Goal: Task Accomplishment & Management: Manage account settings

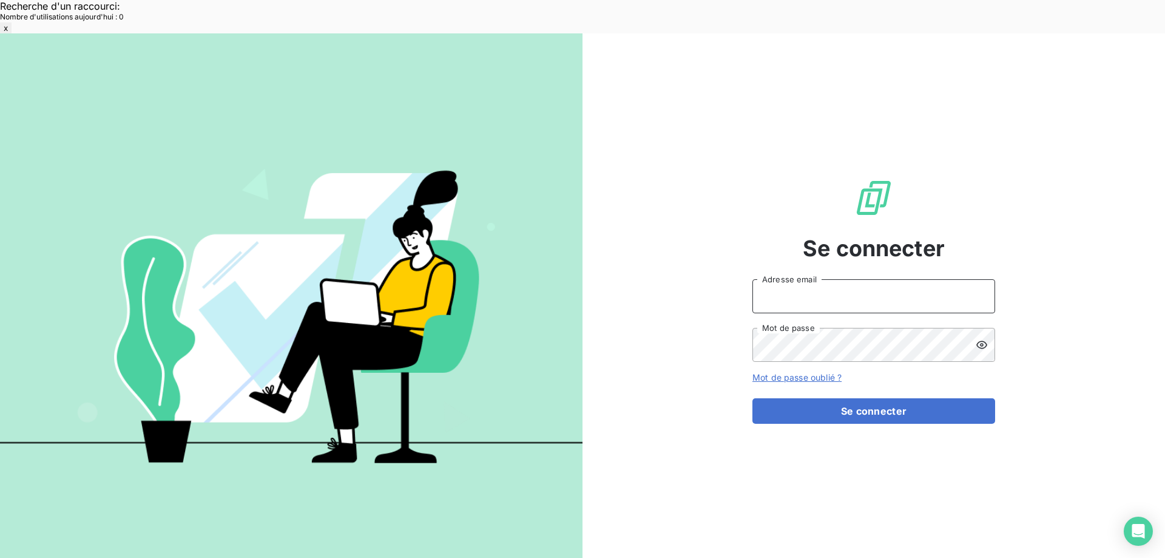
type input "[EMAIL_ADDRESS][DOMAIN_NAME]"
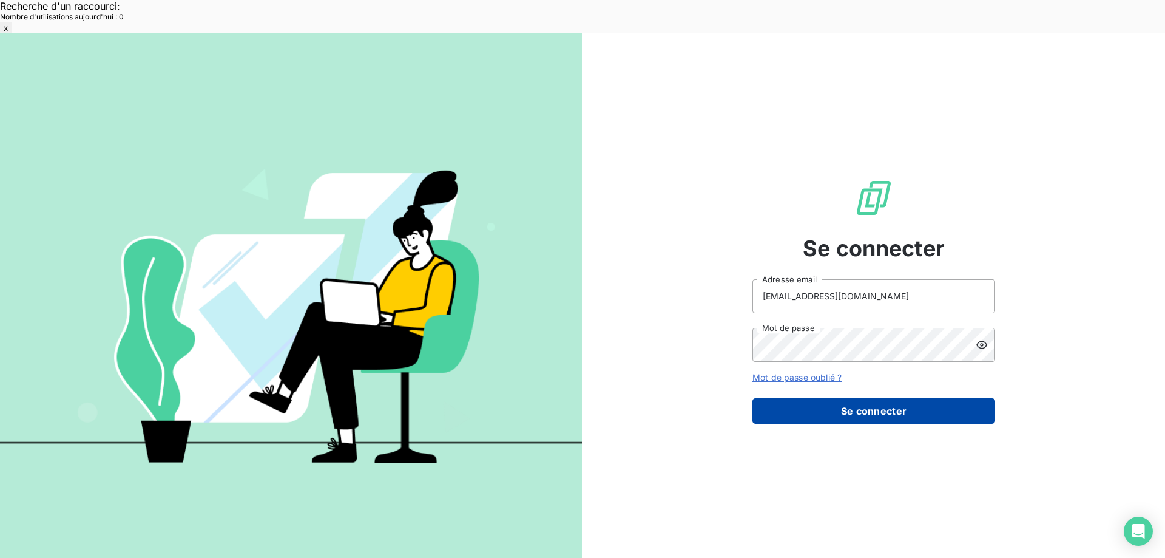
click at [823, 398] on button "Se connecter" at bounding box center [873, 410] width 243 height 25
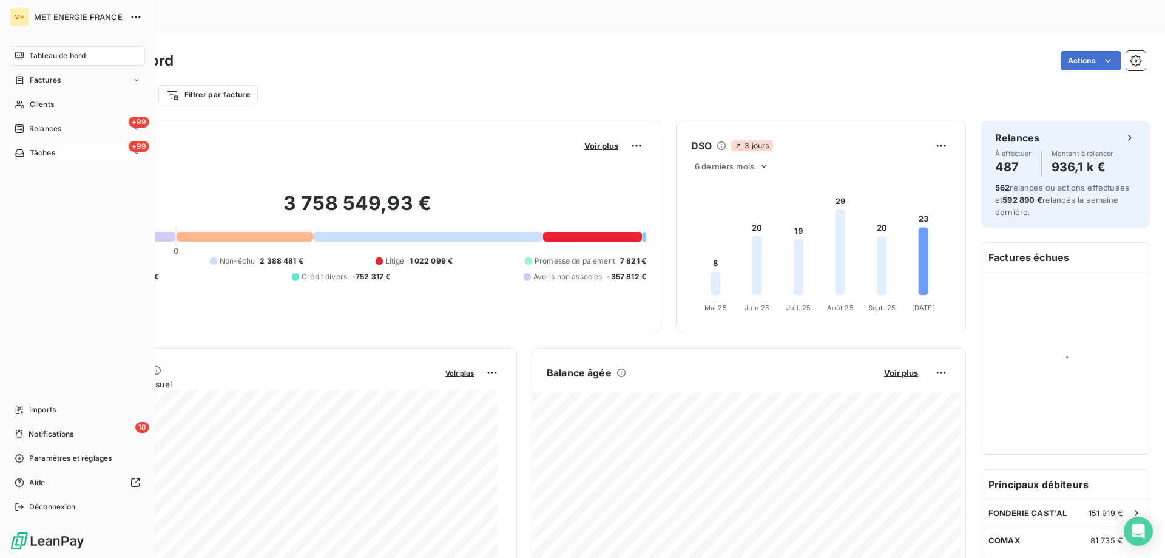
click at [58, 150] on div "+99 Tâches" at bounding box center [77, 152] width 135 height 19
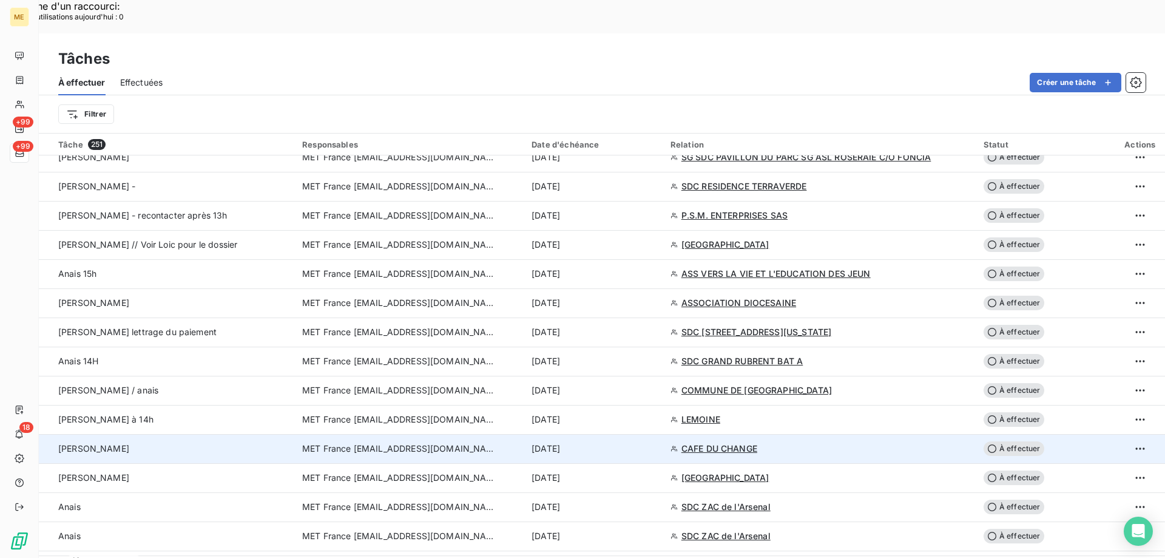
scroll to position [2063, 0]
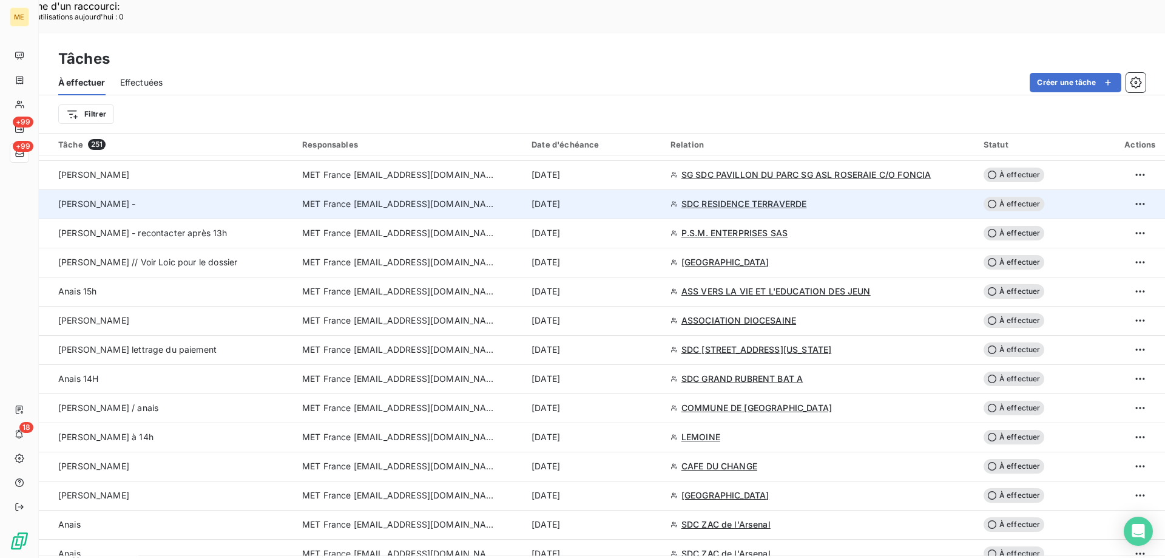
click at [647, 198] on div "[DATE]" at bounding box center [594, 204] width 124 height 12
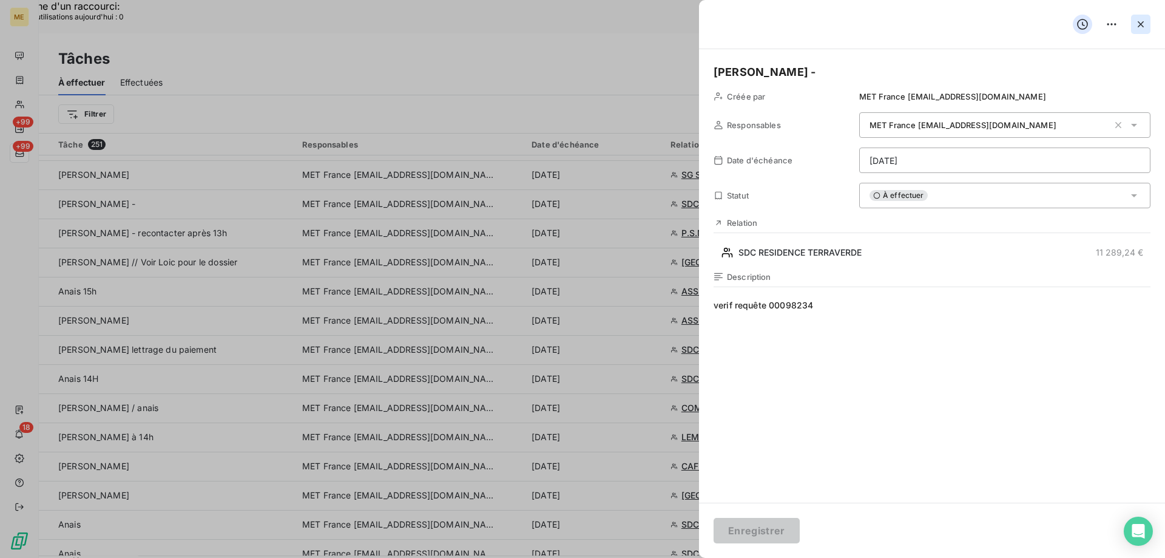
click at [1140, 22] on icon "button" at bounding box center [1141, 24] width 12 height 12
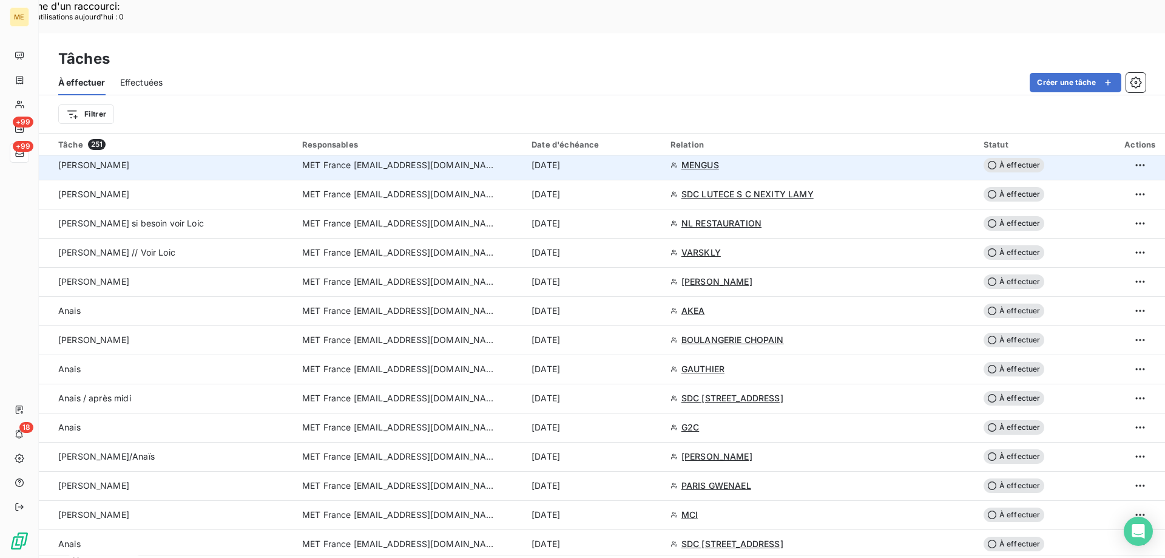
scroll to position [850, 0]
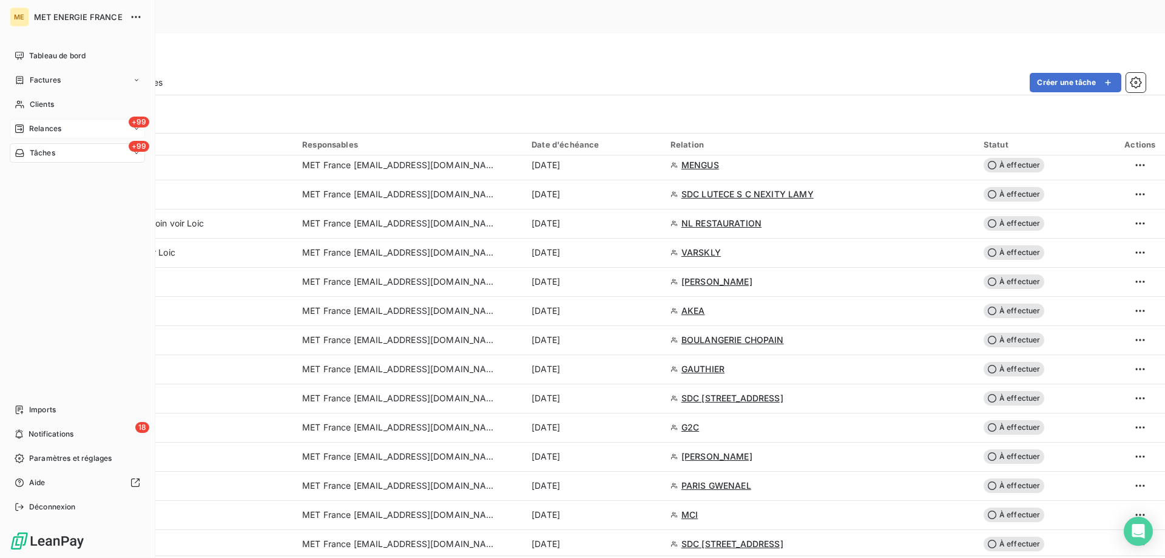
click at [50, 127] on span "Relances" at bounding box center [45, 128] width 32 height 11
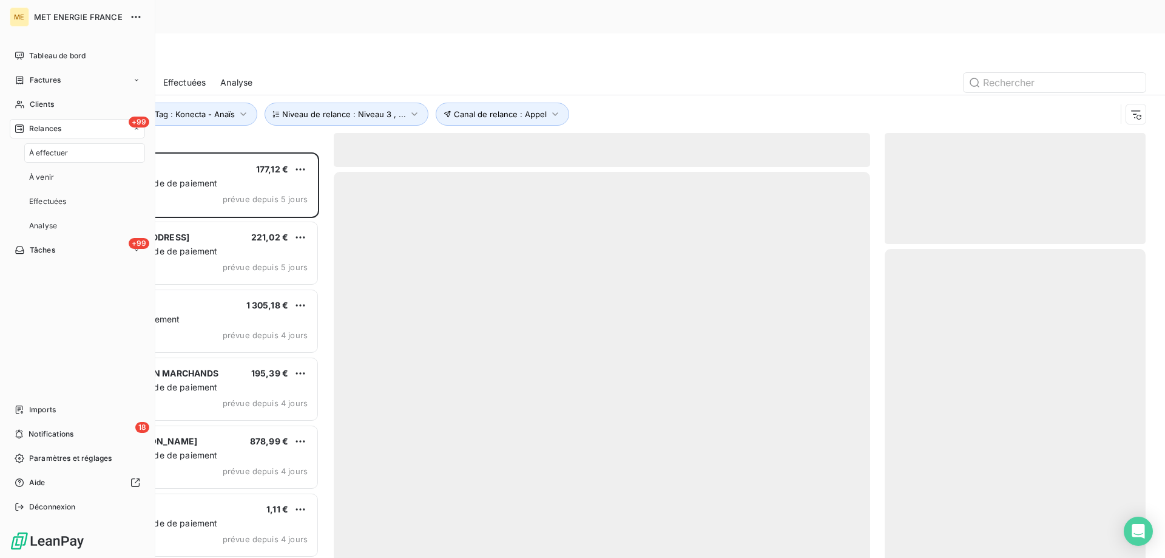
scroll to position [430, 252]
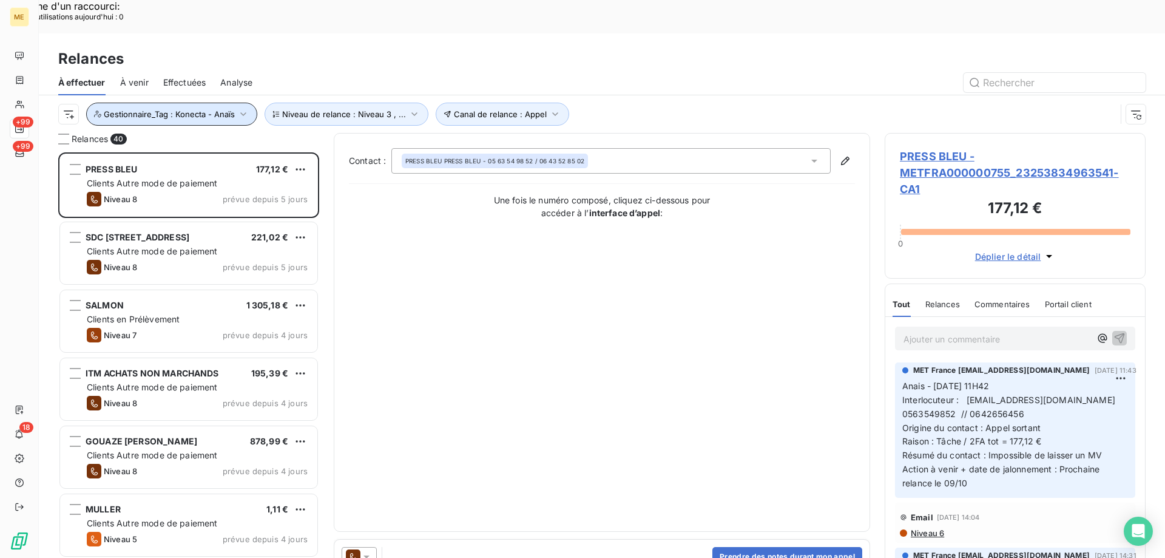
click at [156, 109] on span "Gestionnaire_Tag : Konecta - Anaïs" at bounding box center [169, 114] width 131 height 10
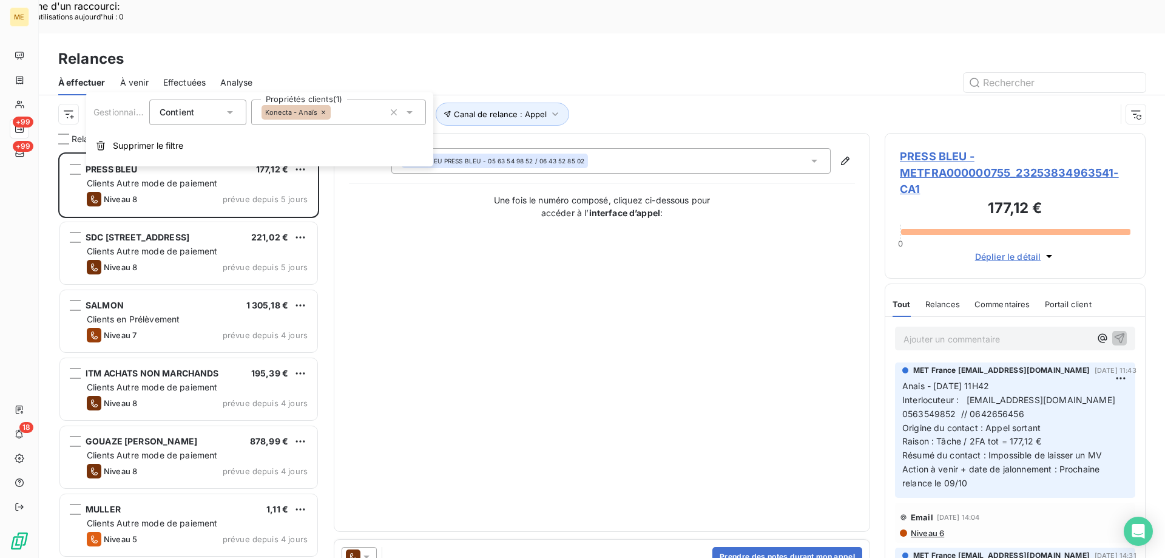
click at [359, 109] on div "Konecta - Anaïs" at bounding box center [338, 112] width 175 height 25
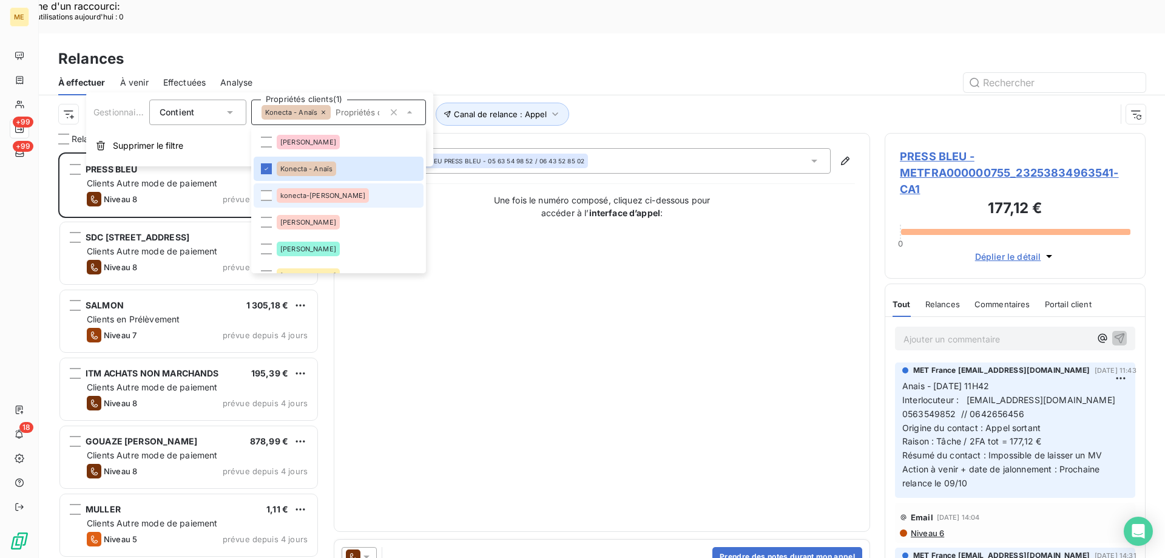
click at [330, 197] on span "konecta-valérie" at bounding box center [322, 195] width 85 height 7
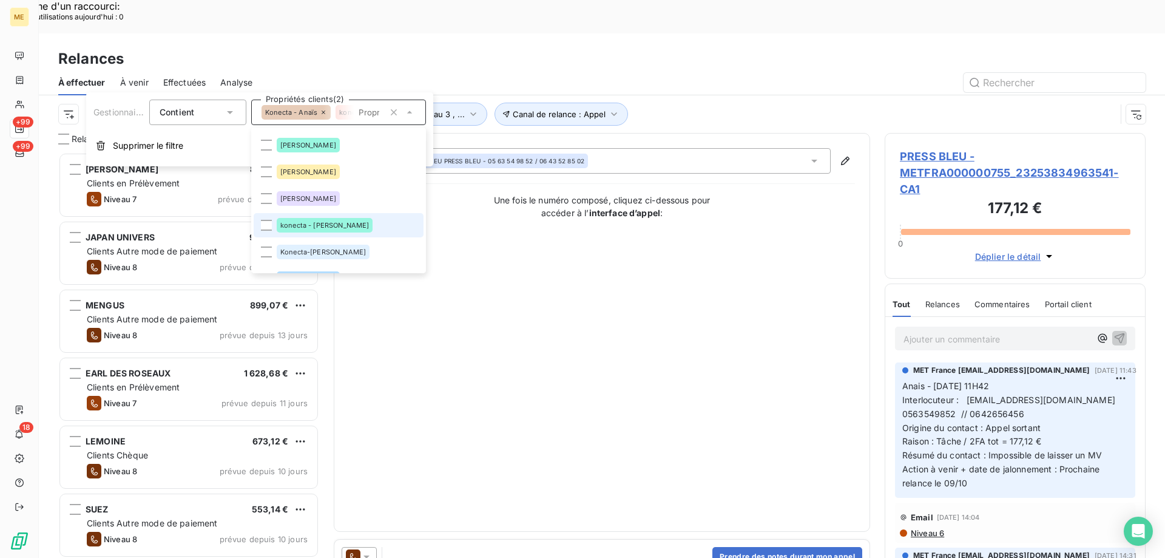
scroll to position [121, 0]
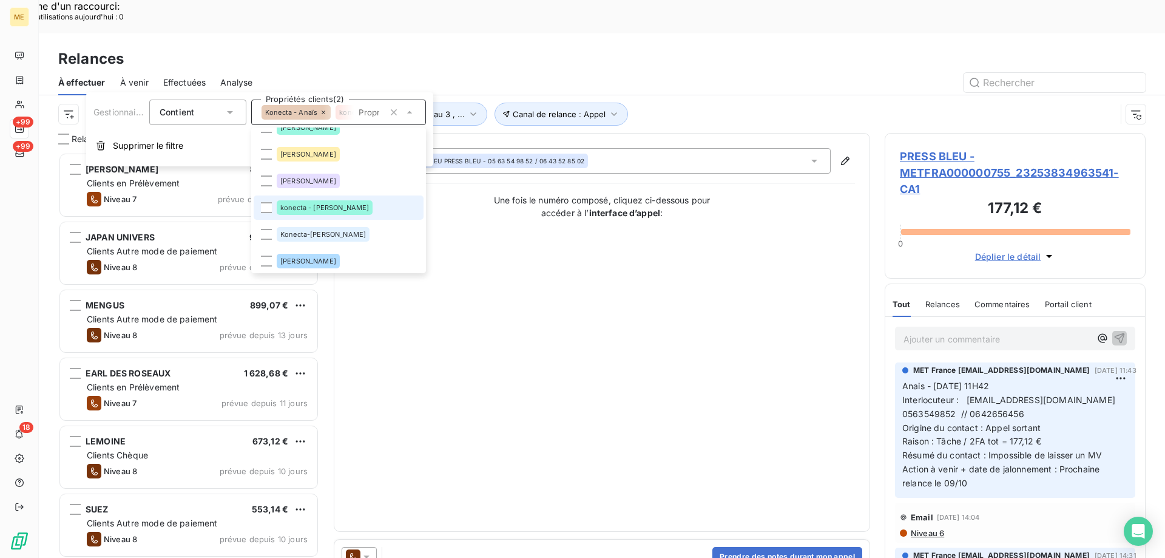
click at [332, 204] on li "konecta - lisa" at bounding box center [339, 207] width 170 height 24
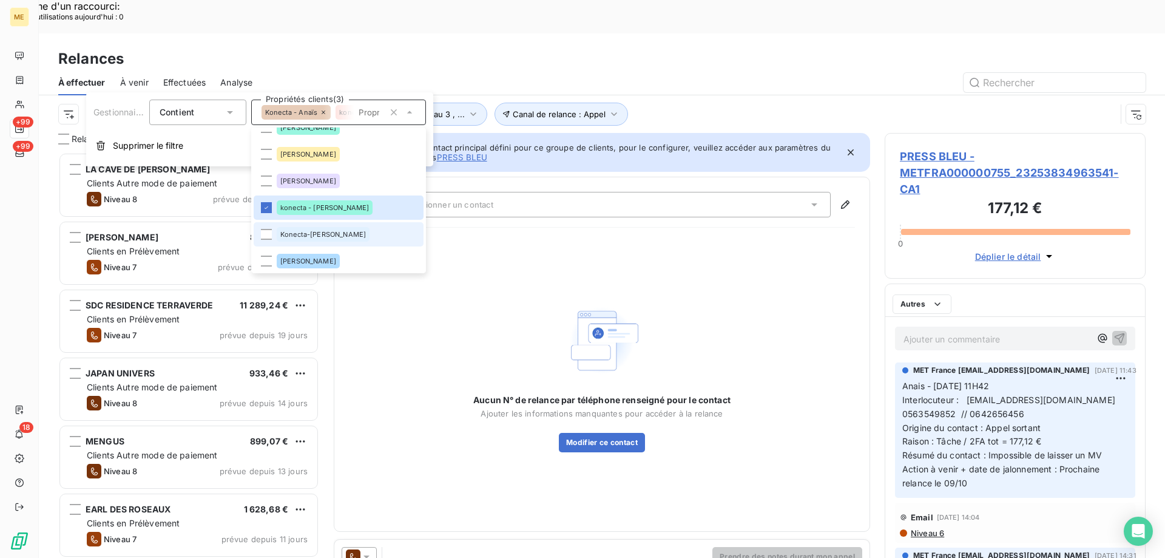
click at [333, 236] on span "Konecta-Sylvain" at bounding box center [323, 234] width 86 height 7
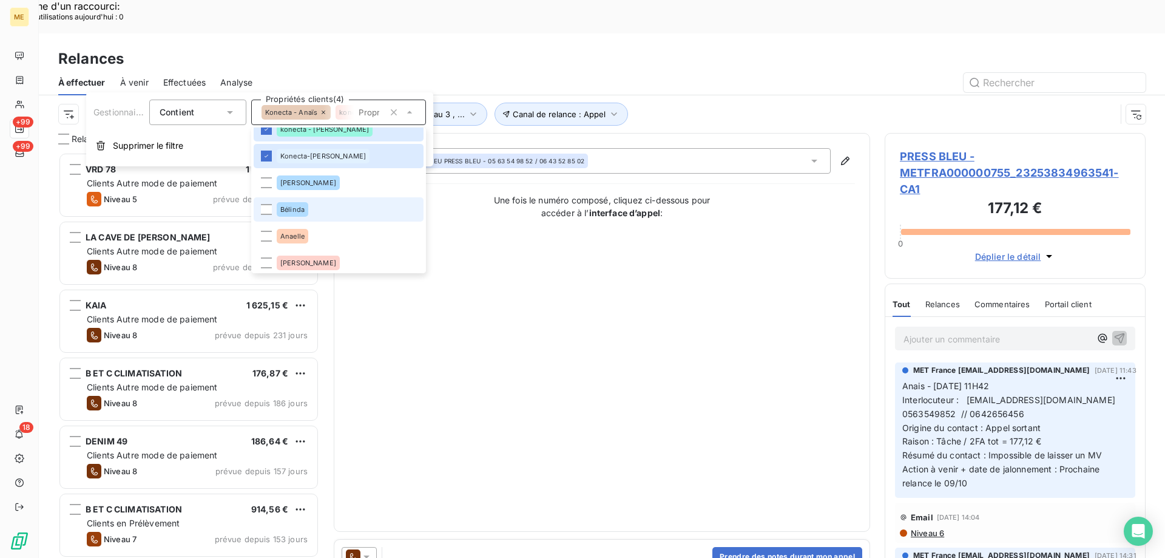
scroll to position [231, 0]
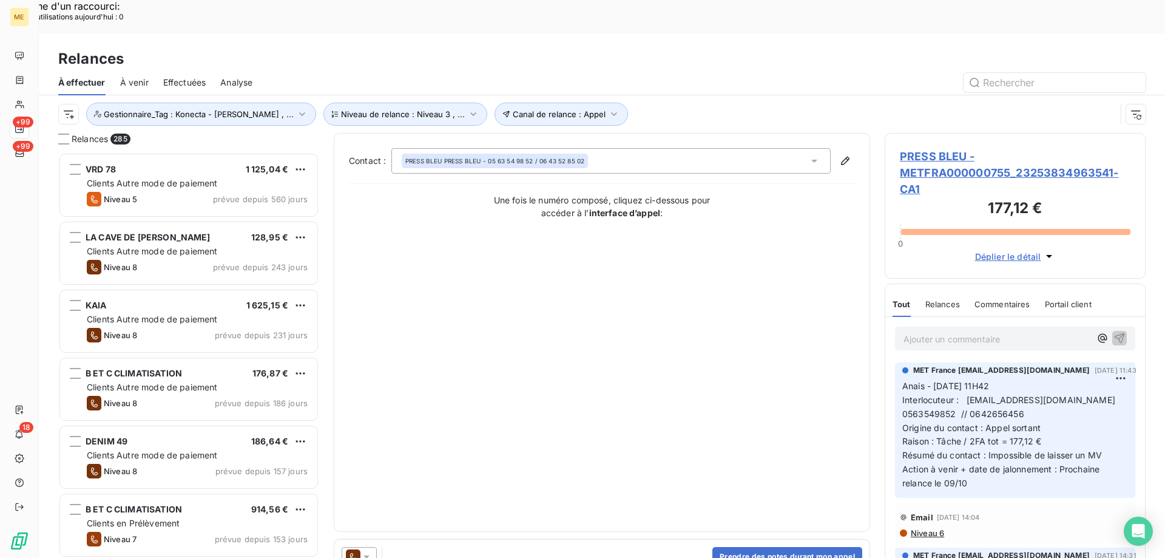
click at [701, 103] on div "Canal de relance : Appel Niveau de relance : Niveau 3 , ... Gestionnaire_Tag : …" at bounding box center [587, 114] width 1058 height 23
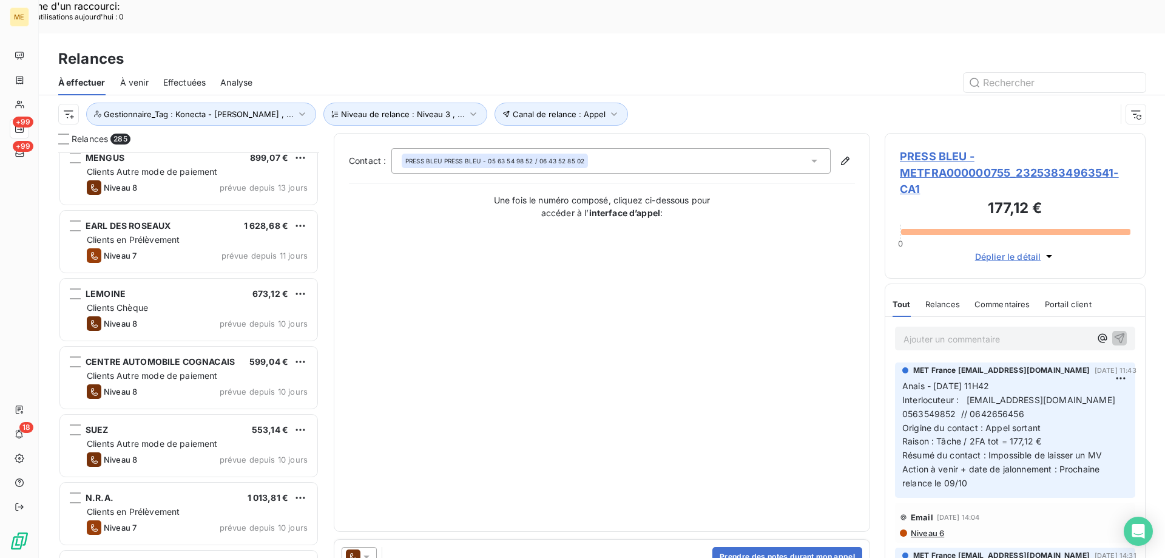
scroll to position [911, 0]
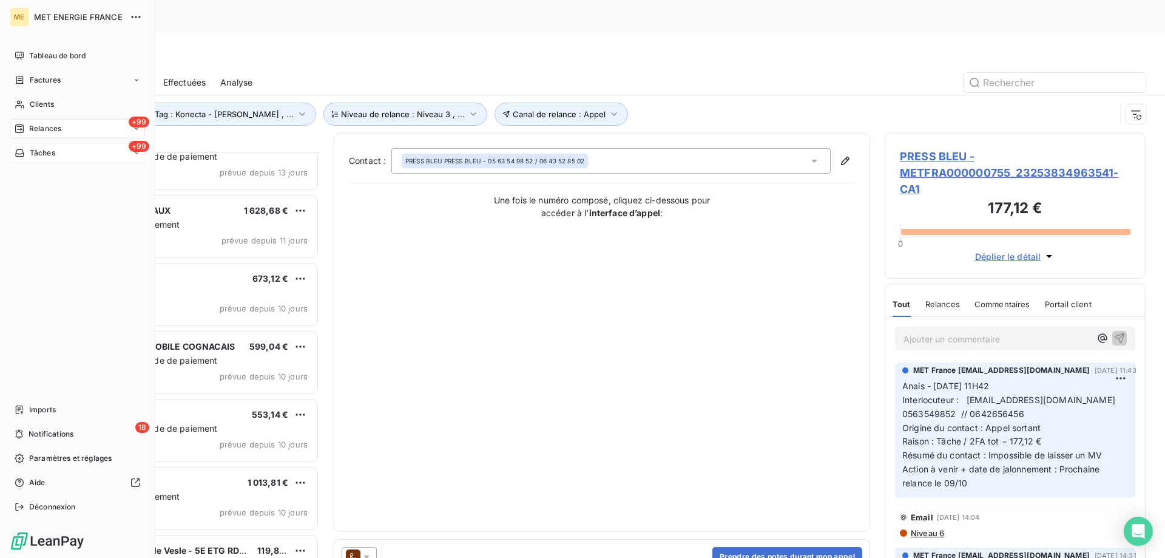
click at [44, 150] on span "Tâches" at bounding box center [42, 152] width 25 height 11
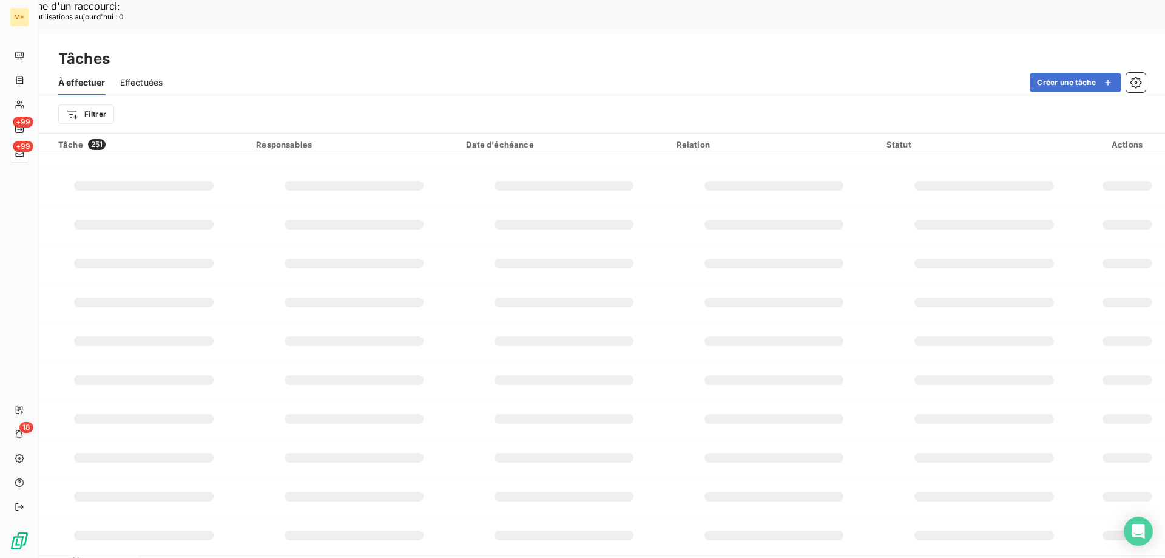
scroll to position [667, 0]
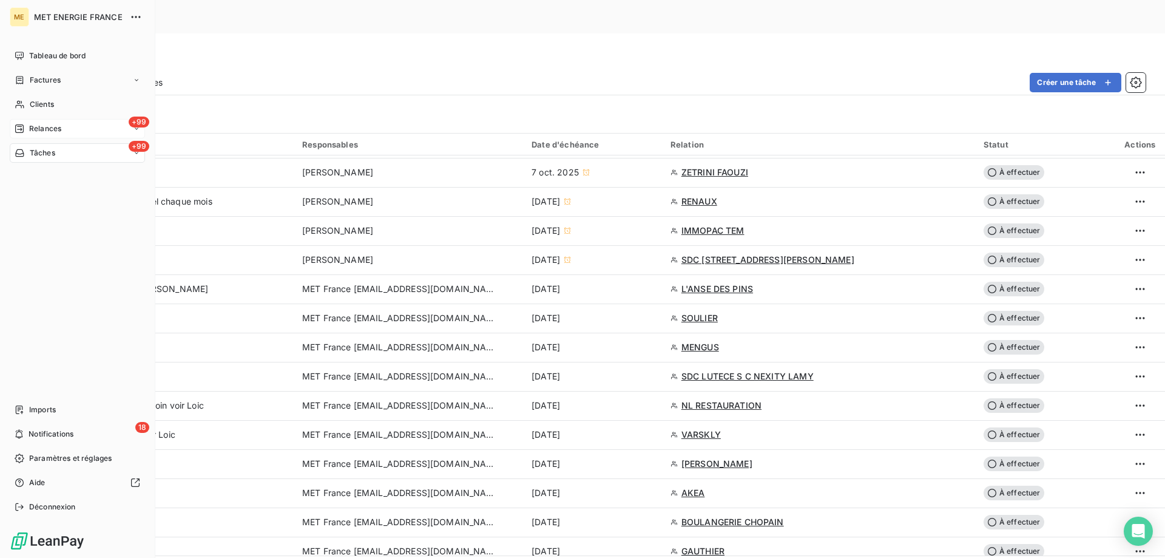
click at [50, 128] on span "Relances" at bounding box center [45, 128] width 32 height 11
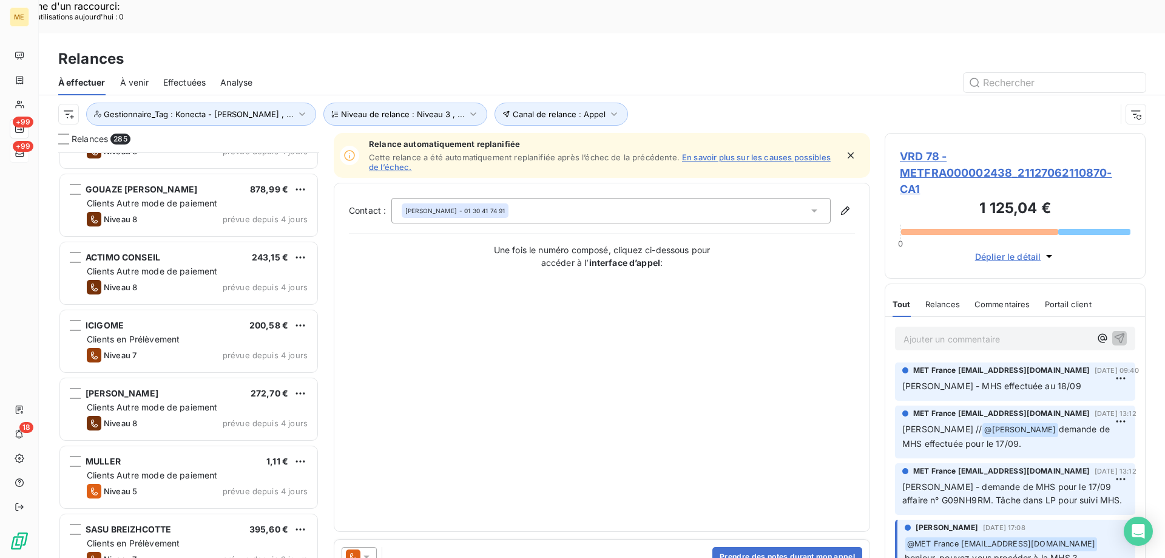
scroll to position [3823, 0]
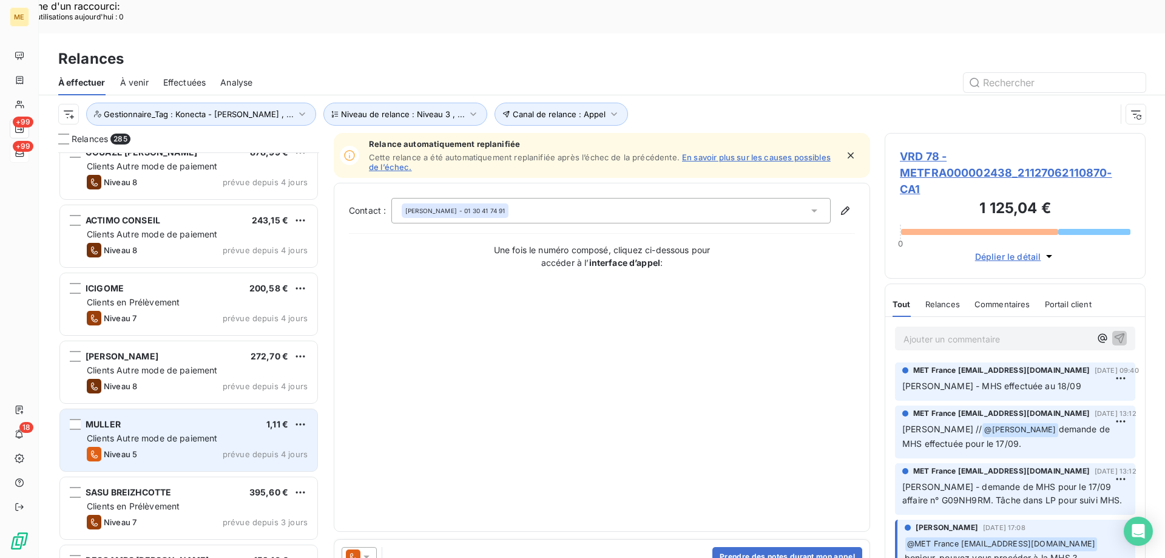
click at [197, 433] on span "Clients Autre mode de paiement" at bounding box center [152, 438] width 131 height 10
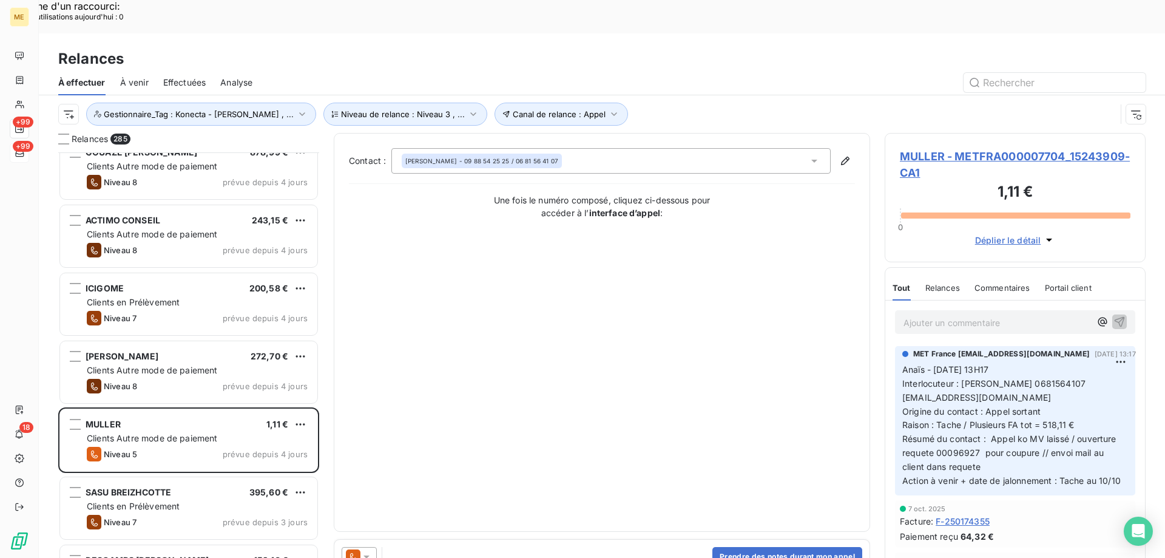
click at [369, 555] on icon at bounding box center [366, 556] width 6 height 3
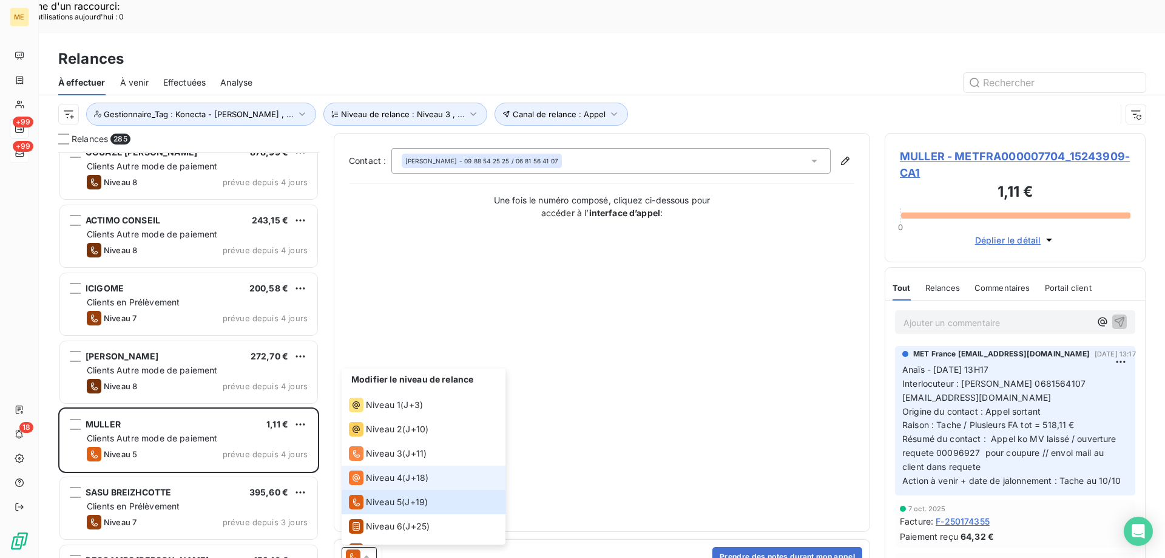
click at [382, 471] on span "Niveau 4" at bounding box center [384, 477] width 36 height 12
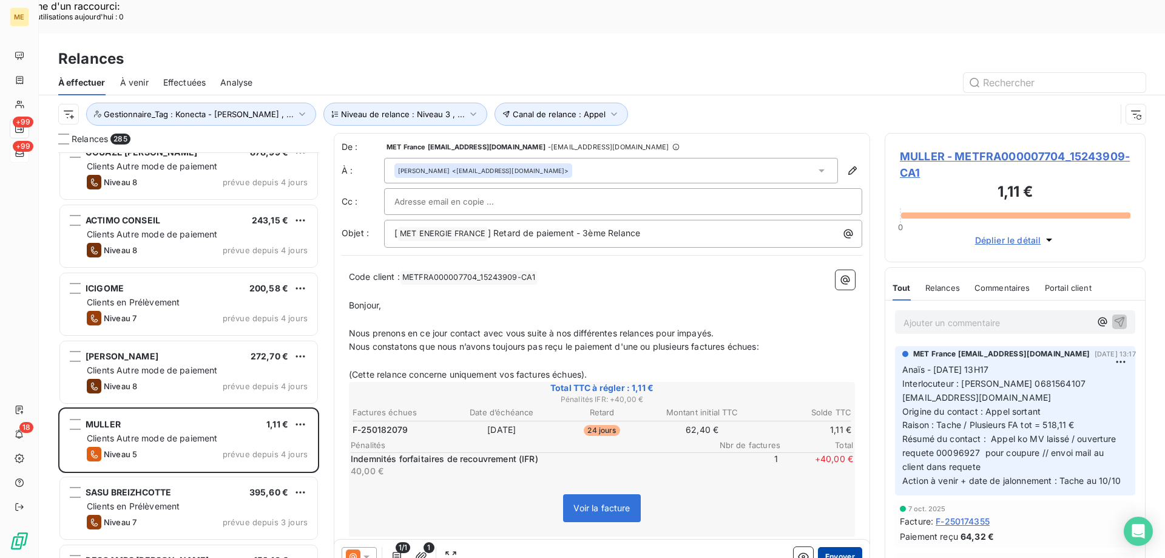
click at [837, 547] on button "Envoyer" at bounding box center [840, 556] width 44 height 19
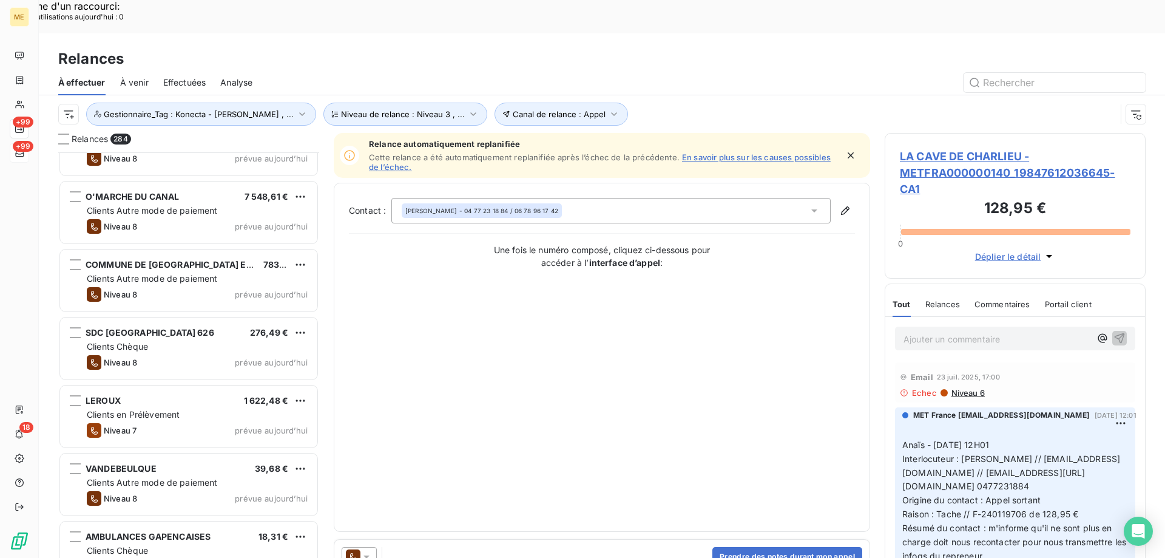
scroll to position [8192, 0]
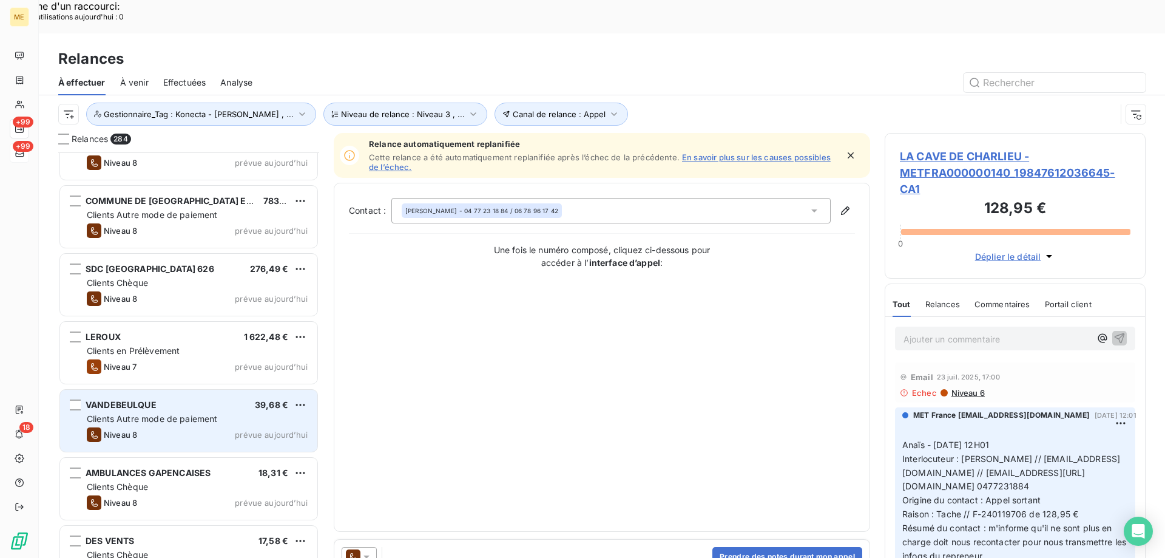
click at [229, 399] on div "VANDEBEULQUE 39,68 €" at bounding box center [197, 404] width 221 height 11
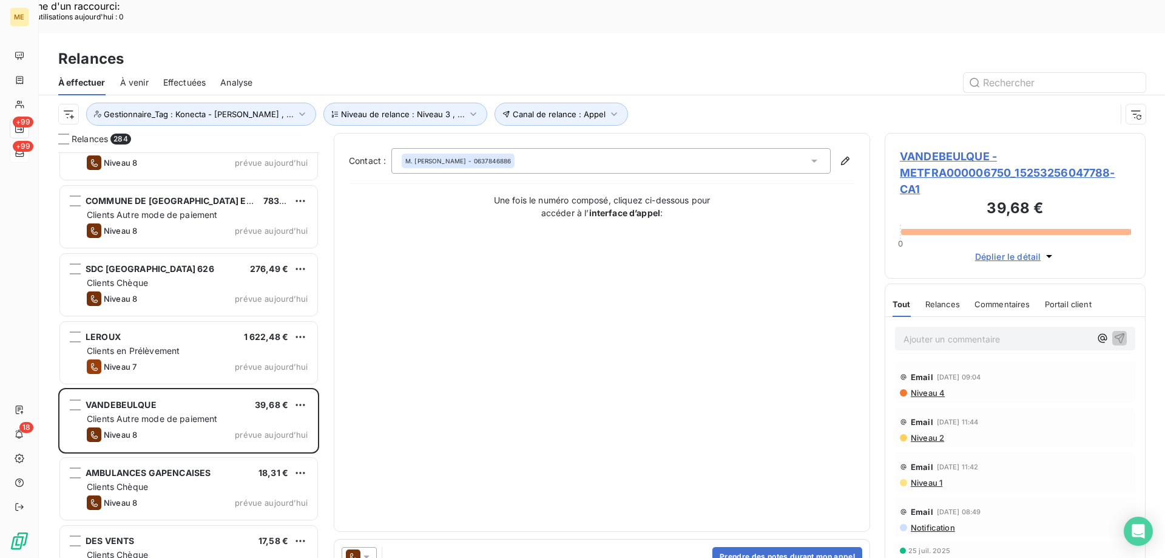
click at [368, 555] on icon at bounding box center [366, 556] width 6 height 3
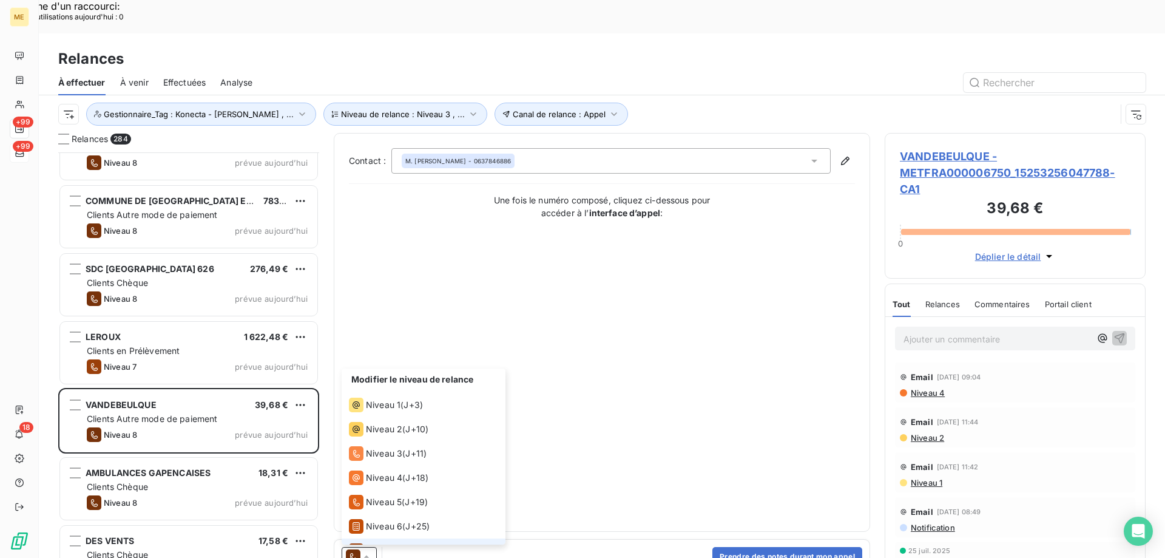
scroll to position [42, 0]
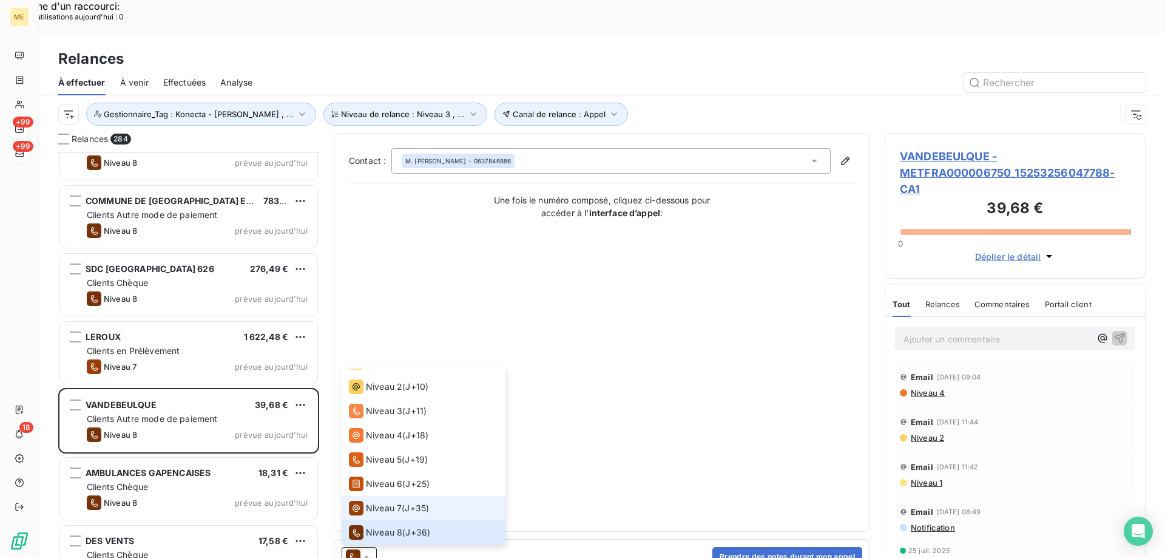
click at [390, 501] on div "Niveau 7" at bounding box center [375, 508] width 53 height 15
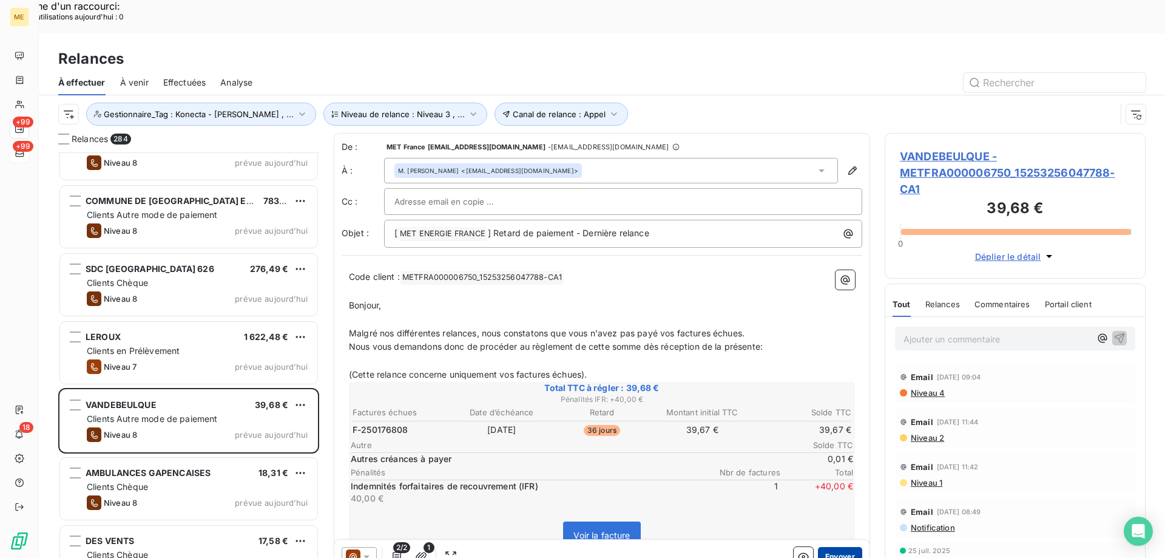
click at [845, 547] on button "Envoyer" at bounding box center [840, 556] width 44 height 19
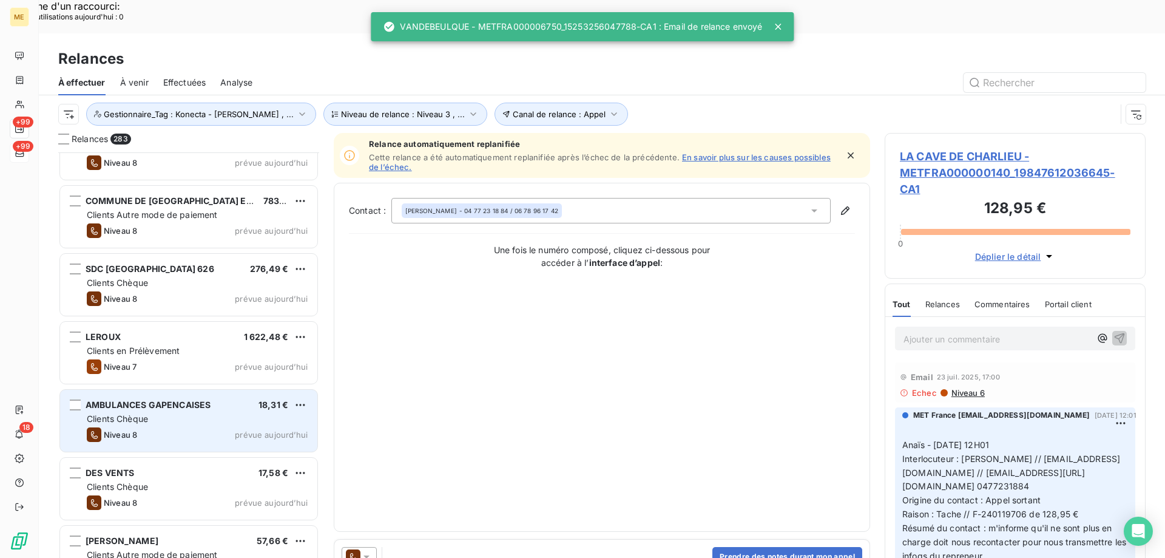
click at [270, 427] on div "Niveau 8 prévue [DATE]" at bounding box center [197, 434] width 221 height 15
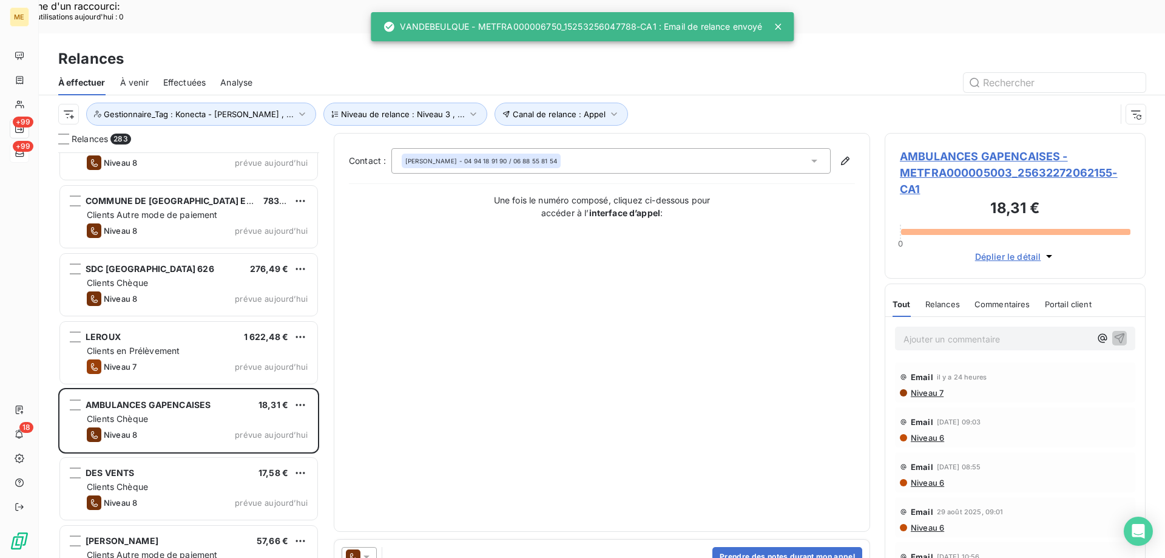
click at [372, 550] on icon at bounding box center [366, 556] width 12 height 12
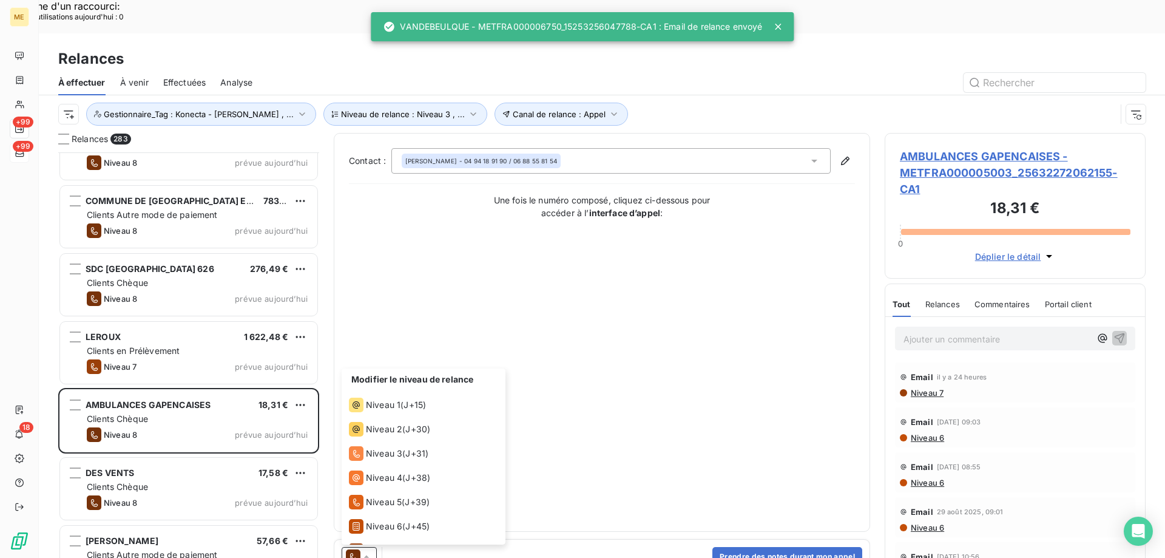
scroll to position [42, 0]
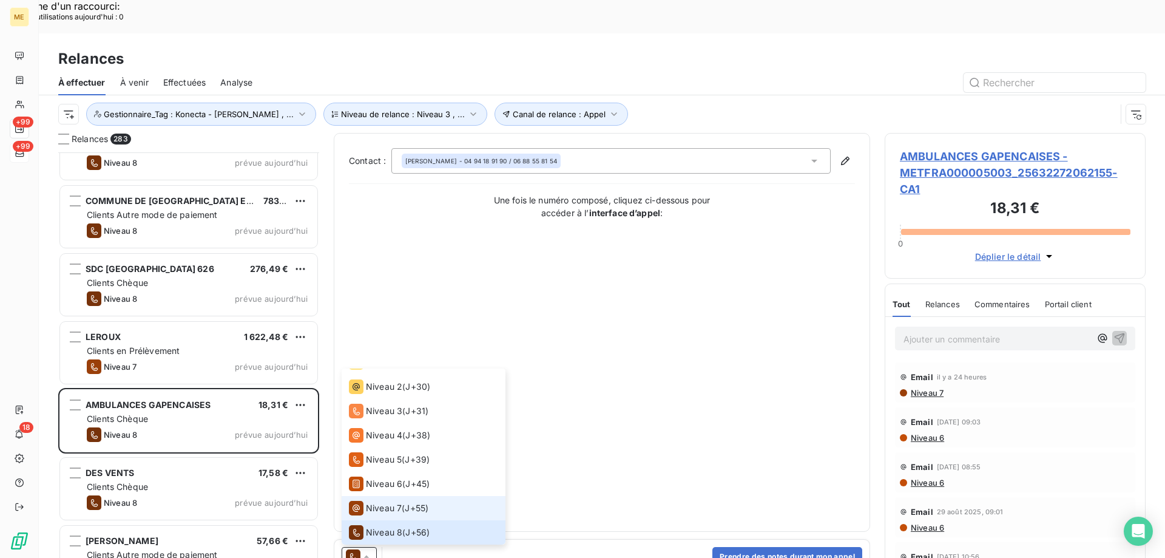
click at [383, 502] on span "Niveau 7" at bounding box center [384, 508] width 36 height 12
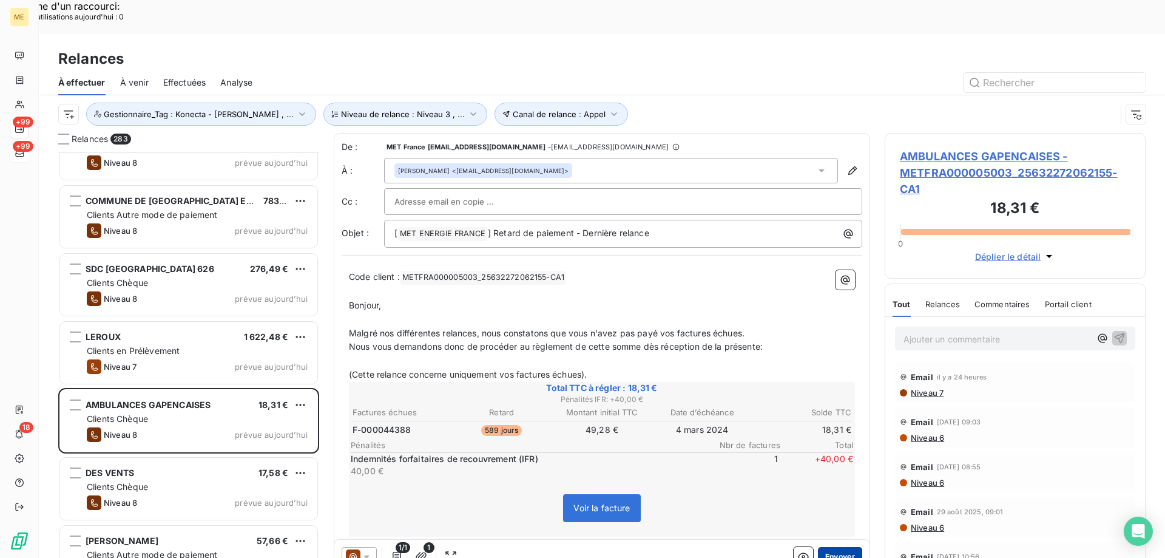
click at [836, 547] on button "Envoyer" at bounding box center [840, 556] width 44 height 19
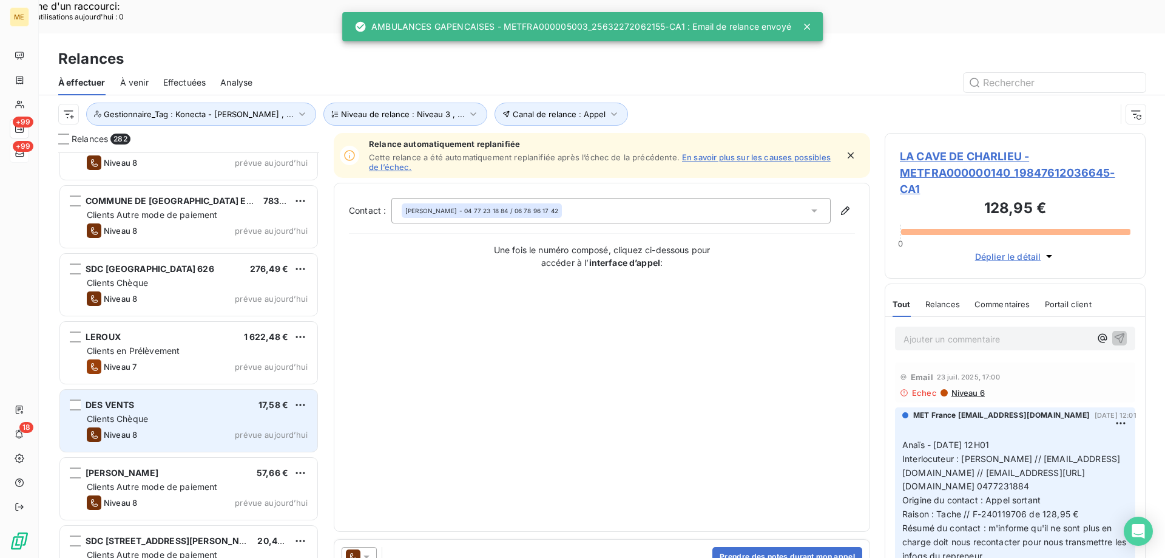
click at [240, 413] on div "Clients Chèque" at bounding box center [197, 419] width 221 height 12
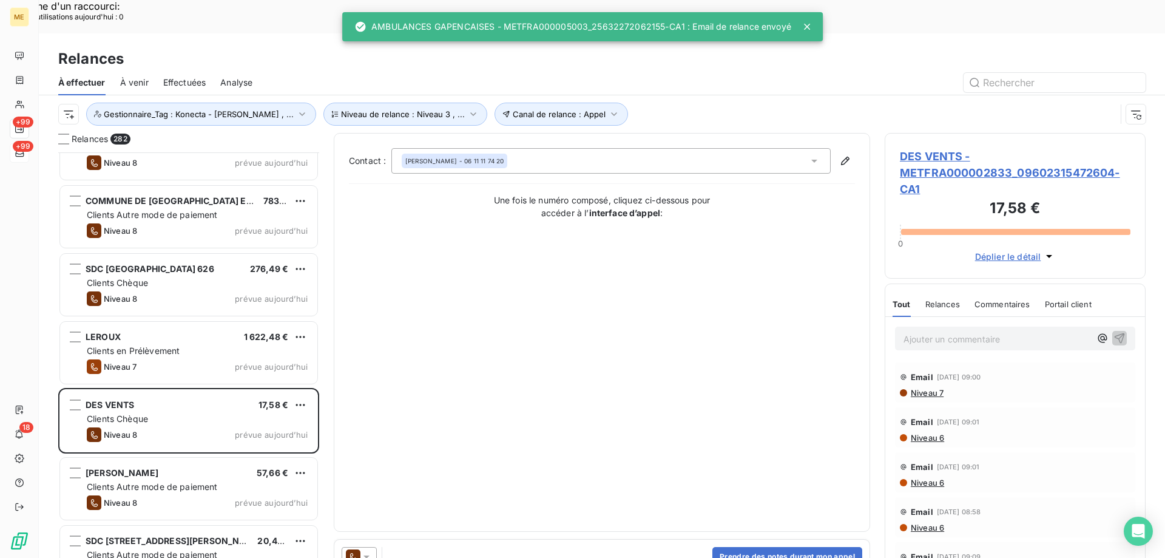
click at [370, 550] on icon at bounding box center [366, 556] width 12 height 12
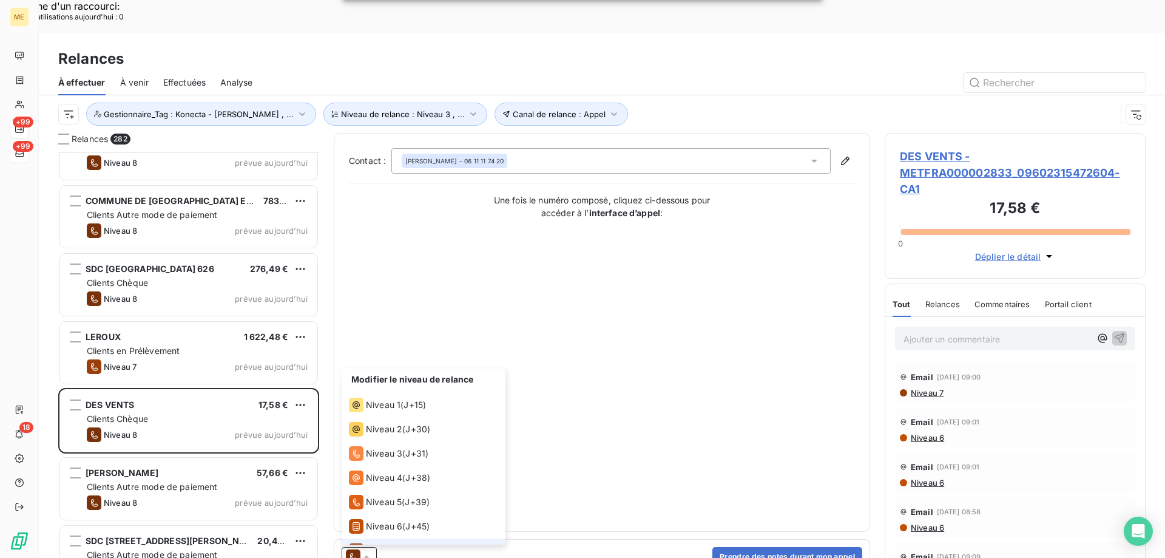
scroll to position [42, 0]
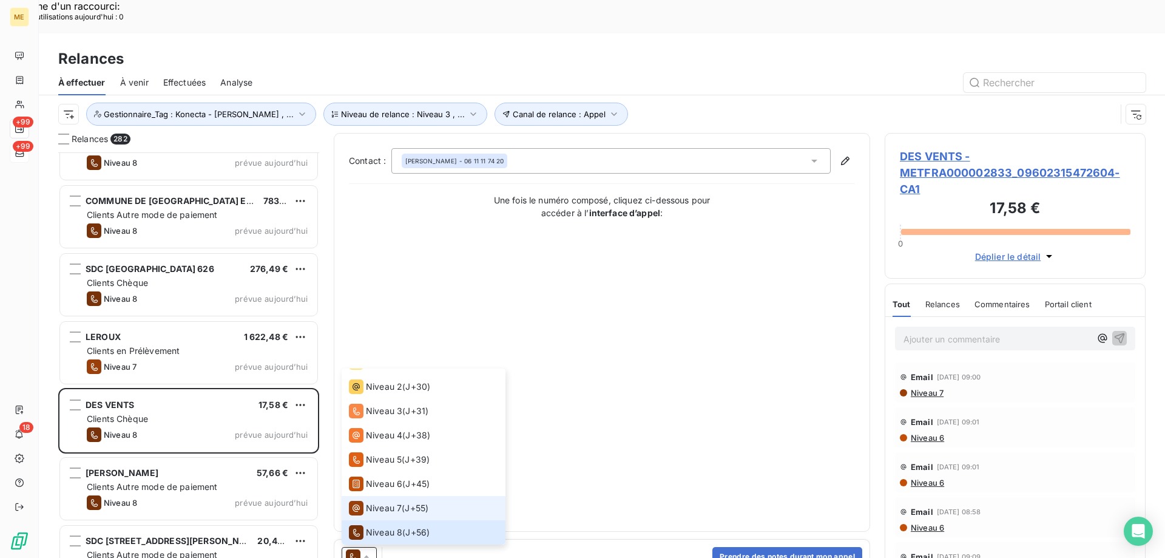
click at [385, 502] on span "Niveau 7" at bounding box center [384, 508] width 36 height 12
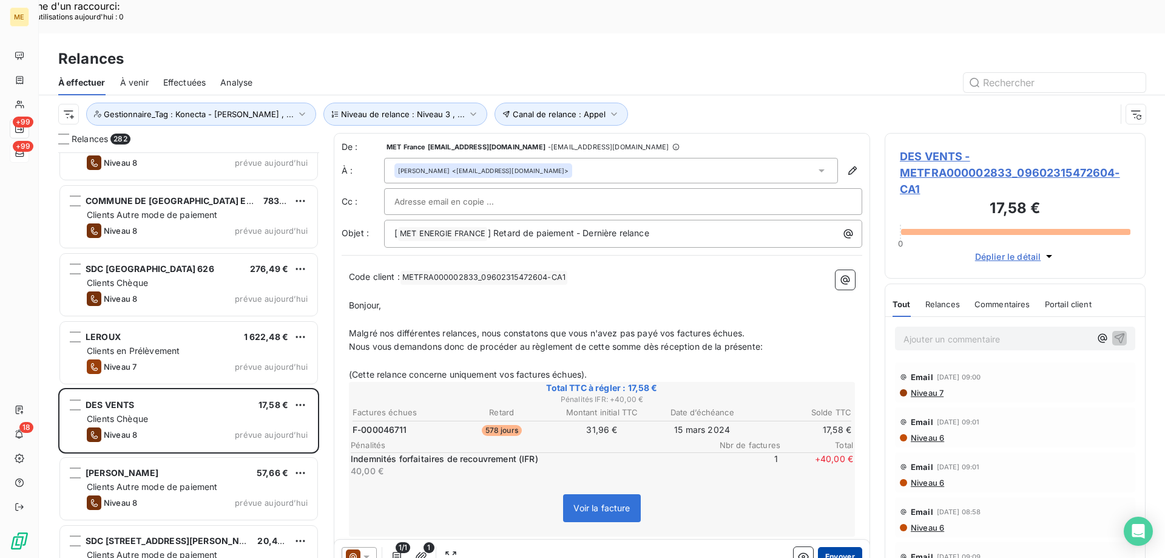
click at [840, 547] on button "Envoyer" at bounding box center [840, 556] width 44 height 19
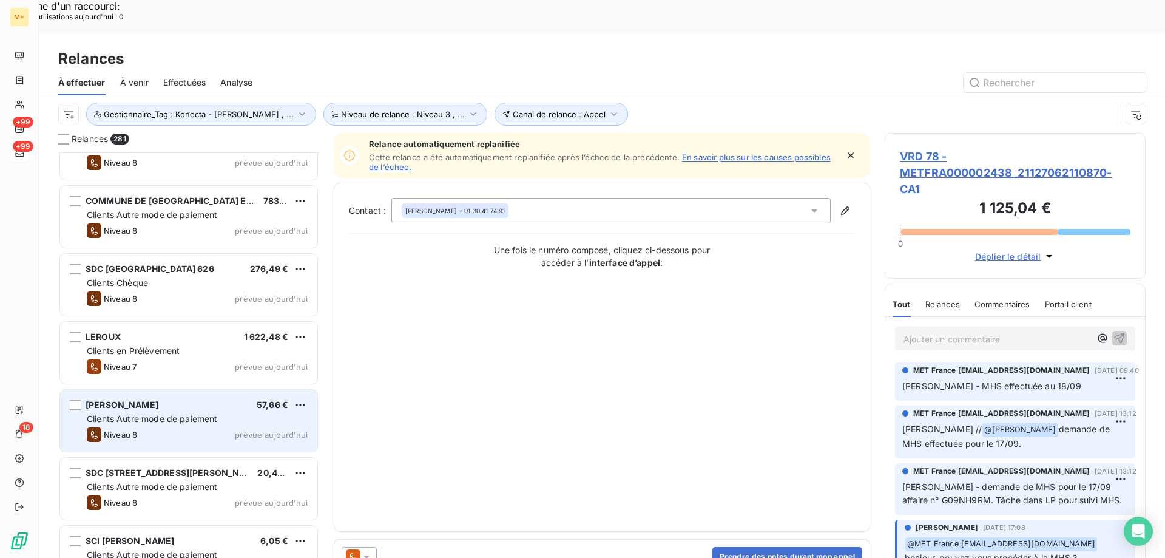
click at [281, 430] on span "prévue aujourd’hui" at bounding box center [271, 435] width 73 height 10
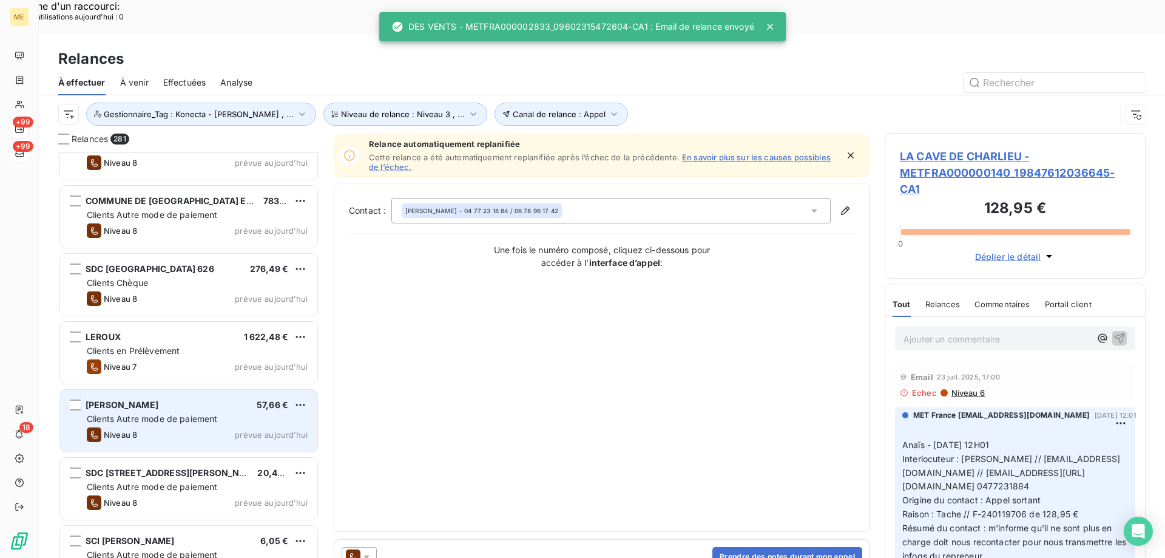
drag, startPoint x: 270, startPoint y: 402, endPoint x: 276, endPoint y: 413, distance: 12.5
click at [271, 430] on span "prévue aujourd’hui" at bounding box center [271, 435] width 73 height 10
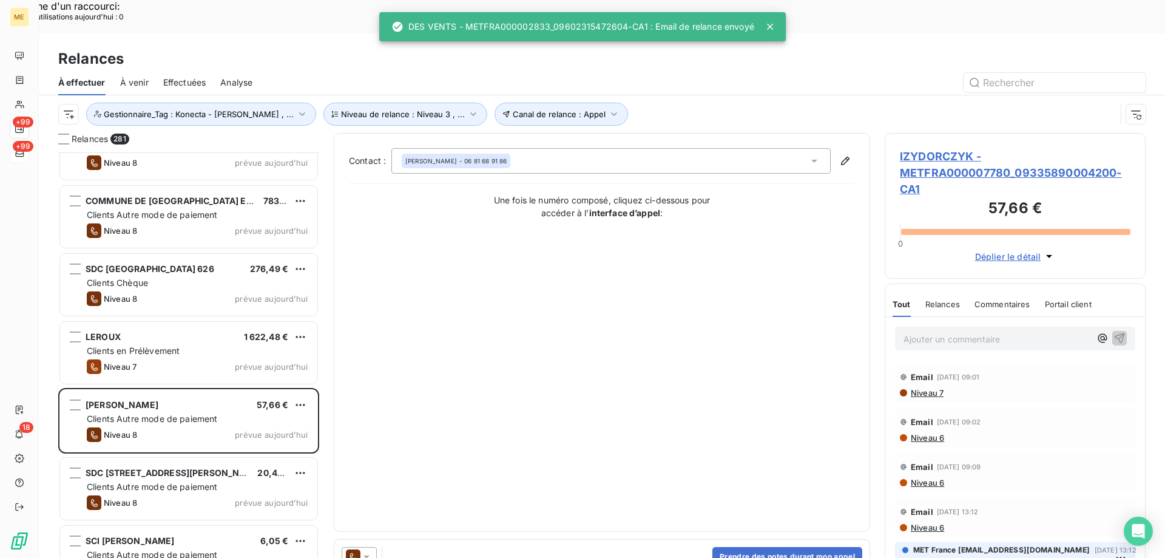
click at [369, 550] on icon at bounding box center [366, 556] width 12 height 12
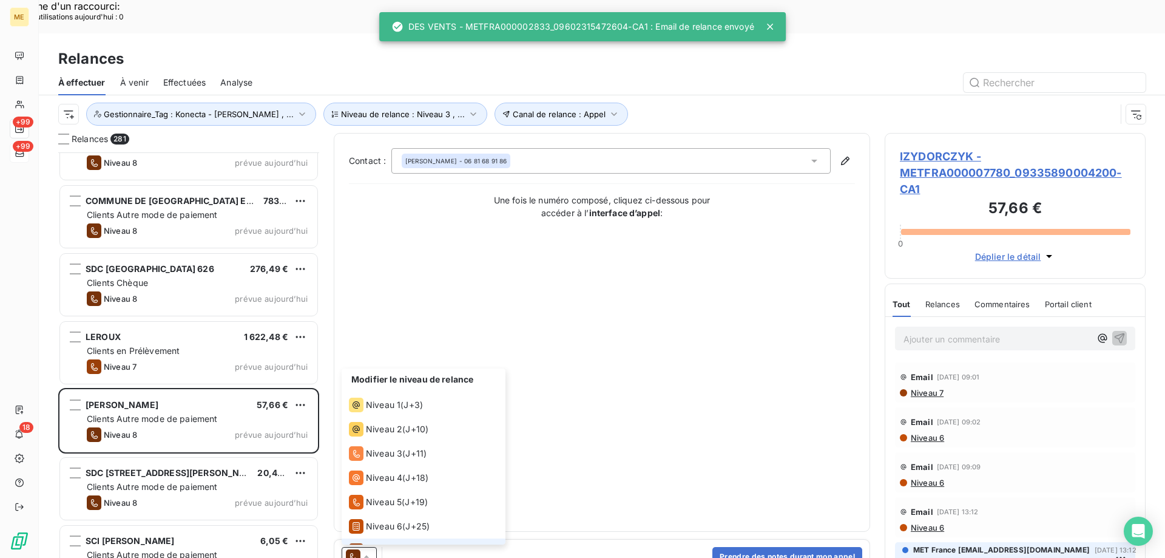
scroll to position [42, 0]
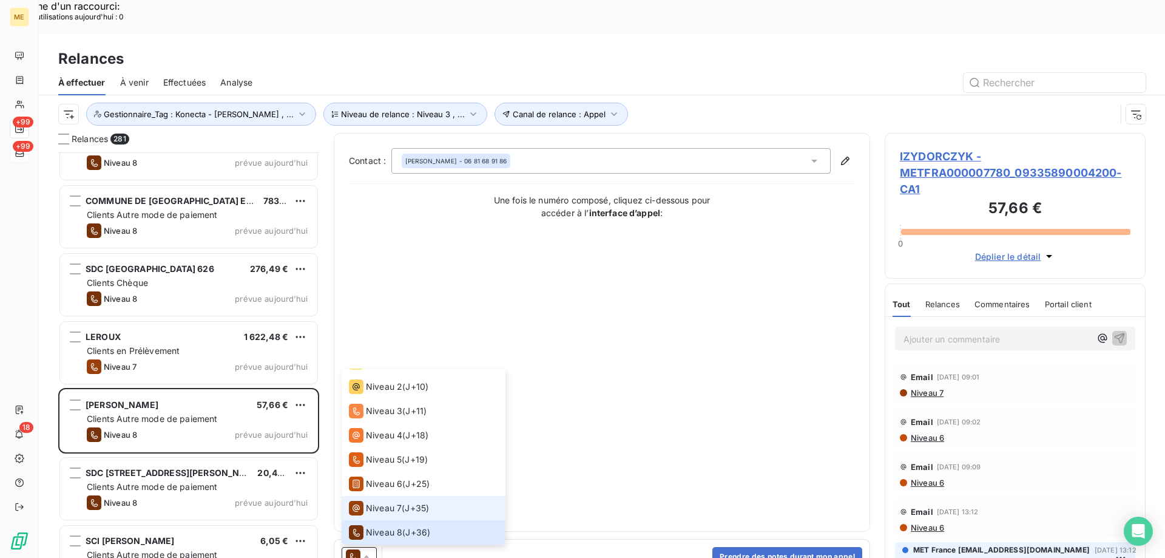
click at [385, 502] on span "Niveau 7" at bounding box center [384, 508] width 36 height 12
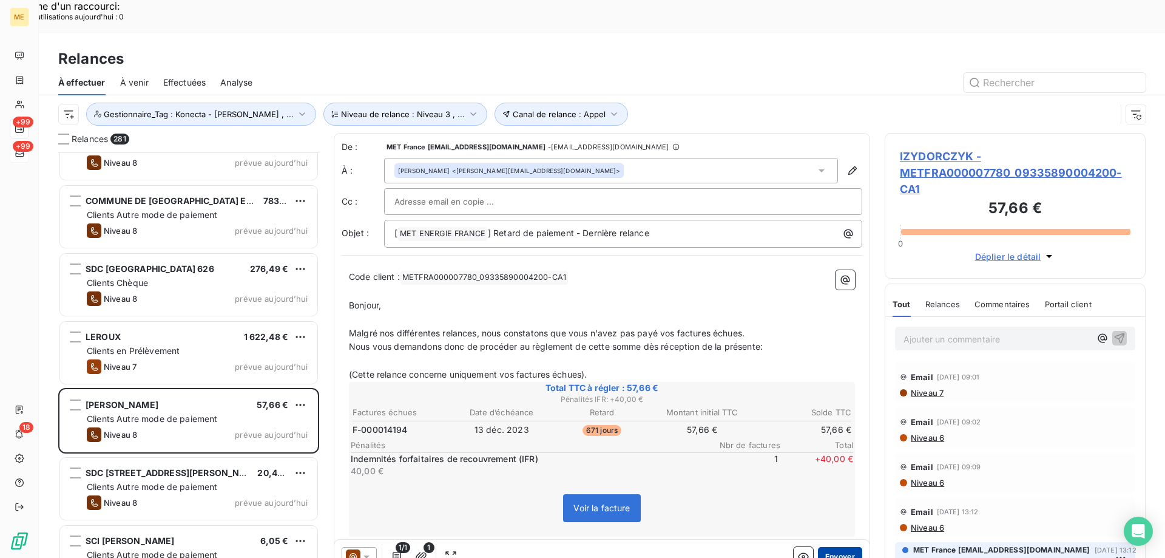
click at [846, 547] on button "Envoyer" at bounding box center [840, 556] width 44 height 19
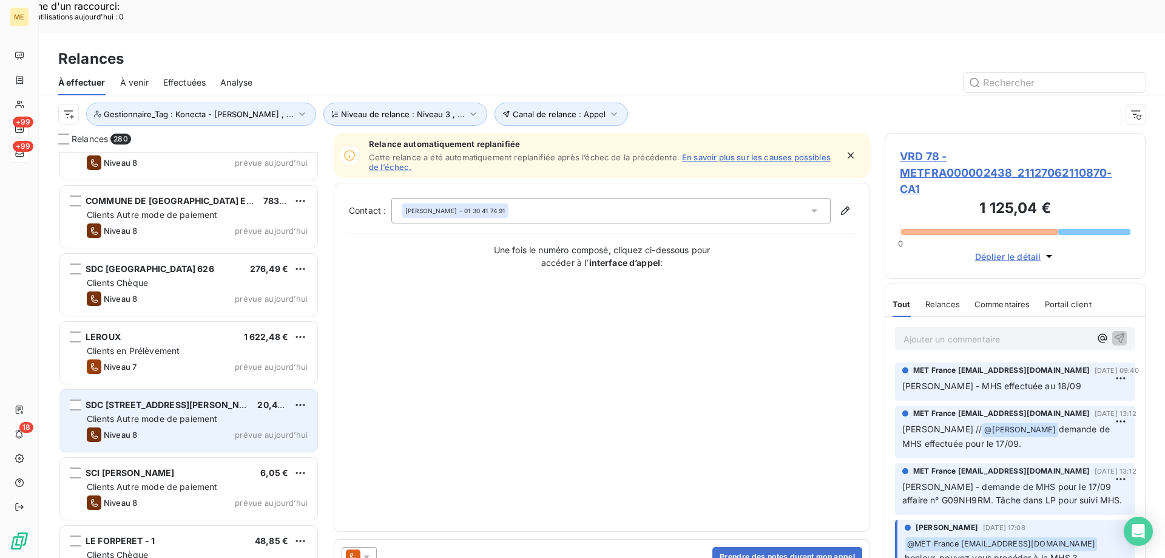
click at [268, 413] on div "Clients Autre mode de paiement" at bounding box center [197, 419] width 221 height 12
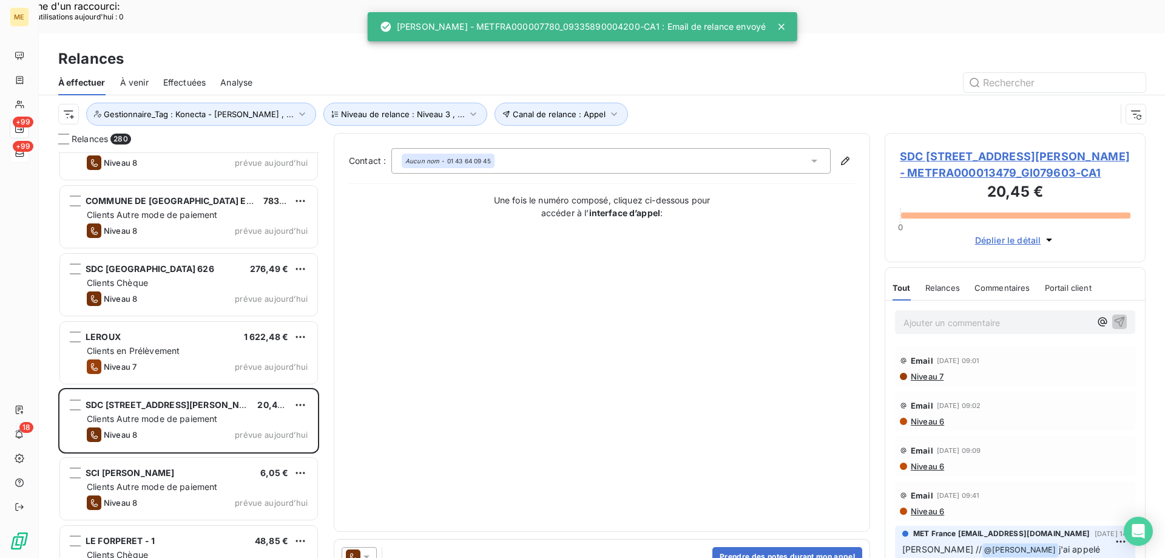
click at [372, 550] on icon at bounding box center [366, 556] width 12 height 12
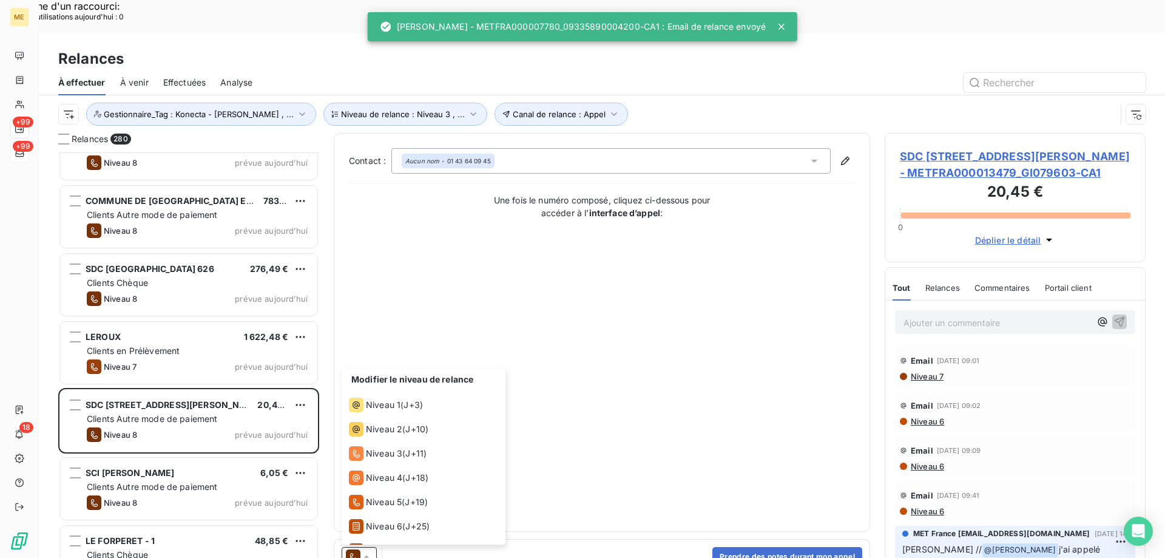
scroll to position [42, 0]
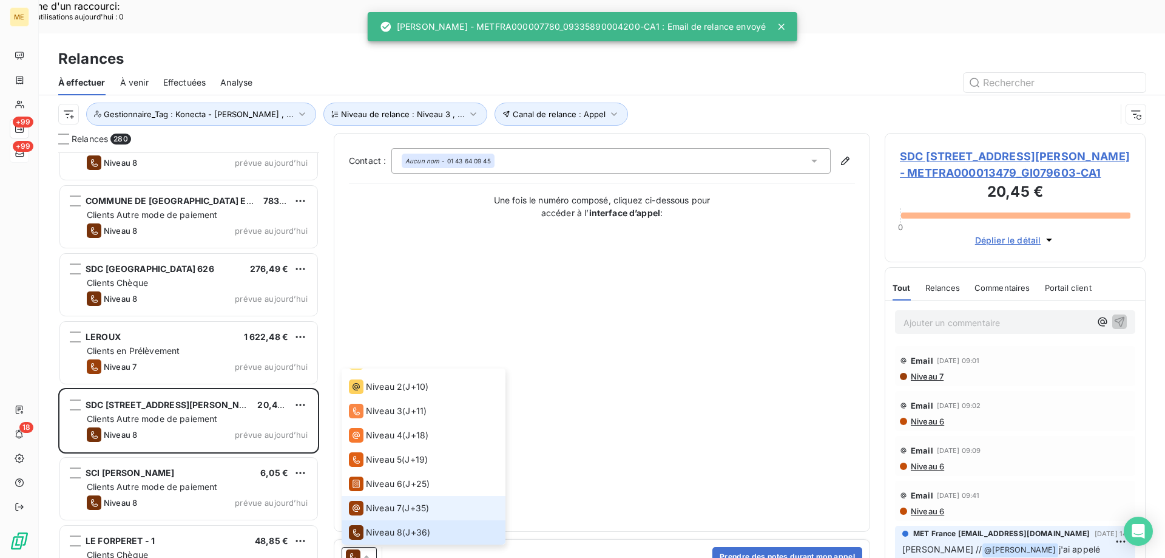
click at [380, 502] on span "Niveau 7" at bounding box center [384, 508] width 36 height 12
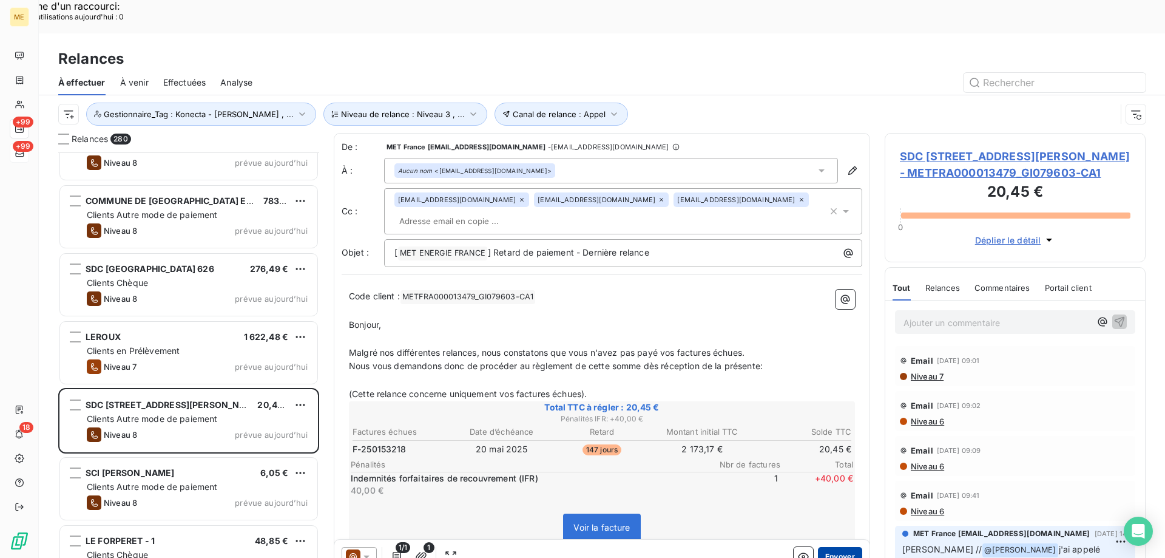
click at [834, 547] on button "Envoyer" at bounding box center [840, 556] width 44 height 19
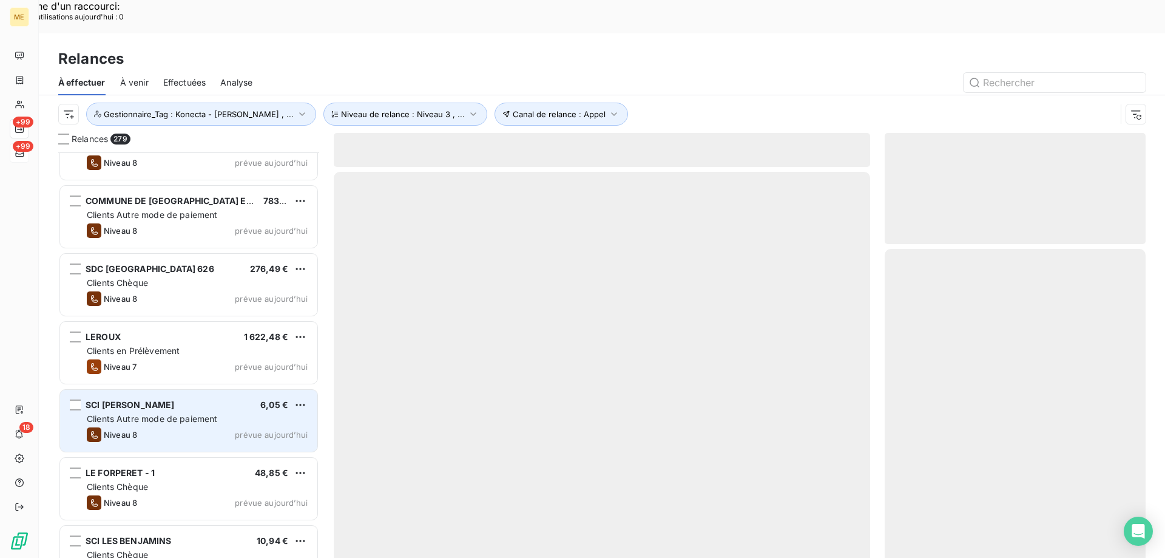
click at [239, 393] on div "SCI DELERY GEORGES 6,05 € Clients Autre mode de paiement Niveau 8 prévue aujour…" at bounding box center [188, 421] width 257 height 62
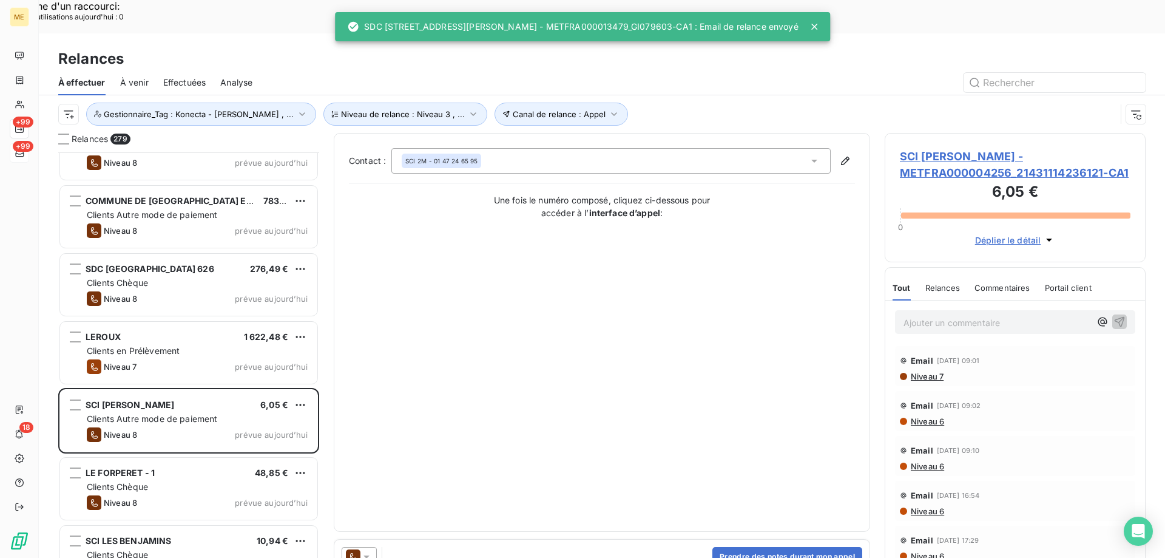
click at [375, 547] on div at bounding box center [359, 556] width 35 height 19
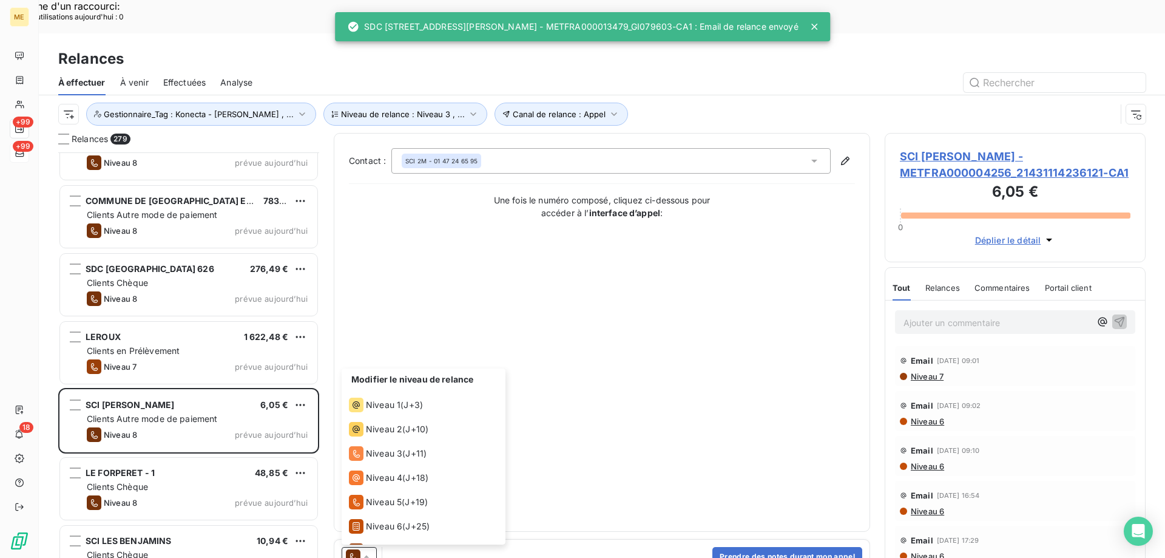
scroll to position [42, 0]
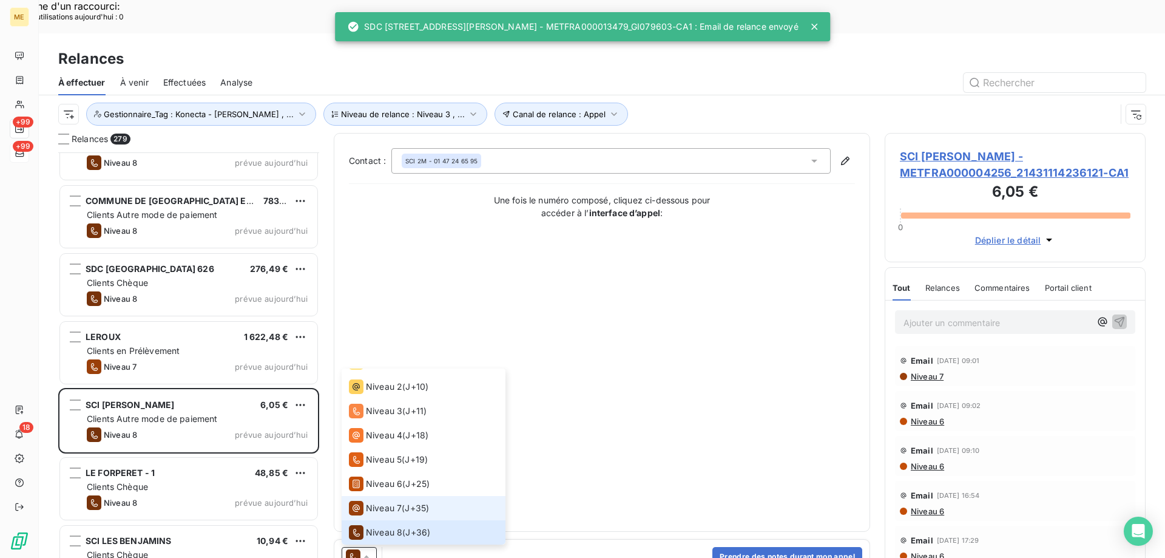
click at [387, 502] on span "Niveau 7" at bounding box center [384, 508] width 36 height 12
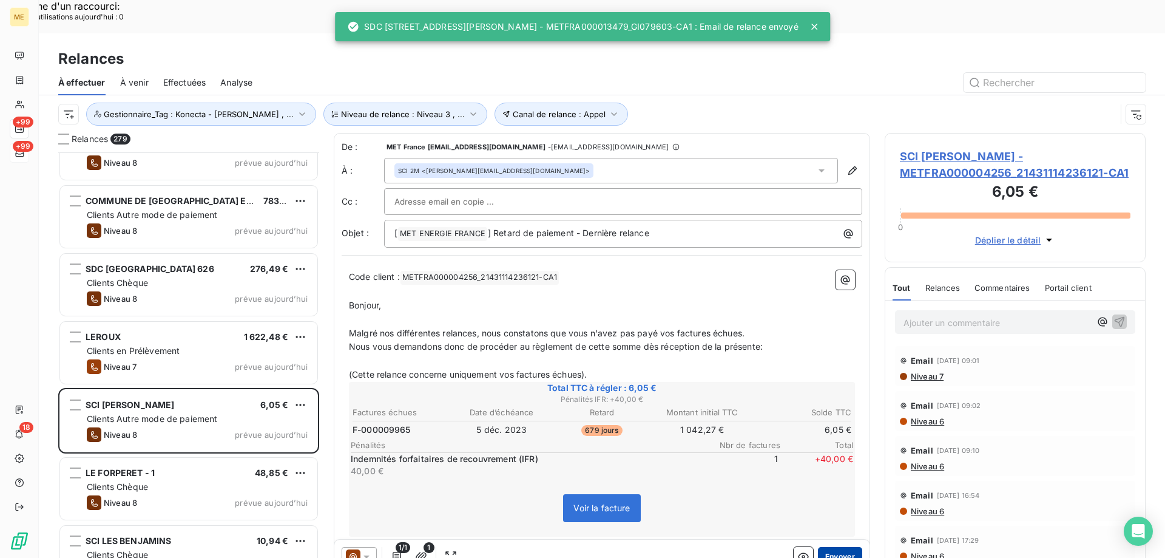
click at [845, 547] on button "Envoyer" at bounding box center [840, 556] width 44 height 19
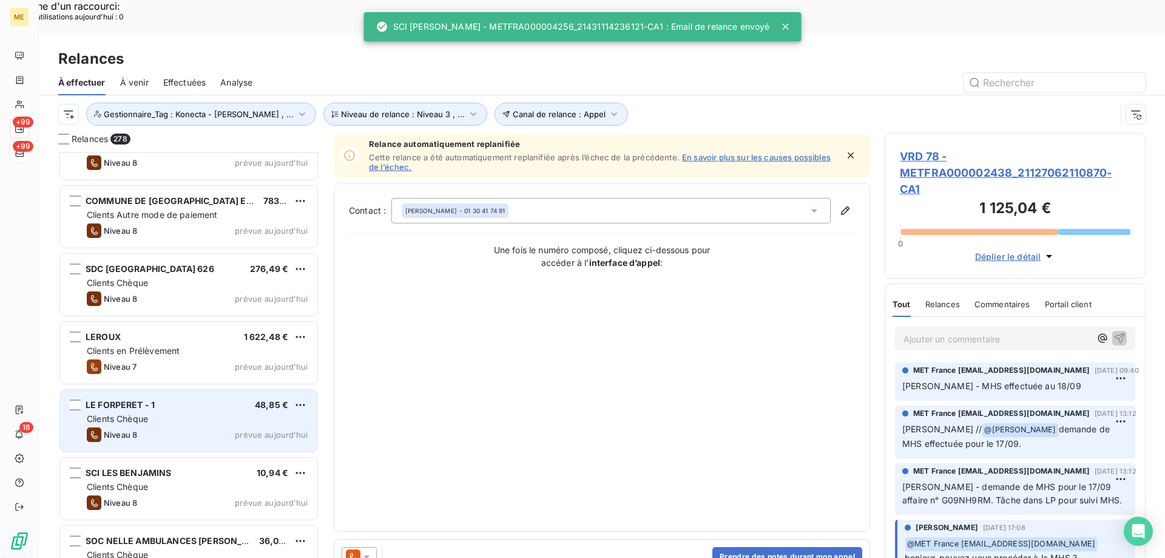
click at [249, 430] on span "prévue aujourd’hui" at bounding box center [271, 435] width 73 height 10
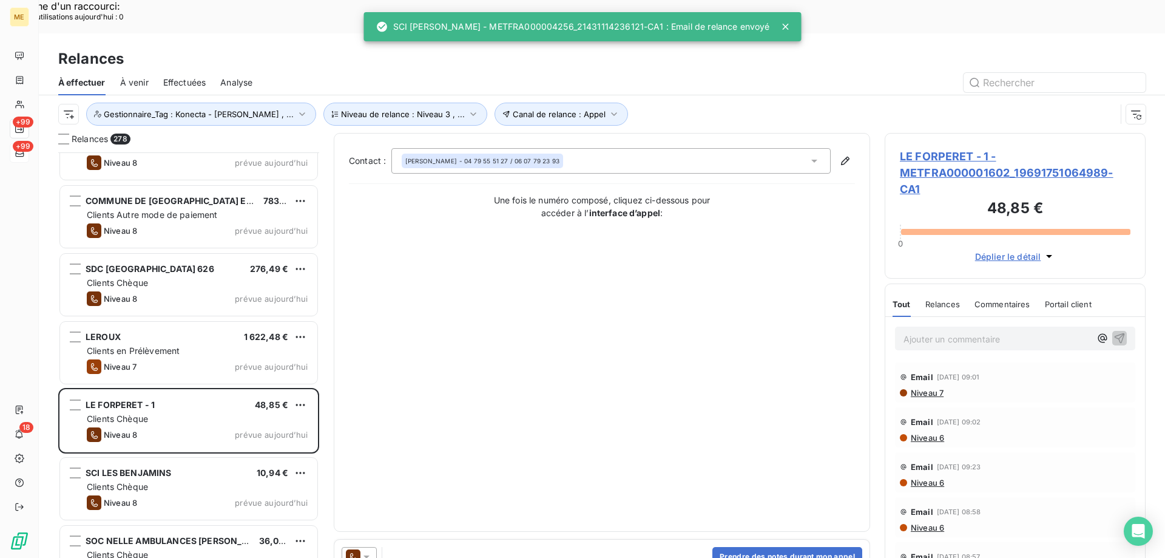
click at [367, 550] on icon at bounding box center [366, 556] width 12 height 12
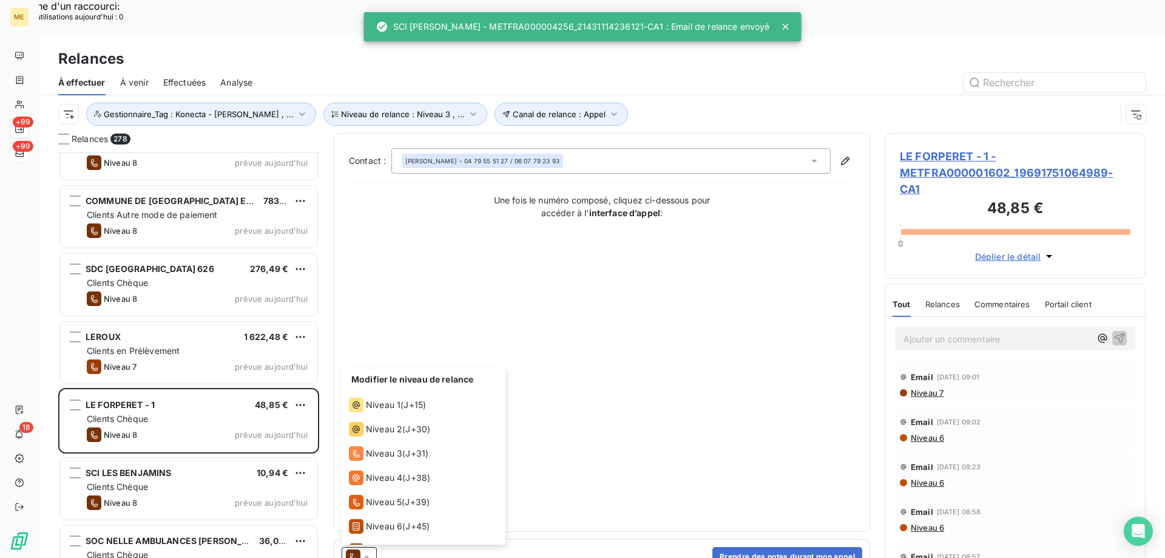
scroll to position [42, 0]
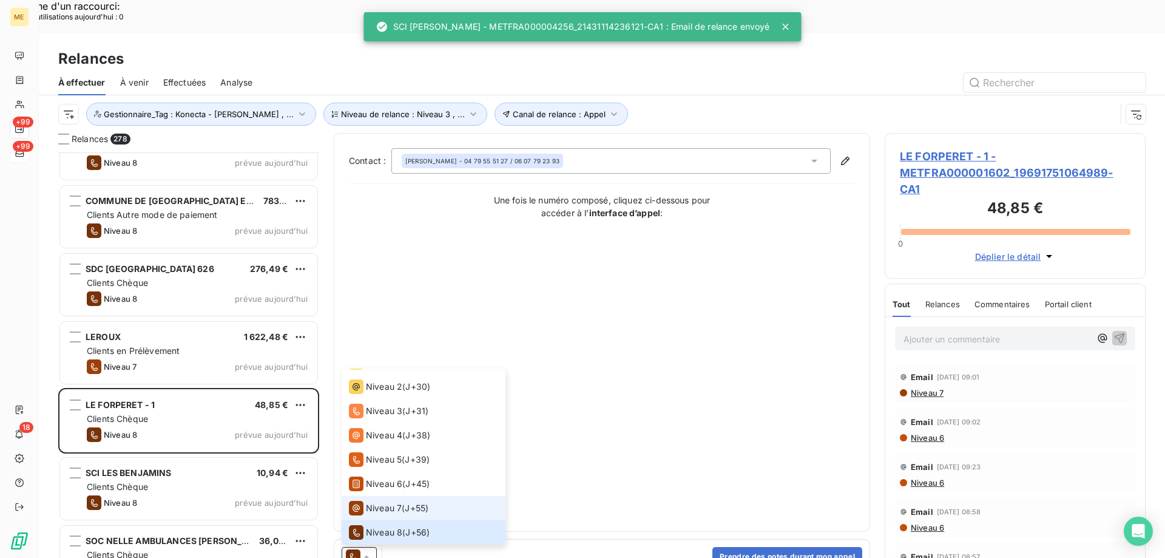
click at [394, 502] on span "Niveau 7" at bounding box center [384, 508] width 36 height 12
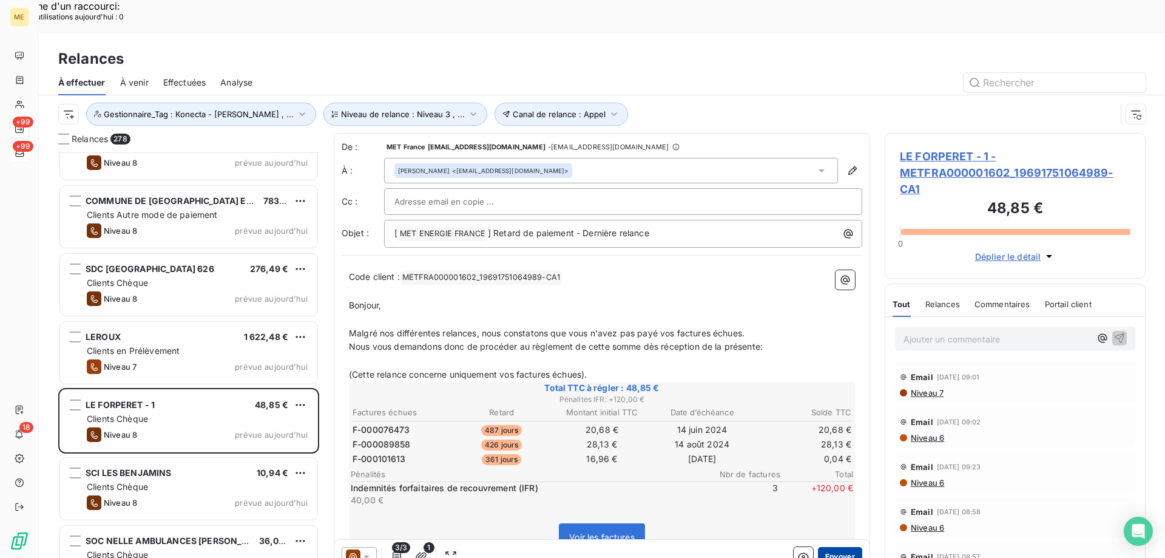
click at [826, 547] on button "Envoyer" at bounding box center [840, 556] width 44 height 19
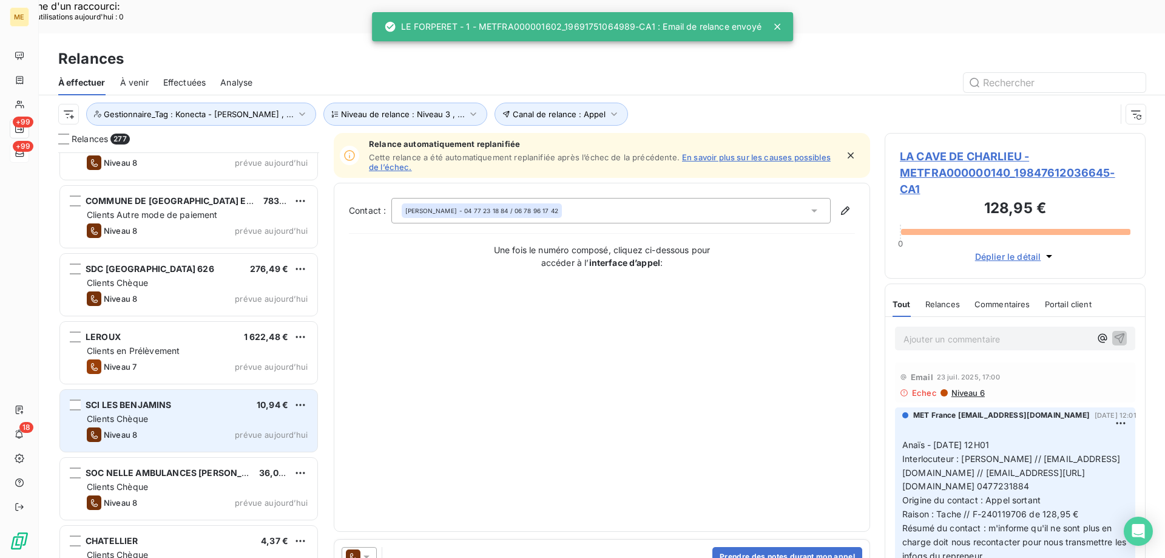
click at [269, 392] on div "SCI LES BENJAMINS 10,94 € Clients Chèque Niveau 8 prévue aujourd’hui" at bounding box center [188, 421] width 257 height 62
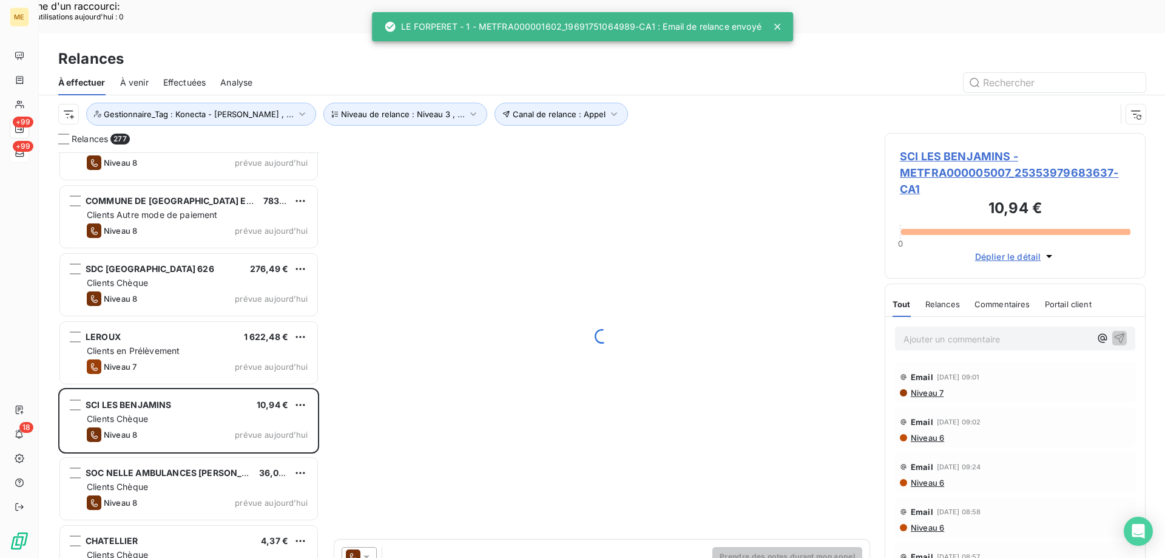
click at [365, 550] on icon at bounding box center [366, 556] width 12 height 12
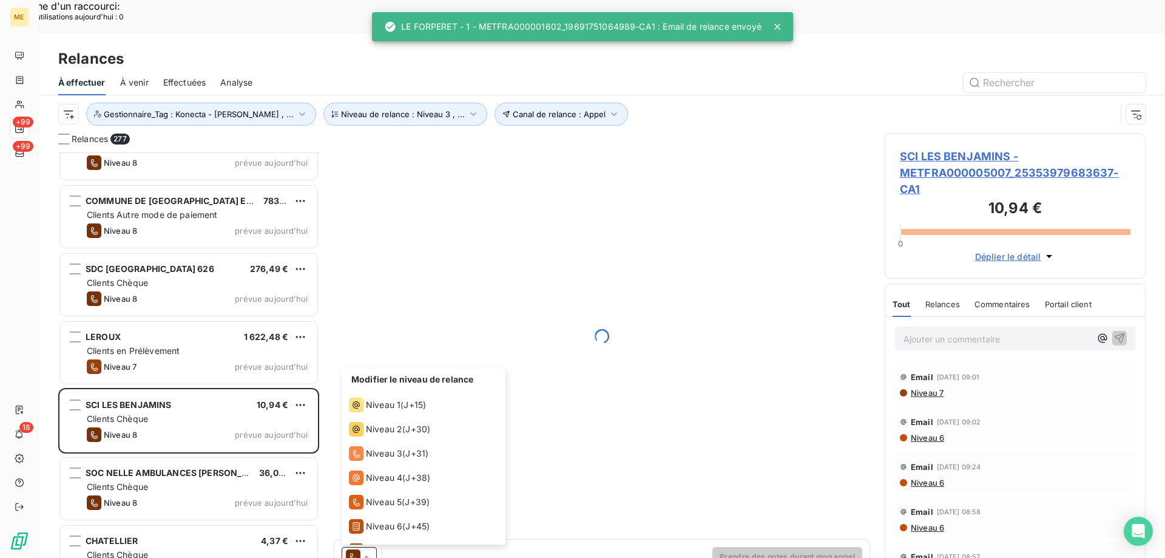
scroll to position [42, 0]
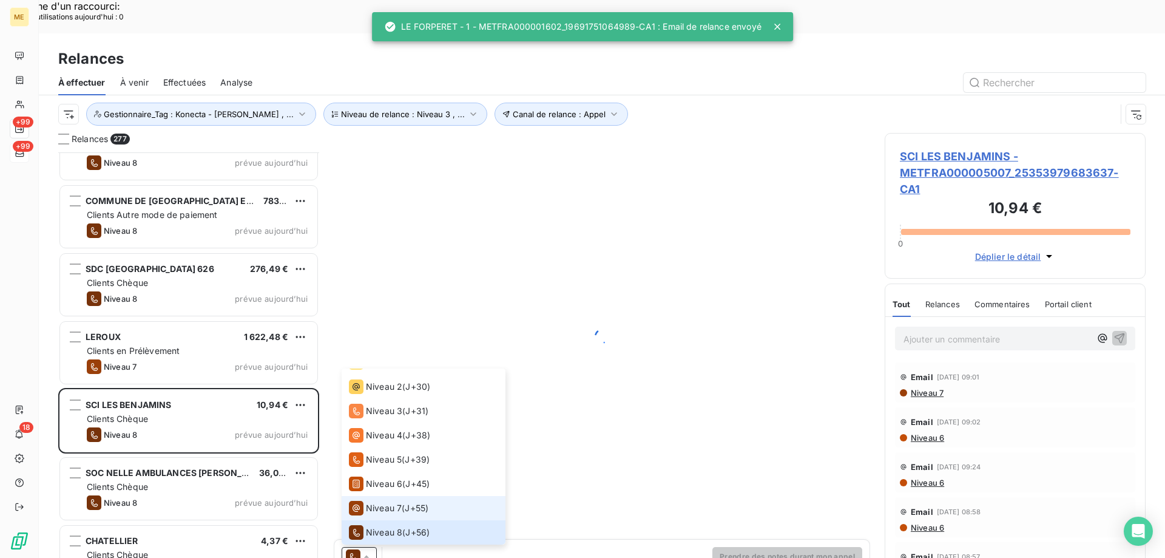
click at [393, 502] on span "Niveau 7" at bounding box center [384, 508] width 36 height 12
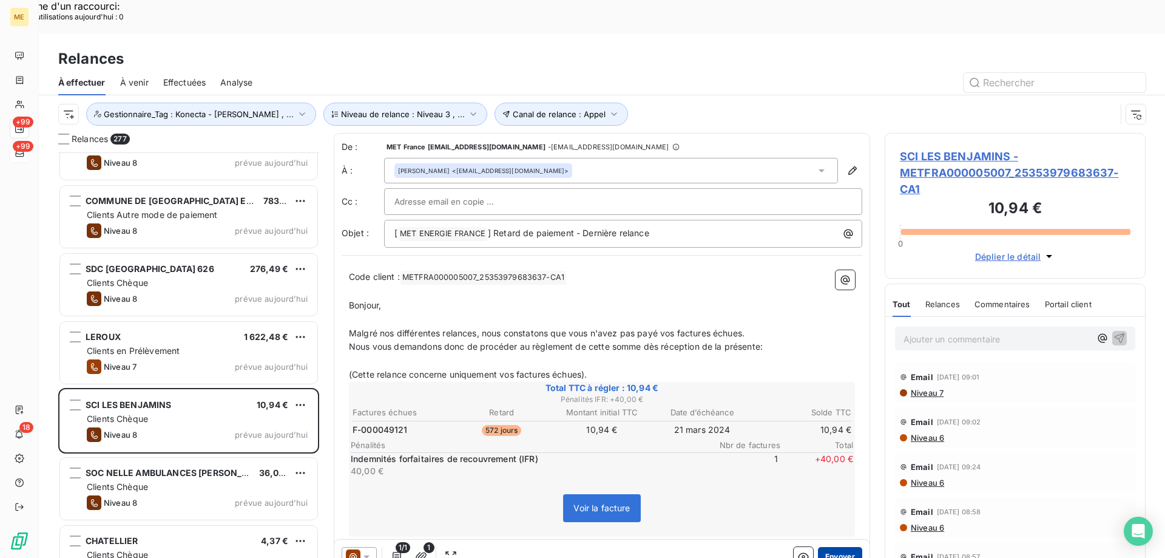
click at [834, 547] on button "Envoyer" at bounding box center [840, 556] width 44 height 19
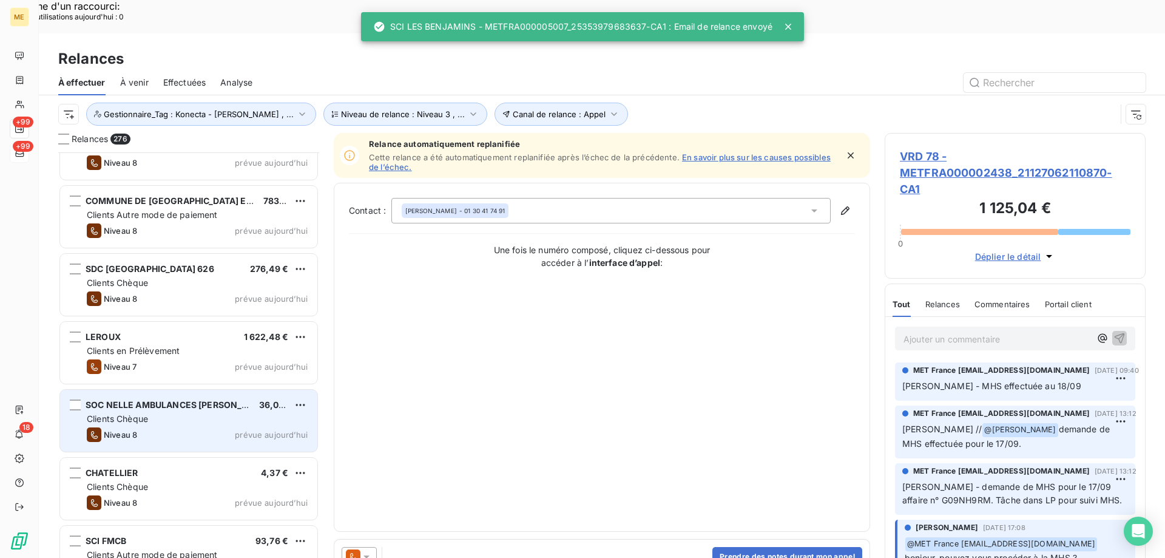
click at [255, 391] on div "SOC NELLE AMBULANCES HYEROISE 36,06 € Clients Chèque Niveau 8 prévue aujourd’hui" at bounding box center [188, 421] width 257 height 62
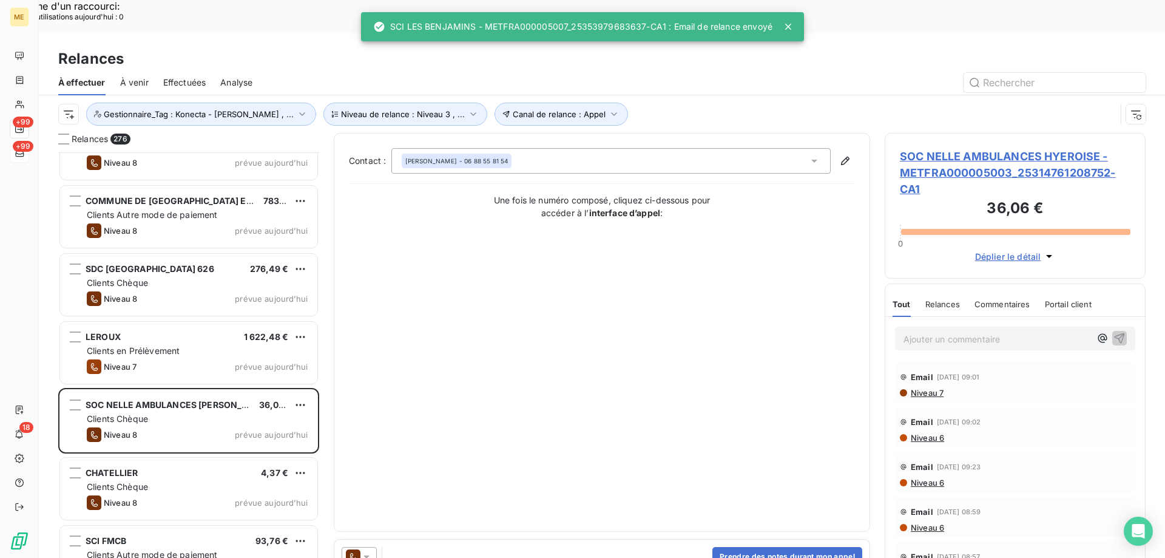
click at [370, 550] on icon at bounding box center [366, 556] width 12 height 12
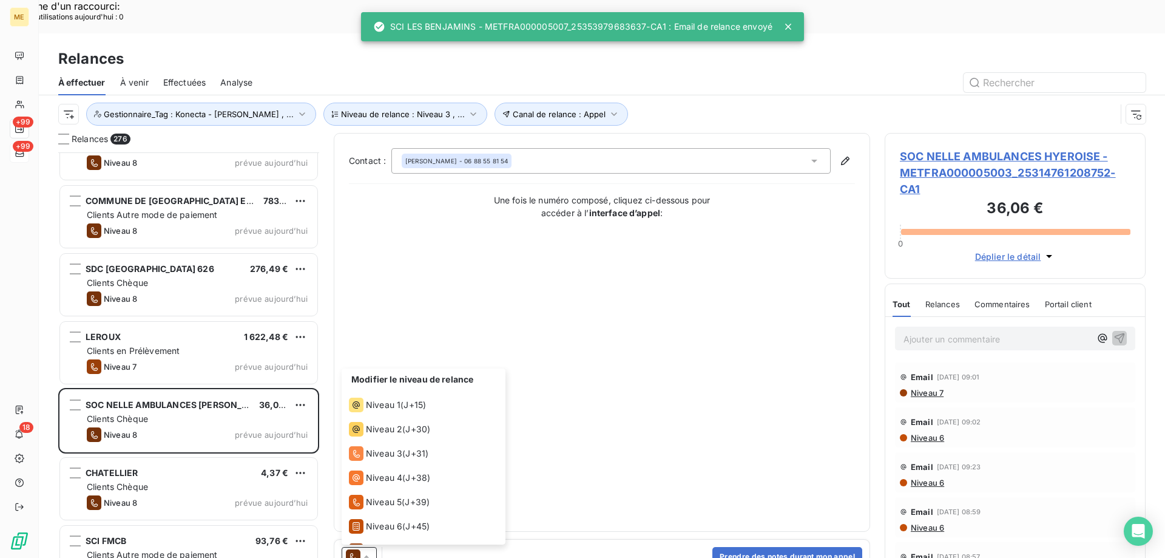
scroll to position [42, 0]
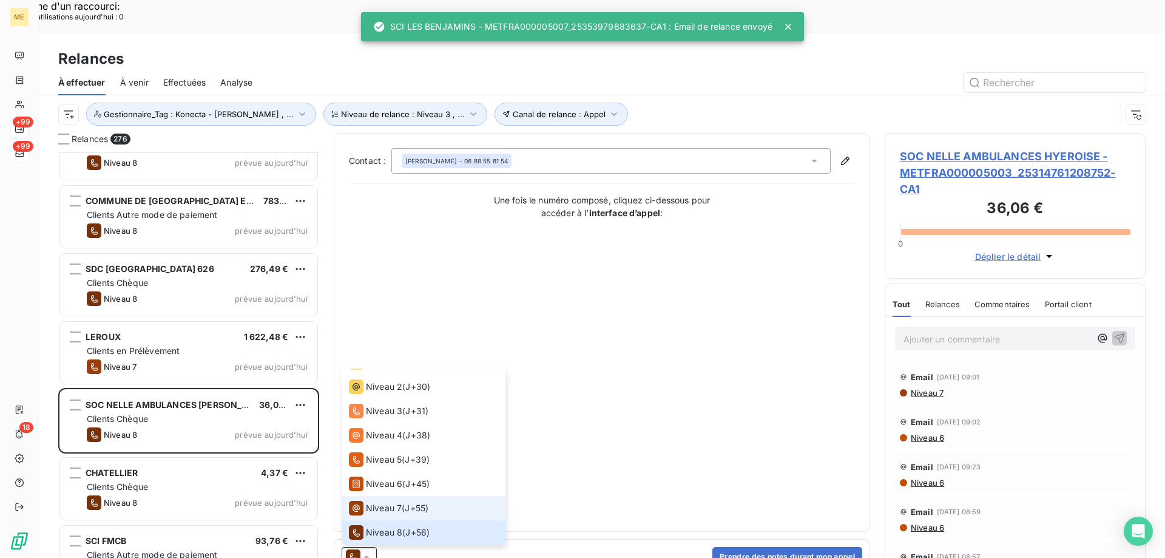
click at [397, 502] on span "Niveau 7" at bounding box center [384, 508] width 36 height 12
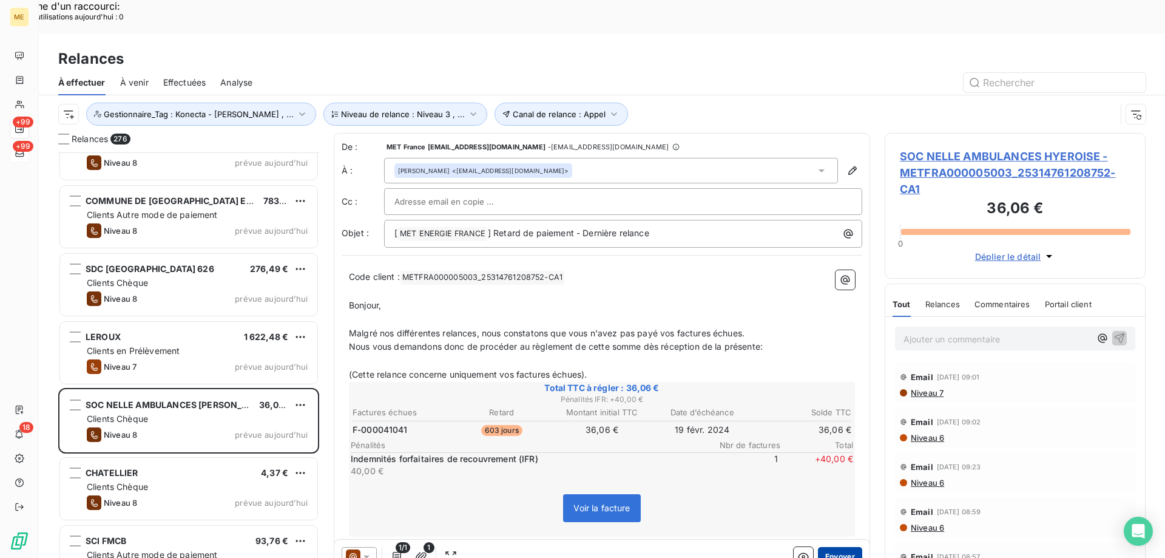
click at [829, 547] on button "Envoyer" at bounding box center [840, 556] width 44 height 19
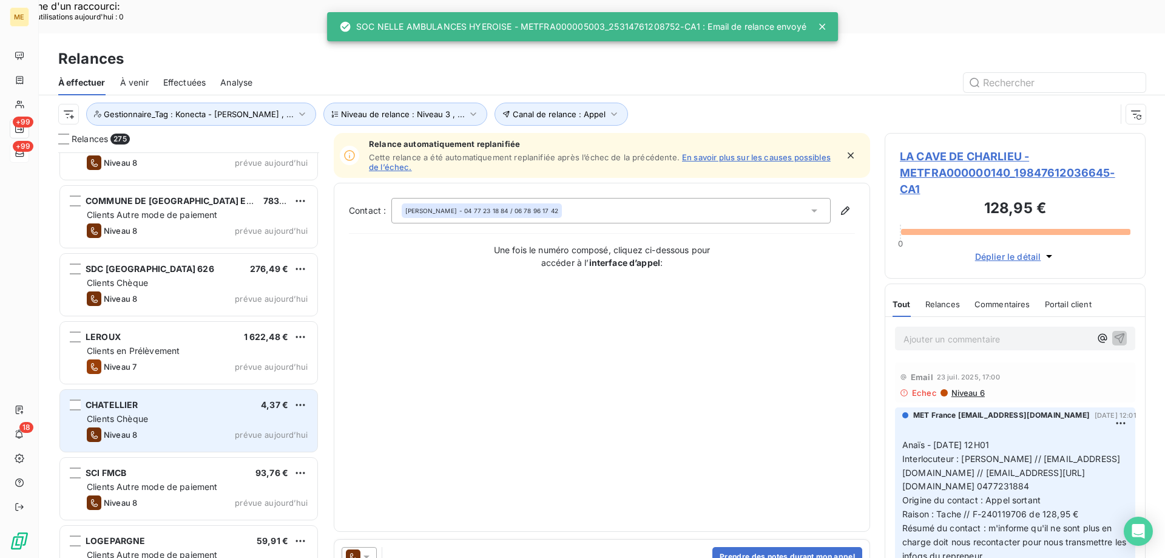
click at [208, 427] on div "Niveau 8 prévue [DATE]" at bounding box center [197, 434] width 221 height 15
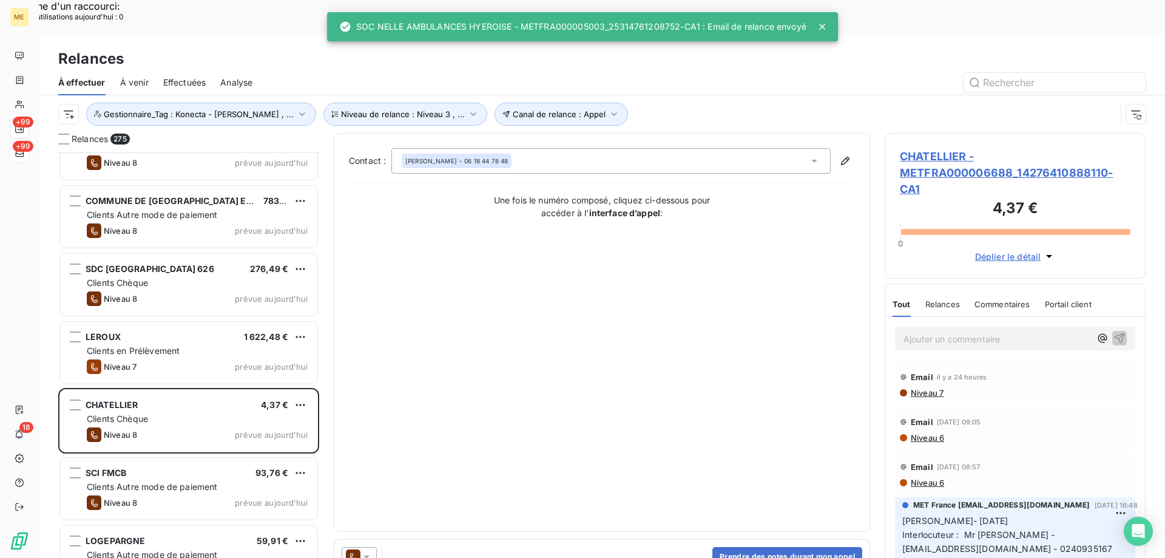
click at [371, 550] on icon at bounding box center [366, 556] width 12 height 12
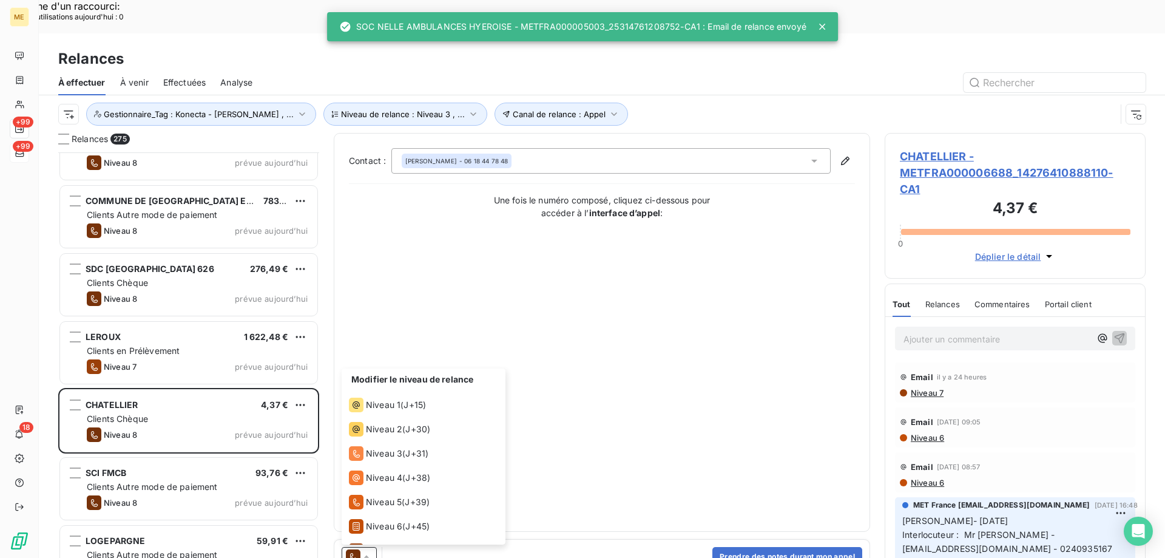
scroll to position [42, 0]
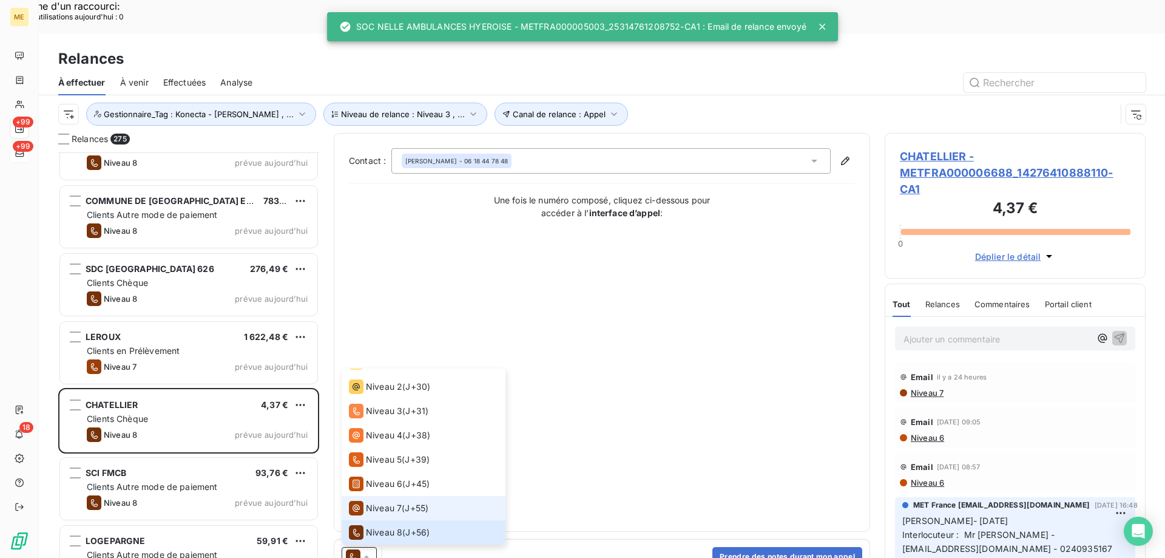
click at [378, 502] on span "Niveau 7" at bounding box center [384, 508] width 36 height 12
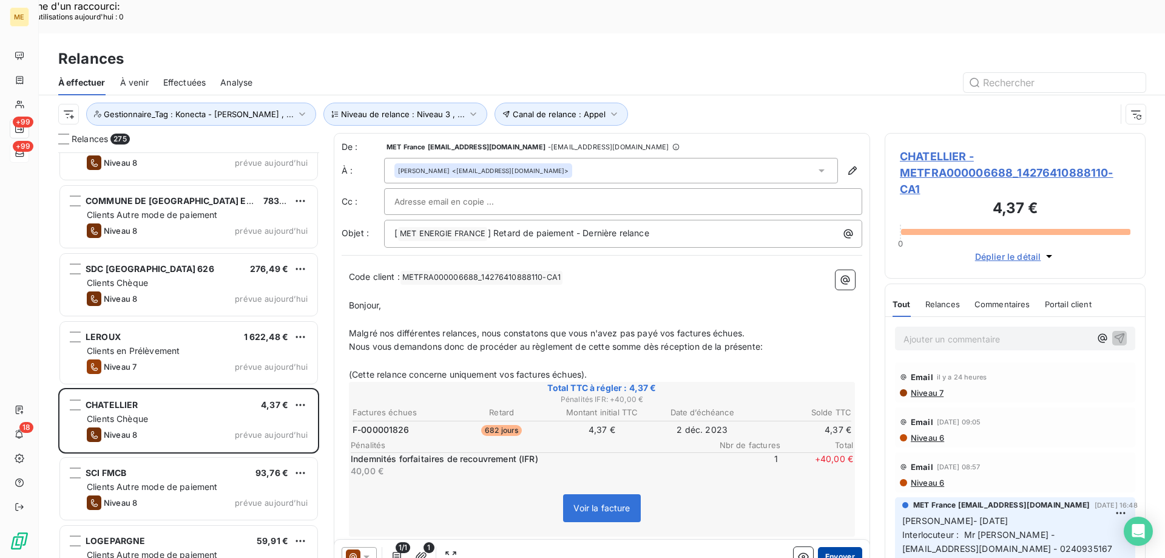
click at [842, 547] on button "Envoyer" at bounding box center [840, 556] width 44 height 19
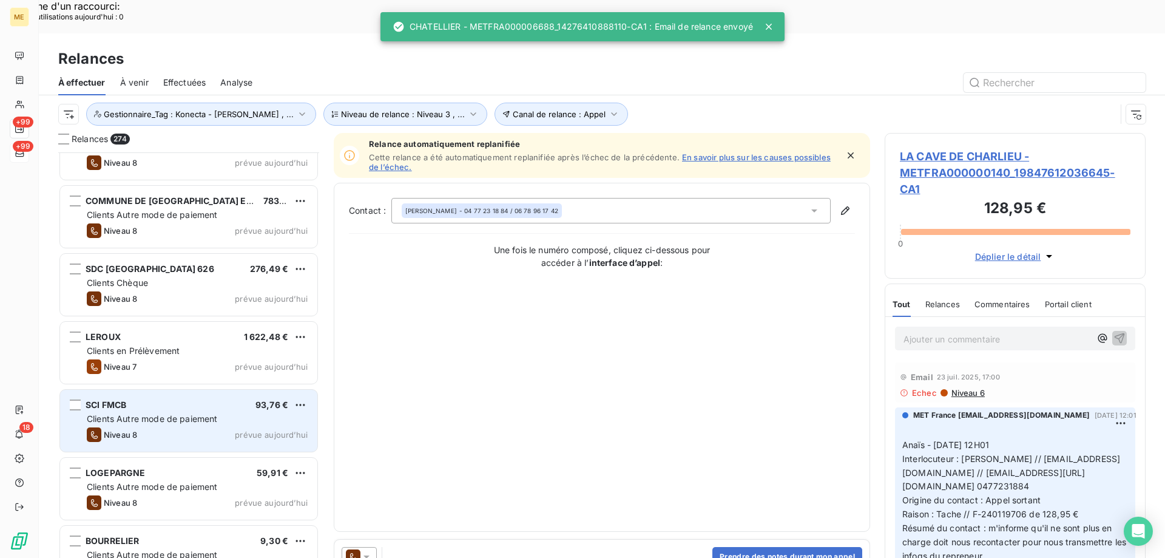
click at [275, 413] on div "Clients Autre mode de paiement" at bounding box center [197, 419] width 221 height 12
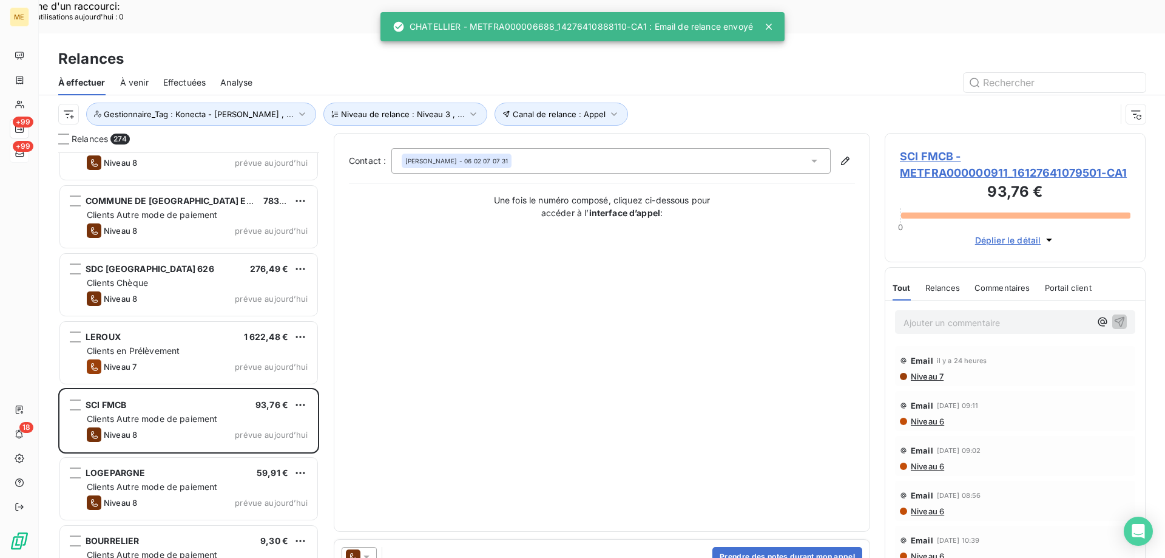
click at [367, 550] on icon at bounding box center [366, 556] width 12 height 12
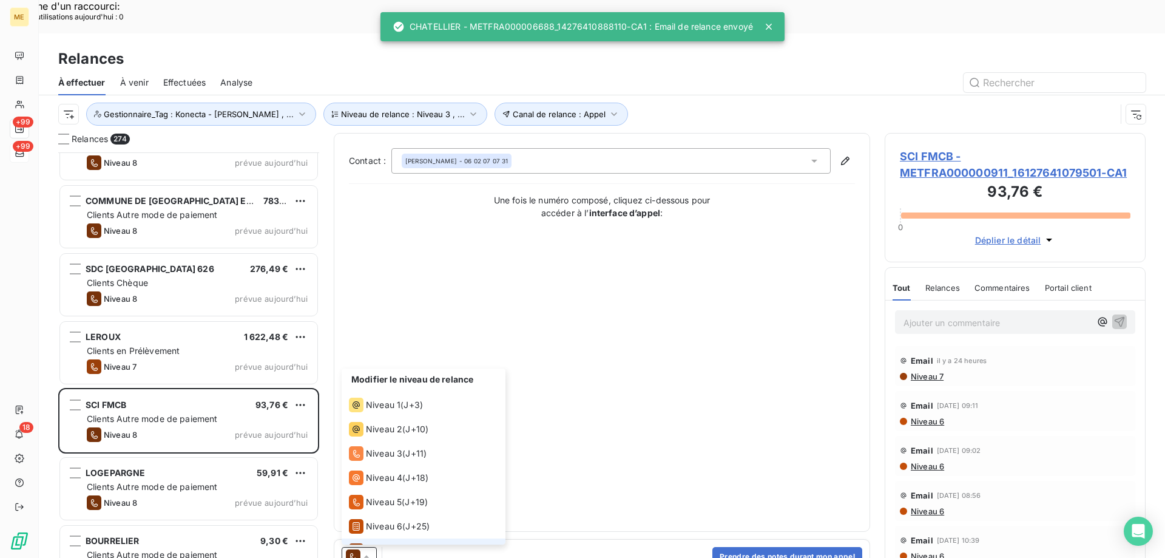
scroll to position [42, 0]
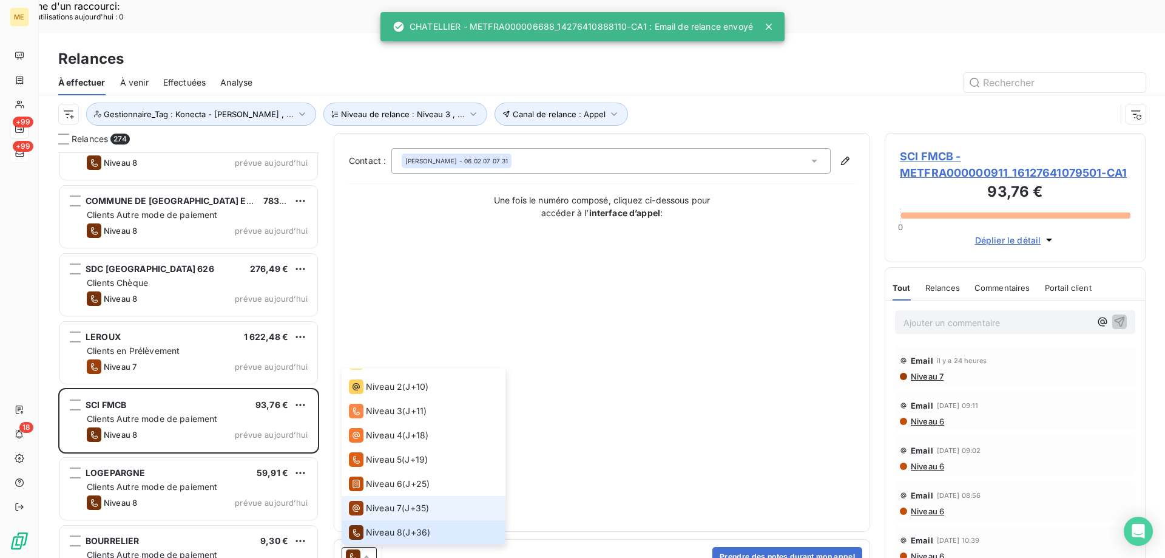
click at [374, 502] on span "Niveau 7" at bounding box center [384, 508] width 36 height 12
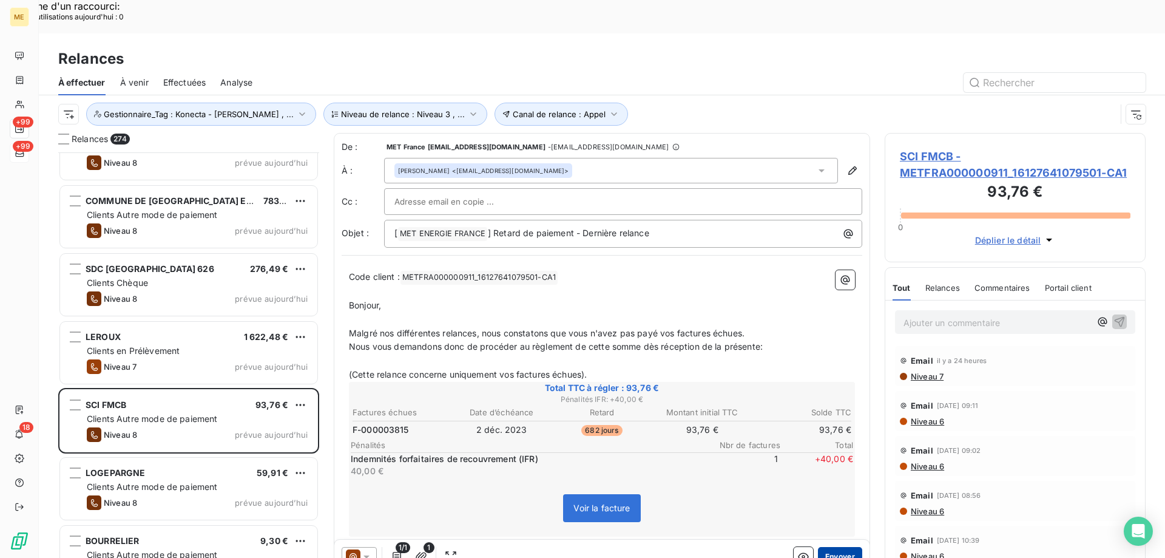
click at [833, 547] on button "Envoyer" at bounding box center [840, 556] width 44 height 19
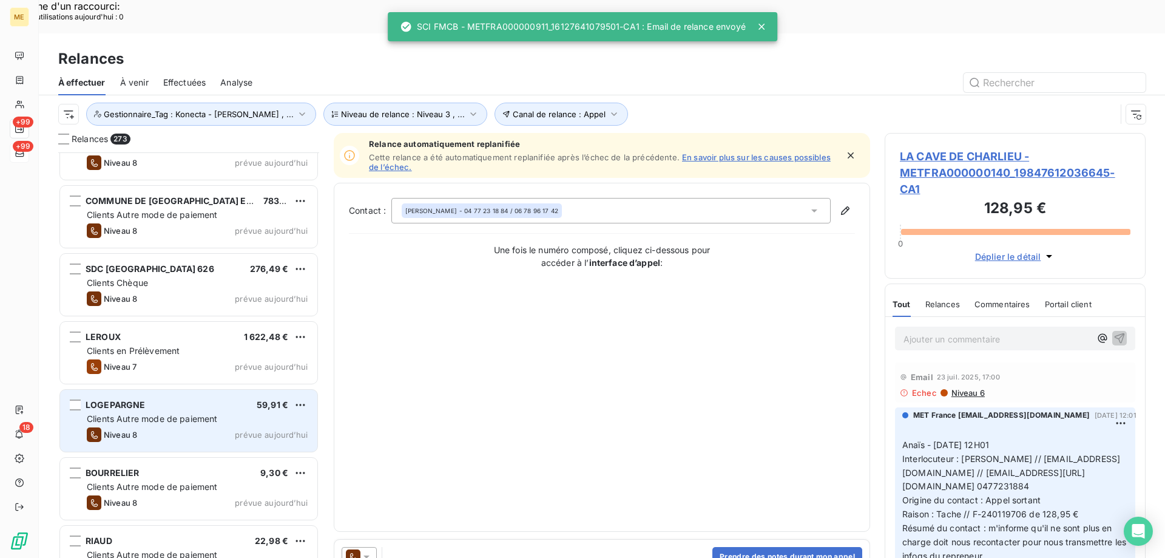
click at [234, 427] on div "Niveau 8 prévue [DATE]" at bounding box center [197, 434] width 221 height 15
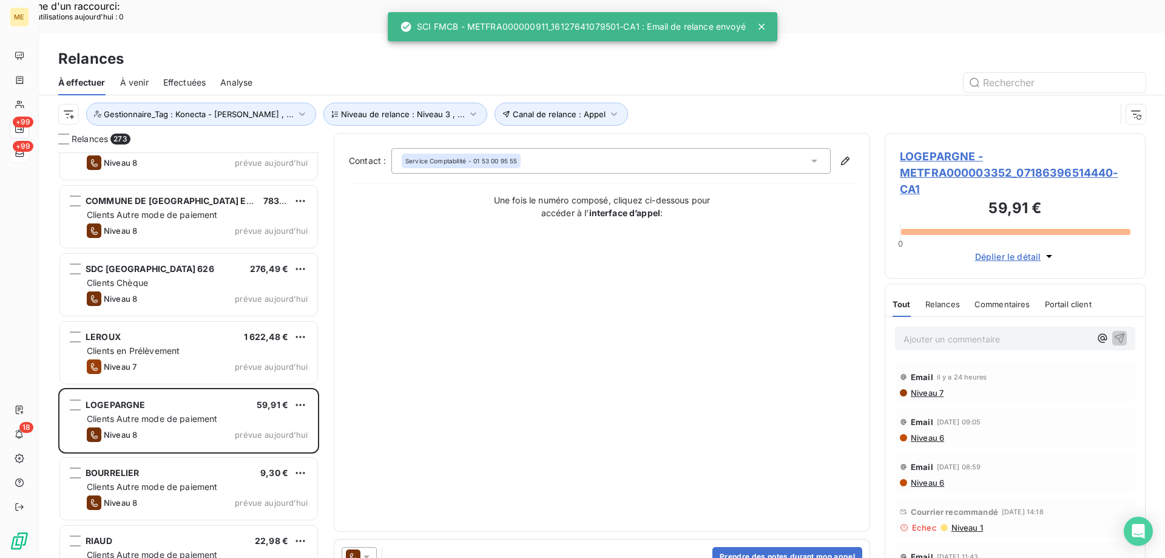
click at [365, 550] on icon at bounding box center [366, 556] width 12 height 12
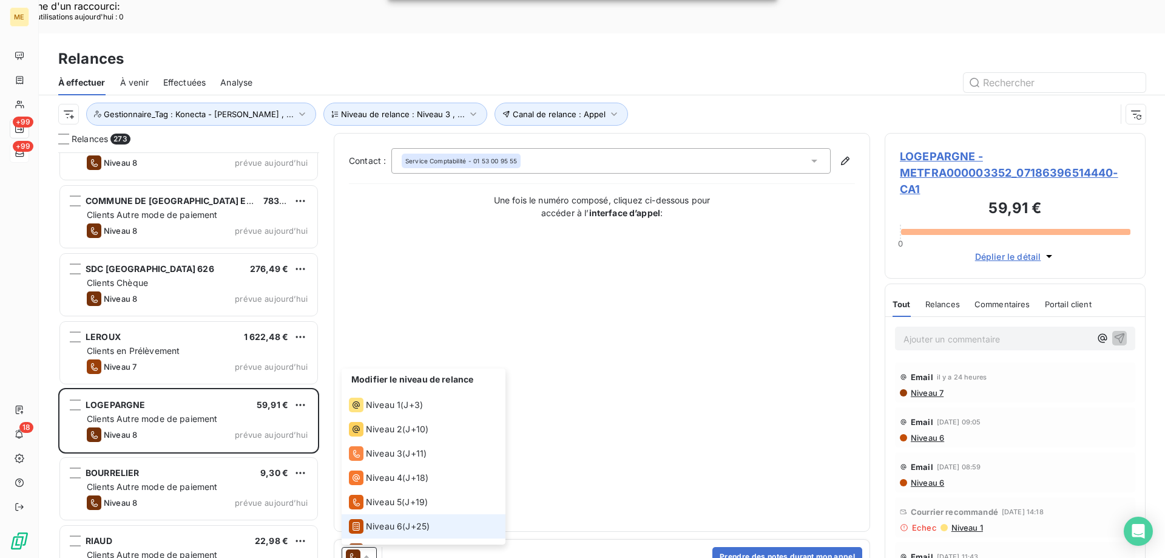
scroll to position [42, 0]
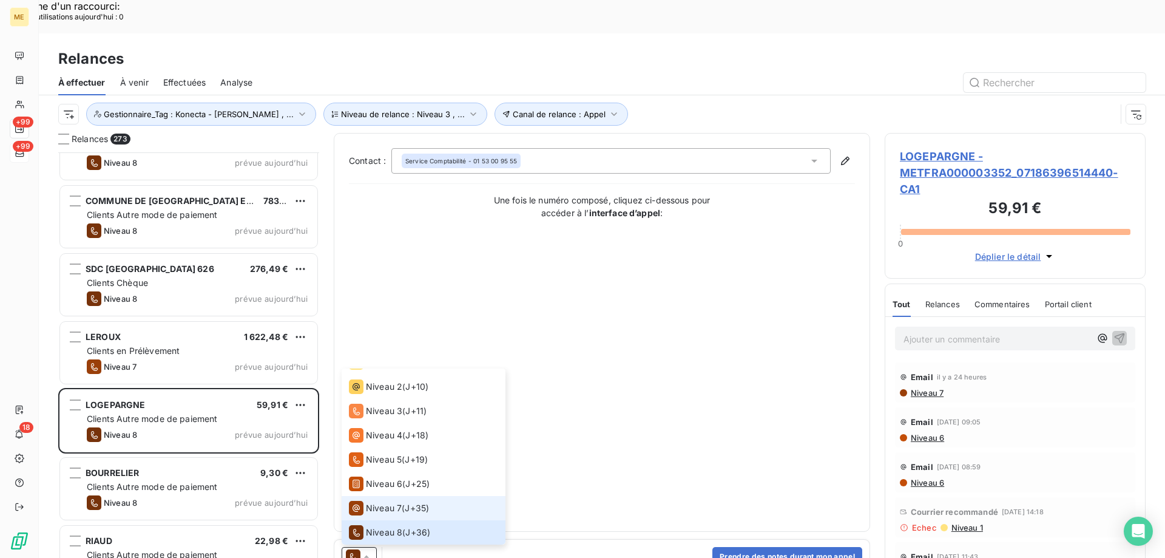
click at [387, 502] on span "Niveau 7" at bounding box center [384, 508] width 36 height 12
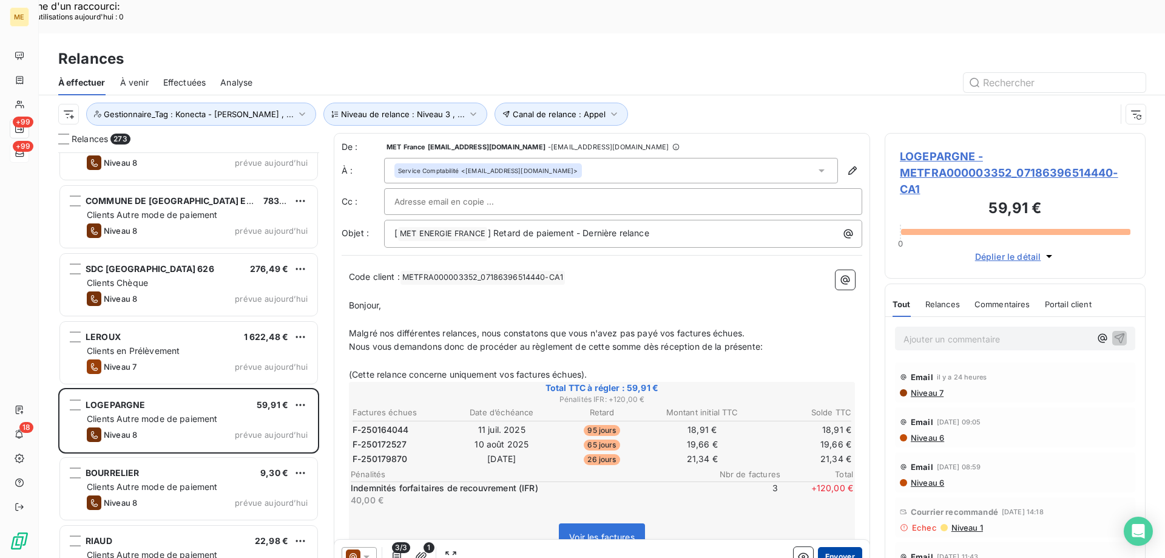
click at [832, 547] on button "Envoyer" at bounding box center [840, 556] width 44 height 19
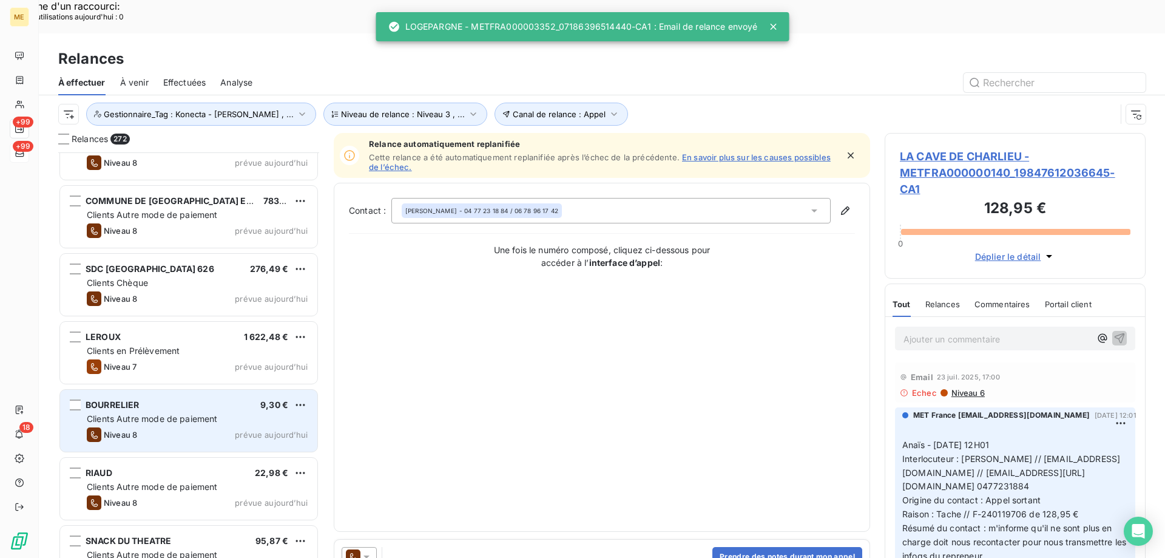
click at [212, 427] on div "Niveau 8 prévue [DATE]" at bounding box center [197, 434] width 221 height 15
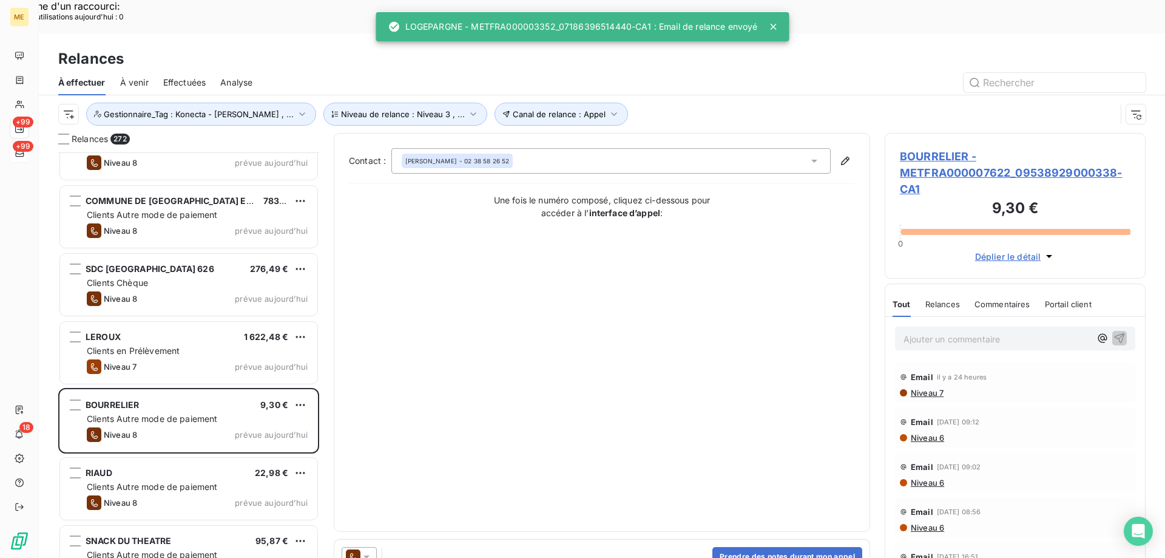
click at [371, 550] on icon at bounding box center [366, 556] width 12 height 12
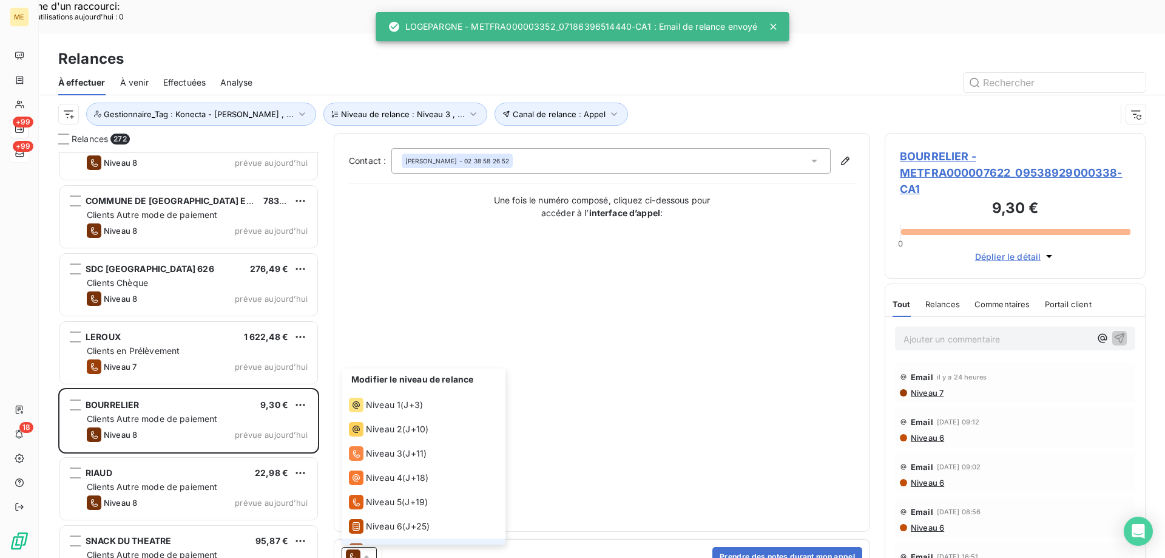
scroll to position [42, 0]
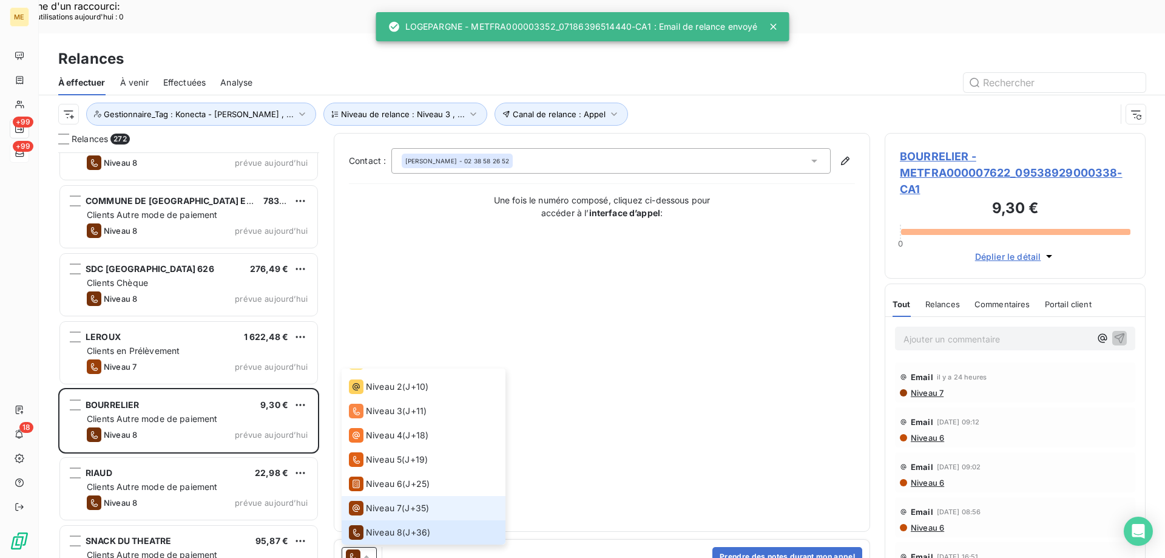
click at [390, 502] on span "Niveau 7" at bounding box center [384, 508] width 36 height 12
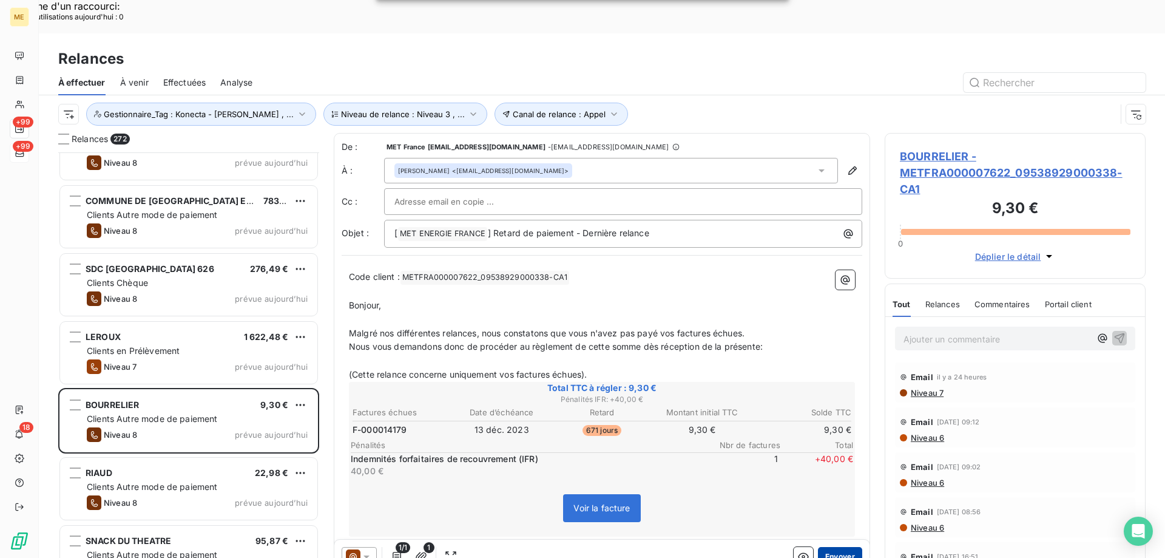
click at [843, 547] on button "Envoyer" at bounding box center [840, 556] width 44 height 19
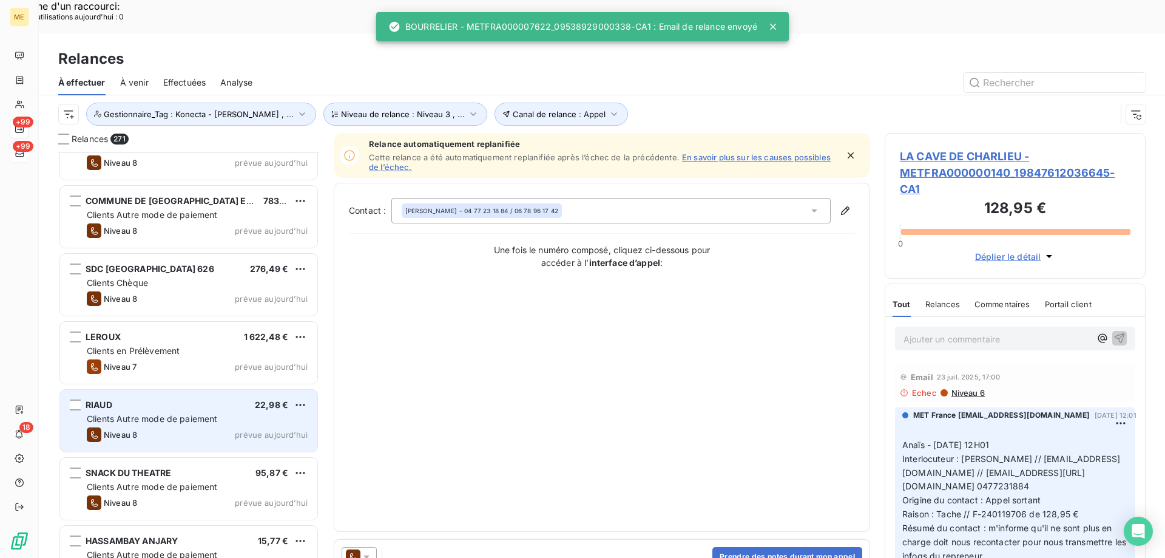
click at [270, 391] on div "RIAUD 22,98 € Clients Autre mode de paiement Niveau 8 prévue aujourd’hui" at bounding box center [188, 421] width 257 height 62
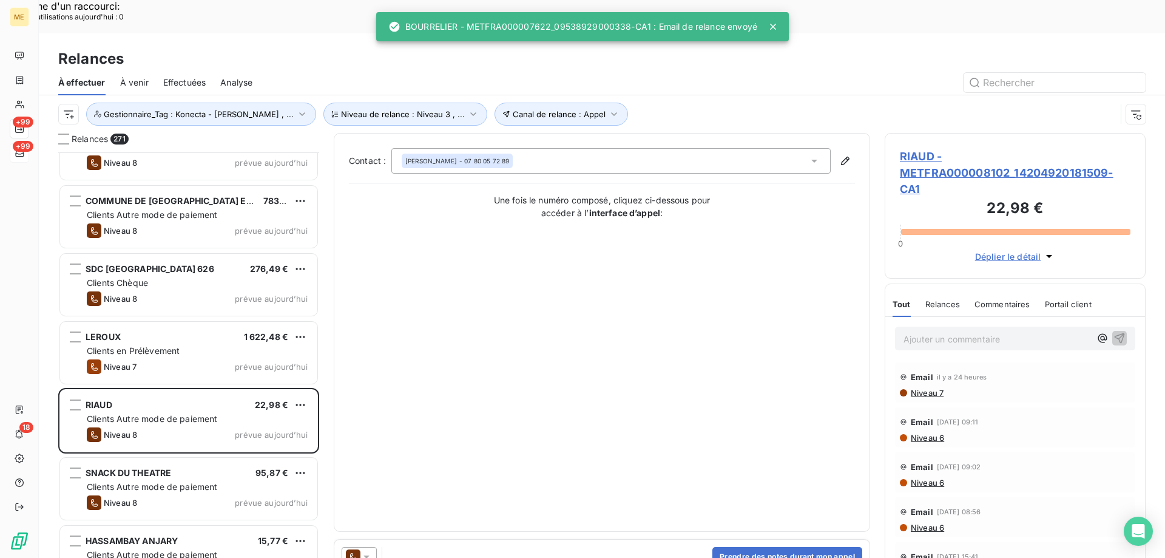
click at [365, 555] on icon at bounding box center [366, 556] width 6 height 3
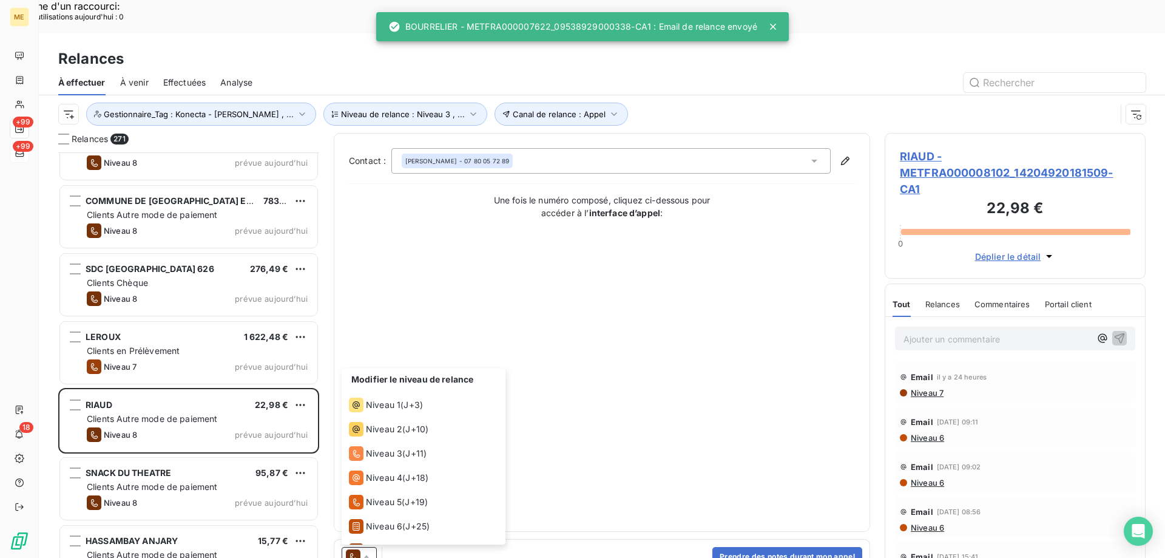
scroll to position [42, 0]
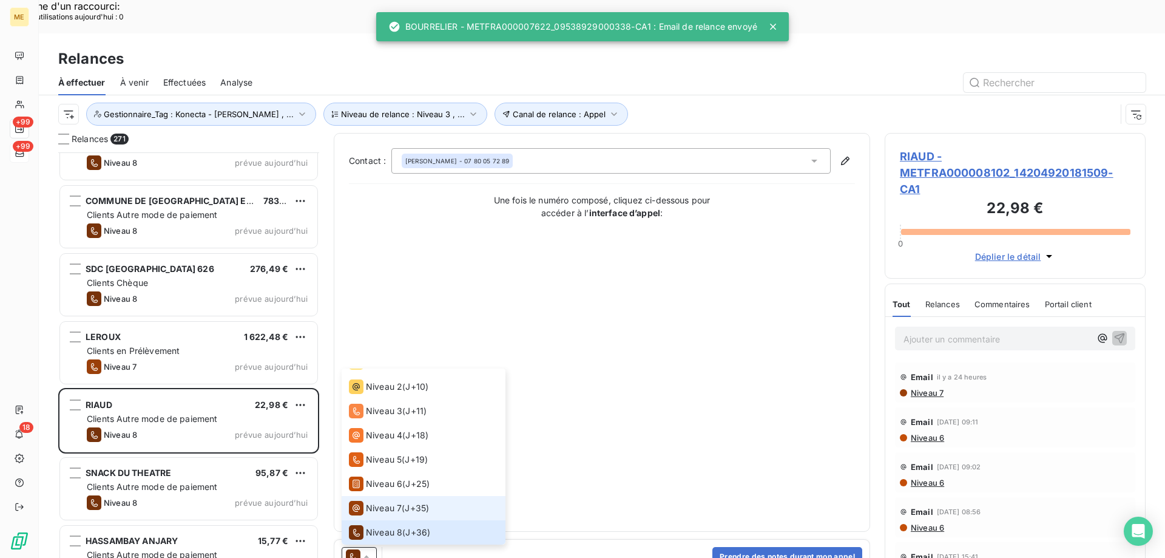
click at [393, 502] on span "Niveau 7" at bounding box center [384, 508] width 36 height 12
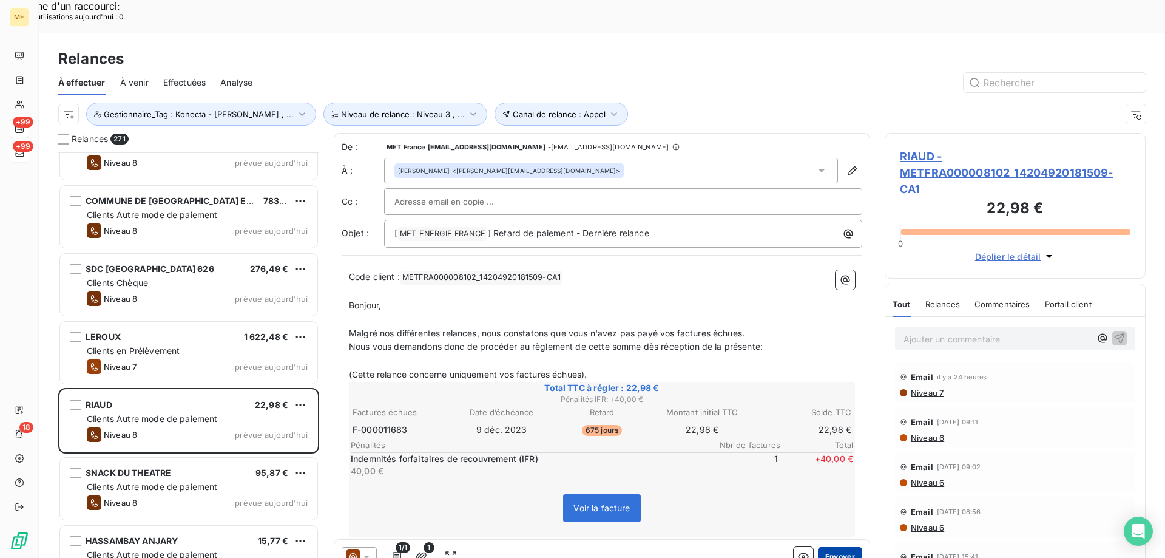
click at [839, 547] on button "Envoyer" at bounding box center [840, 556] width 44 height 19
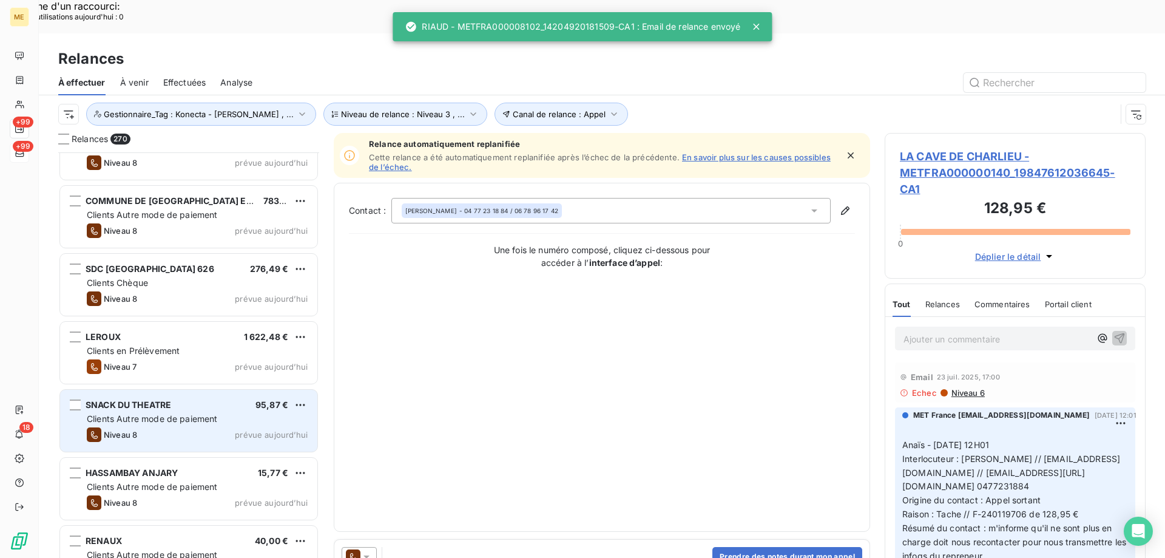
click at [225, 427] on div "Niveau 8 prévue [DATE]" at bounding box center [197, 434] width 221 height 15
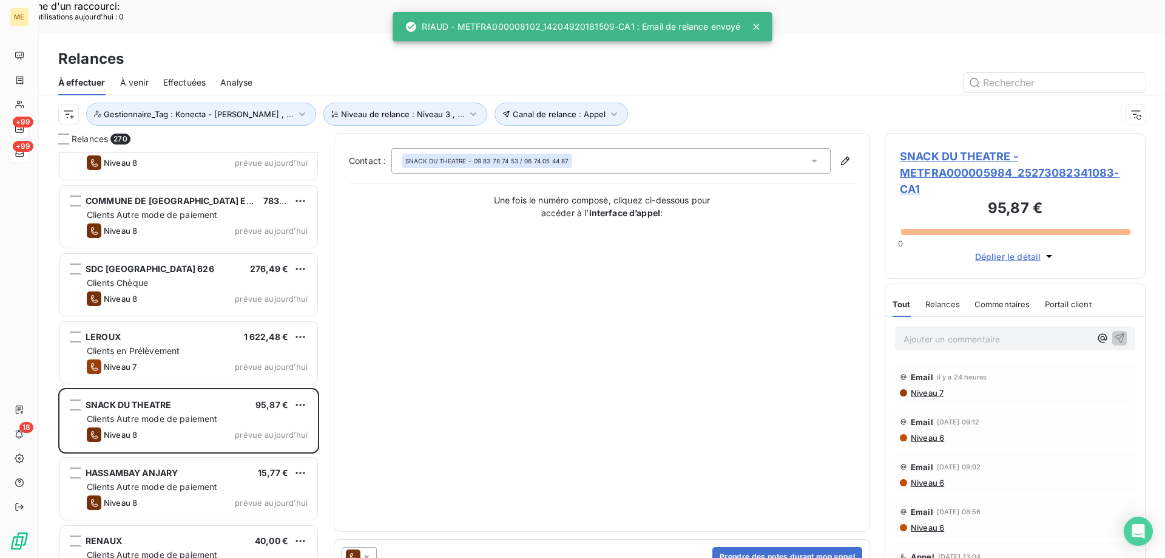
click at [373, 547] on div at bounding box center [359, 556] width 35 height 19
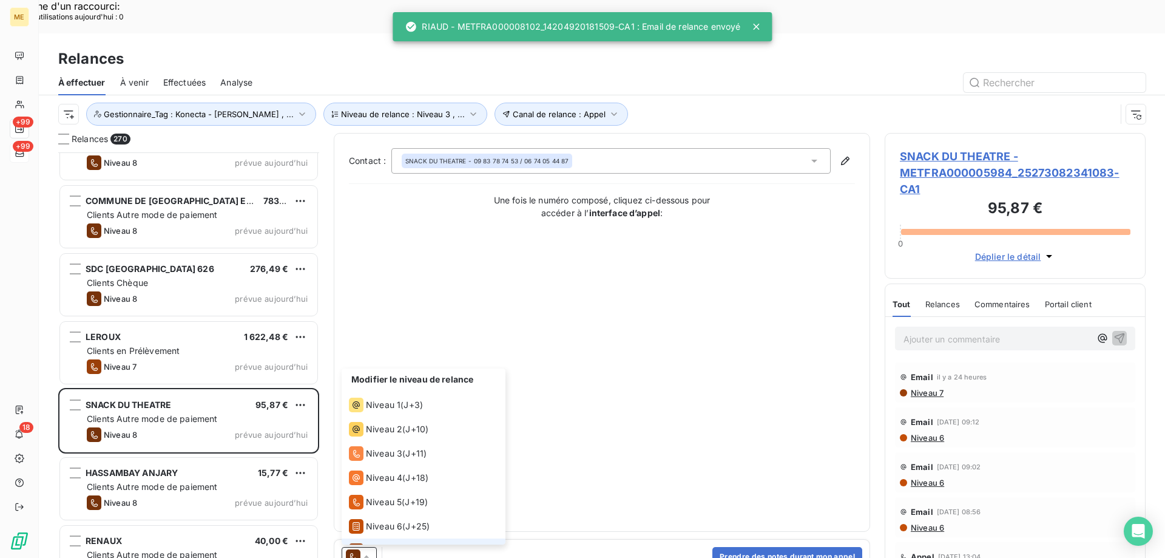
scroll to position [42, 0]
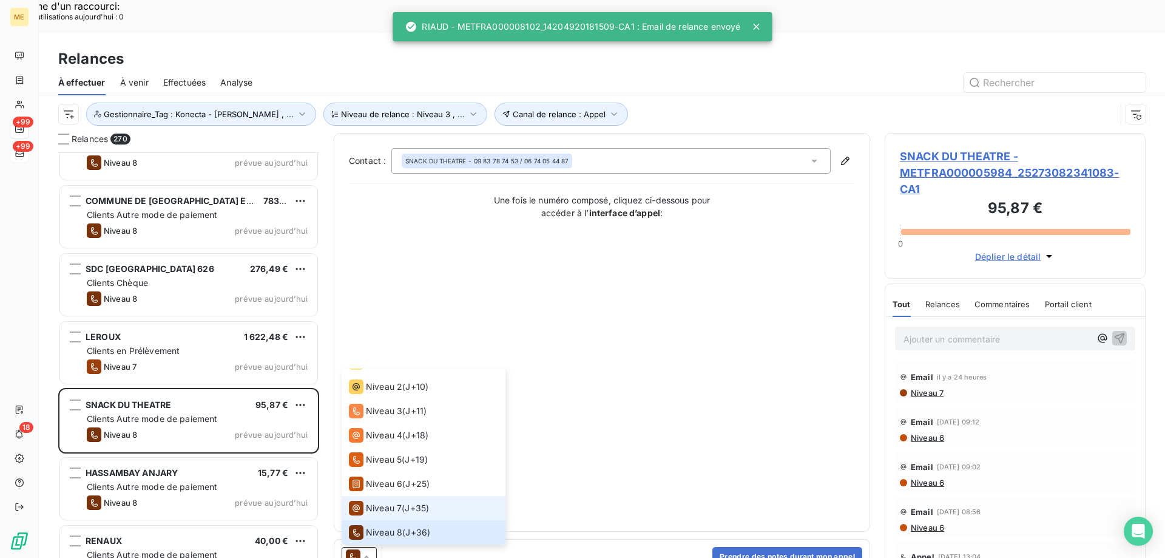
click at [382, 502] on span "Niveau 7" at bounding box center [384, 508] width 36 height 12
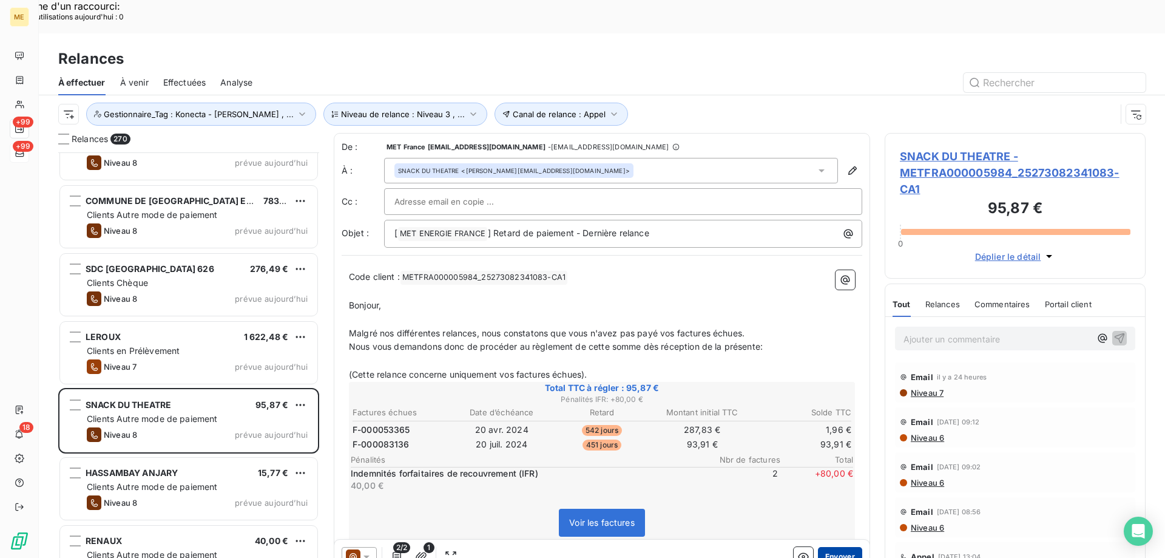
click at [831, 547] on button "Envoyer" at bounding box center [840, 556] width 44 height 19
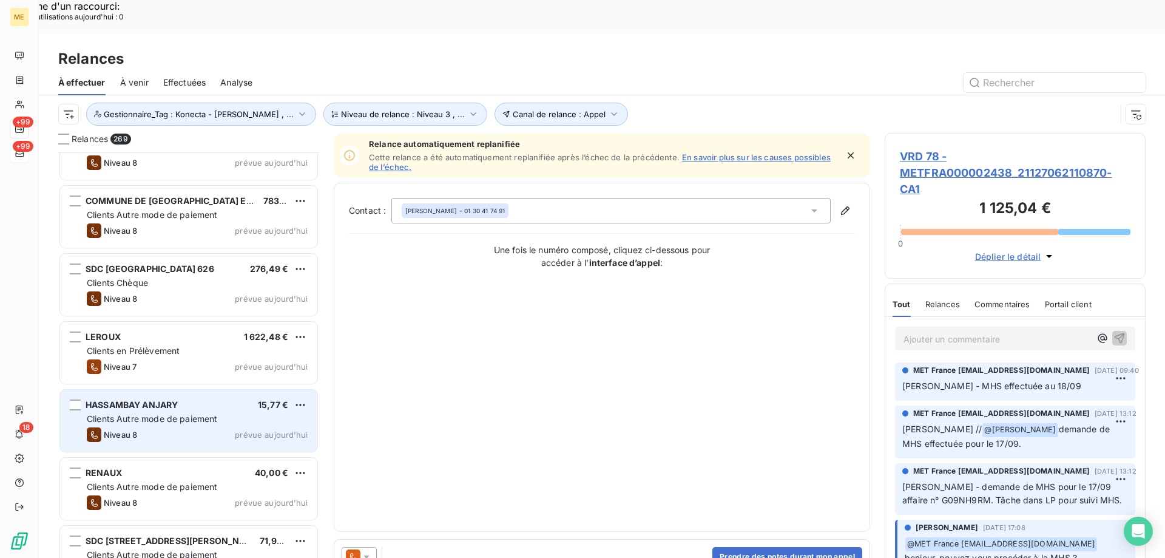
click at [238, 430] on span "prévue aujourd’hui" at bounding box center [271, 435] width 73 height 10
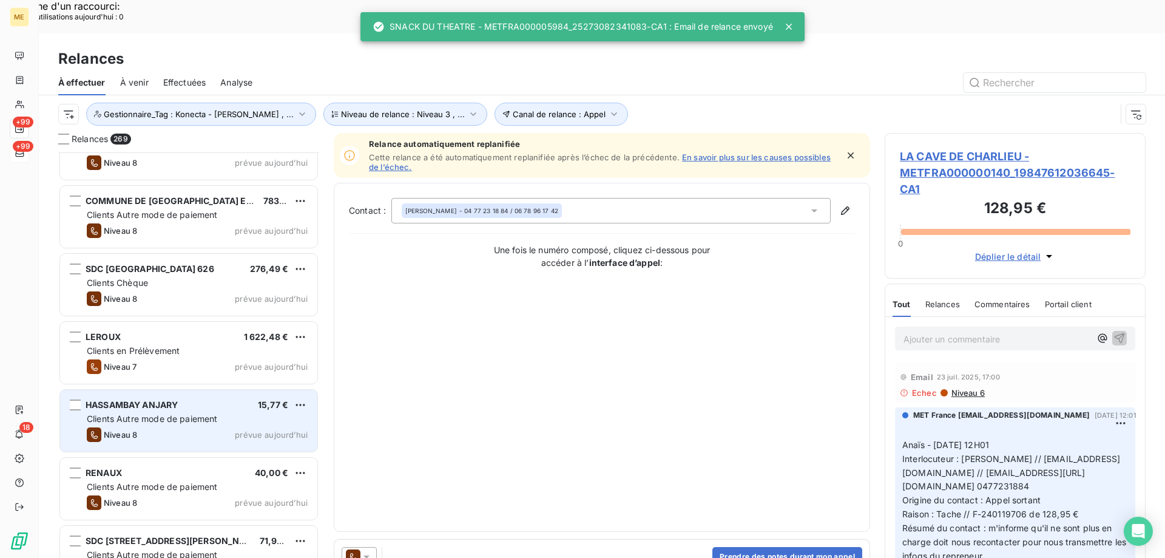
click at [233, 390] on div "HASSAMBAY ANJARY 15,77 € Clients Autre mode de paiement Niveau 8 prévue aujourd…" at bounding box center [188, 421] width 257 height 62
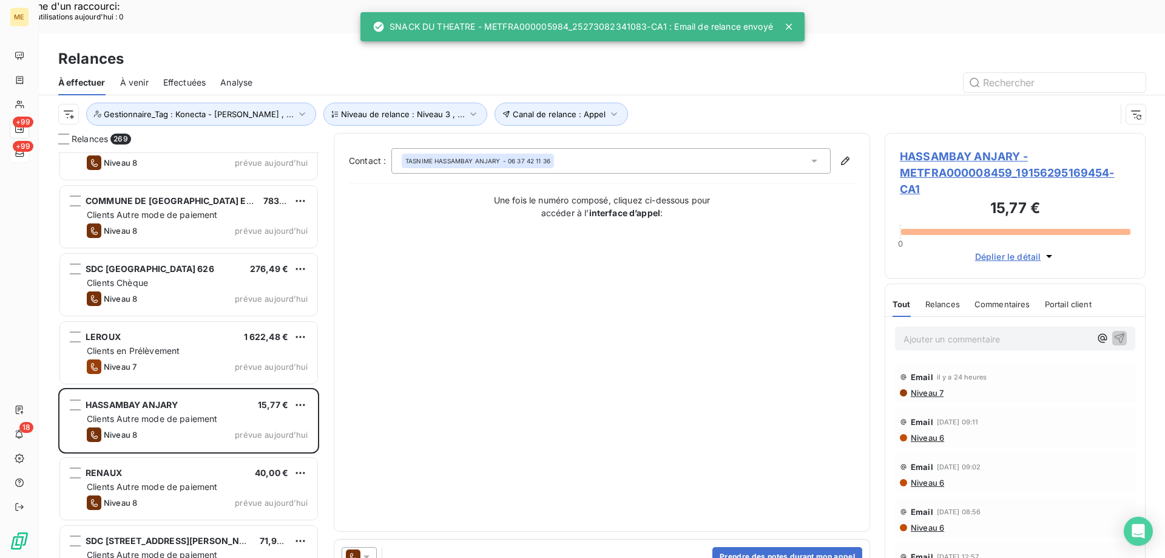
click at [371, 550] on icon at bounding box center [366, 556] width 12 height 12
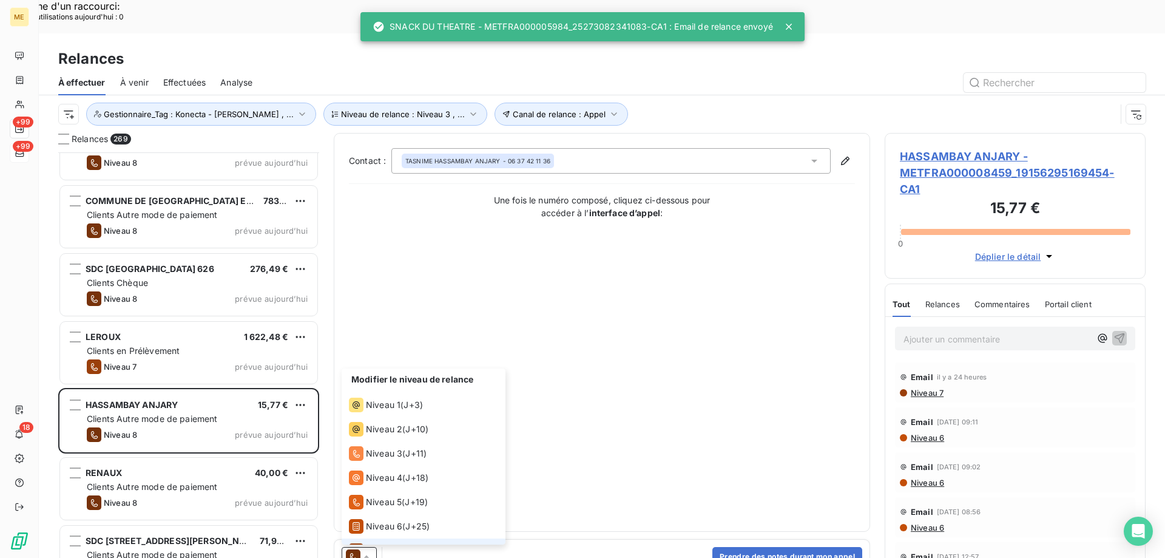
scroll to position [42, 0]
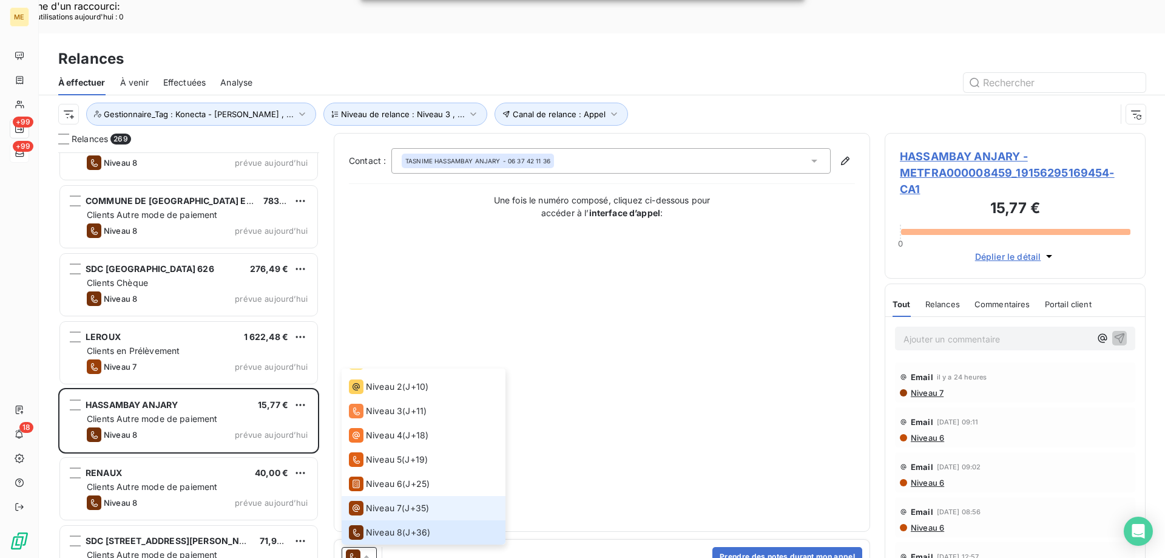
click at [393, 502] on span "Niveau 7" at bounding box center [384, 508] width 36 height 12
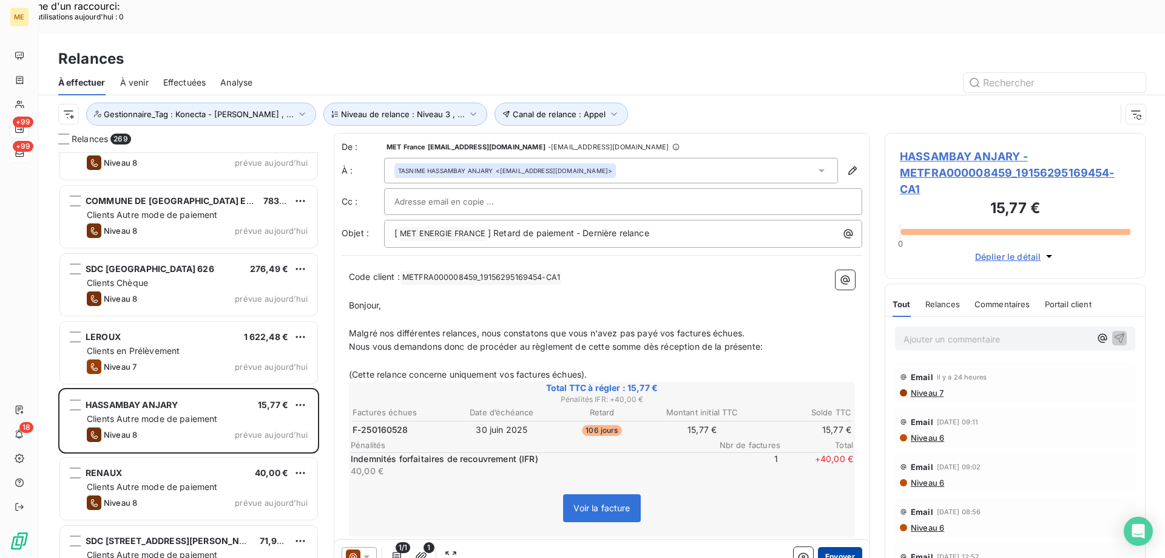
click at [829, 547] on button "Envoyer" at bounding box center [840, 556] width 44 height 19
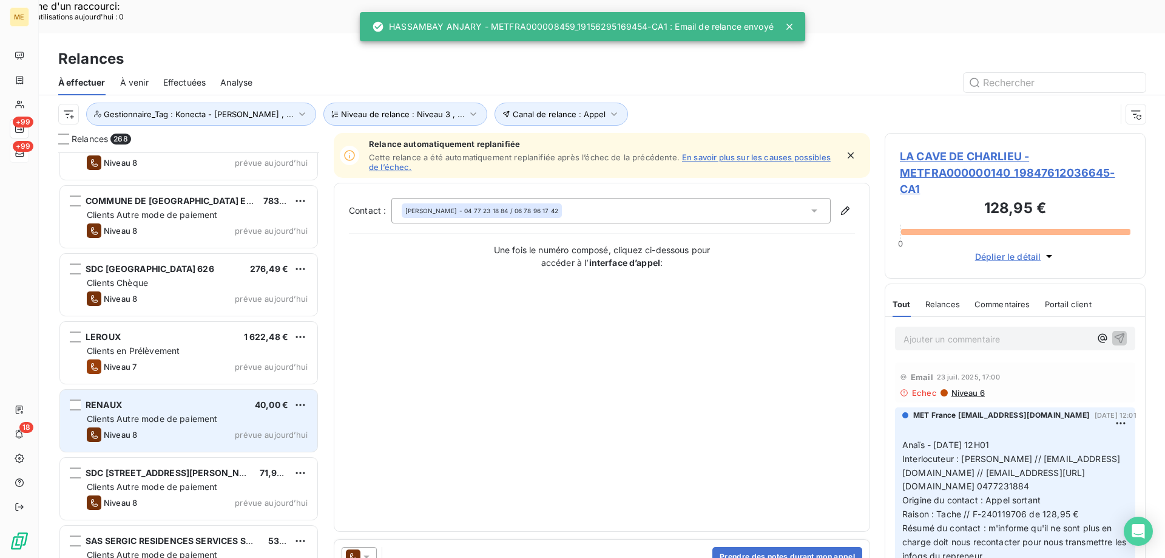
click at [282, 430] on span "prévue aujourd’hui" at bounding box center [271, 435] width 73 height 10
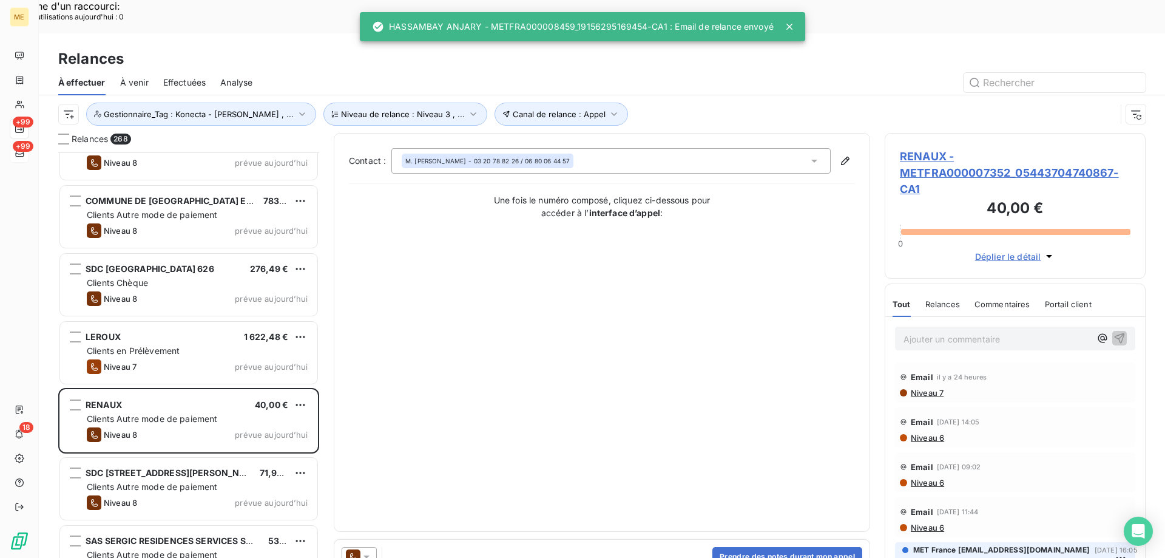
click at [371, 550] on icon at bounding box center [366, 556] width 12 height 12
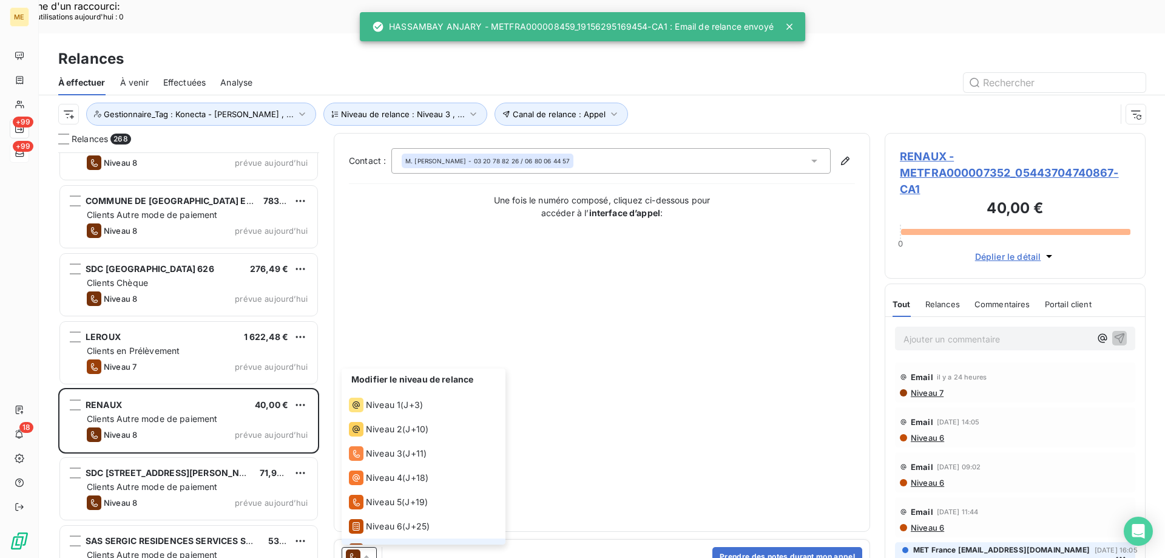
scroll to position [42, 0]
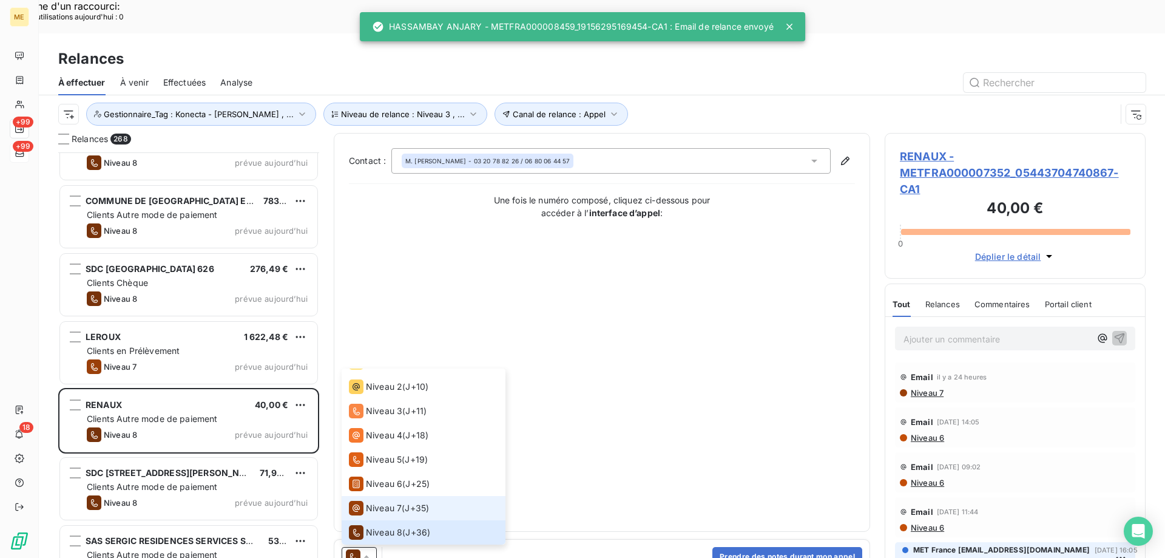
click at [377, 502] on span "Niveau 7" at bounding box center [384, 508] width 36 height 12
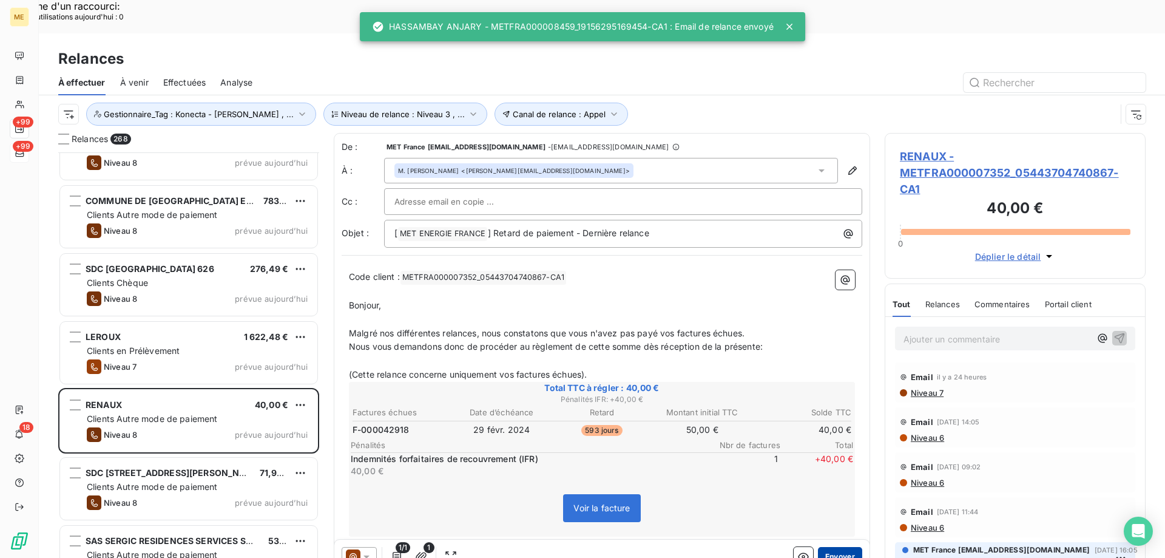
click at [851, 547] on button "Envoyer" at bounding box center [840, 556] width 44 height 19
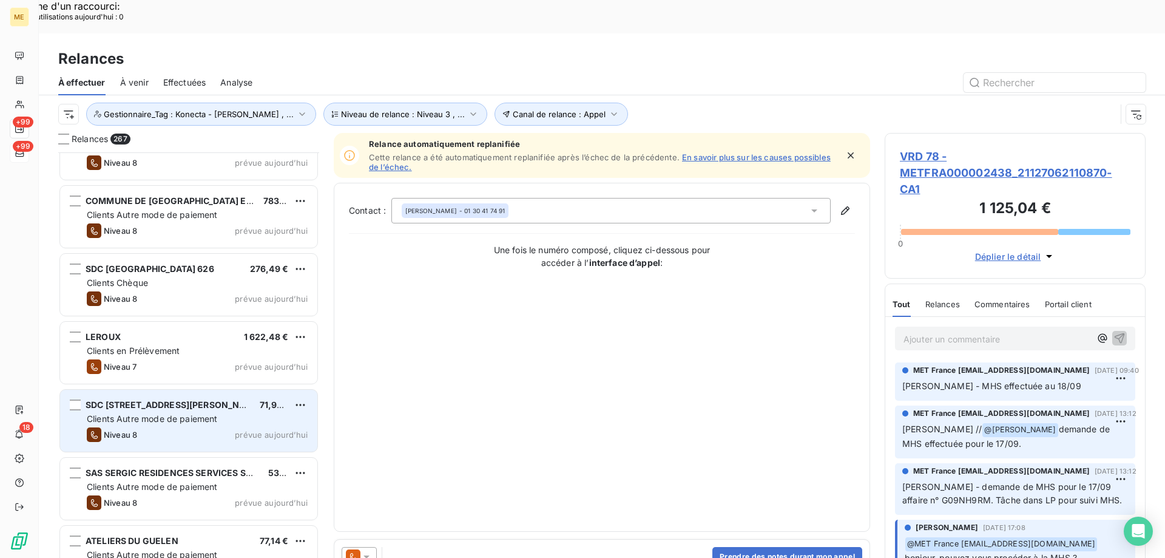
click at [245, 413] on div "Clients Autre mode de paiement" at bounding box center [197, 419] width 221 height 12
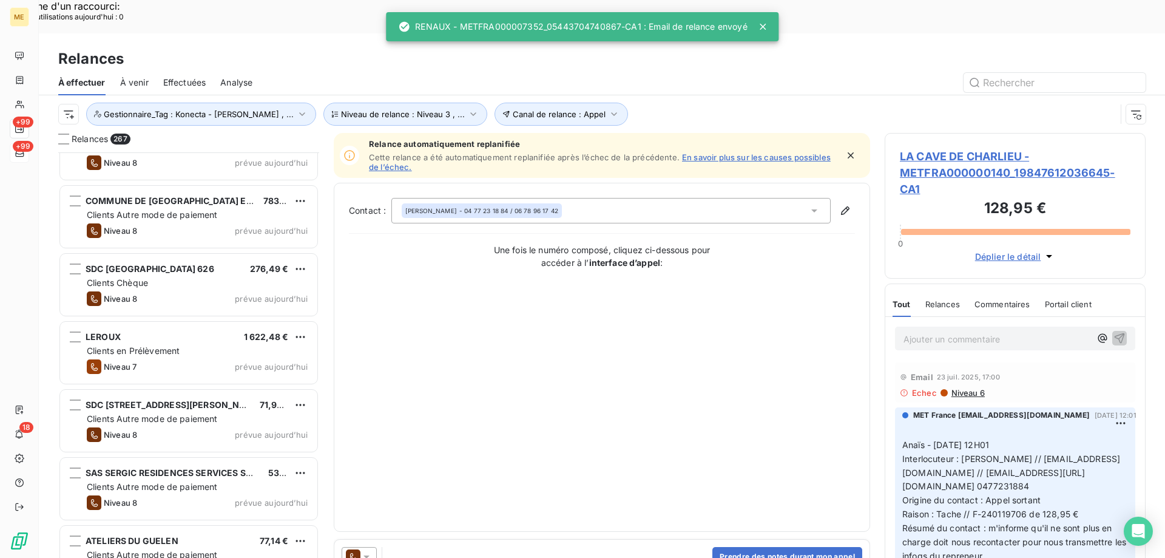
click at [368, 555] on icon at bounding box center [366, 556] width 6 height 3
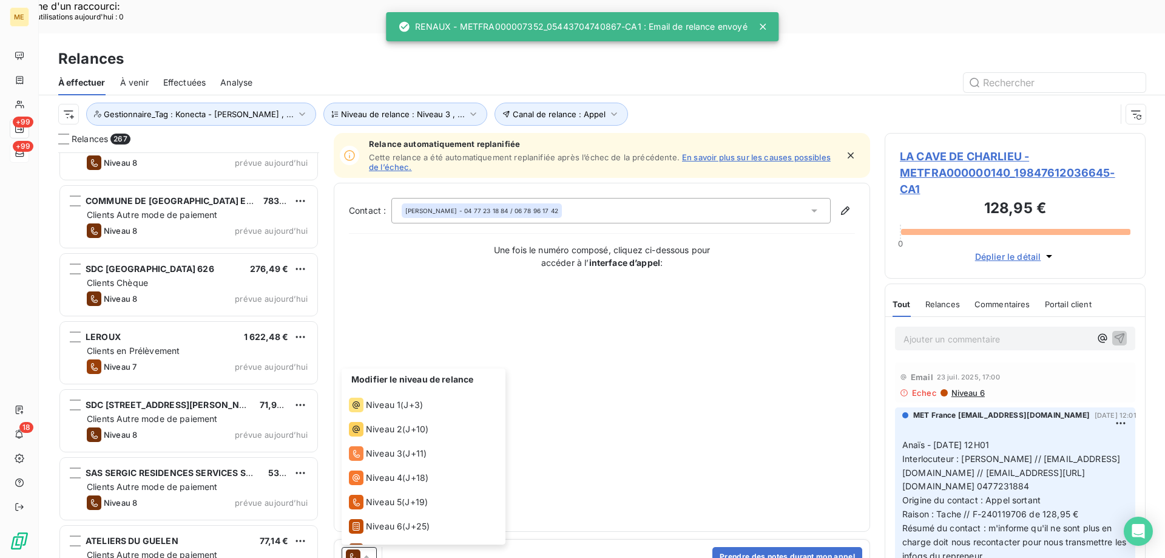
scroll to position [42, 0]
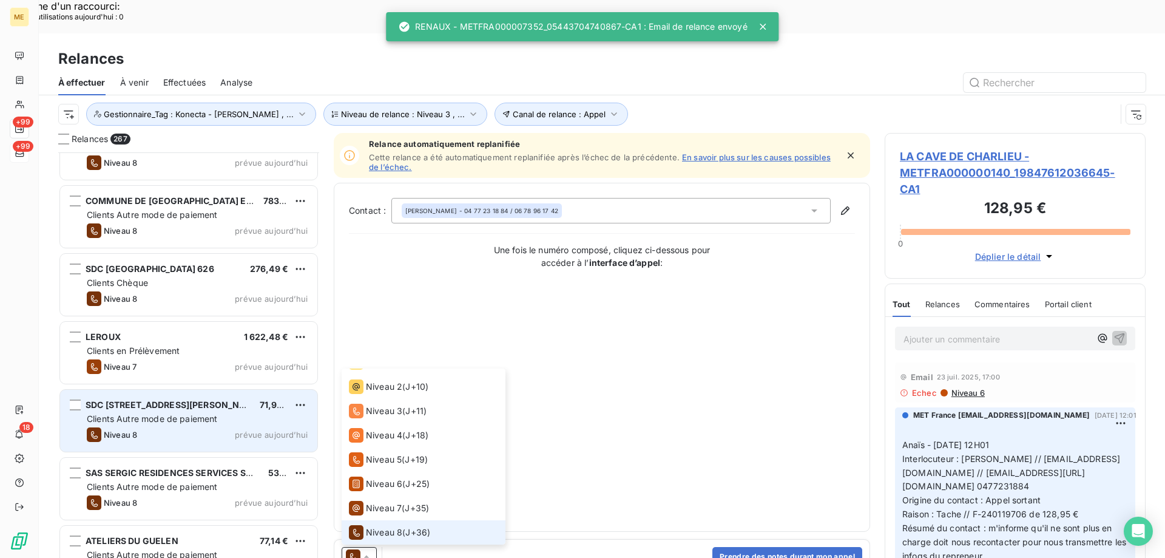
click at [155, 413] on span "Clients Autre mode de paiement" at bounding box center [152, 418] width 131 height 10
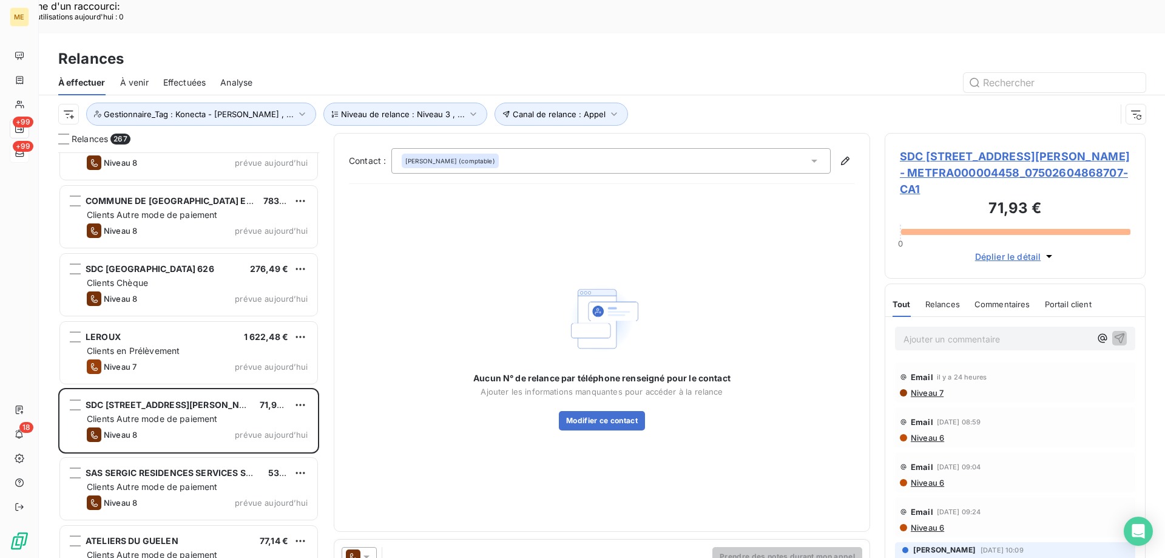
click at [365, 550] on icon at bounding box center [366, 556] width 12 height 12
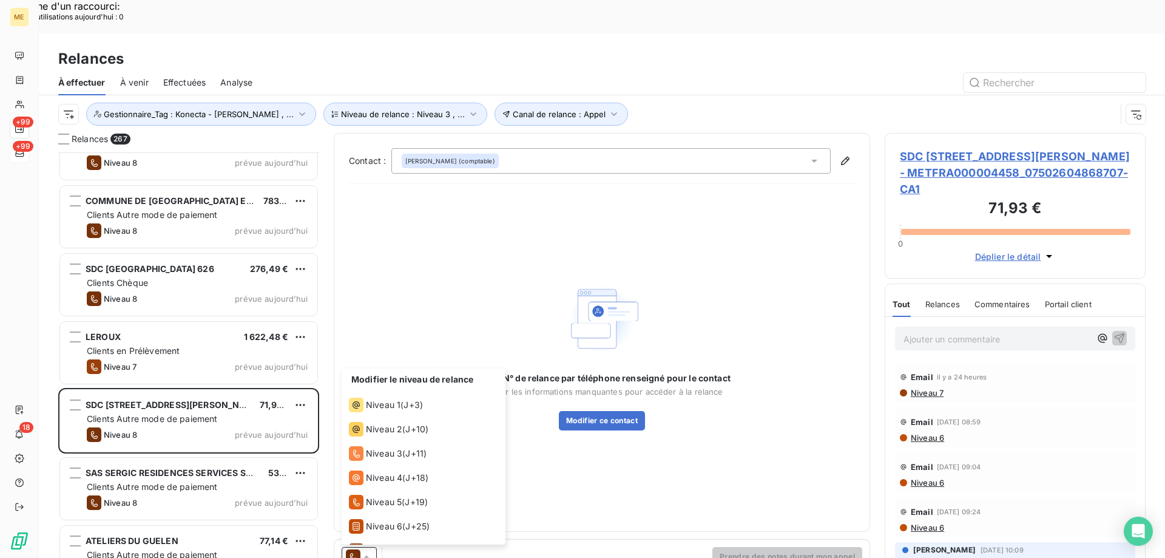
scroll to position [42, 0]
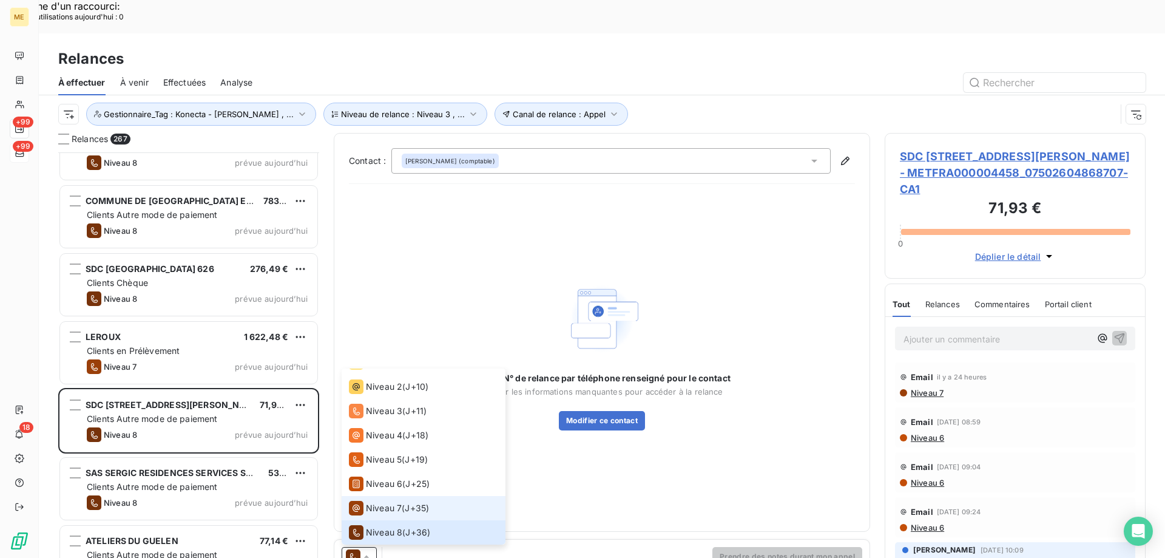
click at [380, 502] on span "Niveau 7" at bounding box center [384, 508] width 36 height 12
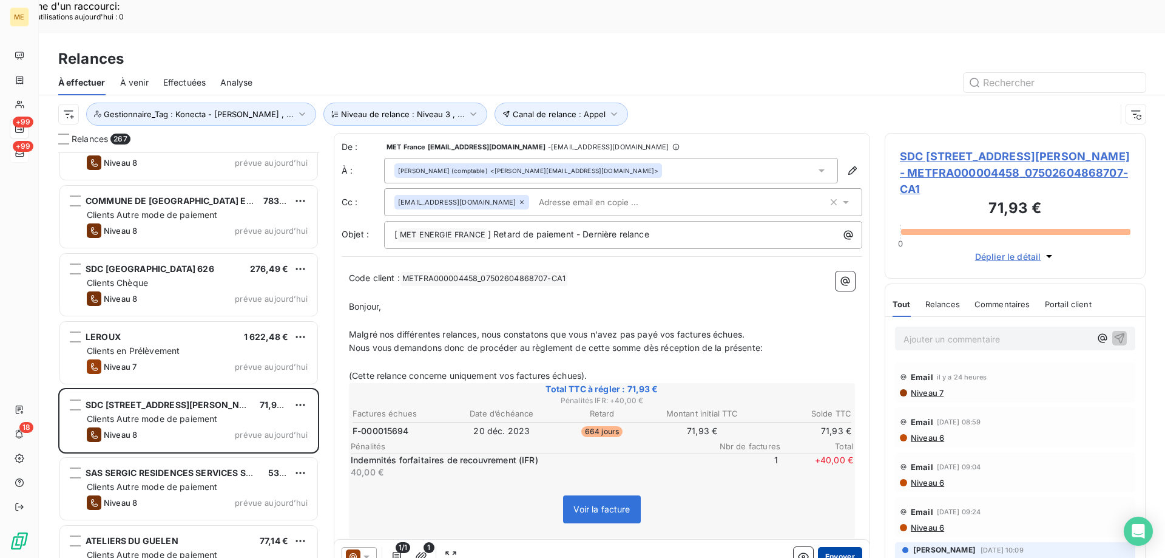
click at [838, 547] on button "Envoyer" at bounding box center [840, 556] width 44 height 19
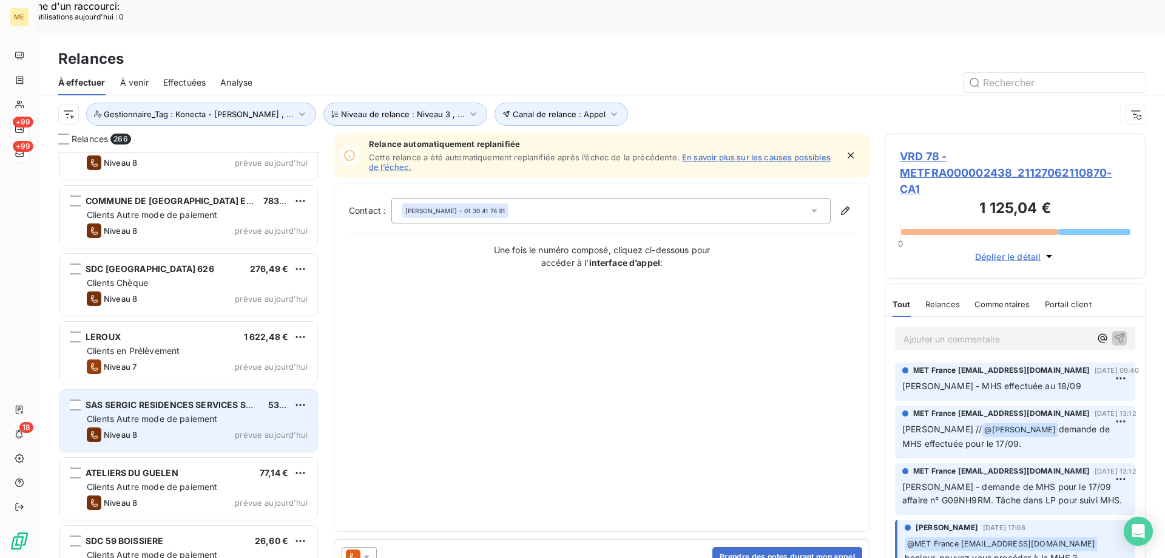
click at [275, 413] on div "Clients Autre mode de paiement" at bounding box center [197, 419] width 221 height 12
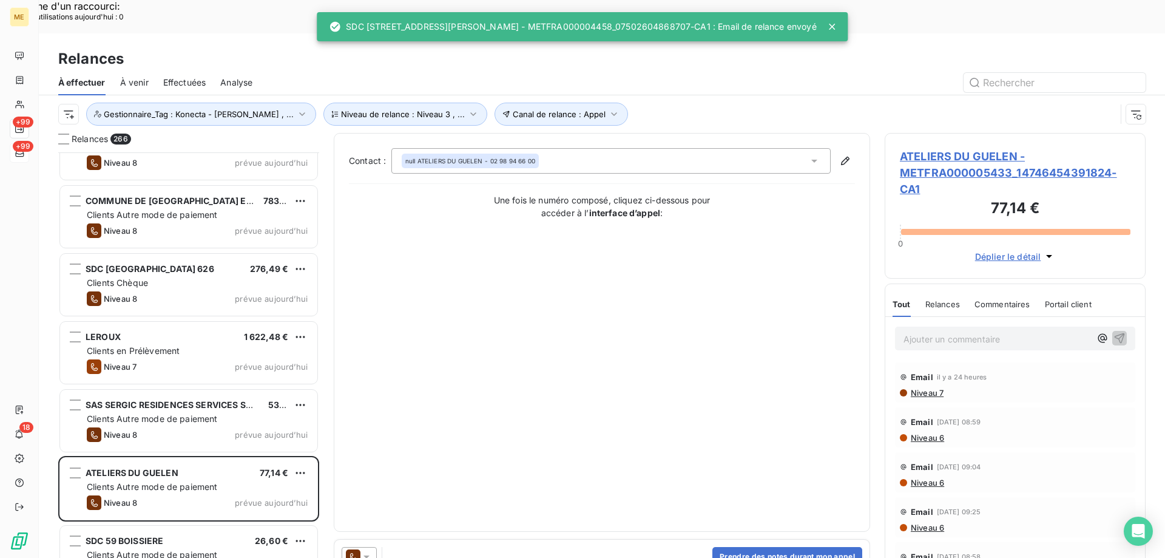
click at [371, 550] on icon at bounding box center [366, 556] width 12 height 12
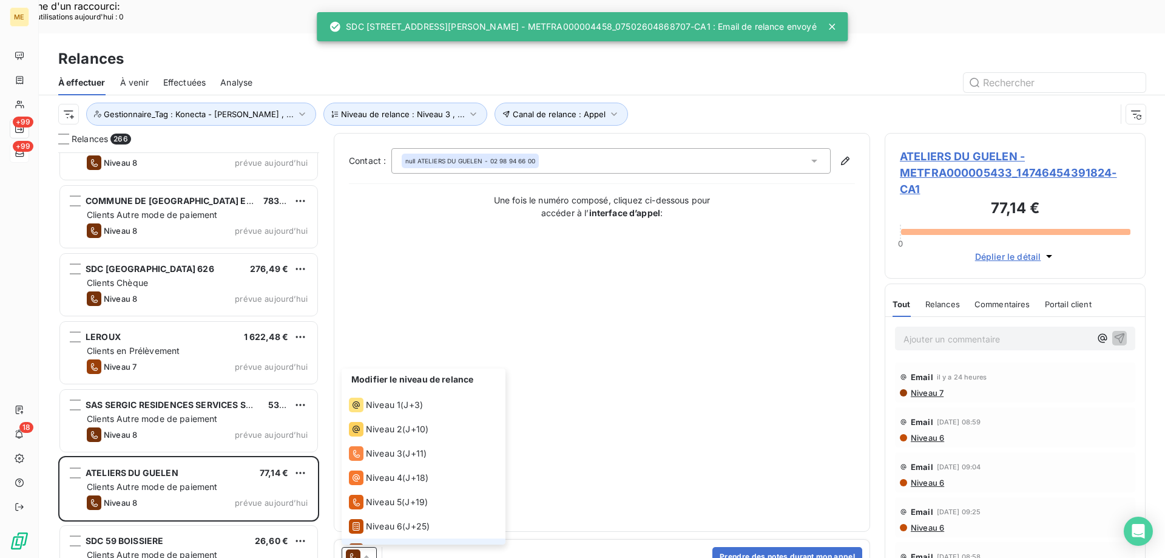
scroll to position [42, 0]
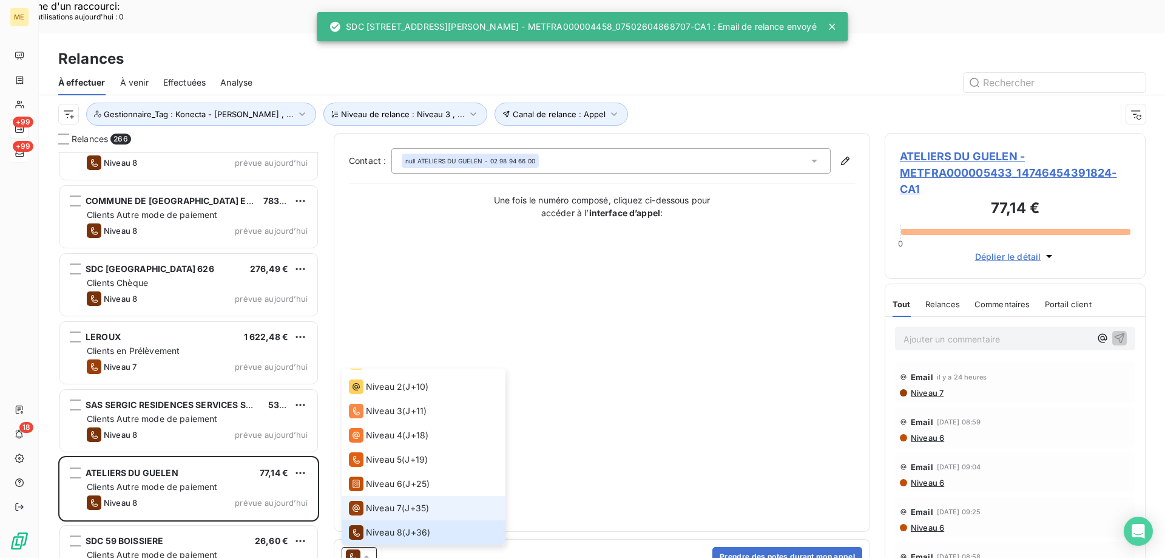
click at [380, 501] on div "Niveau 7" at bounding box center [375, 508] width 53 height 15
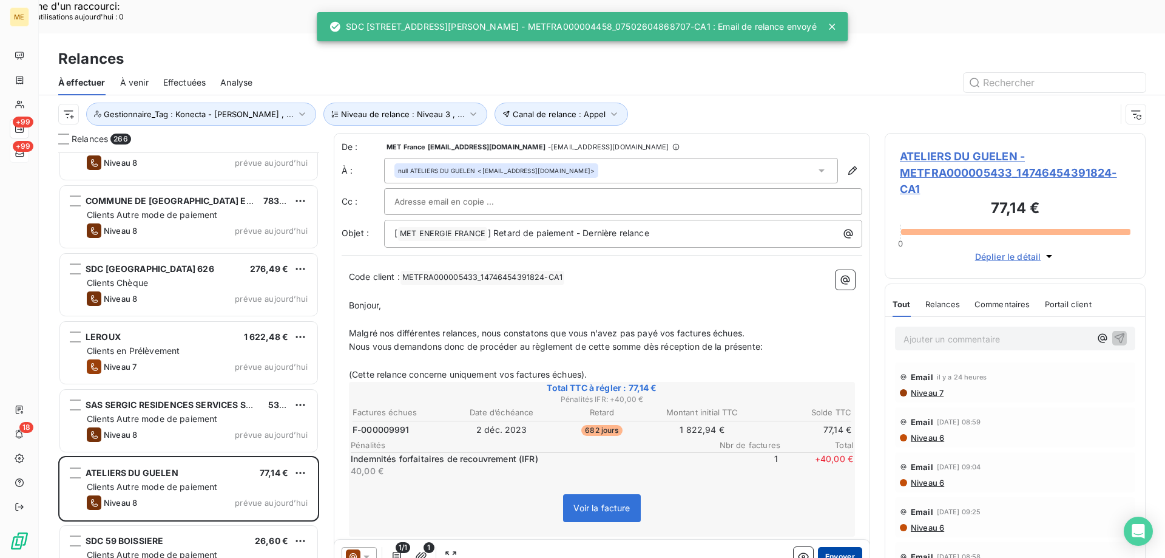
click at [837, 547] on button "Envoyer" at bounding box center [840, 556] width 44 height 19
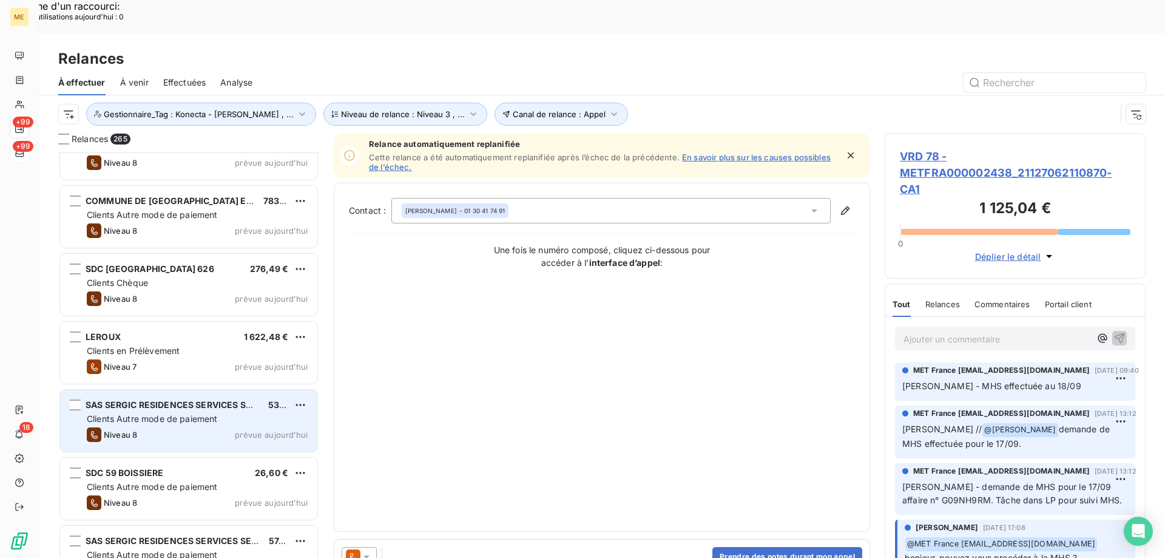
click at [277, 413] on div "Clients Autre mode de paiement" at bounding box center [197, 419] width 221 height 12
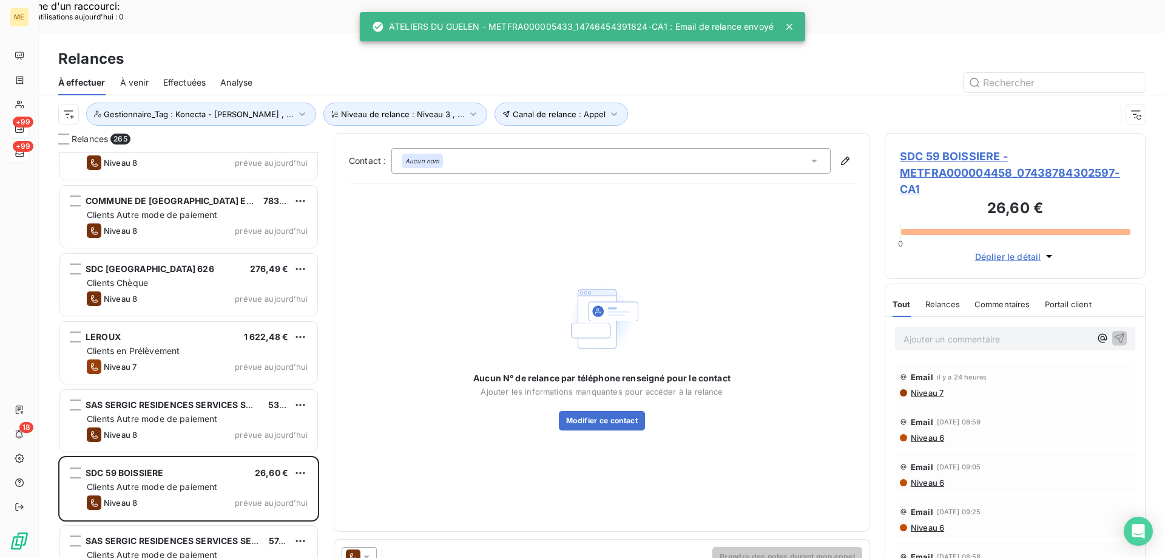
click at [365, 550] on icon at bounding box center [366, 556] width 12 height 12
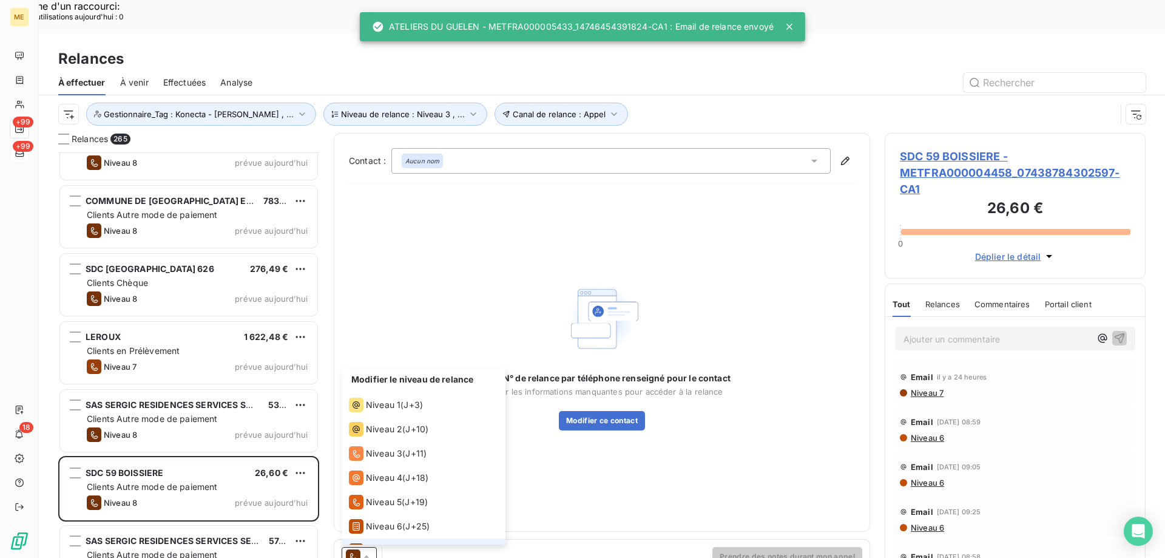
scroll to position [42, 0]
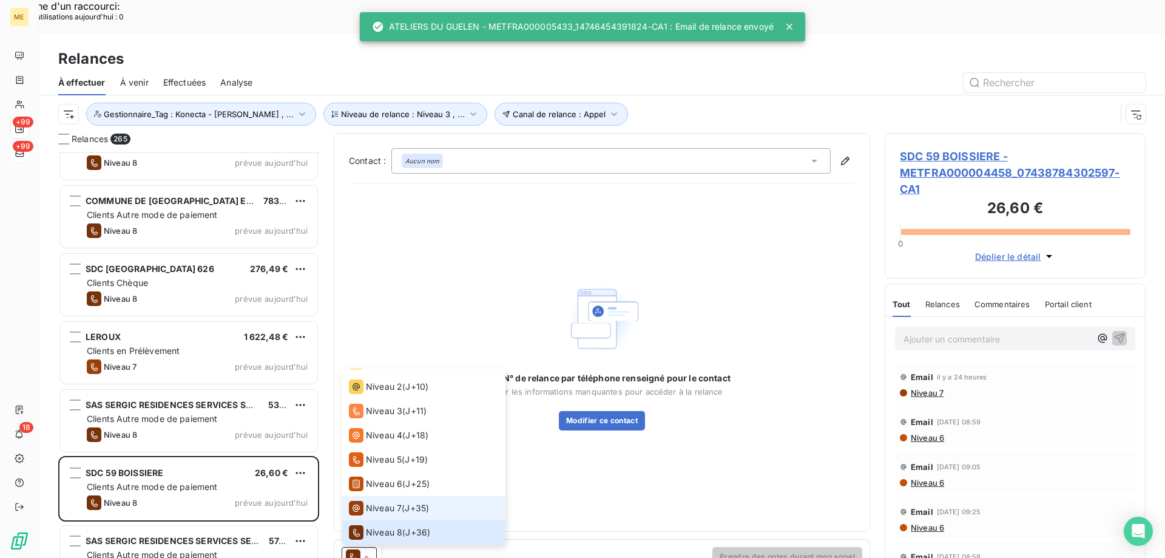
click at [382, 501] on div "Niveau 7" at bounding box center [375, 508] width 53 height 15
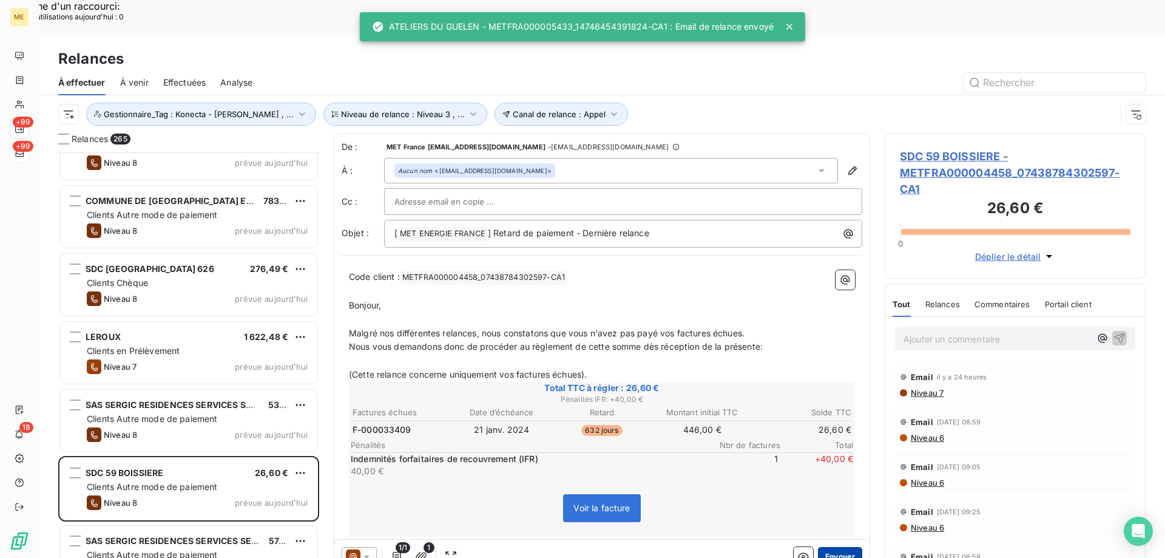
click at [834, 547] on button "Envoyer" at bounding box center [840, 556] width 44 height 19
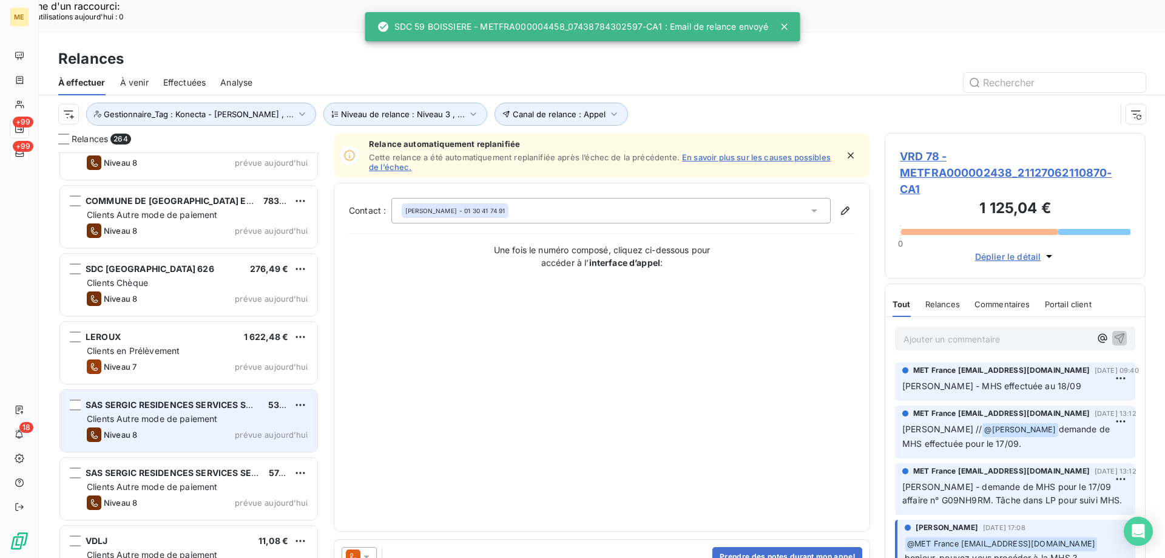
click at [249, 427] on div "Niveau 8 prévue [DATE]" at bounding box center [197, 434] width 221 height 15
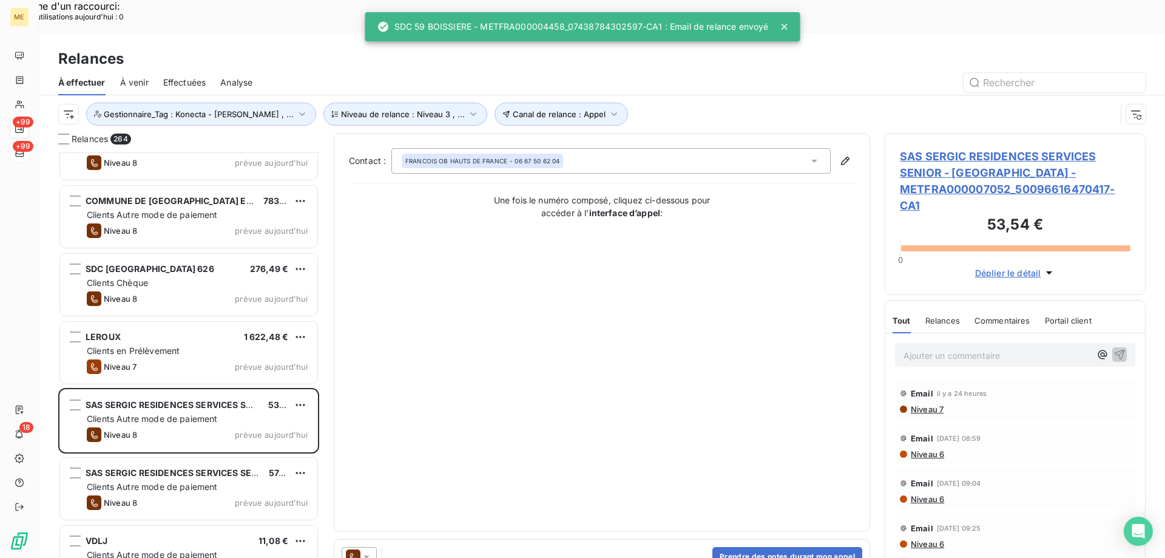
click at [376, 547] on div at bounding box center [362, 556] width 41 height 19
click at [370, 550] on icon at bounding box center [366, 556] width 12 height 12
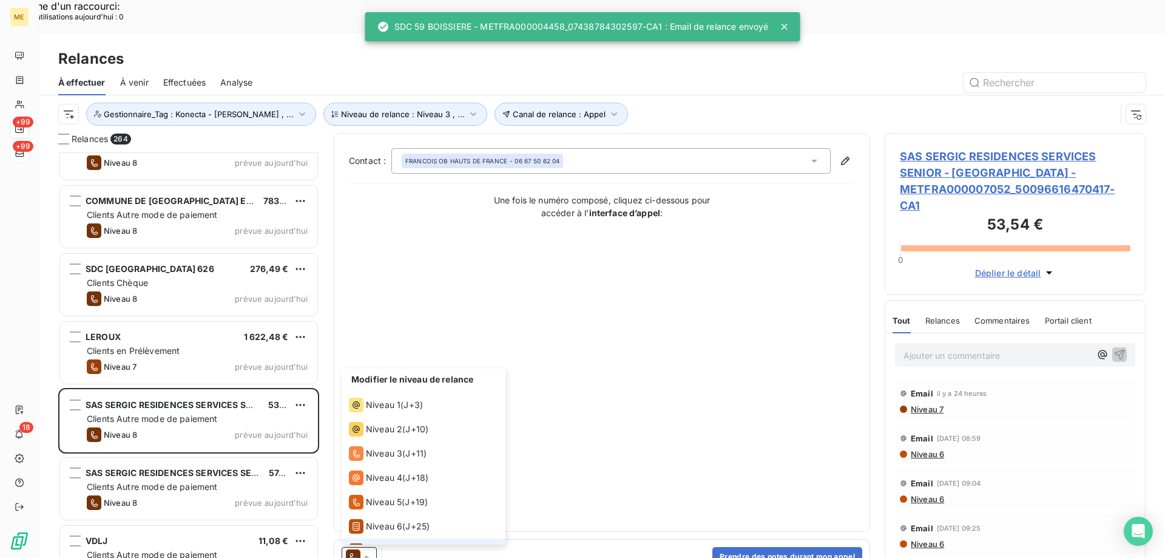
scroll to position [42, 0]
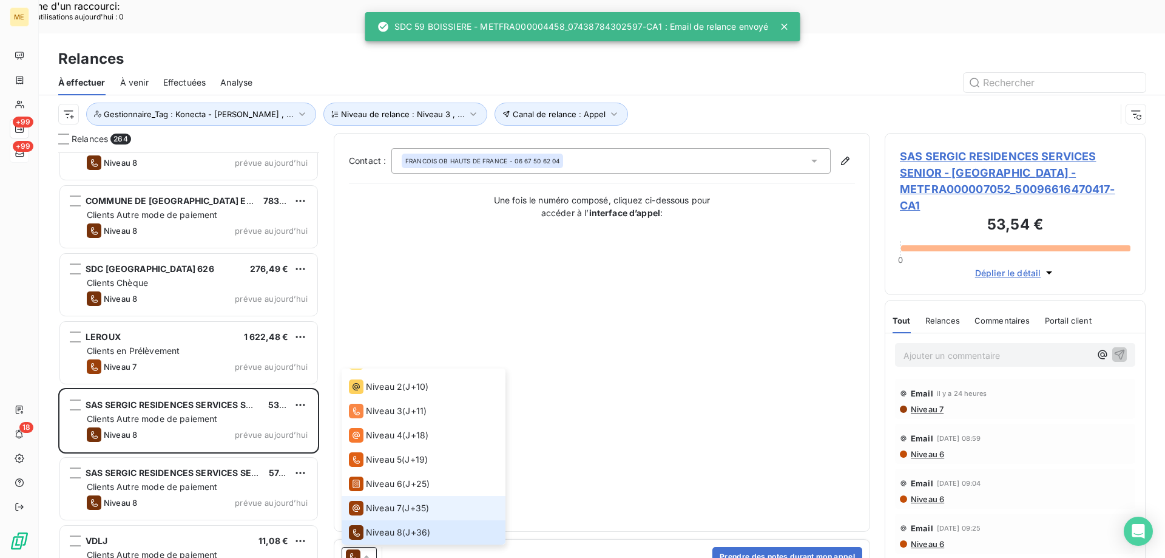
click at [382, 502] on span "Niveau 7" at bounding box center [384, 508] width 36 height 12
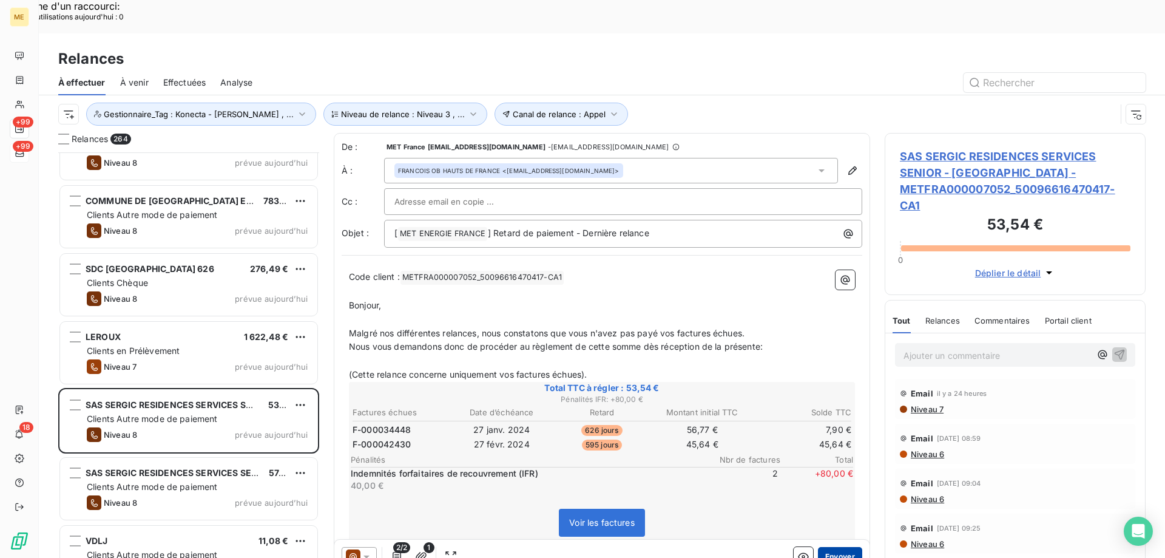
click at [833, 547] on button "Envoyer" at bounding box center [840, 556] width 44 height 19
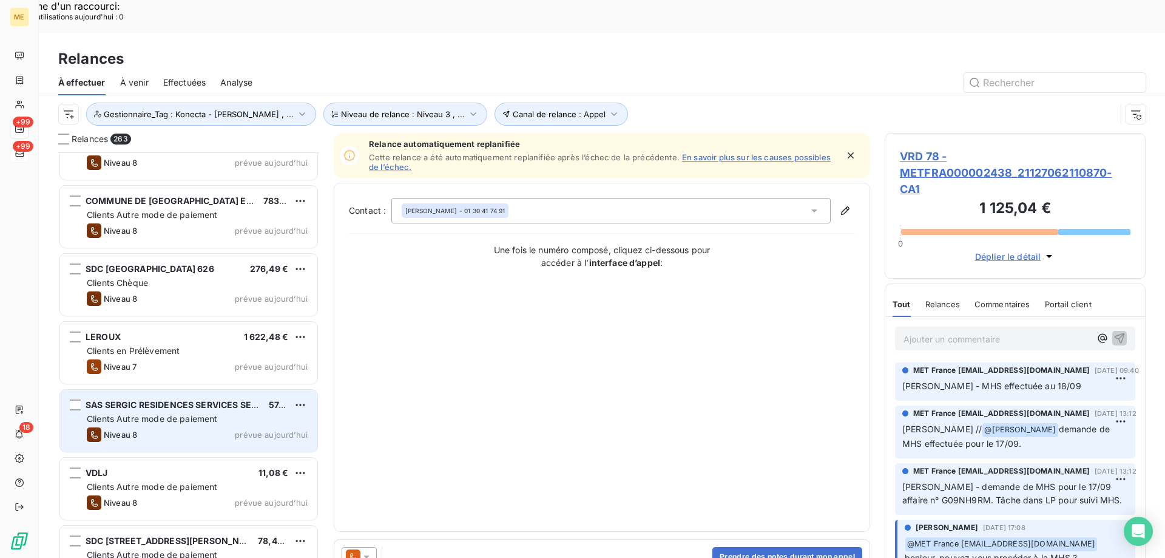
click at [263, 393] on div "SAS SERGIC RESIDENCES SERVICES SENIOR - SAINT ANTOINE 57,25 € Clients Autre mod…" at bounding box center [188, 421] width 257 height 62
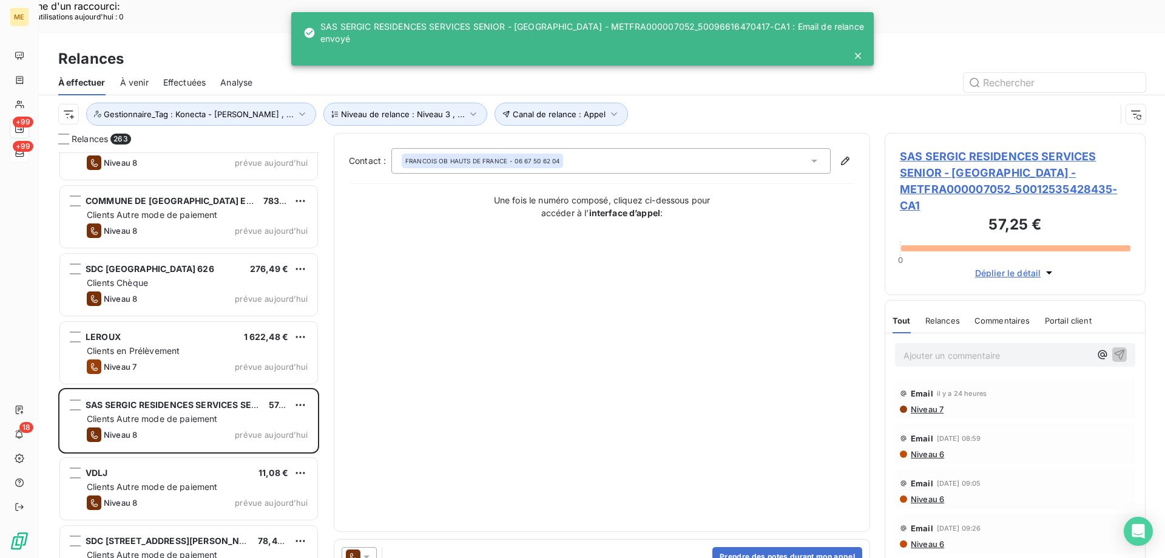
click at [366, 555] on icon at bounding box center [366, 556] width 6 height 3
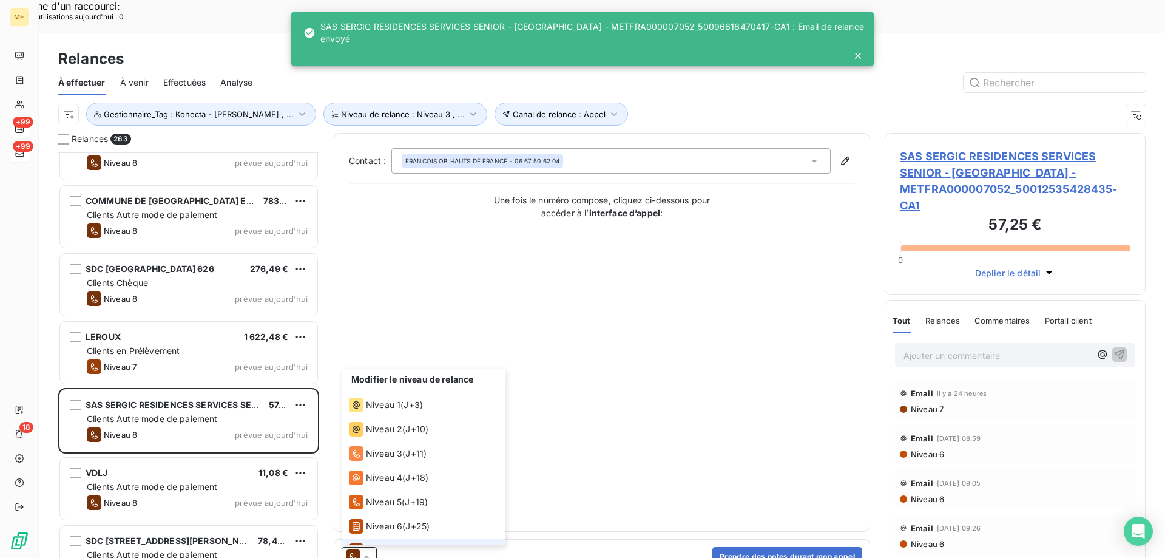
scroll to position [42, 0]
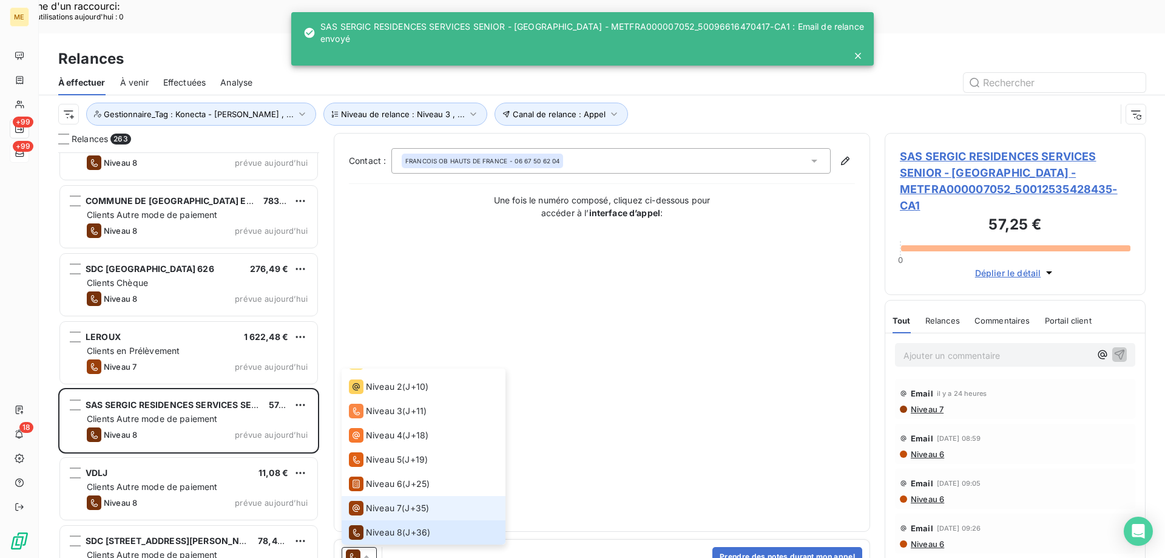
click at [377, 502] on span "Niveau 7" at bounding box center [384, 508] width 36 height 12
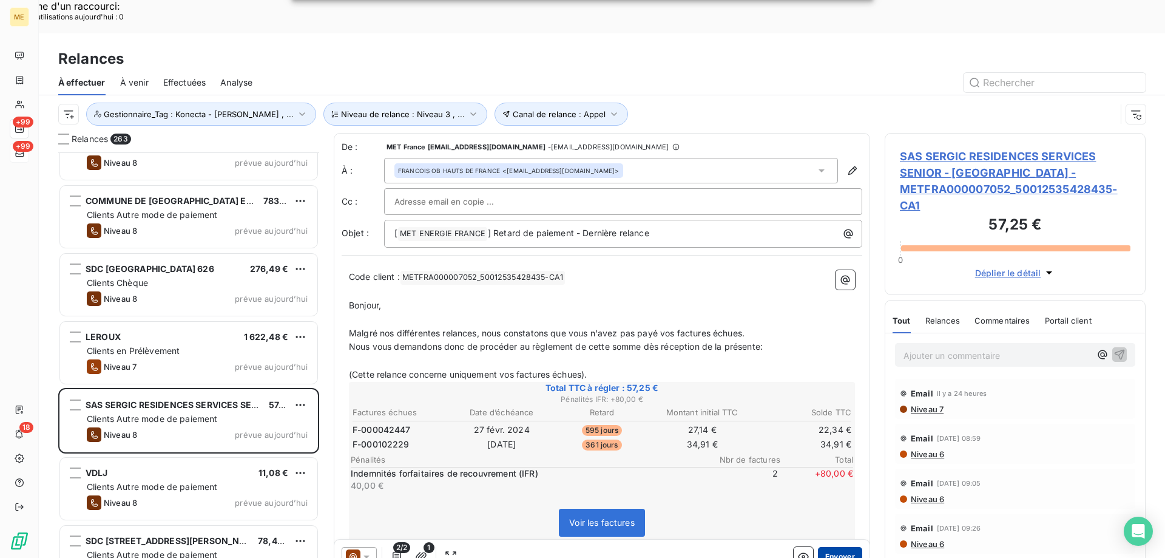
click at [833, 547] on button "Envoyer" at bounding box center [840, 556] width 44 height 19
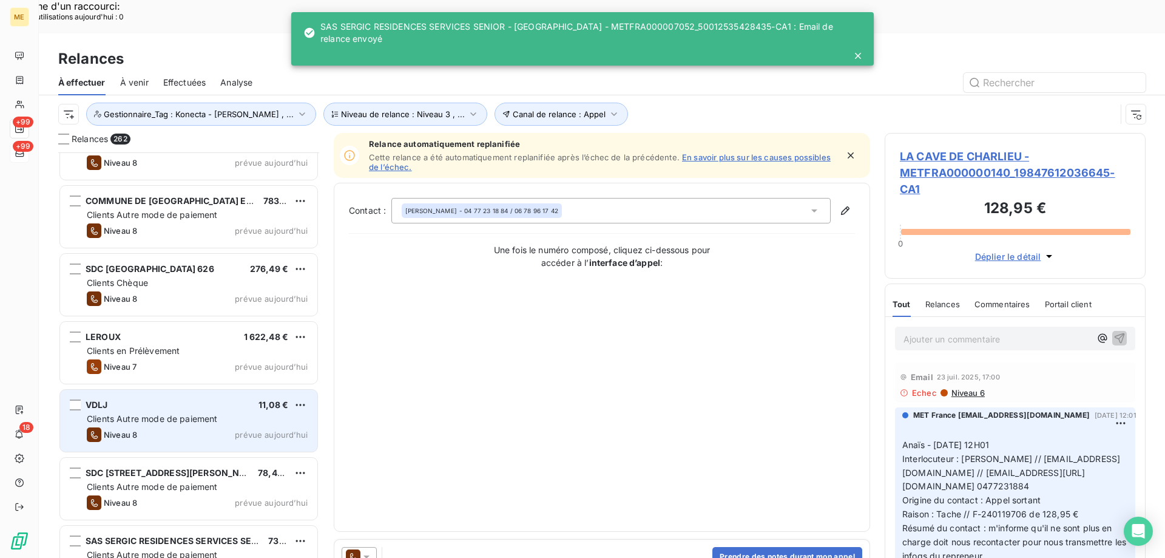
click at [245, 391] on div "VDLJ 11,08 € Clients Autre mode de paiement Niveau 8 prévue aujourd’hui" at bounding box center [188, 421] width 257 height 62
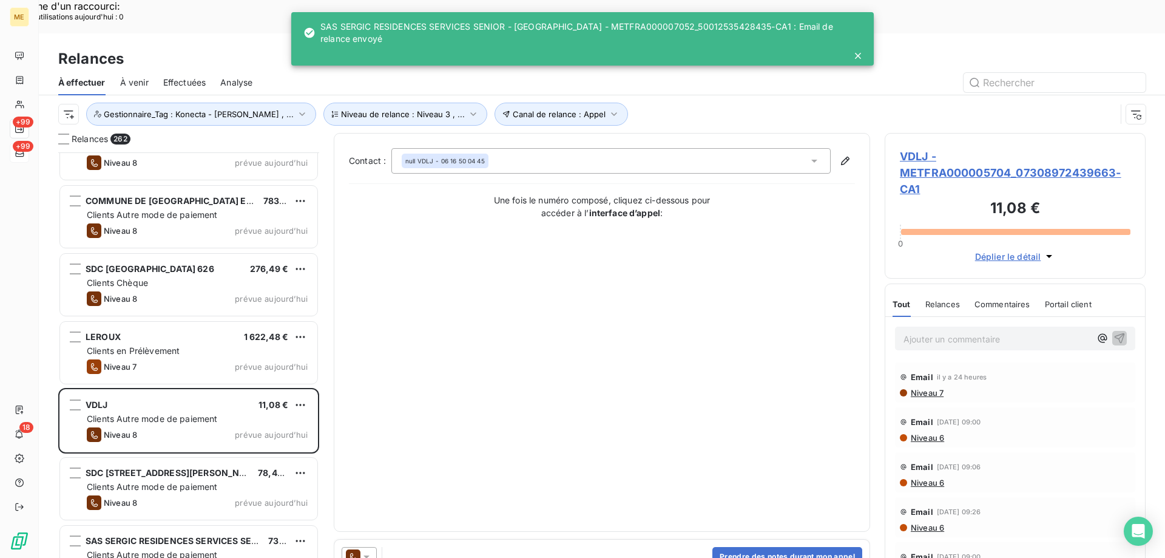
click at [374, 547] on div at bounding box center [359, 556] width 35 height 19
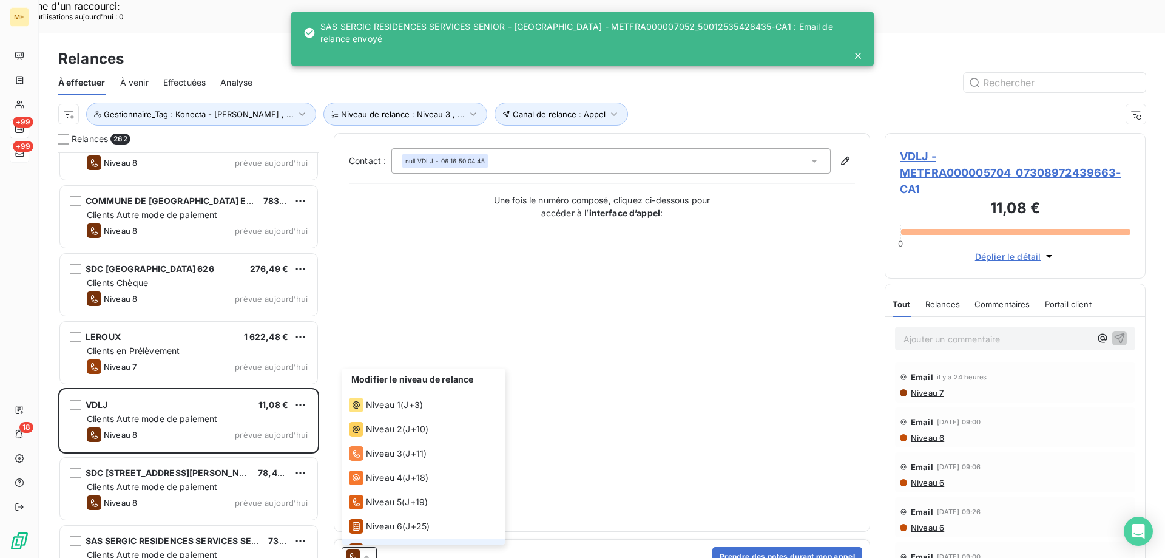
scroll to position [42, 0]
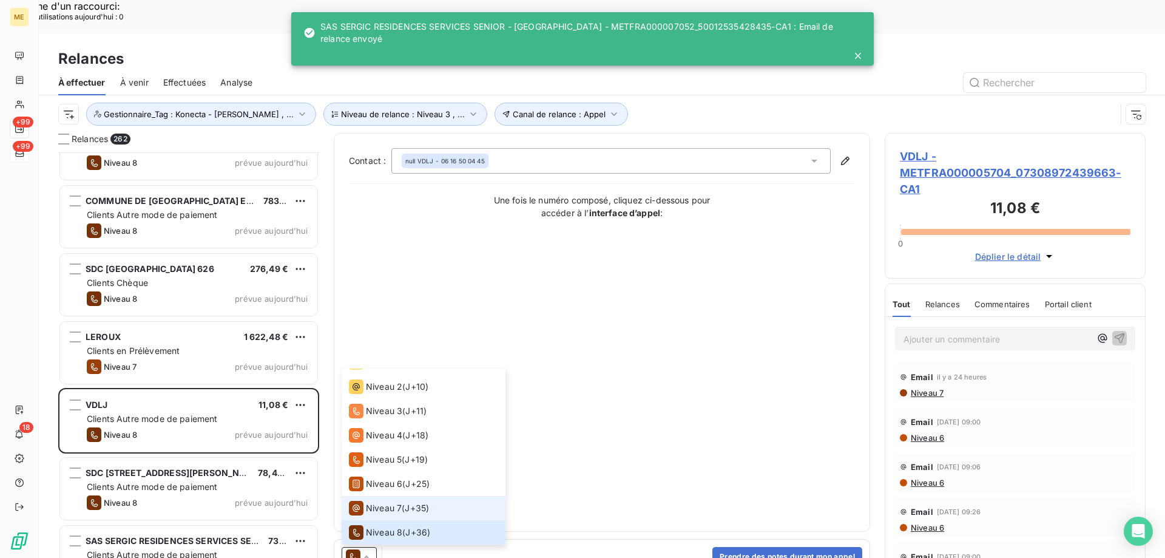
click at [396, 502] on span "Niveau 7" at bounding box center [384, 508] width 36 height 12
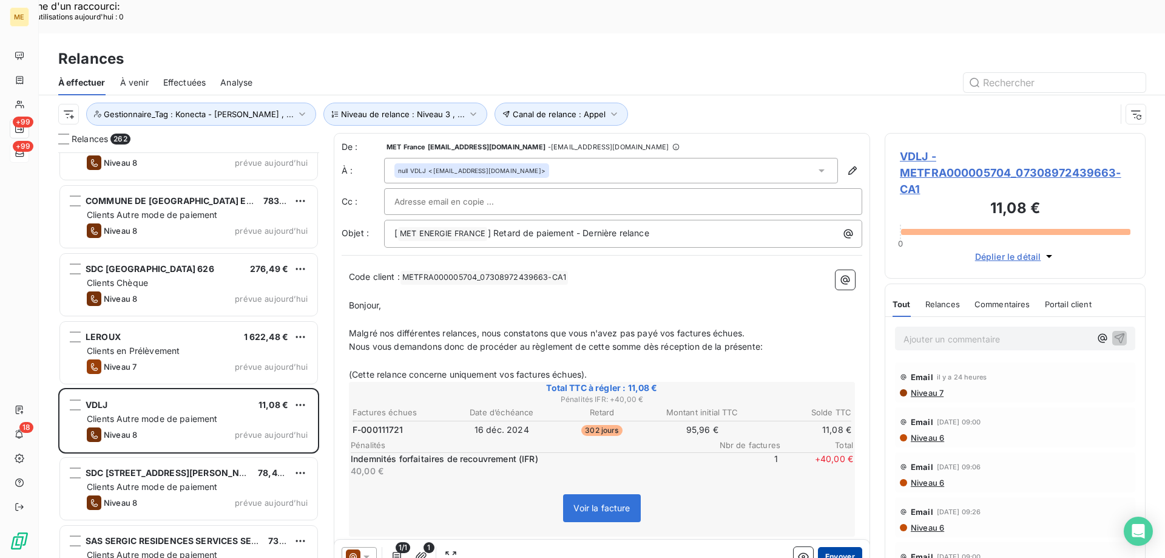
click at [845, 547] on button "Envoyer" at bounding box center [840, 556] width 44 height 19
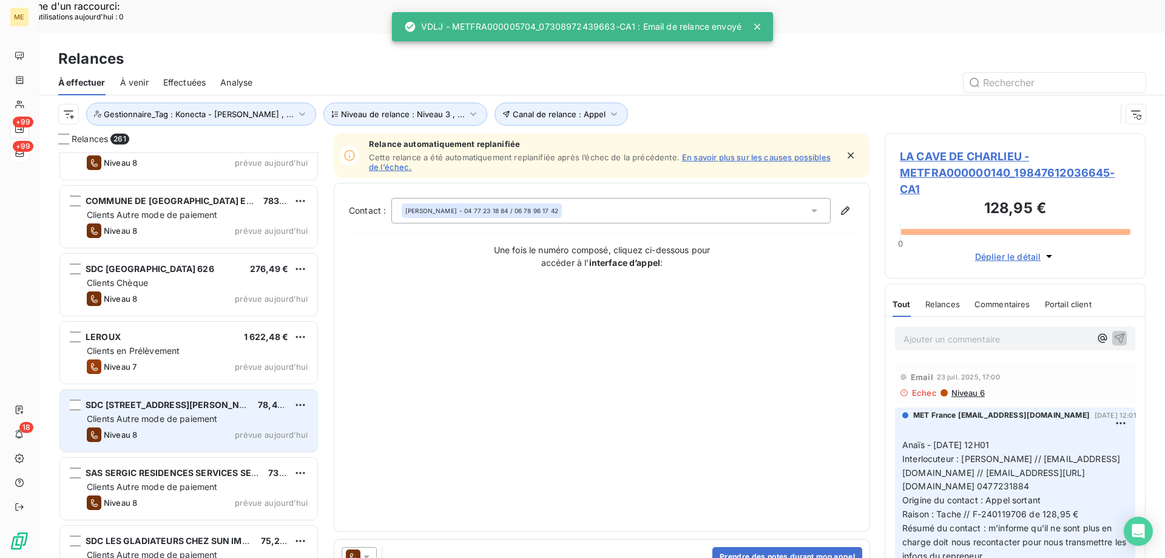
click at [258, 413] on div "Clients Autre mode de paiement" at bounding box center [197, 419] width 221 height 12
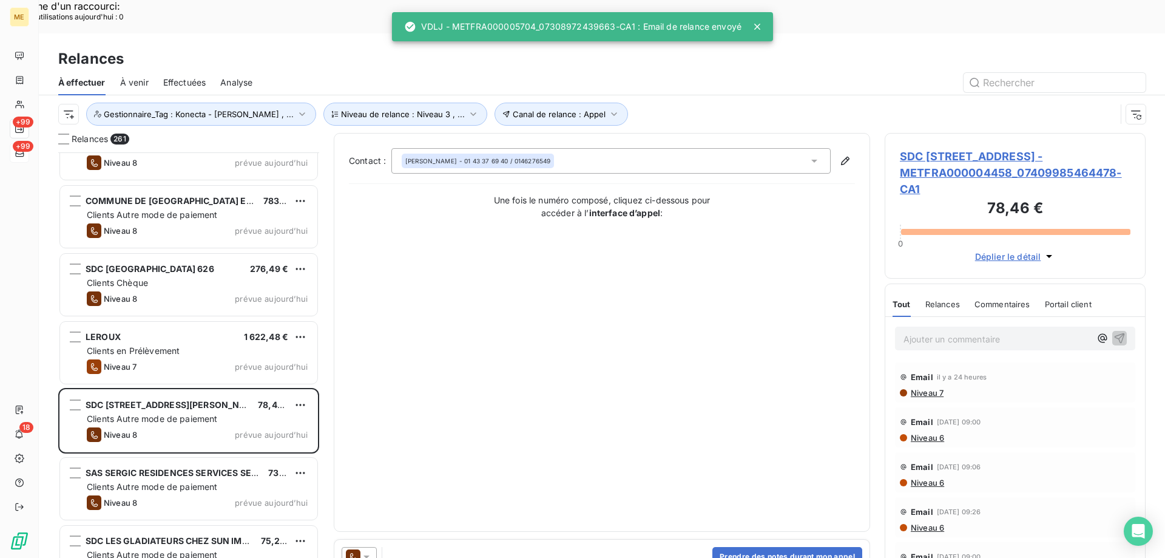
click at [370, 550] on icon at bounding box center [366, 556] width 12 height 12
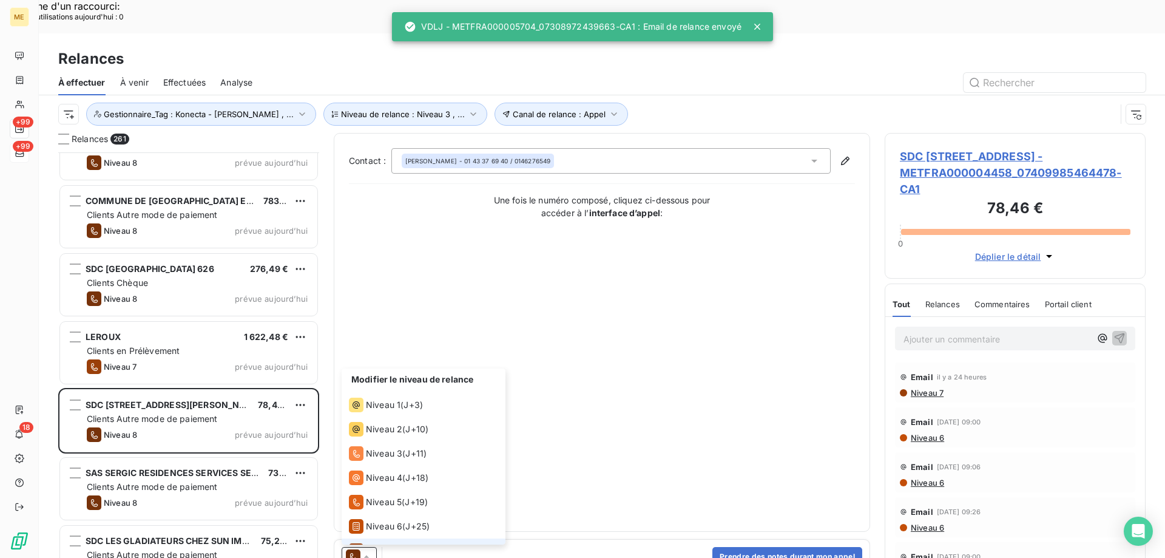
scroll to position [42, 0]
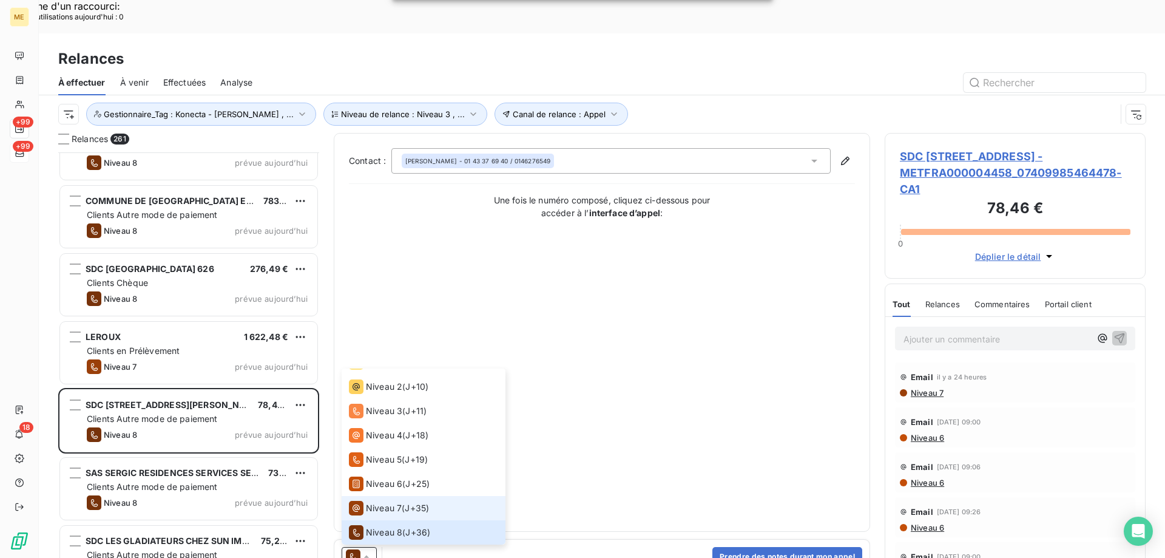
click at [387, 502] on span "Niveau 7" at bounding box center [384, 508] width 36 height 12
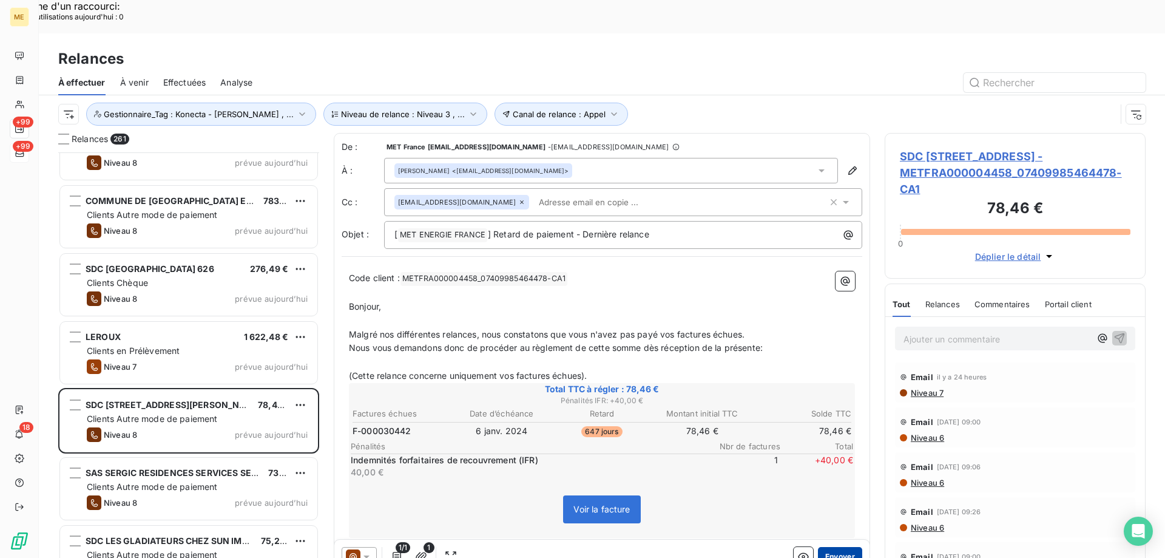
click at [842, 547] on button "Envoyer" at bounding box center [840, 556] width 44 height 19
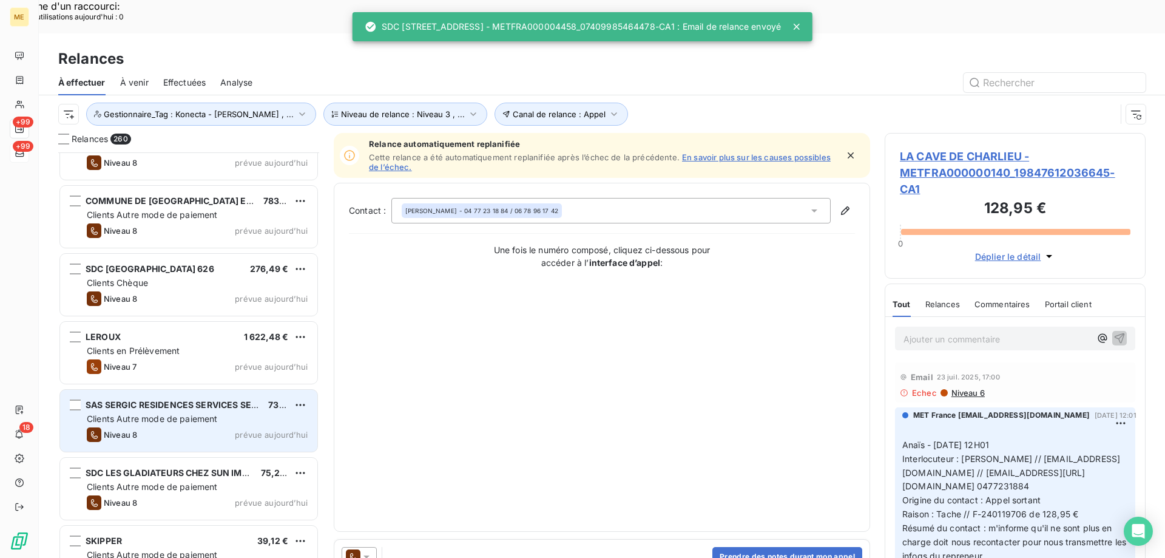
click at [242, 430] on span "prévue aujourd’hui" at bounding box center [271, 435] width 73 height 10
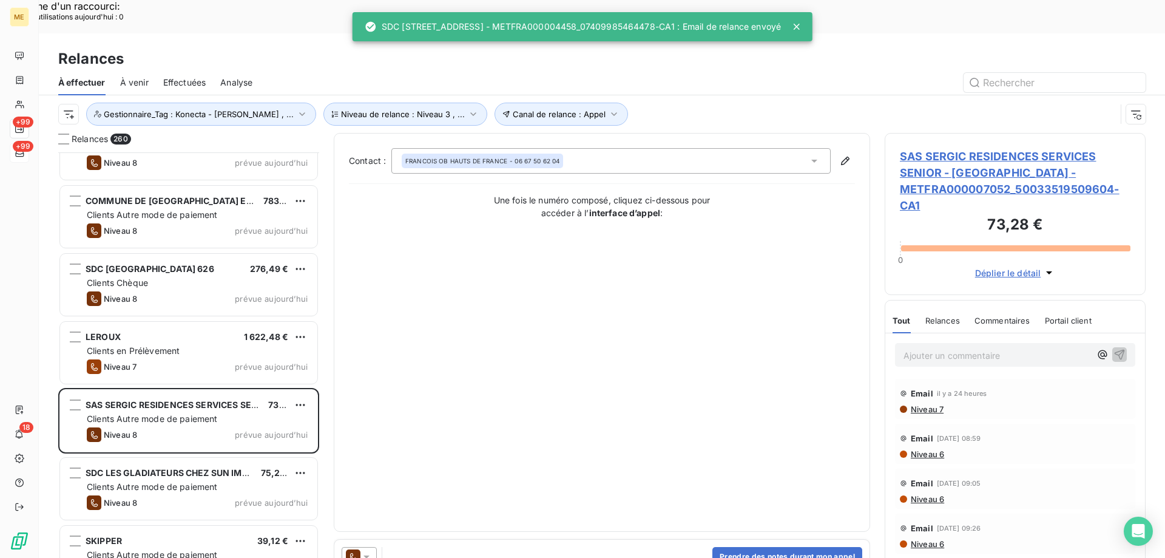
click at [371, 550] on icon at bounding box center [366, 556] width 12 height 12
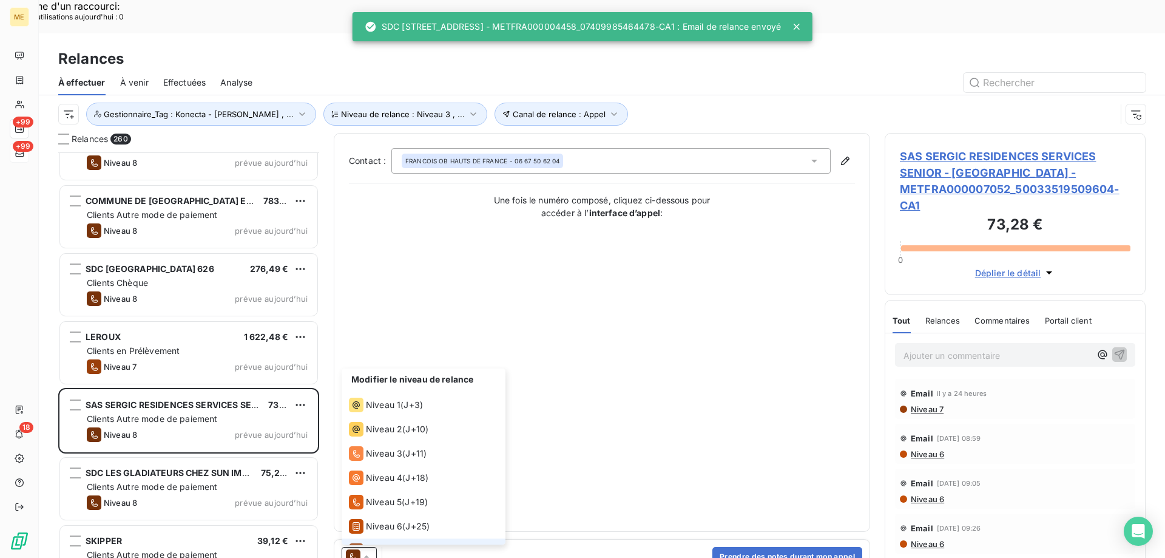
scroll to position [42, 0]
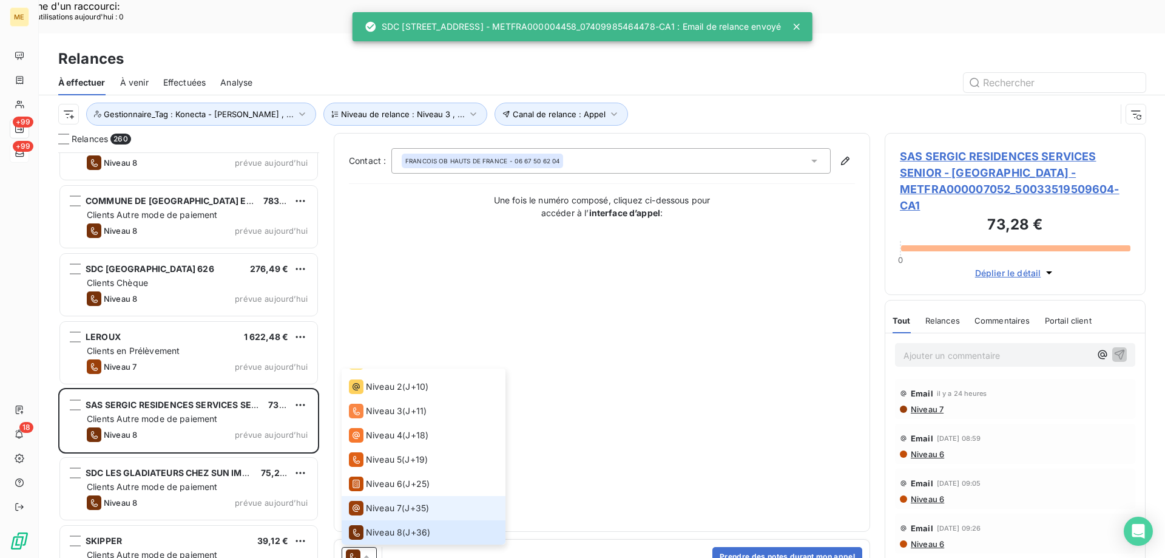
click at [380, 502] on span "Niveau 7" at bounding box center [384, 508] width 36 height 12
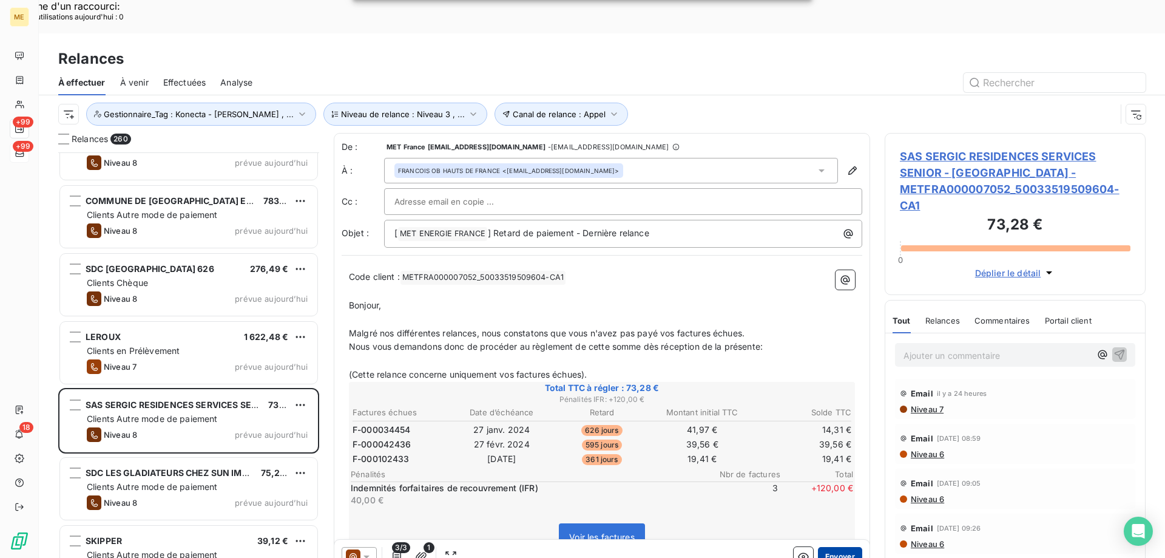
click at [846, 547] on button "Envoyer" at bounding box center [840, 556] width 44 height 19
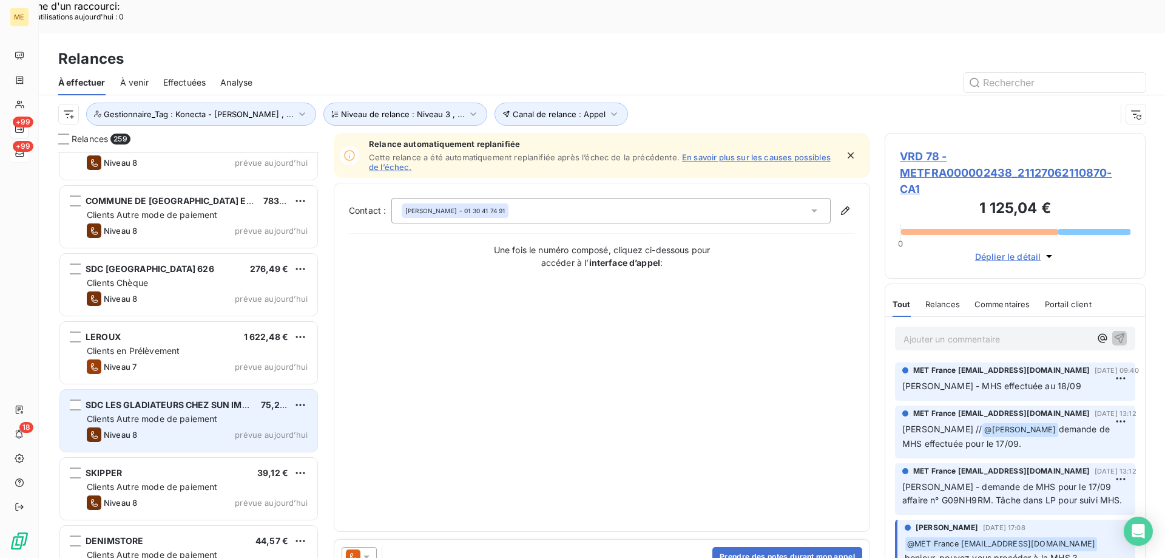
click at [268, 430] on span "prévue aujourd’hui" at bounding box center [271, 435] width 73 height 10
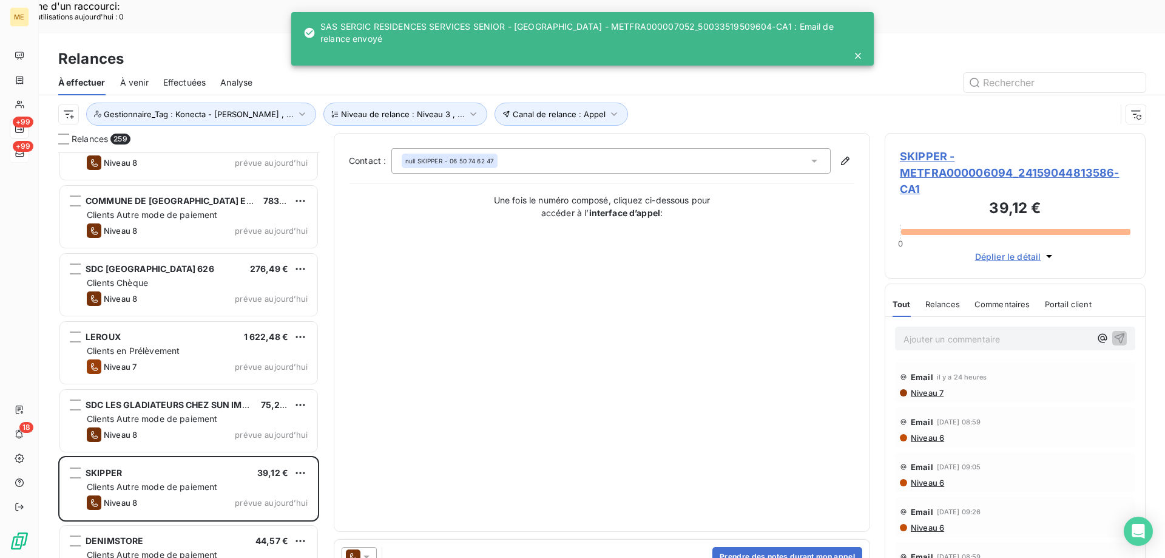
click at [370, 550] on icon at bounding box center [366, 556] width 12 height 12
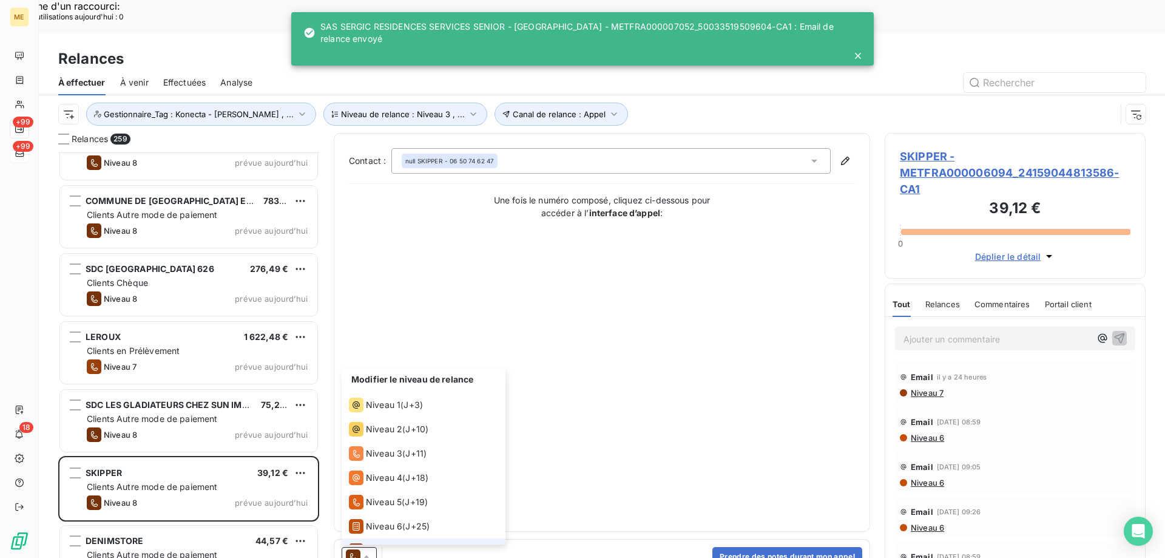
scroll to position [42, 0]
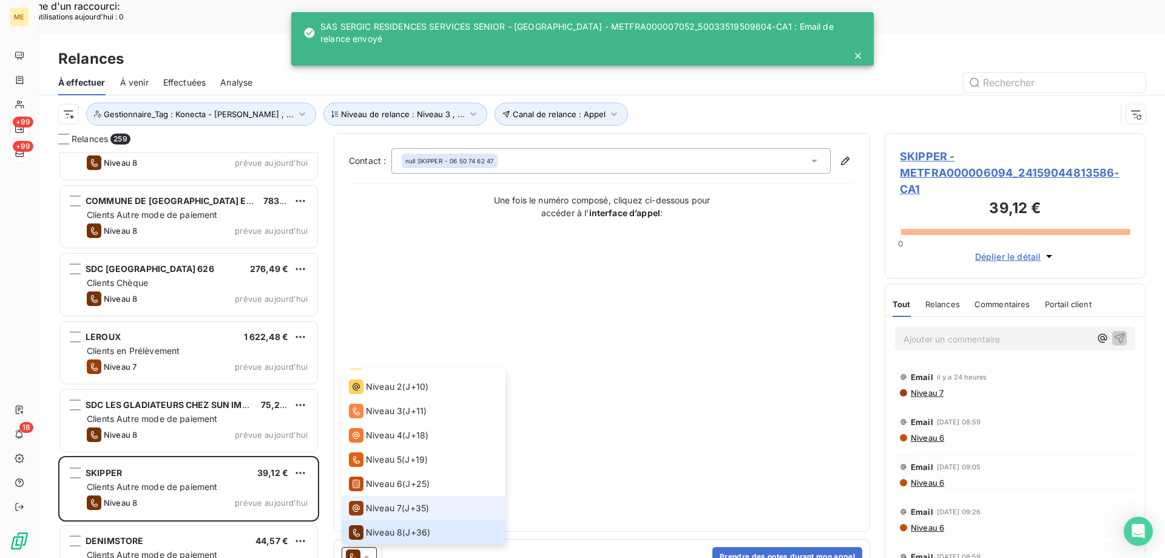
click at [401, 502] on span "Niveau 7" at bounding box center [384, 508] width 36 height 12
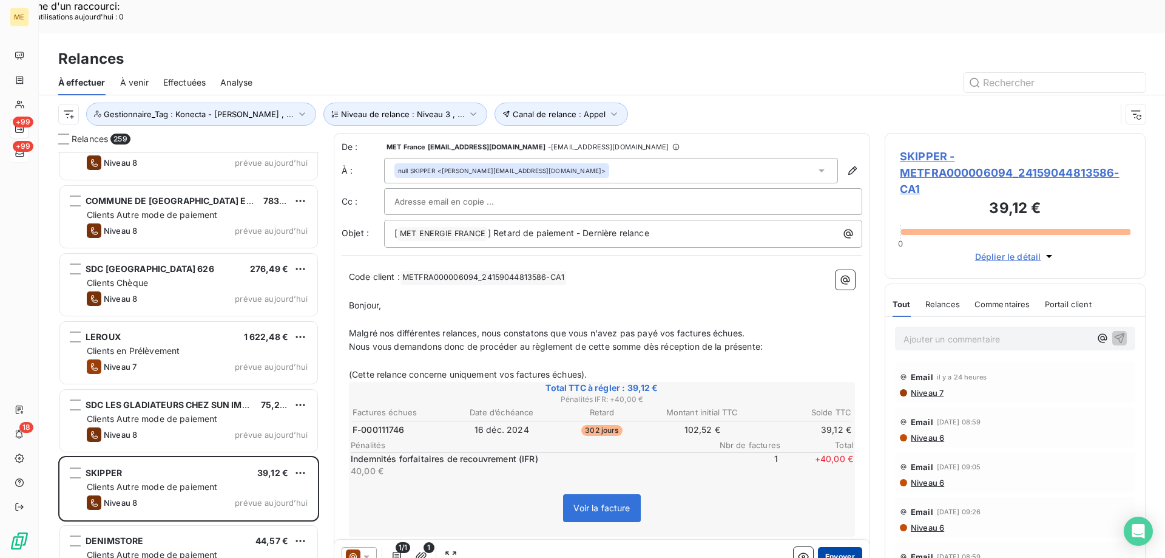
click at [828, 547] on button "Envoyer" at bounding box center [840, 556] width 44 height 19
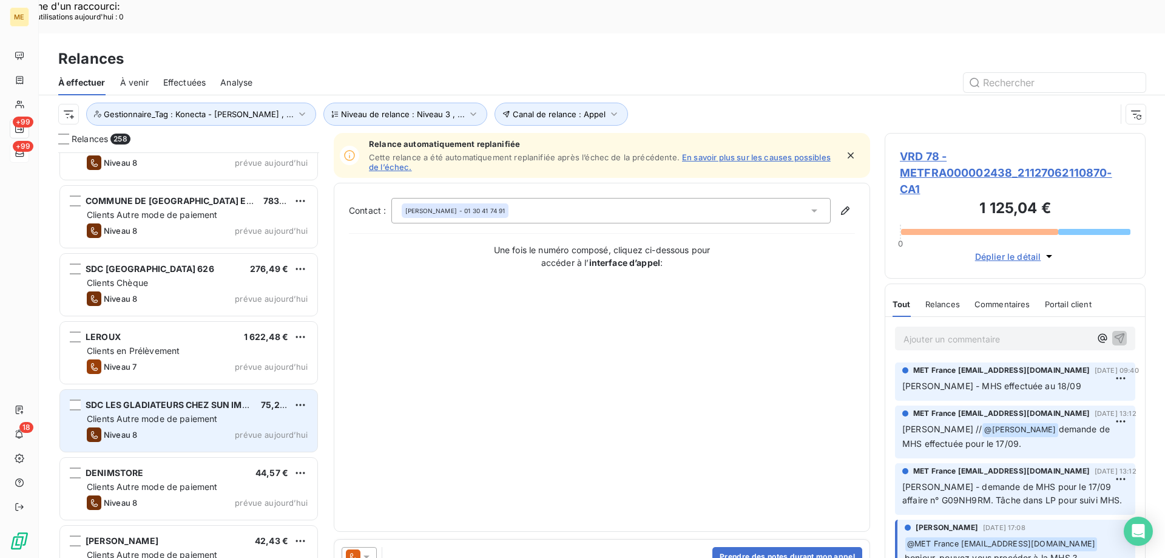
click at [256, 427] on div "Niveau 8 prévue [DATE]" at bounding box center [197, 434] width 221 height 15
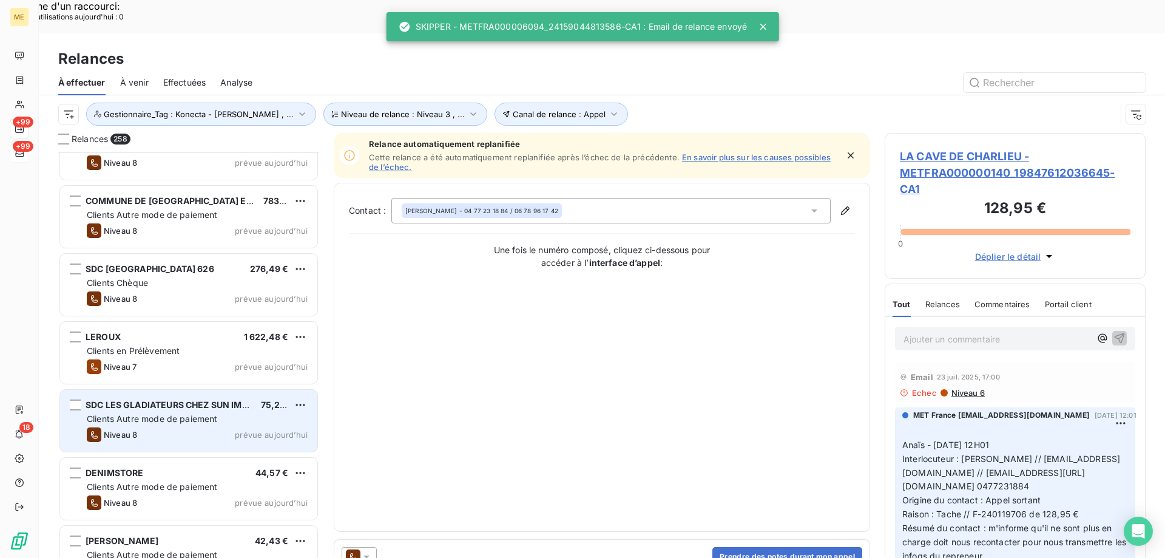
click at [273, 393] on div "SDC LES GLADIATEURS CHEZ SUN IMMOBILIER 75,28 € Clients Autre mode de paiement …" at bounding box center [188, 421] width 257 height 62
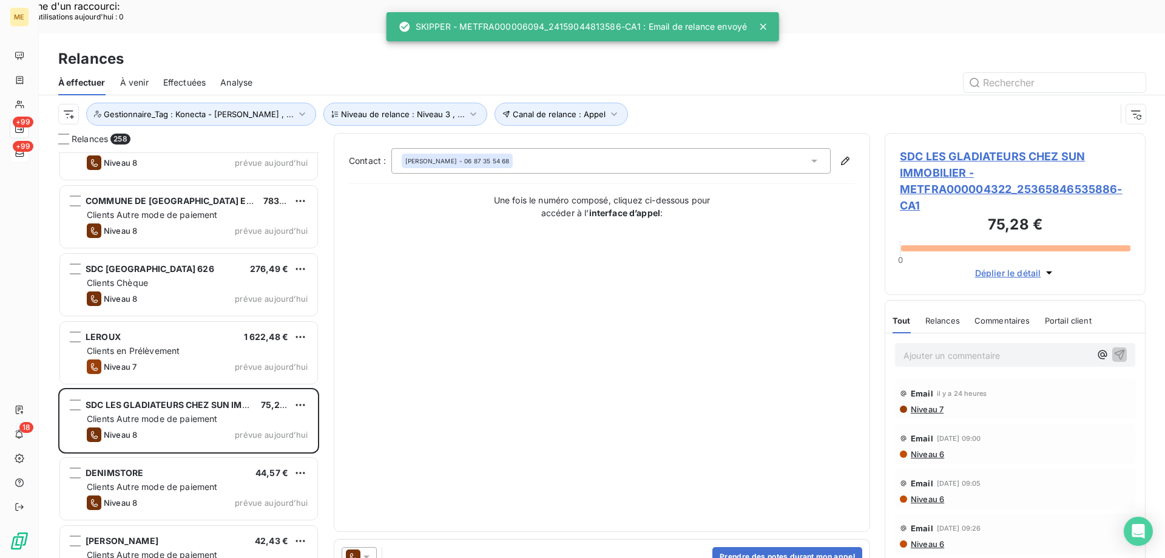
click at [373, 547] on div at bounding box center [359, 556] width 35 height 19
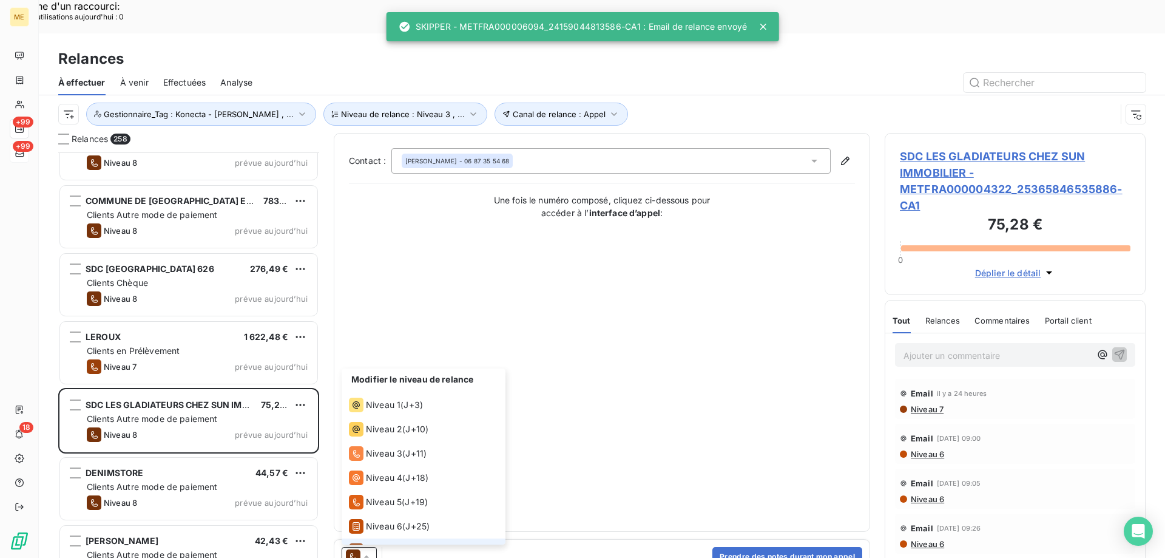
scroll to position [42, 0]
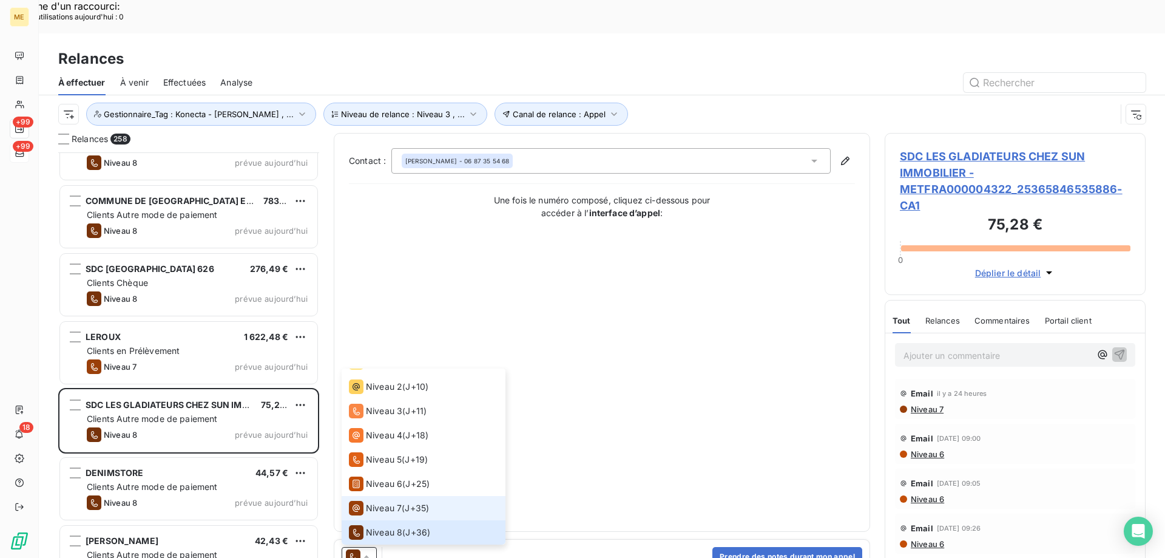
click at [386, 502] on span "Niveau 7" at bounding box center [384, 508] width 36 height 12
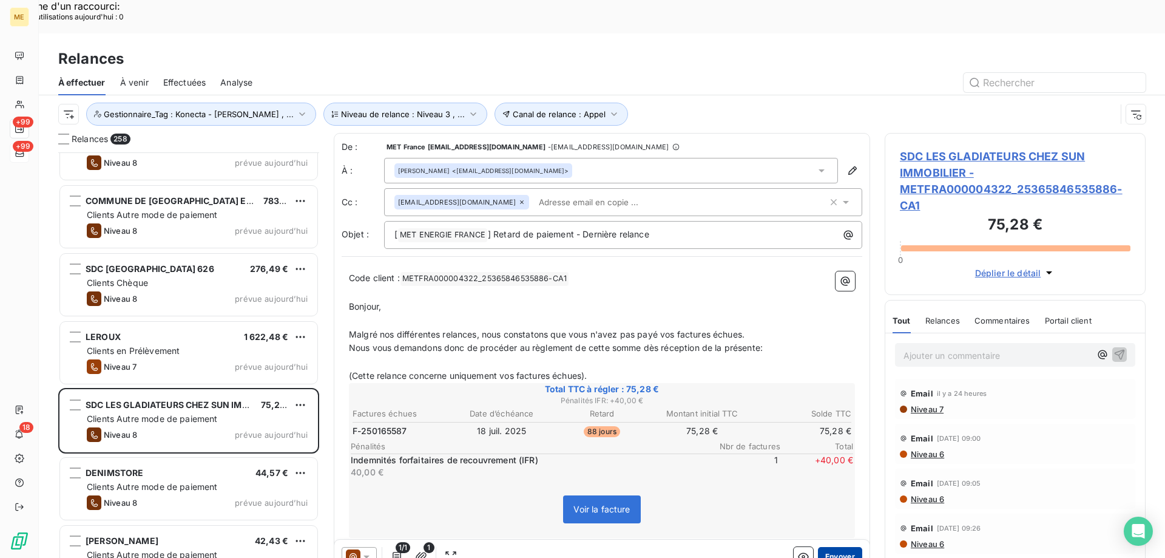
click at [836, 547] on button "Envoyer" at bounding box center [840, 556] width 44 height 19
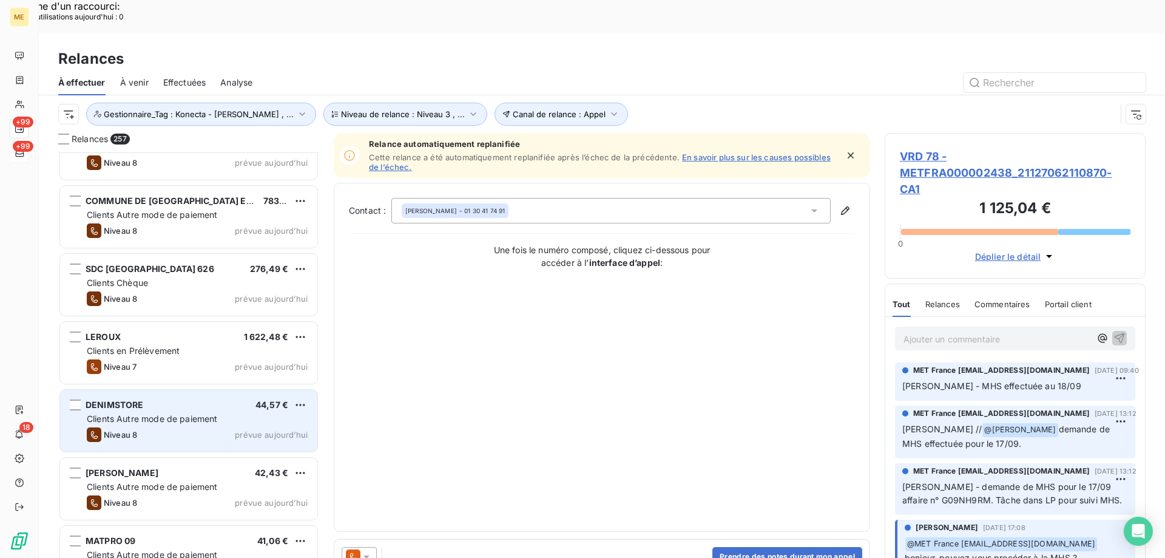
click at [254, 430] on span "prévue aujourd’hui" at bounding box center [271, 435] width 73 height 10
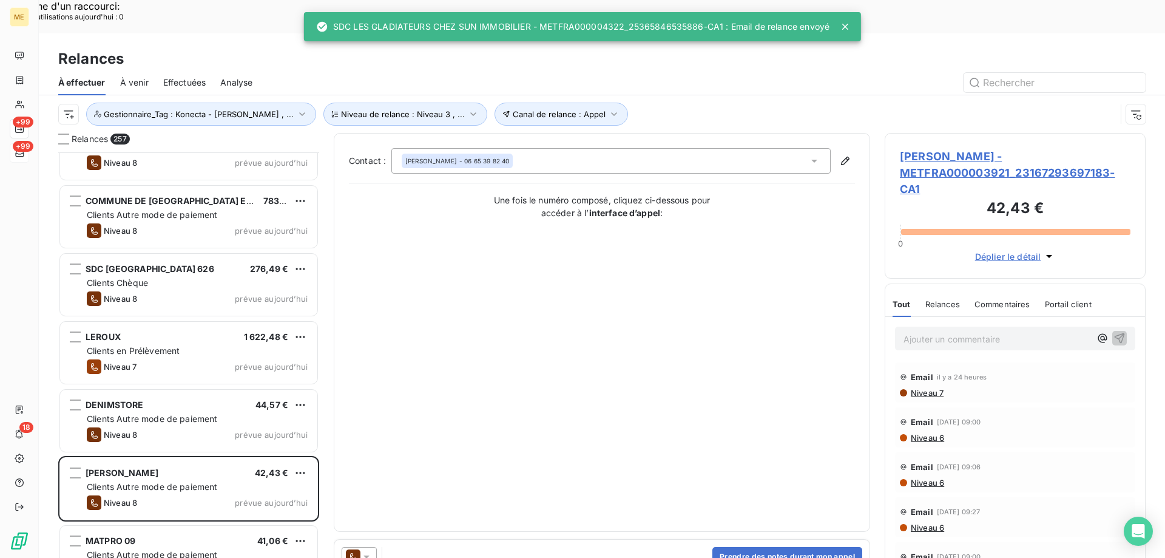
click at [370, 550] on icon at bounding box center [366, 556] width 12 height 12
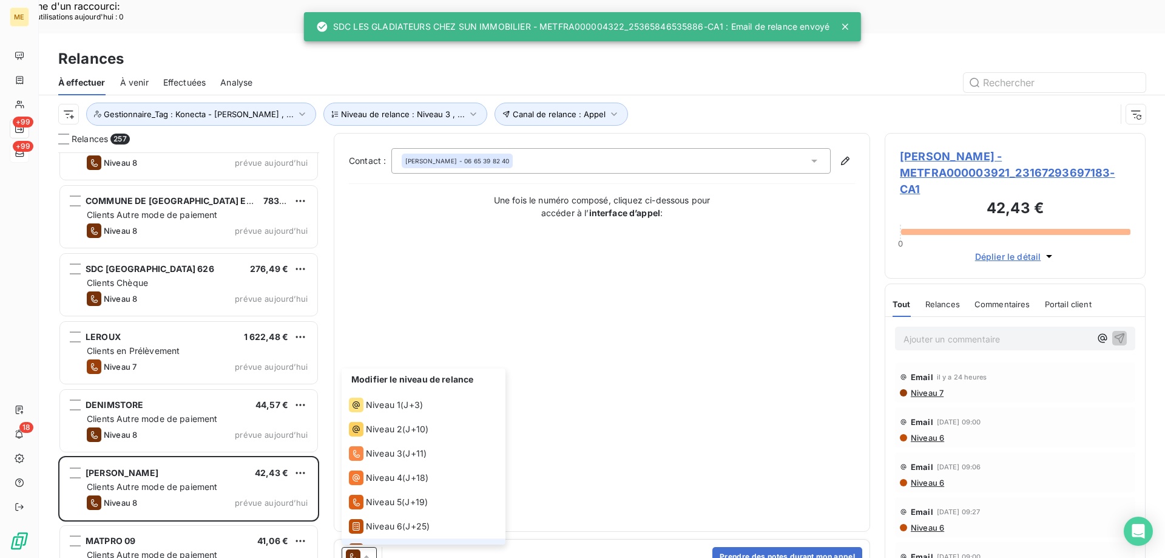
scroll to position [42, 0]
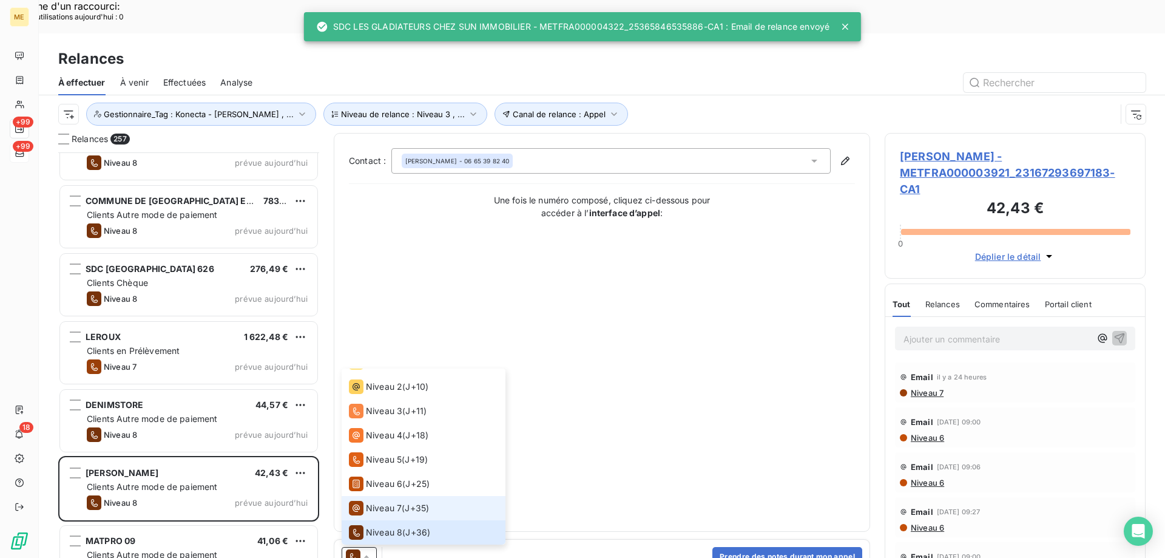
click at [373, 502] on span "Niveau 7" at bounding box center [384, 508] width 36 height 12
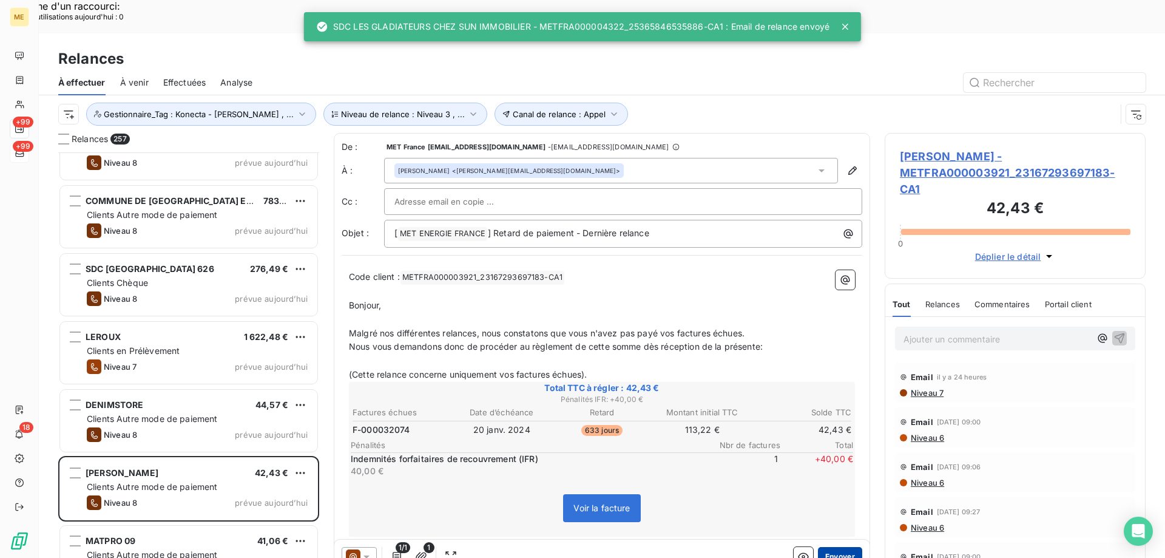
click at [834, 547] on button "Envoyer" at bounding box center [840, 556] width 44 height 19
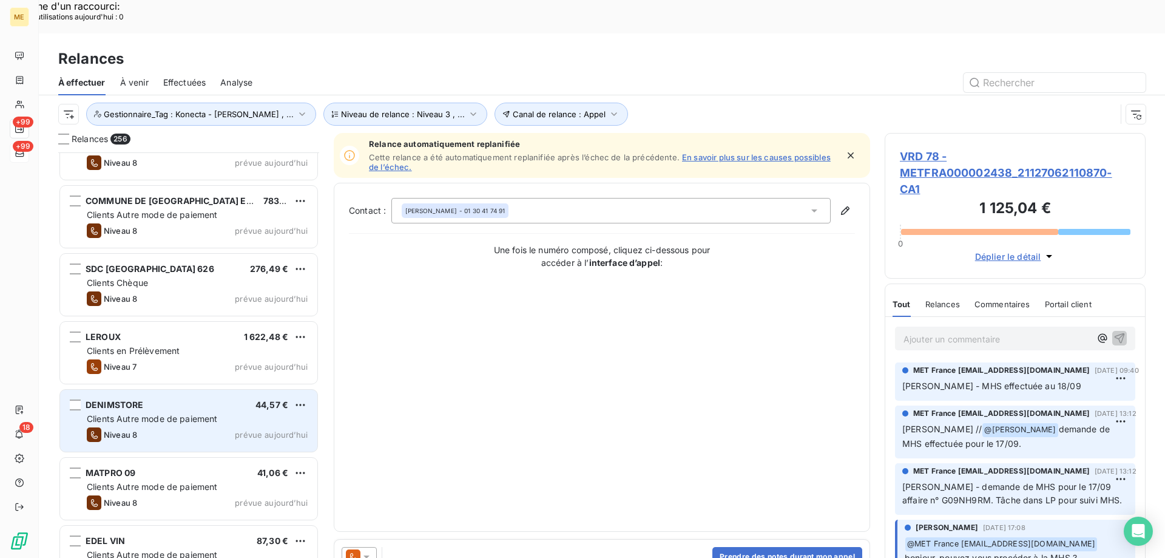
click at [263, 413] on div "Clients Autre mode de paiement" at bounding box center [197, 419] width 221 height 12
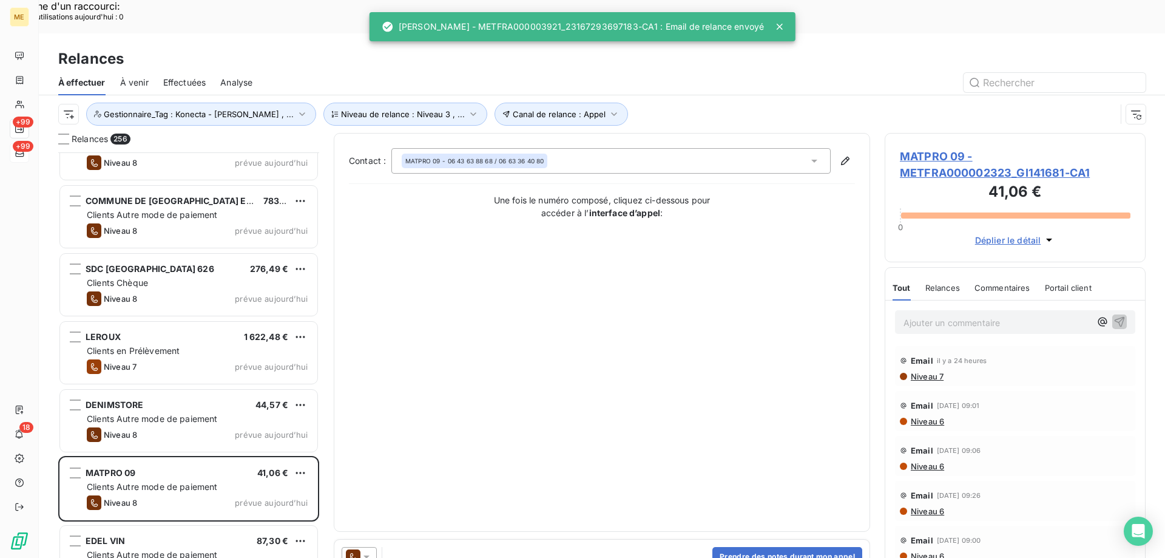
click at [370, 550] on icon at bounding box center [366, 556] width 12 height 12
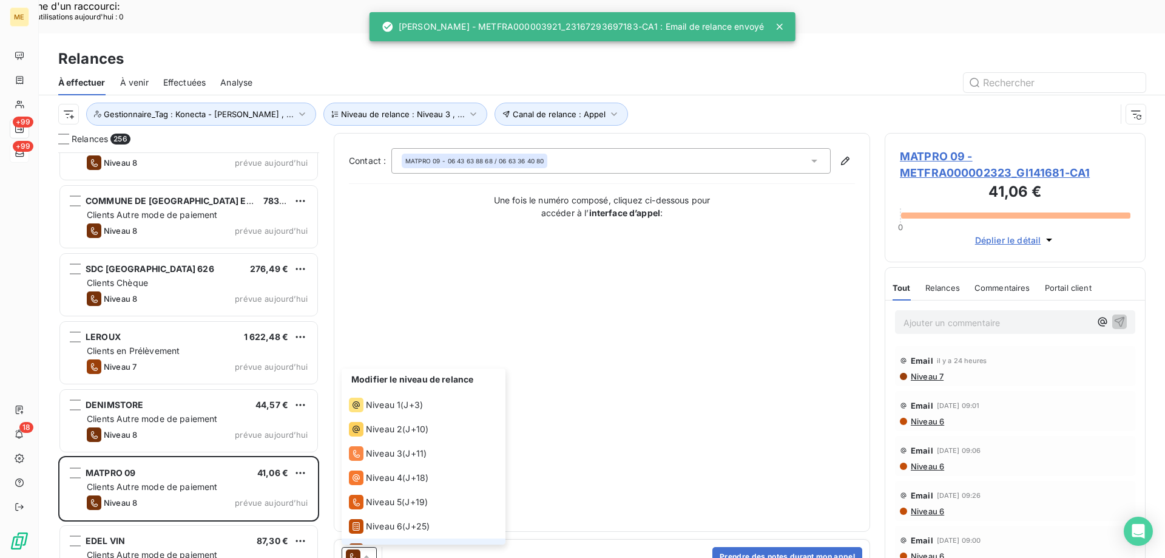
scroll to position [42, 0]
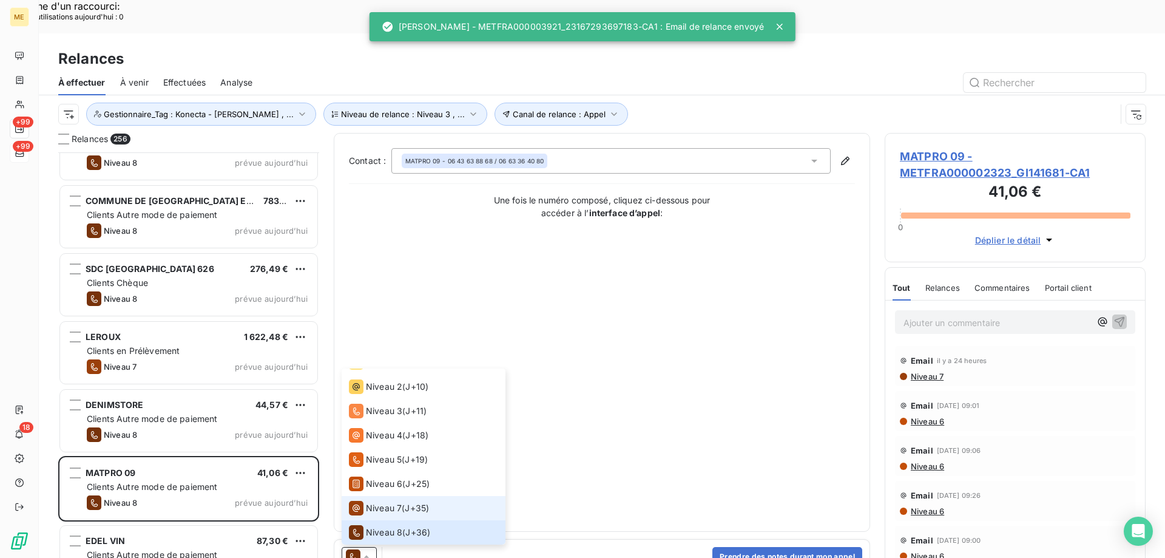
click at [380, 501] on div "Niveau 7" at bounding box center [375, 508] width 53 height 15
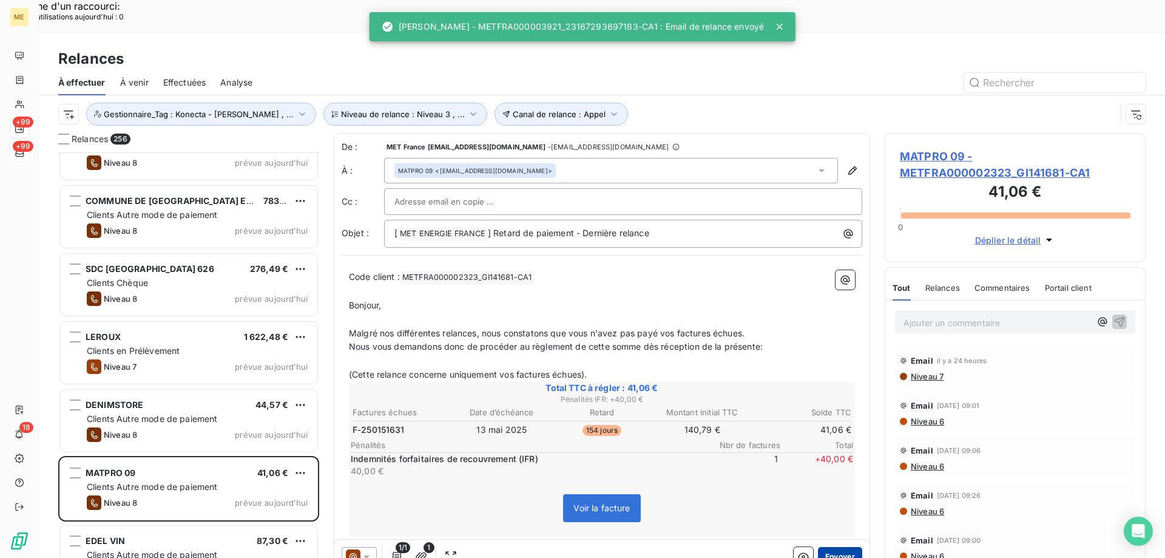
click at [831, 547] on button "Envoyer" at bounding box center [840, 556] width 44 height 19
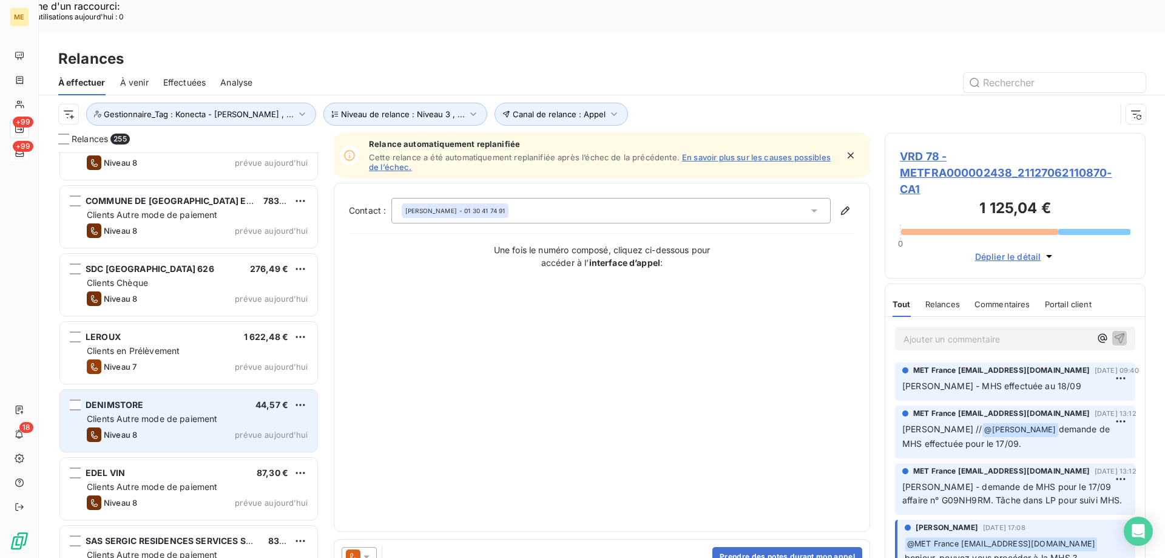
click at [243, 413] on div "Clients Autre mode de paiement" at bounding box center [197, 419] width 221 height 12
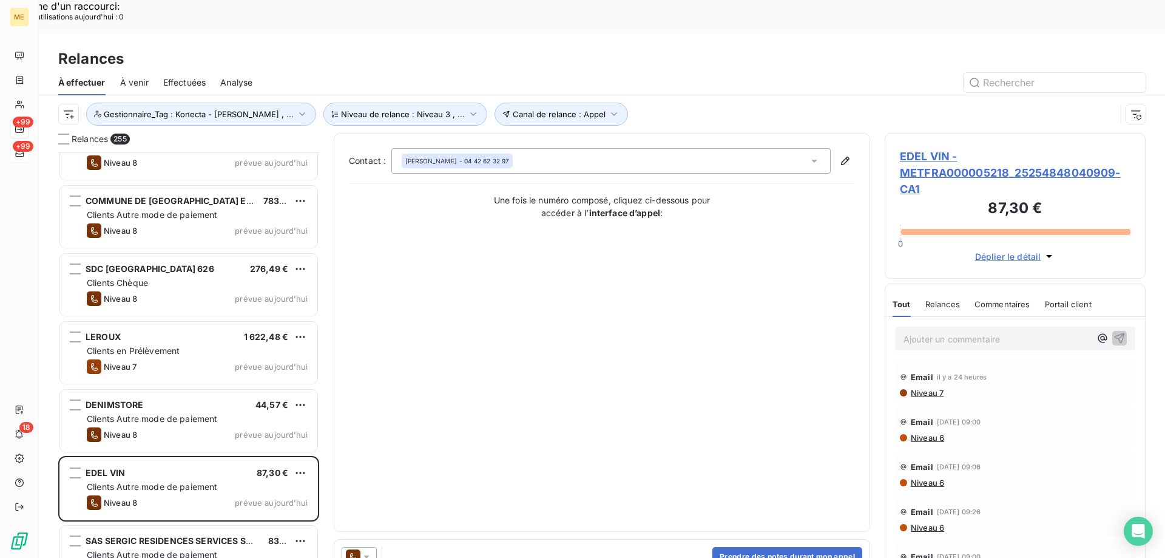
click at [366, 555] on icon at bounding box center [366, 556] width 6 height 3
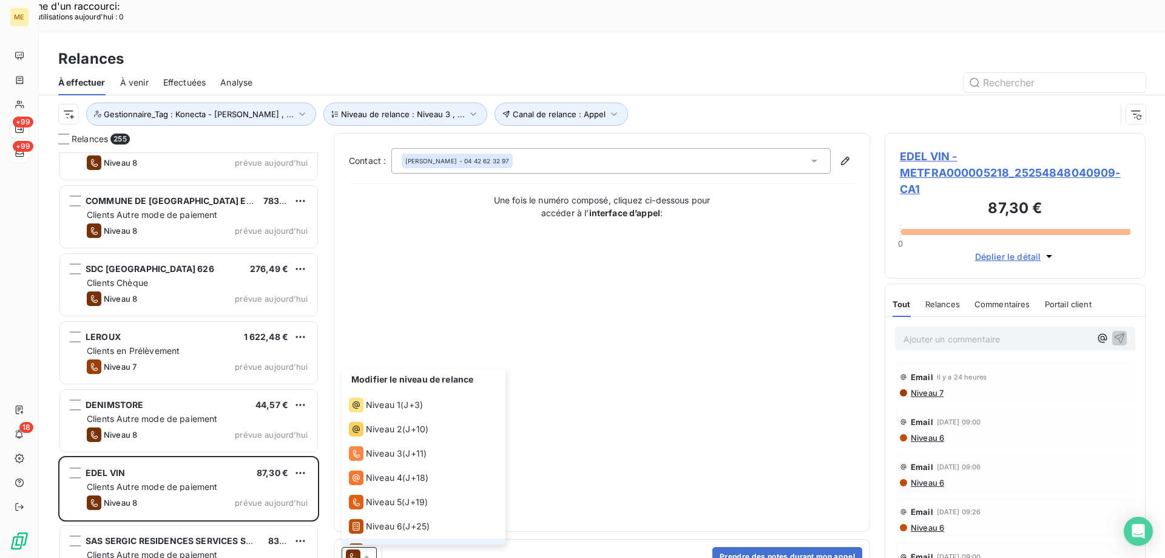
scroll to position [42, 0]
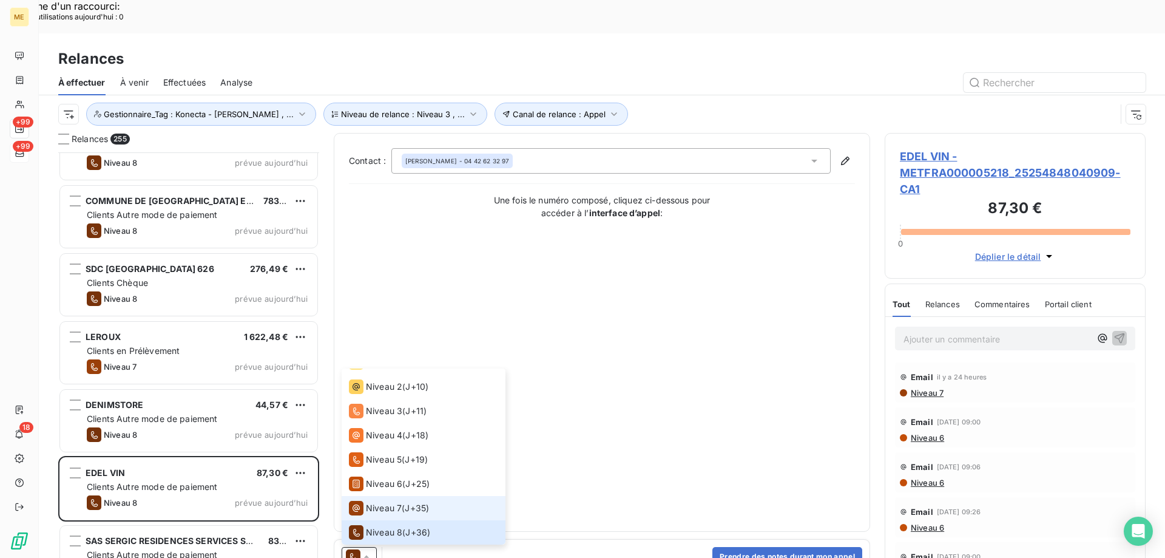
click at [387, 502] on span "Niveau 7" at bounding box center [384, 508] width 36 height 12
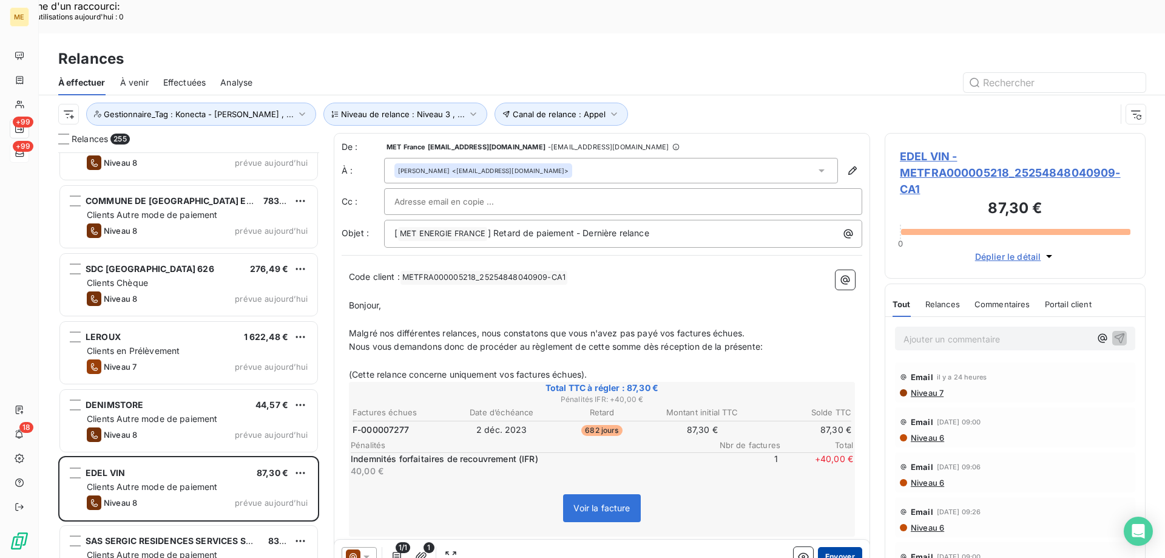
click at [840, 547] on button "Envoyer" at bounding box center [840, 556] width 44 height 19
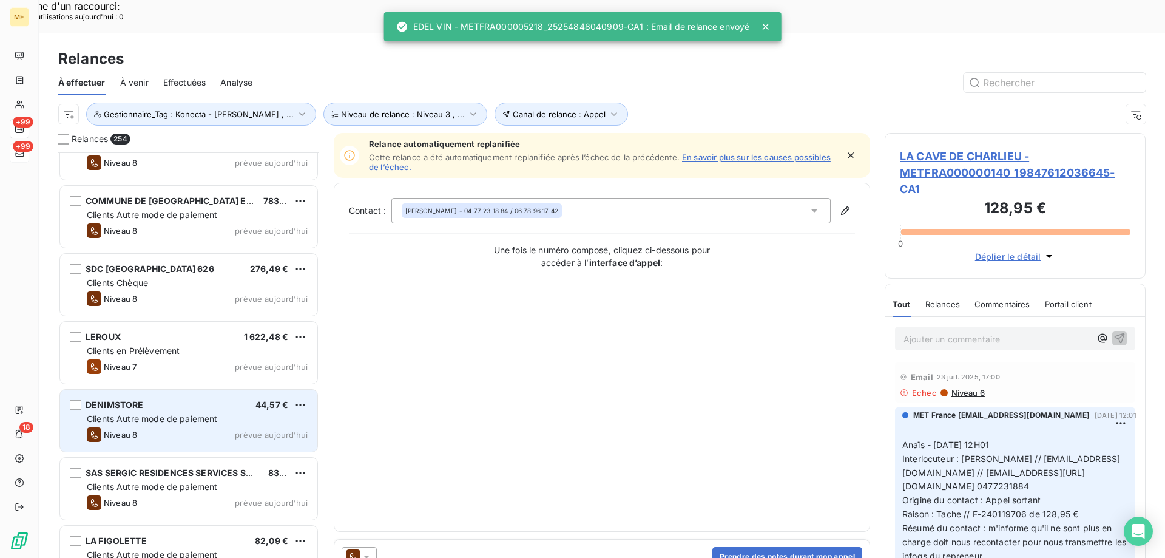
drag, startPoint x: 272, startPoint y: 383, endPoint x: 329, endPoint y: 439, distance: 80.7
click at [272, 413] on div "Clients Autre mode de paiement" at bounding box center [197, 419] width 221 height 12
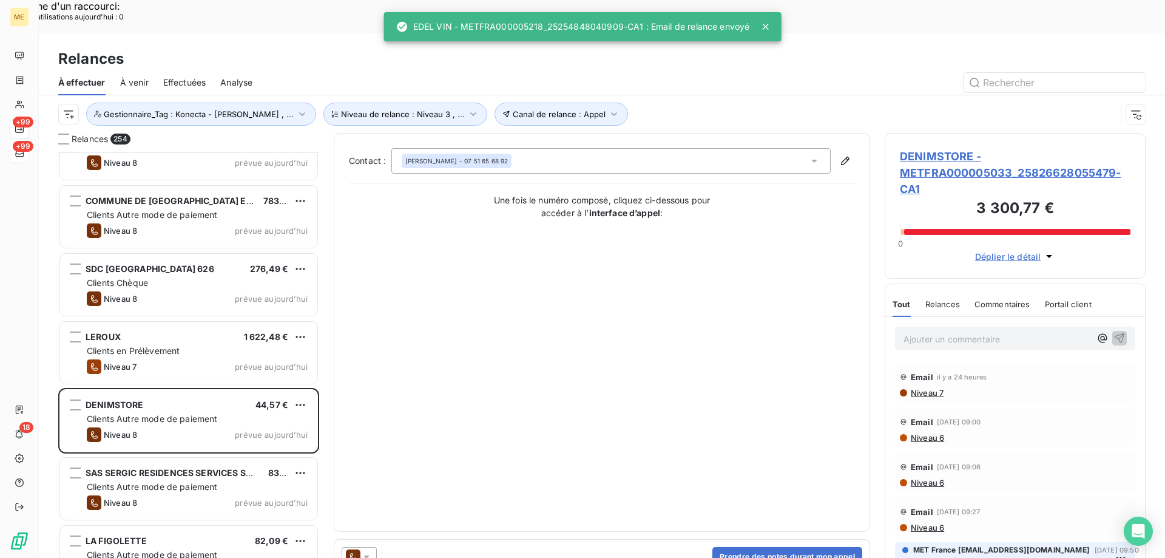
drag, startPoint x: 364, startPoint y: 522, endPoint x: 374, endPoint y: 514, distance: 12.9
click at [365, 555] on icon at bounding box center [366, 556] width 6 height 3
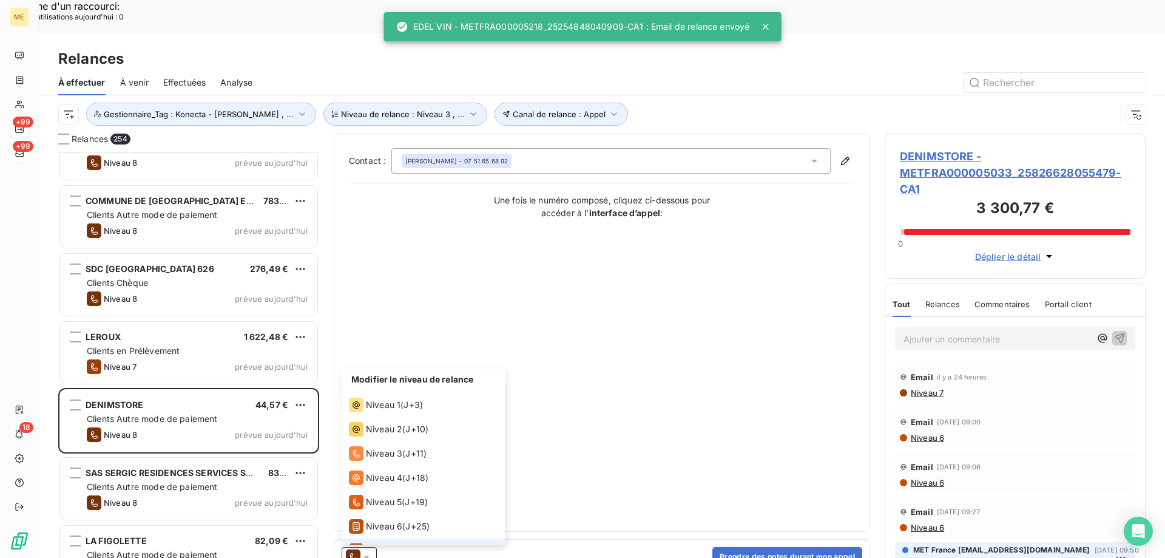
scroll to position [42, 0]
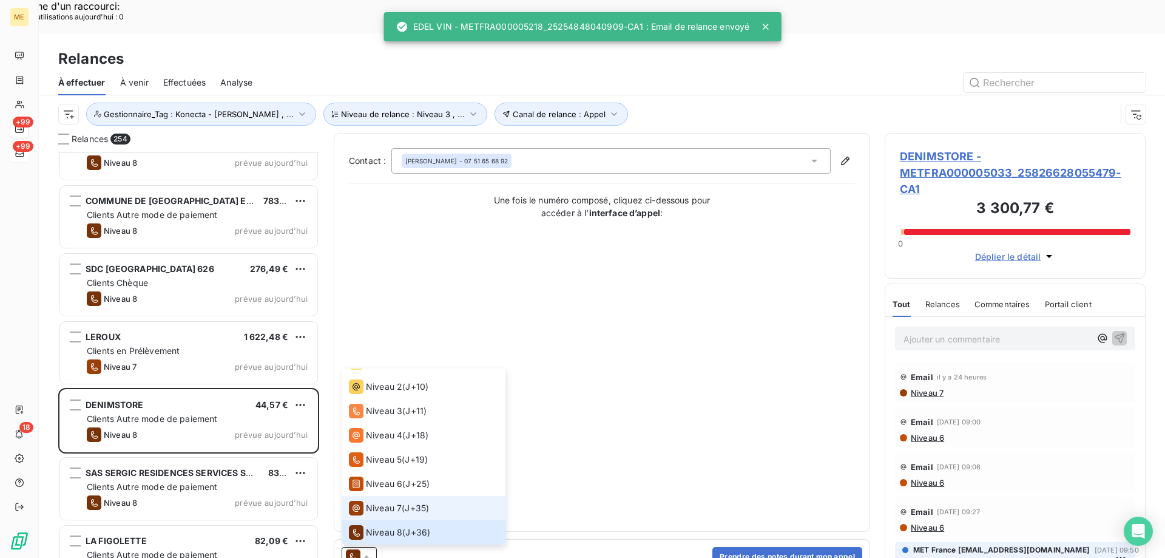
click at [393, 502] on span "Niveau 7" at bounding box center [384, 508] width 36 height 12
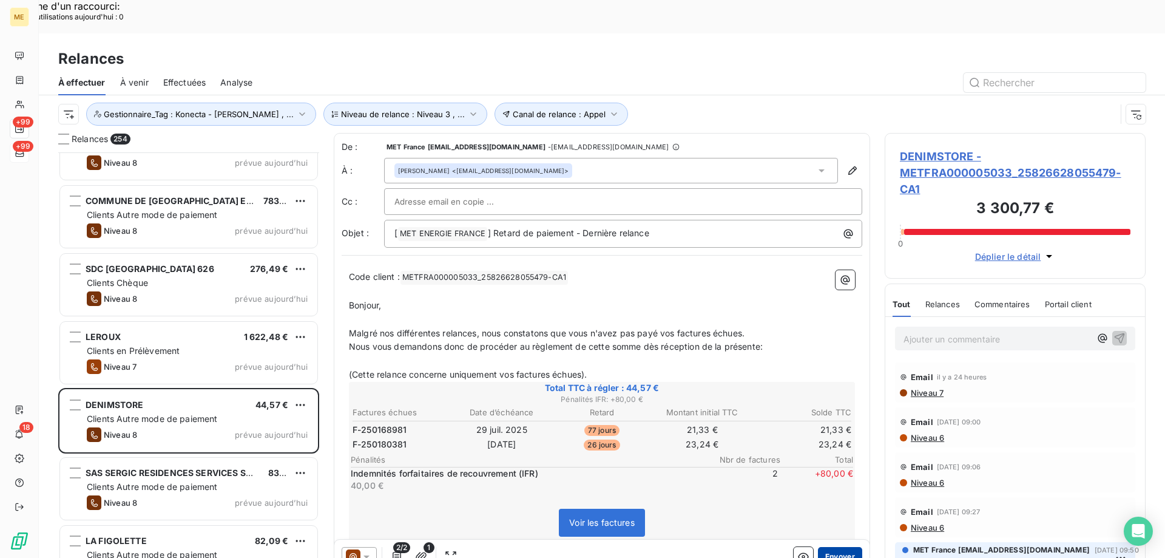
click at [845, 547] on button "Envoyer" at bounding box center [840, 556] width 44 height 19
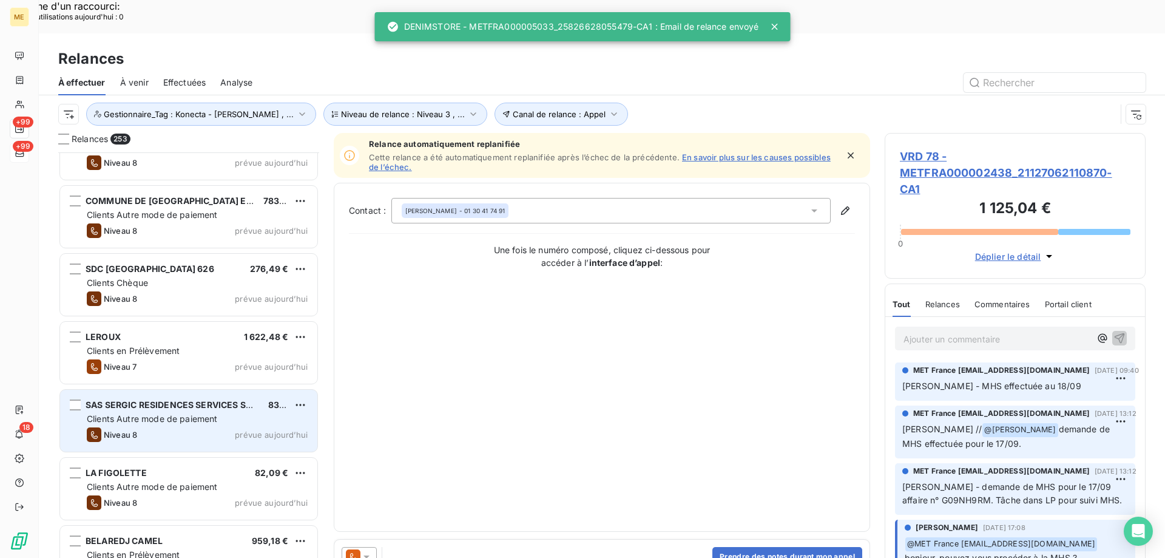
click at [263, 393] on div "SAS SERGIC RESIDENCES SERVICES SENIOR - SAINT ANTOINE 83,48 € Clients Autre mod…" at bounding box center [188, 421] width 257 height 62
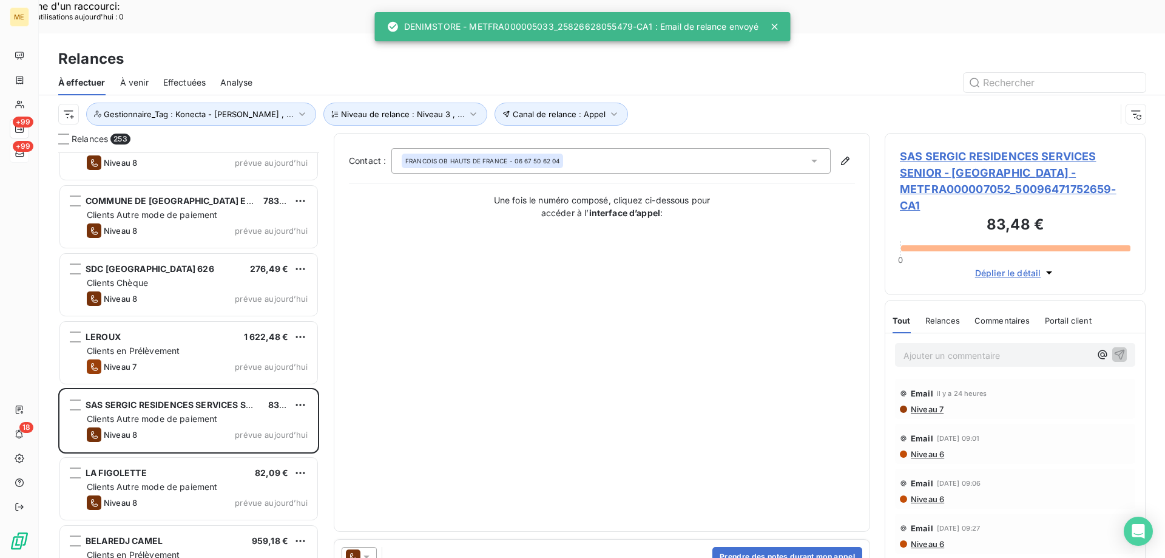
click at [368, 550] on icon at bounding box center [366, 556] width 12 height 12
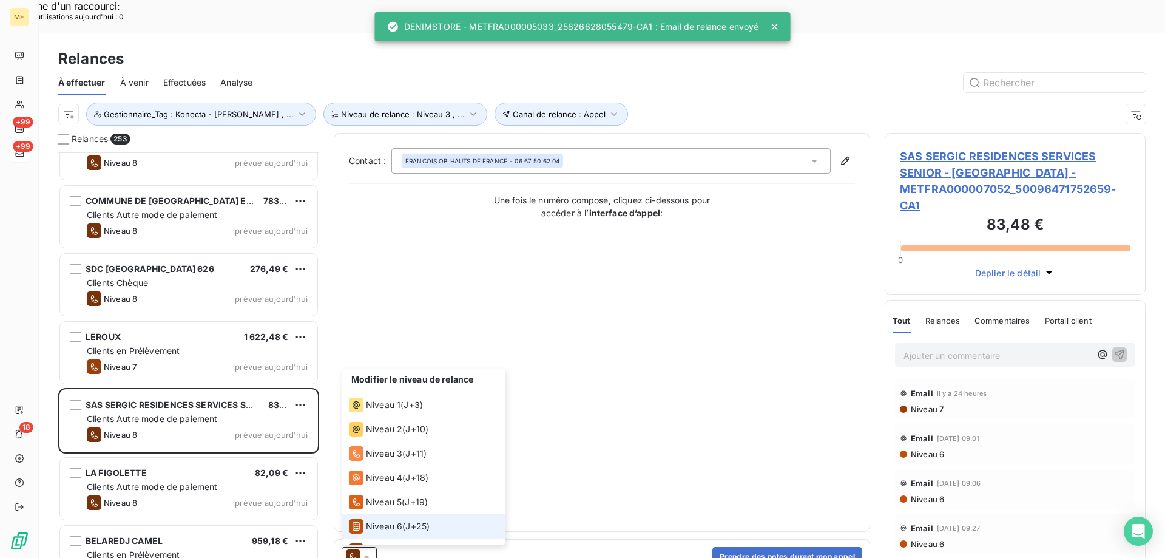
scroll to position [42, 0]
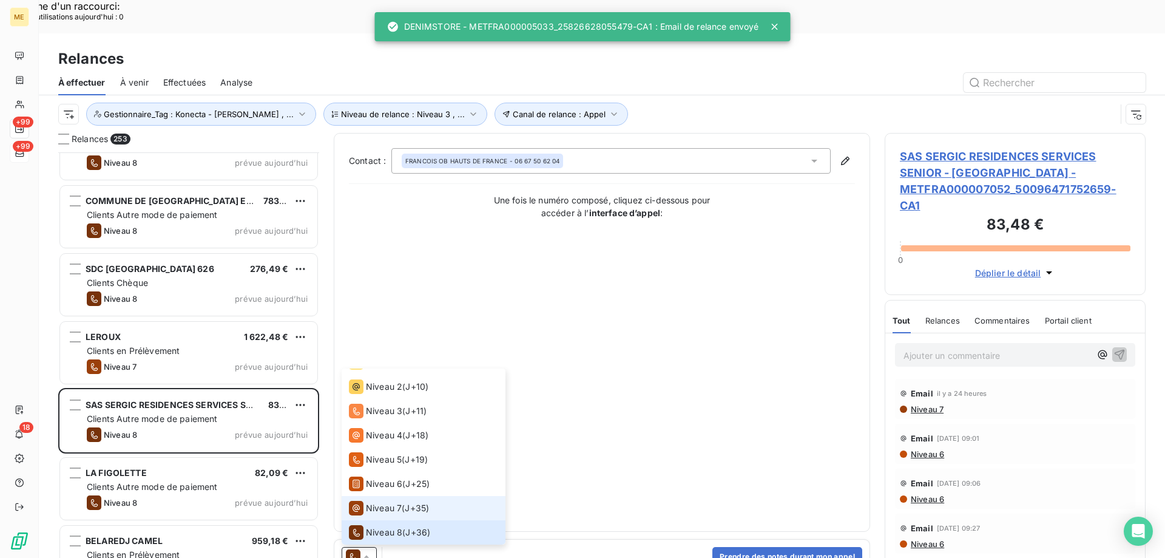
click at [402, 501] on div "Niveau 7 ( J+35 )" at bounding box center [389, 508] width 80 height 15
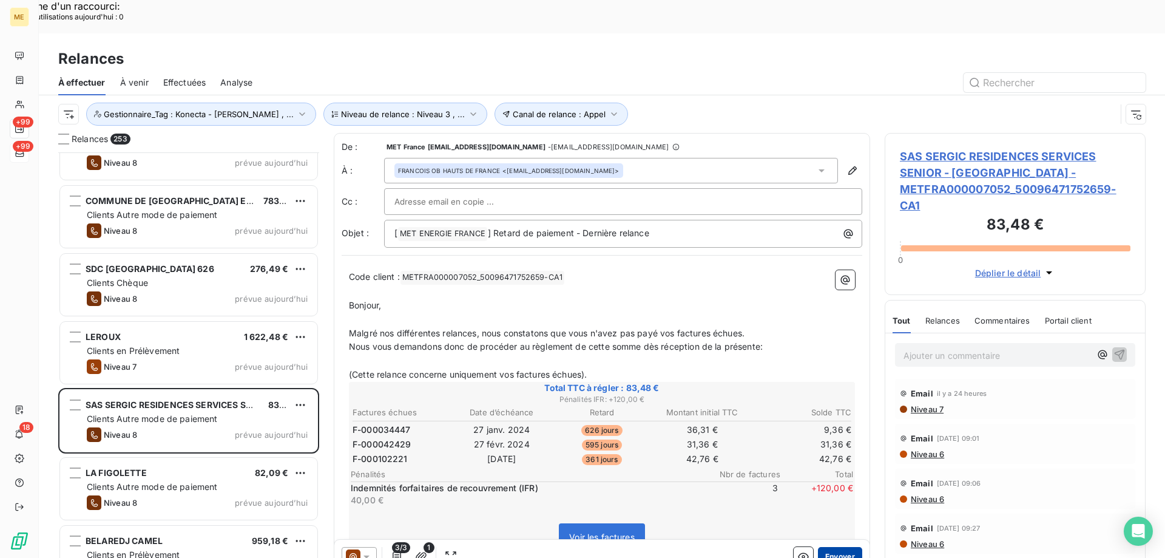
click at [837, 547] on button "Envoyer" at bounding box center [840, 556] width 44 height 19
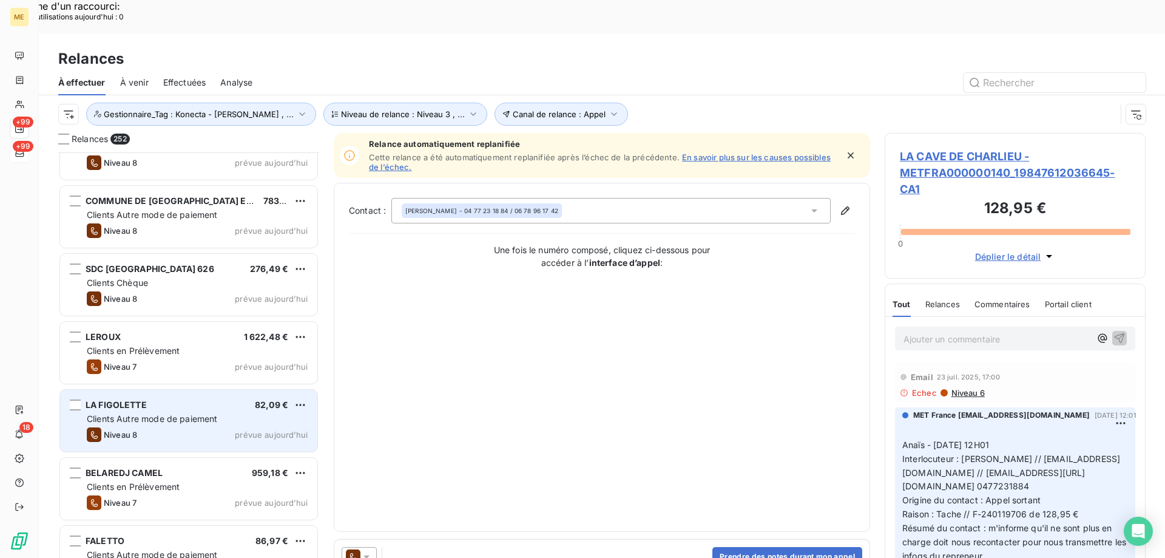
click at [255, 430] on span "prévue aujourd’hui" at bounding box center [271, 435] width 73 height 10
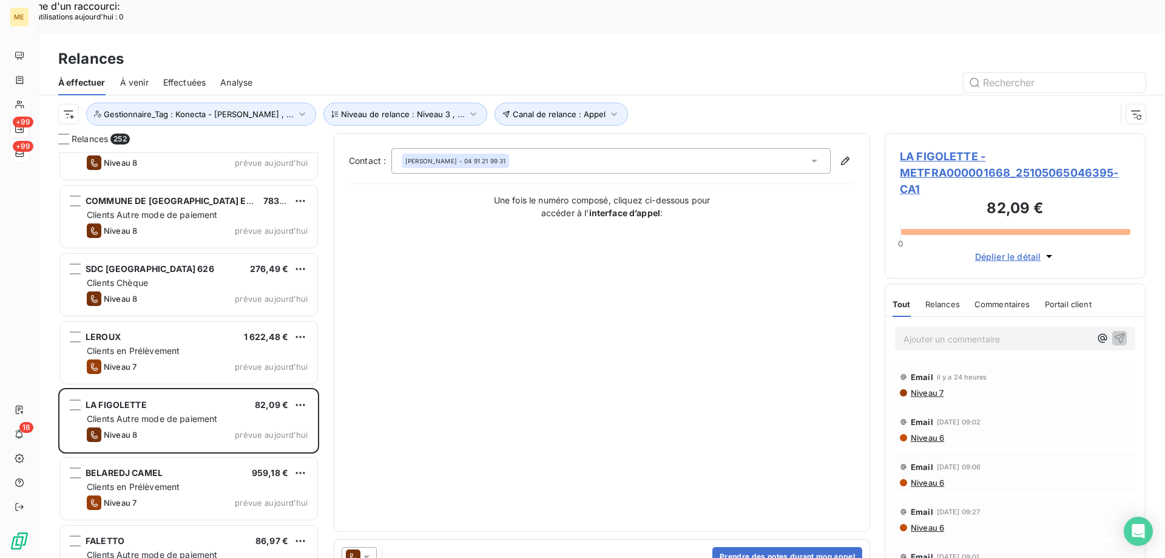
click at [372, 550] on icon at bounding box center [366, 556] width 12 height 12
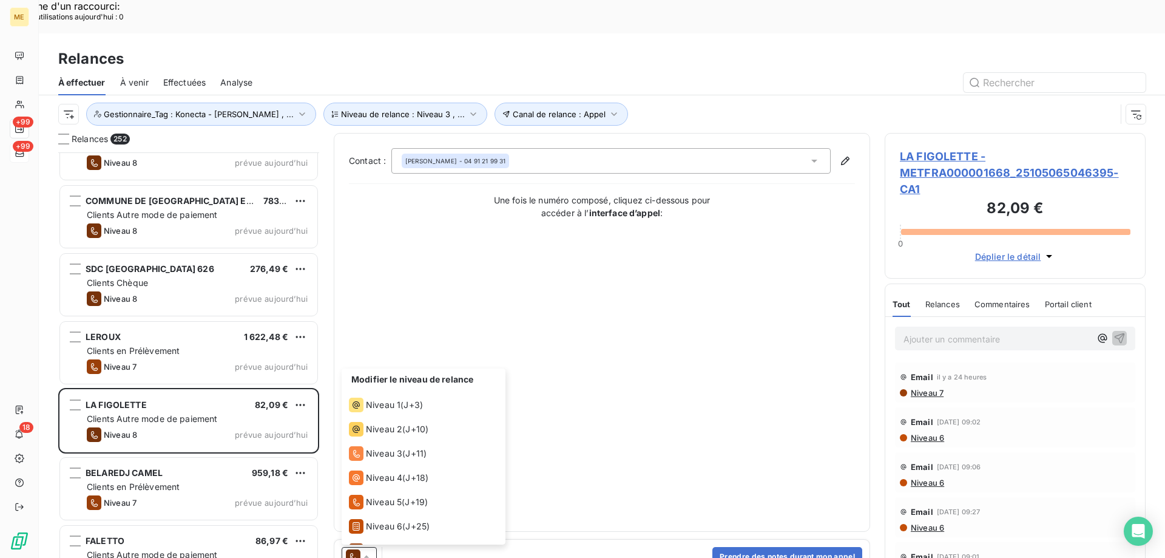
scroll to position [42, 0]
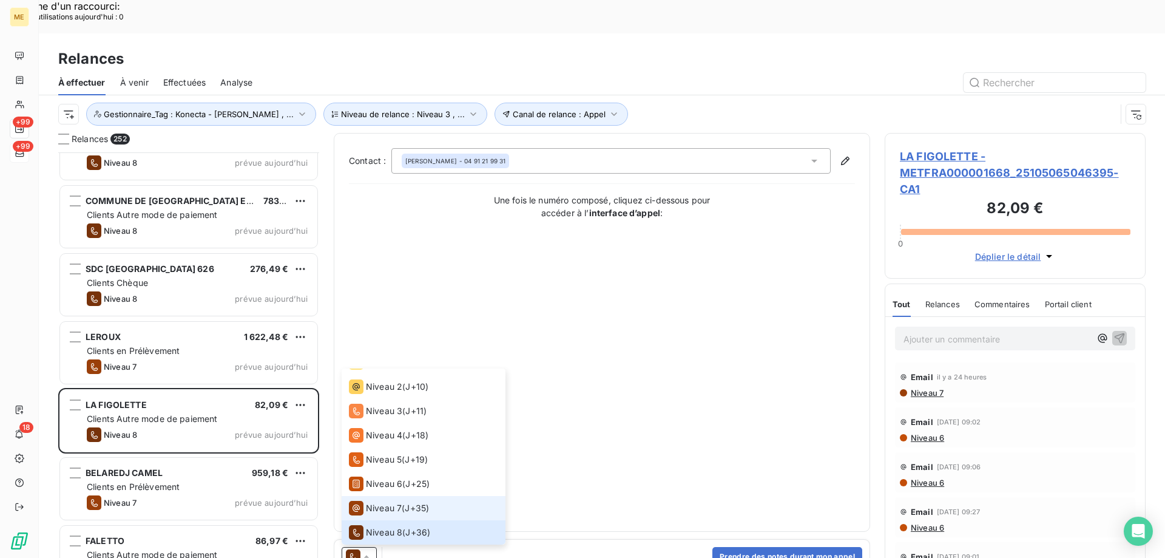
click at [381, 502] on span "Niveau 7" at bounding box center [384, 508] width 36 height 12
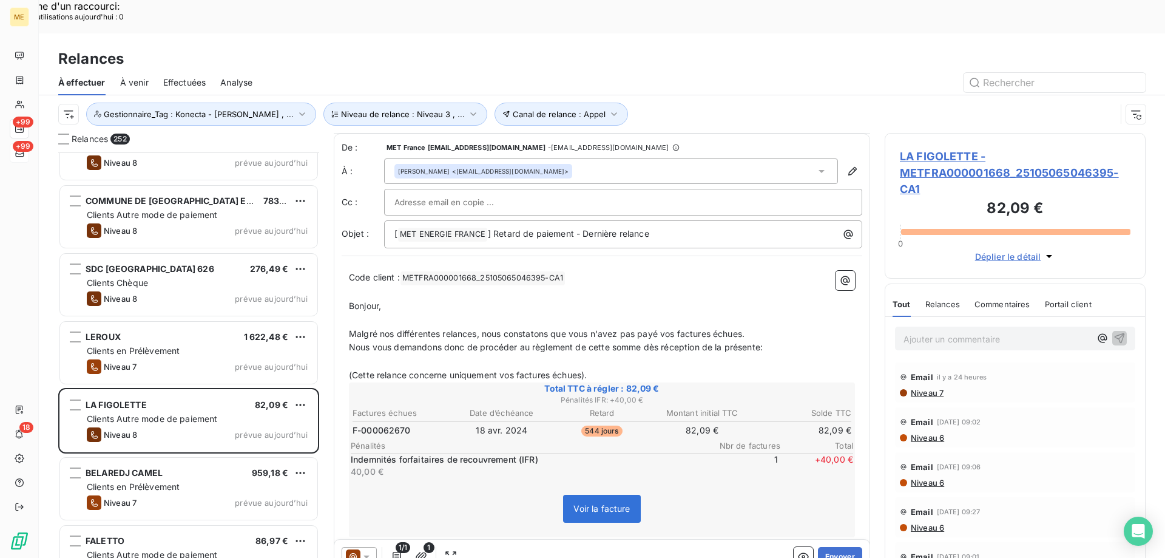
scroll to position [20, 0]
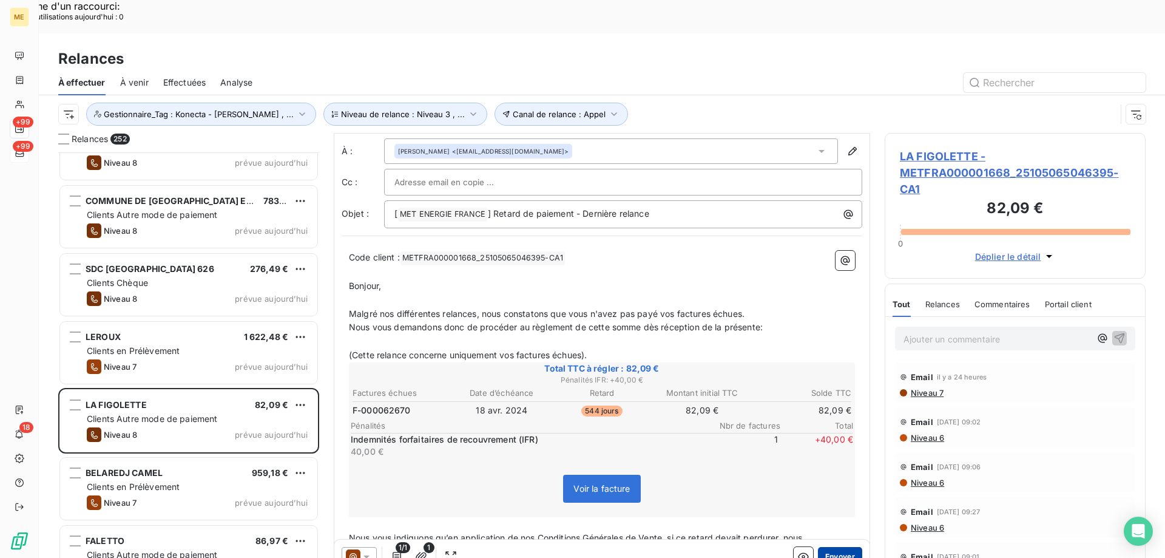
click at [844, 547] on button "Envoyer" at bounding box center [840, 556] width 44 height 19
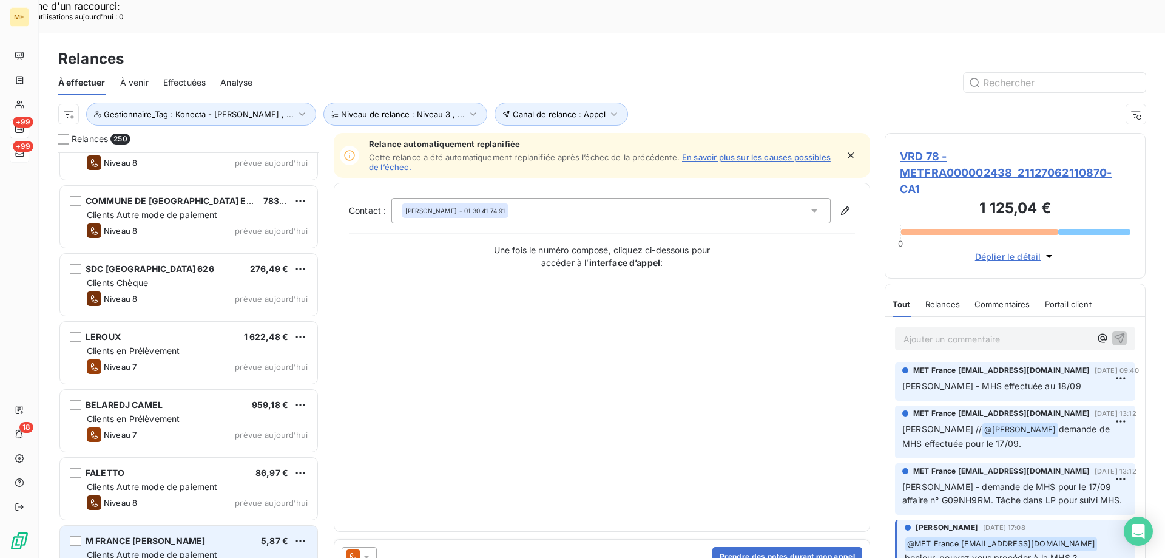
click at [255, 525] on div "M FRANCE CLAUDE HORTALA 5,87 € Clients Autre mode de paiement Niveau 8 prévue a…" at bounding box center [188, 556] width 257 height 62
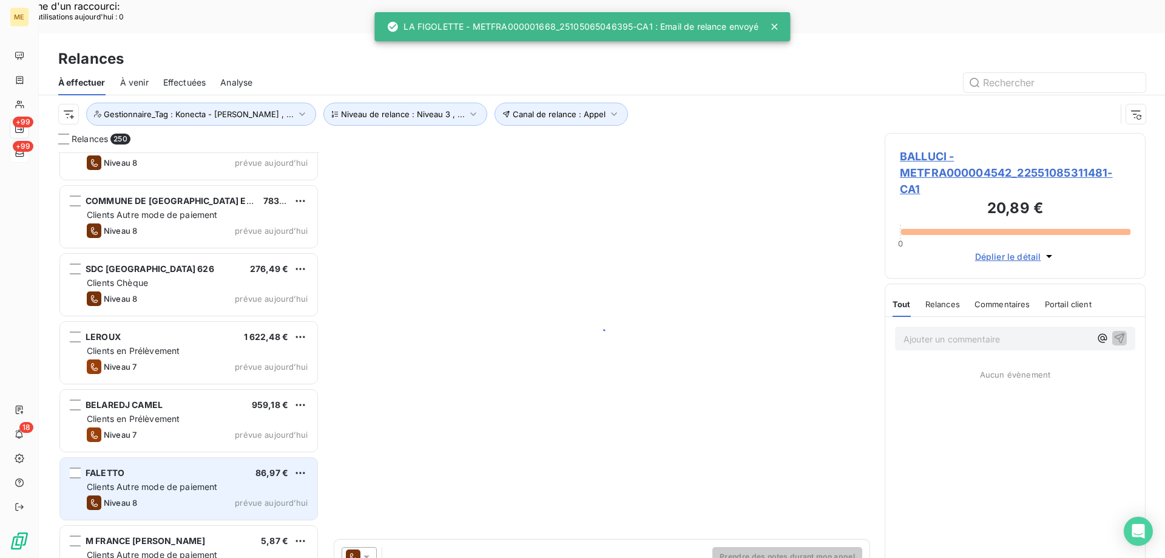
click at [246, 481] on div "Clients Autre mode de paiement" at bounding box center [197, 487] width 221 height 12
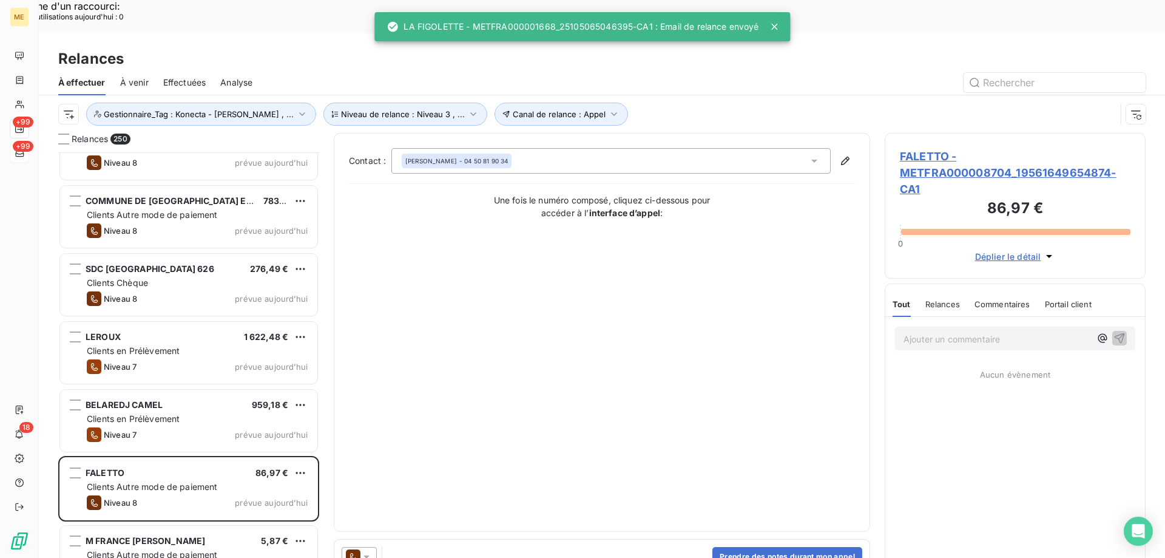
click at [371, 550] on icon at bounding box center [366, 556] width 12 height 12
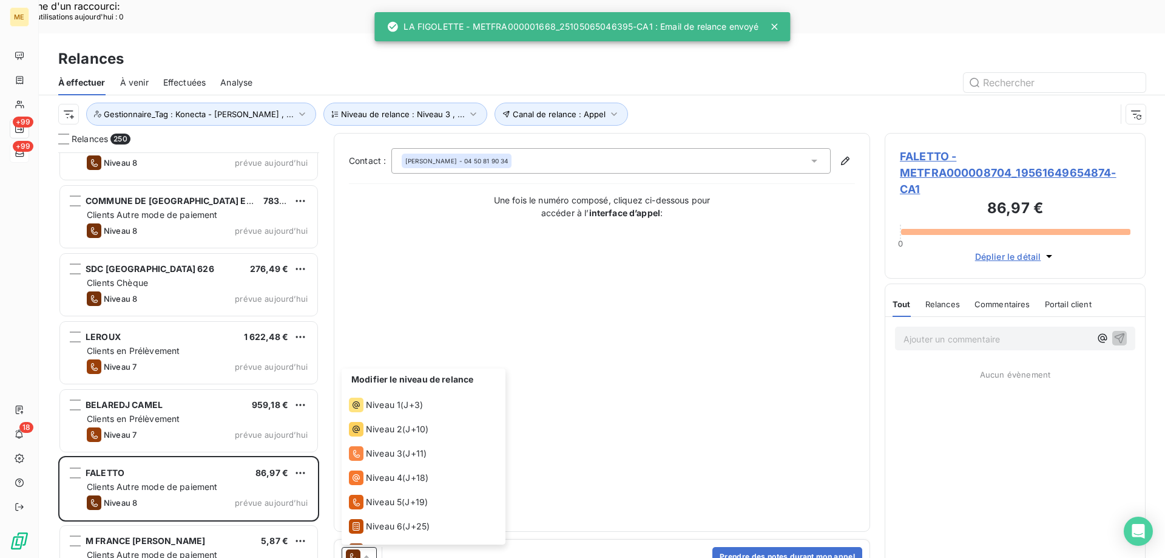
scroll to position [42, 0]
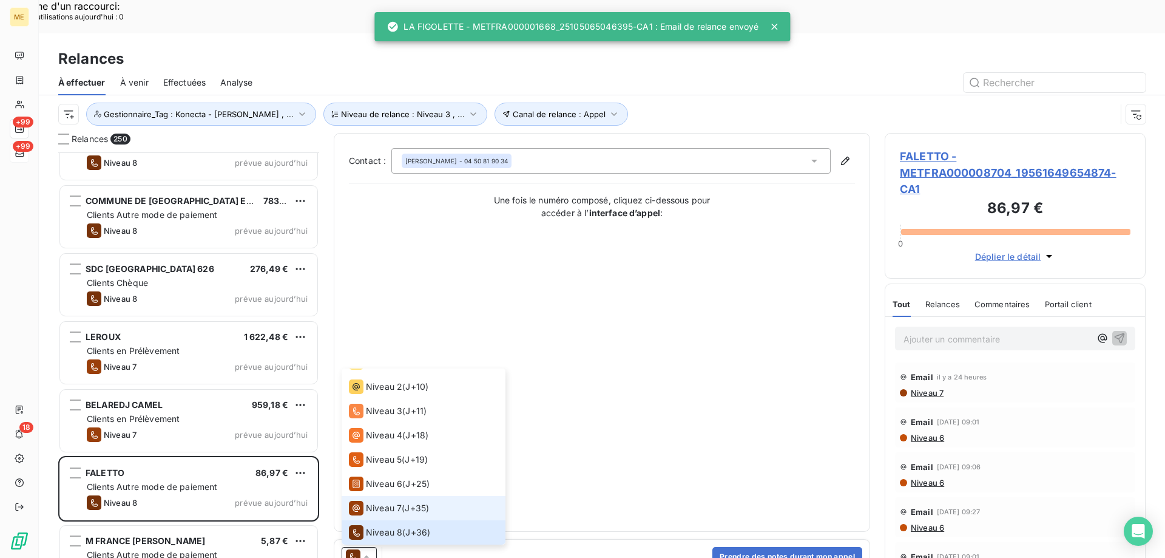
click at [391, 496] on li "Niveau 7 ( J+35 )" at bounding box center [424, 508] width 164 height 24
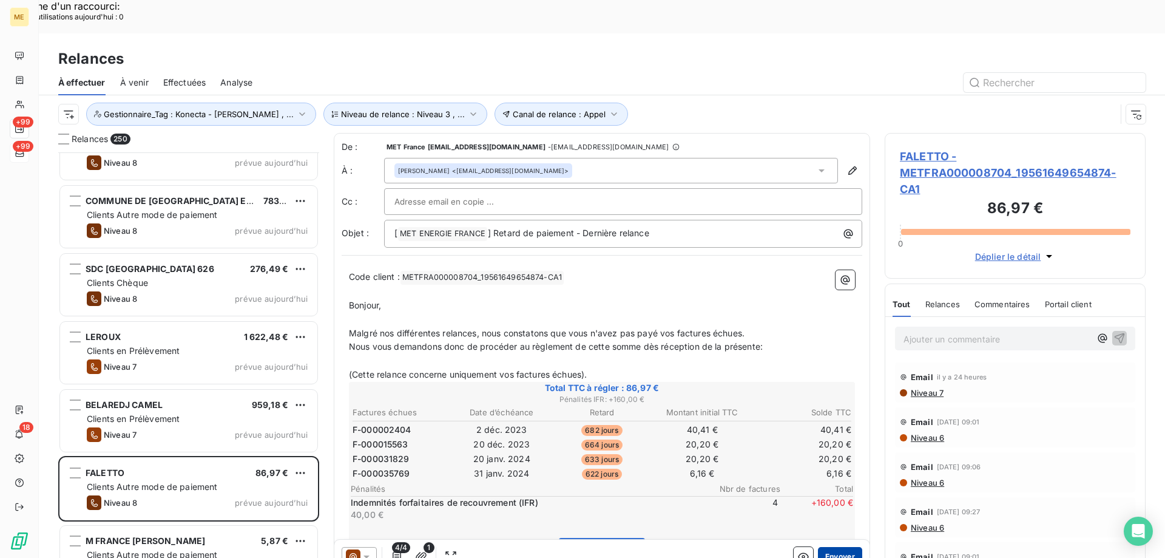
click at [839, 547] on button "Envoyer" at bounding box center [840, 556] width 44 height 19
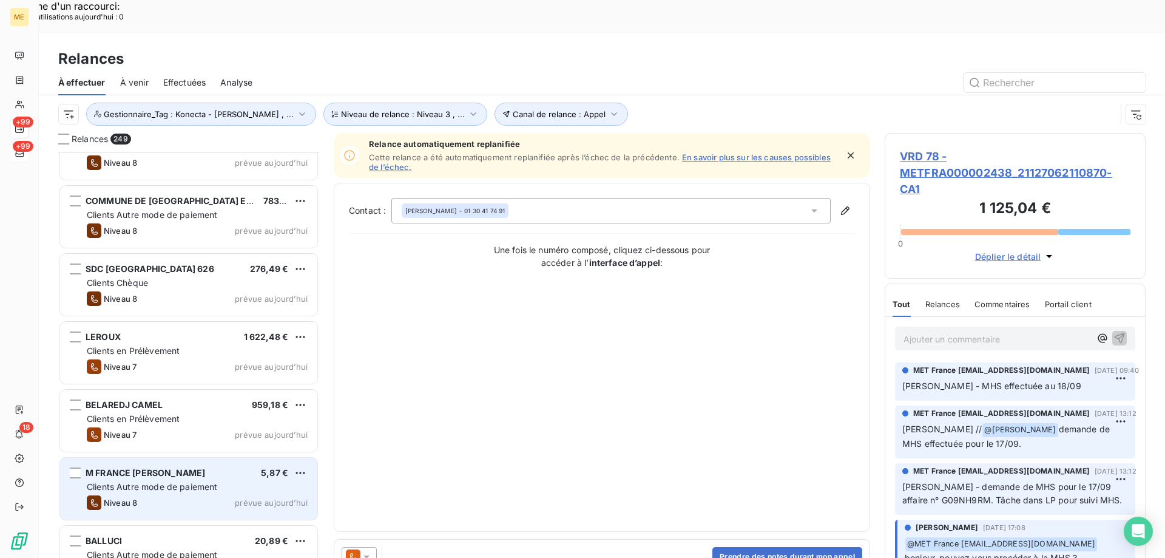
click at [244, 498] on span "prévue aujourd’hui" at bounding box center [271, 503] width 73 height 10
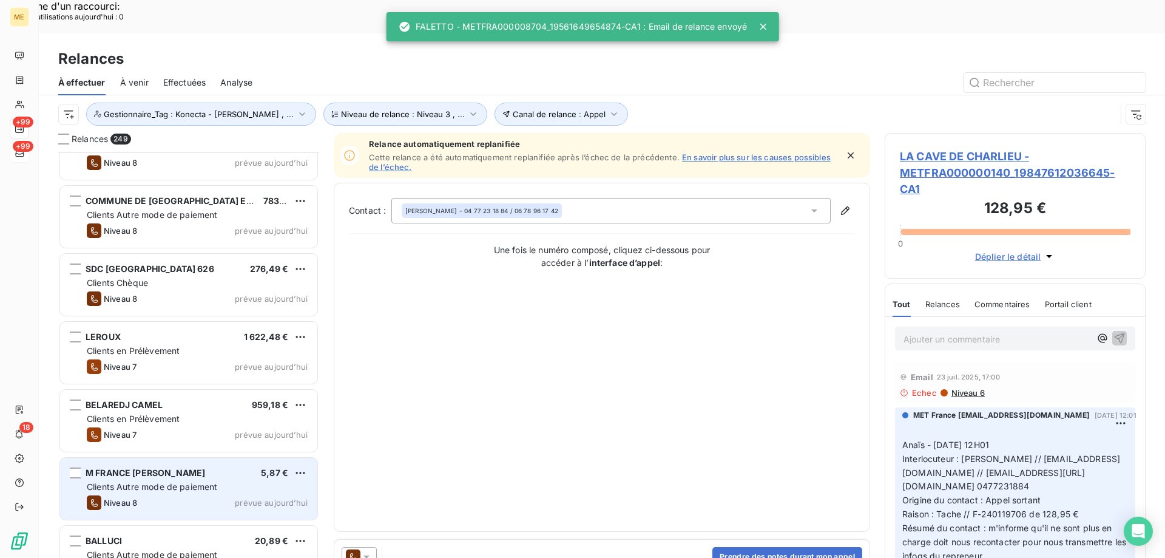
click at [254, 481] on div "Clients Autre mode de paiement" at bounding box center [197, 487] width 221 height 12
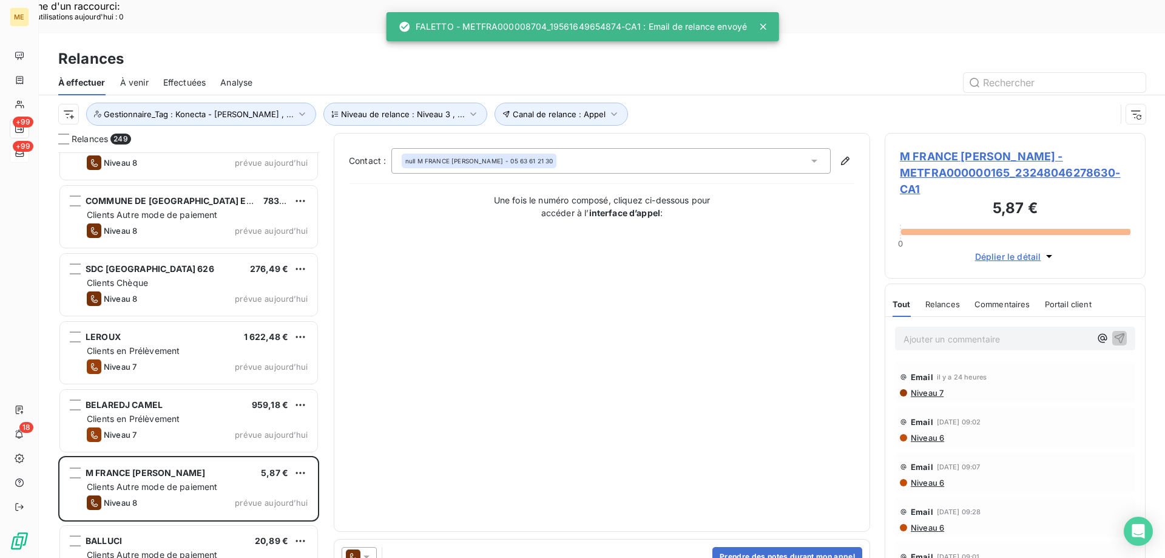
click at [372, 550] on icon at bounding box center [366, 556] width 12 height 12
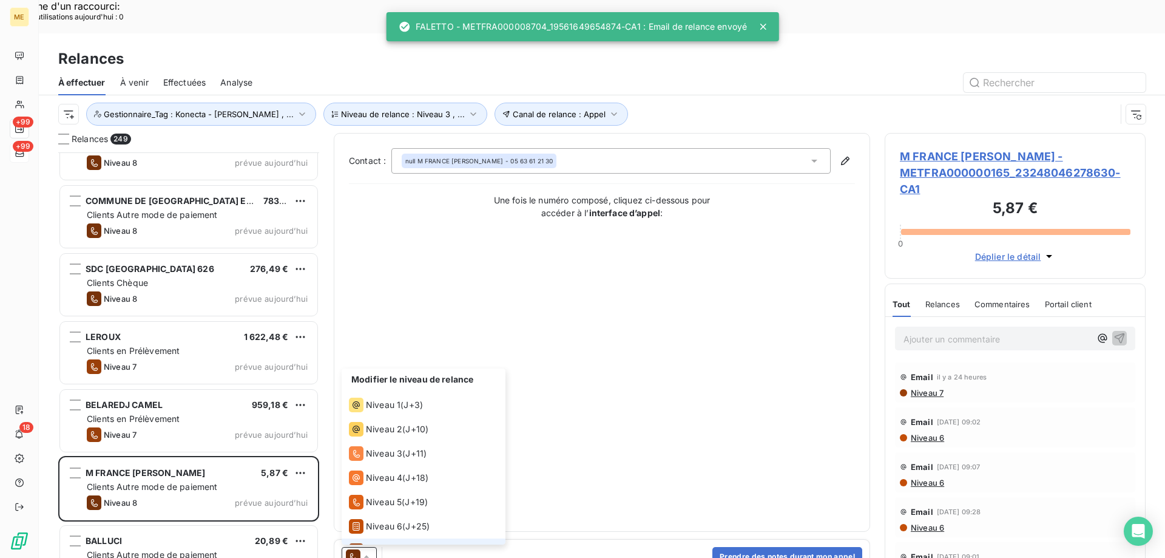
scroll to position [42, 0]
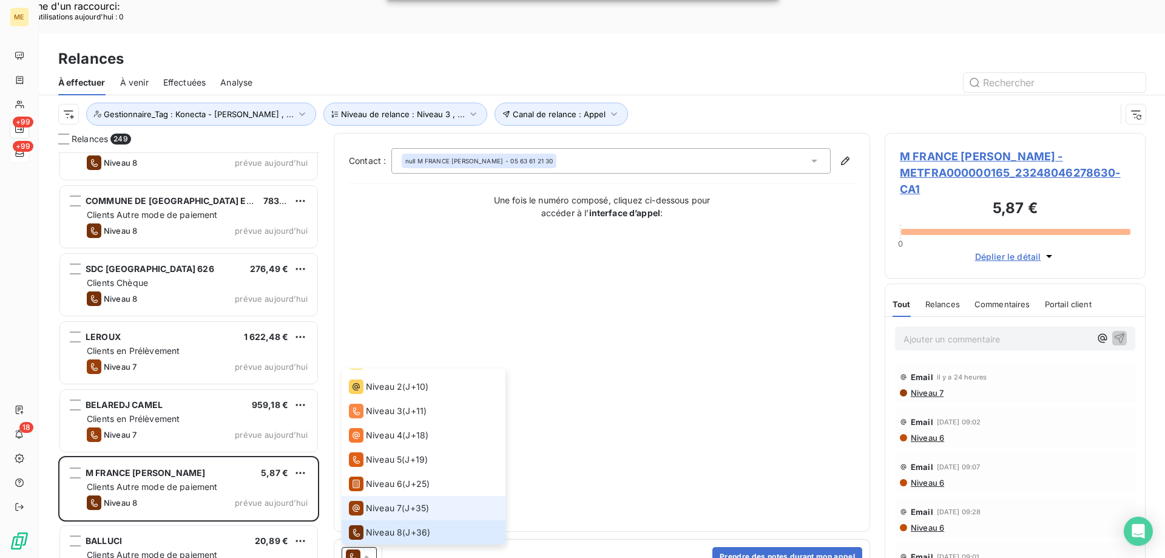
click at [379, 502] on span "Niveau 7" at bounding box center [384, 508] width 36 height 12
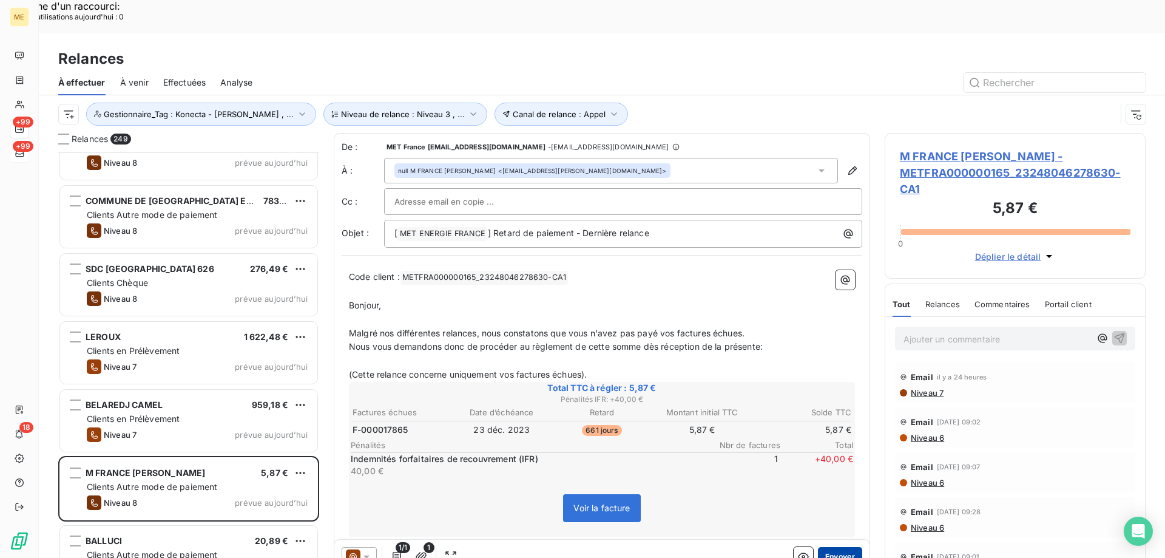
click at [828, 547] on button "Envoyer" at bounding box center [840, 556] width 44 height 19
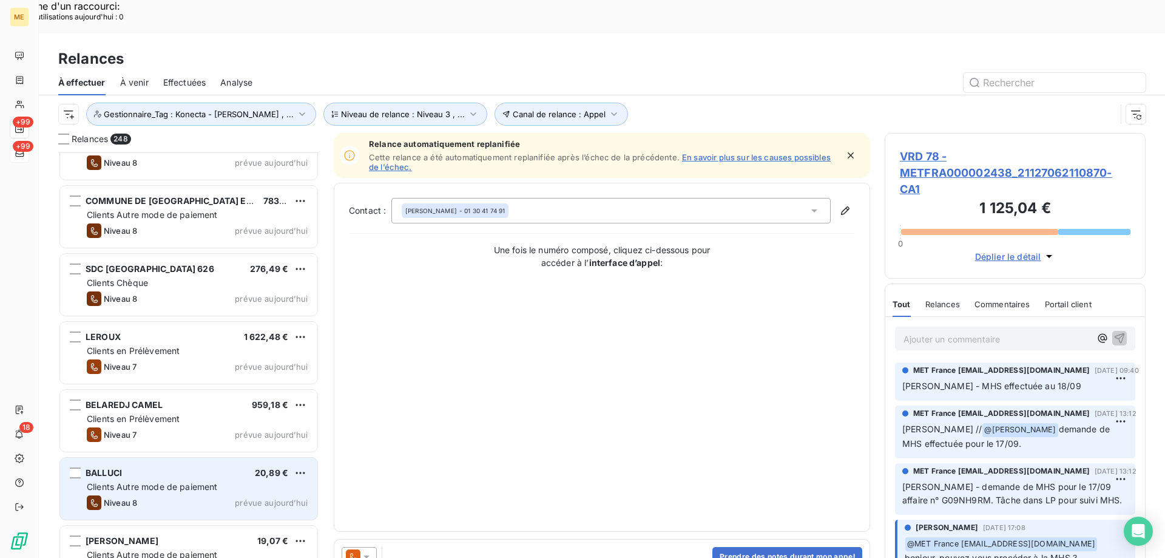
click at [272, 481] on div "Clients Autre mode de paiement" at bounding box center [197, 487] width 221 height 12
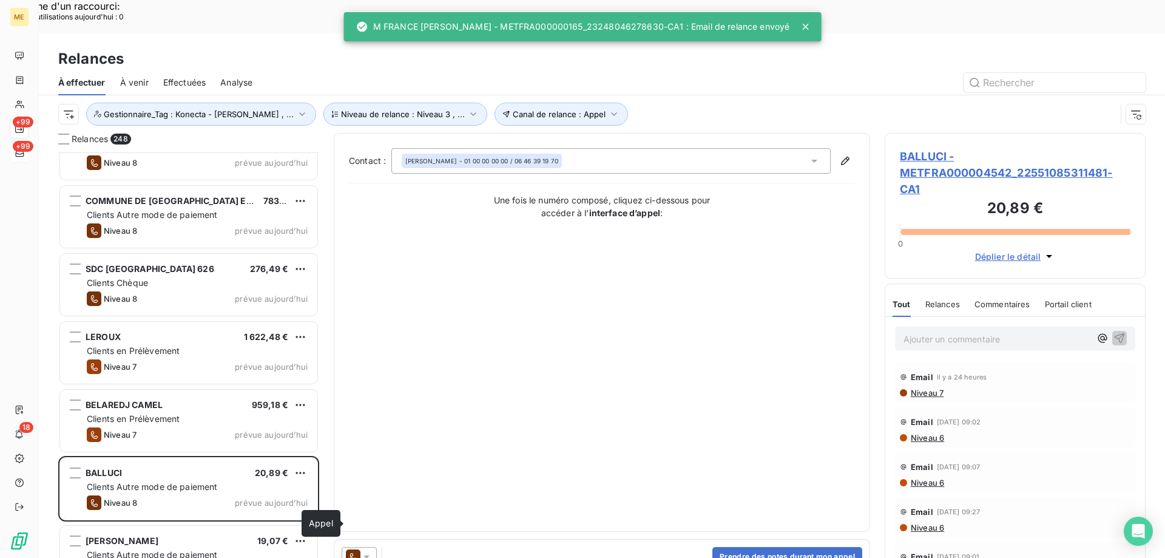
click at [359, 549] on icon at bounding box center [353, 556] width 15 height 15
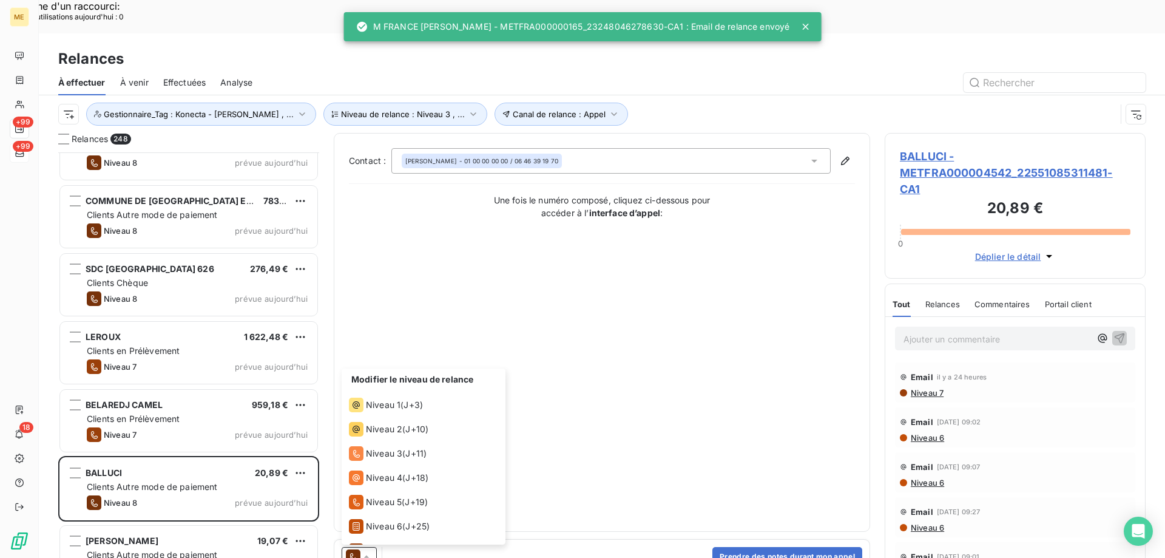
scroll to position [42, 0]
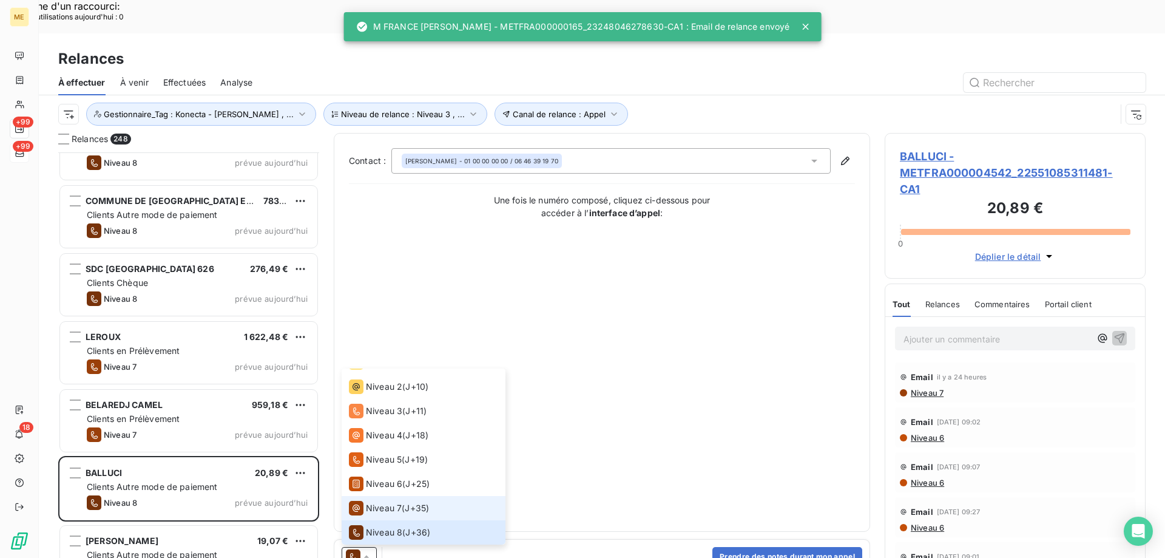
click at [401, 501] on div "Niveau 7" at bounding box center [375, 508] width 53 height 15
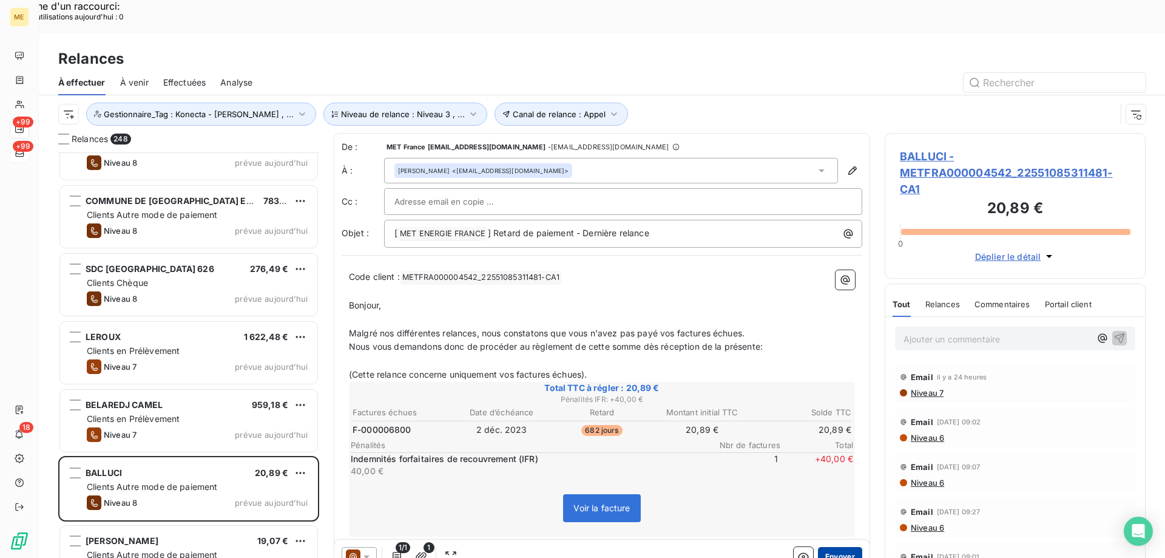
click at [836, 547] on button "Envoyer" at bounding box center [840, 556] width 44 height 19
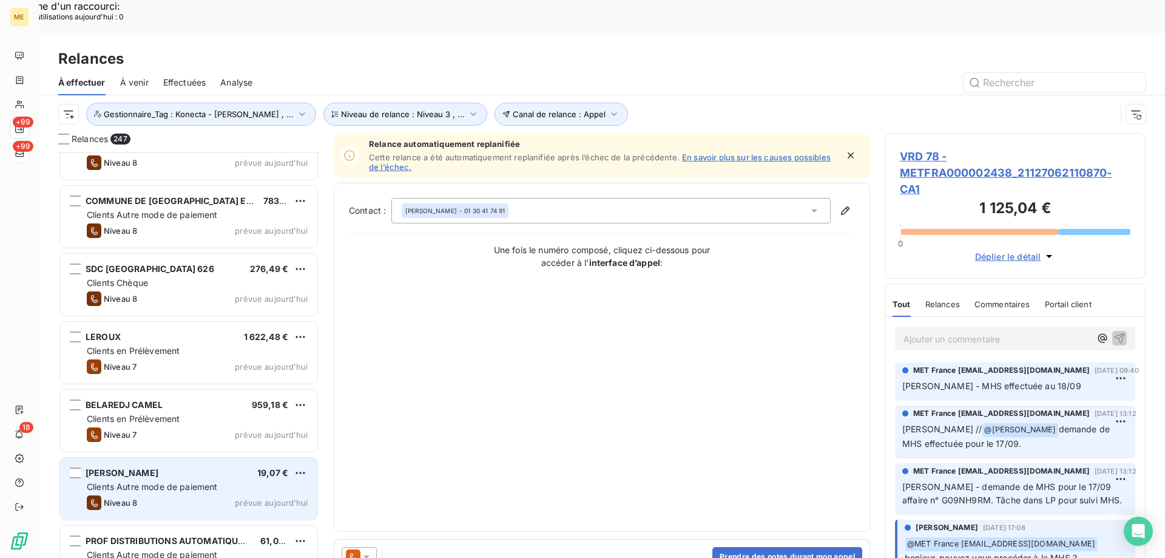
click at [254, 460] on div "LOPES CLAUDIA 19,07 € Clients Autre mode de paiement Niveau 8 prévue aujourd’hui" at bounding box center [188, 489] width 257 height 62
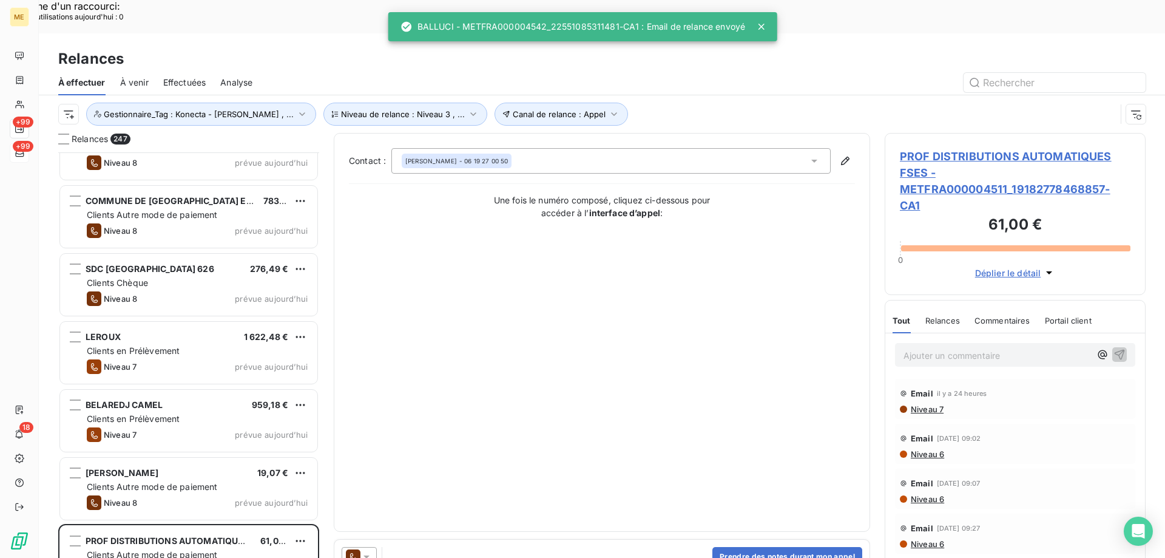
click at [373, 547] on div at bounding box center [359, 556] width 35 height 19
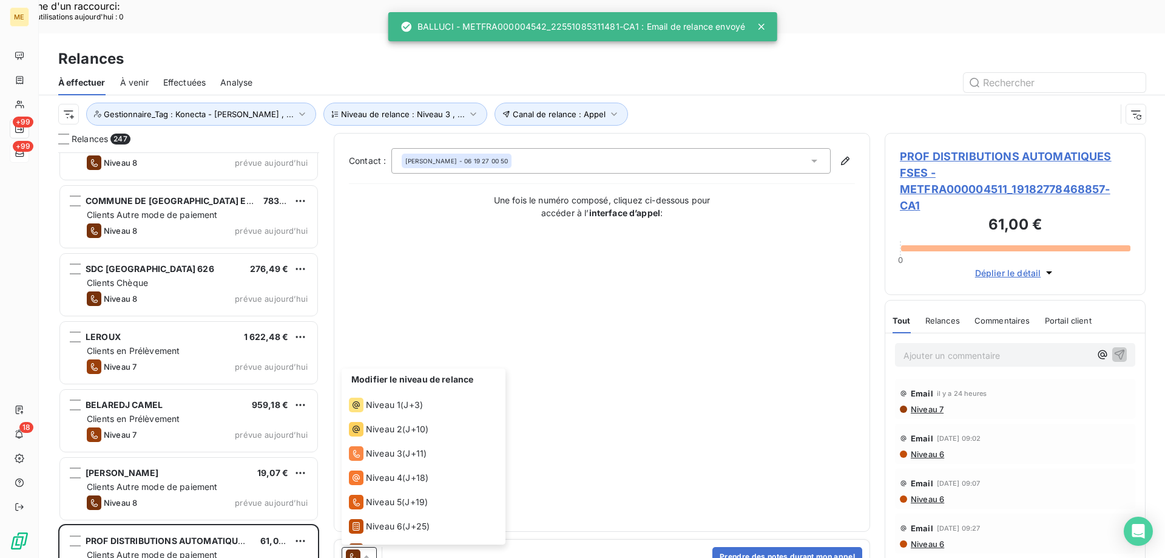
scroll to position [42, 0]
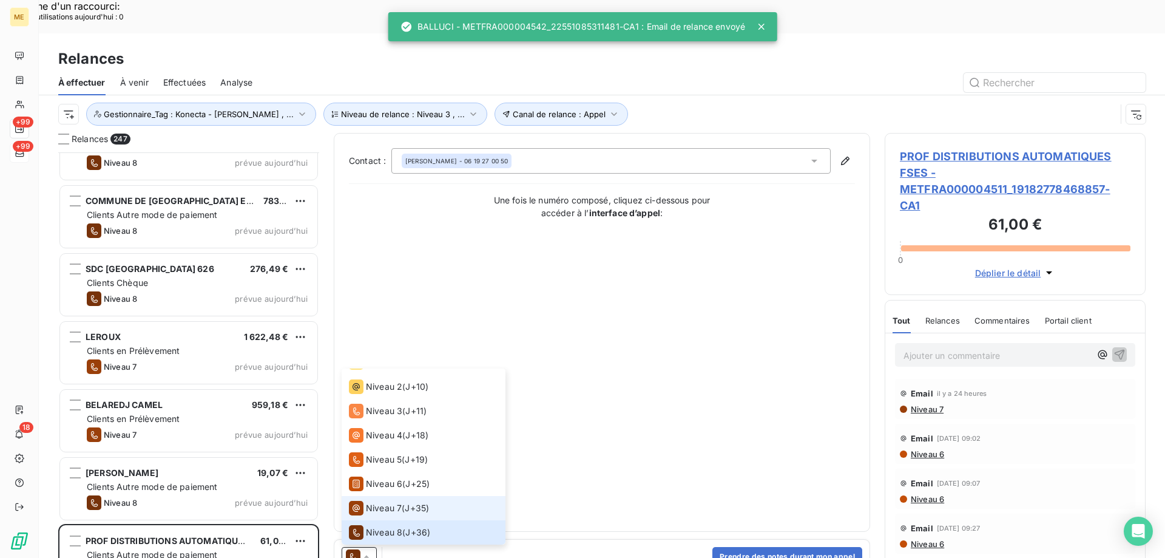
click at [390, 502] on span "Niveau 7" at bounding box center [384, 508] width 36 height 12
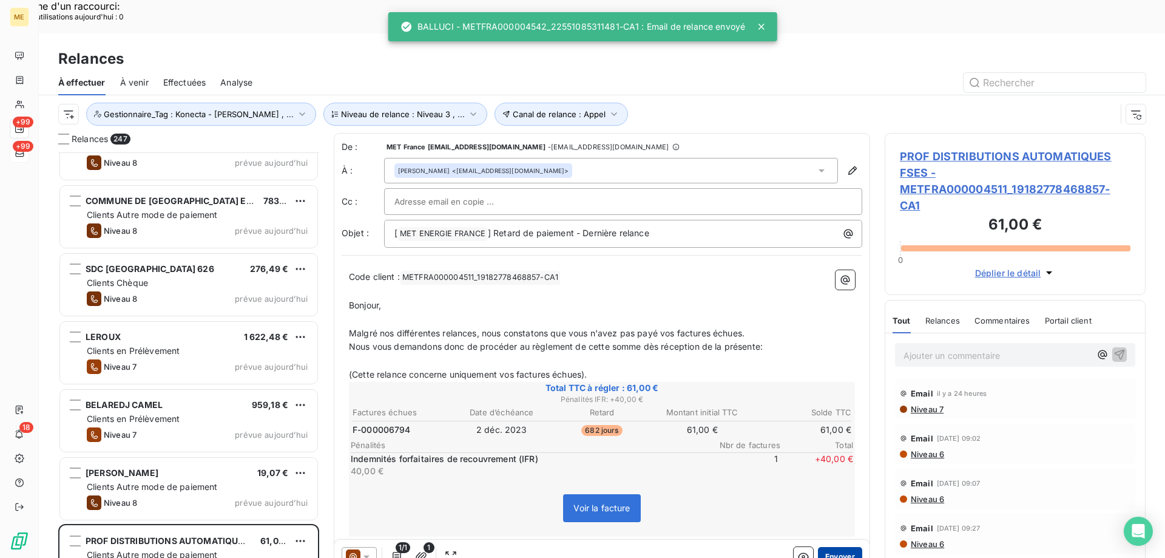
click at [839, 547] on button "Envoyer" at bounding box center [840, 556] width 44 height 19
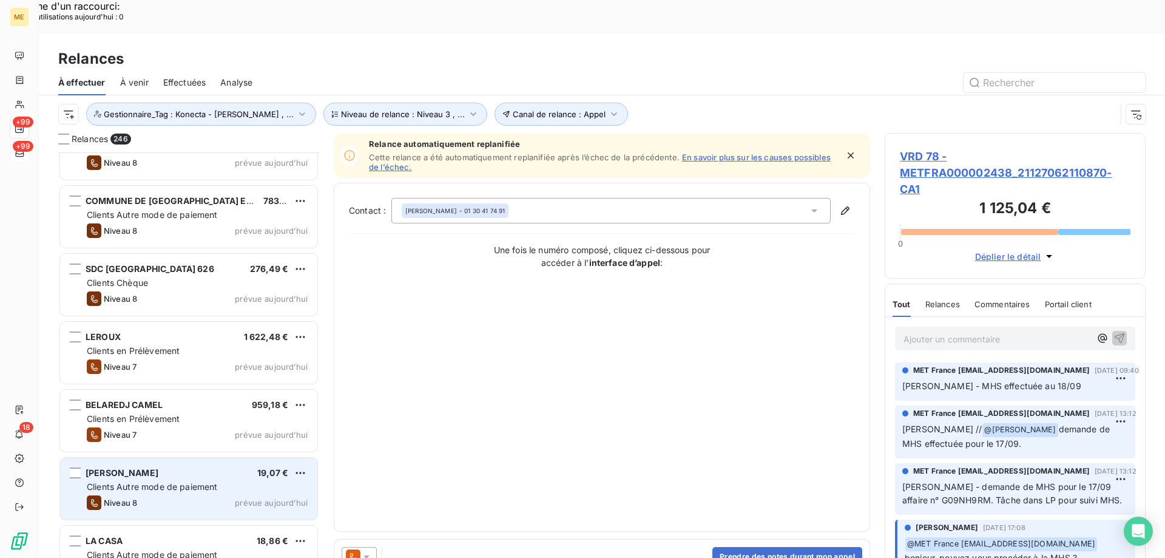
click at [214, 481] on div "Clients Autre mode de paiement" at bounding box center [197, 487] width 221 height 12
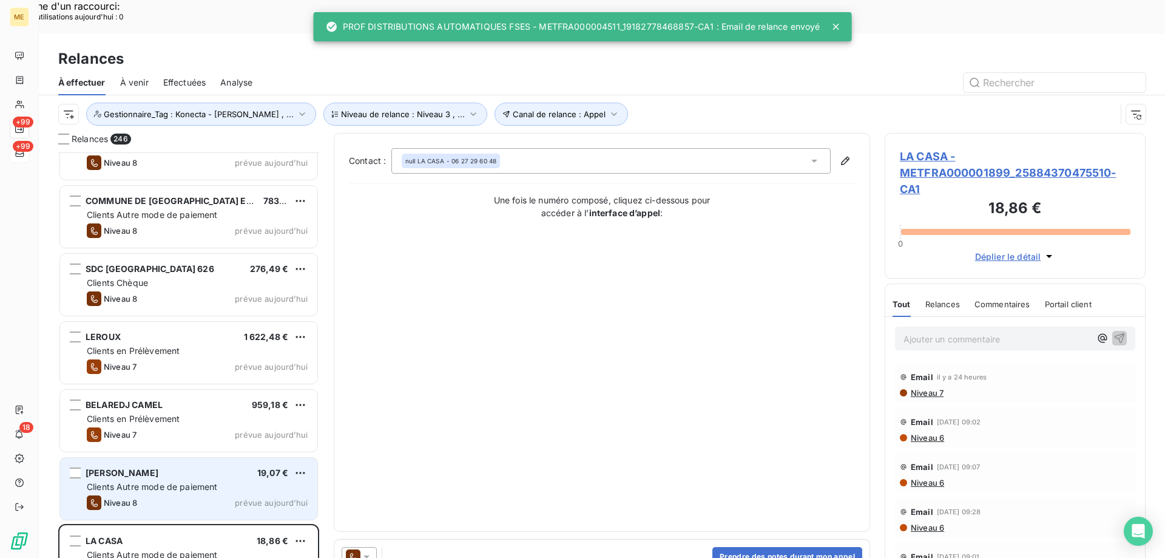
click at [248, 481] on div "Clients Autre mode de paiement" at bounding box center [197, 487] width 221 height 12
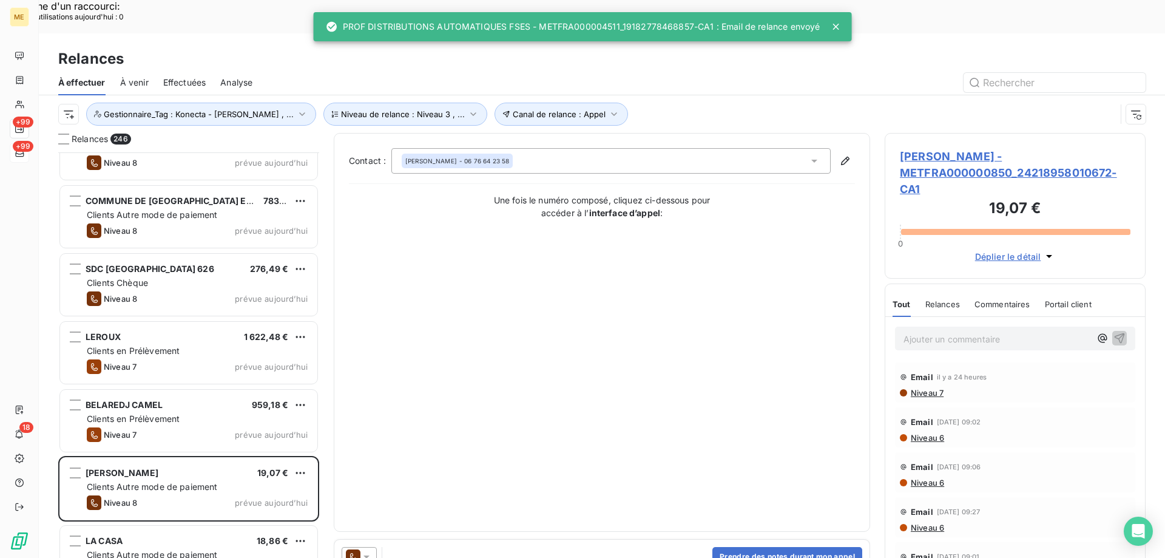
click at [371, 550] on icon at bounding box center [366, 556] width 12 height 12
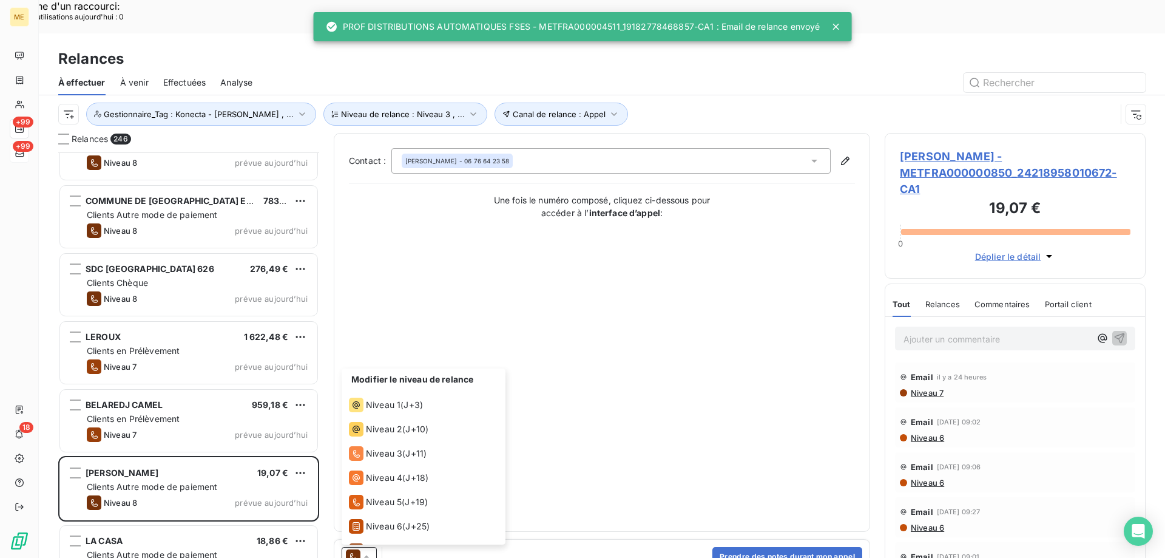
scroll to position [42, 0]
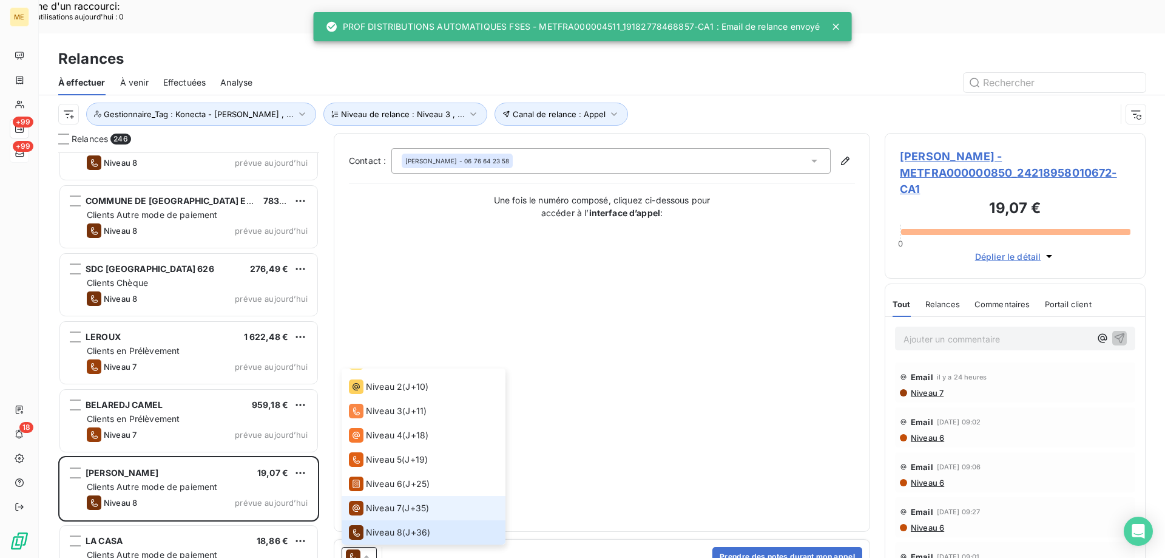
click at [386, 502] on span "Niveau 7" at bounding box center [384, 508] width 36 height 12
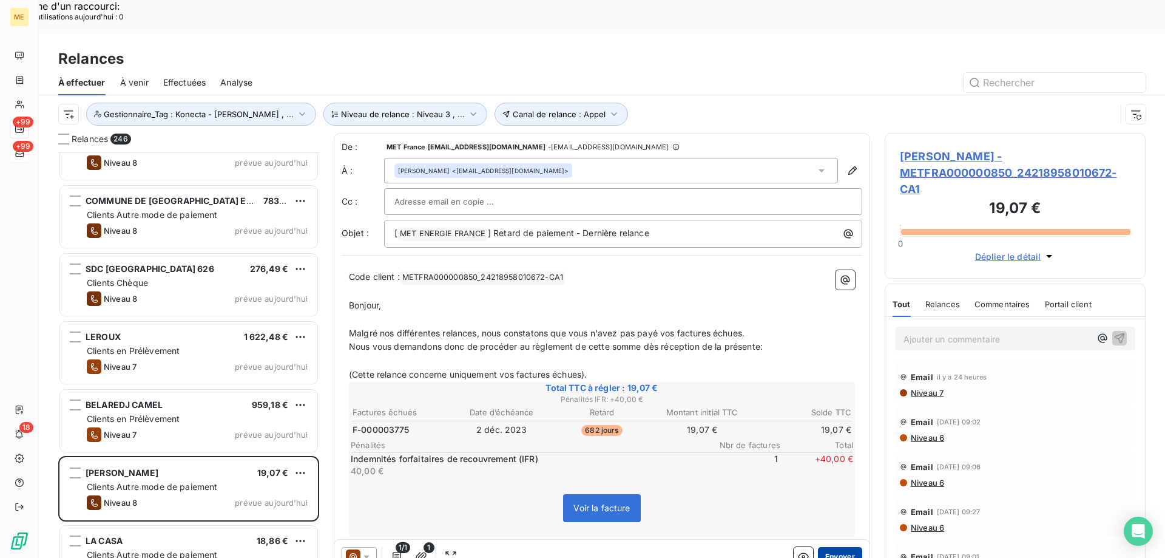
click at [836, 547] on button "Envoyer" at bounding box center [840, 556] width 44 height 19
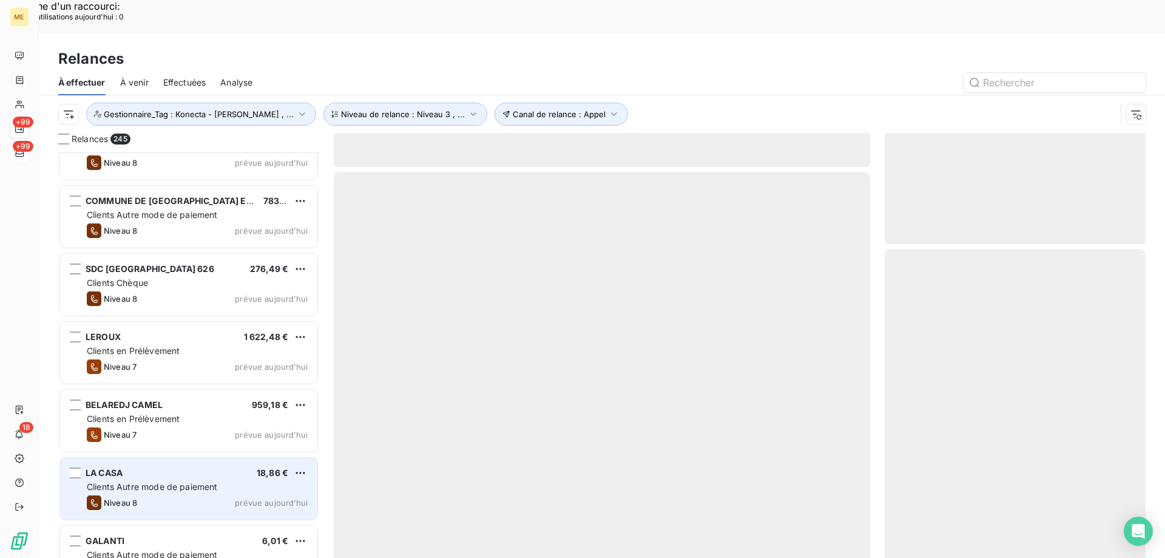
click at [266, 495] on div "Niveau 8 prévue aujourd’hui" at bounding box center [197, 502] width 221 height 15
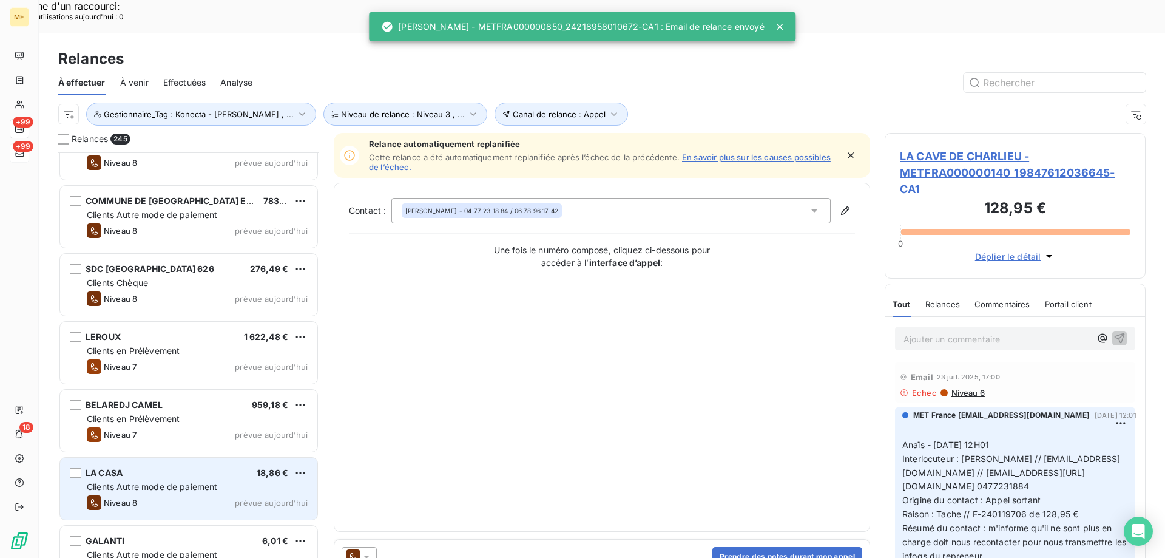
click at [266, 495] on div "Niveau 8 prévue aujourd’hui" at bounding box center [197, 502] width 221 height 15
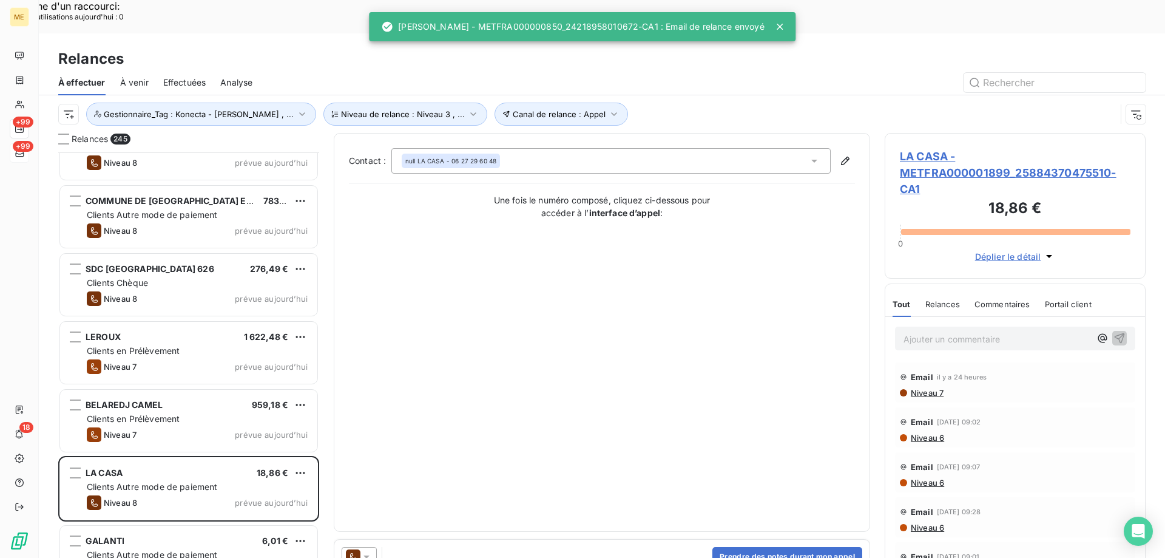
click at [373, 547] on div at bounding box center [359, 556] width 35 height 19
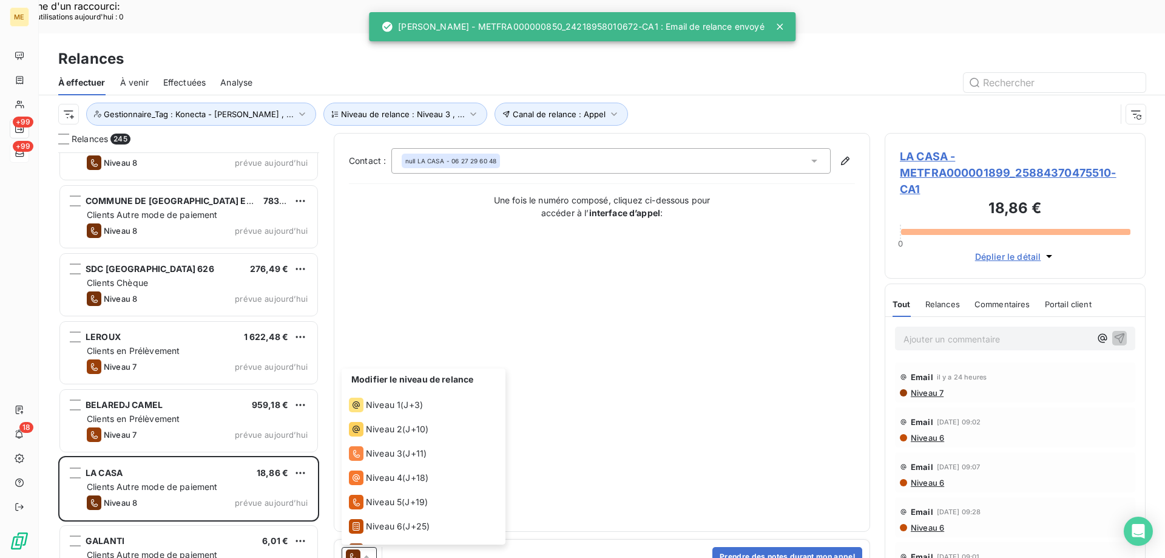
scroll to position [42, 0]
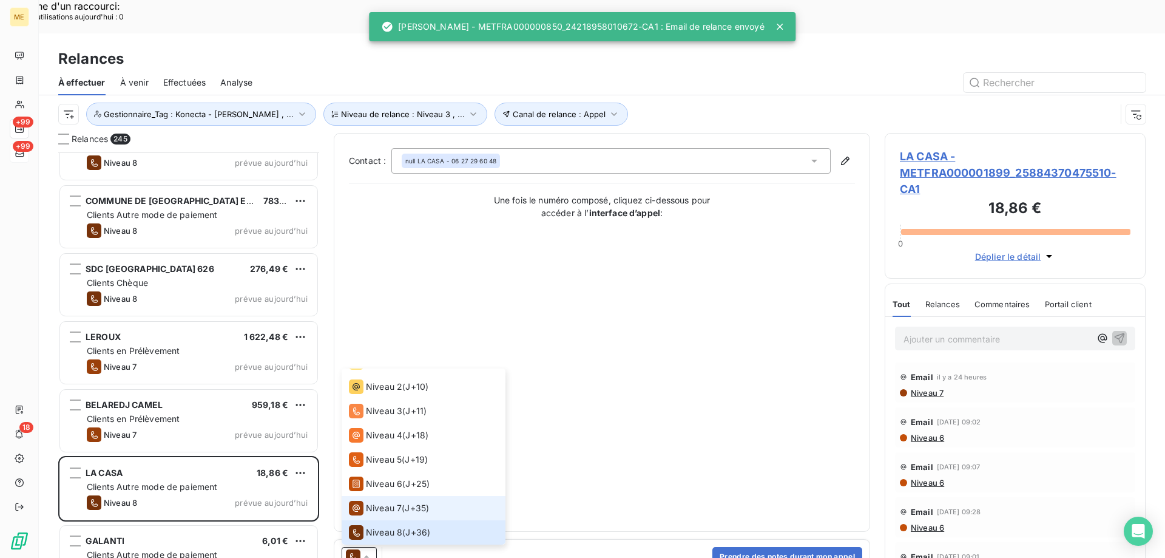
click at [384, 502] on span "Niveau 7" at bounding box center [384, 508] width 36 height 12
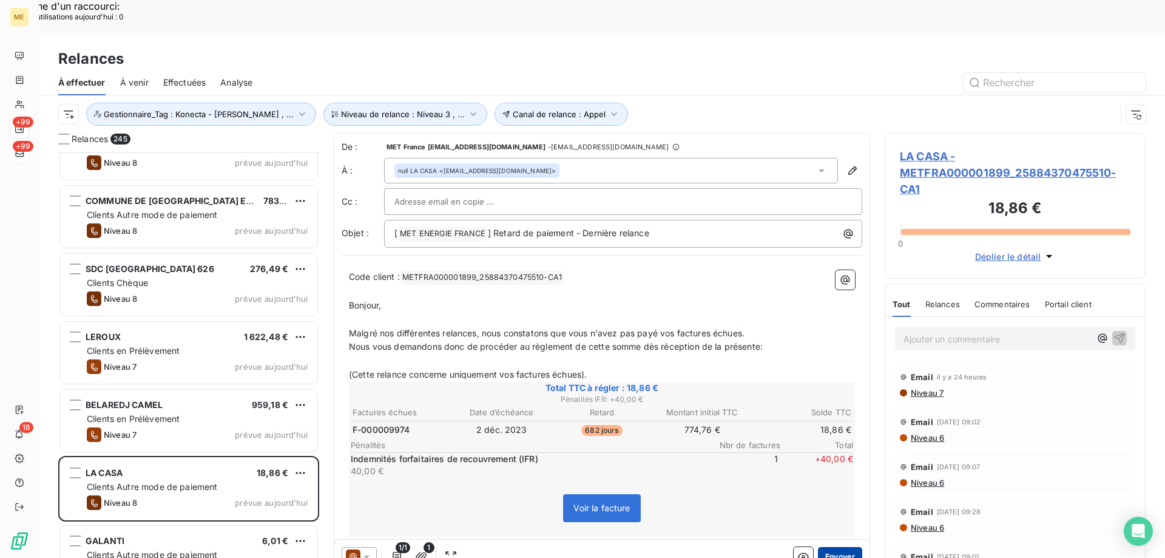
click at [840, 547] on button "Envoyer" at bounding box center [840, 556] width 44 height 19
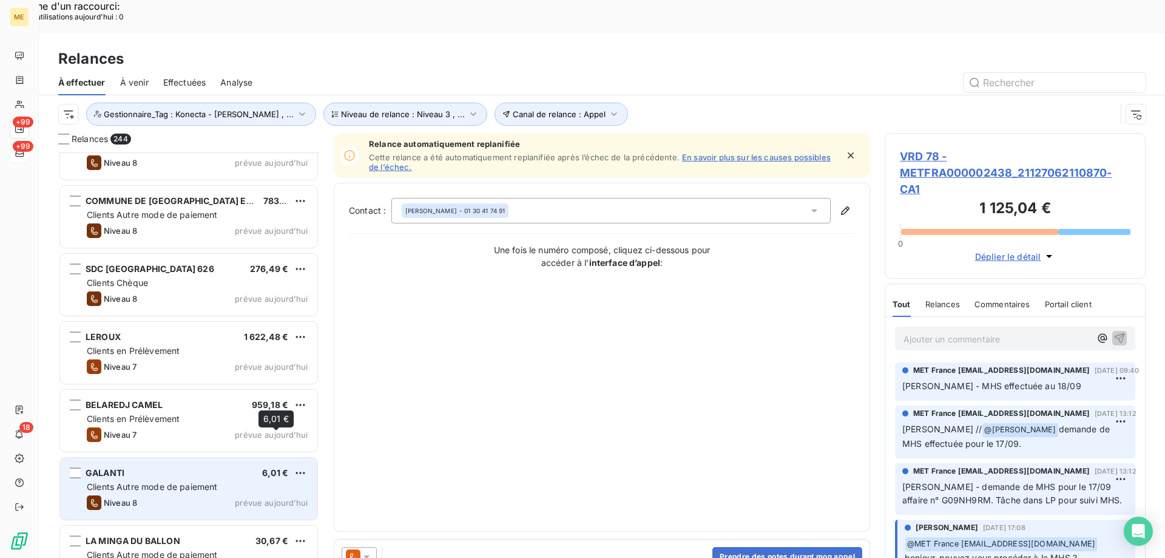
click at [266, 467] on span "6,01 €" at bounding box center [275, 472] width 26 height 10
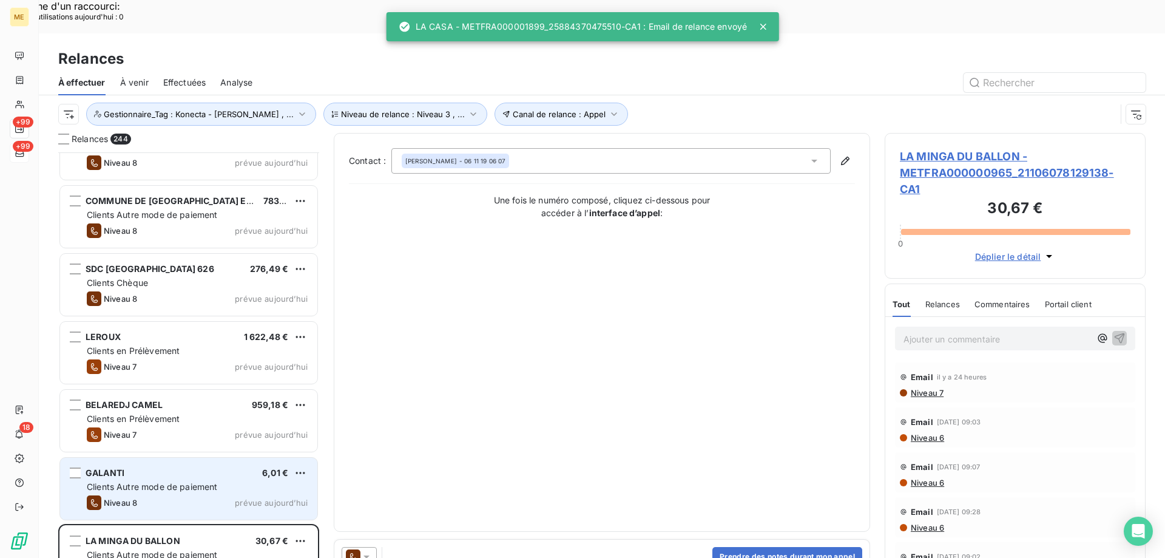
click at [269, 481] on div "Clients Autre mode de paiement" at bounding box center [197, 487] width 221 height 12
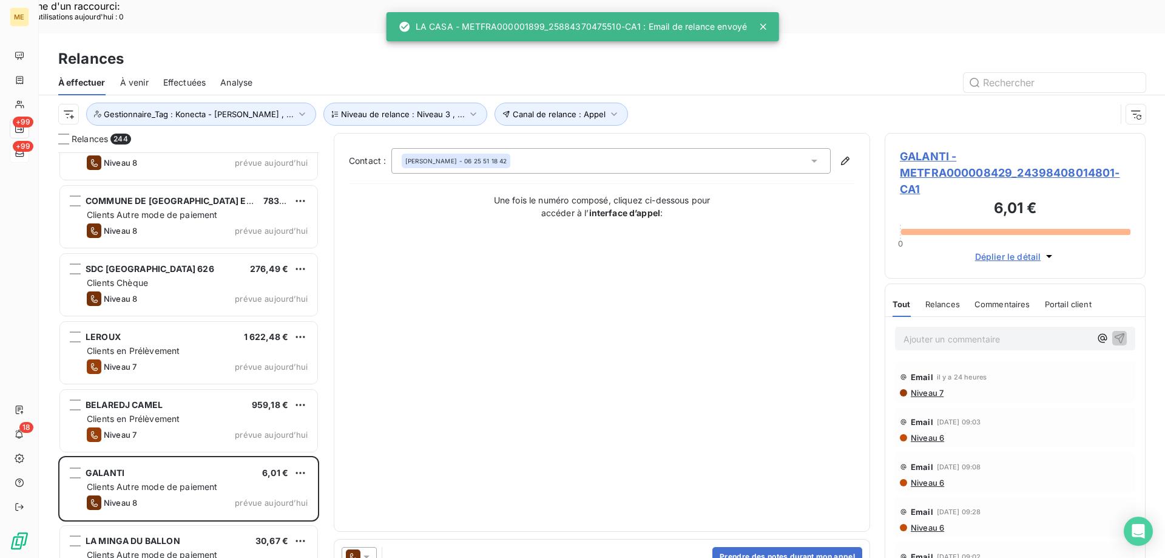
click at [376, 547] on div at bounding box center [359, 556] width 35 height 19
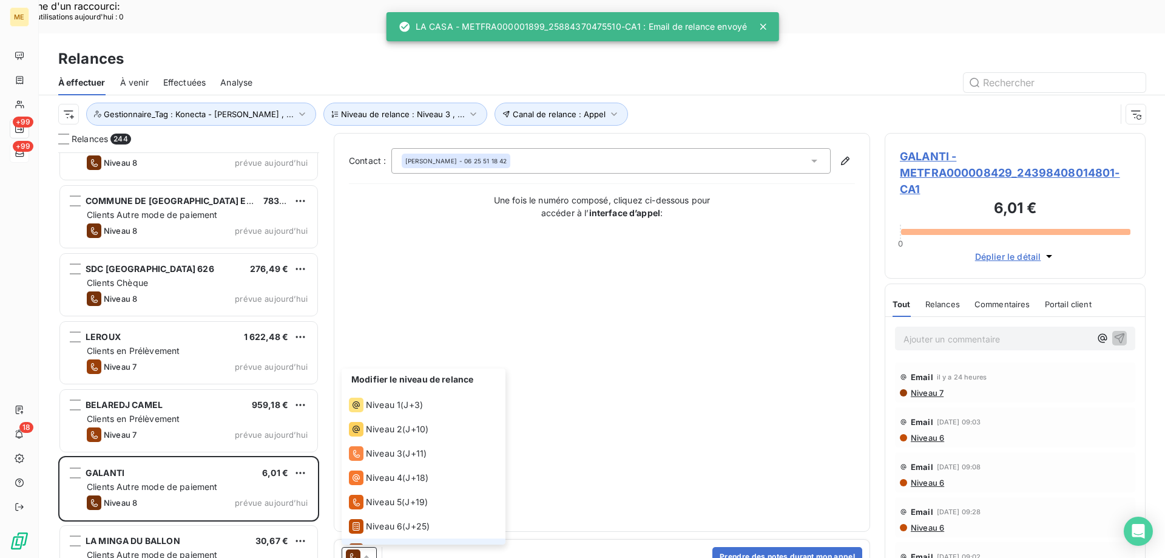
scroll to position [42, 0]
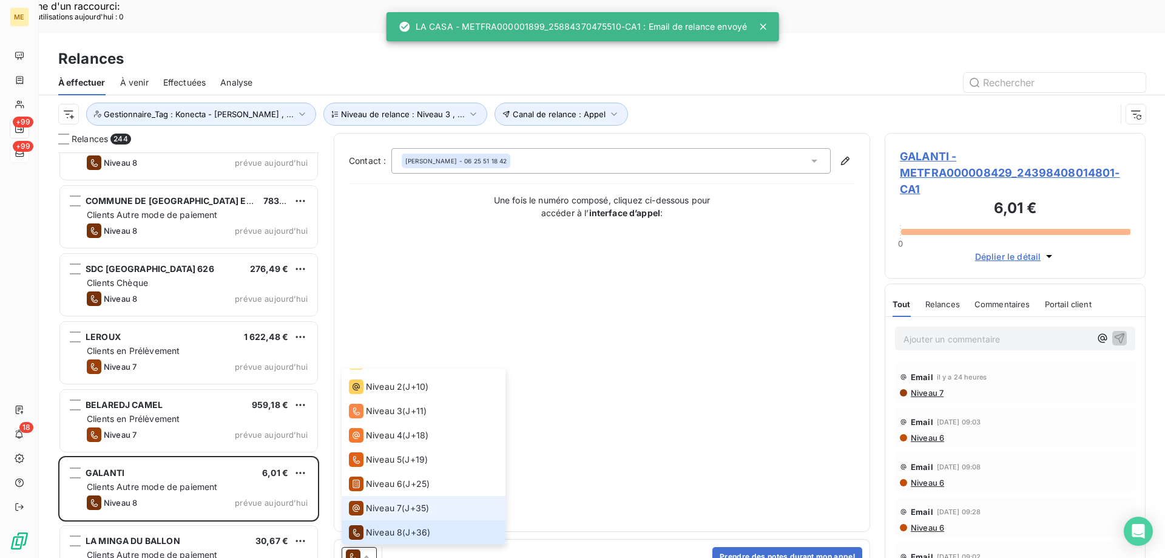
click at [391, 502] on span "Niveau 7" at bounding box center [384, 508] width 36 height 12
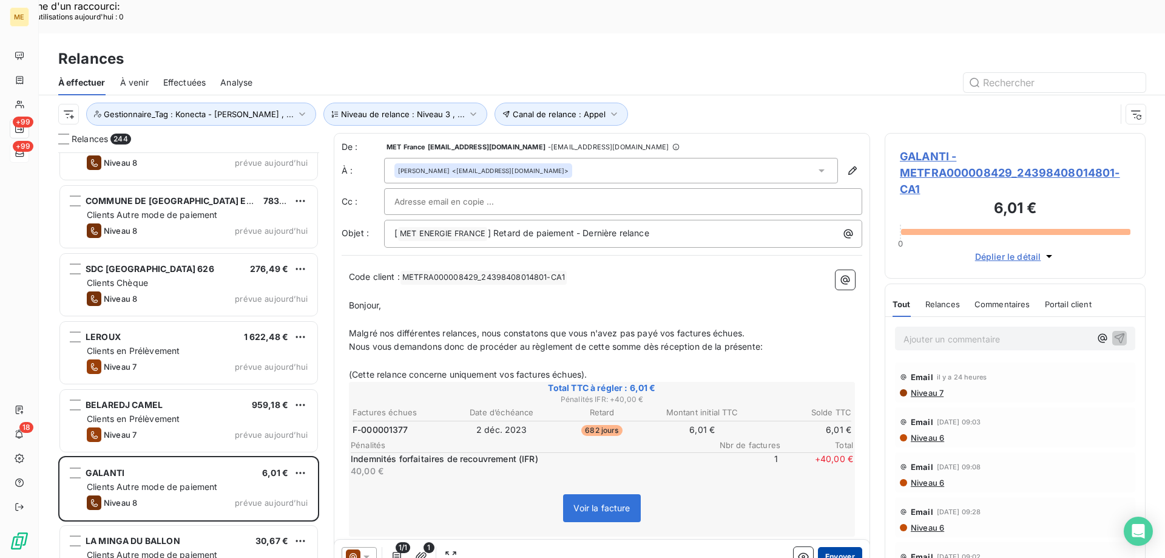
click at [848, 547] on button "Envoyer" at bounding box center [840, 556] width 44 height 19
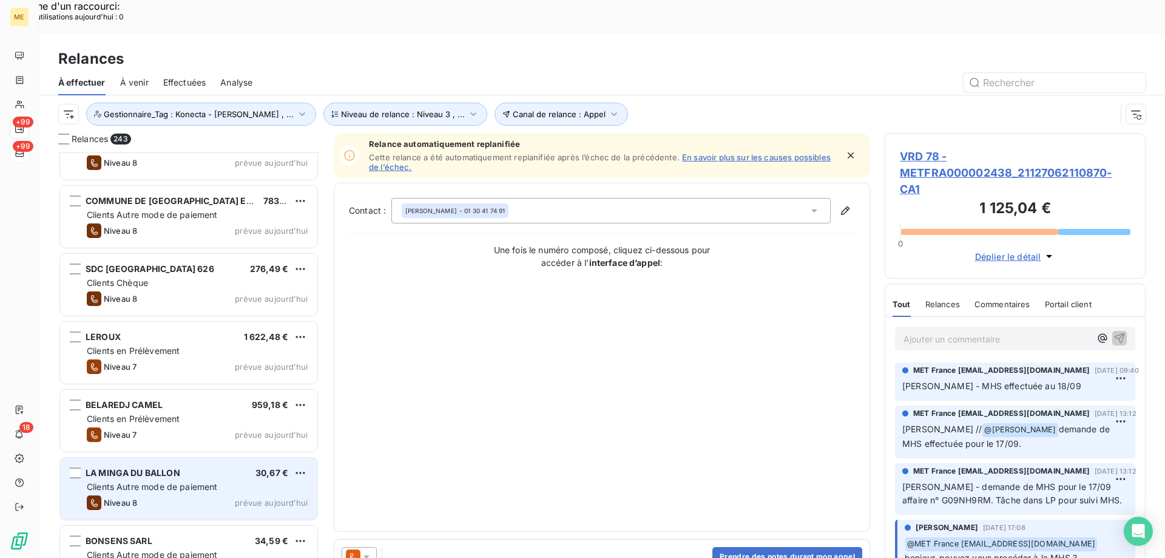
click at [291, 481] on div "Clients Autre mode de paiement" at bounding box center [197, 487] width 221 height 12
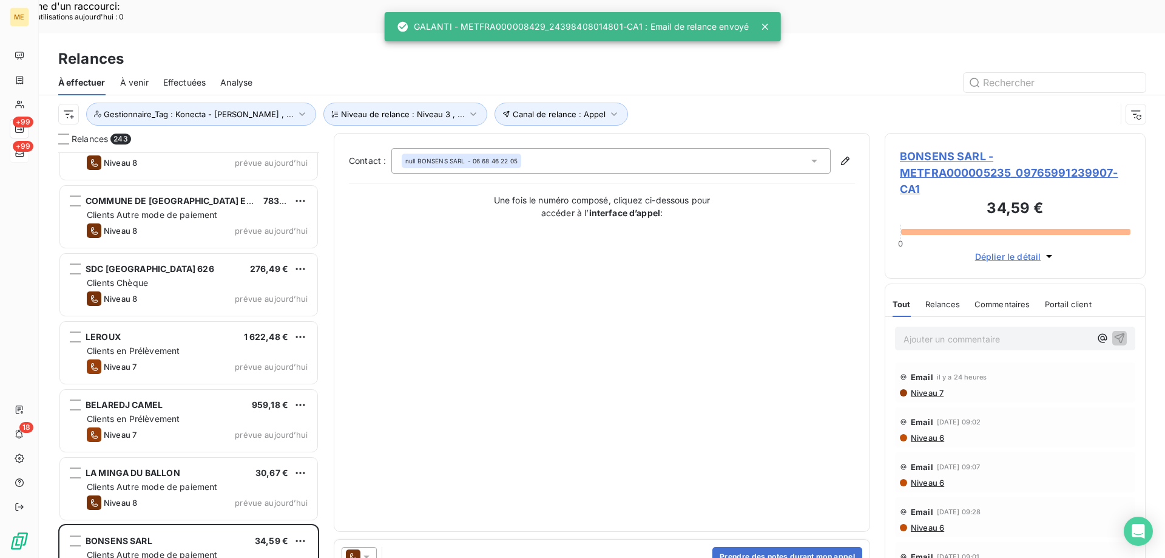
click at [367, 550] on icon at bounding box center [366, 556] width 12 height 12
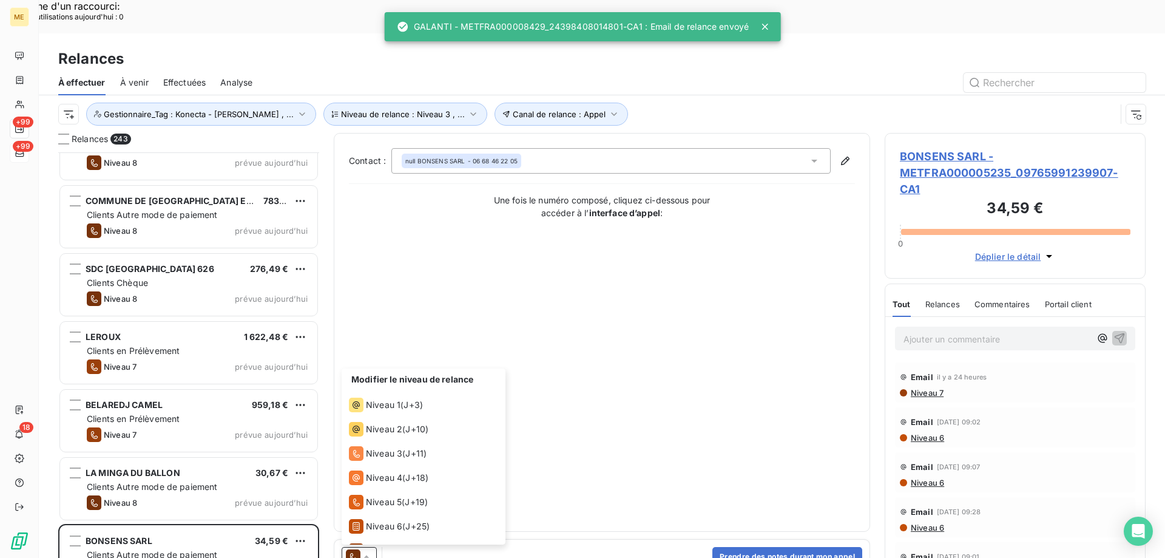
scroll to position [42, 0]
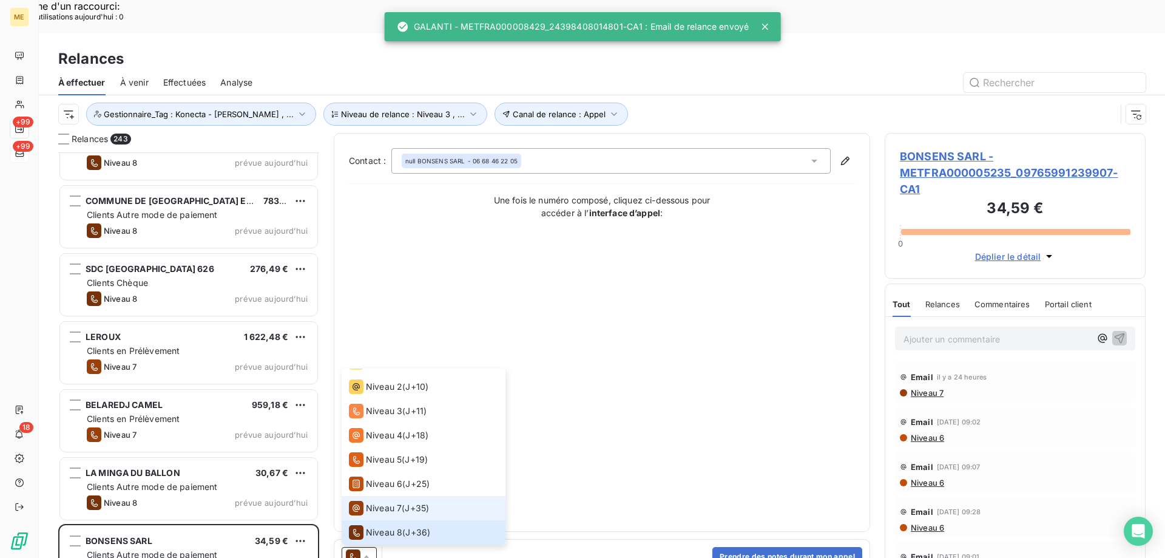
click at [383, 502] on span "Niveau 7" at bounding box center [384, 508] width 36 height 12
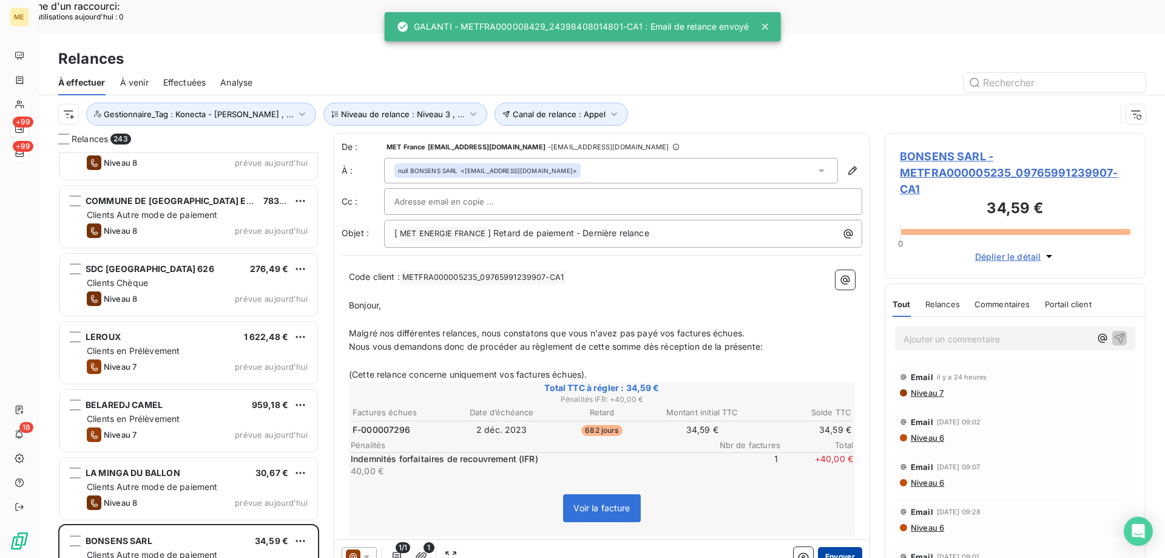
click at [850, 547] on button "Envoyer" at bounding box center [840, 556] width 44 height 19
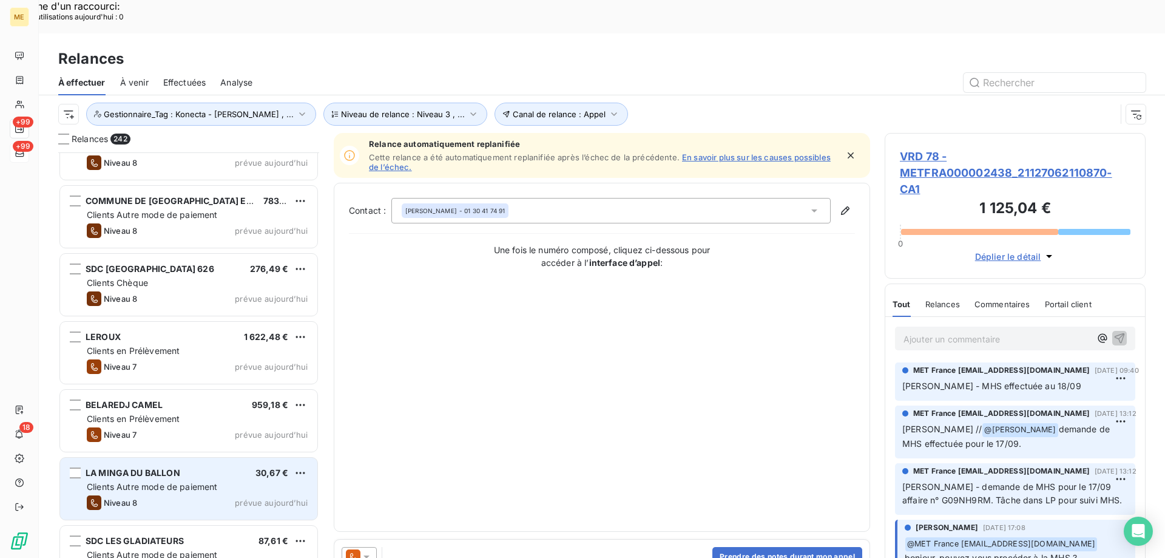
click at [254, 458] on div "LA MINGA DU BALLON 30,67 € Clients Autre mode de paiement Niveau 8 prévue aujou…" at bounding box center [188, 489] width 257 height 62
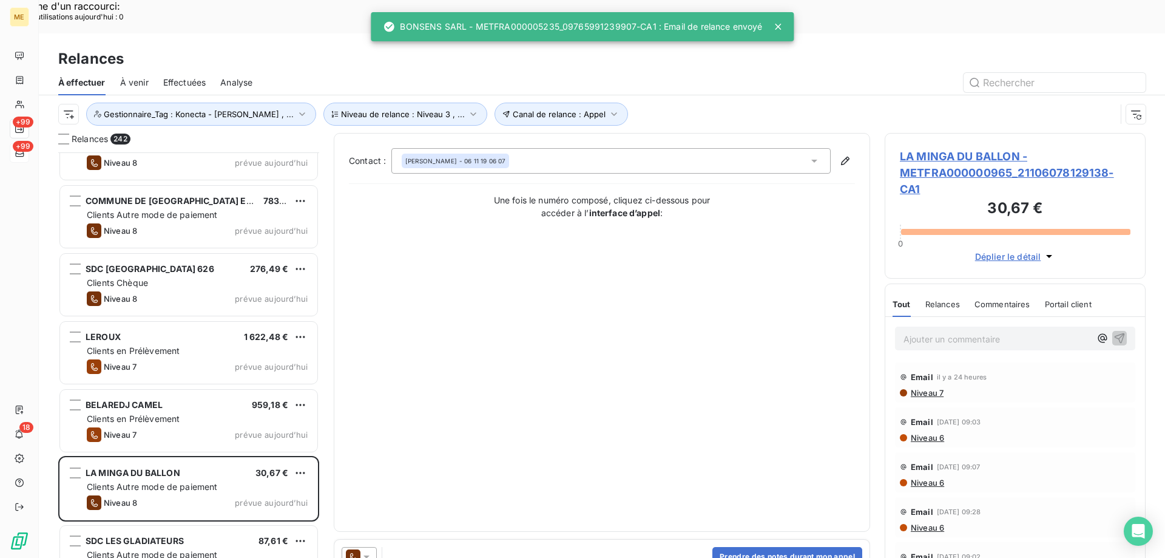
click at [368, 555] on icon at bounding box center [366, 556] width 6 height 3
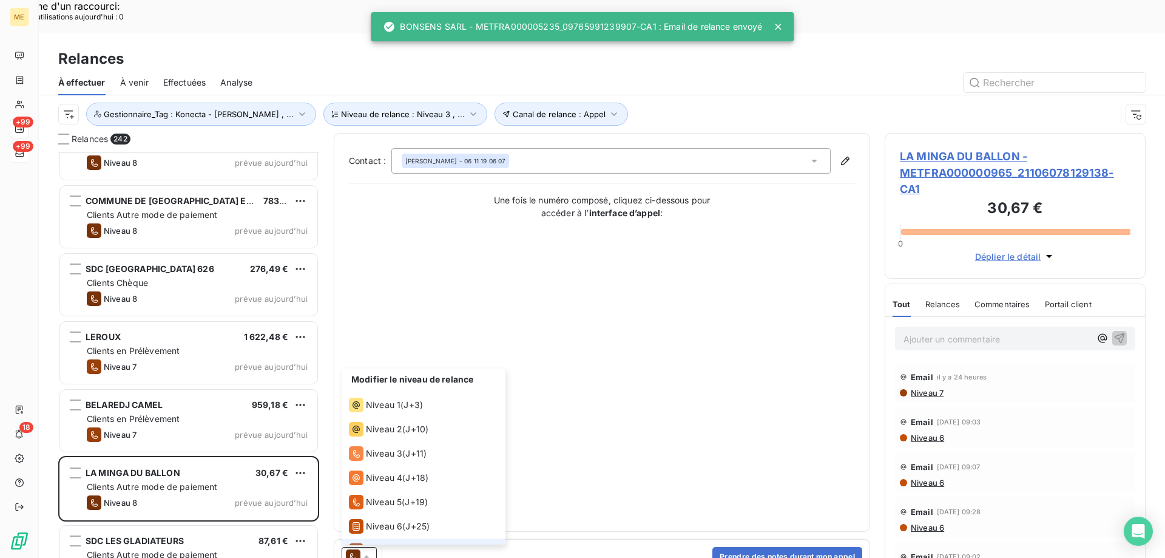
scroll to position [42, 0]
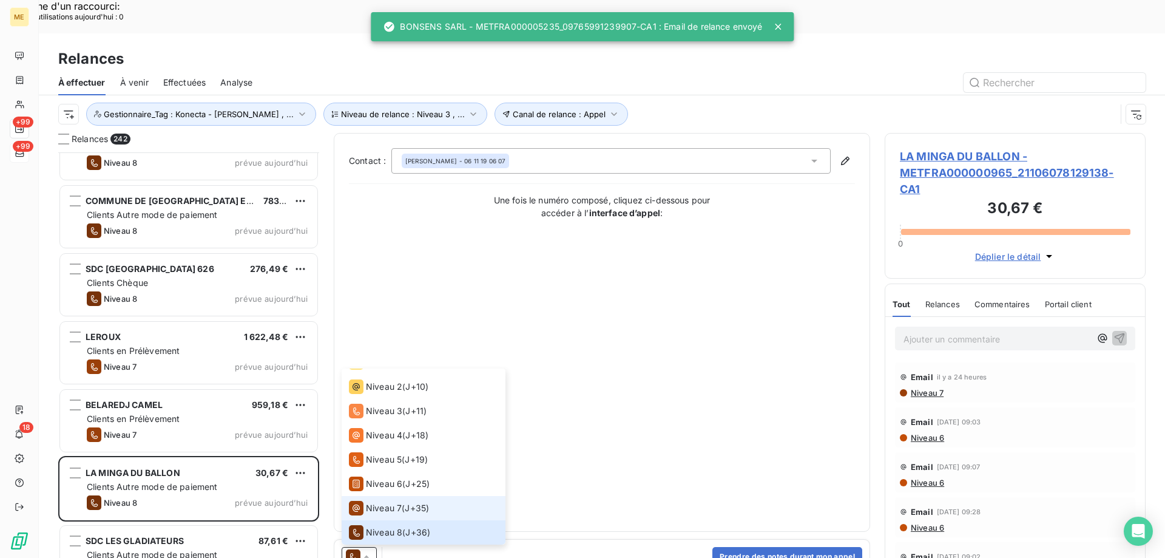
click at [396, 496] on li "Niveau 7 ( J+35 )" at bounding box center [424, 508] width 164 height 24
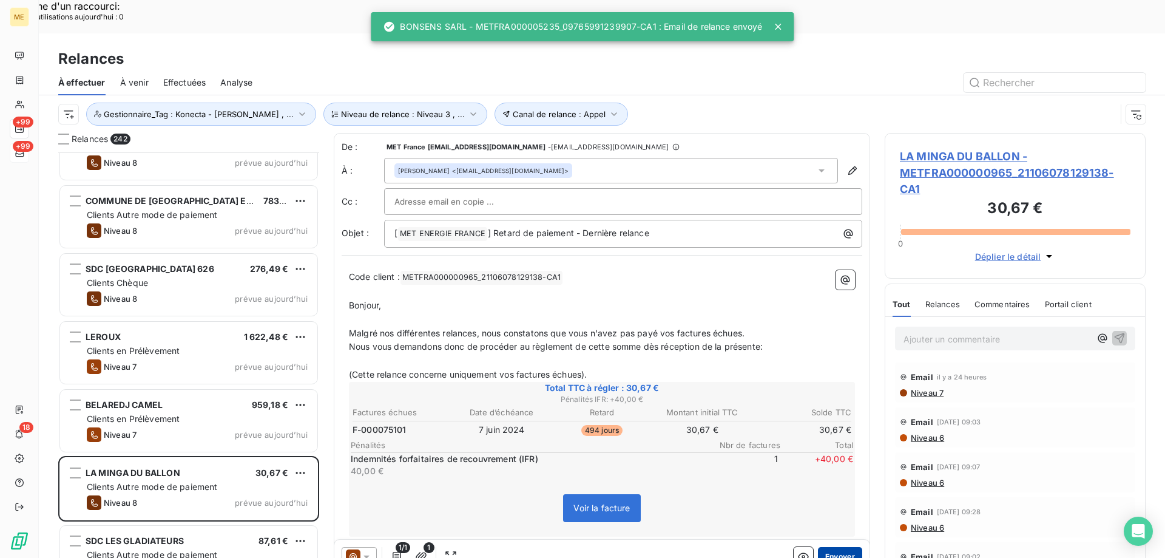
click at [831, 547] on button "Envoyer" at bounding box center [840, 556] width 44 height 19
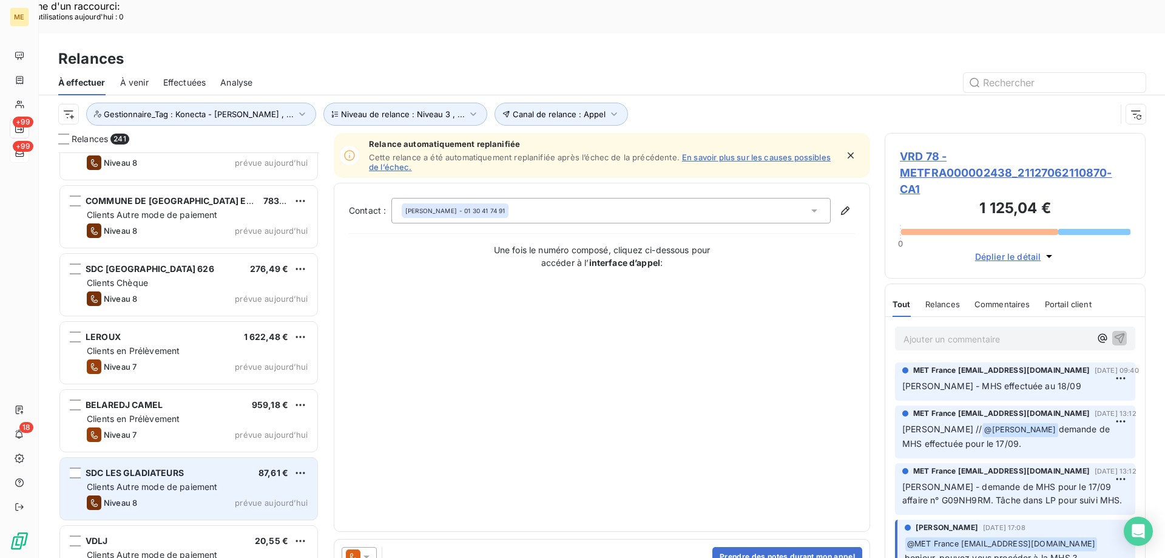
click at [272, 498] on span "prévue aujourd’hui" at bounding box center [271, 503] width 73 height 10
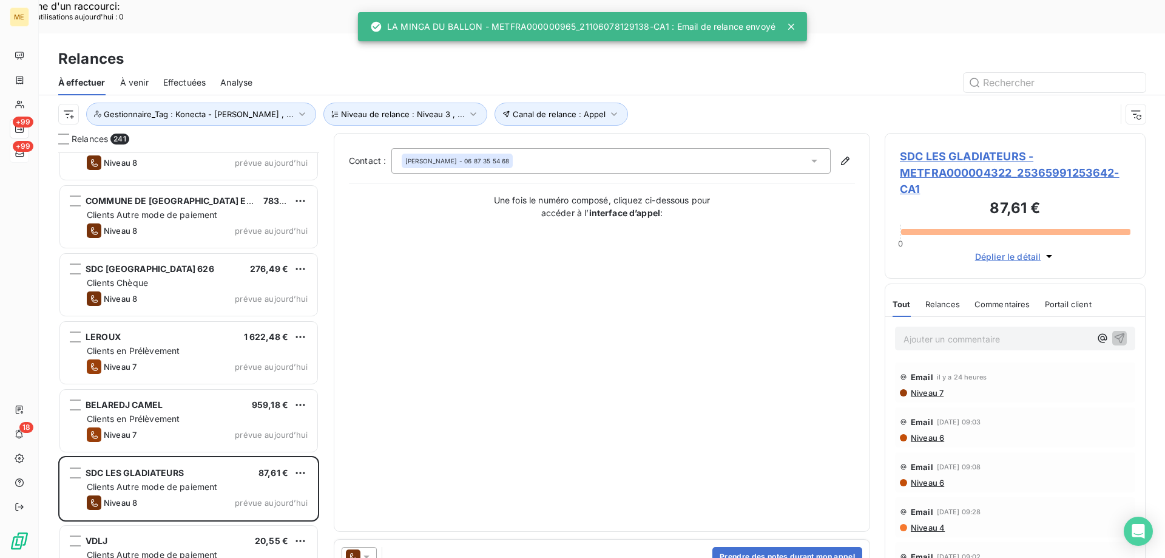
click at [365, 550] on icon at bounding box center [366, 556] width 12 height 12
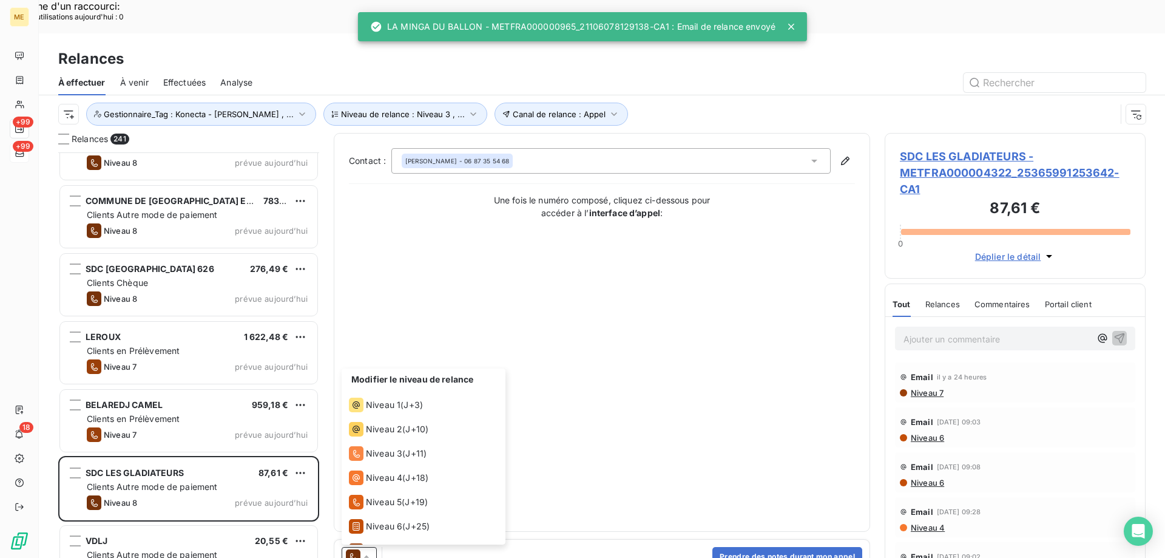
scroll to position [42, 0]
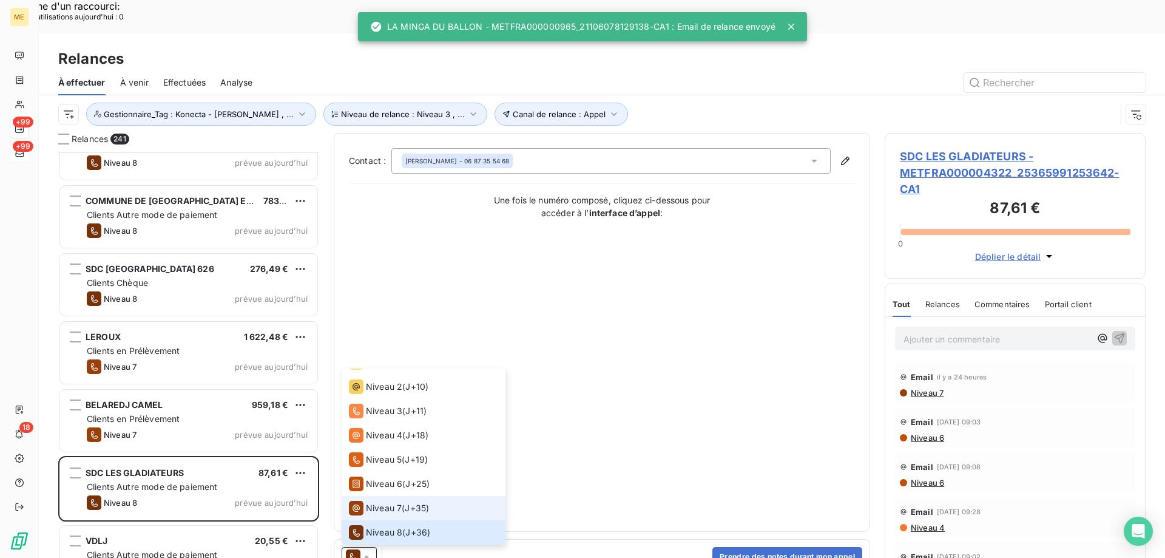
click at [382, 502] on span "Niveau 7" at bounding box center [384, 508] width 36 height 12
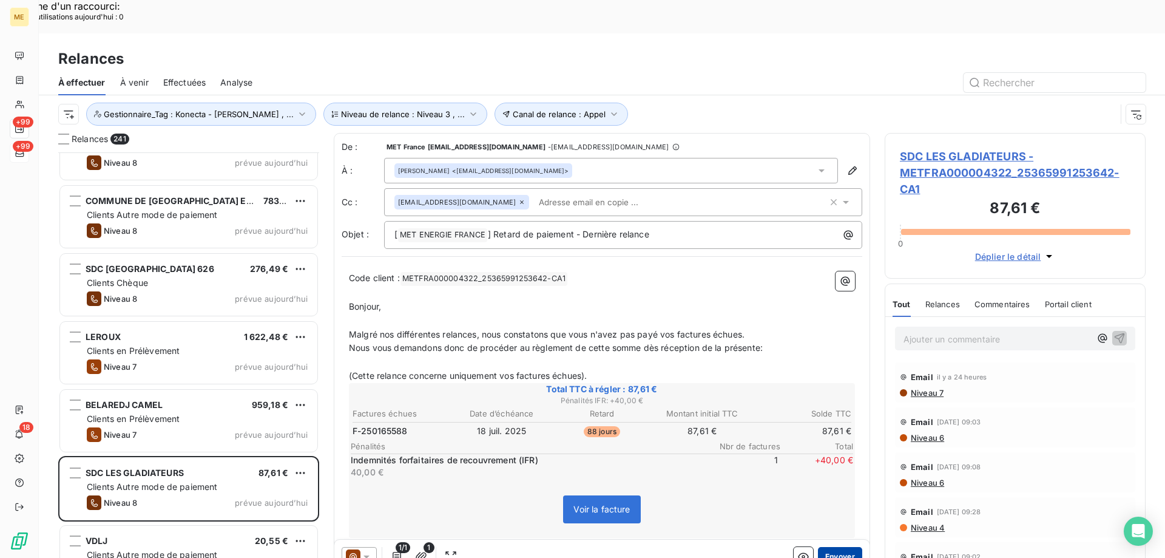
click at [842, 547] on button "Envoyer" at bounding box center [840, 556] width 44 height 19
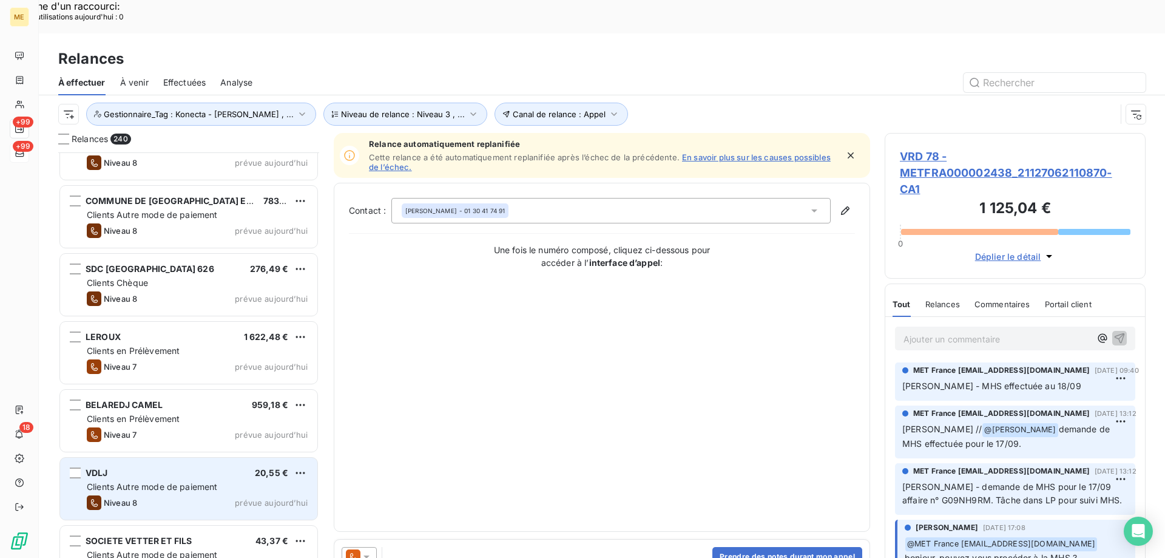
click at [225, 481] on div "Clients Autre mode de paiement" at bounding box center [197, 487] width 221 height 12
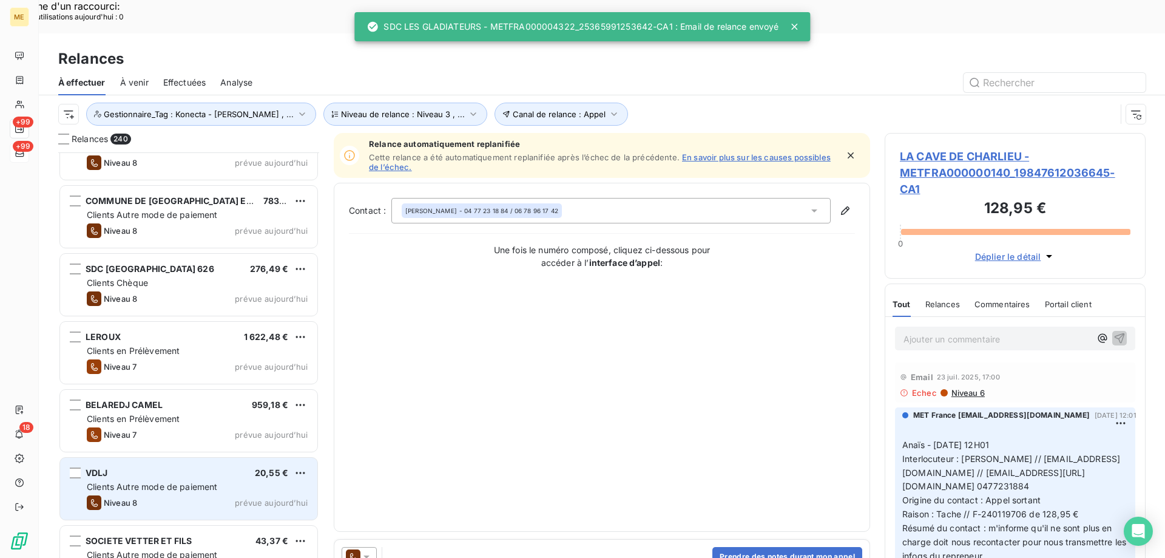
click at [315, 476] on div "VDLJ 20,55 € Clients Autre mode de paiement Niveau 8 prévue aujourd’hui" at bounding box center [188, 489] width 257 height 62
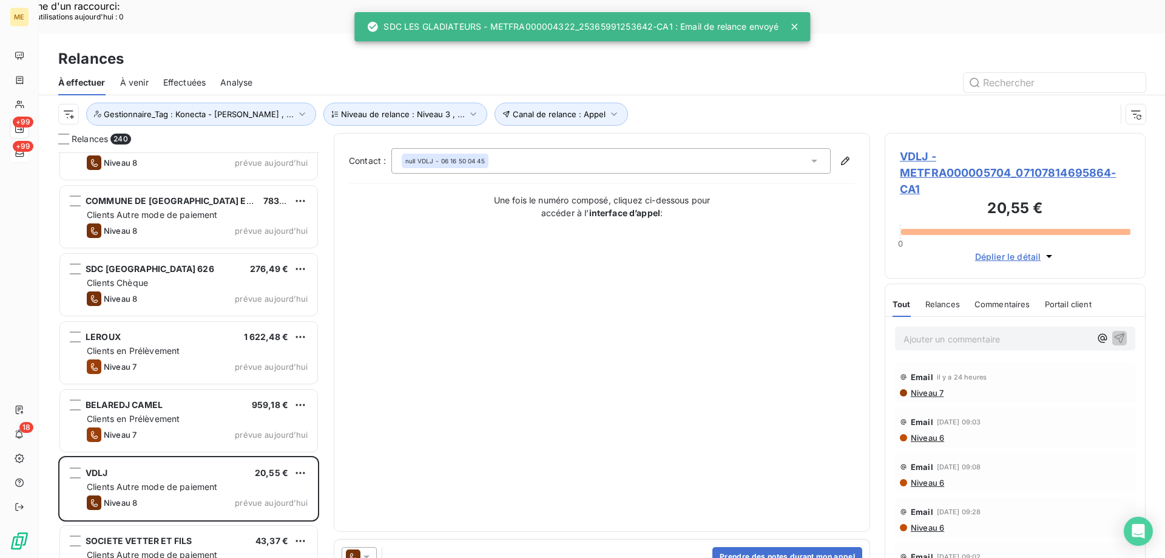
click at [371, 547] on div at bounding box center [359, 556] width 35 height 19
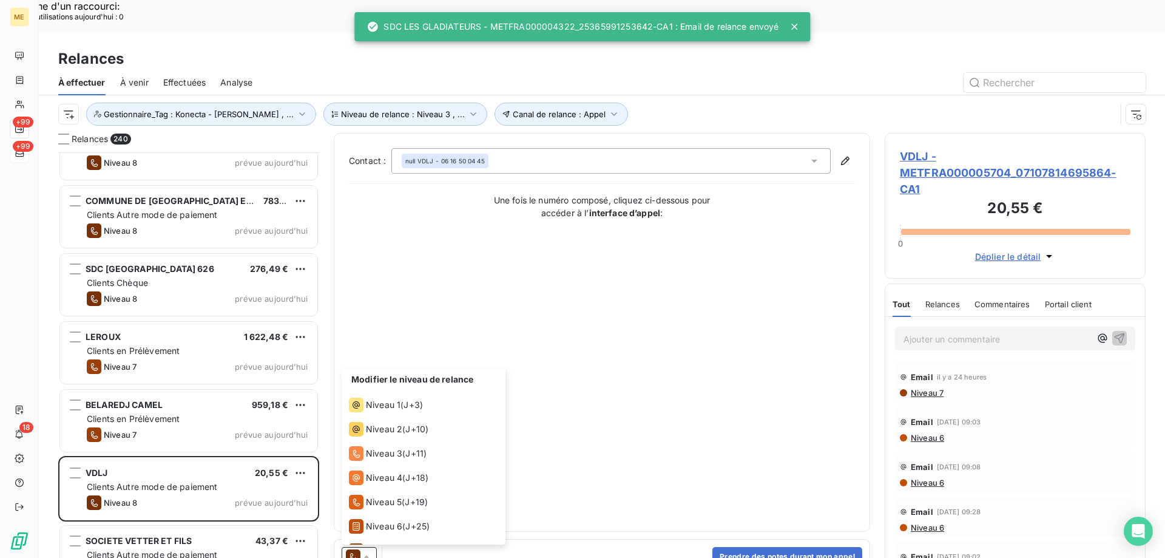
scroll to position [42, 0]
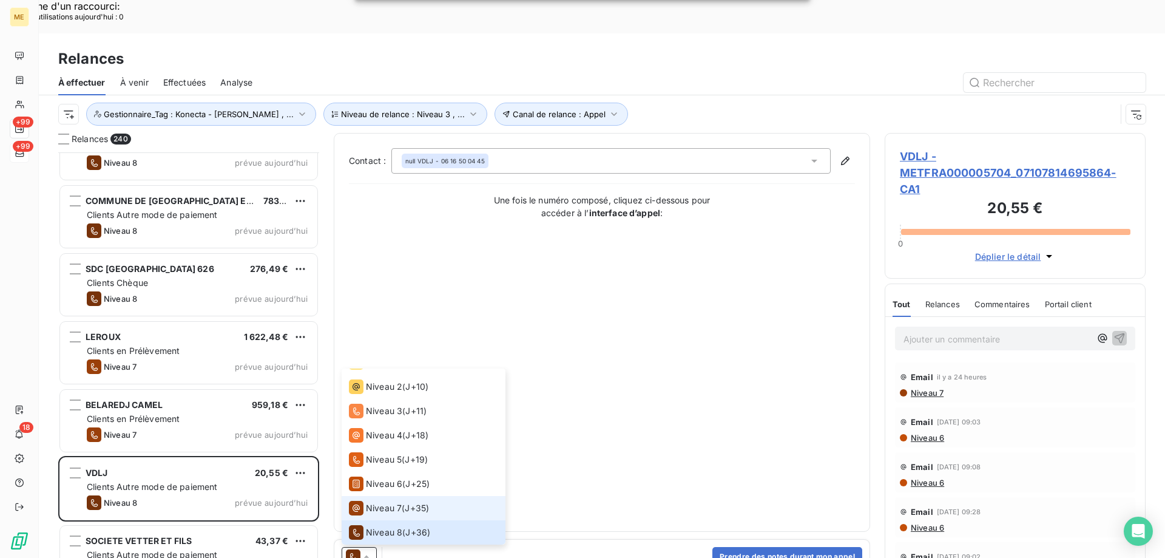
click at [389, 502] on span "Niveau 7" at bounding box center [384, 508] width 36 height 12
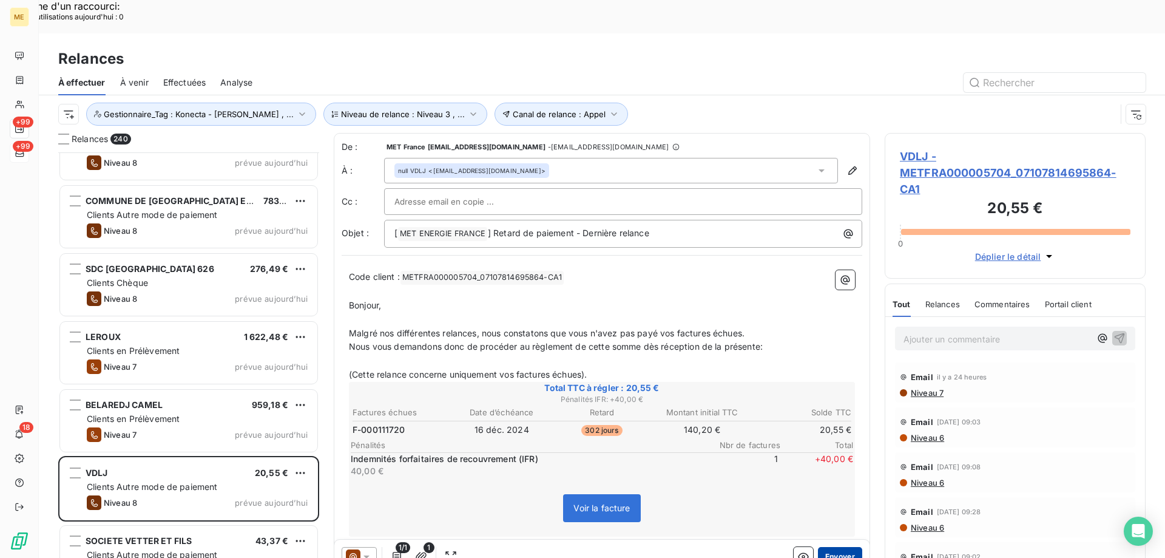
click at [849, 547] on button "Envoyer" at bounding box center [840, 556] width 44 height 19
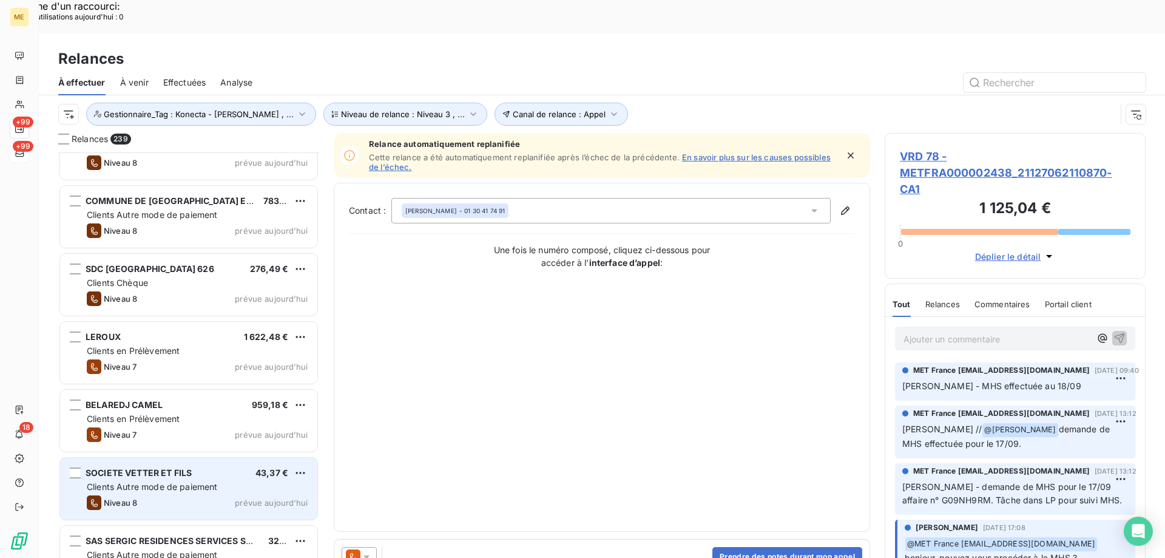
click at [225, 481] on div "Clients Autre mode de paiement" at bounding box center [197, 487] width 221 height 12
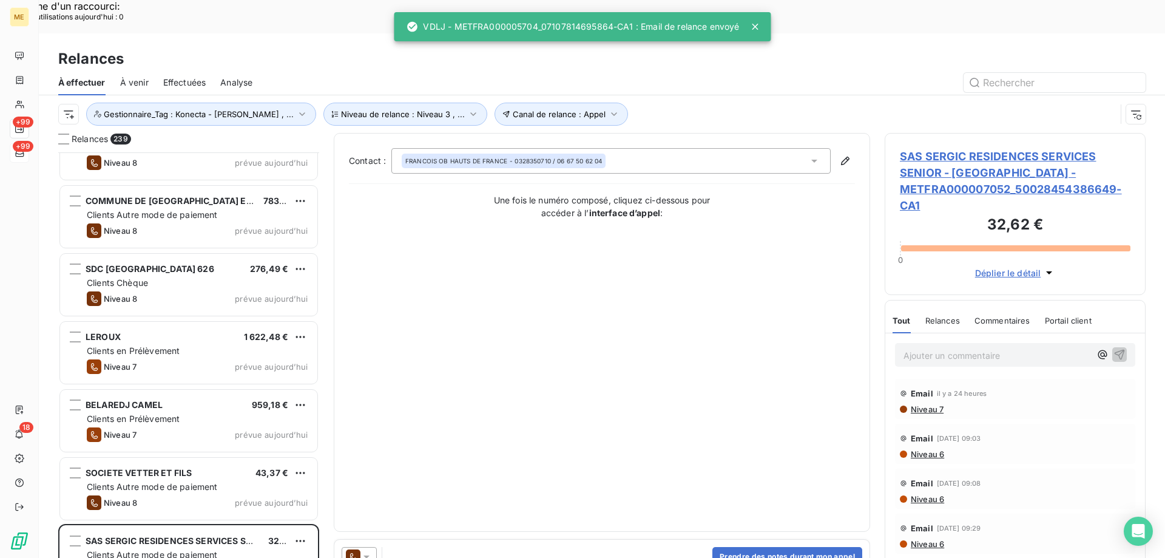
click at [369, 550] on icon at bounding box center [366, 556] width 12 height 12
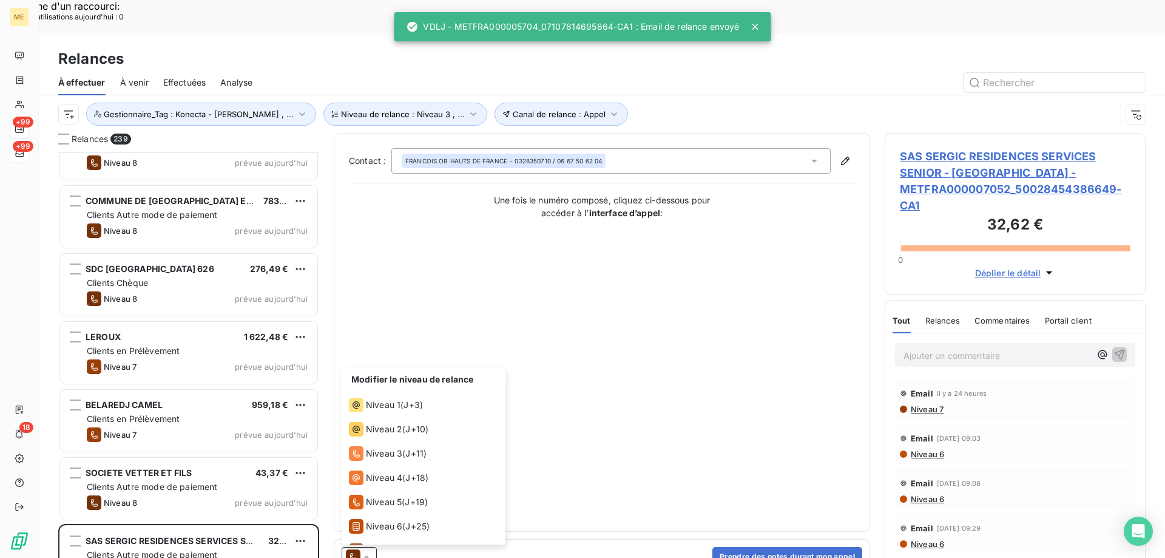
scroll to position [42, 0]
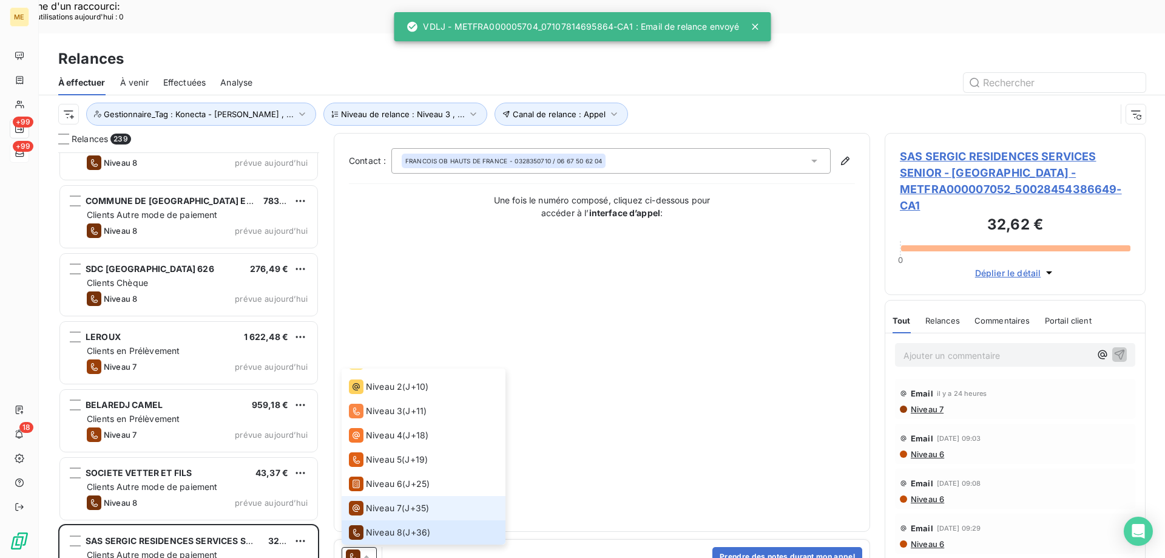
click at [389, 502] on span "Niveau 7" at bounding box center [384, 508] width 36 height 12
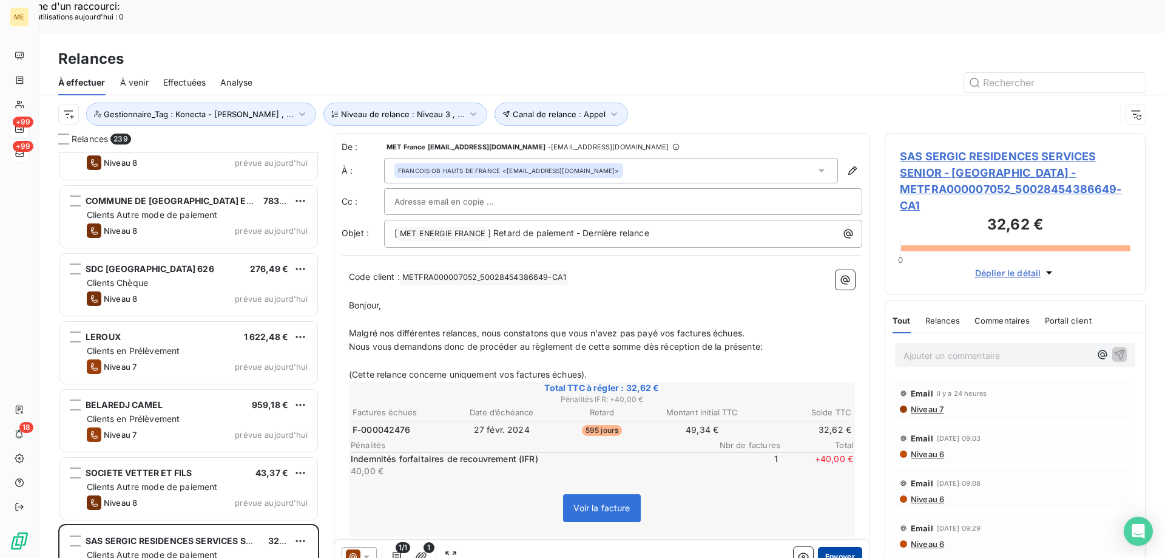
click at [834, 547] on button "Envoyer" at bounding box center [840, 556] width 44 height 19
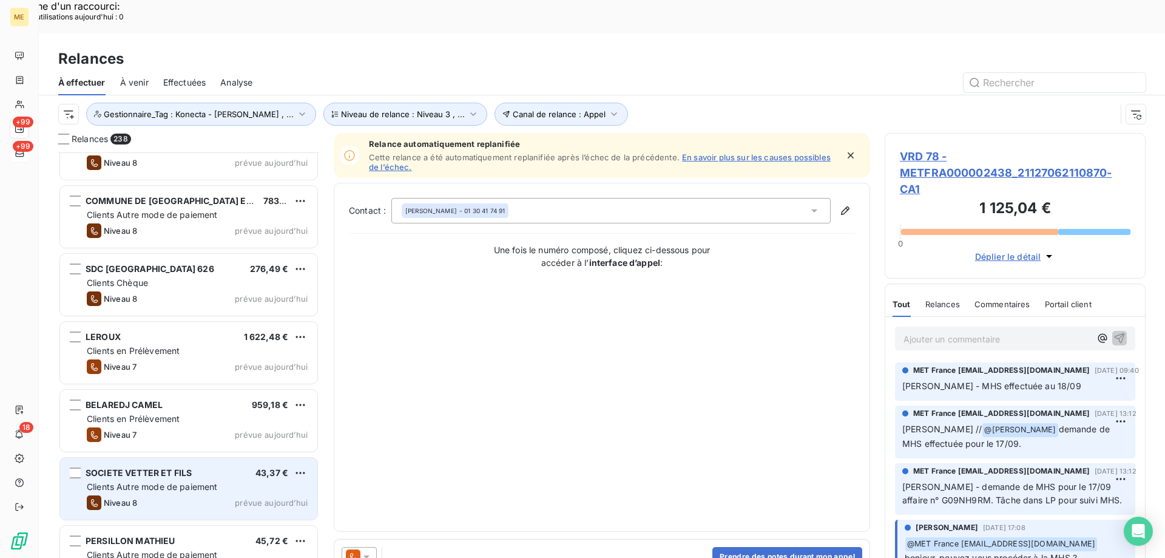
click at [265, 481] on div "Clients Autre mode de paiement" at bounding box center [197, 487] width 221 height 12
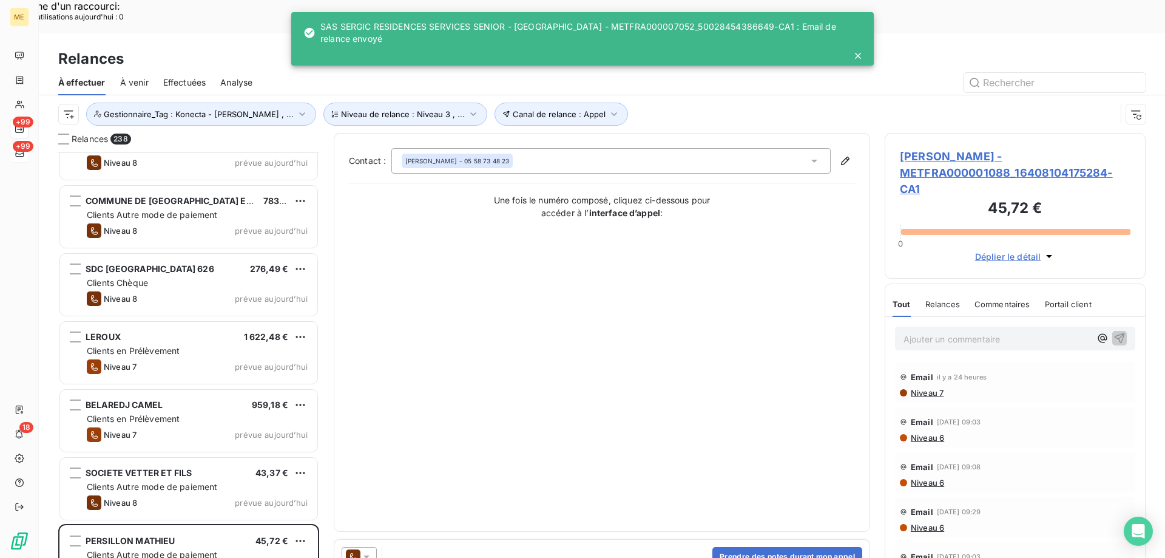
click at [371, 550] on icon at bounding box center [366, 556] width 12 height 12
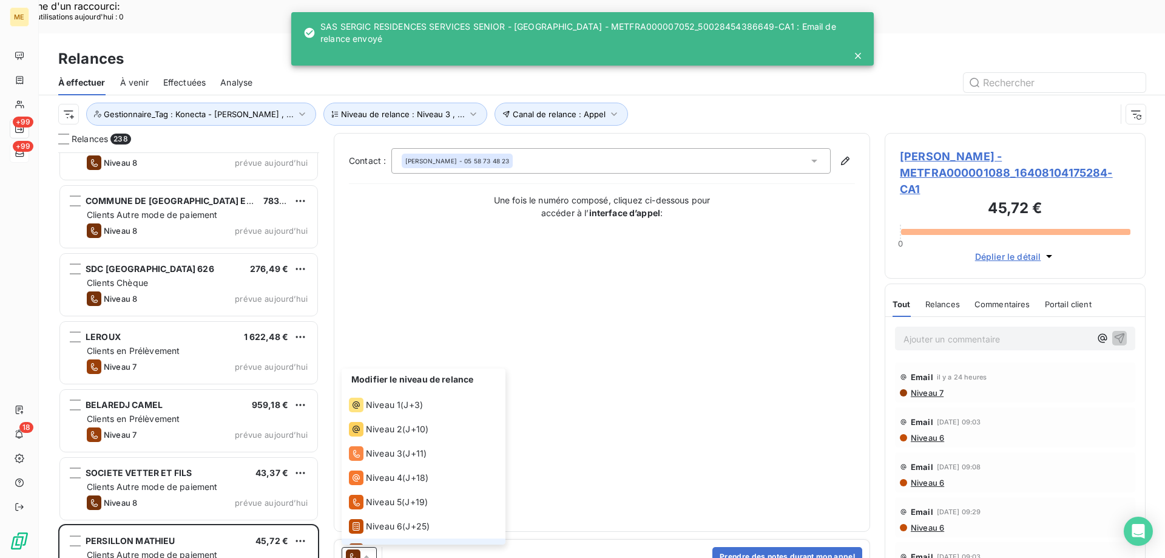
scroll to position [42, 0]
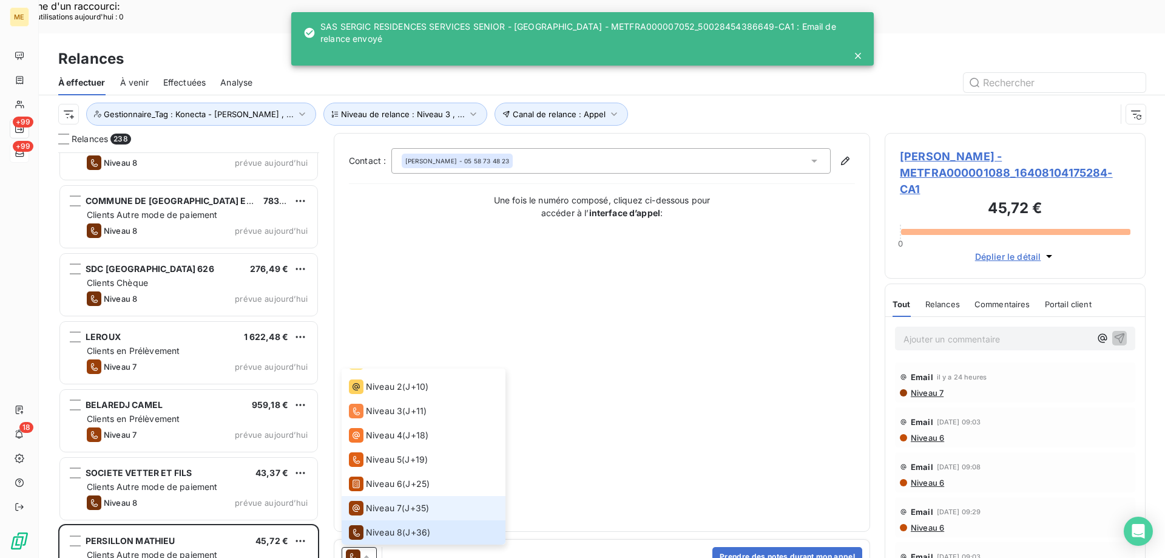
click at [385, 502] on span "Niveau 7" at bounding box center [384, 508] width 36 height 12
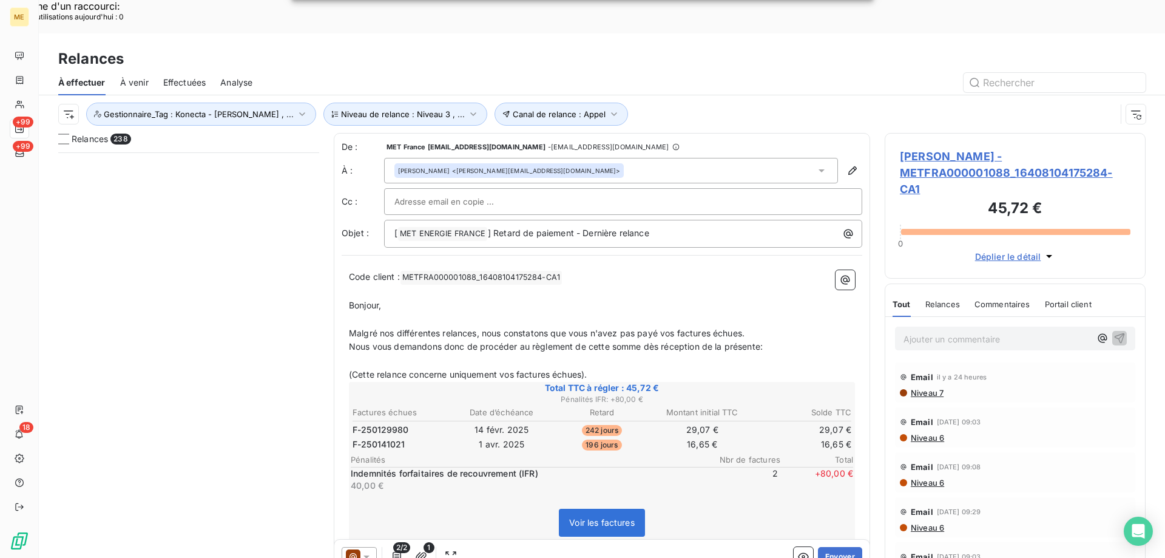
scroll to position [430, 252]
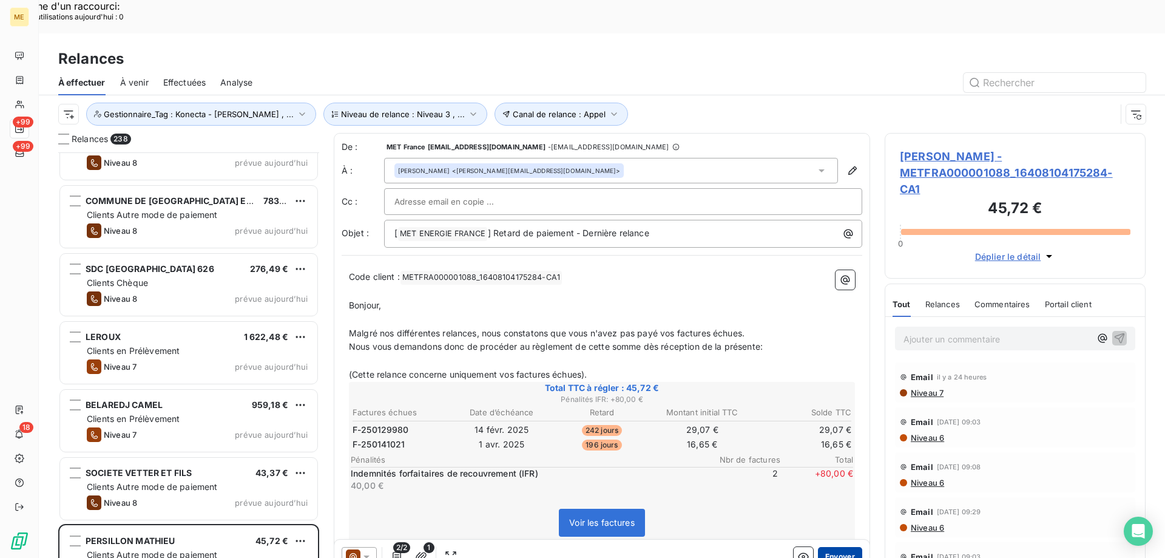
click at [832, 547] on button "Envoyer" at bounding box center [840, 556] width 44 height 19
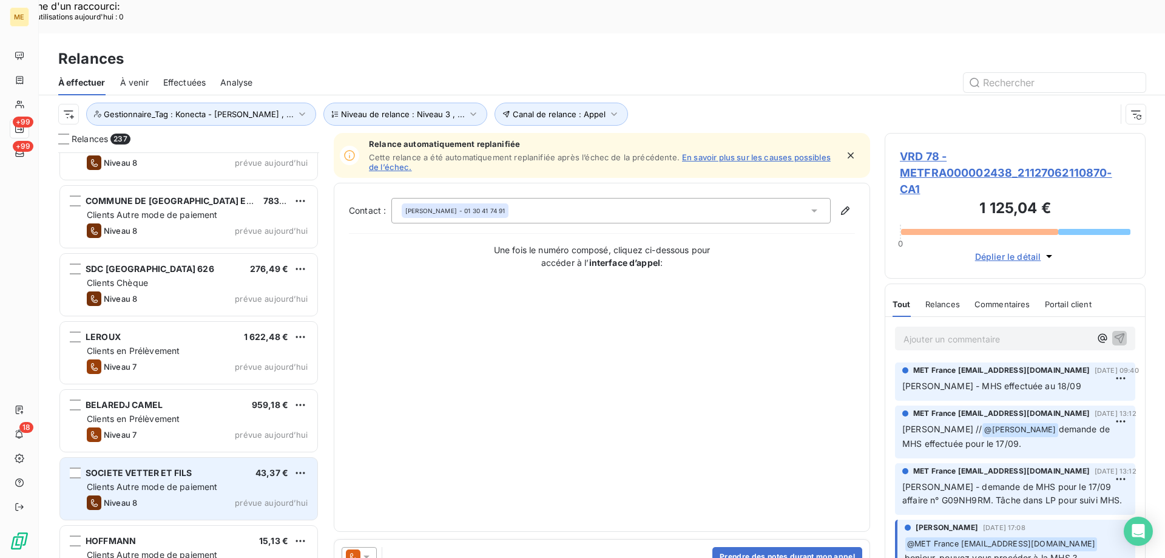
click at [252, 481] on div "Clients Autre mode de paiement" at bounding box center [197, 487] width 221 height 12
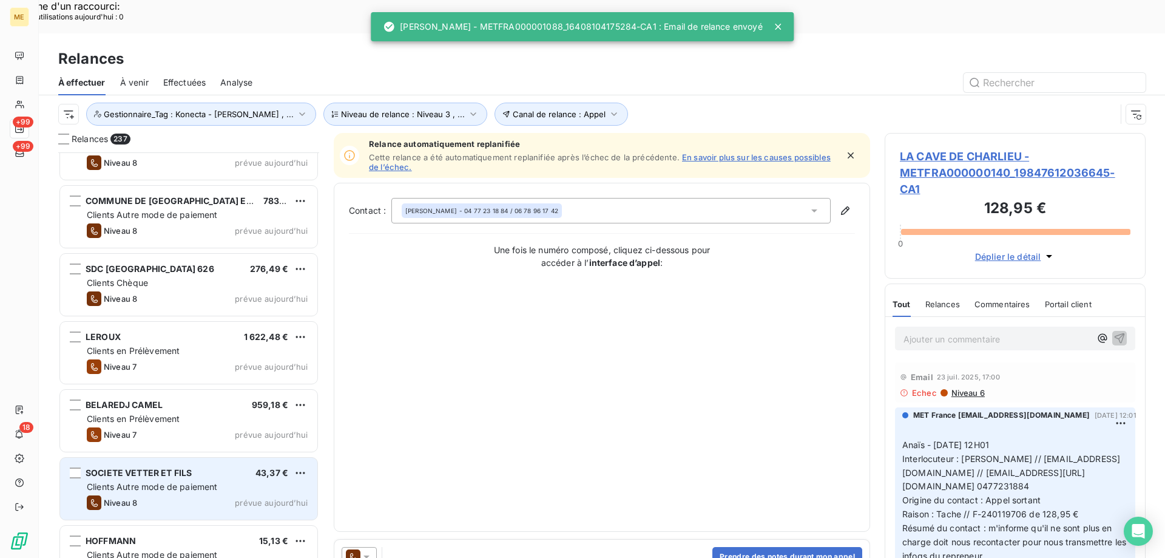
click at [254, 481] on div "Clients Autre mode de paiement" at bounding box center [197, 487] width 221 height 12
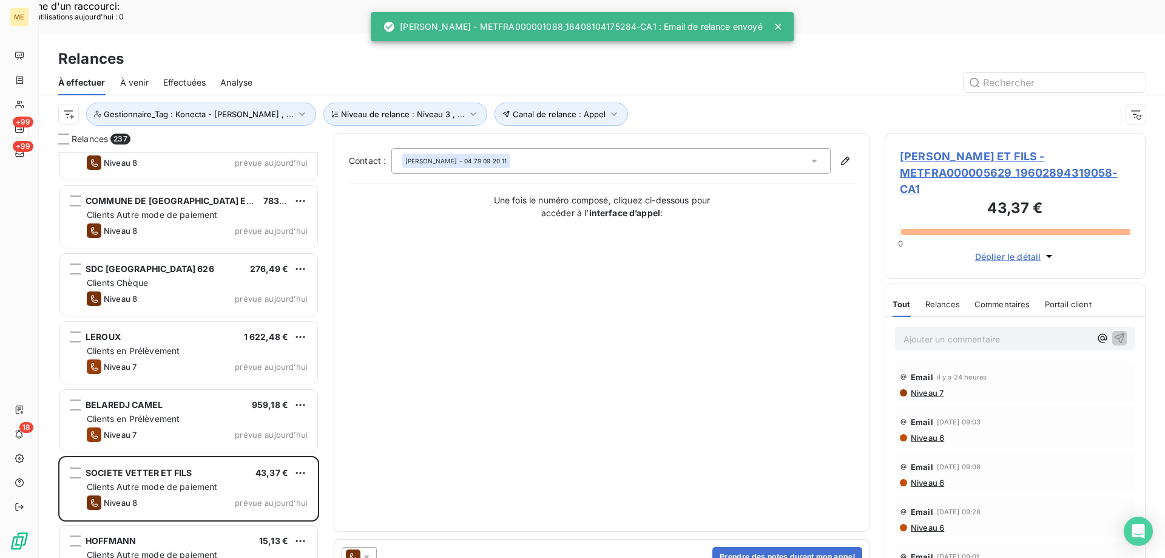
click at [370, 550] on icon at bounding box center [366, 556] width 12 height 12
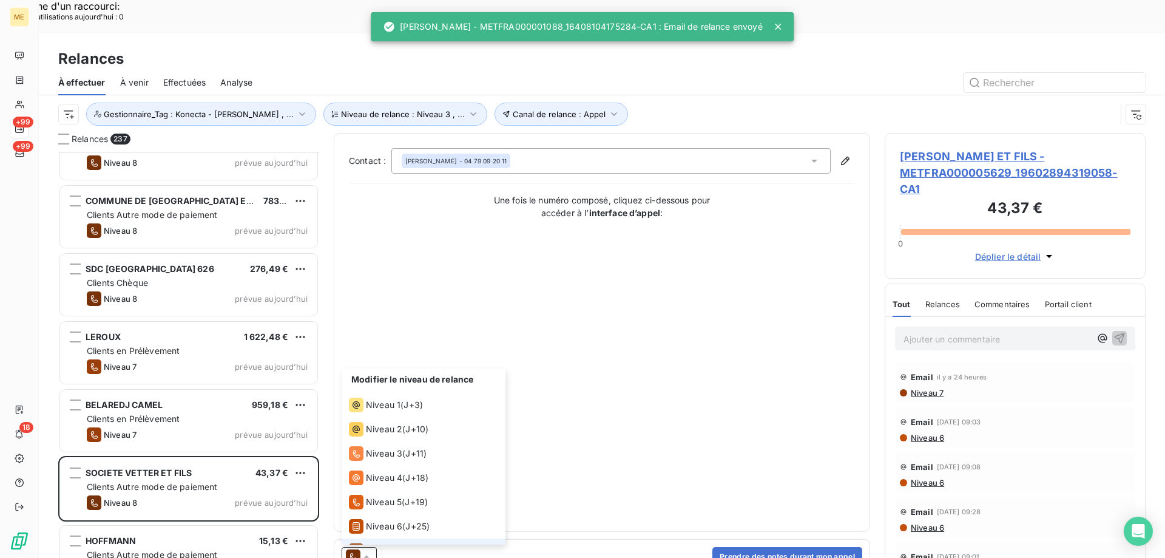
scroll to position [42, 0]
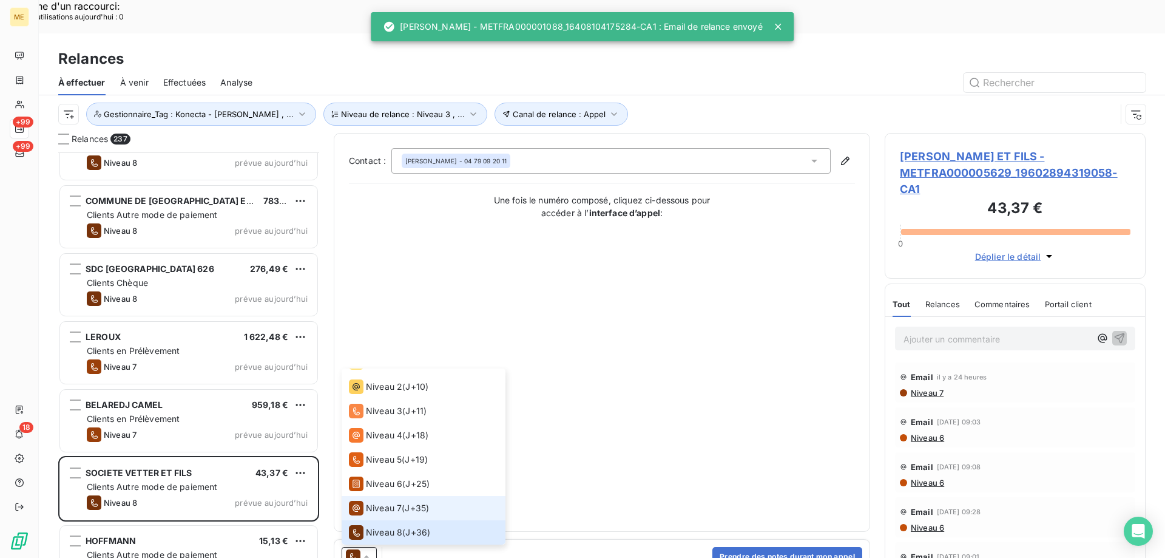
click at [397, 502] on span "Niveau 7" at bounding box center [384, 508] width 36 height 12
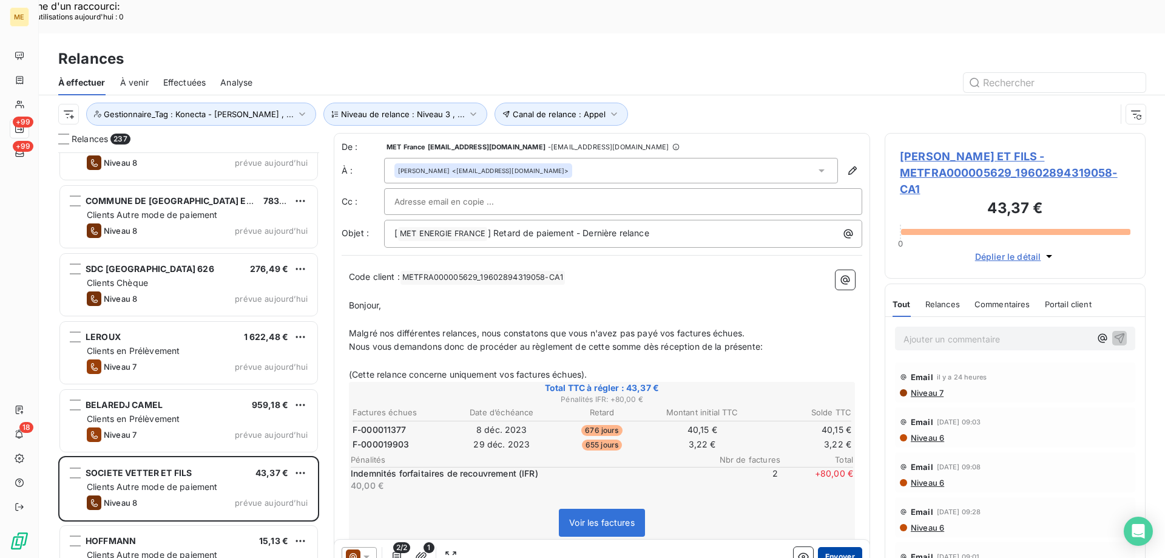
click at [843, 547] on button "Envoyer" at bounding box center [840, 556] width 44 height 19
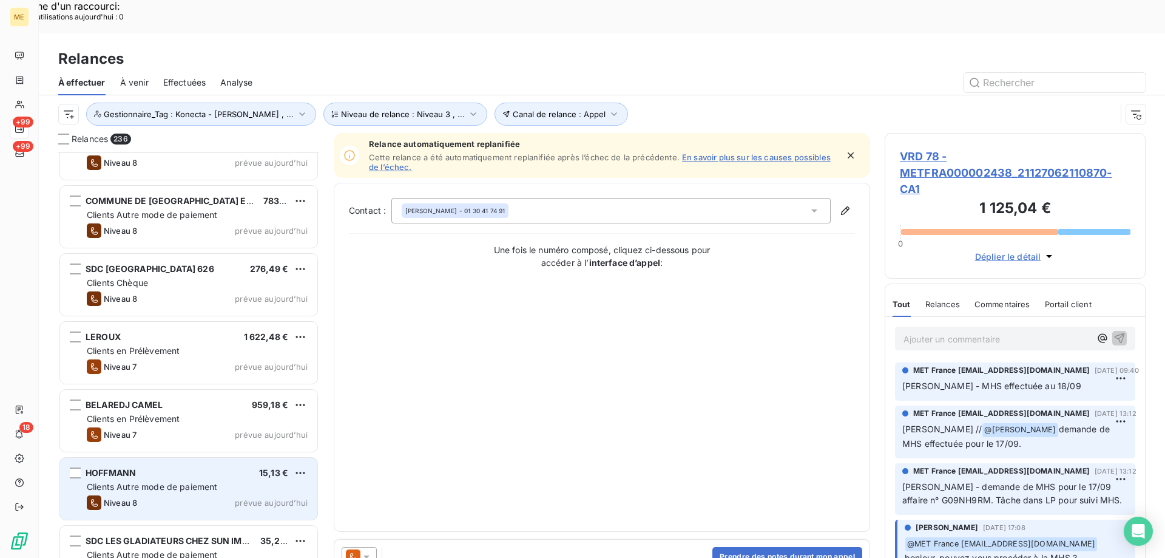
click at [228, 481] on div "Clients Autre mode de paiement" at bounding box center [197, 487] width 221 height 12
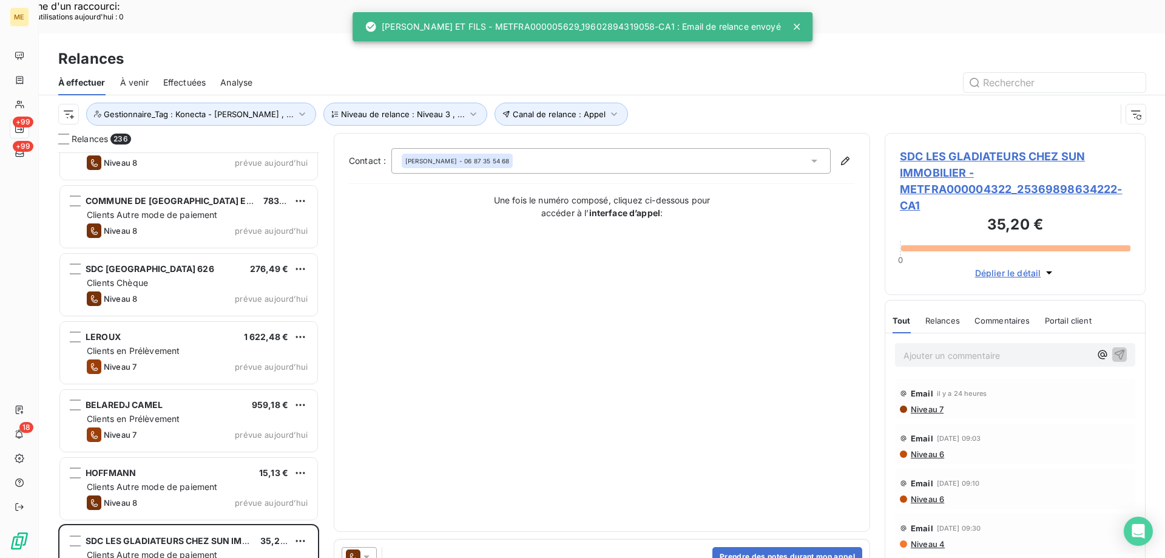
click at [370, 550] on icon at bounding box center [366, 556] width 12 height 12
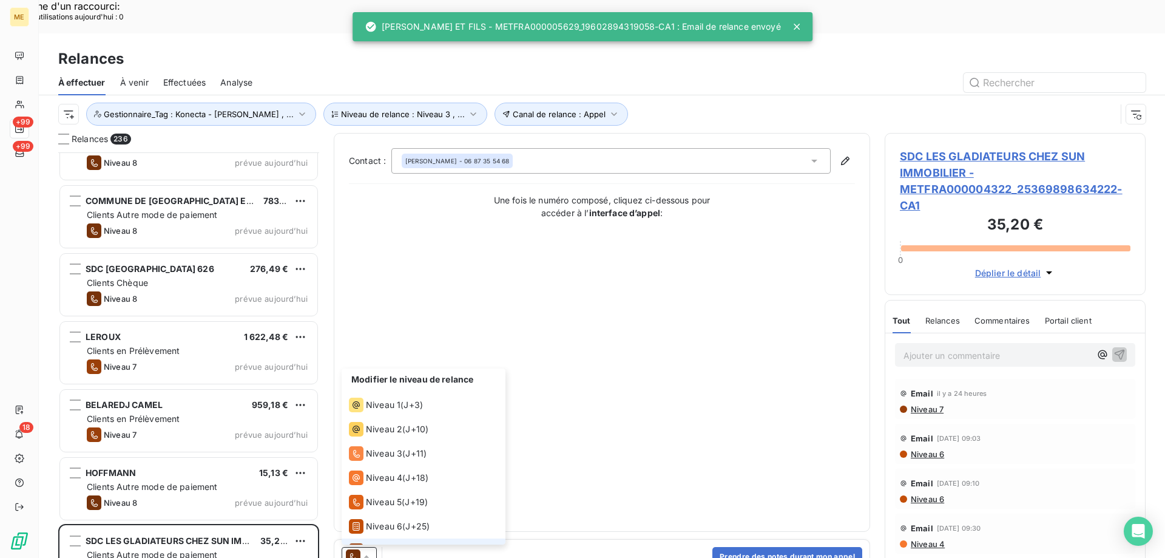
scroll to position [42, 0]
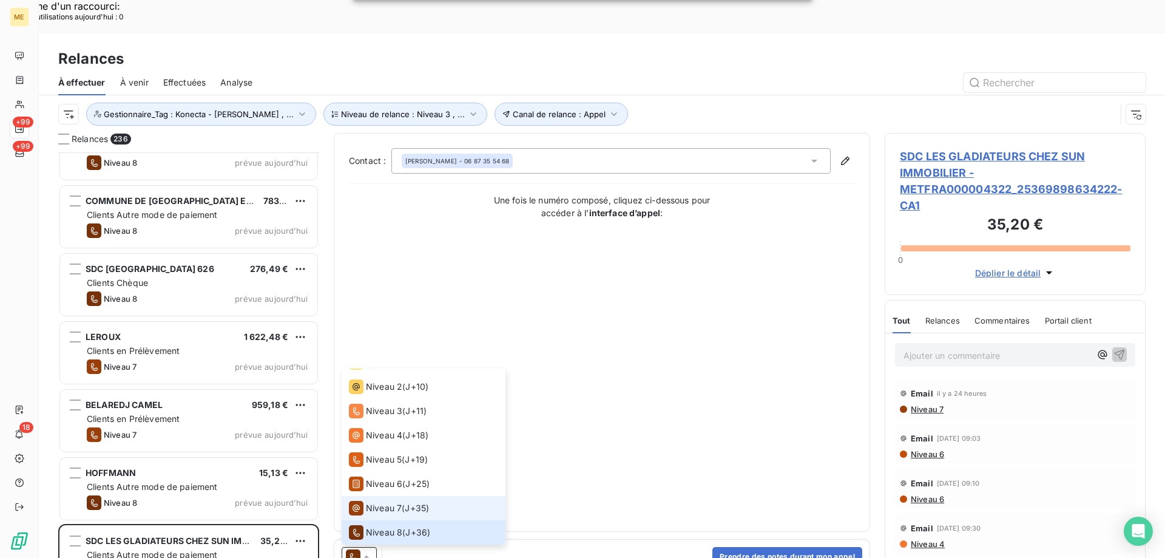
click at [389, 502] on span "Niveau 7" at bounding box center [384, 508] width 36 height 12
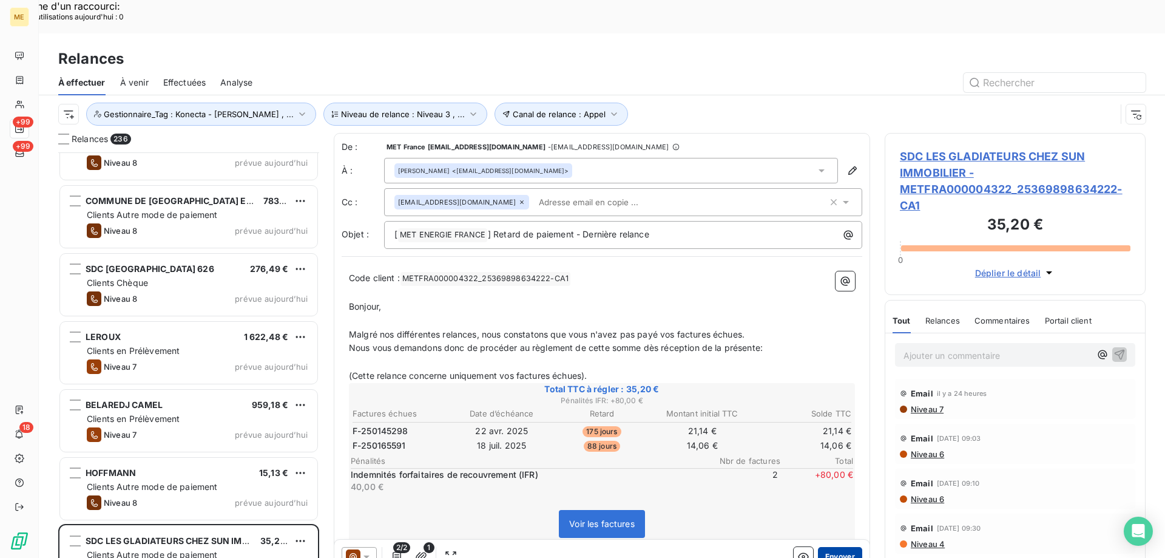
click at [832, 547] on button "Envoyer" at bounding box center [840, 556] width 44 height 19
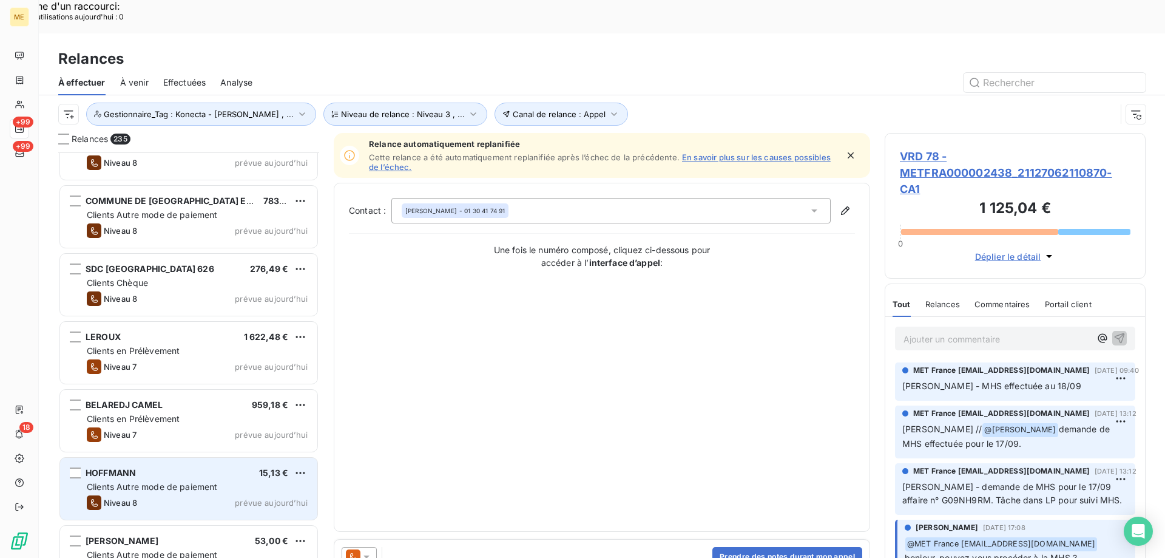
click at [269, 481] on div "Clients Autre mode de paiement" at bounding box center [197, 487] width 221 height 12
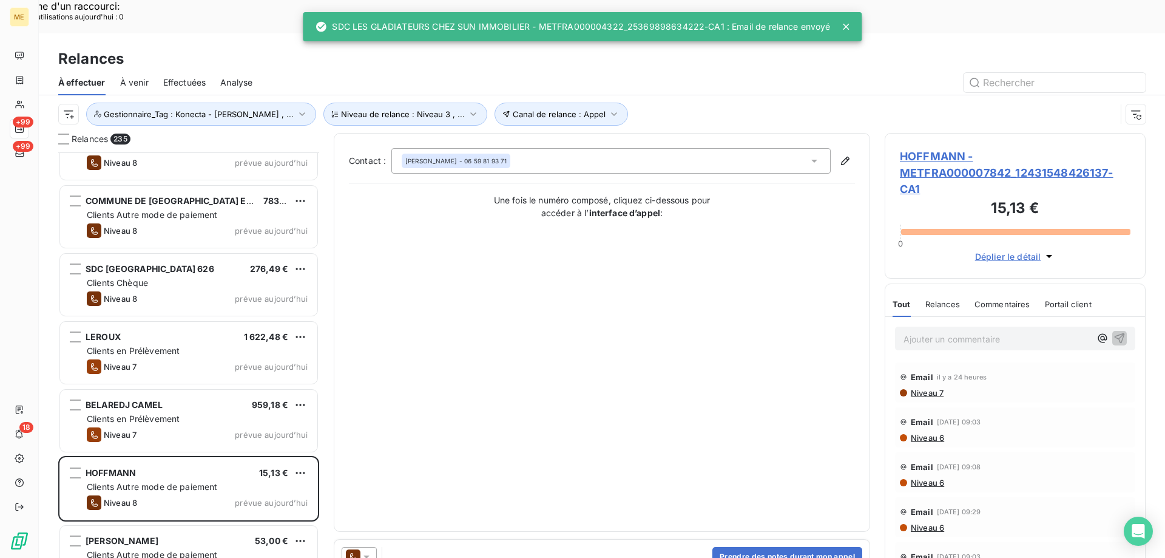
click at [371, 550] on icon at bounding box center [366, 556] width 12 height 12
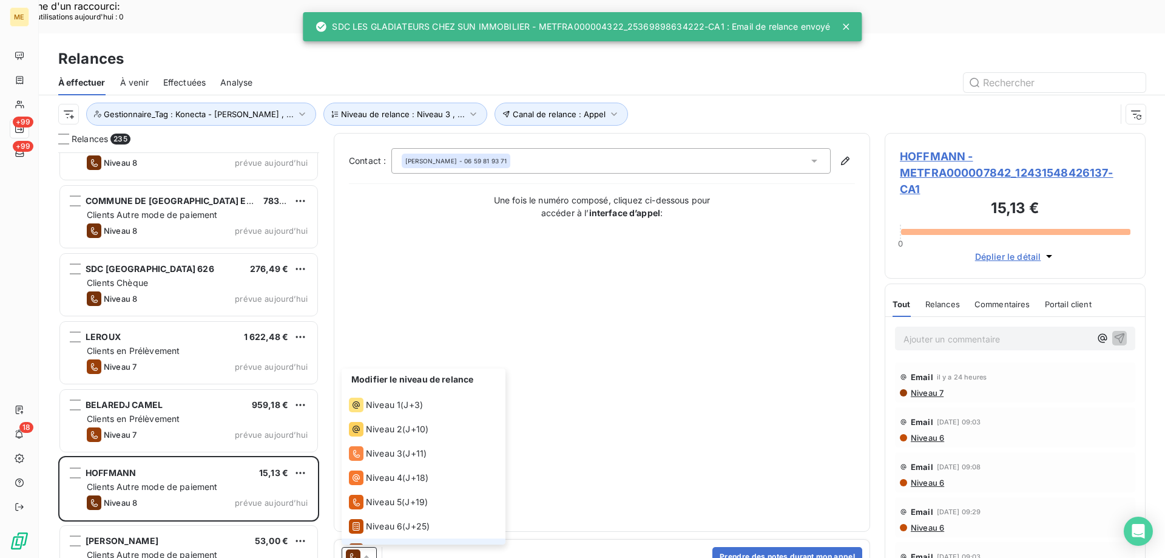
scroll to position [42, 0]
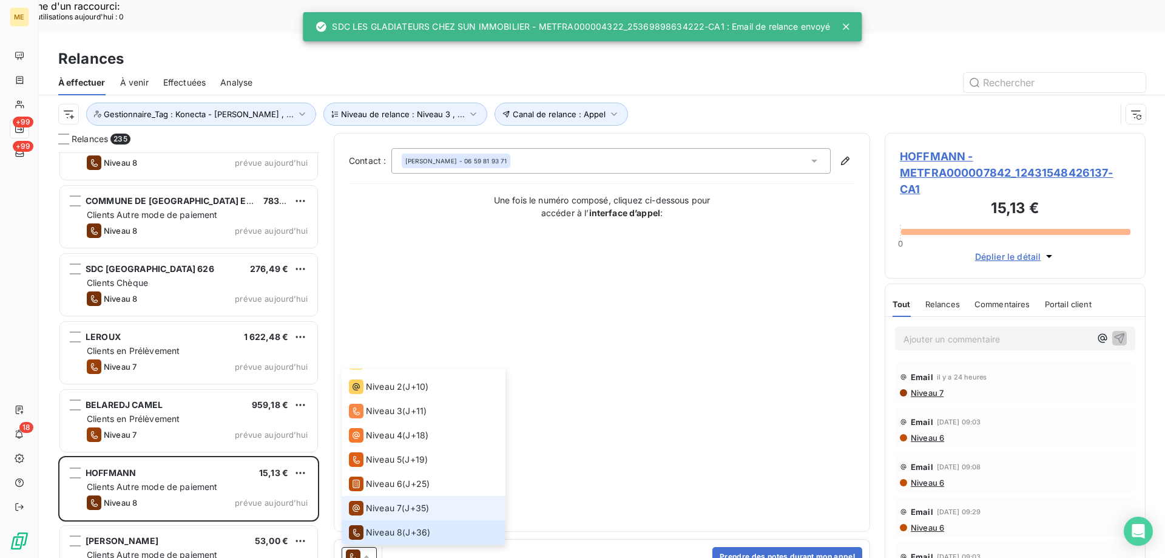
click at [389, 502] on span "Niveau 7" at bounding box center [384, 508] width 36 height 12
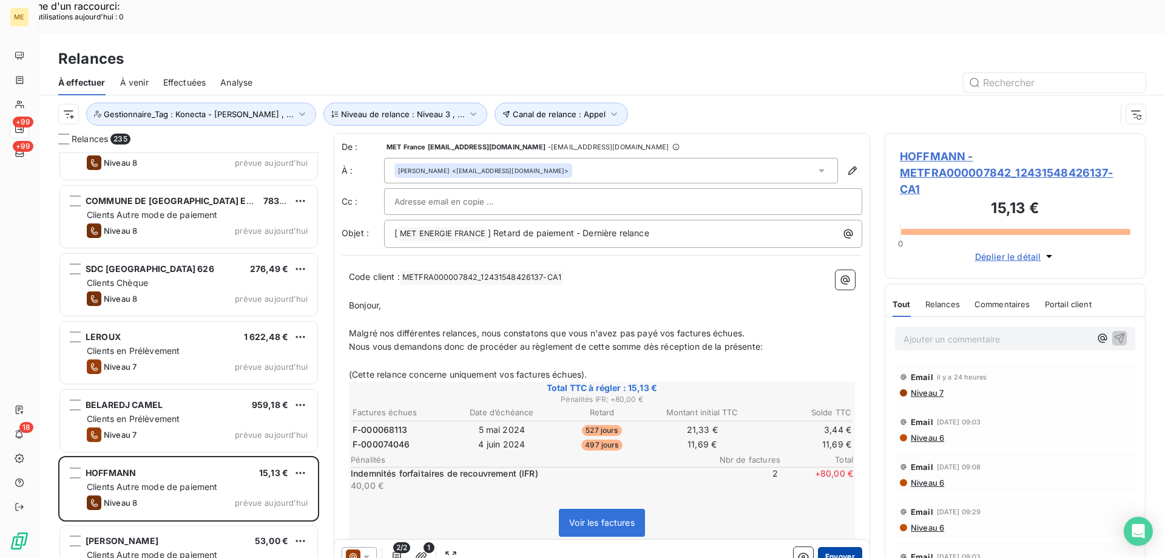
click at [837, 547] on button "Envoyer" at bounding box center [840, 556] width 44 height 19
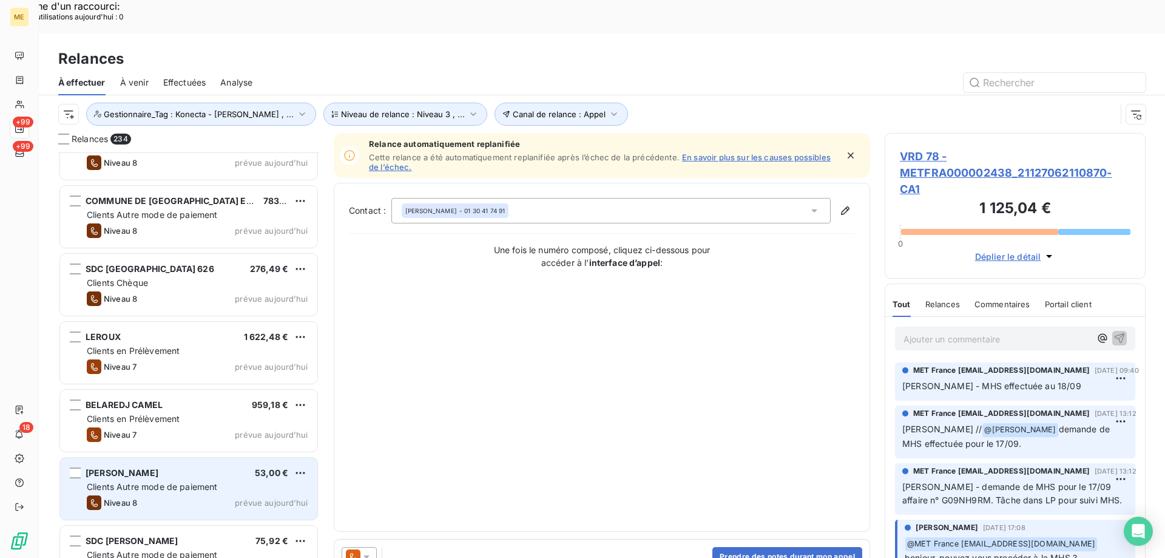
click at [238, 481] on div "Clients Autre mode de paiement" at bounding box center [197, 487] width 221 height 12
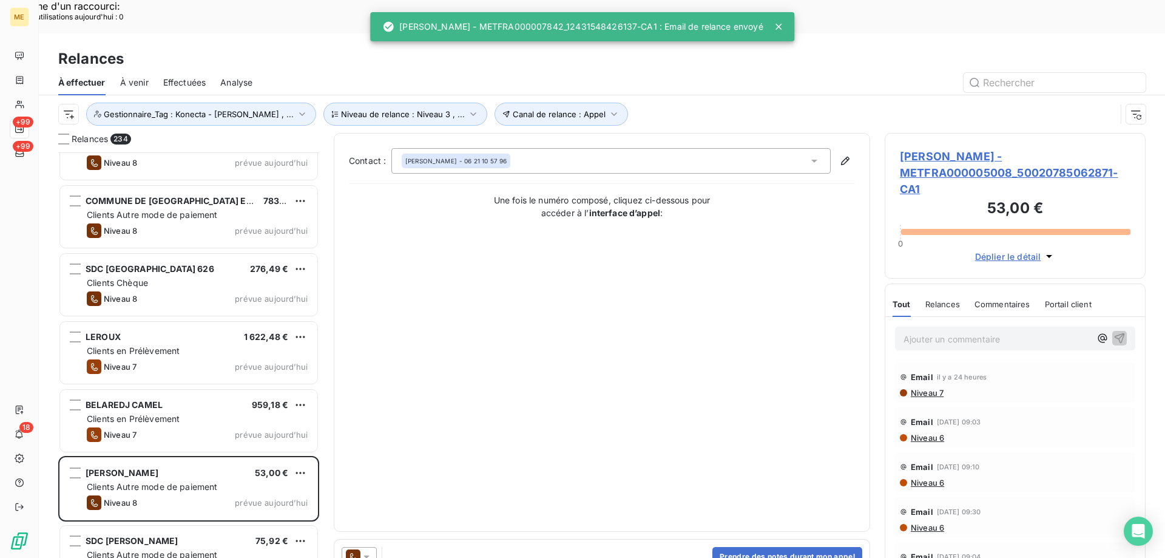
click at [370, 550] on icon at bounding box center [366, 556] width 12 height 12
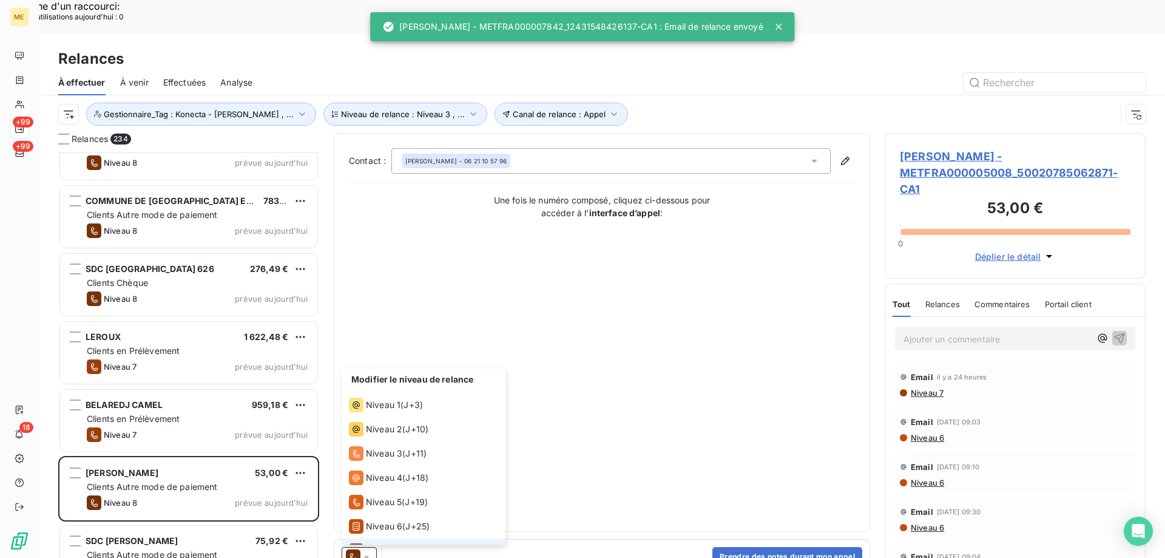
scroll to position [42, 0]
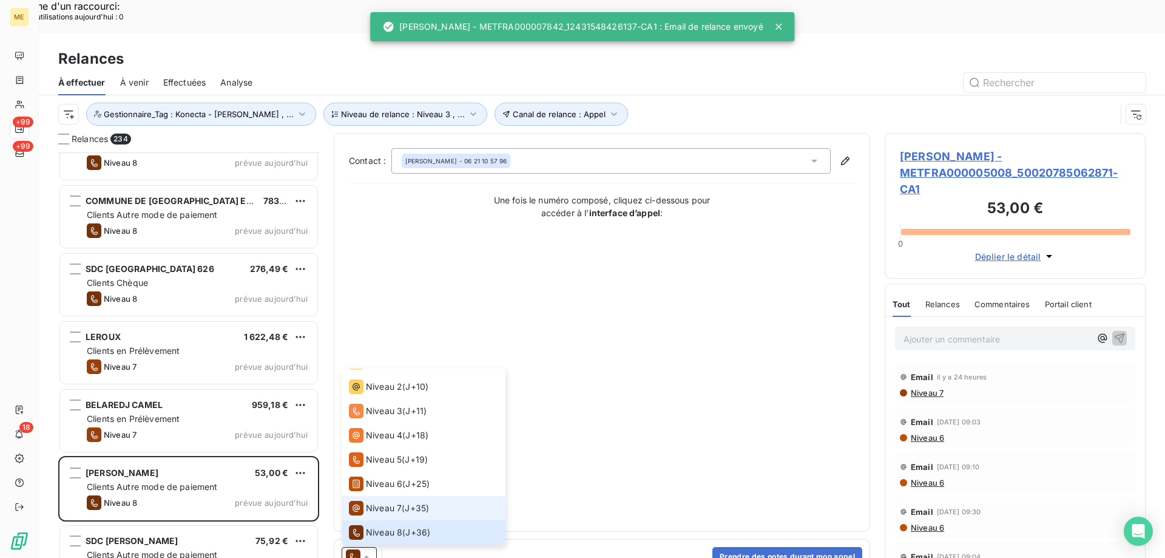
click at [401, 502] on span "Niveau 7" at bounding box center [384, 508] width 36 height 12
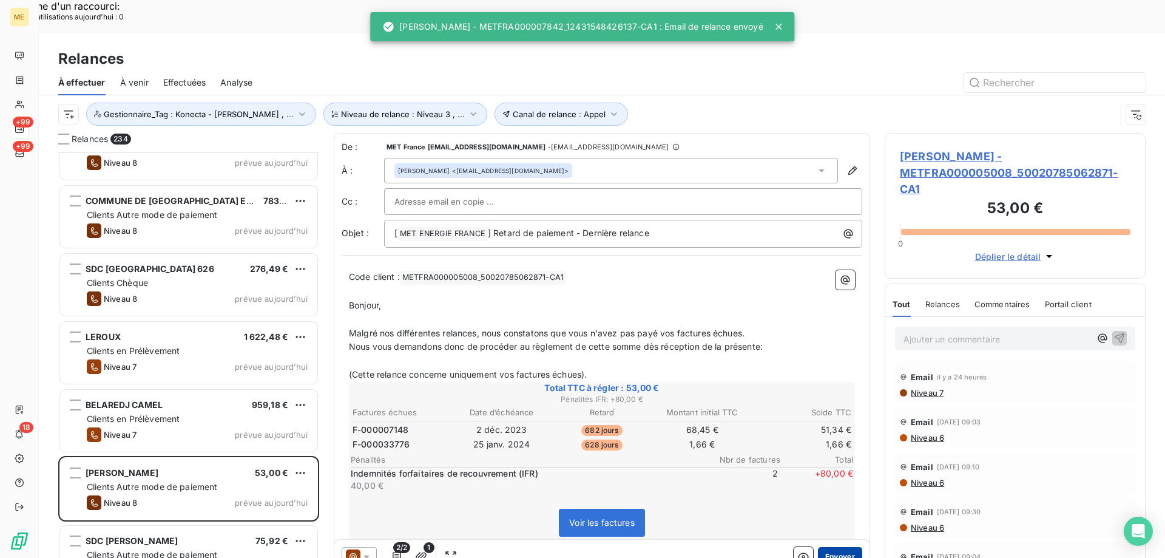
click at [846, 547] on button "Envoyer" at bounding box center [840, 556] width 44 height 19
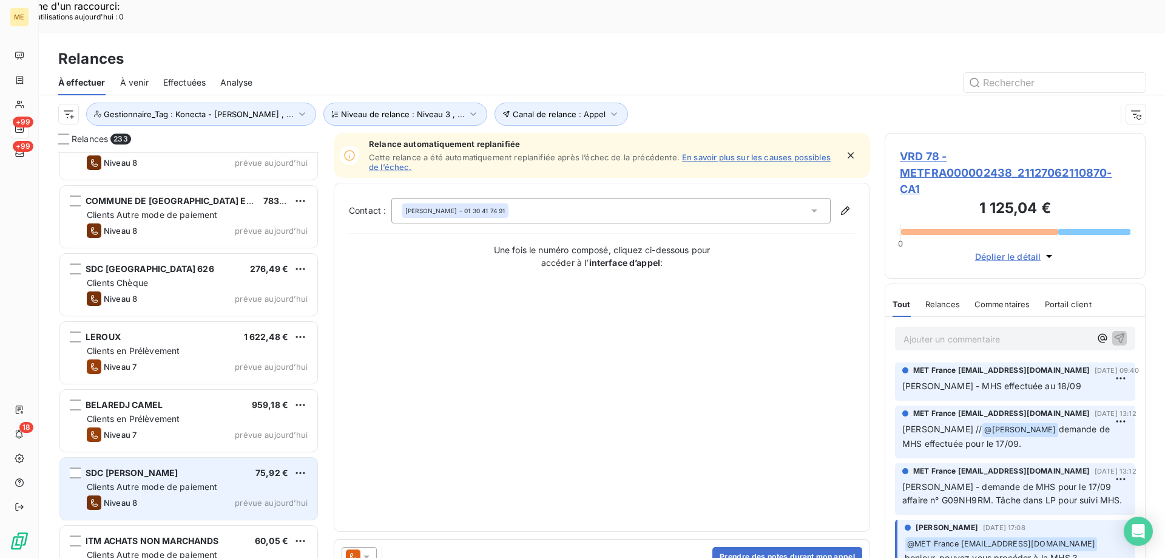
click at [257, 481] on div "Clients Autre mode de paiement" at bounding box center [197, 487] width 221 height 12
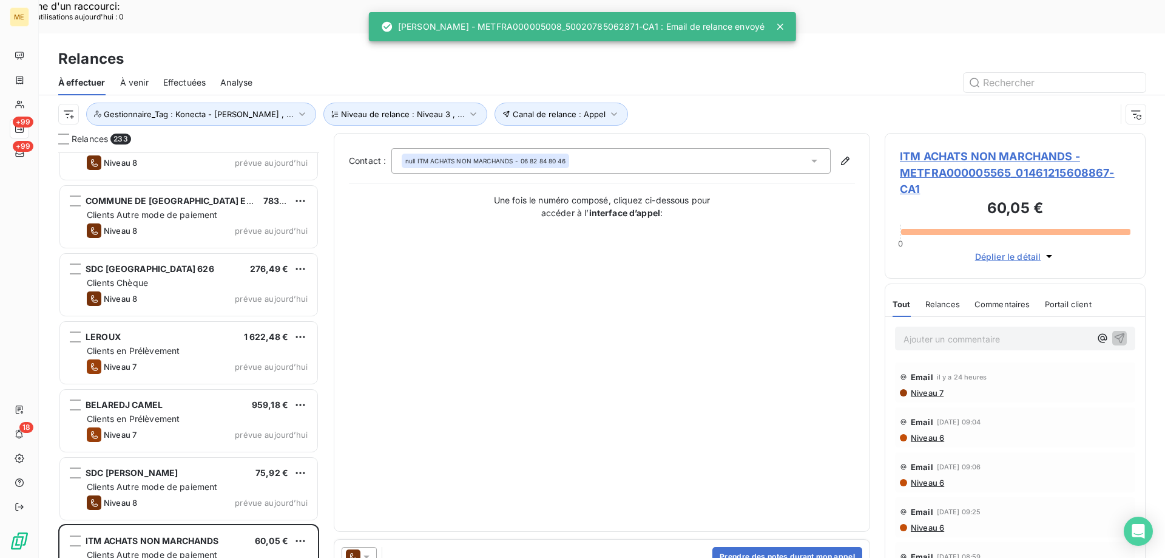
click at [370, 550] on icon at bounding box center [366, 556] width 12 height 12
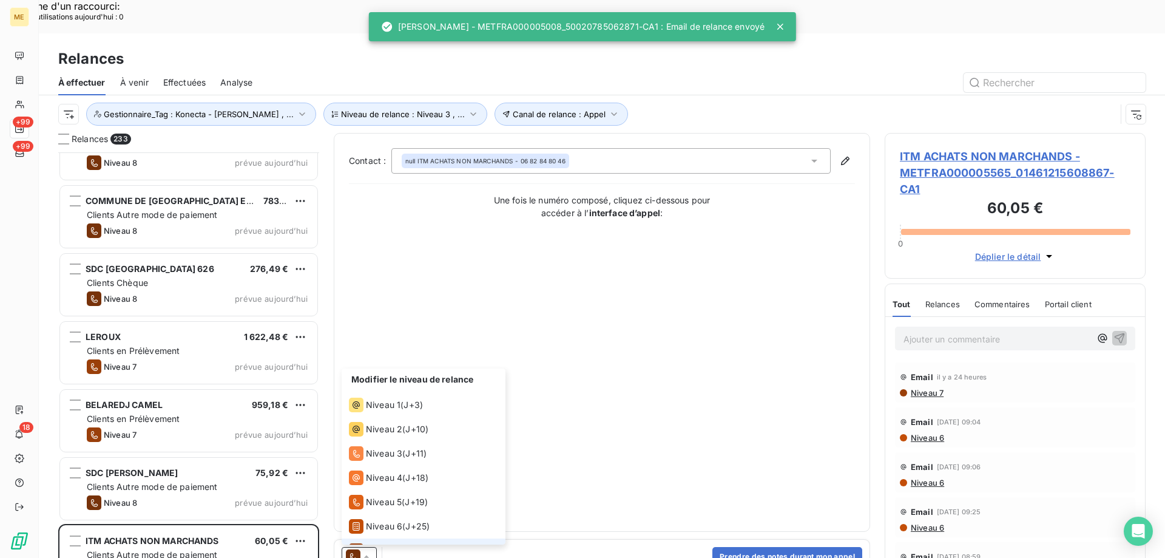
scroll to position [42, 0]
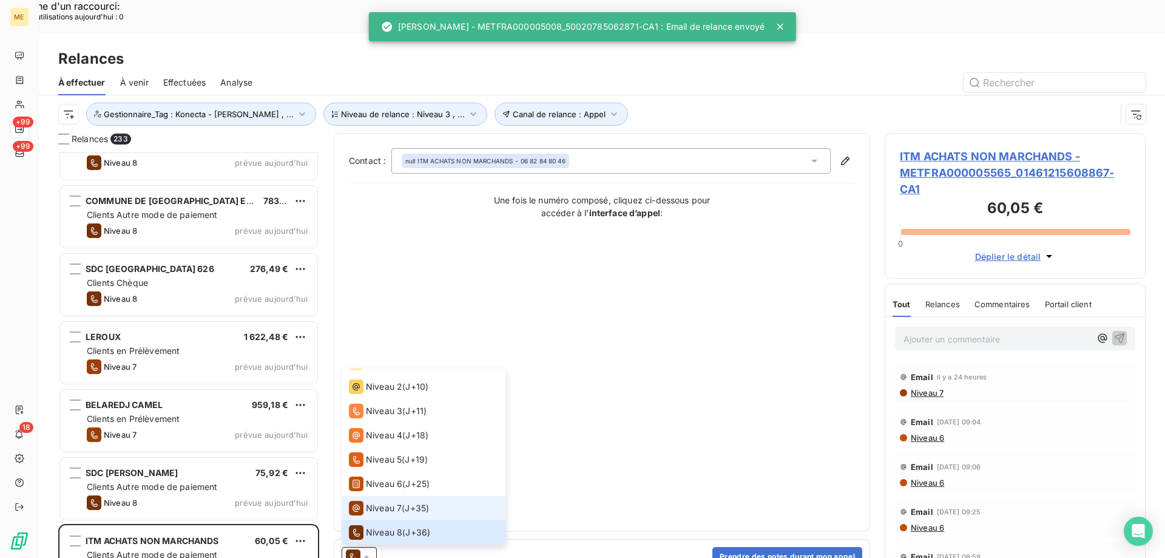
click at [390, 502] on span "Niveau 7" at bounding box center [384, 508] width 36 height 12
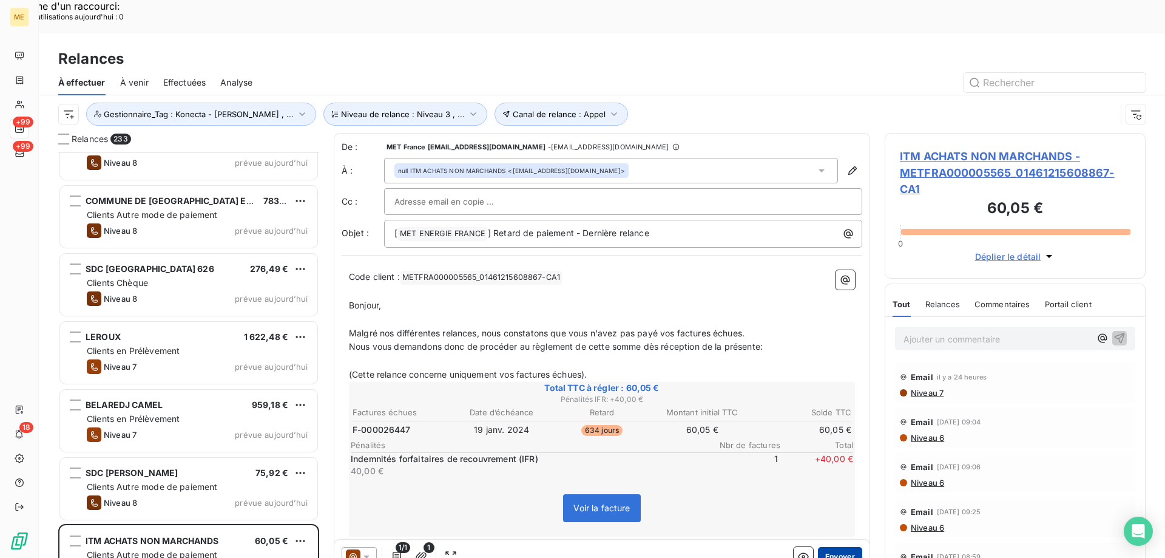
click at [840, 547] on button "Envoyer" at bounding box center [840, 556] width 44 height 19
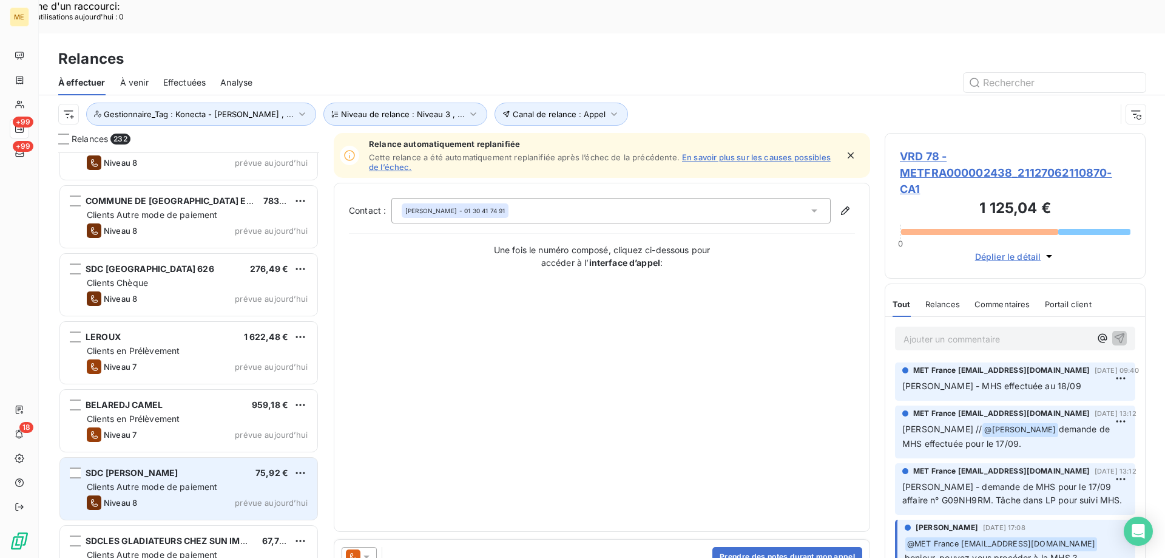
click at [279, 481] on div "Clients Autre mode de paiement" at bounding box center [197, 487] width 221 height 12
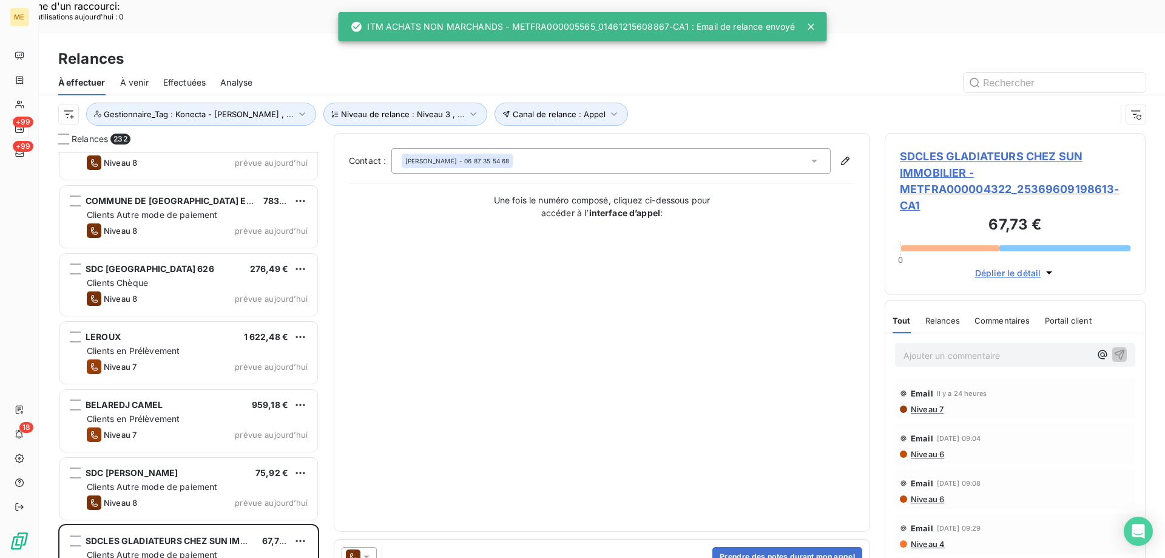
click at [371, 550] on icon at bounding box center [366, 556] width 12 height 12
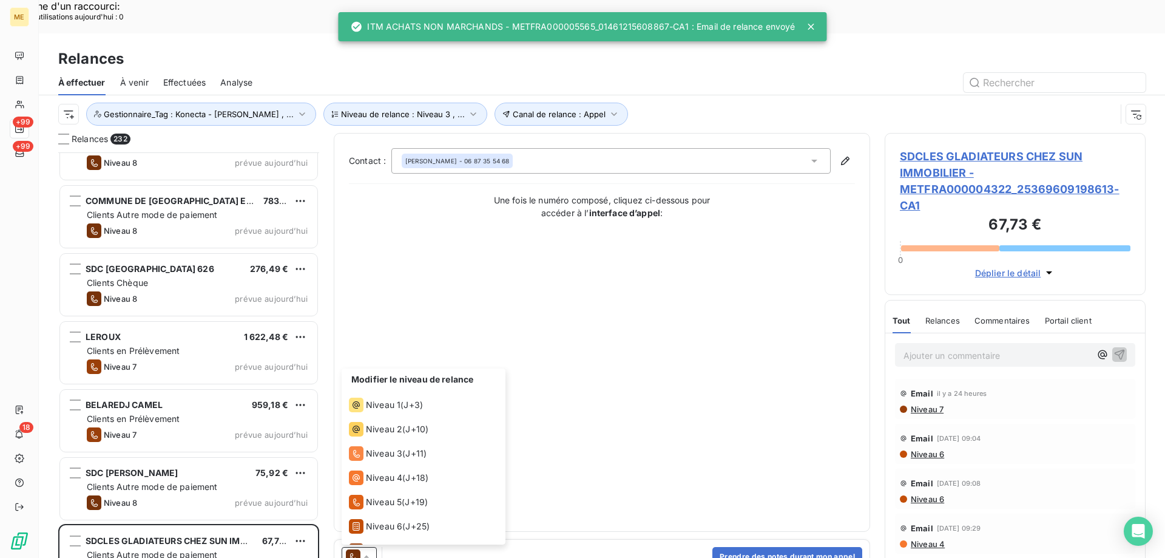
scroll to position [42, 0]
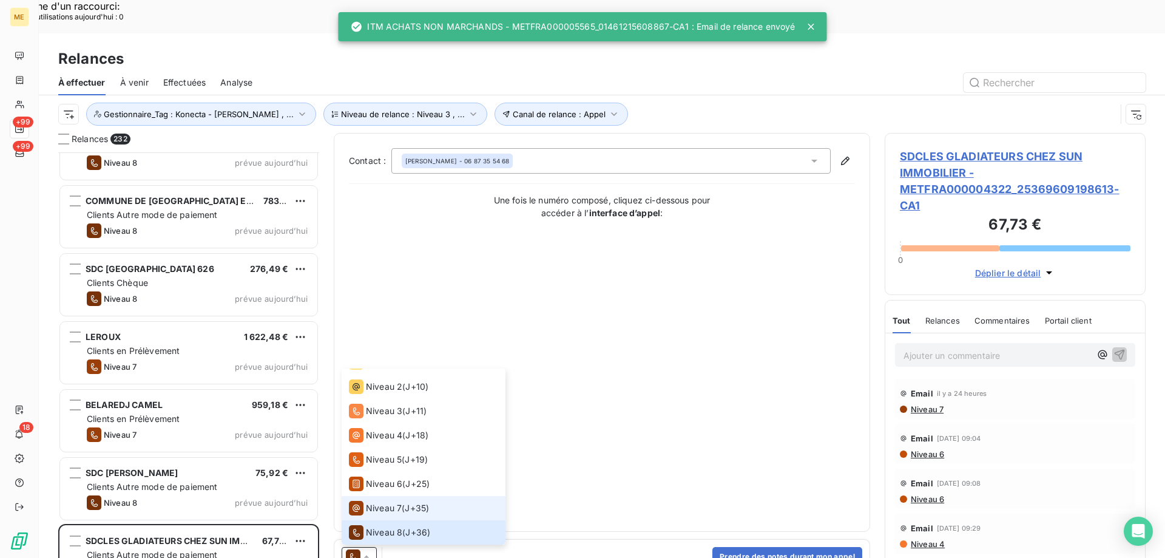
click at [393, 502] on span "Niveau 7" at bounding box center [384, 508] width 36 height 12
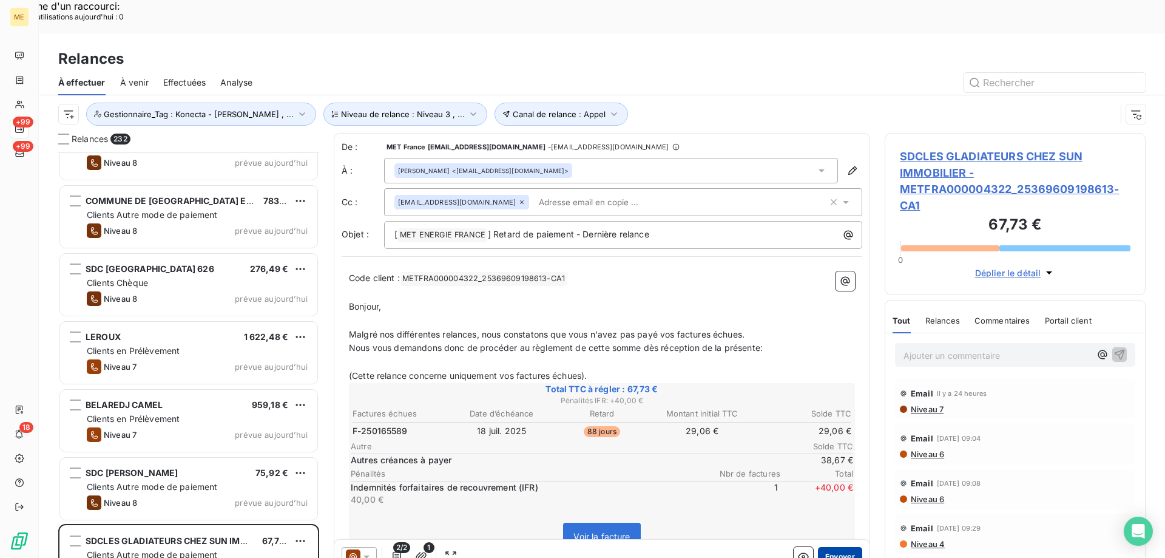
click at [847, 547] on button "Envoyer" at bounding box center [840, 556] width 44 height 19
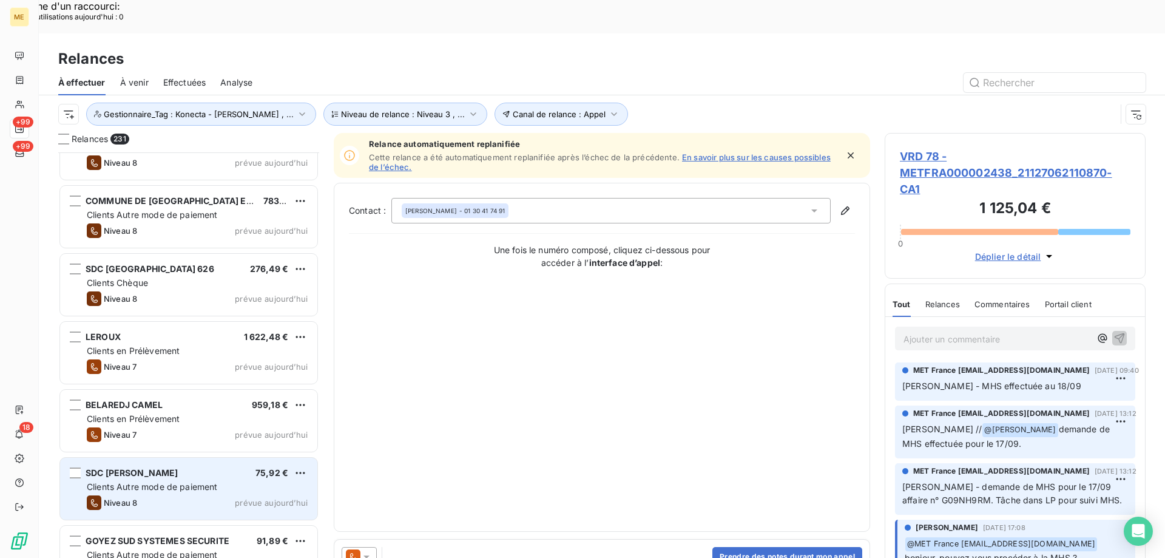
click at [255, 458] on div "SDC [PERSON_NAME] 75,92 € Clients Autre mode de paiement Niveau 8 prévue [DATE]" at bounding box center [188, 489] width 257 height 62
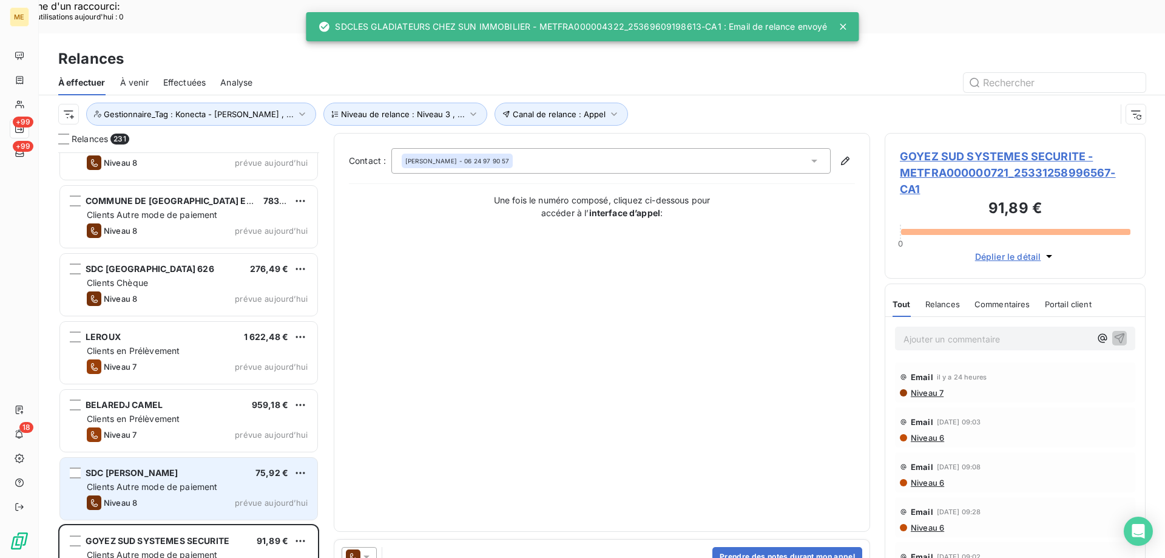
click at [294, 461] on div "SDC [PERSON_NAME] 75,92 € Clients Autre mode de paiement Niveau 8 prévue [DATE]" at bounding box center [188, 489] width 257 height 62
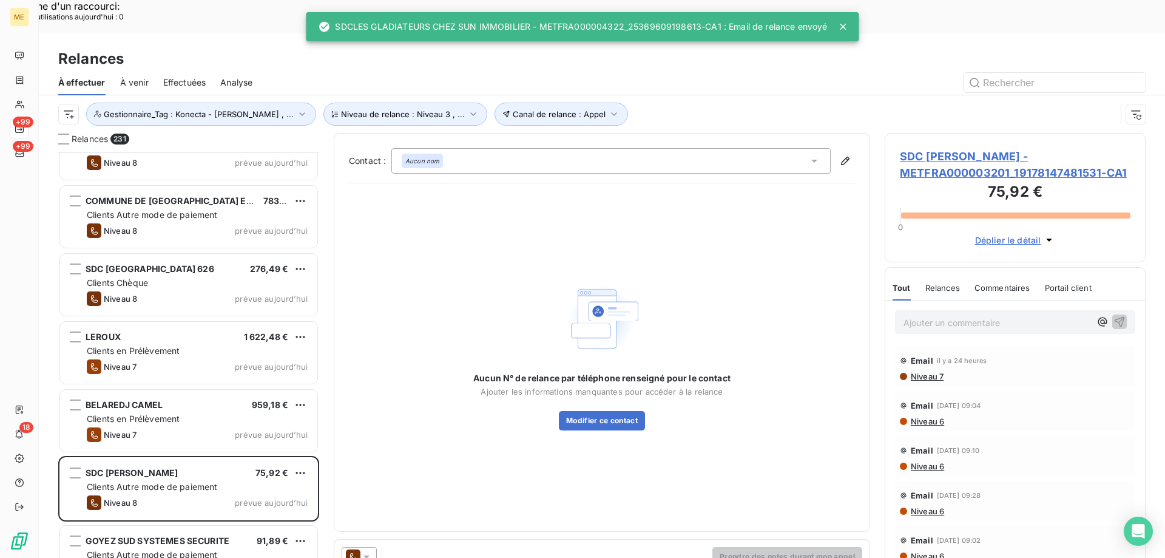
click at [370, 550] on icon at bounding box center [366, 556] width 12 height 12
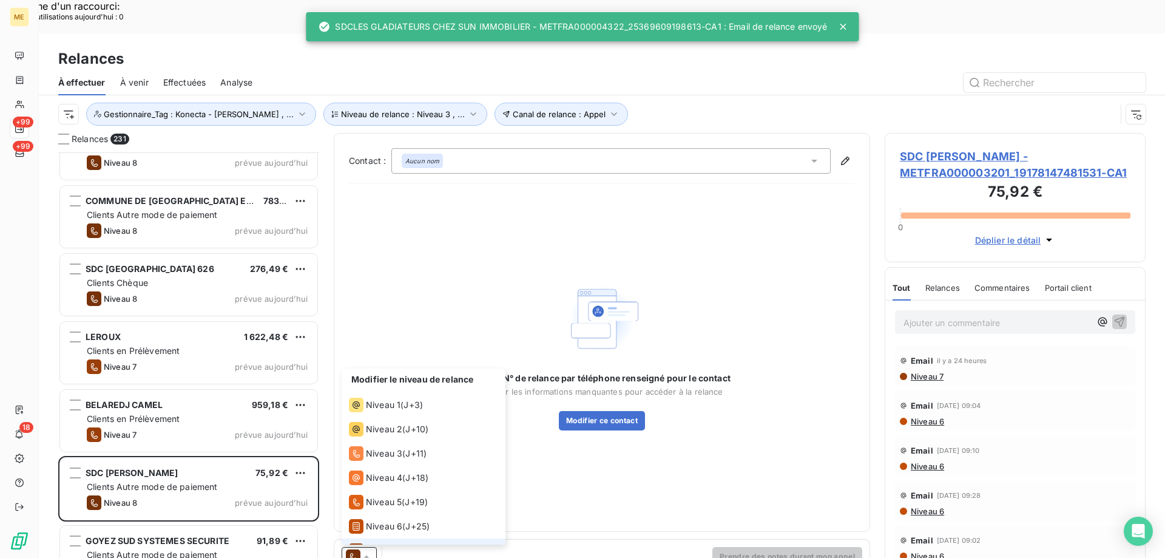
scroll to position [42, 0]
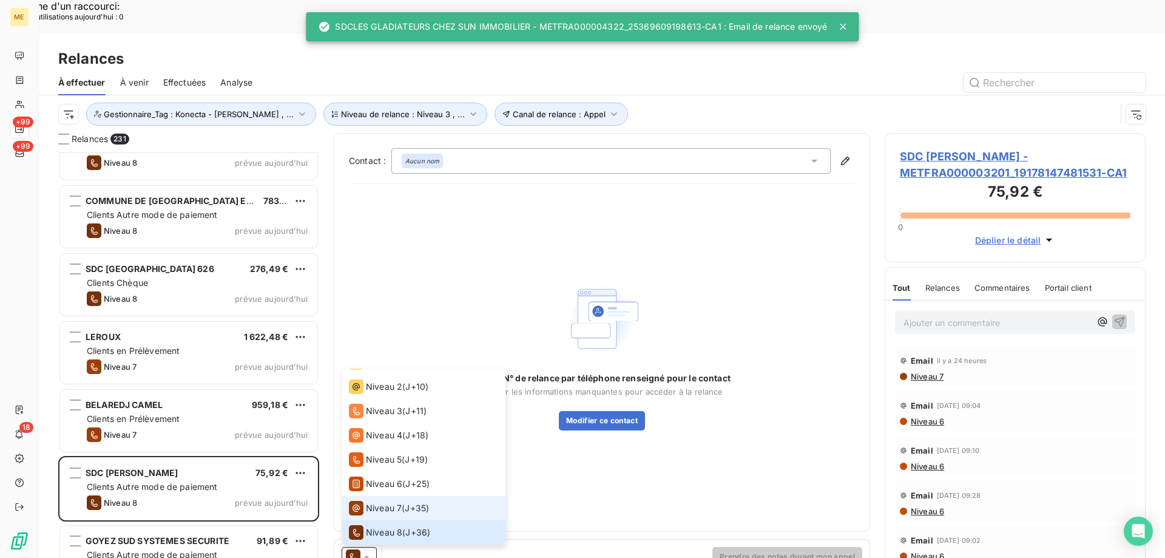
click at [380, 502] on span "Niveau 7" at bounding box center [384, 508] width 36 height 12
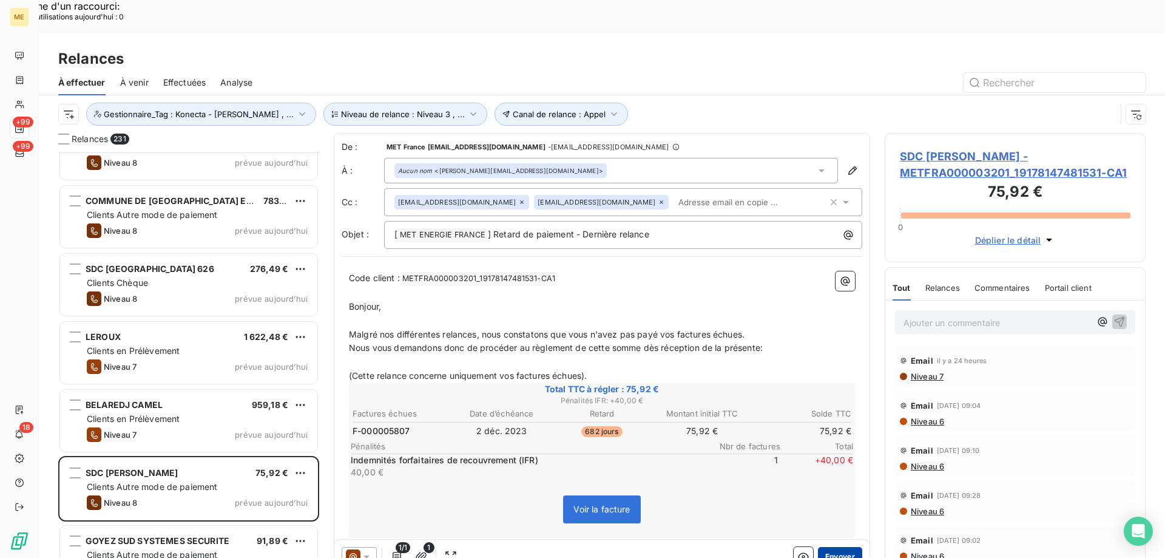
click at [835, 547] on button "Envoyer" at bounding box center [840, 556] width 44 height 19
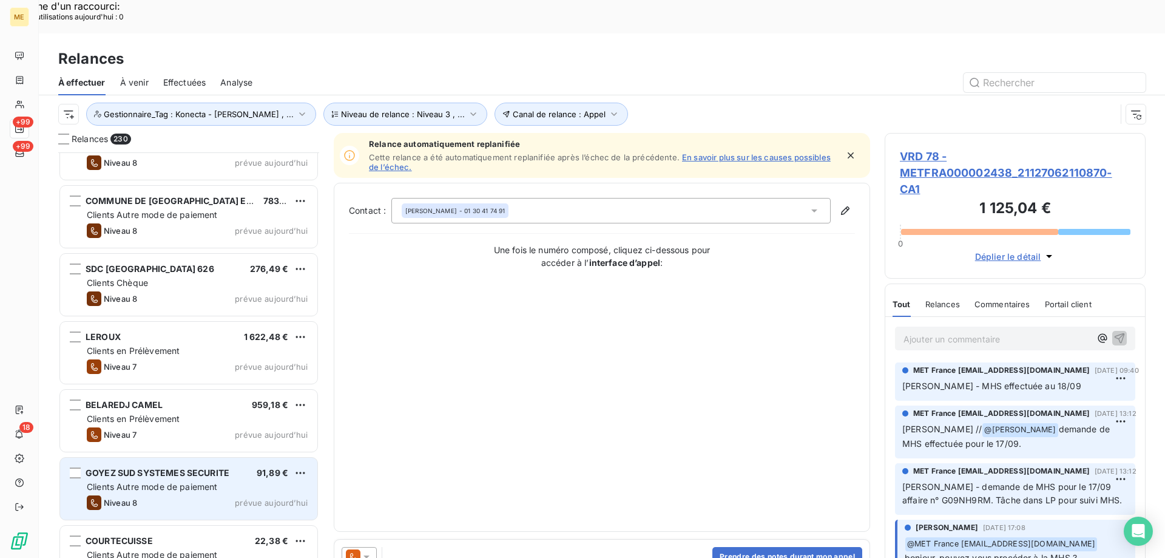
click at [212, 495] on div "Niveau 8 prévue [DATE]" at bounding box center [197, 502] width 221 height 15
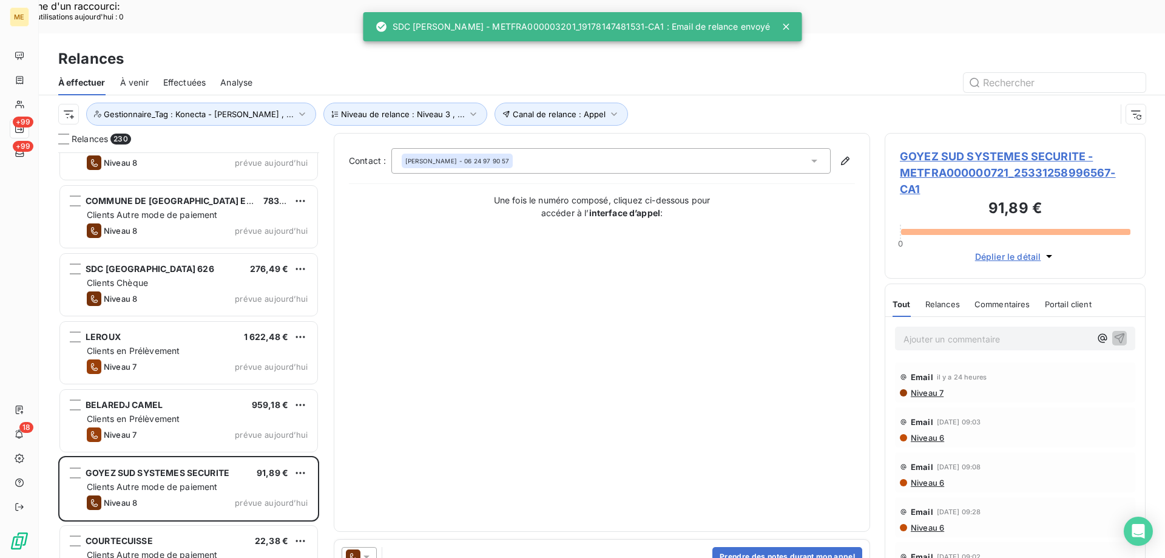
click at [374, 547] on div at bounding box center [359, 556] width 35 height 19
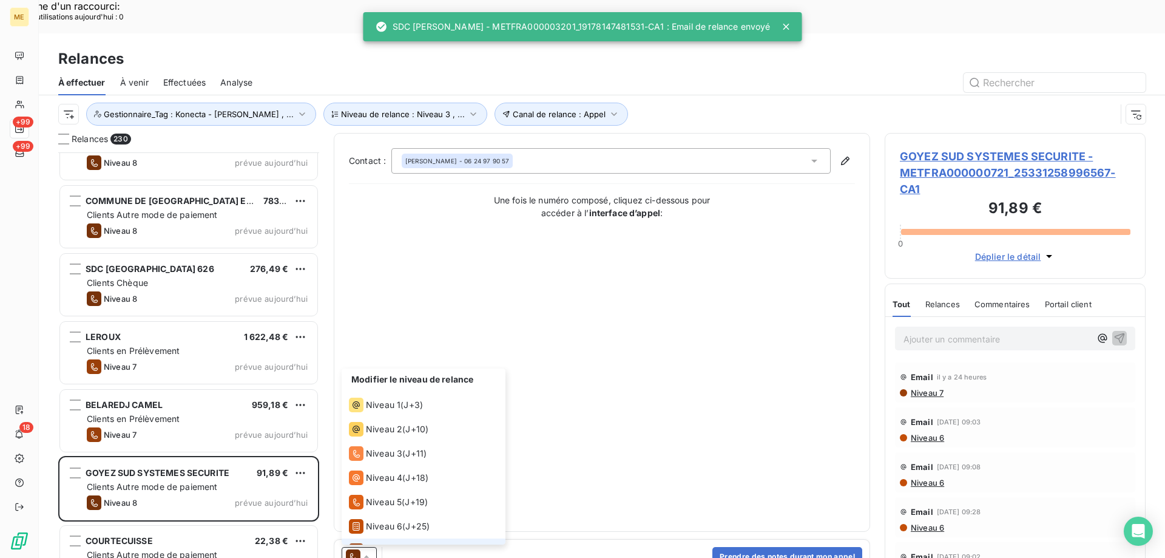
scroll to position [42, 0]
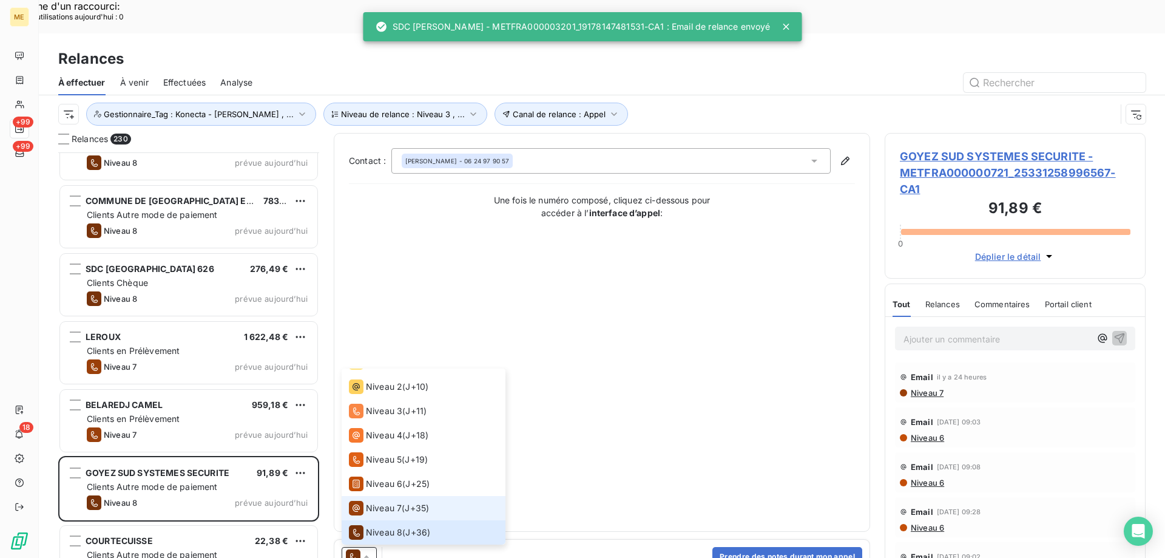
click at [400, 502] on span "Niveau 7" at bounding box center [384, 508] width 36 height 12
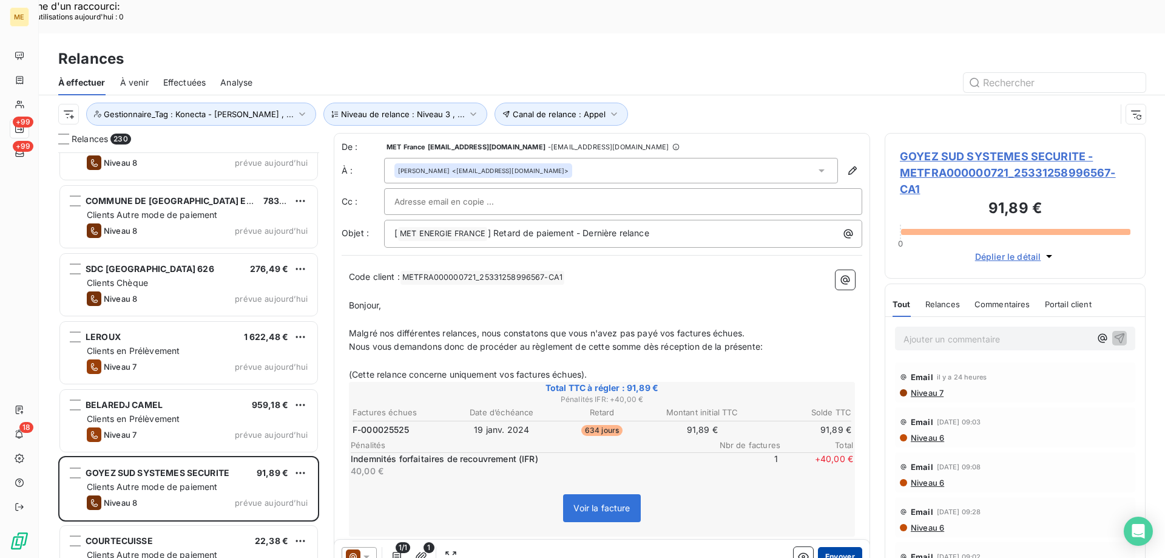
click at [842, 547] on button "Envoyer" at bounding box center [840, 556] width 44 height 19
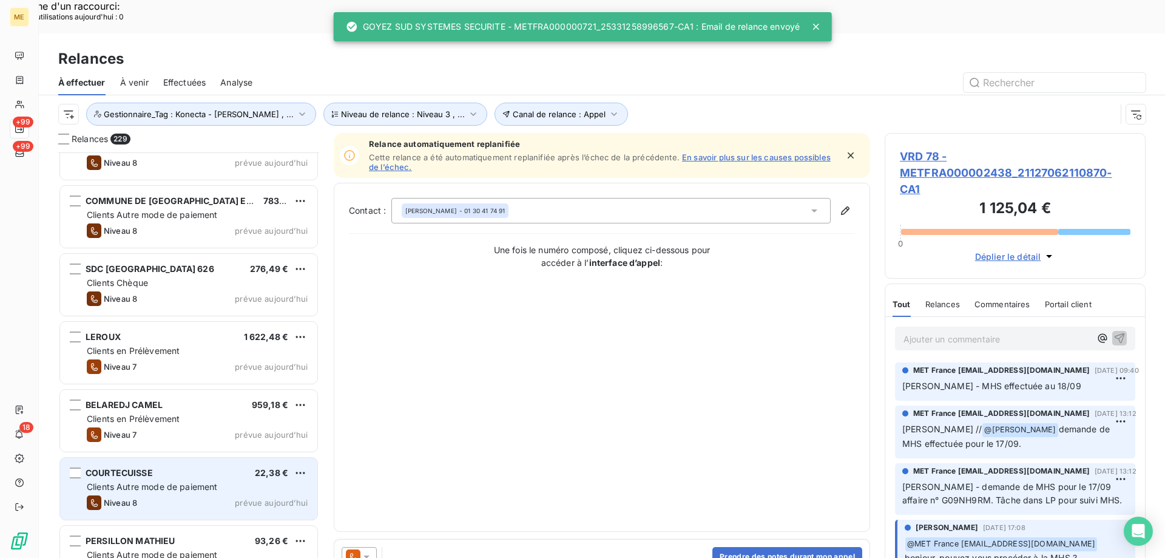
click at [221, 459] on div "COURTECUISSE 22,38 € Clients Autre mode de paiement Niveau 8 prévue [DATE]" at bounding box center [188, 489] width 257 height 62
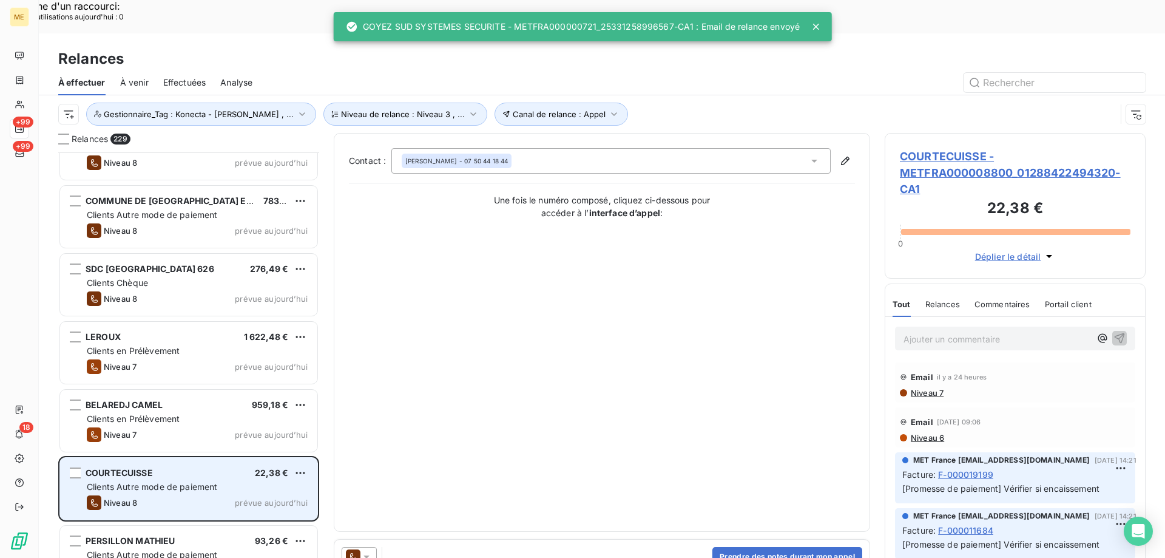
click at [232, 481] on div "Clients Autre mode de paiement" at bounding box center [197, 487] width 221 height 12
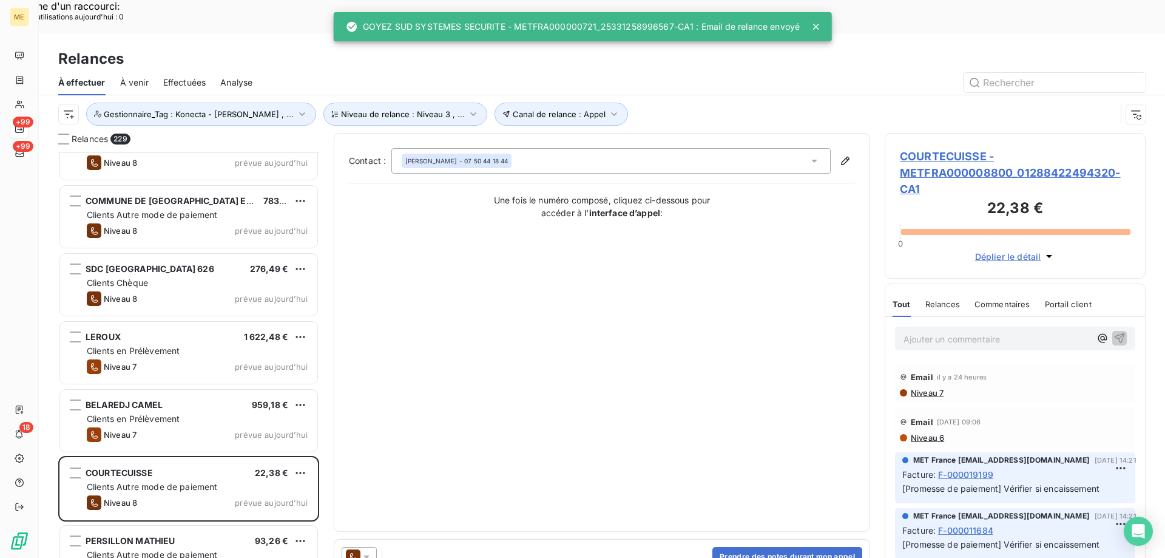
click at [371, 550] on icon at bounding box center [366, 556] width 12 height 12
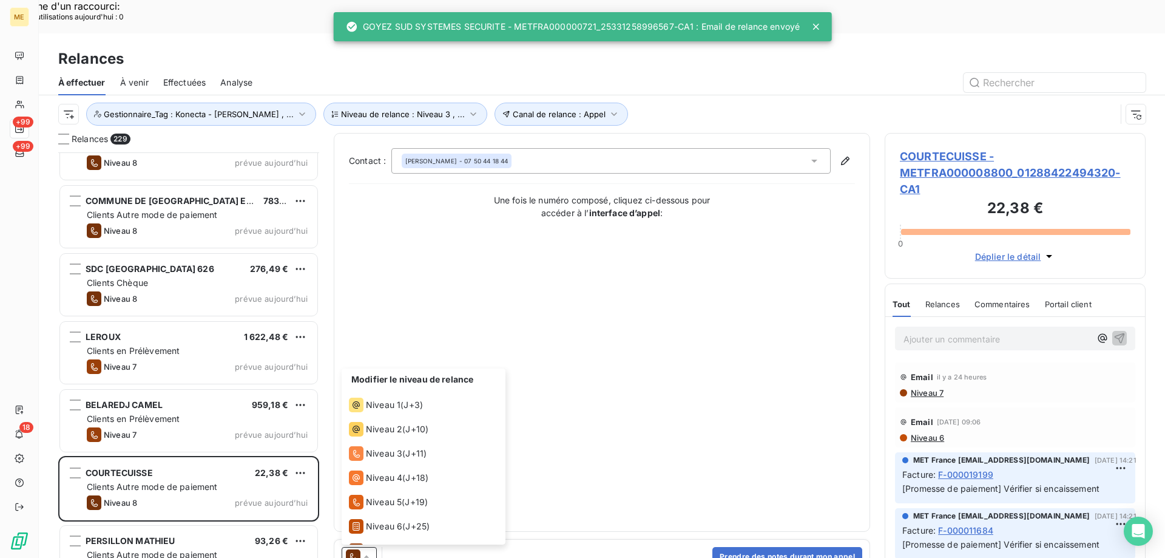
scroll to position [42, 0]
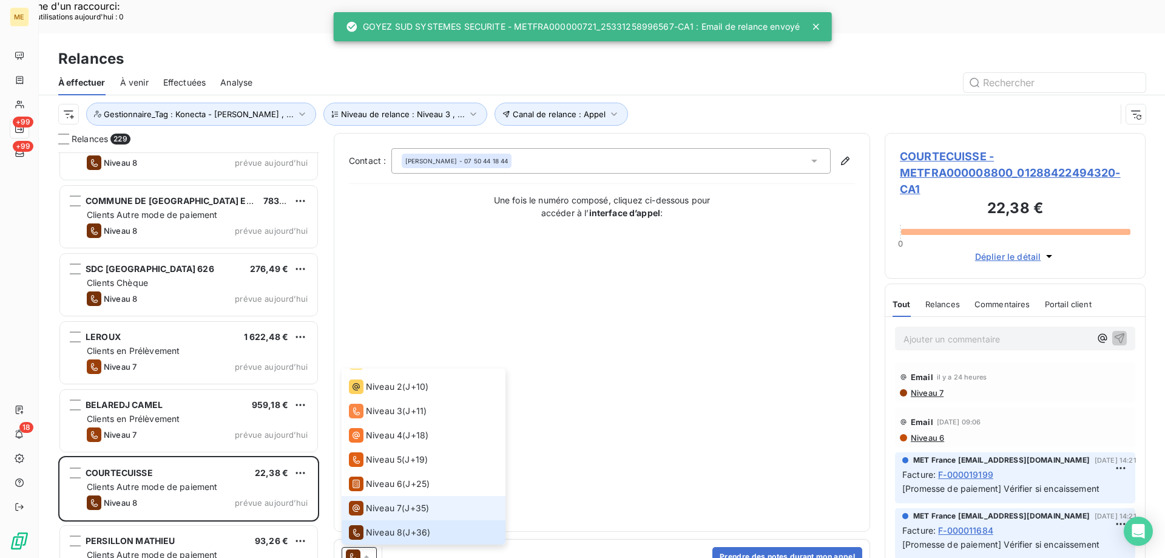
click at [391, 502] on span "Niveau 7" at bounding box center [384, 508] width 36 height 12
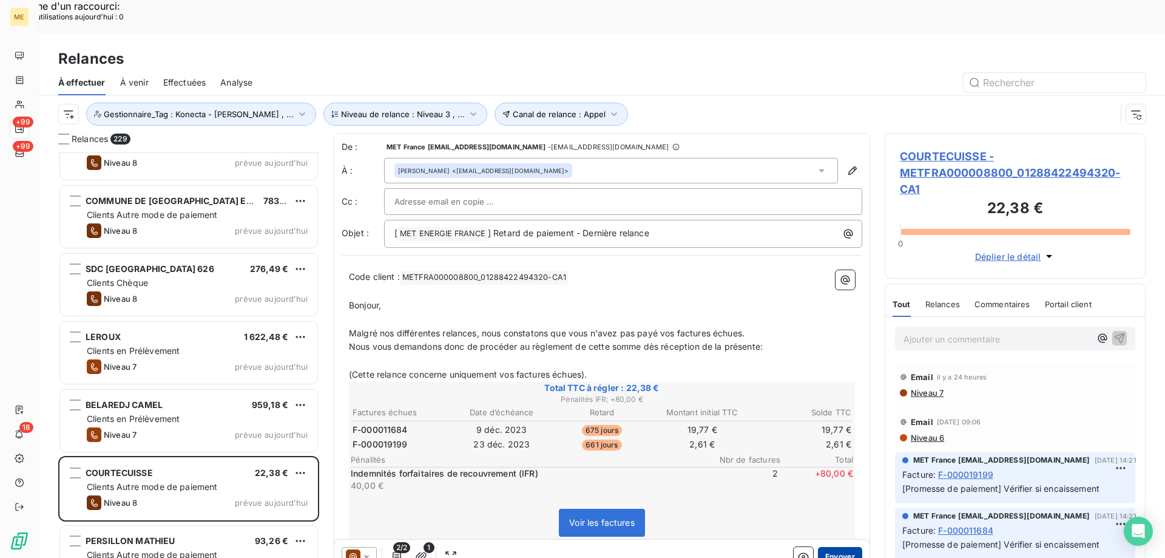
click at [830, 547] on button "Envoyer" at bounding box center [840, 556] width 44 height 19
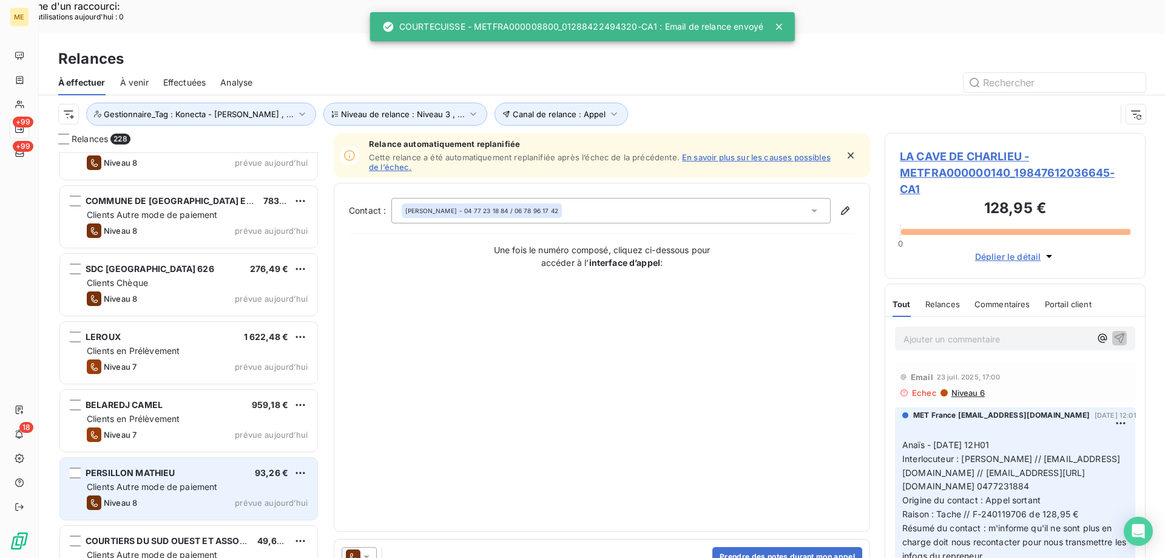
click at [208, 460] on div "[PERSON_NAME] 93,26 € Clients Autre mode de paiement Niveau 8 prévue [DATE]" at bounding box center [188, 489] width 257 height 62
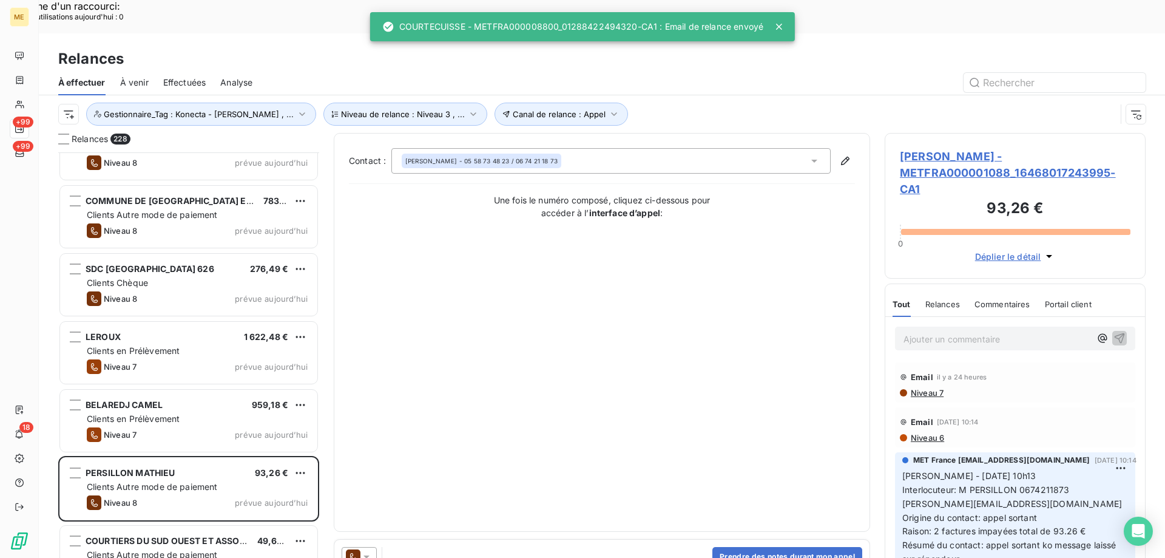
click at [375, 547] on div at bounding box center [359, 556] width 35 height 19
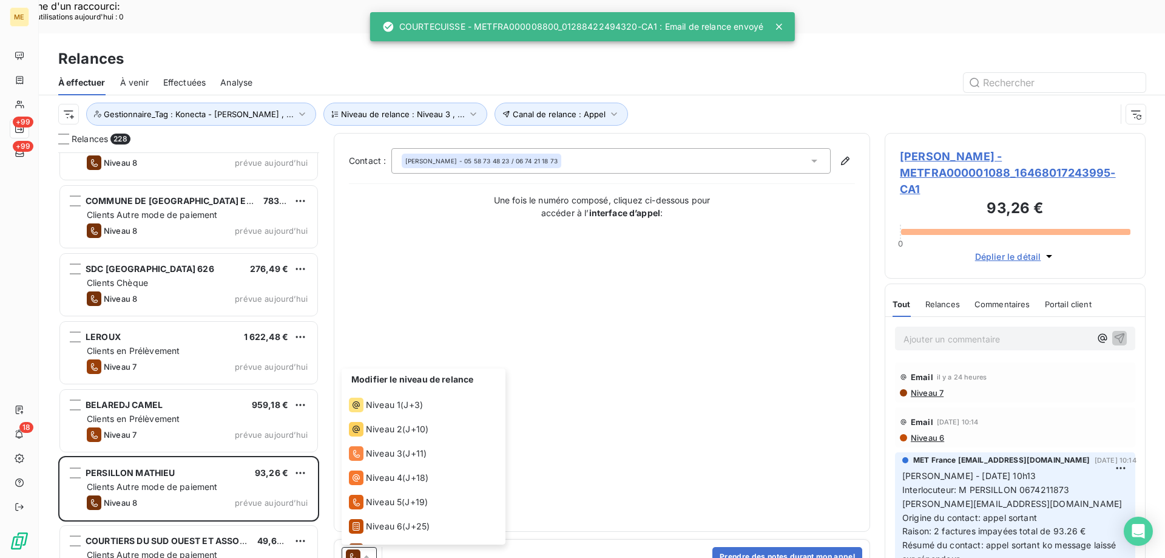
scroll to position [42, 0]
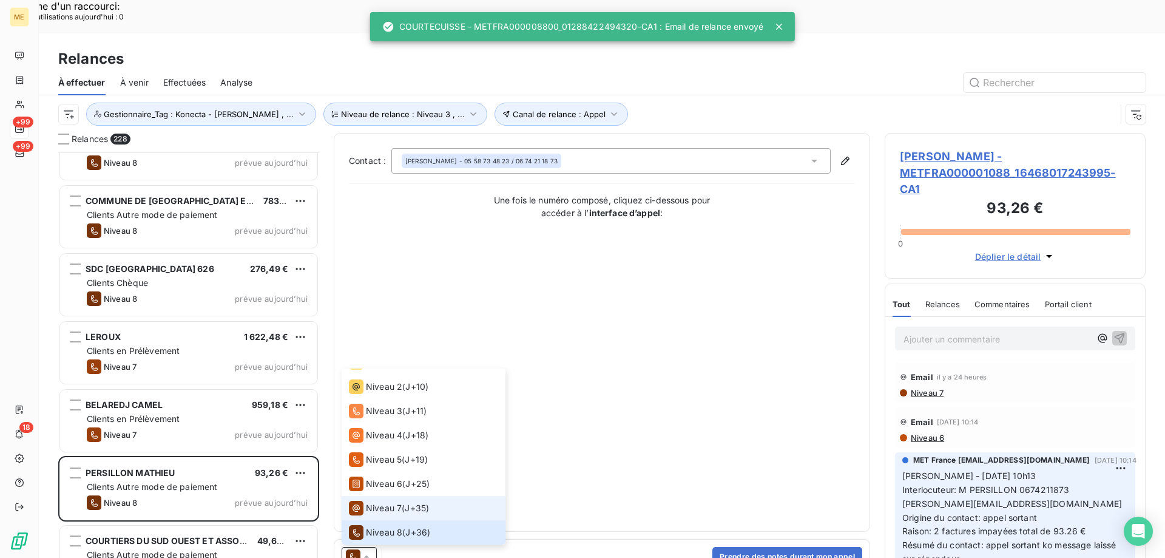
click at [392, 496] on li "Niveau 7 ( J+35 )" at bounding box center [424, 508] width 164 height 24
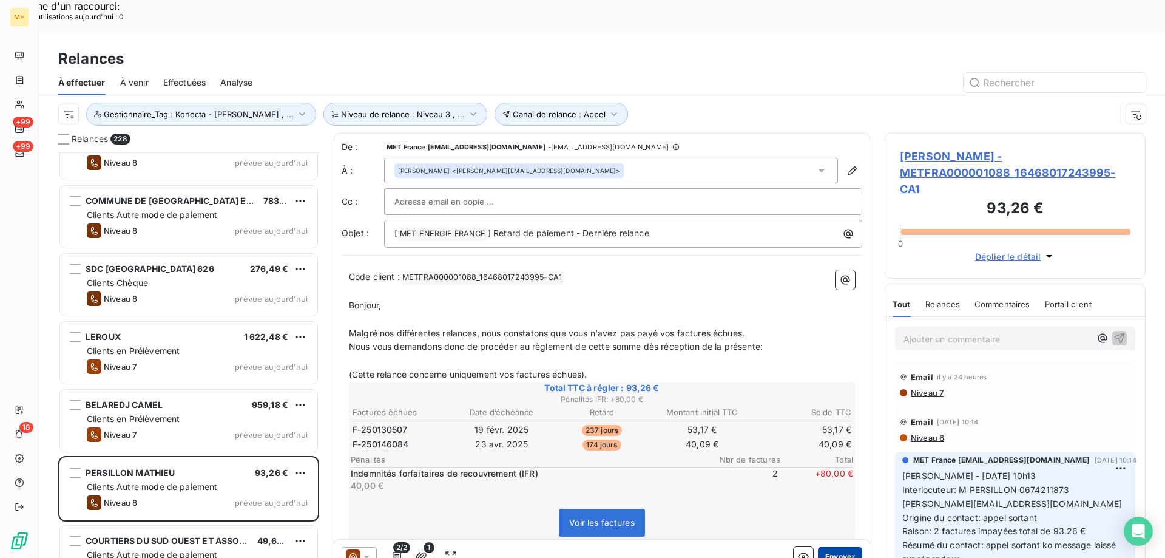
click at [836, 547] on button "Envoyer" at bounding box center [840, 556] width 44 height 19
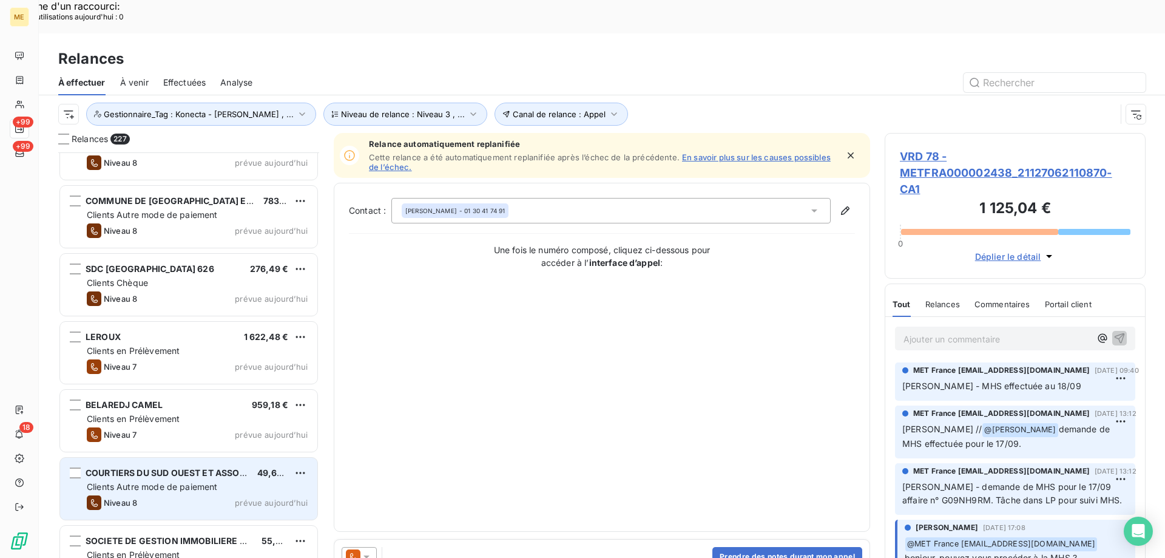
click at [229, 481] on div "Clients Autre mode de paiement" at bounding box center [197, 487] width 221 height 12
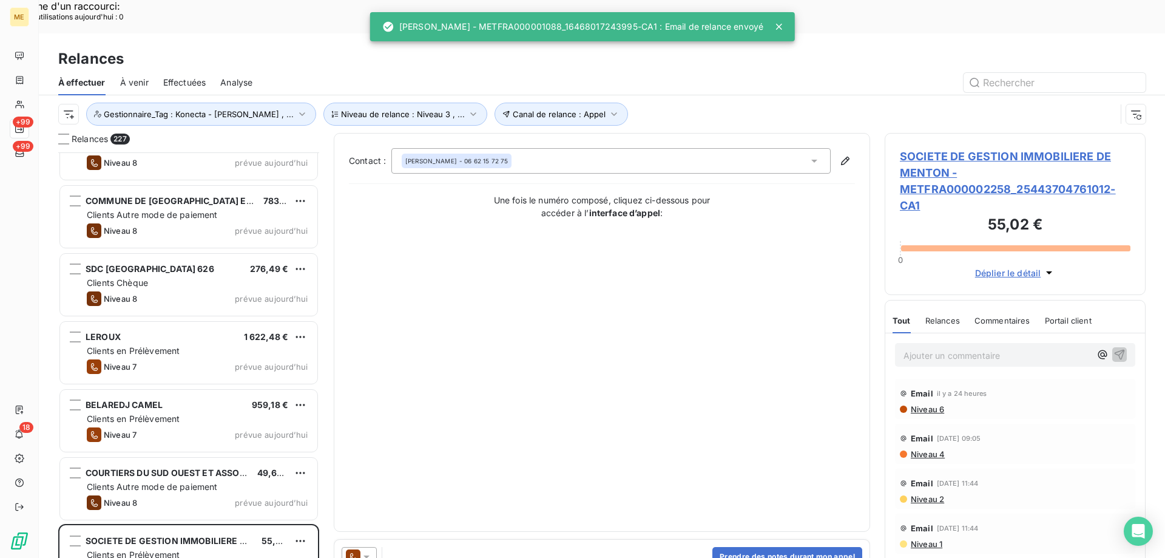
click at [372, 550] on icon at bounding box center [366, 556] width 12 height 12
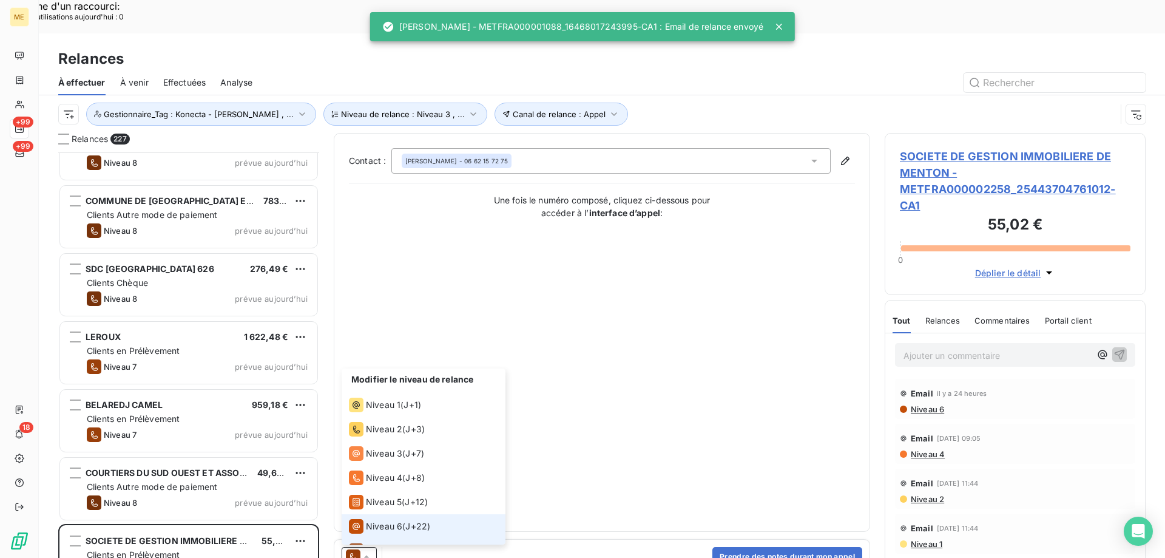
scroll to position [18, 0]
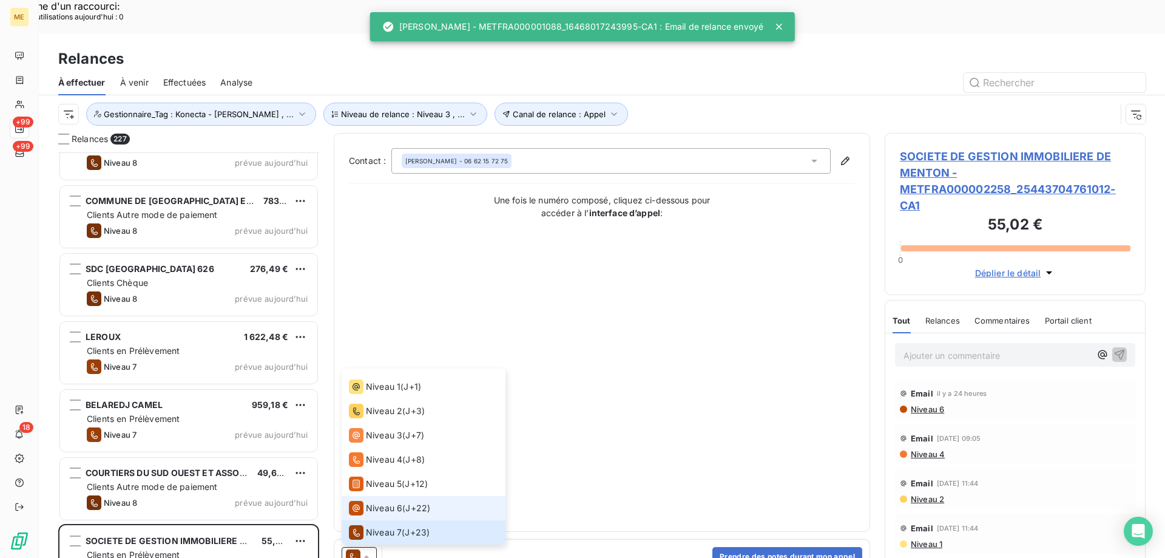
click at [388, 502] on span "Niveau 6" at bounding box center [384, 508] width 36 height 12
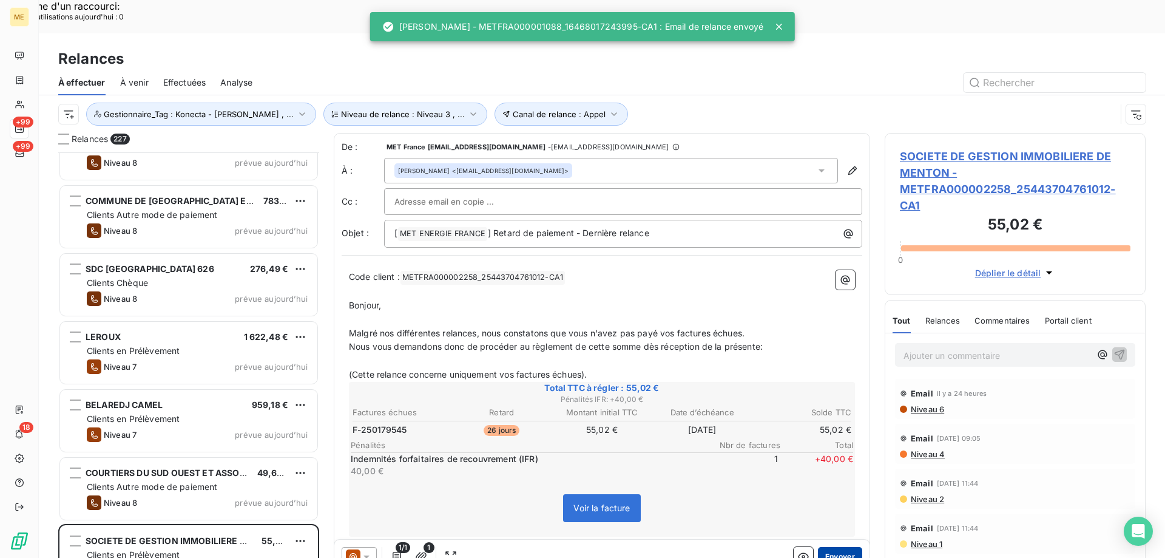
click at [847, 547] on button "Envoyer" at bounding box center [840, 556] width 44 height 19
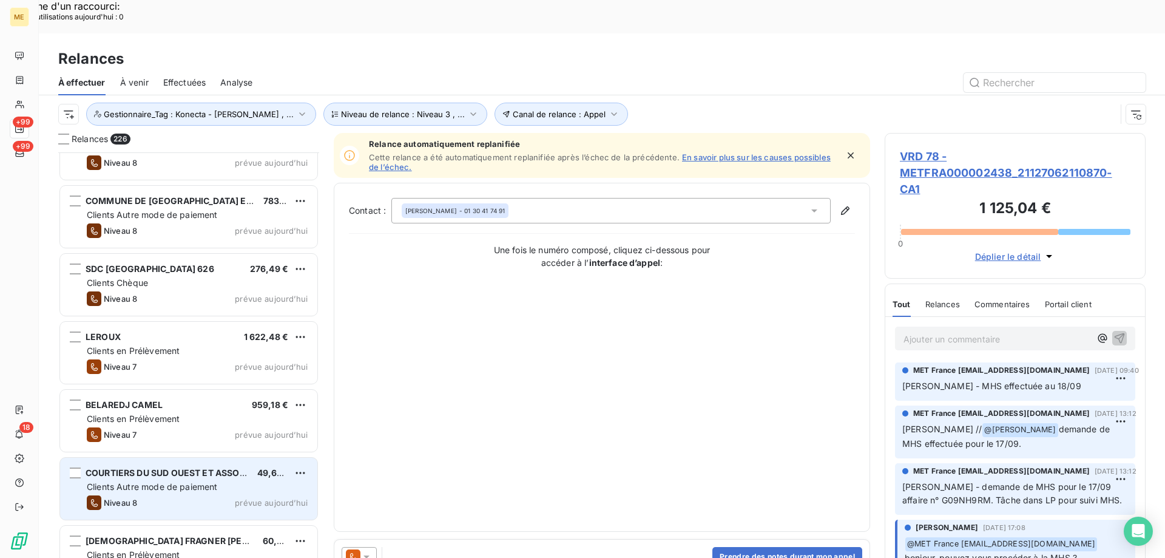
click at [191, 481] on div "Clients Autre mode de paiement" at bounding box center [197, 487] width 221 height 12
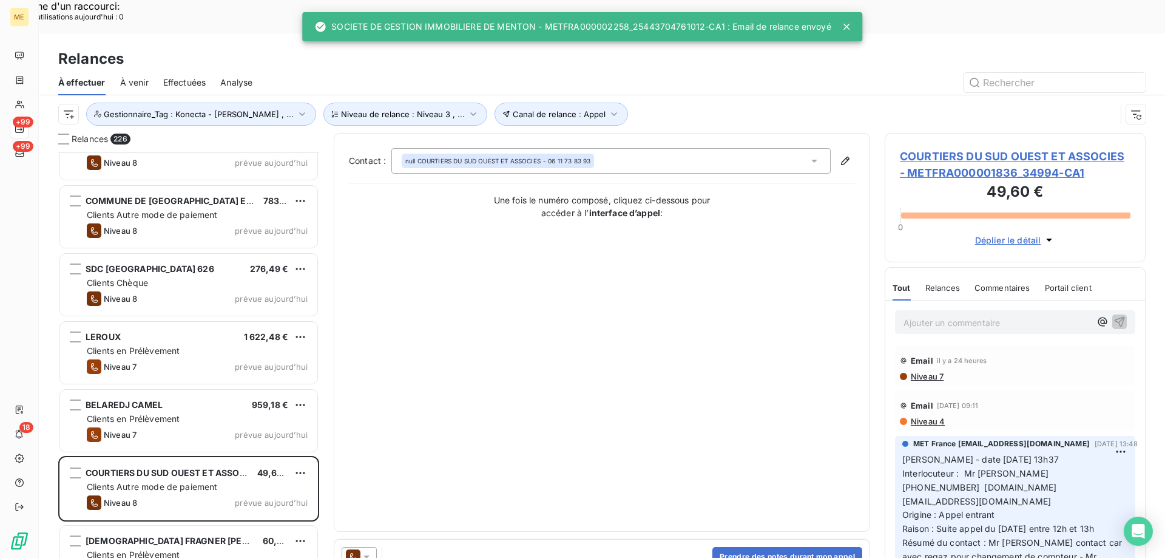
drag, startPoint x: 374, startPoint y: 525, endPoint x: 382, endPoint y: 512, distance: 15.7
click at [374, 547] on div at bounding box center [359, 556] width 35 height 19
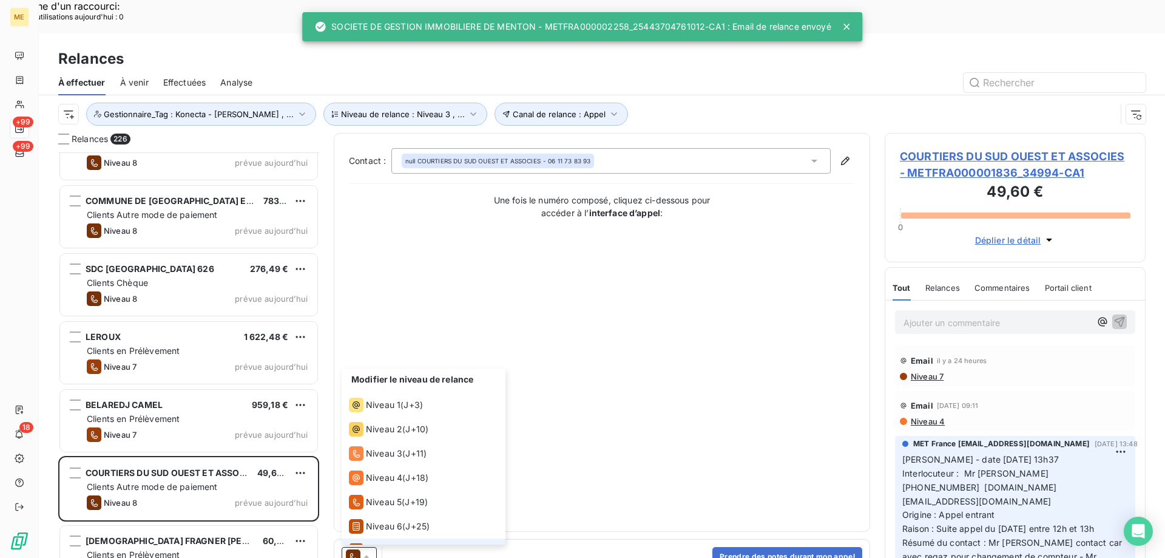
scroll to position [42, 0]
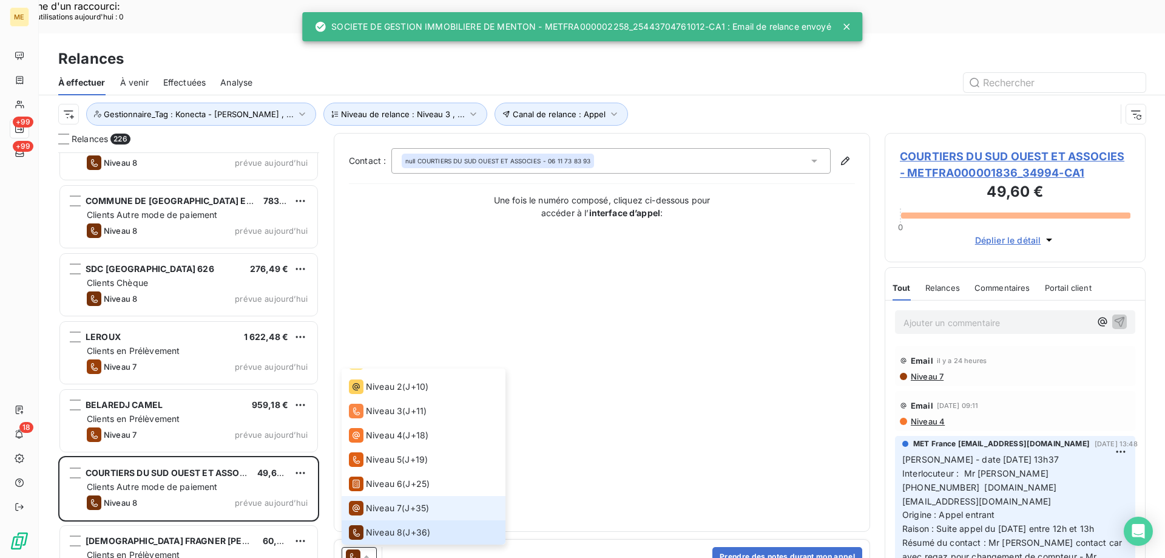
click at [393, 502] on span "Niveau 7" at bounding box center [384, 508] width 36 height 12
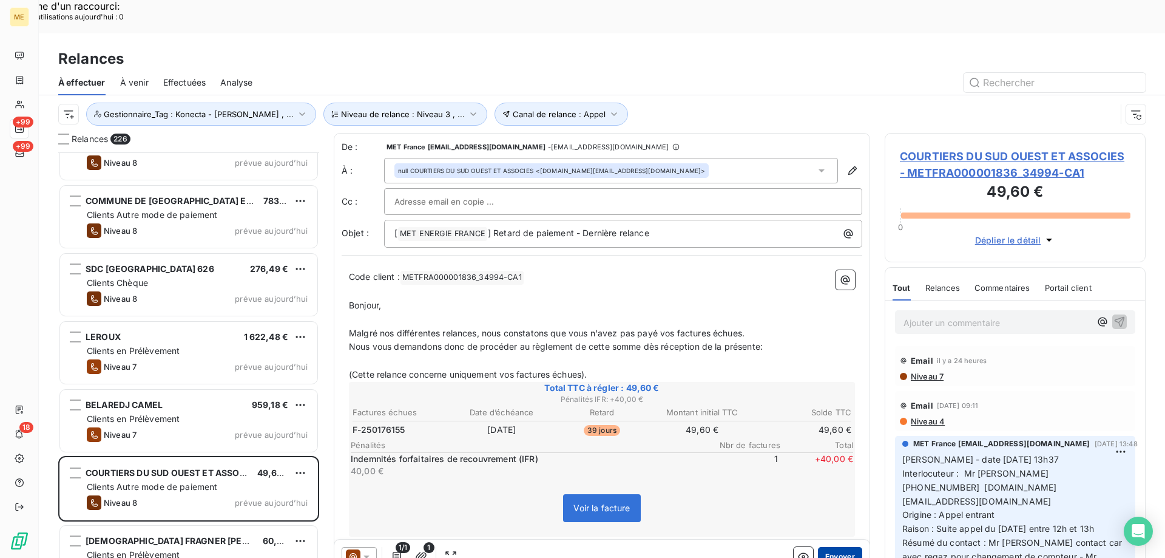
click at [837, 547] on button "Envoyer" at bounding box center [840, 556] width 44 height 19
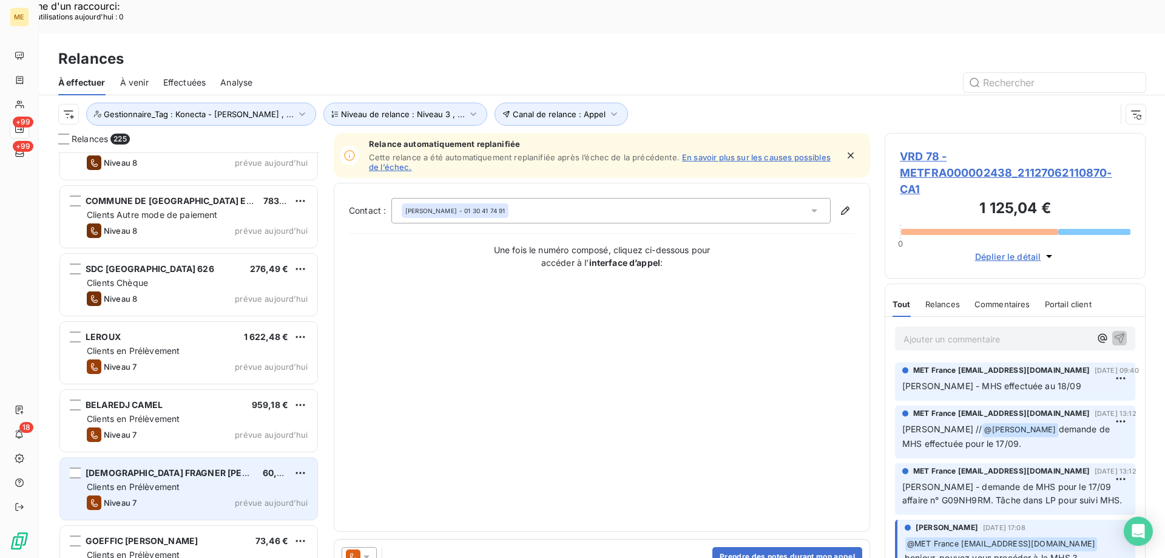
click at [224, 459] on div "[DEMOGRAPHIC_DATA] FRAGNER [PERSON_NAME] 60,75 € Clients en Prélèvement Niveau …" at bounding box center [188, 489] width 257 height 62
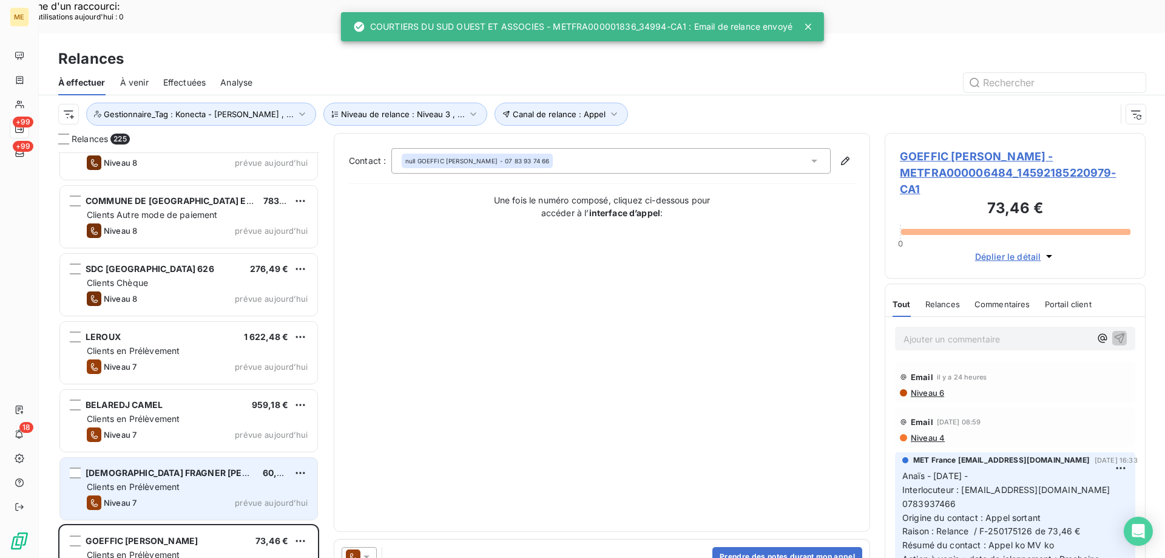
click at [249, 460] on div "[DEMOGRAPHIC_DATA] FRAGNER [PERSON_NAME] 60,75 € Clients en Prélèvement Niveau …" at bounding box center [188, 489] width 257 height 62
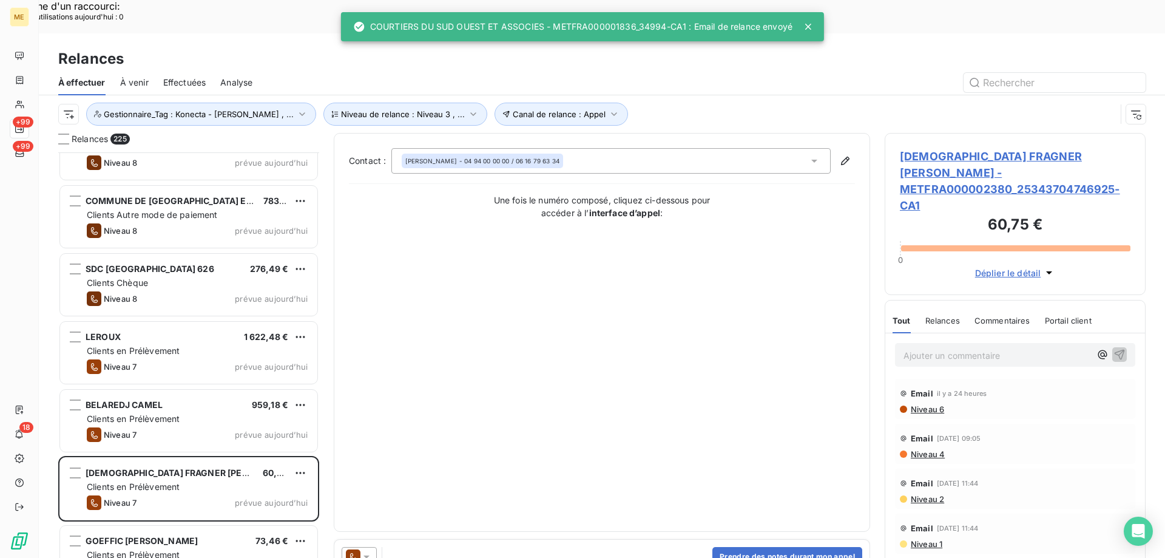
click at [376, 547] on div at bounding box center [359, 556] width 35 height 19
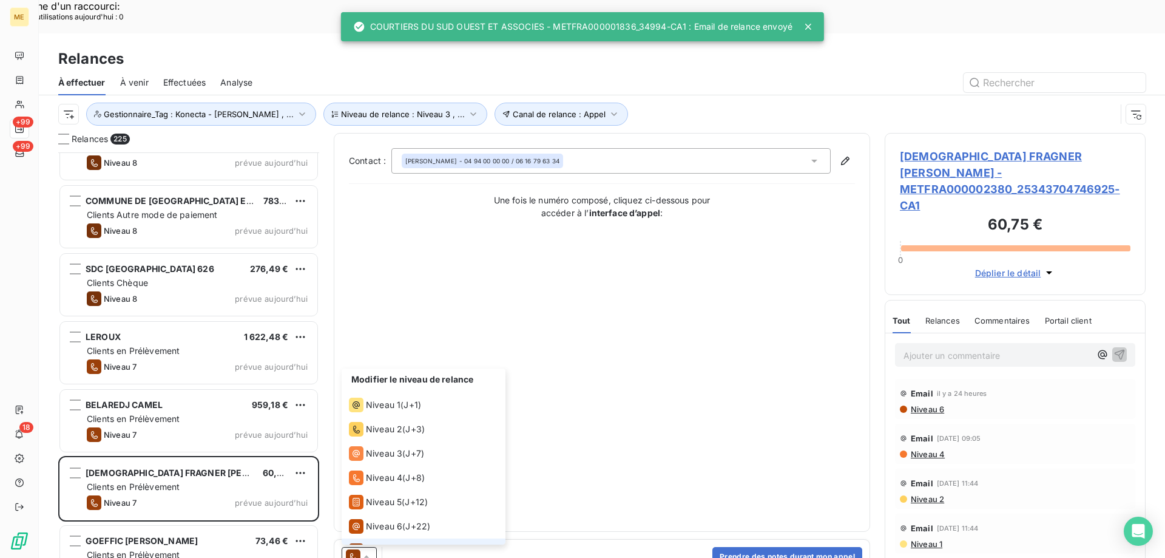
scroll to position [18, 0]
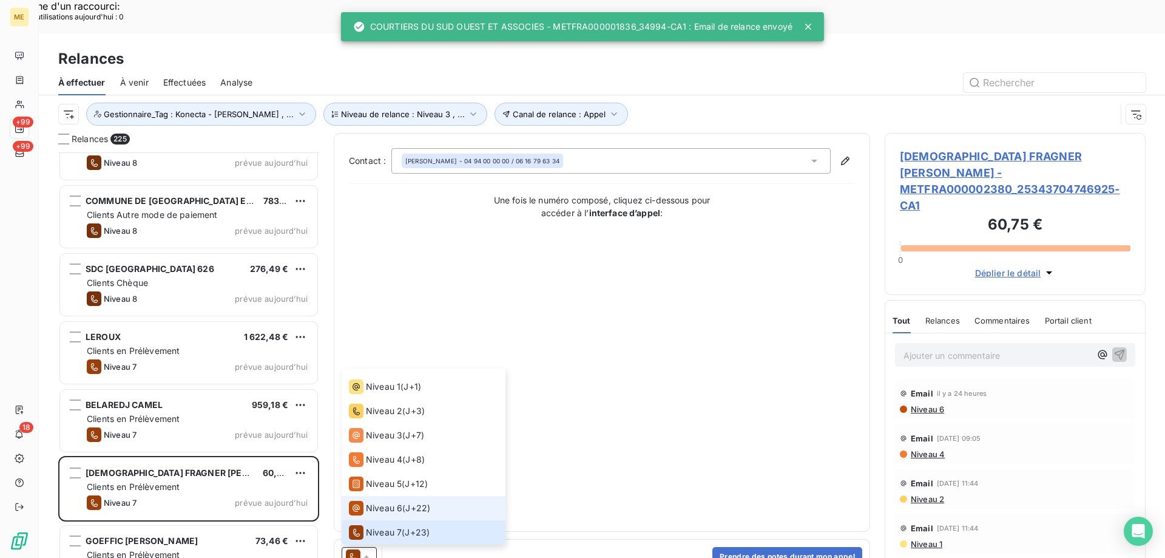
click at [390, 502] on span "Niveau 6" at bounding box center [384, 508] width 36 height 12
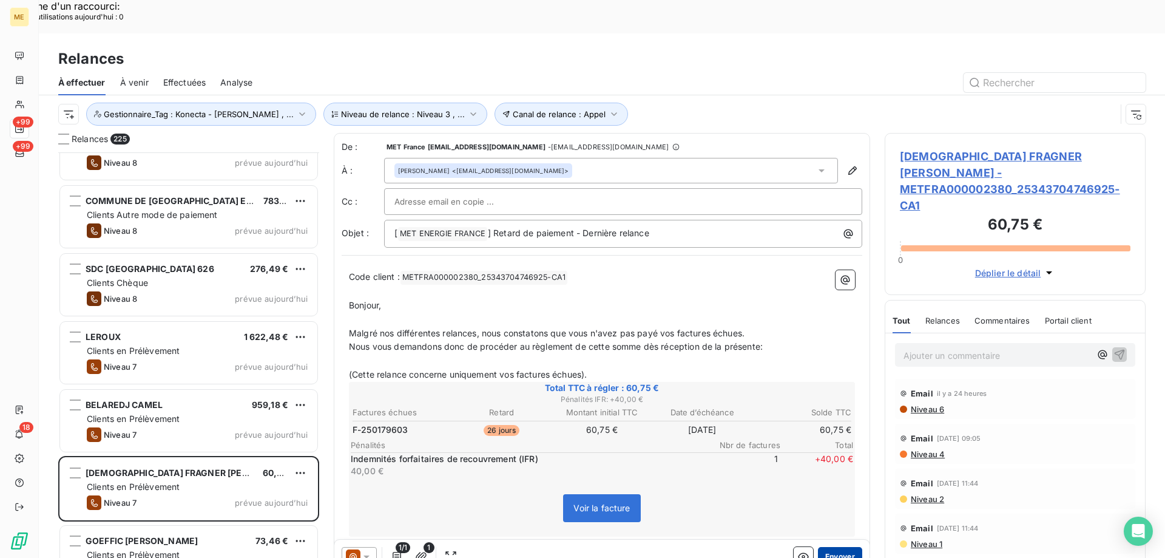
click at [839, 547] on button "Envoyer" at bounding box center [840, 556] width 44 height 19
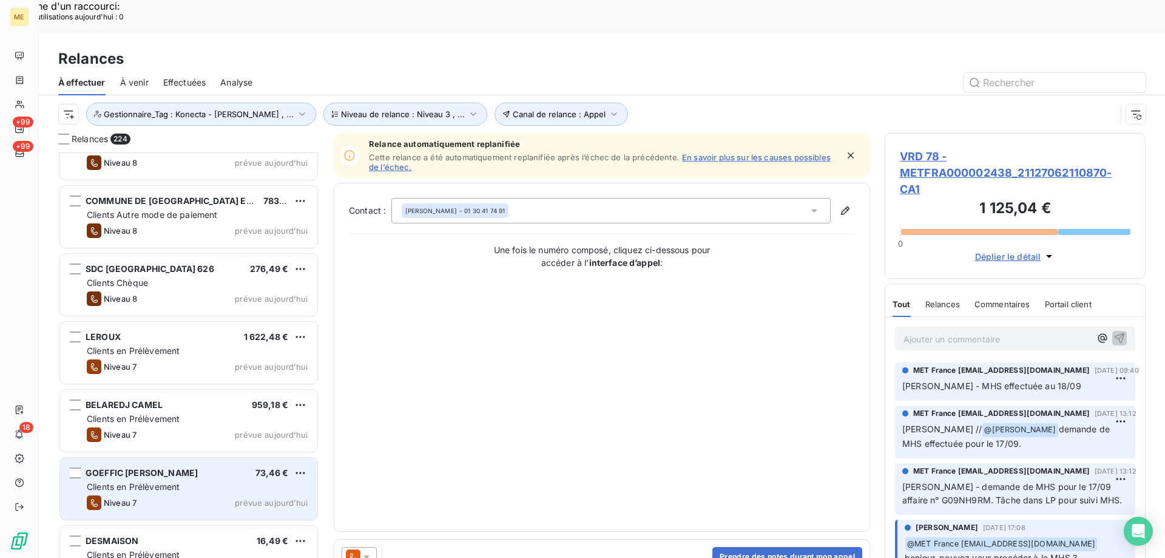
click at [208, 481] on div "Clients en Prélèvement" at bounding box center [197, 487] width 221 height 12
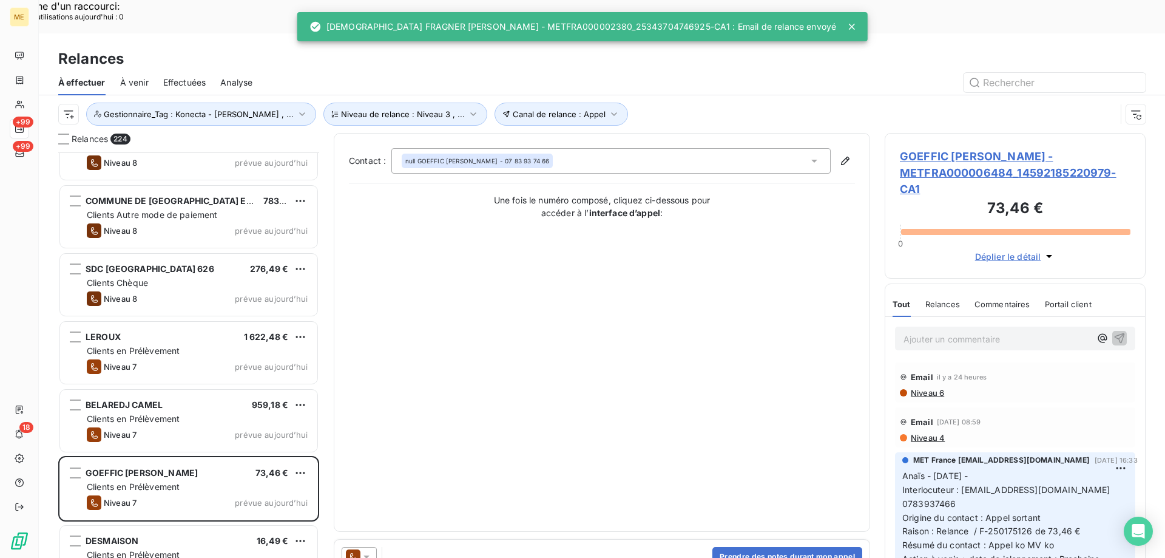
click at [368, 555] on icon at bounding box center [366, 556] width 6 height 3
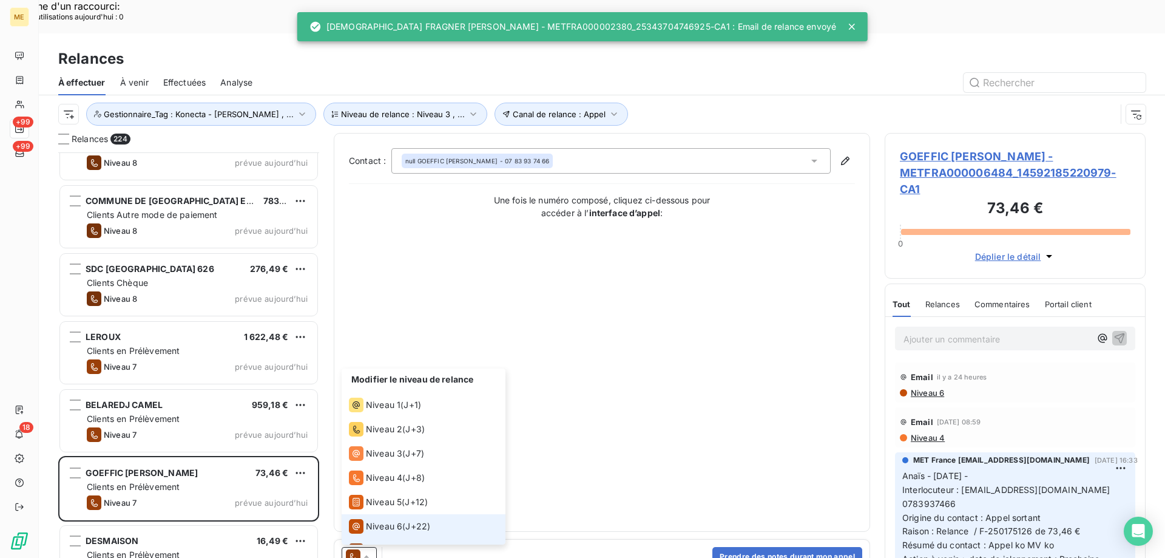
scroll to position [18, 0]
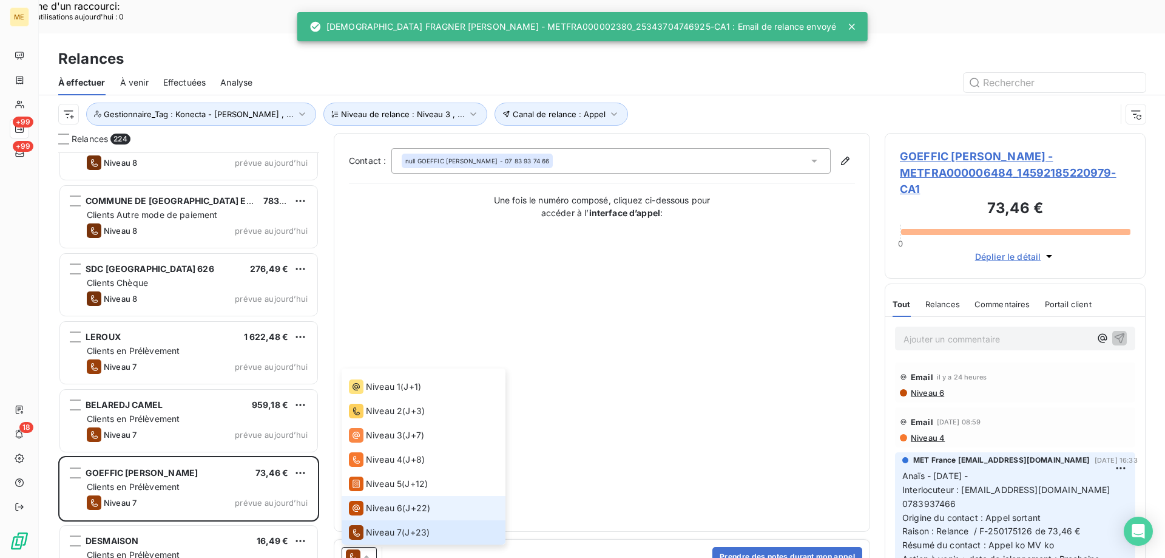
click at [387, 502] on span "Niveau 6" at bounding box center [384, 508] width 36 height 12
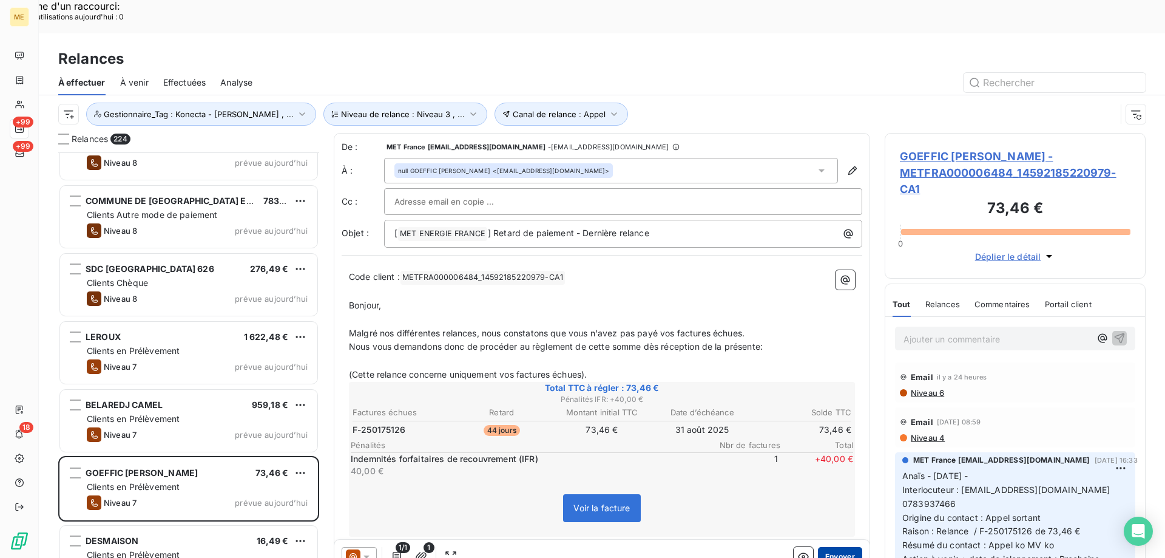
click at [836, 547] on button "Envoyer" at bounding box center [840, 556] width 44 height 19
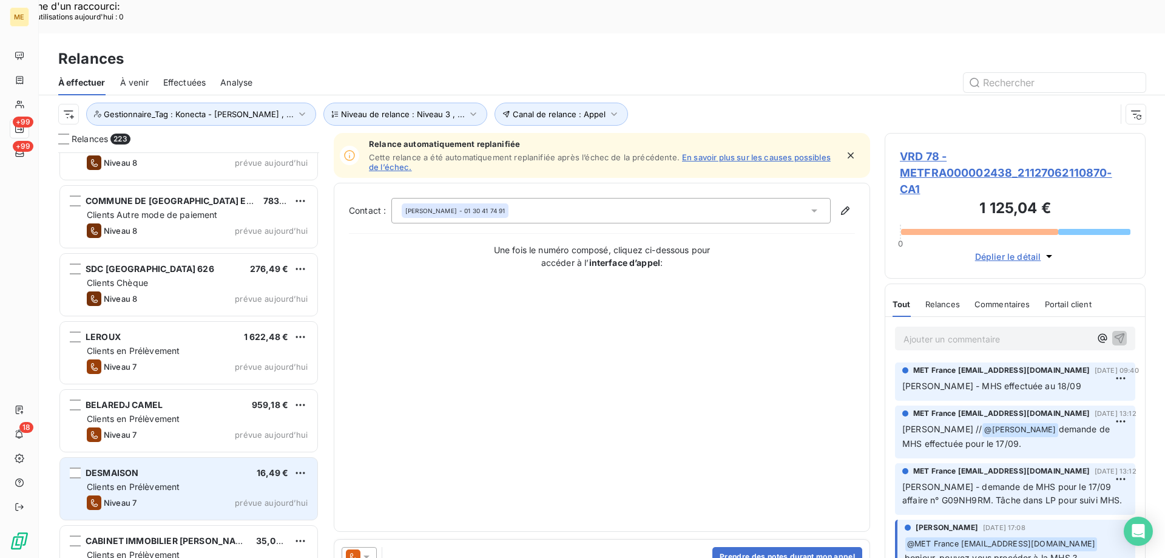
click at [220, 467] on div "DESMAISON 16,49 €" at bounding box center [197, 472] width 221 height 11
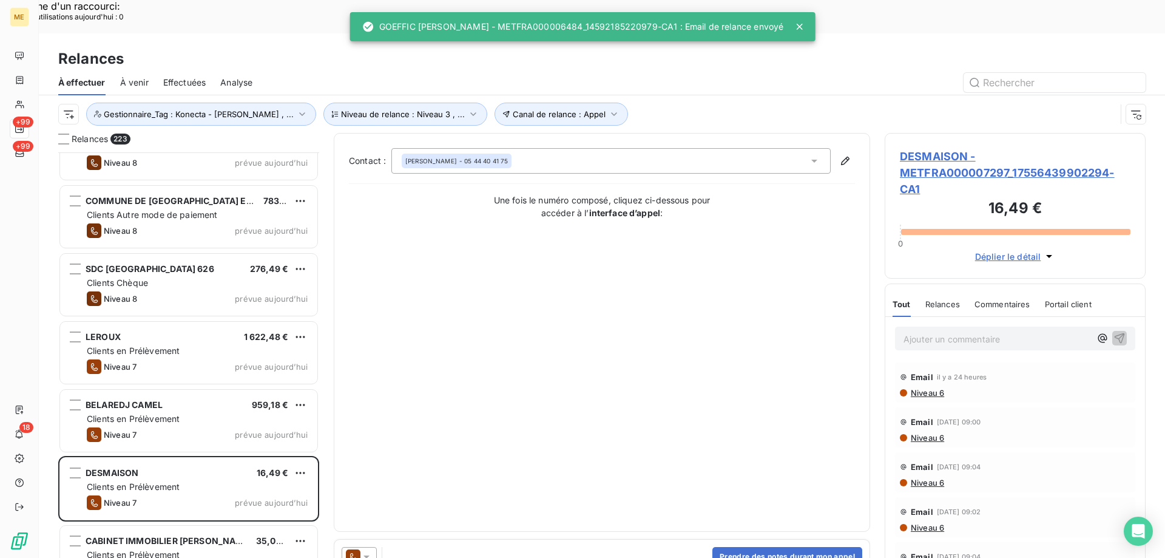
click at [375, 547] on div at bounding box center [359, 556] width 35 height 19
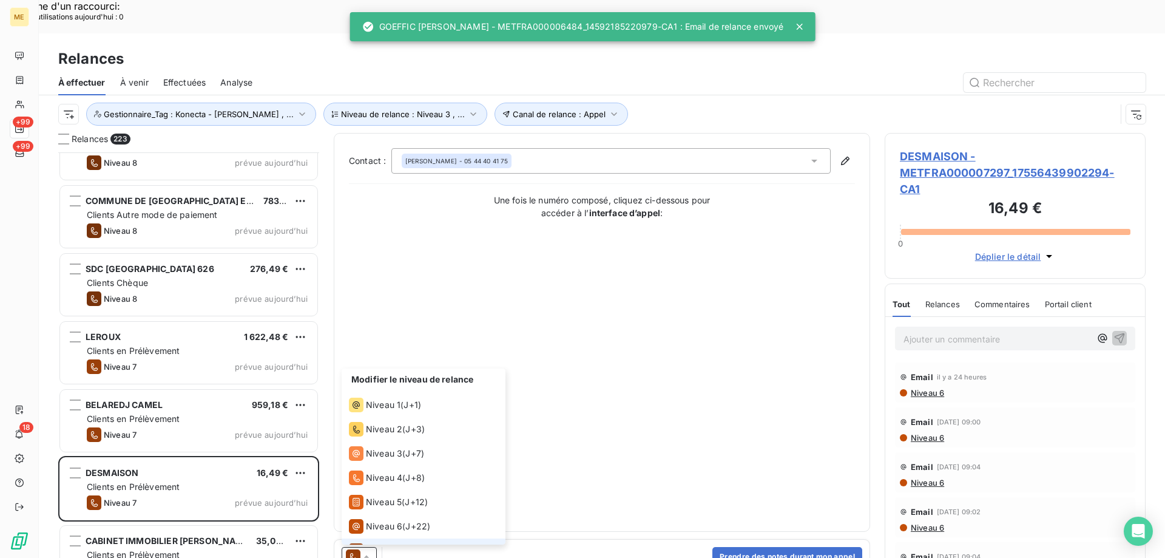
scroll to position [18, 0]
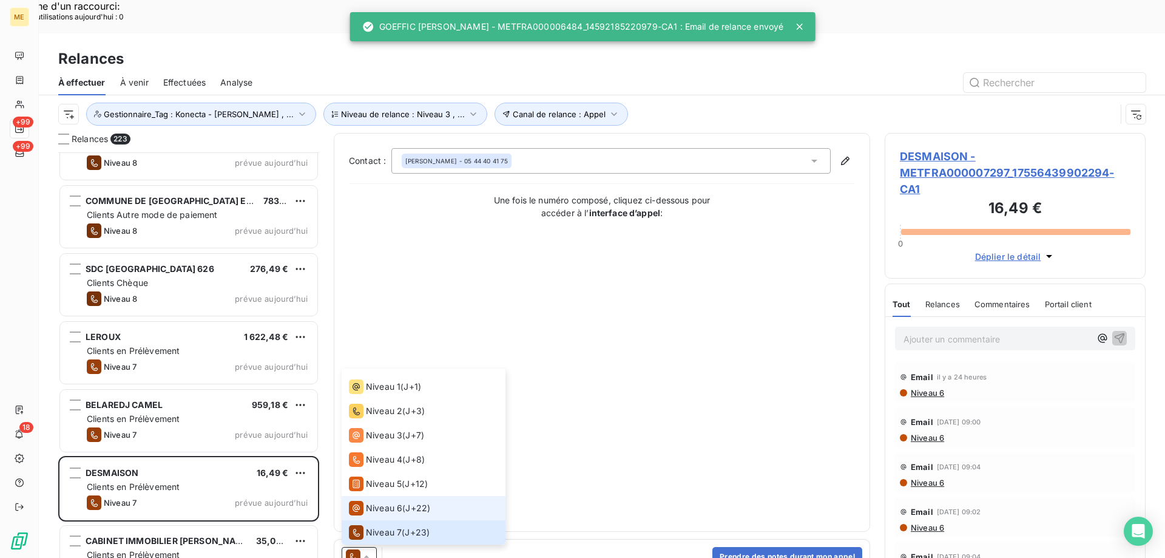
click at [383, 502] on span "Niveau 6" at bounding box center [384, 508] width 36 height 12
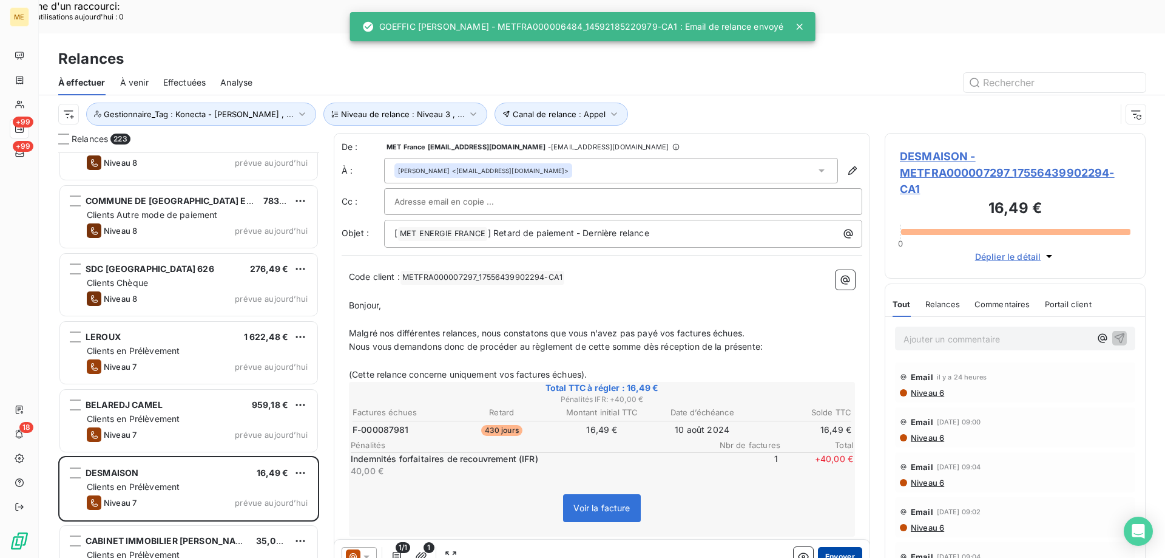
click at [838, 547] on button "Envoyer" at bounding box center [840, 556] width 44 height 19
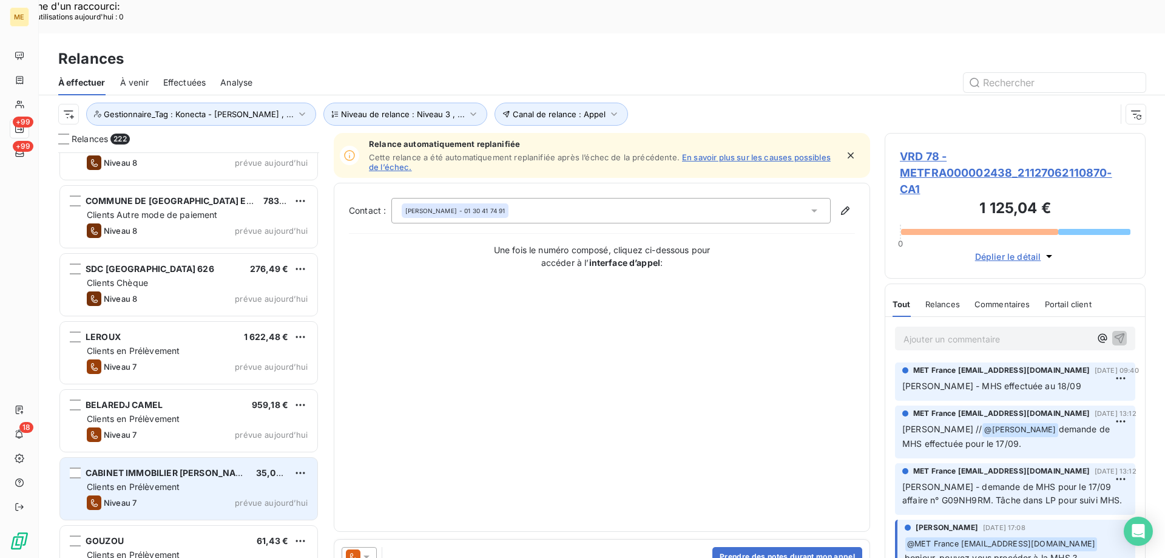
click at [206, 467] on div "CABINET IMMOBILIER DUCREUX GERALD" at bounding box center [166, 473] width 161 height 12
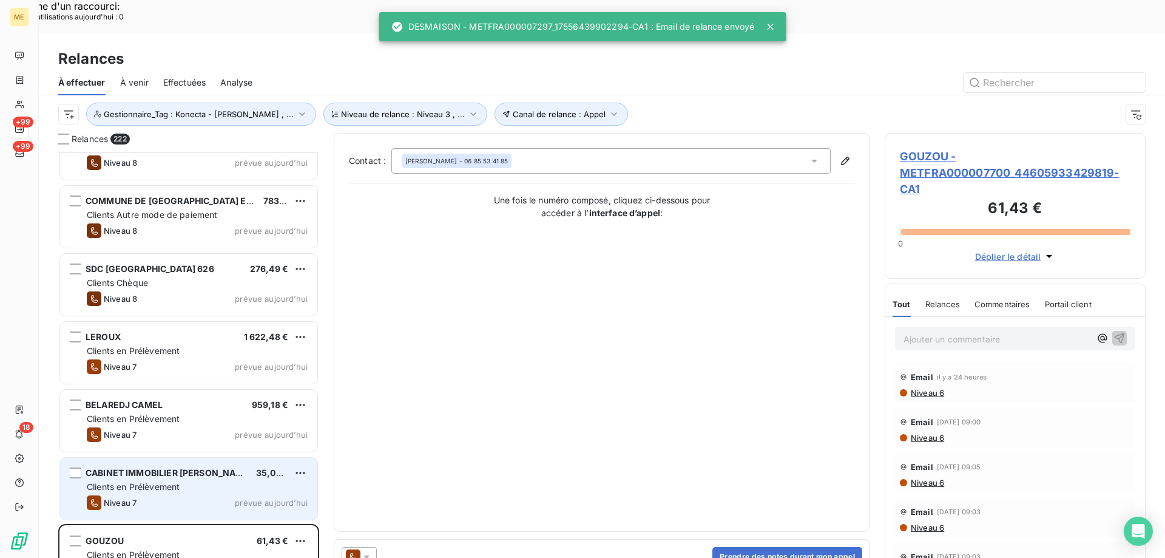
click at [265, 481] on div "Clients en Prélèvement" at bounding box center [197, 487] width 221 height 12
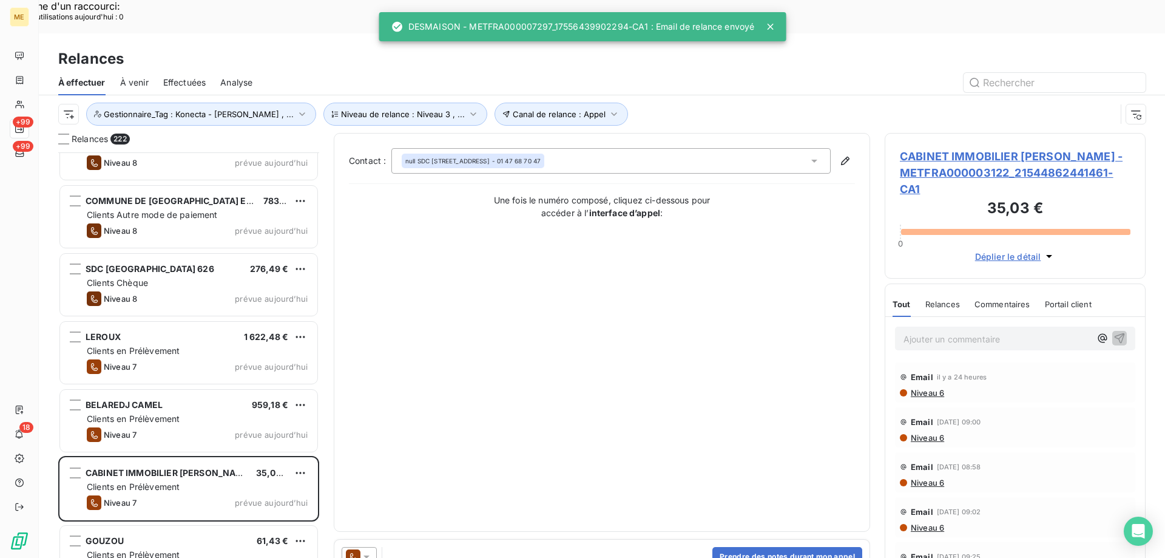
click at [371, 550] on icon at bounding box center [366, 556] width 12 height 12
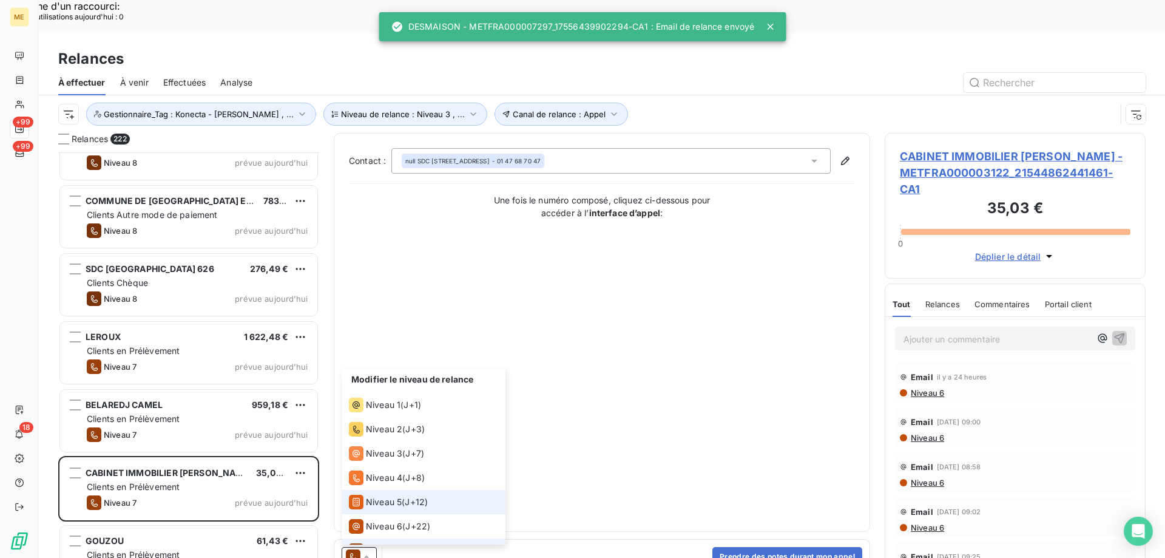
scroll to position [18, 0]
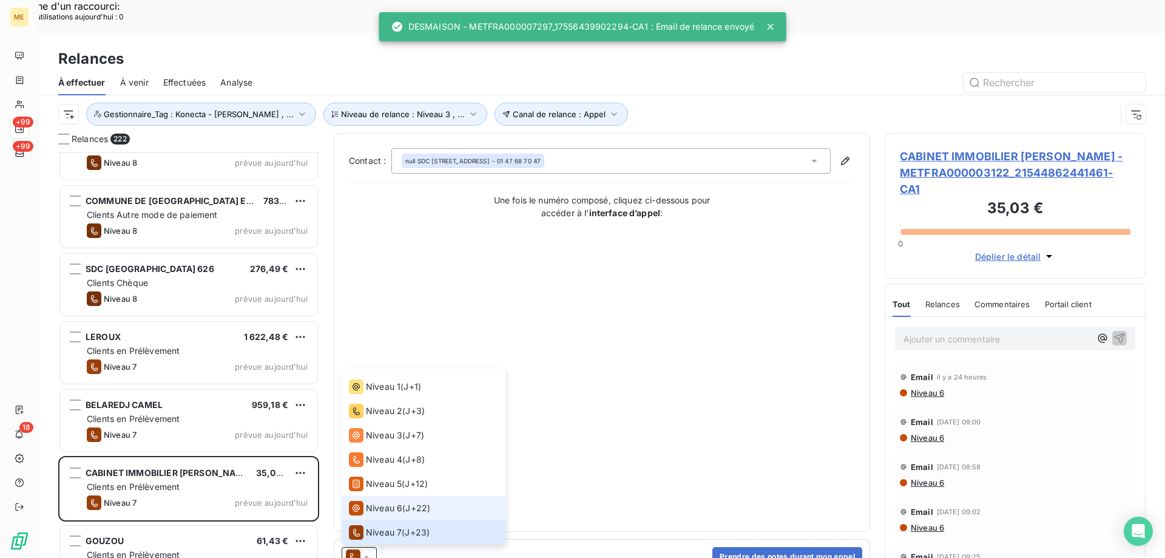
click at [388, 502] on span "Niveau 6" at bounding box center [384, 508] width 36 height 12
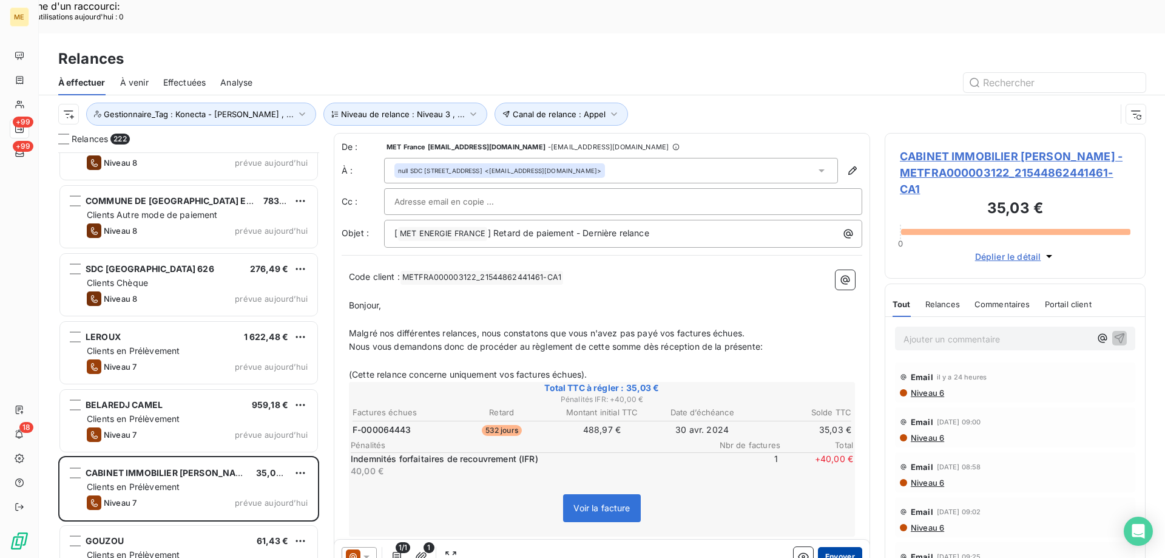
click at [828, 547] on button "Envoyer" at bounding box center [840, 556] width 44 height 19
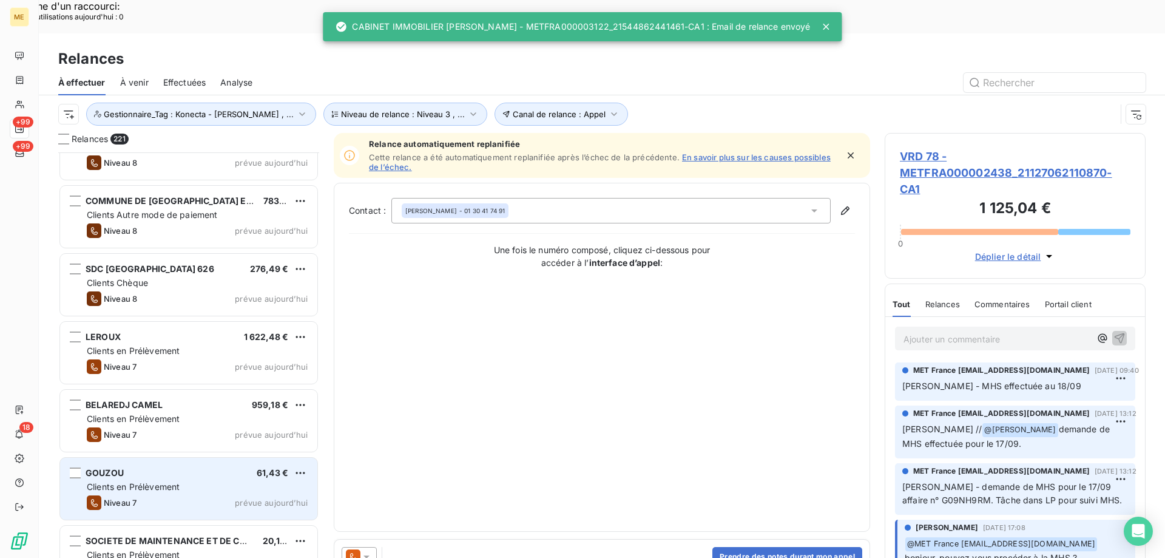
click at [252, 481] on div "Clients en Prélèvement" at bounding box center [197, 487] width 221 height 12
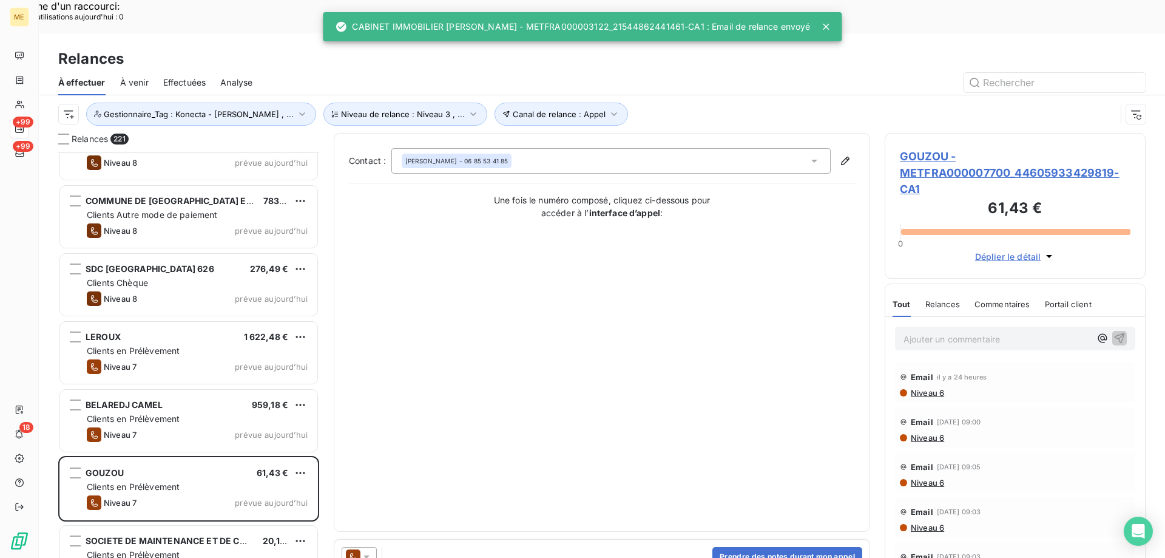
click at [371, 550] on icon at bounding box center [366, 556] width 12 height 12
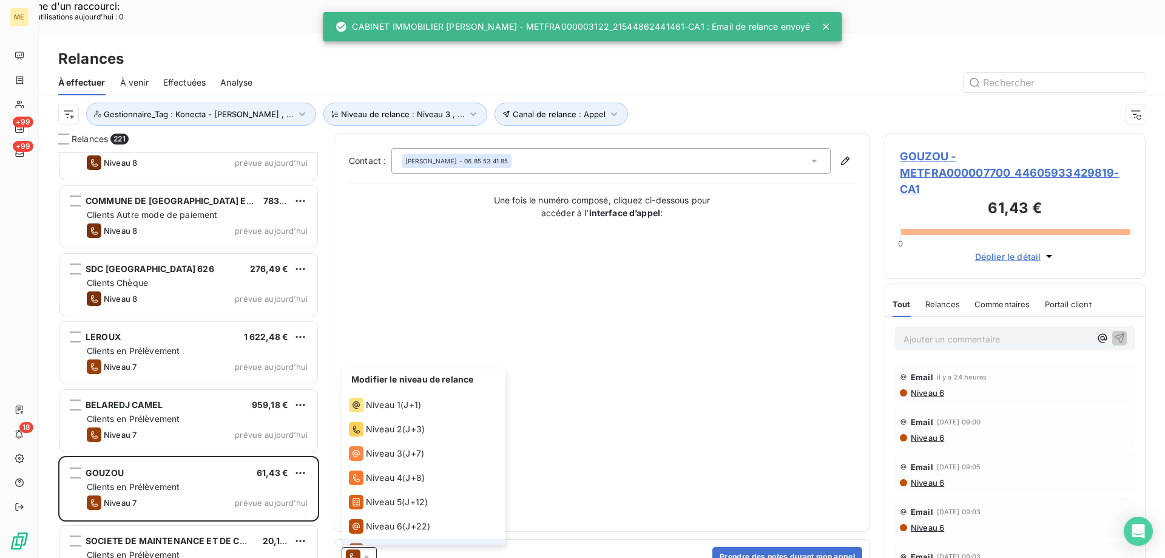
scroll to position [18, 0]
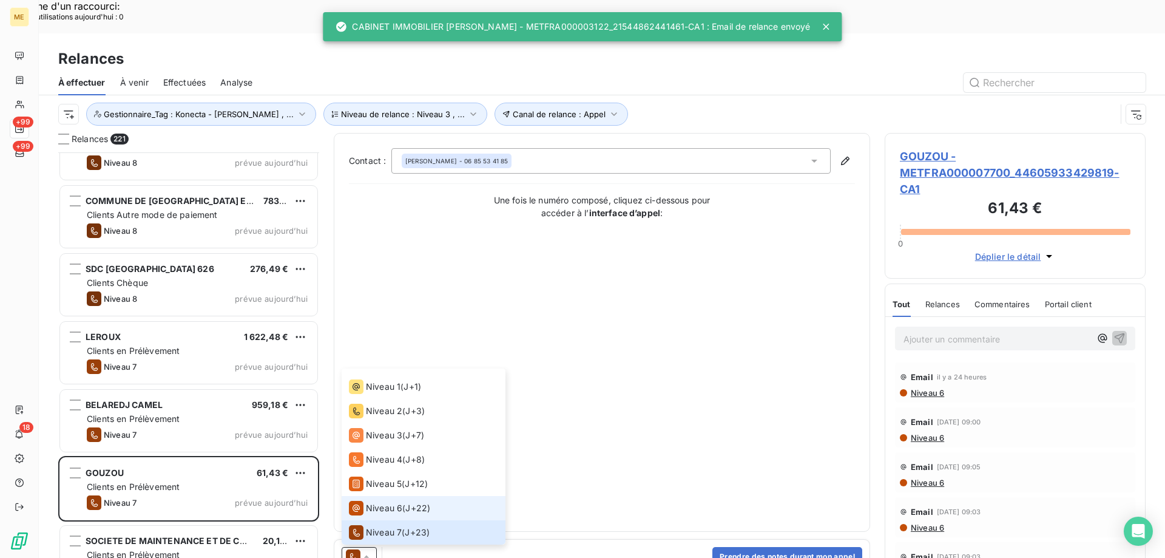
click at [394, 502] on span "Niveau 6" at bounding box center [384, 508] width 36 height 12
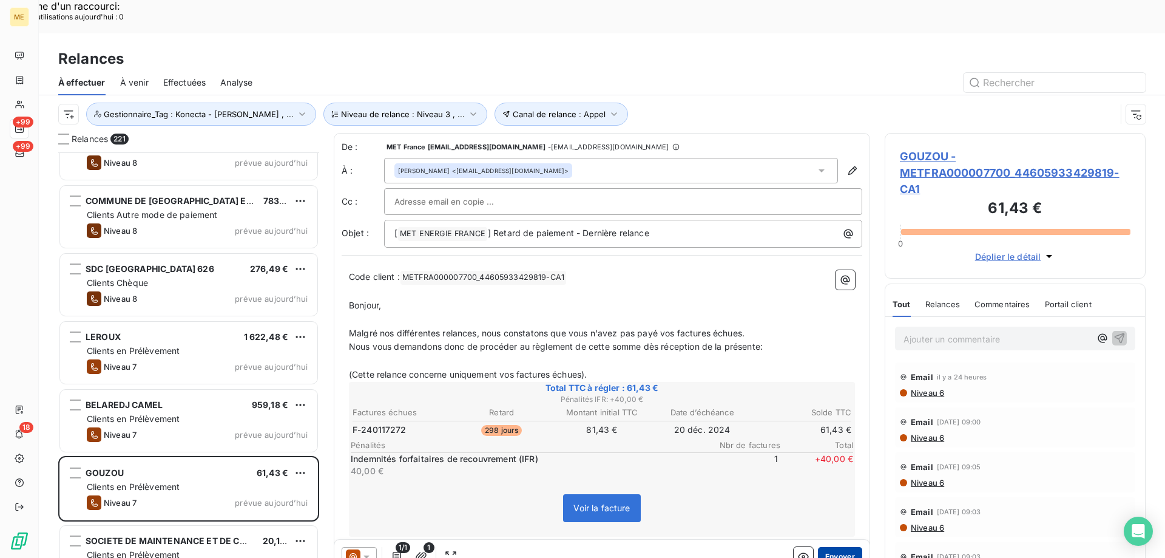
click at [834, 547] on button "Envoyer" at bounding box center [840, 556] width 44 height 19
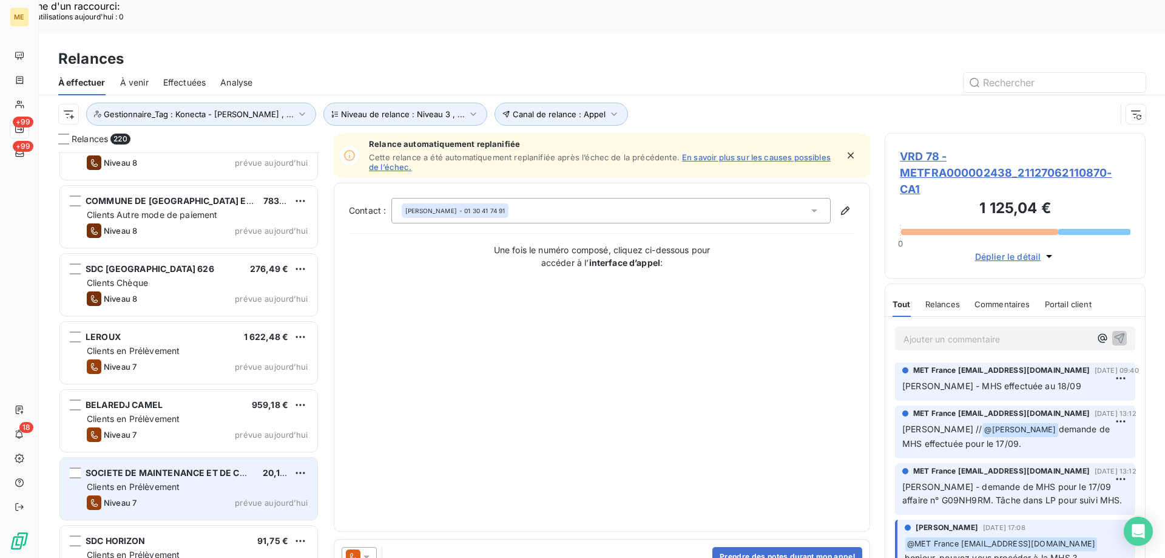
click at [253, 481] on div "Clients en Prélèvement" at bounding box center [197, 487] width 221 height 12
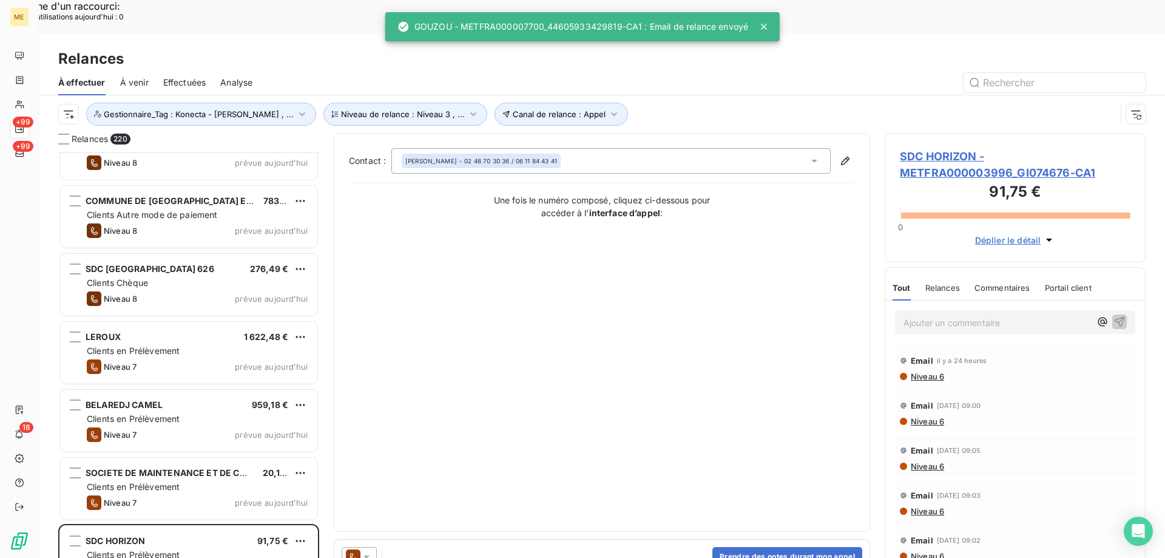
click at [367, 550] on icon at bounding box center [366, 556] width 12 height 12
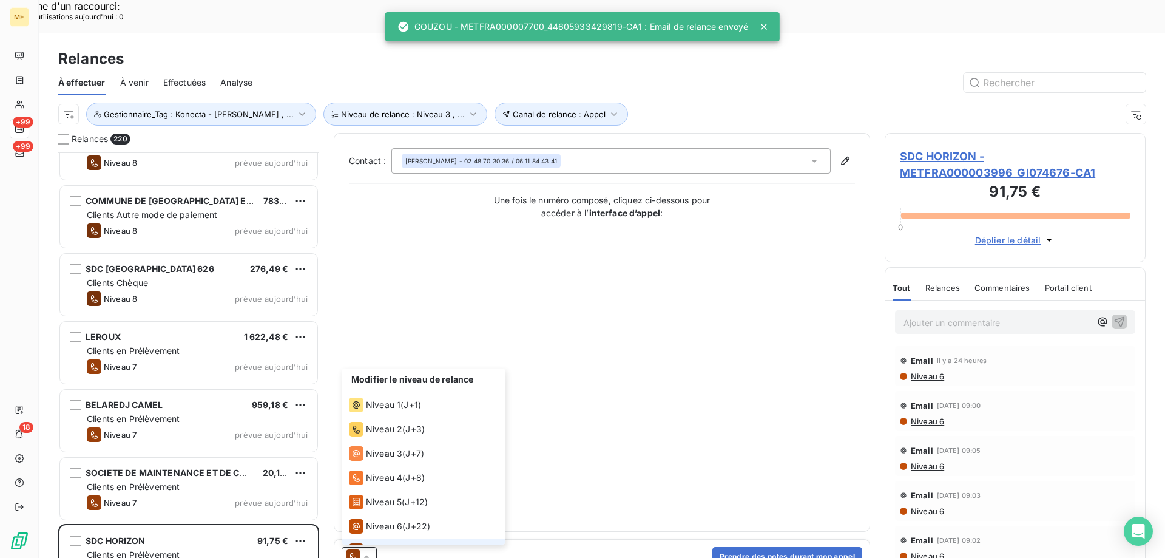
scroll to position [18, 0]
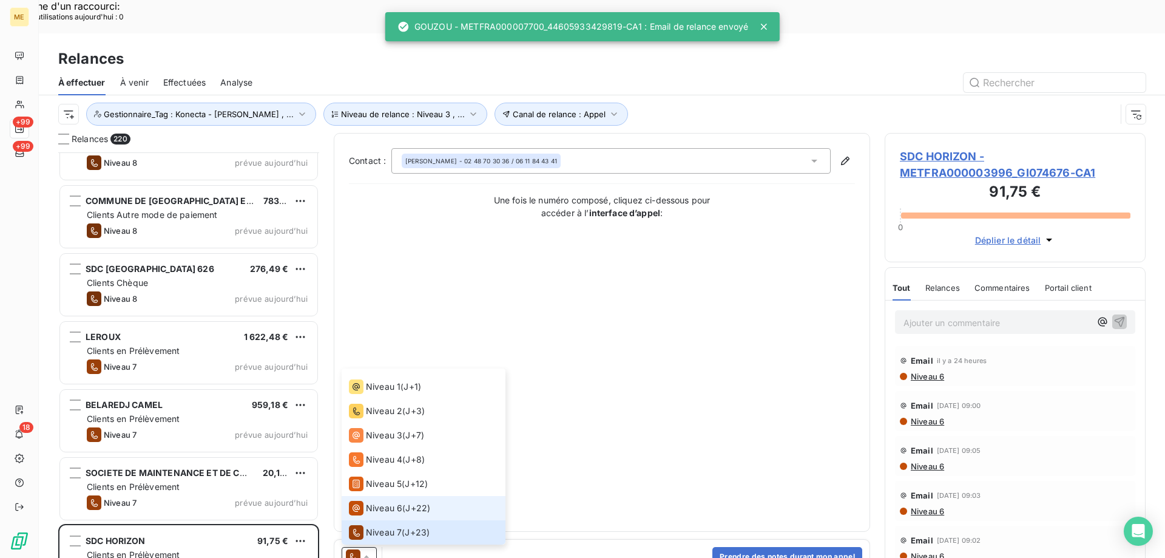
click at [400, 502] on span "Niveau 6" at bounding box center [384, 508] width 36 height 12
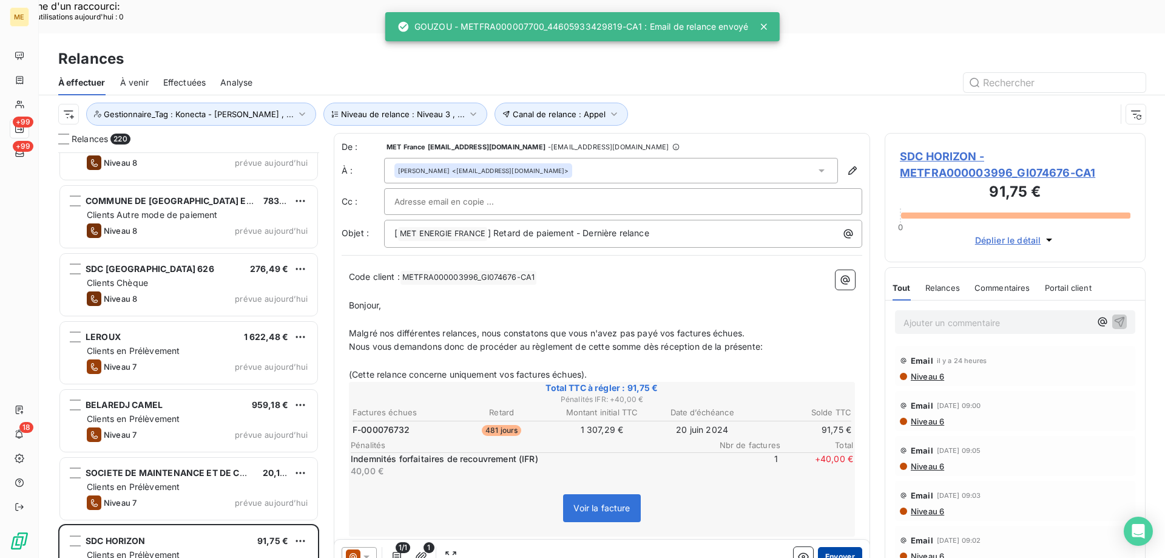
click at [847, 547] on button "Envoyer" at bounding box center [840, 556] width 44 height 19
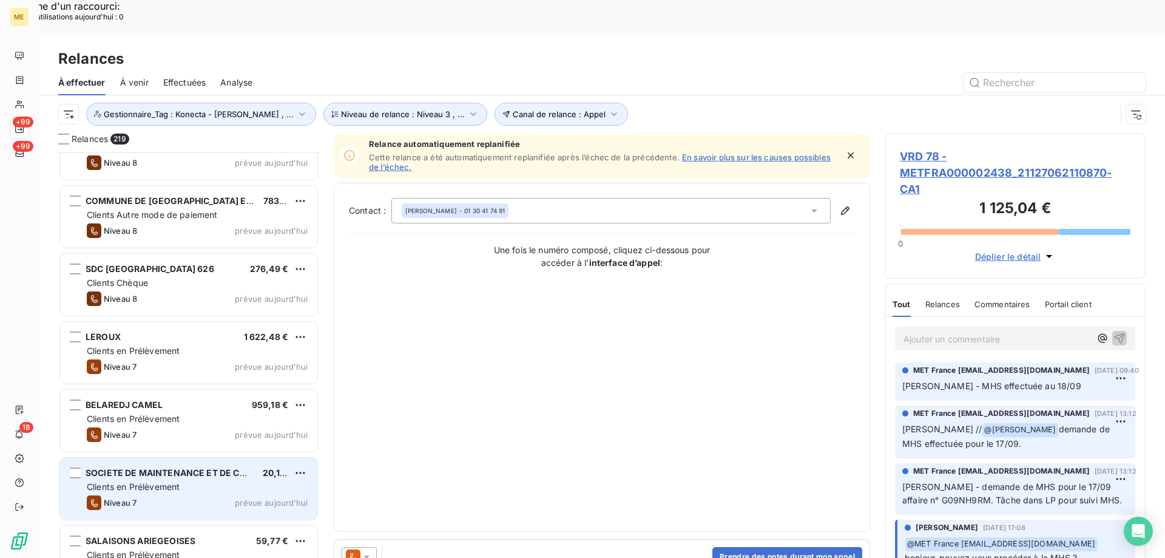
click at [214, 481] on div "Clients en Prélèvement" at bounding box center [197, 487] width 221 height 12
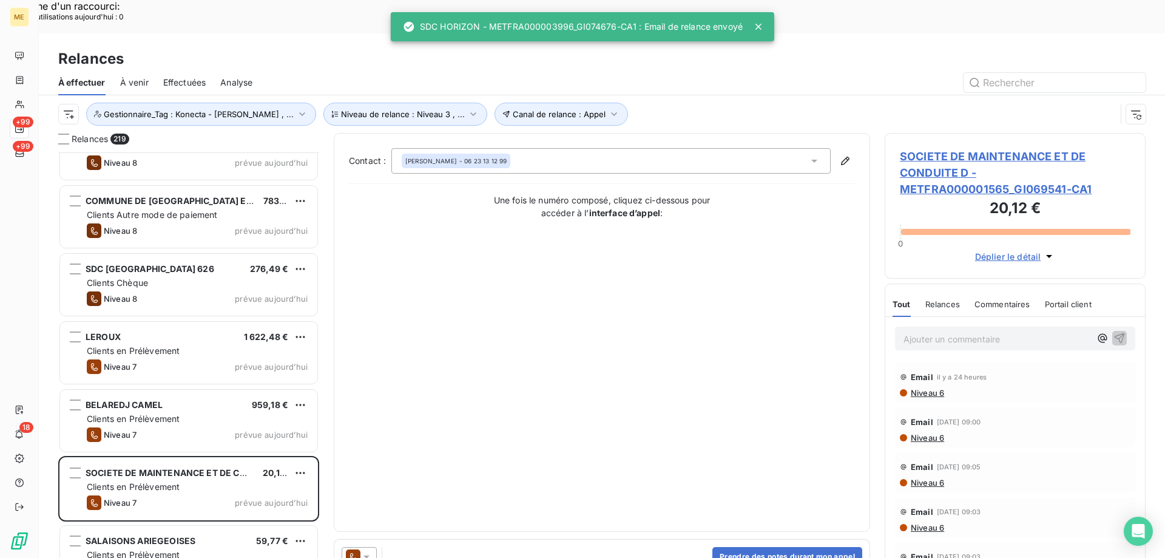
click at [368, 550] on icon at bounding box center [366, 556] width 12 height 12
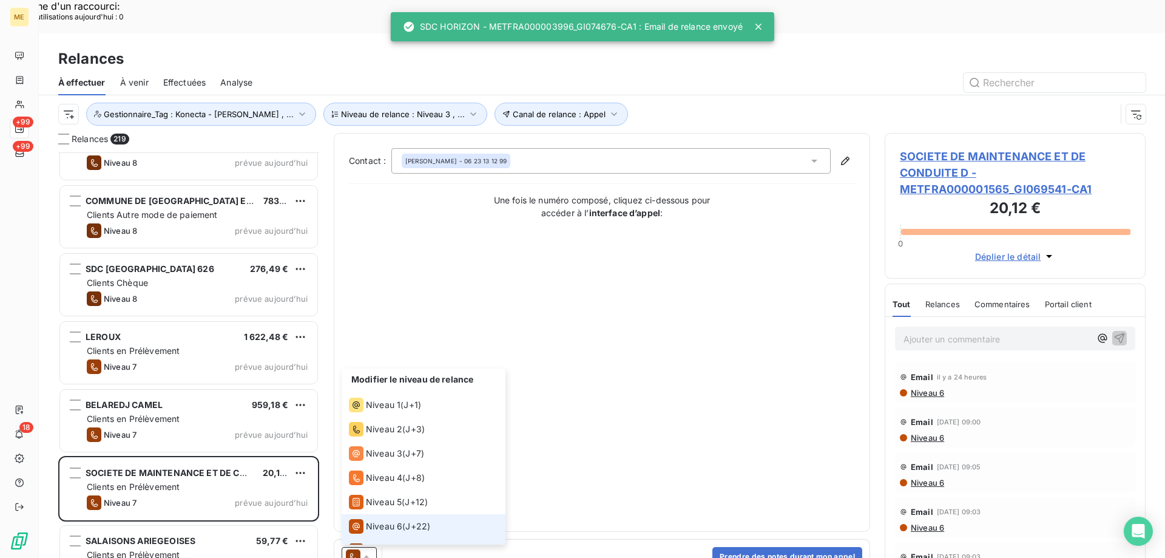
scroll to position [18, 0]
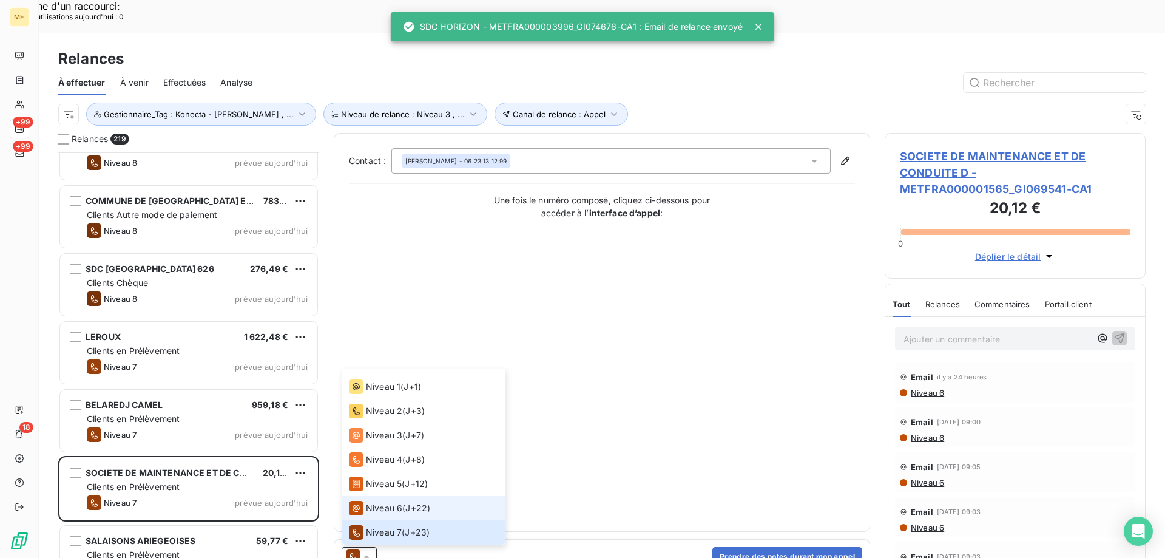
click at [389, 502] on span "Niveau 6" at bounding box center [384, 508] width 36 height 12
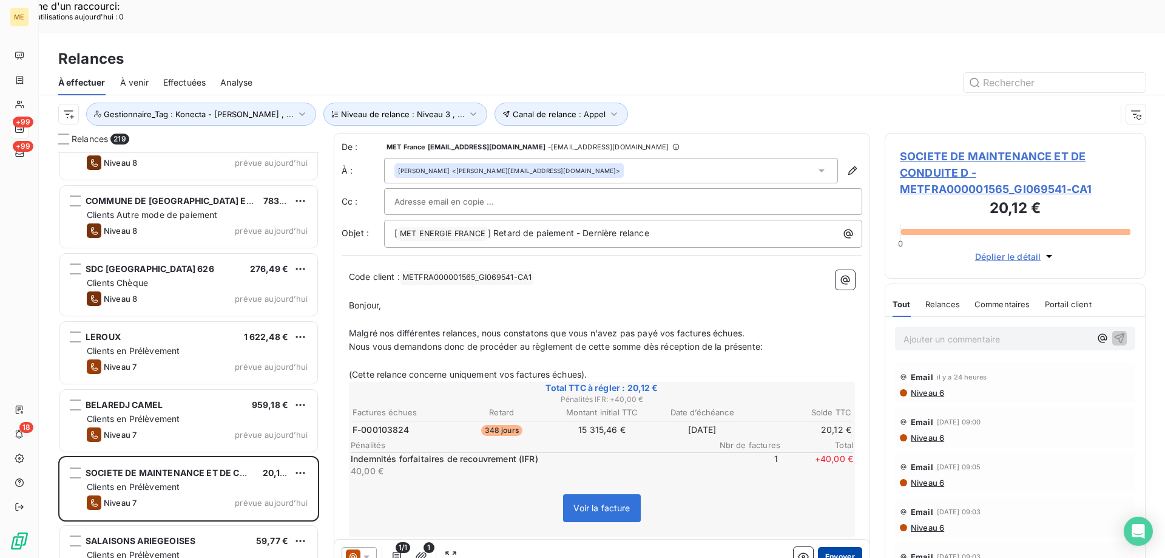
click at [834, 547] on button "Envoyer" at bounding box center [840, 556] width 44 height 19
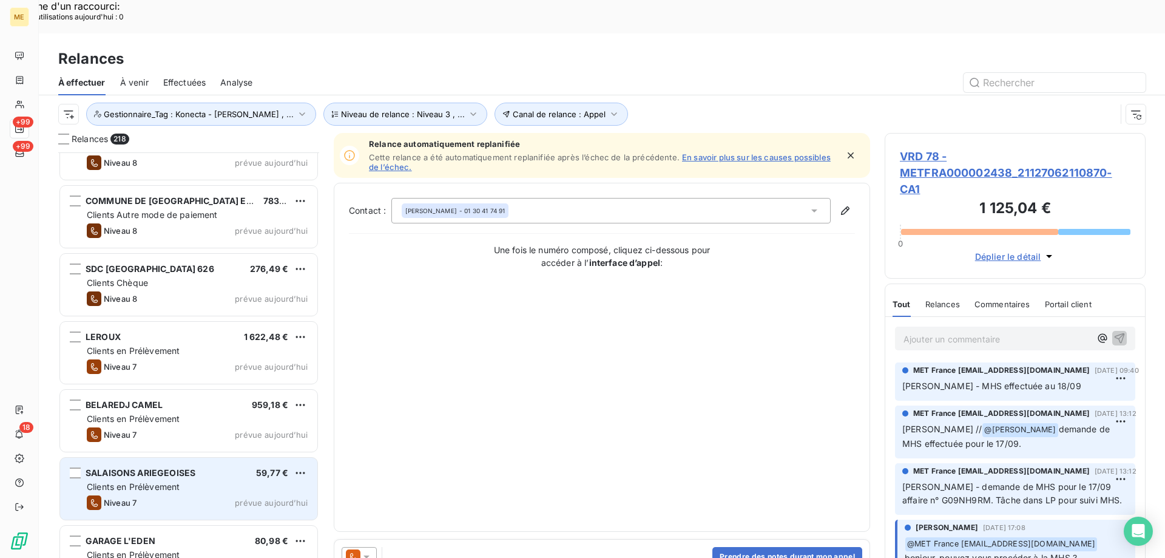
click at [262, 458] on div "SALAISONS ARIEGEOISES 59,77 € Clients en Prélèvement Niveau 7 prévue aujourd’hui" at bounding box center [188, 489] width 257 height 62
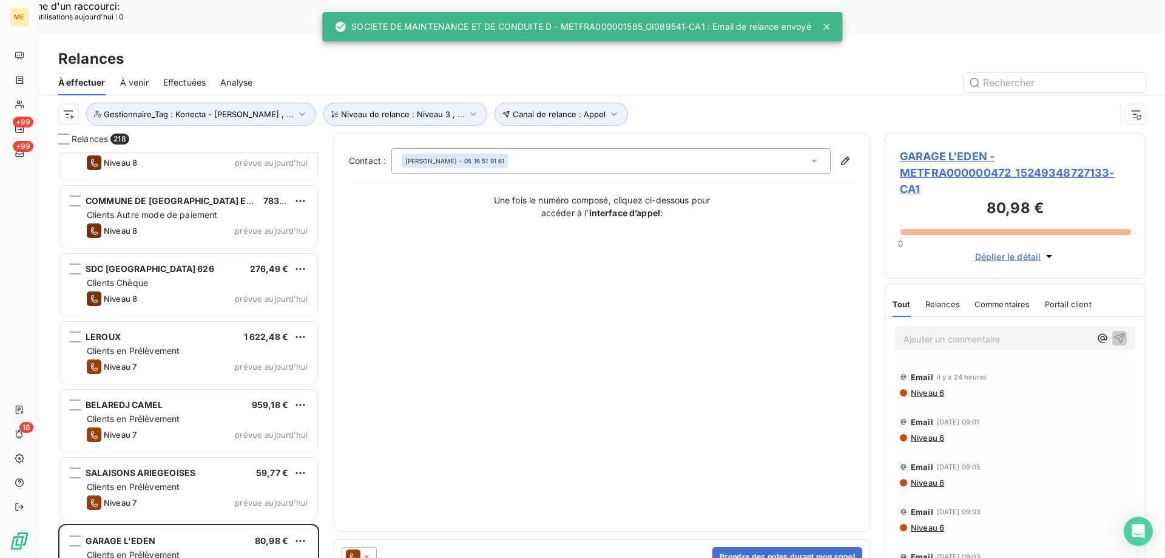
click at [371, 550] on icon at bounding box center [366, 556] width 12 height 12
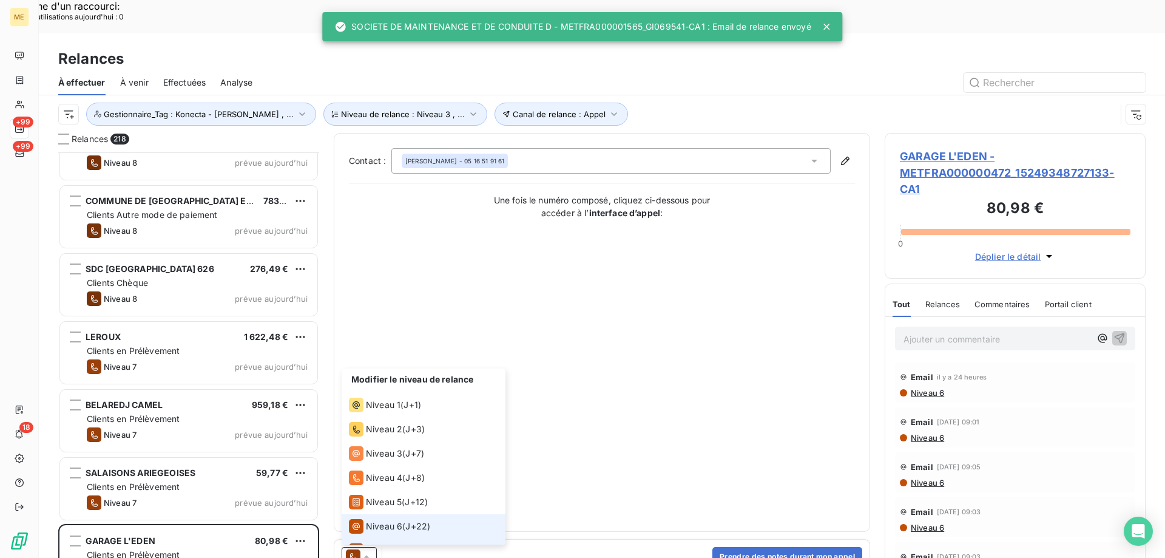
scroll to position [18, 0]
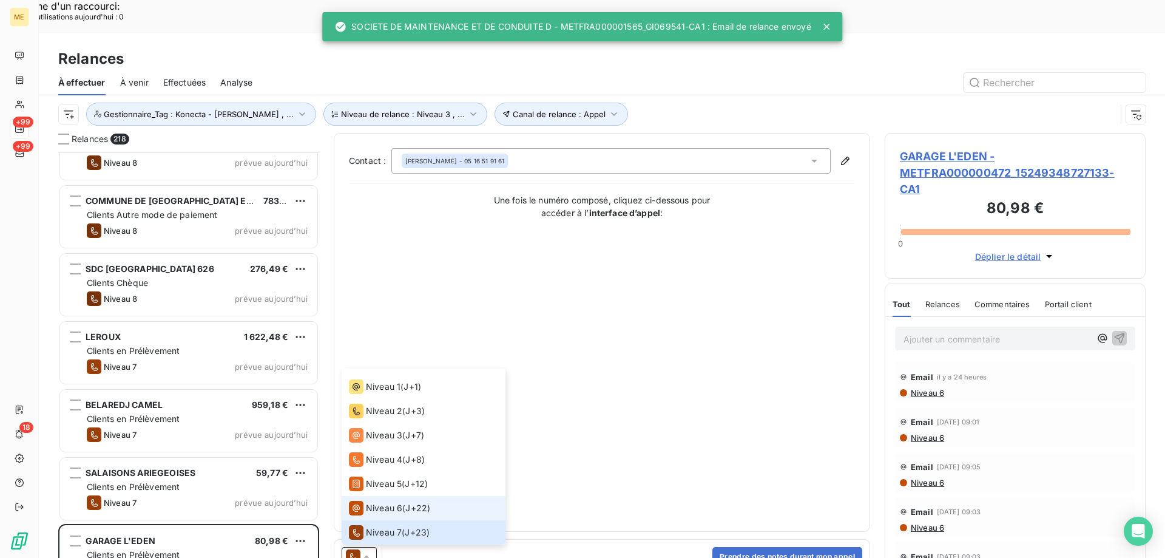
click at [397, 502] on span "Niveau 6" at bounding box center [384, 508] width 36 height 12
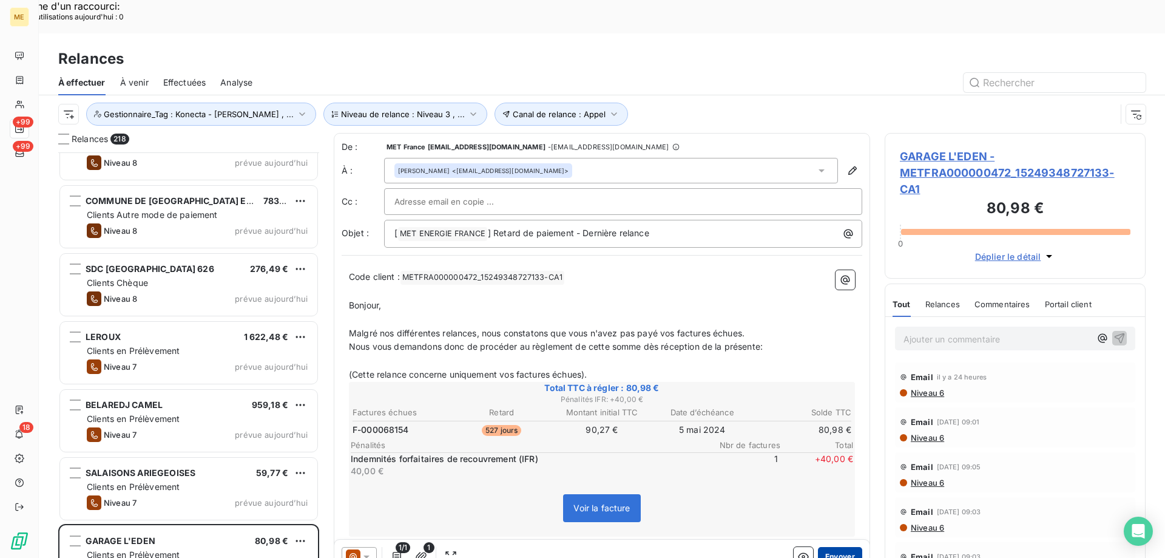
click at [842, 547] on button "Envoyer" at bounding box center [840, 556] width 44 height 19
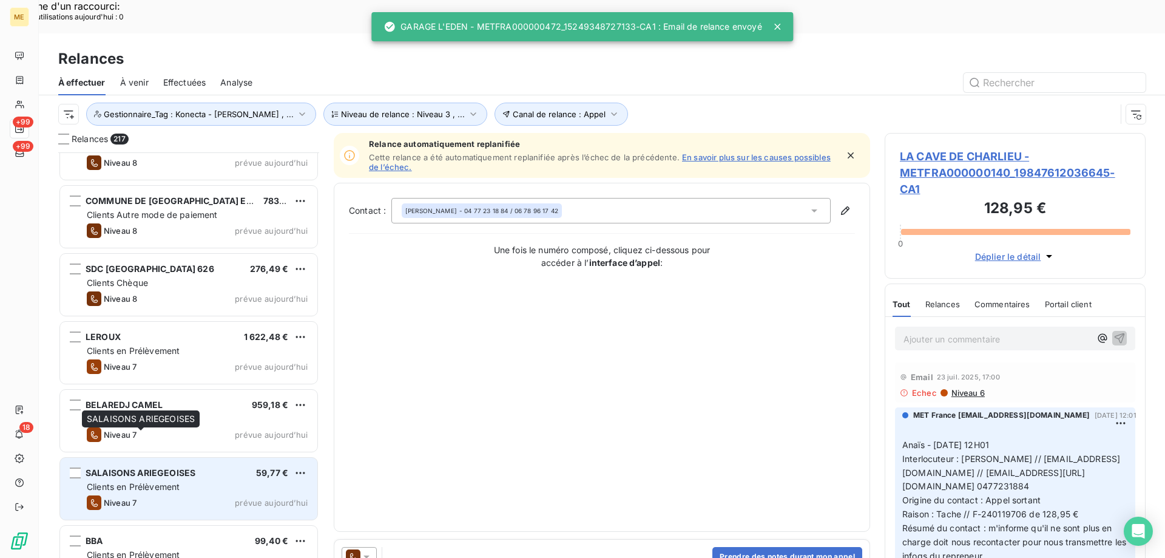
click at [191, 467] on div "SALAISONS ARIEGEOISES" at bounding box center [141, 473] width 110 height 12
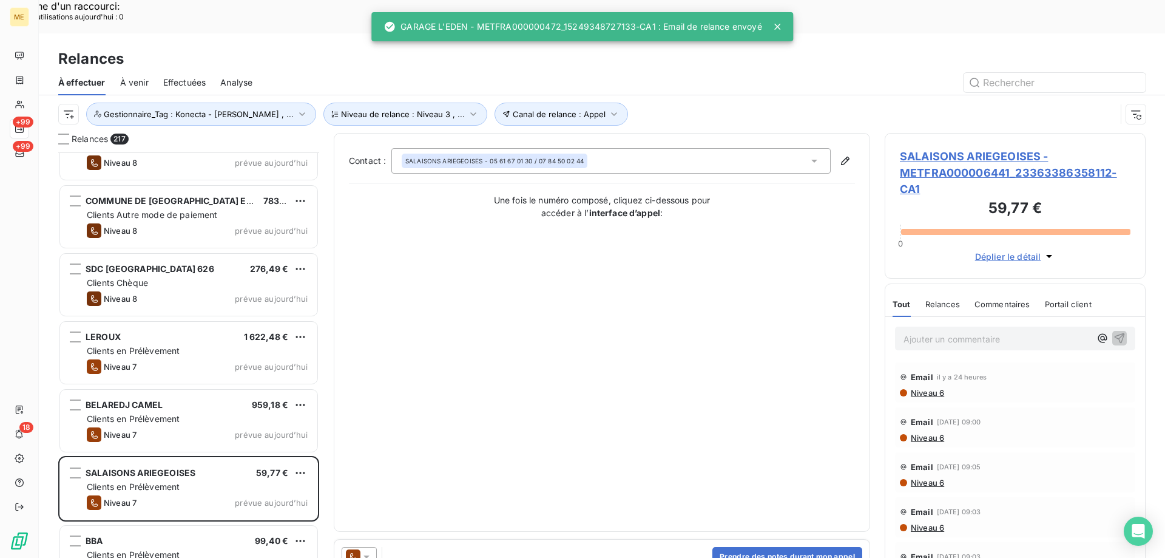
click at [370, 550] on icon at bounding box center [366, 556] width 12 height 12
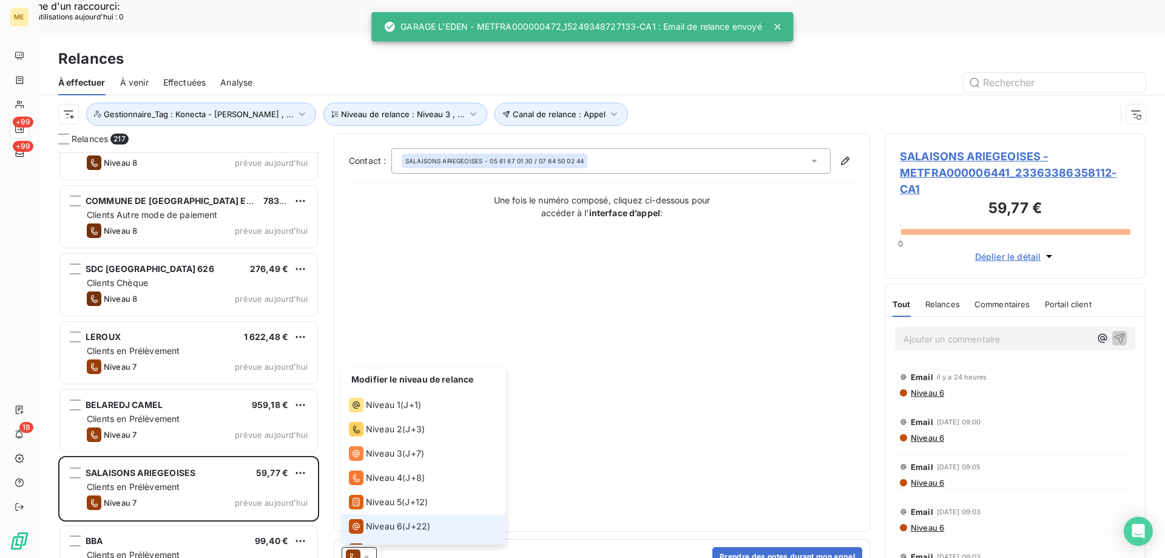
scroll to position [18, 0]
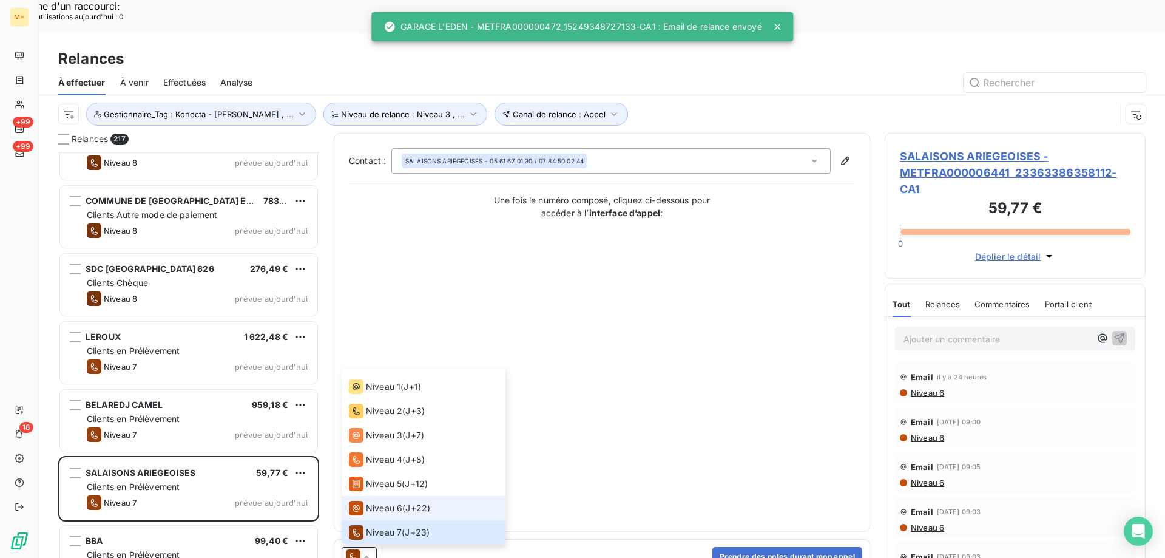
click at [388, 502] on span "Niveau 6" at bounding box center [384, 508] width 36 height 12
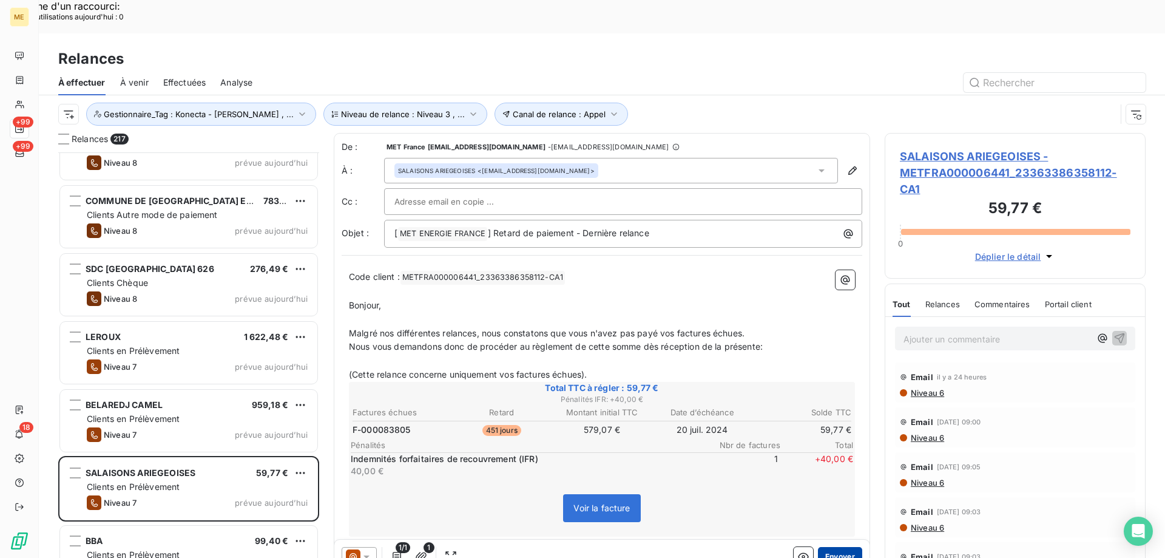
click at [850, 547] on button "Envoyer" at bounding box center [840, 556] width 44 height 19
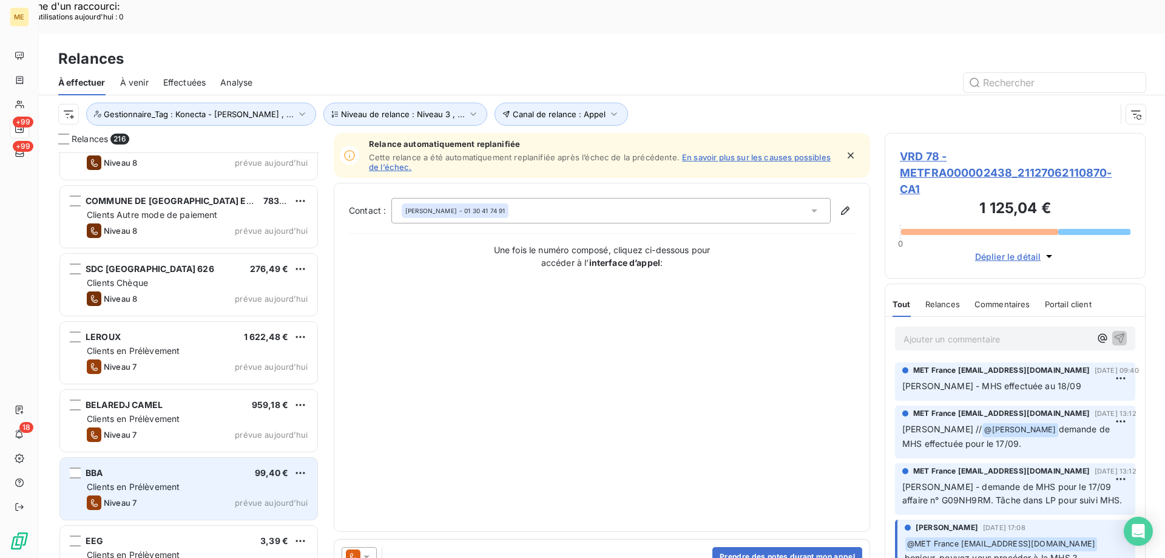
click at [238, 498] on span "prévue aujourd’hui" at bounding box center [271, 503] width 73 height 10
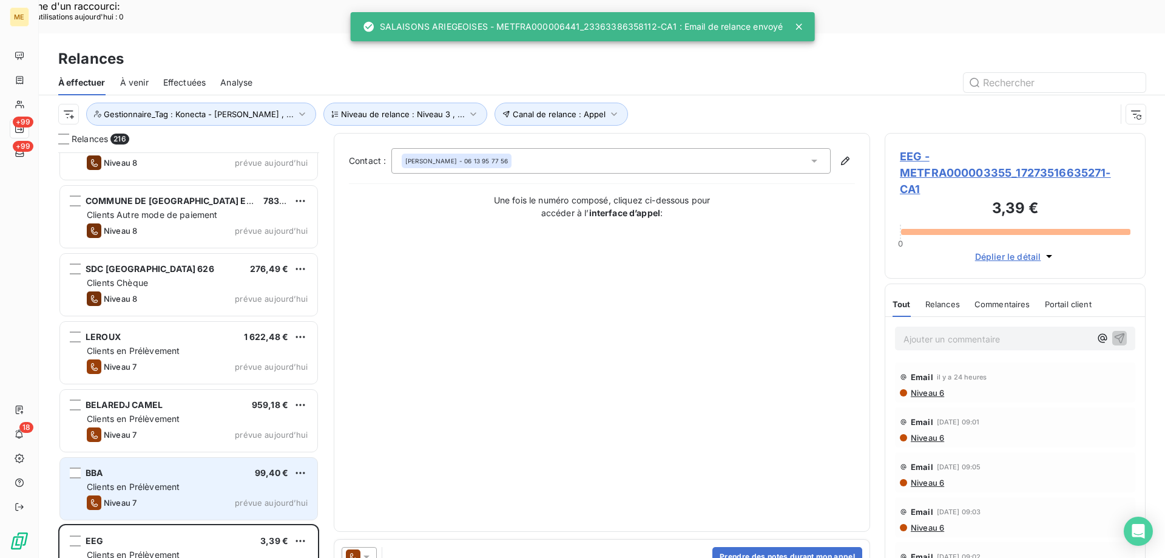
click at [240, 495] on div "Niveau 7 prévue aujourd’hui" at bounding box center [197, 502] width 221 height 15
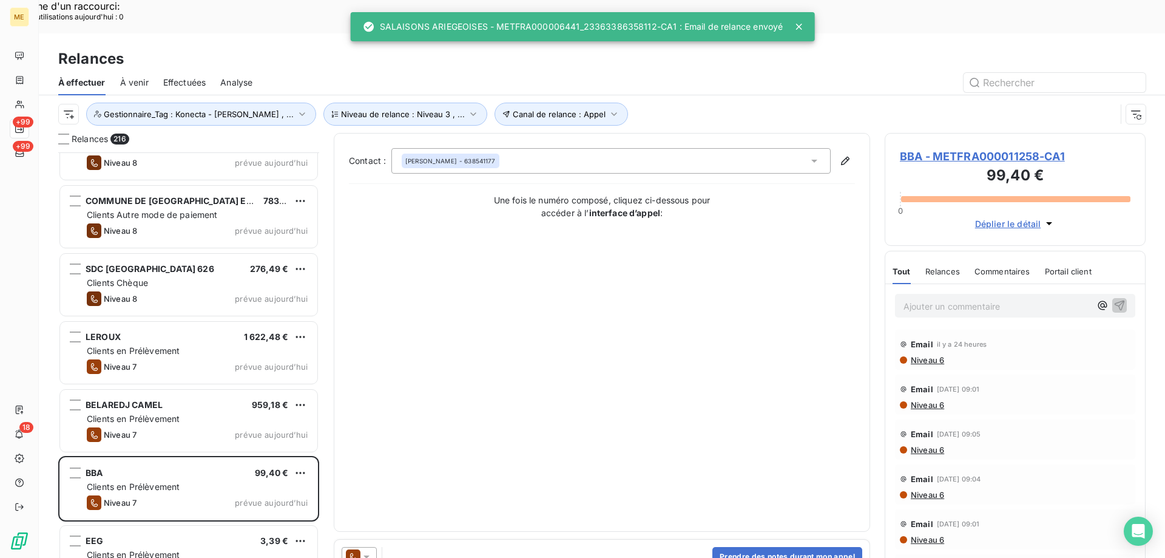
click at [368, 550] on icon at bounding box center [366, 556] width 12 height 12
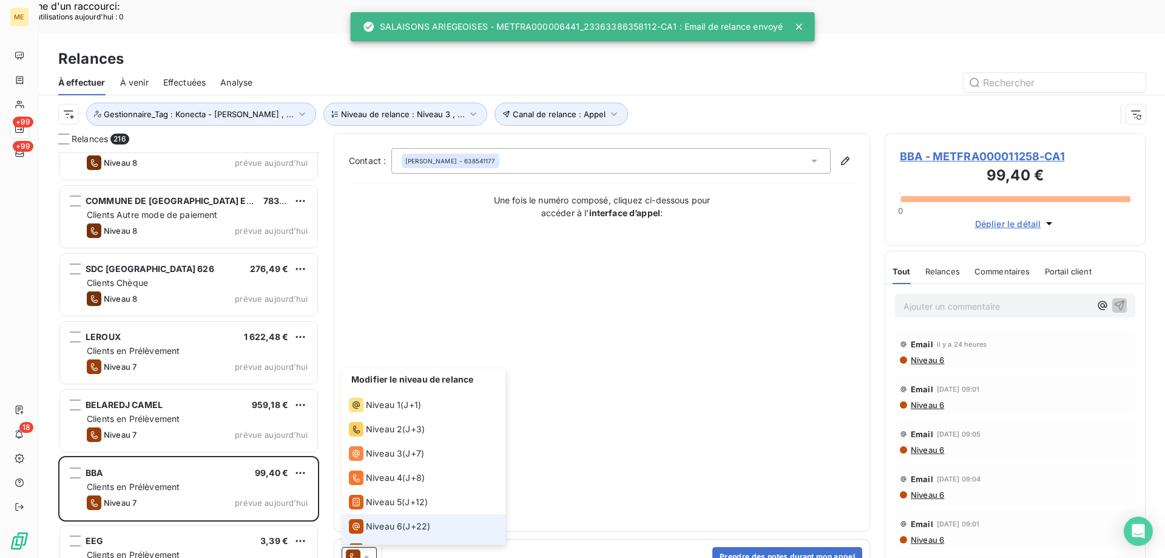
scroll to position [18, 0]
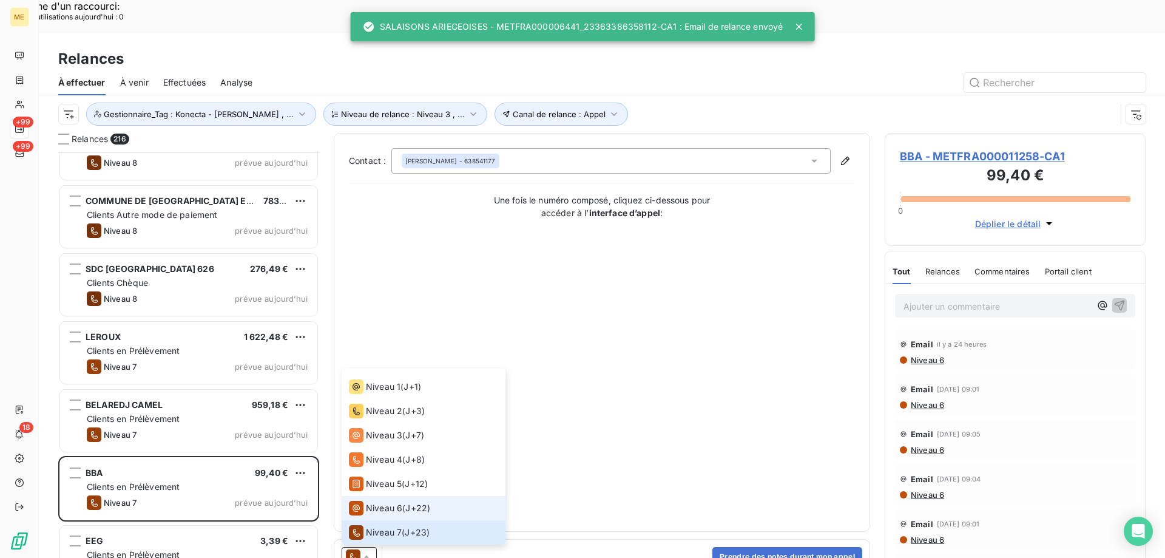
click at [391, 502] on span "Niveau 6" at bounding box center [384, 508] width 36 height 12
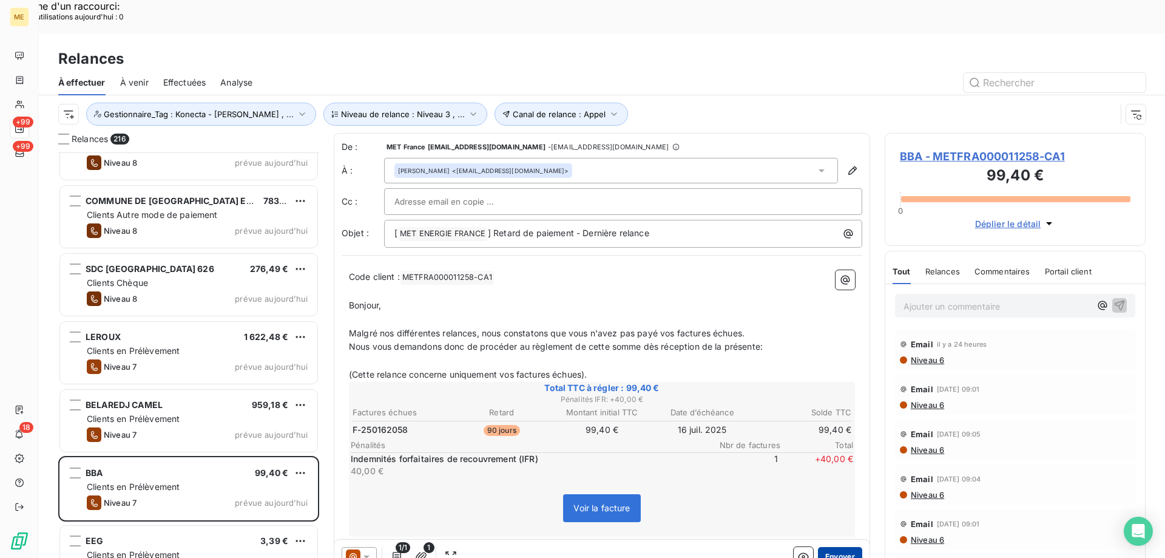
click at [833, 547] on button "Envoyer" at bounding box center [840, 556] width 44 height 19
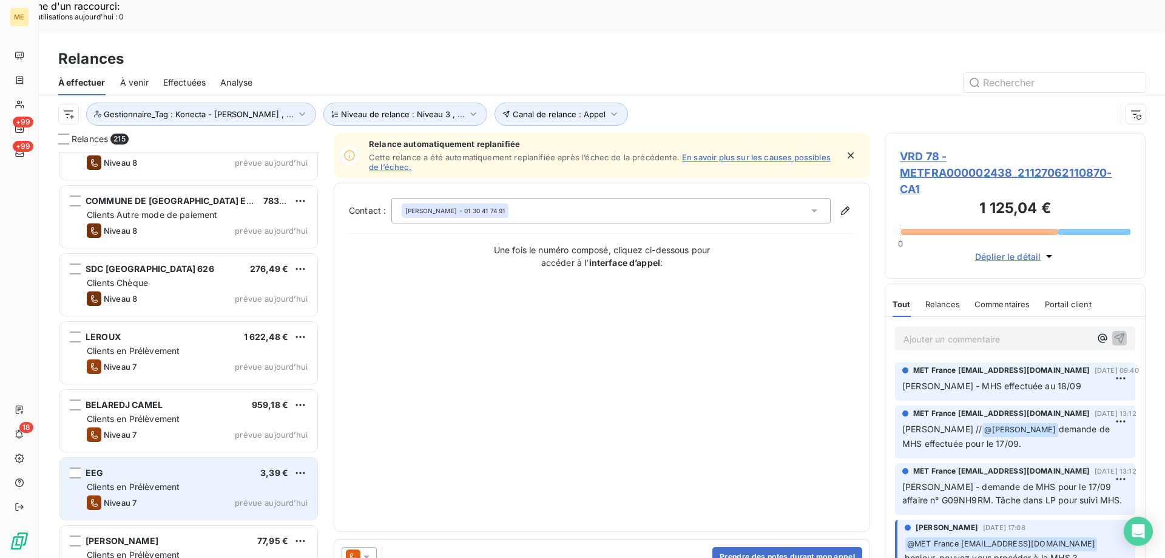
click at [231, 481] on div "Clients en Prélèvement" at bounding box center [197, 487] width 221 height 12
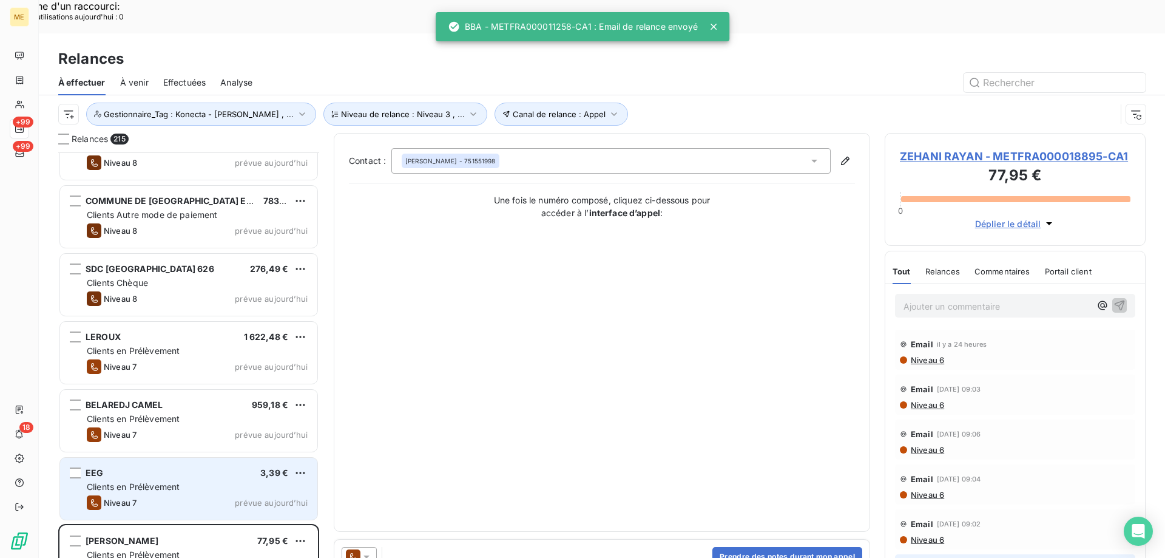
click at [276, 495] on div "Niveau 7 prévue aujourd’hui" at bounding box center [197, 502] width 221 height 15
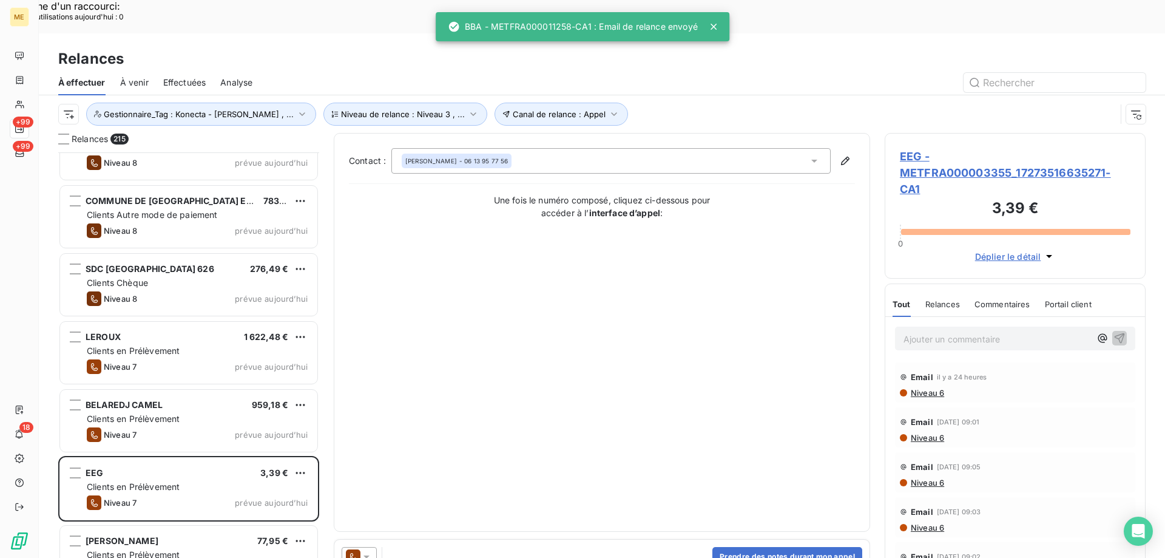
click at [373, 547] on div at bounding box center [359, 556] width 35 height 19
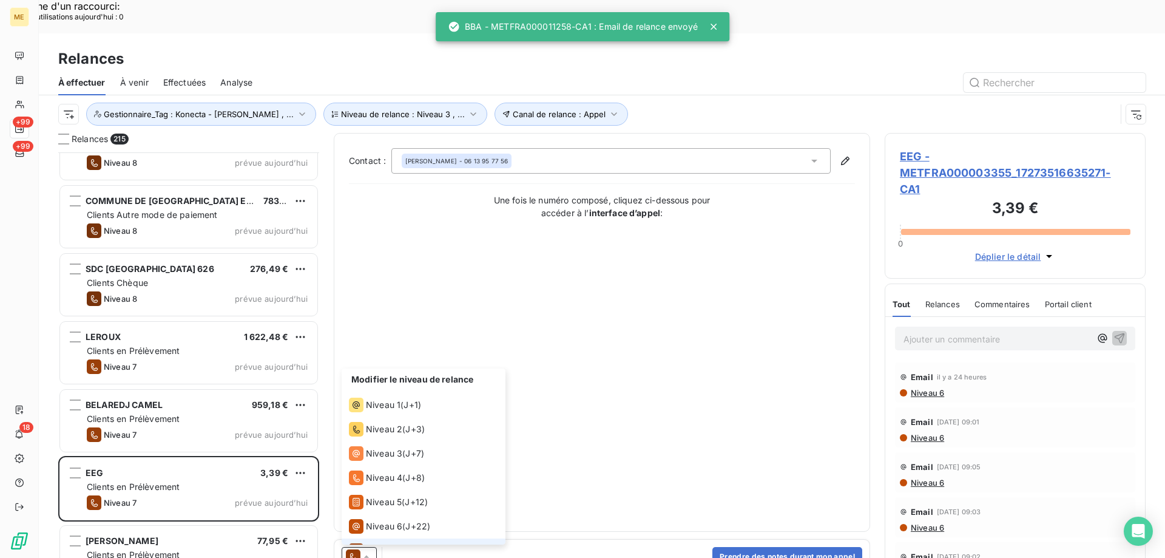
scroll to position [18, 0]
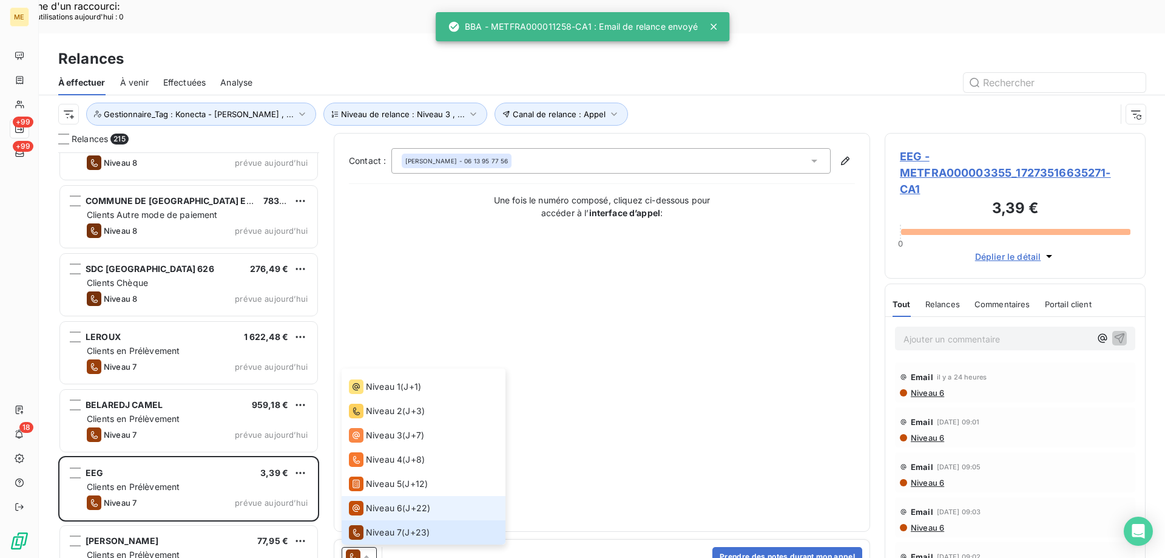
click at [384, 502] on span "Niveau 6" at bounding box center [384, 508] width 36 height 12
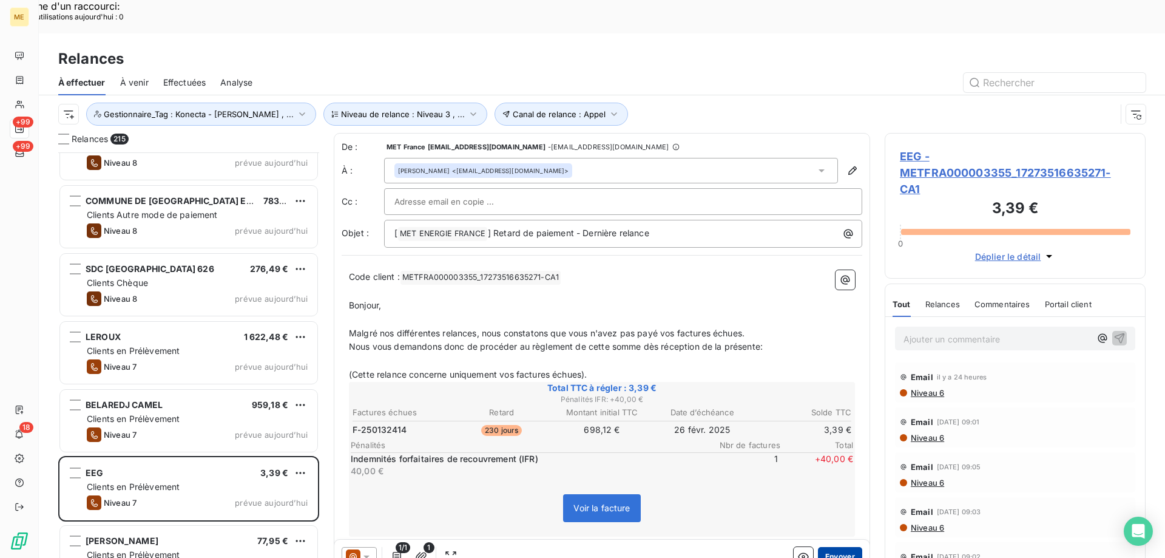
click at [837, 547] on button "Envoyer" at bounding box center [840, 556] width 44 height 19
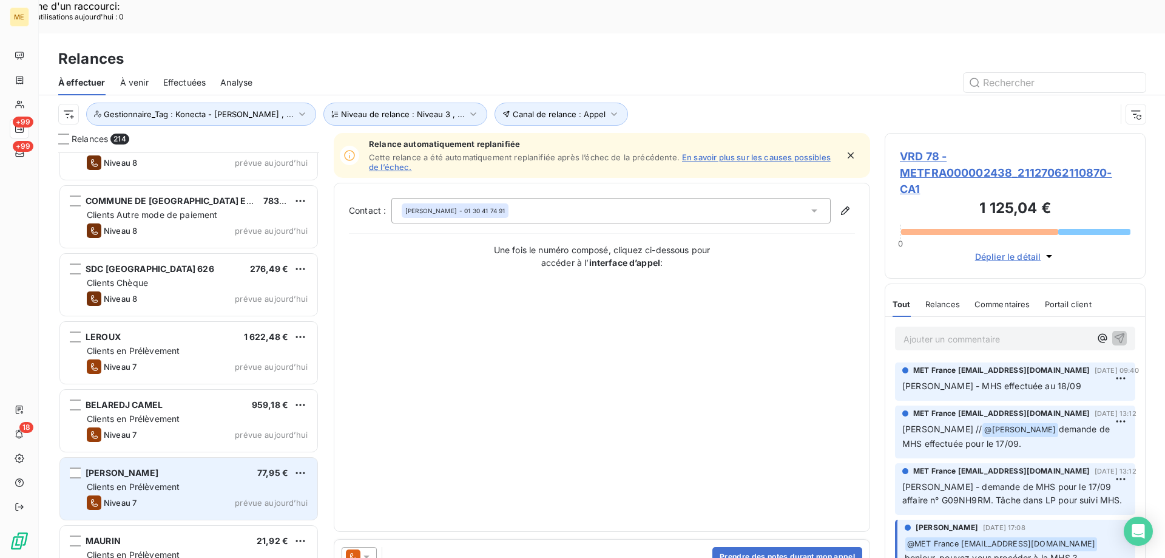
click at [271, 481] on div "Clients en Prélèvement" at bounding box center [197, 487] width 221 height 12
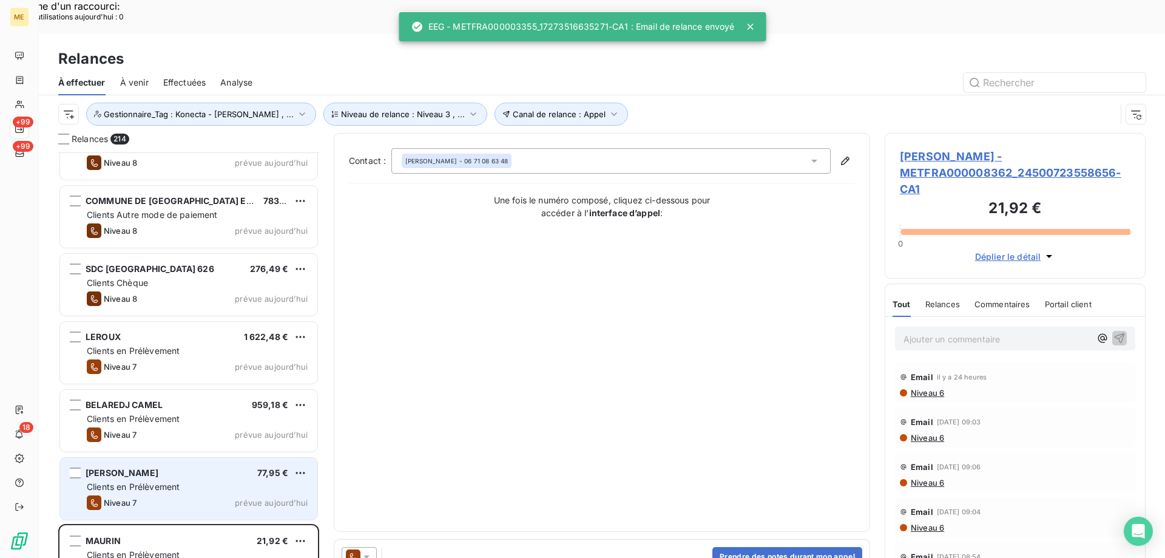
click at [281, 495] on div "Niveau 7 prévue aujourd’hui" at bounding box center [197, 502] width 221 height 15
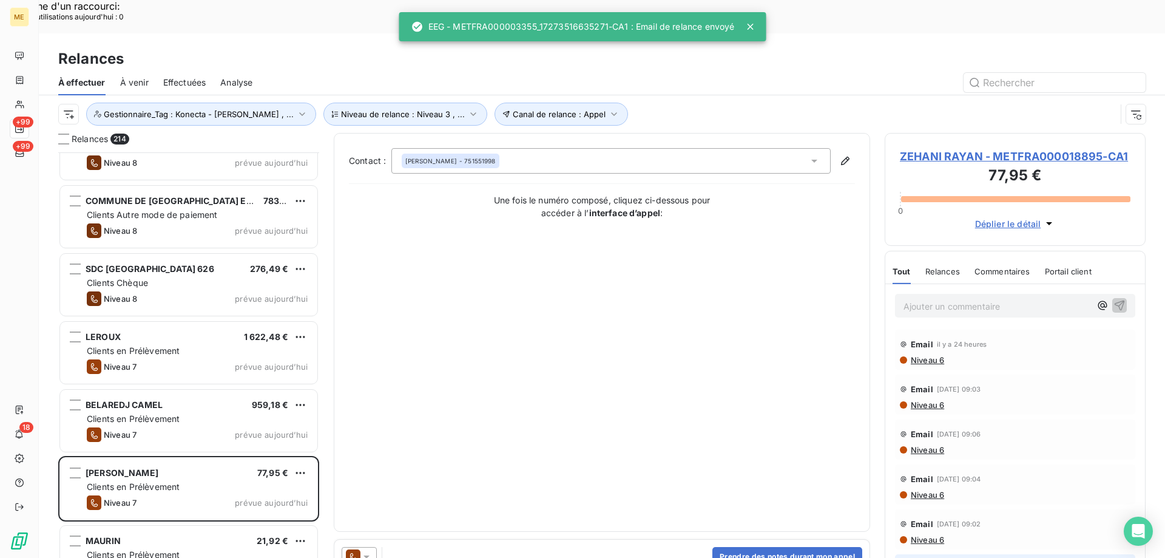
click at [369, 550] on icon at bounding box center [366, 556] width 12 height 12
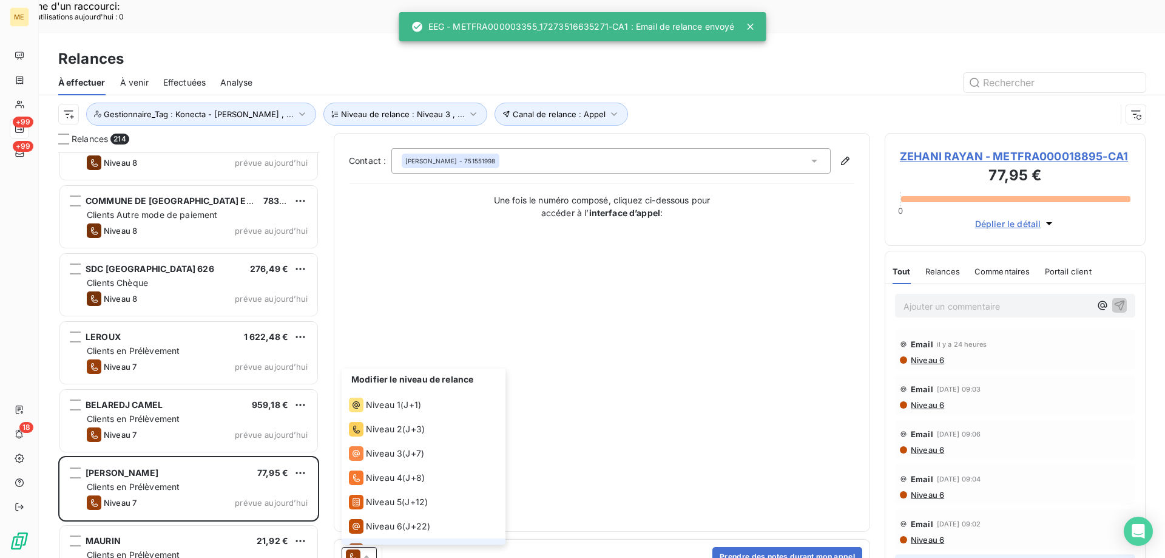
scroll to position [18, 0]
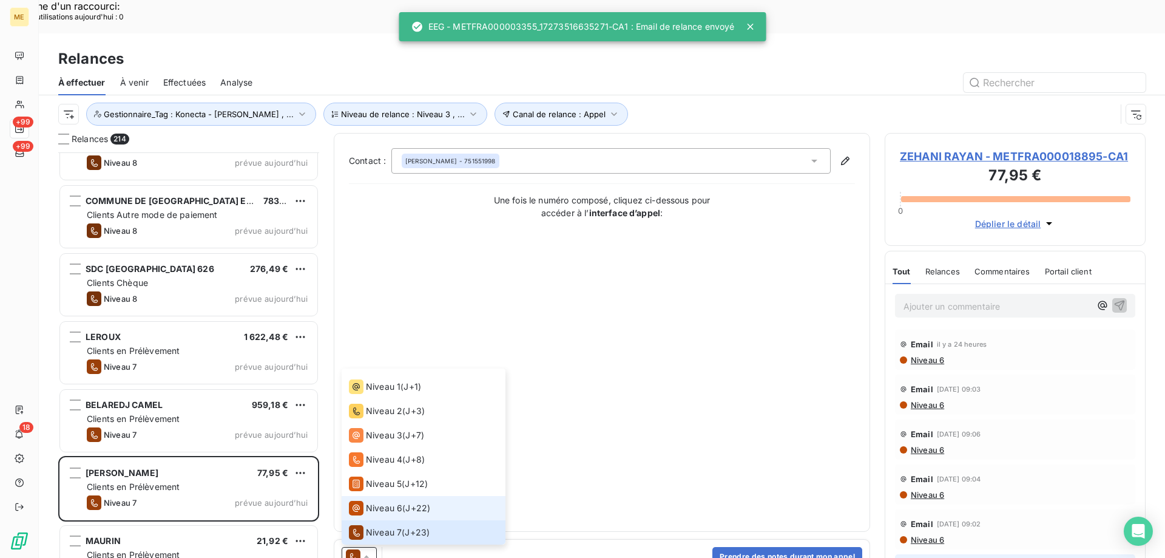
click at [387, 502] on span "Niveau 6" at bounding box center [384, 508] width 36 height 12
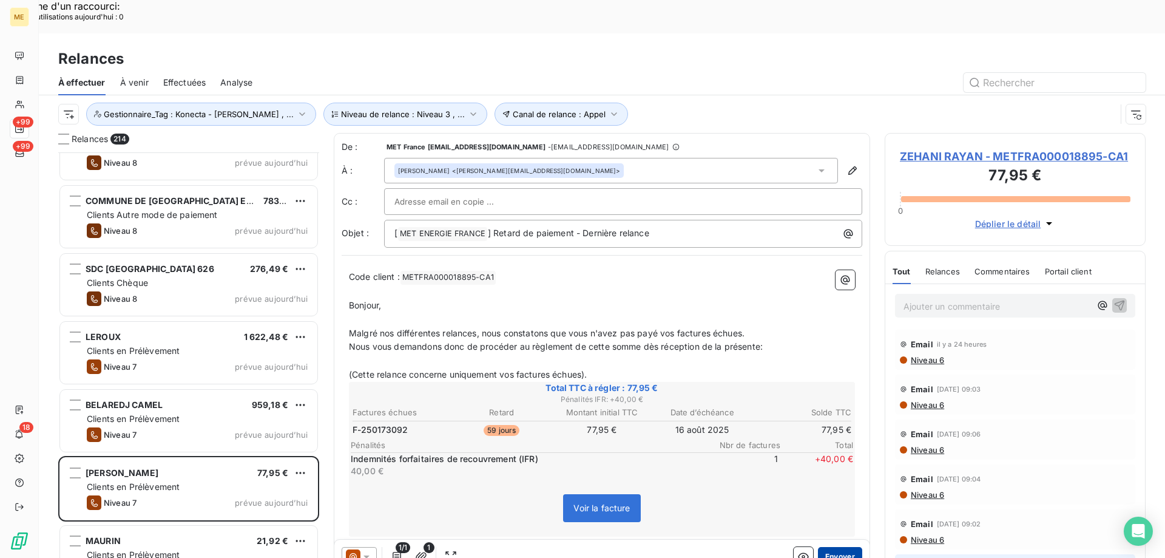
click at [848, 547] on button "Envoyer" at bounding box center [840, 556] width 44 height 19
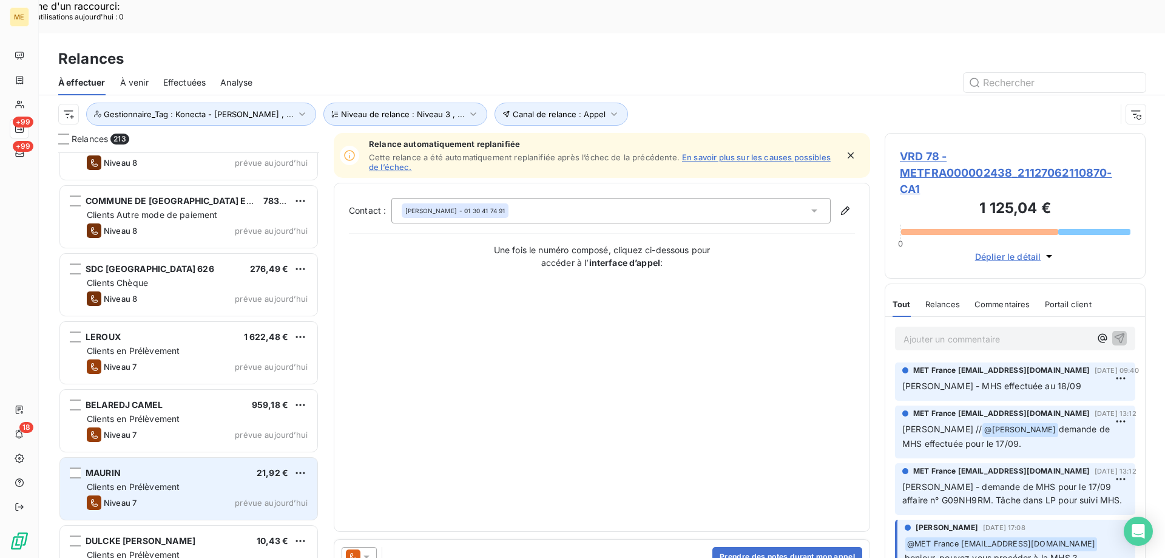
click at [245, 458] on div "MAURIN 21,92 € Clients en Prélèvement Niveau 7 prévue aujourd’hui" at bounding box center [188, 489] width 257 height 62
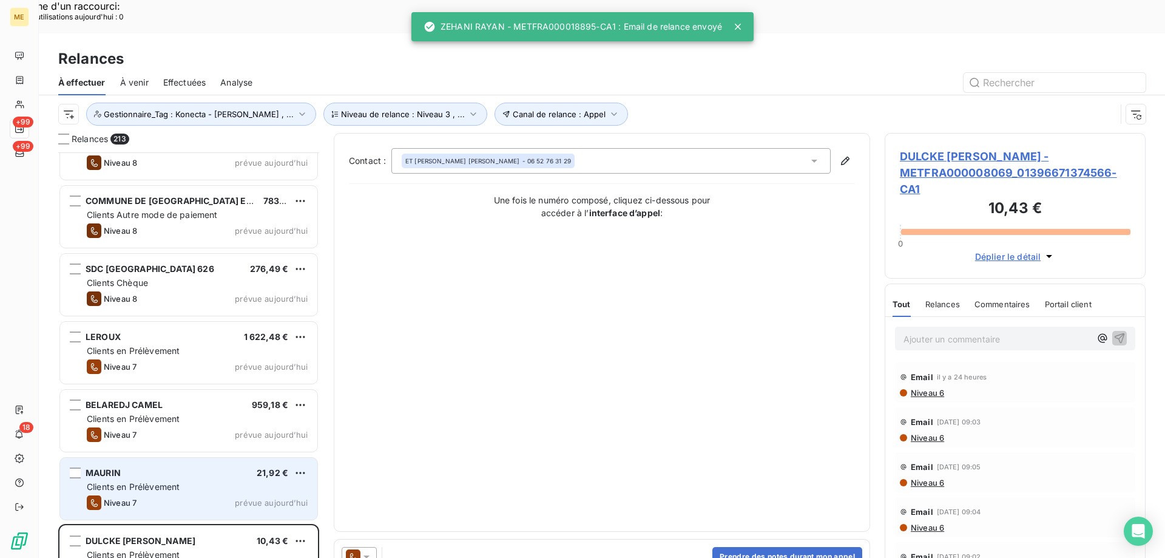
click at [245, 458] on div "MAURIN 21,92 € Clients en Prélèvement Niveau 7 prévue aujourd’hui" at bounding box center [188, 489] width 257 height 62
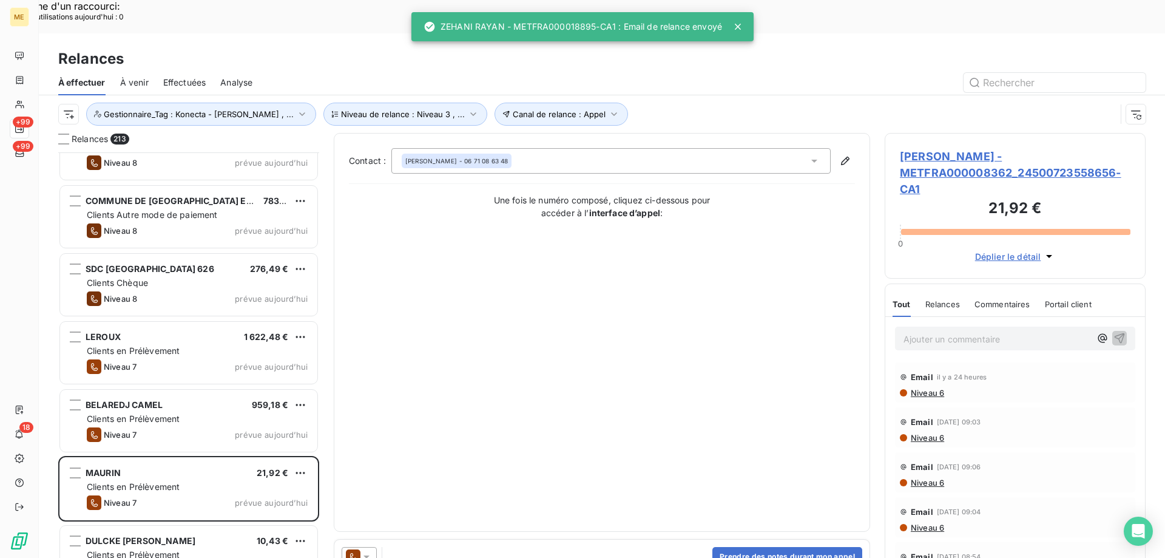
click at [377, 547] on div at bounding box center [362, 556] width 41 height 19
click at [364, 550] on icon at bounding box center [366, 556] width 12 height 12
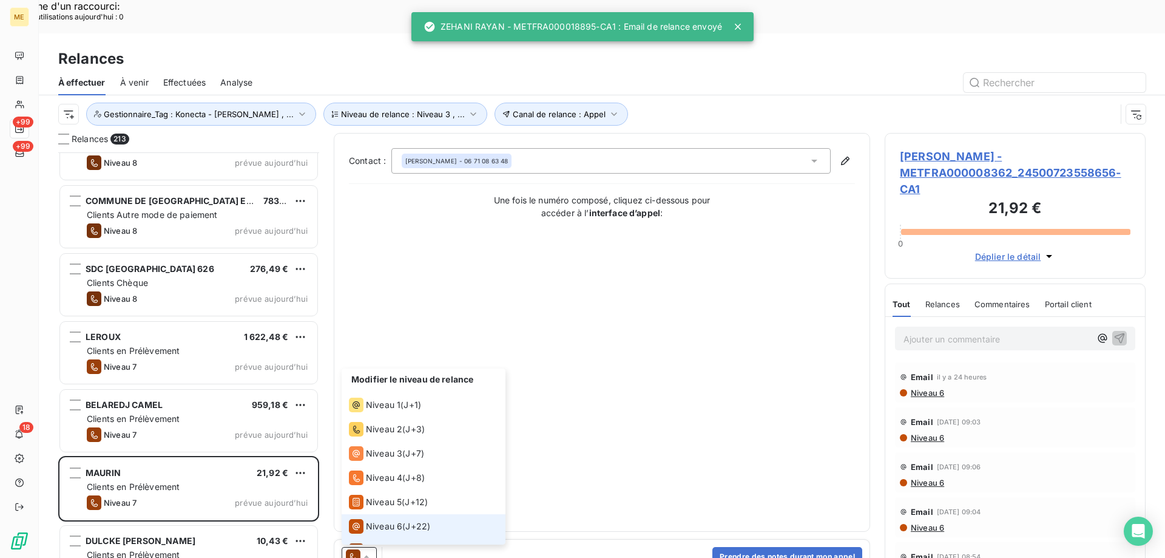
scroll to position [18, 0]
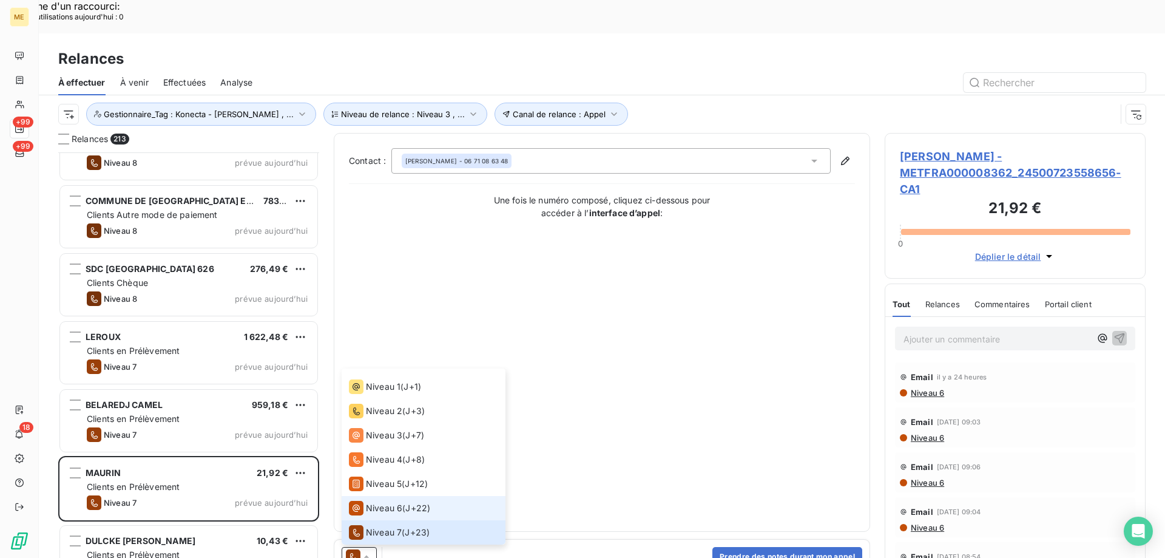
click at [388, 502] on span "Niveau 6" at bounding box center [384, 508] width 36 height 12
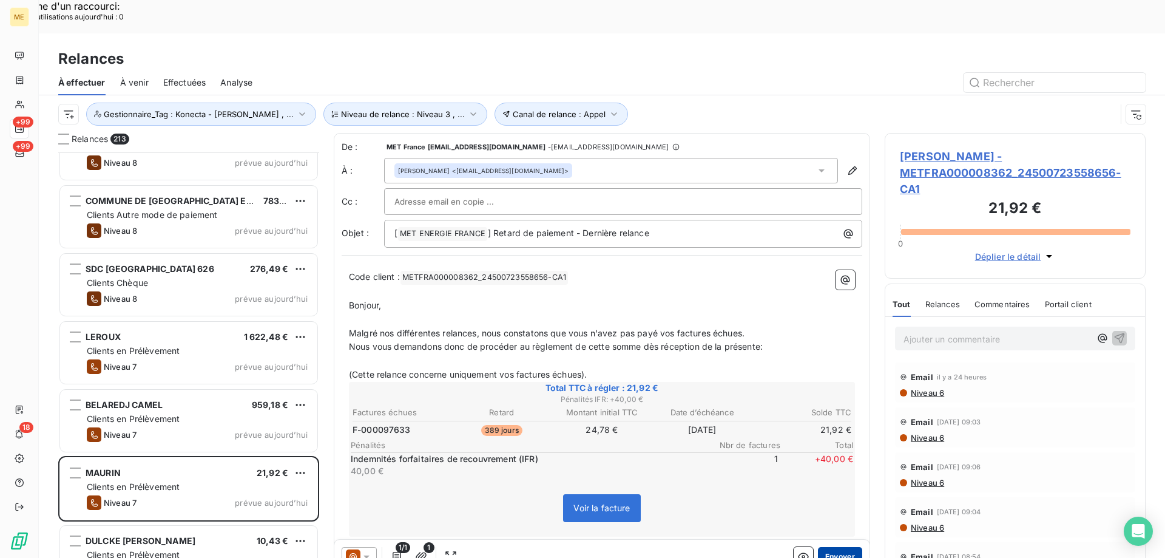
click at [845, 547] on button "Envoyer" at bounding box center [840, 556] width 44 height 19
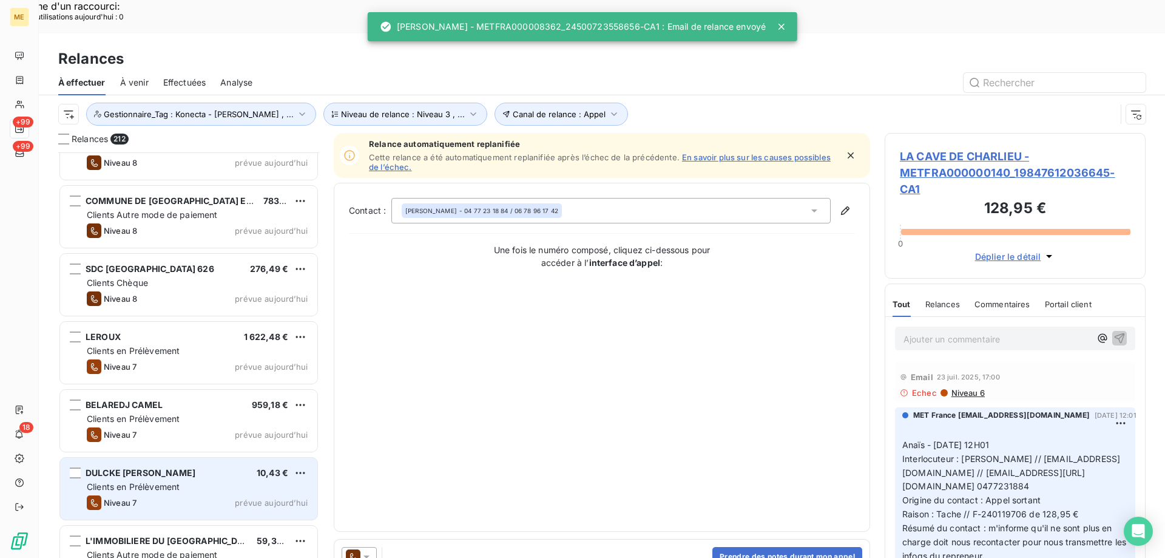
click at [238, 458] on div "DULCKE DAVID 10,43 € Clients en Prélèvement Niveau 7 prévue aujourd’hui" at bounding box center [188, 489] width 257 height 62
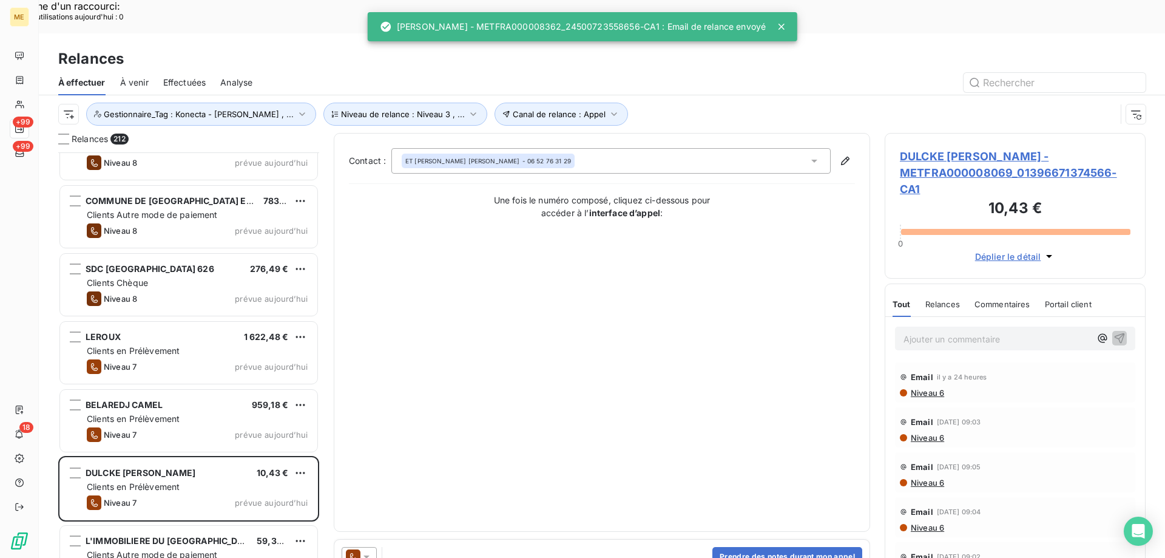
click at [369, 550] on icon at bounding box center [366, 556] width 12 height 12
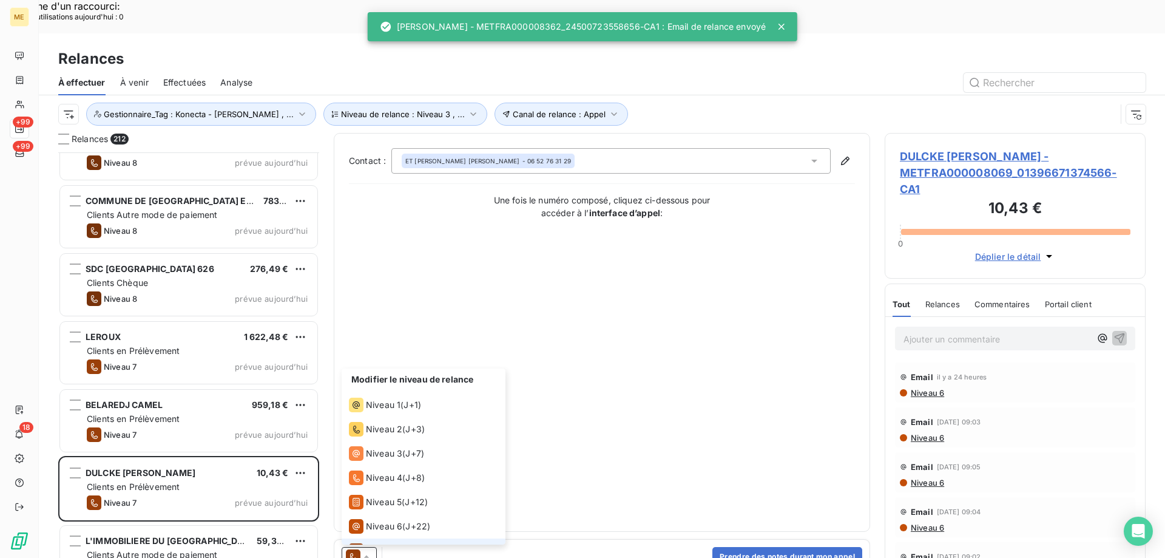
scroll to position [18, 0]
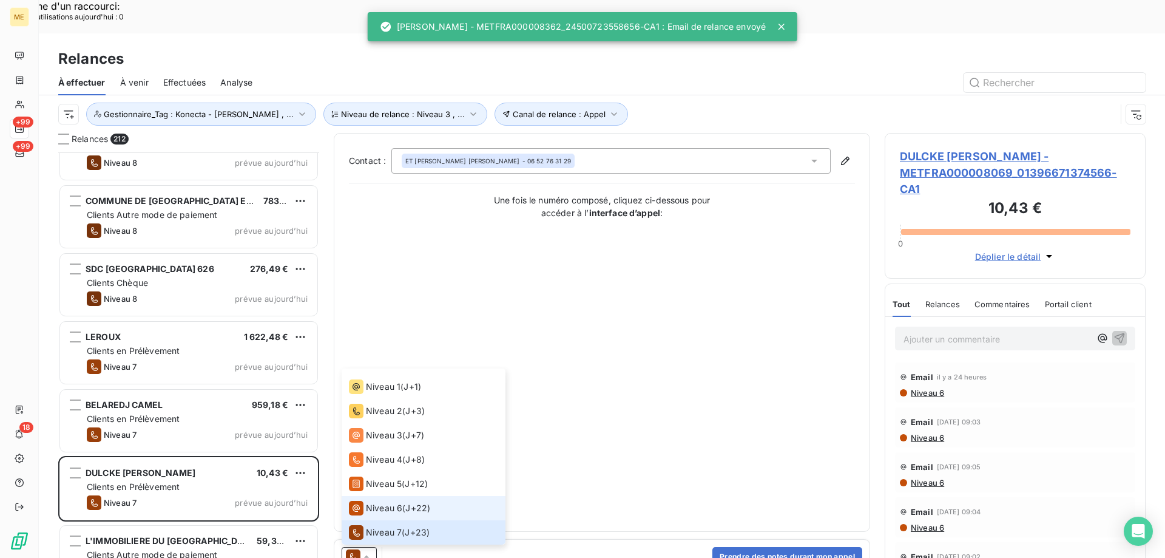
click at [382, 502] on span "Niveau 6" at bounding box center [384, 508] width 36 height 12
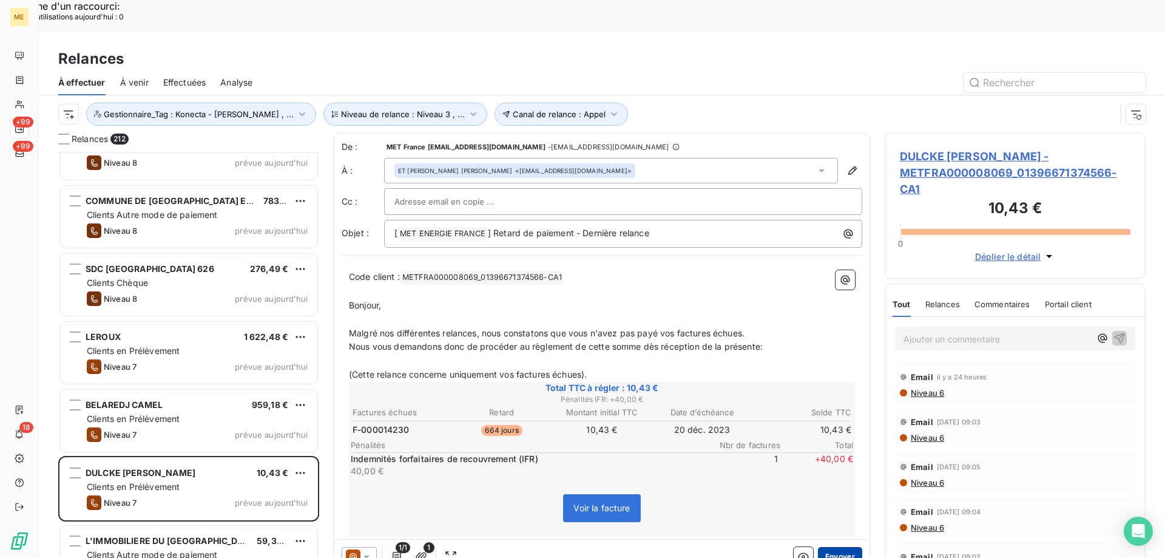
click at [844, 547] on button "Envoyer" at bounding box center [840, 556] width 44 height 19
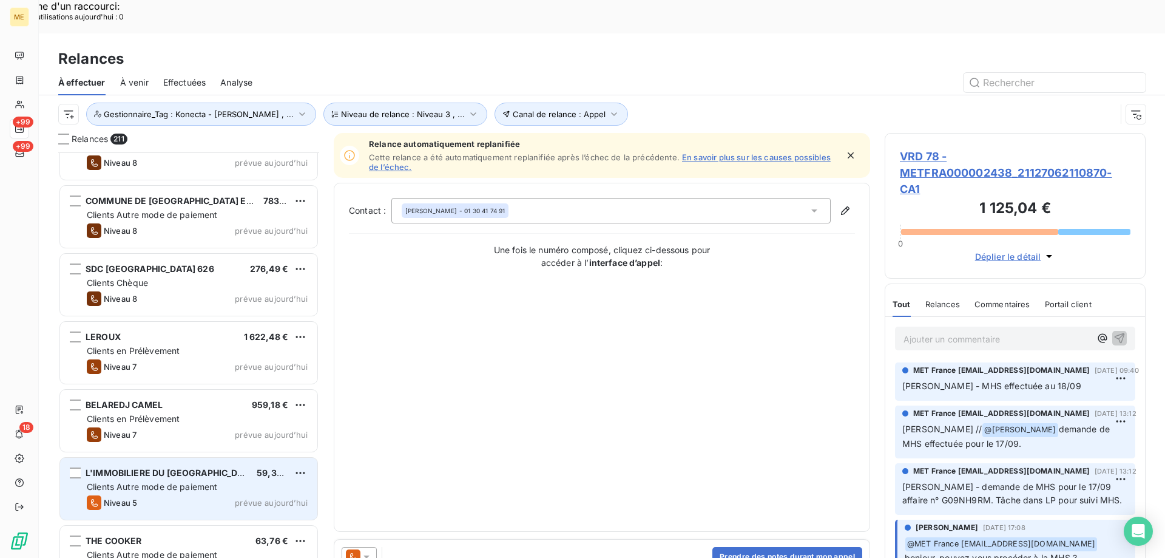
click at [233, 481] on div "Clients Autre mode de paiement" at bounding box center [197, 487] width 221 height 12
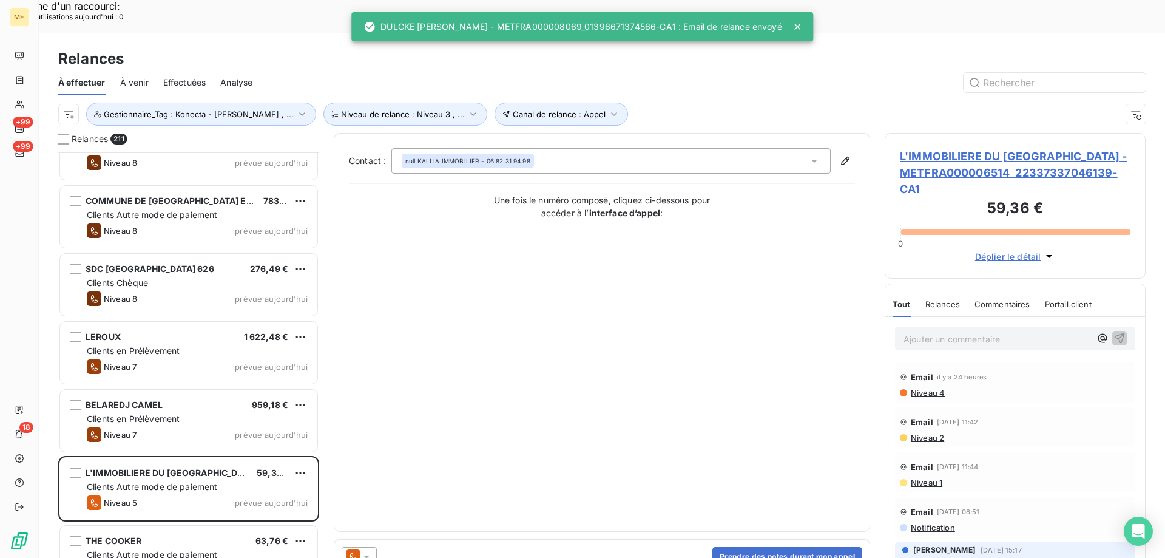
click at [368, 550] on icon at bounding box center [366, 556] width 12 height 12
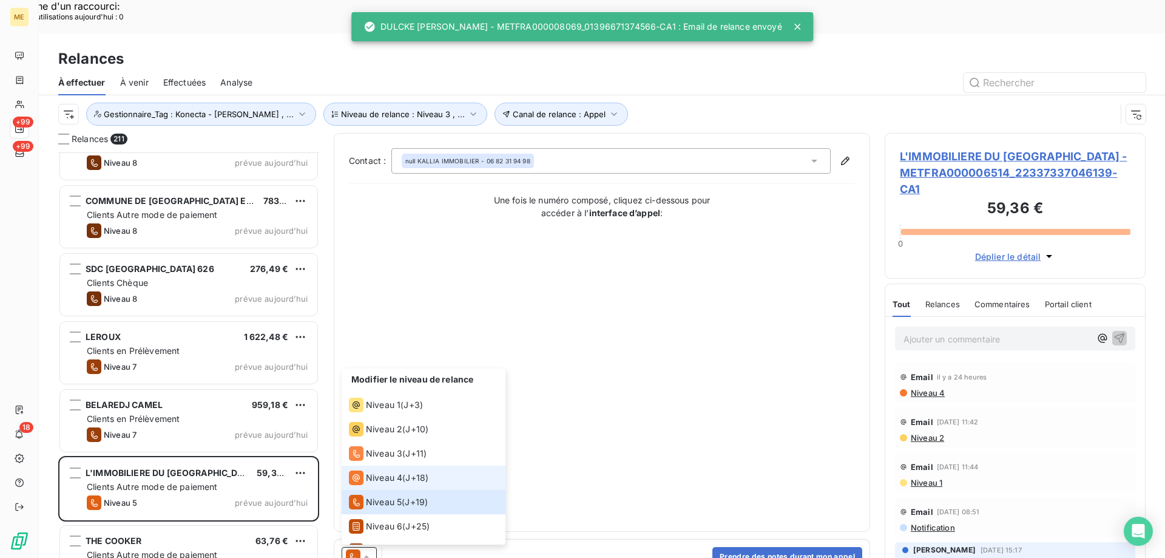
click at [383, 471] on span "Niveau 4" at bounding box center [384, 477] width 36 height 12
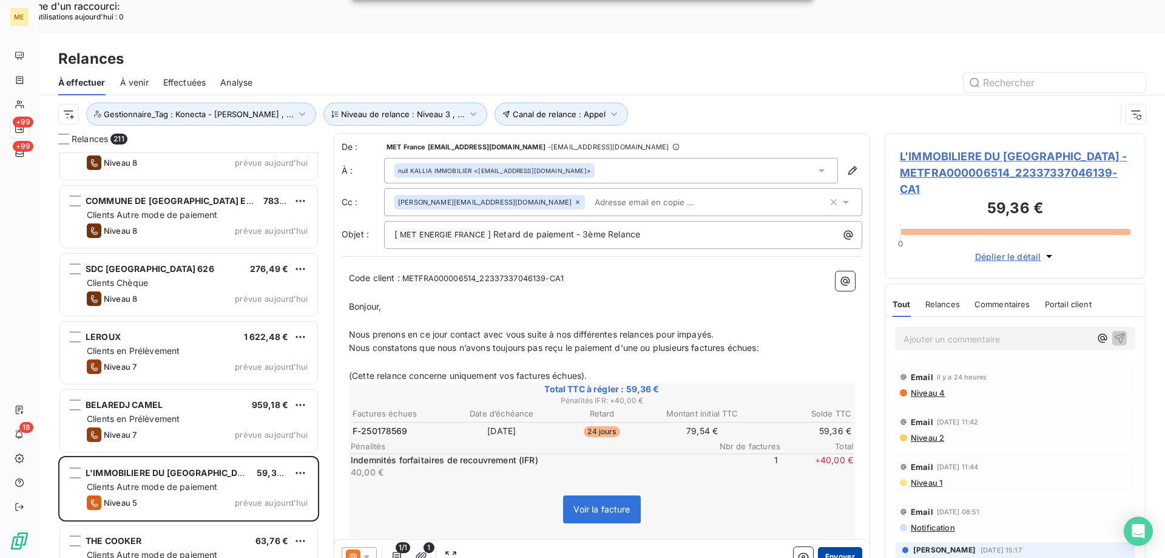
click at [823, 547] on button "Envoyer" at bounding box center [840, 556] width 44 height 19
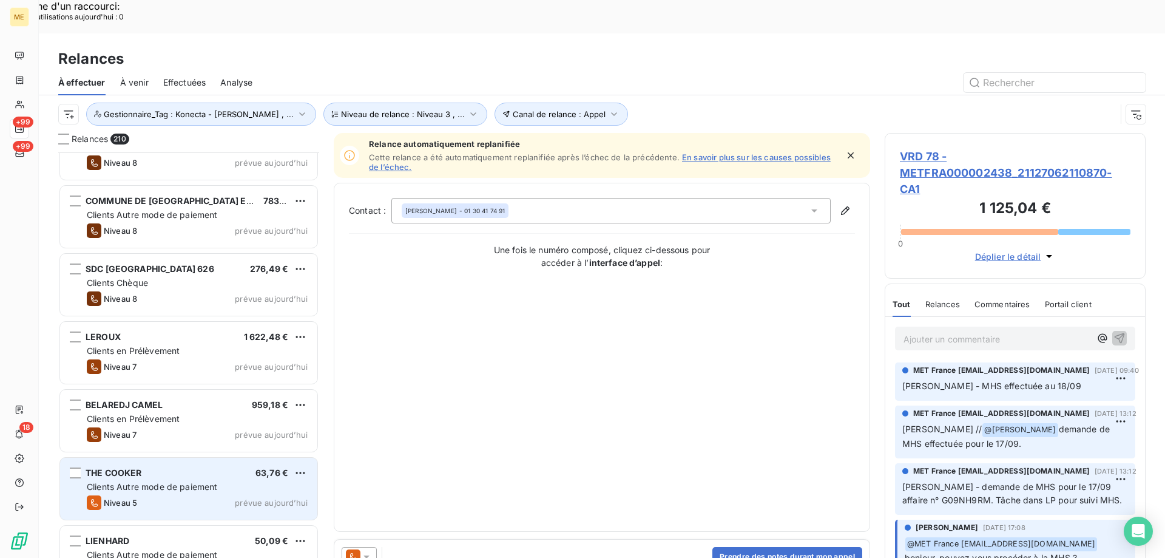
click at [235, 495] on div "Niveau 5 prévue aujourd’hui" at bounding box center [197, 502] width 221 height 15
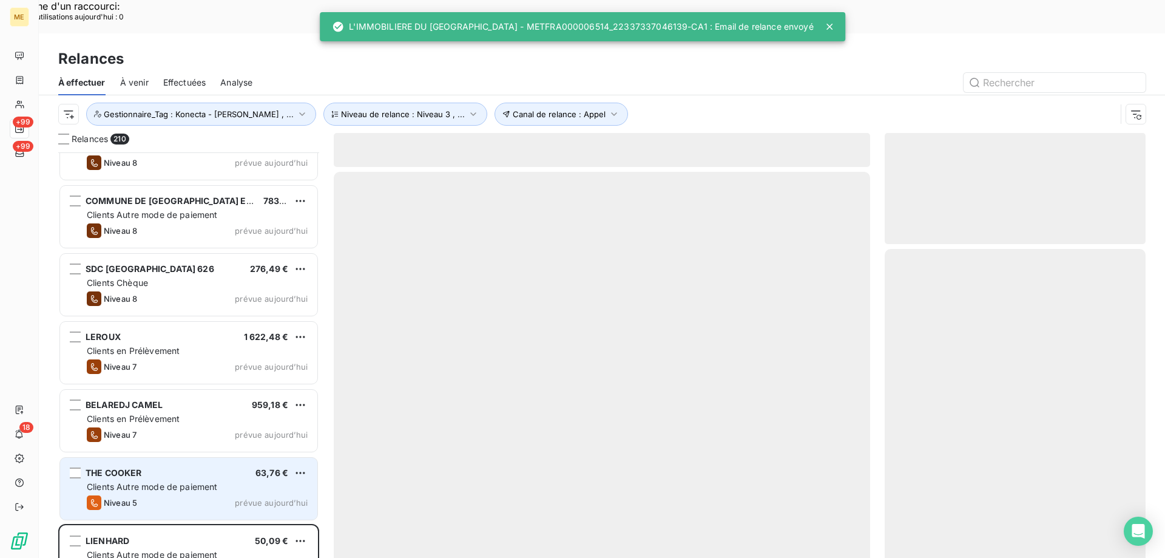
click at [244, 498] on span "prévue aujourd’hui" at bounding box center [271, 503] width 73 height 10
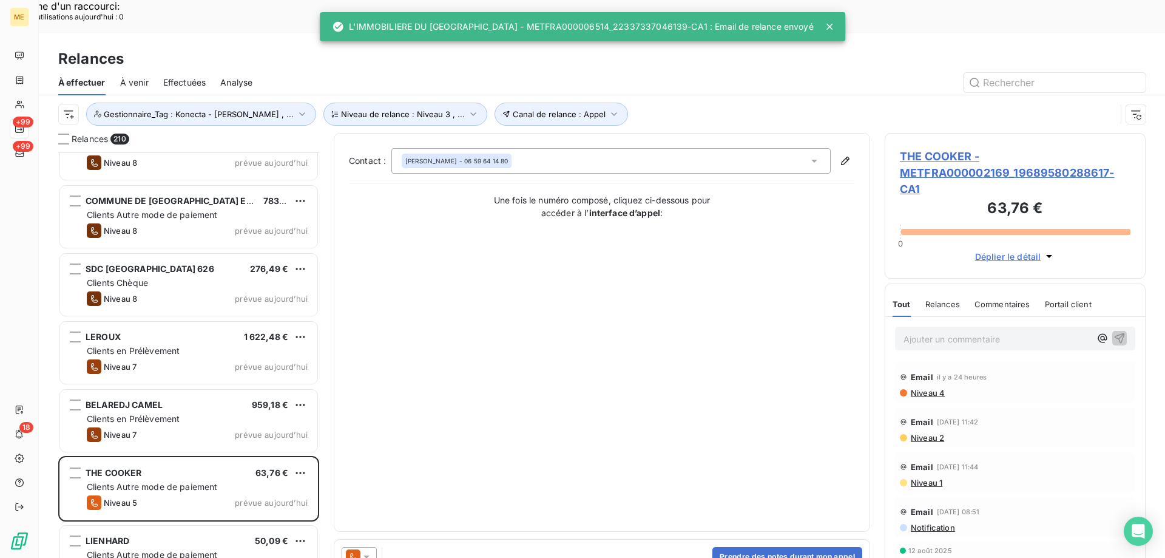
click at [370, 550] on icon at bounding box center [366, 556] width 12 height 12
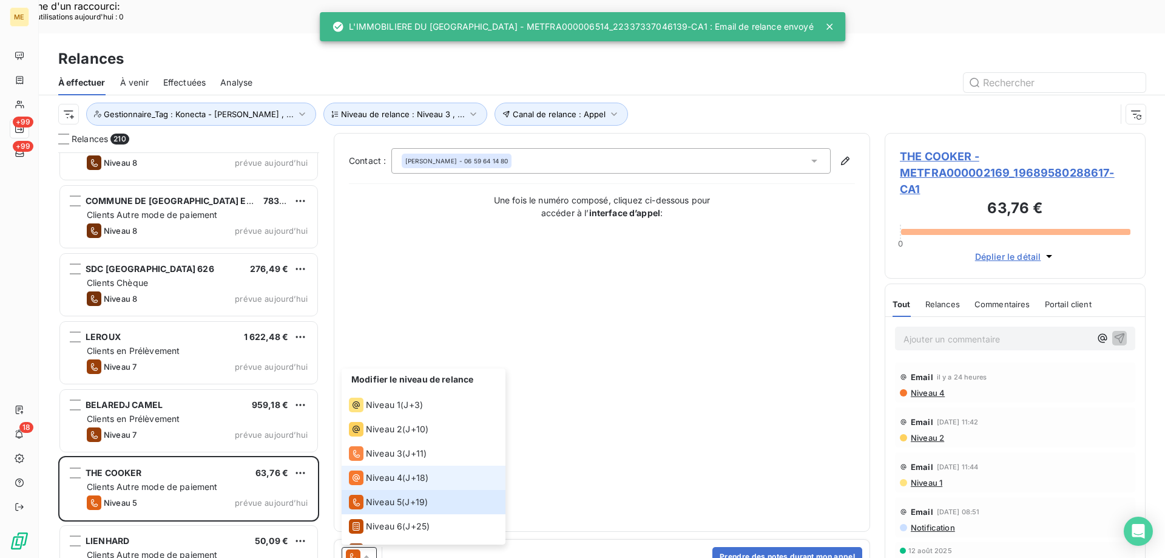
click at [399, 471] on span "Niveau 4" at bounding box center [384, 477] width 36 height 12
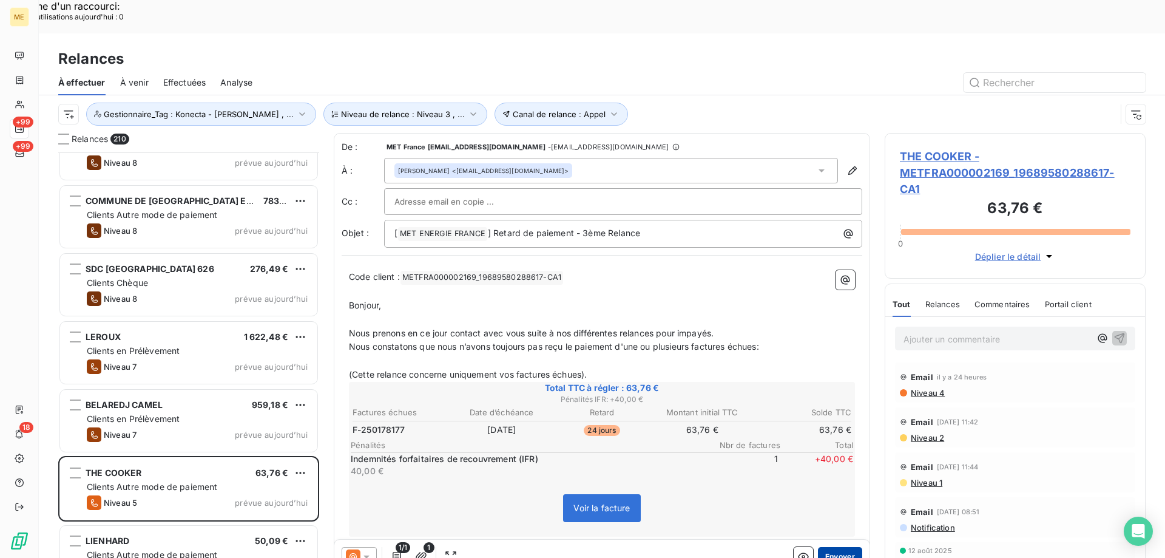
click at [829, 547] on button "Envoyer" at bounding box center [840, 556] width 44 height 19
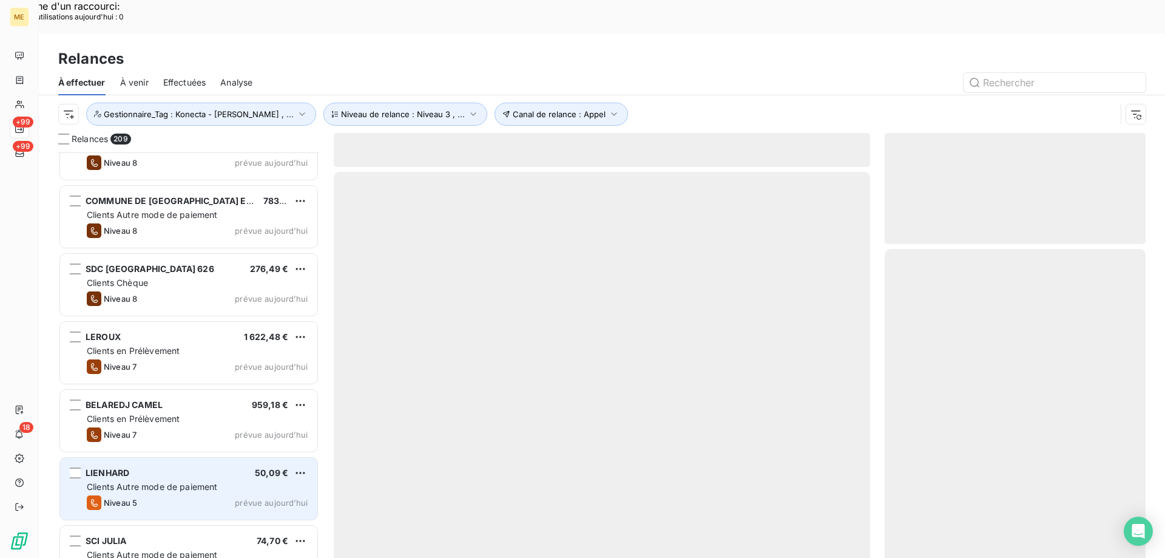
click at [264, 481] on div "Clients Autre mode de paiement" at bounding box center [197, 487] width 221 height 12
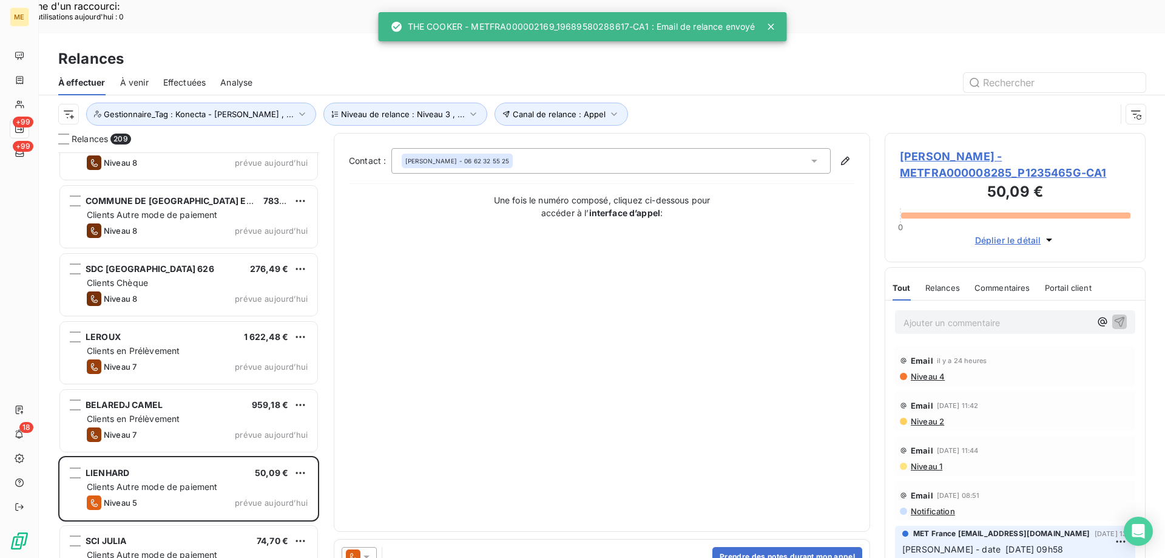
click at [367, 550] on icon at bounding box center [366, 556] width 12 height 12
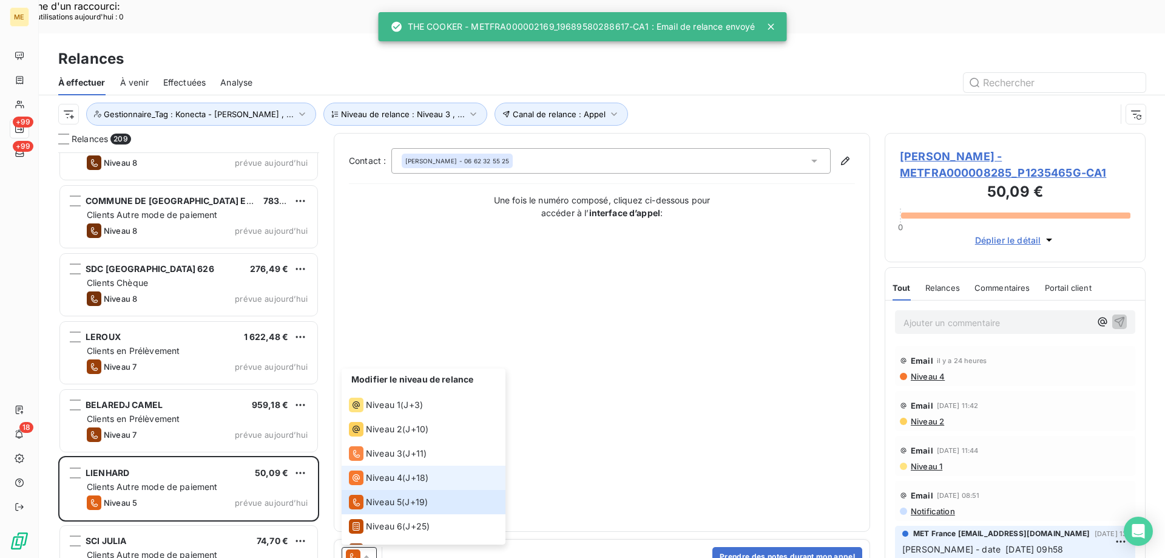
click at [389, 471] on span "Niveau 4" at bounding box center [384, 477] width 36 height 12
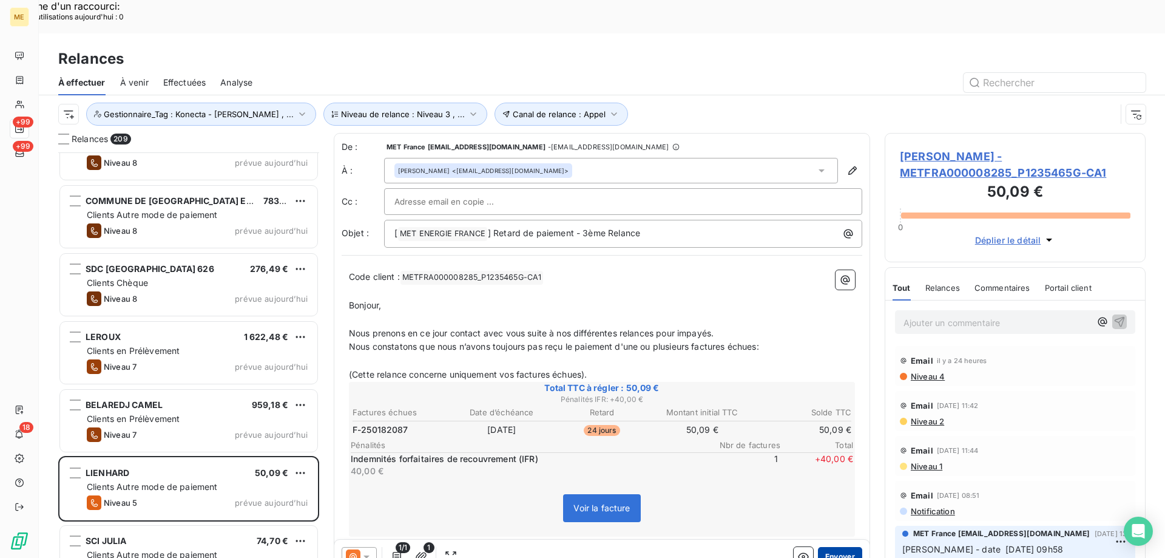
click at [842, 547] on button "Envoyer" at bounding box center [840, 556] width 44 height 19
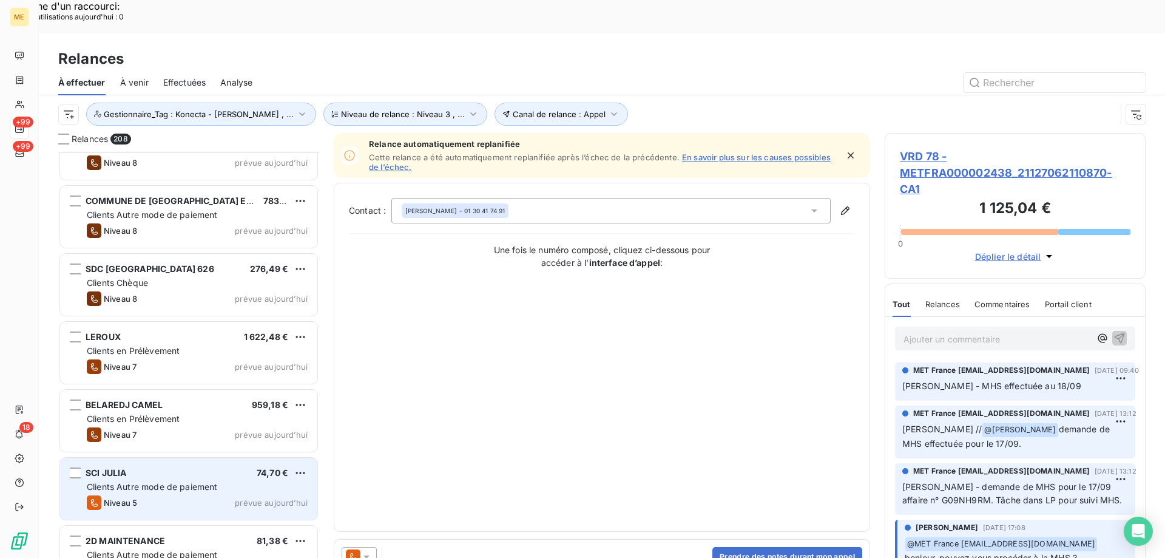
click at [238, 458] on div "SCI JULIA 74,70 € Clients Autre mode de paiement Niveau 5 prévue aujourd’hui" at bounding box center [188, 489] width 257 height 62
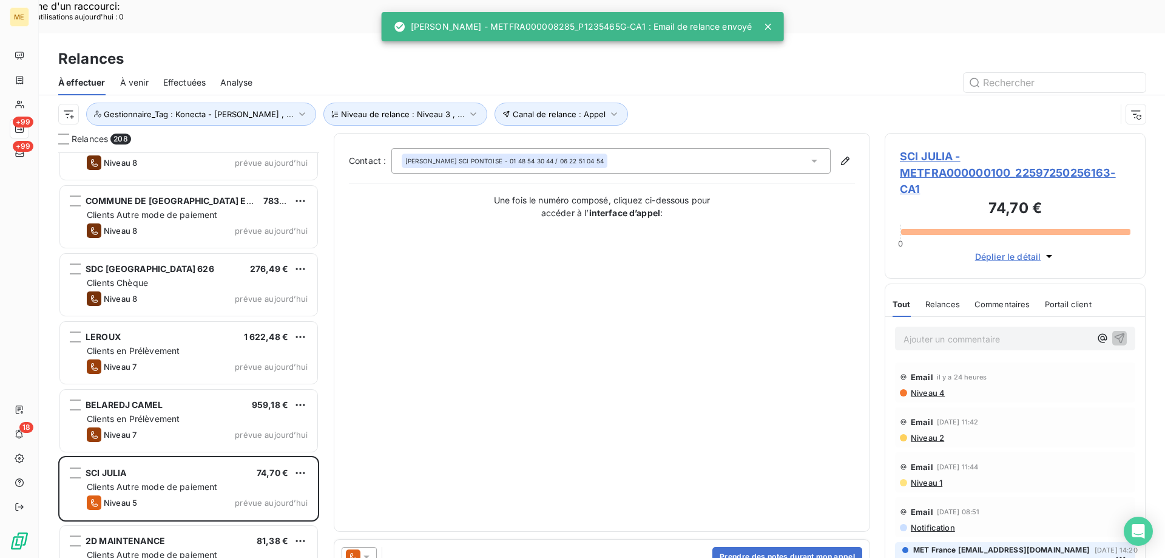
click at [372, 547] on div at bounding box center [359, 556] width 35 height 19
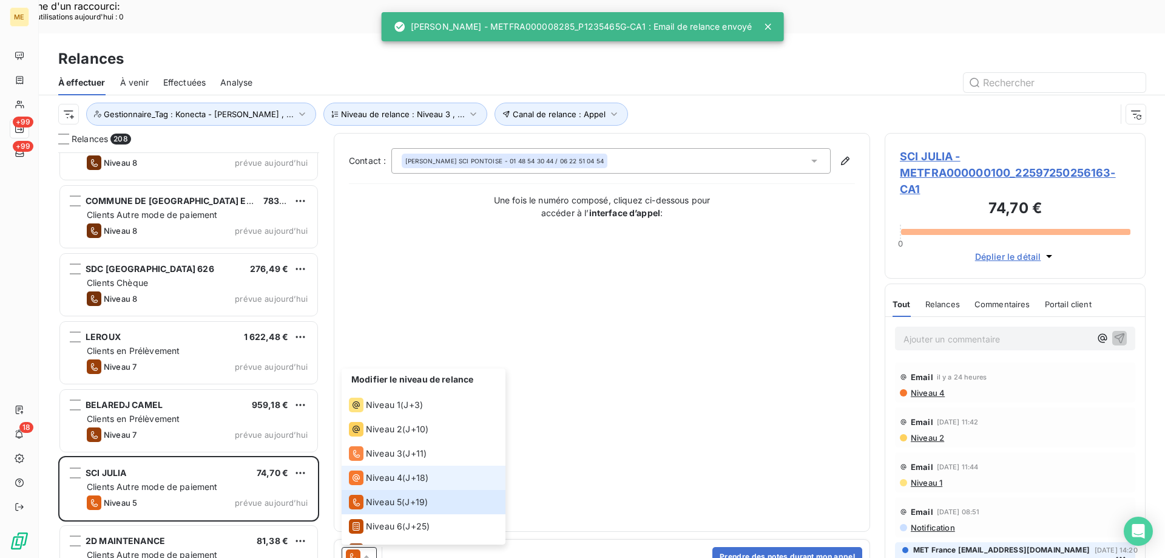
click at [393, 471] on span "Niveau 4" at bounding box center [384, 477] width 36 height 12
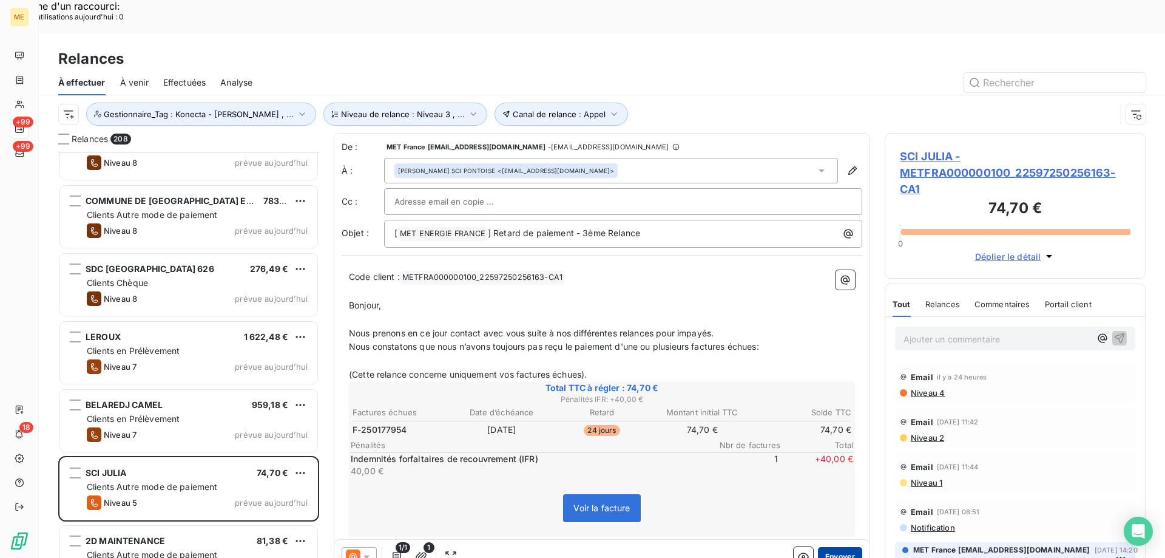
click at [833, 547] on button "Envoyer" at bounding box center [840, 556] width 44 height 19
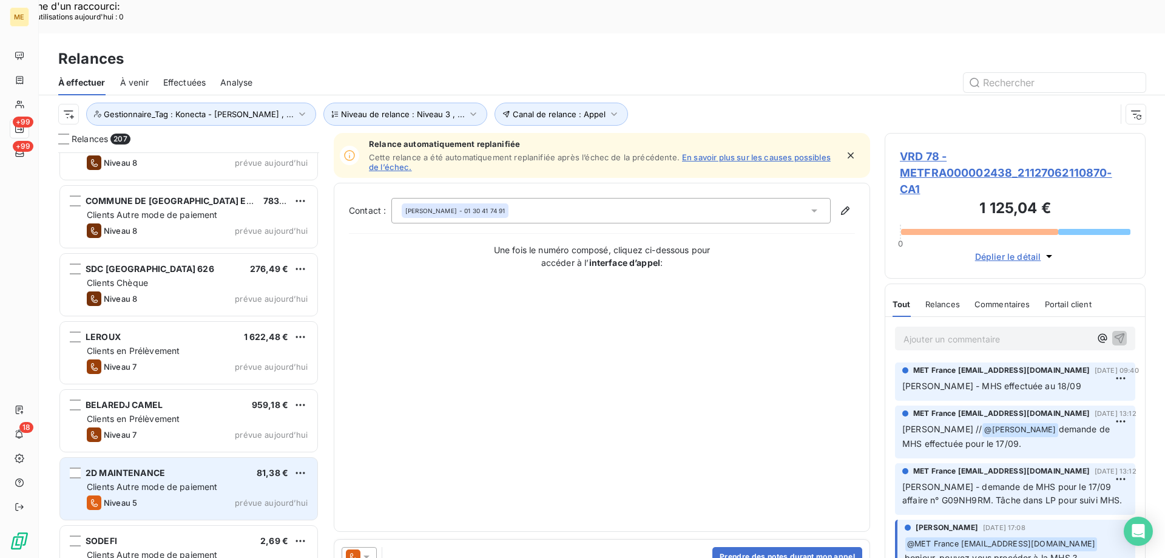
click at [242, 481] on div "Clients Autre mode de paiement" at bounding box center [197, 487] width 221 height 12
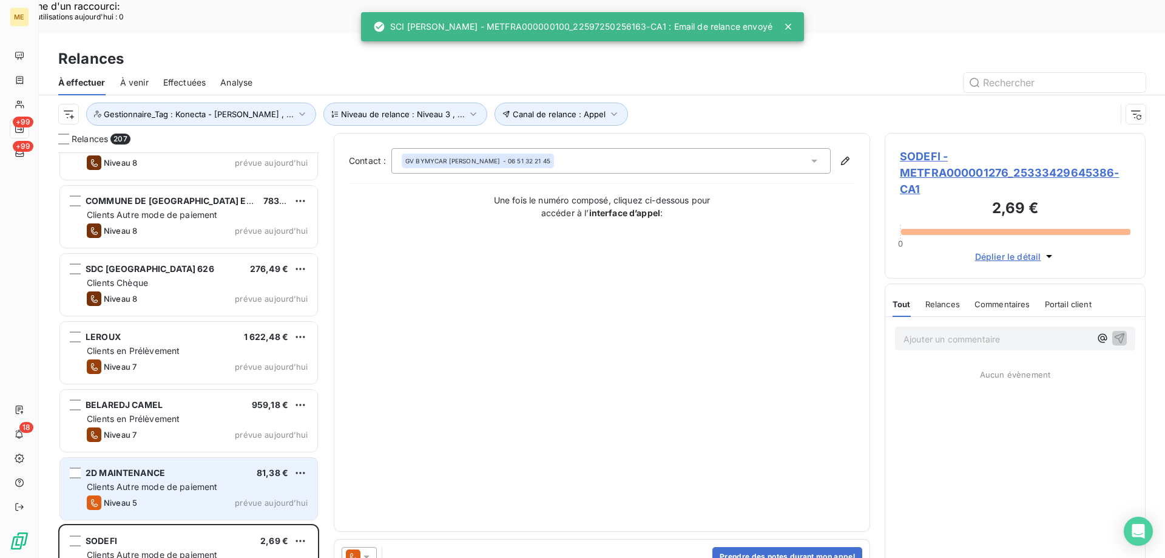
click at [245, 481] on div "Clients Autre mode de paiement" at bounding box center [197, 487] width 221 height 12
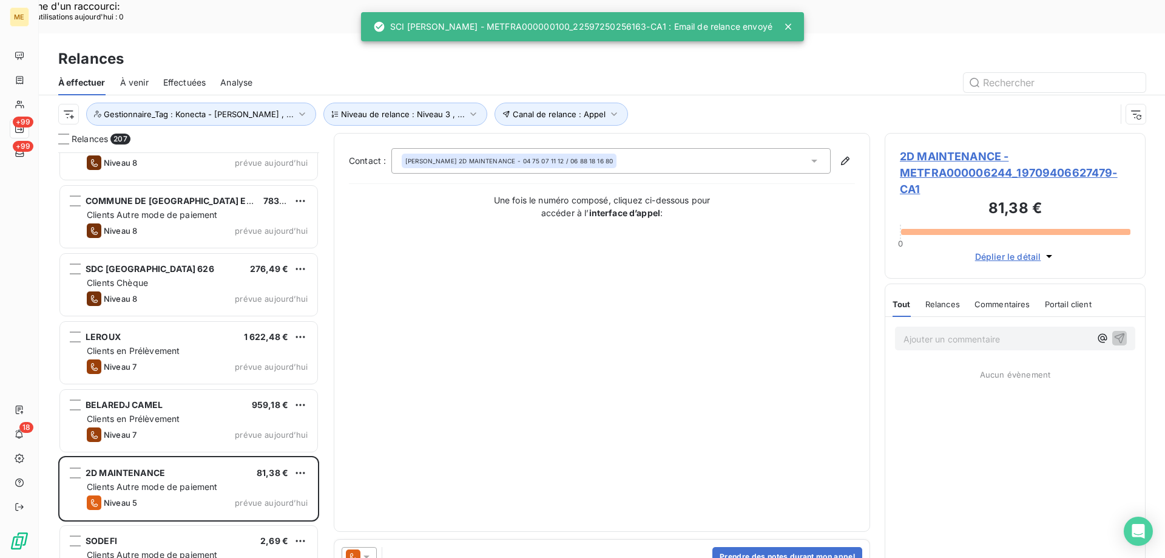
drag, startPoint x: 366, startPoint y: 520, endPoint x: 371, endPoint y: 513, distance: 8.8
click at [367, 550] on icon at bounding box center [366, 556] width 12 height 12
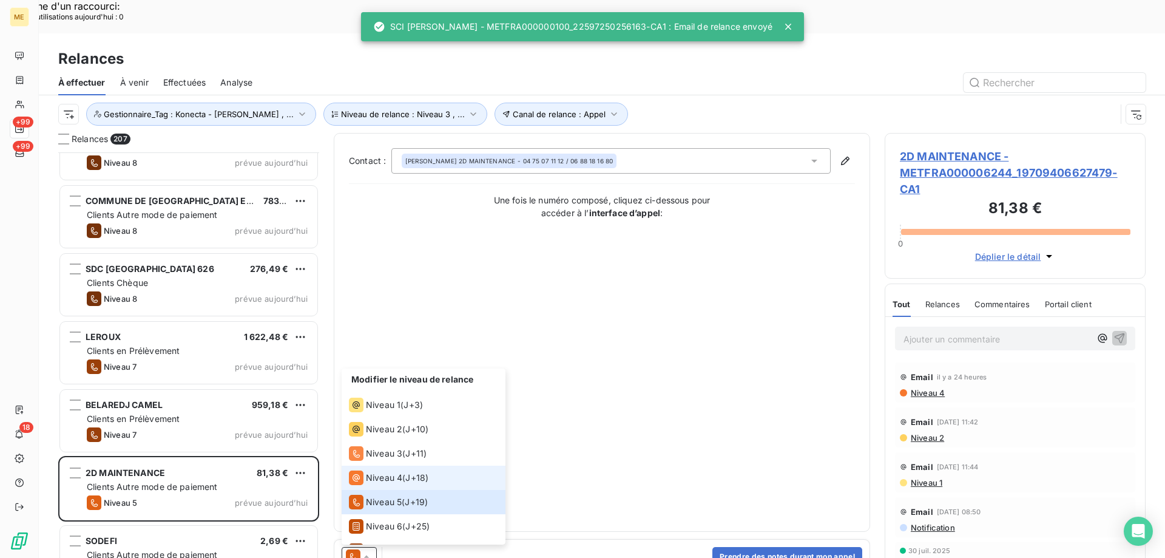
click at [391, 471] on span "Niveau 4" at bounding box center [384, 477] width 36 height 12
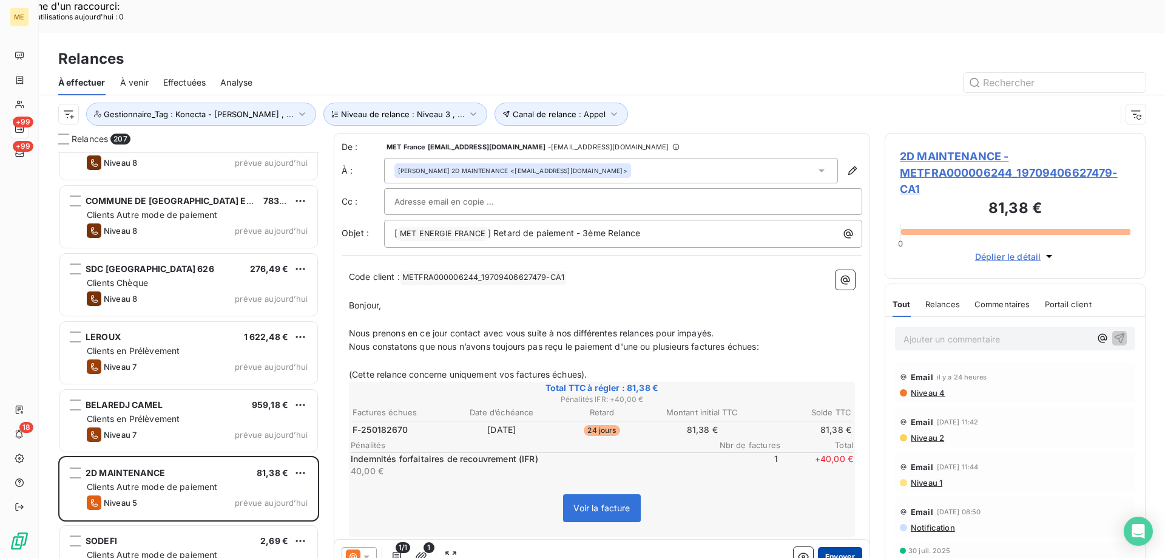
click at [839, 547] on button "Envoyer" at bounding box center [840, 556] width 44 height 19
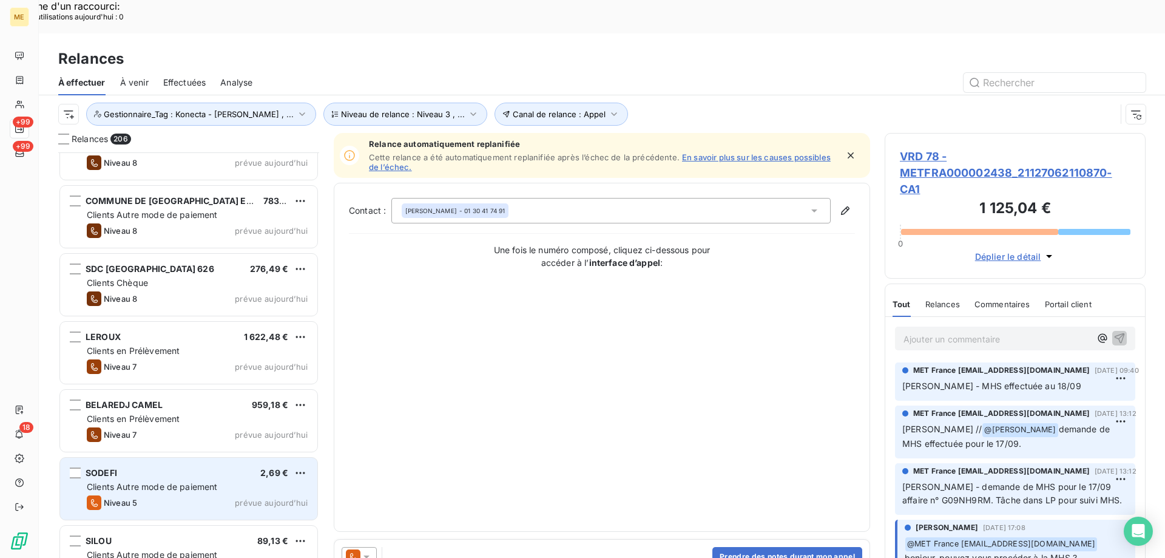
click at [210, 481] on span "Clients Autre mode de paiement" at bounding box center [152, 486] width 131 height 10
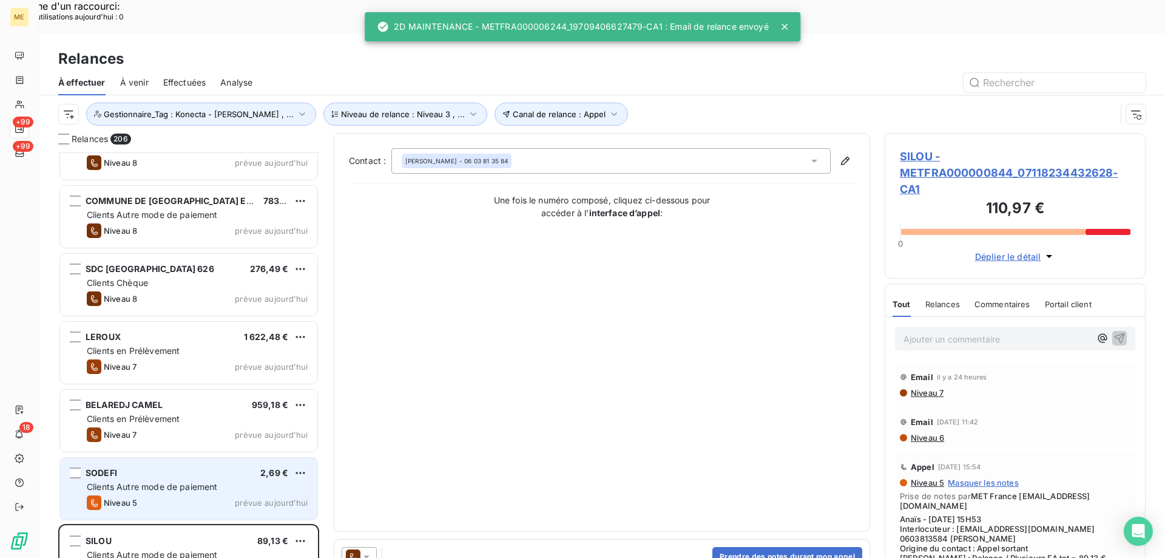
click at [184, 467] on div "SODEFI 2,69 €" at bounding box center [197, 472] width 221 height 11
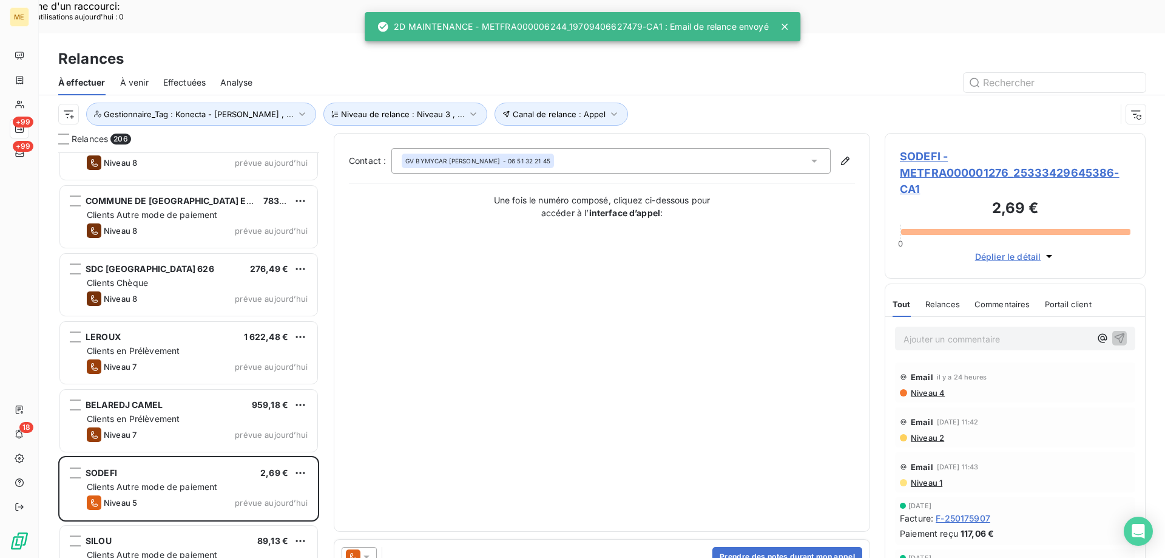
click at [360, 547] on div at bounding box center [359, 556] width 35 height 19
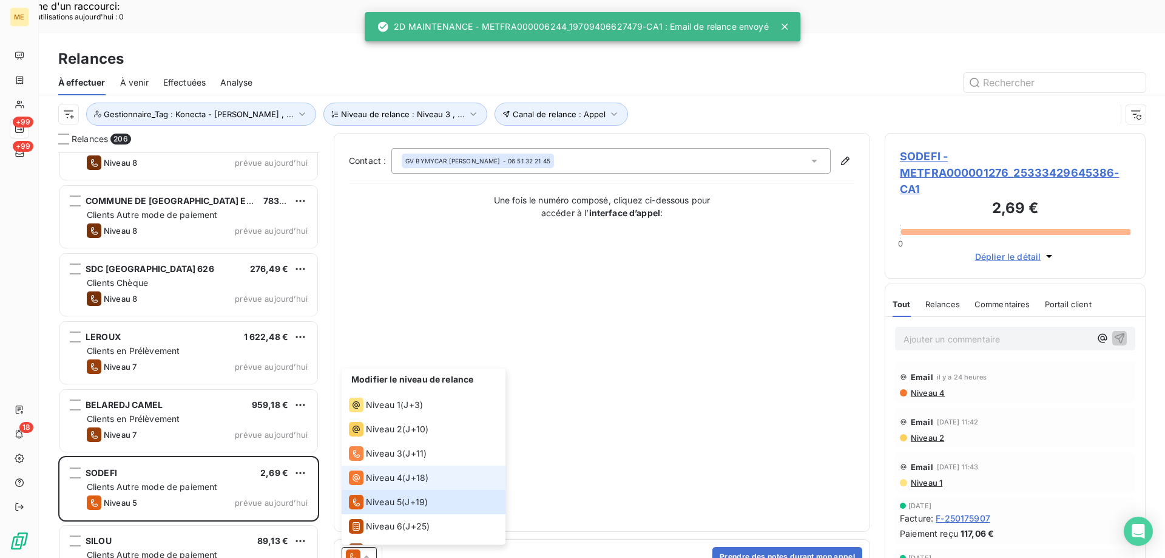
click at [405, 470] on div "Niveau 4 ( J+18 )" at bounding box center [388, 477] width 79 height 15
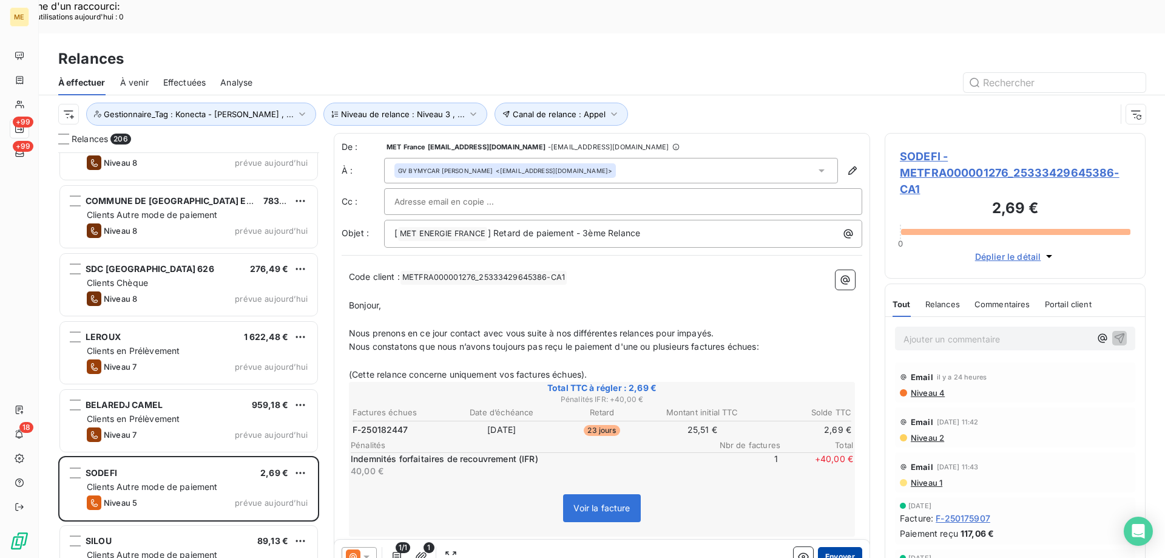
click at [839, 547] on button "Envoyer" at bounding box center [840, 556] width 44 height 19
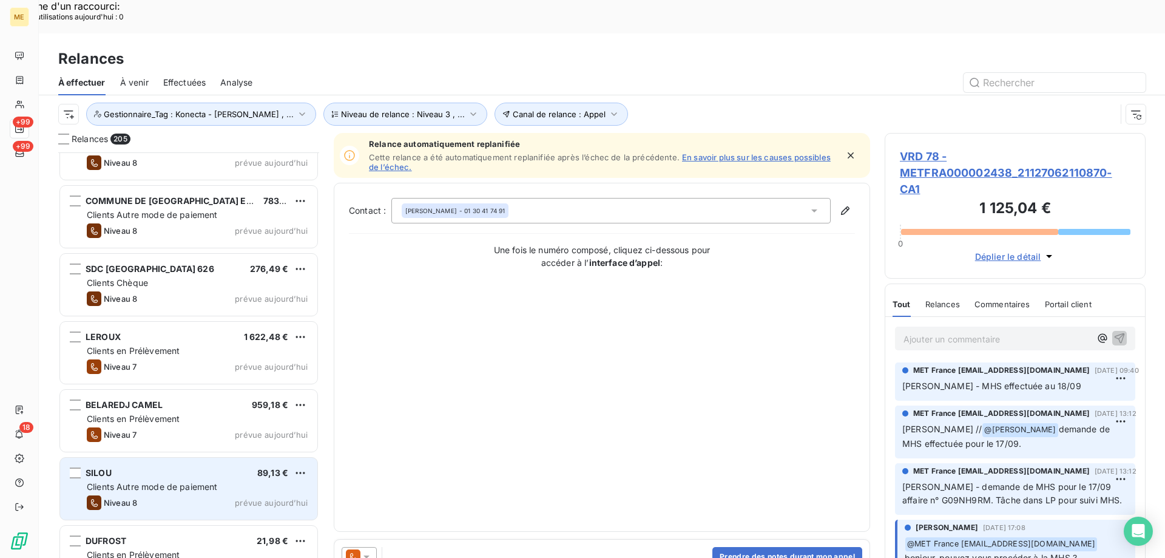
click at [188, 461] on div "SILOU 89,13 € Clients Autre mode de paiement Niveau 8 prévue aujourd’hui" at bounding box center [188, 489] width 257 height 62
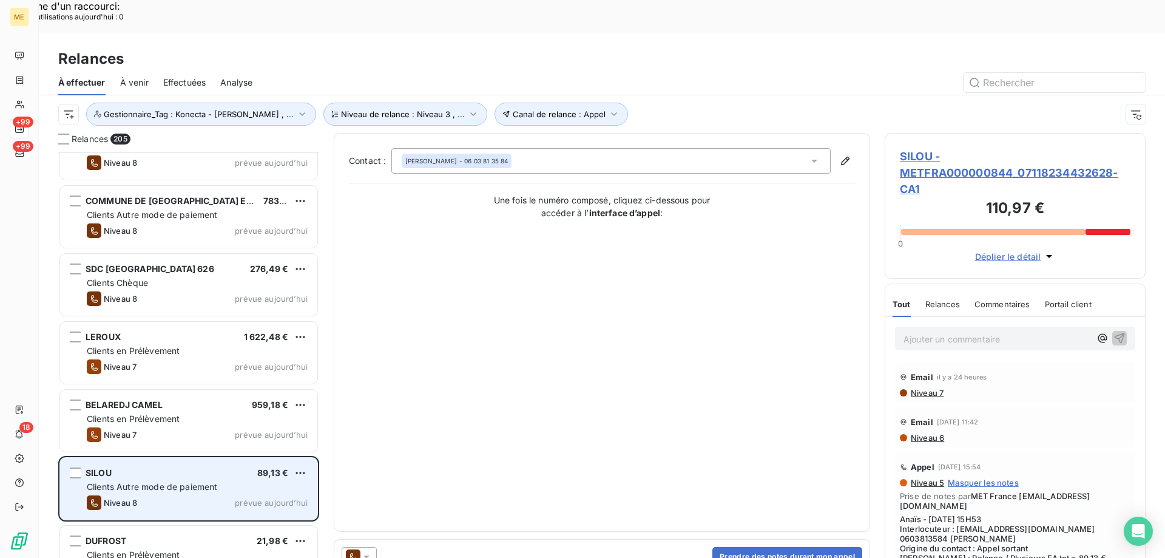
click at [188, 461] on div "SILOU 89,13 € Clients Autre mode de paiement Niveau 8 prévue aujourd’hui" at bounding box center [188, 489] width 257 height 62
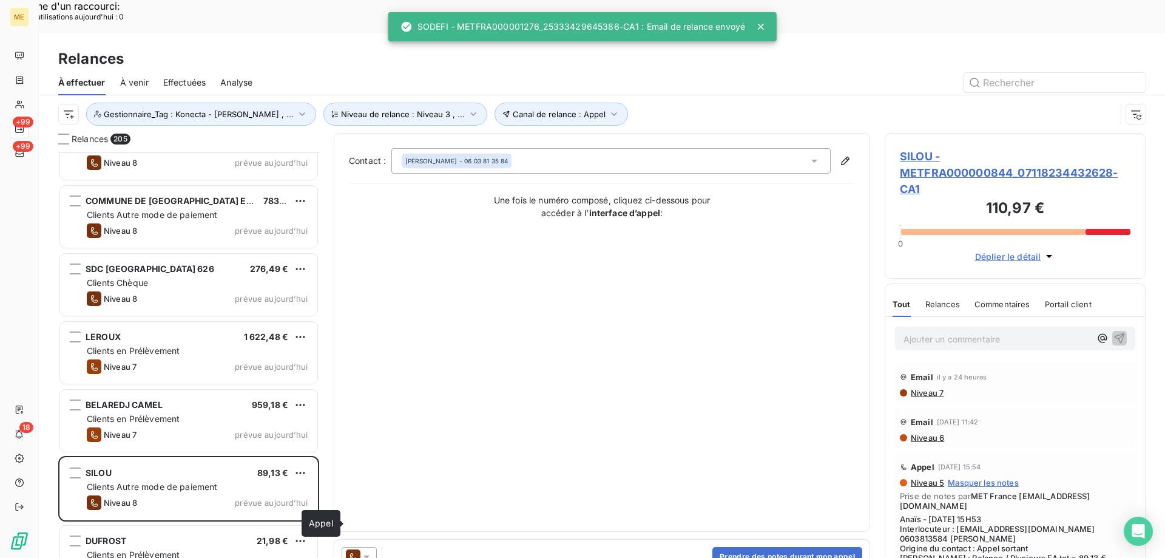
click at [360, 547] on div at bounding box center [359, 556] width 35 height 19
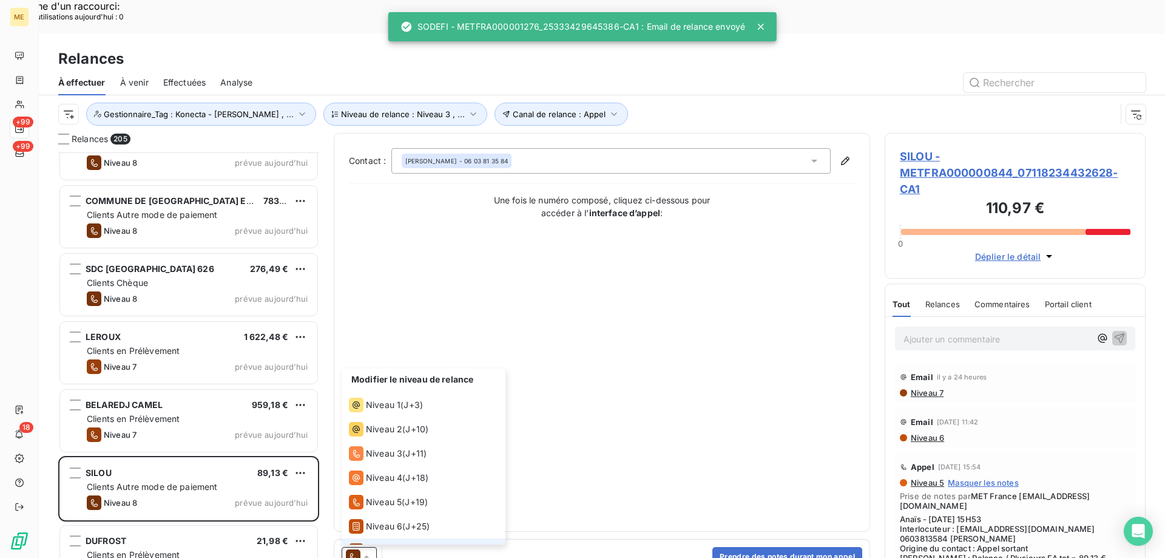
scroll to position [42, 0]
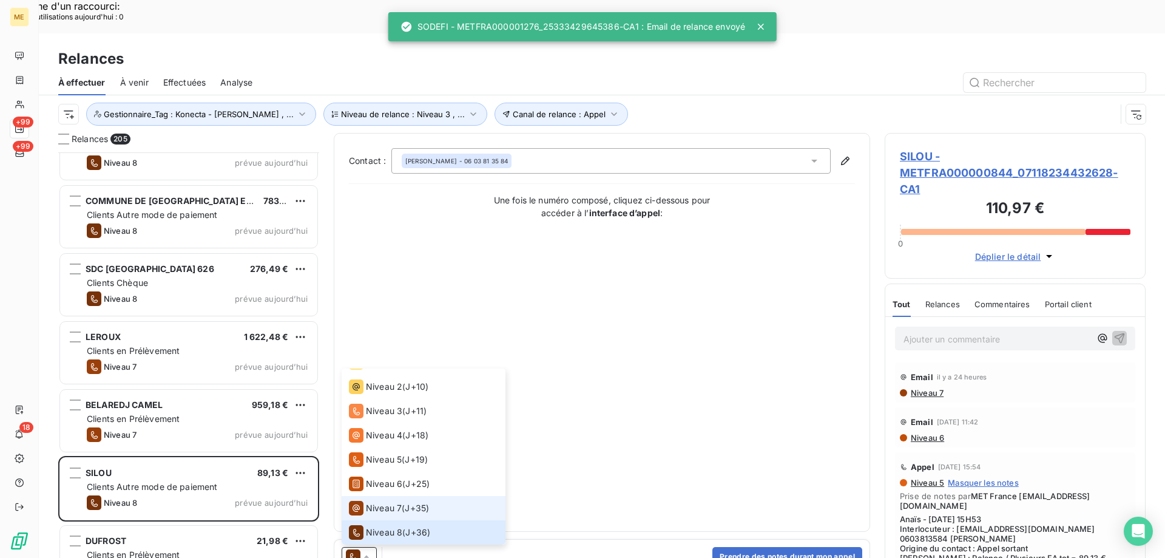
click at [374, 502] on span "Niveau 7" at bounding box center [384, 508] width 36 height 12
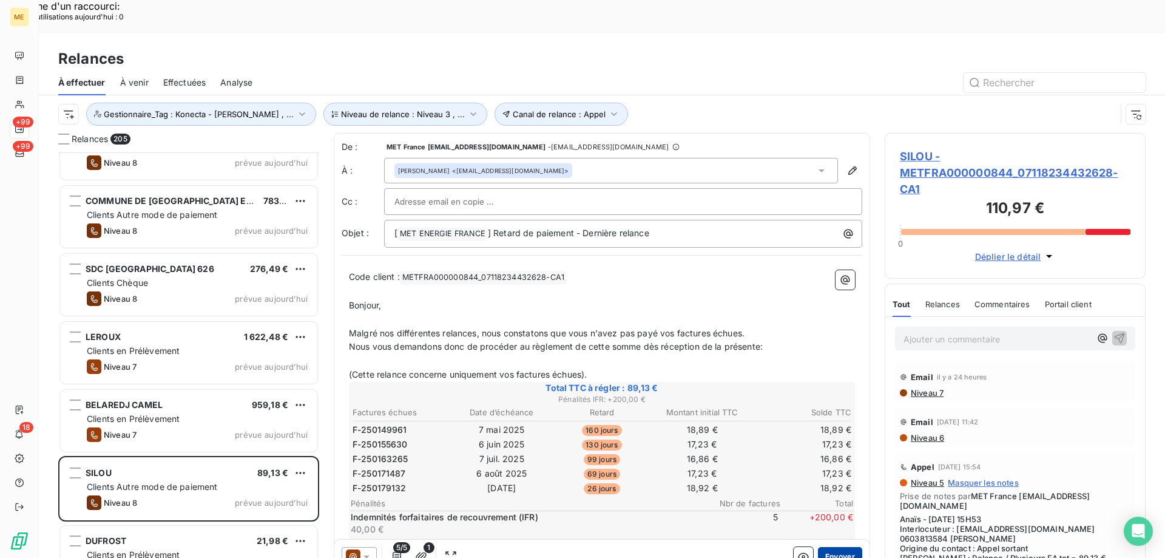
click at [822, 547] on button "Envoyer" at bounding box center [840, 556] width 44 height 19
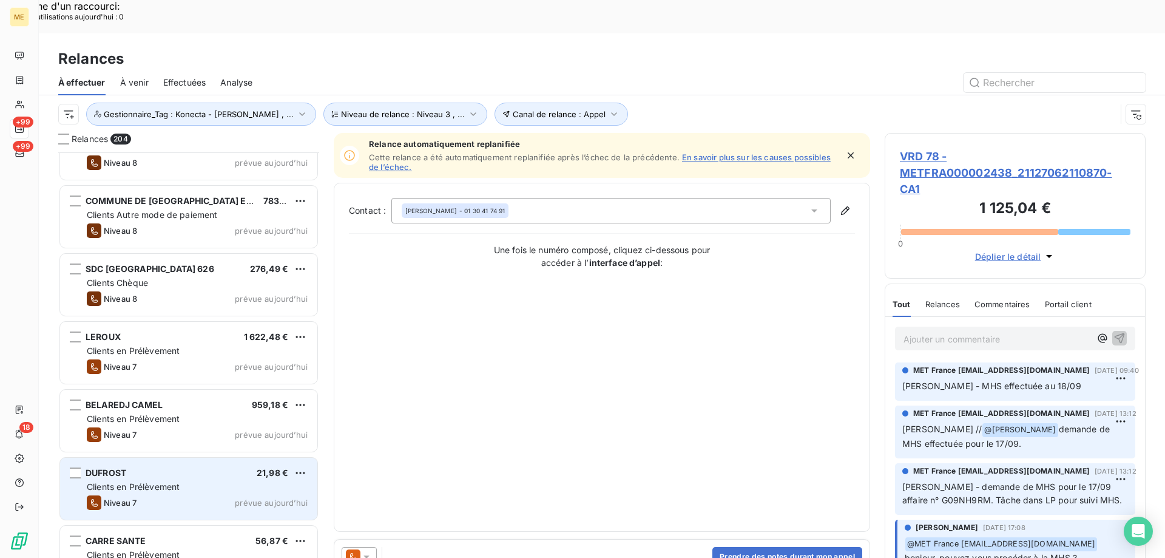
click at [226, 481] on div "Clients en Prélèvement" at bounding box center [197, 487] width 221 height 12
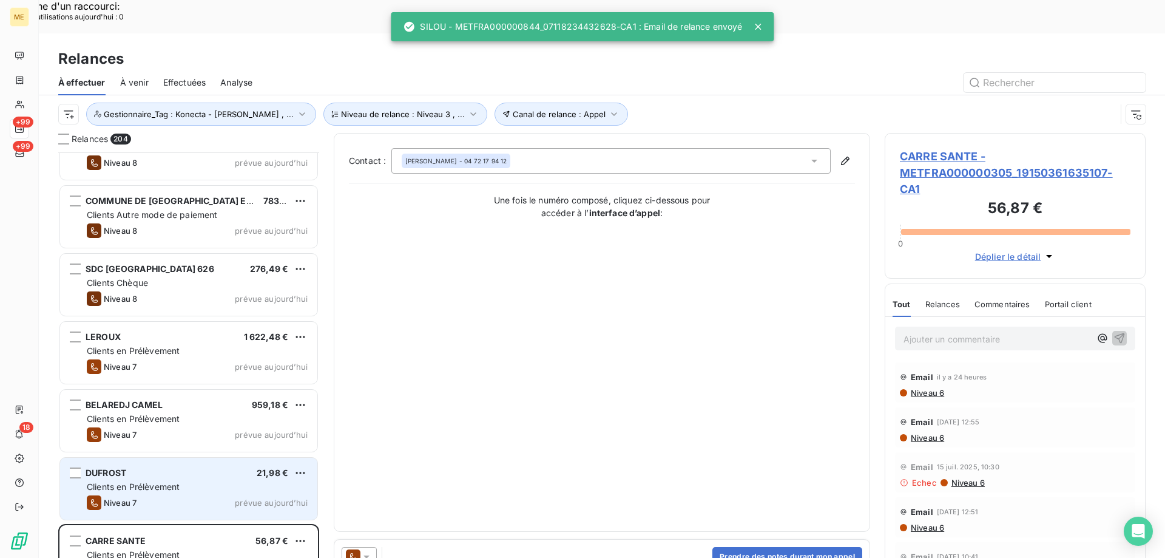
click at [226, 481] on div "Clients en Prélèvement" at bounding box center [197, 487] width 221 height 12
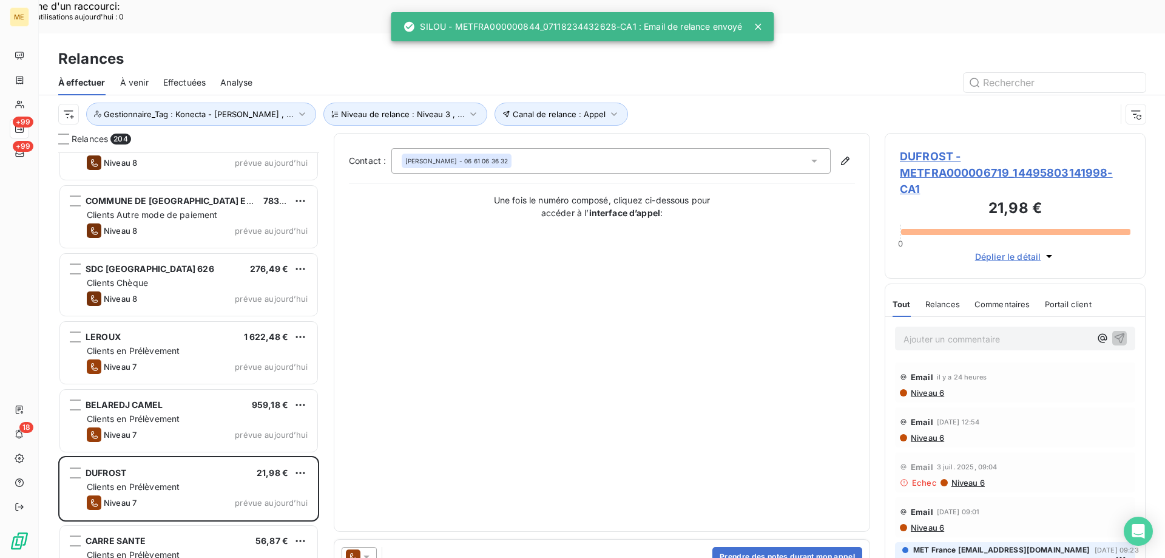
click at [370, 550] on icon at bounding box center [366, 556] width 12 height 12
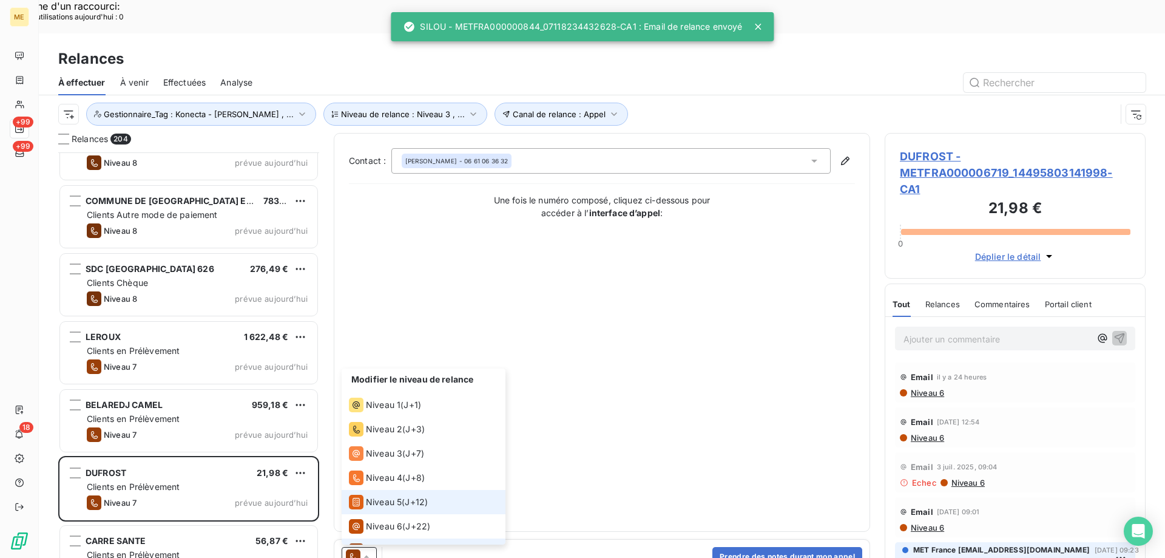
scroll to position [18, 0]
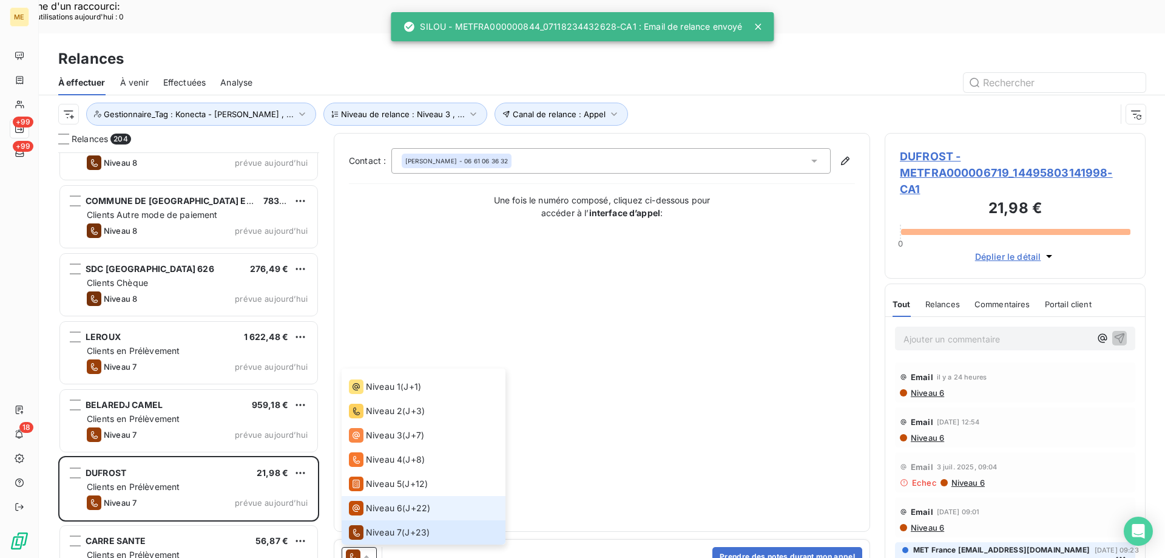
click at [392, 502] on span "Niveau 6" at bounding box center [384, 508] width 36 height 12
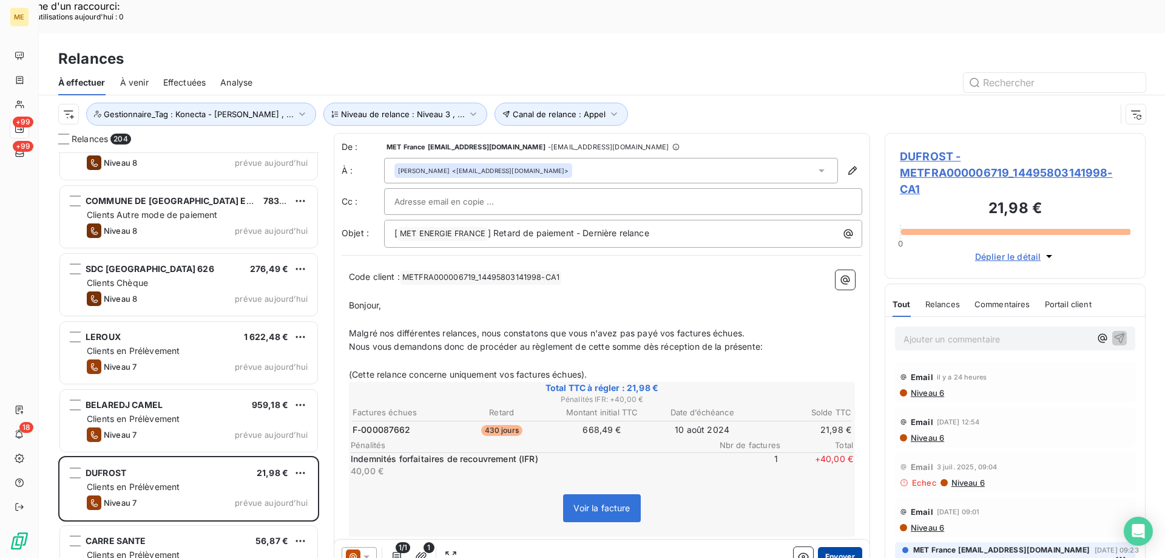
click at [826, 547] on button "Envoyer" at bounding box center [840, 556] width 44 height 19
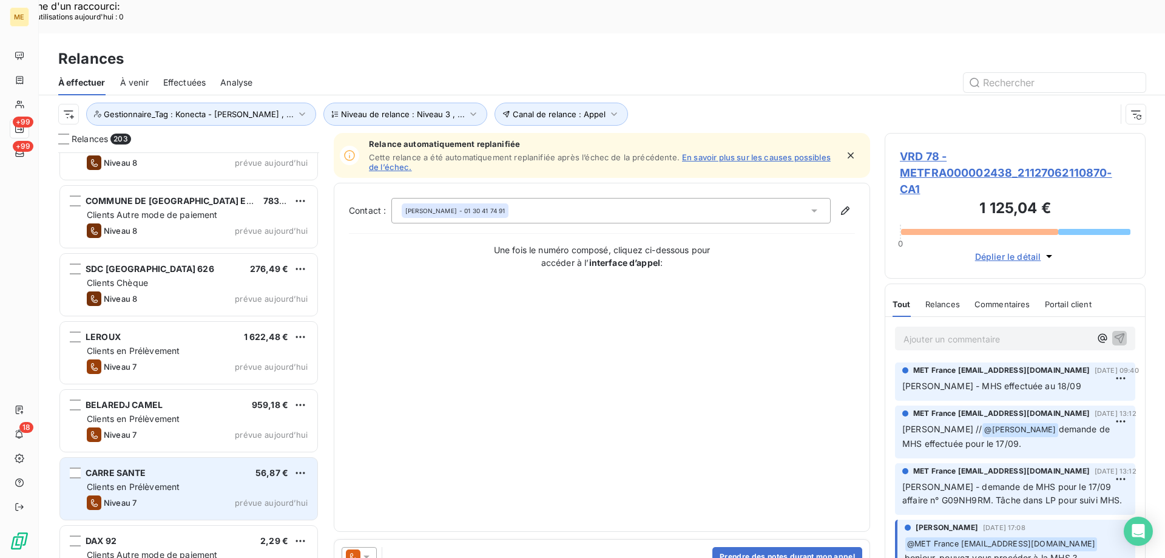
click at [267, 481] on div "Clients en Prélèvement" at bounding box center [197, 487] width 221 height 12
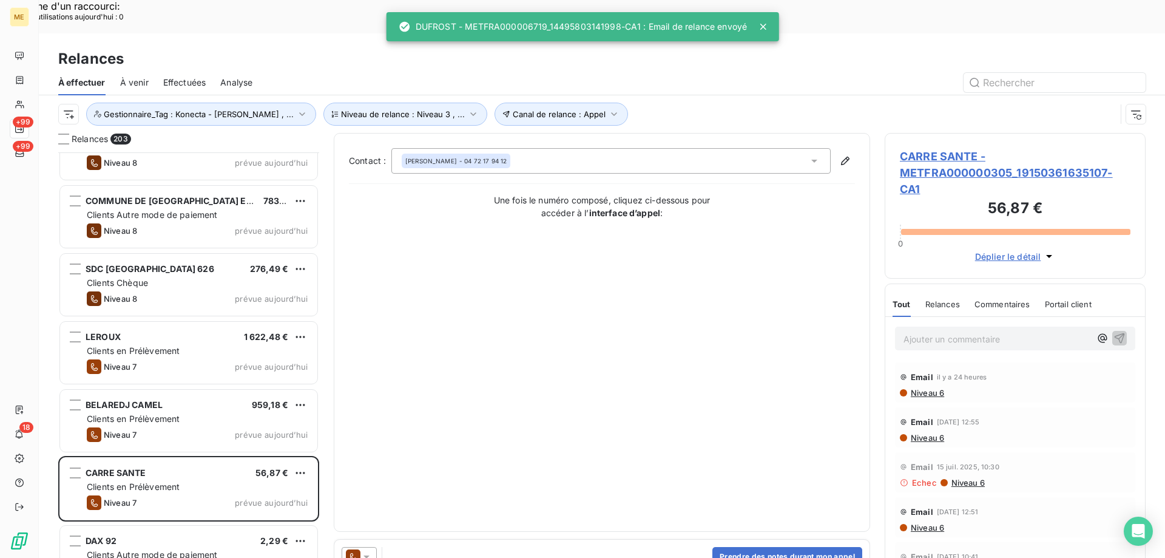
click at [360, 549] on icon at bounding box center [353, 556] width 15 height 15
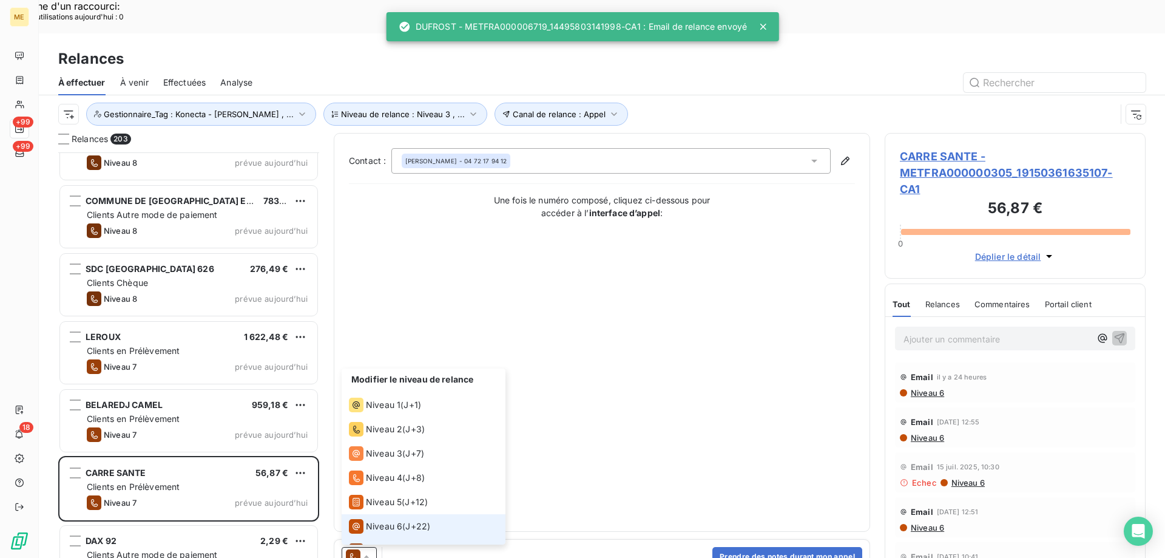
scroll to position [18, 0]
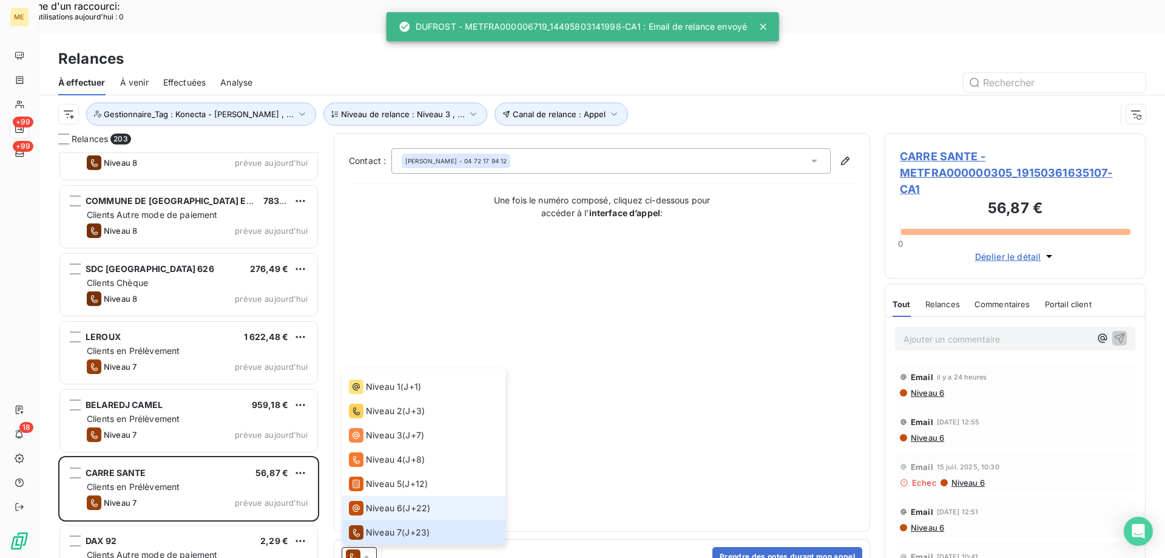
click at [396, 496] on li "Niveau 6 ( J+22 )" at bounding box center [424, 508] width 164 height 24
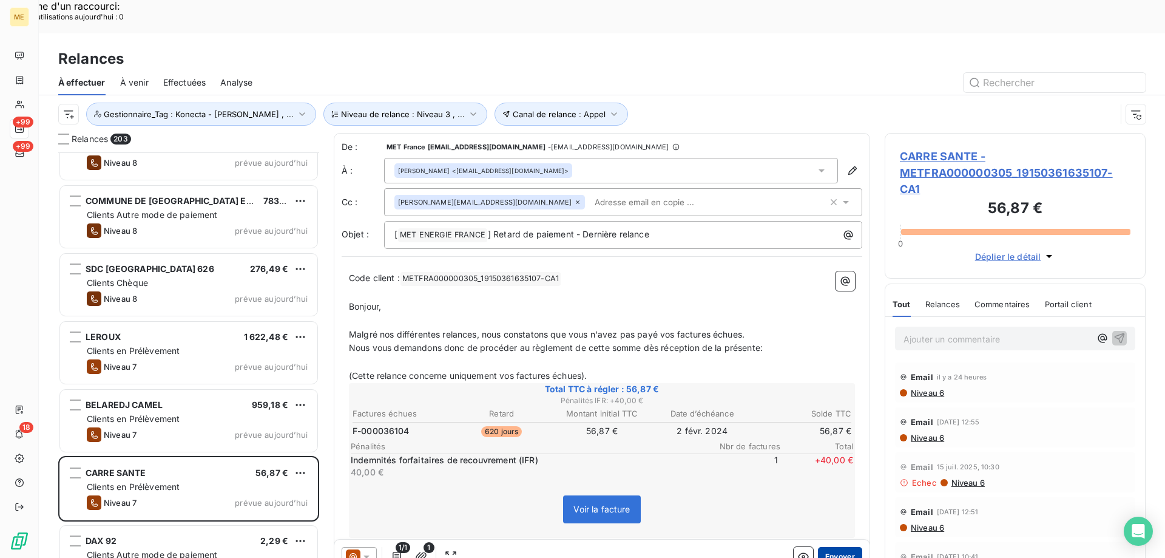
click at [837, 547] on button "Envoyer" at bounding box center [840, 556] width 44 height 19
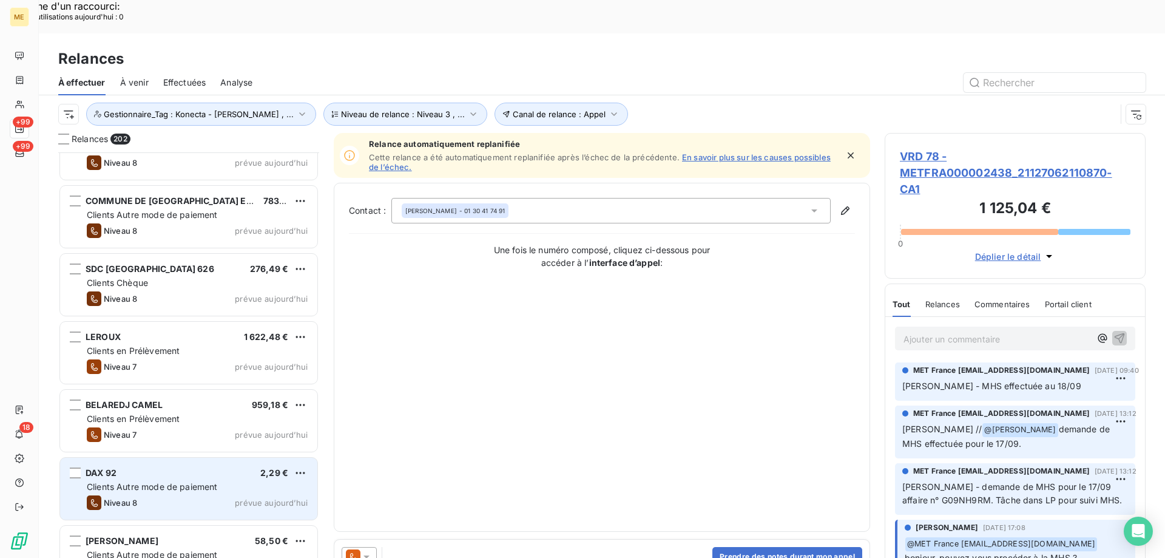
click at [191, 481] on span "Clients Autre mode de paiement" at bounding box center [152, 486] width 131 height 10
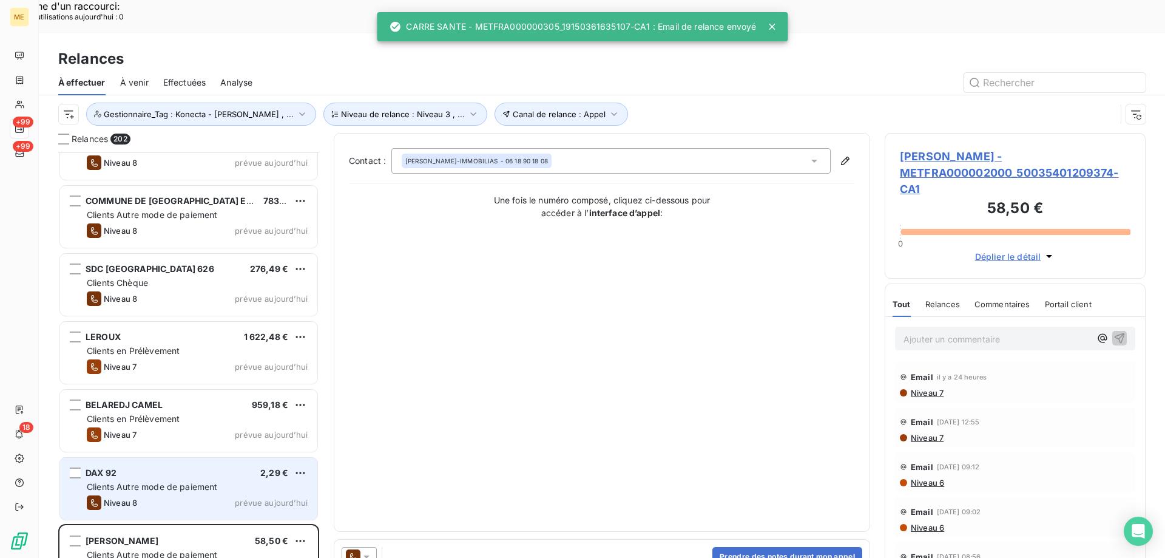
click at [194, 481] on span "Clients Autre mode de paiement" at bounding box center [152, 486] width 131 height 10
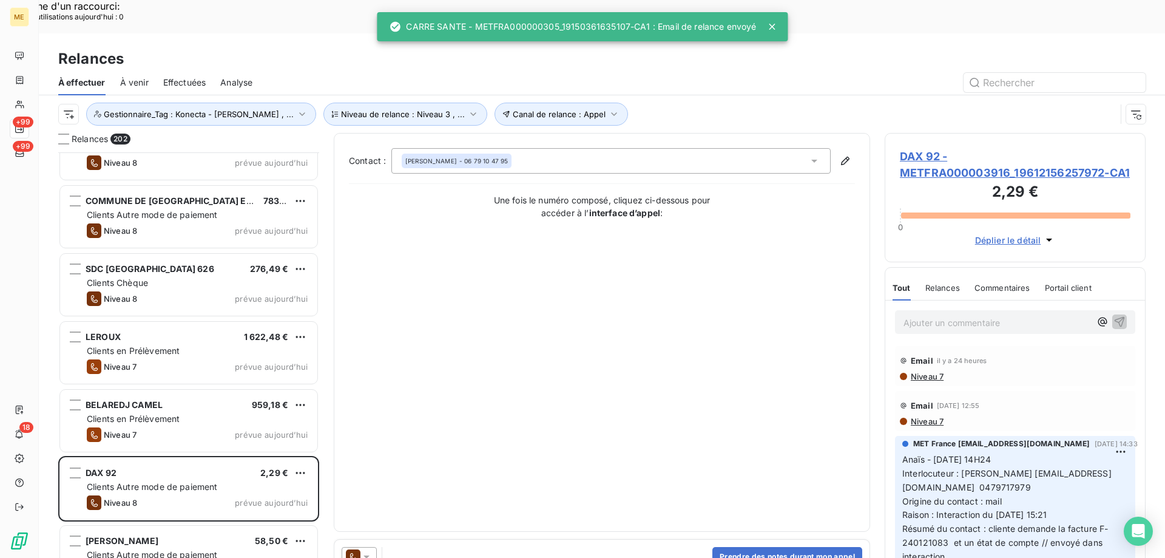
click at [374, 547] on div at bounding box center [359, 556] width 35 height 19
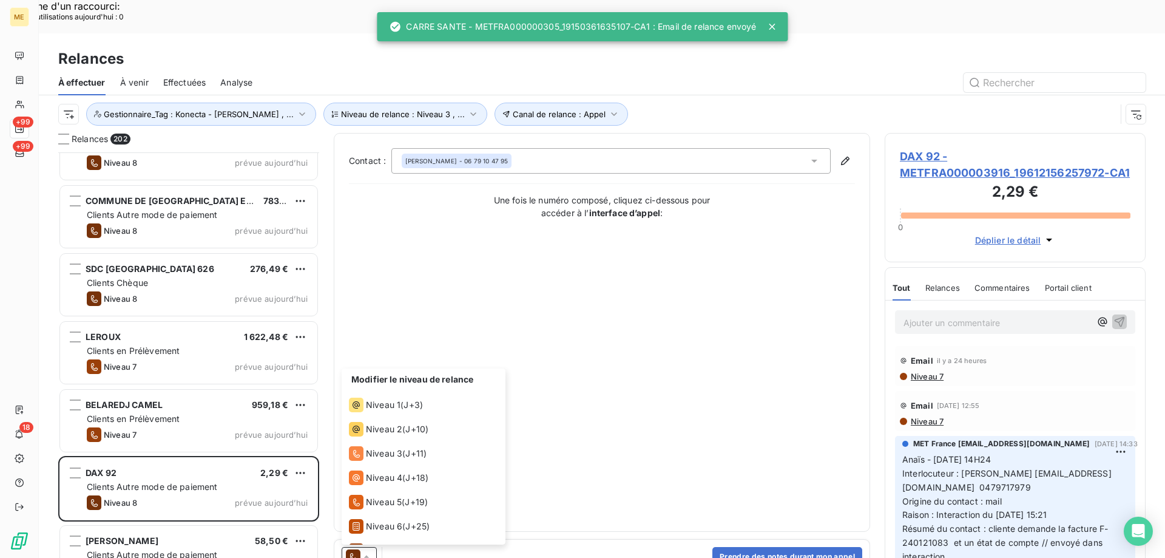
scroll to position [42, 0]
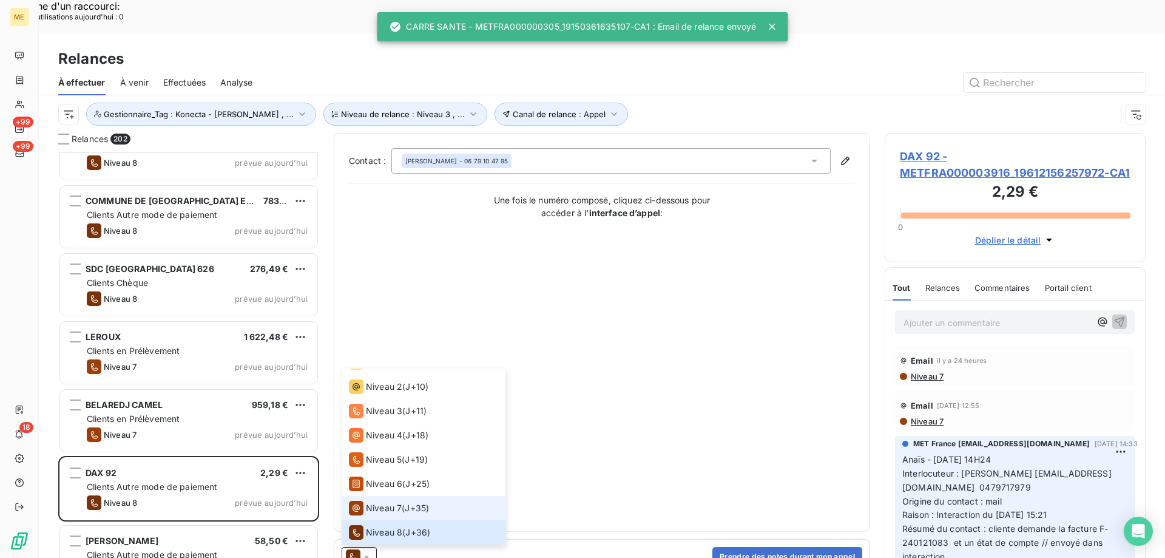
click at [392, 502] on span "Niveau 7" at bounding box center [384, 508] width 36 height 12
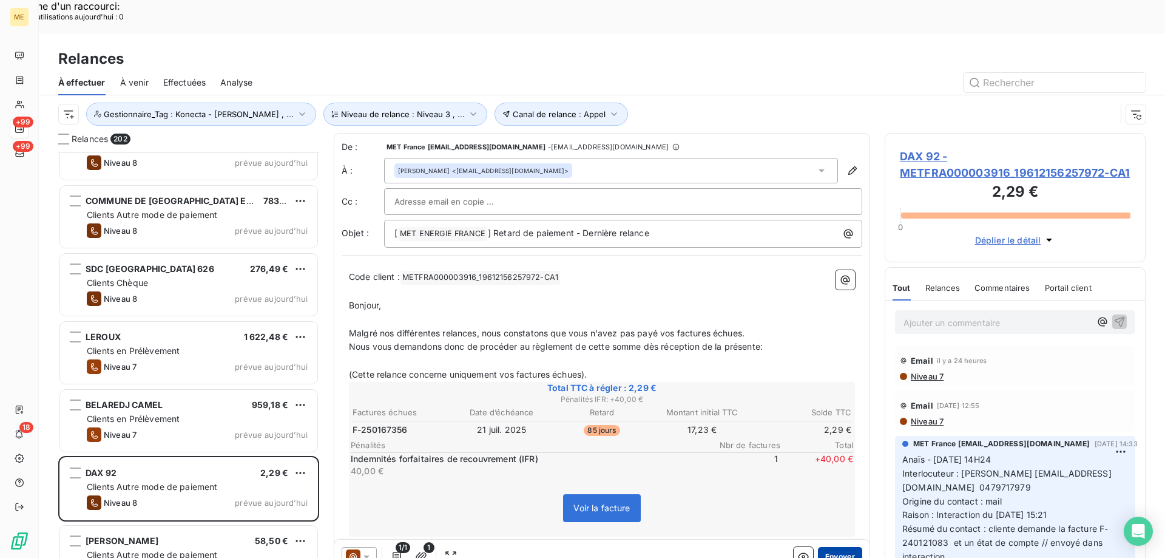
click at [838, 547] on button "Envoyer" at bounding box center [840, 556] width 44 height 19
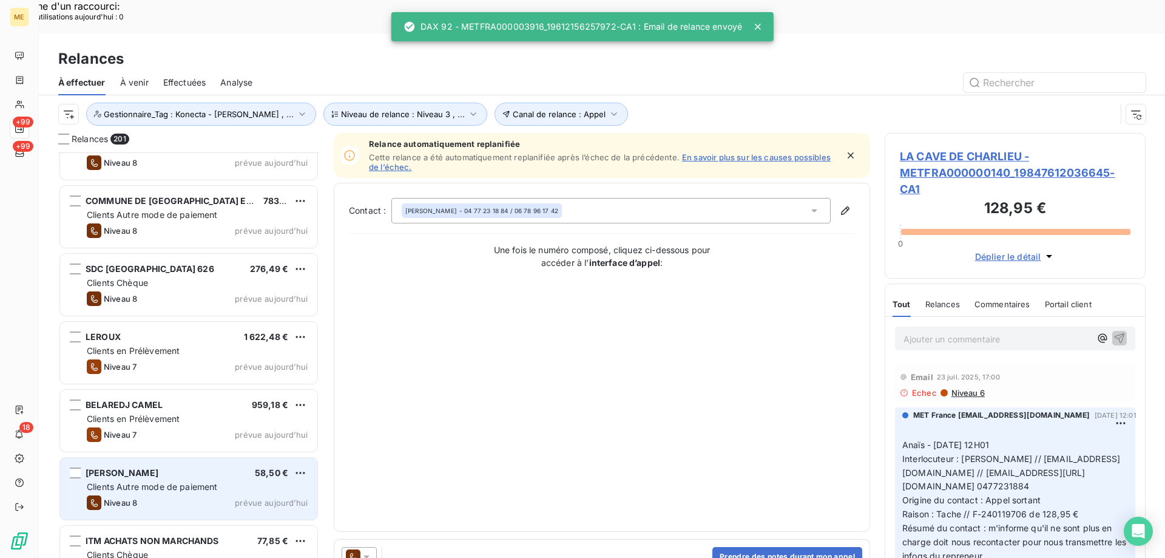
click at [243, 481] on div "Clients Autre mode de paiement" at bounding box center [197, 487] width 221 height 12
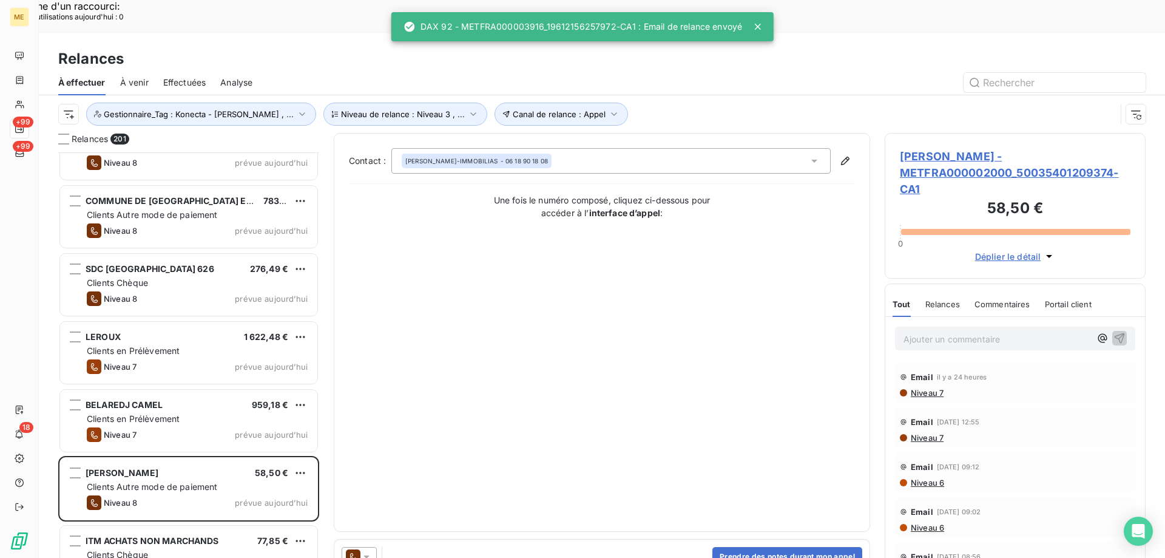
click at [368, 550] on icon at bounding box center [366, 556] width 12 height 12
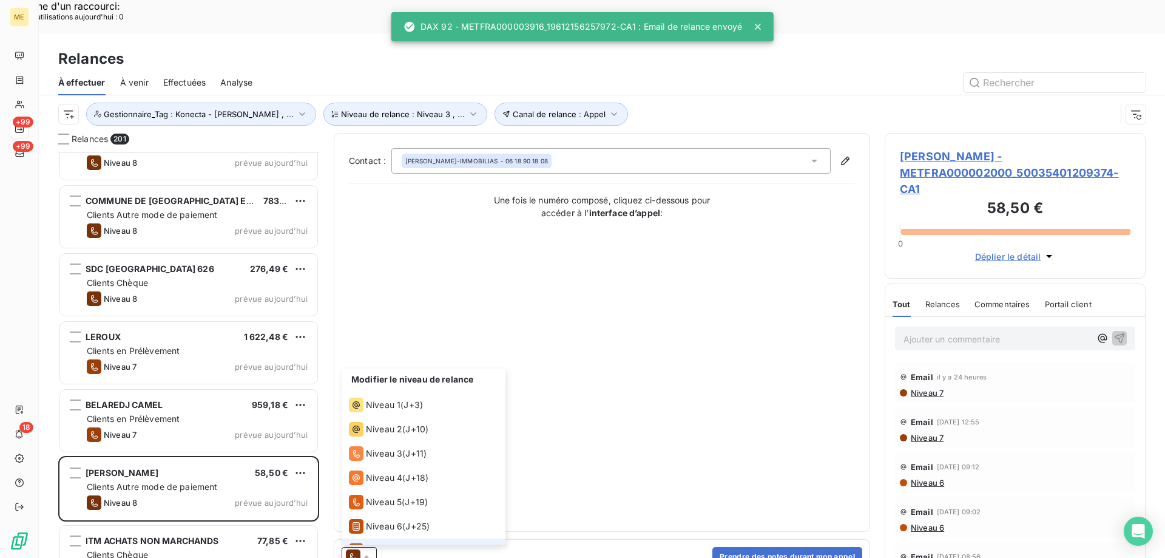
scroll to position [42, 0]
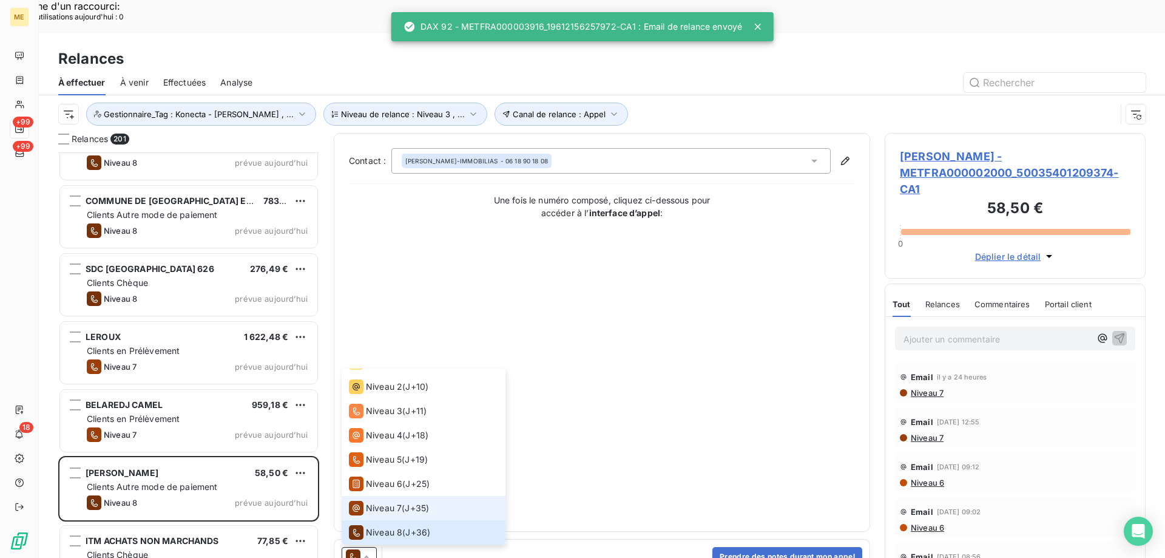
click at [390, 502] on span "Niveau 7" at bounding box center [384, 508] width 36 height 12
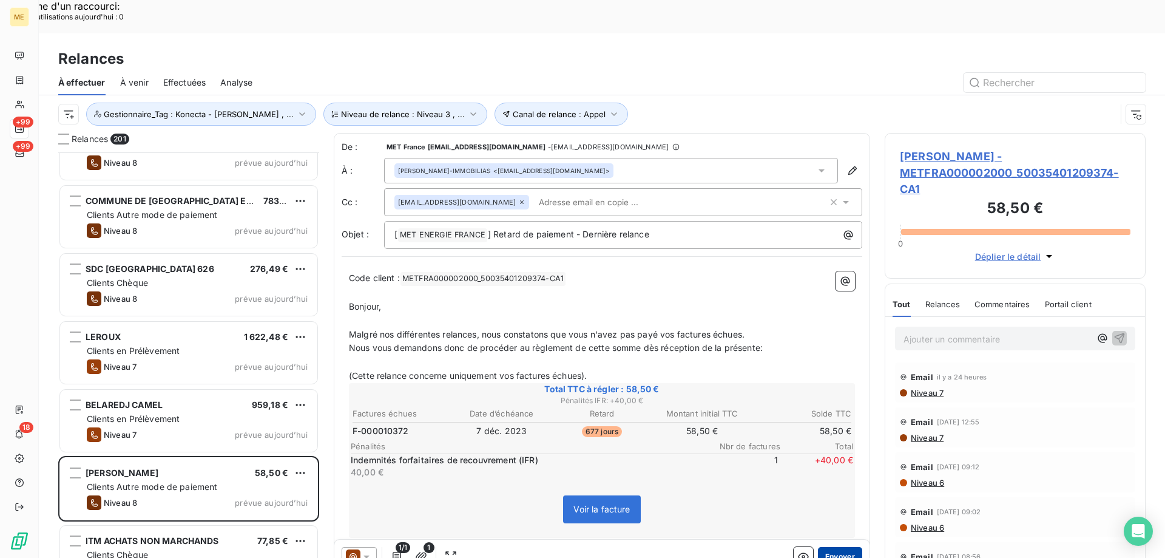
click at [834, 547] on button "Envoyer" at bounding box center [840, 556] width 44 height 19
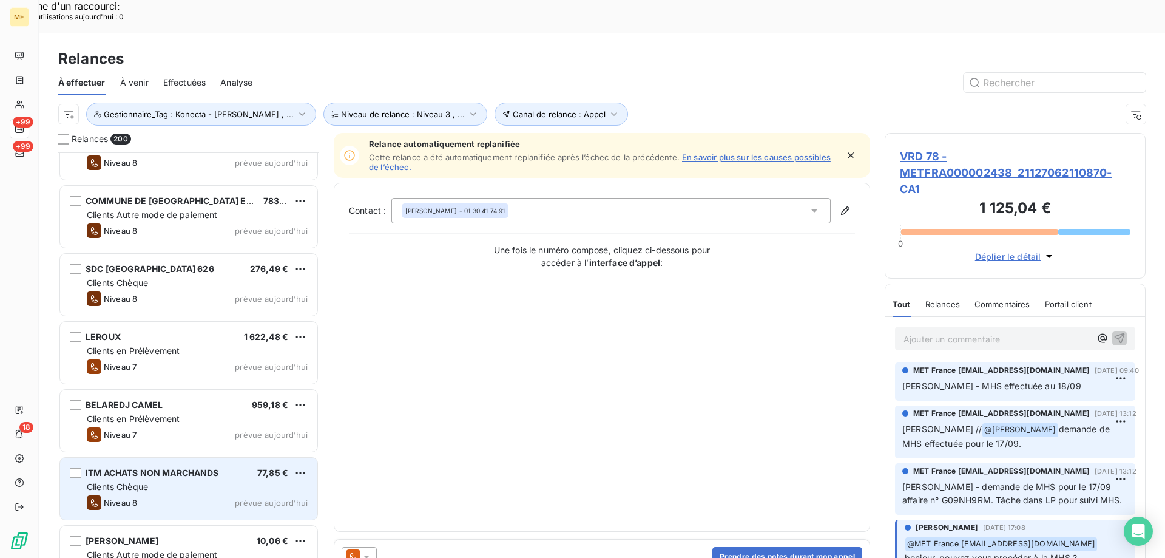
click at [226, 481] on div "Clients Chèque" at bounding box center [197, 487] width 221 height 12
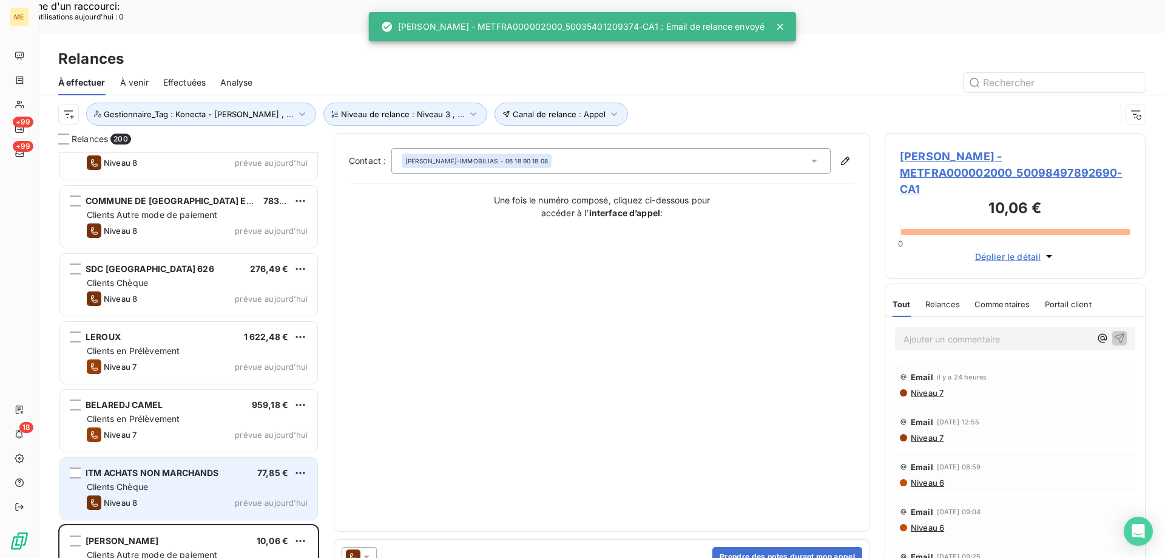
click at [226, 481] on div "Clients Chèque" at bounding box center [197, 487] width 221 height 12
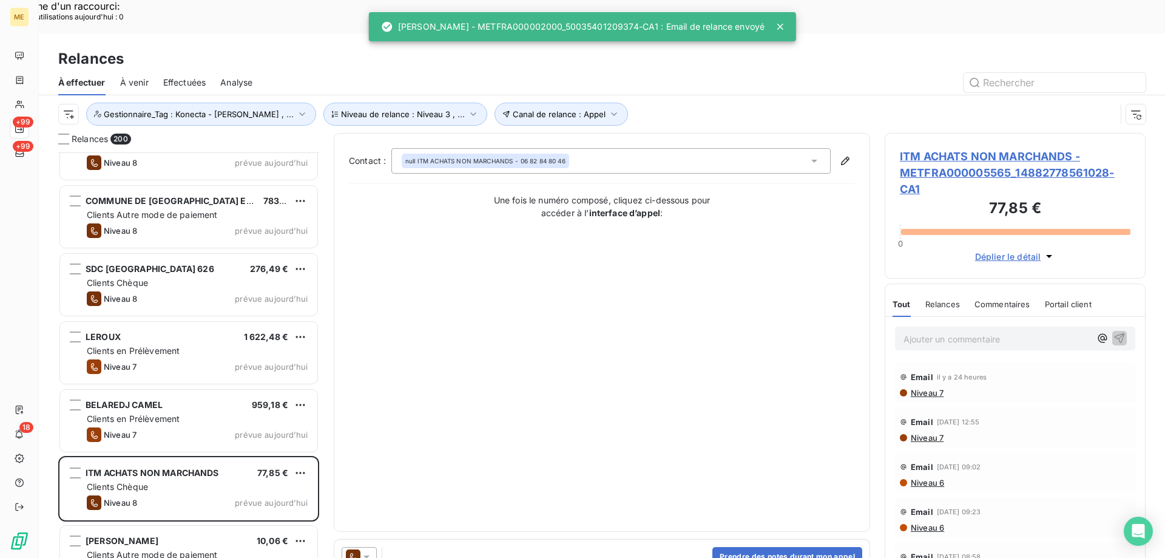
click at [367, 555] on icon at bounding box center [366, 556] width 6 height 3
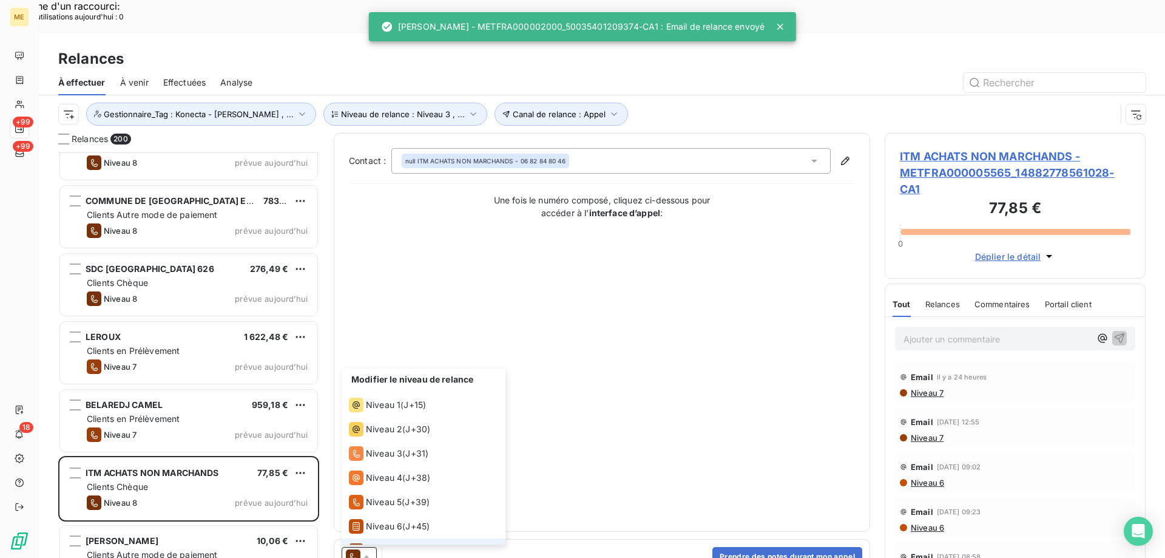
scroll to position [42, 0]
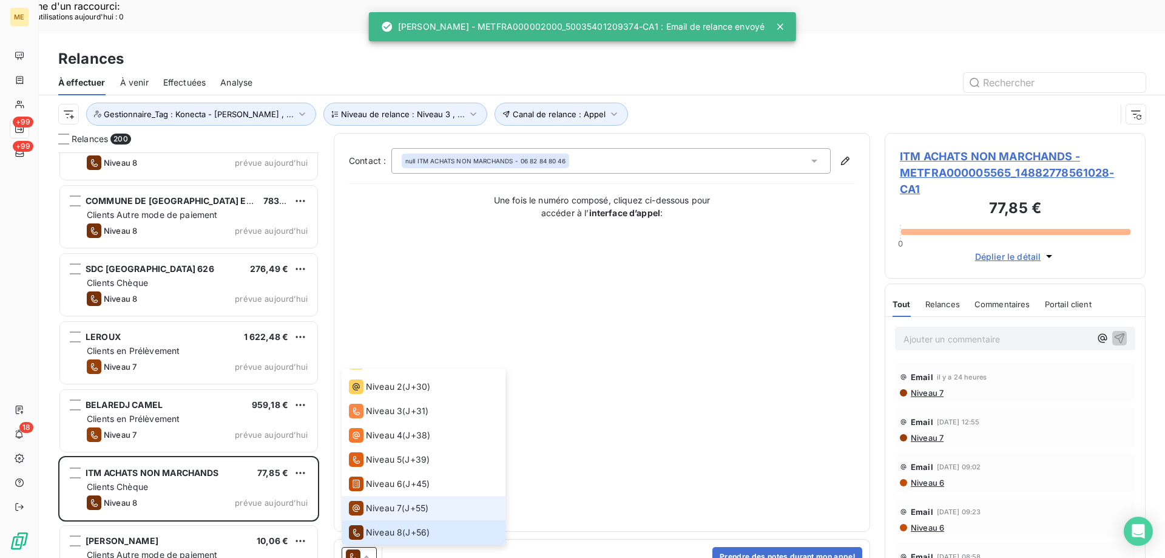
click at [383, 496] on li "Niveau 7 ( J+55 )" at bounding box center [424, 508] width 164 height 24
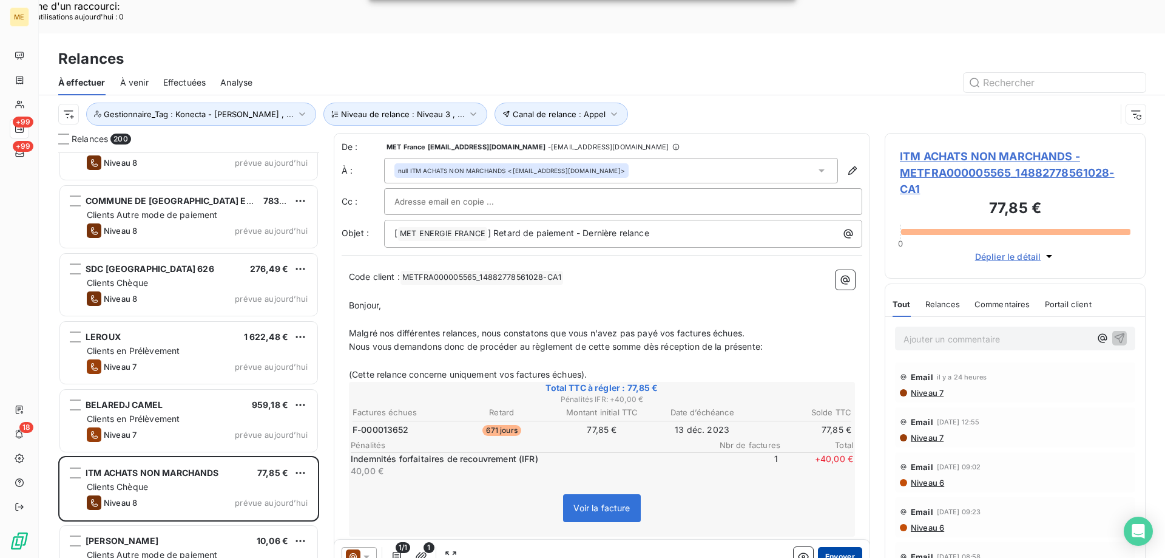
click at [849, 547] on button "Envoyer" at bounding box center [840, 556] width 44 height 19
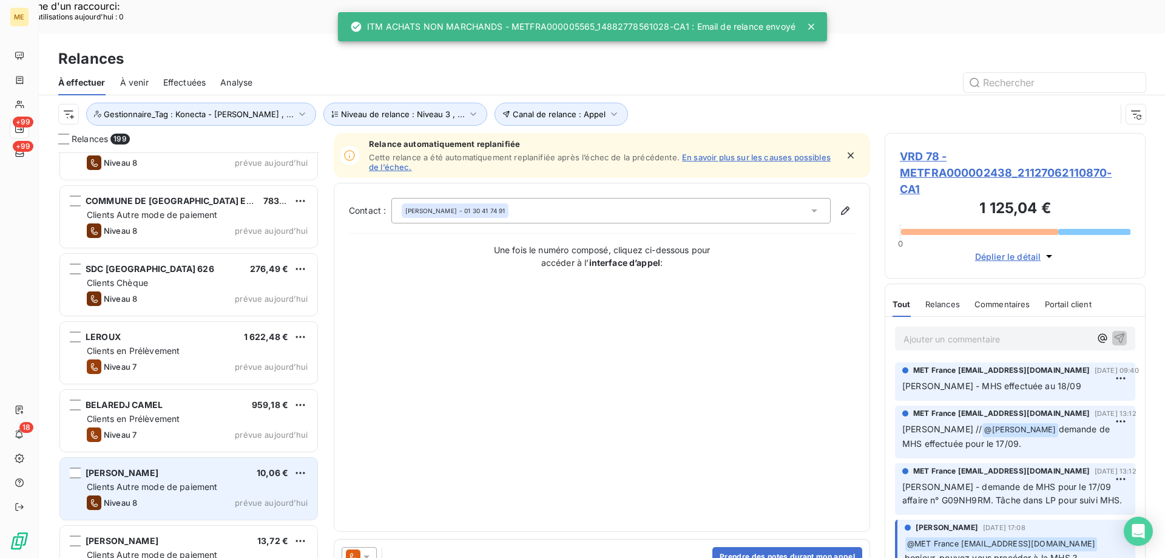
click at [252, 481] on div "Clients Autre mode de paiement" at bounding box center [197, 487] width 221 height 12
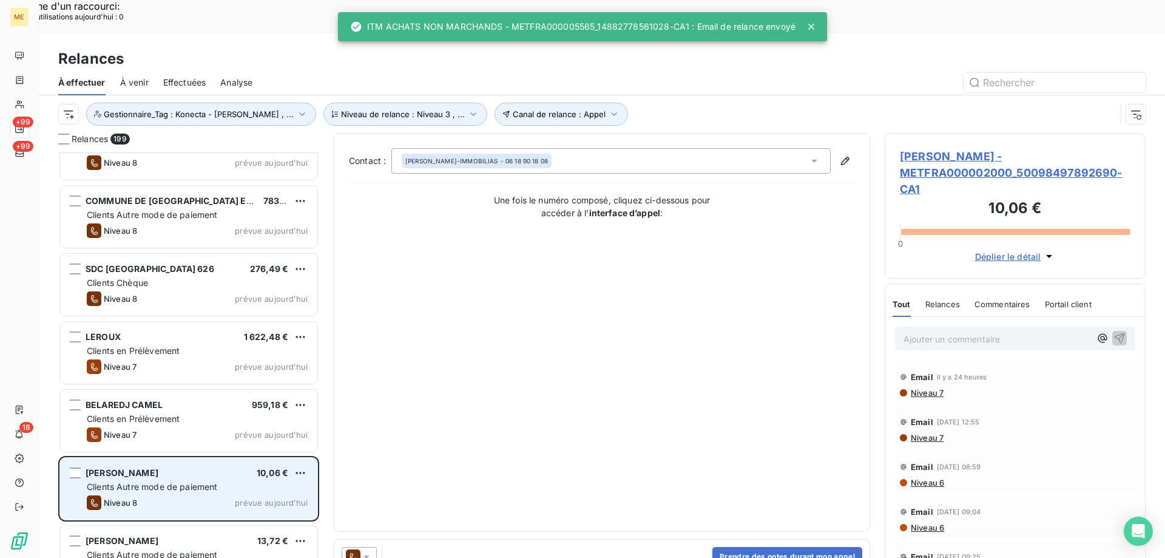
click at [252, 481] on div "Clients Autre mode de paiement" at bounding box center [197, 487] width 221 height 12
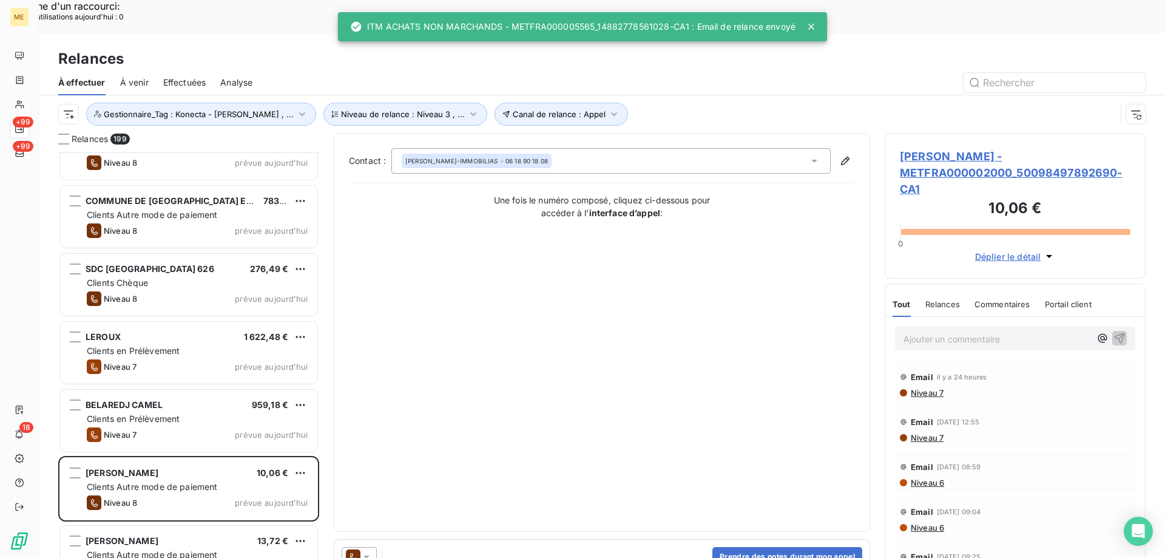
click at [363, 550] on icon at bounding box center [366, 556] width 12 height 12
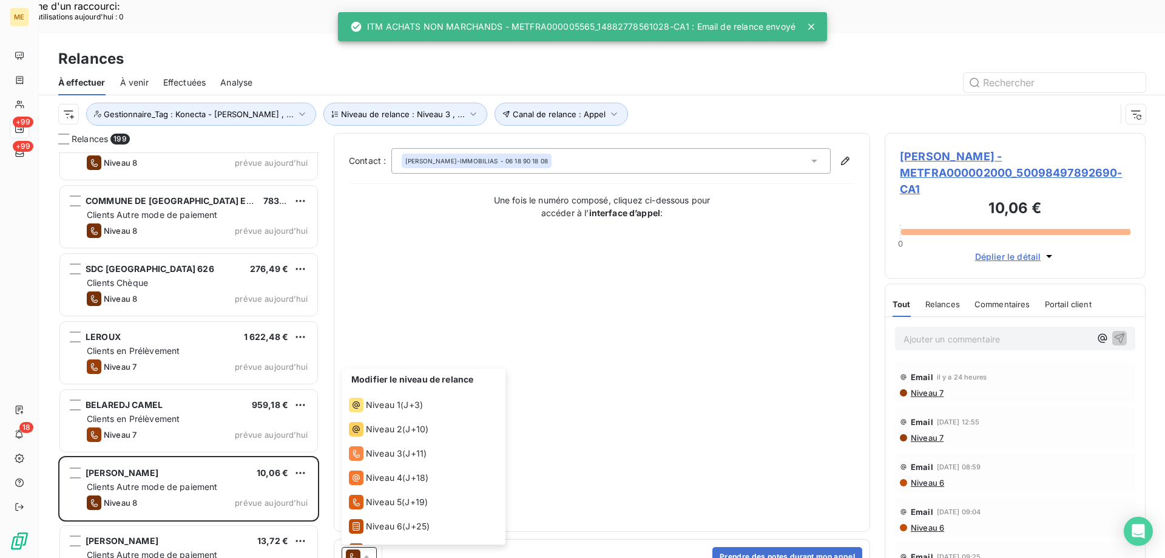
scroll to position [42, 0]
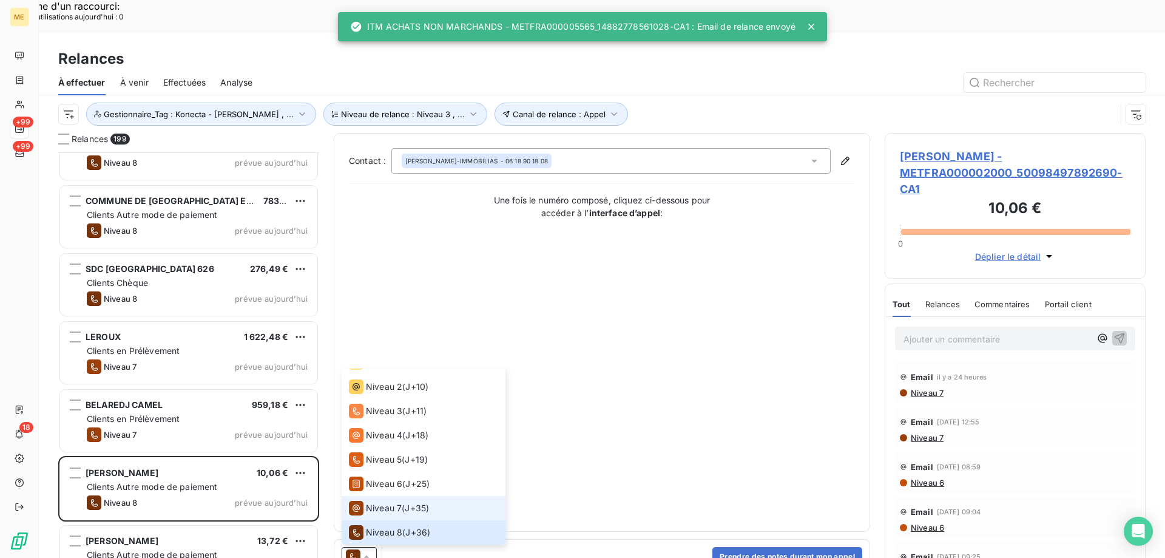
click at [383, 502] on span "Niveau 7" at bounding box center [384, 508] width 36 height 12
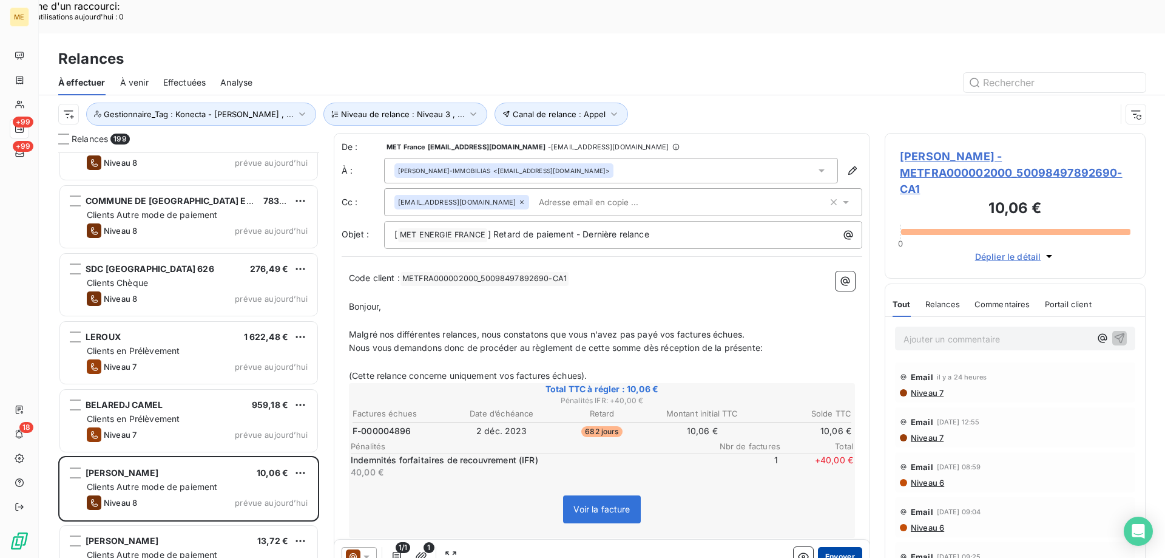
click at [843, 547] on button "Envoyer" at bounding box center [840, 556] width 44 height 19
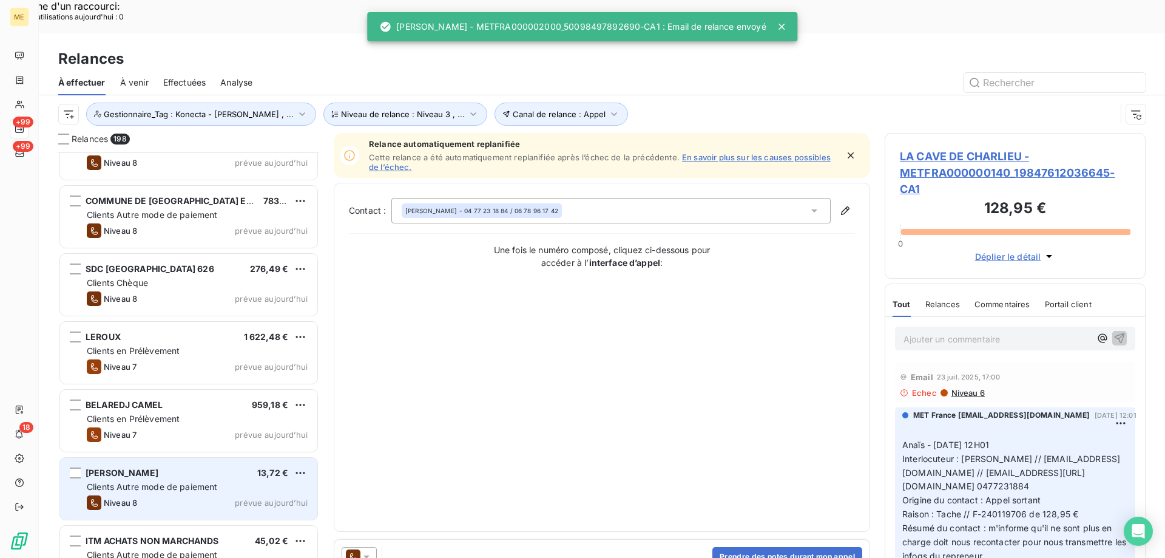
click at [254, 481] on div "Clients Autre mode de paiement" at bounding box center [197, 487] width 221 height 12
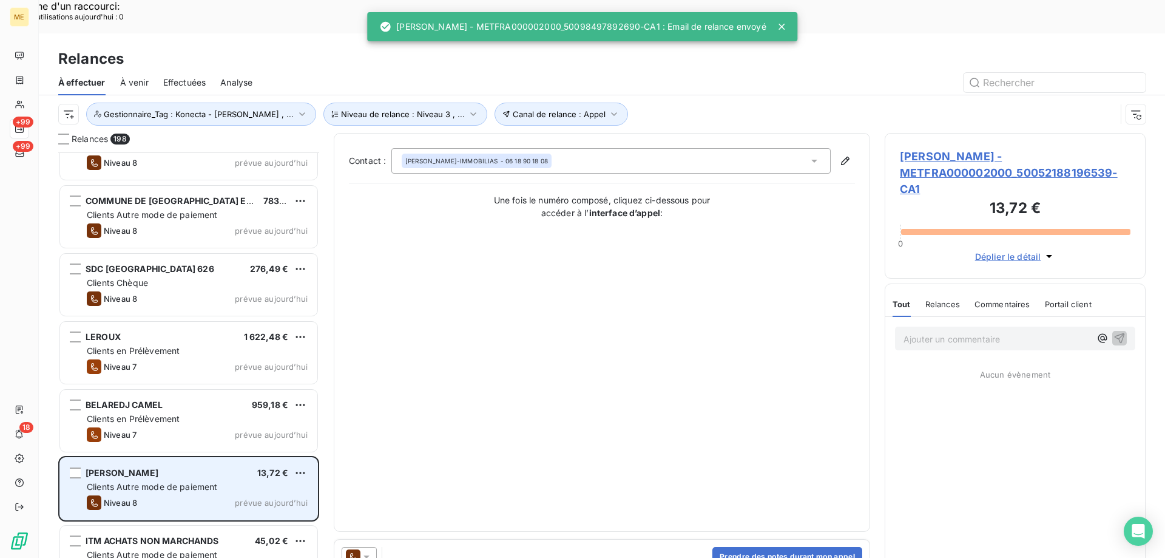
click at [254, 481] on div "Clients Autre mode de paiement" at bounding box center [197, 487] width 221 height 12
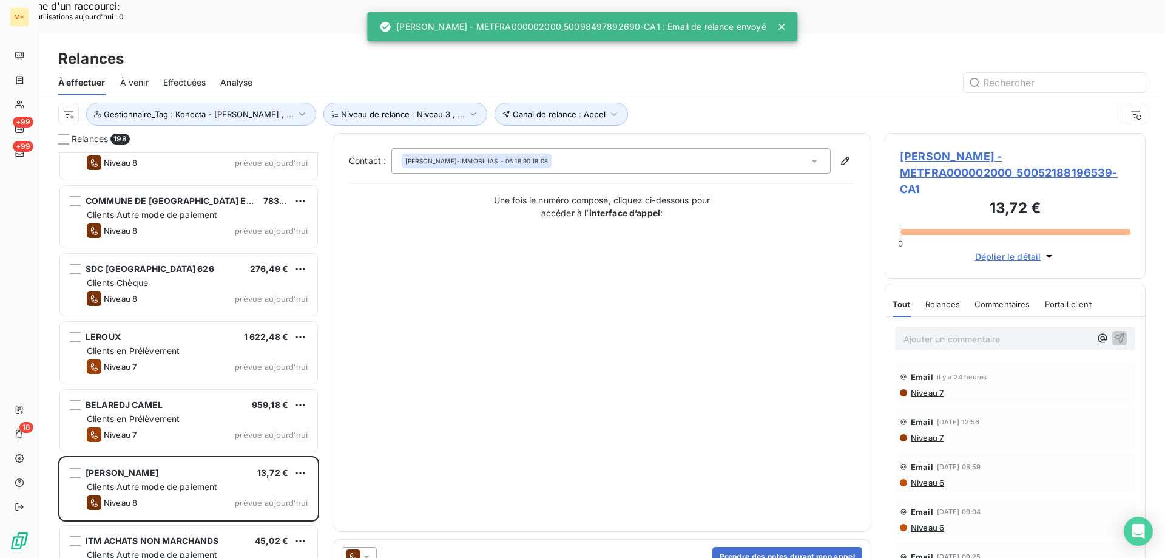
click at [377, 547] on div at bounding box center [362, 556] width 41 height 19
click at [371, 550] on icon at bounding box center [366, 556] width 12 height 12
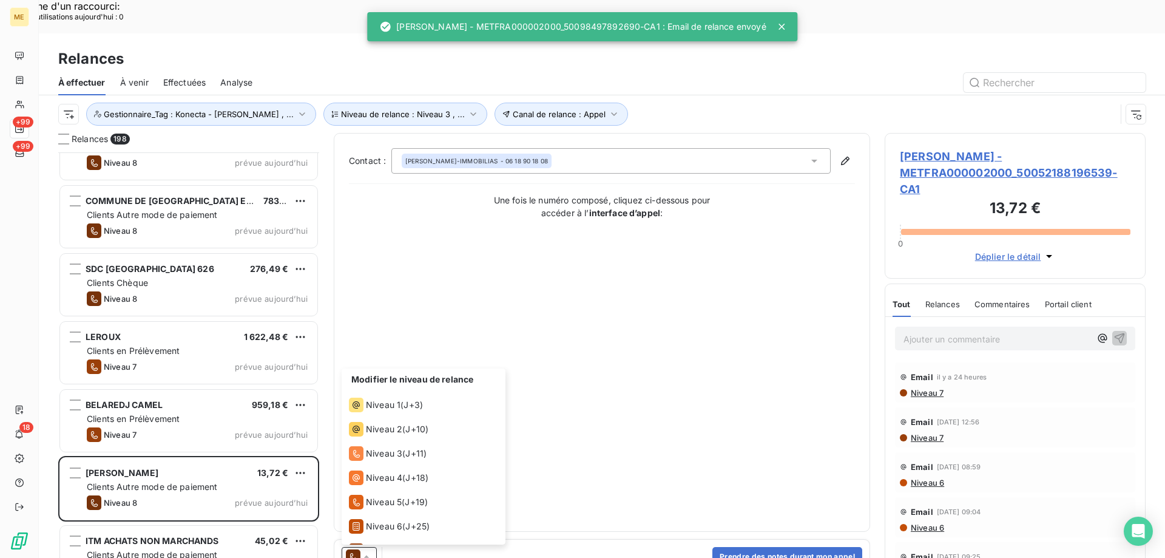
scroll to position [42, 0]
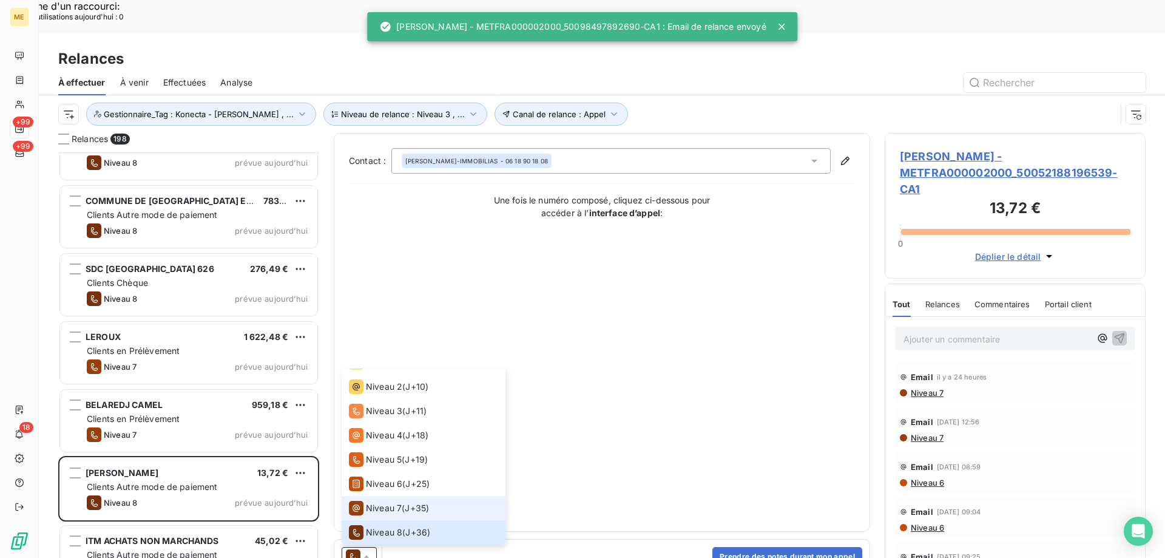
click at [393, 502] on span "Niveau 7" at bounding box center [384, 508] width 36 height 12
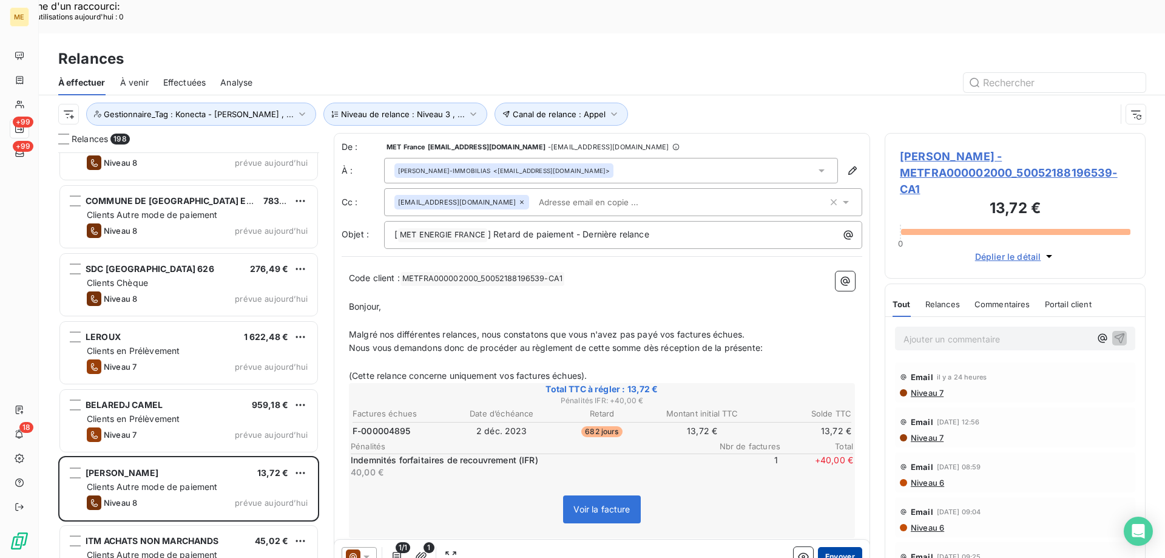
click at [847, 547] on button "Envoyer" at bounding box center [840, 556] width 44 height 19
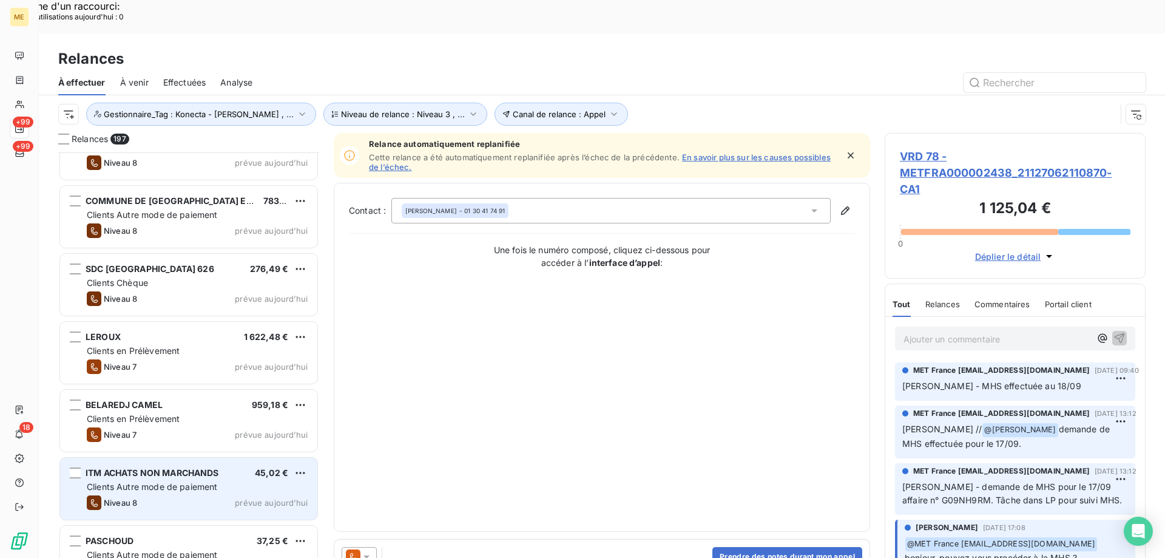
click at [200, 458] on div "ITM ACHATS NON MARCHANDS 45,02 € Clients Autre mode de paiement Niveau 8 prévue…" at bounding box center [188, 489] width 257 height 62
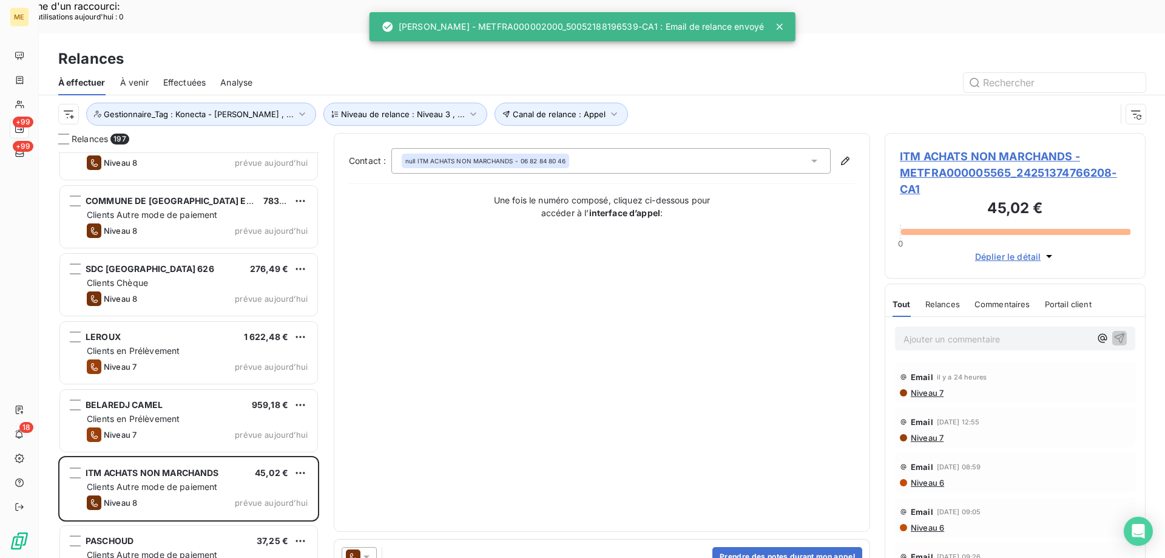
click at [367, 555] on icon at bounding box center [366, 556] width 6 height 3
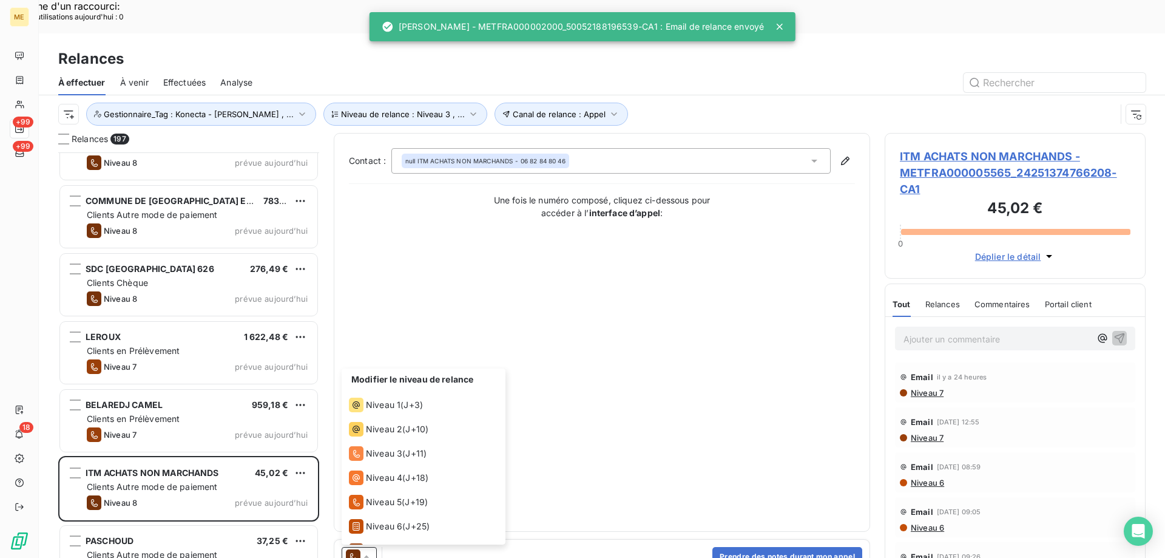
scroll to position [42, 0]
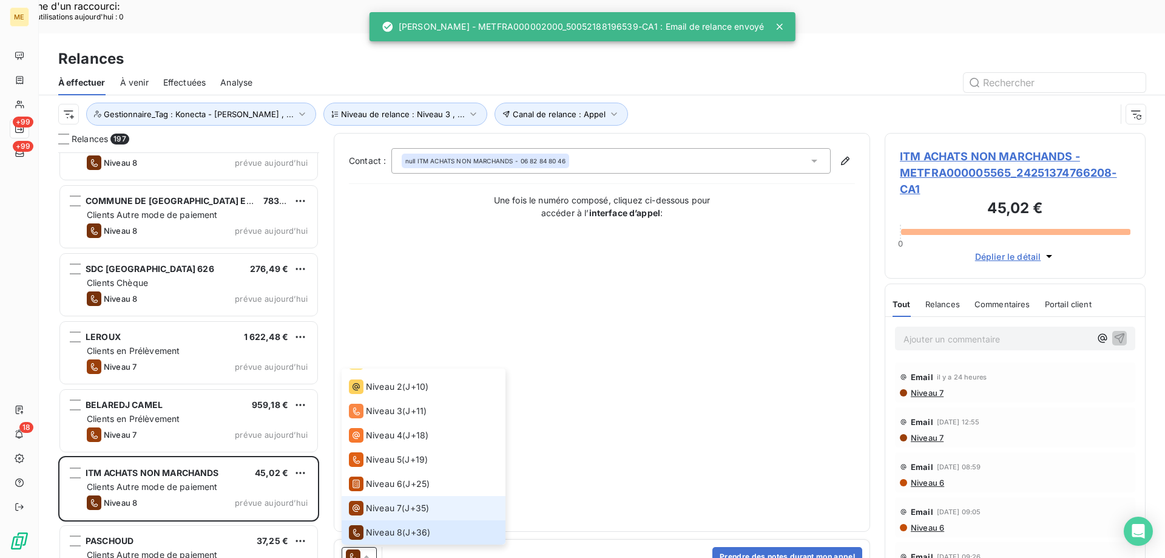
click at [379, 496] on li "Niveau 7 ( J+35 )" at bounding box center [424, 508] width 164 height 24
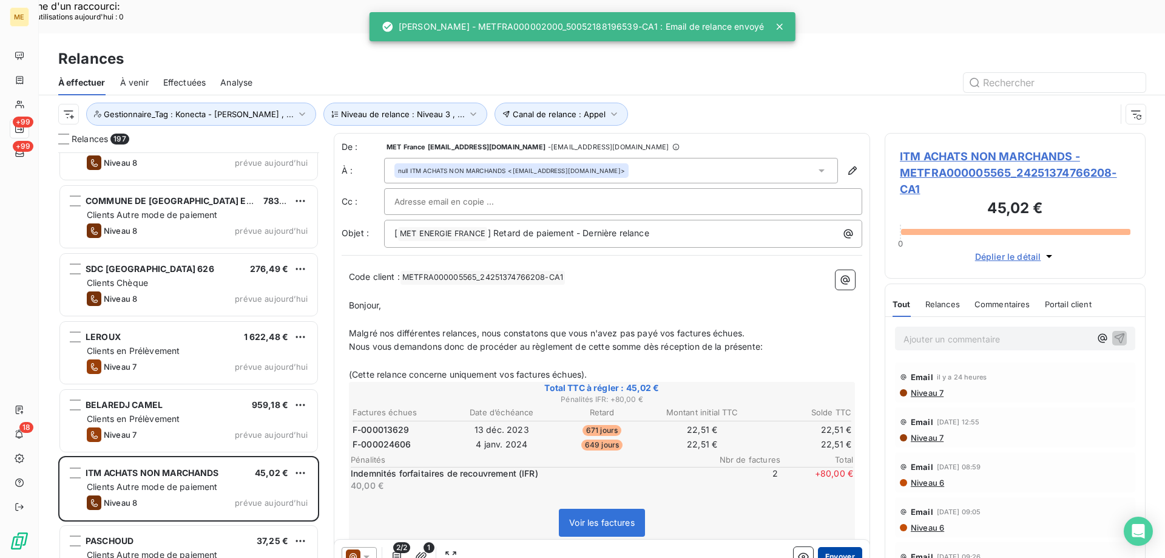
click at [826, 547] on button "Envoyer" at bounding box center [840, 556] width 44 height 19
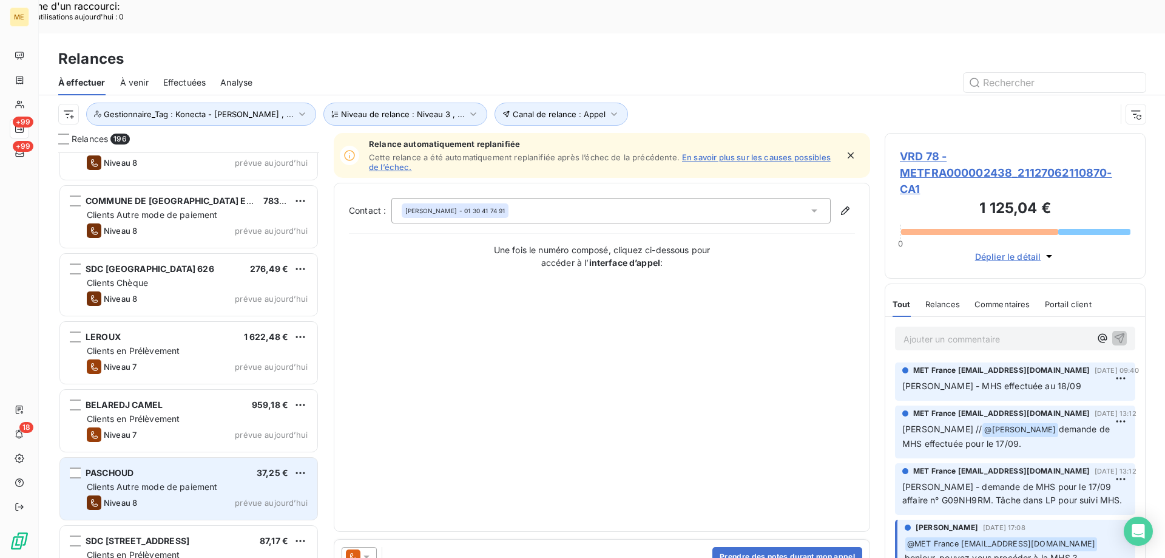
click at [183, 467] on div "PASCHOUD 37,25 €" at bounding box center [197, 472] width 221 height 11
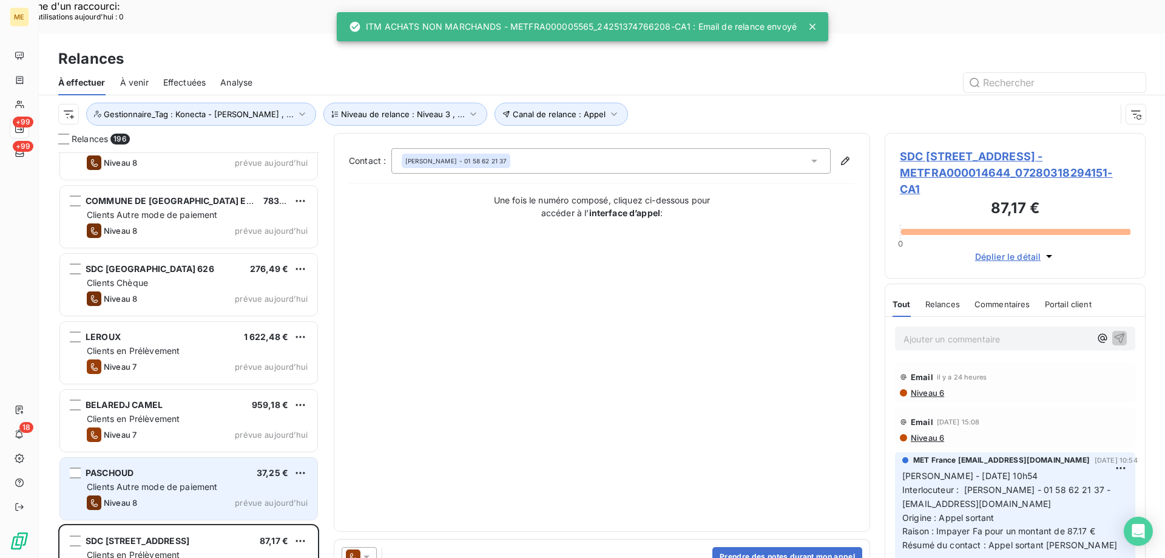
click at [183, 467] on div "PASCHOUD 37,25 €" at bounding box center [197, 472] width 221 height 11
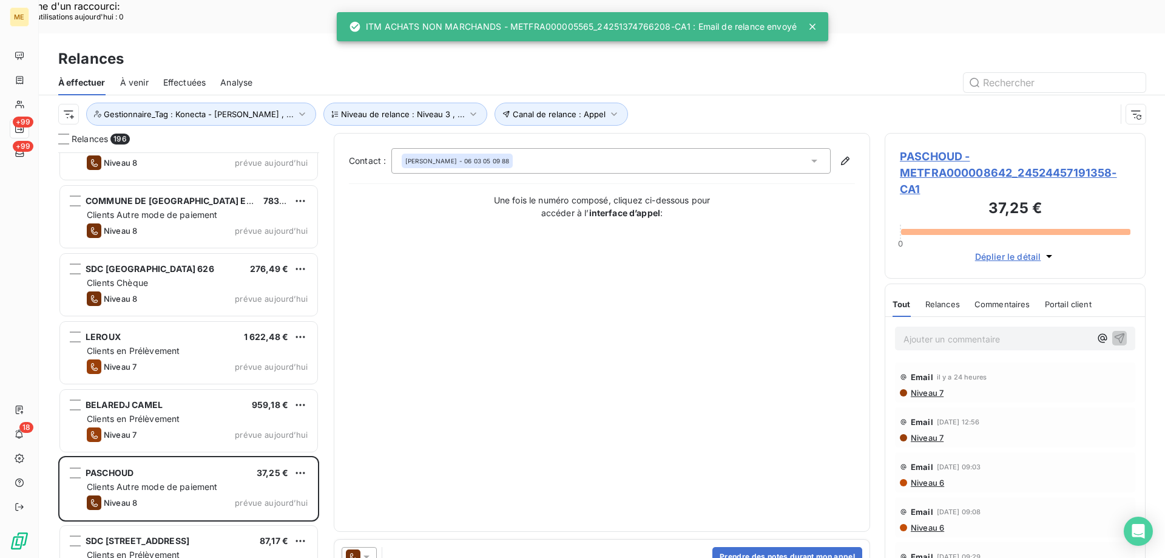
click at [365, 550] on icon at bounding box center [366, 556] width 12 height 12
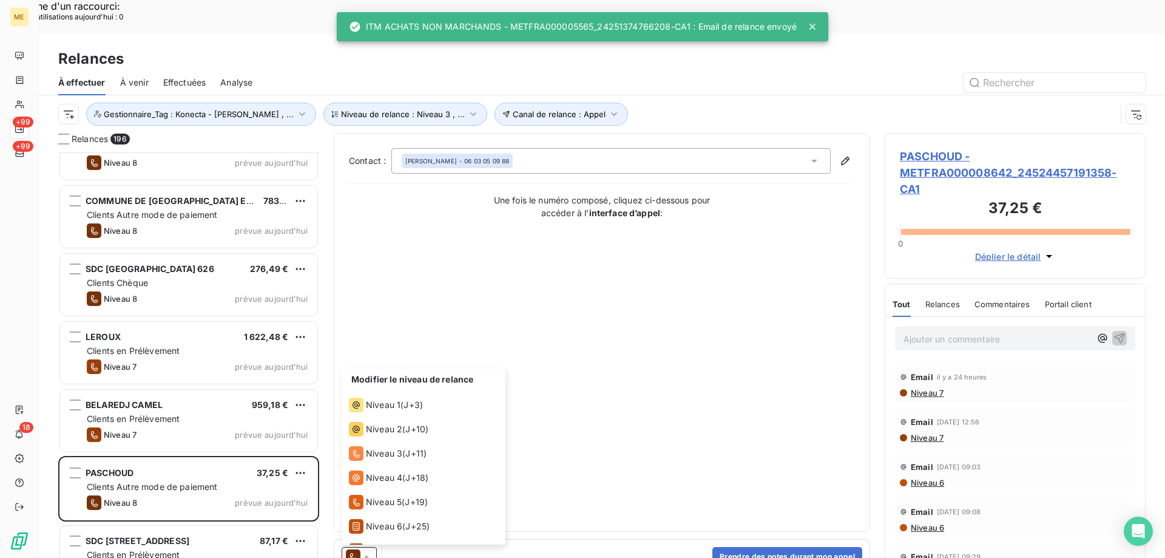
scroll to position [42, 0]
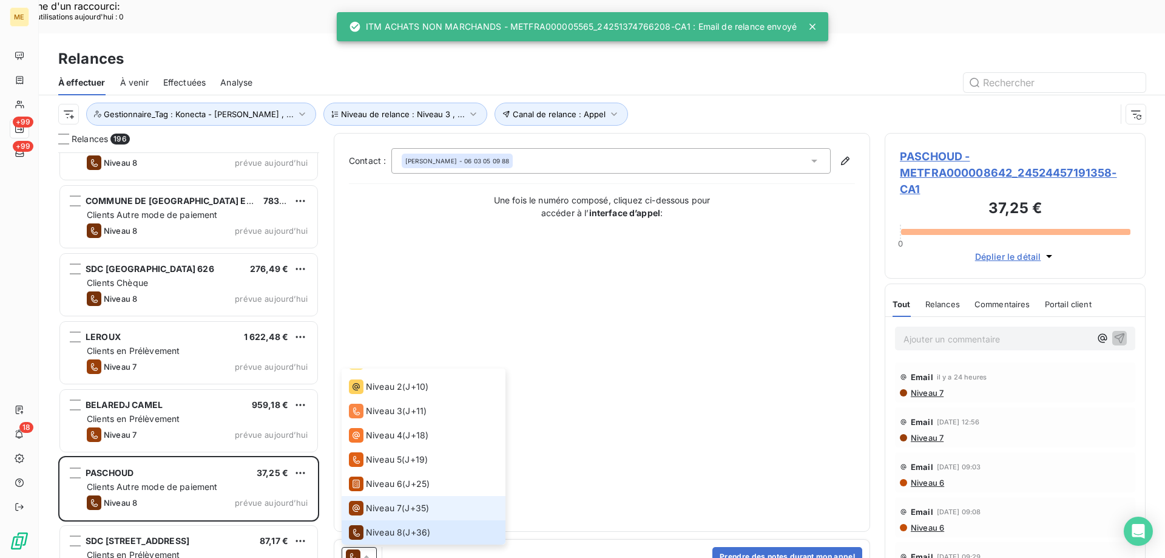
click at [396, 502] on span "Niveau 7" at bounding box center [384, 508] width 36 height 12
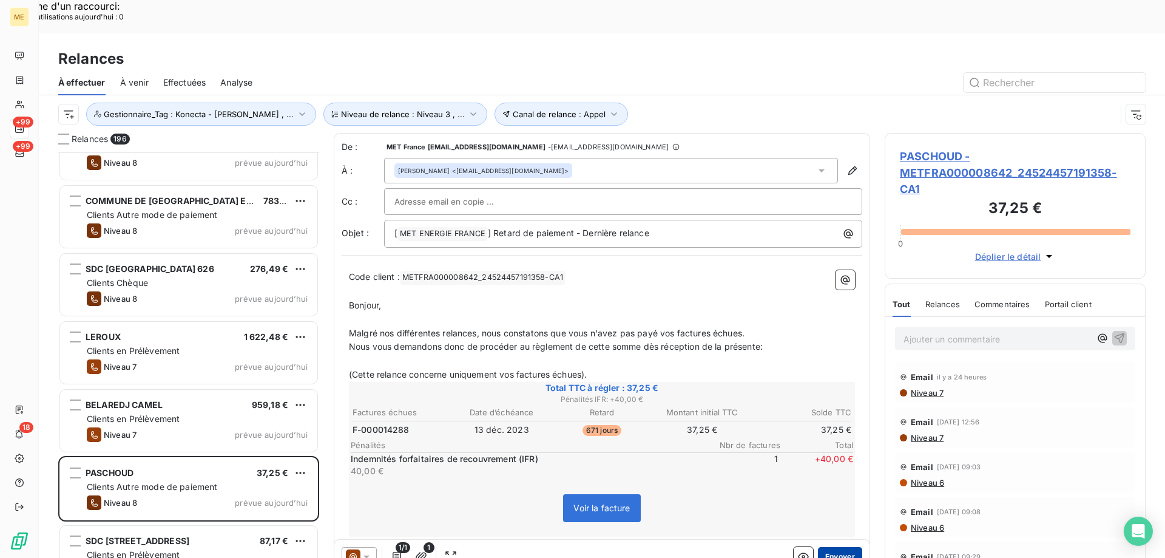
click at [847, 547] on button "Envoyer" at bounding box center [840, 556] width 44 height 19
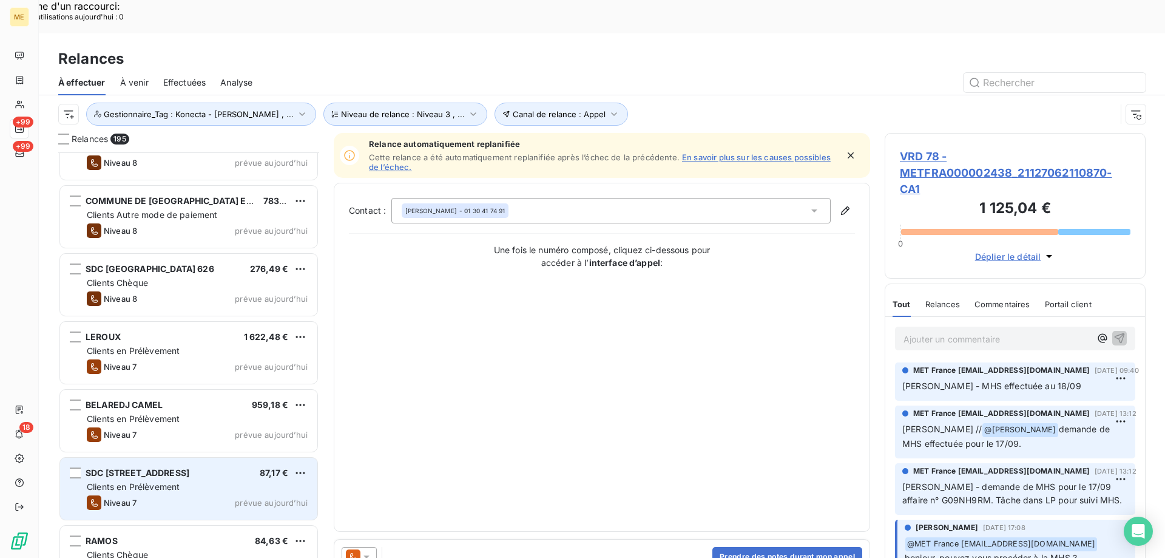
click at [258, 481] on div "Clients en Prélèvement" at bounding box center [197, 487] width 221 height 12
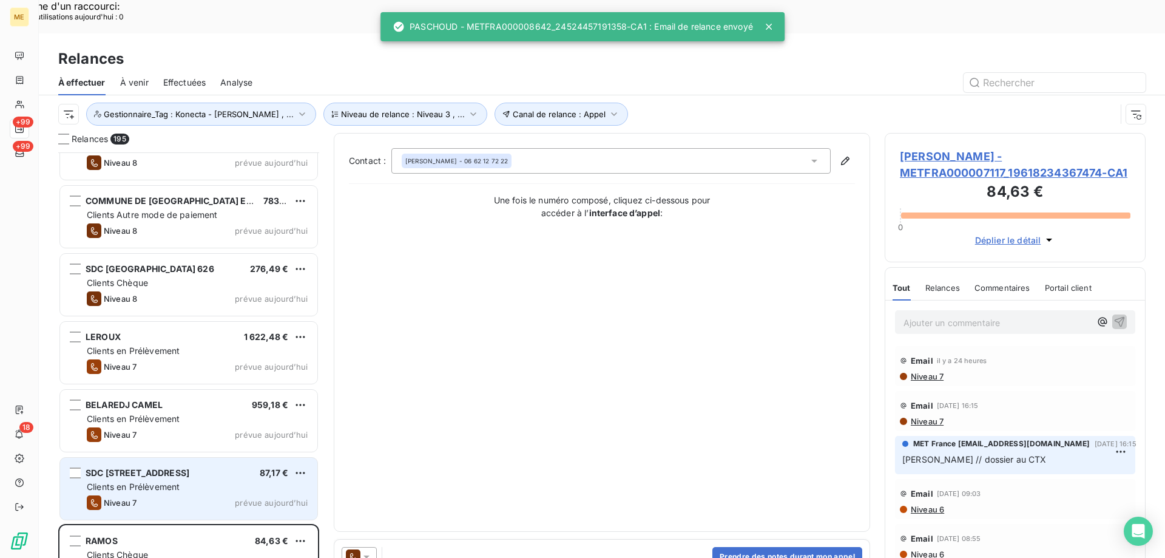
click at [280, 498] on span "prévue aujourd’hui" at bounding box center [271, 503] width 73 height 10
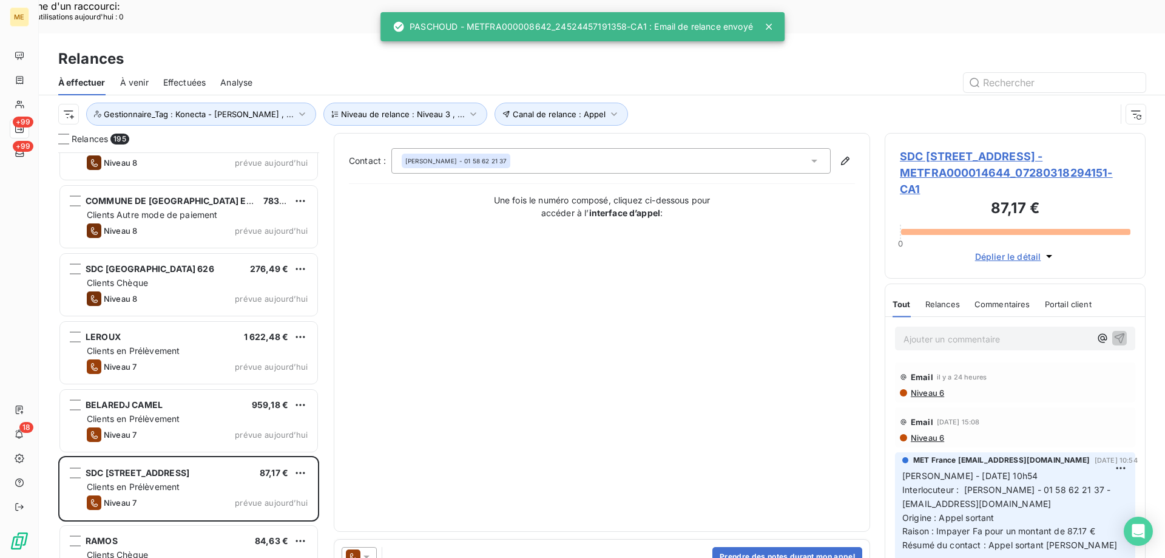
click at [367, 550] on icon at bounding box center [366, 556] width 12 height 12
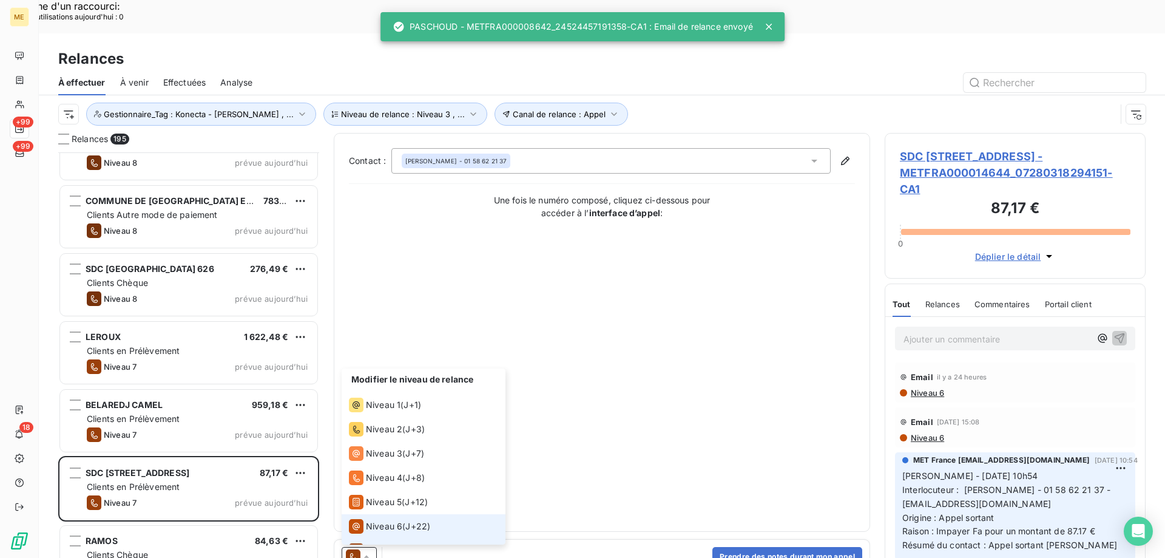
scroll to position [18, 0]
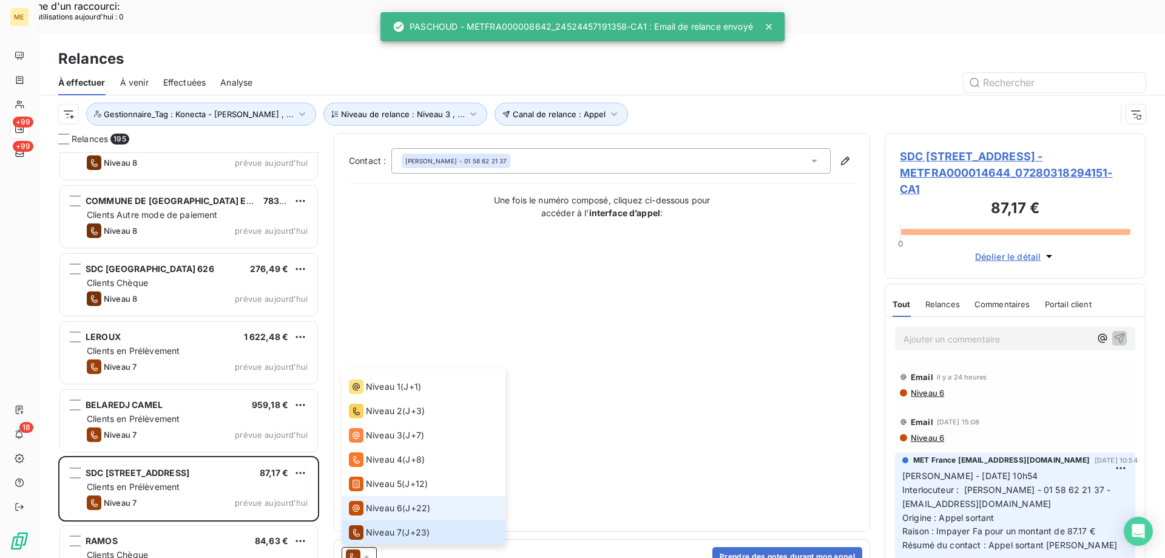
click at [383, 502] on span "Niveau 6" at bounding box center [384, 508] width 36 height 12
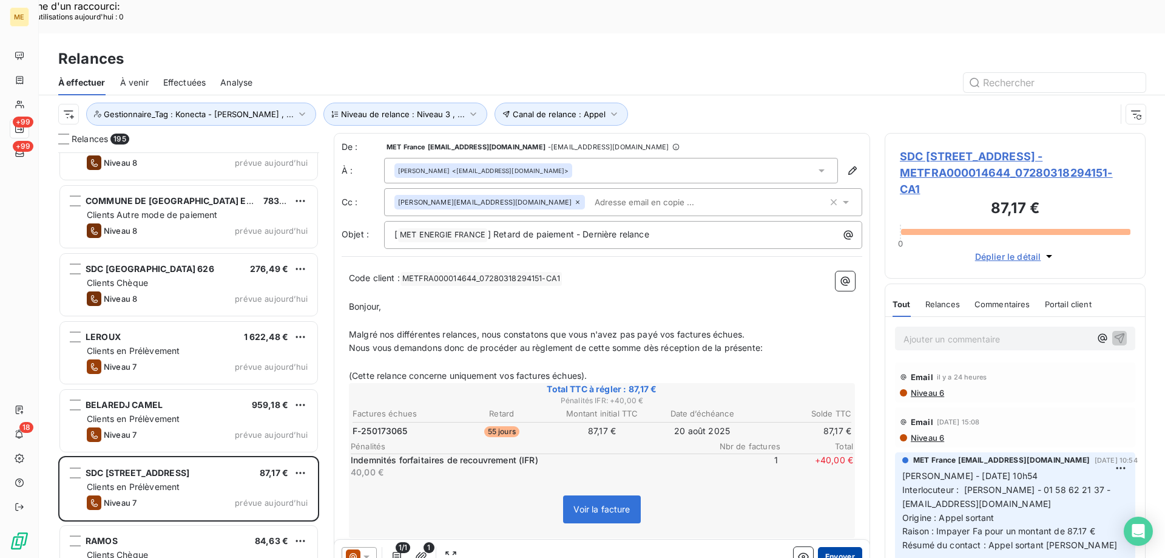
click at [831, 547] on button "Envoyer" at bounding box center [840, 556] width 44 height 19
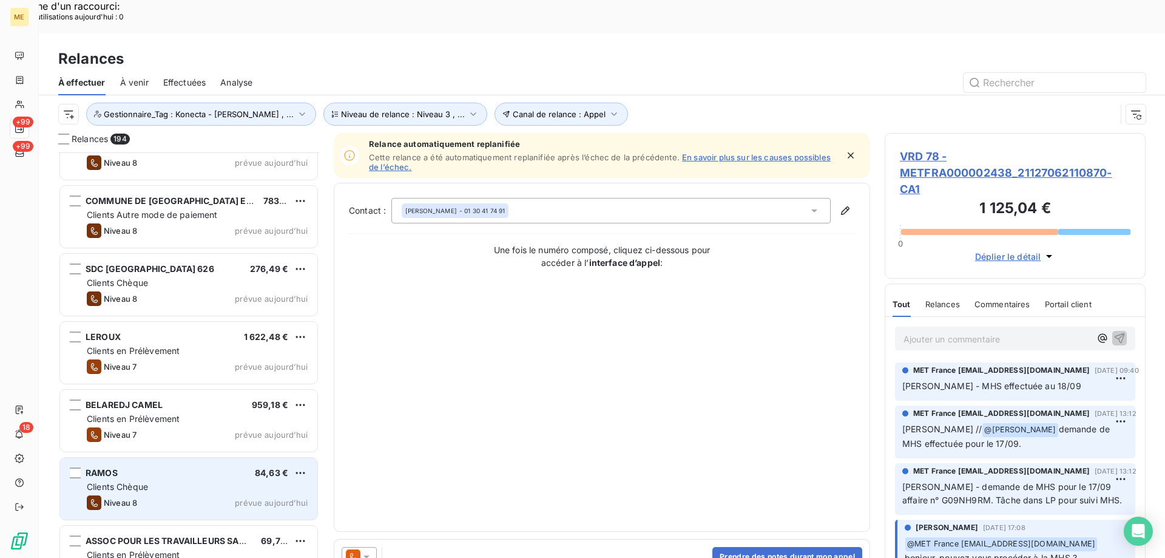
click at [220, 481] on div "Clients Chèque" at bounding box center [197, 487] width 221 height 12
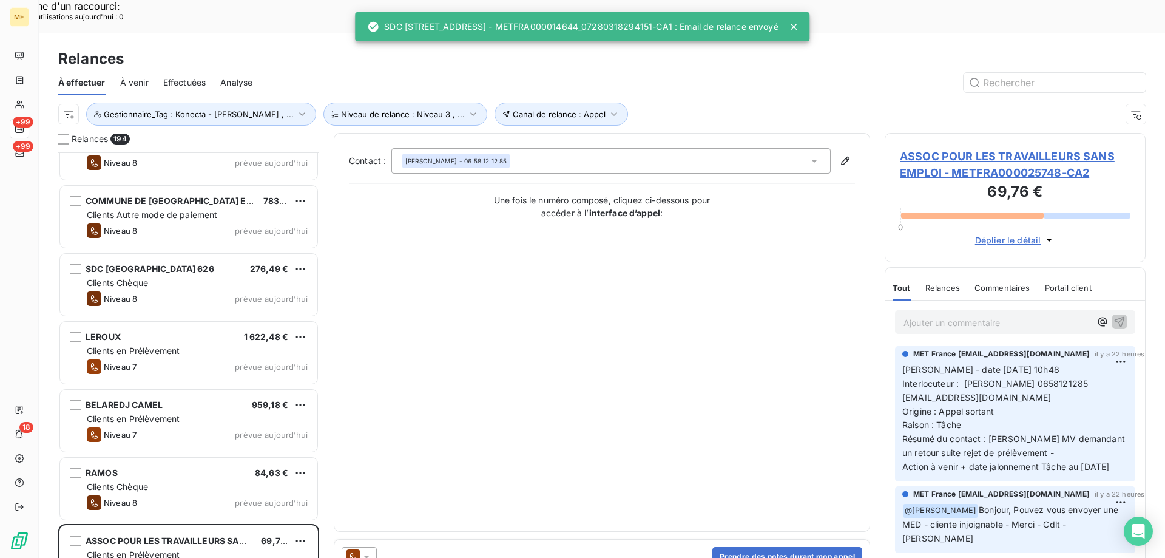
click at [368, 555] on icon at bounding box center [366, 556] width 6 height 3
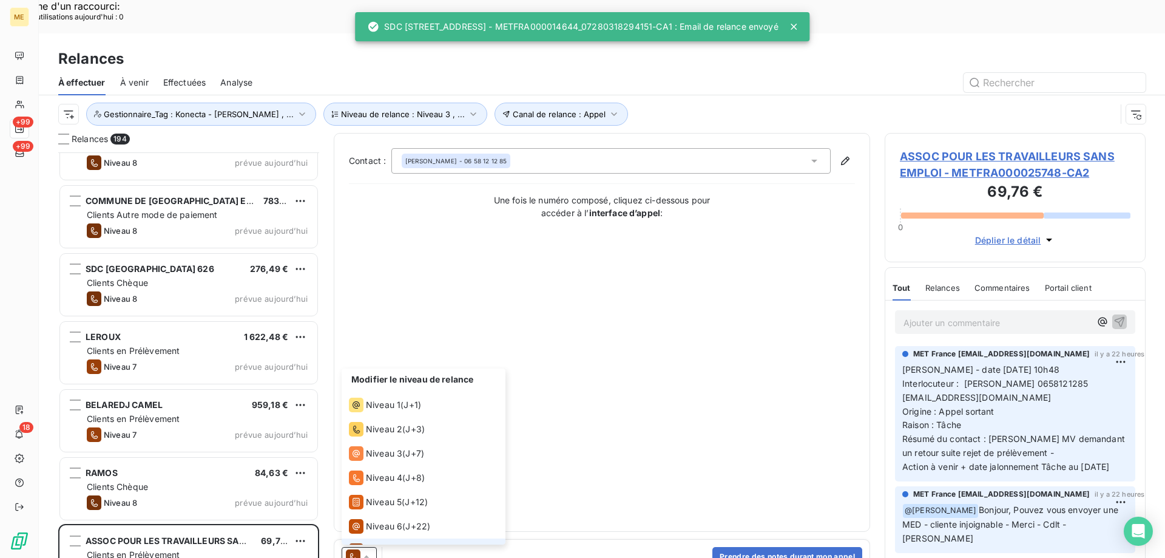
scroll to position [18, 0]
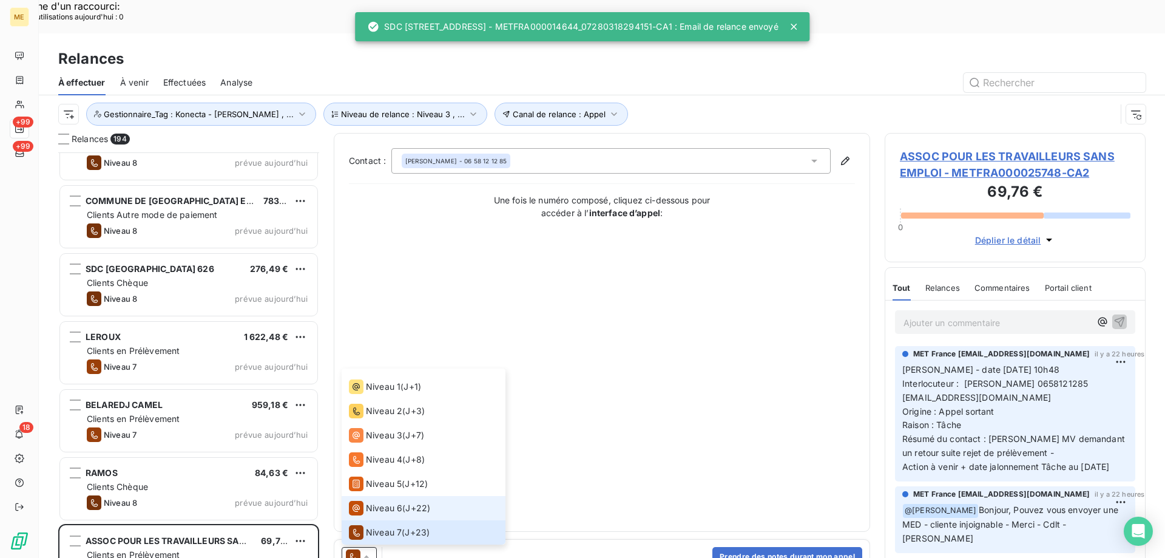
click at [395, 502] on span "Niveau 6" at bounding box center [384, 508] width 36 height 12
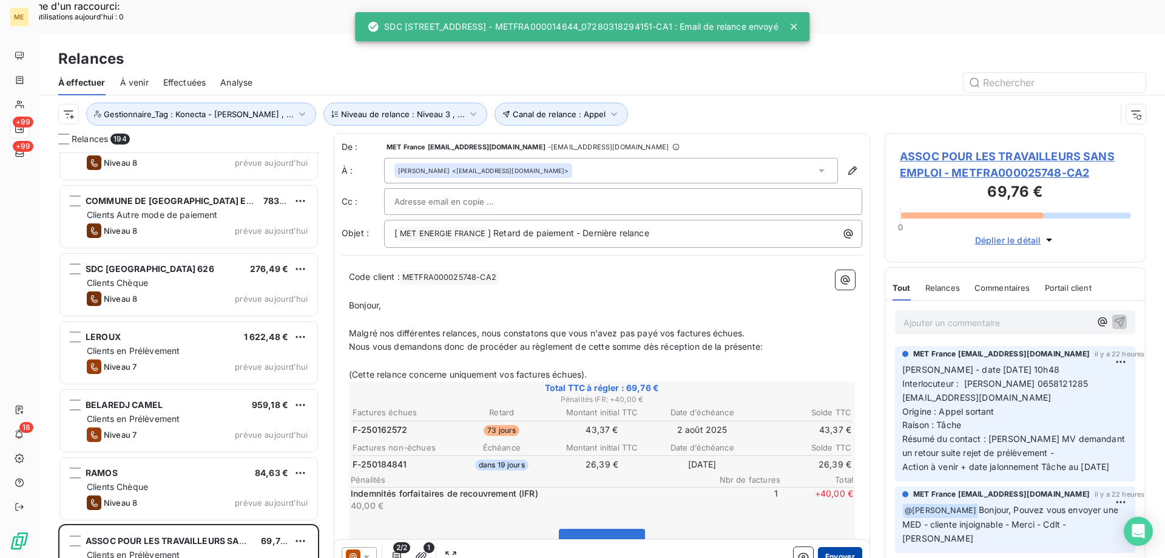
click at [819, 547] on button "Envoyer" at bounding box center [840, 556] width 44 height 19
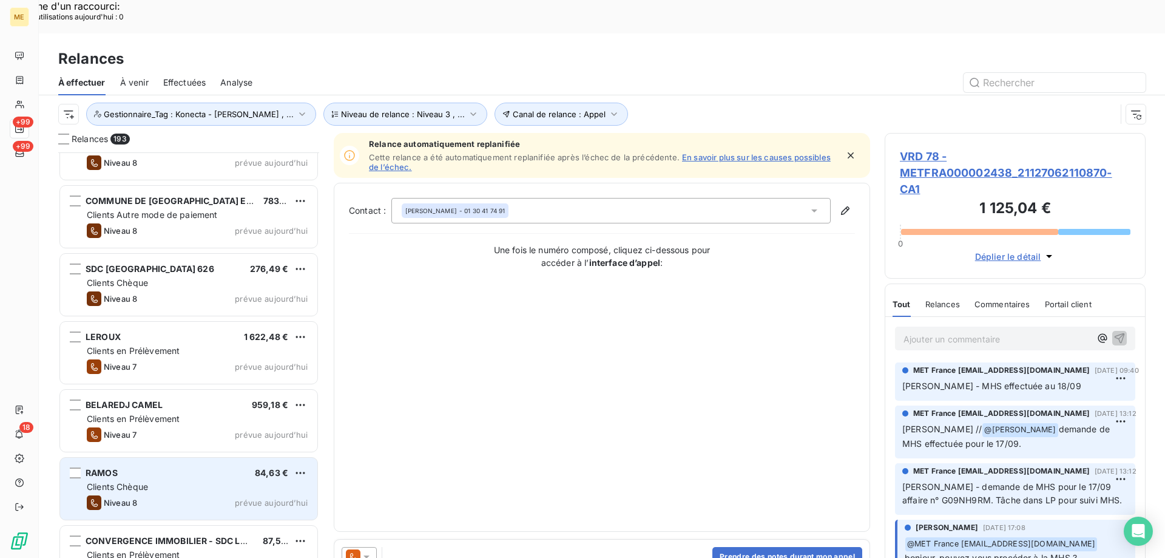
click at [202, 467] on div "RAMOS 84,63 €" at bounding box center [197, 472] width 221 height 11
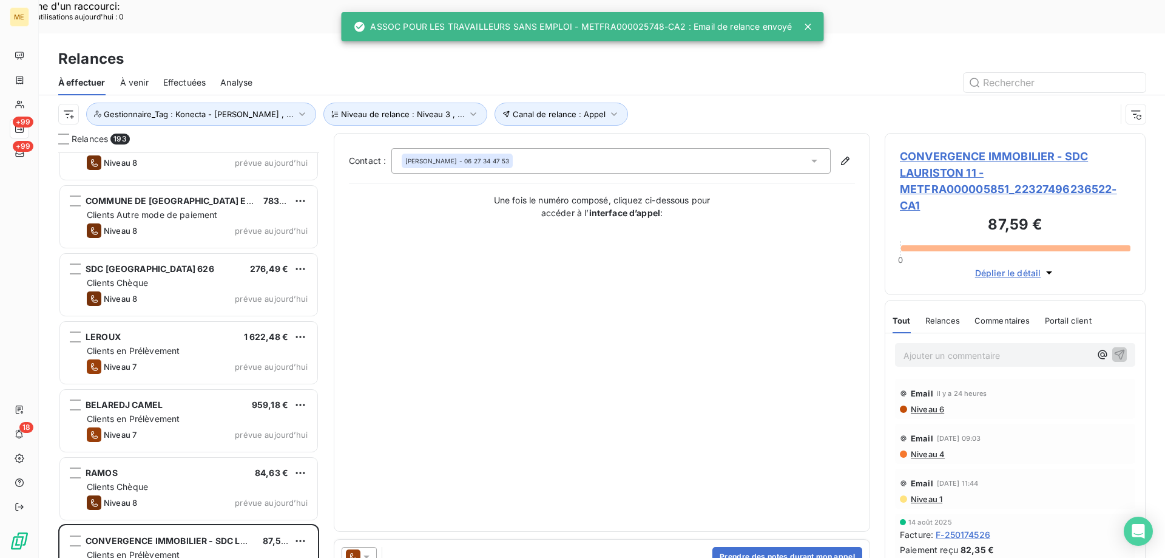
click at [363, 550] on icon at bounding box center [366, 556] width 12 height 12
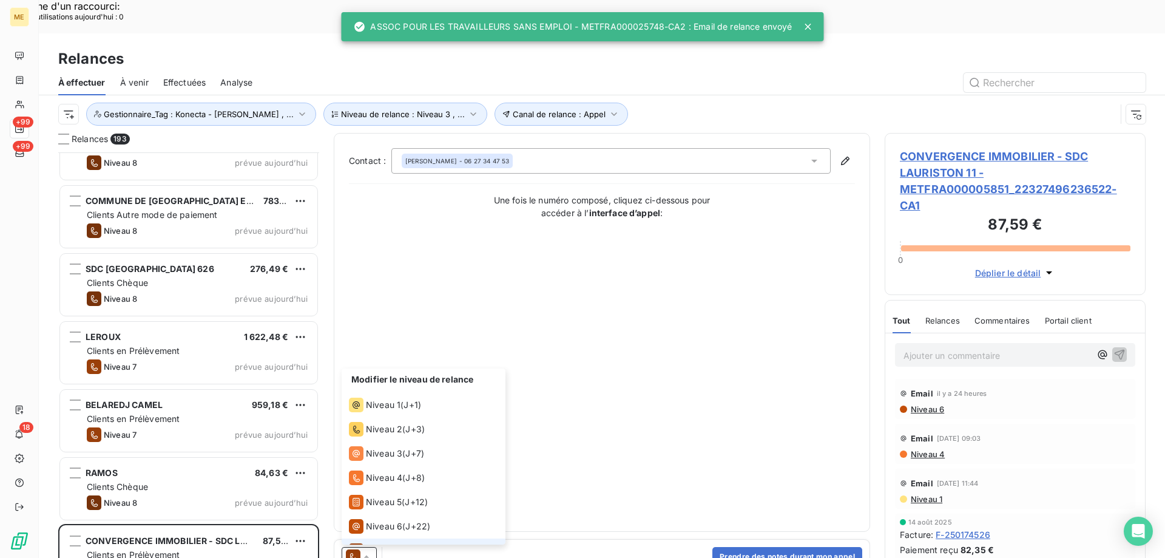
scroll to position [18, 0]
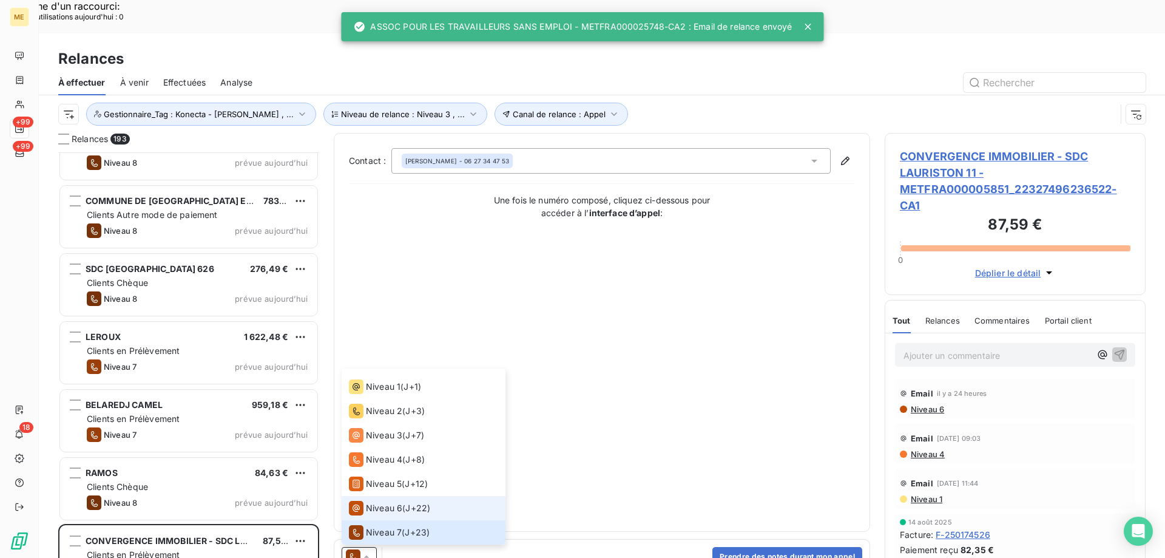
click at [383, 502] on span "Niveau 6" at bounding box center [384, 508] width 36 height 12
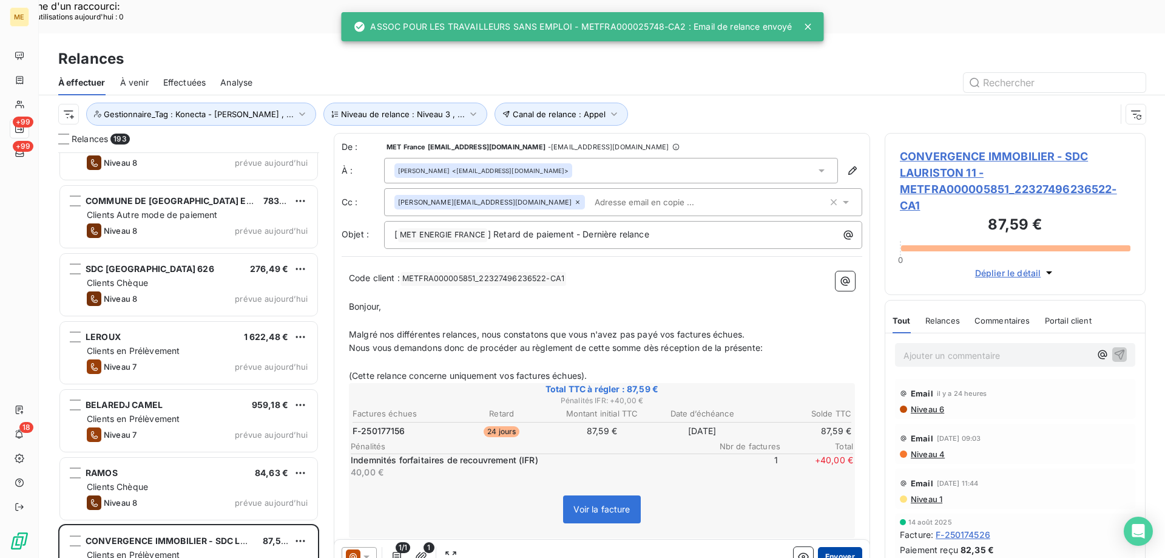
click at [835, 547] on button "Envoyer" at bounding box center [840, 556] width 44 height 19
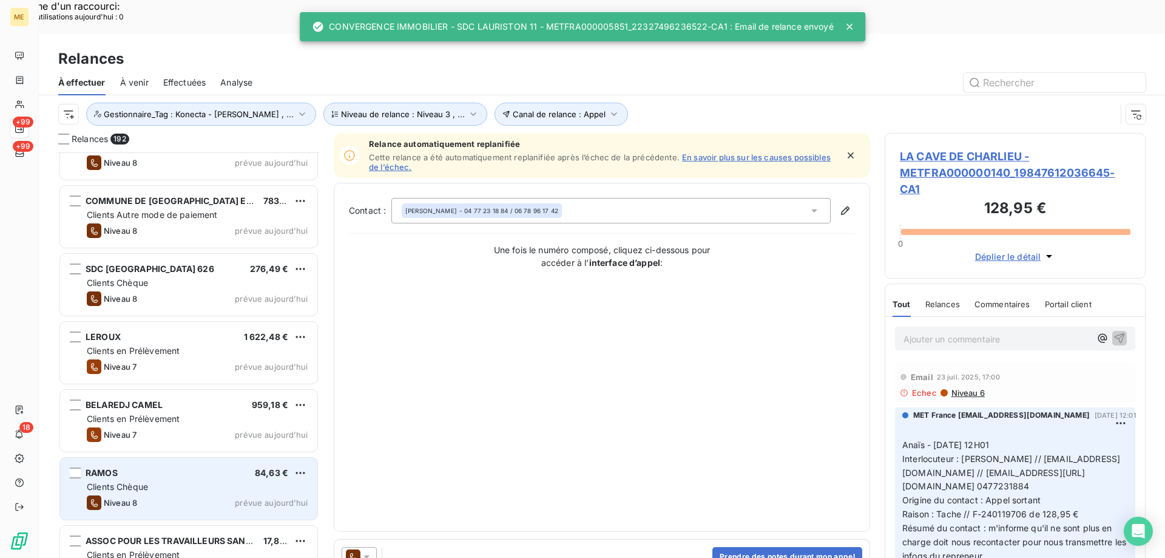
click at [273, 481] on div "Clients Chèque" at bounding box center [197, 487] width 221 height 12
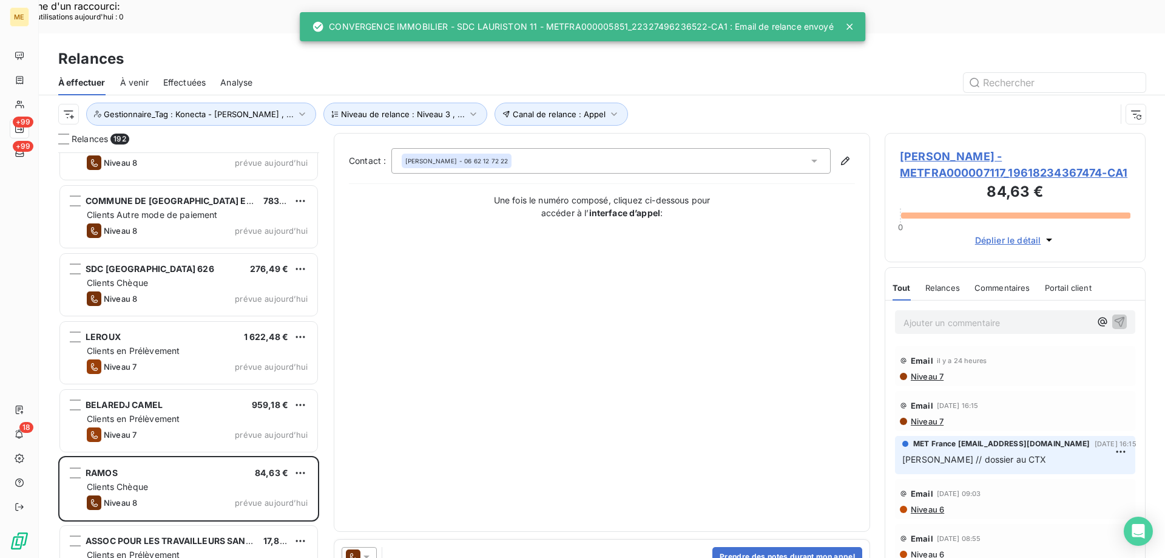
click at [372, 550] on icon at bounding box center [366, 556] width 12 height 12
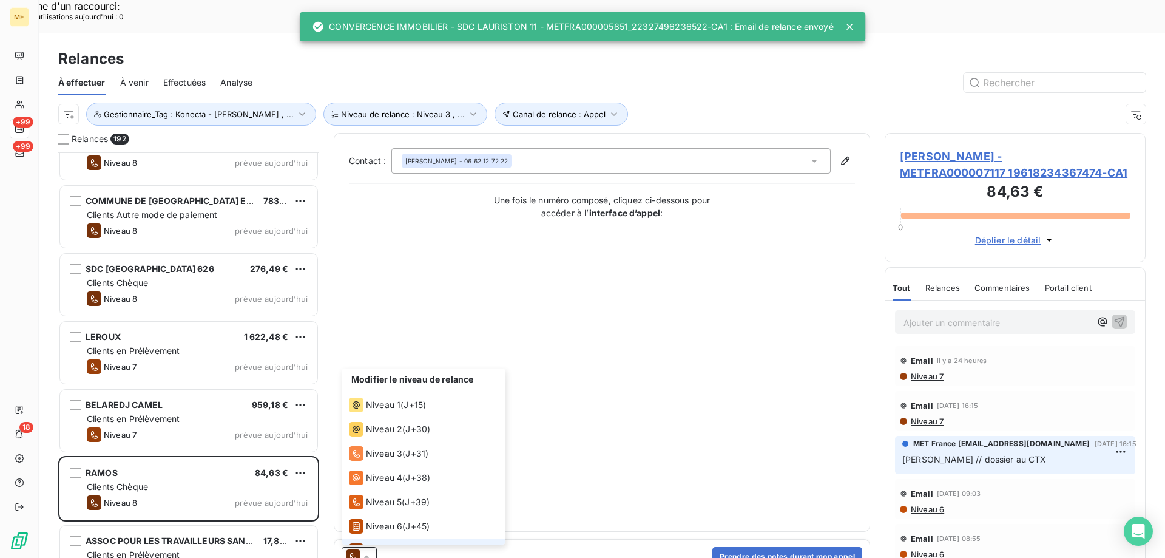
scroll to position [42, 0]
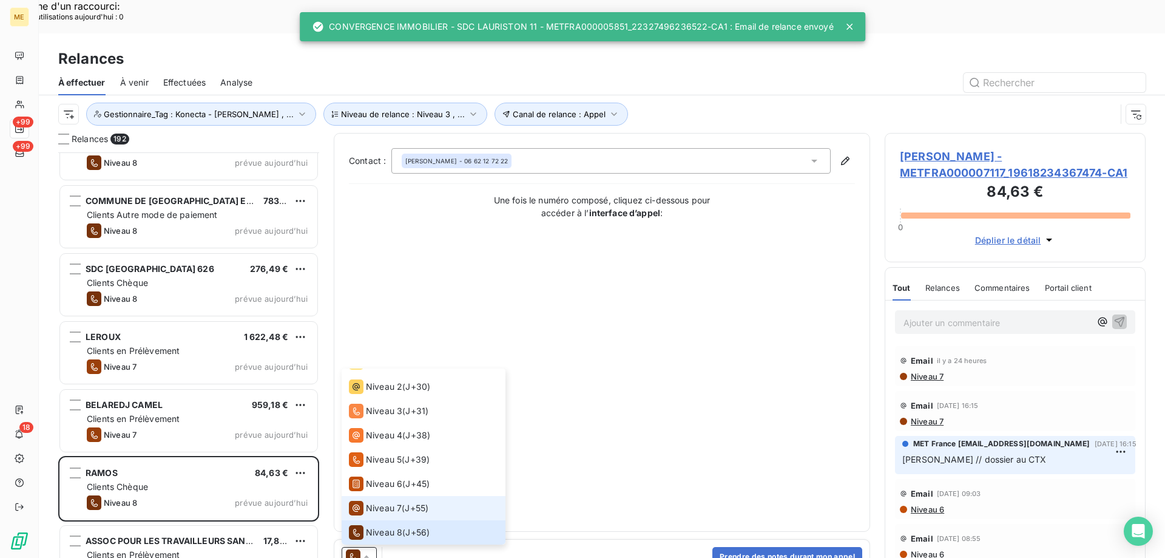
click at [382, 502] on span "Niveau 7" at bounding box center [384, 508] width 36 height 12
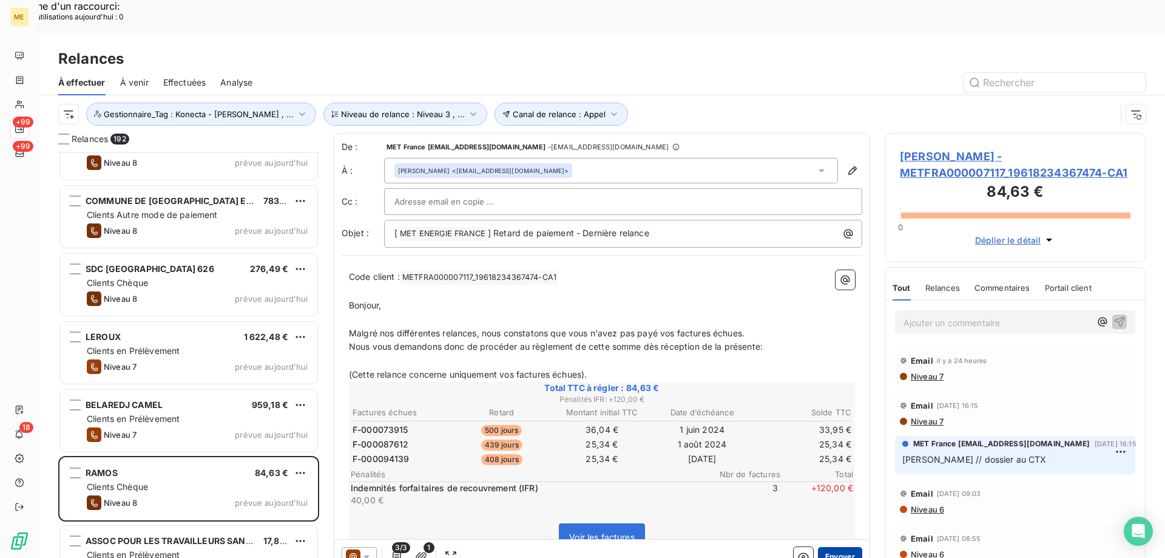
click at [828, 547] on button "Envoyer" at bounding box center [840, 556] width 44 height 19
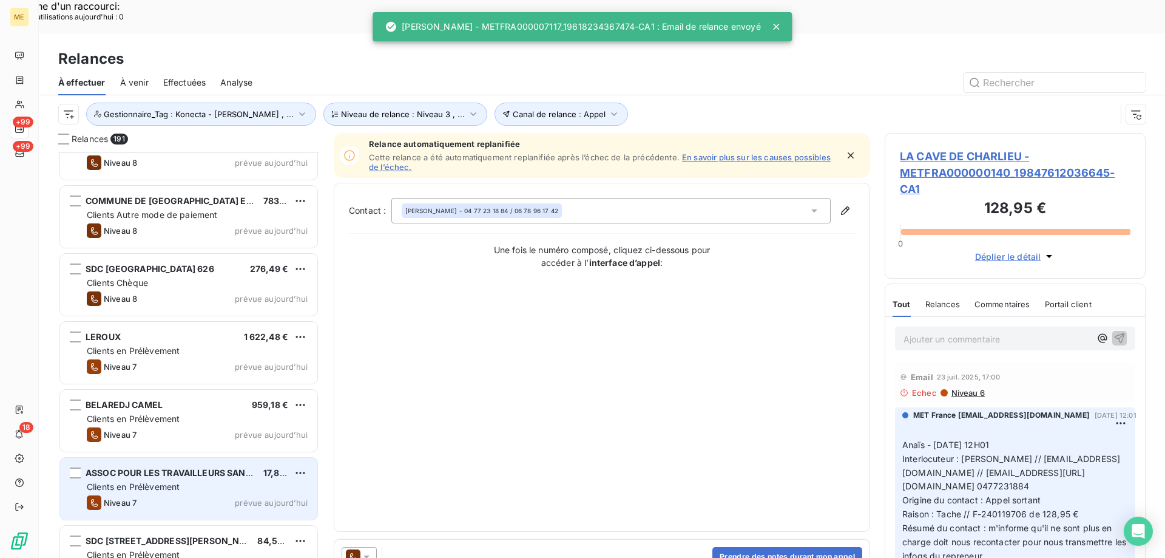
click at [268, 481] on div "Clients en Prélèvement" at bounding box center [197, 487] width 221 height 12
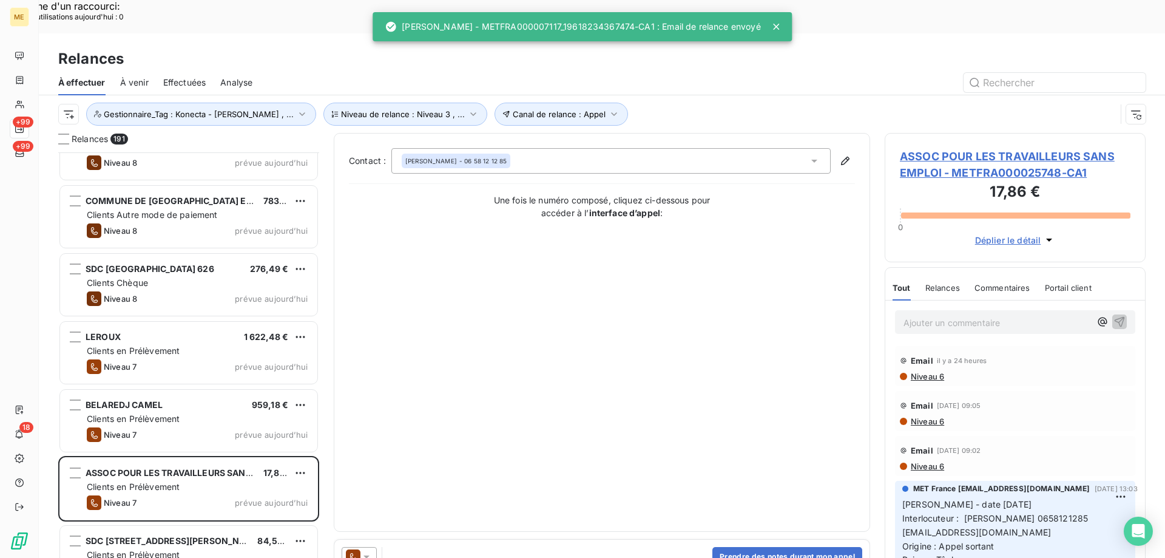
drag, startPoint x: 370, startPoint y: 521, endPoint x: 363, endPoint y: 513, distance: 10.8
click at [370, 550] on icon at bounding box center [366, 556] width 12 height 12
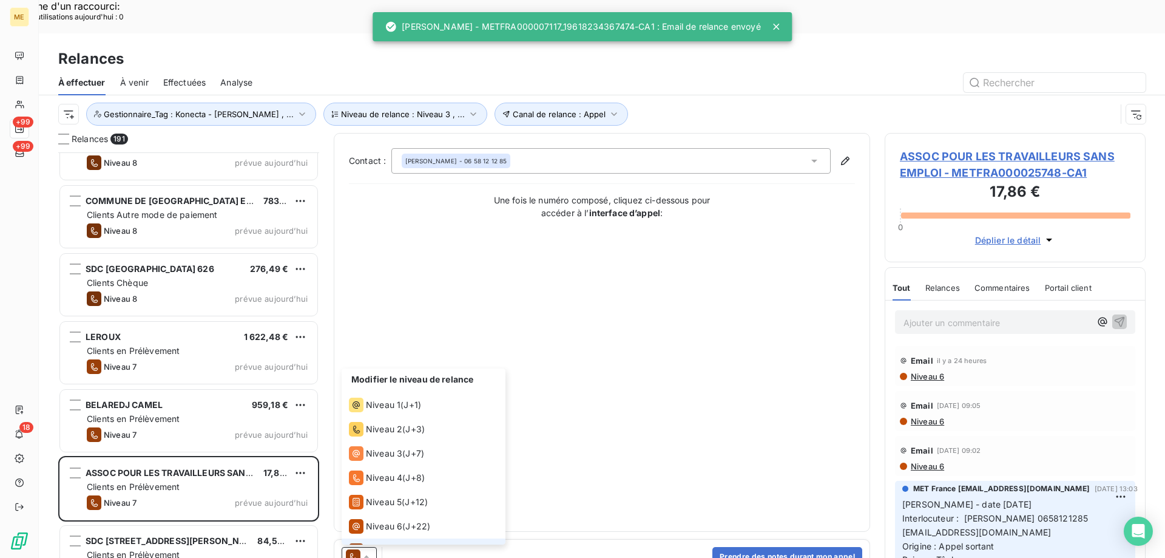
scroll to position [18, 0]
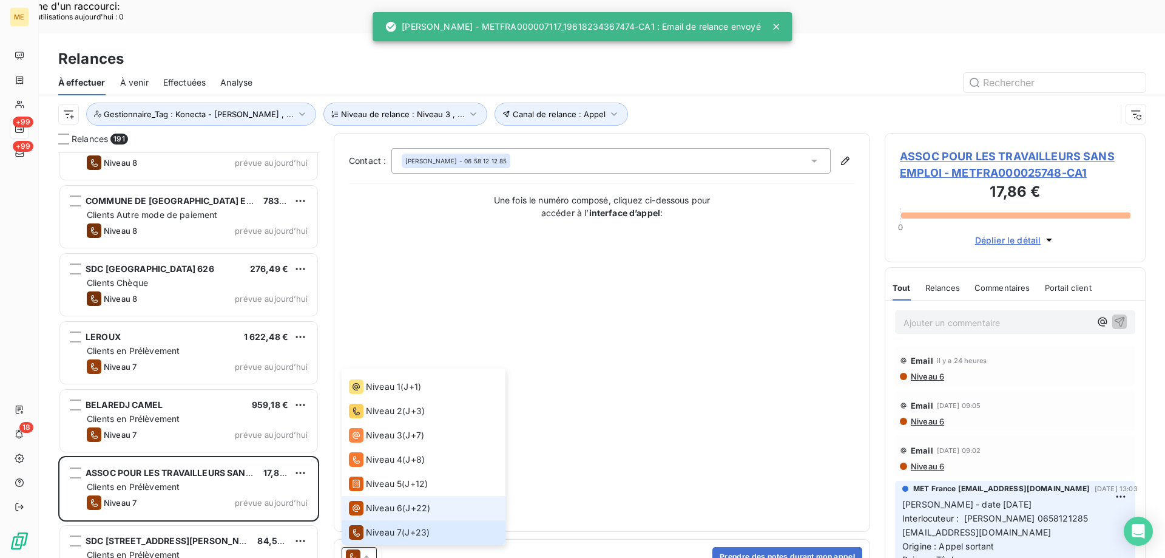
click at [382, 502] on span "Niveau 6" at bounding box center [384, 508] width 36 height 12
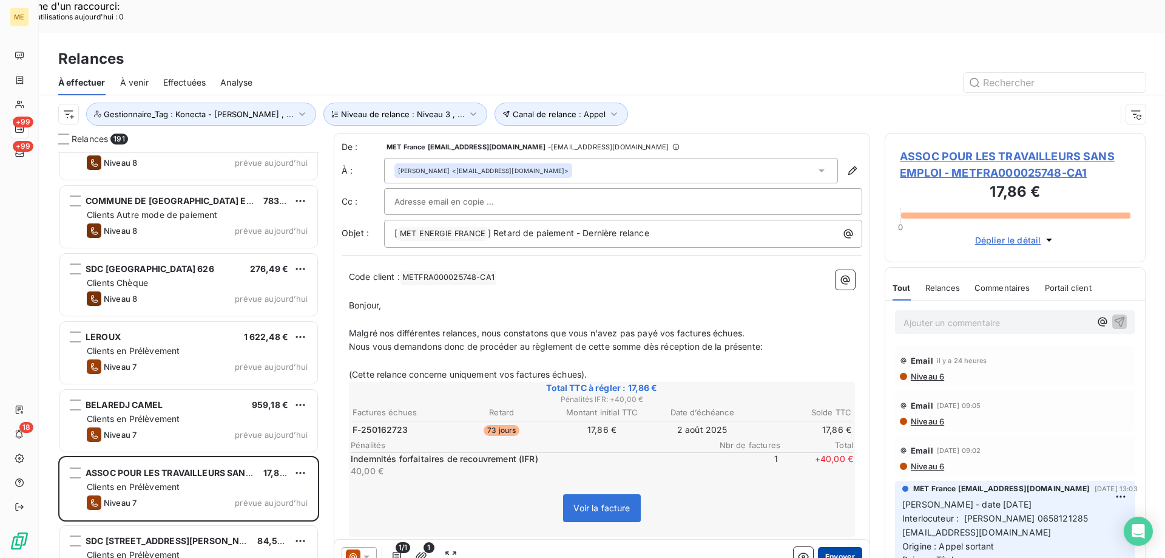
click at [837, 547] on button "Envoyer" at bounding box center [840, 556] width 44 height 19
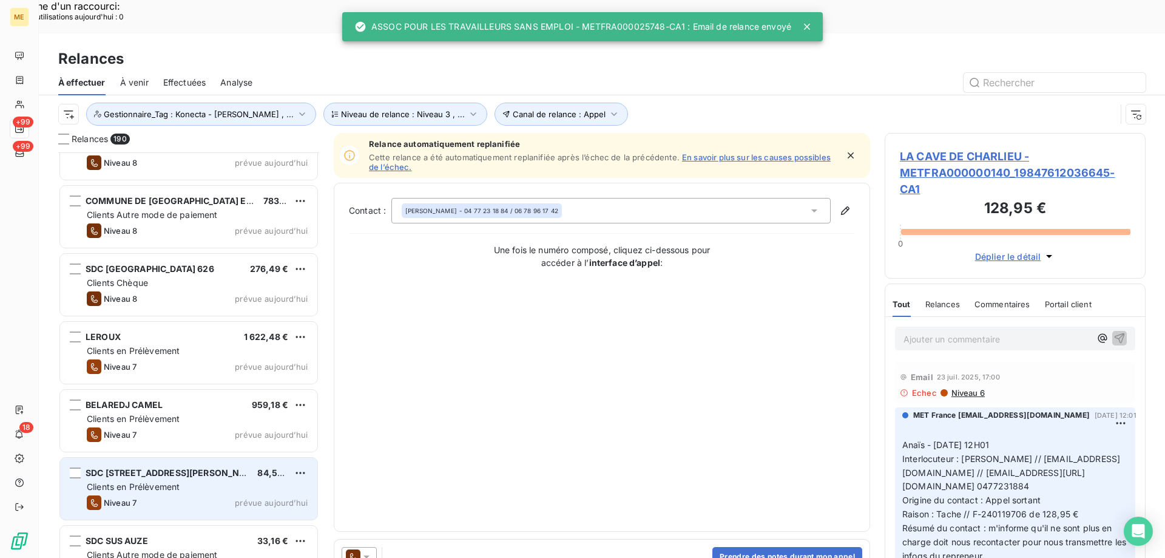
click at [255, 481] on div "Clients en Prélèvement" at bounding box center [197, 487] width 221 height 12
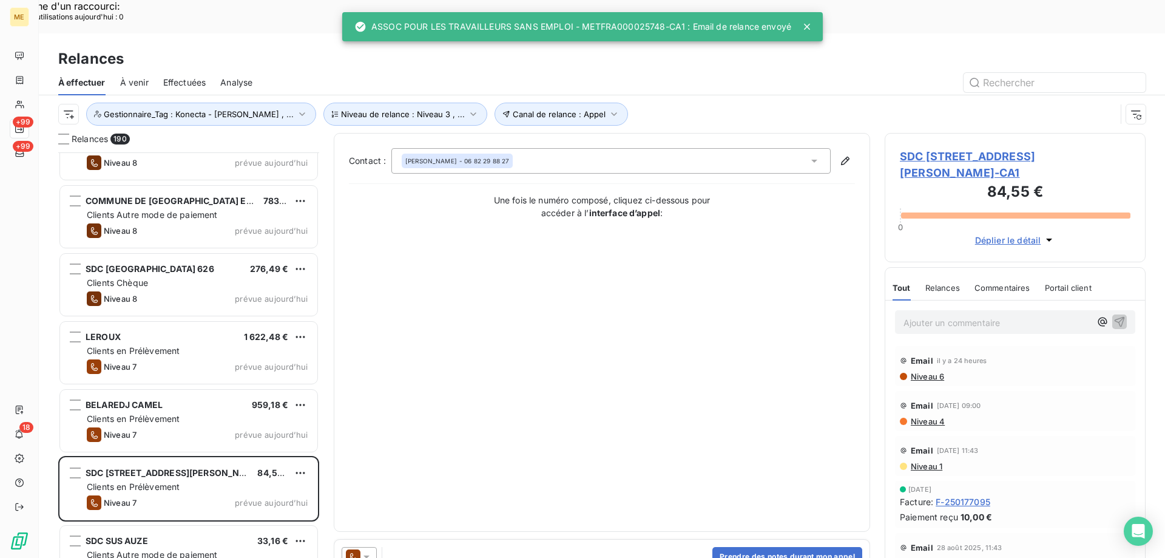
click at [367, 550] on icon at bounding box center [366, 556] width 12 height 12
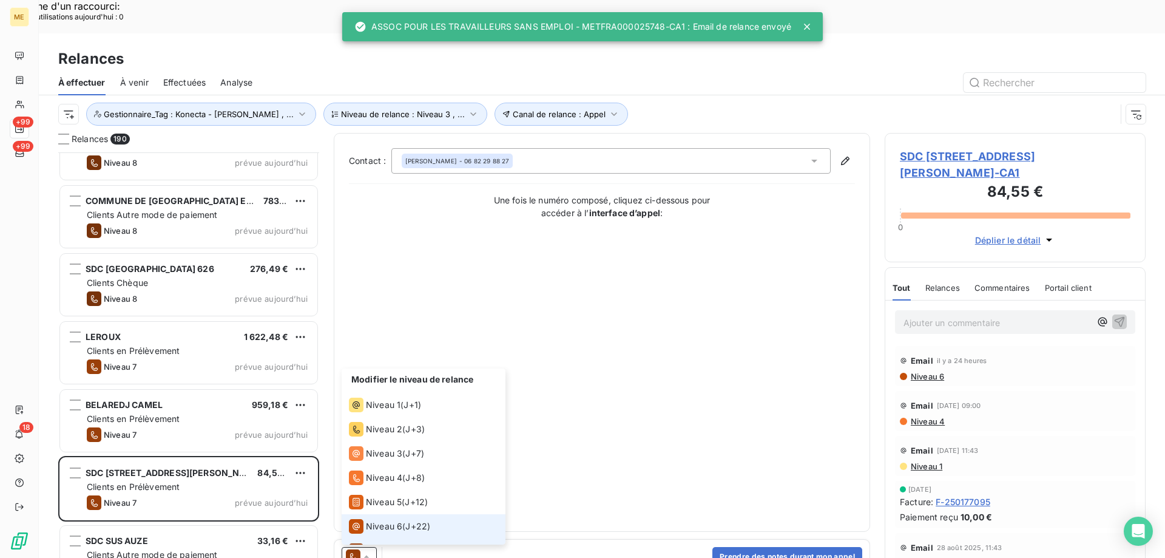
scroll to position [18, 0]
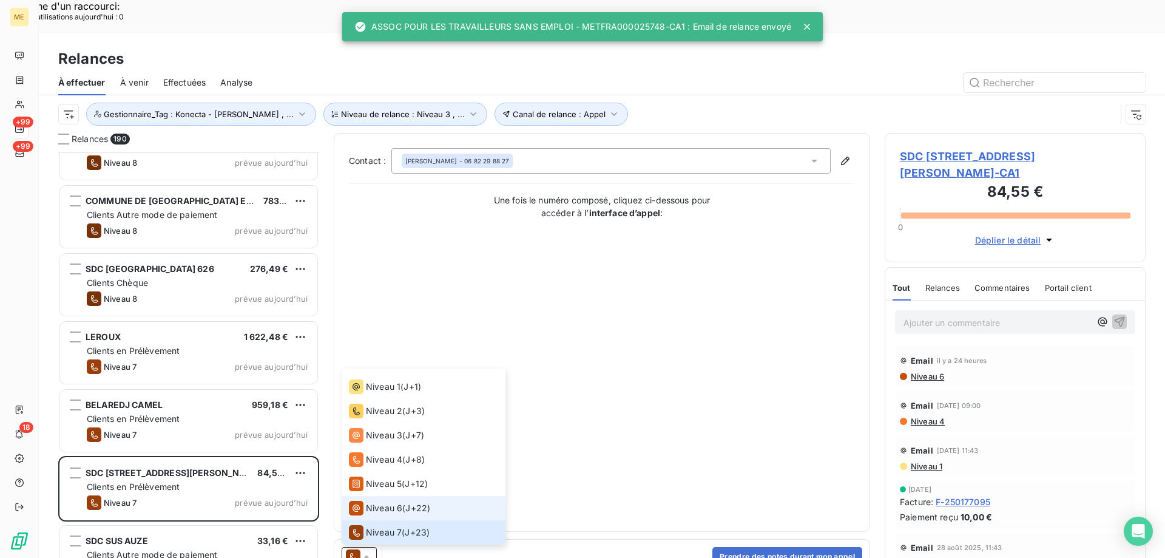
click at [387, 502] on span "Niveau 6" at bounding box center [384, 508] width 36 height 12
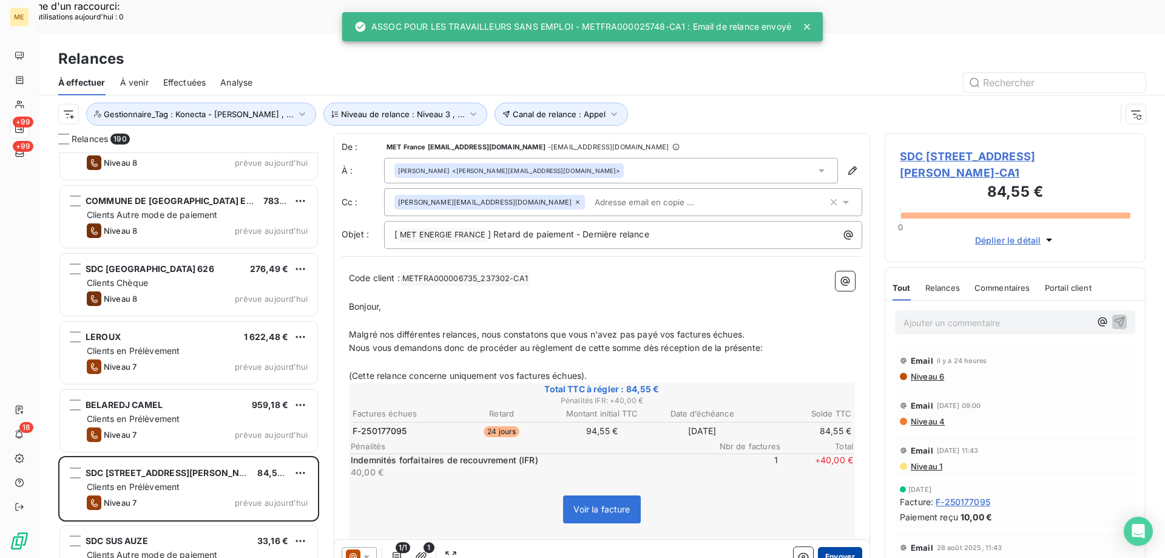
click at [835, 547] on button "Envoyer" at bounding box center [840, 556] width 44 height 19
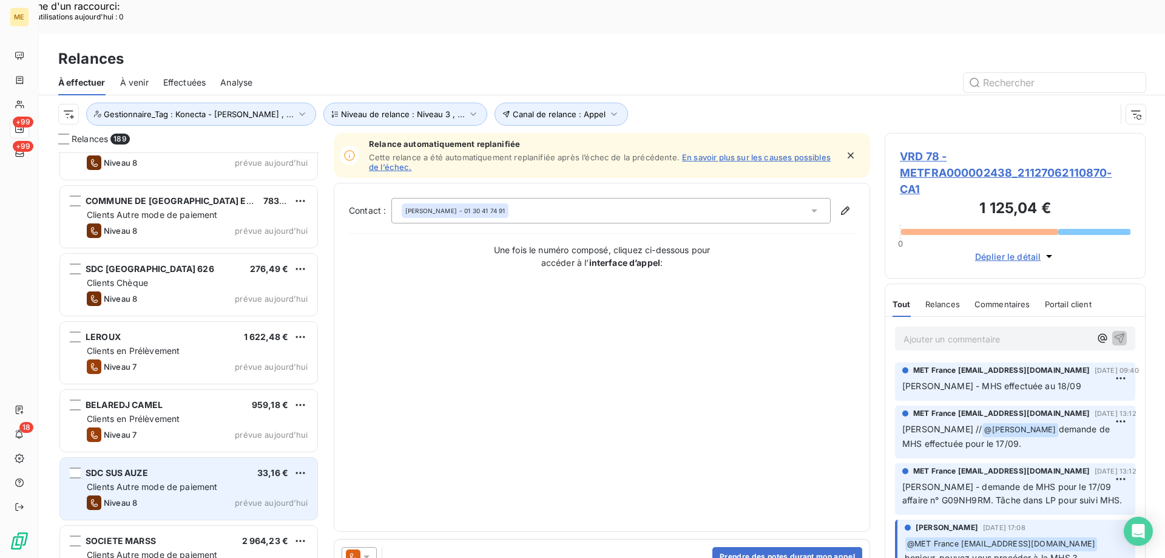
click at [259, 481] on div "Clients Autre mode de paiement" at bounding box center [197, 487] width 221 height 12
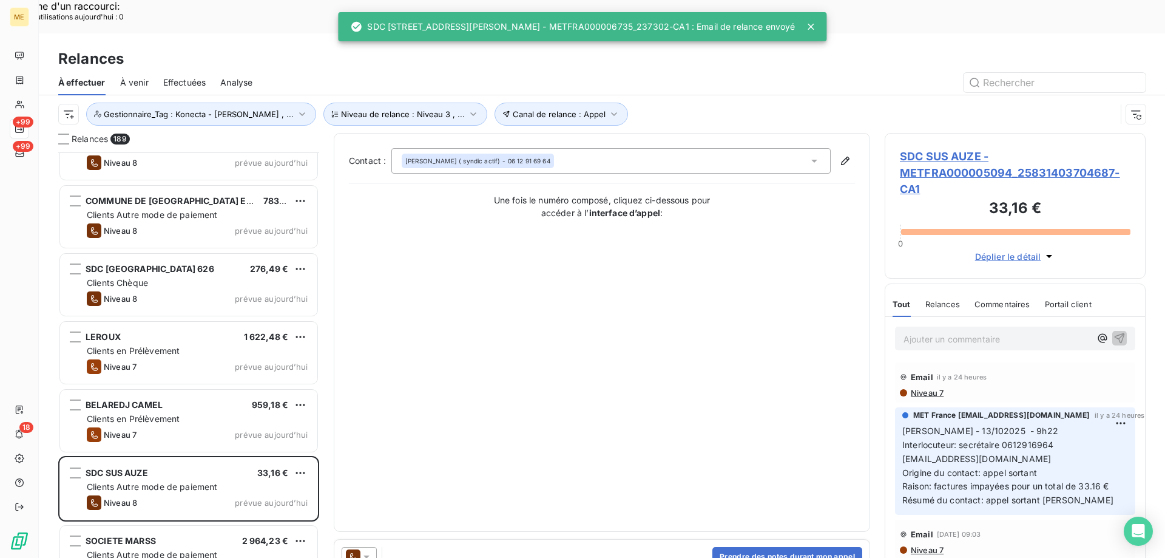
click at [370, 550] on icon at bounding box center [366, 556] width 12 height 12
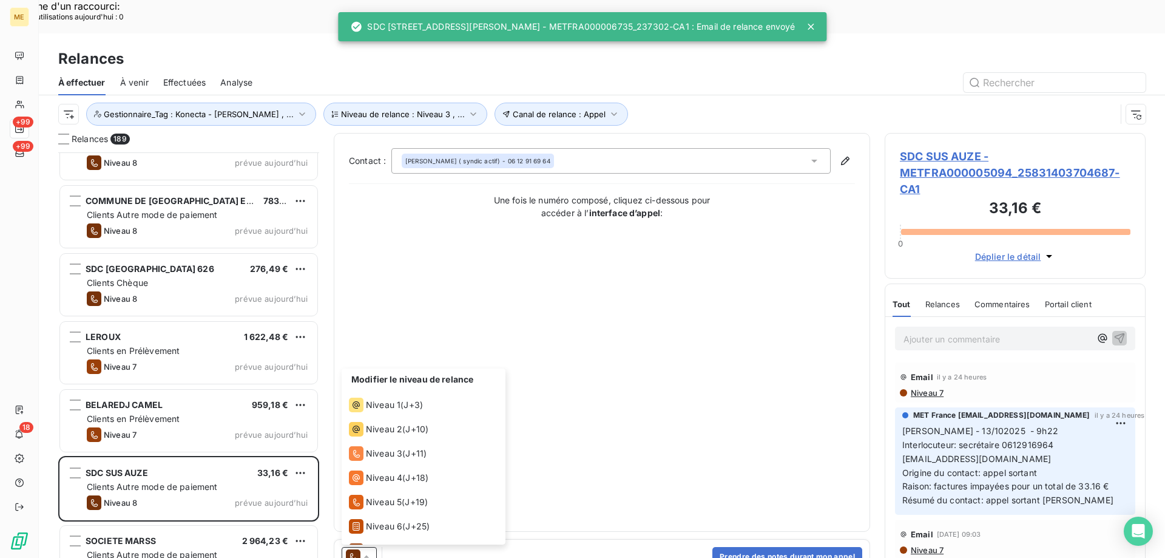
scroll to position [42, 0]
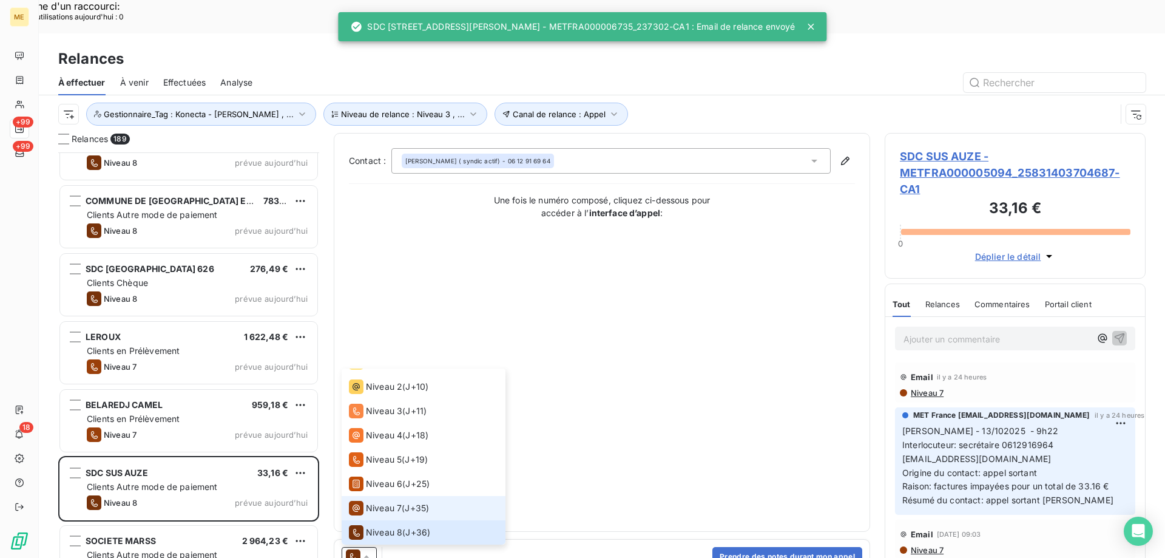
click at [381, 501] on div "Niveau 7" at bounding box center [375, 508] width 53 height 15
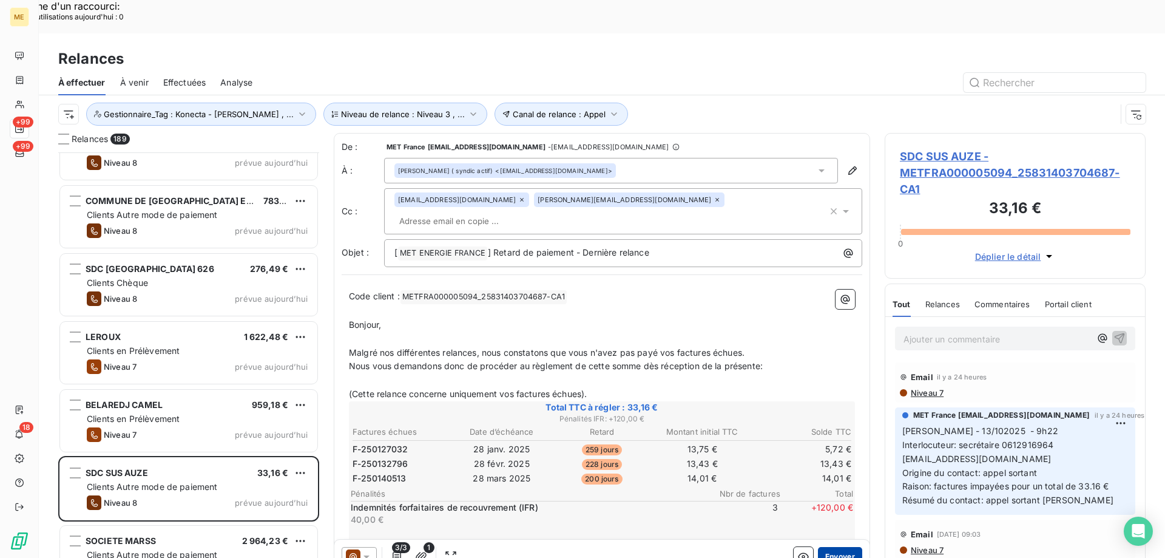
click at [832, 547] on button "Envoyer" at bounding box center [840, 556] width 44 height 19
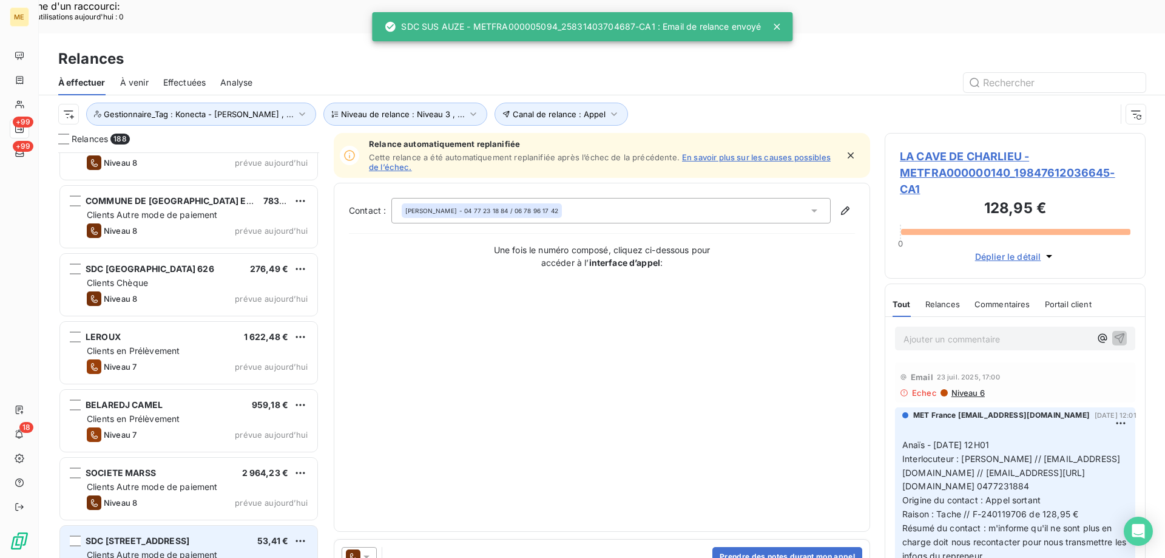
scroll to position [8253, 0]
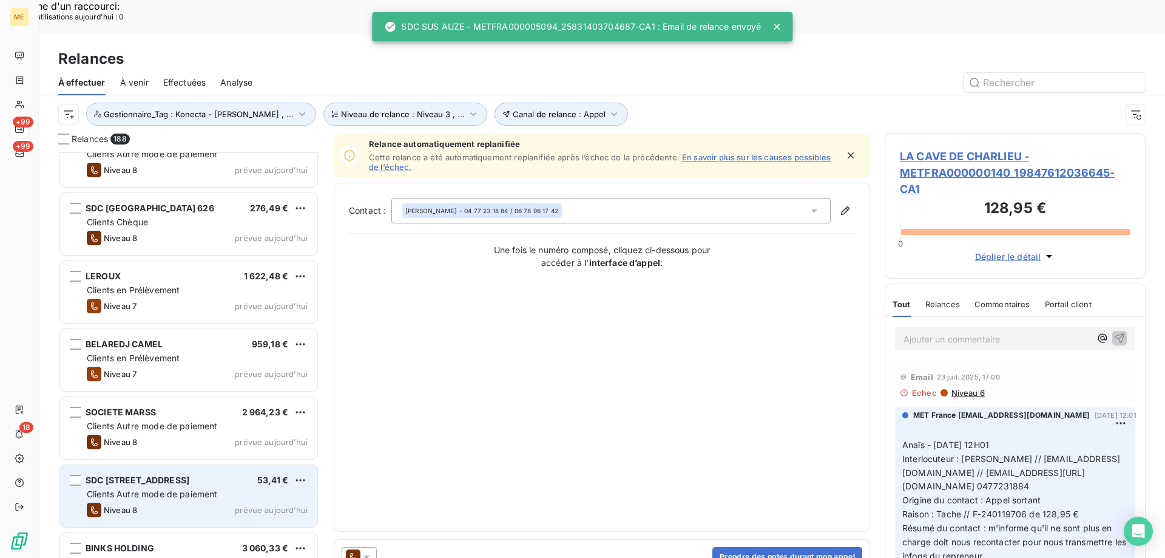
click at [248, 465] on div "SDC 1 RUE DES TROIS COURONNES 53,41 € Clients Autre mode de paiement Niveau 8 p…" at bounding box center [188, 496] width 257 height 62
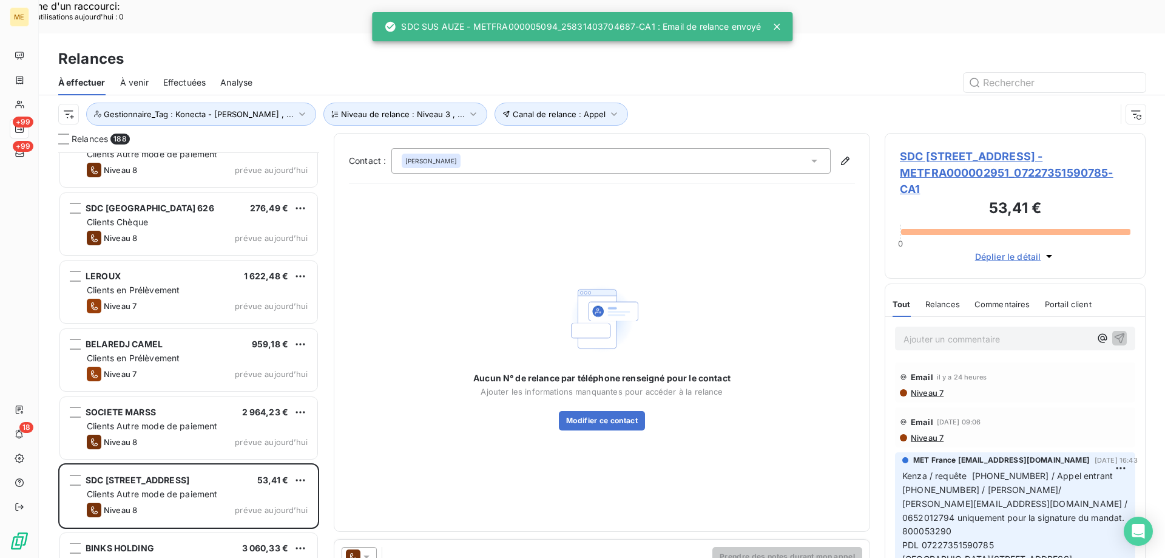
click at [357, 549] on icon at bounding box center [353, 556] width 15 height 15
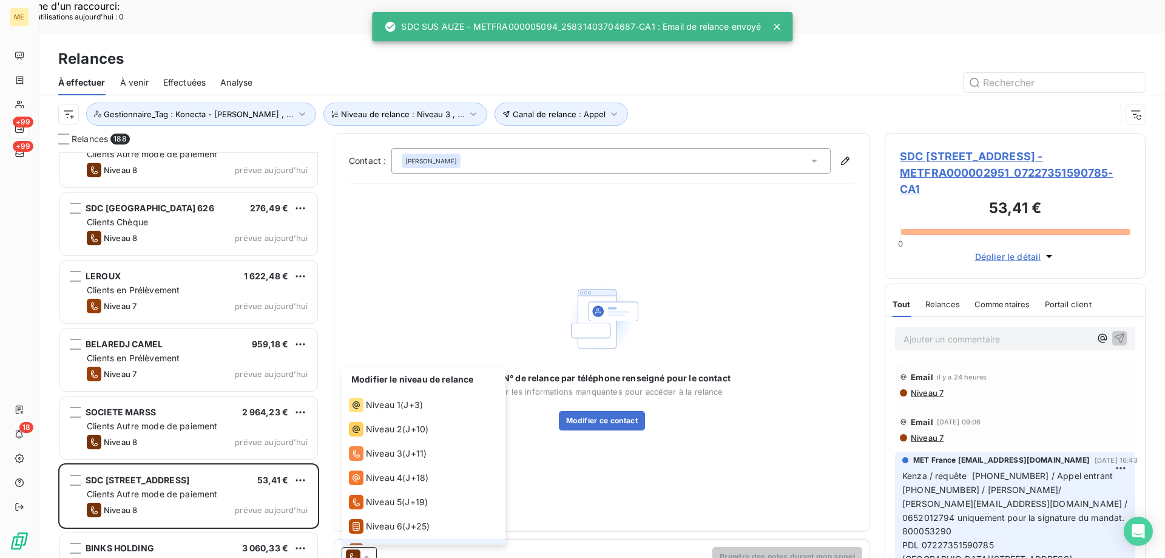
scroll to position [42, 0]
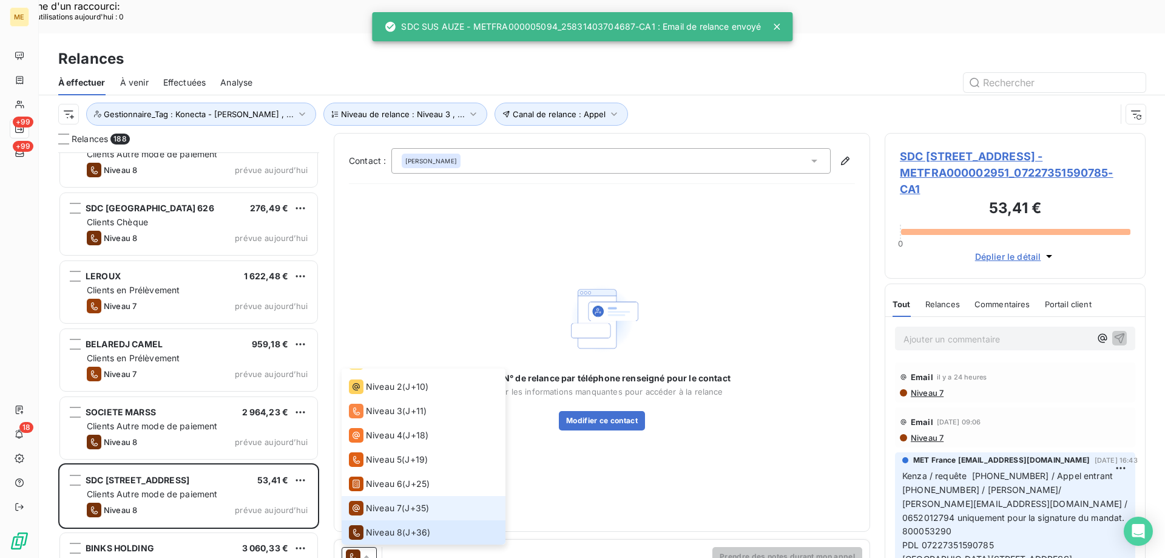
click at [373, 502] on span "Niveau 7" at bounding box center [384, 508] width 36 height 12
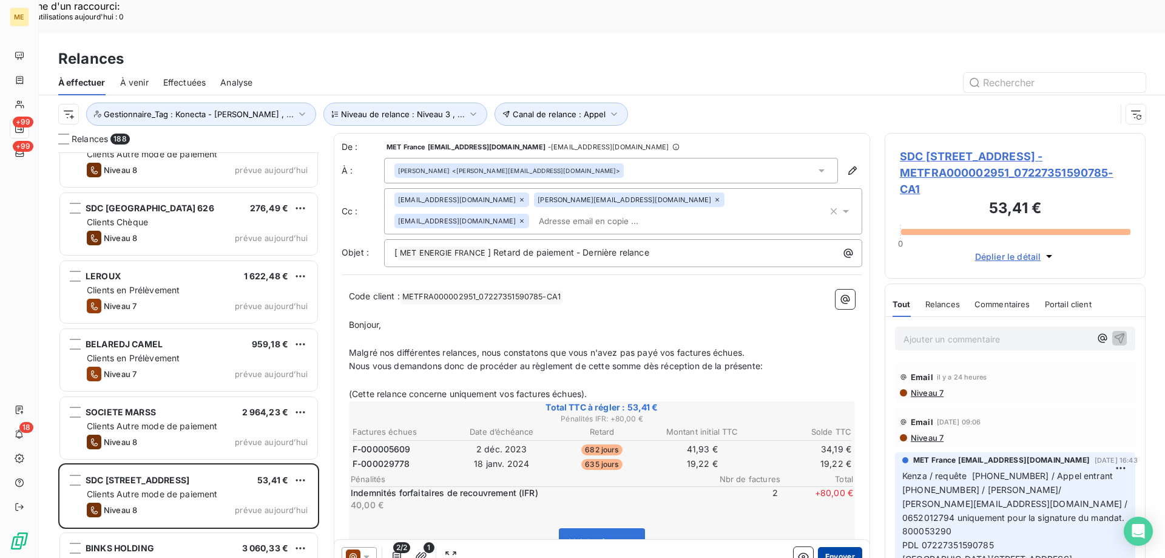
click at [846, 547] on button "Envoyer" at bounding box center [840, 556] width 44 height 19
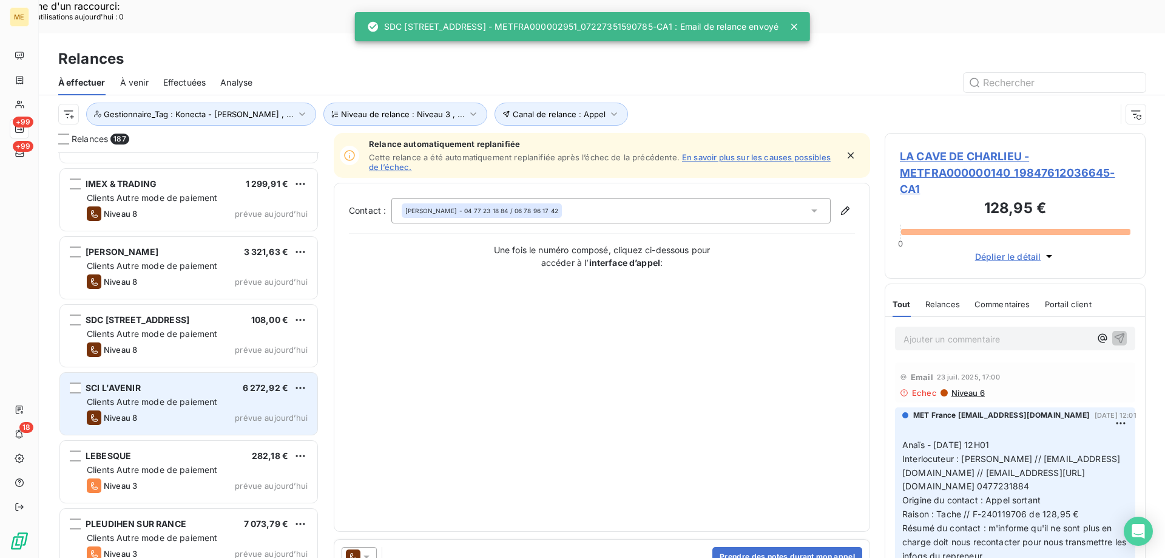
scroll to position [8739, 0]
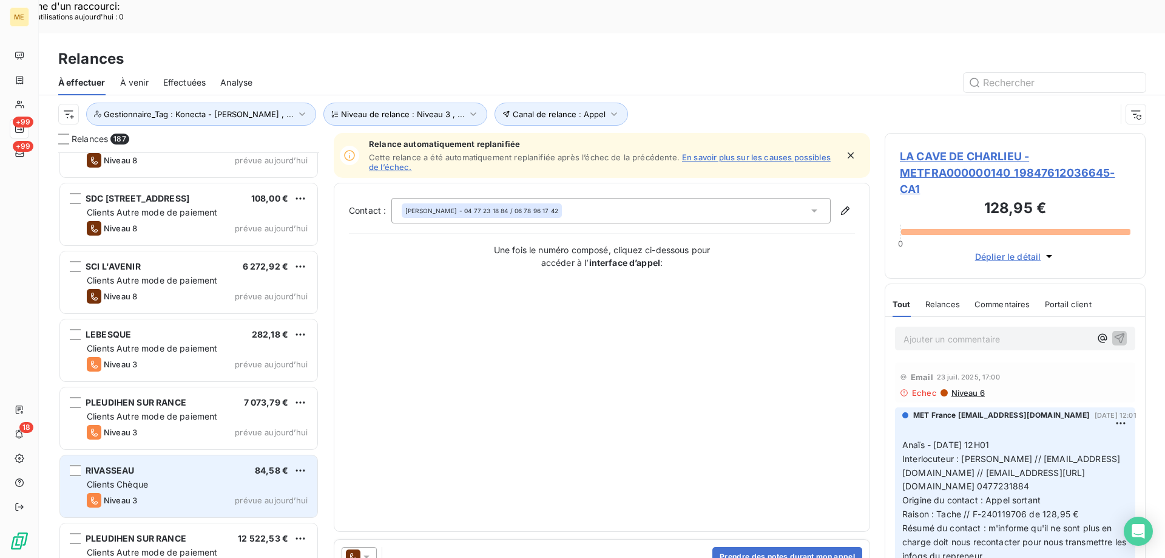
click at [240, 455] on div "RIVASSEAU 84,58 € Clients Chèque Niveau 3 prévue aujourd’hui" at bounding box center [188, 486] width 257 height 62
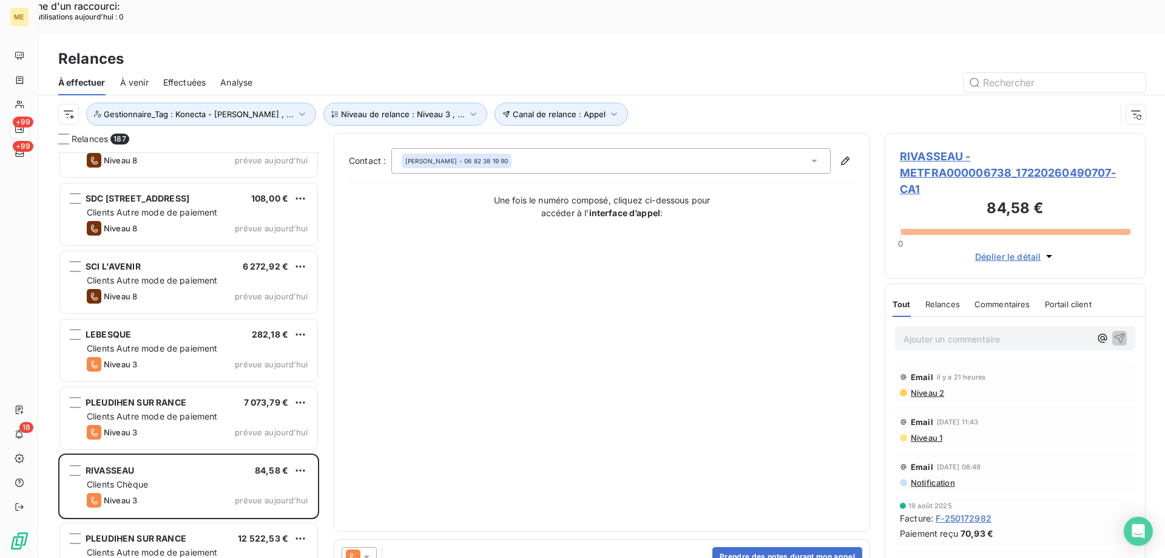
click at [368, 550] on icon at bounding box center [366, 556] width 12 height 12
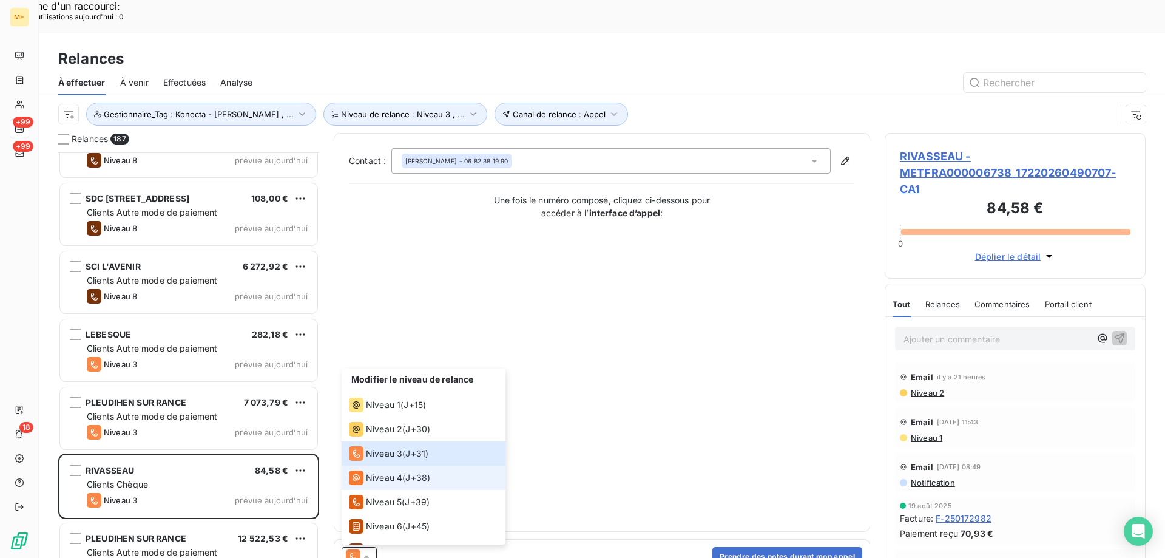
click at [376, 471] on span "Niveau 4" at bounding box center [384, 477] width 36 height 12
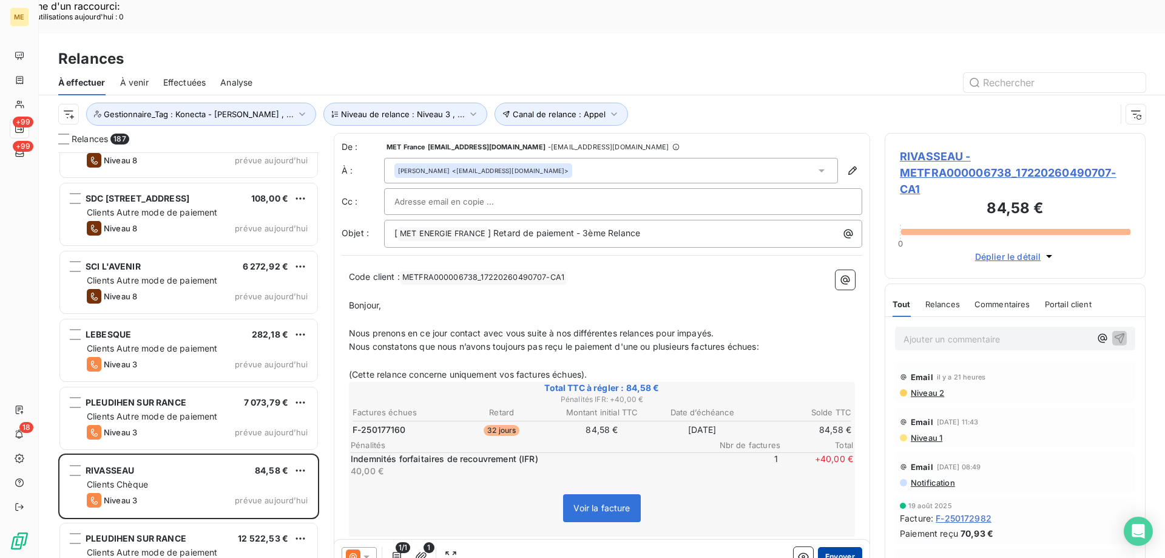
click at [840, 547] on button "Envoyer" at bounding box center [840, 556] width 44 height 19
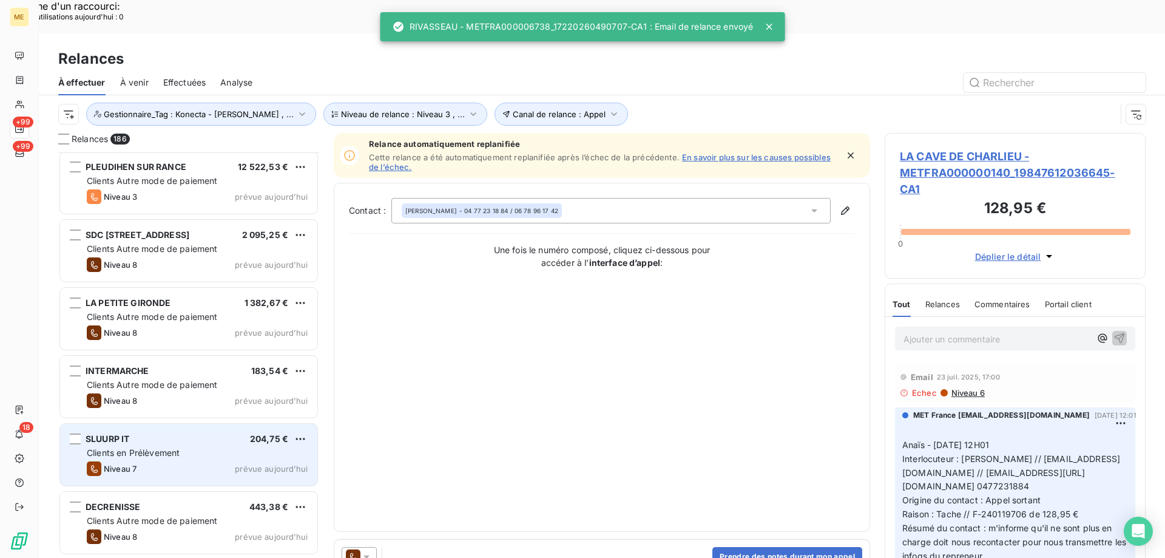
scroll to position [9103, 0]
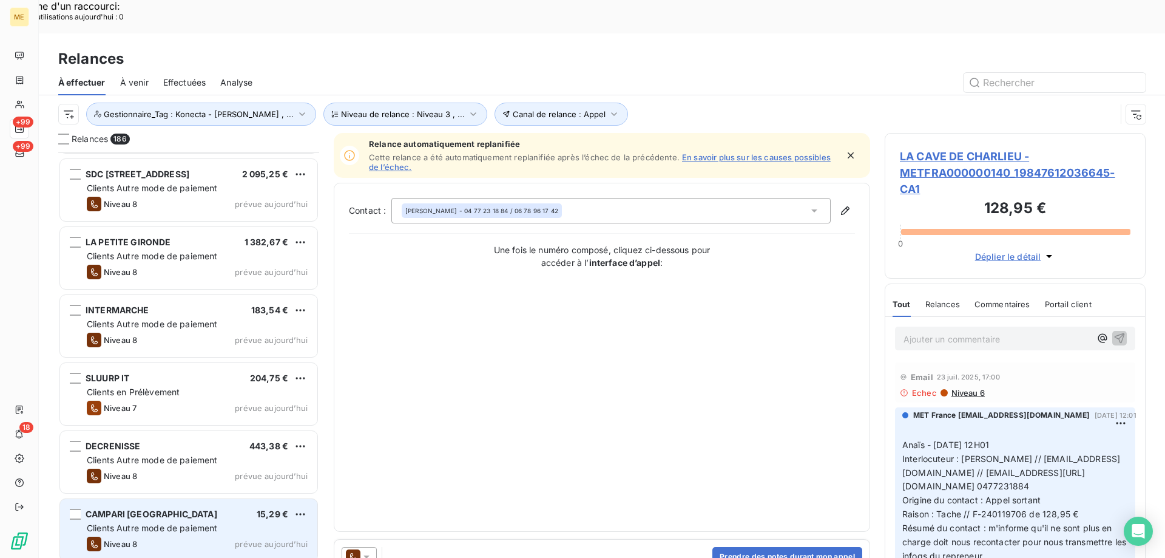
click at [254, 509] on div "CAMPARI FRANCE 15,29 €" at bounding box center [197, 514] width 221 height 11
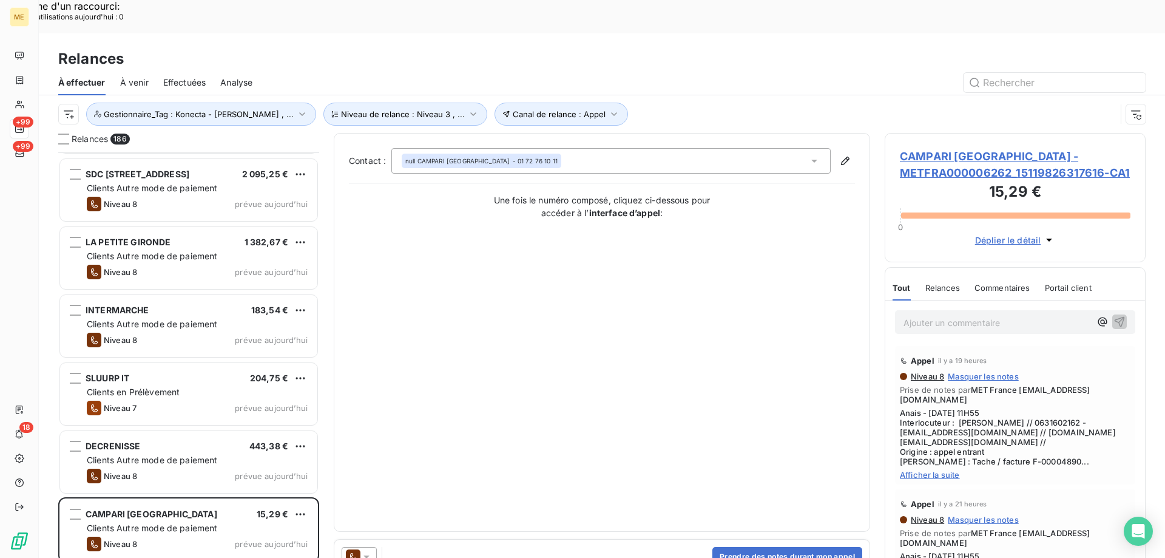
click at [367, 555] on icon at bounding box center [366, 556] width 6 height 3
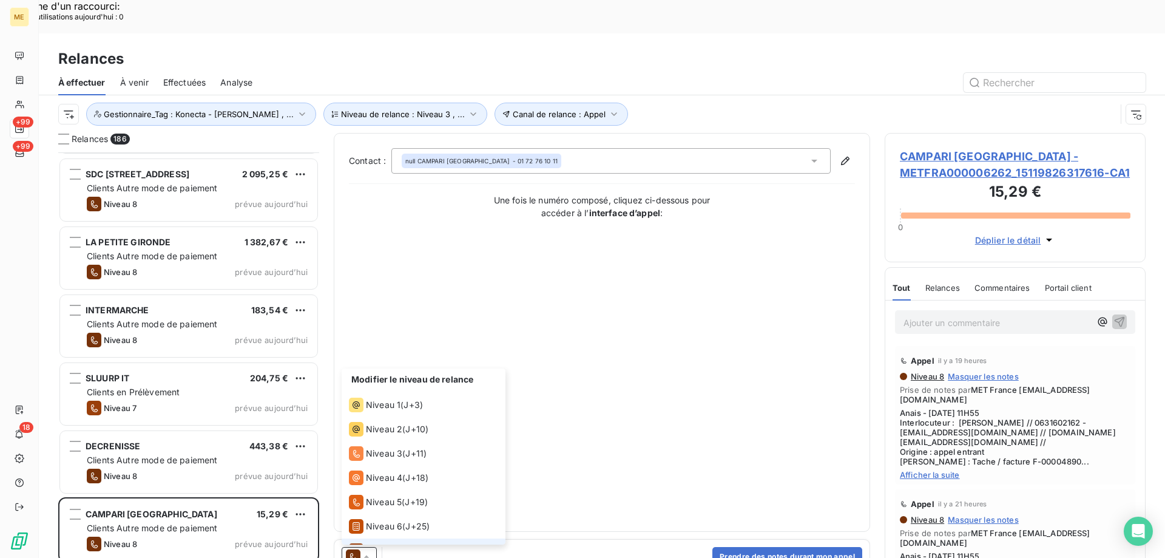
scroll to position [42, 0]
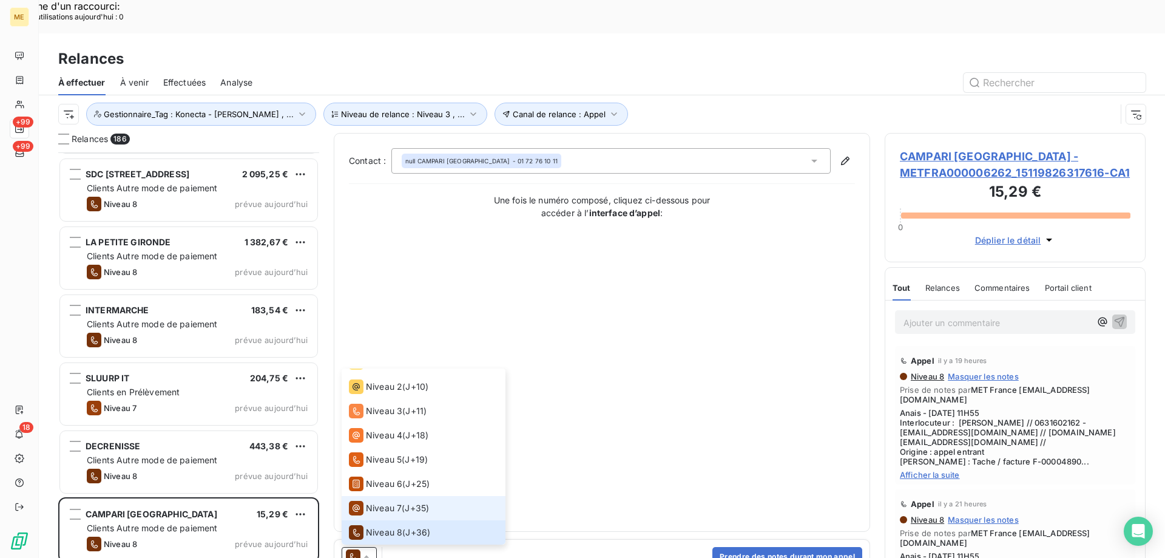
click at [380, 502] on span "Niveau 7" at bounding box center [384, 508] width 36 height 12
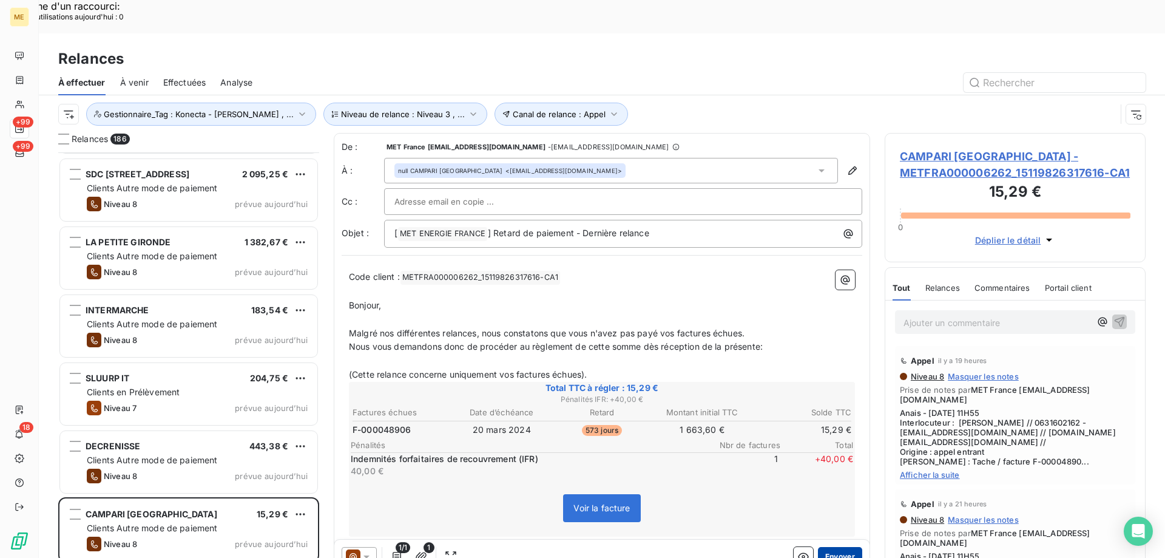
click at [836, 547] on button "Envoyer" at bounding box center [840, 556] width 44 height 19
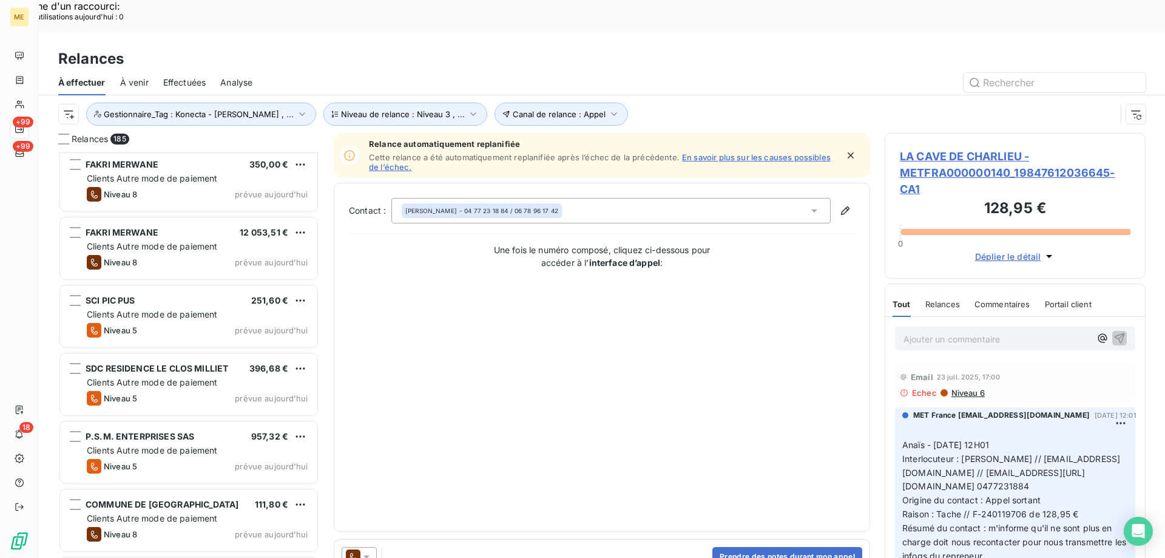
scroll to position [12135, 0]
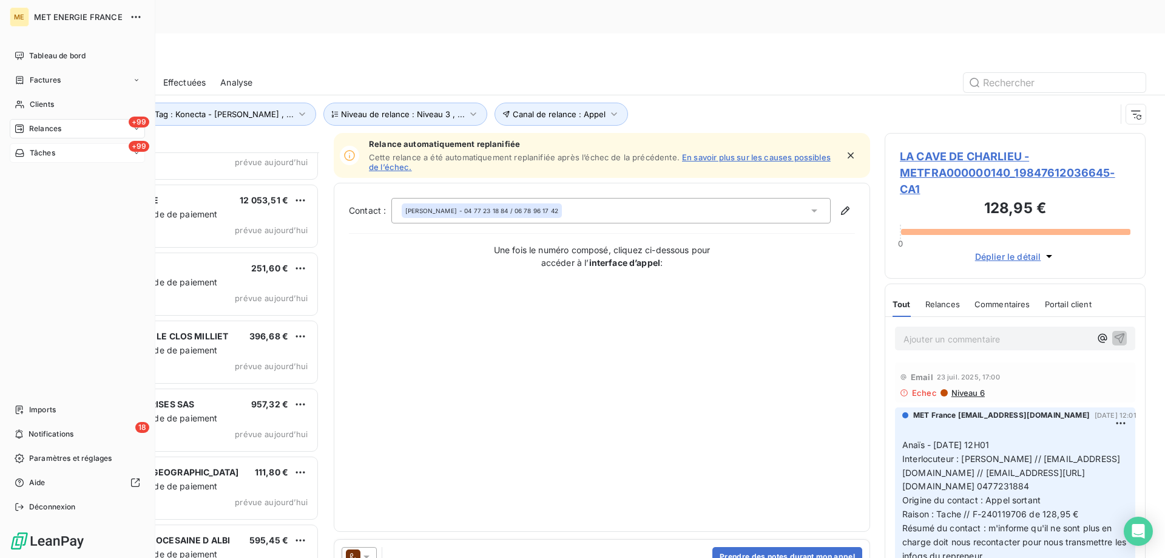
click at [29, 155] on div "Tâches" at bounding box center [35, 152] width 41 height 11
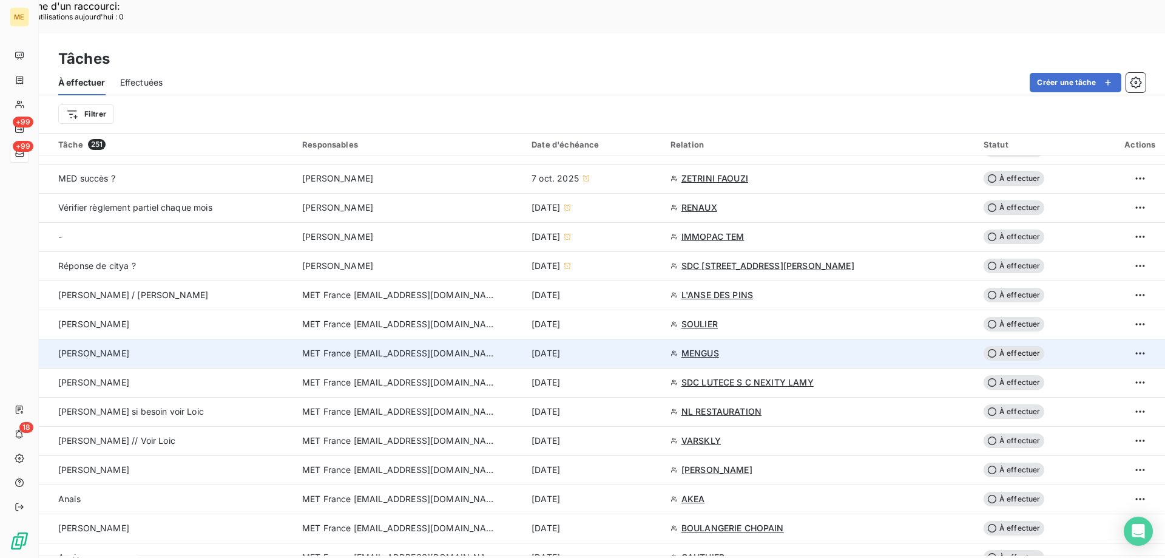
scroll to position [667, 0]
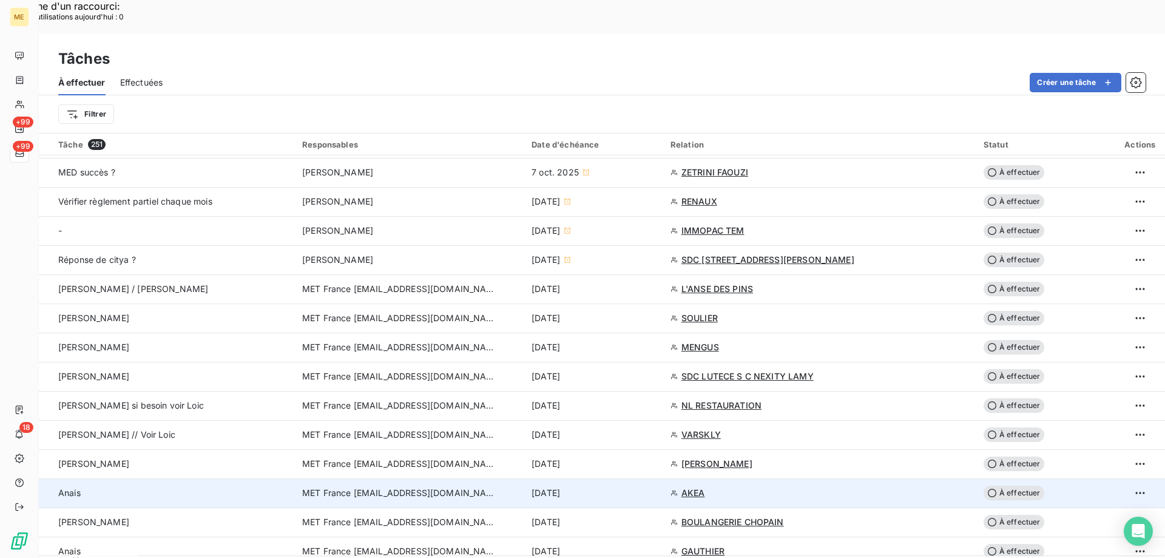
click at [643, 487] on div "[DATE]" at bounding box center [594, 493] width 124 height 12
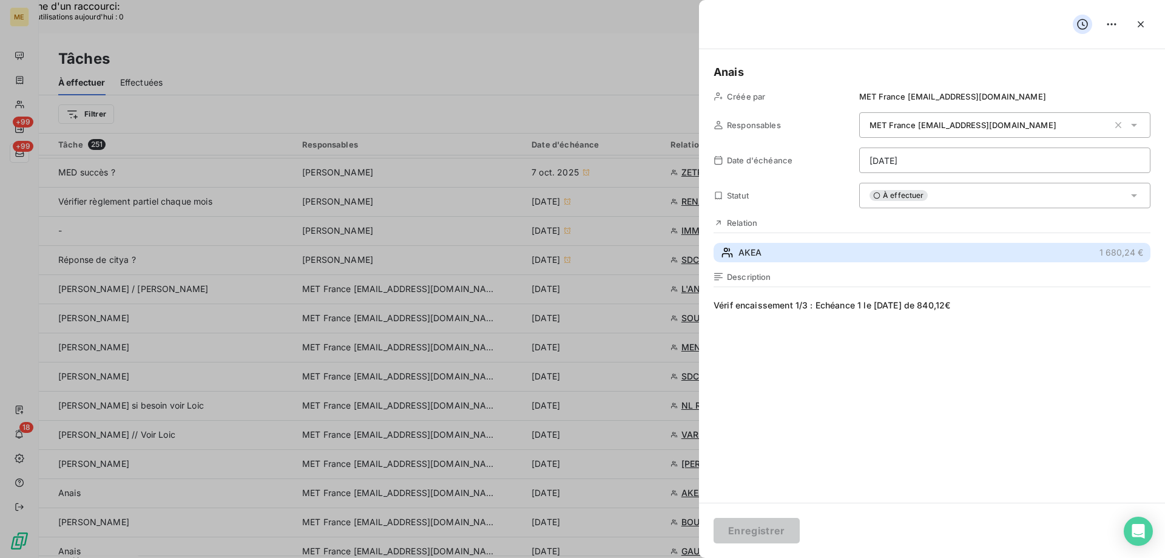
click at [750, 257] on span "AKEA" at bounding box center [749, 252] width 23 height 12
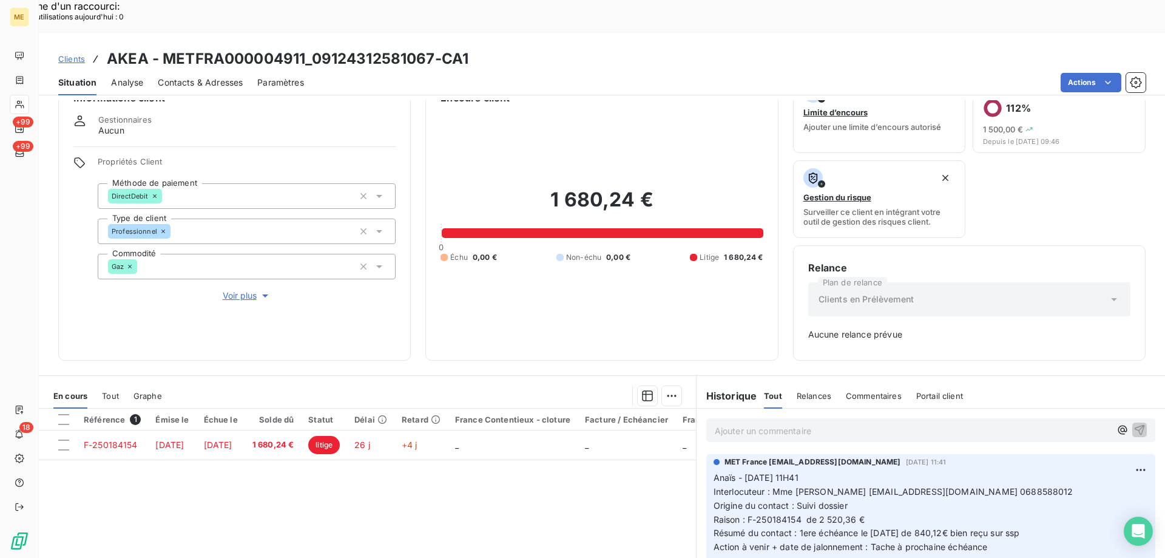
scroll to position [120, 0]
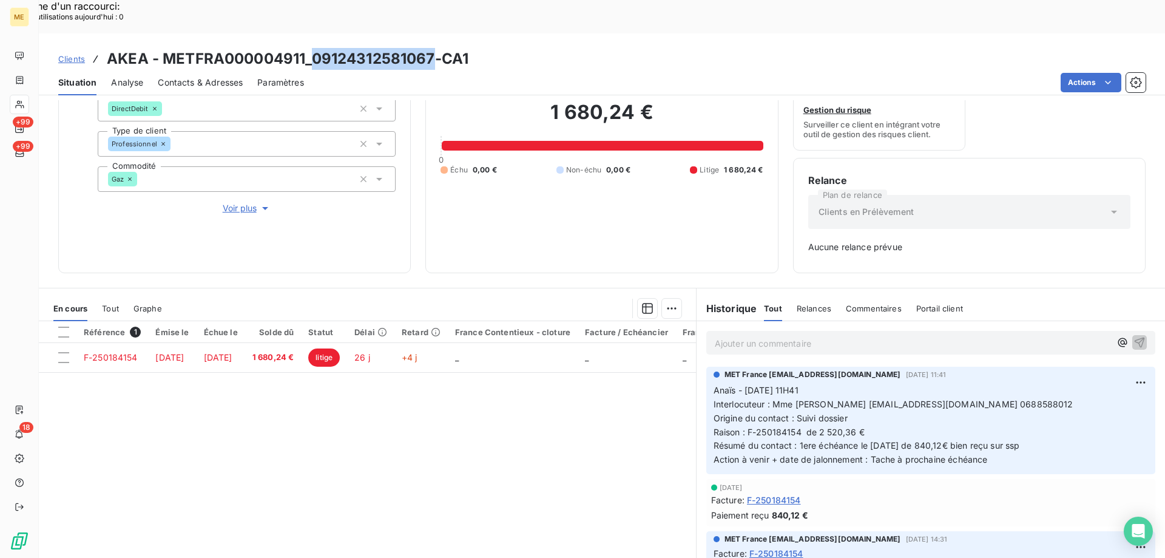
drag, startPoint x: 431, startPoint y: 27, endPoint x: 314, endPoint y: 26, distance: 117.1
click at [314, 48] on h3 "AKEA - METFRA000004911_09124312581067-CA1" at bounding box center [288, 59] width 362 height 22
copy h3 "09124312581067"
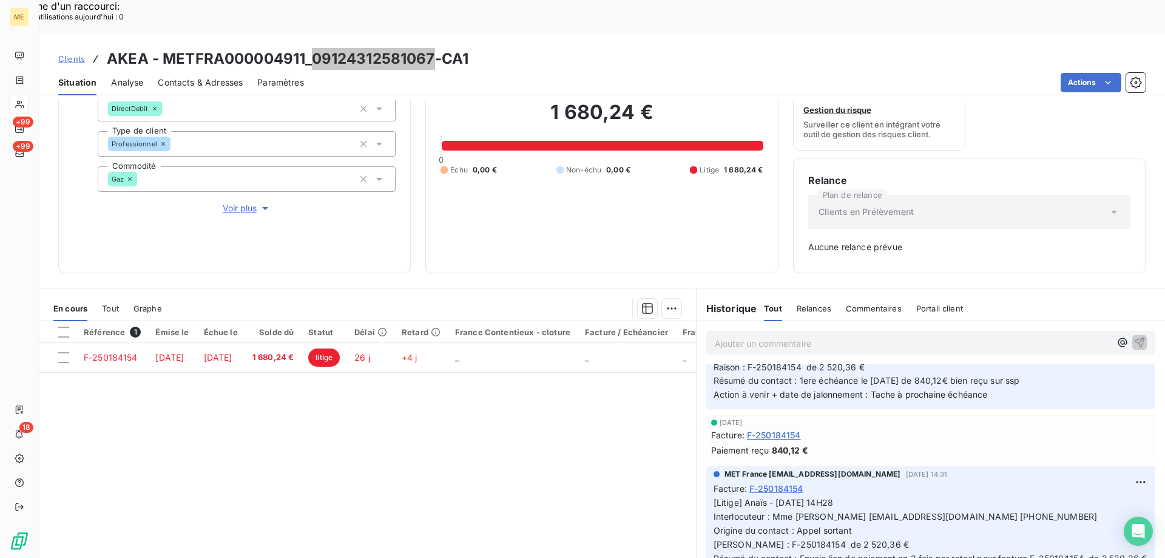
scroll to position [0, 0]
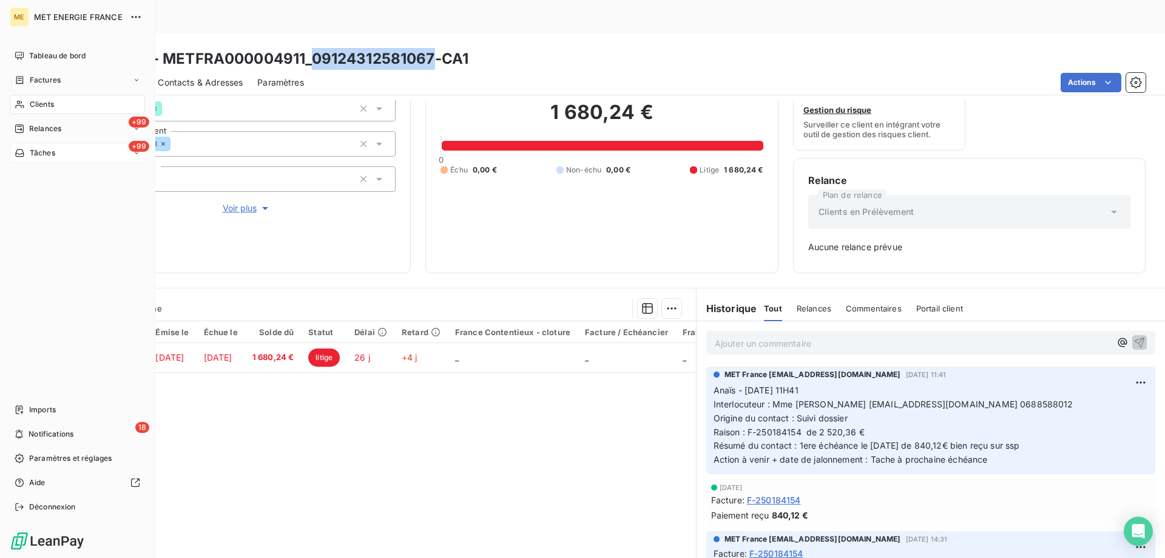
click at [28, 154] on div "Tâches" at bounding box center [35, 152] width 41 height 11
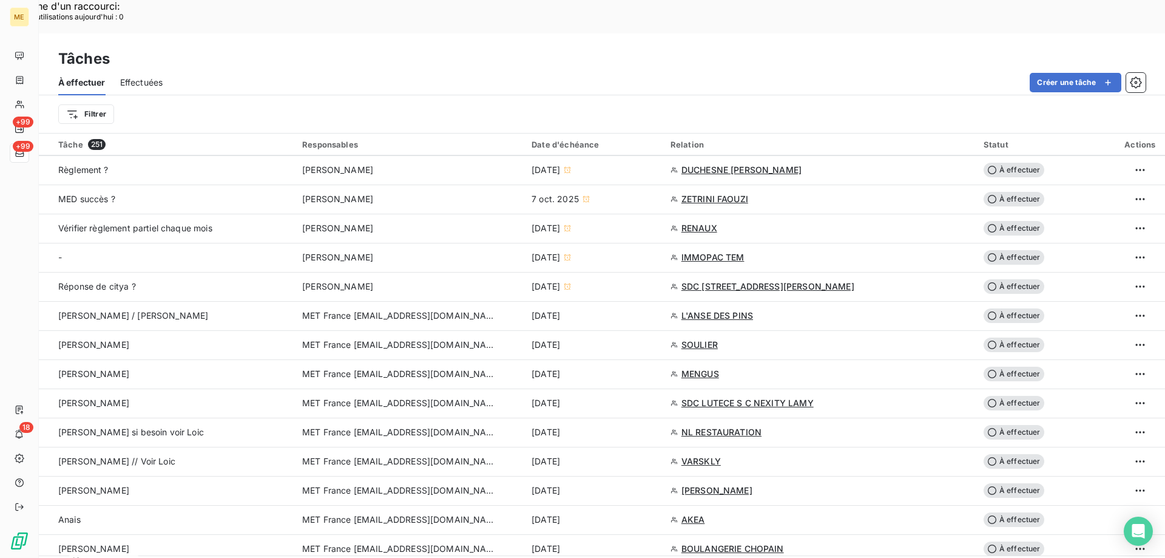
scroll to position [667, 0]
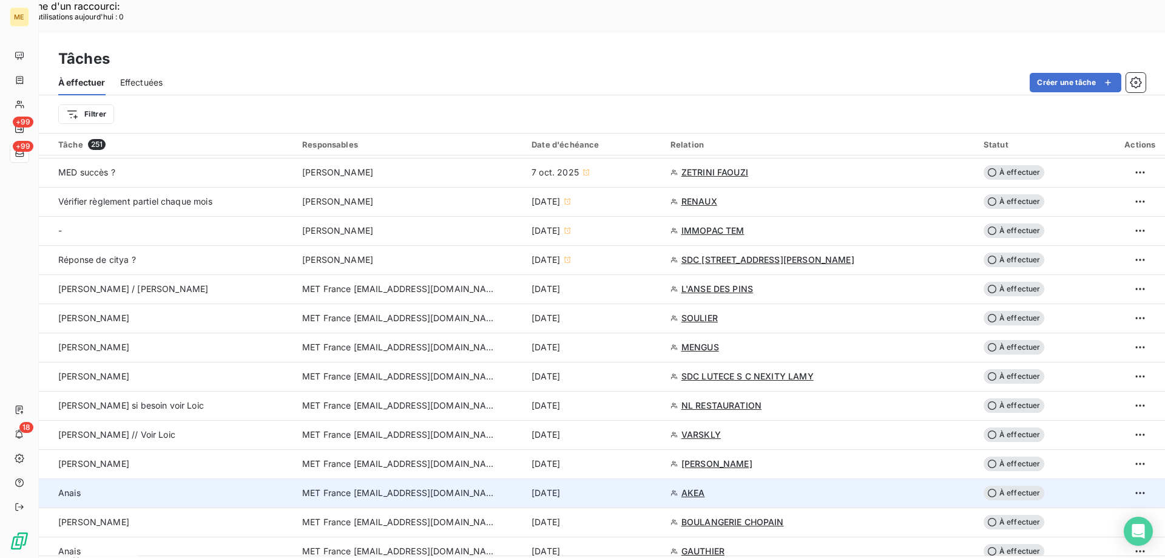
click at [629, 487] on div "[DATE]" at bounding box center [594, 493] width 124 height 12
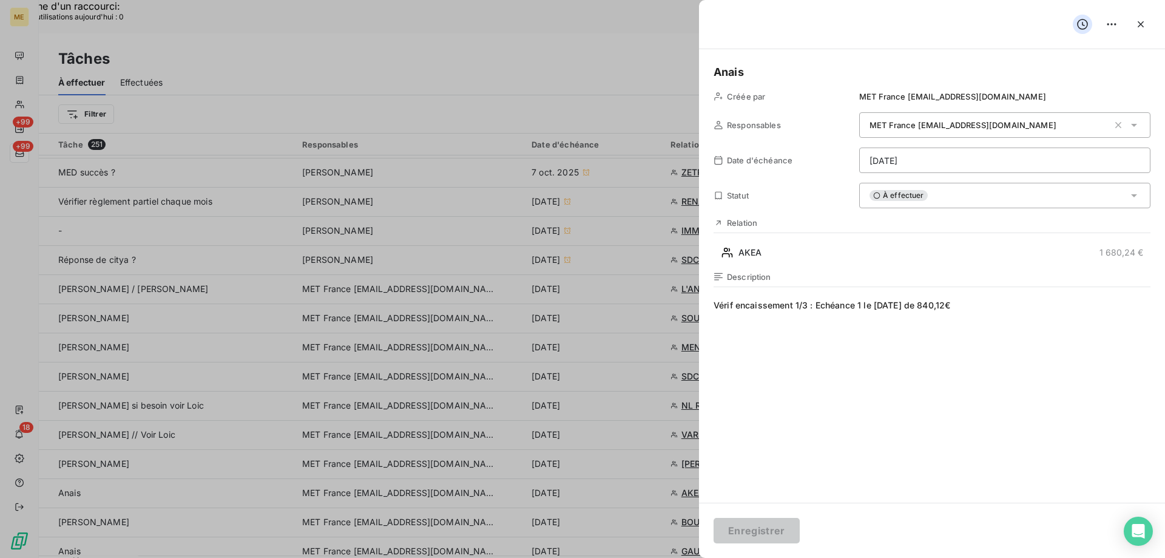
click at [966, 189] on div "À effectuer" at bounding box center [1004, 195] width 291 height 25
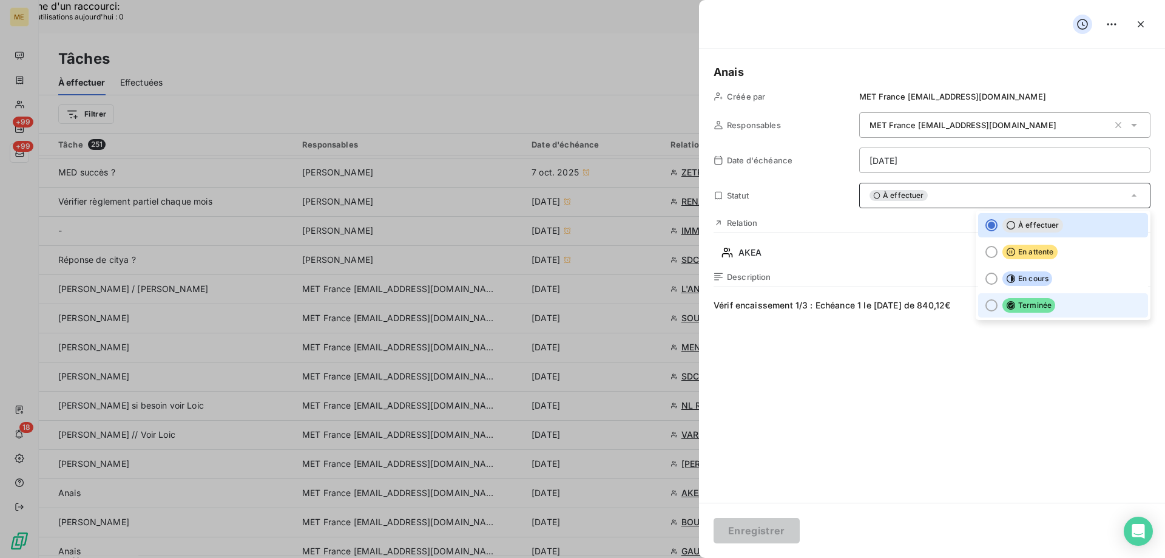
click at [1040, 306] on span "Terminée" at bounding box center [1028, 305] width 53 height 15
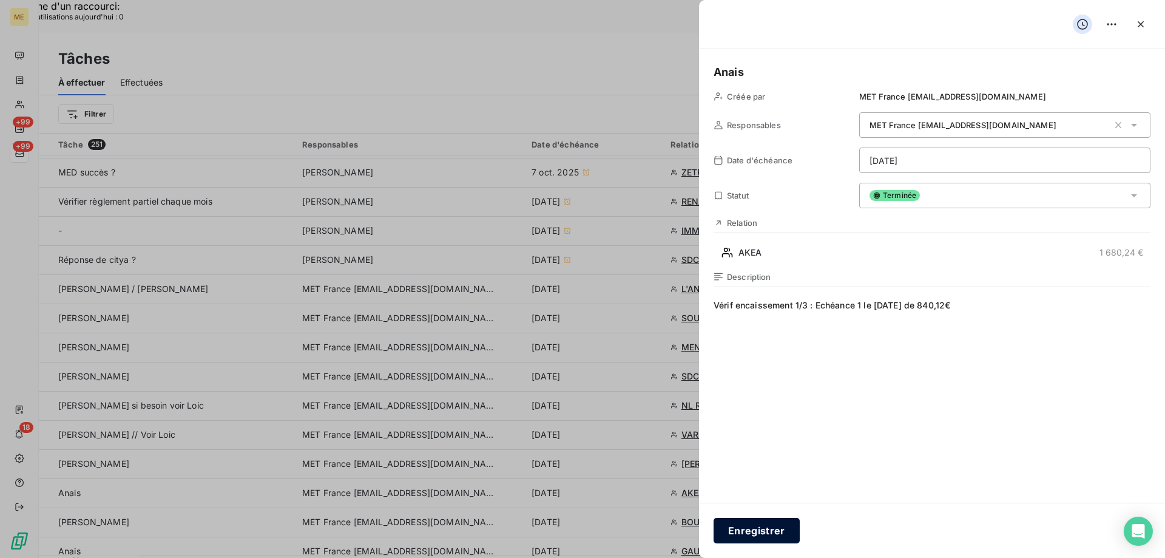
click at [761, 528] on button "Enregistrer" at bounding box center [757, 530] width 86 height 25
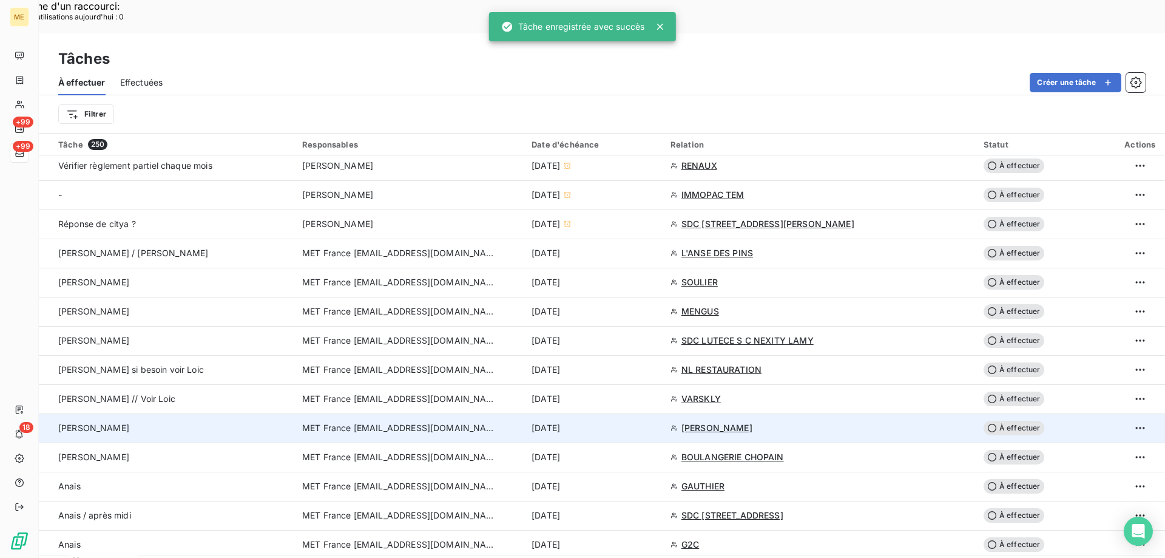
scroll to position [728, 0]
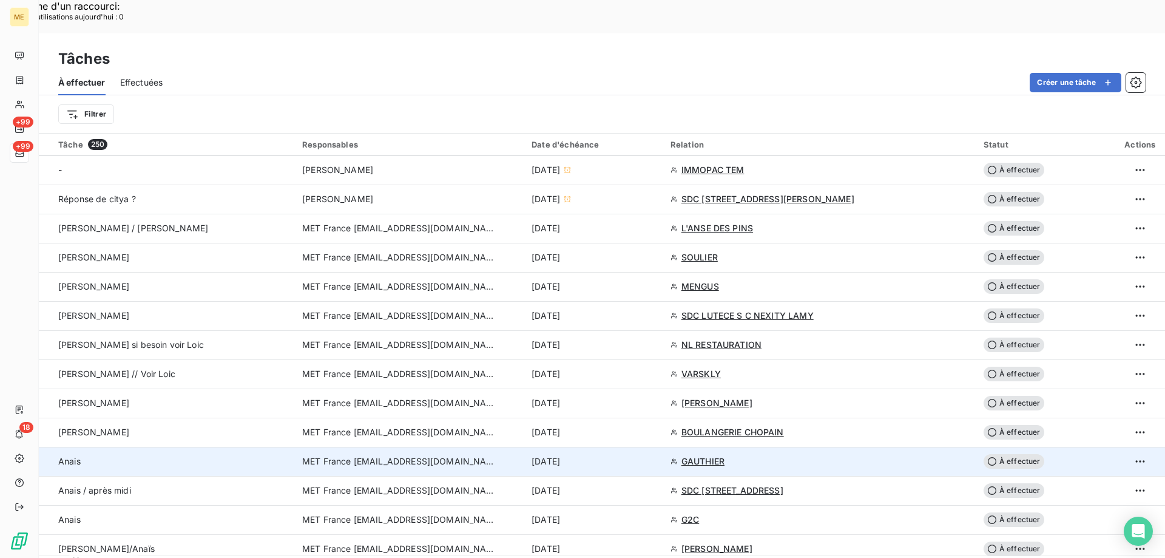
click at [634, 455] on div "[DATE]" at bounding box center [594, 461] width 124 height 12
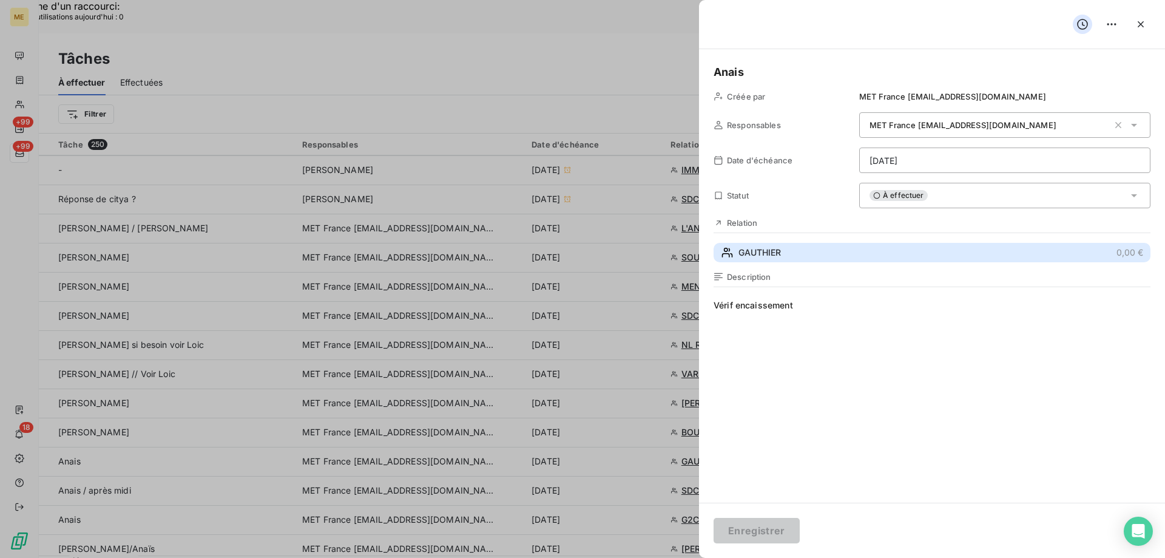
click at [820, 250] on button "GAUTHIER 0,00 €" at bounding box center [932, 252] width 437 height 19
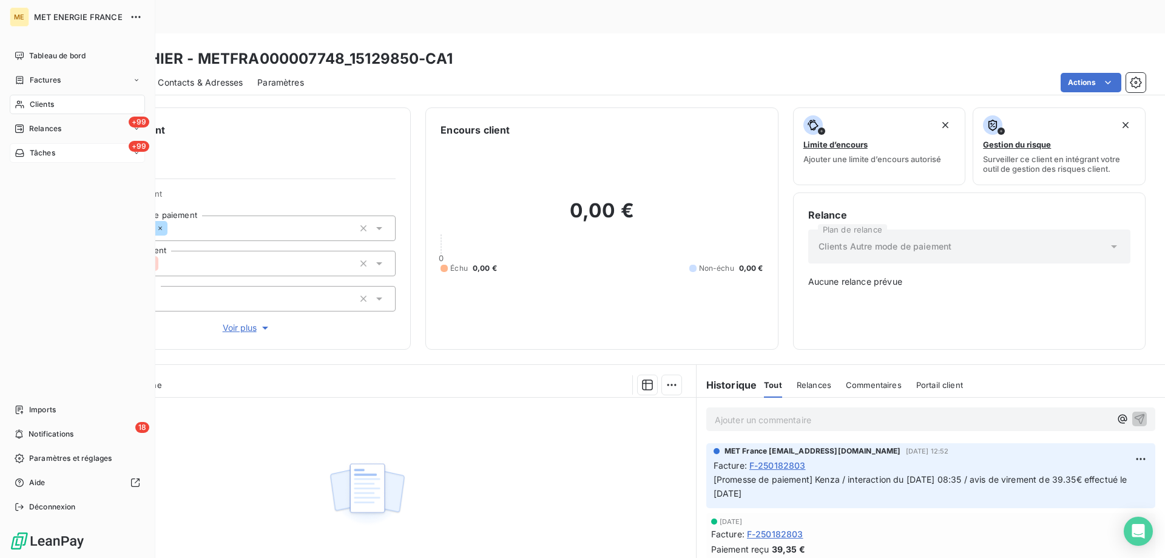
click at [26, 150] on div "Tâches" at bounding box center [35, 152] width 41 height 11
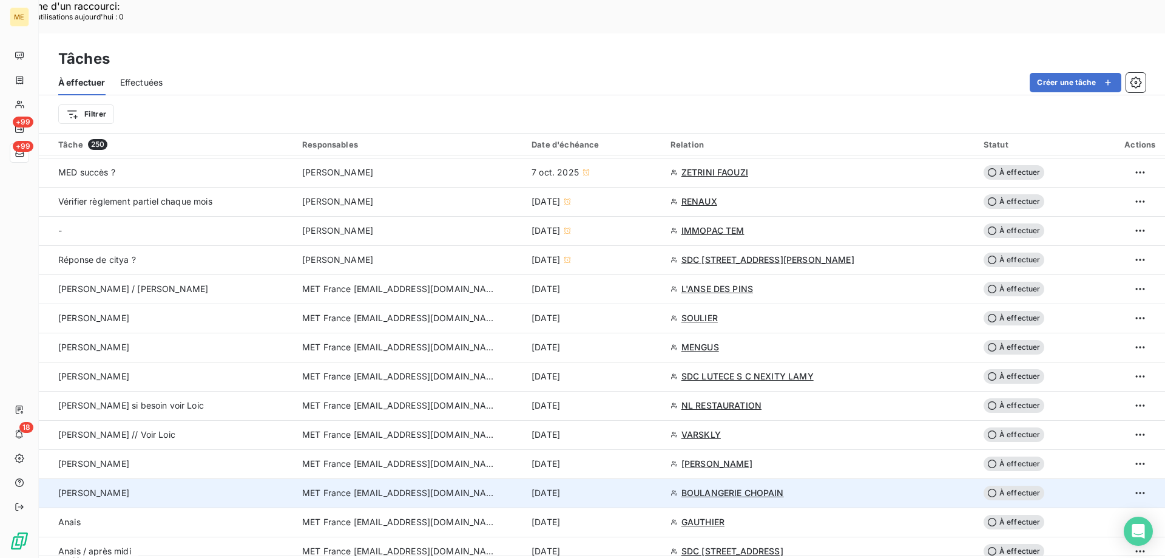
scroll to position [789, 0]
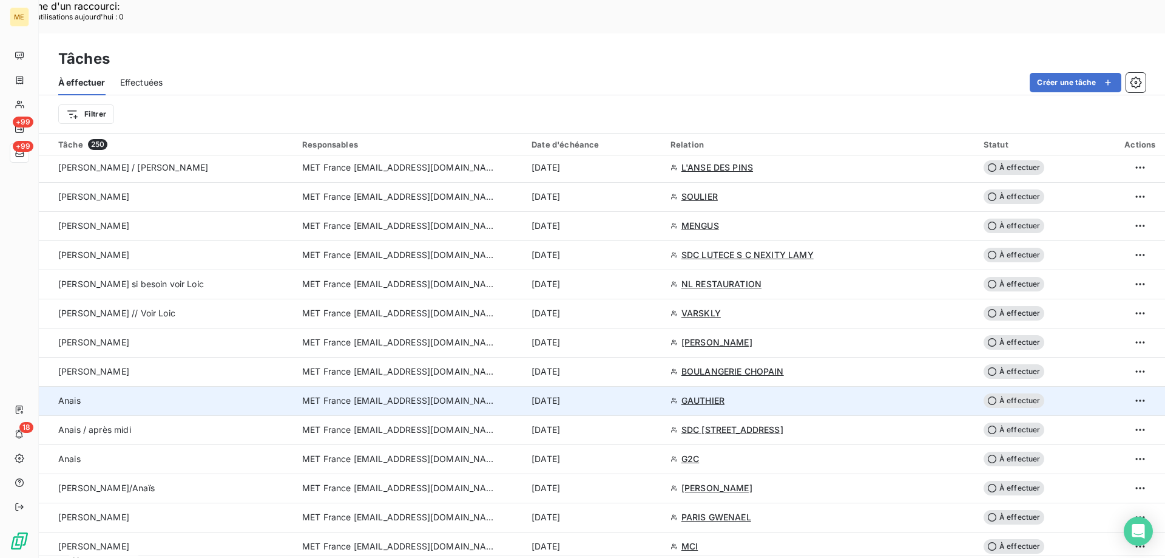
click at [652, 394] on div "[DATE]" at bounding box center [594, 400] width 124 height 12
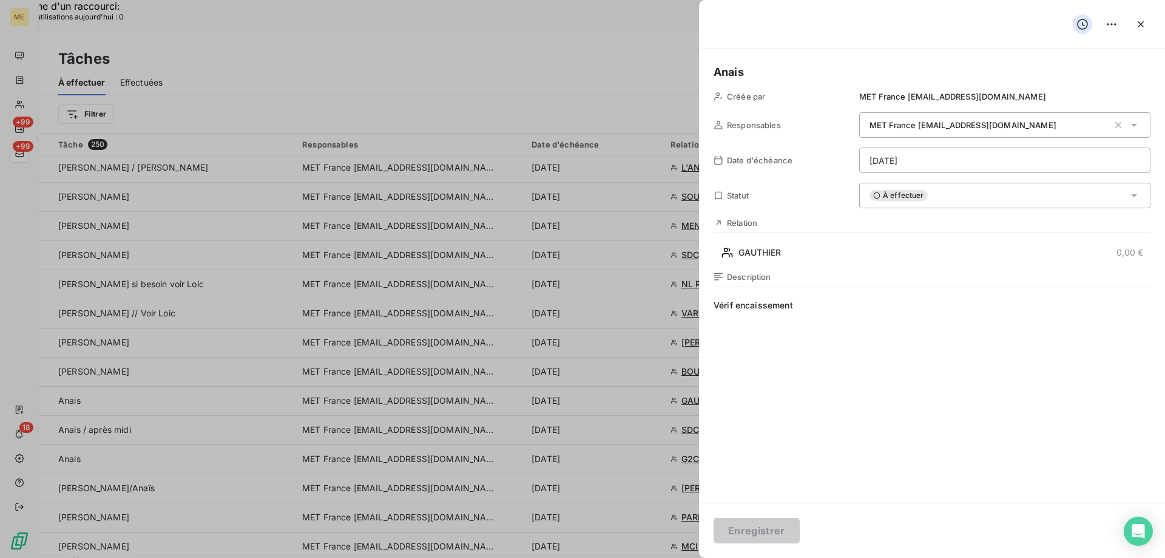
click at [943, 196] on div "À effectuer" at bounding box center [1004, 195] width 291 height 25
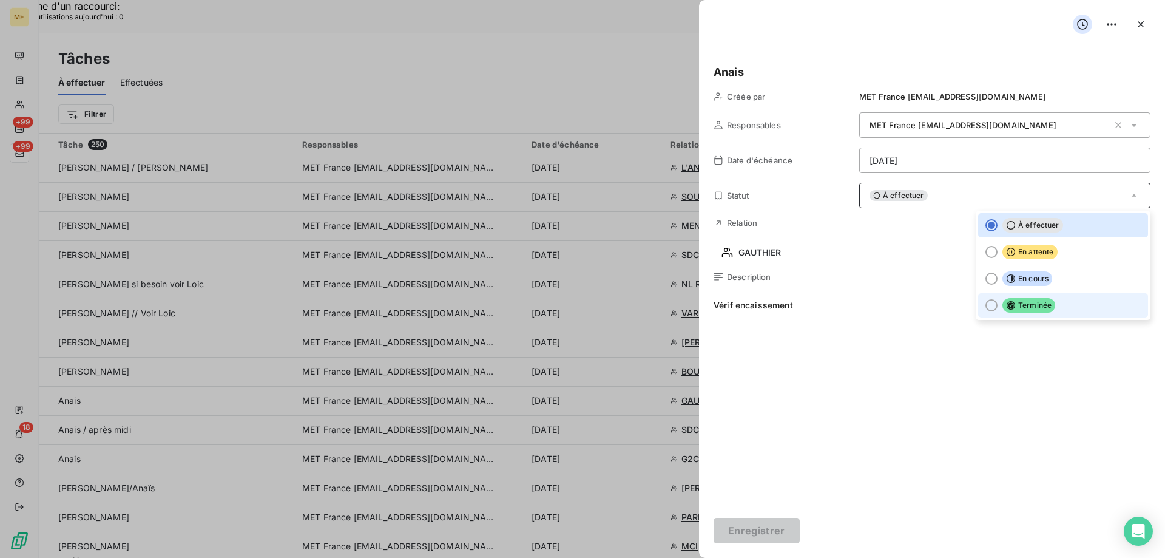
click at [1054, 306] on li "Terminée" at bounding box center [1063, 305] width 170 height 24
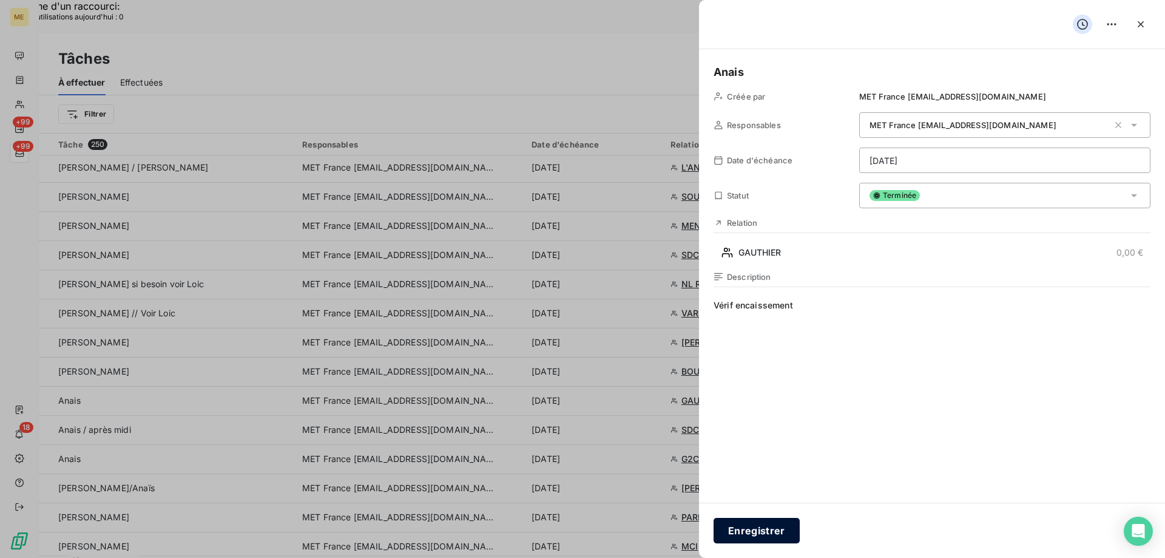
click at [761, 526] on button "Enregistrer" at bounding box center [757, 530] width 86 height 25
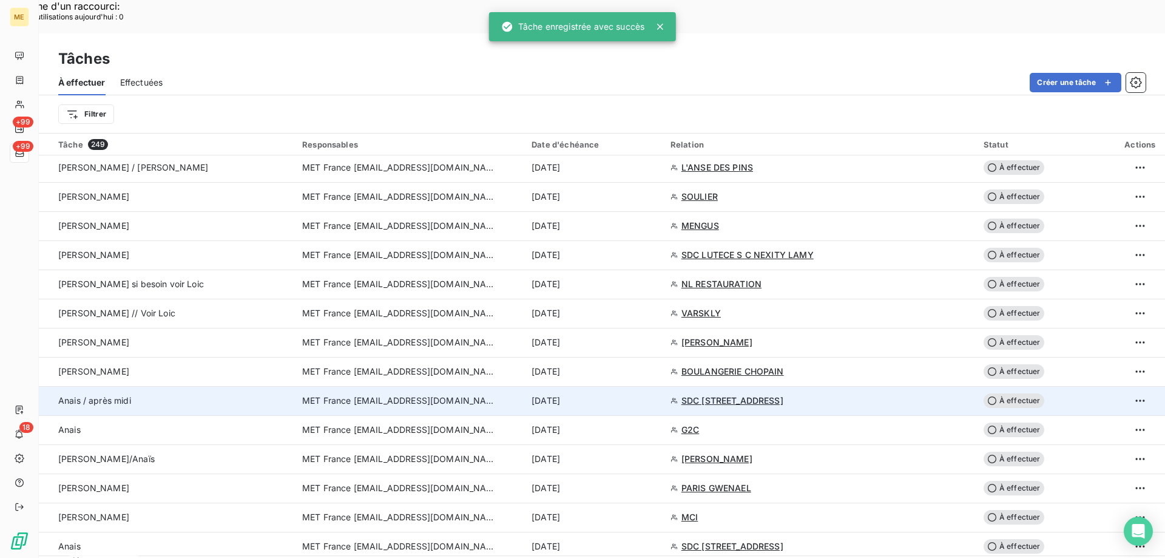
click at [647, 394] on div "[DATE]" at bounding box center [594, 400] width 124 height 12
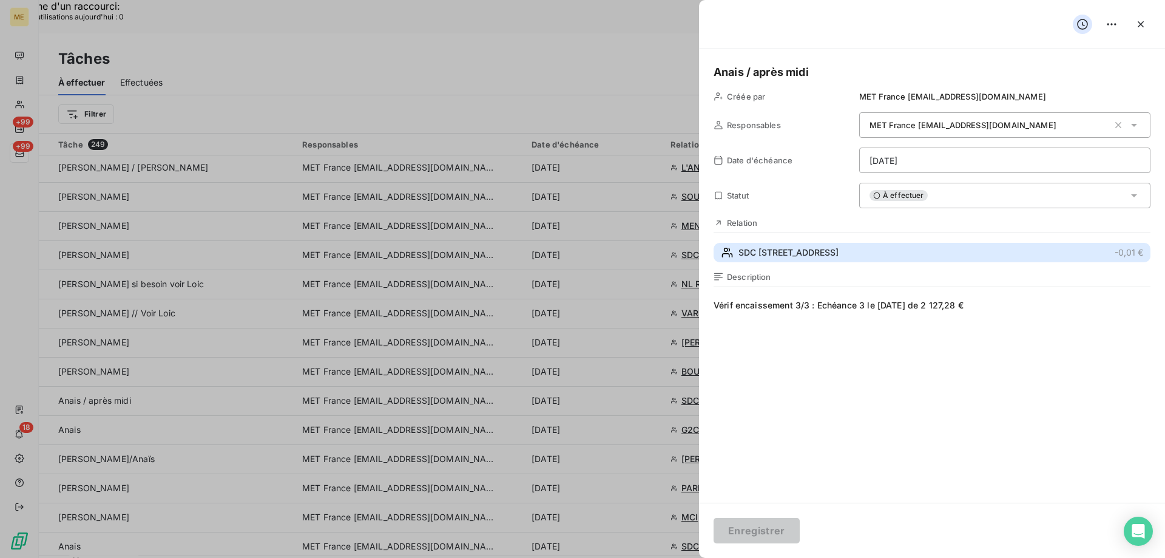
click at [865, 253] on button "SDC 13 , RUE DE LORRAINE -0,01 €" at bounding box center [932, 252] width 437 height 19
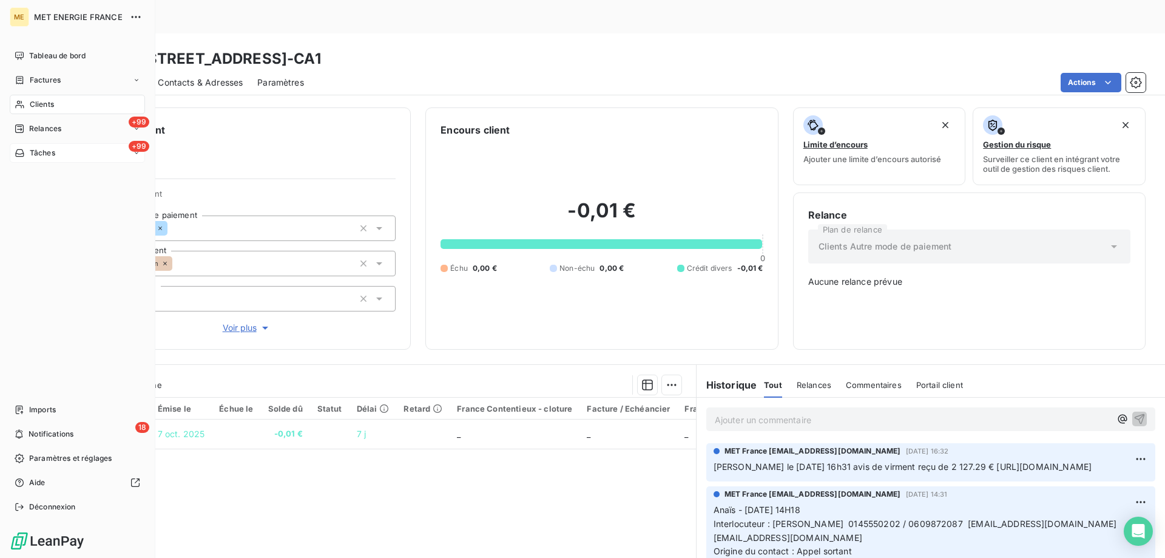
click at [25, 149] on div "Tâches" at bounding box center [35, 152] width 41 height 11
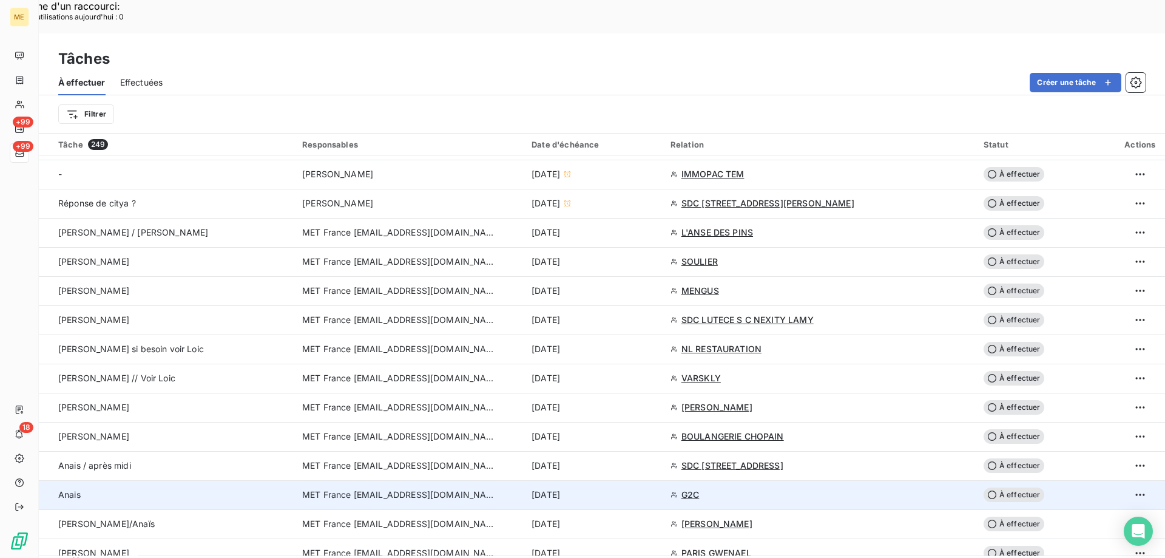
scroll to position [728, 0]
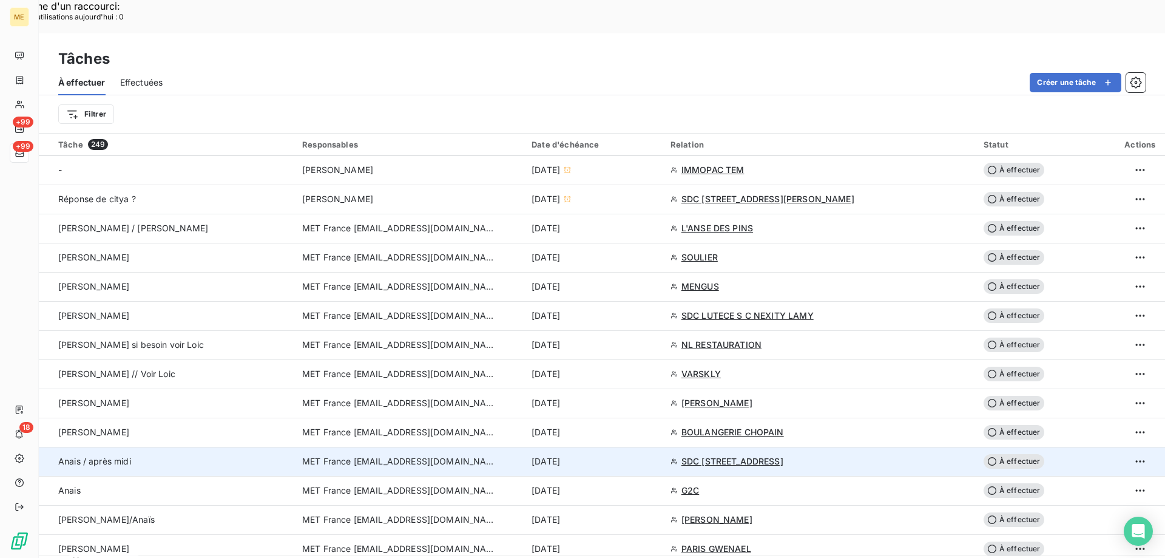
click at [613, 455] on div "[DATE]" at bounding box center [594, 461] width 124 height 12
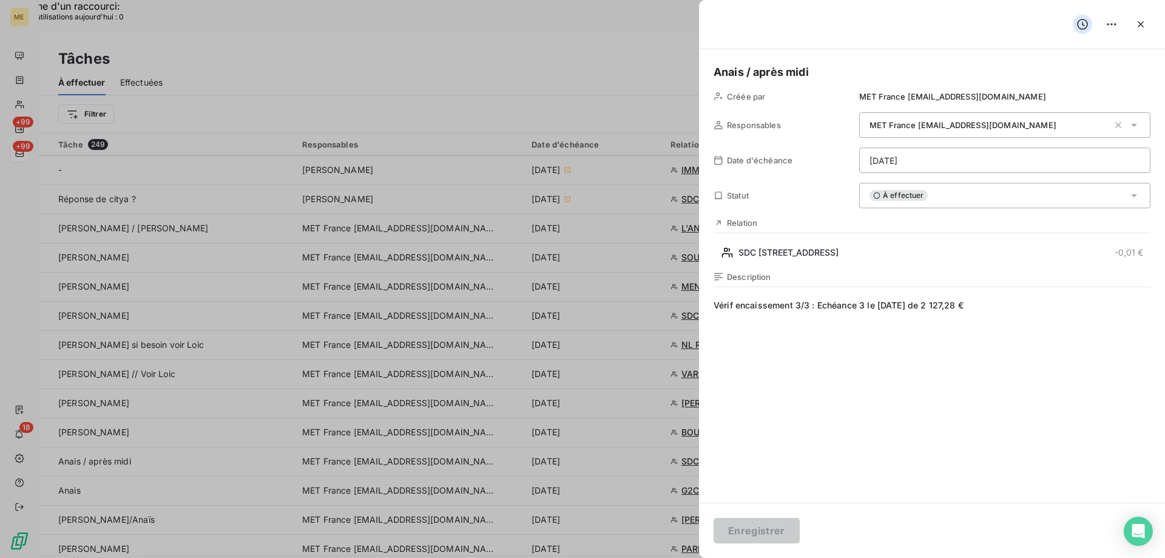
click at [971, 205] on div "À effectuer" at bounding box center [1004, 195] width 291 height 25
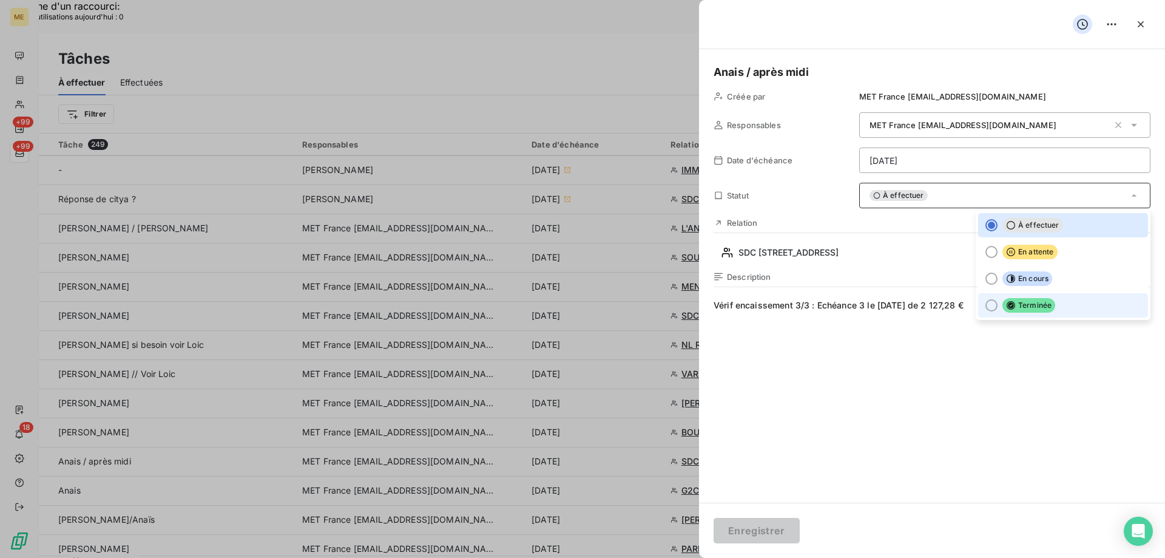
click at [1010, 309] on span "Terminée" at bounding box center [1028, 305] width 53 height 15
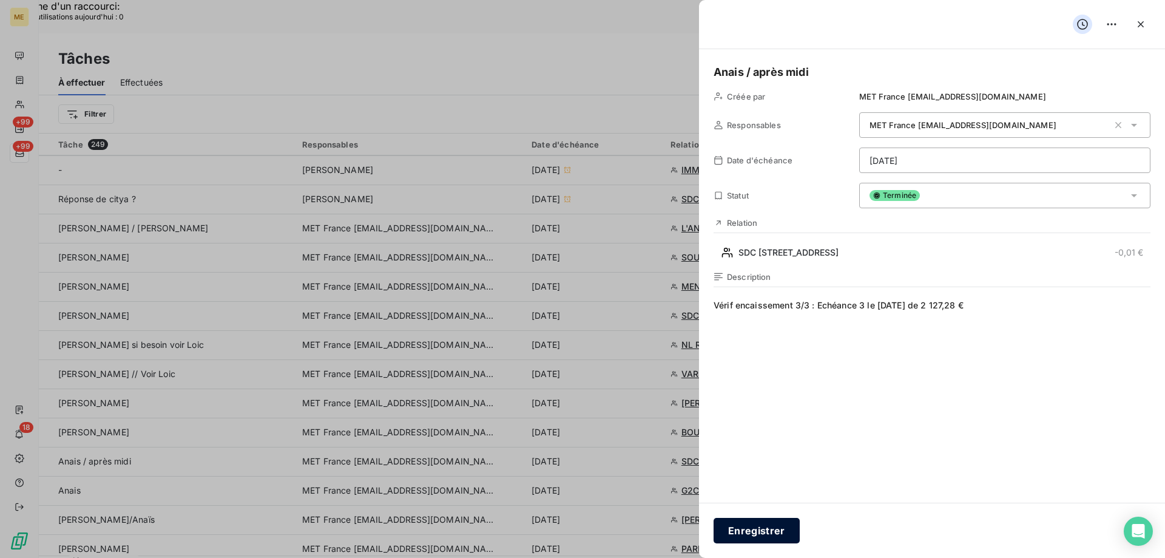
click at [751, 533] on button "Enregistrer" at bounding box center [757, 530] width 86 height 25
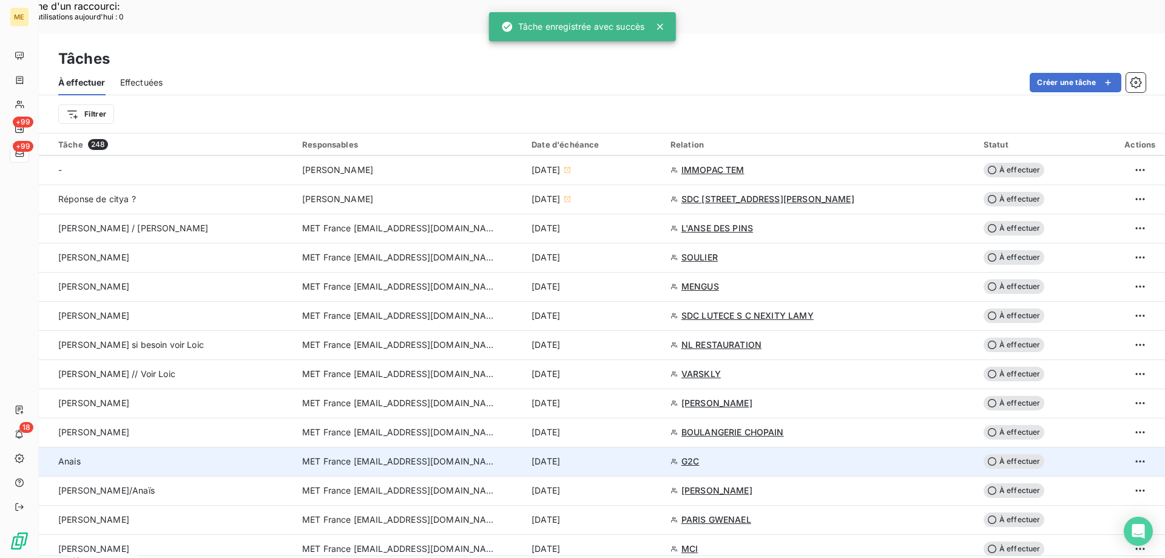
click at [635, 455] on div "[DATE]" at bounding box center [594, 461] width 124 height 12
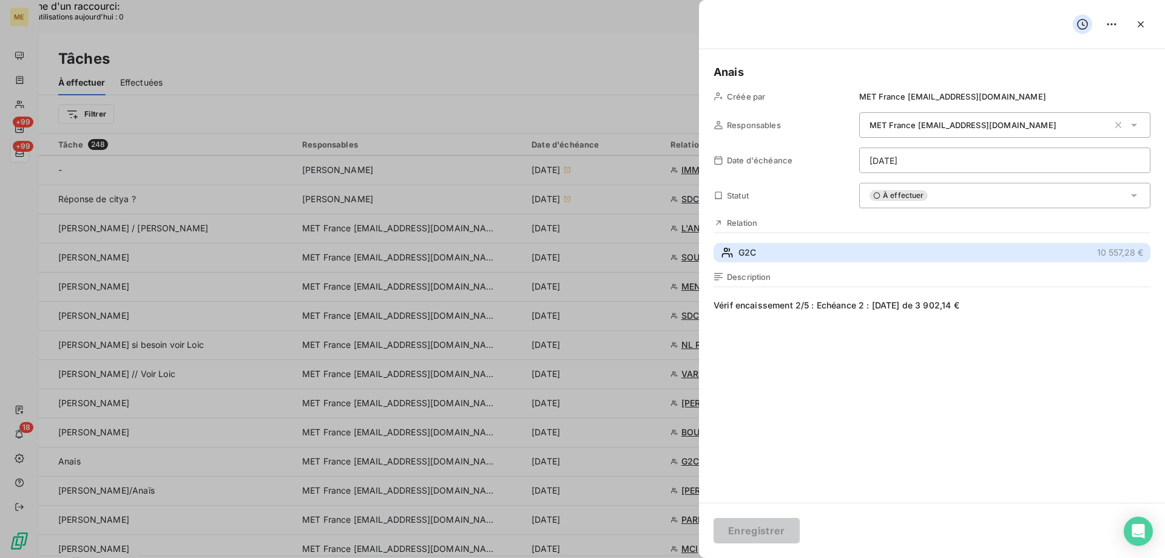
click at [834, 257] on button "G2C 10 557,28 €" at bounding box center [932, 252] width 437 height 19
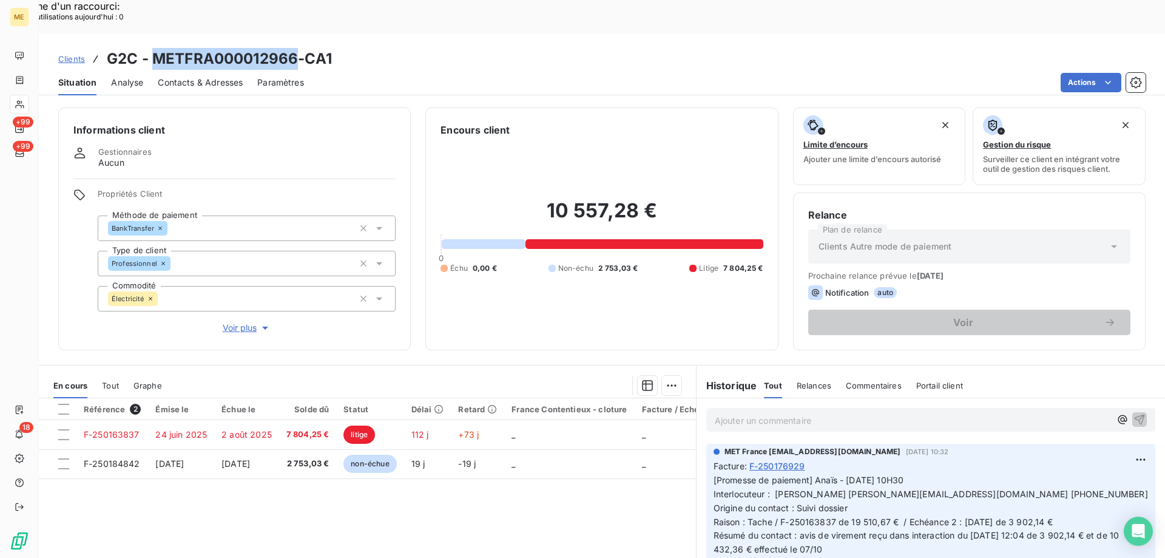
drag, startPoint x: 295, startPoint y: 23, endPoint x: 153, endPoint y: 23, distance: 142.0
click at [153, 48] on h3 "G2C - METFRA000012966-CA1" at bounding box center [219, 59] width 225 height 22
copy h3 "METFRA000012966"
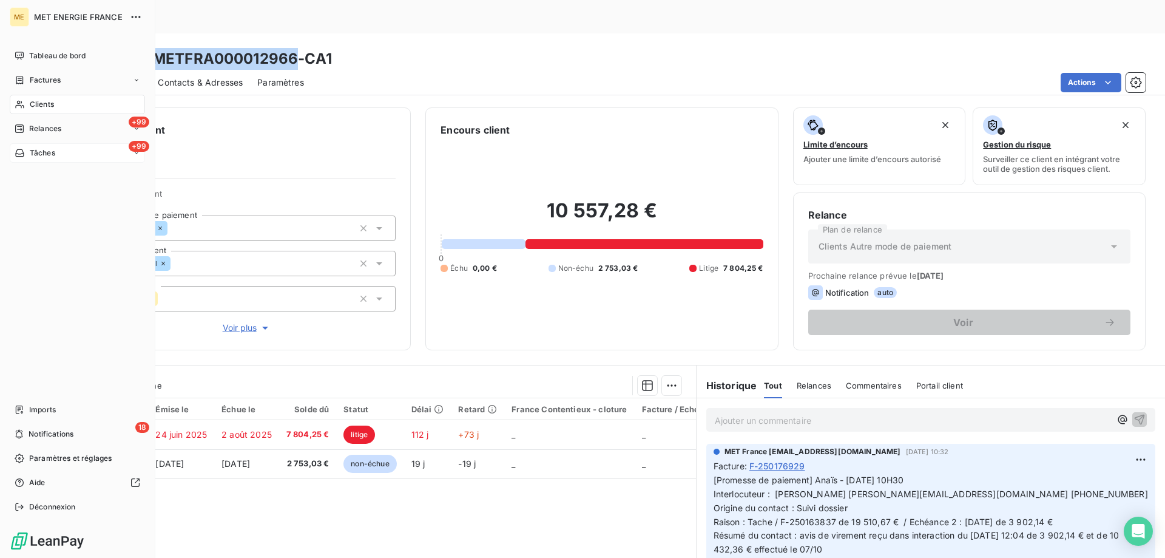
click at [33, 156] on span "Tâches" at bounding box center [42, 152] width 25 height 11
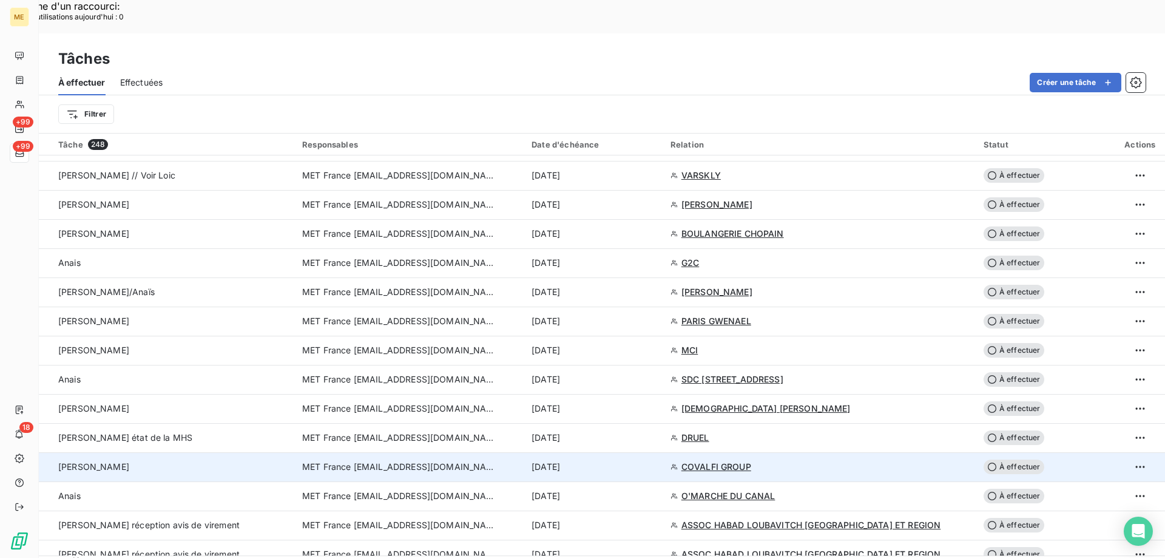
scroll to position [971, 0]
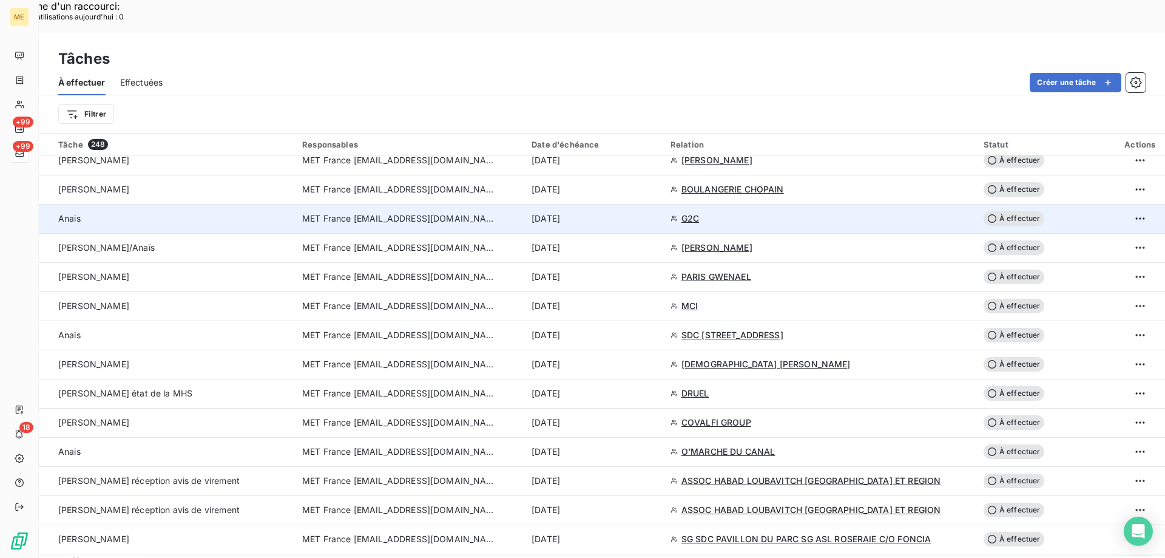
click at [656, 212] on div "[DATE]" at bounding box center [594, 218] width 124 height 12
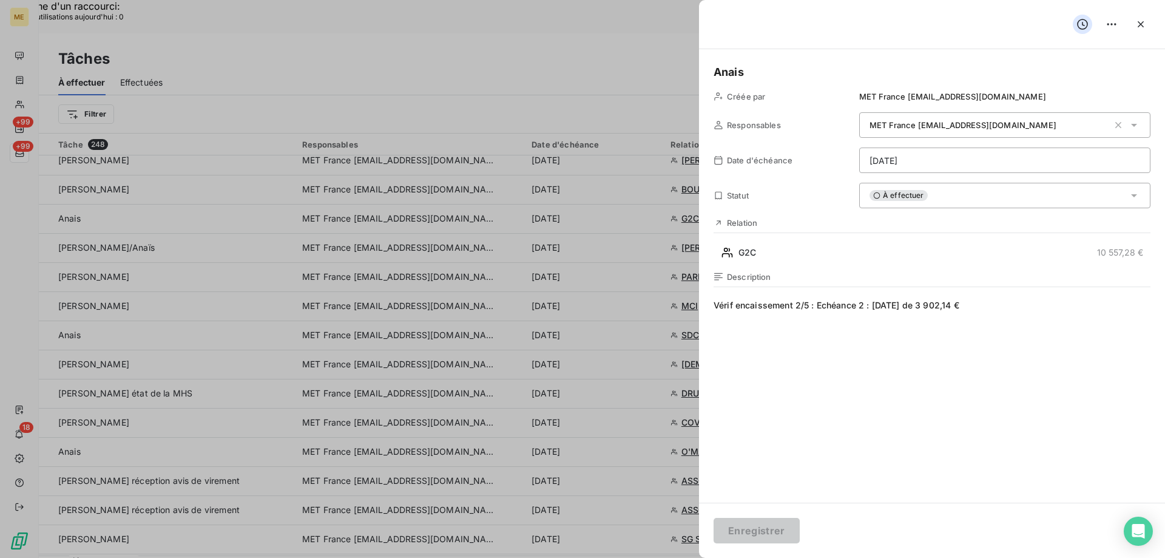
click at [939, 198] on div "À effectuer" at bounding box center [1004, 195] width 291 height 25
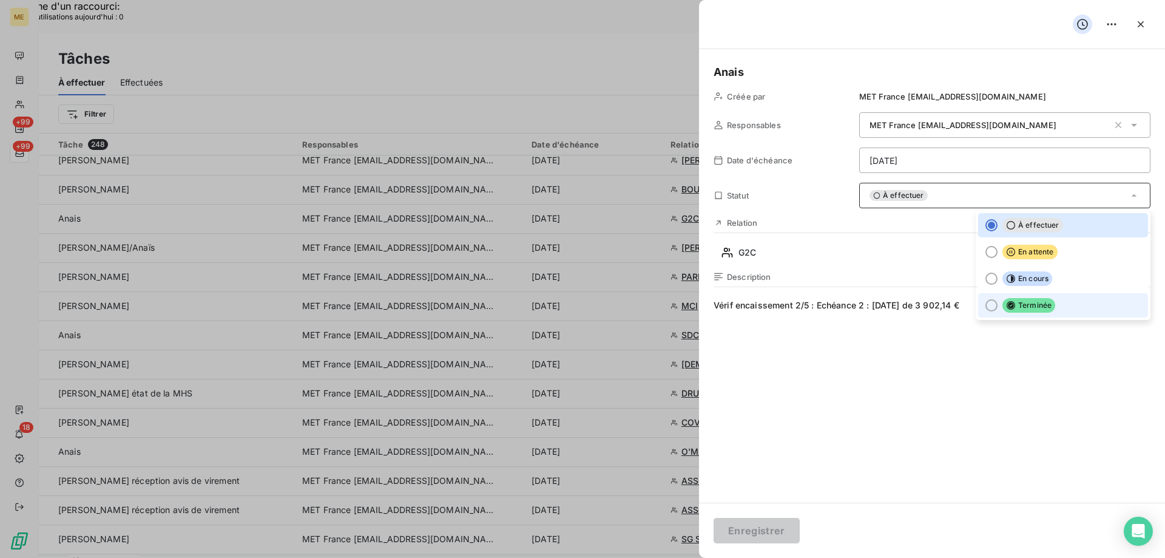
click at [1052, 304] on li "Terminée" at bounding box center [1063, 305] width 170 height 24
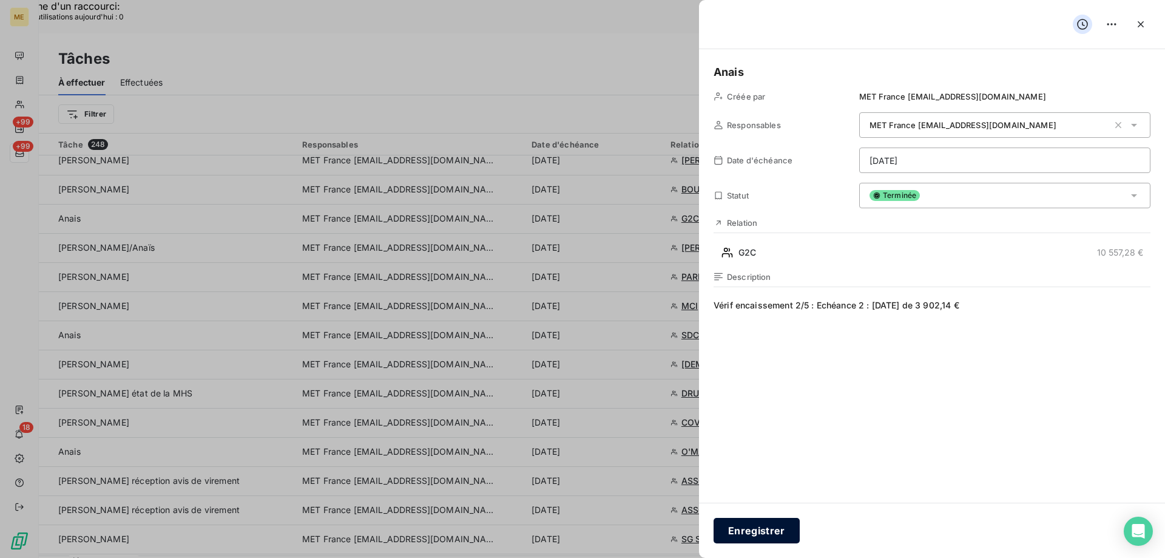
click at [744, 533] on button "Enregistrer" at bounding box center [757, 530] width 86 height 25
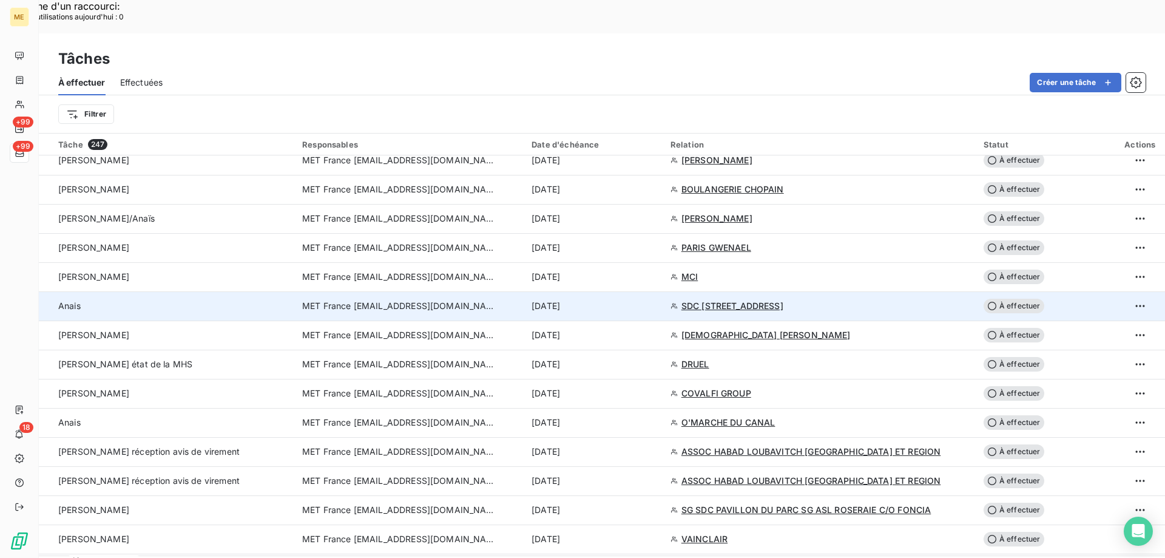
click at [621, 300] on div "[DATE]" at bounding box center [594, 306] width 124 height 12
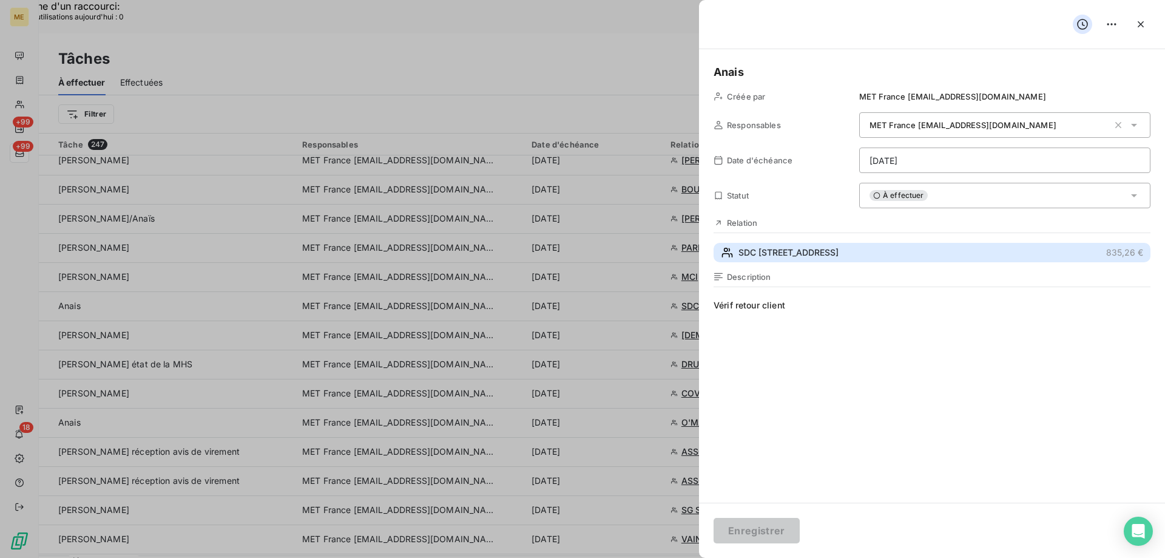
click at [818, 251] on span "SDC 80 RUE DE SEVRES" at bounding box center [788, 252] width 100 height 12
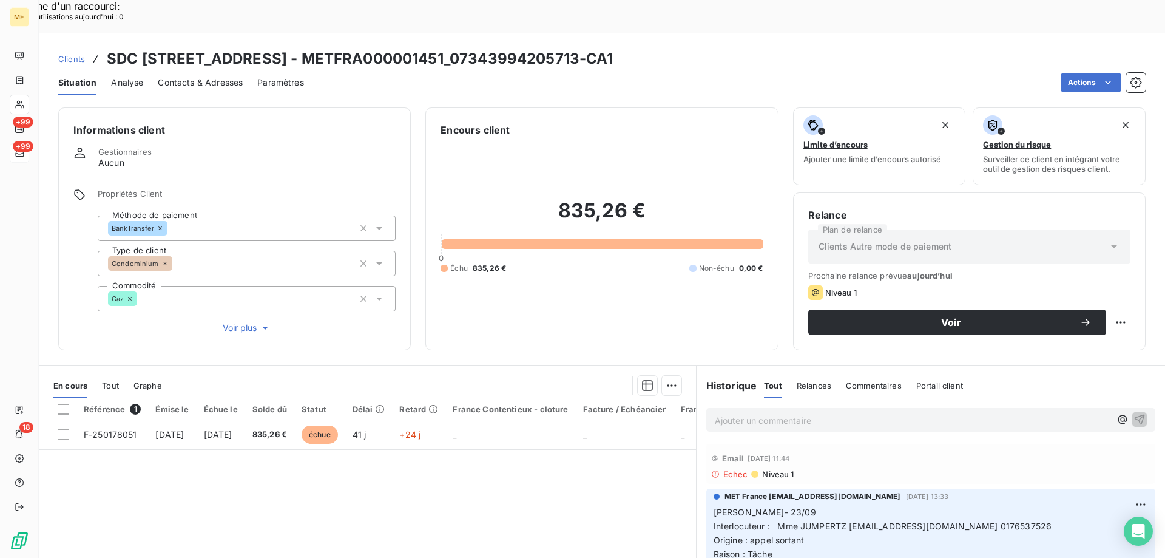
scroll to position [61, 0]
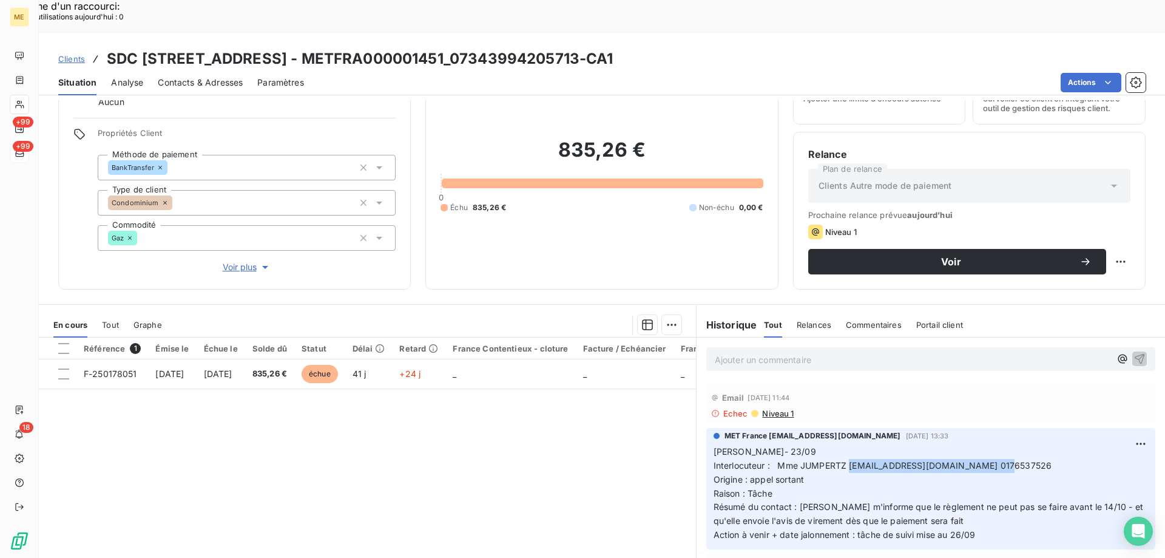
drag, startPoint x: 845, startPoint y: 433, endPoint x: 985, endPoint y: 430, distance: 139.6
click at [985, 460] on span "Interlocuteur : Mme JUMPERTZ catherine.jumpertz@pichet-adb.fr 0176537526" at bounding box center [883, 465] width 339 height 10
copy span "[PERSON_NAME][EMAIL_ADDRESS][DOMAIN_NAME]"
click at [225, 261] on span "Voir plus" at bounding box center [247, 267] width 49 height 12
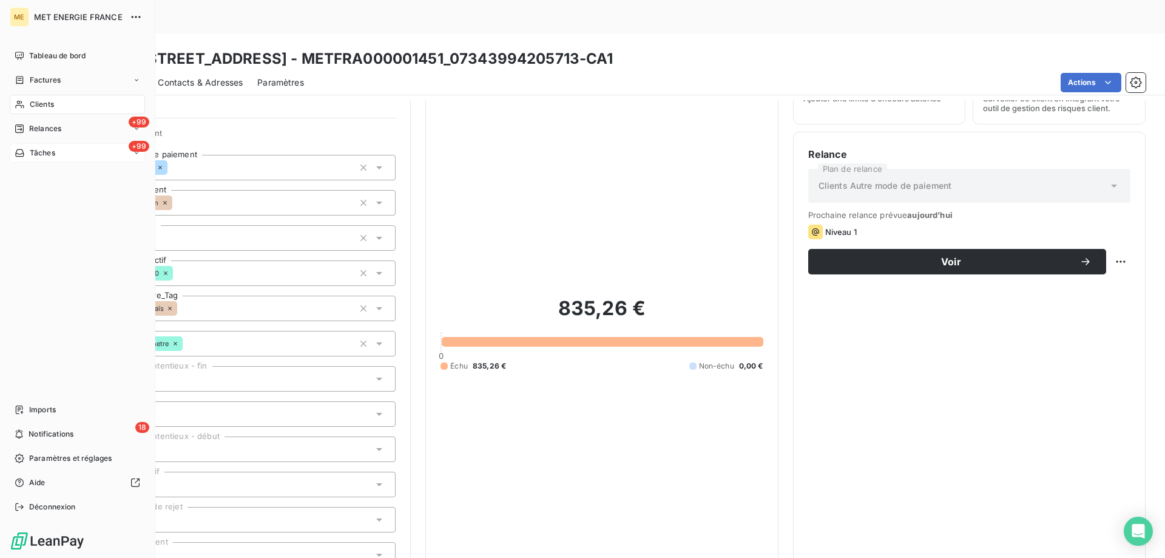
click at [60, 152] on div "+99 Tâches" at bounding box center [77, 152] width 135 height 19
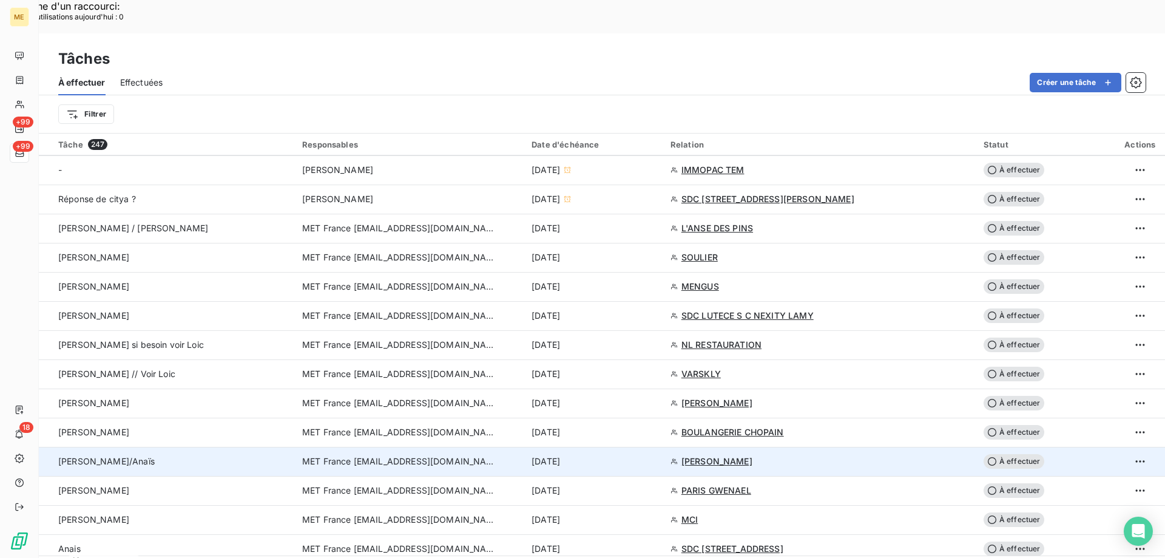
scroll to position [789, 0]
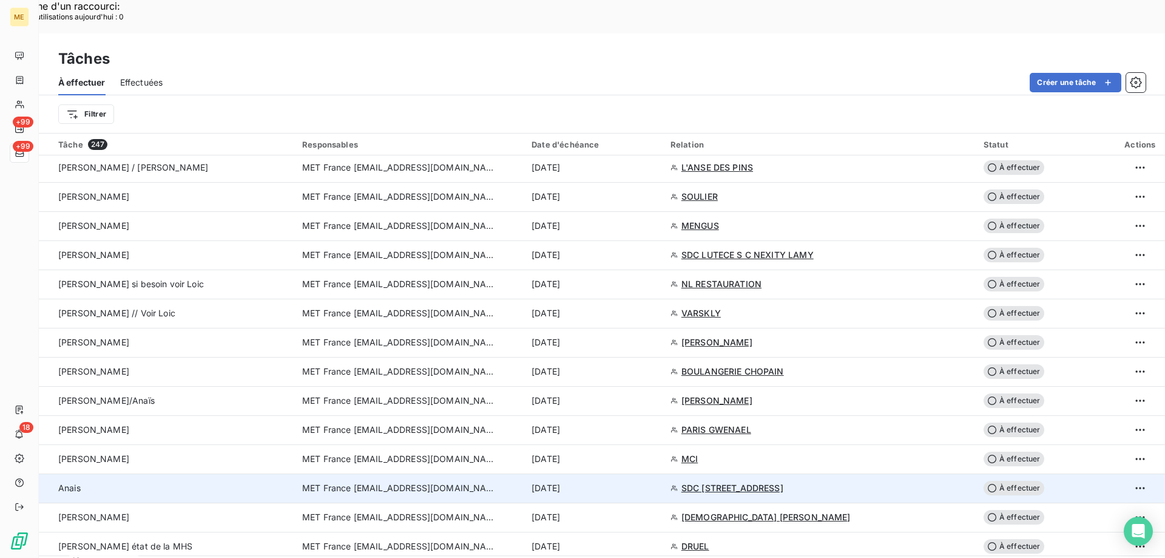
click at [641, 482] on div "[DATE]" at bounding box center [594, 488] width 124 height 12
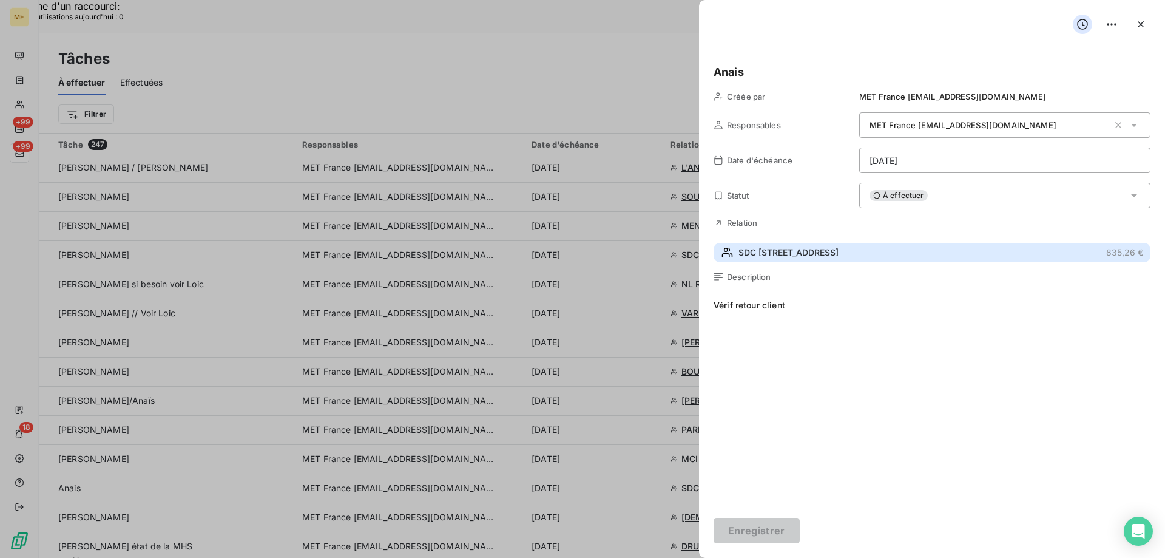
click at [796, 252] on span "SDC 80 RUE DE SEVRES" at bounding box center [788, 252] width 100 height 12
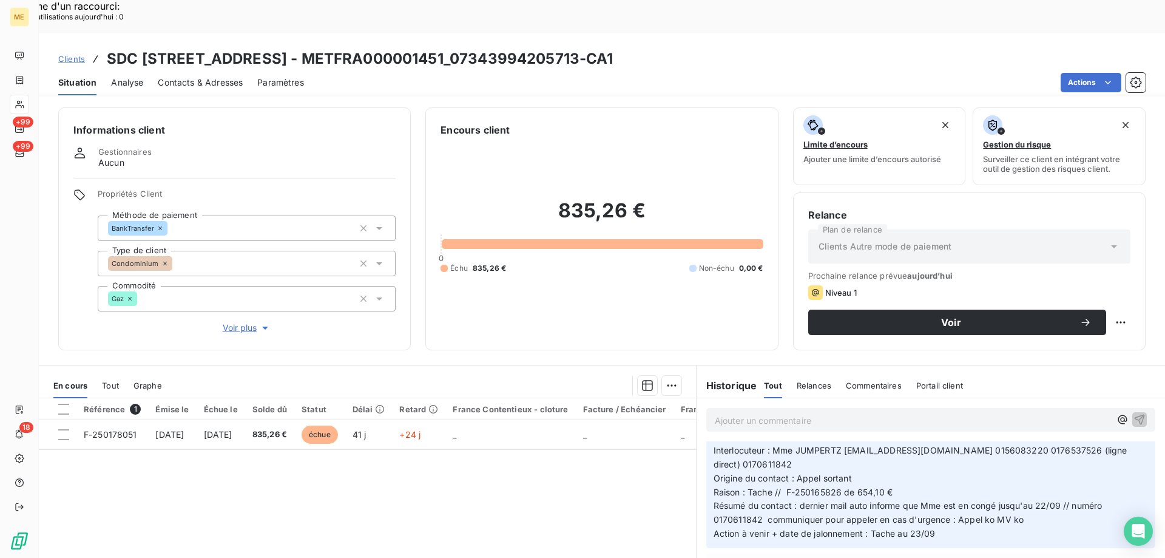
scroll to position [303, 0]
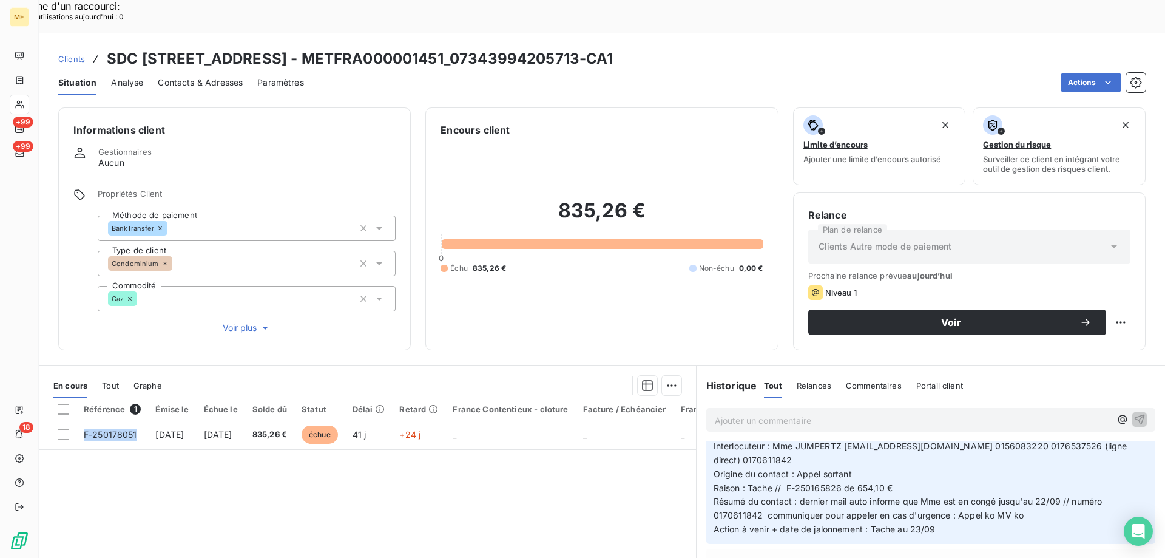
drag, startPoint x: 83, startPoint y: 402, endPoint x: 112, endPoint y: 480, distance: 82.7
click at [109, 481] on div "Référence 1 Émise le Échue le Solde dû Statut Délai Retard France Contentieux -…" at bounding box center [367, 515] width 657 height 234
drag, startPoint x: 557, startPoint y: 175, endPoint x: 664, endPoint y: 175, distance: 107.4
click at [664, 198] on h2 "835,26 €" at bounding box center [602, 216] width 322 height 36
click at [665, 198] on h2 "835,26 €" at bounding box center [602, 216] width 322 height 36
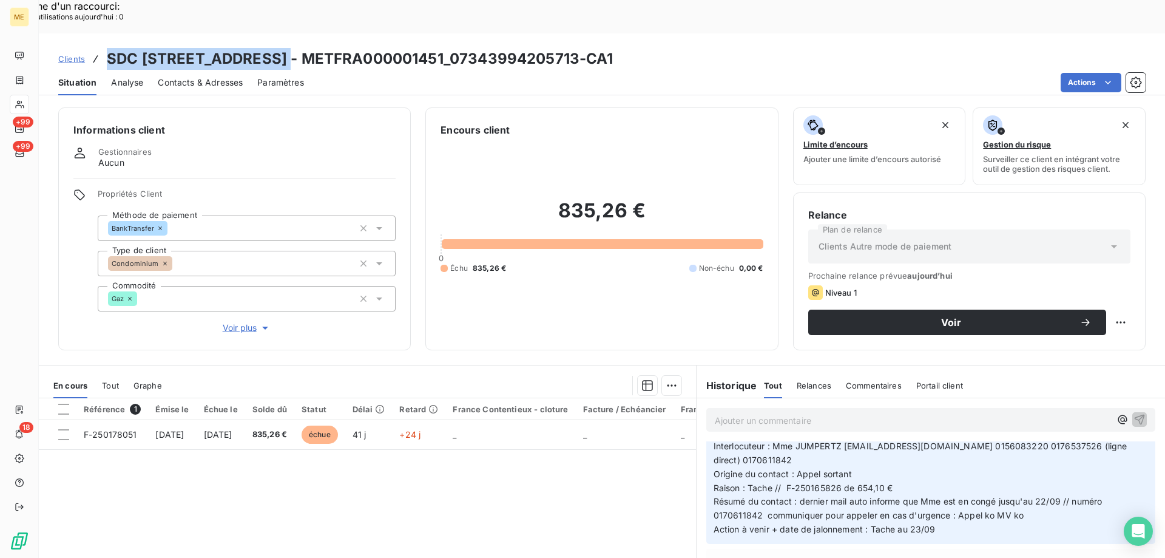
drag, startPoint x: 107, startPoint y: 27, endPoint x: 285, endPoint y: 30, distance: 177.8
click at [285, 48] on div "Clients SDC 80 RUE DE SEVRES - METFRA000001451_07343994205713-CA1" at bounding box center [335, 59] width 555 height 22
drag, startPoint x: 796, startPoint y: 414, endPoint x: 837, endPoint y: 414, distance: 41.3
click at [837, 441] on span "Interlocuteur : Mme JUMPERTZ catherine.jumpertz@pichet-adb.fr 0156083220 017653…" at bounding box center [922, 453] width 416 height 24
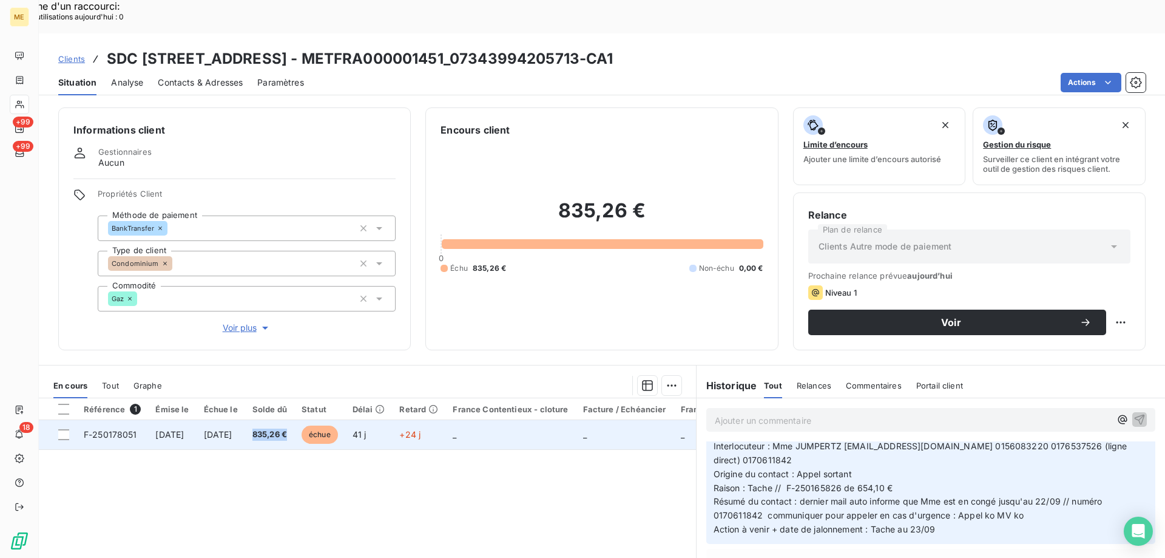
copy span "835,26 €"
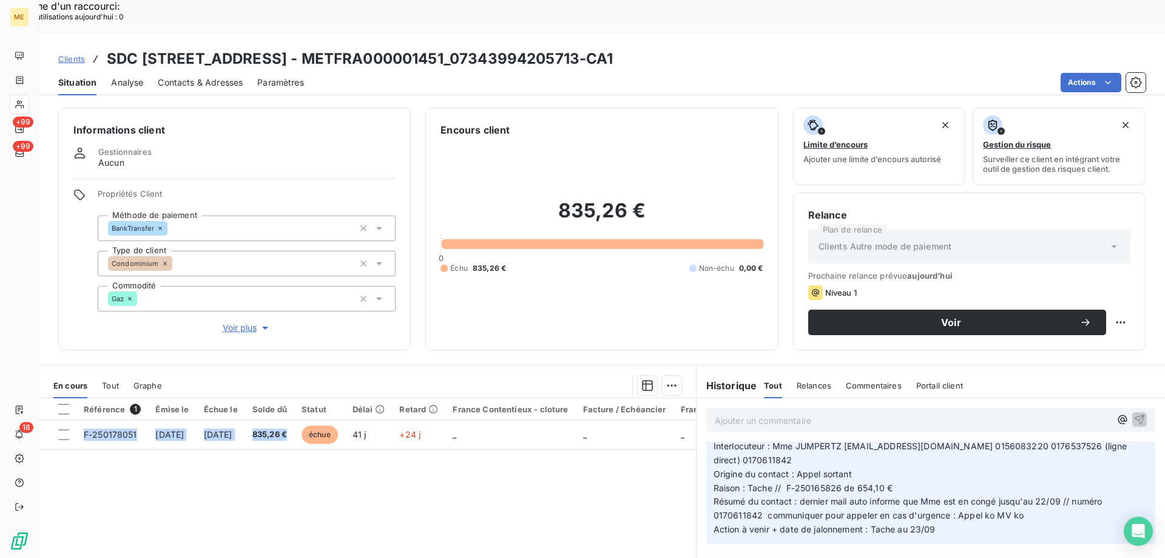
drag, startPoint x: 332, startPoint y: 403, endPoint x: 295, endPoint y: 433, distance: 47.9
click at [295, 433] on div "Référence 1 Émise le Échue le Solde dû Statut Délai Retard France Contentieux -…" at bounding box center [367, 515] width 657 height 234
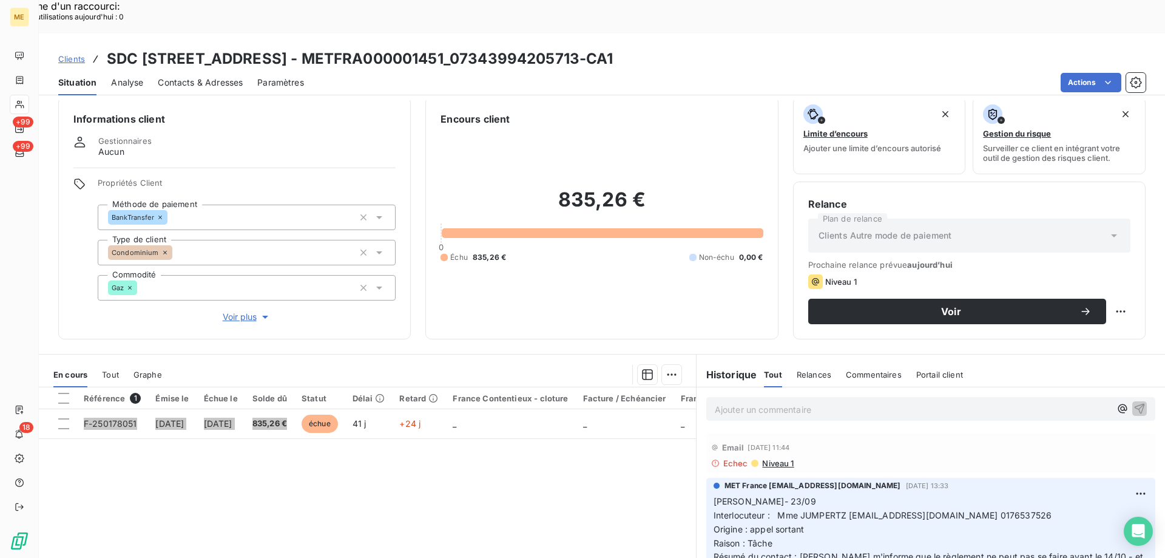
scroll to position [0, 0]
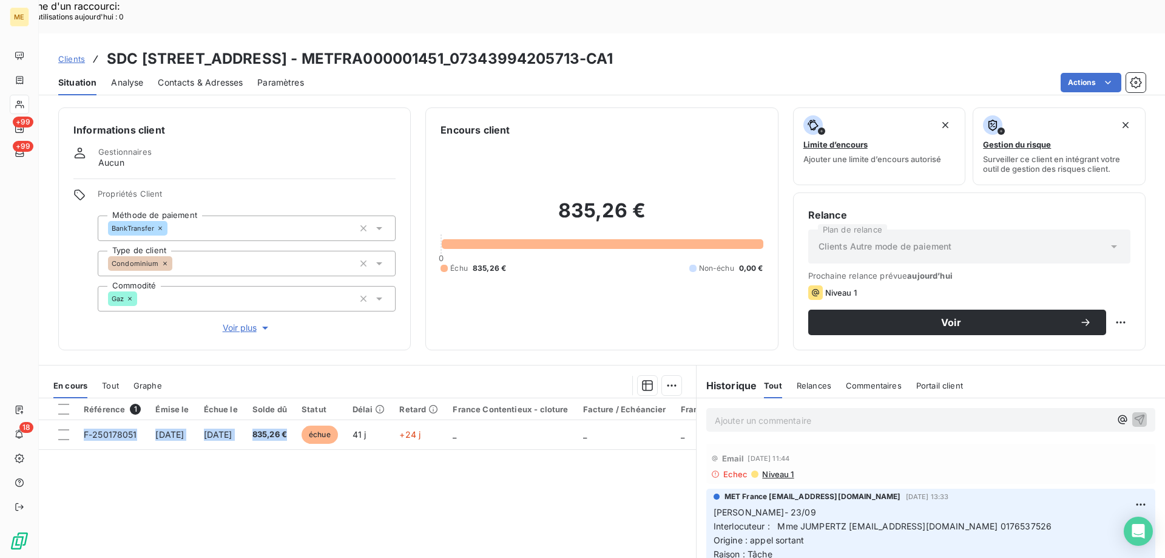
click at [183, 76] on span "Contacts & Adresses" at bounding box center [200, 82] width 85 height 12
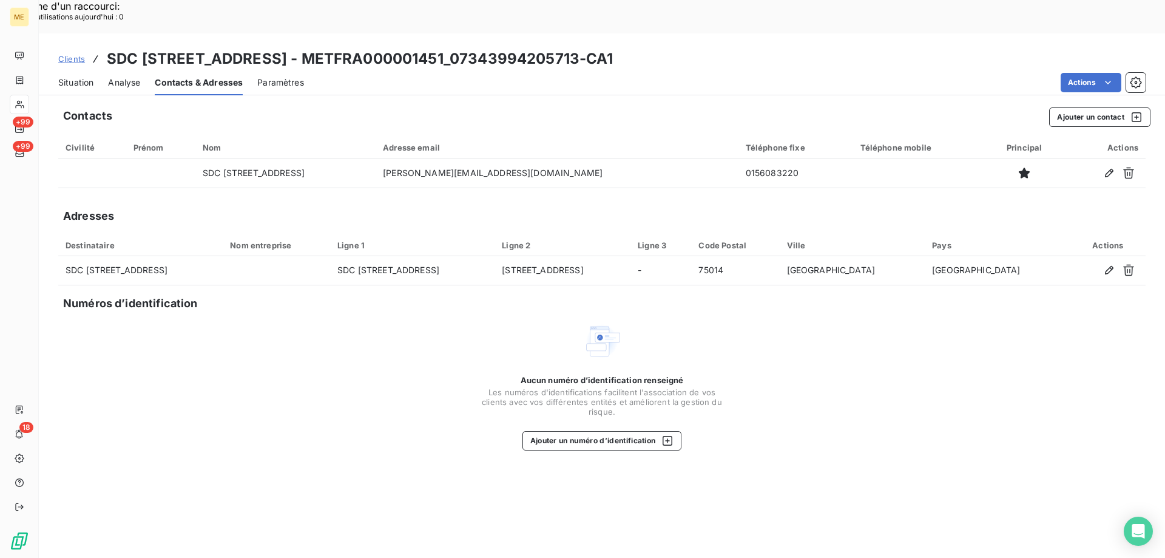
click at [75, 76] on span "Situation" at bounding box center [75, 82] width 35 height 12
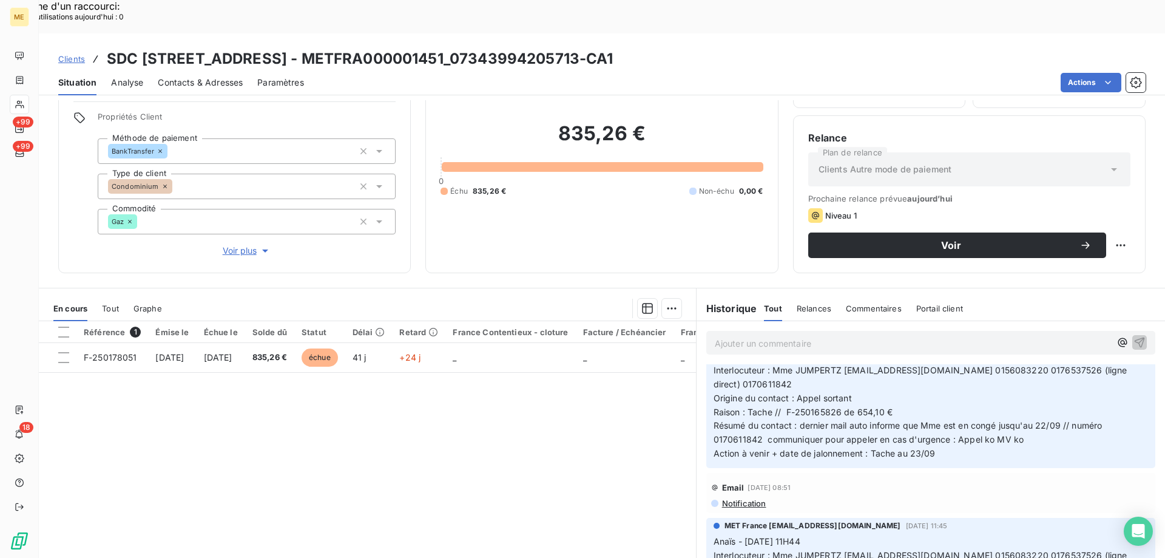
scroll to position [303, 0]
drag, startPoint x: 568, startPoint y: 24, endPoint x: 443, endPoint y: 28, distance: 125.1
click at [443, 48] on h3 "SDC 80 RUE DE SEVRES - METFRA000001451_07343994205713-CA1" at bounding box center [360, 59] width 507 height 22
copy h3 "07343994205713"
click at [119, 303] on span "Tout" at bounding box center [110, 308] width 17 height 10
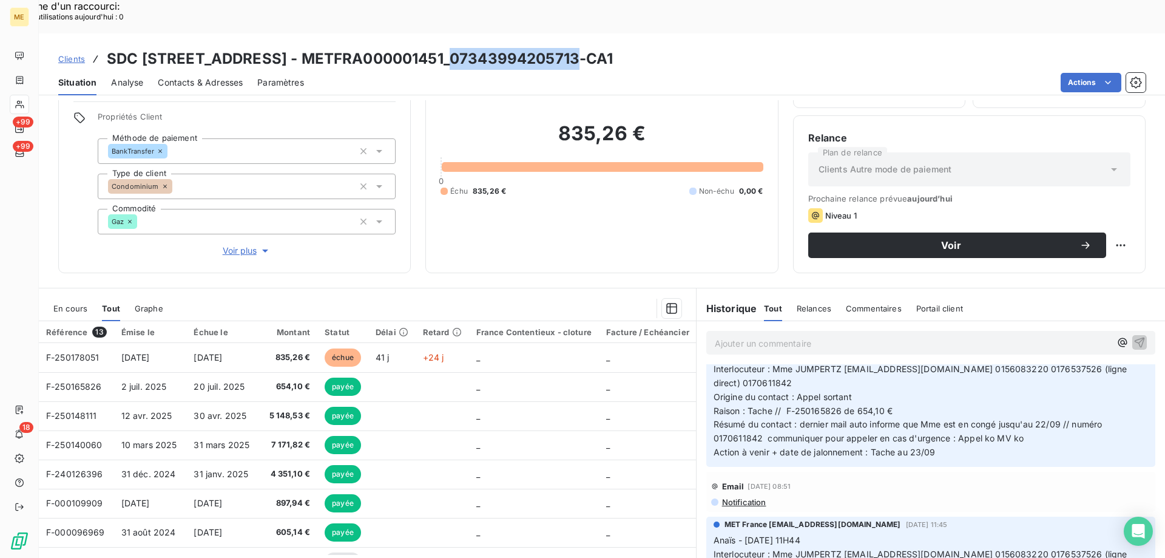
click at [64, 303] on span "En cours" at bounding box center [70, 308] width 34 height 10
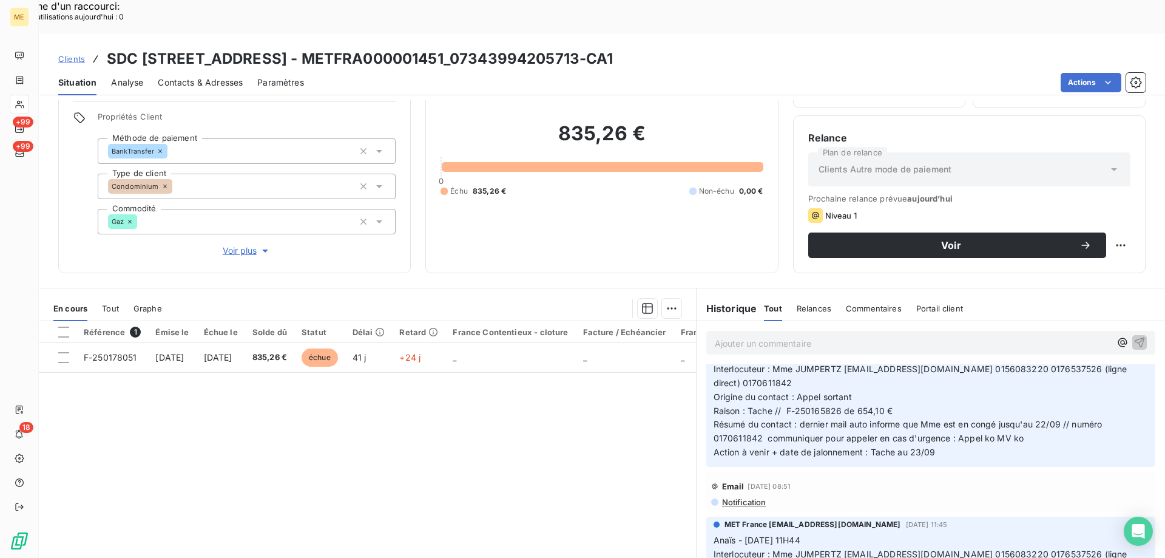
click at [555, 73] on div "Actions" at bounding box center [732, 82] width 827 height 19
drag, startPoint x: 569, startPoint y: 24, endPoint x: 442, endPoint y: 27, distance: 126.2
click at [442, 48] on h3 "SDC 80 RUE DE SEVRES - METFRA000001451_07343994205713-CA1" at bounding box center [360, 59] width 507 height 22
copy h3 "07343994205713"
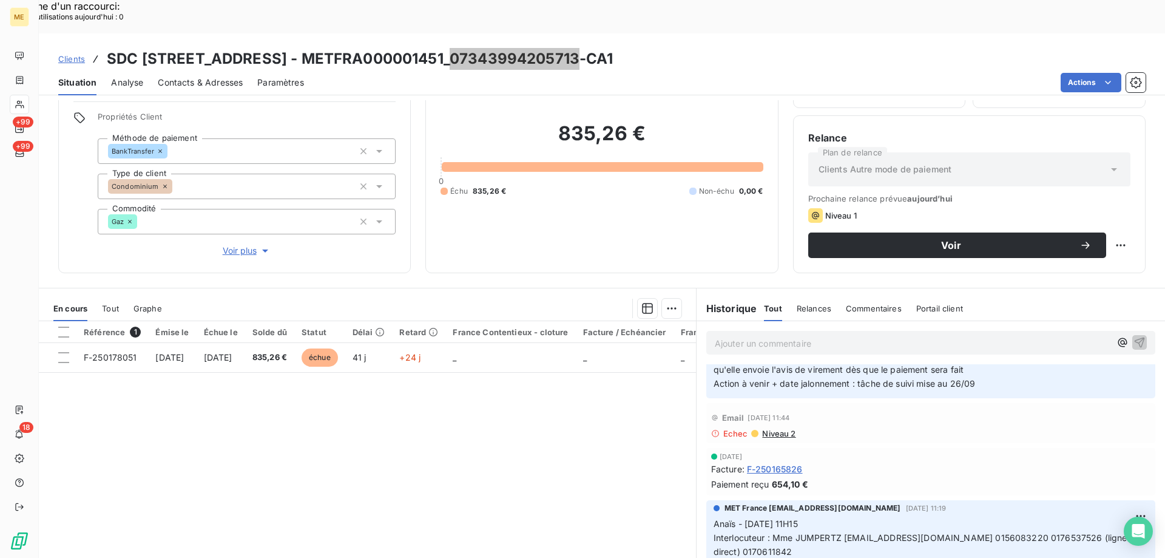
scroll to position [0, 0]
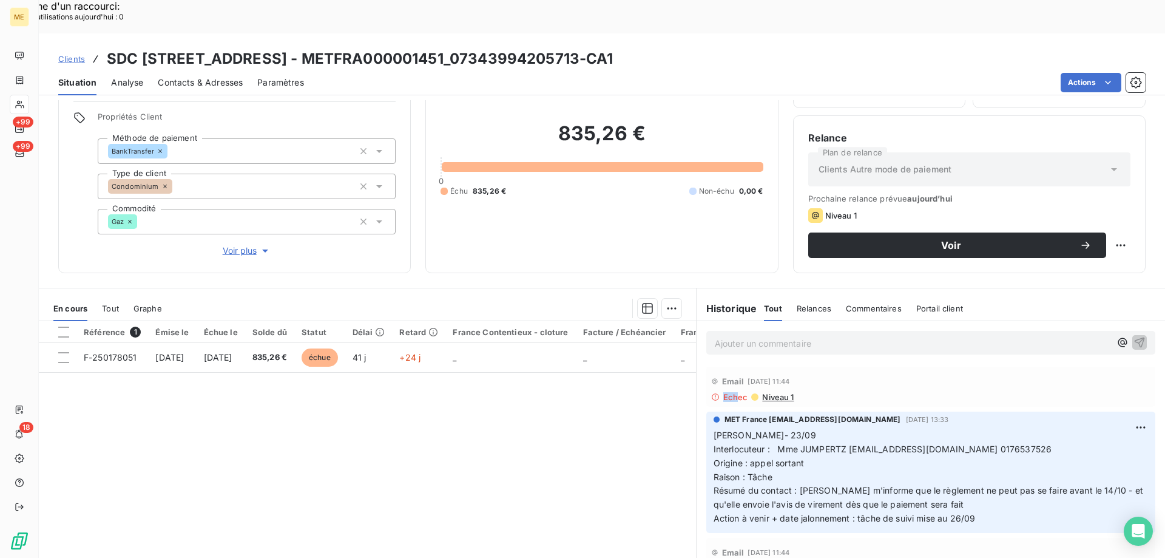
drag, startPoint x: 715, startPoint y: 363, endPoint x: 732, endPoint y: 362, distance: 17.6
click at [732, 392] on div "Echec Niveau 1" at bounding box center [930, 397] width 439 height 10
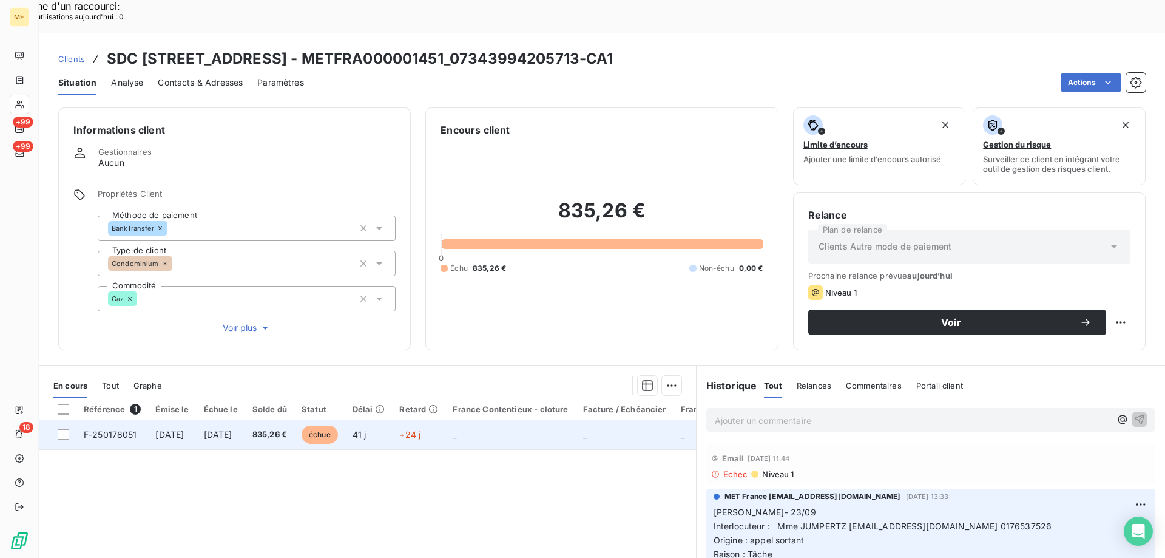
click at [563, 420] on td "_" at bounding box center [510, 434] width 130 height 29
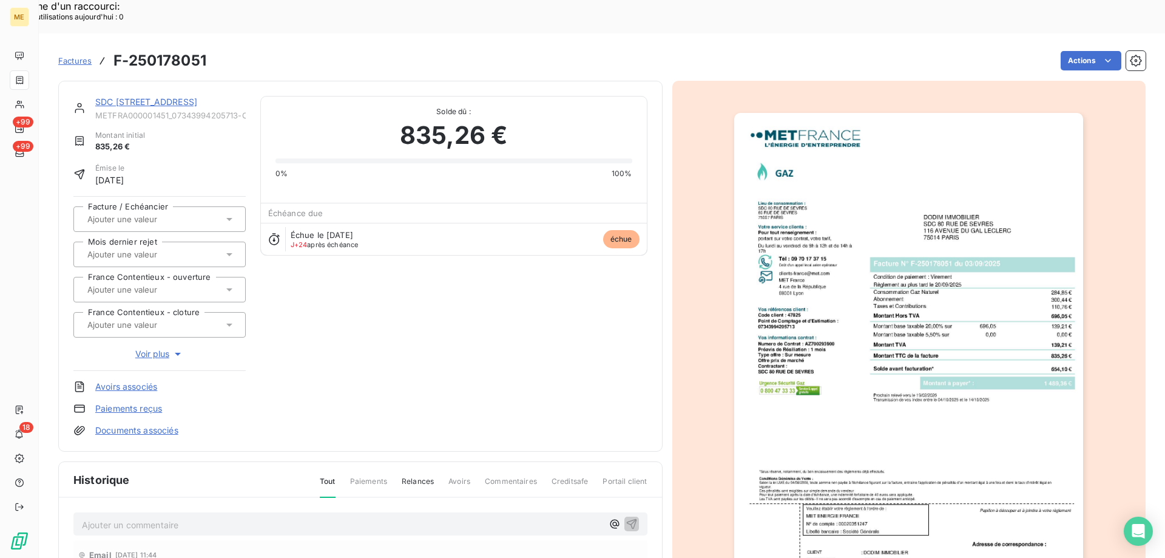
click at [959, 345] on img "button" at bounding box center [908, 360] width 349 height 494
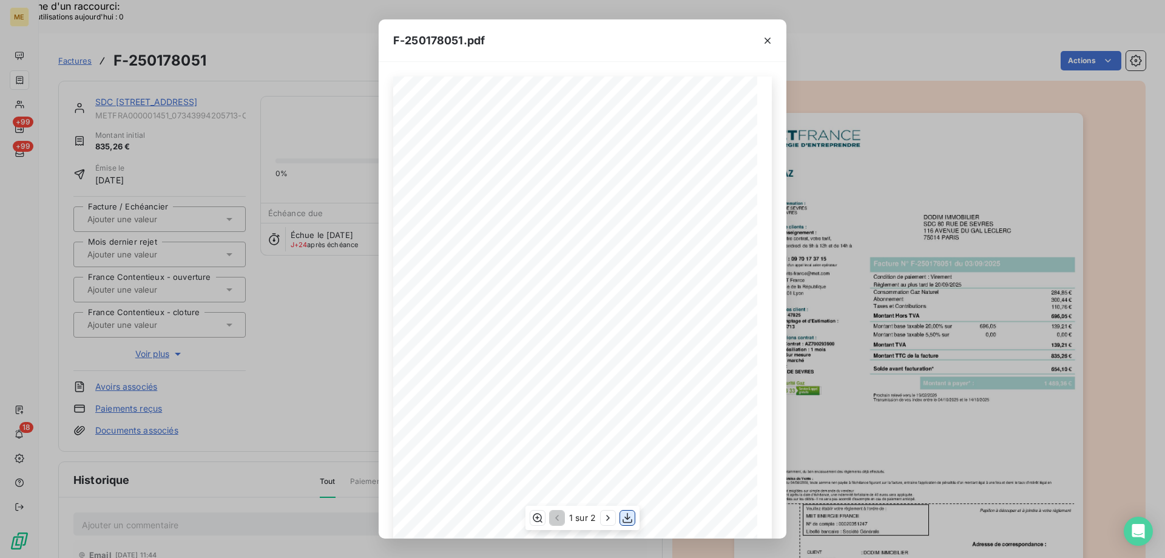
click at [630, 519] on icon "button" at bounding box center [627, 518] width 12 height 12
click at [549, 51] on div "F-250178051.pdf" at bounding box center [583, 40] width 408 height 42
drag, startPoint x: 772, startPoint y: 38, endPoint x: 761, endPoint y: 44, distance: 13.0
click at [772, 38] on icon "button" at bounding box center [768, 41] width 12 height 12
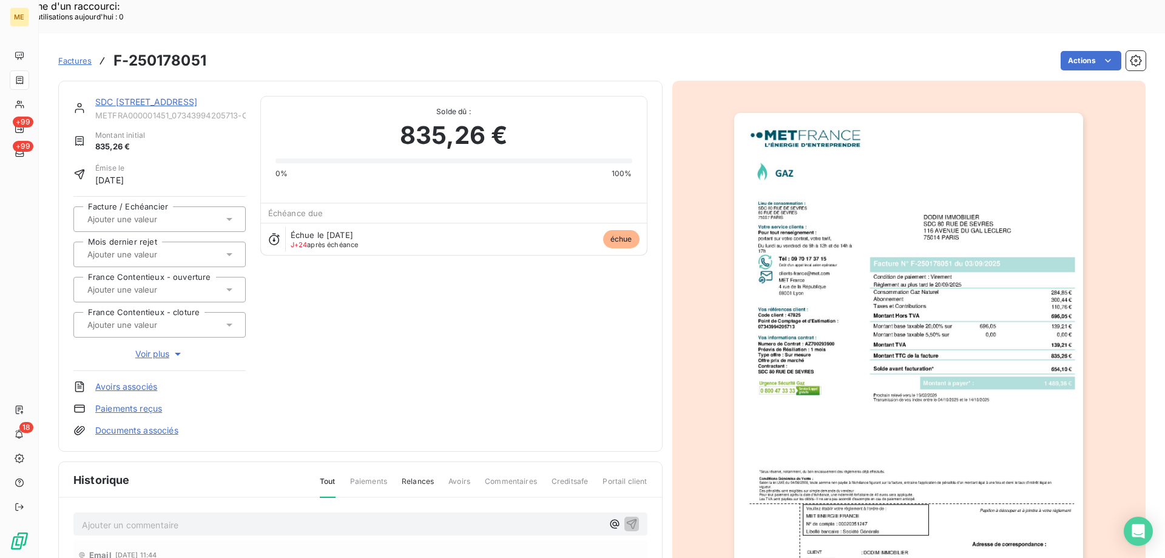
click at [120, 81] on div "SDC 80 RUE DE SEVRES METFRA000001451_07343994205713-CA1 Montant initial 835,26 …" at bounding box center [360, 266] width 604 height 371
click at [117, 96] on link "SDC 80 RUE DE SEVRES" at bounding box center [146, 101] width 102 height 10
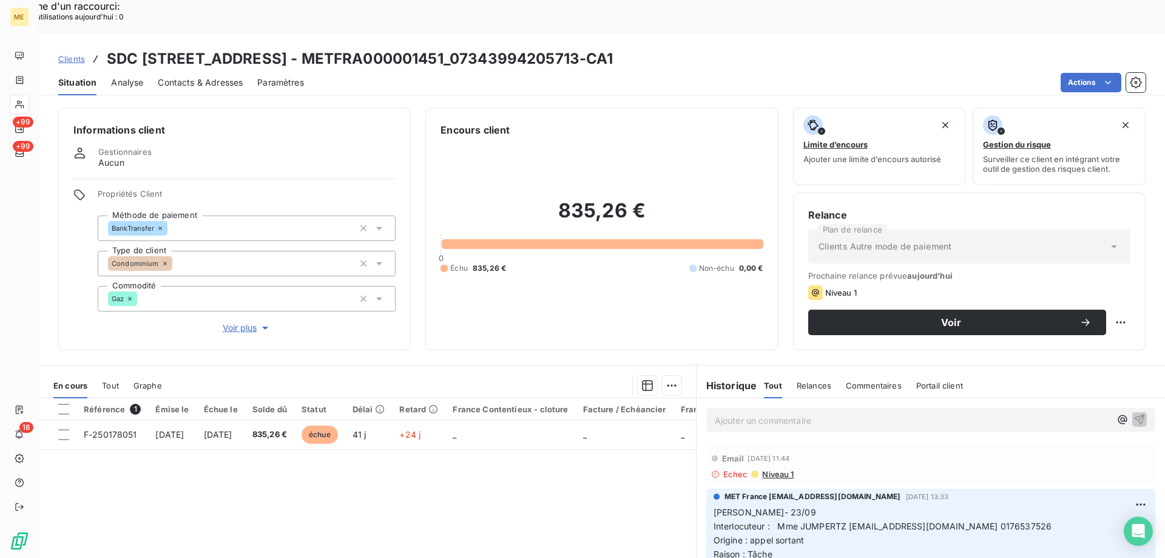
click at [863, 413] on p "Ajouter un commentaire ﻿" at bounding box center [913, 420] width 396 height 15
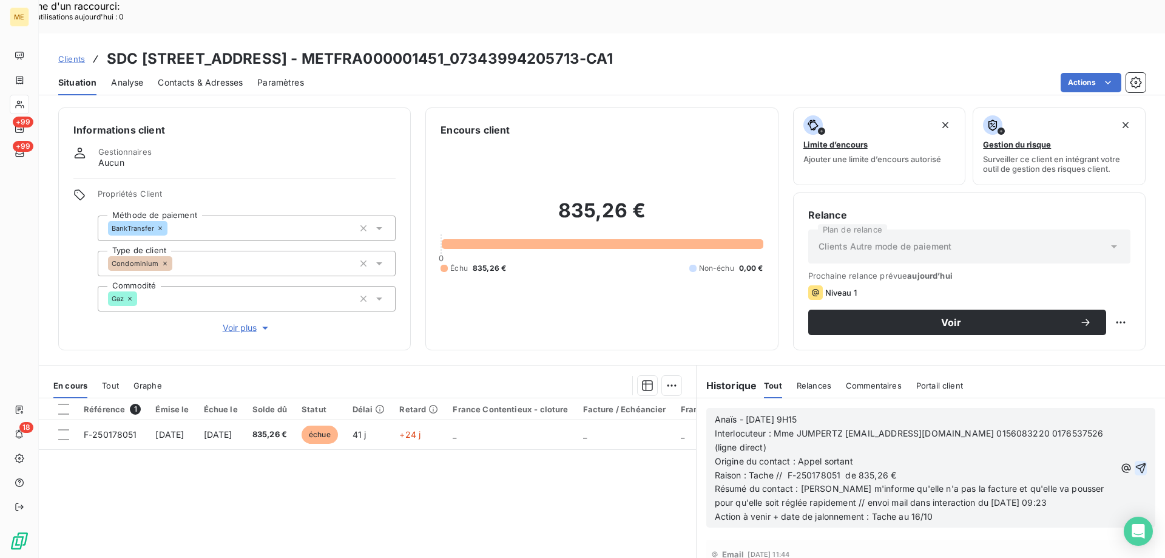
click at [1136, 462] on icon "button" at bounding box center [1141, 467] width 10 height 10
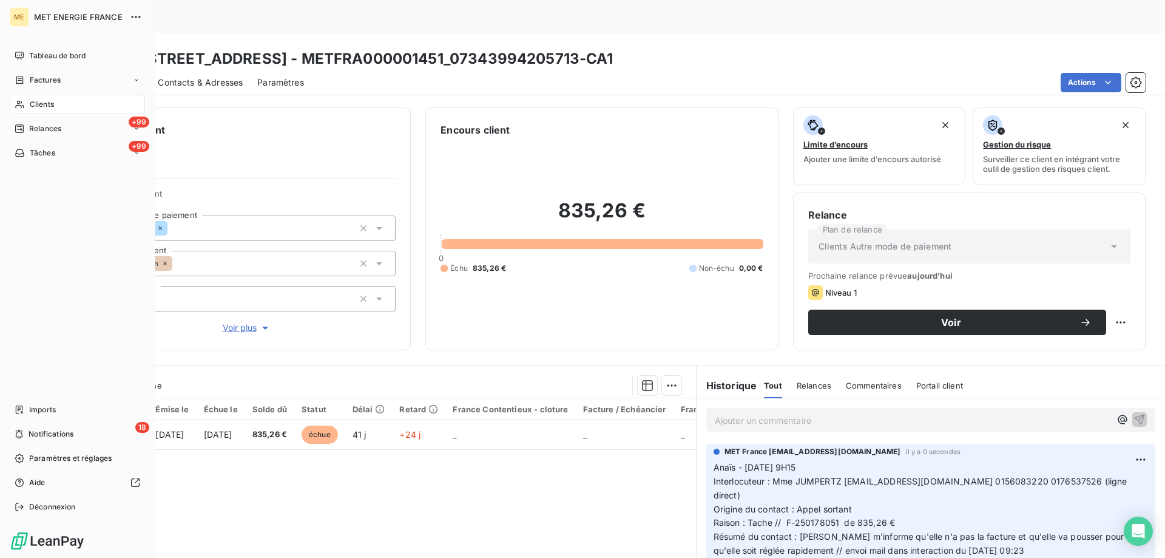
click at [27, 152] on div "Tâches" at bounding box center [35, 152] width 41 height 11
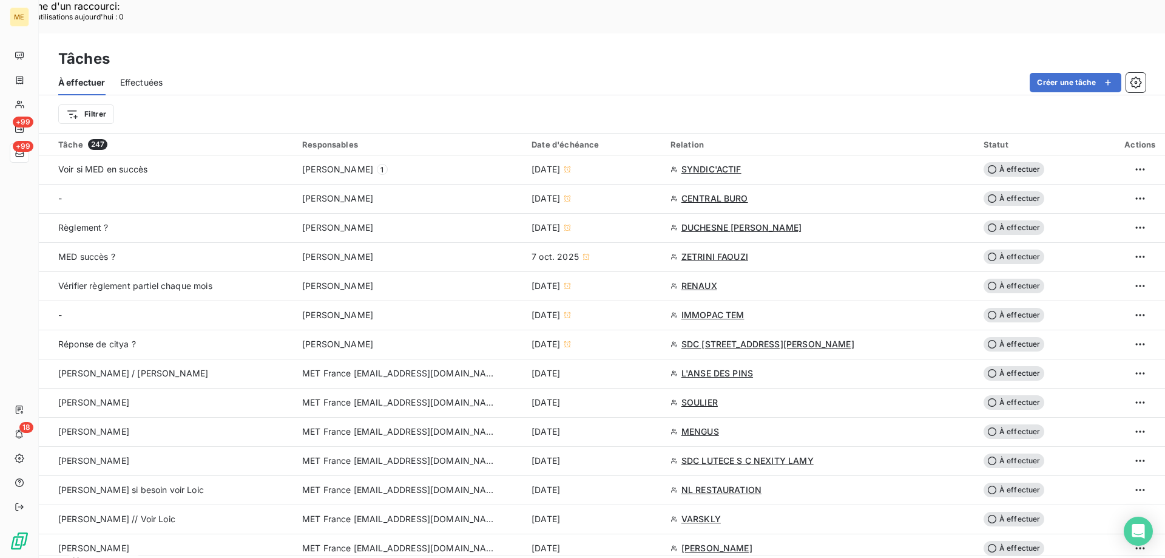
scroll to position [728, 0]
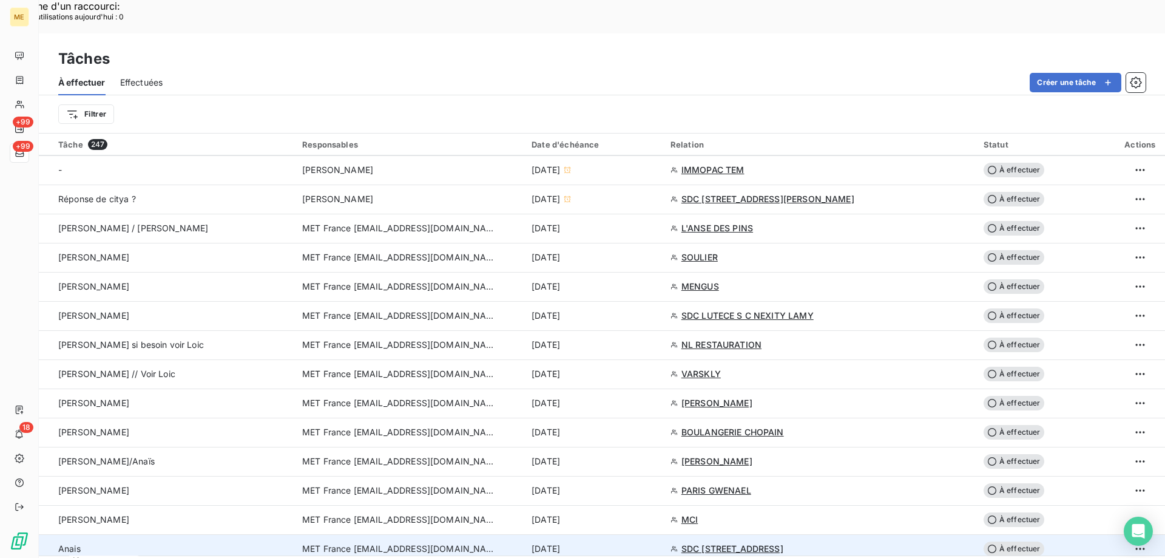
click at [607, 542] on div "[DATE]" at bounding box center [594, 548] width 124 height 12
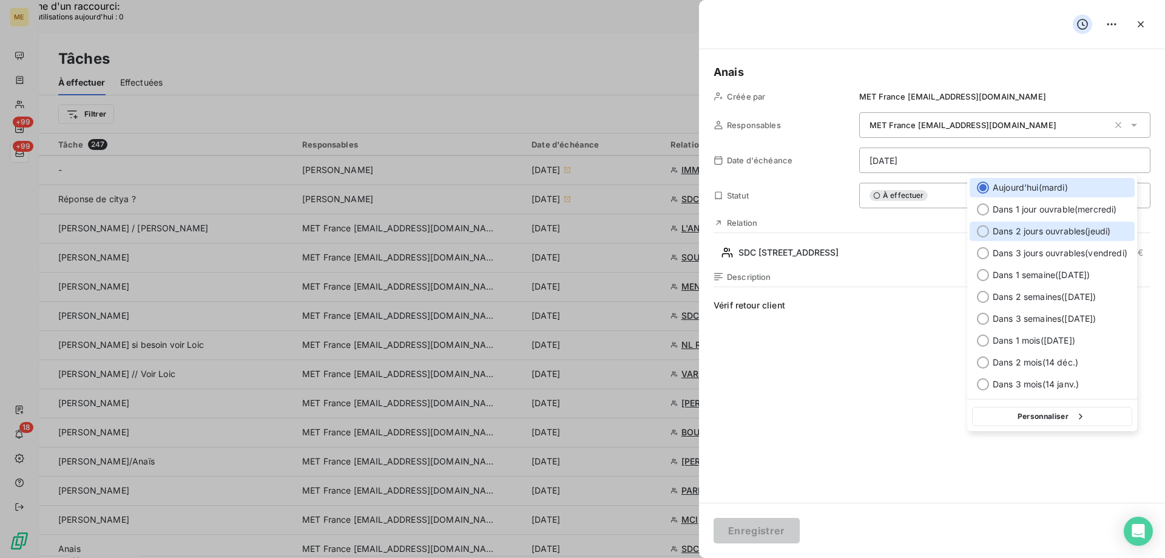
click at [1033, 232] on span "Dans 2 jours ouvrables ( [DATE] )" at bounding box center [1052, 231] width 118 height 12
type input "[DATE]"
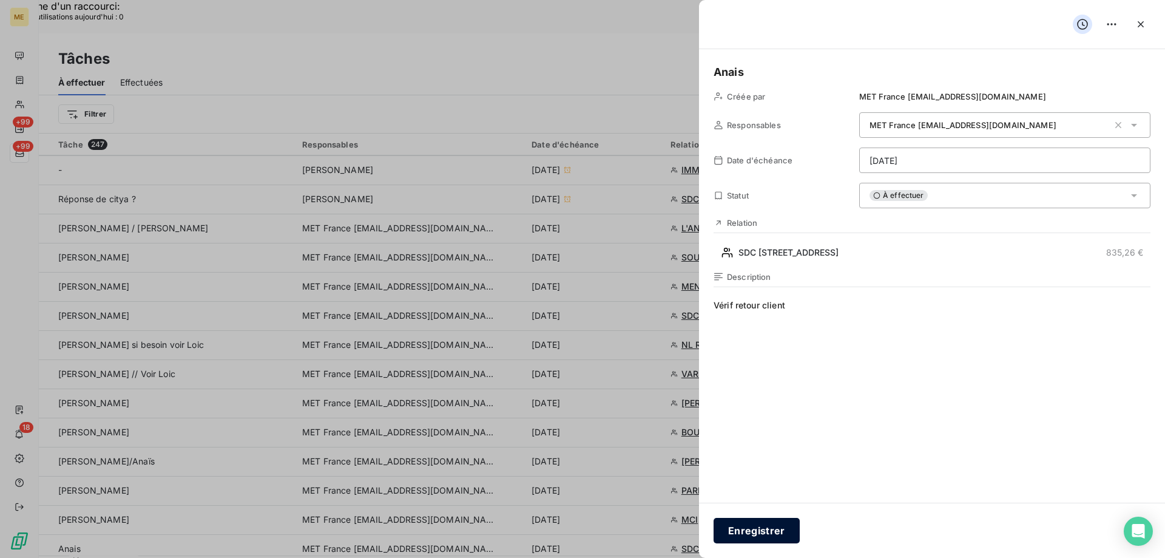
click at [755, 520] on button "Enregistrer" at bounding box center [757, 530] width 86 height 25
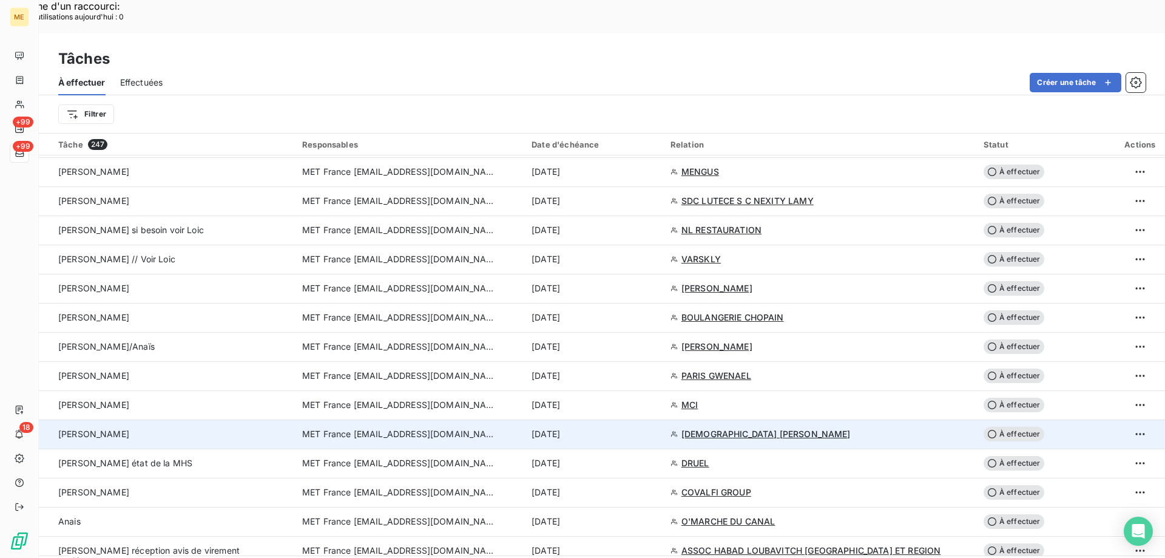
scroll to position [850, 0]
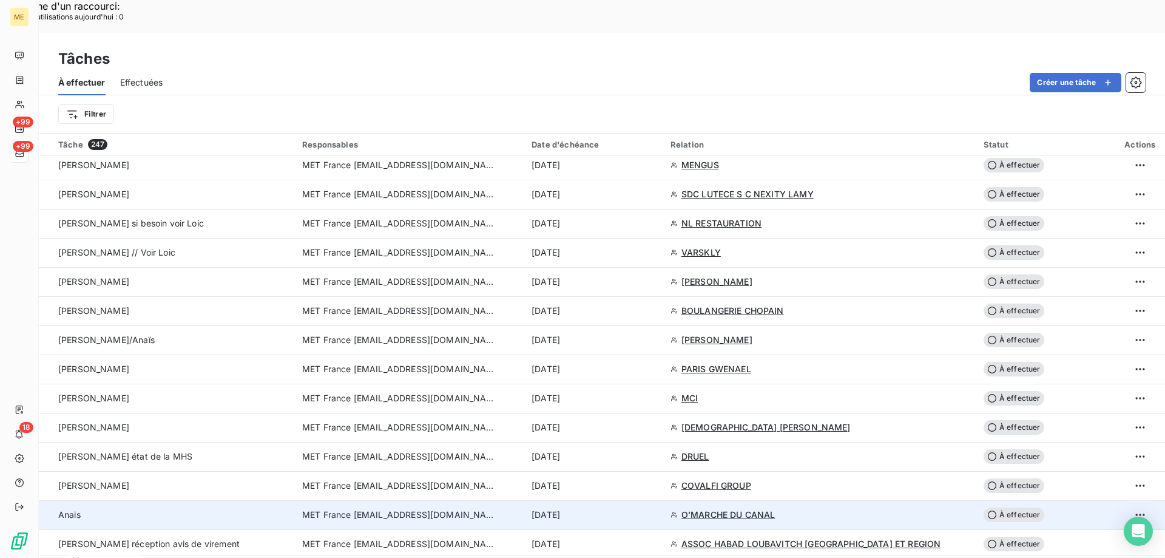
click at [614, 509] on div "[DATE]" at bounding box center [594, 515] width 124 height 12
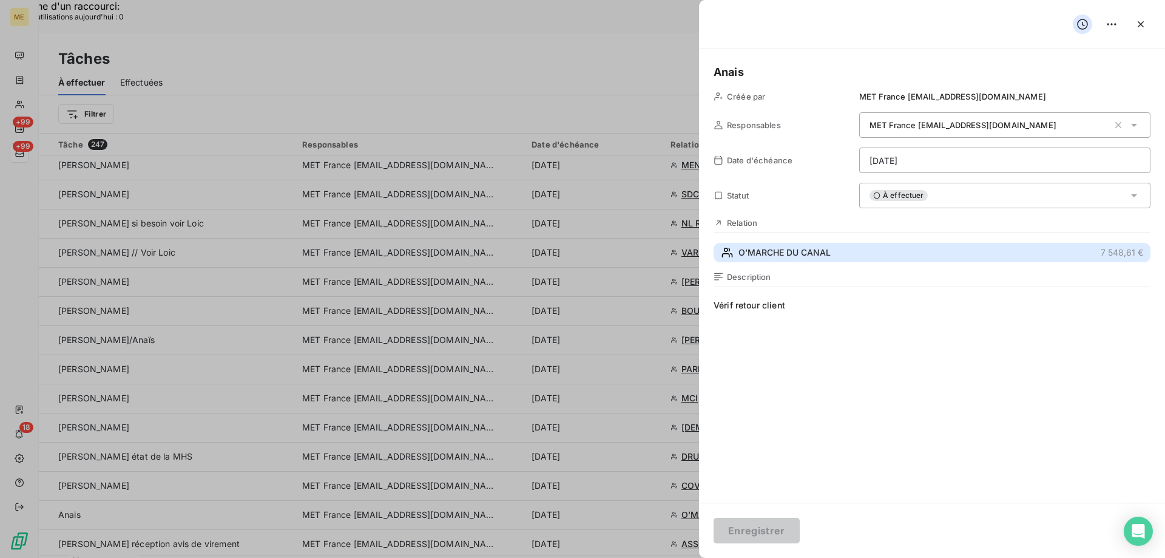
click at [788, 258] on span "O'MARCHE DU CANAL" at bounding box center [784, 252] width 92 height 12
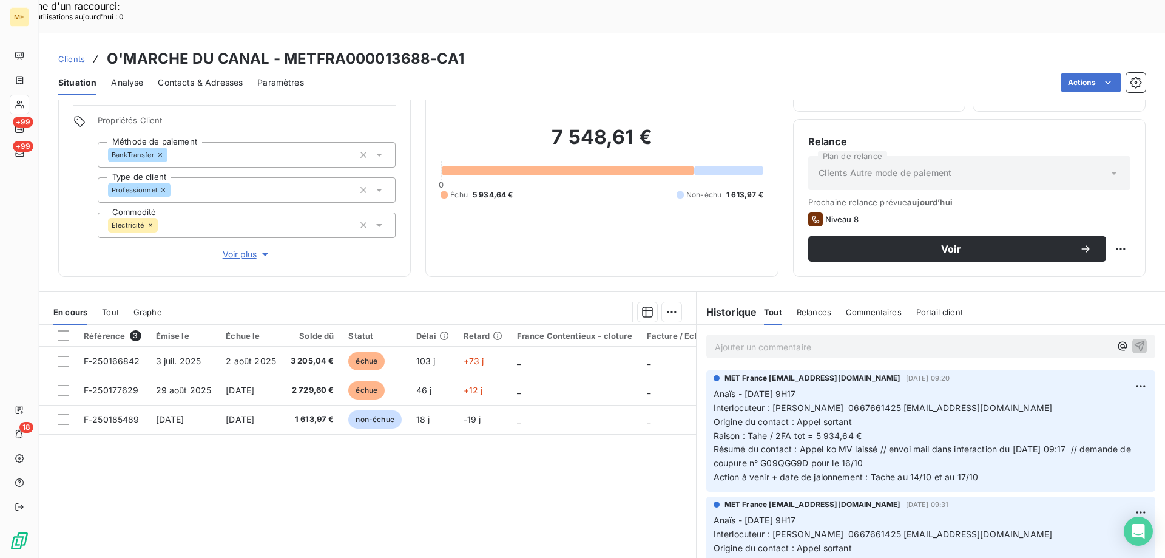
scroll to position [77, 0]
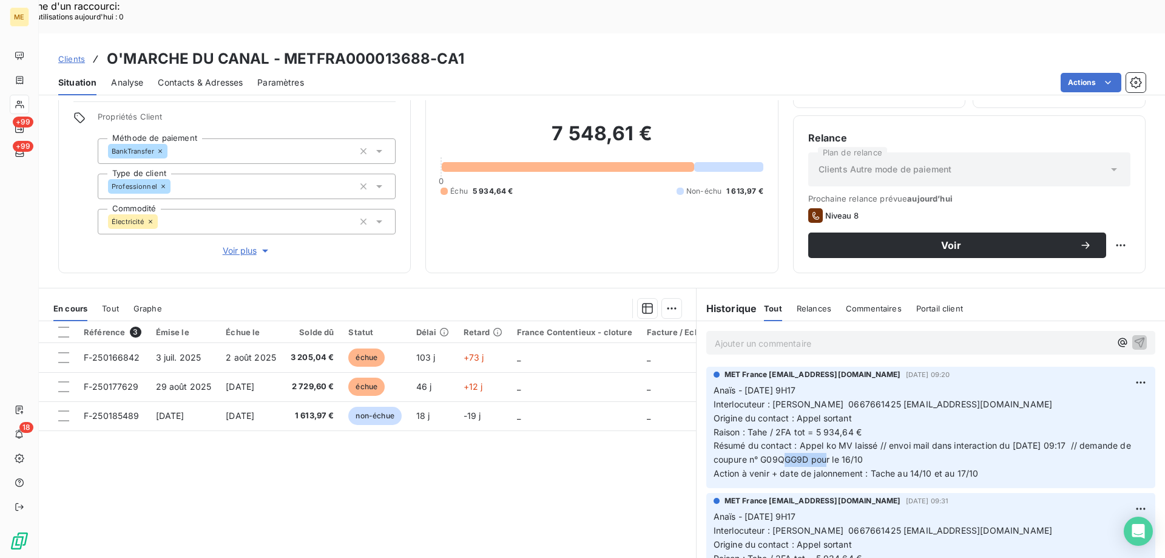
drag, startPoint x: 857, startPoint y: 430, endPoint x: 810, endPoint y: 431, distance: 46.8
click at [810, 431] on p "Anaïs - 10/10/2025 - 9H17 Interlocuteur : Dinesh Uthayakumar 0667661425 dinesh.…" at bounding box center [931, 431] width 434 height 97
copy span "G09QGG9D"
drag, startPoint x: 1033, startPoint y: 373, endPoint x: 913, endPoint y: 370, distance: 119.6
click at [913, 399] on span "Interlocuteur : Dinesh Uthayakumar 0667661425 dinesh.uthayan@hotmail.com" at bounding box center [883, 404] width 339 height 10
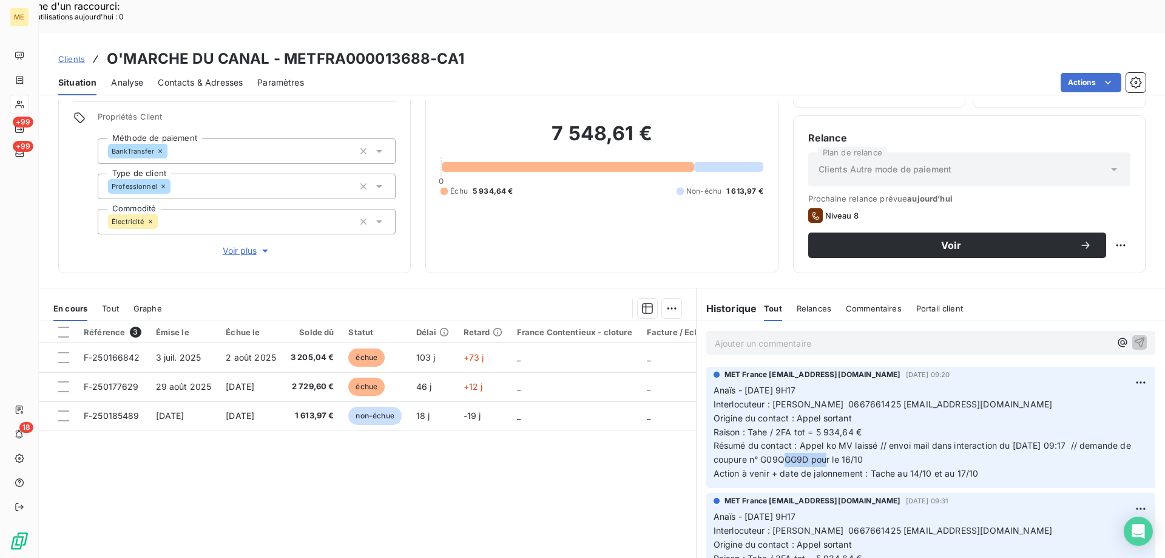
copy span "[EMAIL_ADDRESS][DOMAIN_NAME]"
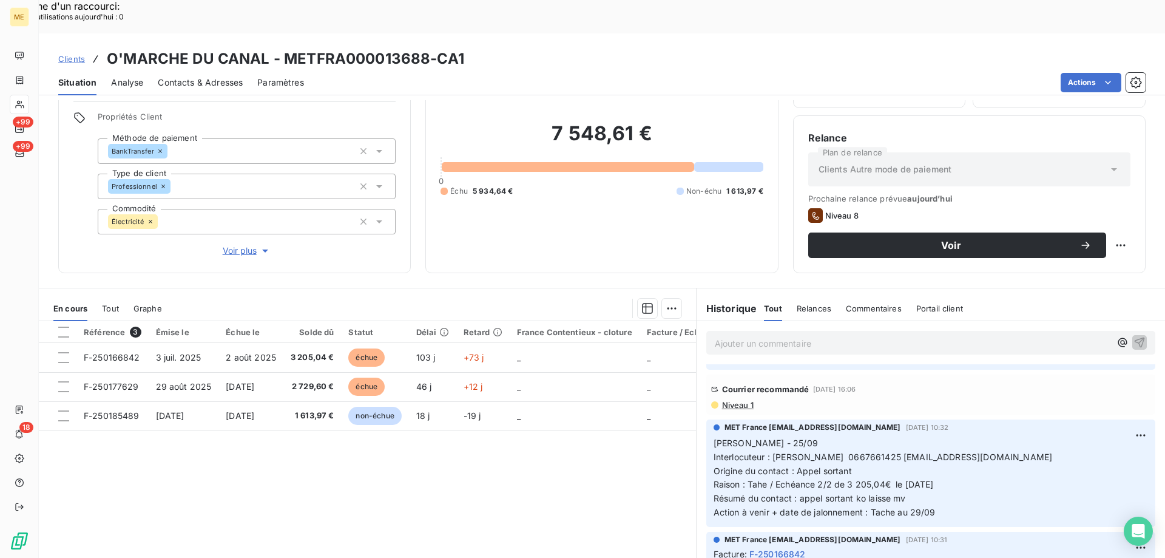
scroll to position [425, 0]
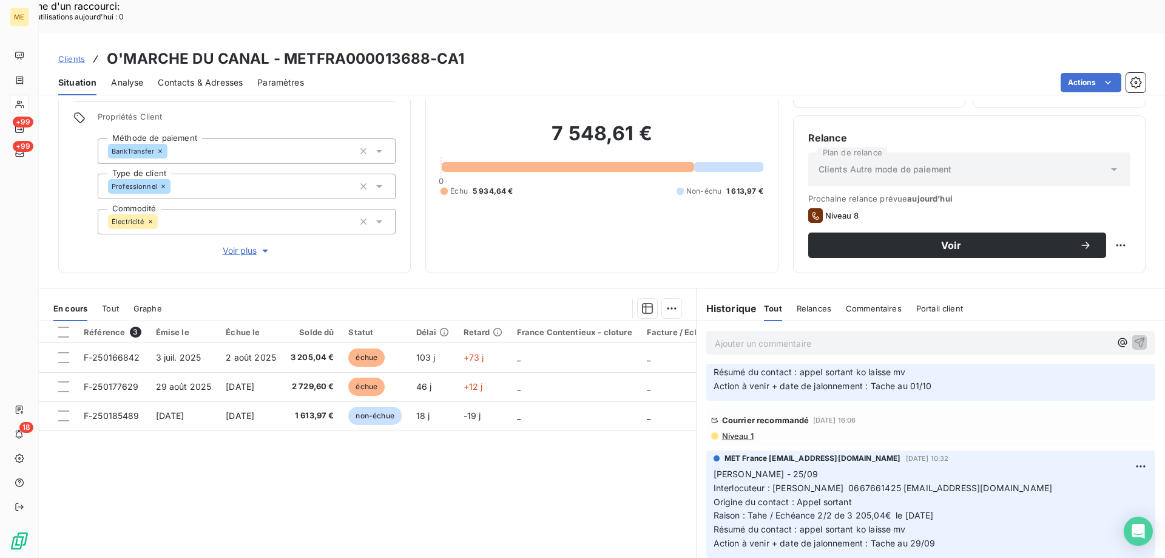
click at [740, 431] on span "Niveau 1" at bounding box center [737, 436] width 33 height 10
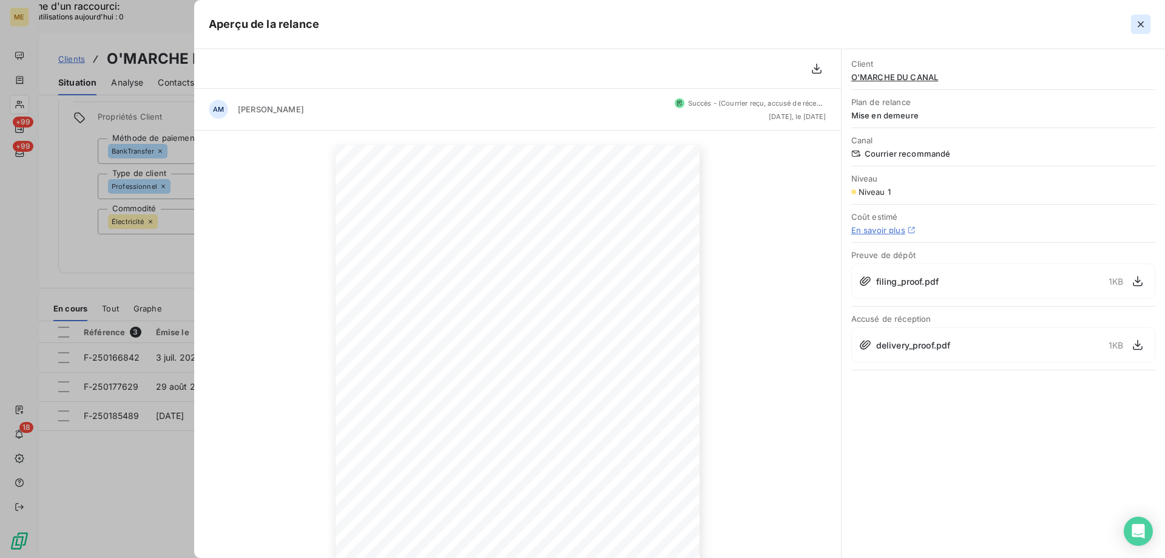
click at [1143, 22] on icon "button" at bounding box center [1141, 24] width 6 height 6
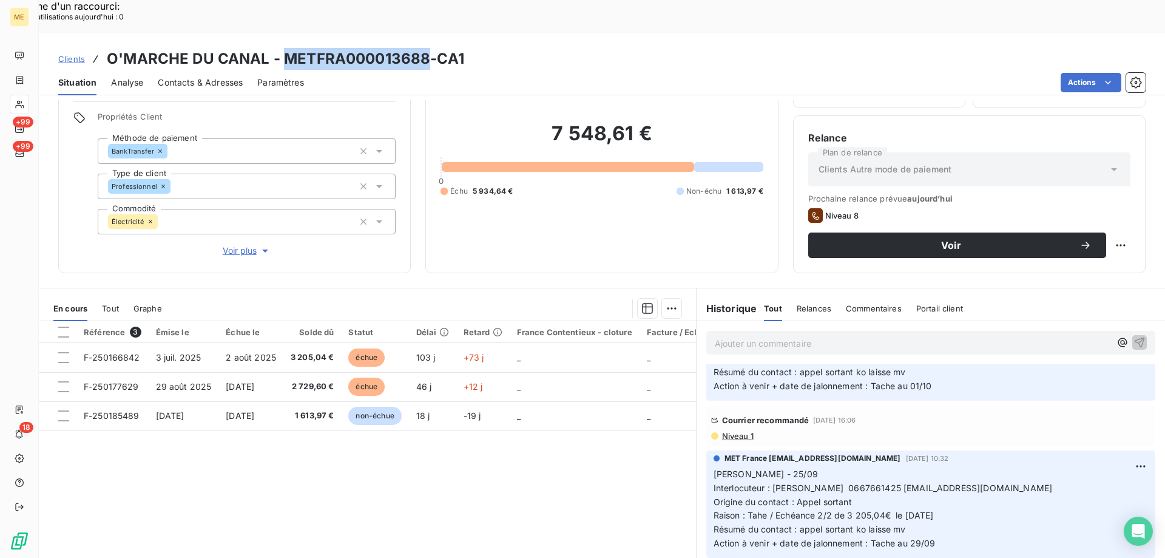
drag, startPoint x: 430, startPoint y: 28, endPoint x: 281, endPoint y: 31, distance: 148.7
click at [281, 48] on h3 "O'MARCHE DU CANAL - METFRA000013688-CA1" at bounding box center [285, 59] width 357 height 22
copy h3 "METFRA000013688"
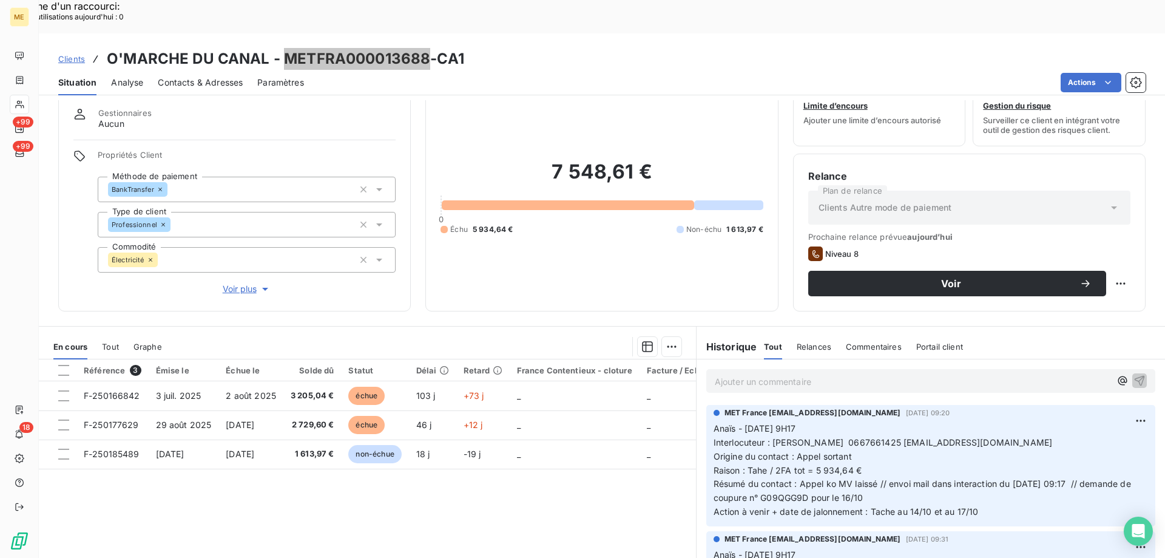
scroll to position [16, 0]
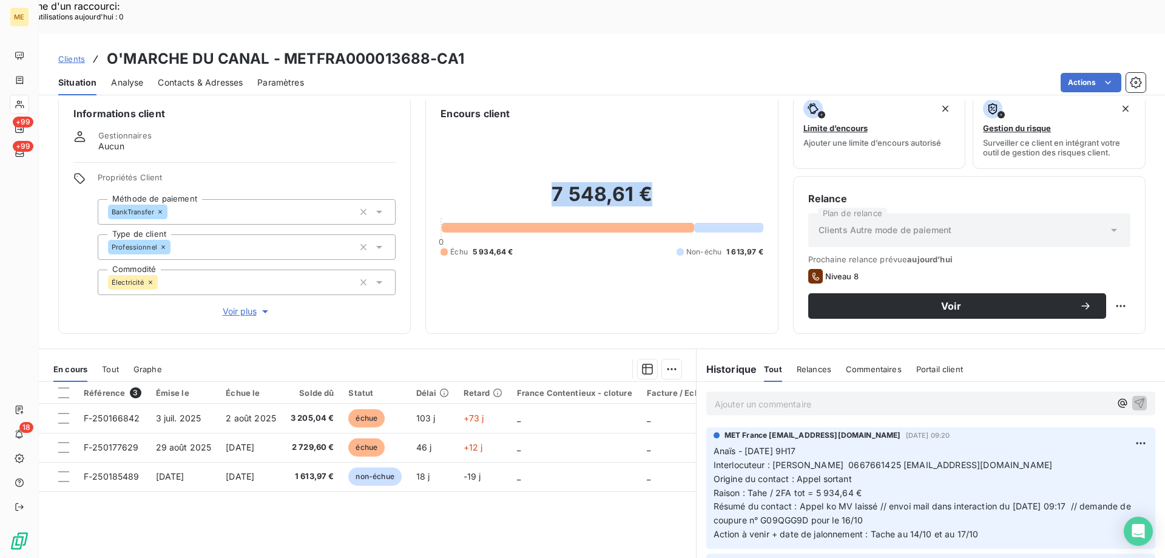
drag, startPoint x: 550, startPoint y: 165, endPoint x: 657, endPoint y: 167, distance: 106.8
click at [654, 182] on h2 "7 548,61 €" at bounding box center [602, 200] width 322 height 36
click at [661, 182] on h2 "7 548,61 €" at bounding box center [602, 200] width 322 height 36
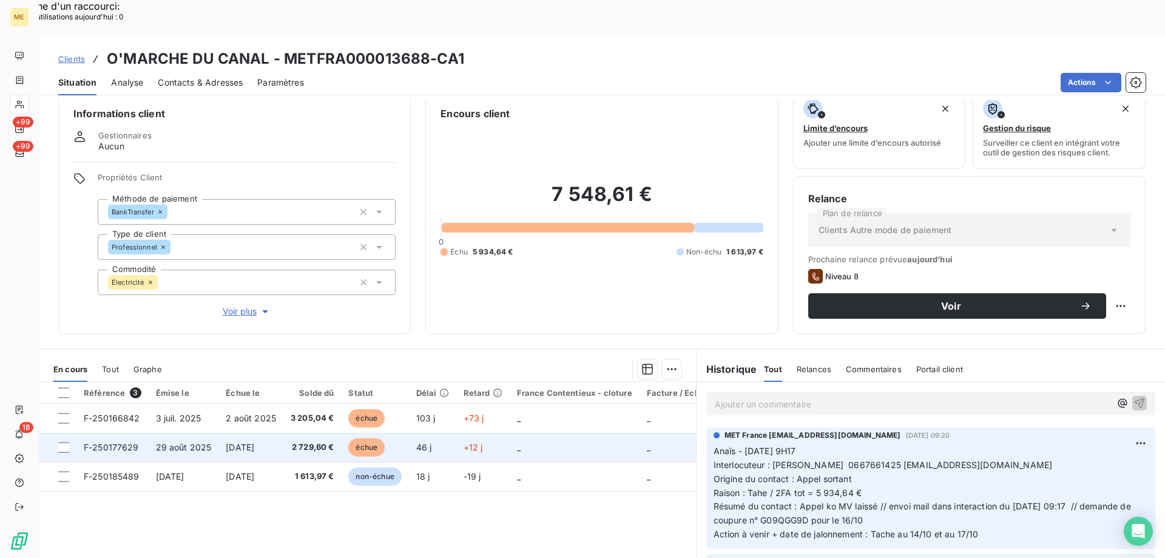
click at [526, 433] on td "_" at bounding box center [575, 447] width 130 height 29
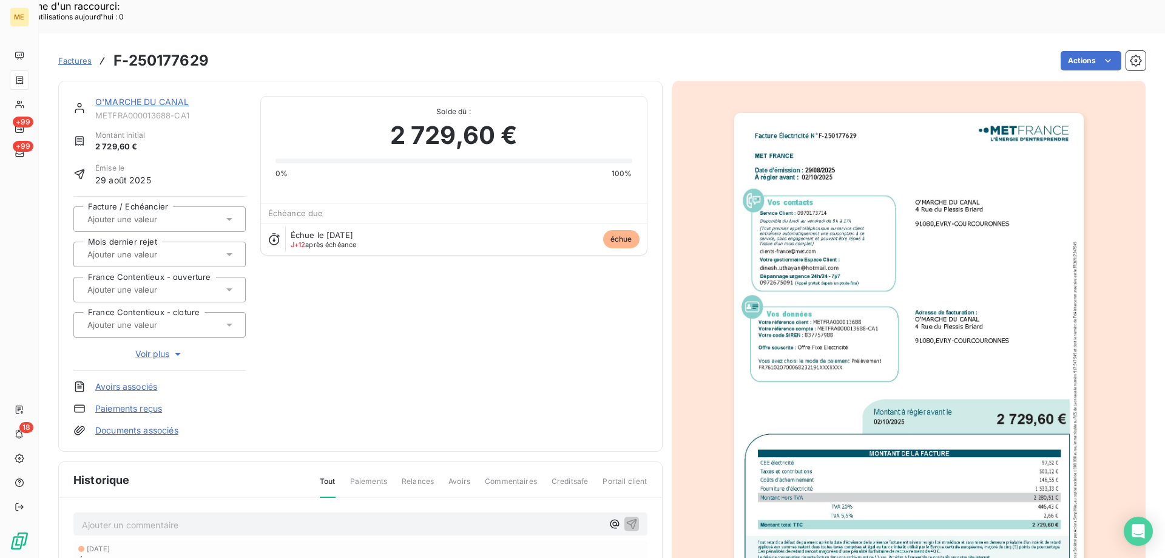
click at [1010, 335] on img "button" at bounding box center [909, 360] width 350 height 494
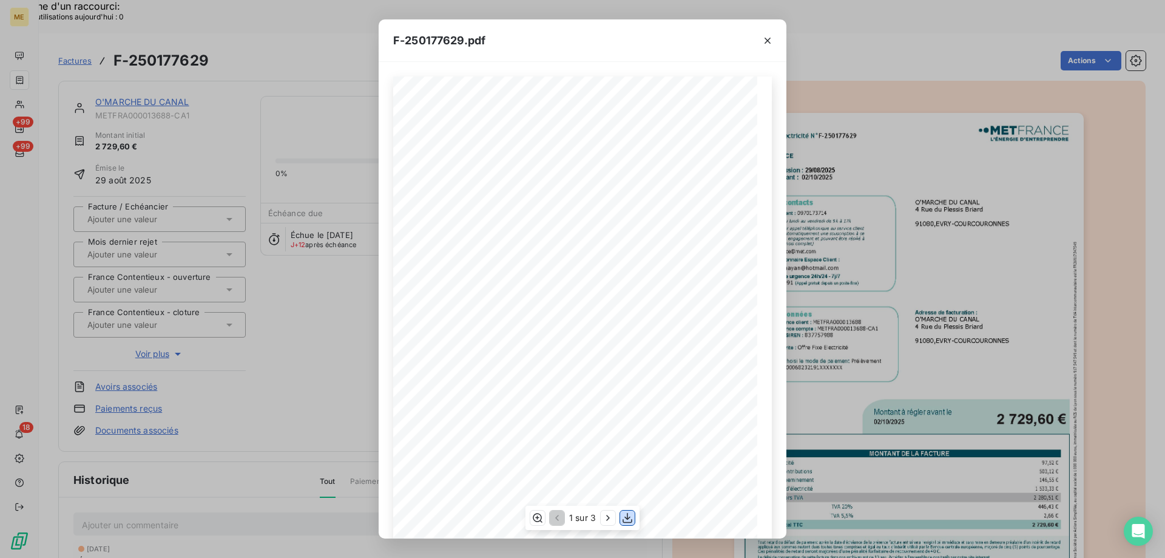
click at [626, 521] on icon "button" at bounding box center [627, 518] width 12 height 12
drag, startPoint x: 769, startPoint y: 37, endPoint x: 165, endPoint y: 83, distance: 606.1
click at [769, 38] on icon "button" at bounding box center [768, 41] width 12 height 12
click at [762, 44] on icon "button" at bounding box center [768, 41] width 12 height 12
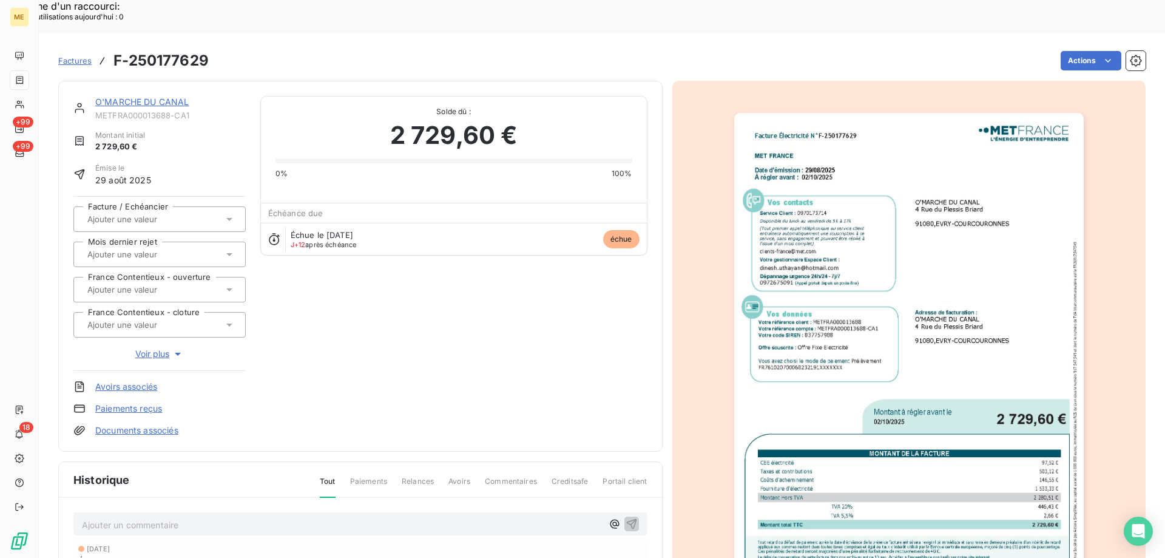
click at [161, 96] on link "O'MARCHE DU CANAL" at bounding box center [142, 101] width 94 height 10
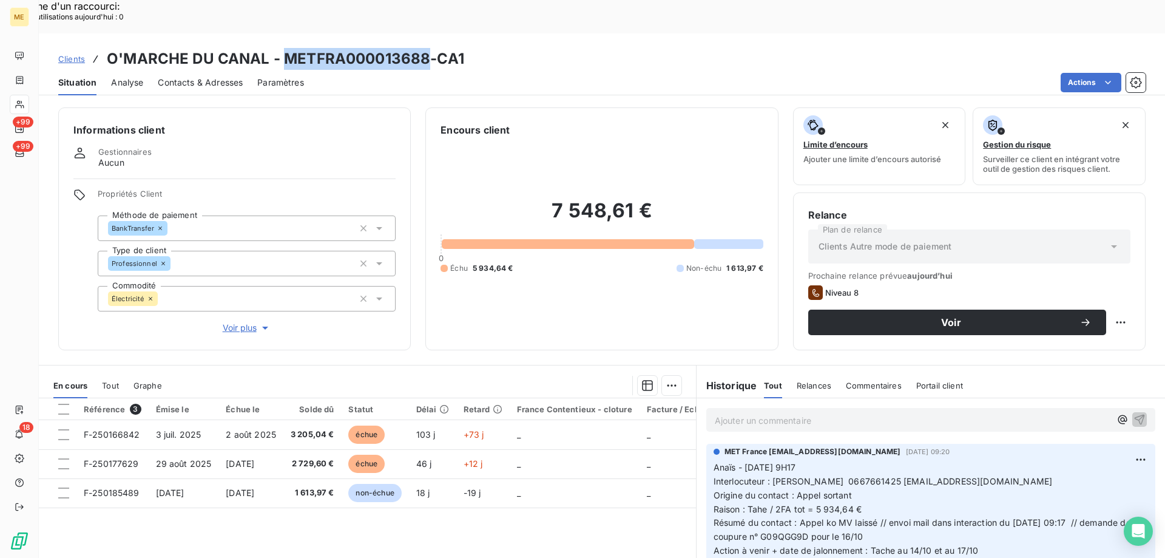
drag, startPoint x: 428, startPoint y: 25, endPoint x: 284, endPoint y: 24, distance: 144.4
click at [284, 48] on h3 "O'MARCHE DU CANAL - METFRA000013688-CA1" at bounding box center [285, 59] width 357 height 22
copy h3 "METFRA000013688"
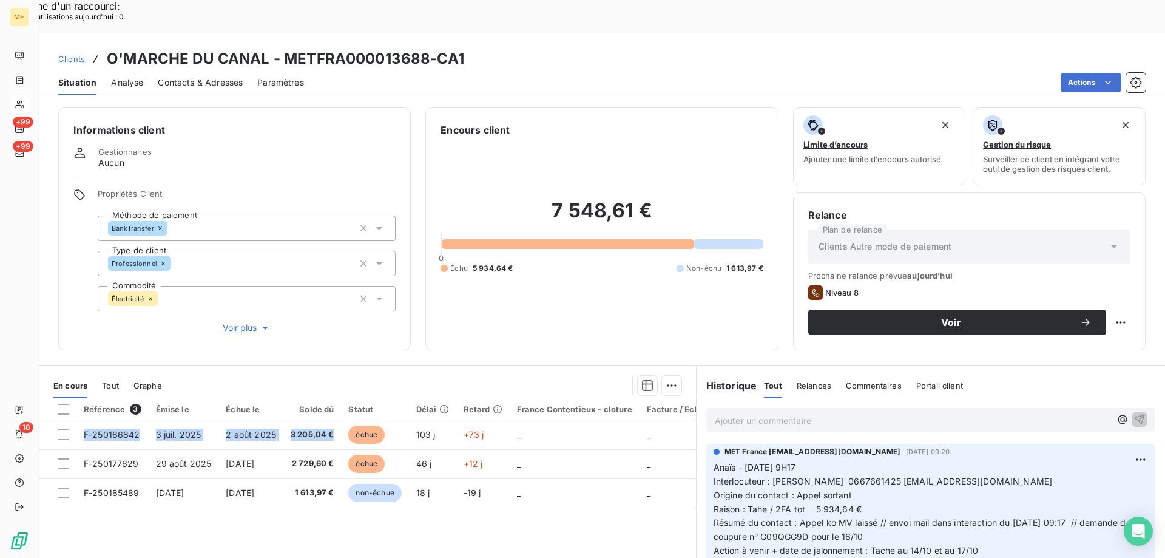
drag, startPoint x: 343, startPoint y: 400, endPoint x: 588, endPoint y: 268, distance: 278.6
click at [291, 307] on div "Informations client Gestionnaires Aucun Propriétés Client Méthode de paiement B…" at bounding box center [602, 345] width 1126 height 491
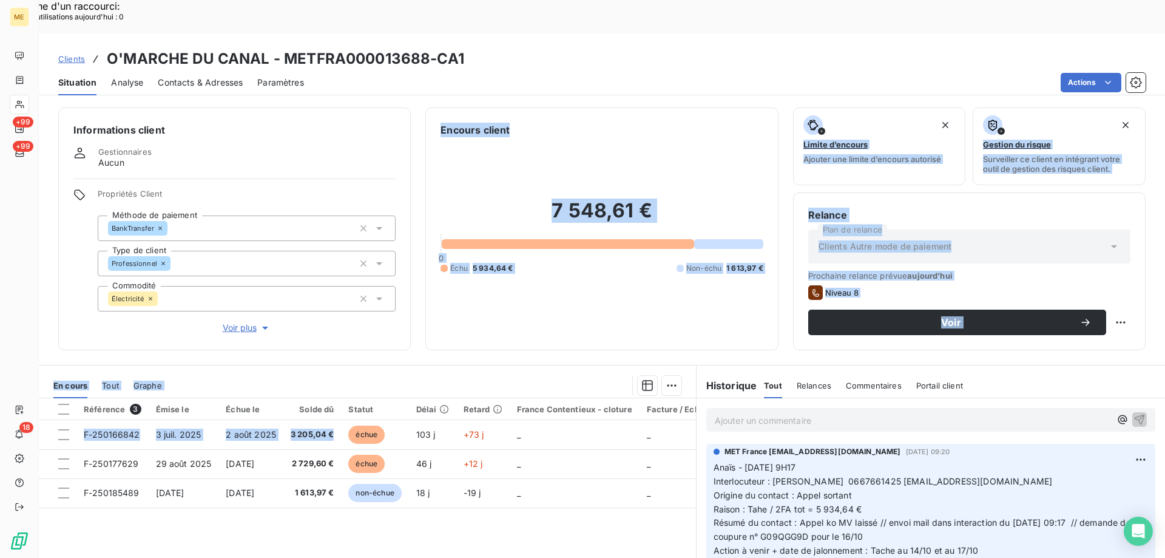
drag, startPoint x: 207, startPoint y: 339, endPoint x: 198, endPoint y: 347, distance: 11.6
click at [207, 373] on div "En cours Tout Graphe" at bounding box center [367, 385] width 657 height 25
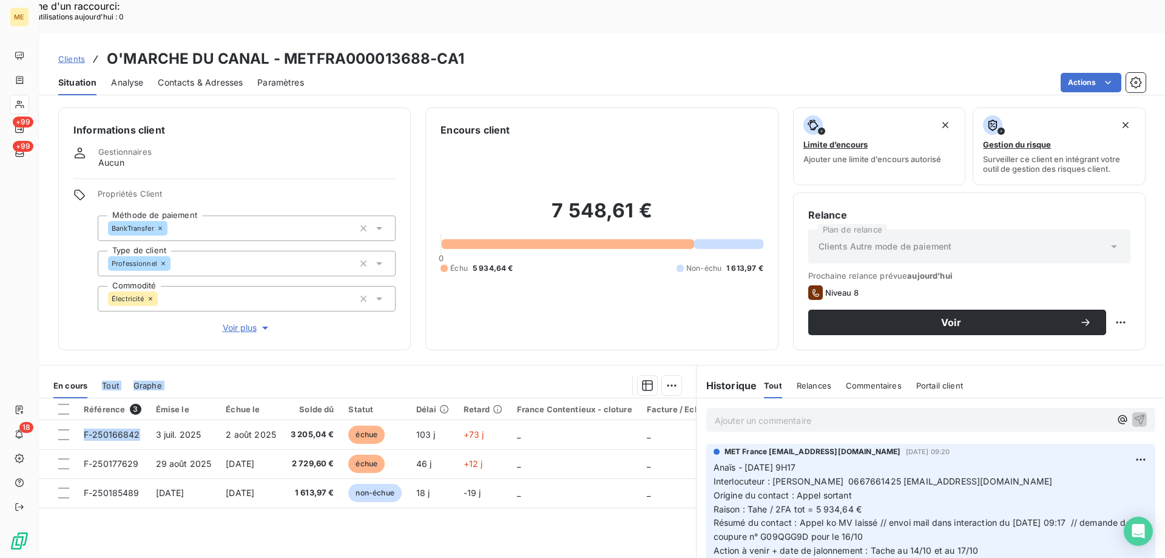
drag, startPoint x: 144, startPoint y: 401, endPoint x: 104, endPoint y: 330, distance: 81.5
click at [104, 330] on div "Informations client Gestionnaires Aucun Propriétés Client Méthode de paiement B…" at bounding box center [602, 345] width 1126 height 491
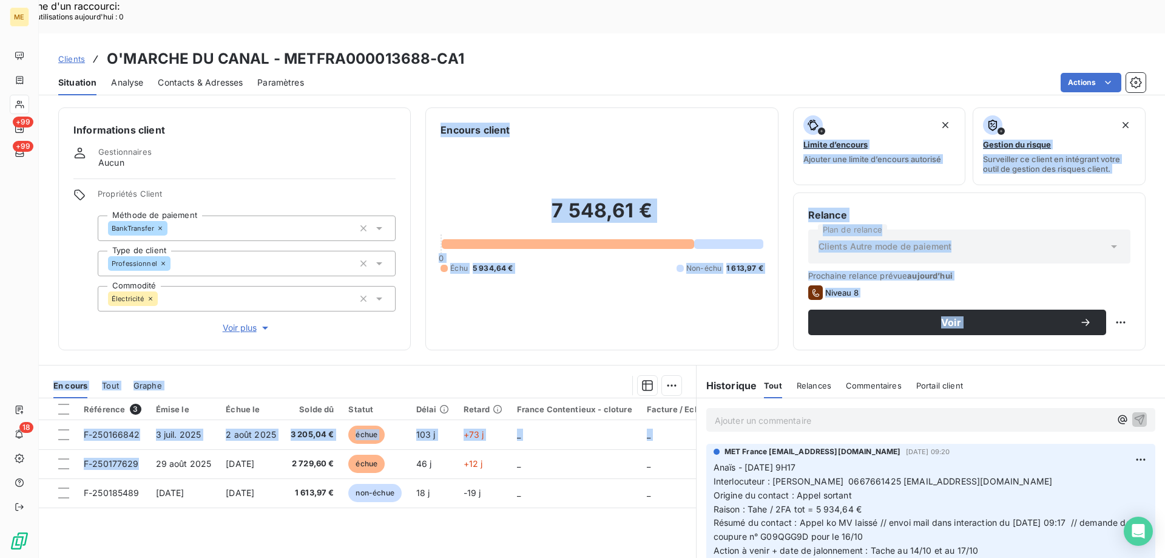
drag, startPoint x: 139, startPoint y: 429, endPoint x: 100, endPoint y: 312, distance: 123.4
click at [100, 312] on div "Informations client Gestionnaires Aucun Propriétés Client Méthode de paiement B…" at bounding box center [602, 345] width 1126 height 491
click at [516, 297] on div "7 548,61 € 0 Échu 5 934,64 € Non-échu 1 613,97 €" at bounding box center [602, 236] width 322 height 198
click at [587, 306] on div "Encours client 7 548,61 € 0 Échu 5 934,64 € Non-échu 1 613,97 €" at bounding box center [601, 228] width 353 height 243
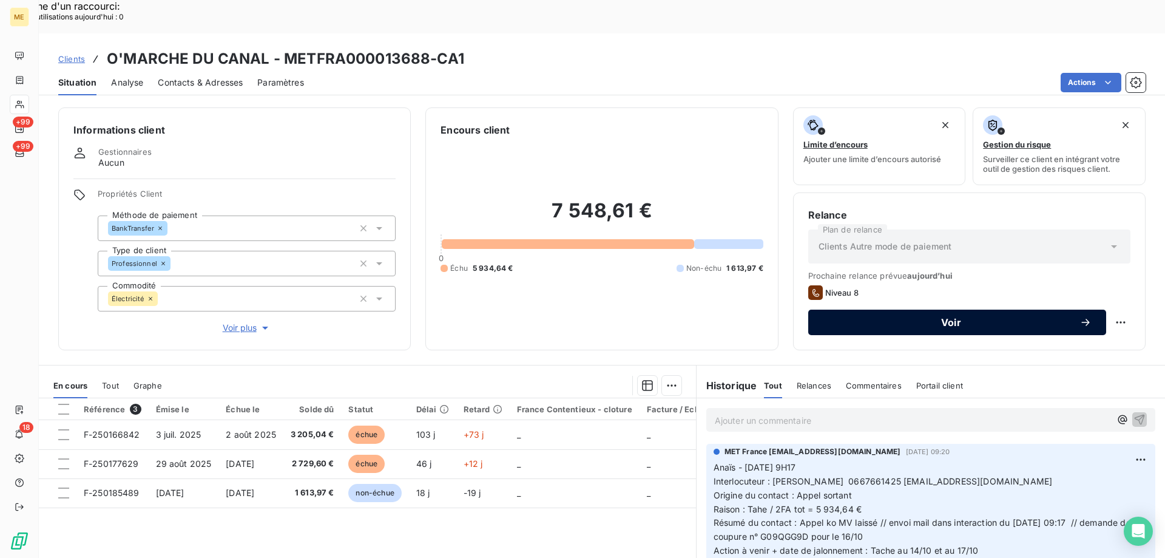
click at [1044, 309] on button "Voir" at bounding box center [957, 321] width 298 height 25
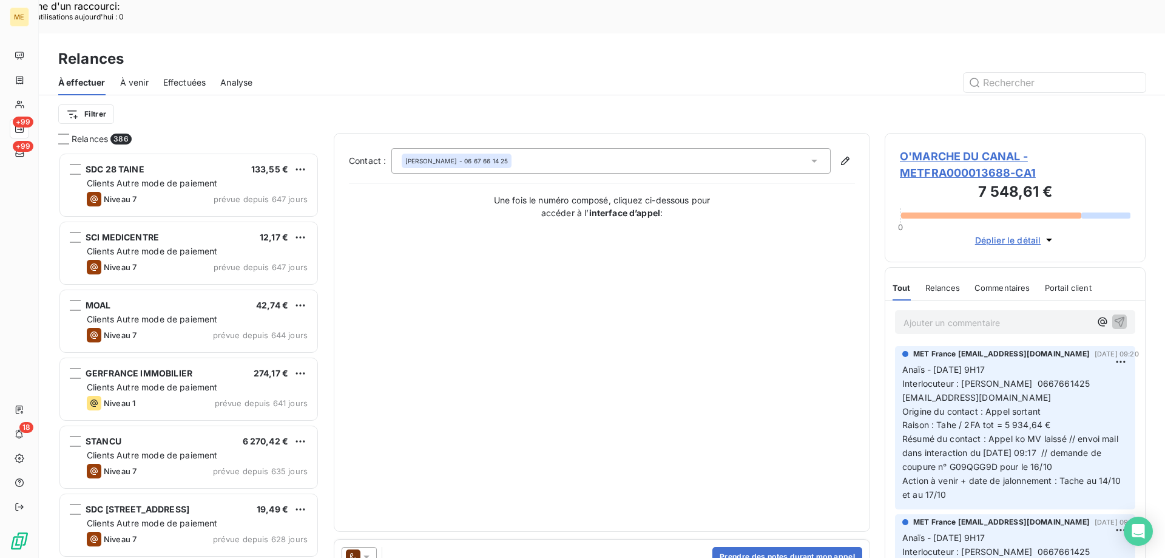
scroll to position [430, 252]
click at [828, 547] on button "Prendre des notes durant mon appel" at bounding box center [787, 556] width 150 height 19
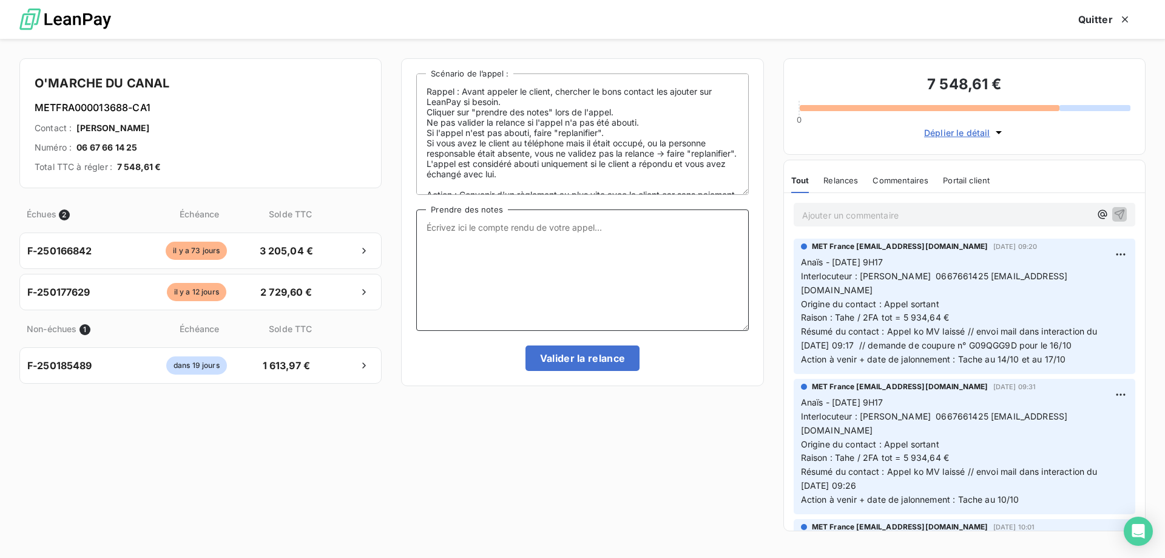
click at [672, 265] on textarea "Prendre des notes" at bounding box center [582, 269] width 332 height 121
paste textarea "Anaïs - 14/10/2025 - 9H27 Interlocuteur : Dinesh Uthayakumar 0667661425 dinesh.…"
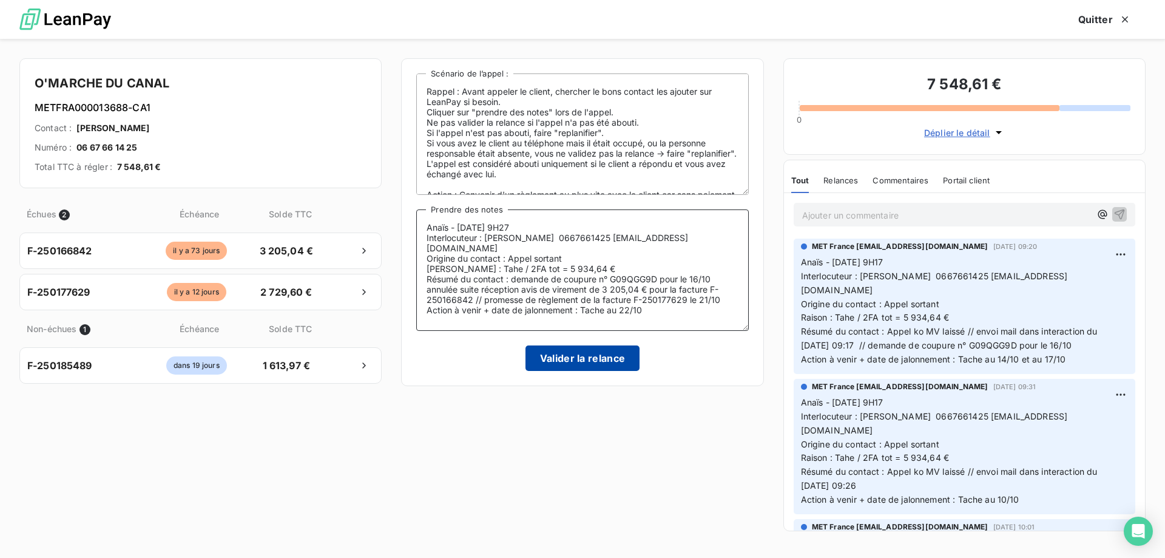
type textarea "Anaïs - 14/10/2025 - 9H27 Interlocuteur : Dinesh Uthayakumar 0667661425 dinesh.…"
click at [586, 370] on button "Valider la relance" at bounding box center [582, 357] width 115 height 25
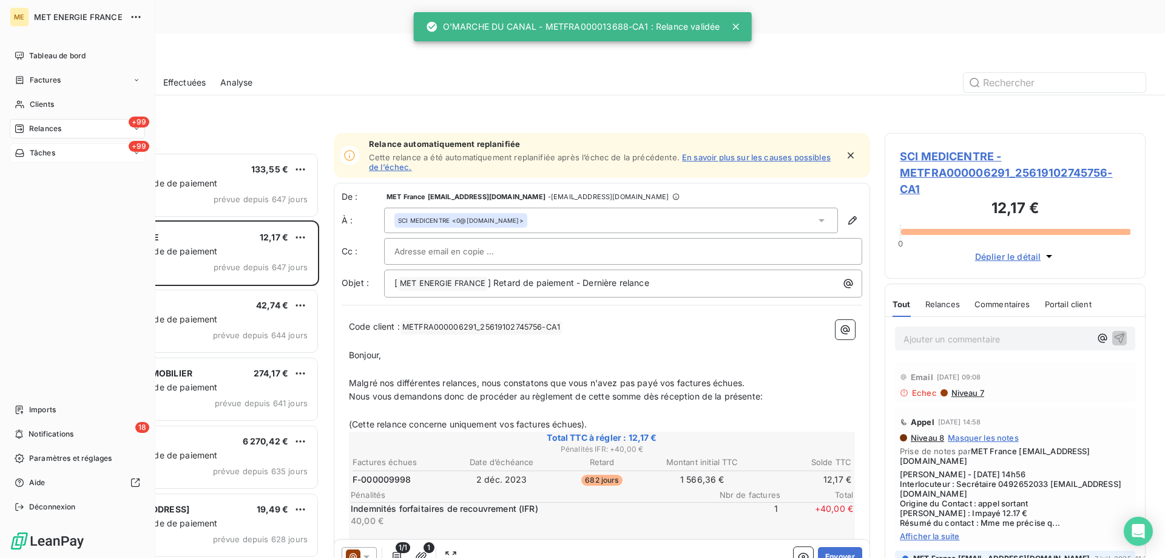
click at [23, 154] on icon at bounding box center [20, 153] width 10 height 10
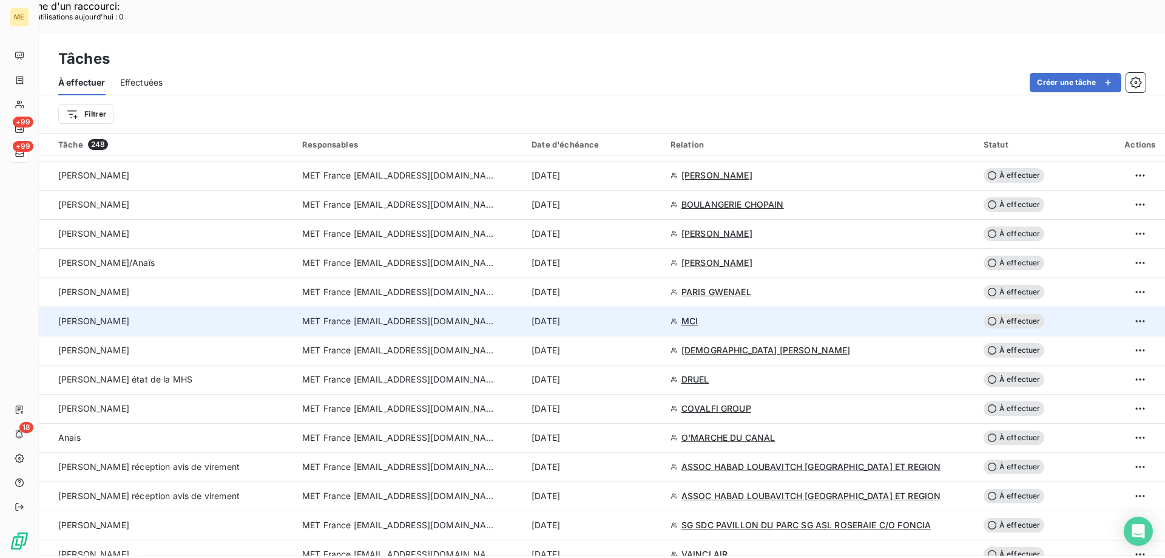
scroll to position [971, 0]
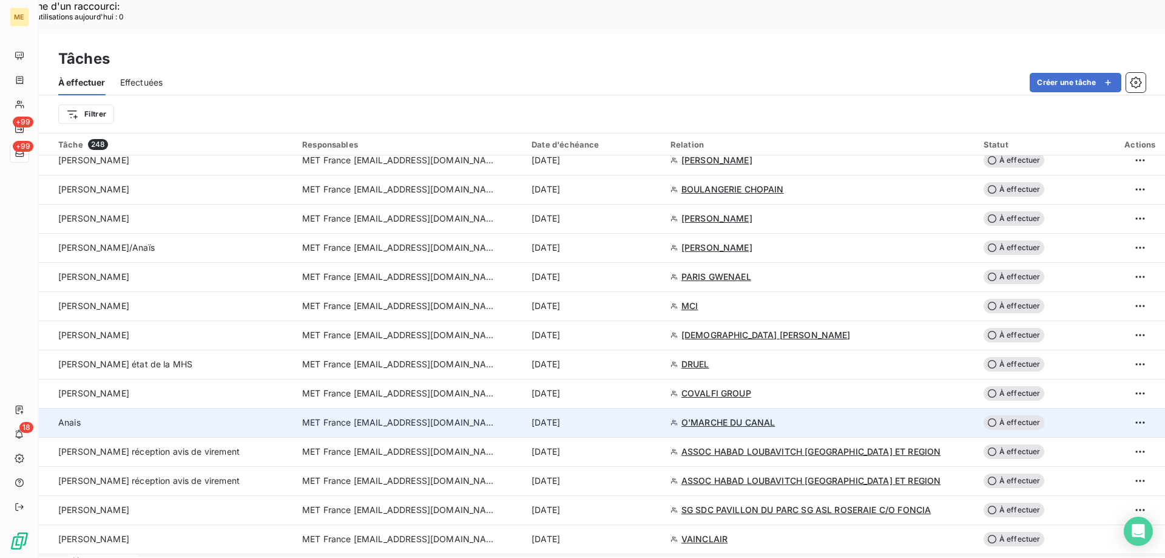
click at [718, 416] on span "O'MARCHE DU CANAL" at bounding box center [728, 422] width 94 height 12
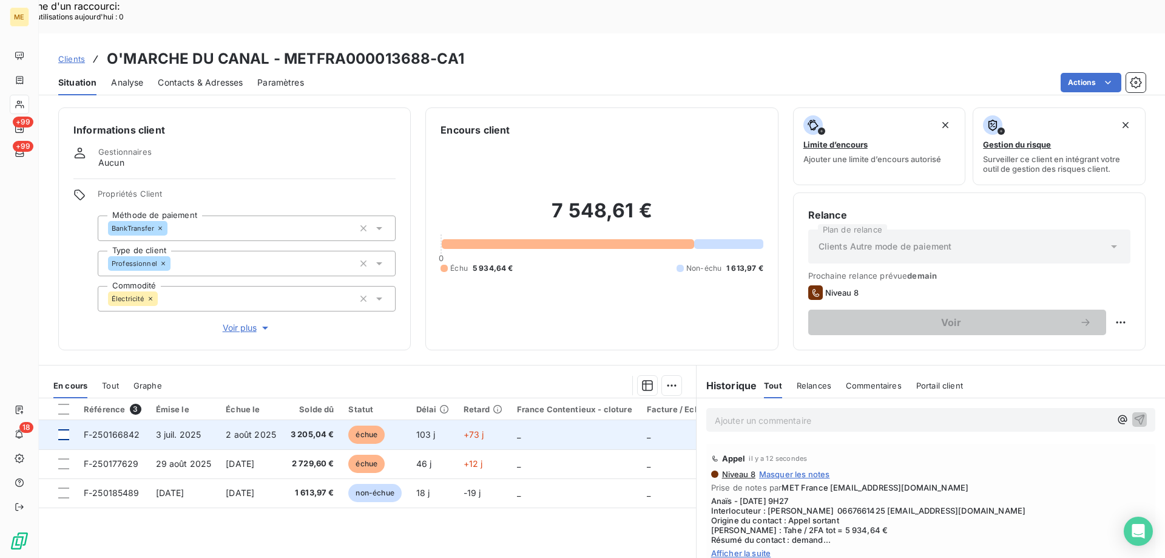
click at [62, 429] on div at bounding box center [63, 434] width 11 height 11
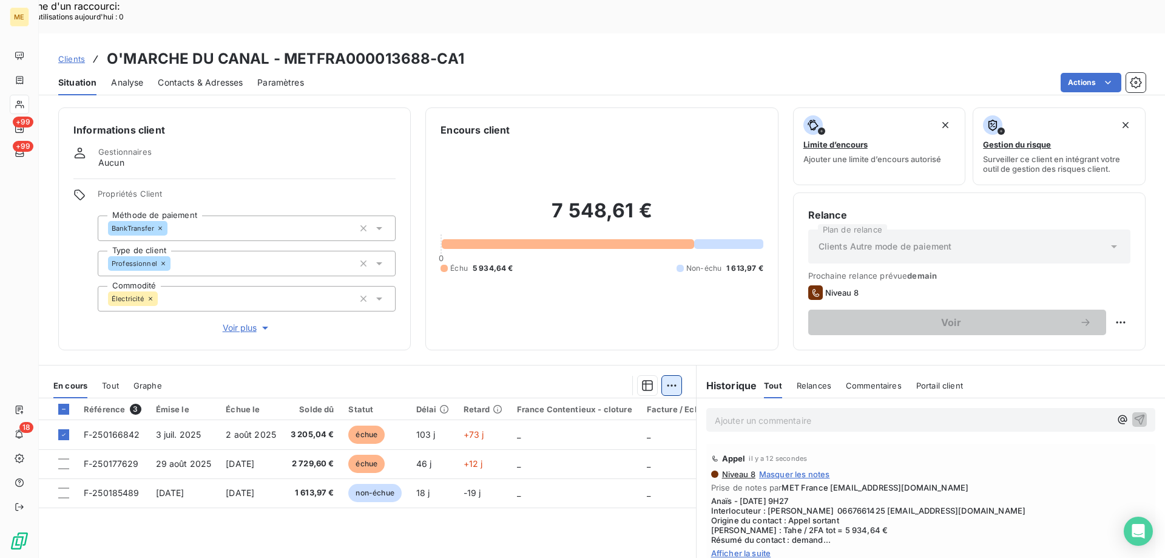
click at [625, 397] on div "Ajouter une promesse de paiement (1 facture)" at bounding box center [563, 400] width 214 height 19
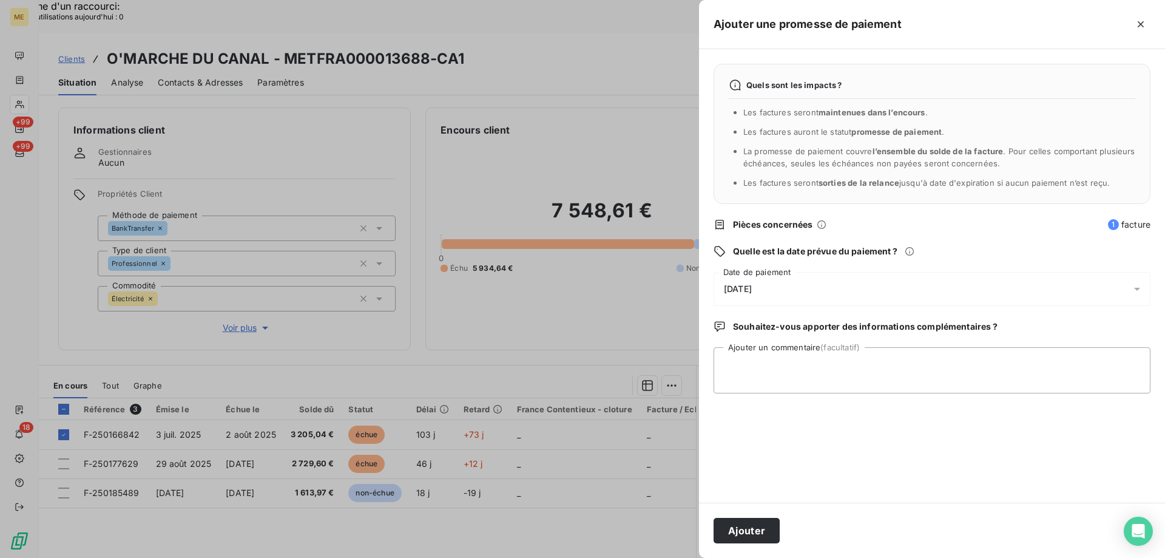
click at [829, 283] on div "15/10/2025" at bounding box center [932, 289] width 437 height 34
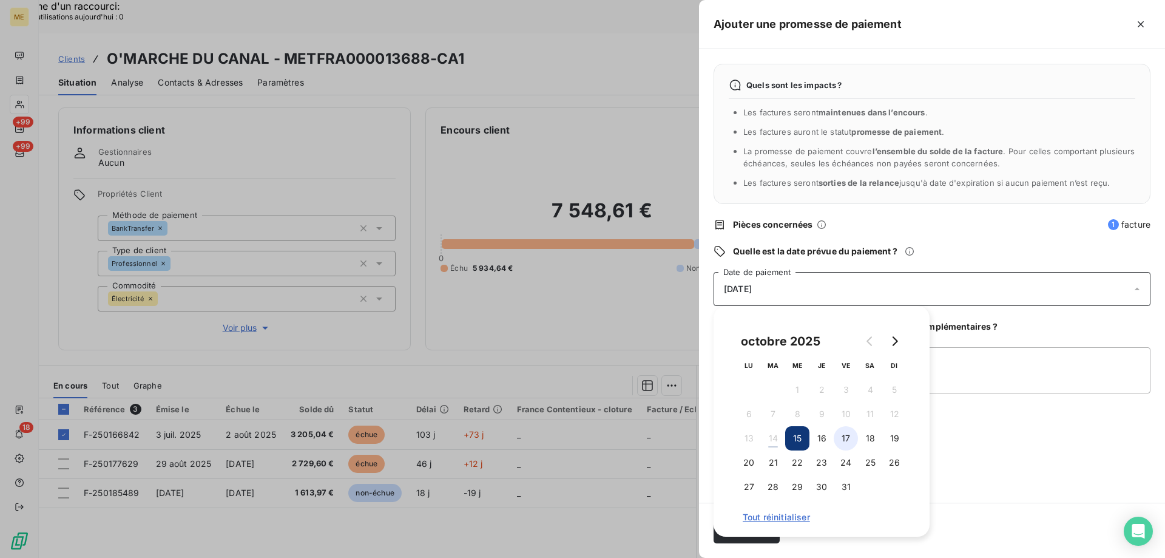
click at [848, 440] on button "17" at bounding box center [846, 438] width 24 height 24
click at [1023, 357] on textarea "Ajouter un commentaire (facultatif)" at bounding box center [932, 370] width 437 height 46
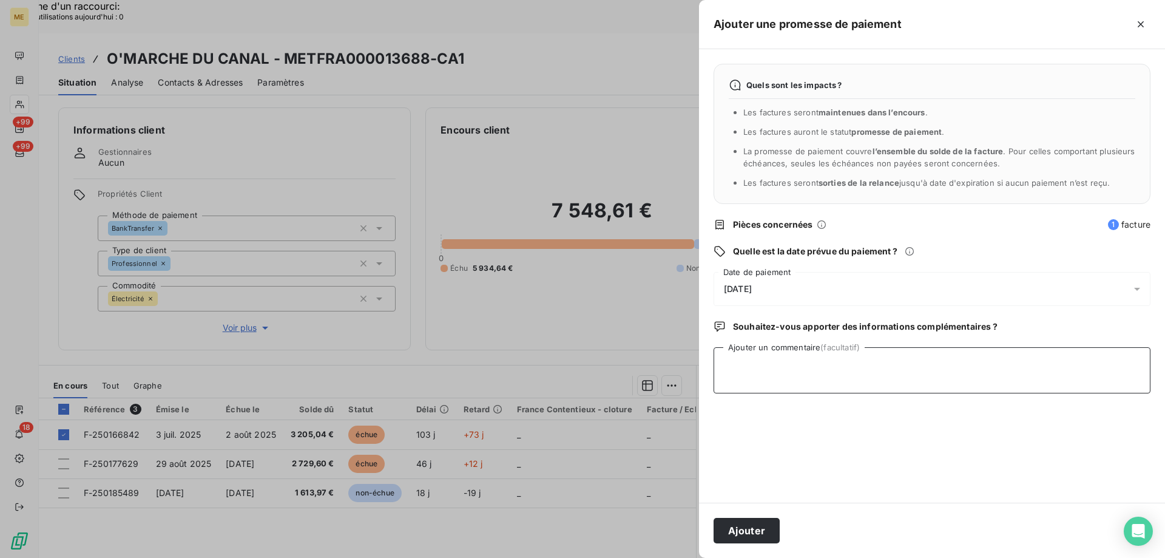
paste textarea "Anaïs - 14/10/2025 - 9H27 Interlocuteur : Dinesh Uthayakumar 0667661425 dinesh.…"
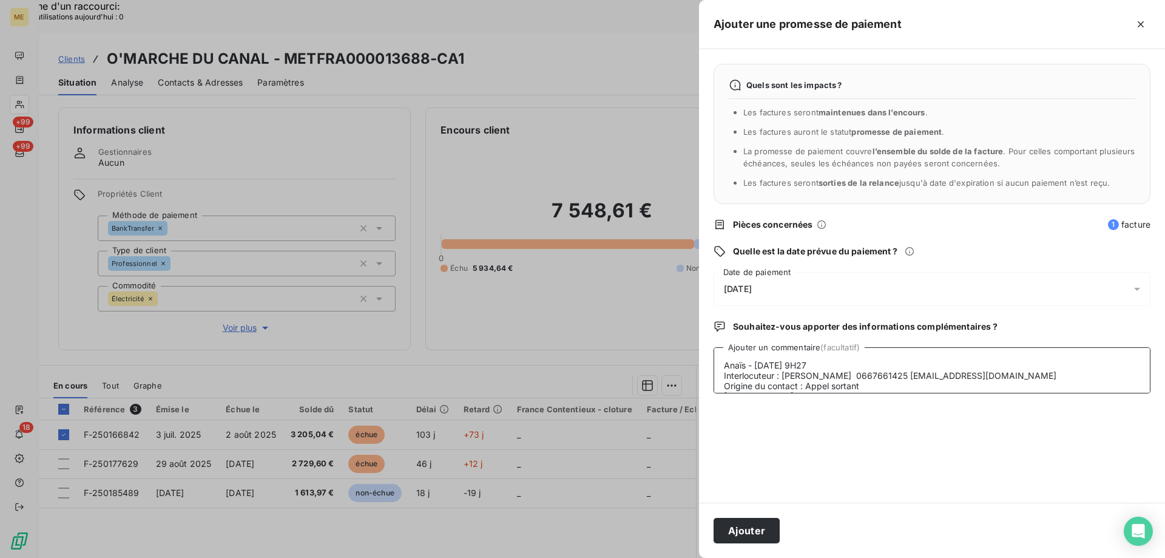
scroll to position [50, 0]
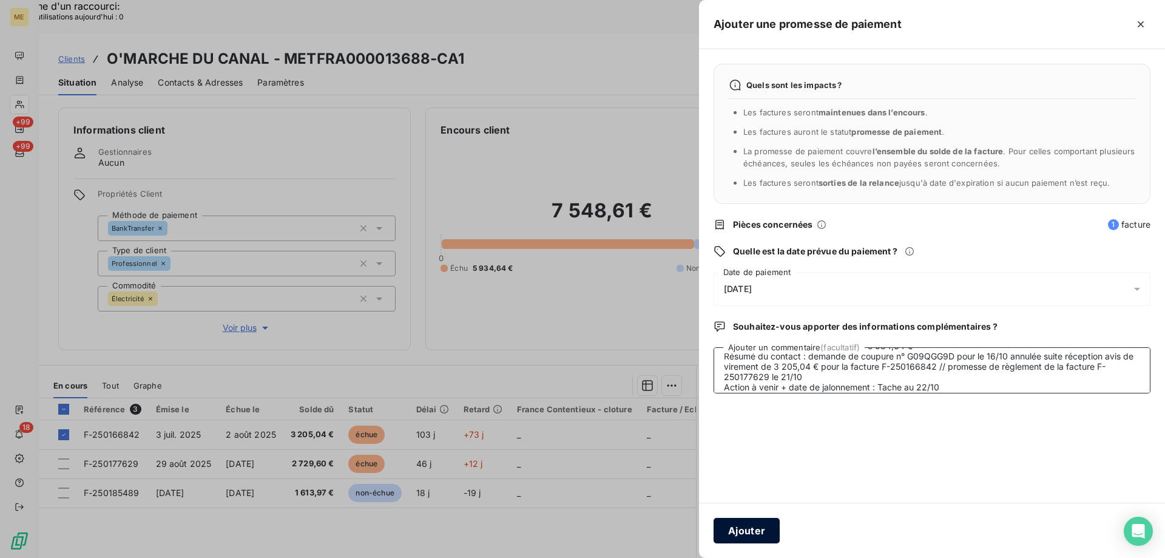
type textarea "Anaïs - 14/10/2025 - 9H27 Interlocuteur : Dinesh Uthayakumar 0667661425 dinesh.…"
click at [761, 532] on button "Ajouter" at bounding box center [747, 530] width 66 height 25
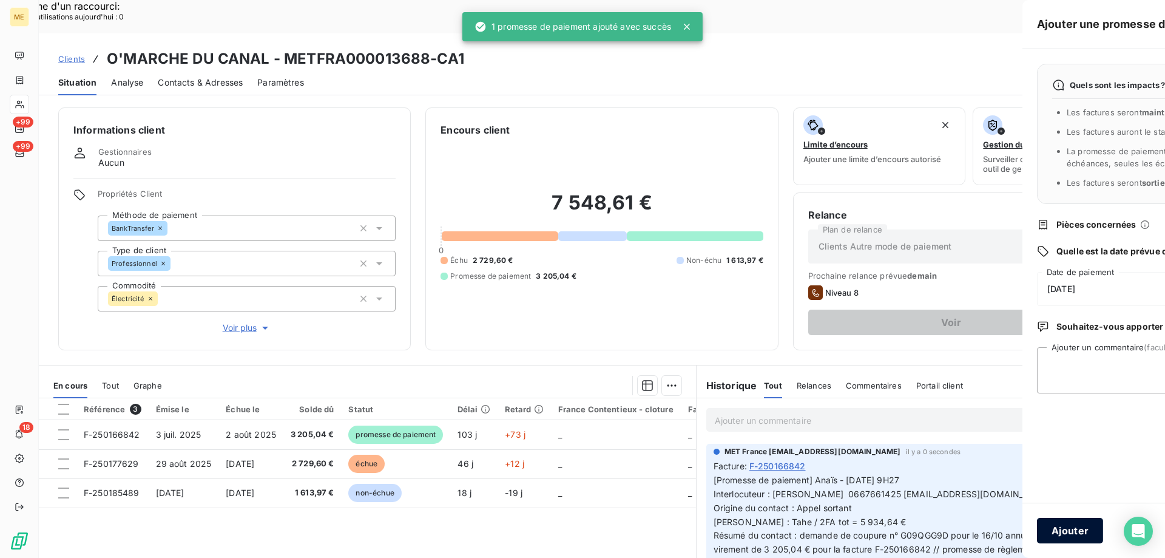
scroll to position [0, 0]
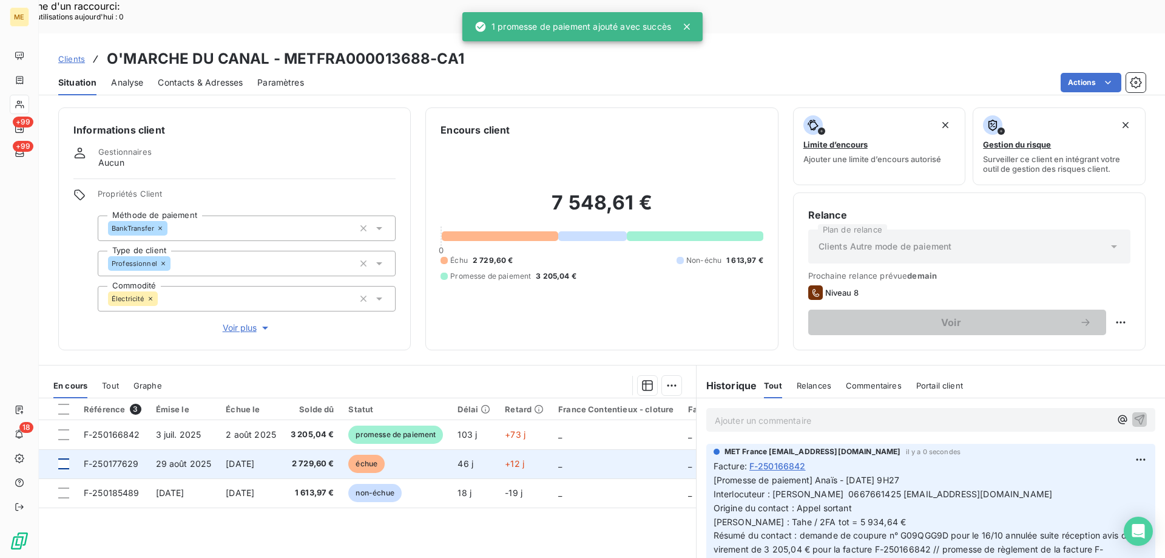
click at [64, 458] on div at bounding box center [63, 463] width 11 height 11
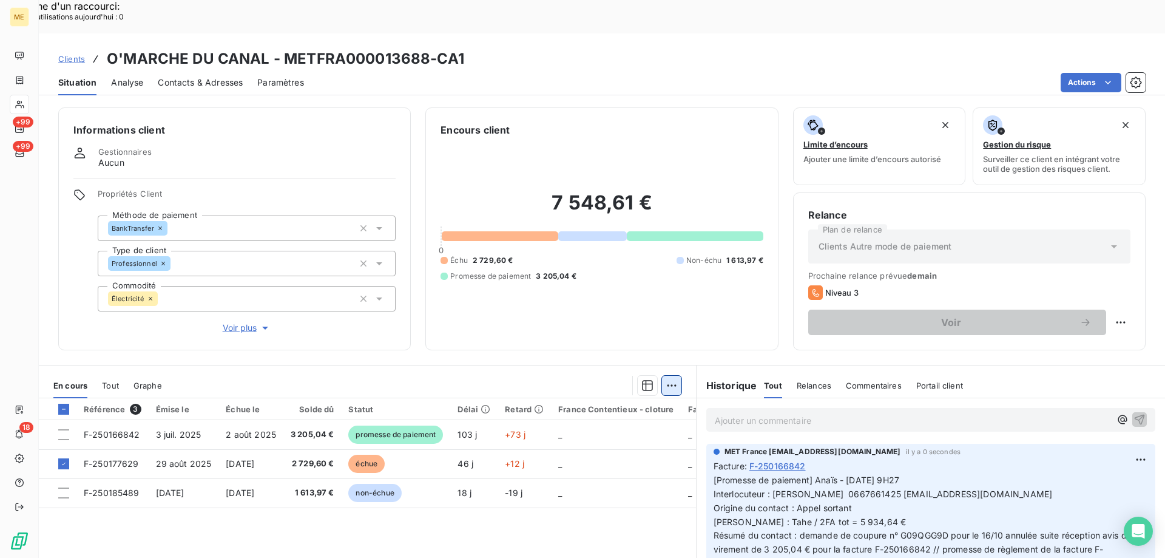
click at [647, 399] on div "Ajouter une promesse de paiement (1 facture)" at bounding box center [563, 400] width 214 height 19
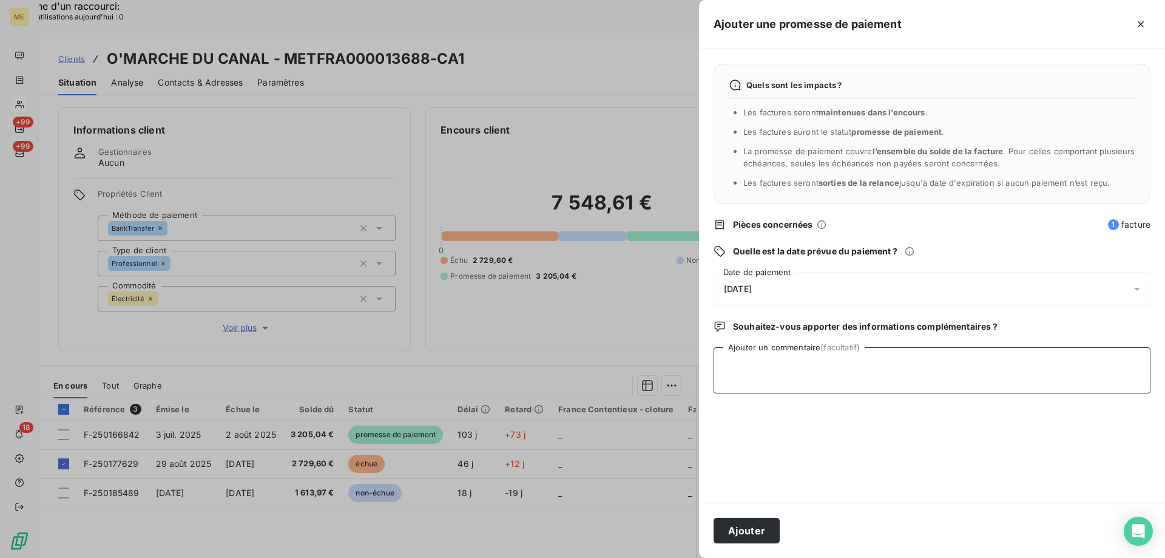
click at [766, 367] on textarea "Ajouter un commentaire (facultatif)" at bounding box center [932, 370] width 437 height 46
paste textarea "Anaïs - 14/10/2025 - 9H27 Interlocuteur : Dinesh Uthayakumar 0667661425 dinesh.…"
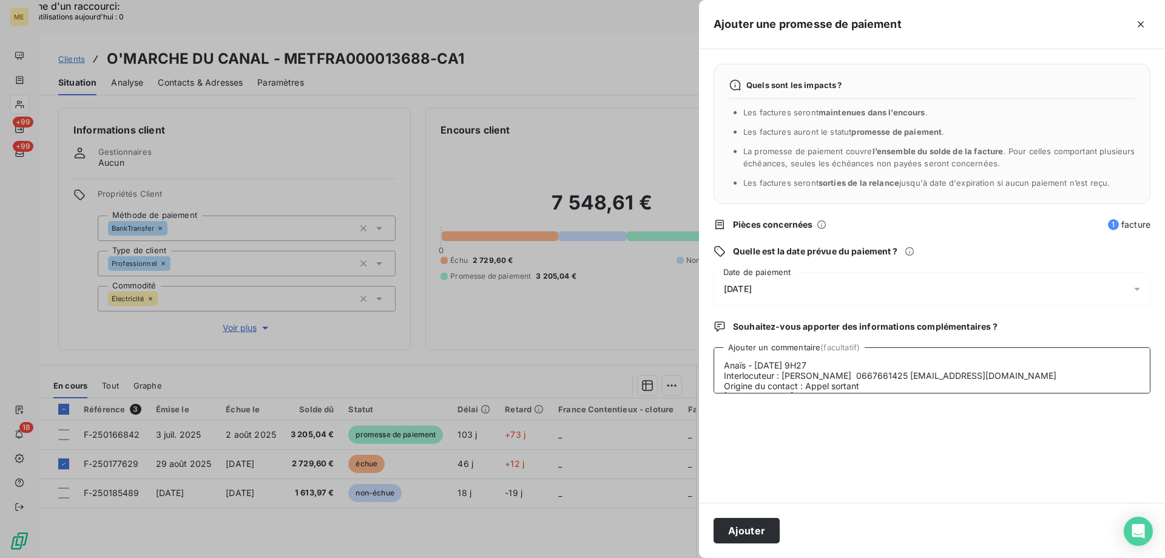
scroll to position [50, 0]
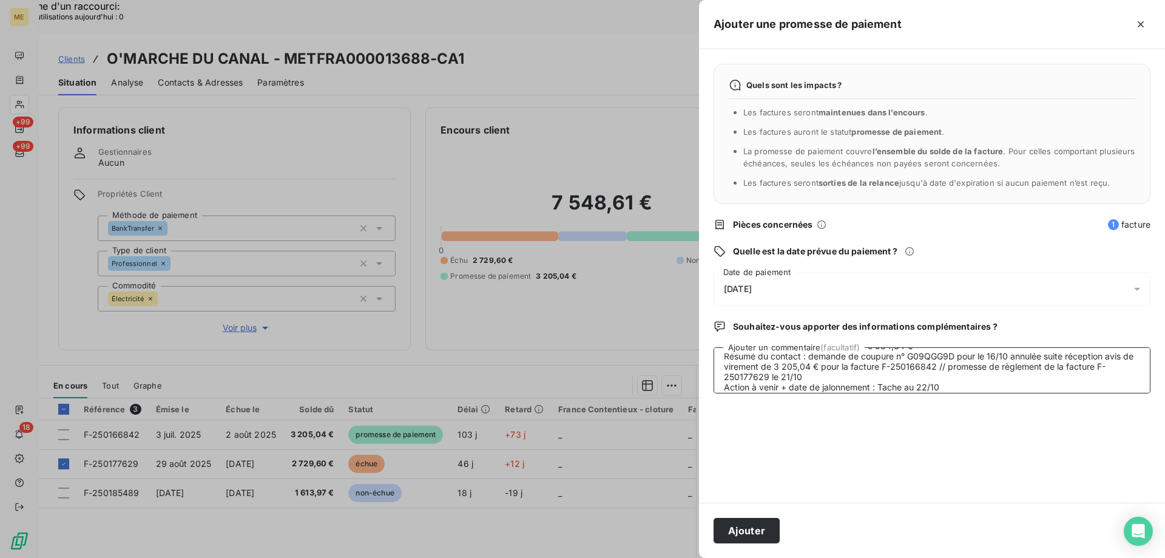
type textarea "Anaïs - 14/10/2025 - 9H27 Interlocuteur : Dinesh Uthayakumar 0667661425 dinesh.…"
click at [805, 283] on div "15/10/2025" at bounding box center [932, 289] width 437 height 34
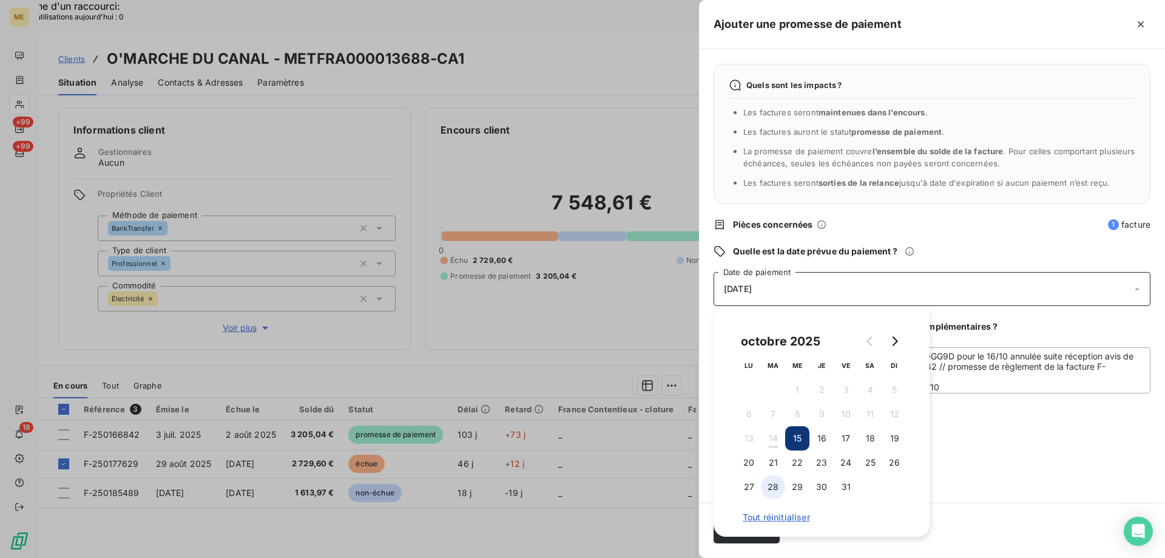
click at [770, 485] on button "28" at bounding box center [773, 487] width 24 height 24
click at [988, 427] on div "Quels sont les impacts ? Les factures seront maintenues dans l’encours . Les fa…" at bounding box center [932, 275] width 466 height 453
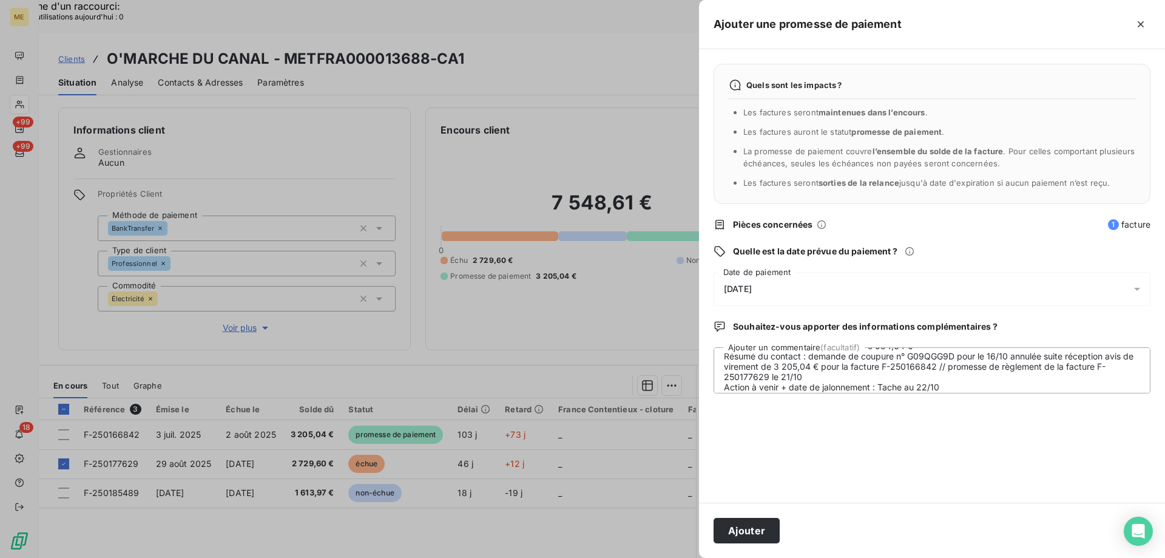
click at [822, 287] on div "28/10/2025" at bounding box center [932, 289] width 437 height 34
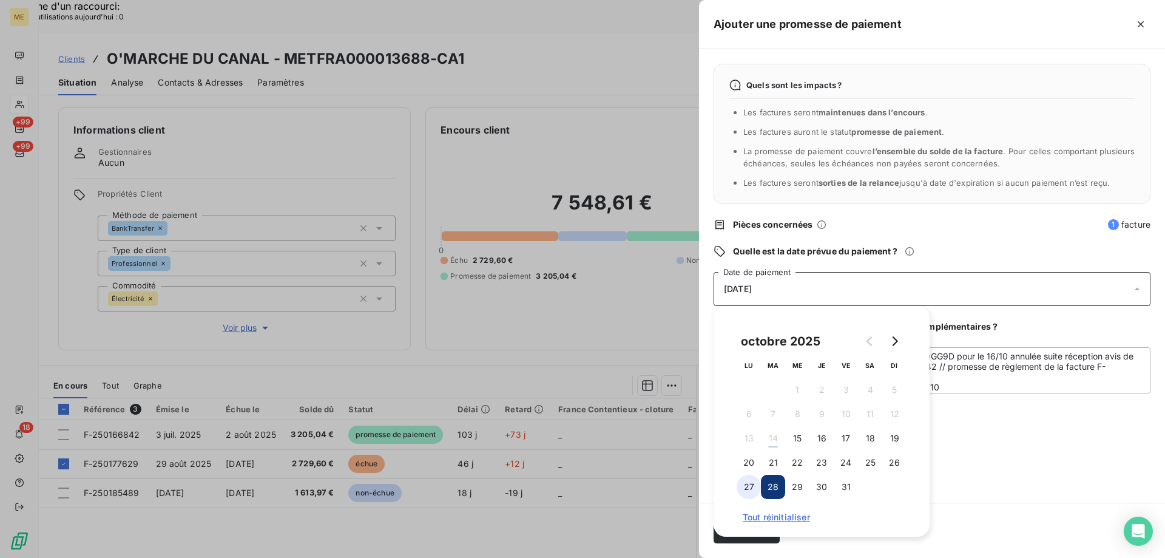
click at [751, 487] on button "27" at bounding box center [749, 487] width 24 height 24
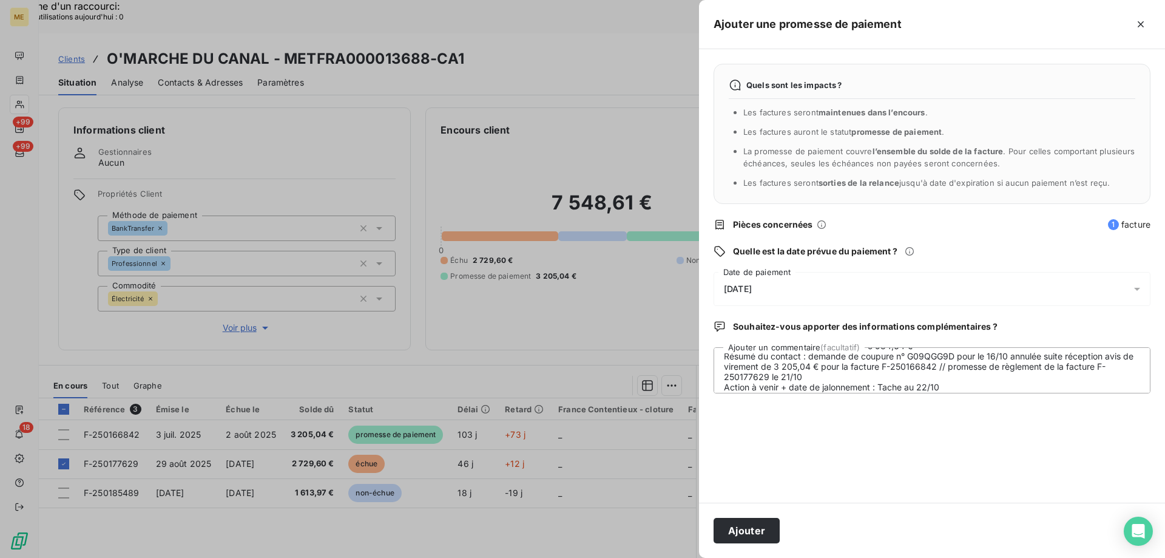
click at [1041, 434] on div "Quels sont les impacts ? Les factures seront maintenues dans l’encours . Les fa…" at bounding box center [932, 275] width 466 height 453
click at [757, 531] on button "Ajouter" at bounding box center [747, 530] width 66 height 25
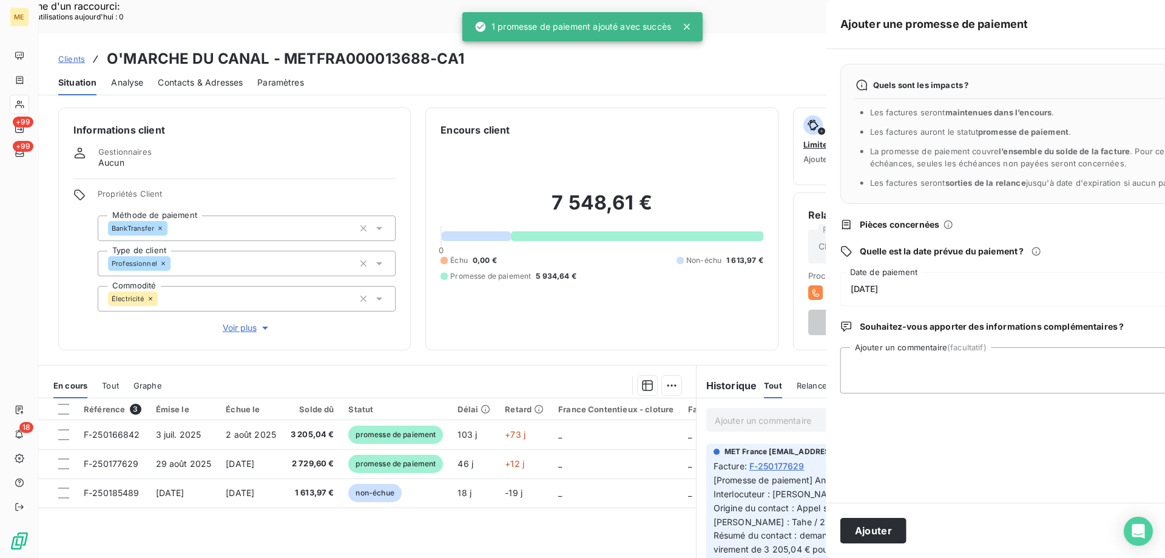
scroll to position [0, 0]
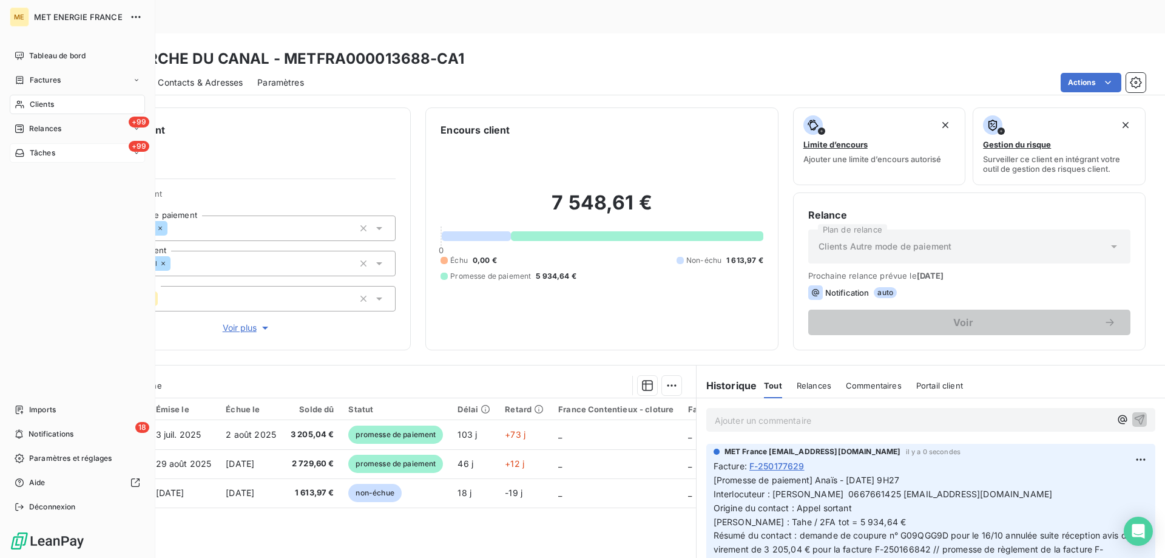
click at [33, 159] on div "+99 Tâches" at bounding box center [77, 152] width 135 height 19
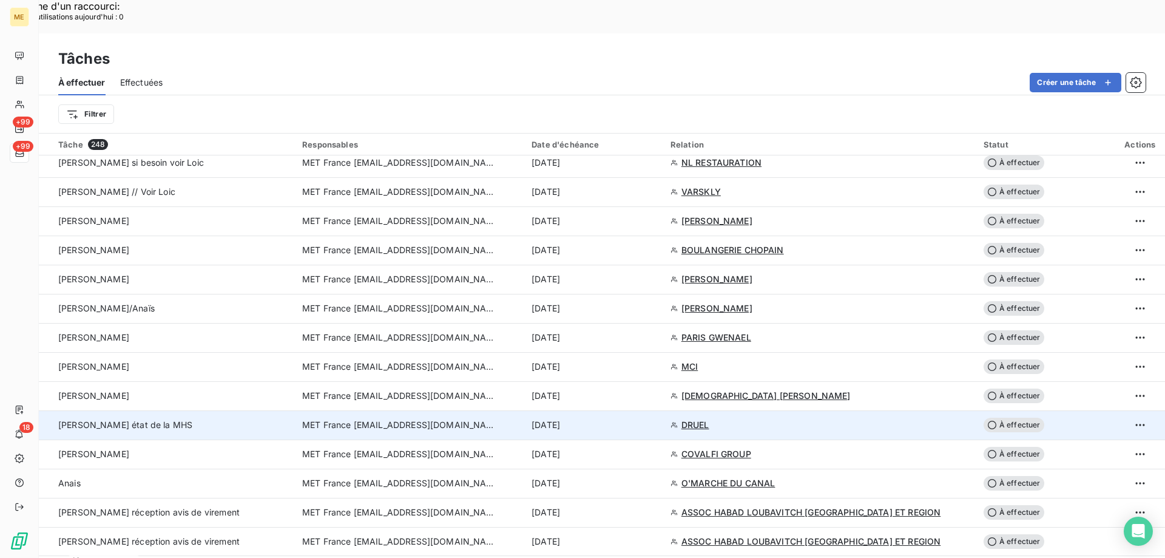
scroll to position [1032, 0]
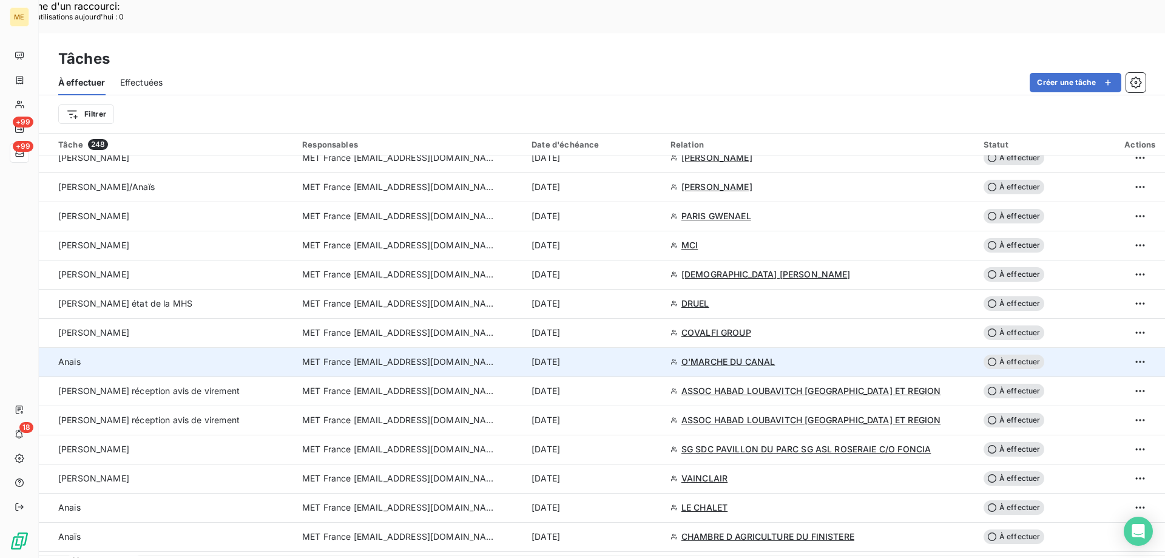
click at [645, 356] on div "[DATE]" at bounding box center [594, 362] width 124 height 12
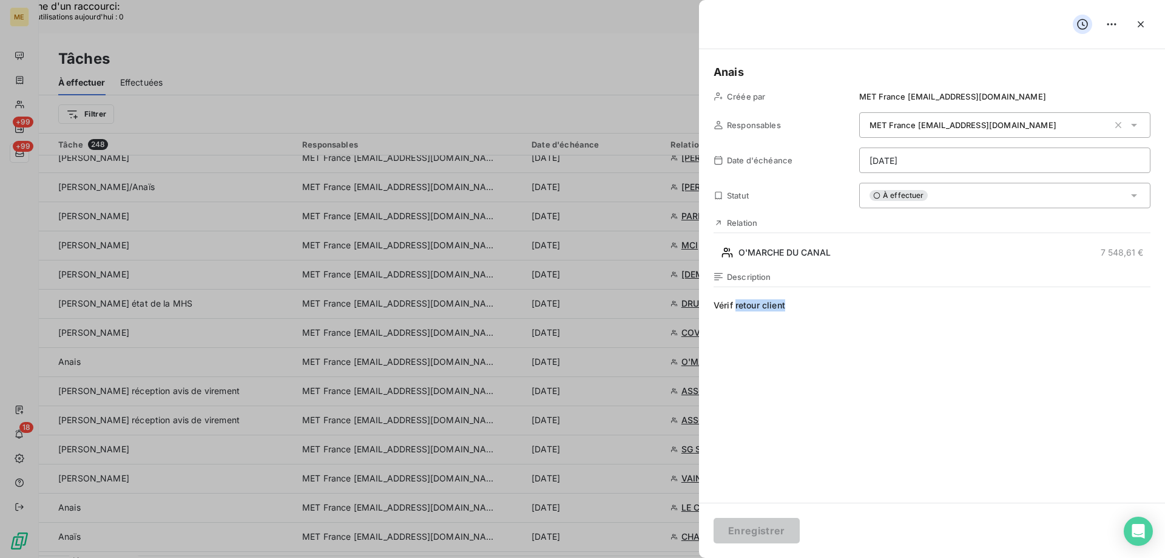
drag, startPoint x: 803, startPoint y: 313, endPoint x: 737, endPoint y: 306, distance: 66.5
click at [737, 306] on span "Vérif retour client" at bounding box center [932, 415] width 437 height 233
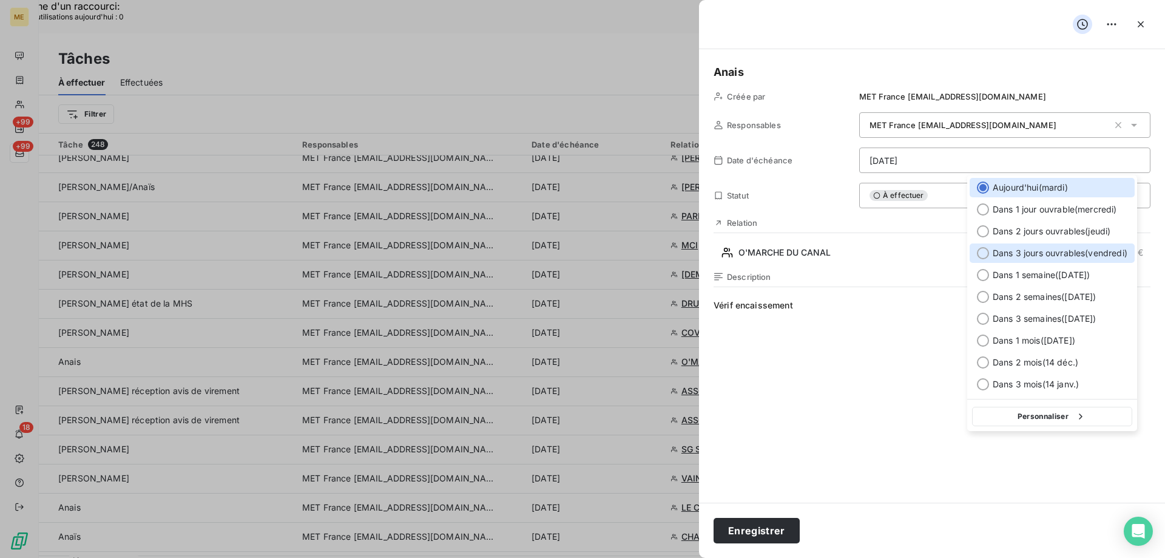
click at [1047, 252] on span "Dans 3 jours ouvrables ( [DATE] )" at bounding box center [1060, 253] width 135 height 12
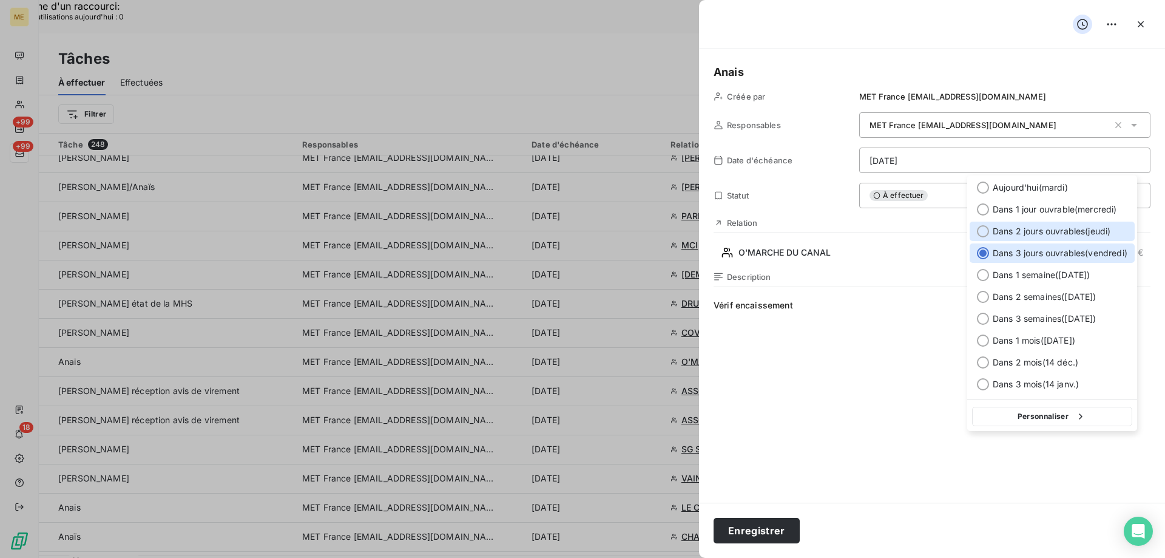
click at [1036, 232] on span "Dans 2 jours ouvrables ( [DATE] )" at bounding box center [1052, 231] width 118 height 12
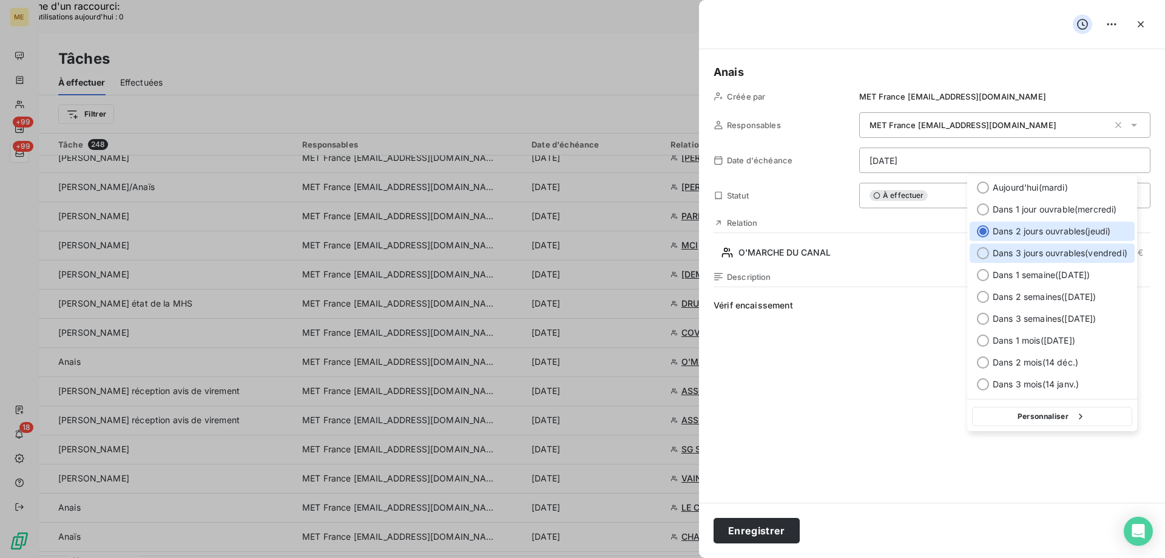
click at [1053, 252] on span "Dans 3 jours ouvrables ( [DATE] )" at bounding box center [1060, 253] width 135 height 12
type input "[DATE]"
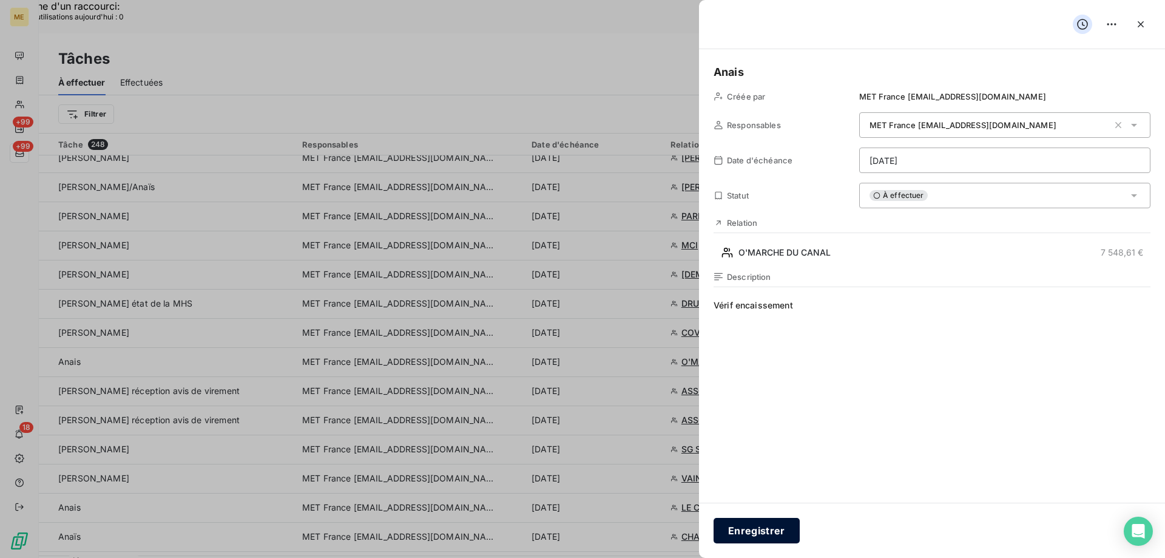
click at [771, 530] on button "Enregistrer" at bounding box center [757, 530] width 86 height 25
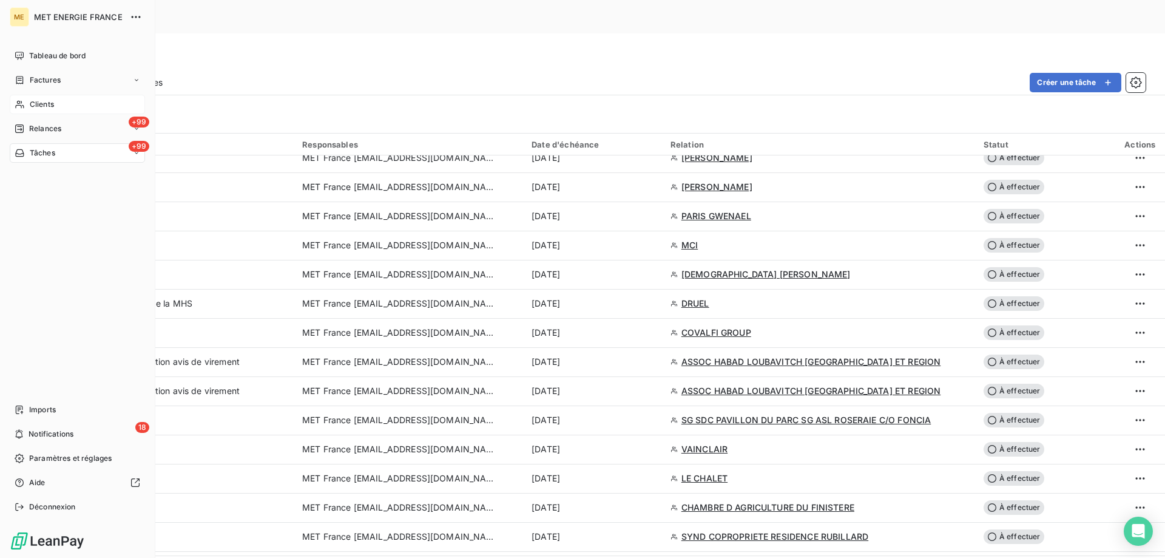
click at [35, 104] on span "Clients" at bounding box center [42, 104] width 24 height 11
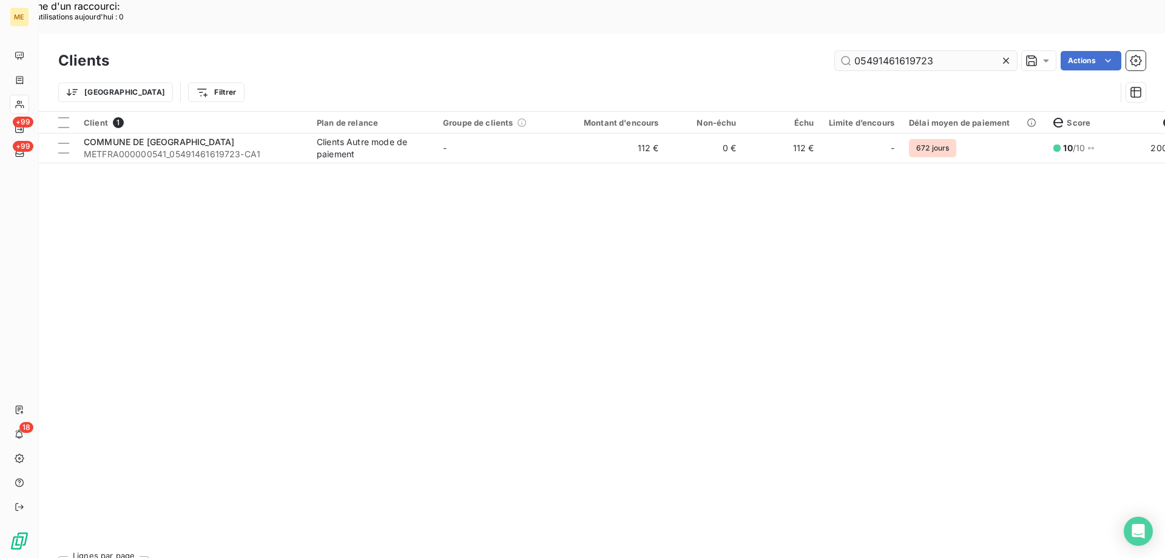
click at [907, 51] on input "05491461619723" at bounding box center [926, 60] width 182 height 19
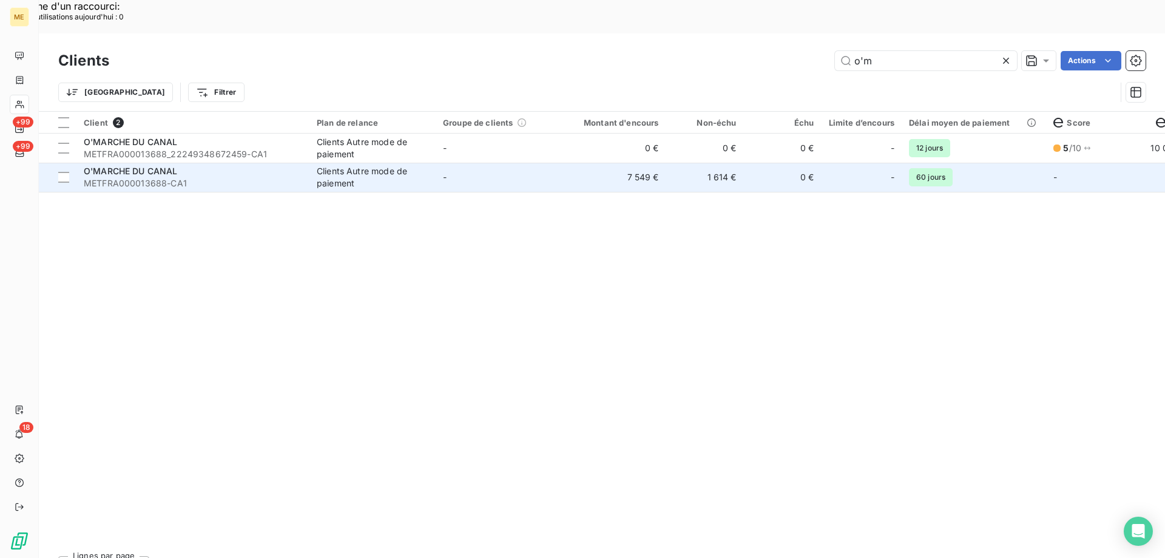
type input "o'm"
click at [464, 163] on td "-" at bounding box center [499, 177] width 126 height 29
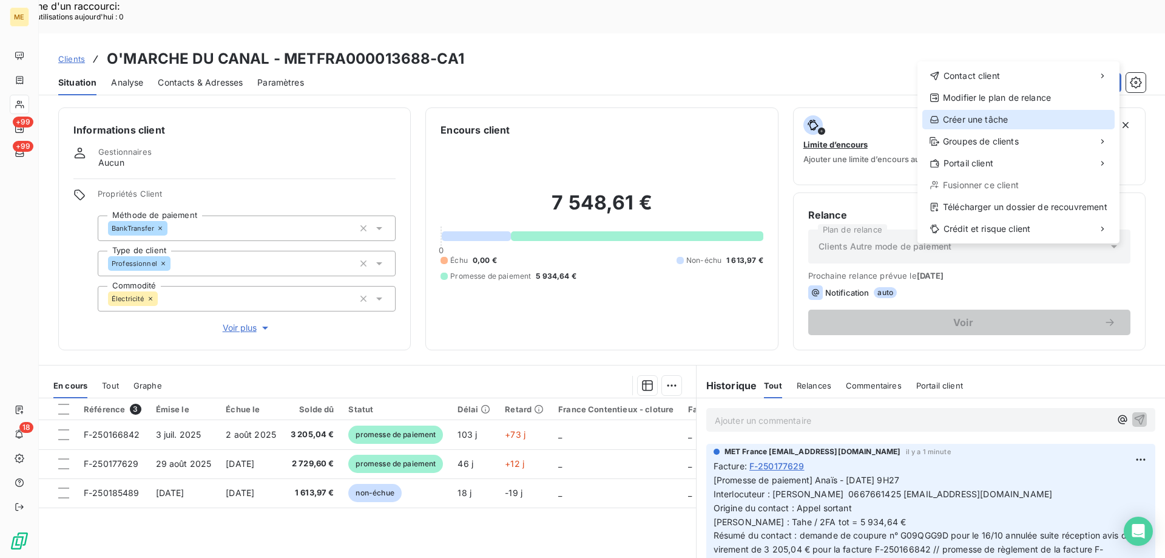
click at [999, 115] on div "Créer une tâche" at bounding box center [1018, 119] width 192 height 19
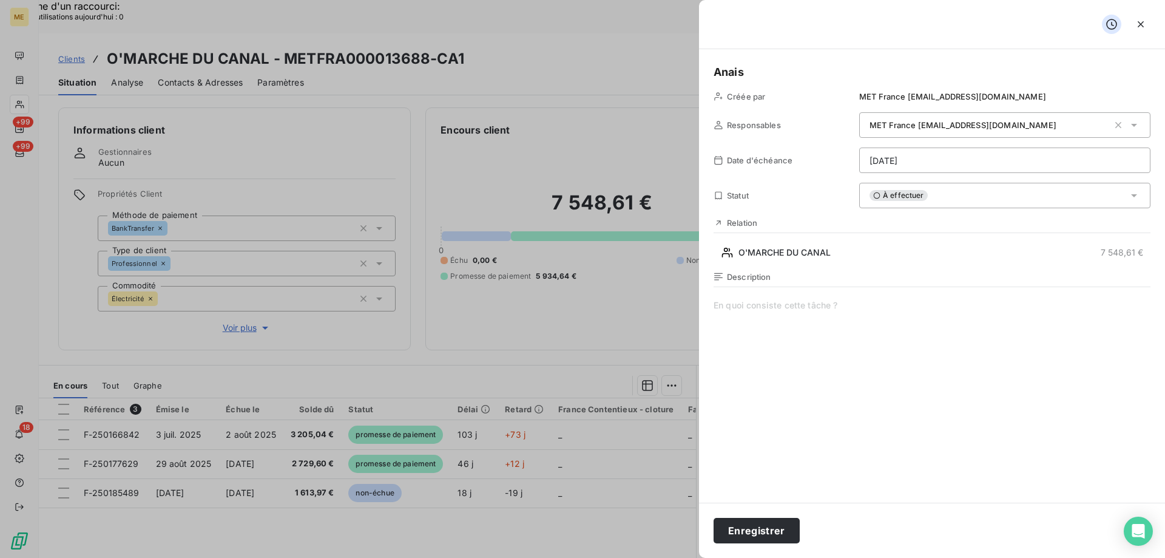
click at [819, 301] on span at bounding box center [932, 415] width 437 height 233
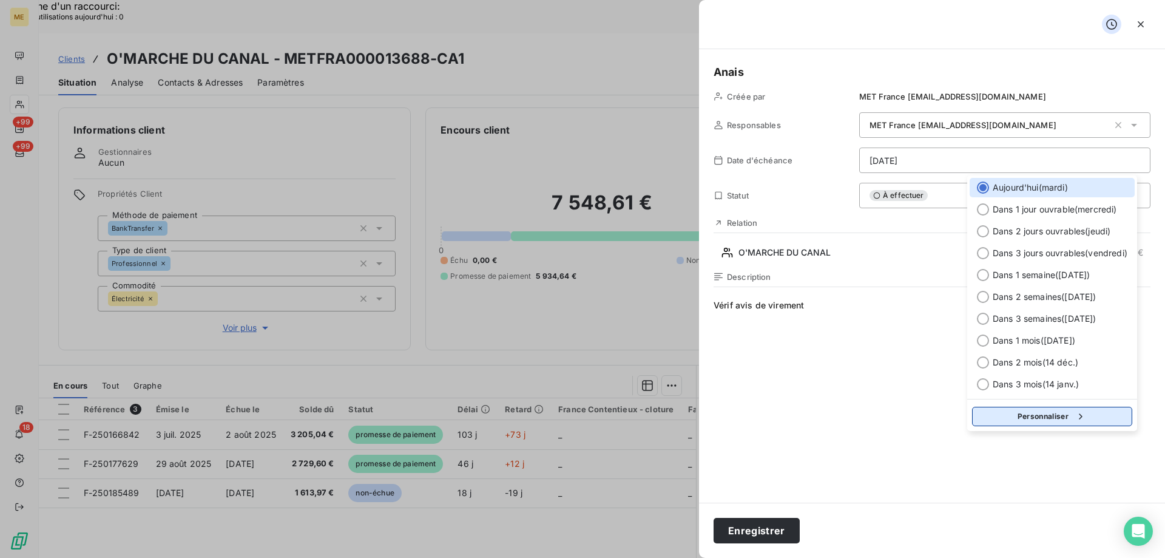
click at [1081, 421] on icon "button" at bounding box center [1081, 416] width 12 height 12
select select "9"
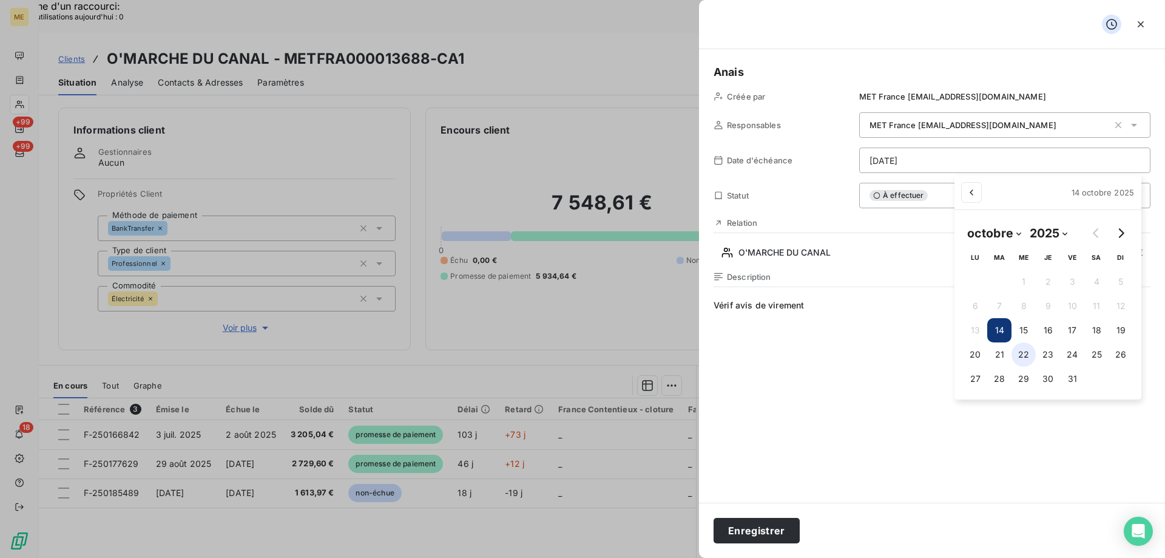
click at [1017, 356] on button "22" at bounding box center [1024, 354] width 24 height 24
type input "22/10/2025"
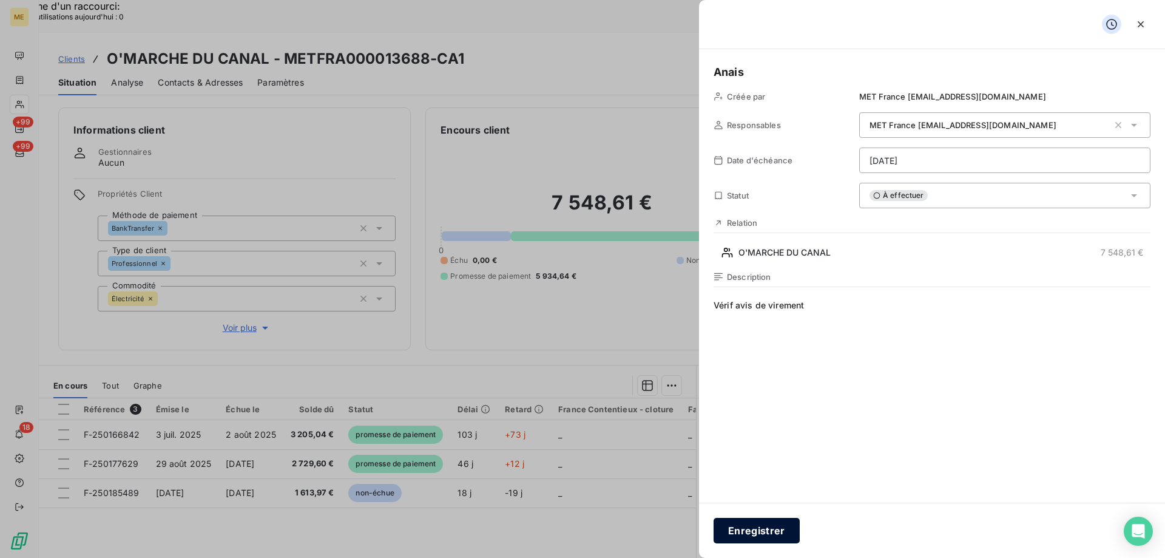
click at [768, 530] on button "Enregistrer" at bounding box center [757, 530] width 86 height 25
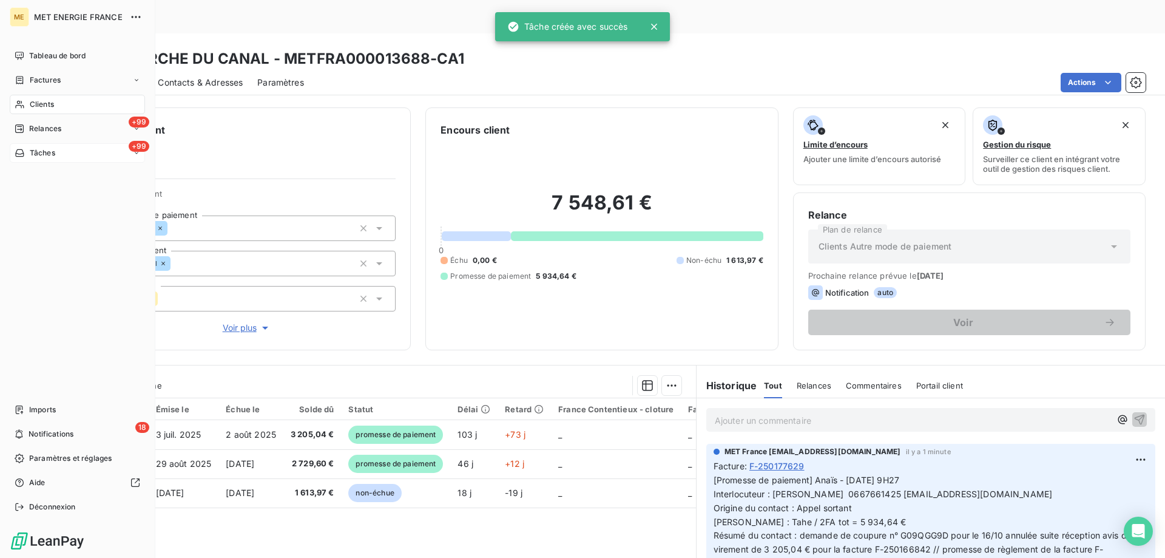
click at [41, 153] on span "Tâches" at bounding box center [42, 152] width 25 height 11
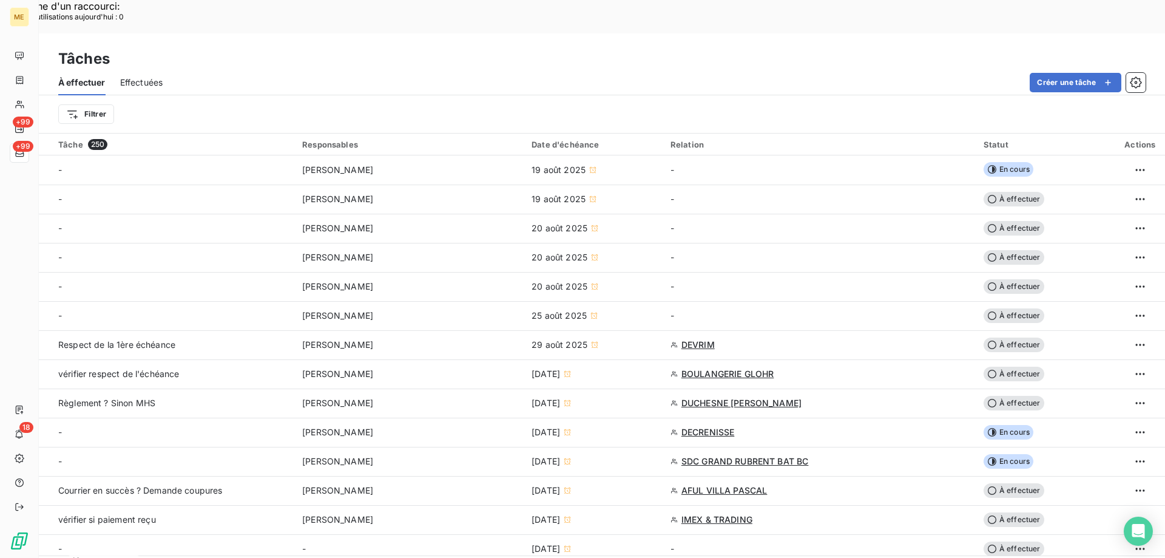
scroll to position [243, 0]
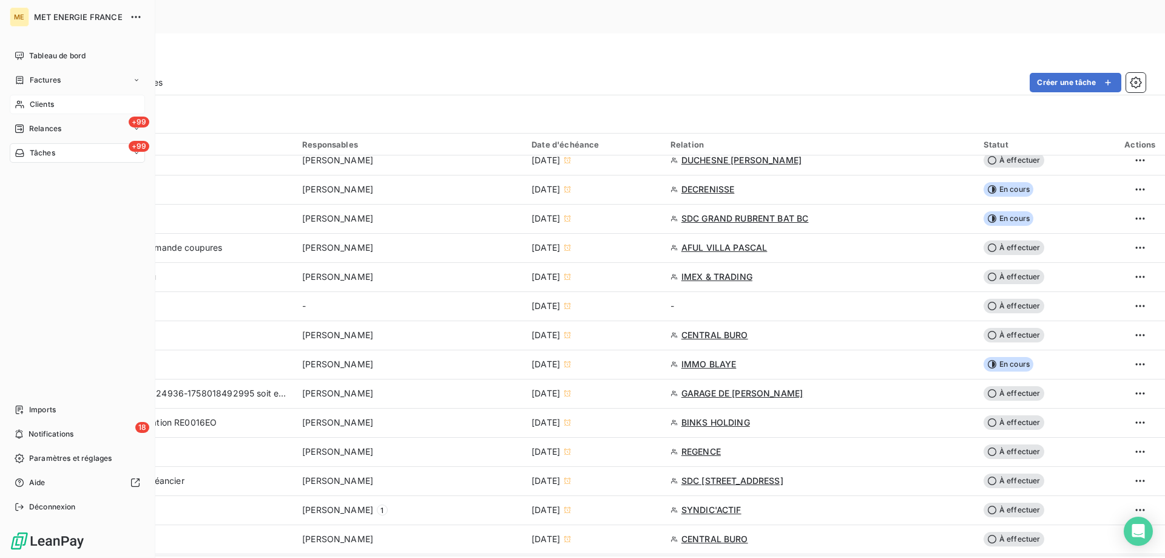
click at [33, 107] on span "Clients" at bounding box center [42, 104] width 24 height 11
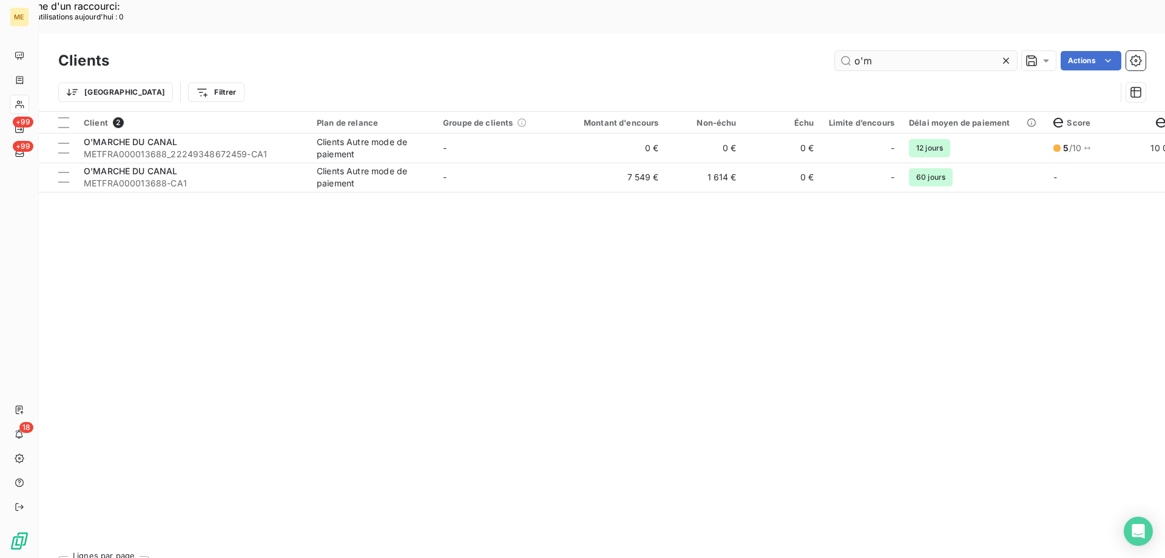
click at [868, 51] on input "o'm" at bounding box center [926, 60] width 182 height 19
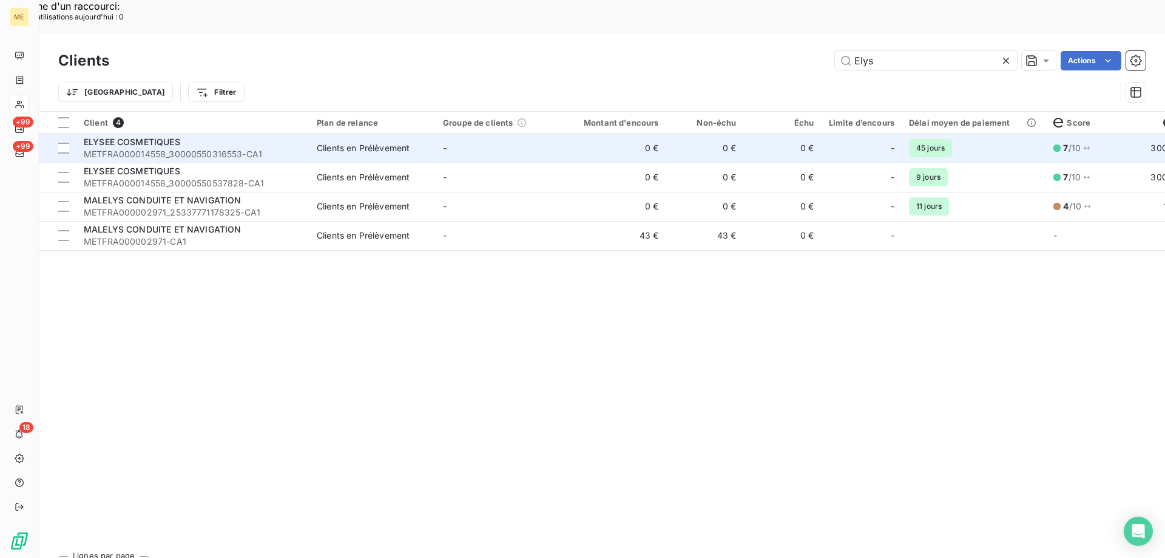
type input "Elys"
click at [569, 133] on td "0 €" at bounding box center [614, 147] width 104 height 29
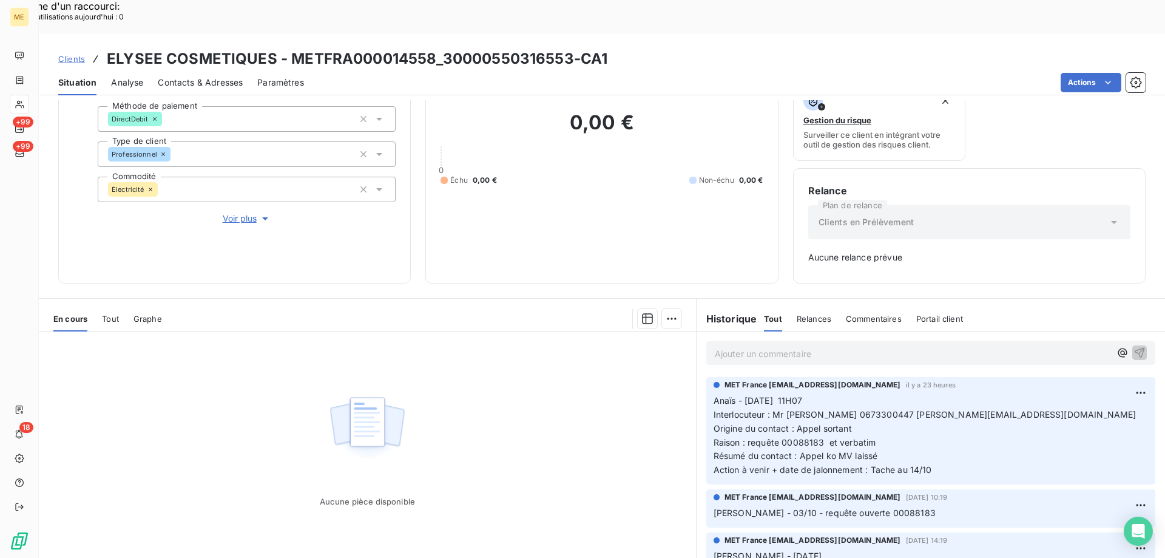
scroll to position [120, 0]
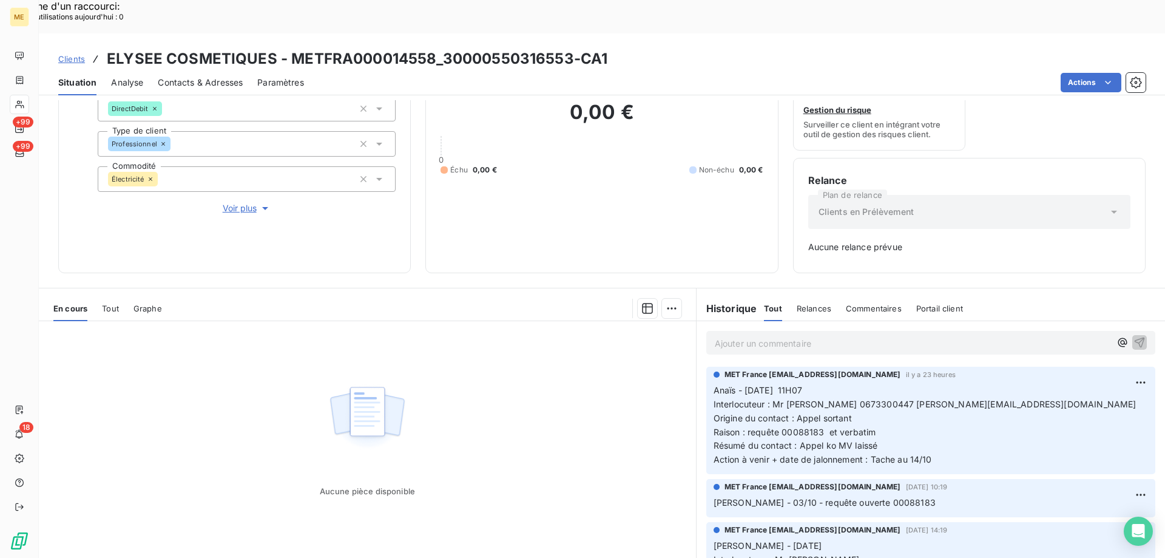
click at [735, 336] on p "Ajouter un commentaire ﻿" at bounding box center [913, 343] width 396 height 15
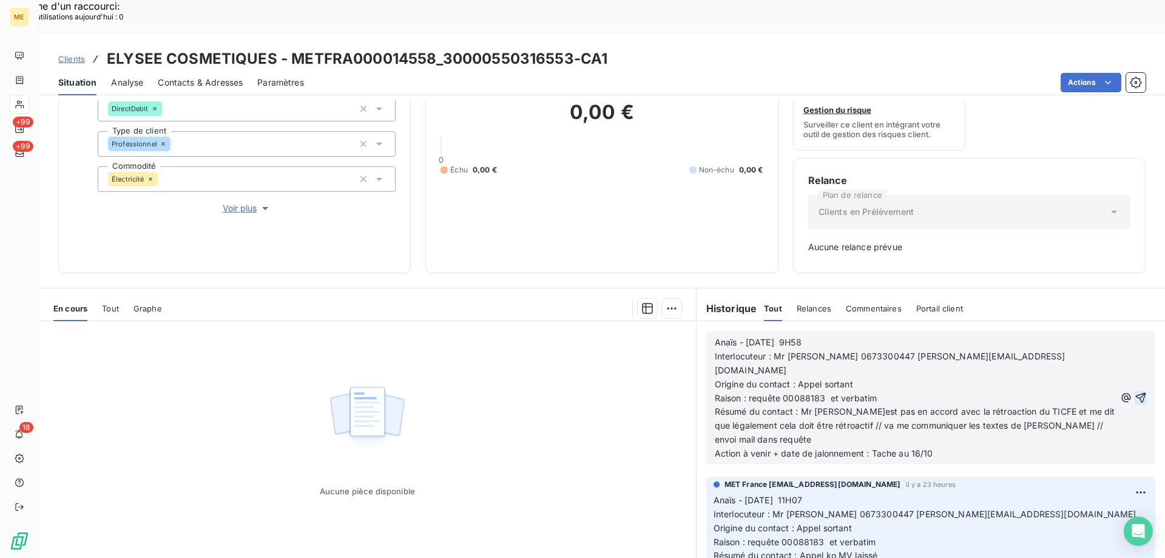
click at [1136, 393] on icon "button" at bounding box center [1141, 398] width 10 height 10
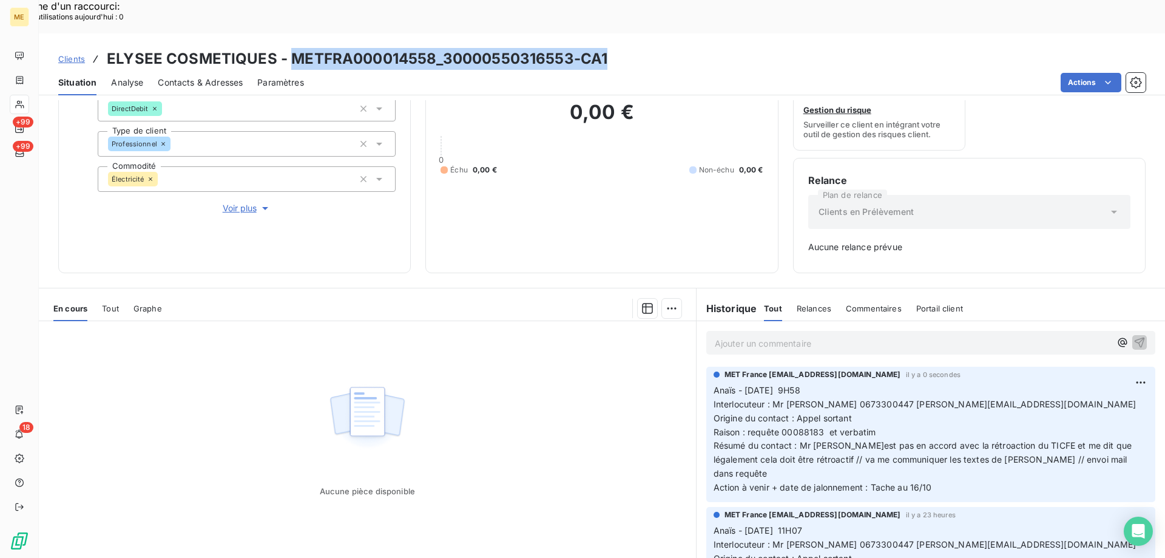
drag, startPoint x: 609, startPoint y: 24, endPoint x: 286, endPoint y: 22, distance: 322.2
click at [286, 48] on div "Clients ELYSEE COSMETIQUES - METFRA000014558_30000550316553-CA1" at bounding box center [602, 59] width 1126 height 22
copy h3 "METFRA000014558_30000550316553-CA1"
click at [69, 54] on span "Clients" at bounding box center [71, 59] width 27 height 10
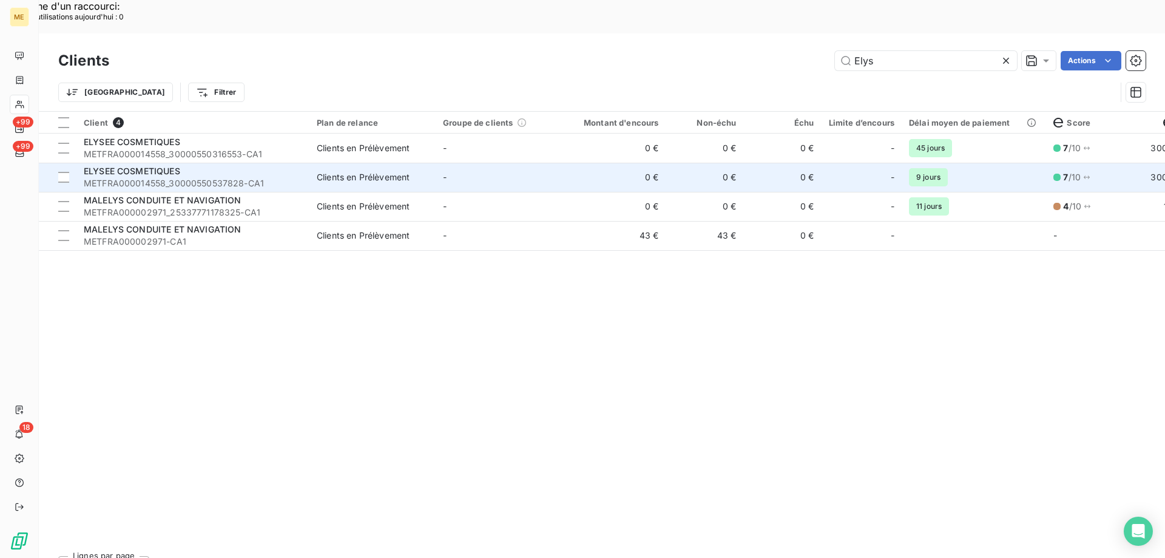
click at [470, 163] on td "-" at bounding box center [499, 177] width 126 height 29
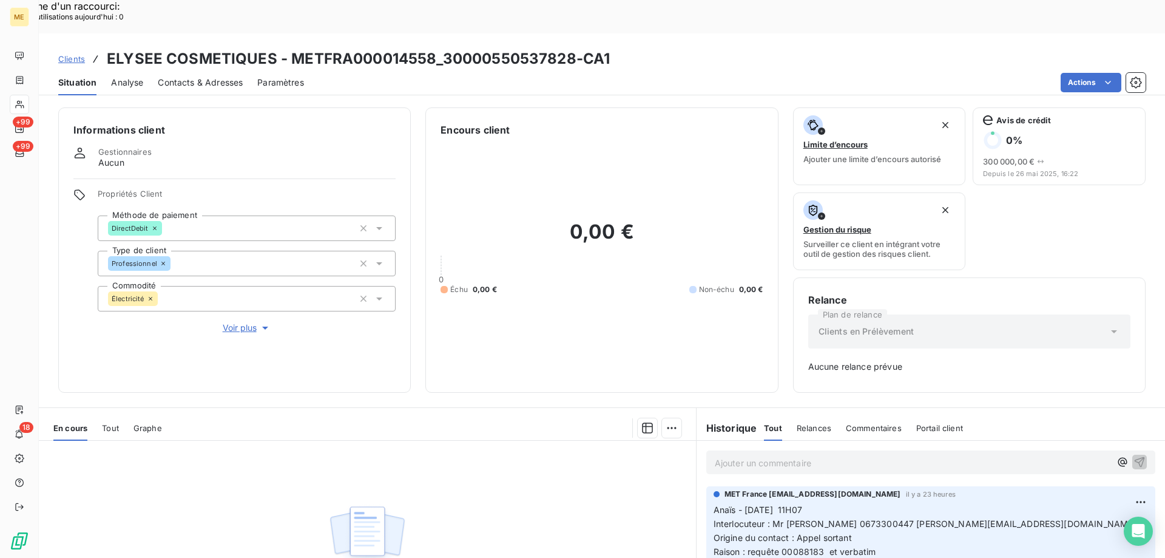
click at [792, 455] on p "Ajouter un commentaire ﻿" at bounding box center [913, 462] width 396 height 15
click at [732, 455] on p "Ajouter un commentaire ﻿" at bounding box center [913, 462] width 396 height 15
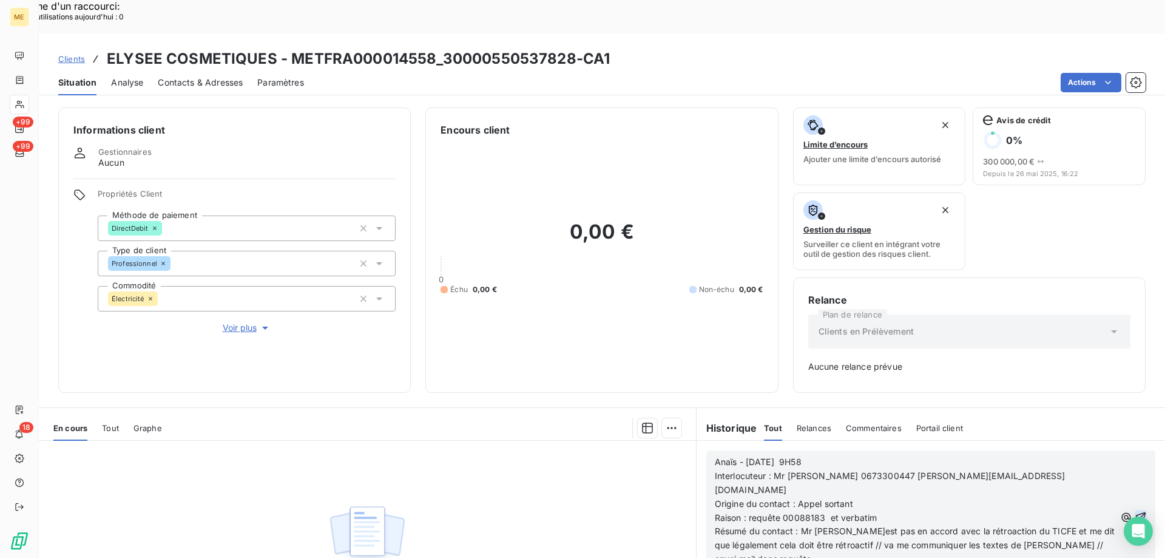
click at [1135, 511] on icon "button" at bounding box center [1141, 517] width 12 height 12
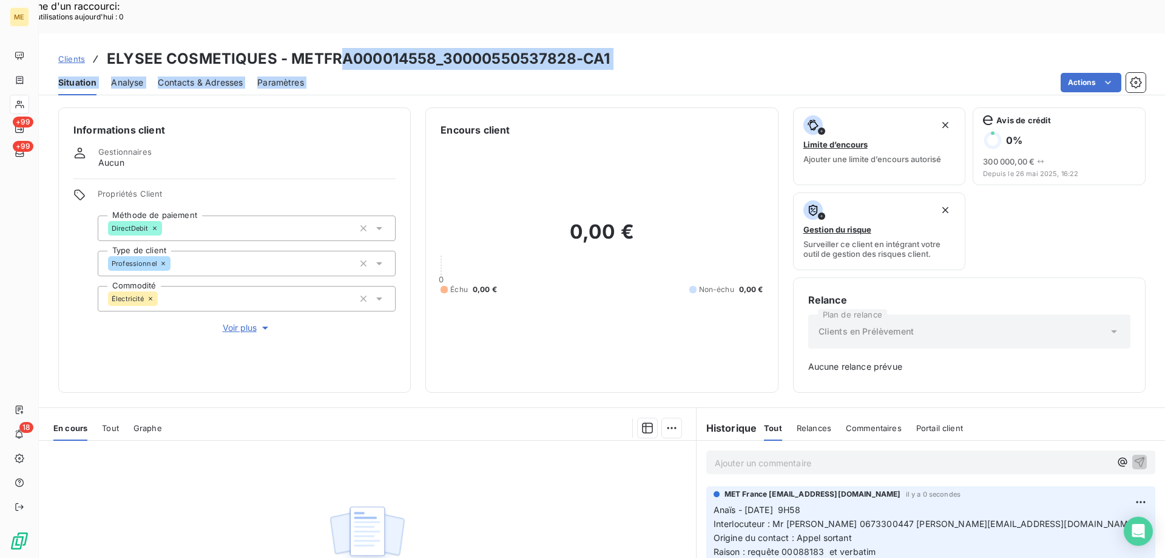
drag, startPoint x: 592, startPoint y: 27, endPoint x: 336, endPoint y: 23, distance: 256.1
click at [336, 33] on div "Clients ELYSEE COSMETIQUES - METFRA000014558_30000550537828-CA1 Situation Analy…" at bounding box center [602, 64] width 1126 height 62
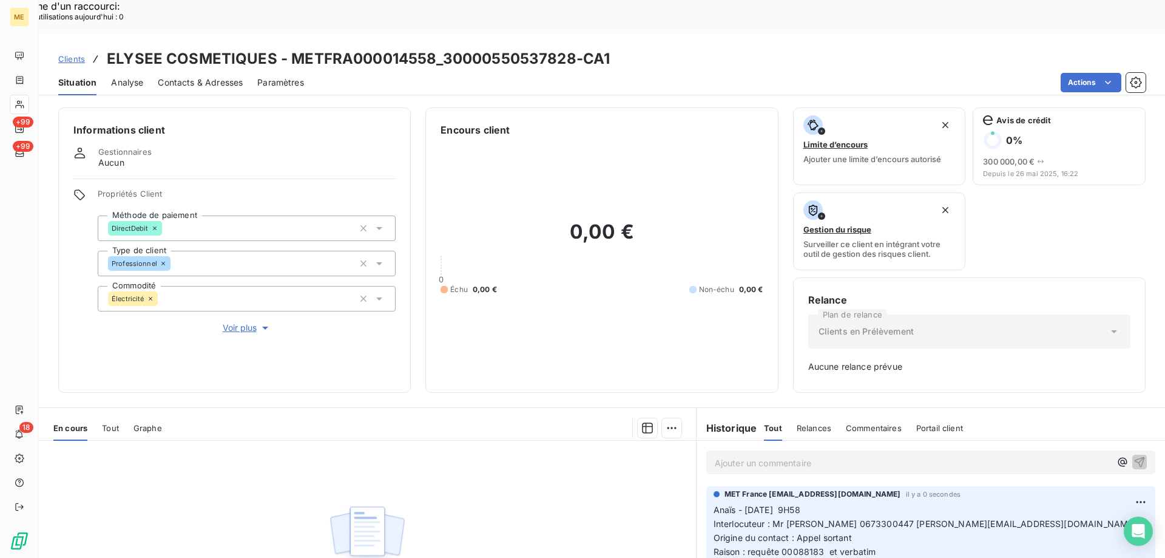
click at [291, 48] on h3 "ELYSEE COSMETIQUES - METFRA000014558_30000550537828-CA1" at bounding box center [358, 59] width 503 height 22
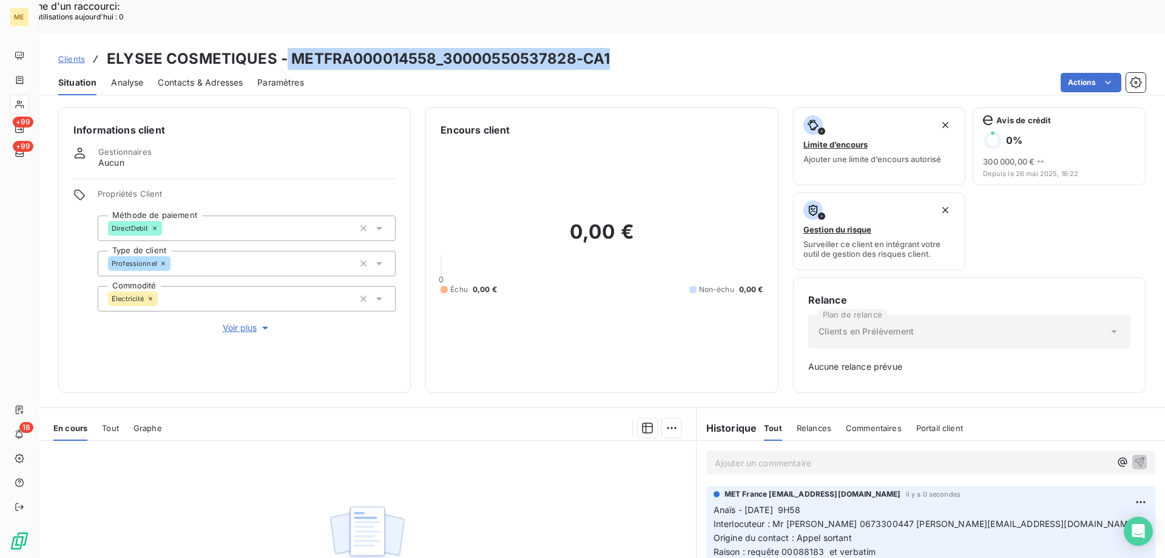
drag, startPoint x: 284, startPoint y: 24, endPoint x: 629, endPoint y: 32, distance: 345.4
click at [629, 48] on div "Clients ELYSEE COSMETIQUES - METFRA000014558_30000550537828-CA1" at bounding box center [602, 59] width 1126 height 22
copy h3 "METFRA000014558_30000550537828-CA1"
click at [942, 48] on div "Clients ELYSEE COSMETIQUES - METFRA000014558_30000550537828-CA1" at bounding box center [602, 59] width 1126 height 22
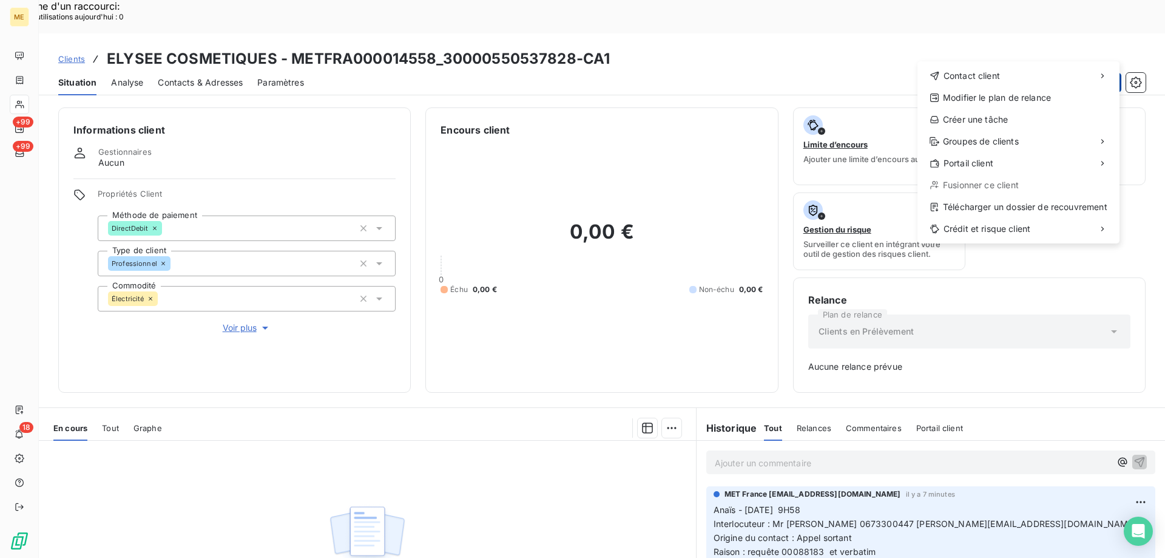
click at [990, 122] on div "Créer une tâche" at bounding box center [1018, 119] width 192 height 19
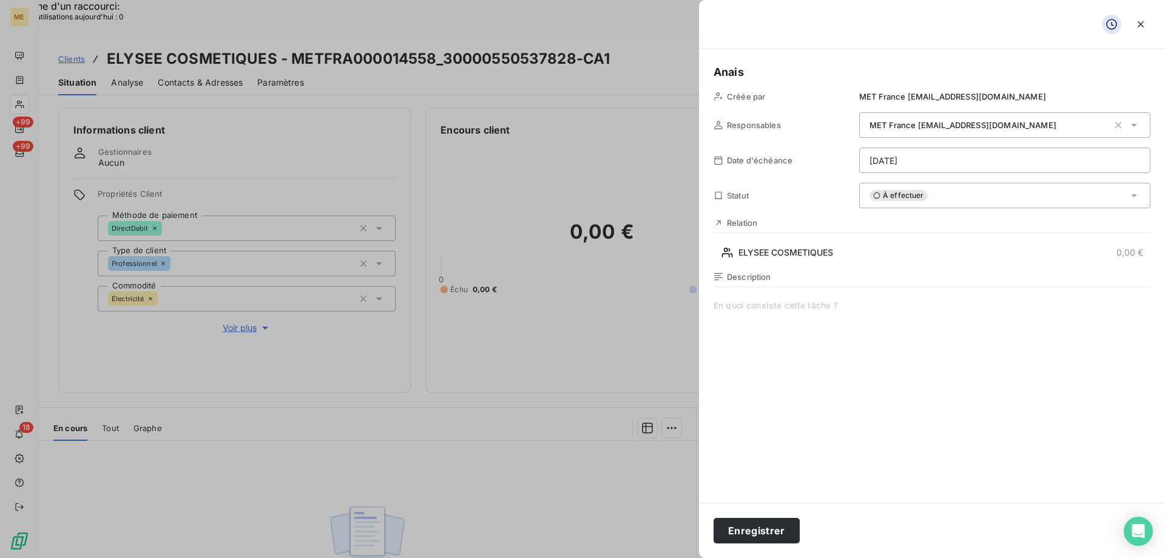
click at [772, 301] on span at bounding box center [932, 415] width 437 height 233
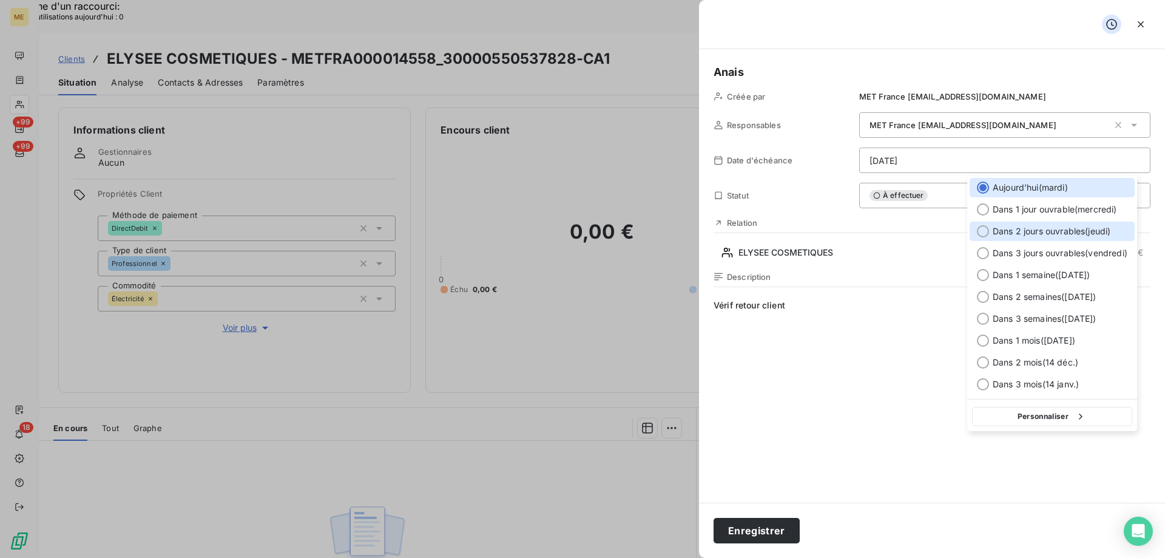
click at [1049, 232] on span "Dans 2 jours ouvrables ( [DATE] )" at bounding box center [1052, 231] width 118 height 12
type input "[DATE]"
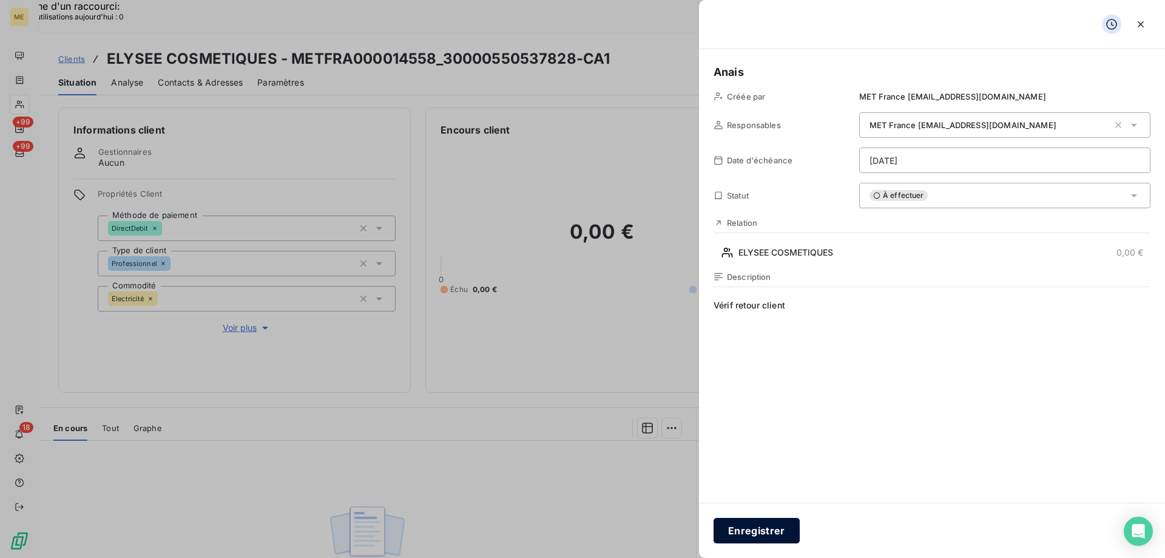
click at [771, 529] on button "Enregistrer" at bounding box center [757, 530] width 86 height 25
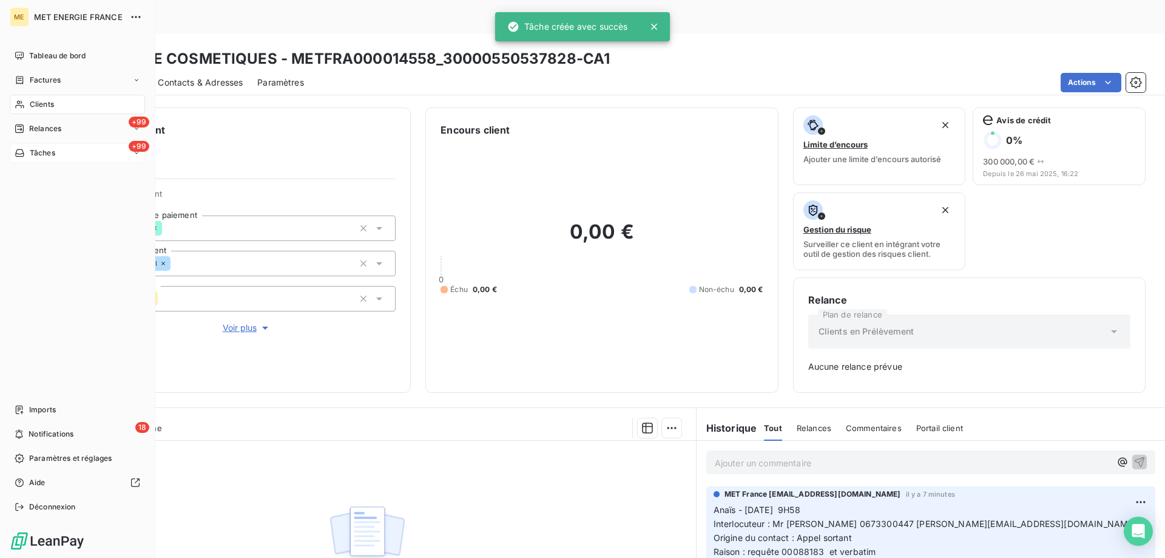
click at [25, 157] on div "Tâches" at bounding box center [35, 152] width 41 height 11
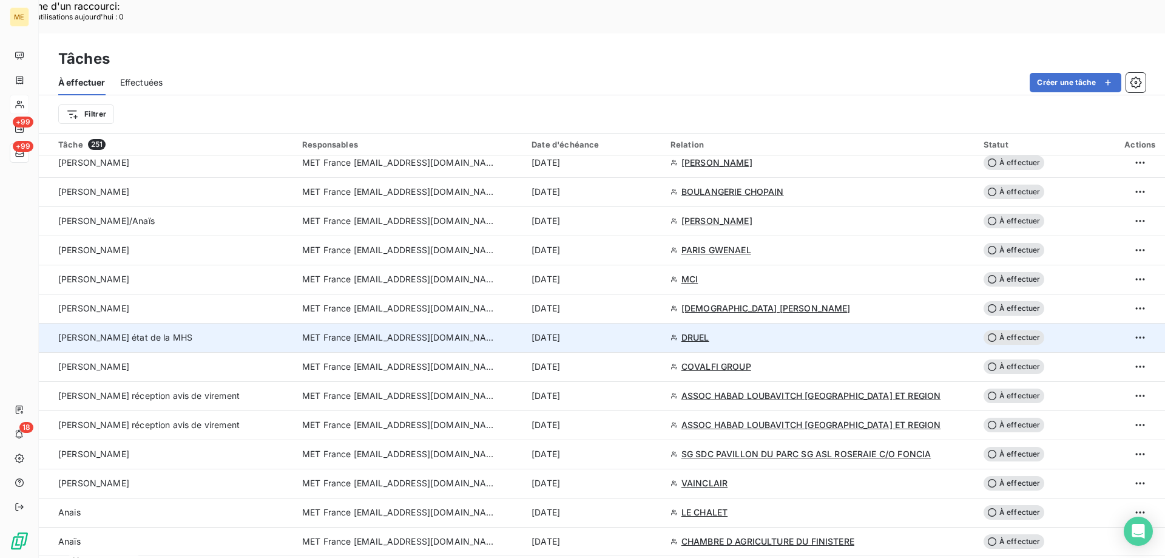
scroll to position [971, 0]
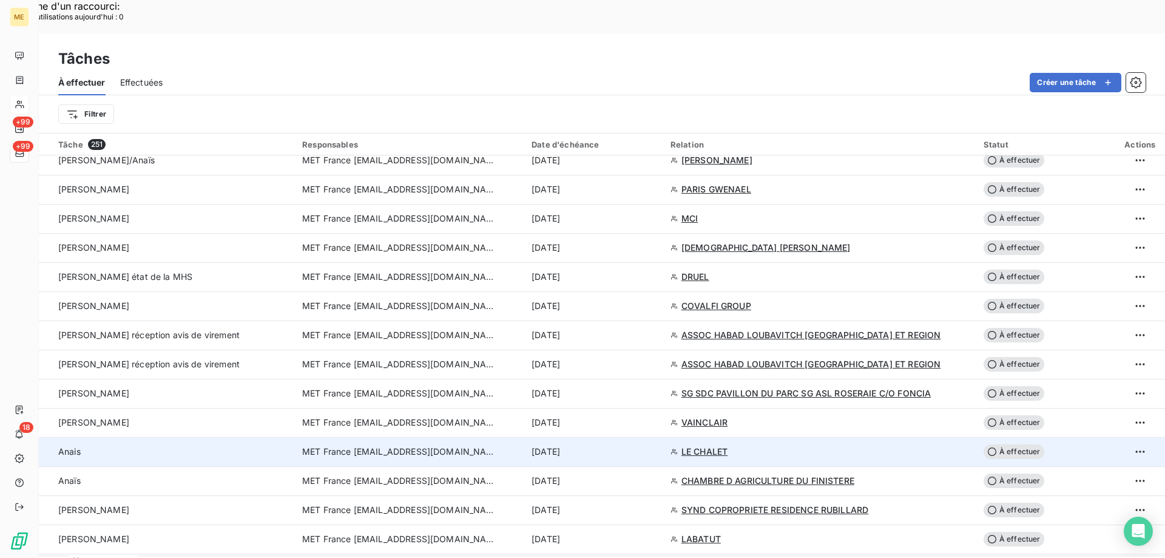
click at [627, 445] on div "[DATE]" at bounding box center [594, 451] width 124 height 12
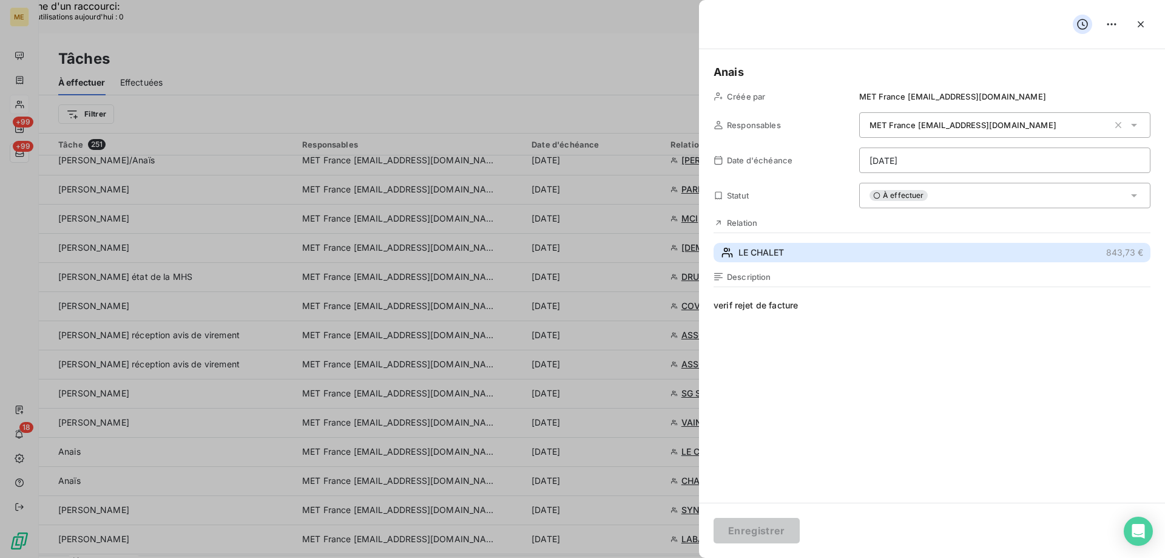
click at [791, 254] on button "LE CHALET 843,73 €" at bounding box center [932, 252] width 437 height 19
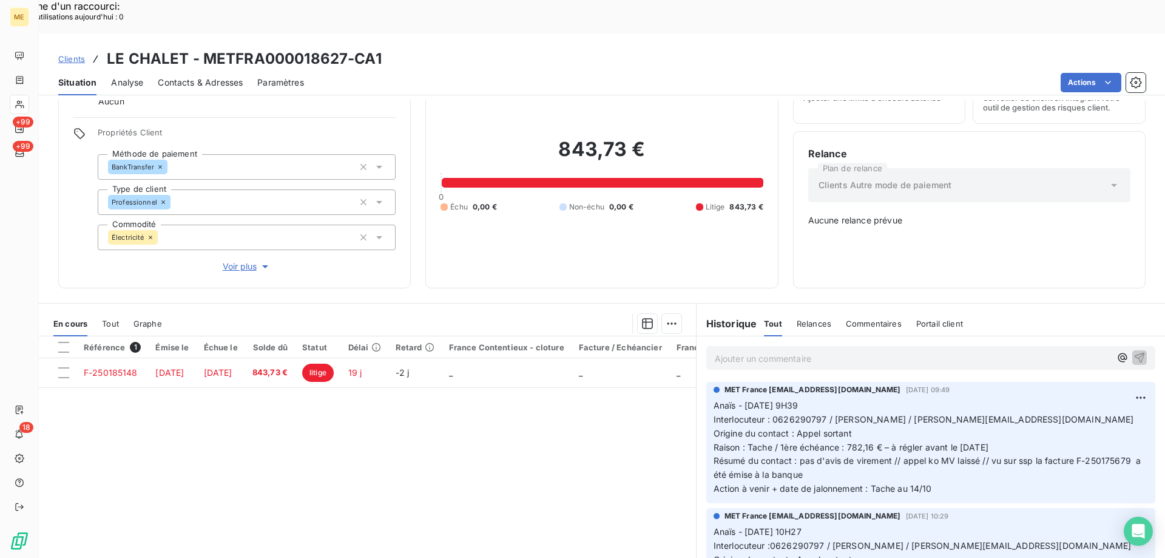
scroll to position [68, 0]
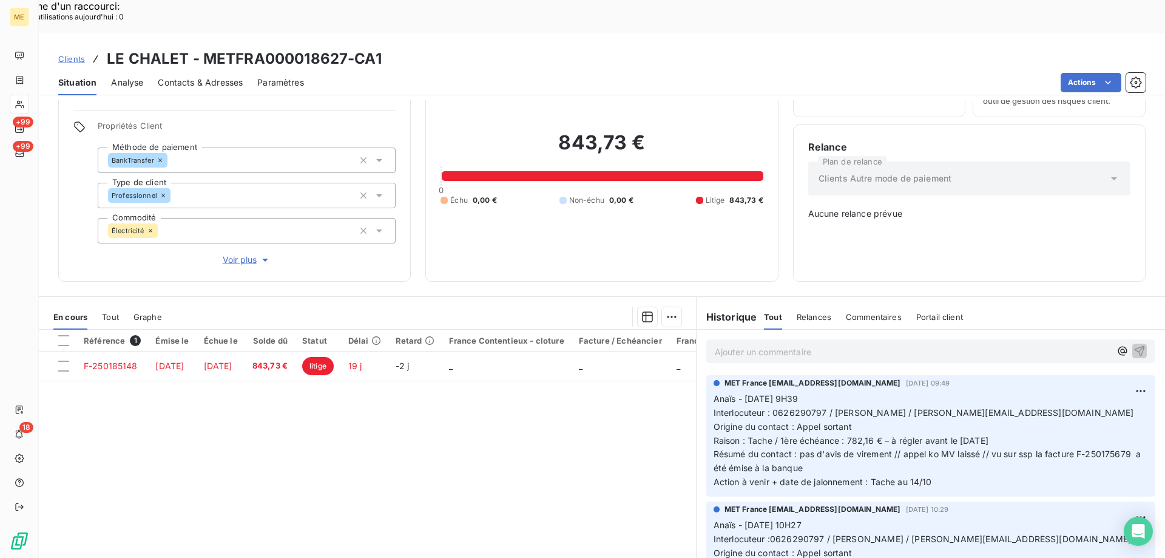
drag, startPoint x: 807, startPoint y: 427, endPoint x: 747, endPoint y: 426, distance: 60.1
click at [749, 448] on span "Résumé du contact : pas d'avis de virement // appel ko MV laissé // vu sur ssp …" at bounding box center [929, 460] width 430 height 24
click at [836, 428] on p "Anaïs - 10/10/2025 - 9H39 Interlocuteur : 0626290797 / Mme BONG / germaine.bong…" at bounding box center [931, 440] width 434 height 97
click at [822, 476] on span "Action à venir + date de jalonnement : Tache au 14/10" at bounding box center [823, 481] width 218 height 10
drag, startPoint x: 343, startPoint y: 26, endPoint x: 202, endPoint y: 30, distance: 141.4
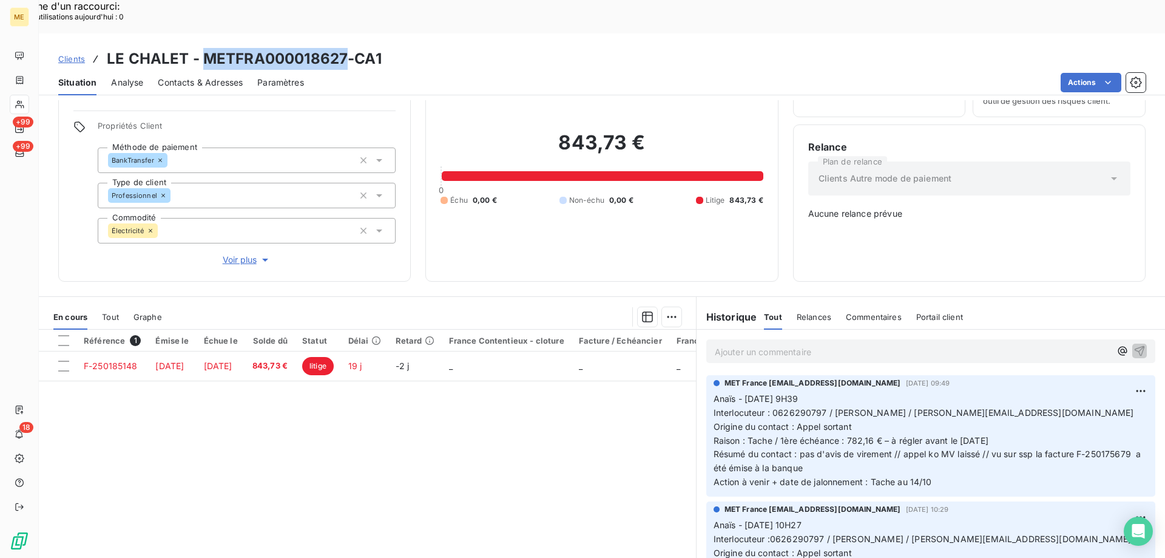
click at [202, 48] on h3 "LE CHALET - METFRA000018627-CA1" at bounding box center [244, 59] width 275 height 22
copy h3 "METFRA000018627"
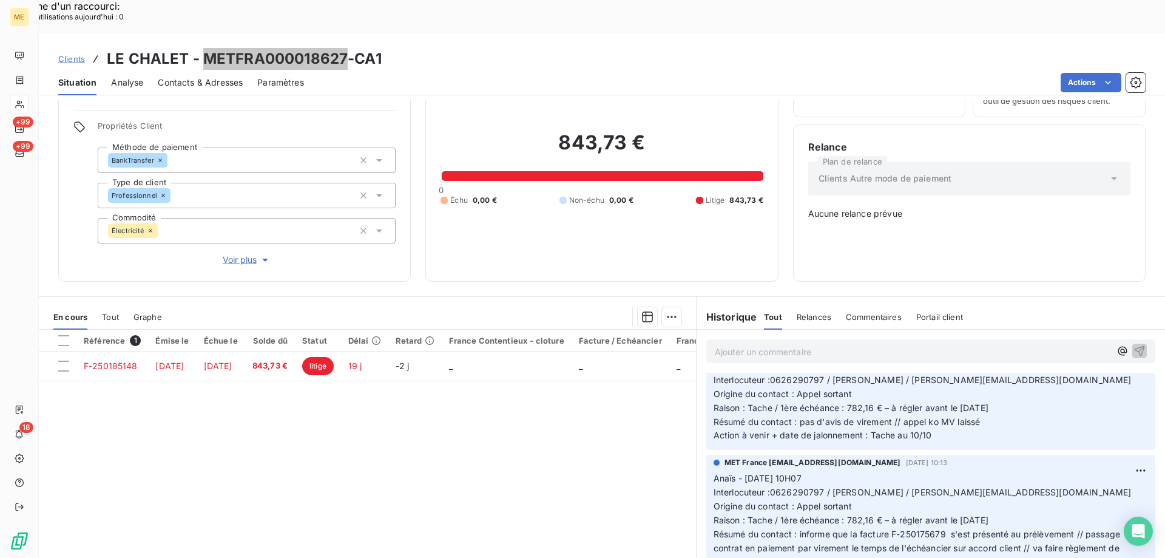
scroll to position [182, 0]
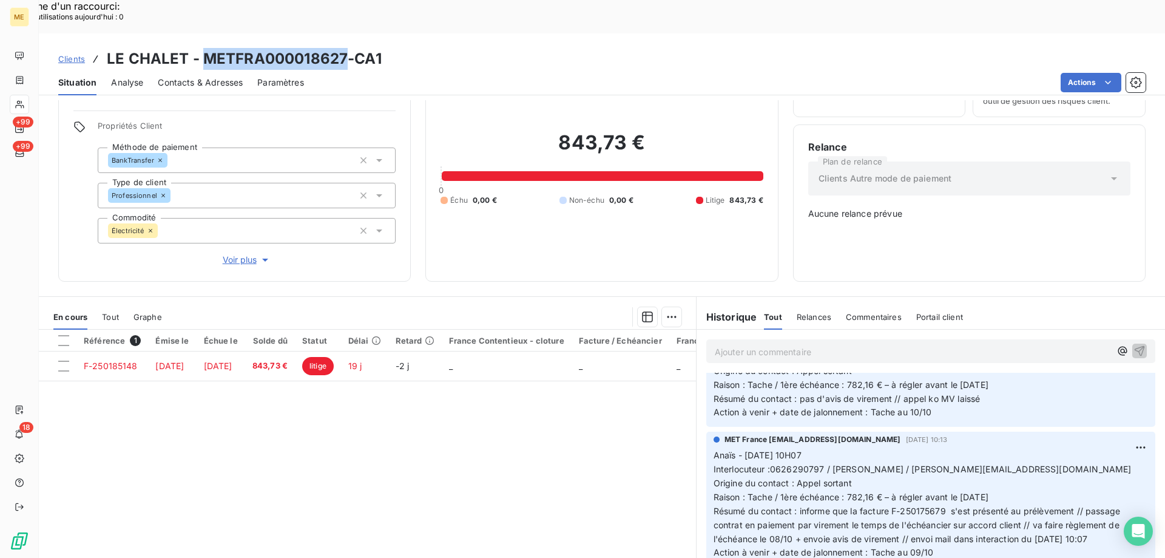
drag, startPoint x: 226, startPoint y: 221, endPoint x: 418, endPoint y: 245, distance: 193.8
click at [226, 254] on span "Voir plus" at bounding box center [247, 260] width 49 height 12
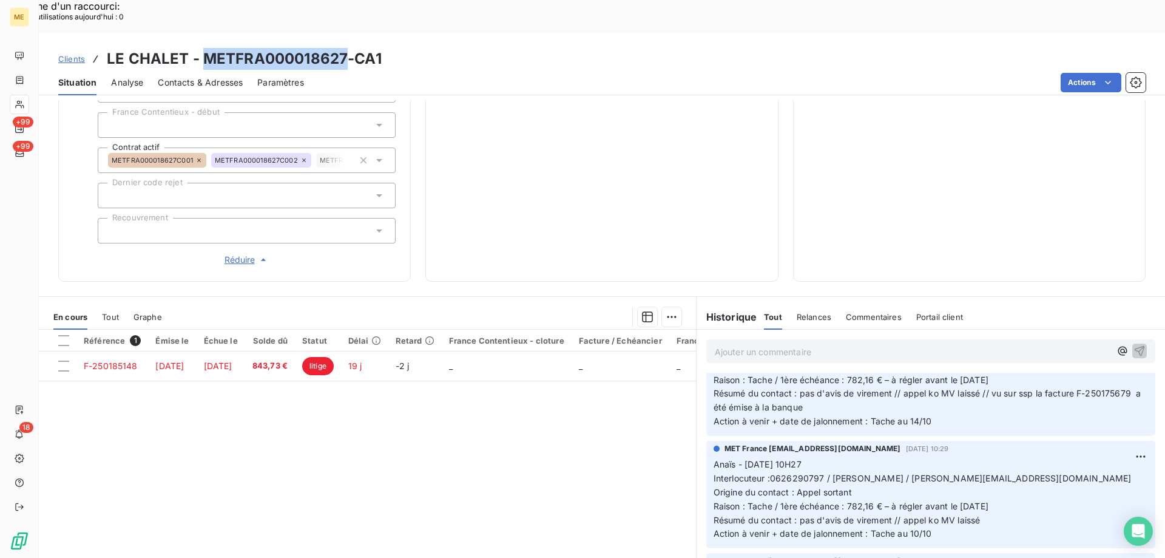
scroll to position [0, 0]
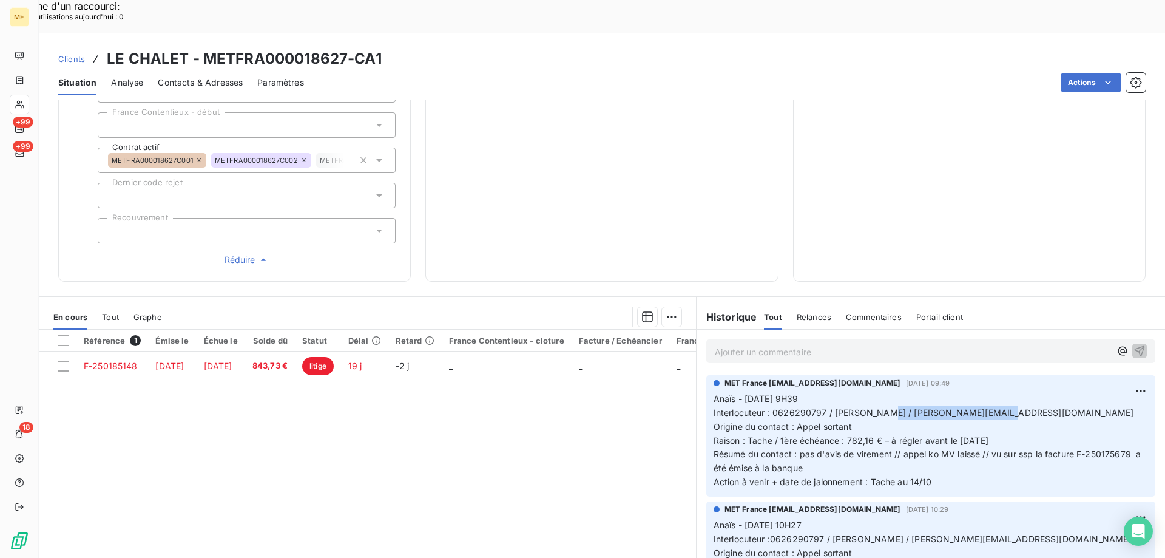
drag, startPoint x: 997, startPoint y: 369, endPoint x: 887, endPoint y: 373, distance: 110.5
click at [887, 392] on p "Anaïs - 10/10/2025 - 9H39 Interlocuteur : 0626290797 / Mme BONG / germaine.bong…" at bounding box center [931, 440] width 434 height 97
copy span "germaine.bong@hotmail.fr"
click at [621, 195] on div "843,73 € 0 Échu 0,00 € Non-échu 0,00 € Litige 843,73 €" at bounding box center [602, 9] width 322 height 514
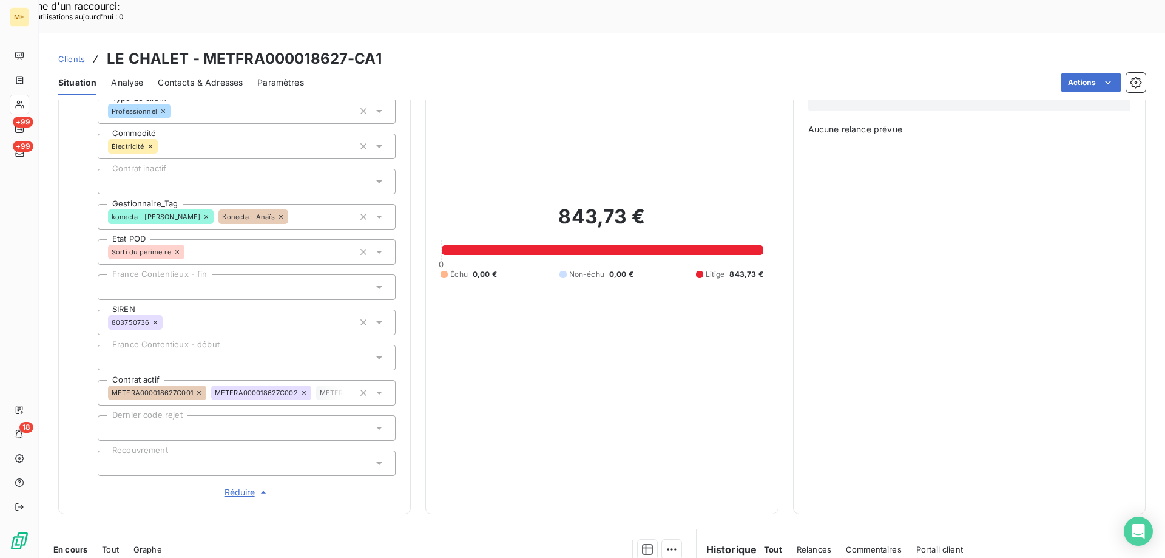
scroll to position [364, 0]
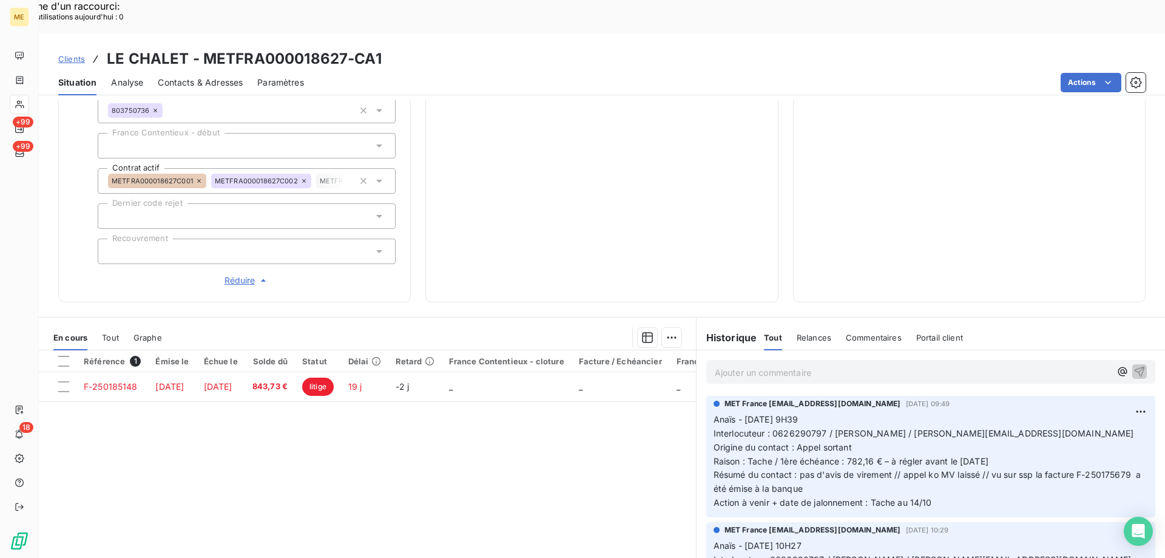
click at [627, 155] on div "843,73 € 0 Échu 0,00 € Non-échu 0,00 € Litige 843,73 €" at bounding box center [602, 30] width 322 height 514
click at [539, 149] on div "843,73 € 0 Échu 0,00 € Non-échu 0,00 € Litige 843,73 €" at bounding box center [602, 30] width 322 height 514
click at [642, 176] on div "843,73 € 0 Échu 0,00 € Non-échu 0,00 € Litige 843,73 €" at bounding box center [602, 30] width 322 height 514
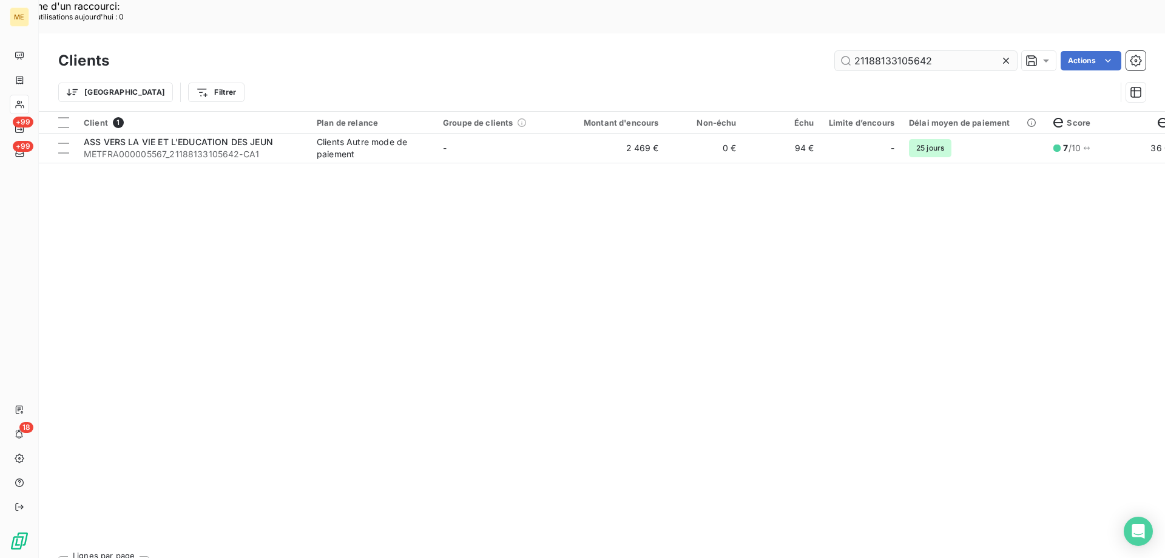
click at [897, 51] on input "21188133105642" at bounding box center [926, 60] width 182 height 19
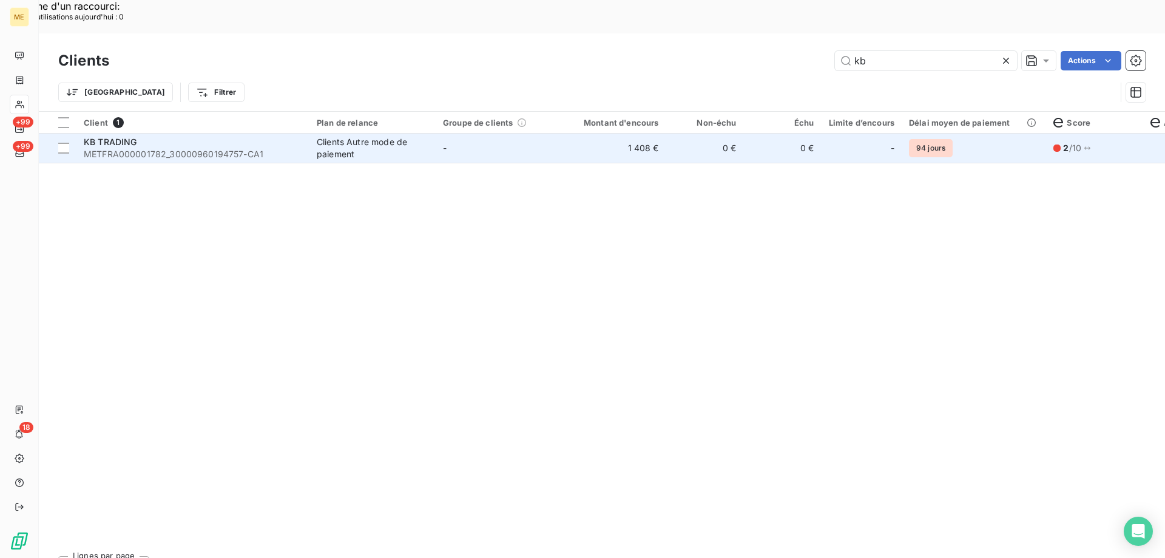
type input "kb"
click at [604, 133] on td "1 408 €" at bounding box center [614, 147] width 104 height 29
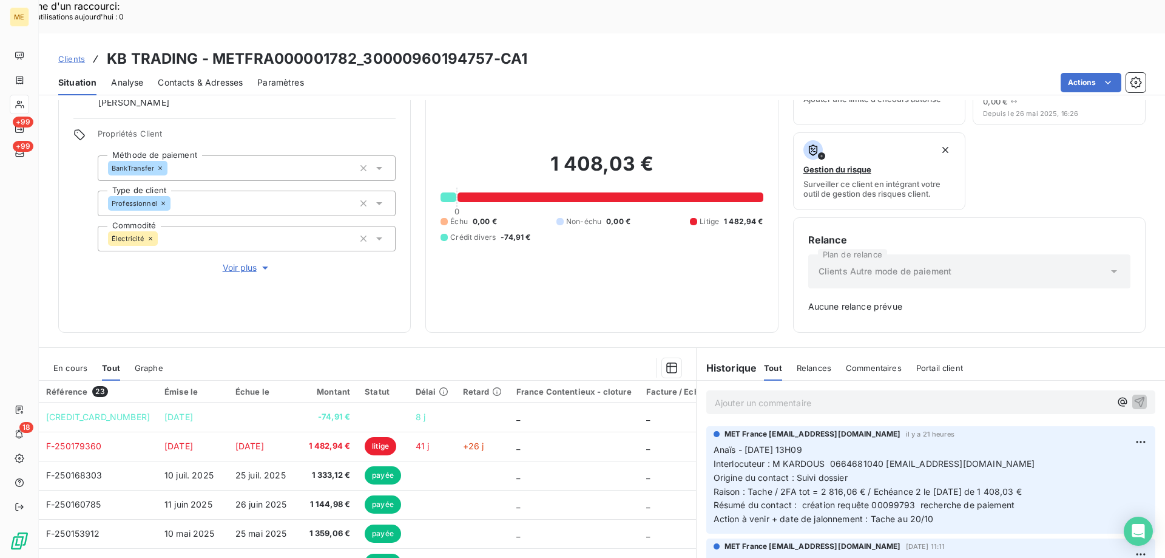
scroll to position [120, 0]
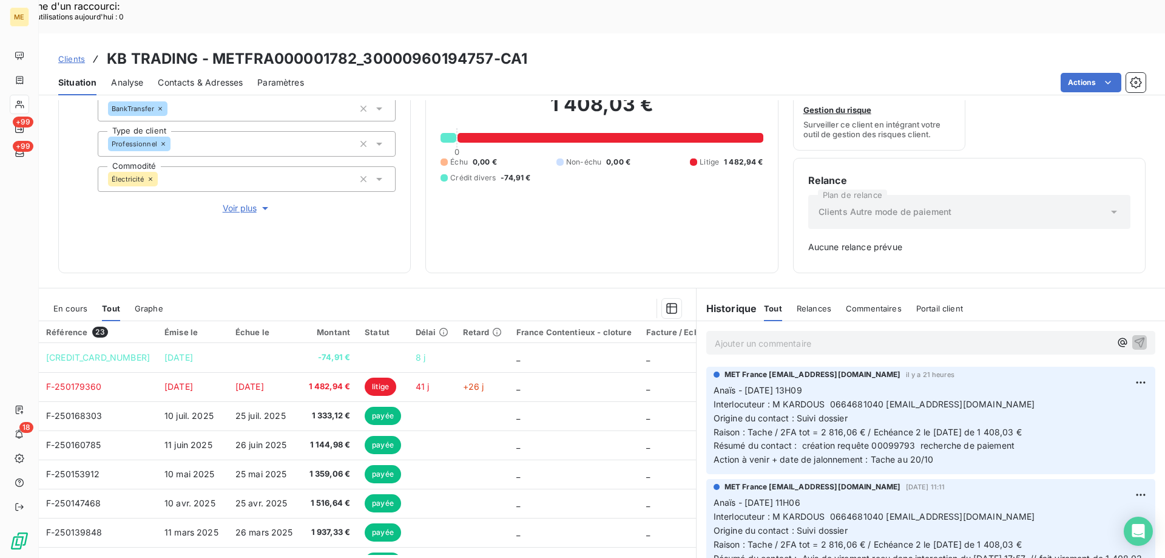
click at [57, 303] on span "En cours" at bounding box center [70, 308] width 34 height 10
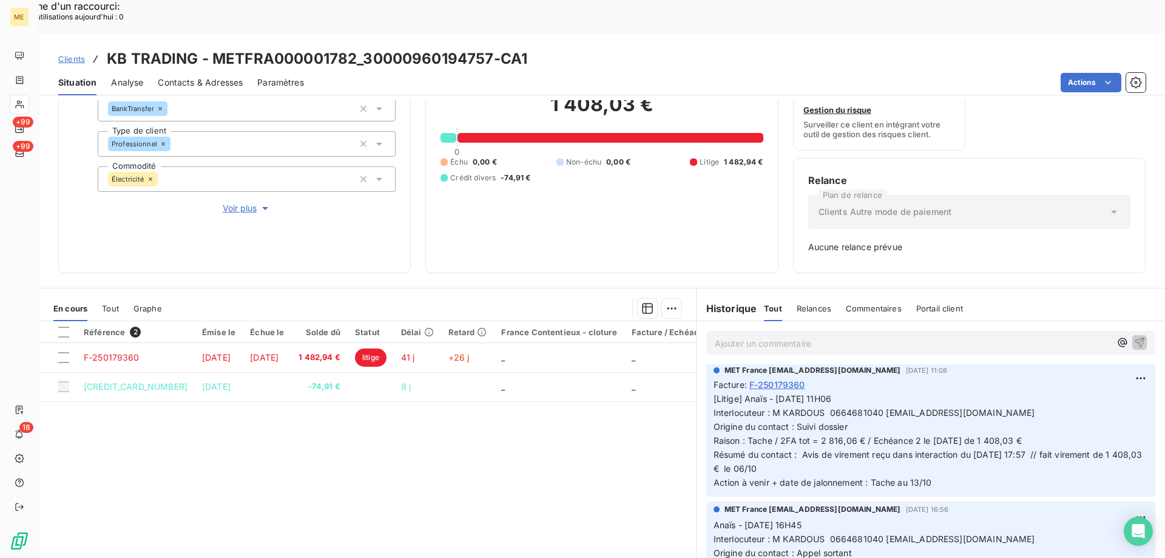
scroll to position [0, 0]
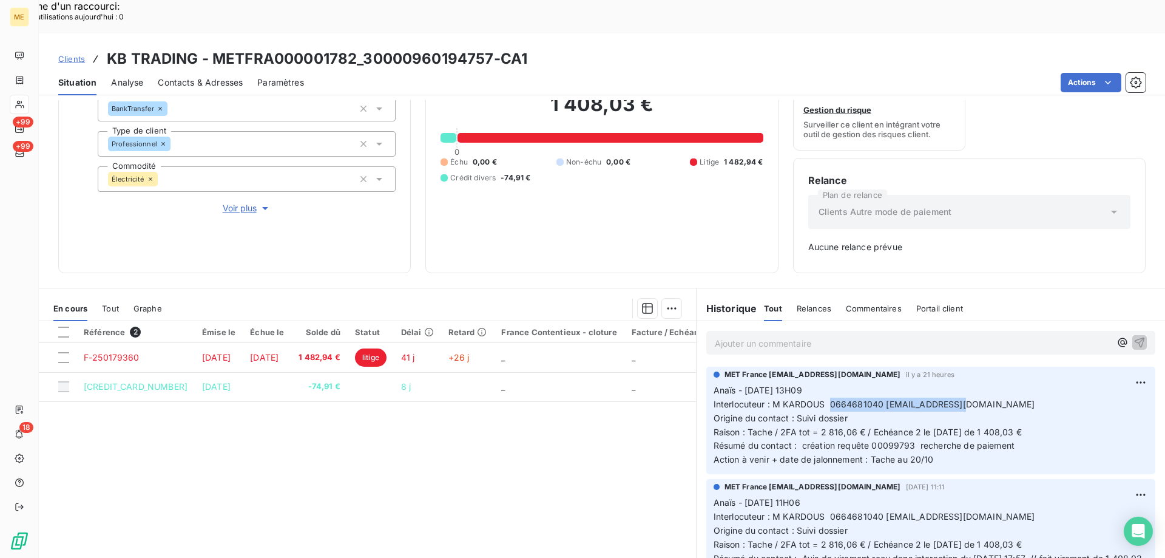
drag, startPoint x: 825, startPoint y: 371, endPoint x: 949, endPoint y: 388, distance: 124.9
click at [965, 383] on p "Anaïs - 13/10/2025 - 13H09 Interlocuteur : M KARDOUS 0664681040 moh_s41@msn.com…" at bounding box center [931, 424] width 434 height 83
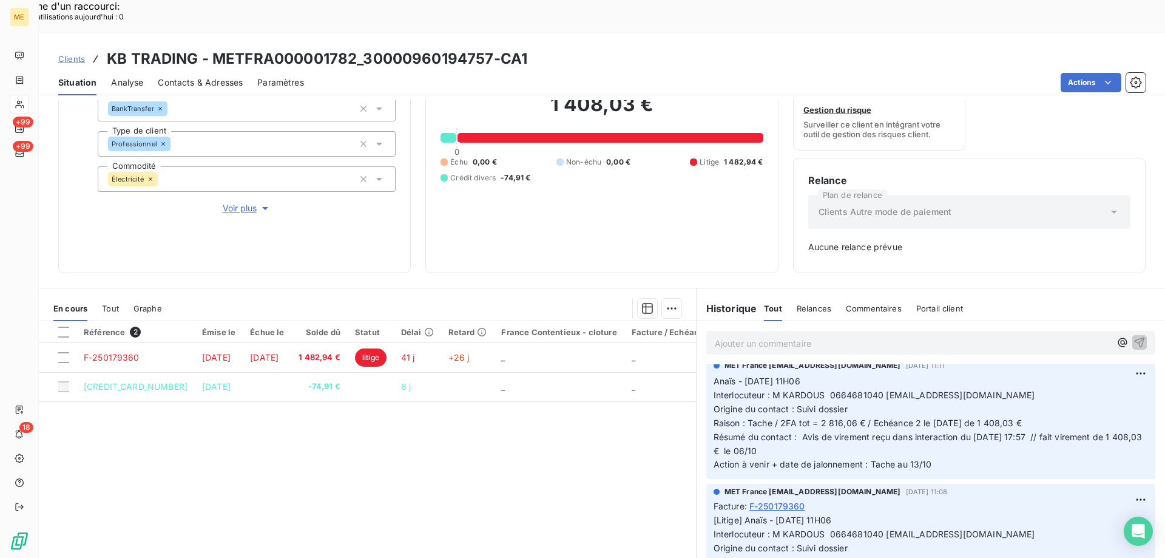
scroll to position [243, 0]
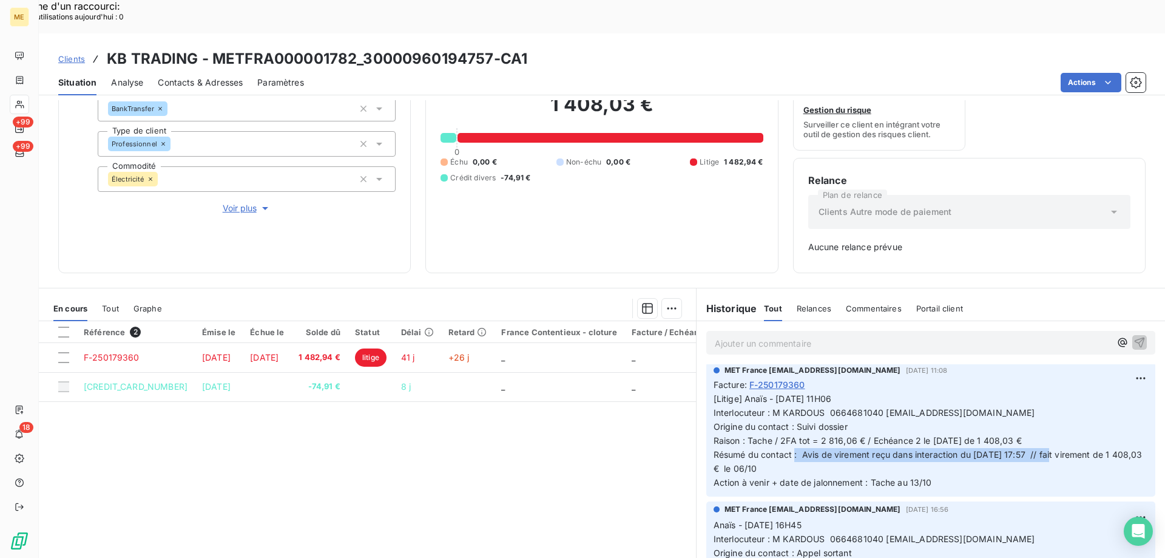
drag, startPoint x: 796, startPoint y: 421, endPoint x: 1066, endPoint y: 425, distance: 269.5
click at [1062, 425] on span "[Litige] Anaïs - 08/10/2025 - 11H06 Interlocuteur : M KARDOUS 0664681040 moh_s4…" at bounding box center [929, 439] width 431 height 93
click at [1073, 426] on p "[Litige] Anaïs - 08/10/2025 - 11H06 Interlocuteur : M KARDOUS 0664681040 moh_s4…" at bounding box center [931, 440] width 434 height 97
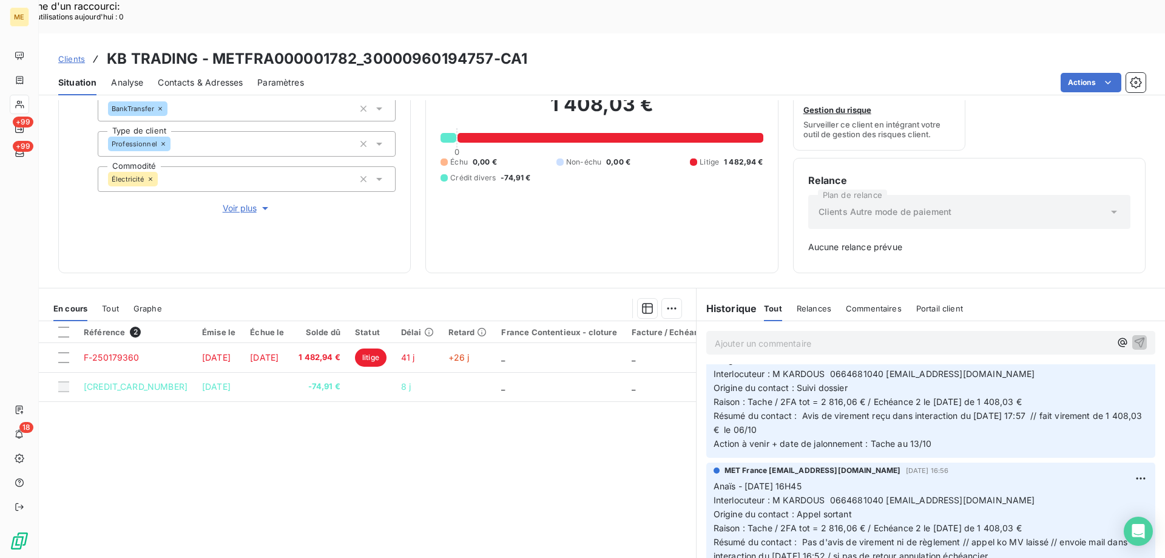
scroll to position [303, 0]
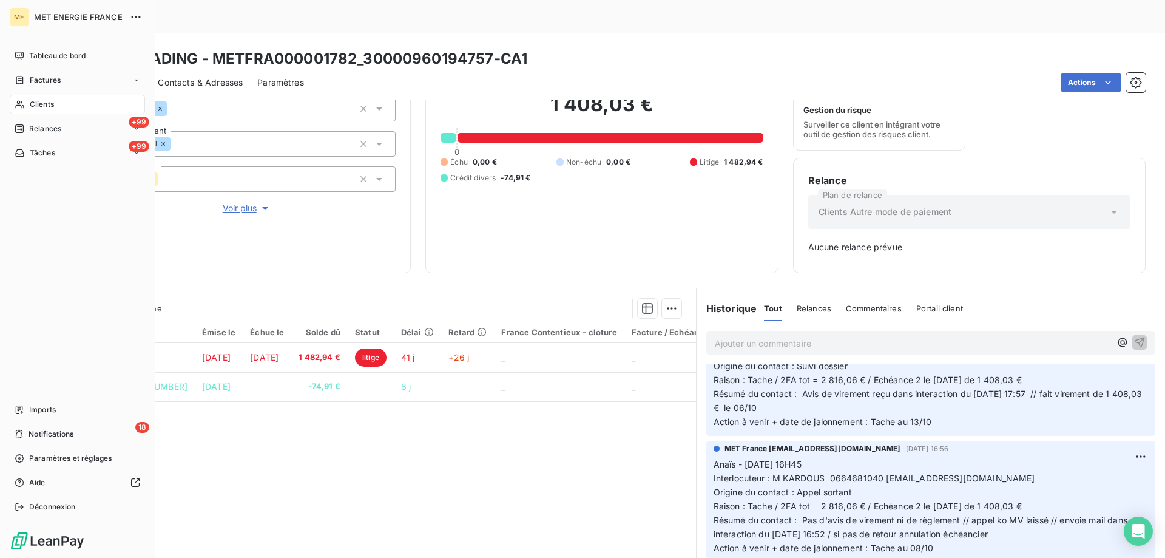
click at [22, 104] on icon at bounding box center [20, 105] width 10 height 10
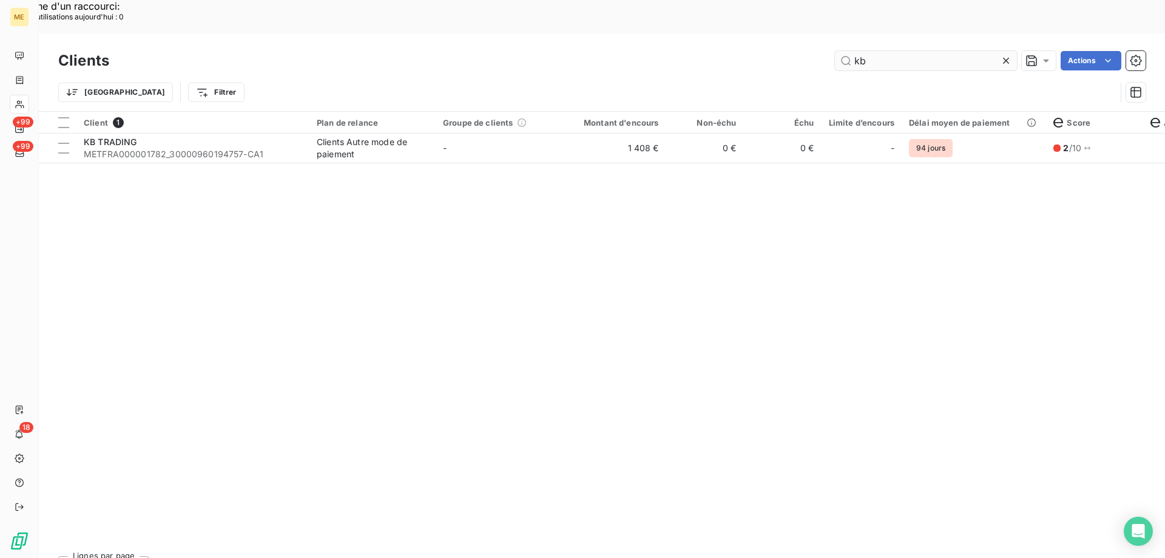
click at [911, 51] on input "kb" at bounding box center [926, 60] width 182 height 19
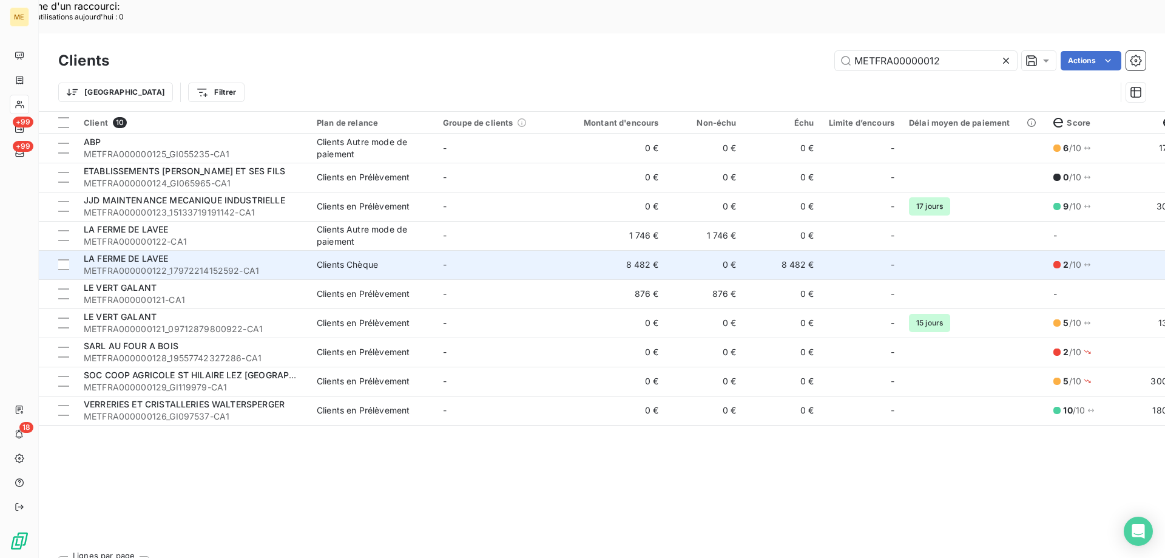
type input "METFRA00000012"
click at [549, 250] on td "-" at bounding box center [499, 264] width 126 height 29
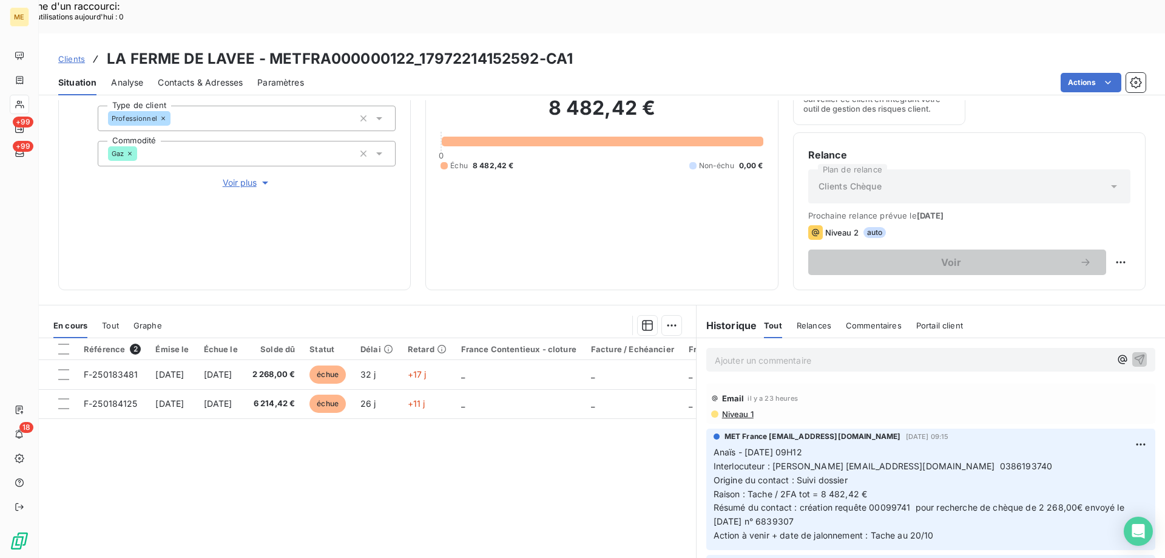
scroll to position [162, 0]
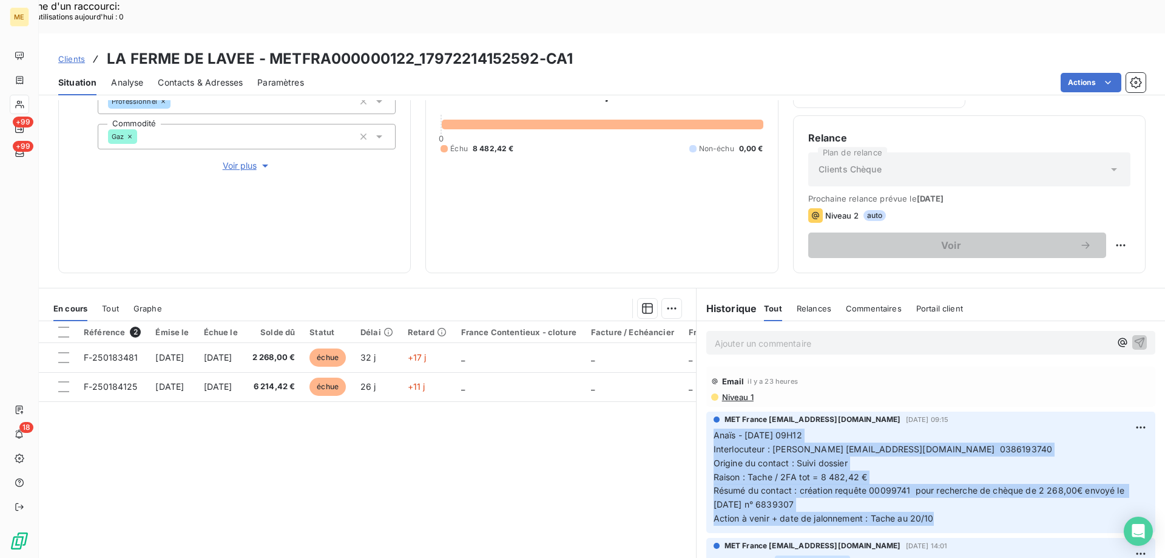
drag, startPoint x: 935, startPoint y: 485, endPoint x: 705, endPoint y: 405, distance: 243.7
click at [706, 411] on div "MET France met-france@recouvrement.met.com 13 oct. 2025, 09:15 Anaïs - 13/10/20…" at bounding box center [930, 471] width 449 height 121
copy p "Anaïs - 13/10/2025 - 09H12 Interlocuteur : Mme GAUTIER comptabilite@elite-resta…"
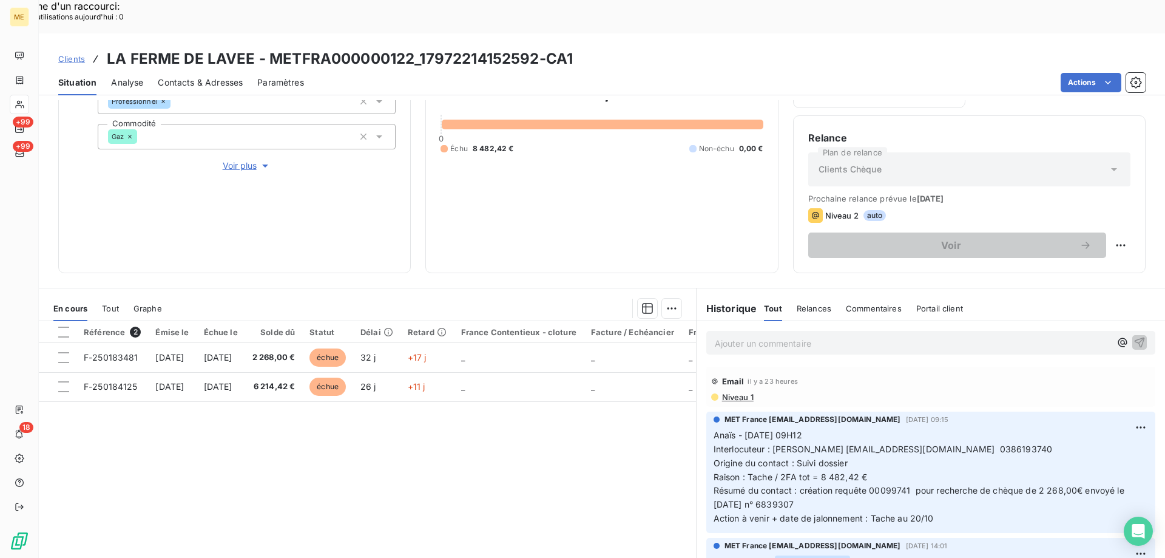
click at [757, 336] on p "Ajouter un commentaire ﻿" at bounding box center [913, 343] width 396 height 15
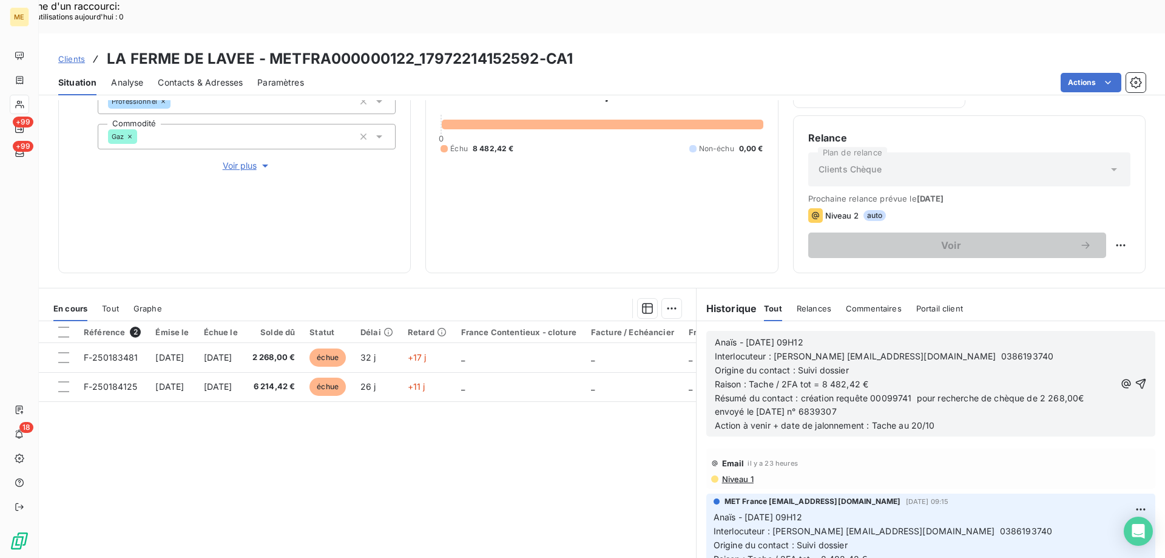
click at [749, 337] on span "Anaïs - 13/10/2025 - 09H12" at bounding box center [759, 342] width 89 height 10
click at [827, 393] on span "Résumé du contact : création requête 00099741 pour recherche de chèque de 2 268…" at bounding box center [901, 405] width 372 height 24
click at [831, 393] on span "Résumé du contact : création requête 00099741 pour recherche de chèque de 2 268…" at bounding box center [901, 405] width 372 height 24
drag, startPoint x: 829, startPoint y: 366, endPoint x: 797, endPoint y: 368, distance: 32.2
click at [797, 393] on span "Résumé du contact : création requête 00099741 pour recherche de chèque de 2 268…" at bounding box center [901, 405] width 372 height 24
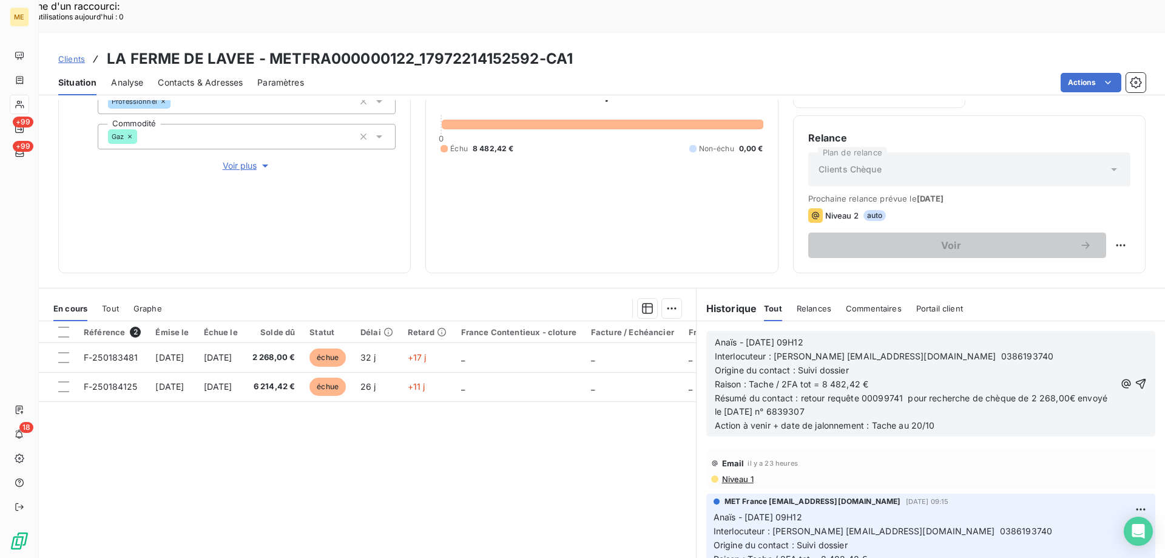
click at [856, 391] on p "Résumé du contact : retour requête 00099741 pour recherche de chèque de 2 268,0…" at bounding box center [915, 405] width 400 height 28
click at [917, 420] on span "Action à venir + date de jalonnement : Tache au 20/10" at bounding box center [825, 425] width 220 height 10
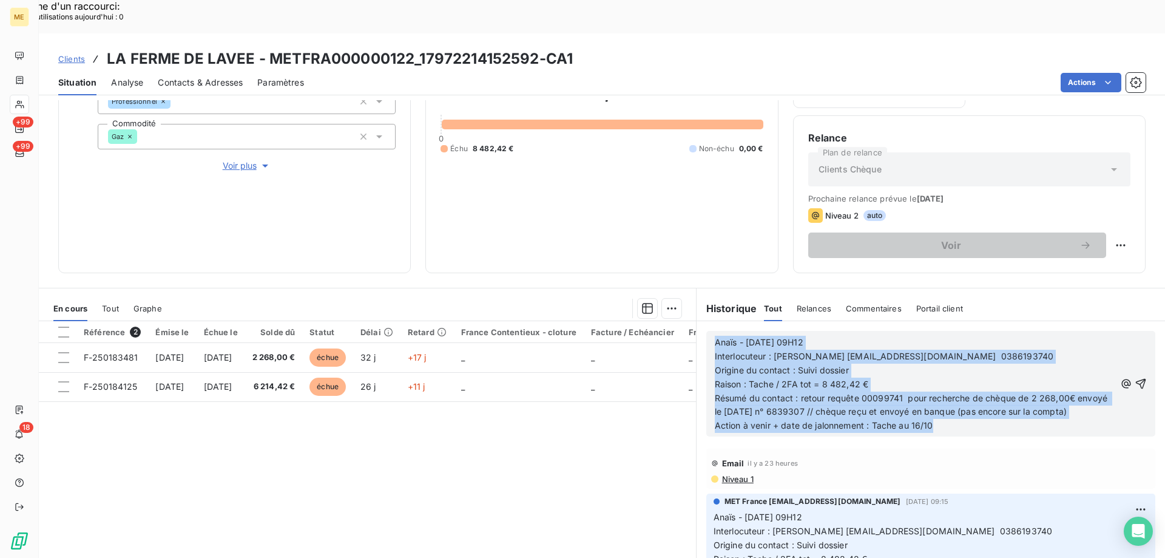
drag, startPoint x: 945, startPoint y: 406, endPoint x: 700, endPoint y: 308, distance: 263.3
click at [706, 331] on div "Anaïs - 14/10/2025 - 09H12 Interlocuteur : Mme GAUTIER comptabilite@elite-resta…" at bounding box center [930, 384] width 449 height 106
drag, startPoint x: 871, startPoint y: 400, endPoint x: 879, endPoint y: 405, distance: 9.0
click at [871, 420] on span "Action à venir + date de jalonnement : Tache au /10" at bounding box center [819, 425] width 209 height 10
click at [905, 420] on span "Action à venir + date de jalonnement : Tache au /10" at bounding box center [819, 425] width 209 height 10
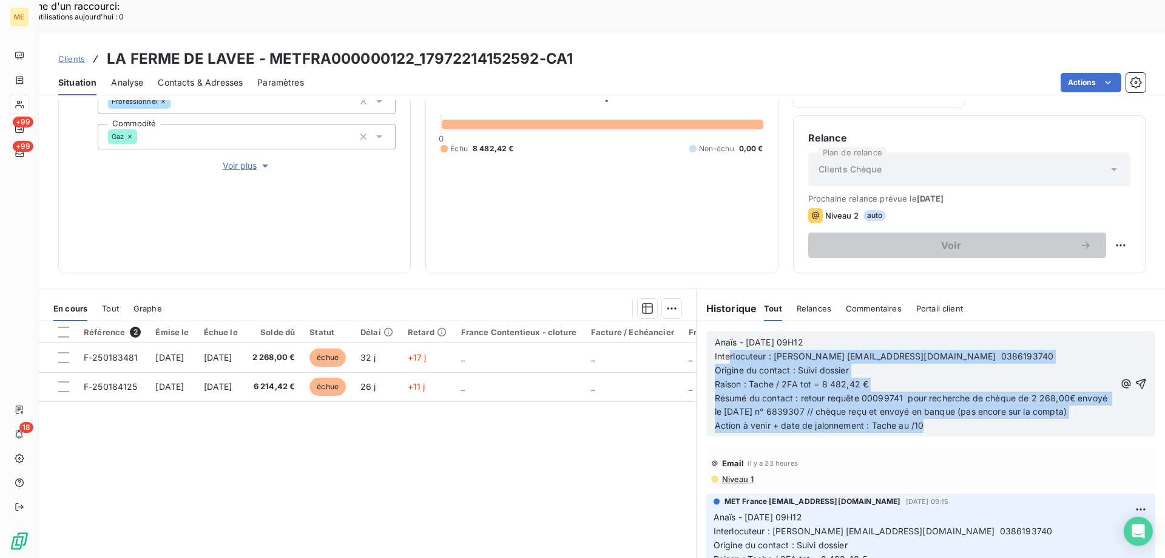
click at [910, 420] on span "Action à venir + date de jalonnement : Tache au /10" at bounding box center [819, 425] width 209 height 10
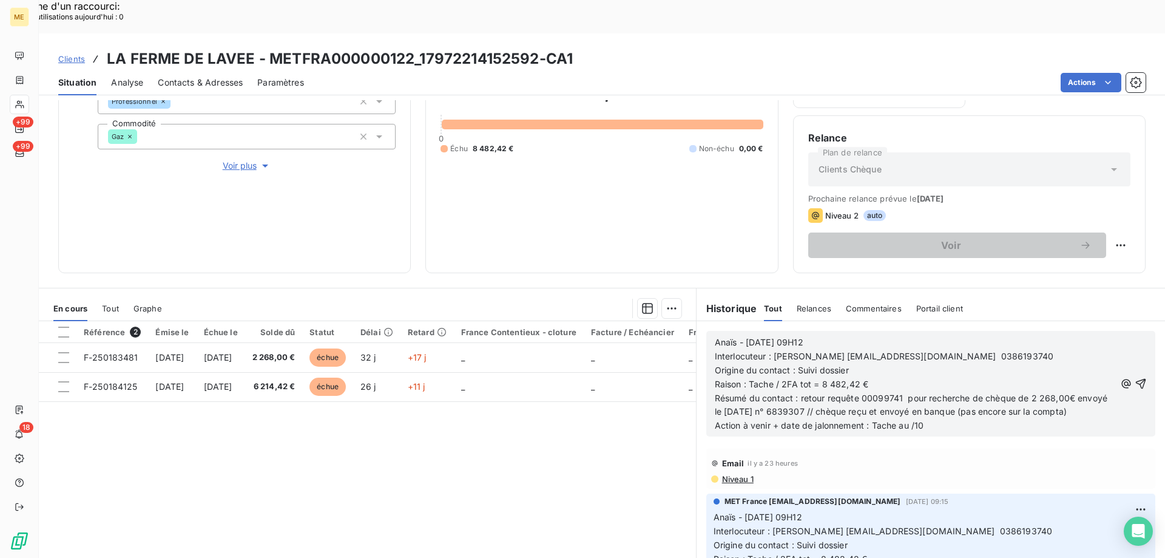
click at [907, 420] on span "Action à venir + date de jalonnement : Tache au /10" at bounding box center [819, 425] width 209 height 10
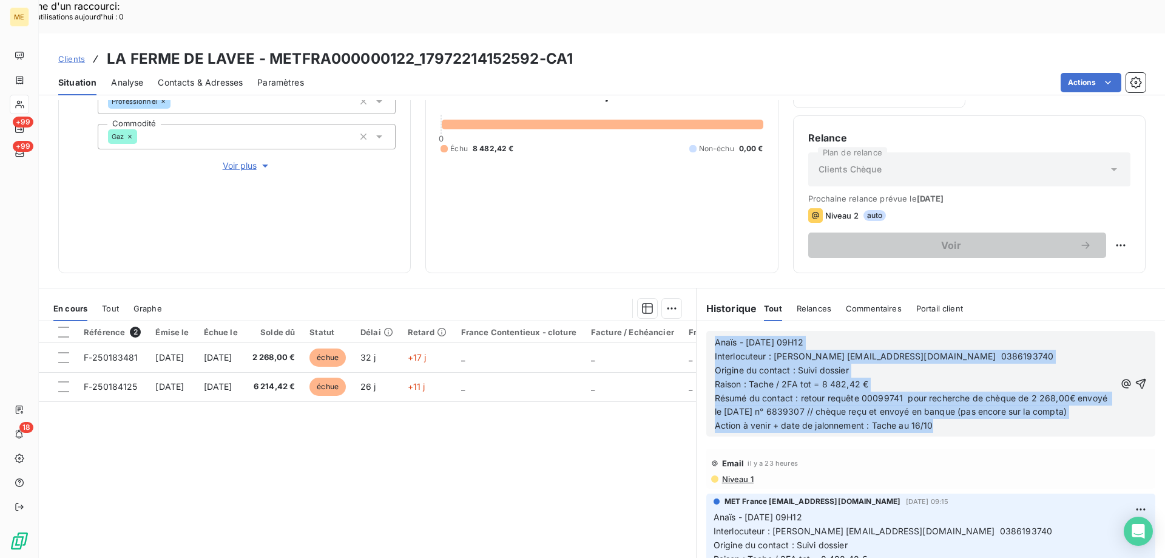
drag, startPoint x: 944, startPoint y: 404, endPoint x: 671, endPoint y: 303, distance: 290.7
click at [671, 303] on div "En cours Tout Graphe Référence 2 Émise le Échue le Solde dû Statut Délai Retard…" at bounding box center [602, 439] width 1126 height 303
copy div "Anaïs - 14/10/2025 - 09H12 Interlocuteur : Mme GAUTIER comptabilite@elite-resta…"
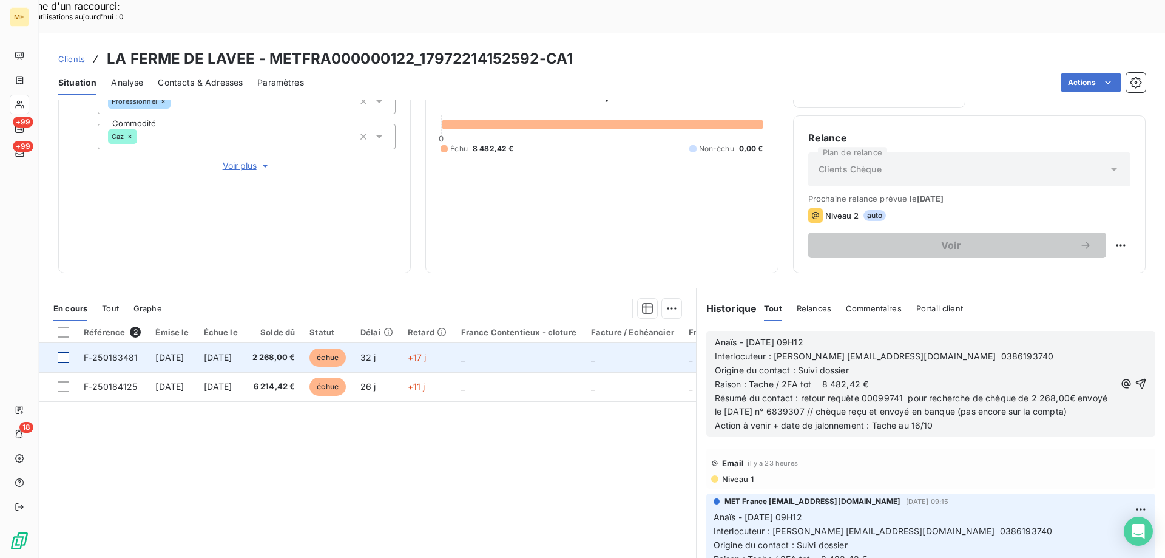
click at [63, 352] on div at bounding box center [63, 357] width 11 height 11
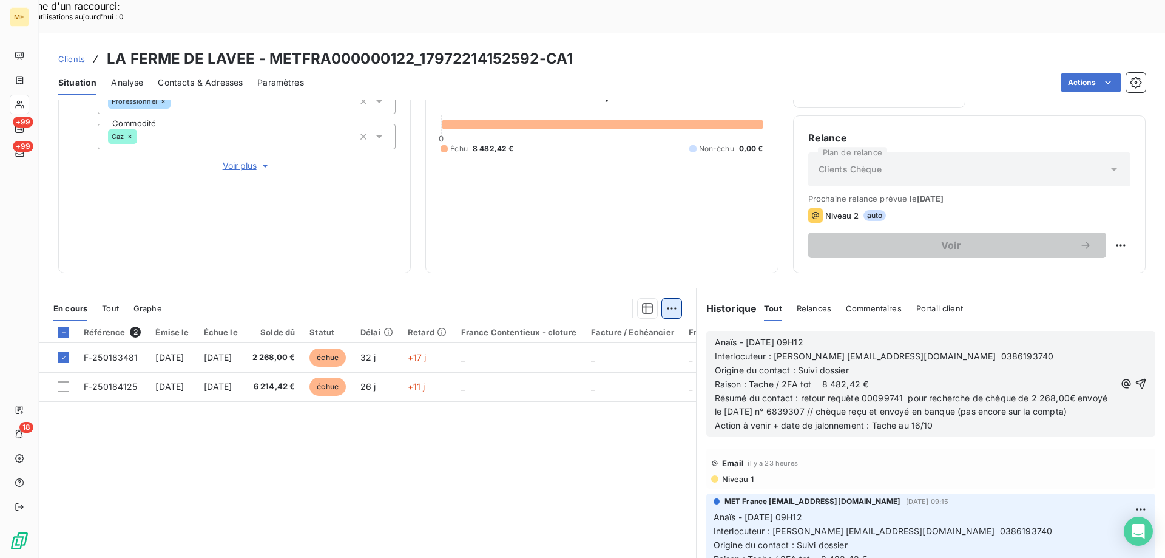
click at [658, 322] on div "Ajouter une promesse de paiement (1 facture)" at bounding box center [563, 323] width 214 height 19
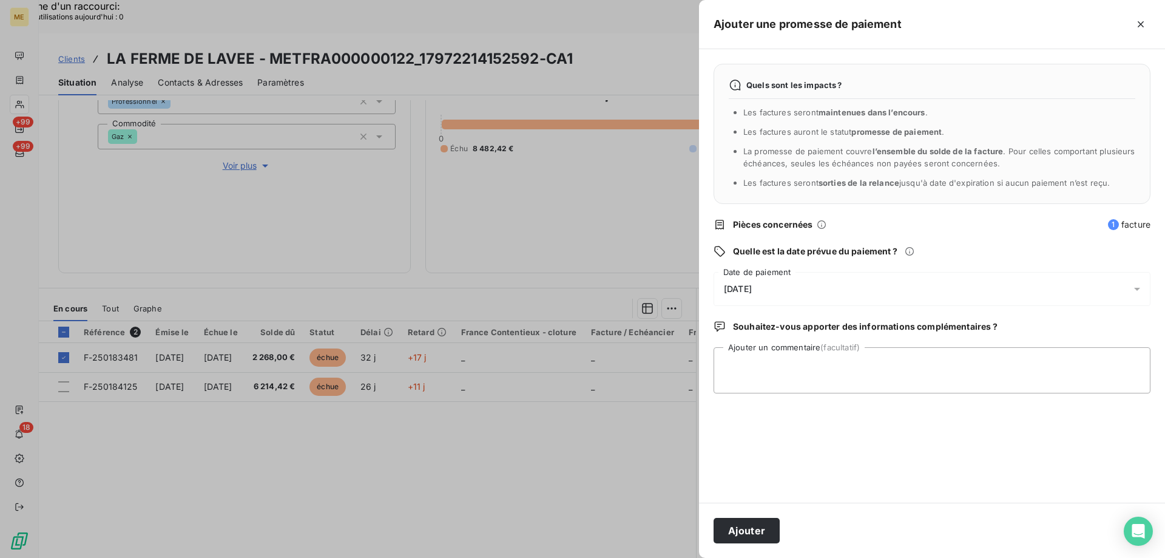
click at [839, 294] on div "[DATE]" at bounding box center [932, 289] width 437 height 34
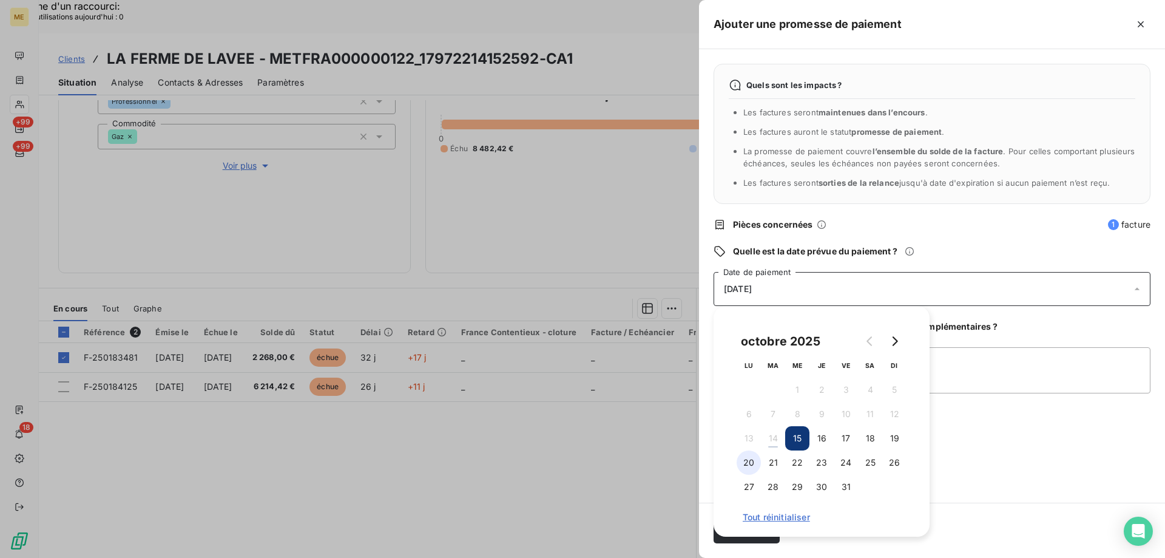
click at [742, 462] on button "20" at bounding box center [749, 462] width 24 height 24
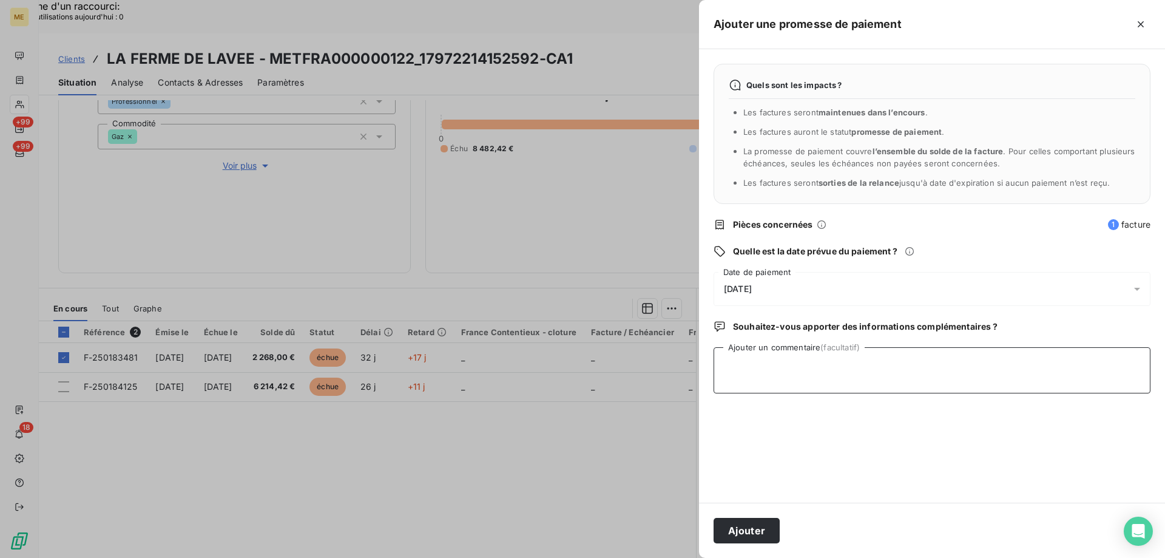
click at [962, 365] on textarea "Ajouter un commentaire (facultatif)" at bounding box center [932, 370] width 437 height 46
paste textarea "Anaïs - 14/10/2025 - 09H12 Interlocuteur : Mme GAUTIER comptabilite@elite-resta…"
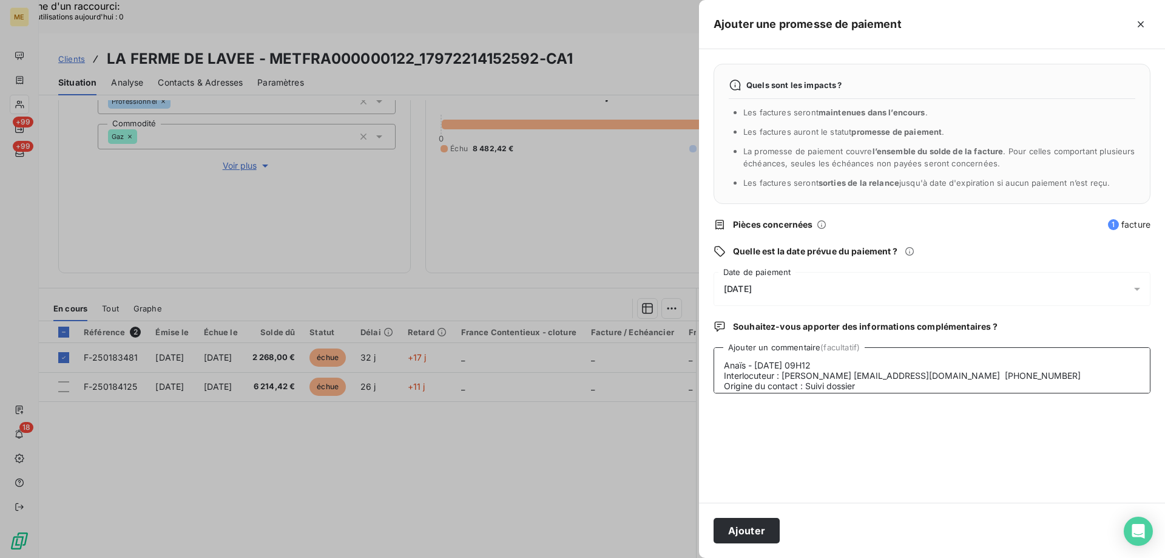
scroll to position [50, 0]
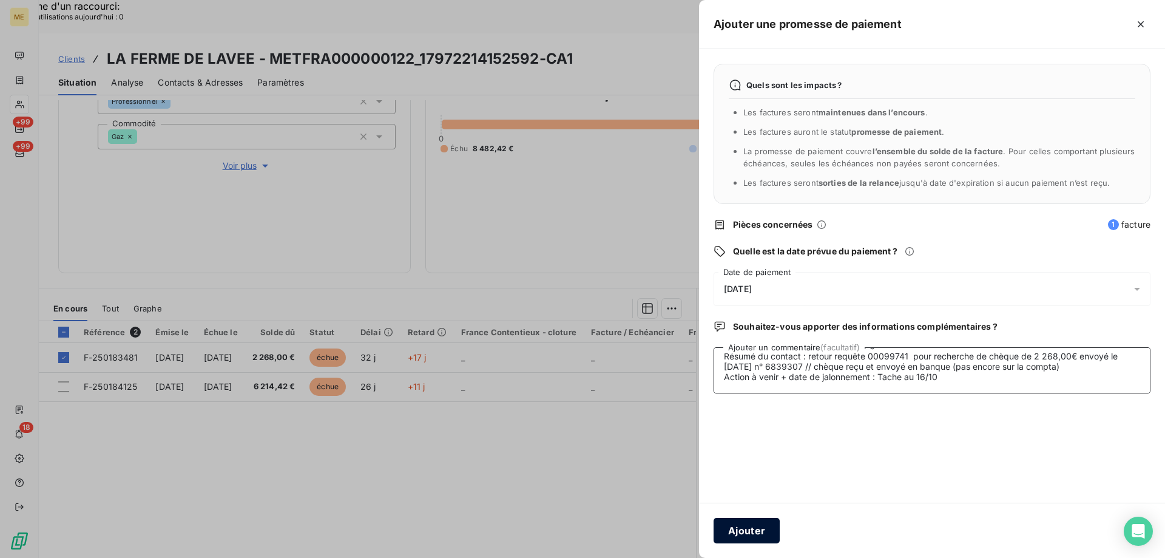
type textarea "Anaïs - 14/10/2025 - 09H12 Interlocuteur : Mme GAUTIER comptabilite@elite-resta…"
click at [748, 522] on button "Ajouter" at bounding box center [747, 530] width 66 height 25
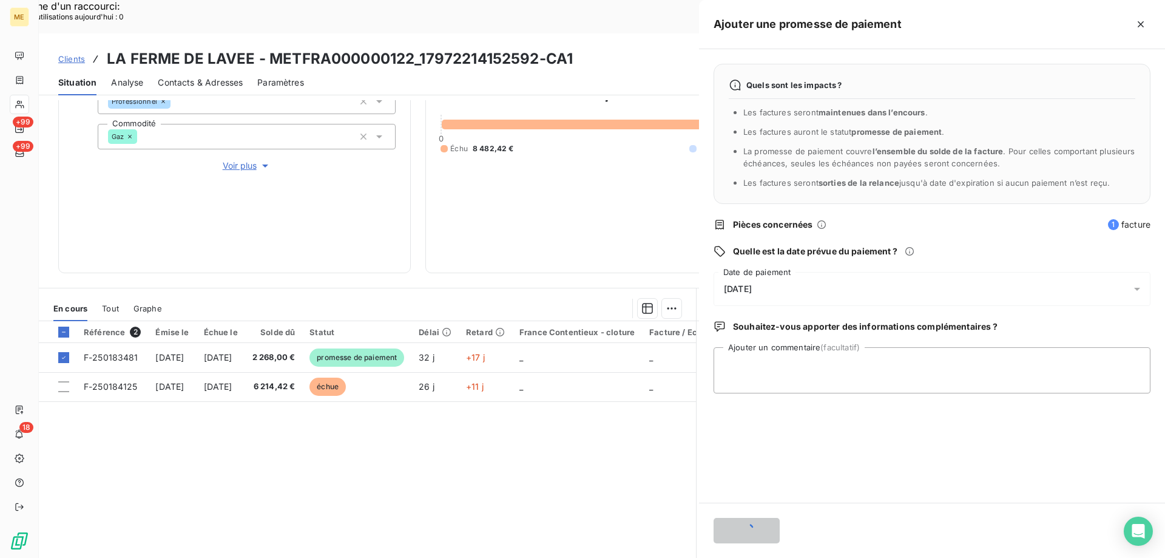
scroll to position [0, 0]
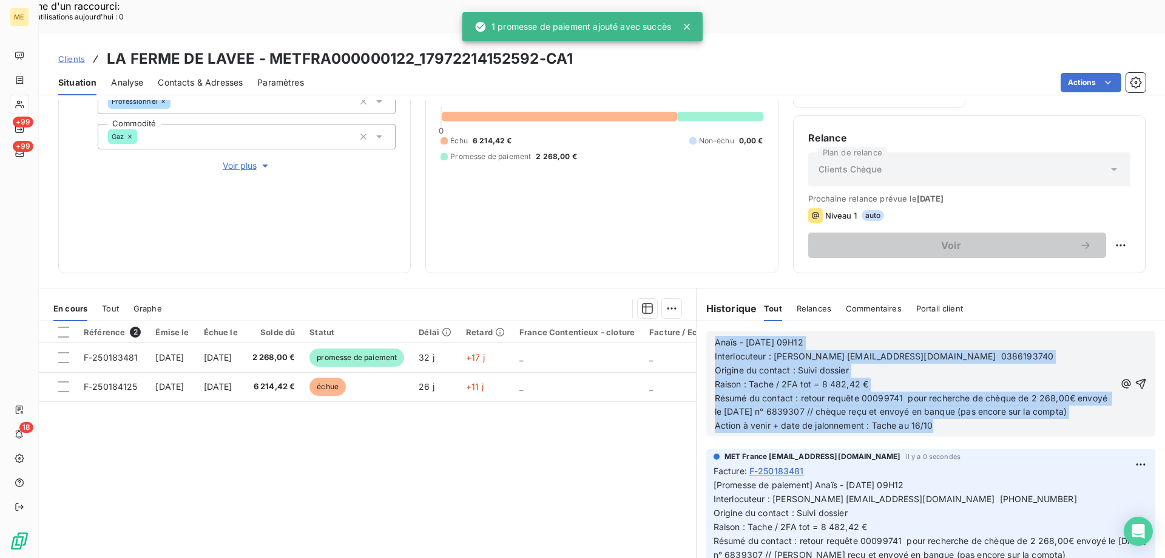
drag, startPoint x: 956, startPoint y: 408, endPoint x: 673, endPoint y: 300, distance: 302.9
click at [677, 302] on div "En cours Tout Graphe Référence 2 Émise le Échue le Solde dû Statut Délai Retard…" at bounding box center [602, 439] width 1126 height 303
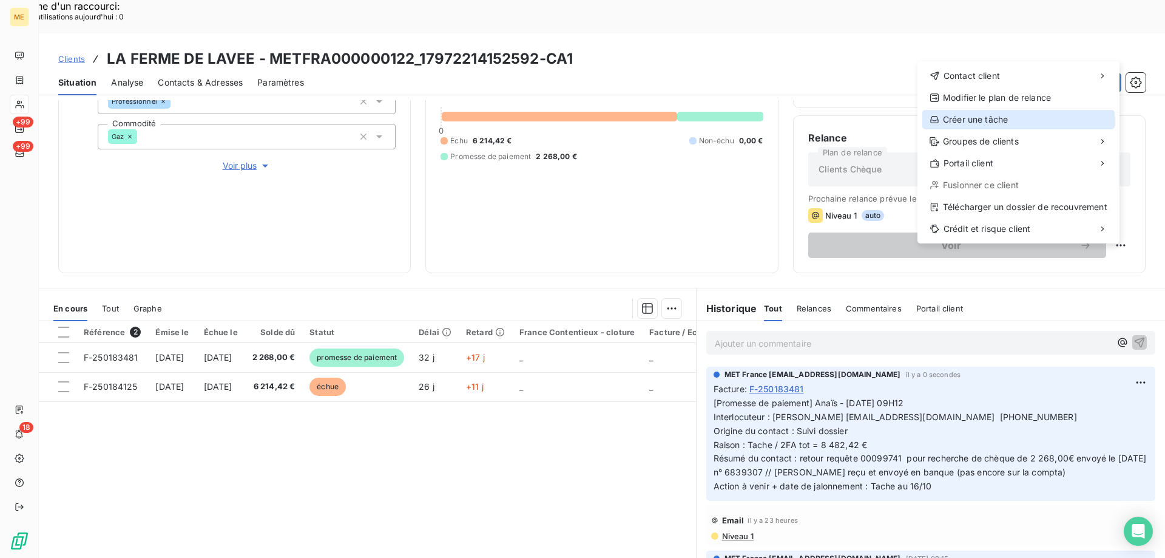
click at [965, 118] on div "Créer une tâche" at bounding box center [1018, 119] width 192 height 19
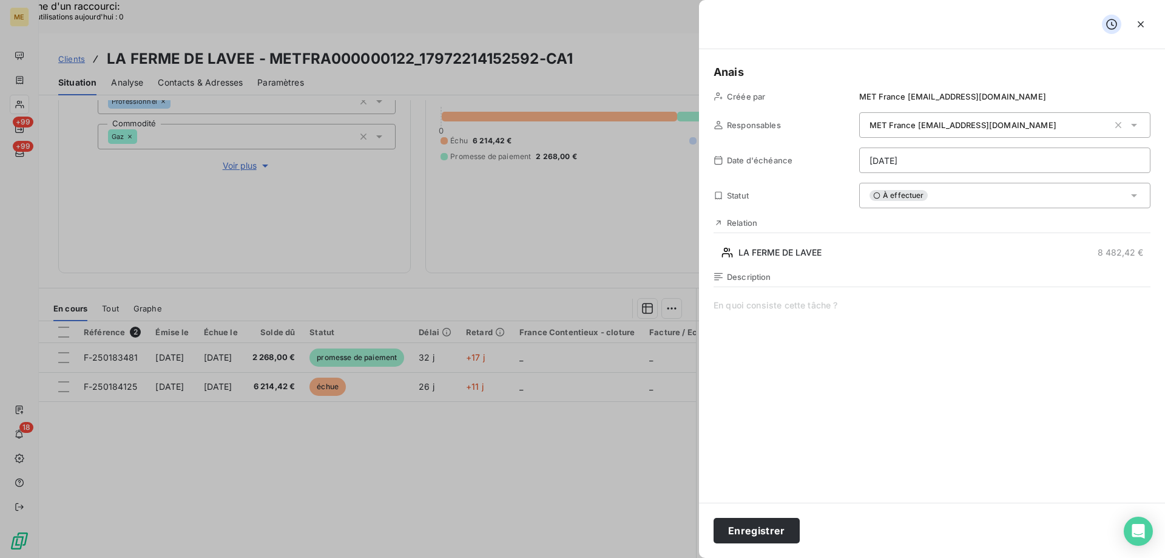
click at [754, 307] on span at bounding box center [932, 415] width 437 height 233
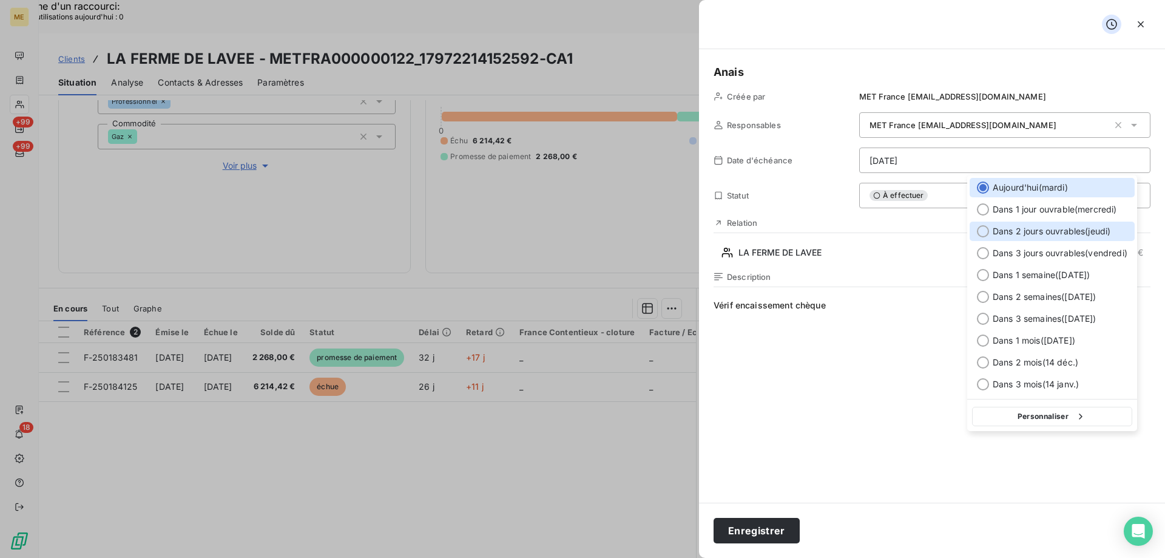
click at [1050, 235] on span "Dans 2 jours ouvrables ( [DATE] )" at bounding box center [1052, 231] width 118 height 12
type input "[DATE]"
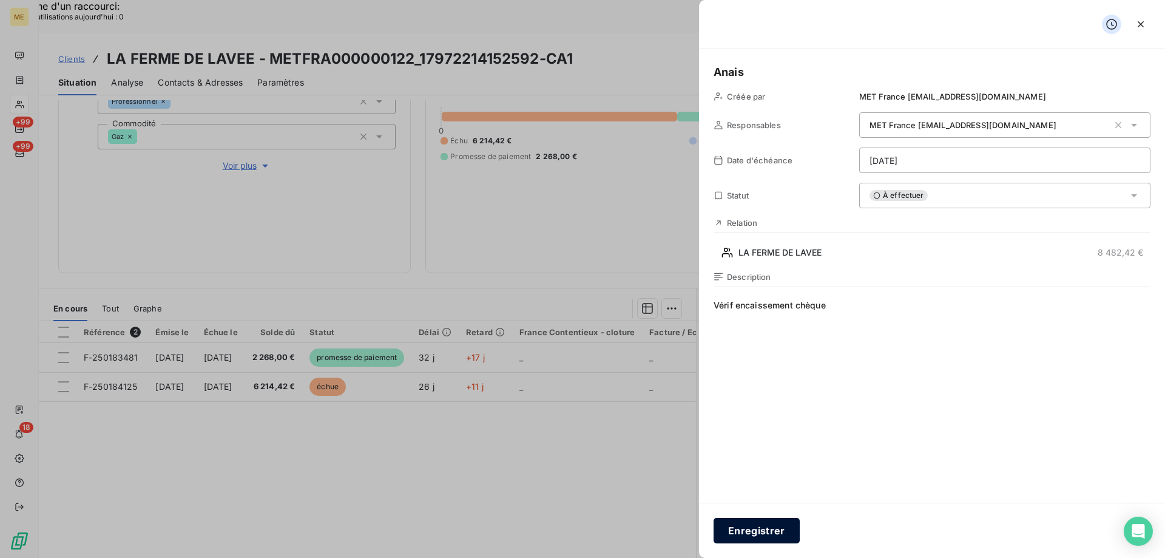
drag, startPoint x: 753, startPoint y: 529, endPoint x: 759, endPoint y: 521, distance: 9.5
click at [752, 529] on button "Enregistrer" at bounding box center [757, 530] width 86 height 25
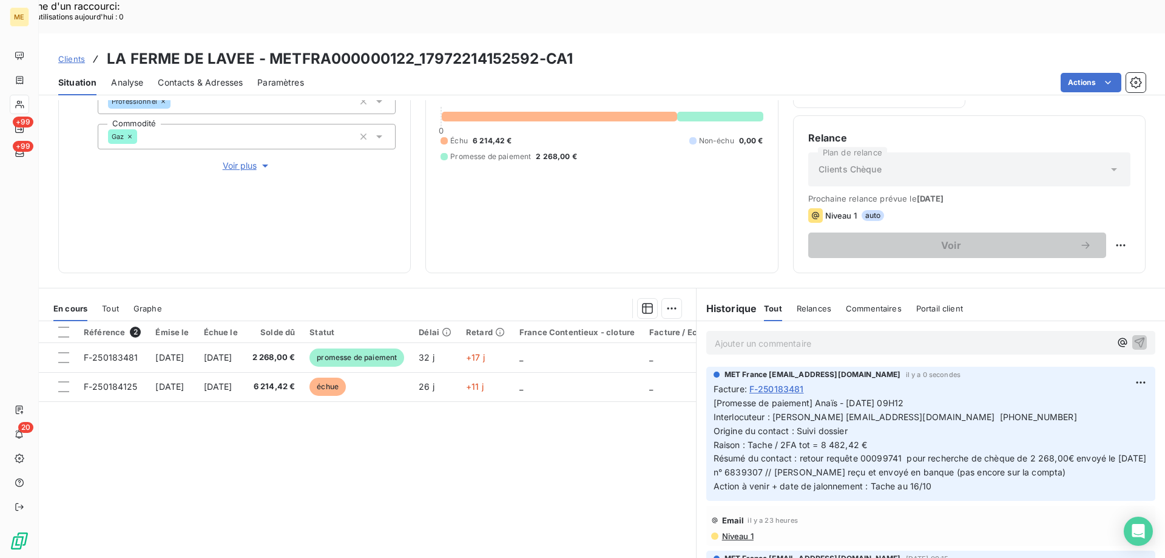
click at [22, 103] on icon at bounding box center [20, 105] width 10 height 10
click at [16, 109] on icon at bounding box center [20, 105] width 10 height 10
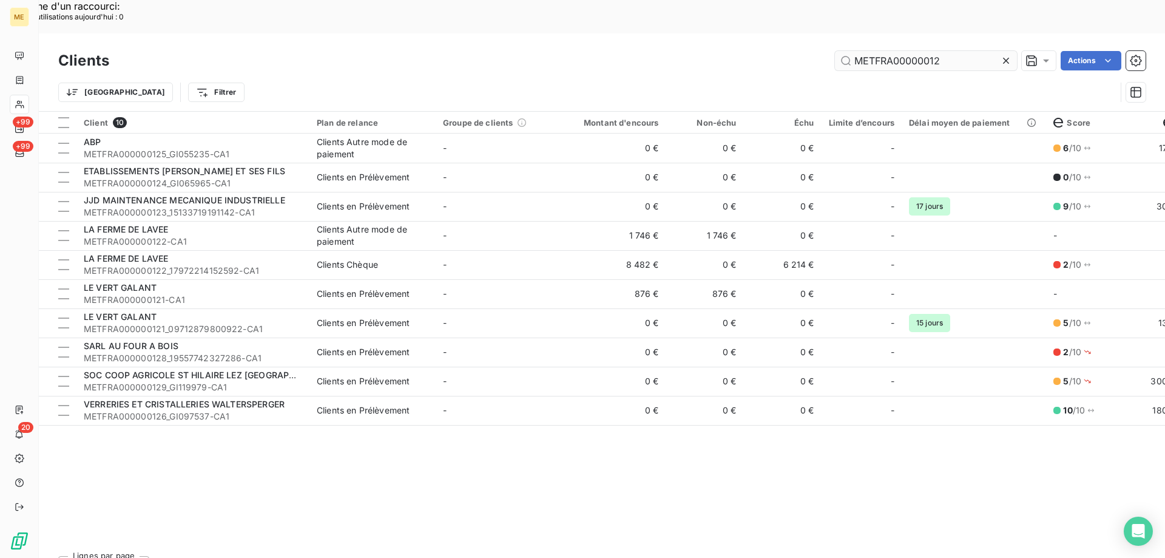
click at [884, 51] on input "METFRA00000012" at bounding box center [926, 60] width 182 height 19
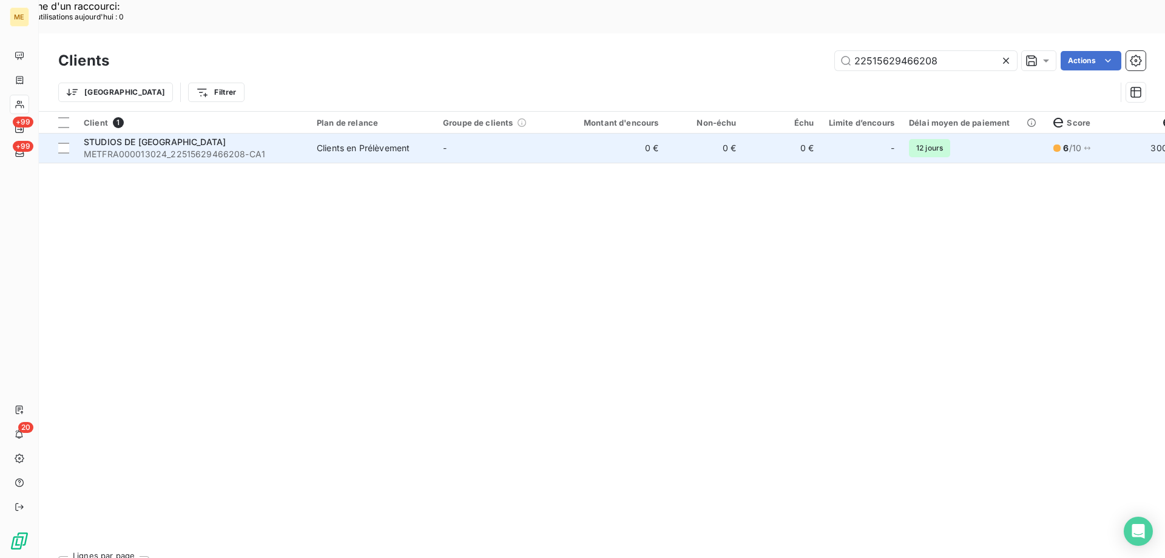
type input "22515629466208"
click at [516, 133] on td "-" at bounding box center [499, 147] width 126 height 29
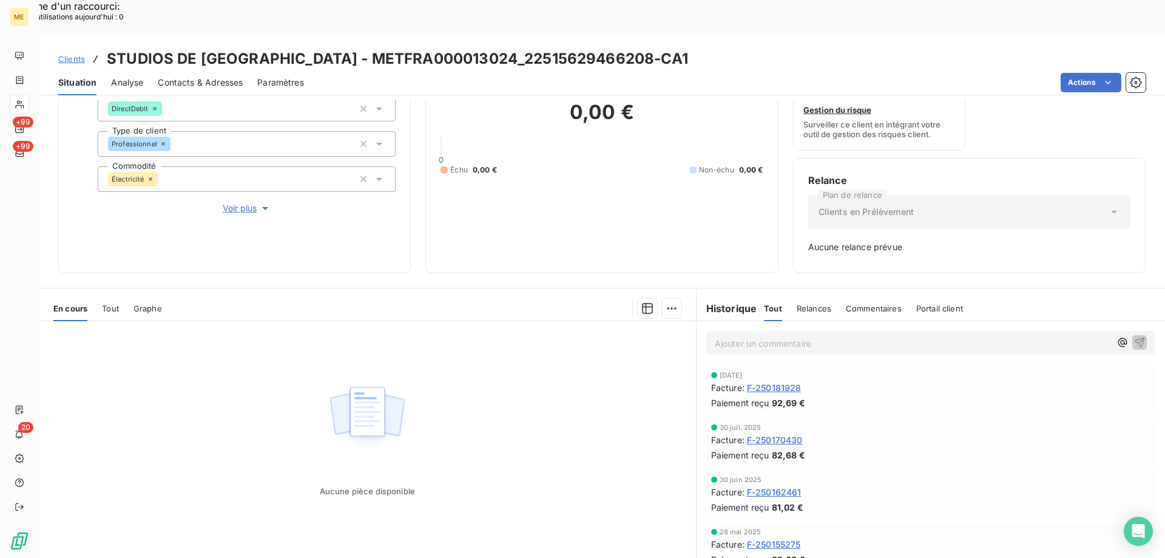
scroll to position [59, 0]
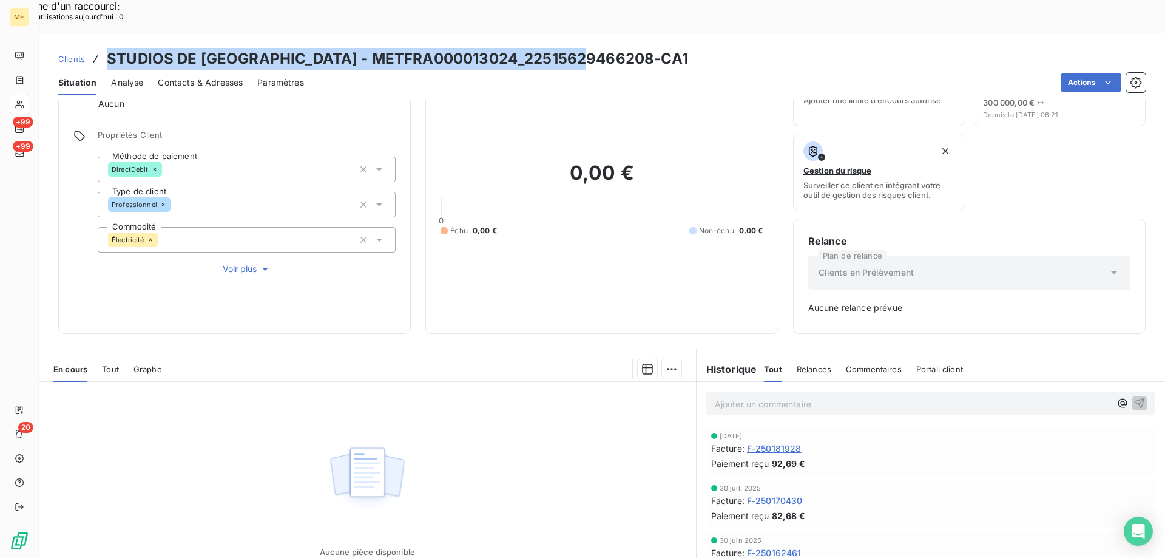
drag, startPoint x: 605, startPoint y: 26, endPoint x: 107, endPoint y: 24, distance: 497.6
click at [107, 48] on div "Clients STUDIOS DE FRANCE - METFRA000013024_22515629466208-CA1" at bounding box center [602, 59] width 1126 height 22
copy h3 "STUDIOS DE FRANCE - METFRA000013024_22515629466208-CA1"
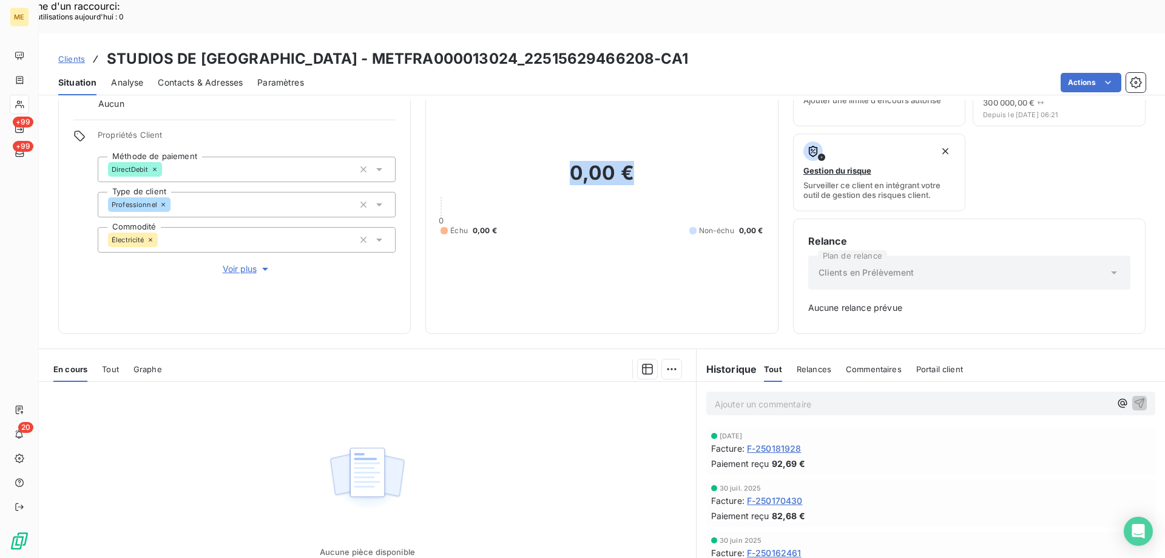
drag, startPoint x: 562, startPoint y: 142, endPoint x: 645, endPoint y: 142, distance: 83.1
click at [645, 161] on h2 "0,00 €" at bounding box center [602, 179] width 322 height 36
click at [647, 161] on h2 "0,00 €" at bounding box center [602, 179] width 322 height 36
drag, startPoint x: 625, startPoint y: 149, endPoint x: 559, endPoint y: 151, distance: 65.6
click at [559, 161] on h2 "0,00 €" at bounding box center [602, 179] width 322 height 36
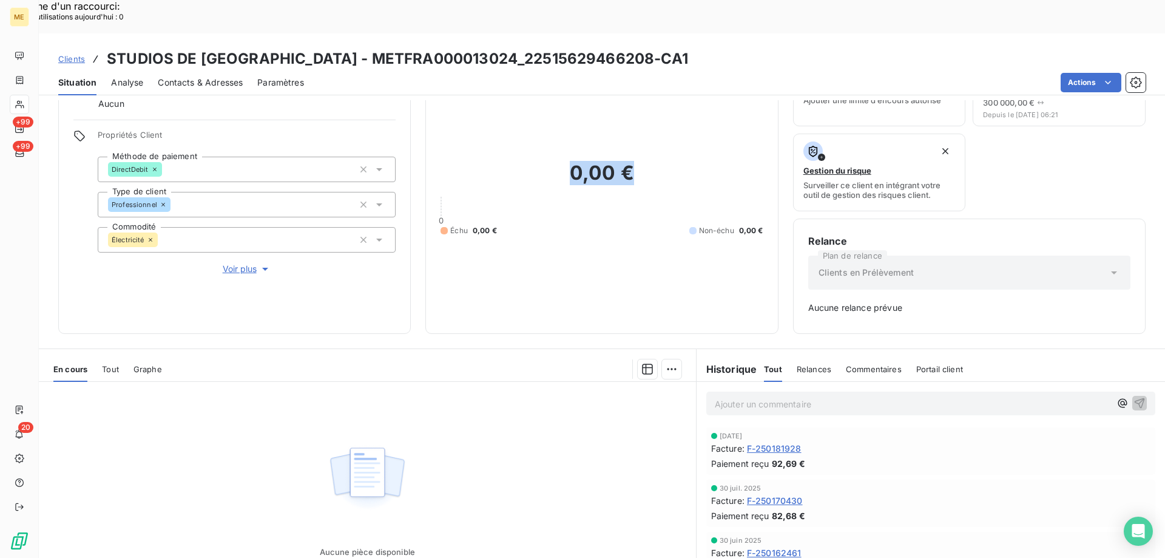
click at [641, 131] on div "0,00 € 0 Échu 0,00 € Non-échu 0,00 €" at bounding box center [602, 198] width 322 height 240
drag, startPoint x: 569, startPoint y: 146, endPoint x: 634, endPoint y: 146, distance: 65.5
click at [634, 161] on h2 "0,00 €" at bounding box center [602, 179] width 322 height 36
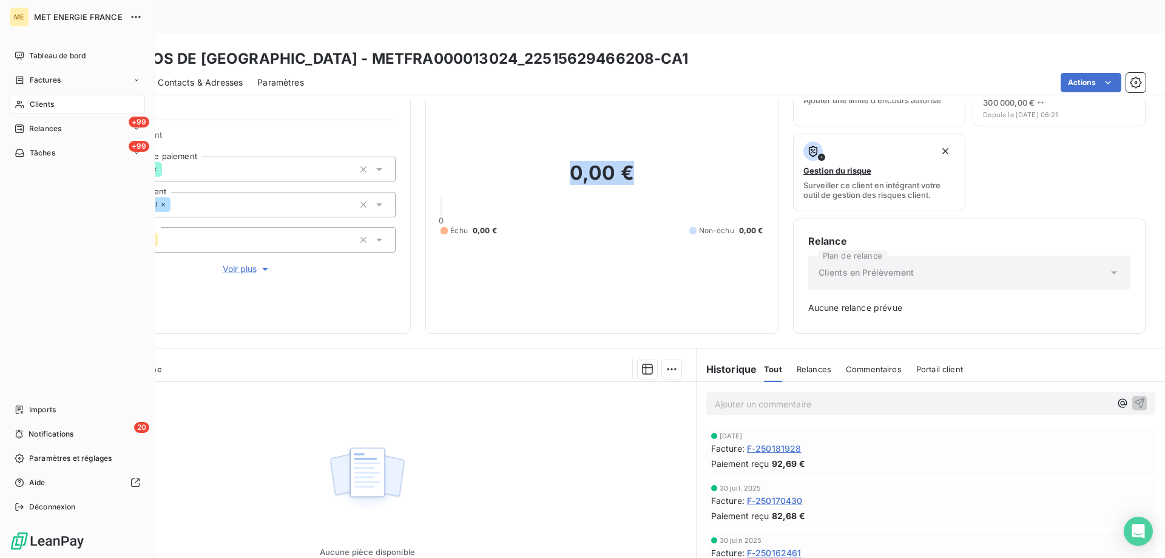
click at [22, 104] on icon at bounding box center [20, 105] width 10 height 10
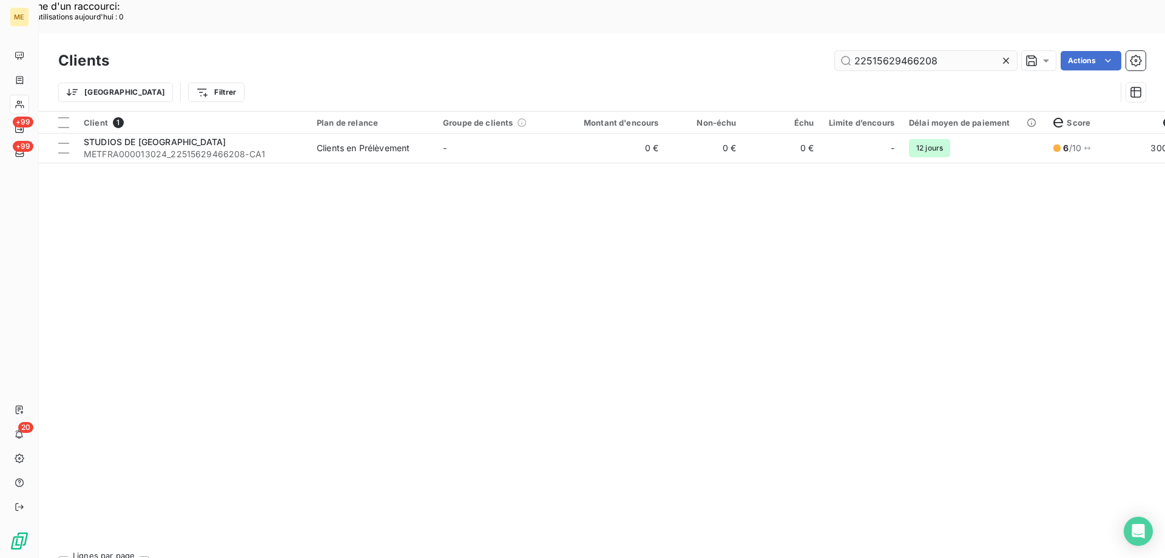
click at [871, 51] on input "22515629466208" at bounding box center [926, 60] width 182 height 19
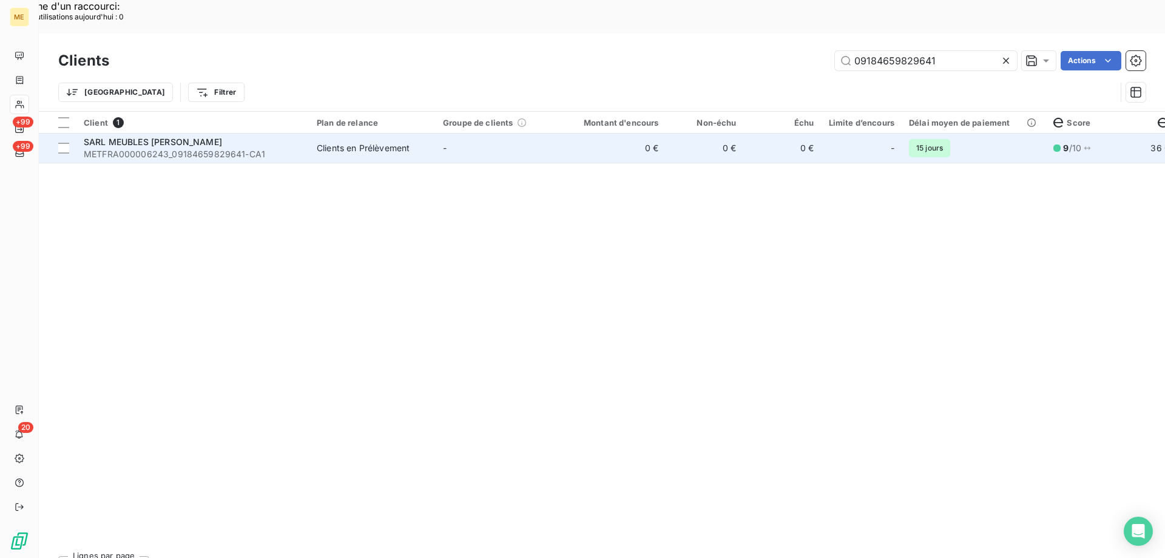
type input "09184659829641"
click at [600, 133] on td "0 €" at bounding box center [614, 147] width 104 height 29
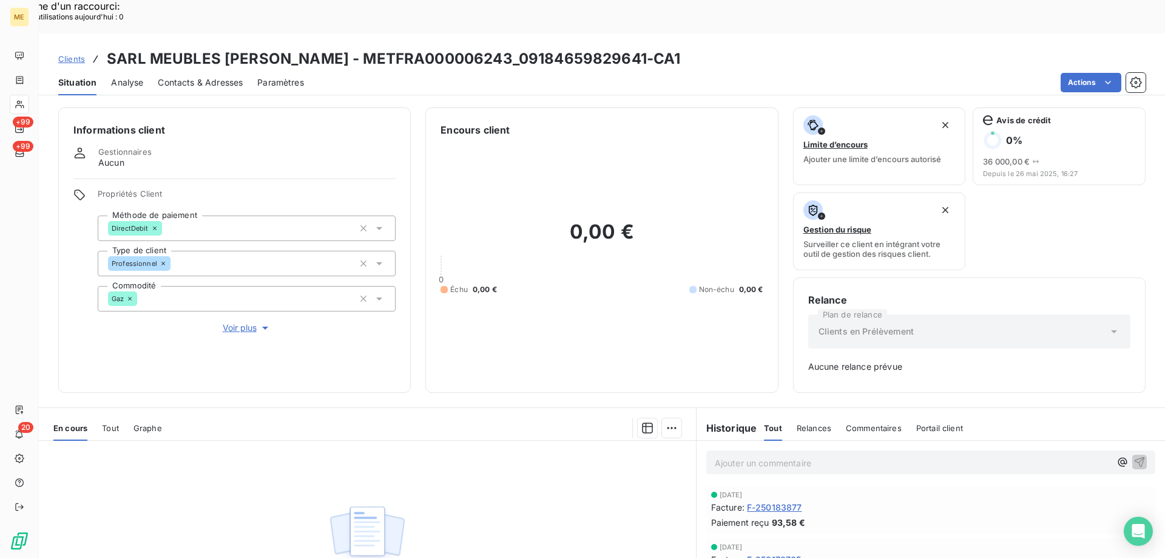
click at [112, 423] on span "Tout" at bounding box center [110, 428] width 17 height 10
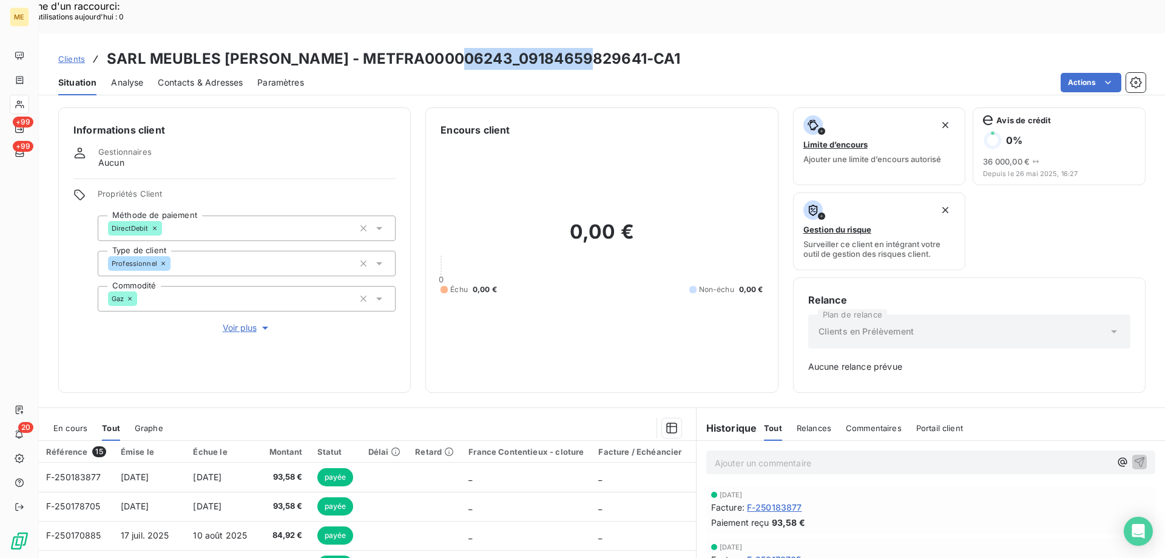
drag, startPoint x: 587, startPoint y: 26, endPoint x: 463, endPoint y: 26, distance: 124.4
click at [463, 48] on h3 "SARL MEUBLES CLEMENT - METFRA000006243_09184659829641-CA1" at bounding box center [393, 59] width 573 height 22
copy h3 "09184659829641"
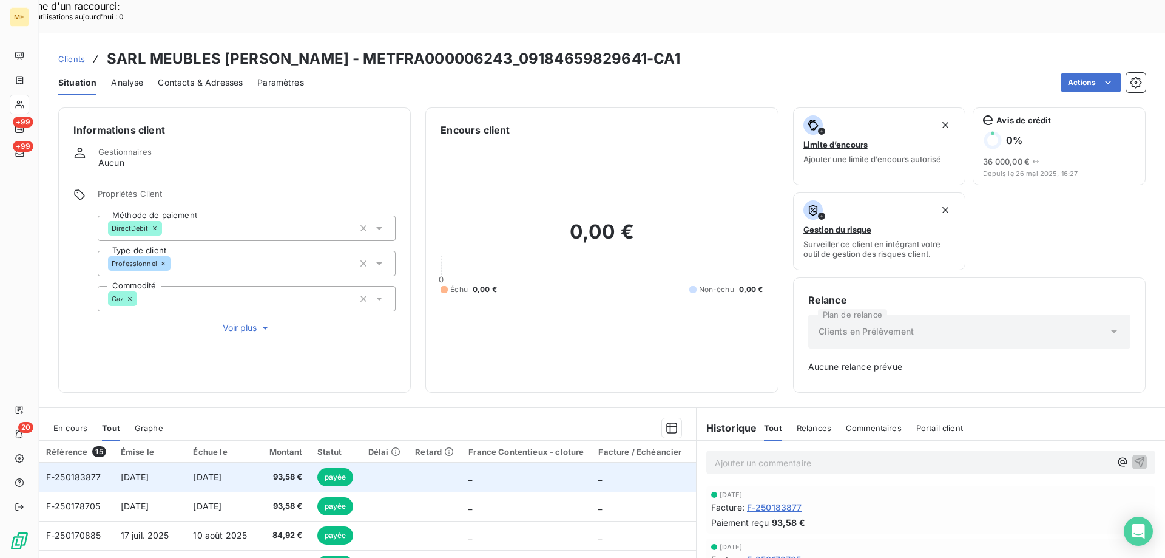
click at [402, 462] on td at bounding box center [384, 476] width 47 height 29
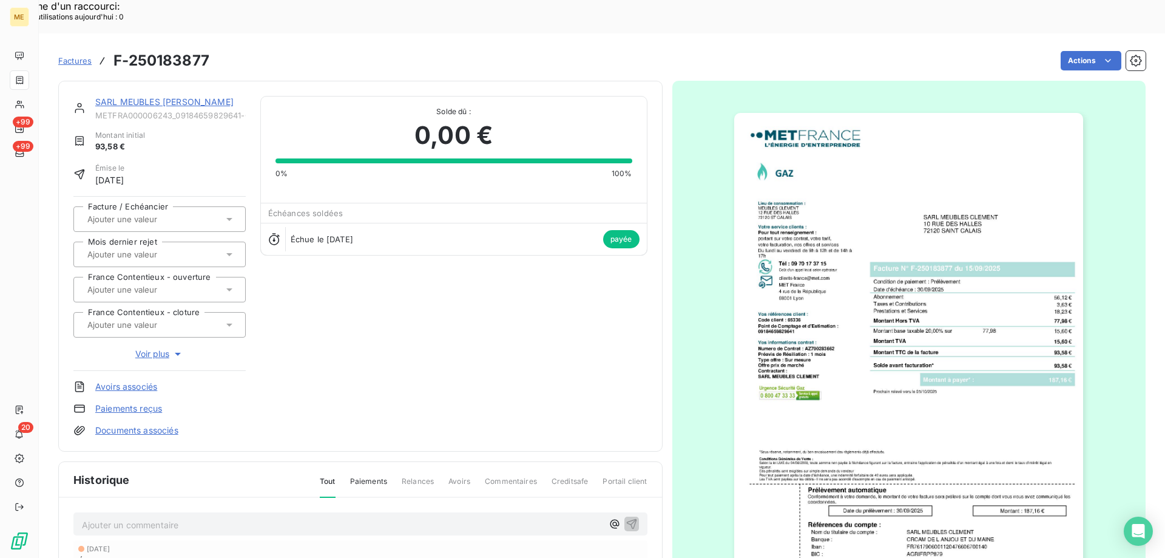
click at [868, 341] on img "button" at bounding box center [908, 360] width 349 height 494
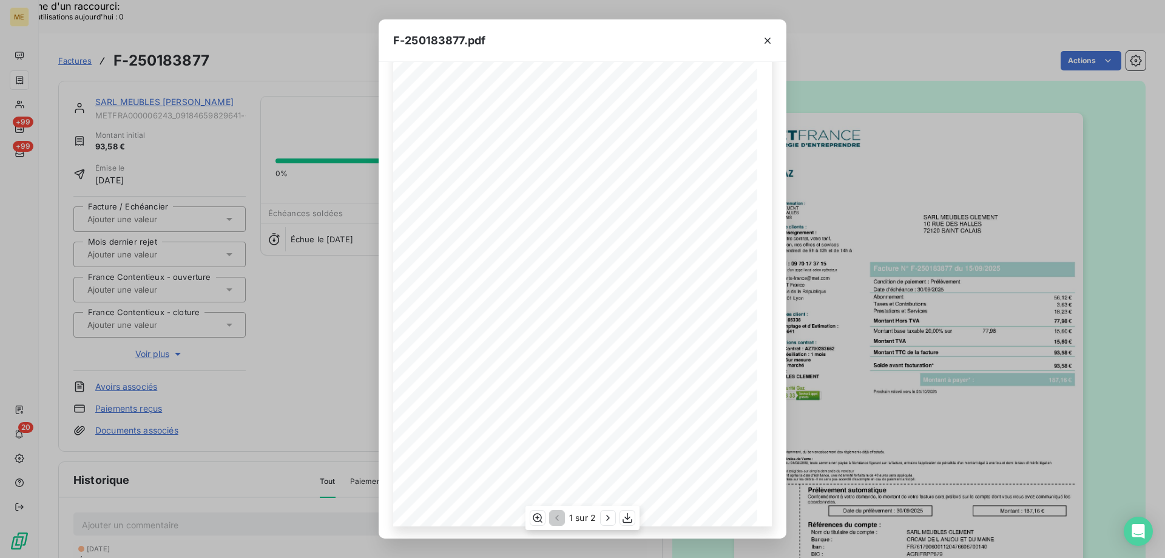
scroll to position [67, 0]
click at [607, 518] on icon "button" at bounding box center [608, 518] width 12 height 12
click at [556, 516] on icon "button" at bounding box center [557, 518] width 4 height 6
click at [606, 515] on icon "button" at bounding box center [608, 518] width 12 height 12
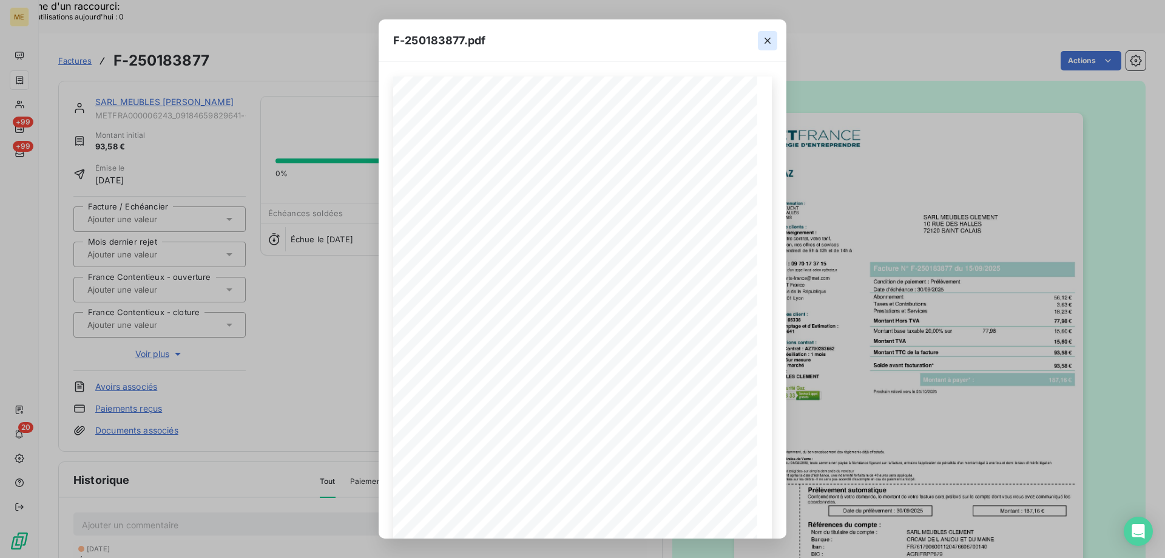
click at [768, 38] on icon "button" at bounding box center [768, 41] width 12 height 12
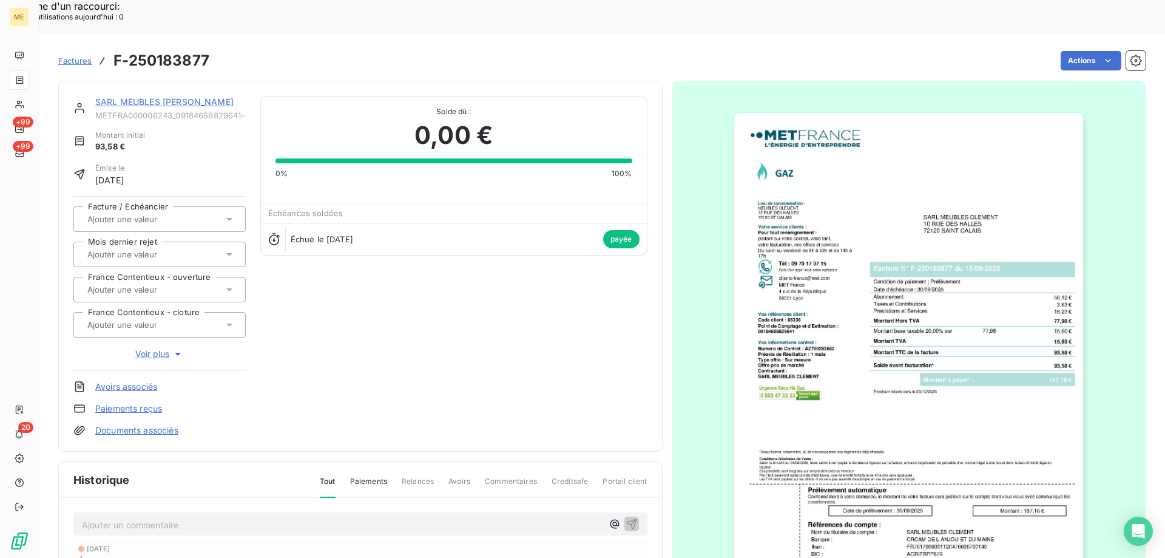
click at [186, 96] on link "SARL MEUBLES CLEMENT" at bounding box center [164, 101] width 138 height 10
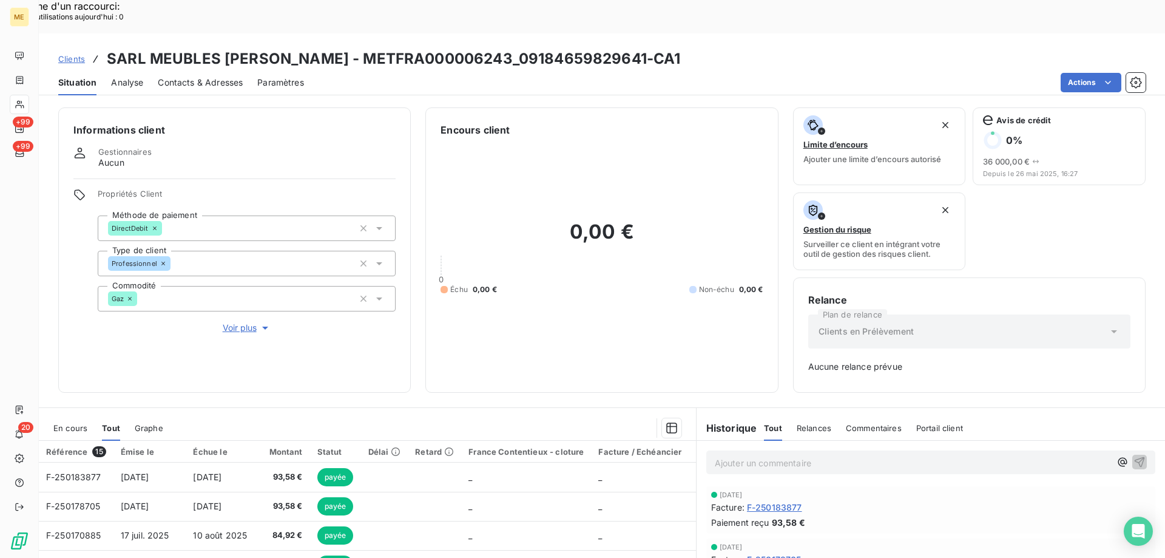
click at [72, 423] on span "En cours" at bounding box center [70, 428] width 34 height 10
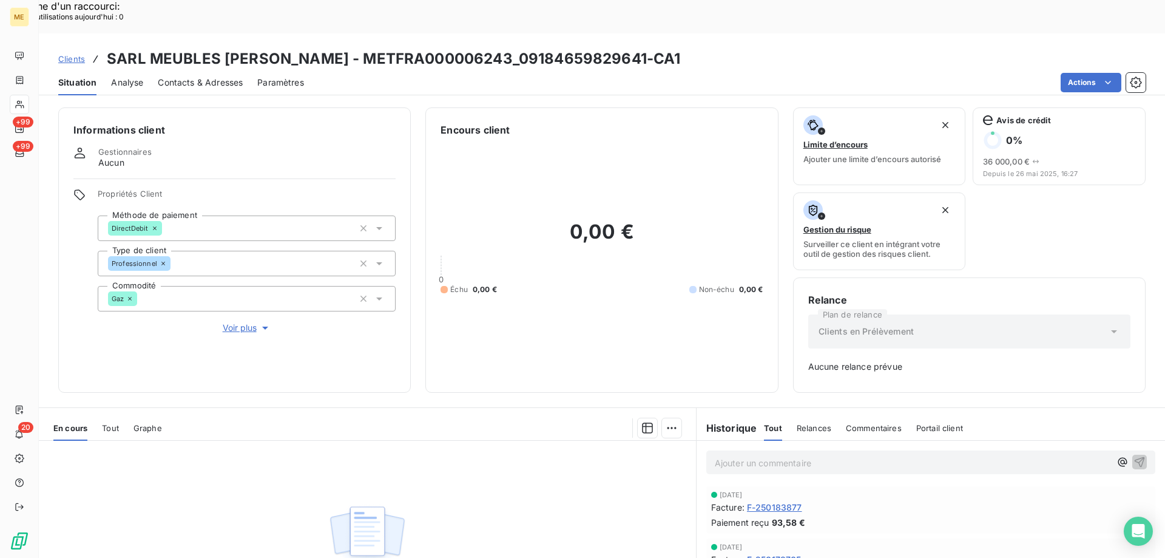
click at [236, 322] on span "Voir plus" at bounding box center [247, 328] width 49 height 12
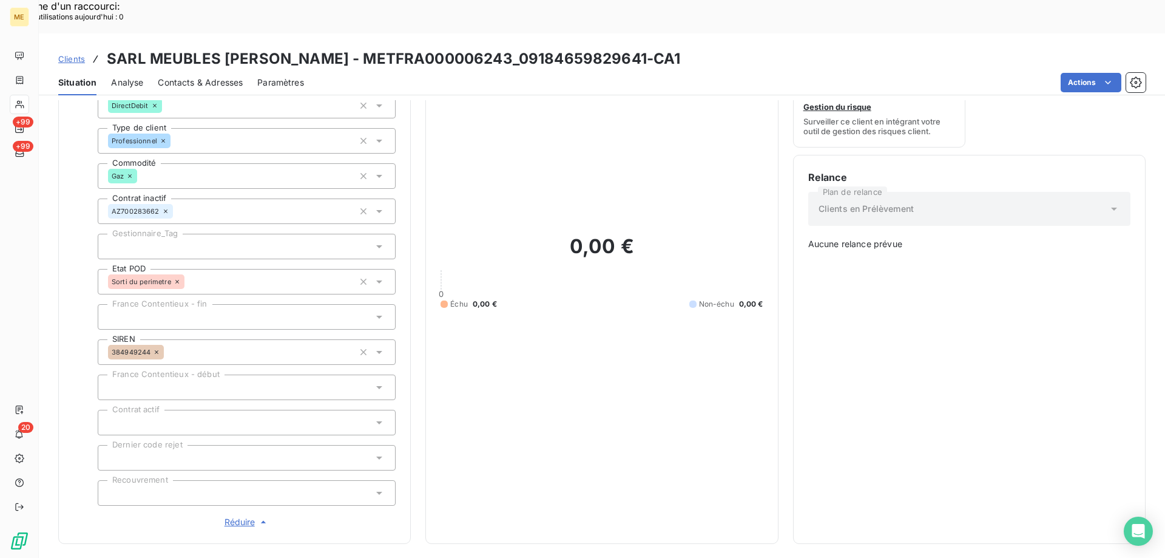
scroll to position [243, 0]
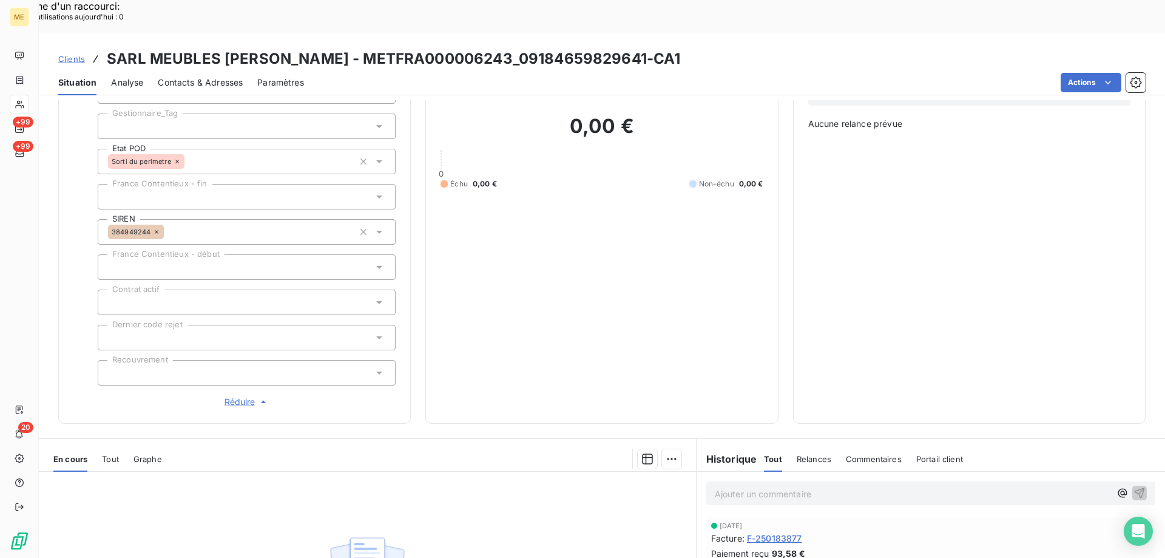
click at [942, 486] on p "Ajouter un commentaire ﻿" at bounding box center [913, 493] width 396 height 15
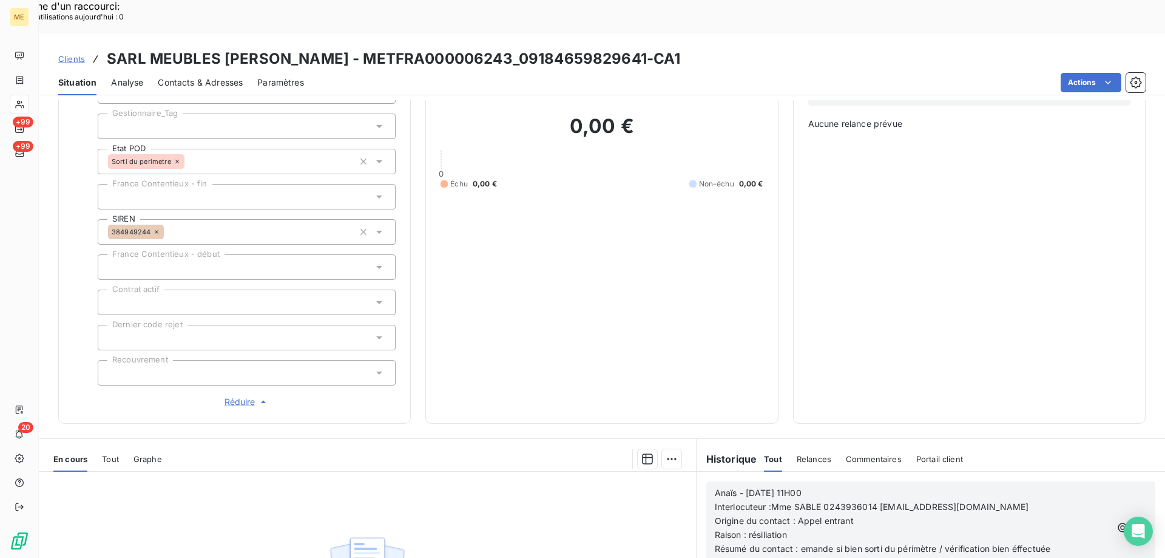
click at [1135, 522] on icon "button" at bounding box center [1140, 527] width 10 height 10
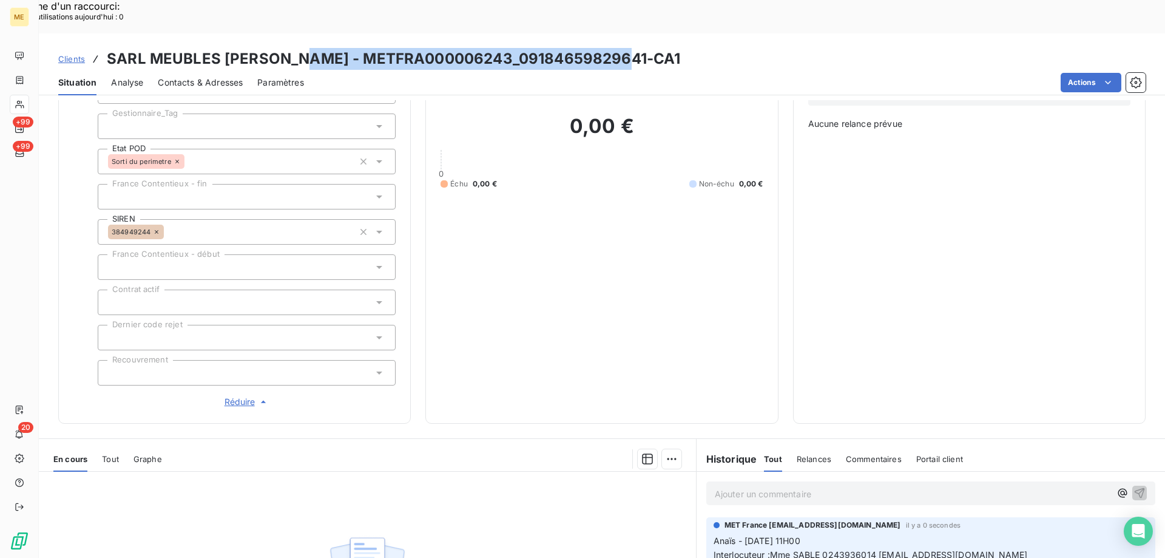
drag, startPoint x: 643, startPoint y: 27, endPoint x: 305, endPoint y: 25, distance: 338.0
click at [305, 48] on div "Clients SARL MEUBLES CLEMENT - METFRA000006243_09184659829641-CA1" at bounding box center [602, 59] width 1126 height 22
copy h3 "METFRA000006243_09184659829641-CA1"
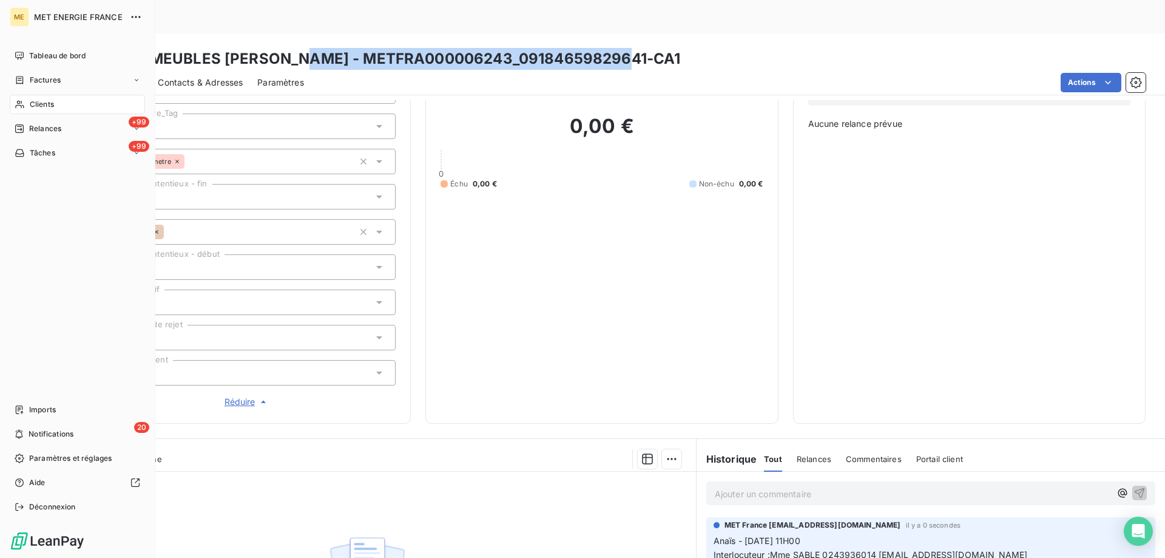
click at [61, 99] on div "Clients" at bounding box center [77, 104] width 135 height 19
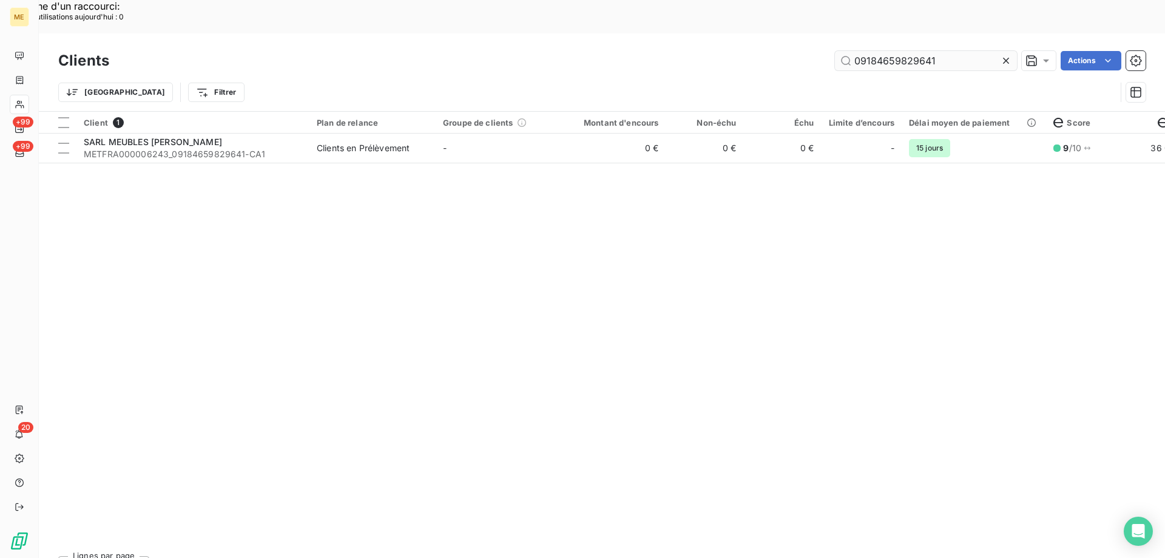
click at [944, 51] on input "09184659829641" at bounding box center [926, 60] width 182 height 19
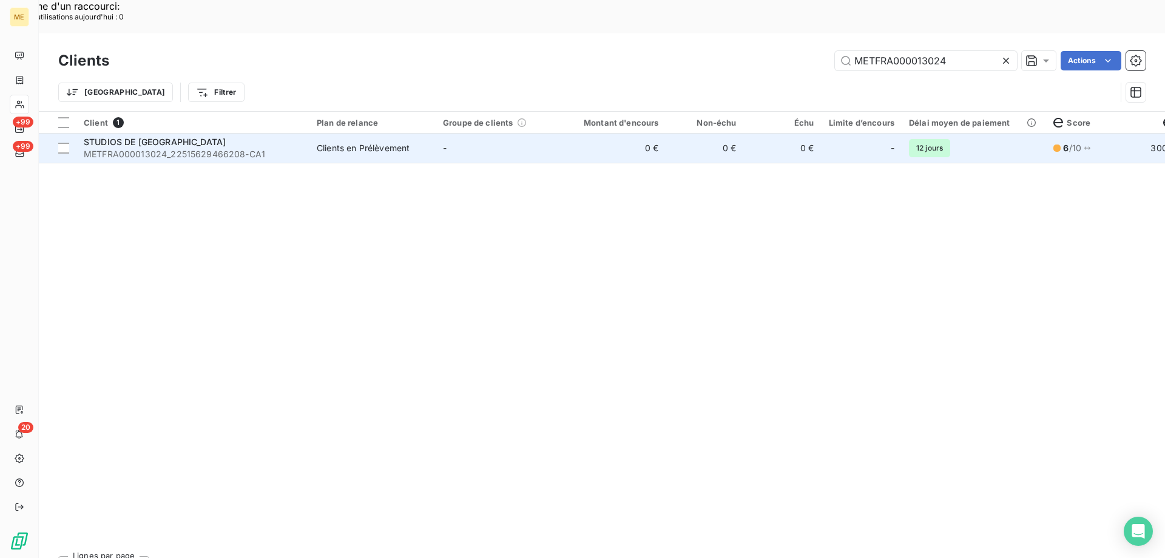
type input "METFRA000013024"
click at [587, 133] on td "0 €" at bounding box center [614, 147] width 104 height 29
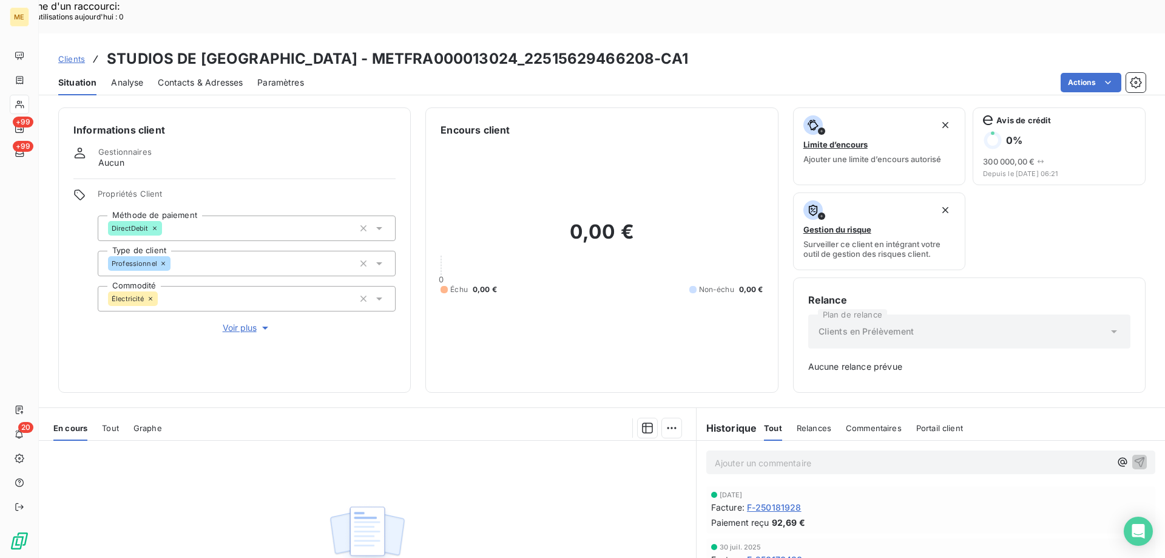
click at [837, 455] on p "Ajouter un commentaire ﻿" at bounding box center [913, 462] width 396 height 15
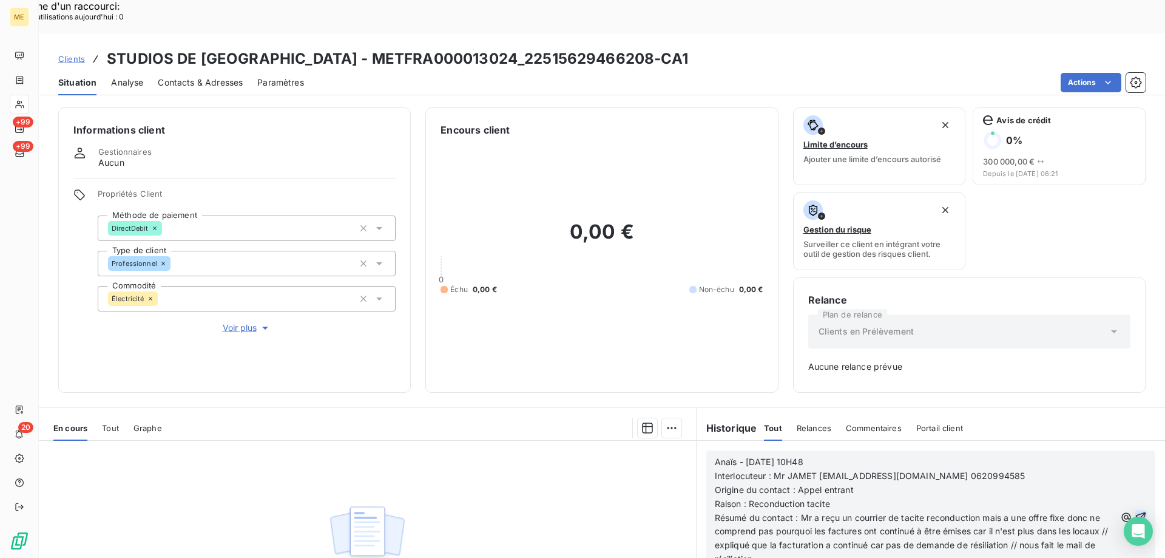
click at [1135, 511] on icon "button" at bounding box center [1141, 517] width 12 height 12
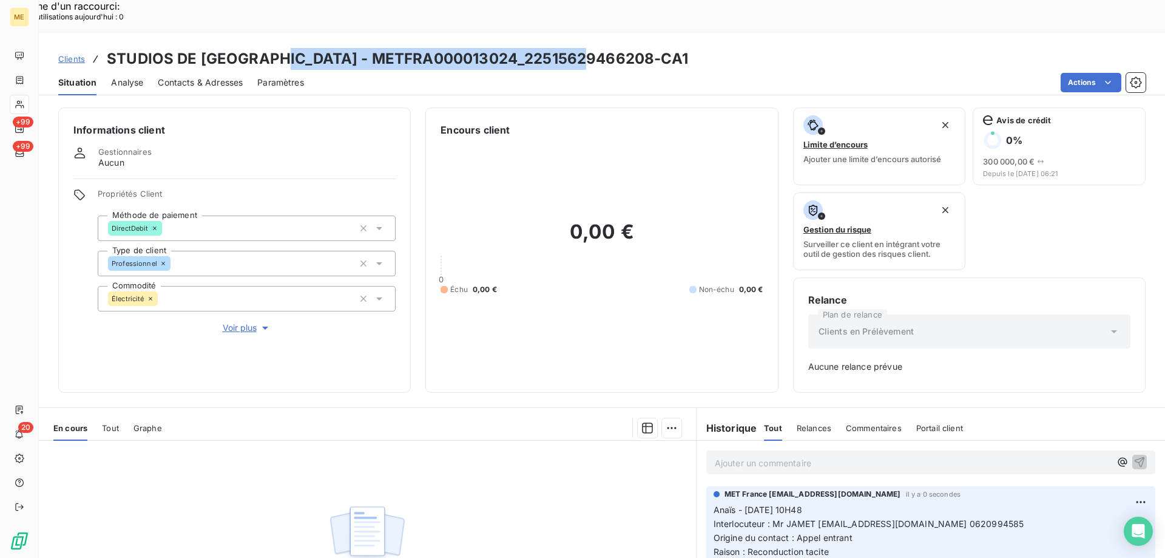
drag, startPoint x: 598, startPoint y: 32, endPoint x: 273, endPoint y: 16, distance: 325.0
click at [273, 48] on div "Clients STUDIOS DE FRANCE - METFRA000013024_22515629466208-CA1" at bounding box center [602, 59] width 1126 height 22
copy h3 "METFRA000013024_22515629466208-CA1"
click at [22, 103] on icon at bounding box center [20, 105] width 10 height 10
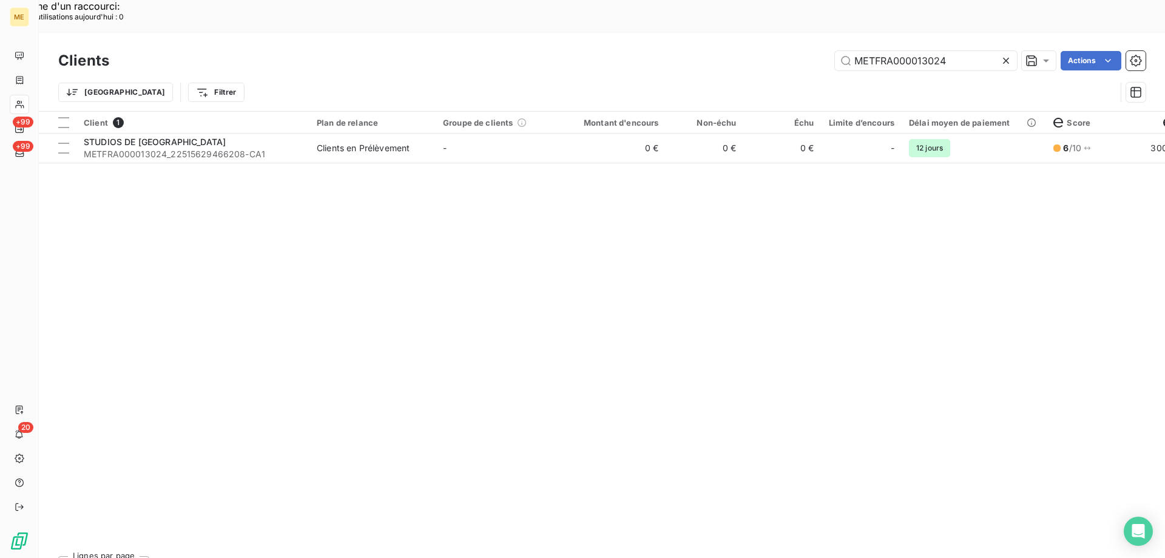
type input "lot"
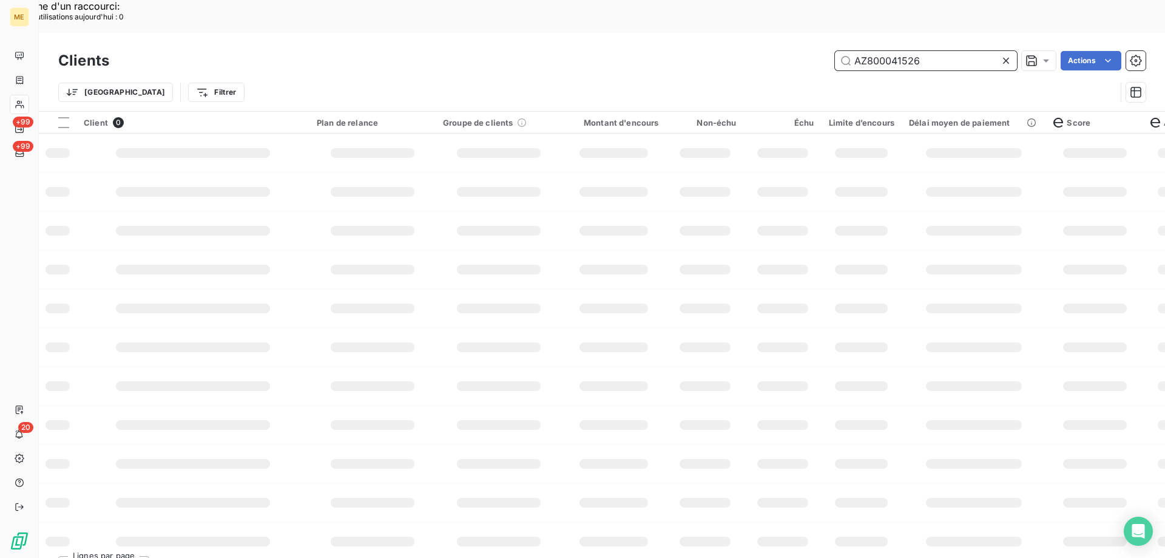
click at [885, 51] on input "AZ800041526" at bounding box center [926, 60] width 182 height 19
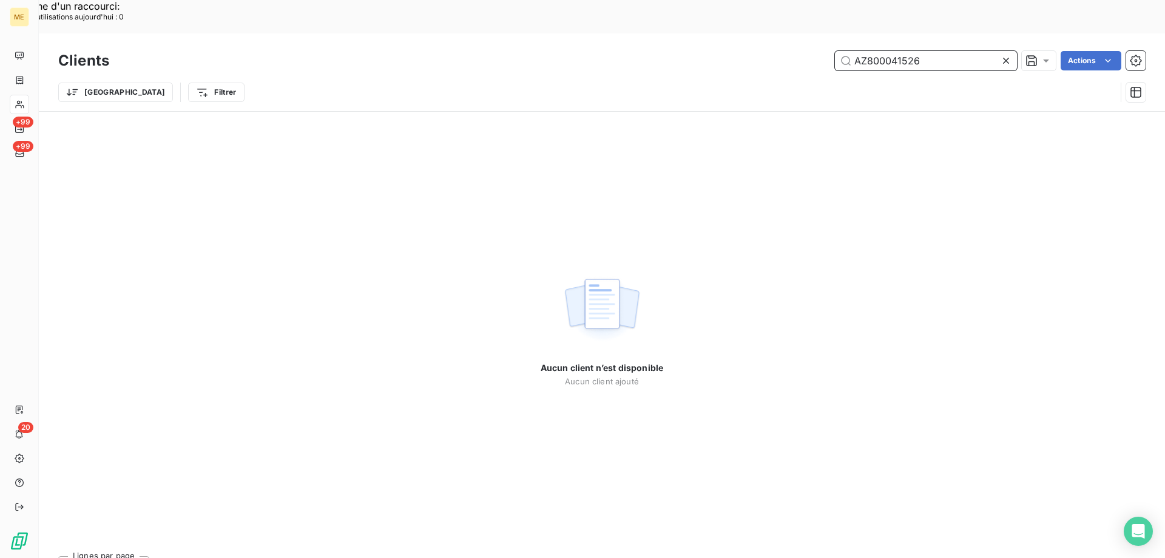
click at [885, 51] on input "AZ800041526" at bounding box center [926, 60] width 182 height 19
paste input "GI117532"
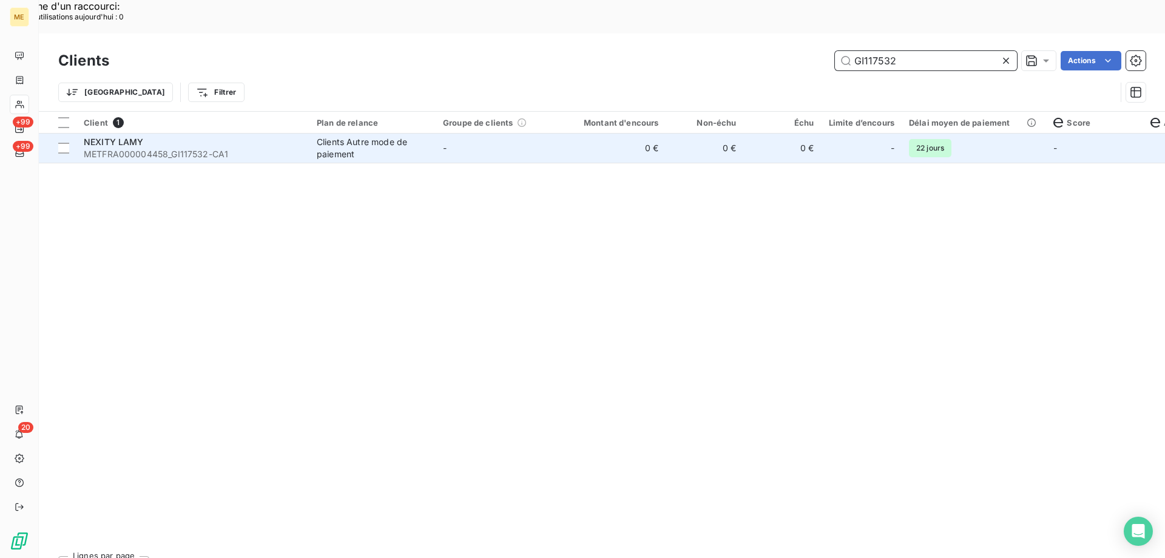
type input "GI117532"
click at [213, 148] on span "METFRA000004458_GI117532-CA1" at bounding box center [193, 154] width 218 height 12
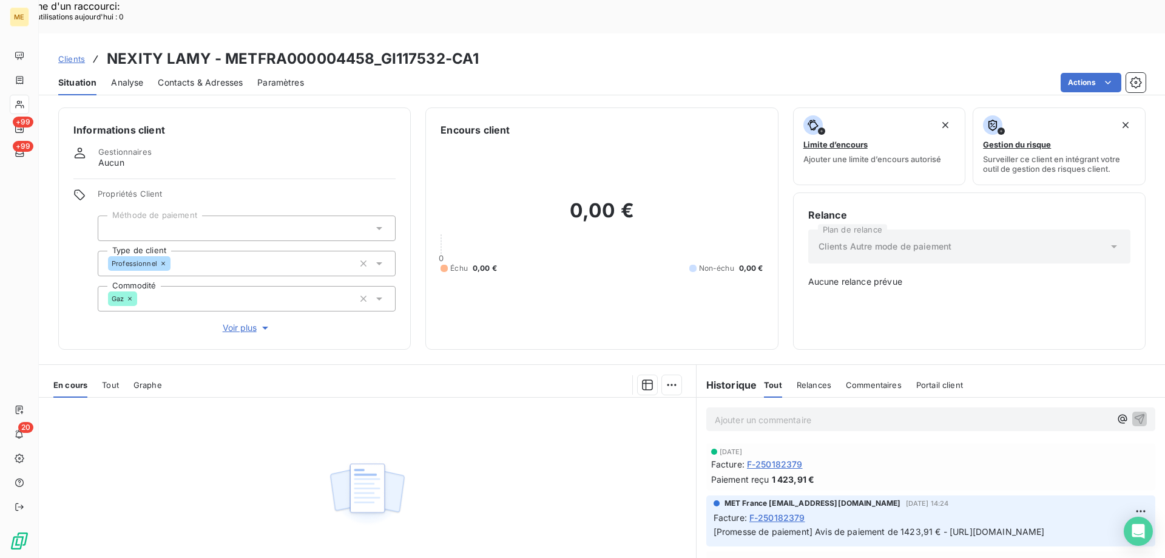
click at [172, 76] on span "Contacts & Adresses" at bounding box center [200, 82] width 85 height 12
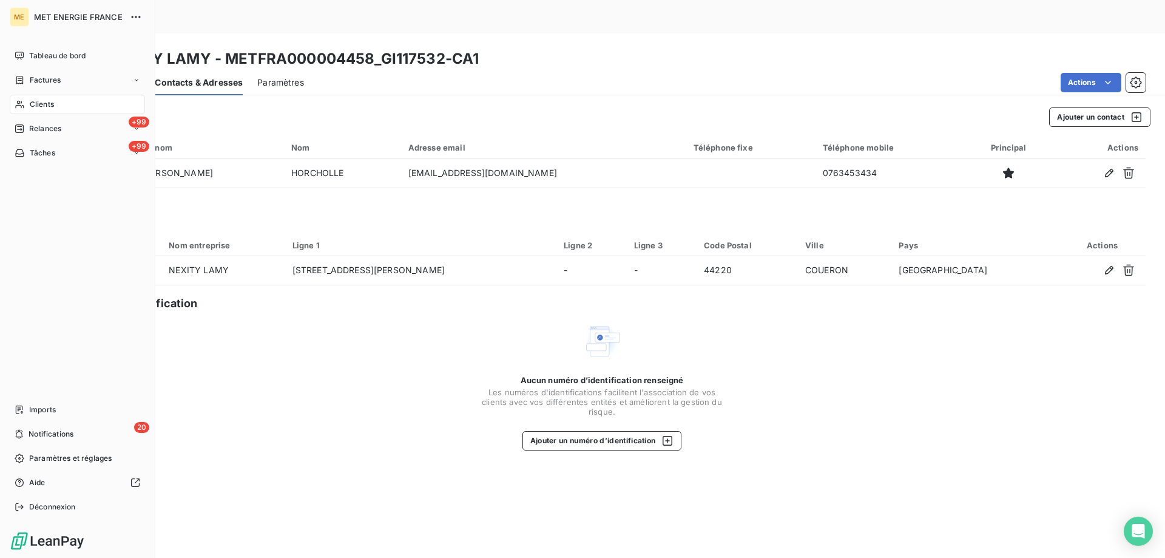
click at [16, 104] on icon at bounding box center [20, 105] width 10 height 10
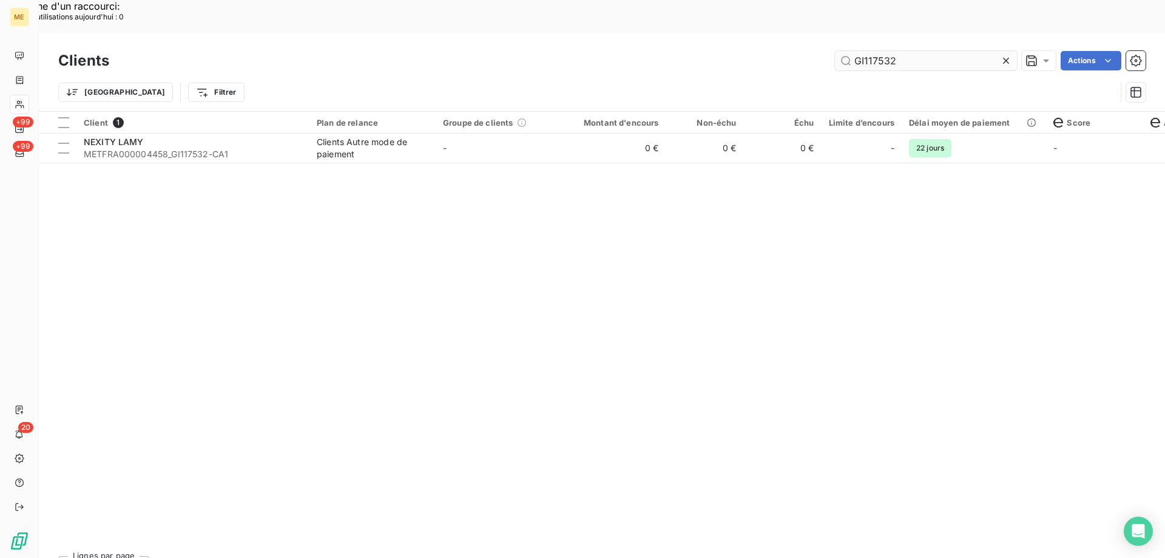
click at [891, 51] on input "GI117532" at bounding box center [926, 60] width 182 height 19
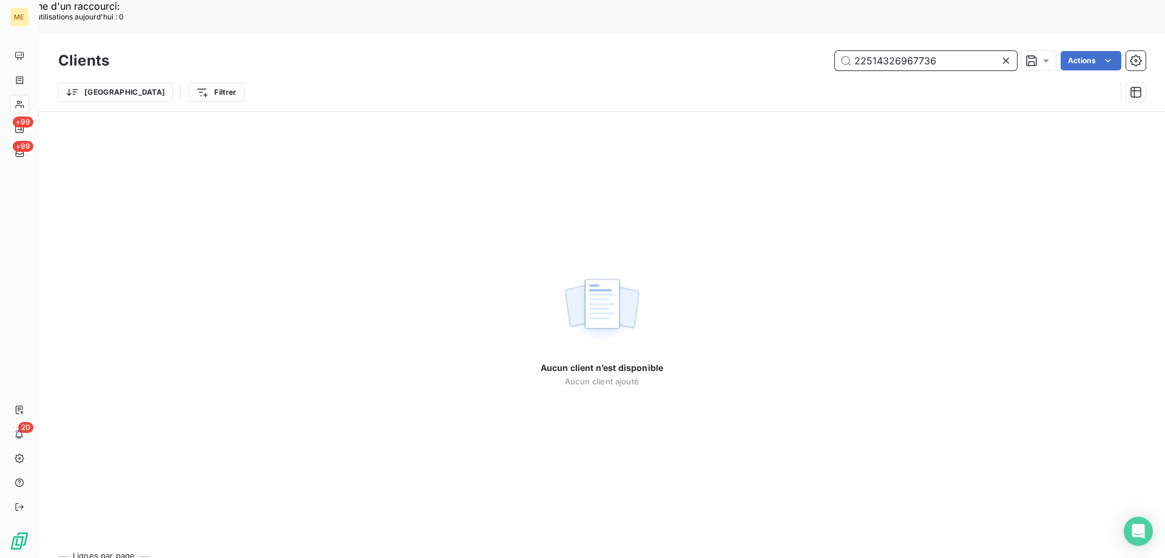
click at [947, 51] on input "22514326967736" at bounding box center [926, 60] width 182 height 19
click at [941, 51] on input "22514326967736" at bounding box center [926, 60] width 182 height 19
click at [856, 51] on input "22514326967736" at bounding box center [926, 60] width 182 height 19
click at [867, 51] on input "22514326967736" at bounding box center [926, 60] width 182 height 19
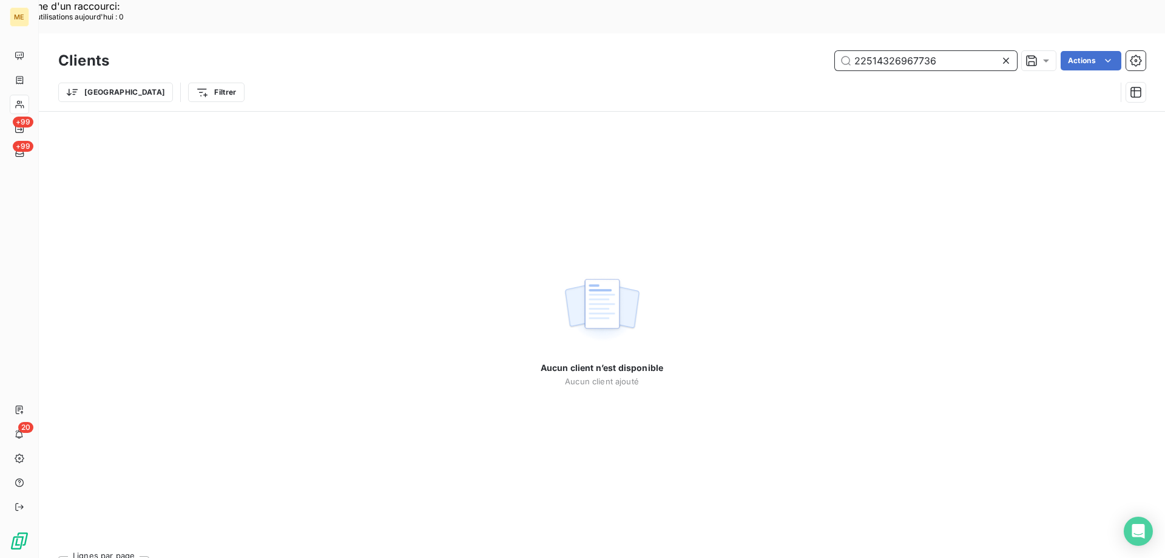
click at [867, 51] on input "22514326967736" at bounding box center [926, 60] width 182 height 19
paste input "METFRA000028237"
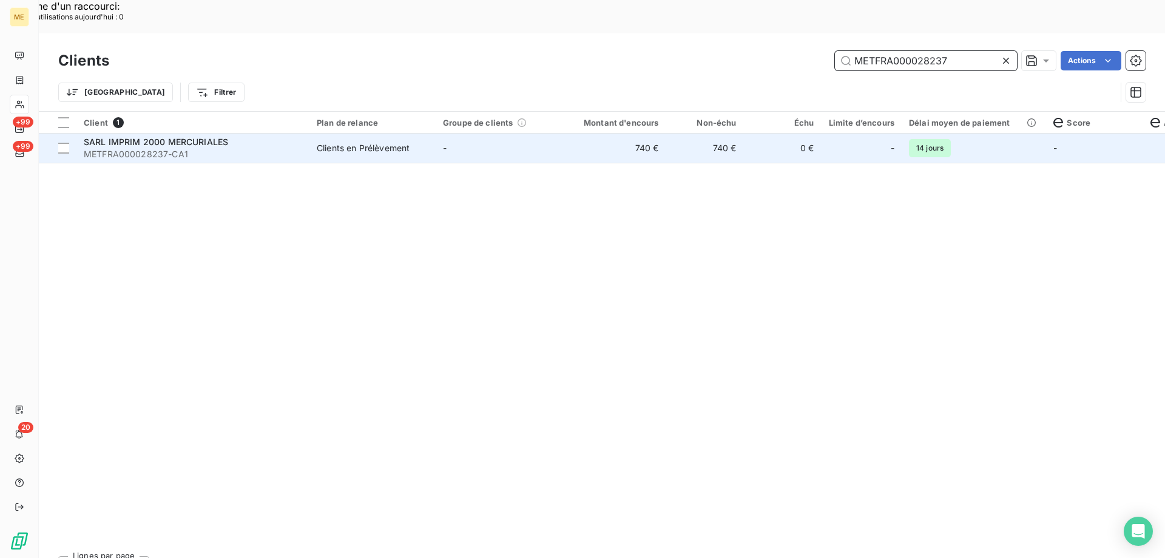
type input "METFRA000028237"
click at [505, 133] on td "-" at bounding box center [499, 147] width 126 height 29
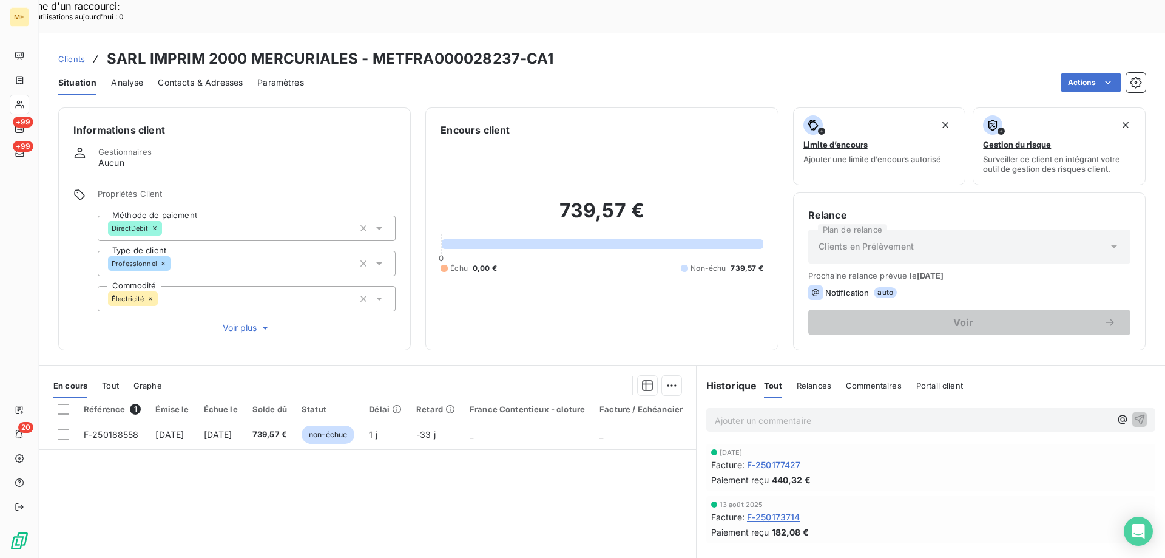
drag, startPoint x: 109, startPoint y: 344, endPoint x: 106, endPoint y: 351, distance: 7.9
click at [108, 373] on div "Tout" at bounding box center [110, 385] width 17 height 25
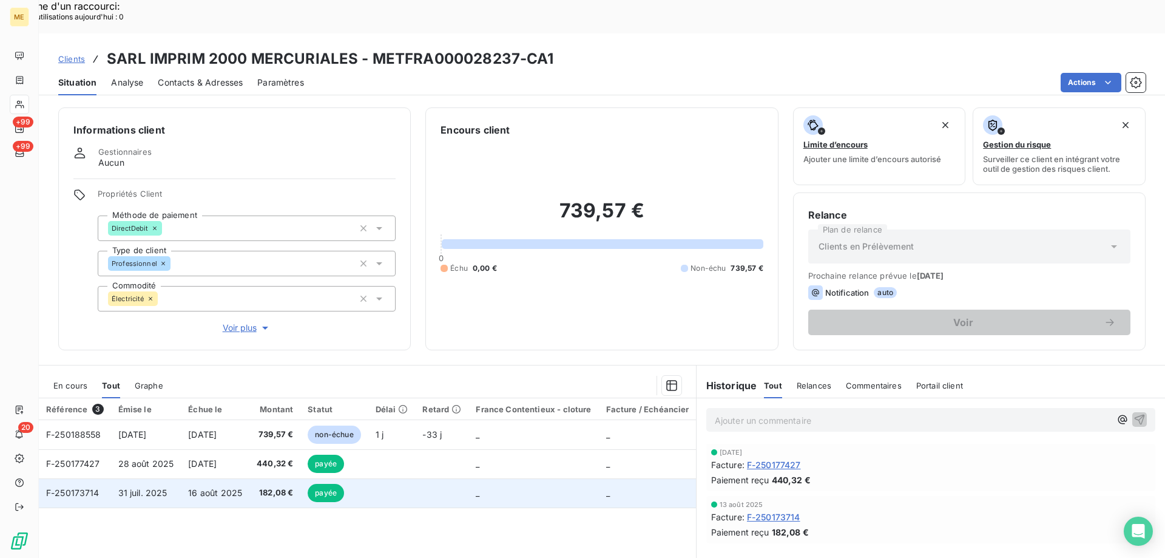
click at [399, 478] on td at bounding box center [391, 492] width 47 height 29
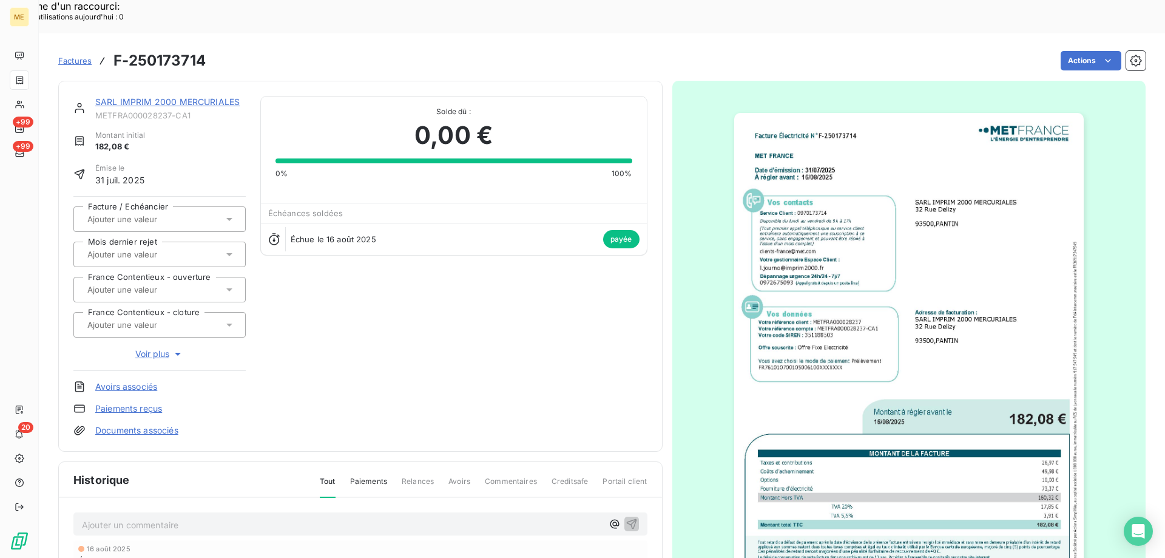
click at [970, 201] on img "button" at bounding box center [909, 360] width 350 height 494
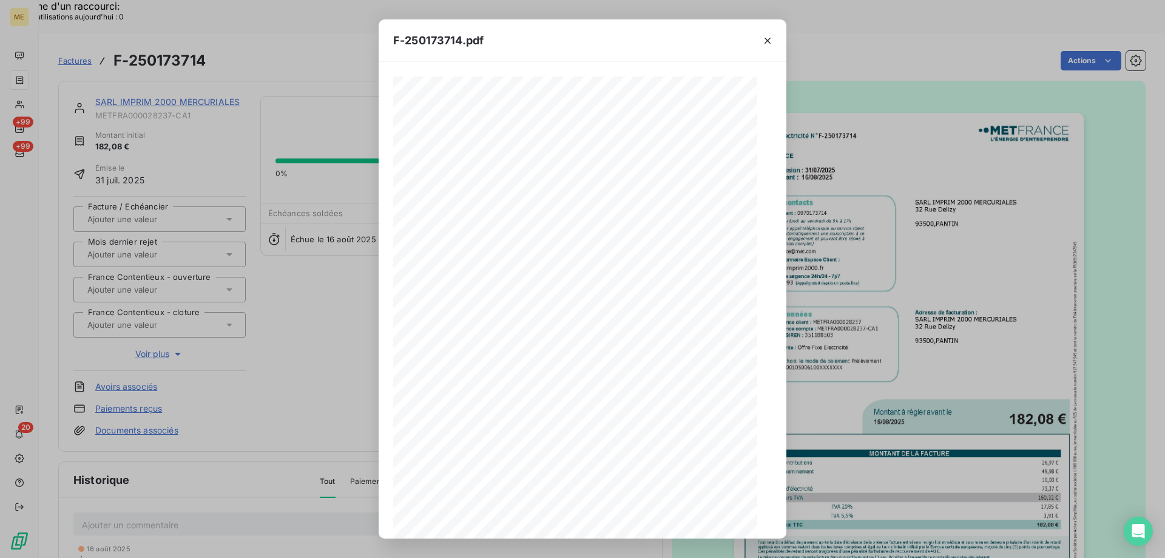
click at [646, 472] on span at bounding box center [599, 474] width 234 height 5
click at [630, 517] on icon "button" at bounding box center [627, 518] width 12 height 12
click at [769, 38] on icon "button" at bounding box center [768, 41] width 12 height 12
click at [220, 84] on div "F-250173714.pdf Facture Électricité N° F-250173714 MET Energie France 4, rue de…" at bounding box center [582, 279] width 1165 height 558
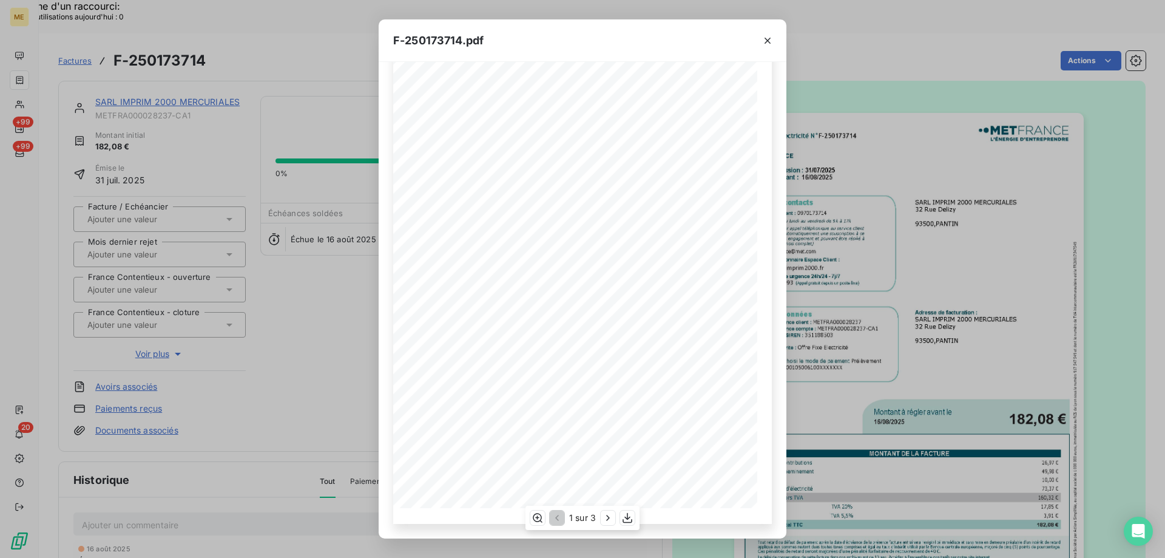
click at [220, 84] on div "F-250173714.pdf Facture Électricité N° F-250173714 MET Energie France 4, rue de…" at bounding box center [582, 279] width 1165 height 558
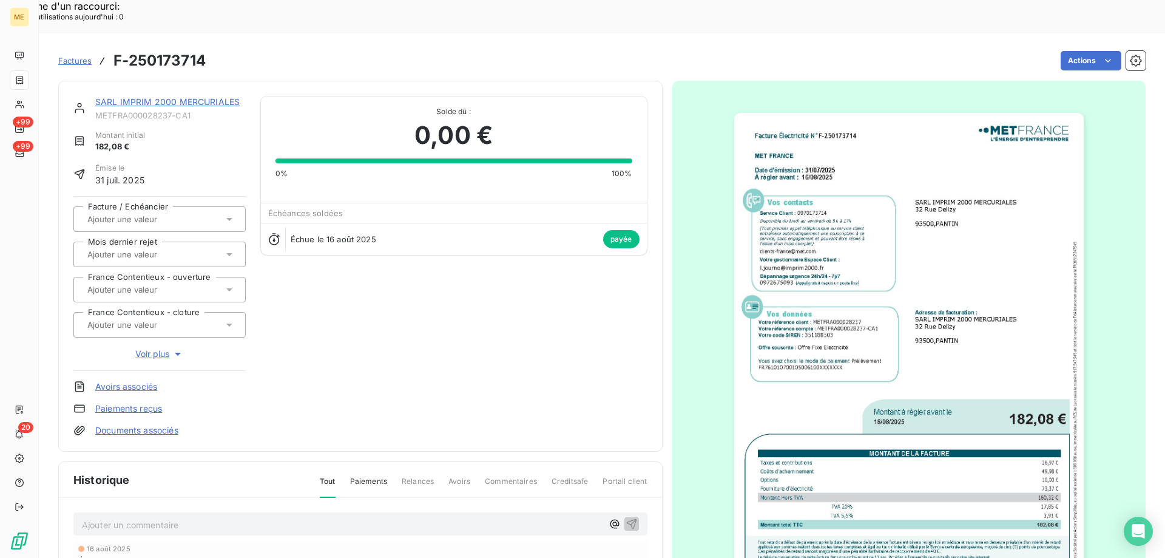
click at [202, 96] on link "SARL IMPRIM 2000 MERCURIALES" at bounding box center [167, 101] width 144 height 10
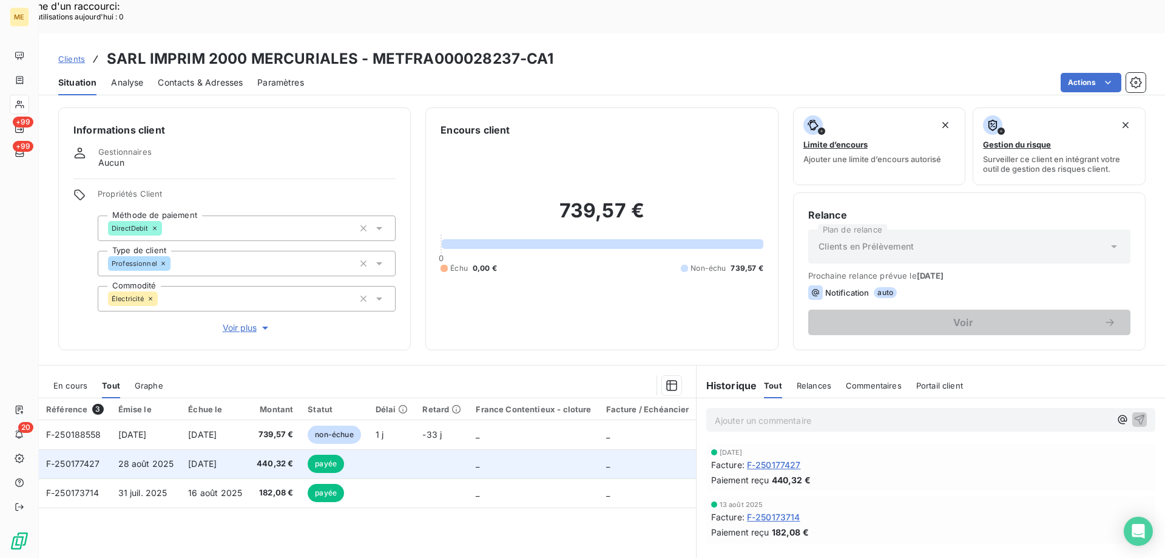
click at [395, 449] on td at bounding box center [391, 463] width 47 height 29
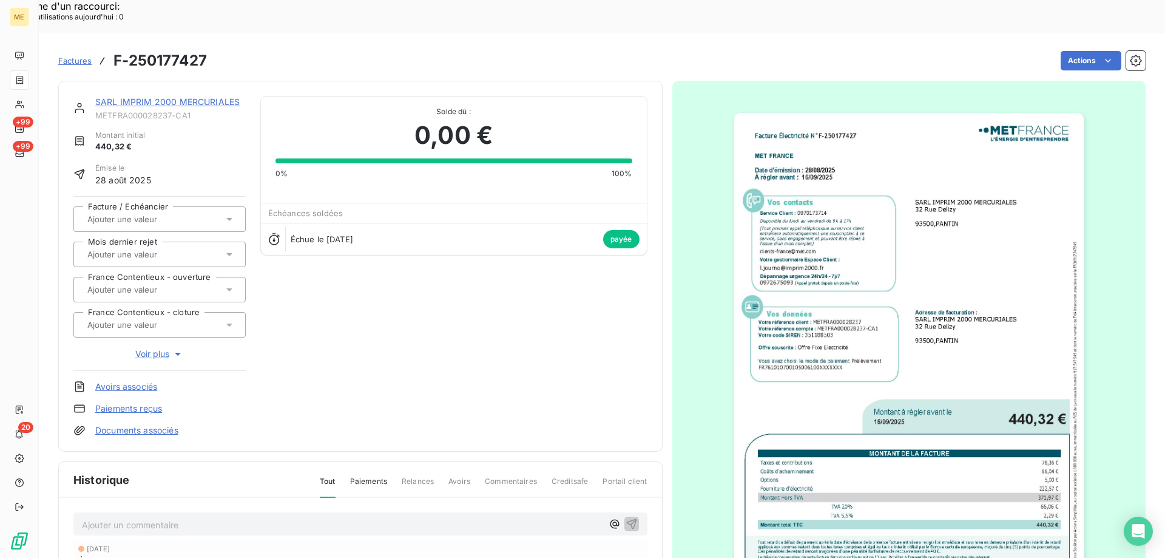
click at [840, 353] on img "button" at bounding box center [909, 360] width 350 height 494
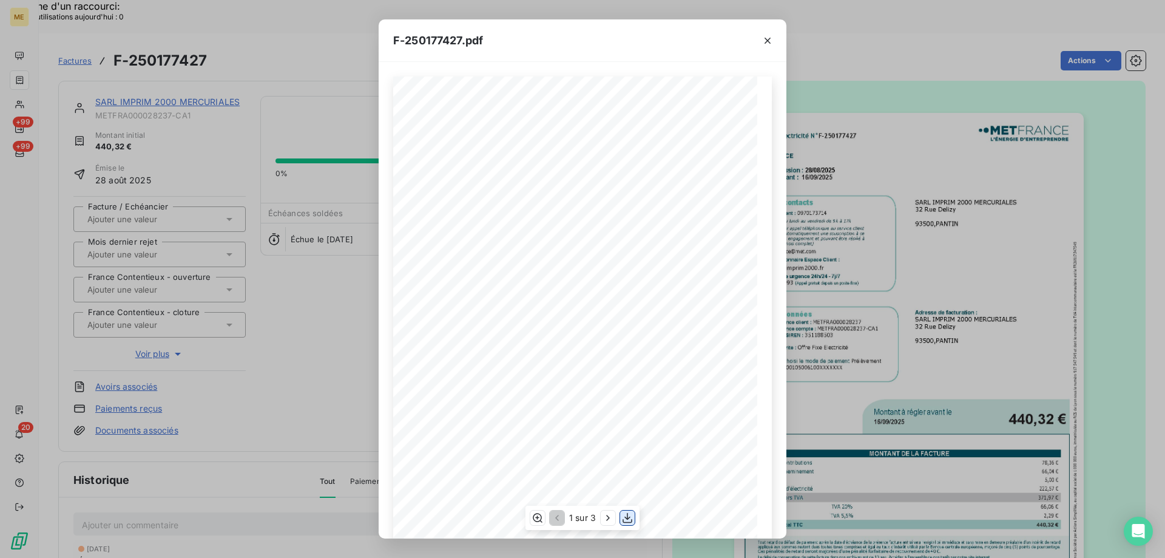
click at [626, 522] on icon "button" at bounding box center [627, 518] width 12 height 12
click at [769, 36] on icon "button" at bounding box center [768, 41] width 12 height 12
click at [769, 40] on icon "button" at bounding box center [768, 41] width 12 height 12
click at [767, 40] on icon "button" at bounding box center [768, 41] width 12 height 12
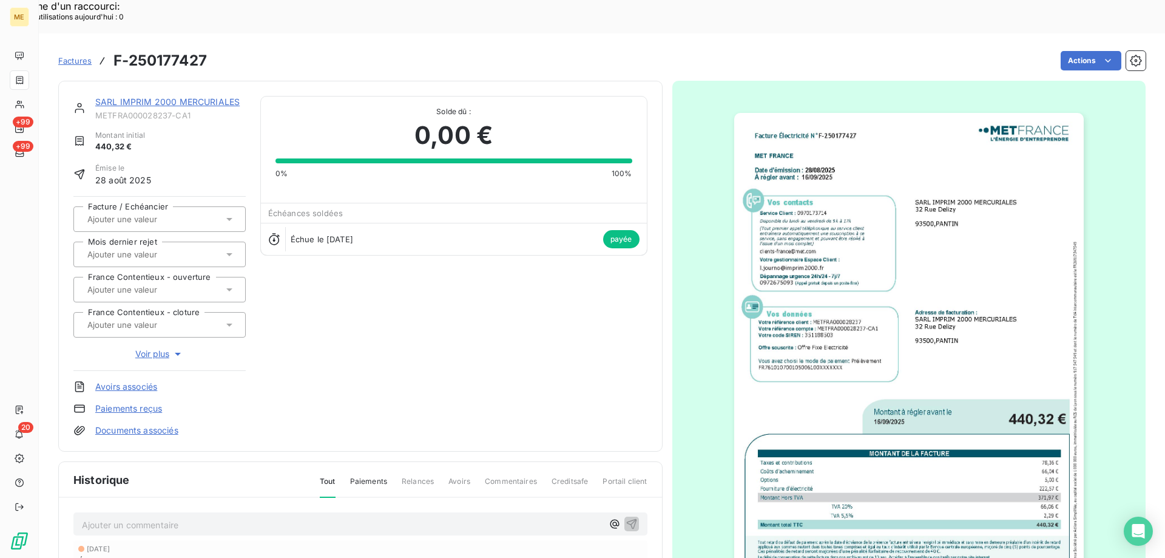
click at [764, 47] on icon "button" at bounding box center [758, 53] width 12 height 12
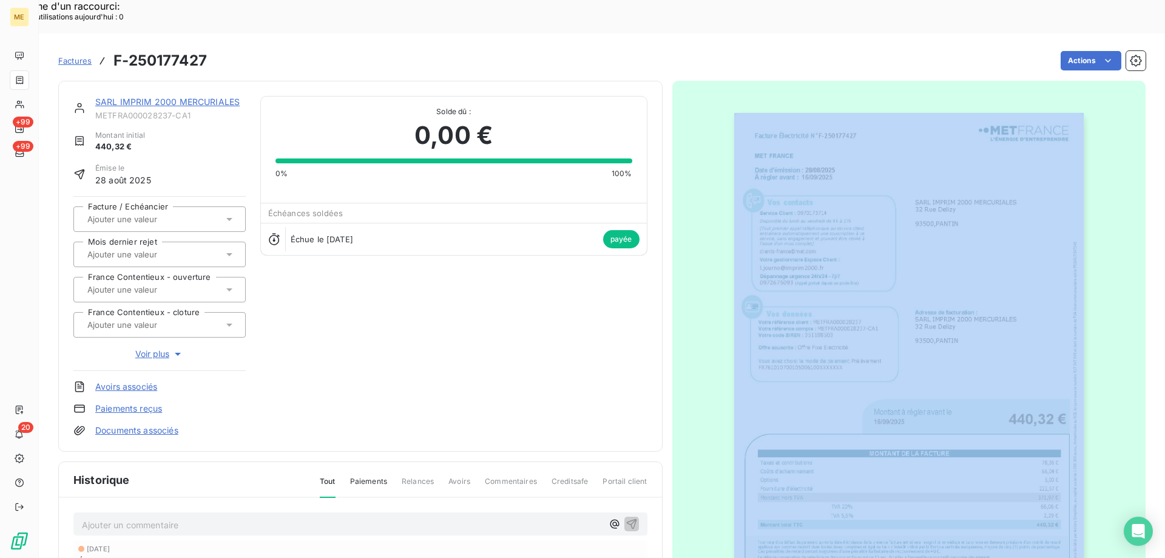
click at [773, 73] on div "SARL IMPRIM 2000 MERCURIALES METFRA000028237-CA1 Montant initial 440,32 € Émise…" at bounding box center [601, 408] width 1087 height 670
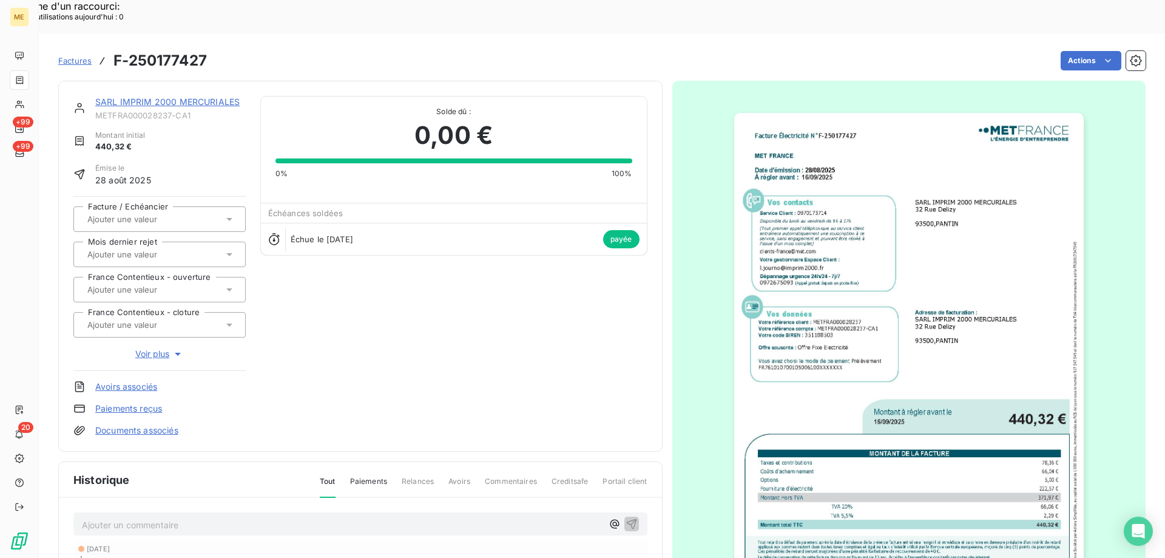
click at [355, 106] on span "Solde dû :" at bounding box center [453, 111] width 357 height 11
click at [200, 96] on link "SARL IMPRIM 2000 MERCURIALES" at bounding box center [167, 101] width 144 height 10
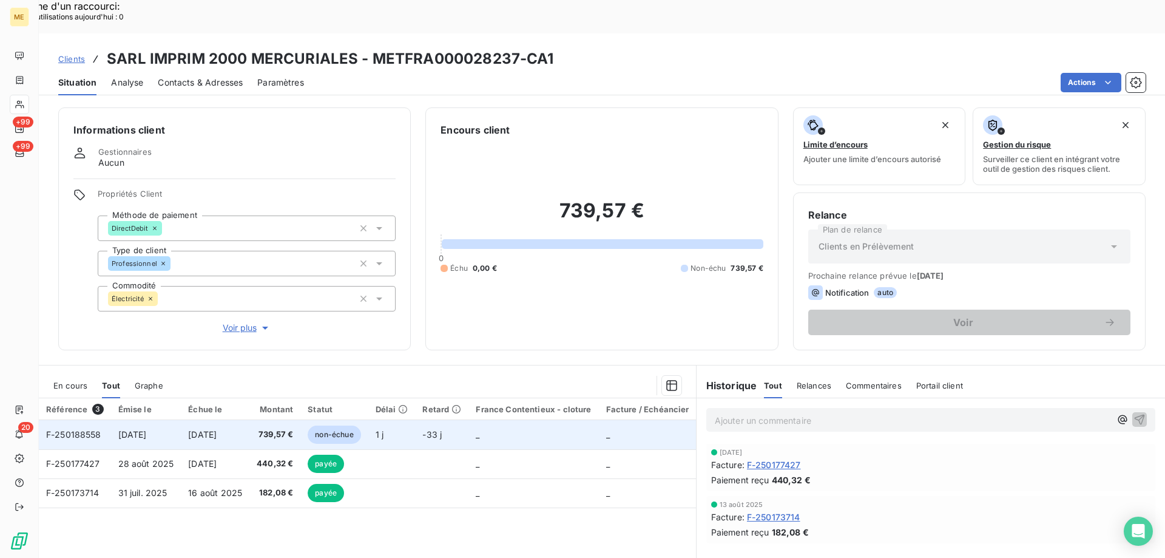
click at [503, 420] on td "_" at bounding box center [533, 434] width 130 height 29
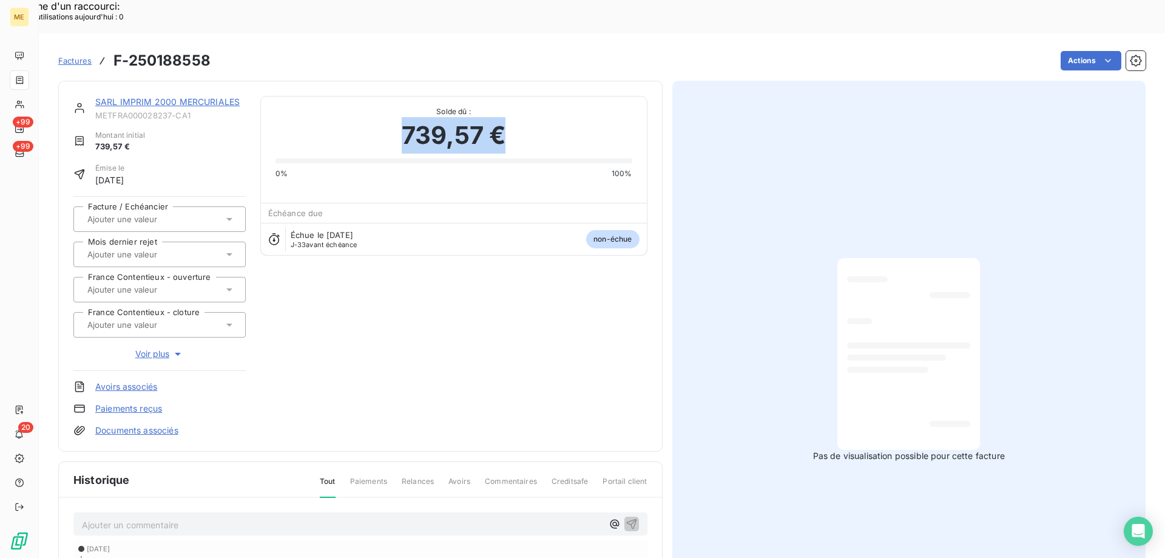
drag, startPoint x: 399, startPoint y: 99, endPoint x: 509, endPoint y: 104, distance: 110.0
click at [509, 117] on div "739,57 €" at bounding box center [453, 135] width 357 height 36
click at [187, 96] on link "SARL IMPRIM 2000 MERCURIALES" at bounding box center [167, 101] width 144 height 10
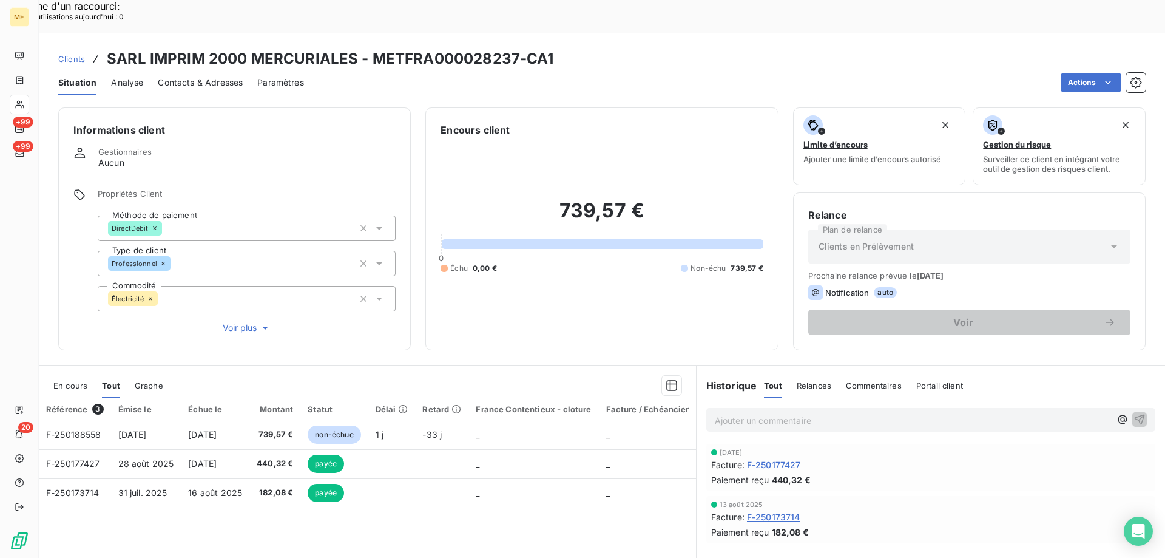
click at [549, 240] on div "739,57 € 0 Échu 0,00 € Non-échu 739,57 €" at bounding box center [602, 236] width 322 height 198
click at [590, 262] on div "739,57 € 0 Échu 0,00 € Non-échu 739,57 €" at bounding box center [602, 236] width 322 height 198
drag, startPoint x: 553, startPoint y: 180, endPoint x: 631, endPoint y: 183, distance: 77.7
click at [631, 198] on h2 "739,57 €" at bounding box center [602, 216] width 322 height 36
click at [647, 198] on h2 "739,57 €" at bounding box center [602, 216] width 322 height 36
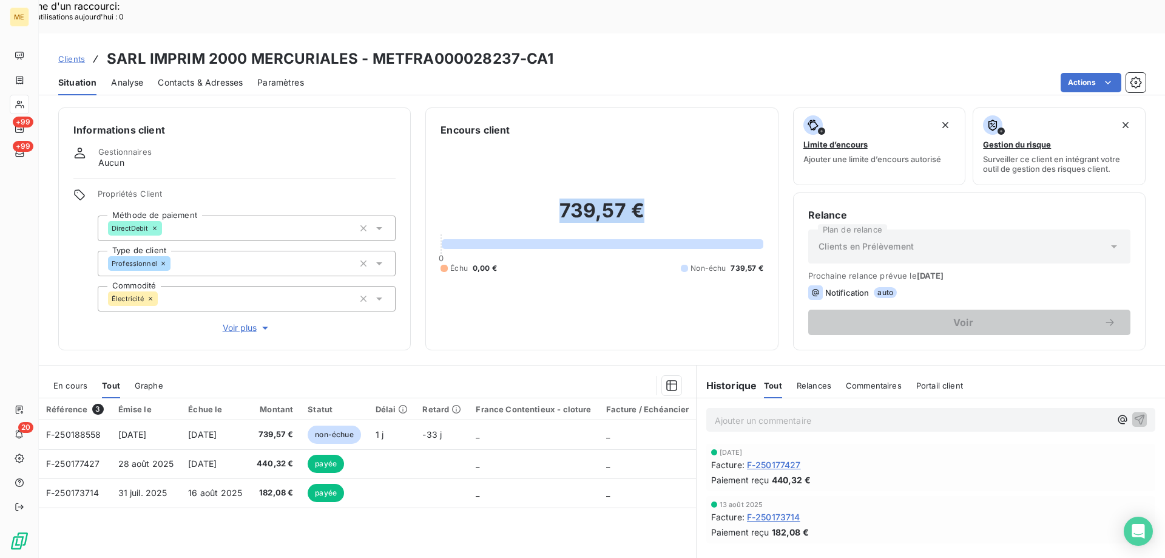
drag, startPoint x: 646, startPoint y: 184, endPoint x: 552, endPoint y: 180, distance: 94.7
click at [552, 198] on h2 "739,57 €" at bounding box center [602, 216] width 322 height 36
click at [632, 167] on div "739,57 € 0 Échu 0,00 € Non-échu 739,57 €" at bounding box center [602, 236] width 322 height 198
click at [649, 198] on h2 "739,57 €" at bounding box center [602, 216] width 322 height 36
click at [544, 166] on div "739,57 € 0 Échu 0,00 € Non-échu 739,57 €" at bounding box center [602, 236] width 322 height 198
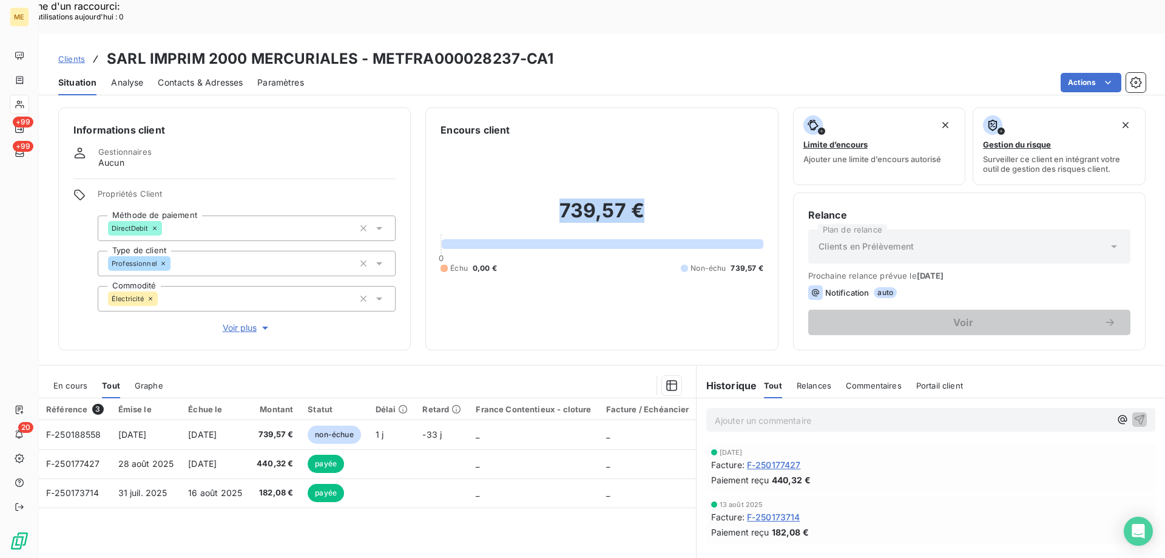
drag, startPoint x: 635, startPoint y: 182, endPoint x: 551, endPoint y: 183, distance: 83.7
click at [552, 198] on h2 "739,57 €" at bounding box center [602, 216] width 322 height 36
drag, startPoint x: 639, startPoint y: 158, endPoint x: 637, endPoint y: 165, distance: 7.1
click at [639, 159] on div "739,57 € 0 Échu 0,00 € Non-échu 739,57 €" at bounding box center [602, 236] width 322 height 198
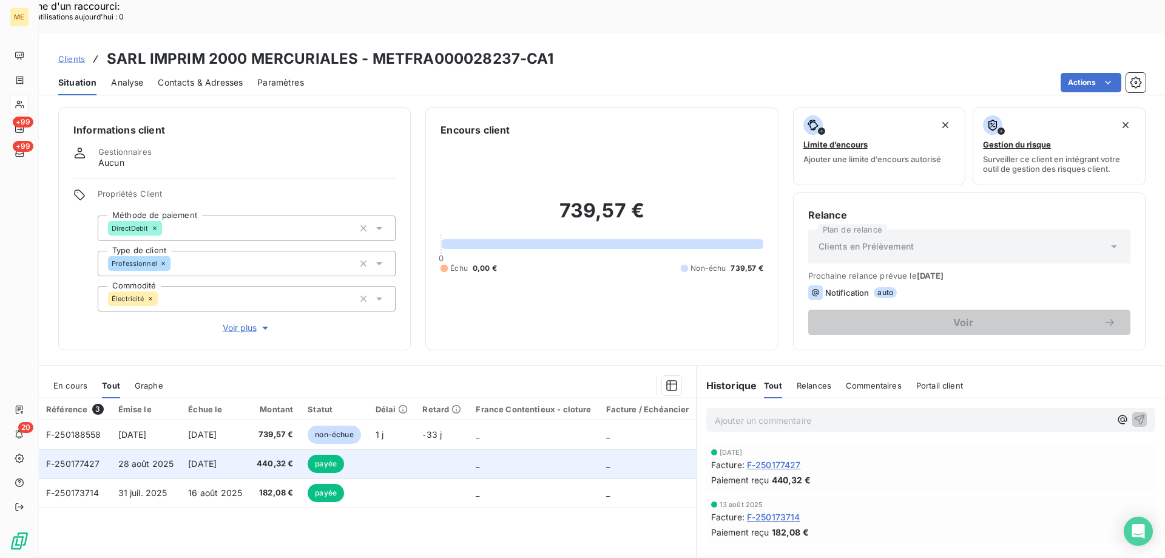
click at [387, 449] on td at bounding box center [391, 463] width 47 height 29
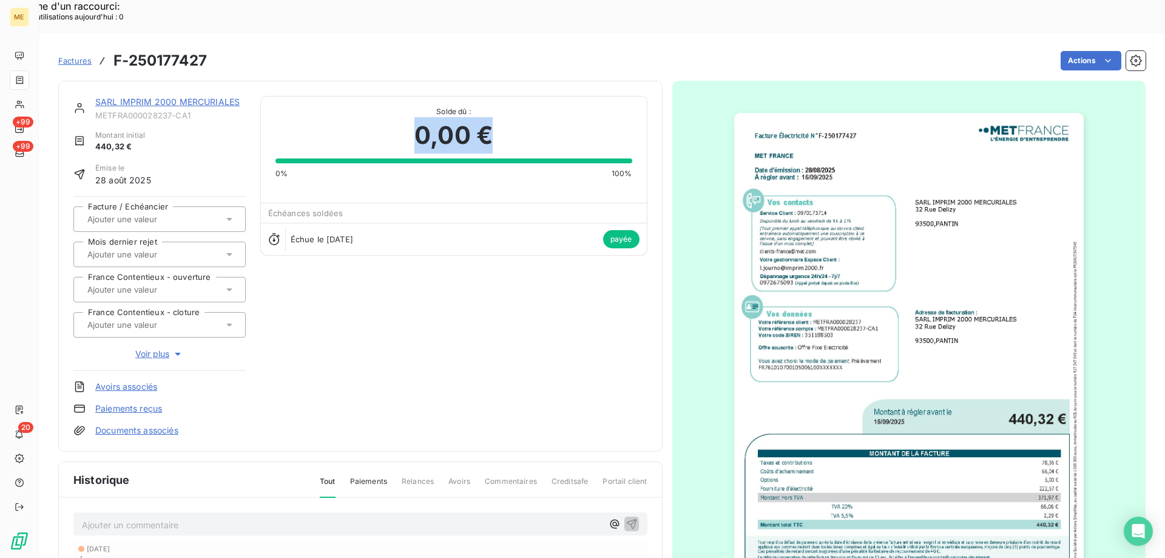
drag, startPoint x: 414, startPoint y: 102, endPoint x: 524, endPoint y: 106, distance: 109.9
click at [524, 117] on div "0,00 €" at bounding box center [453, 135] width 357 height 36
click at [523, 117] on div "0,00 €" at bounding box center [453, 135] width 357 height 36
drag, startPoint x: 462, startPoint y: 104, endPoint x: 519, endPoint y: 105, distance: 57.6
click at [519, 117] on div "0,00 €" at bounding box center [453, 135] width 357 height 36
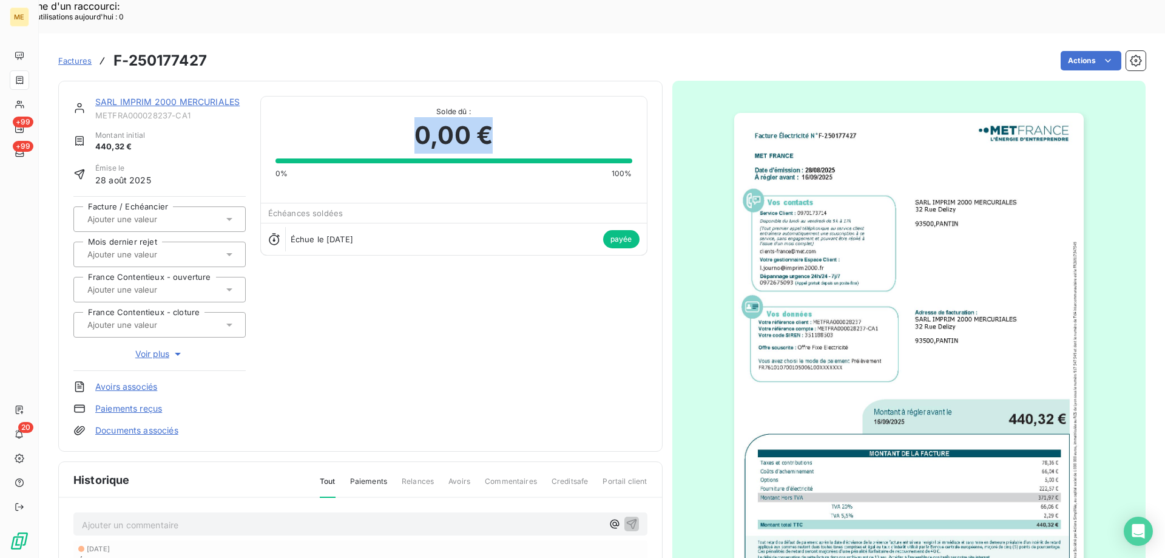
click at [519, 117] on div "0,00 €" at bounding box center [453, 135] width 357 height 36
drag, startPoint x: 451, startPoint y: 98, endPoint x: 523, endPoint y: 99, distance: 71.6
click at [522, 117] on div "0,00 €" at bounding box center [453, 135] width 357 height 36
click at [521, 117] on div "0,00 €" at bounding box center [453, 135] width 357 height 36
click at [512, 117] on div "0,00 €" at bounding box center [453, 135] width 357 height 36
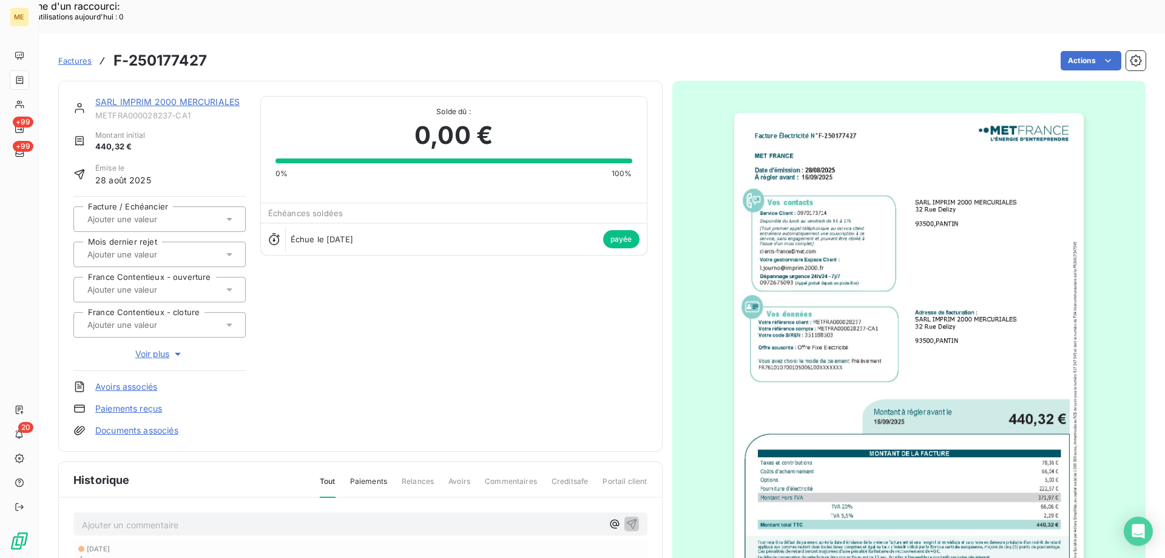
click at [209, 96] on link "SARL IMPRIM 2000 MERCURIALES" at bounding box center [167, 101] width 144 height 10
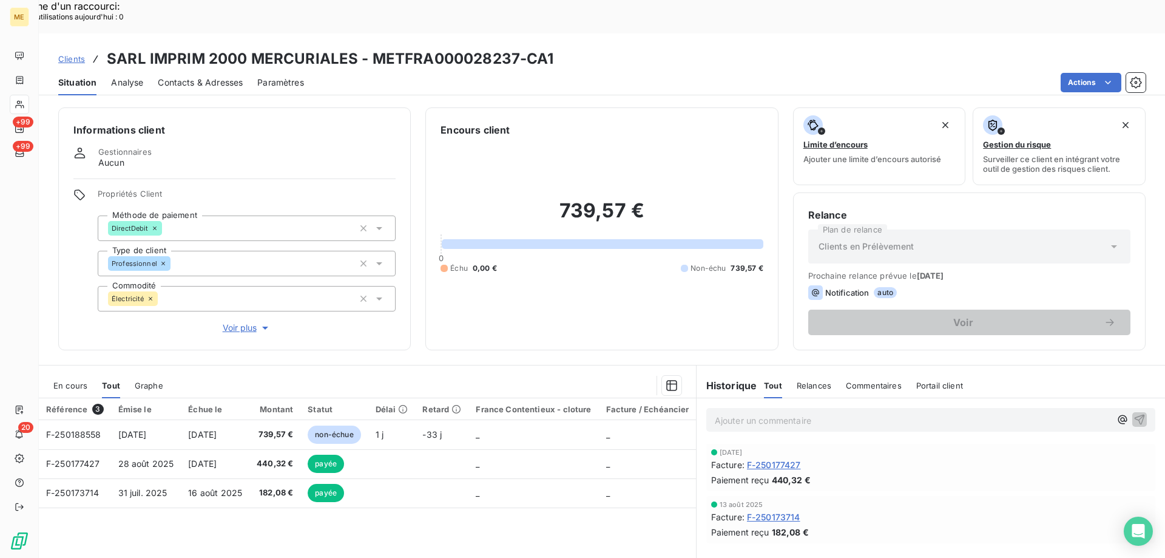
click at [734, 413] on p "Ajouter un commentaire ﻿" at bounding box center [913, 420] width 396 height 15
click at [959, 413] on p "0155820202" at bounding box center [913, 420] width 396 height 14
click at [788, 413] on p "0155820202" at bounding box center [913, 420] width 396 height 14
drag, startPoint x: 786, startPoint y: 387, endPoint x: 769, endPoint y: 385, distance: 17.1
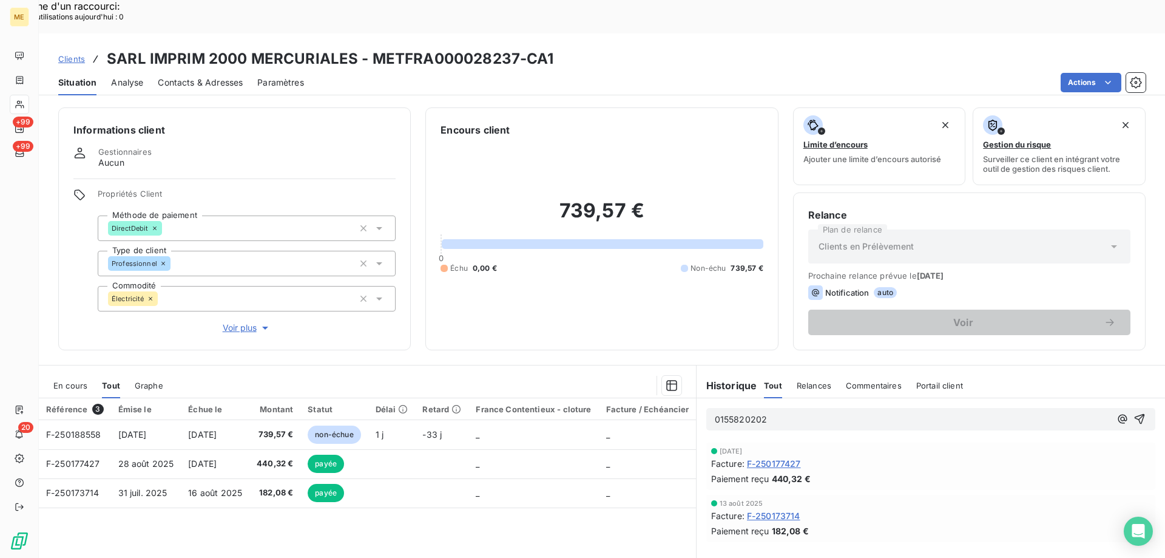
click at [786, 413] on p "0155820202" at bounding box center [913, 420] width 396 height 14
click at [764, 413] on p "0155820202" at bounding box center [913, 420] width 396 height 14
click at [763, 413] on p "0155820202" at bounding box center [913, 420] width 396 height 14
click at [747, 414] on span "0155820202" at bounding box center [741, 419] width 53 height 10
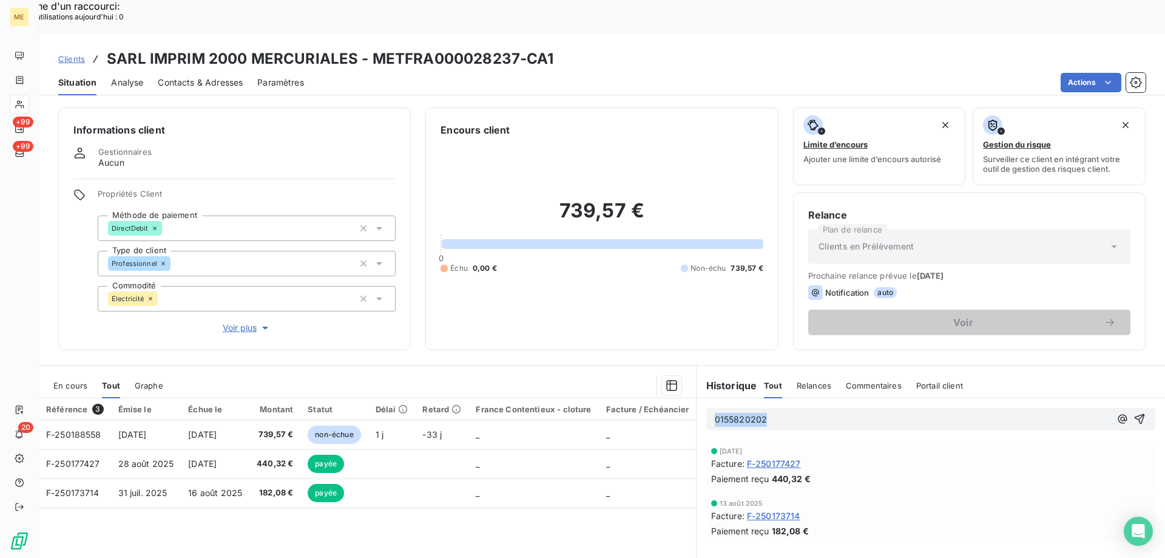
click at [747, 414] on span "0155820202" at bounding box center [741, 419] width 53 height 10
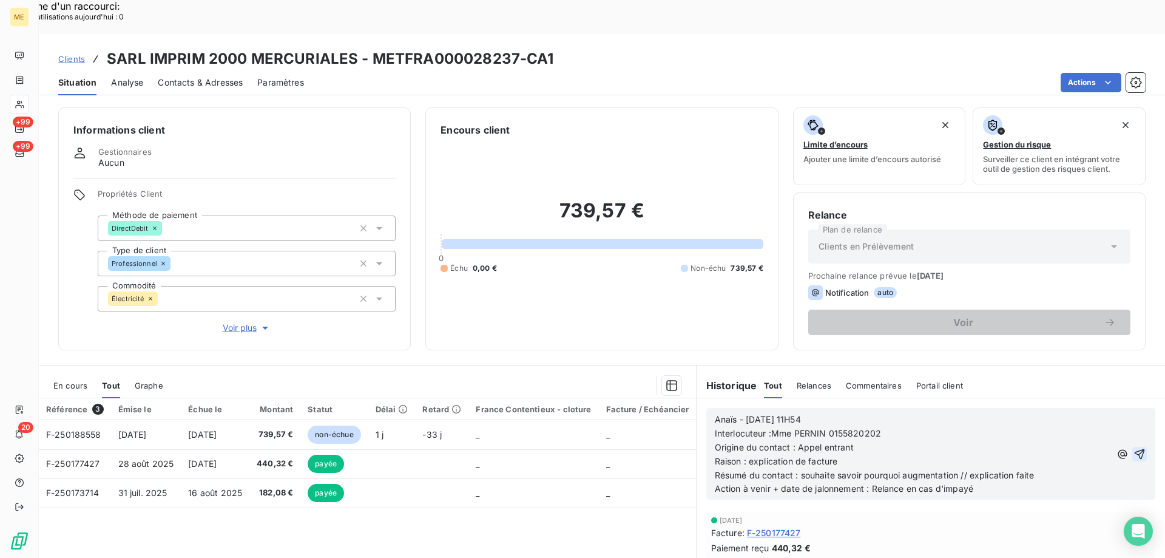
click at [1135, 448] on icon "button" at bounding box center [1140, 453] width 10 height 10
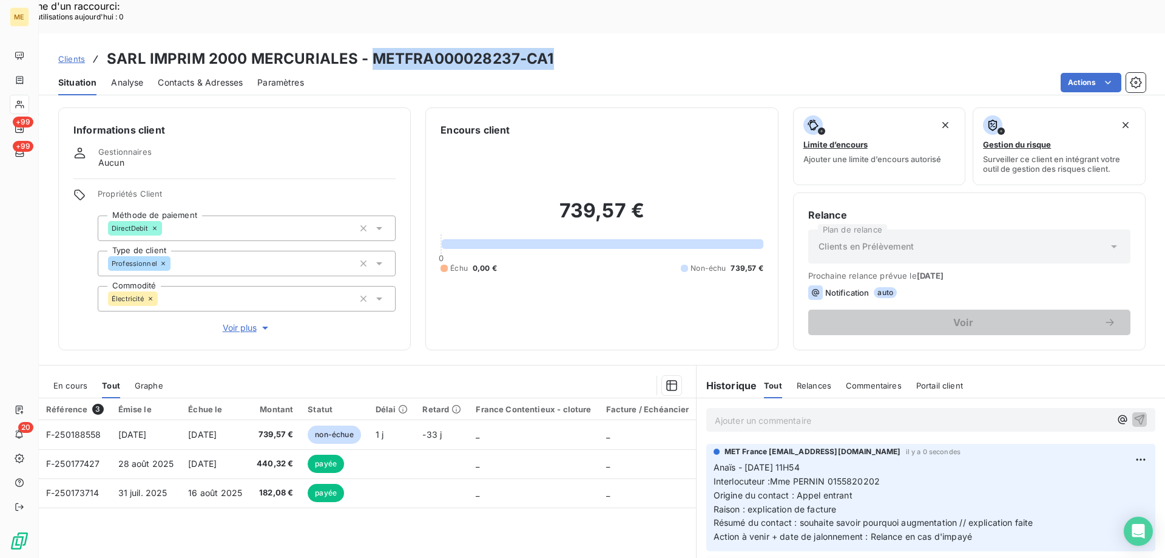
drag, startPoint x: 557, startPoint y: 21, endPoint x: 370, endPoint y: 27, distance: 187.6
click at [370, 48] on div "Clients SARL IMPRIM 2000 MERCURIALES - METFRA000028237-CA1" at bounding box center [602, 59] width 1126 height 22
copy h3 "METFRA000028237-CA1"
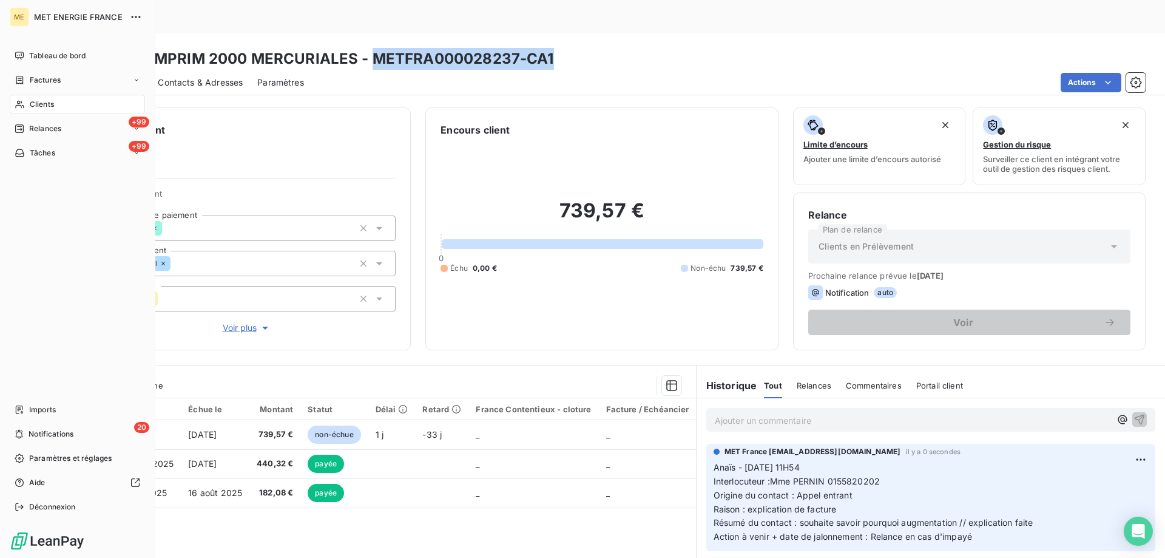
click at [27, 100] on div "Clients" at bounding box center [77, 104] width 135 height 19
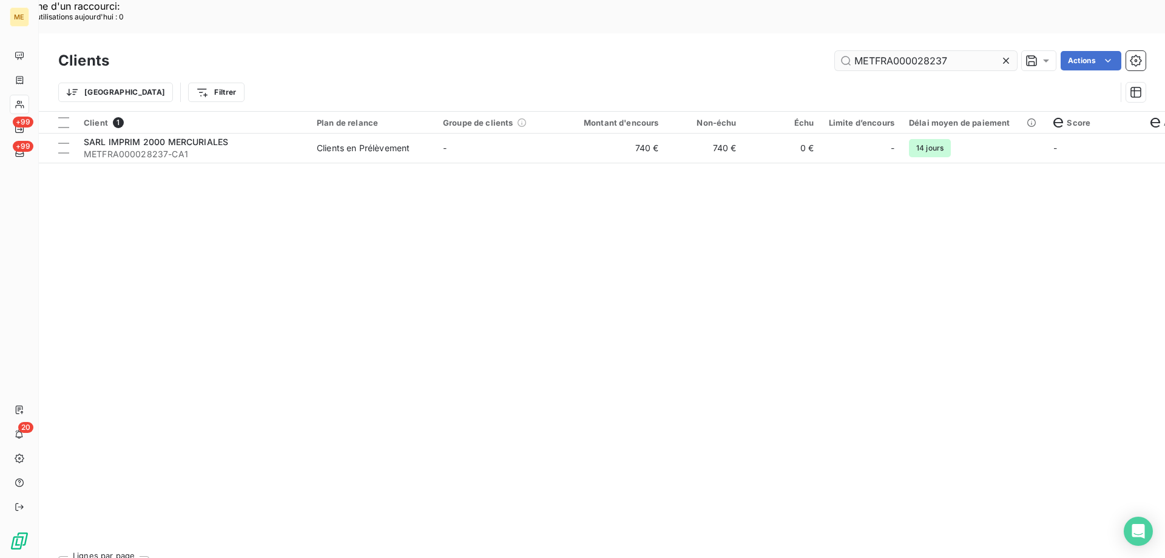
click at [903, 51] on input "METFRA000028237" at bounding box center [926, 60] width 182 height 19
click at [902, 51] on input "METFRA000028237" at bounding box center [926, 60] width 182 height 19
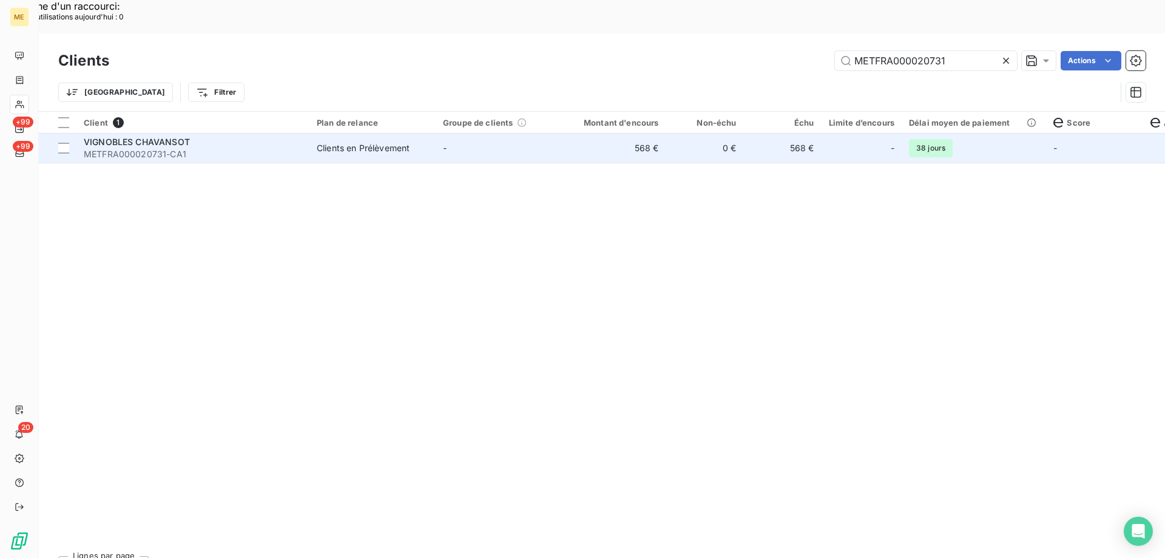
type input "METFRA000020731"
click at [397, 133] on td "Clients en Prélèvement" at bounding box center [372, 147] width 126 height 29
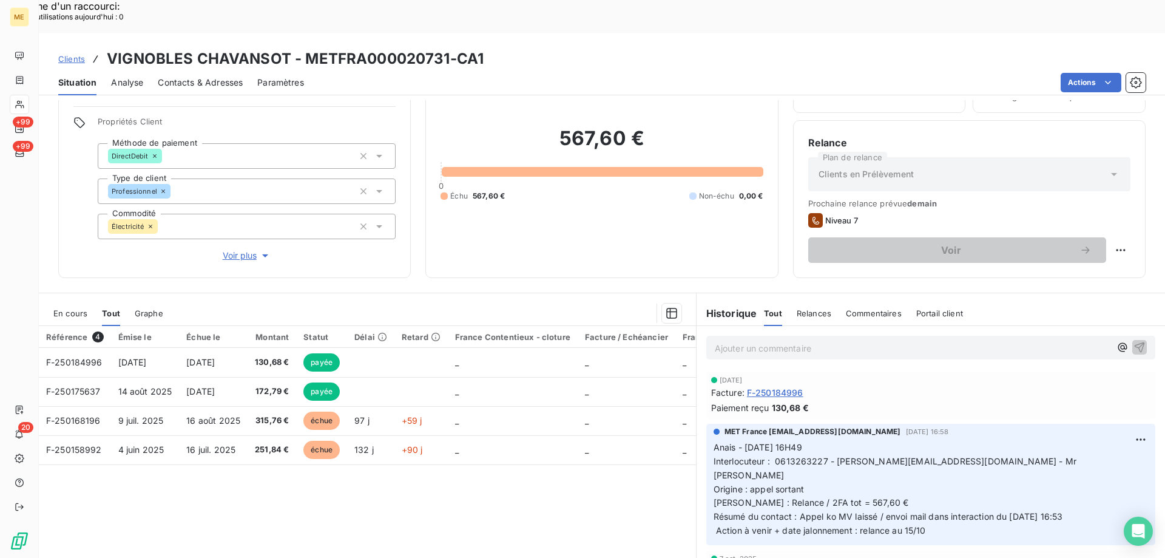
scroll to position [77, 0]
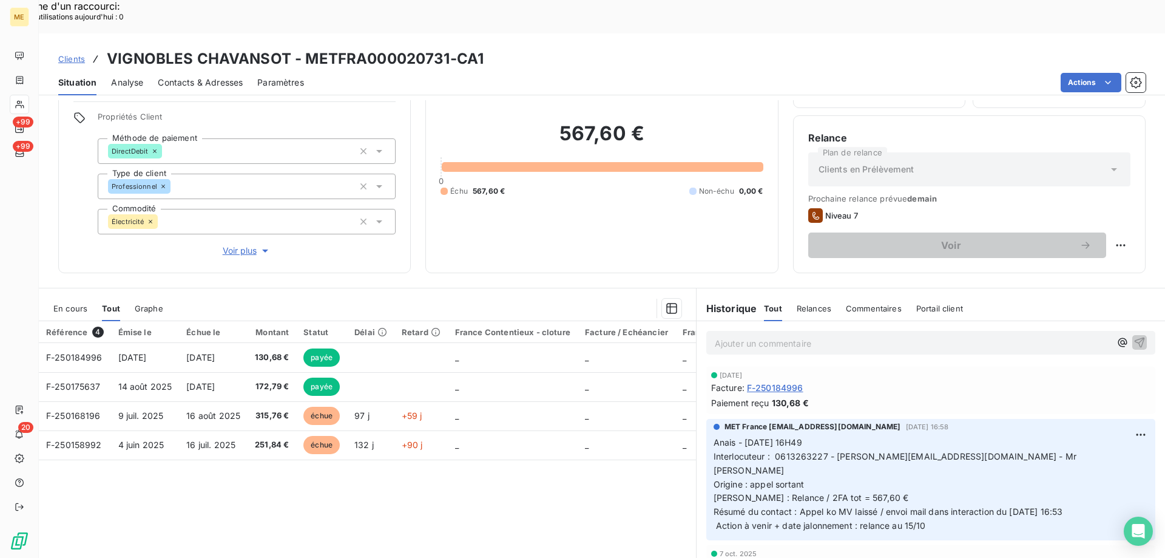
click at [66, 303] on span "En cours" at bounding box center [70, 308] width 34 height 10
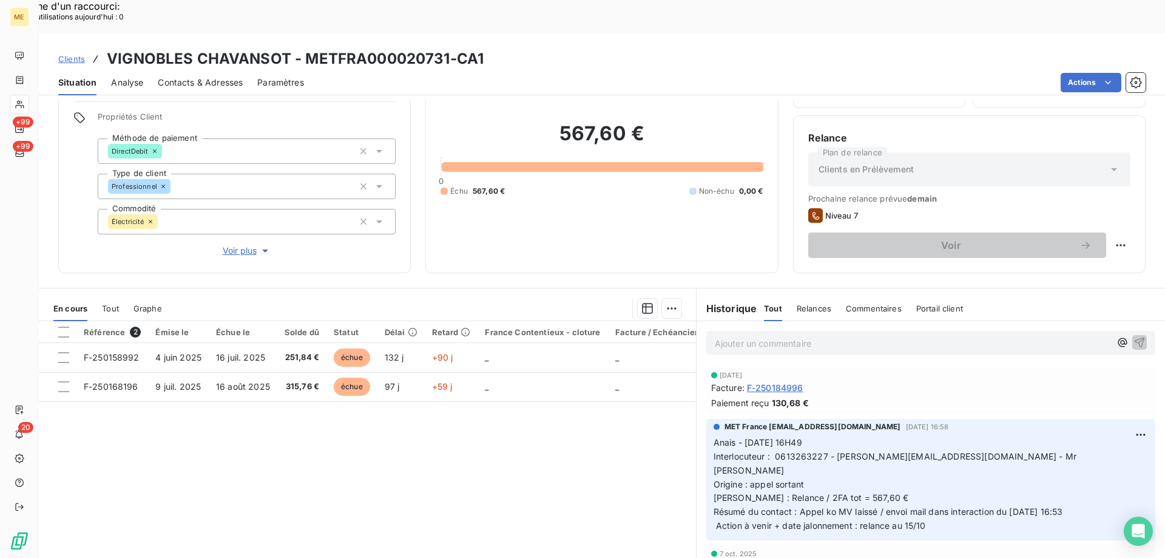
scroll to position [16, 0]
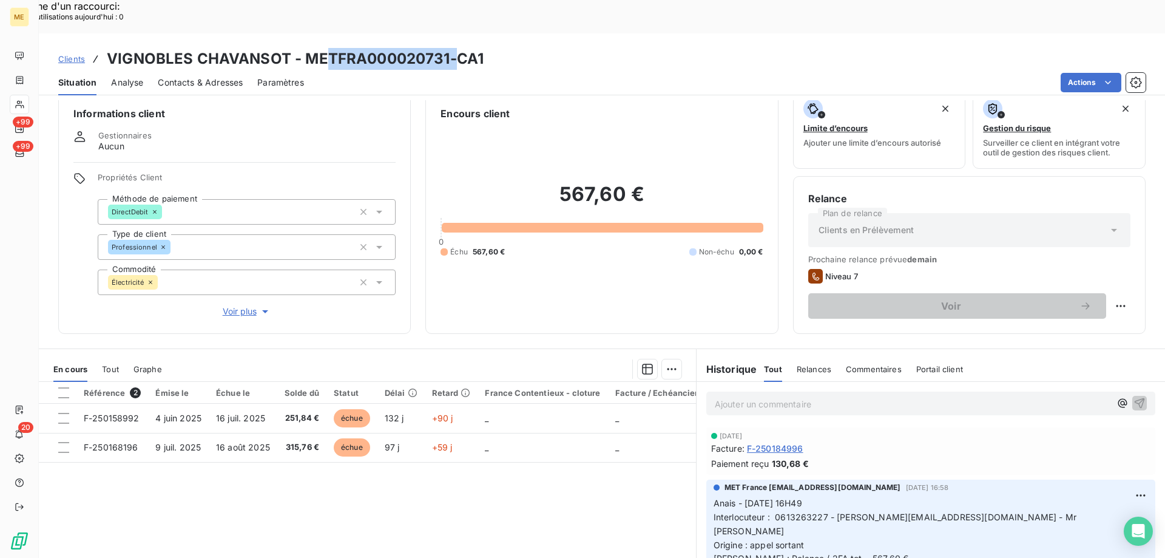
drag, startPoint x: 451, startPoint y: 20, endPoint x: 328, endPoint y: 28, distance: 122.8
click at [329, 48] on h3 "VIGNOBLES CHAVANSOT - METFRA000020731-CA1" at bounding box center [295, 59] width 377 height 22
drag, startPoint x: 307, startPoint y: 25, endPoint x: 441, endPoint y: 24, distance: 133.5
click at [445, 48] on h3 "VIGNOBLES CHAVANSOT - METFRA000020731-CA1" at bounding box center [295, 59] width 377 height 22
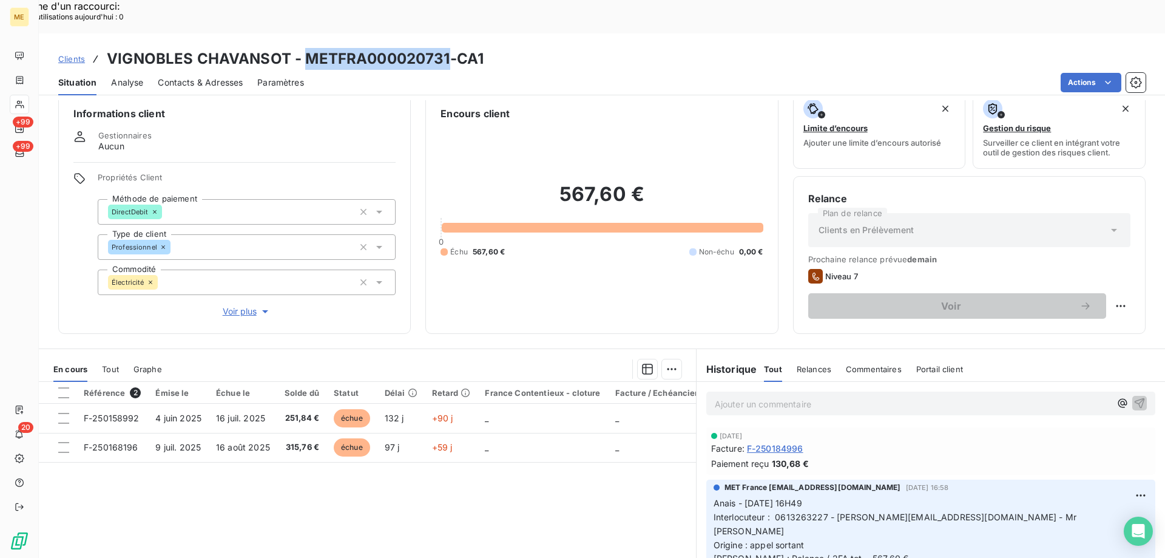
copy h3 "METFRA000020731"
drag, startPoint x: 783, startPoint y: 509, endPoint x: 860, endPoint y: 508, distance: 77.1
click at [860, 508] on span "Anais - 10/10/2025 - 16H49 Interlocuteur : 0613263227 - florian.chavansot@yahoo…" at bounding box center [897, 544] width 366 height 93
copy span "2FA tot = 567,60 €"
drag, startPoint x: 507, startPoint y: 23, endPoint x: 106, endPoint y: 32, distance: 400.6
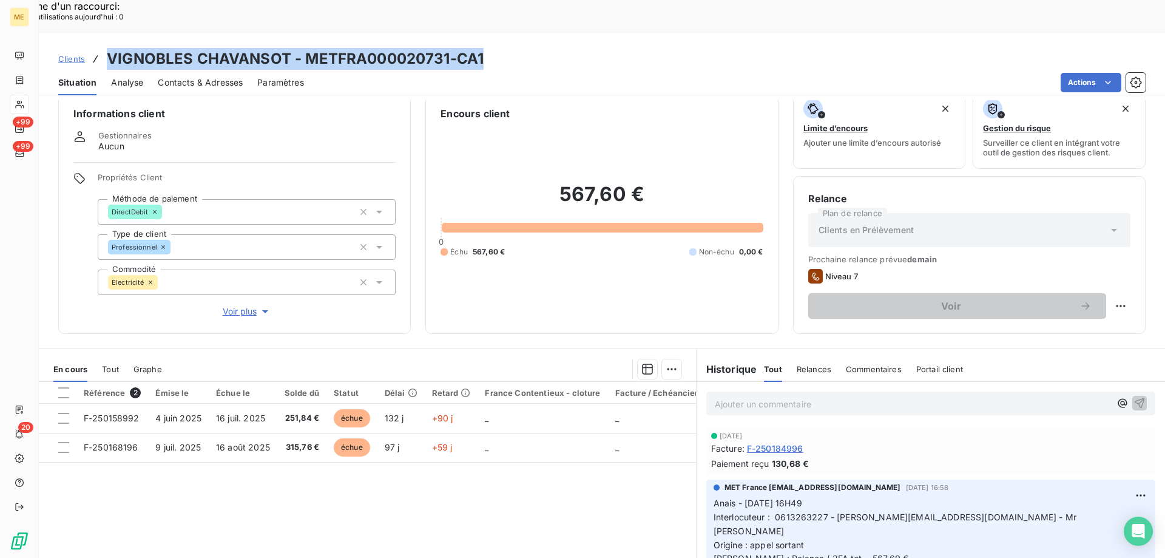
click at [106, 48] on div "Clients VIGNOBLES CHAVANSOT - METFRA000020731-CA1" at bounding box center [602, 59] width 1126 height 22
copy h3 "VIGNOBLES CHAVANSOT - METFRA000020731-CA1"
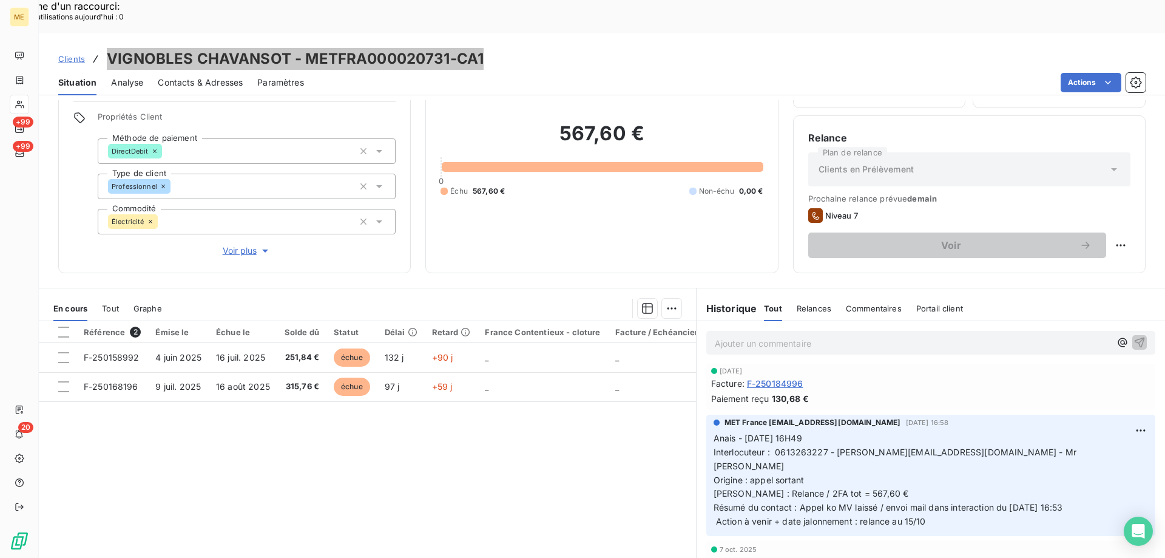
scroll to position [0, 0]
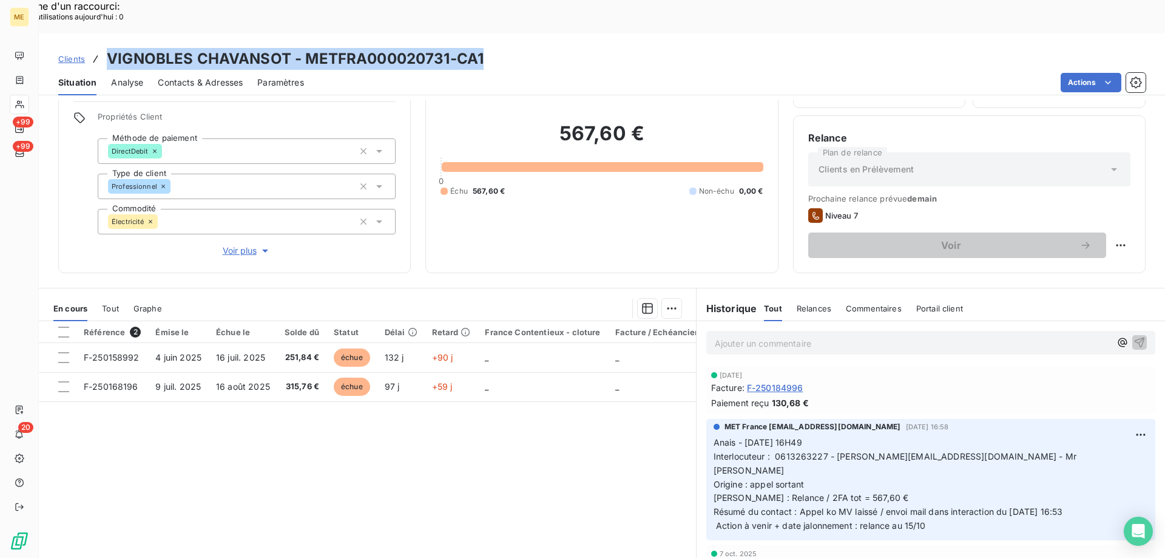
drag, startPoint x: 611, startPoint y: 196, endPoint x: 619, endPoint y: 180, distance: 17.6
click at [611, 196] on div "567,60 € 0 Échu 567,60 € Non-échu 0,00 €" at bounding box center [602, 159] width 322 height 198
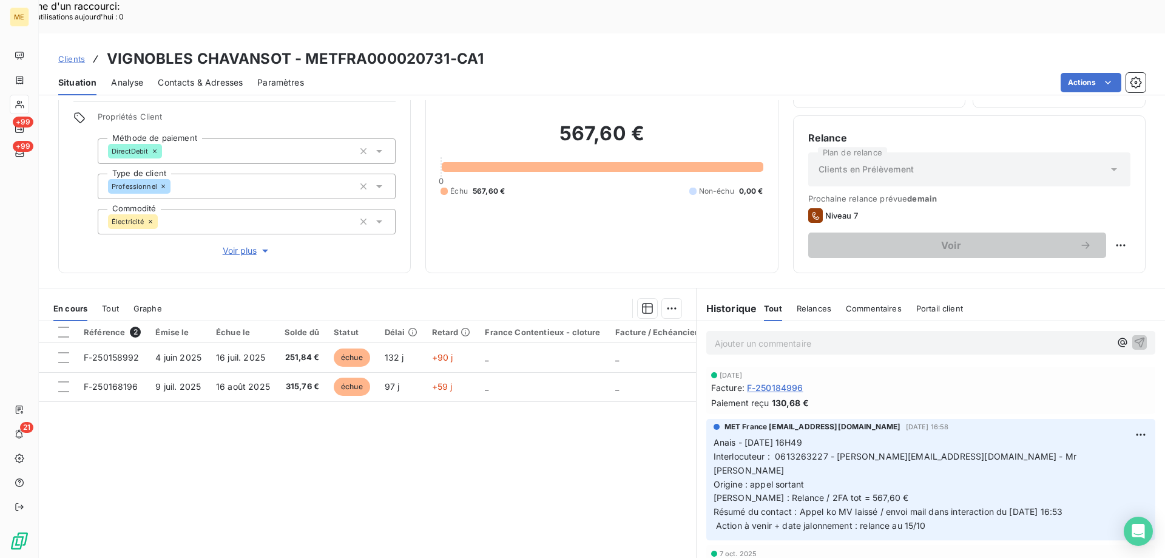
click at [104, 303] on span "Tout" at bounding box center [110, 308] width 17 height 10
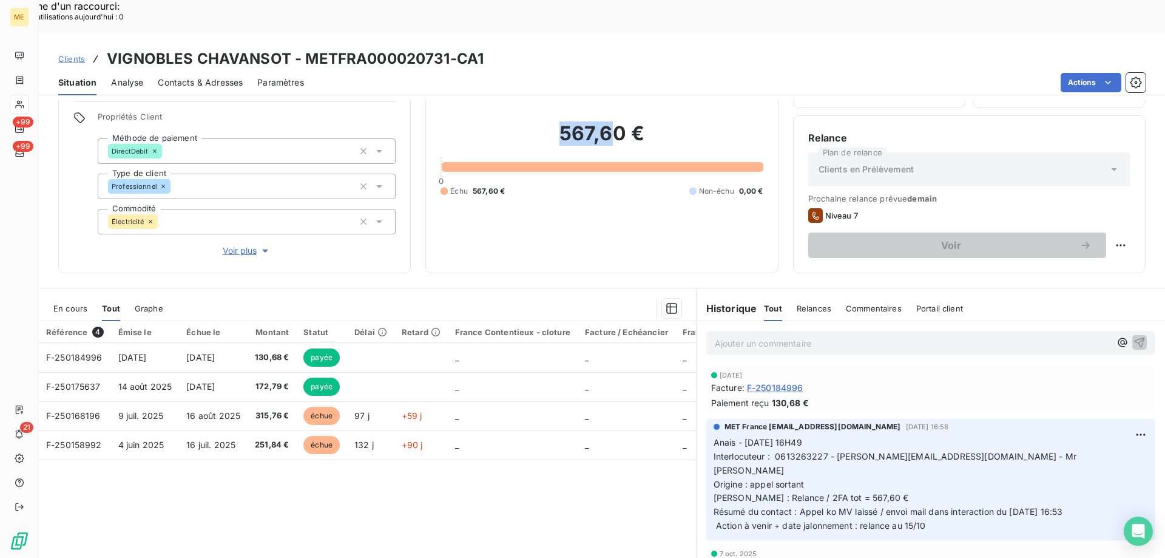
drag, startPoint x: 553, startPoint y: 98, endPoint x: 609, endPoint y: 95, distance: 55.3
click at [609, 121] on h2 "567,60 €" at bounding box center [602, 139] width 322 height 36
click at [630, 121] on h2 "567,60 €" at bounding box center [602, 139] width 322 height 36
drag, startPoint x: 638, startPoint y: 103, endPoint x: 555, endPoint y: 102, distance: 82.5
click at [555, 121] on h2 "567,60 €" at bounding box center [602, 139] width 322 height 36
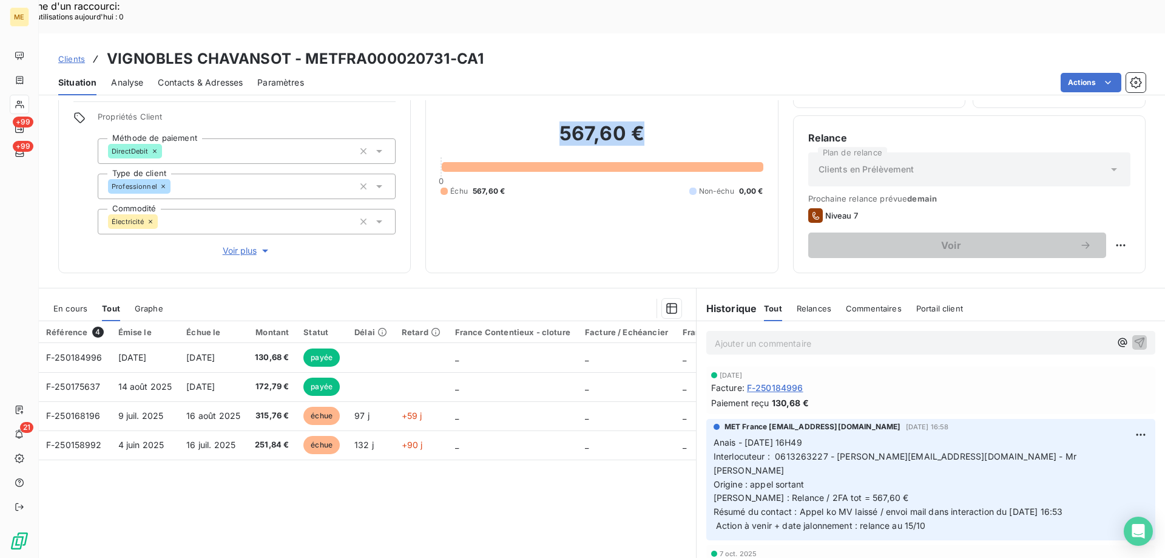
click at [661, 121] on h2 "567,60 €" at bounding box center [602, 139] width 322 height 36
drag, startPoint x: 549, startPoint y: 103, endPoint x: 641, endPoint y: 105, distance: 91.7
click at [641, 121] on h2 "567,60 €" at bounding box center [602, 139] width 322 height 36
drag, startPoint x: 823, startPoint y: 453, endPoint x: 866, endPoint y: 445, distance: 43.1
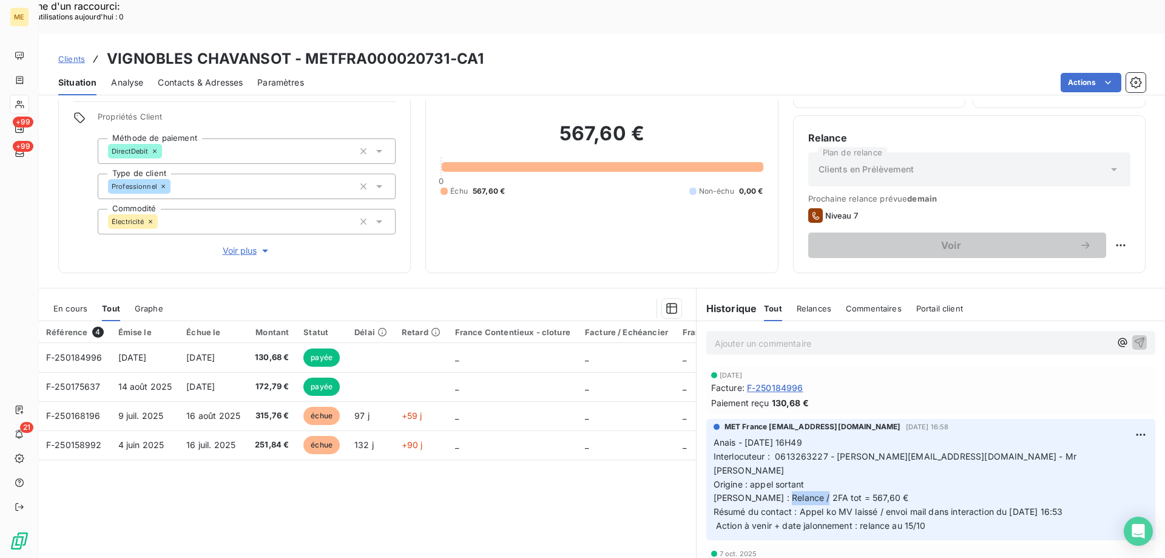
click at [866, 445] on p "Anais - 10/10/2025 - 16H49 Interlocuteur : 0613263227 - florian.chavansot@yahoo…" at bounding box center [931, 484] width 434 height 97
drag, startPoint x: 868, startPoint y: 459, endPoint x: 859, endPoint y: 468, distance: 13.3
click at [868, 462] on span "Anais - 10/10/2025 - 16H49 Interlocuteur : 0613263227 - florian.chavansot@yahoo…" at bounding box center [897, 483] width 366 height 93
click at [842, 469] on span "Anais - 10/10/2025 - 16H49 Interlocuteur : 0613263227 - florian.chavansot@yahoo…" at bounding box center [897, 483] width 366 height 93
drag, startPoint x: 775, startPoint y: 425, endPoint x: 798, endPoint y: 424, distance: 23.1
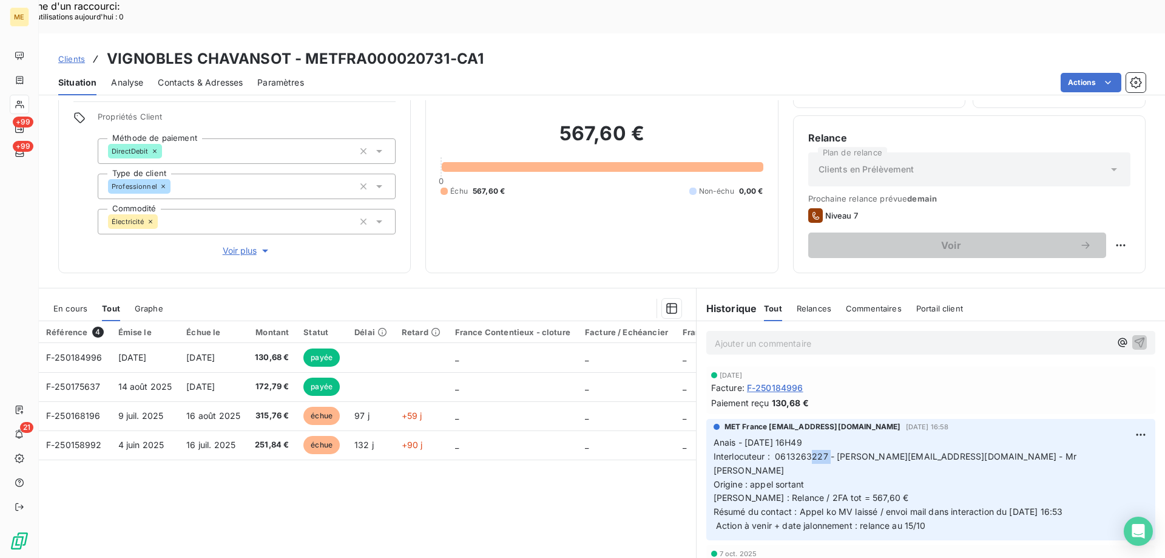
click at [798, 437] on span "Anais - 10/10/2025 - 16H49 Interlocuteur : 0613263227 - florian.chavansot@yahoo…" at bounding box center [897, 483] width 366 height 93
click at [814, 437] on span "Anais - 10/10/2025 - 16H49 Interlocuteur : 0613263227 - florian.chavansot@yahoo…" at bounding box center [897, 483] width 366 height 93
drag, startPoint x: 820, startPoint y: 423, endPoint x: 776, endPoint y: 424, distance: 44.3
click at [776, 437] on span "Anais - 10/10/2025 - 16H49 Interlocuteur : 0613263227 - florian.chavansot@yahoo…" at bounding box center [897, 483] width 366 height 93
click at [848, 437] on span "Anais - 10/10/2025 - 16H49 Interlocuteur : 0613263227 - florian.chavansot@yahoo…" at bounding box center [897, 483] width 366 height 93
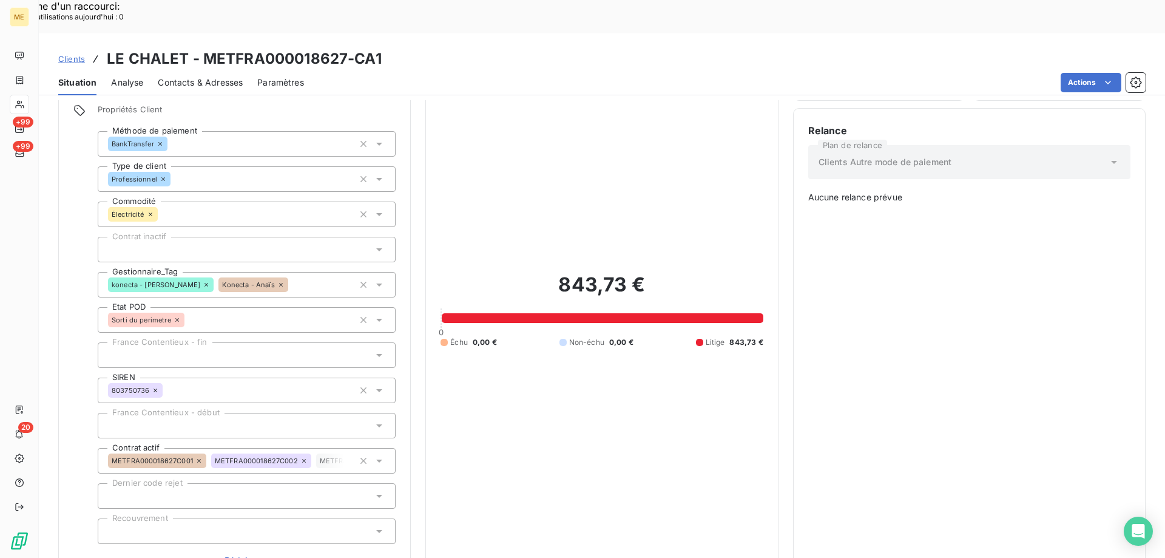
scroll to position [81, 0]
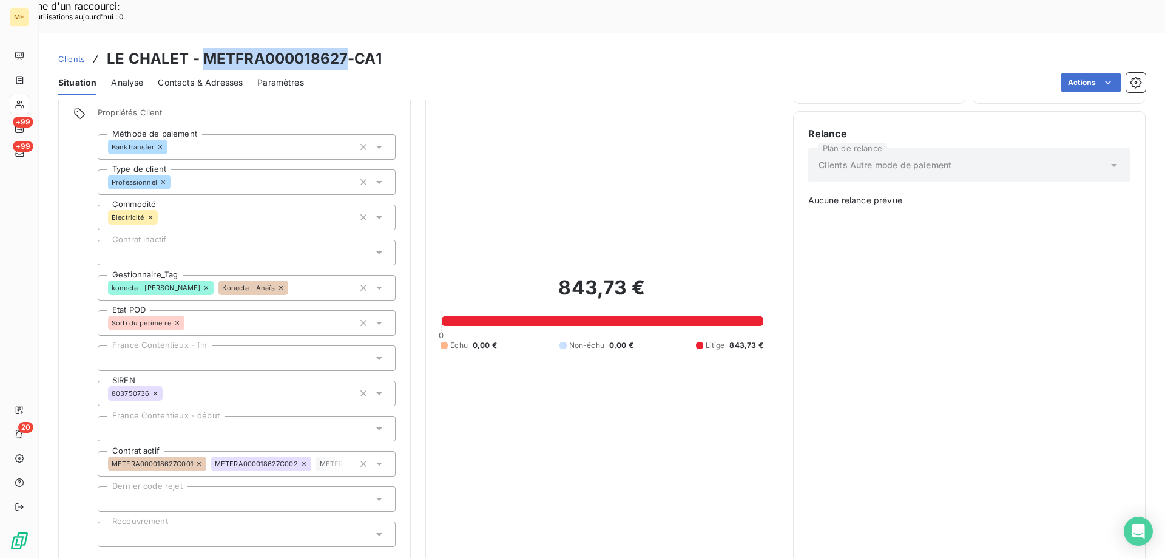
drag, startPoint x: 347, startPoint y: 23, endPoint x: 206, endPoint y: 27, distance: 141.4
click at [206, 48] on h3 "LE CHALET - METFRA000018627-CA1" at bounding box center [244, 59] width 275 height 22
copy h3 "METFRA000018627"
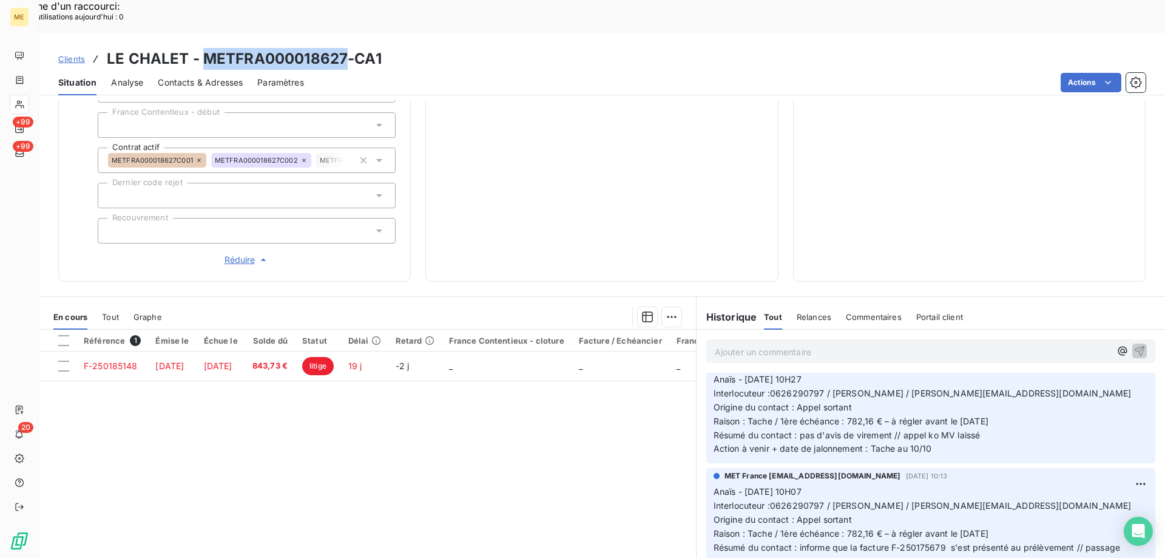
scroll to position [182, 0]
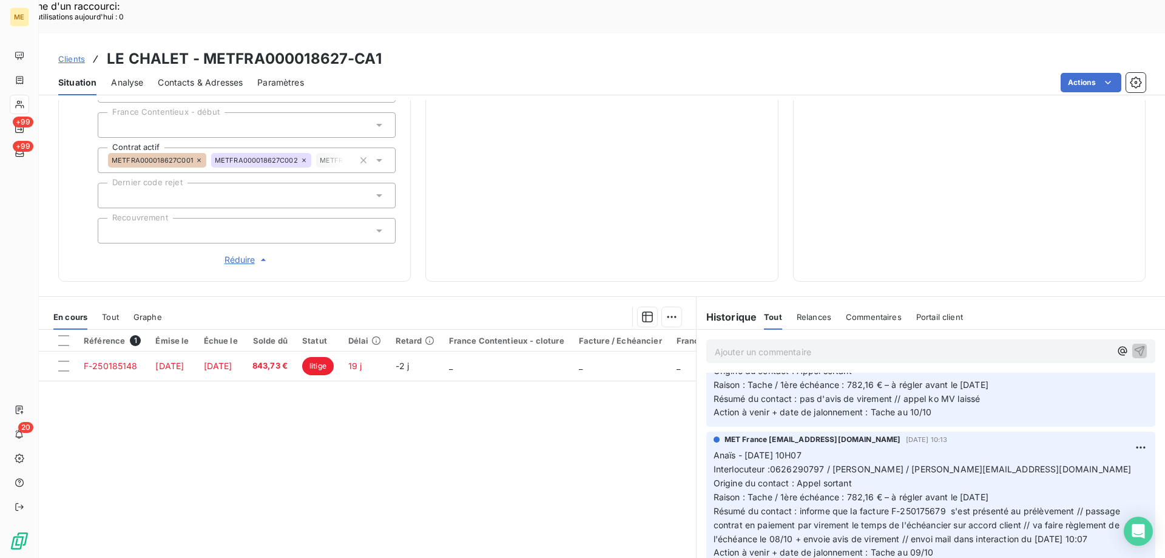
click at [632, 136] on div "843,73 € 0 Échu 0,00 € Non-échu 0,00 € Litige 843,73 €" at bounding box center [602, 9] width 322 height 514
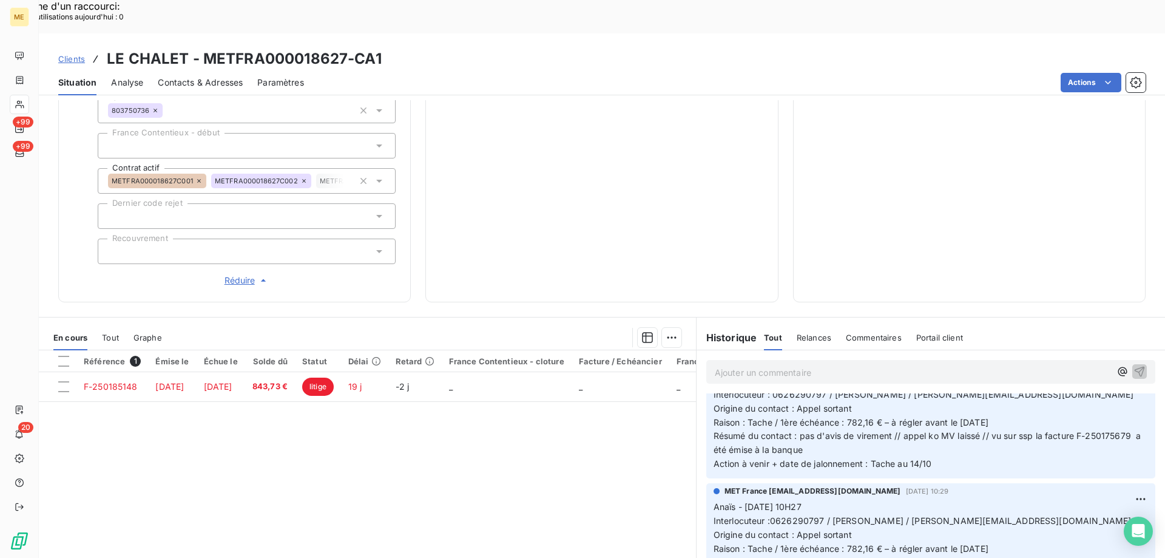
scroll to position [0, 0]
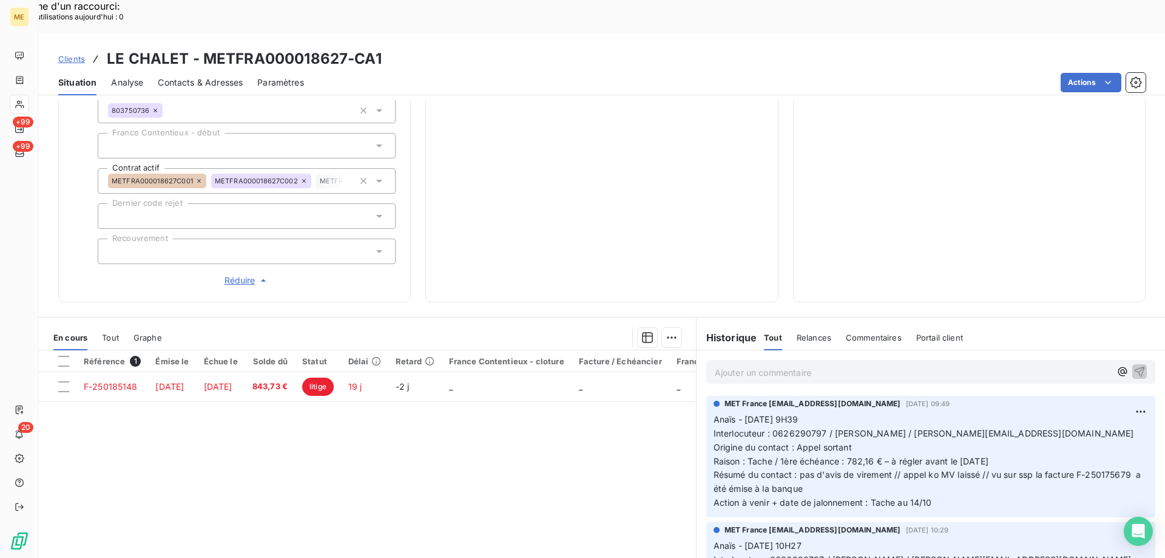
click at [559, 213] on div "843,73 € 0 Échu 0,00 € Non-échu 0,00 € Litige 843,73 €" at bounding box center [602, 30] width 322 height 514
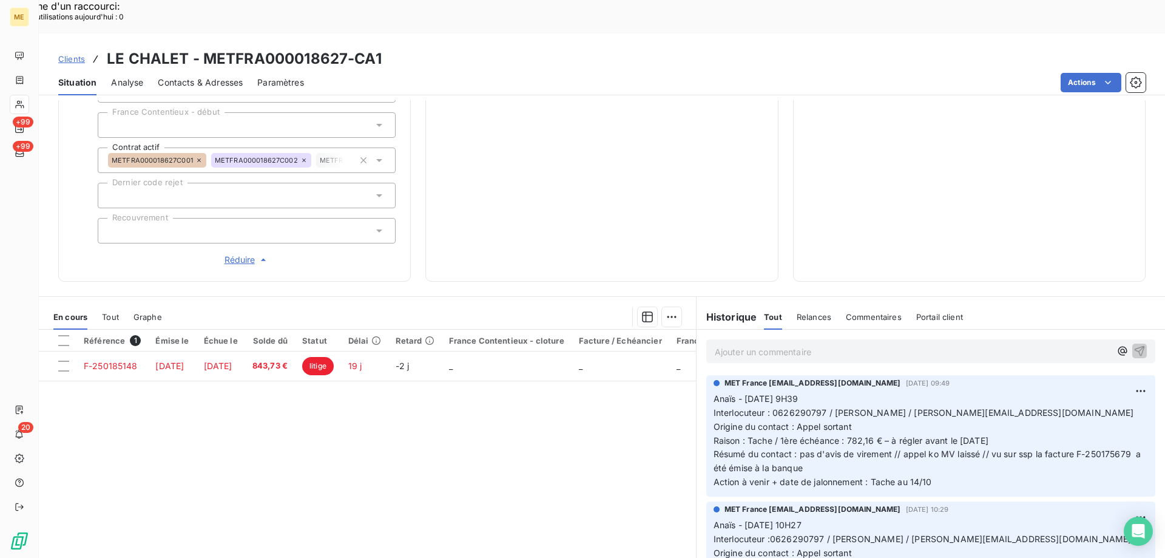
click at [684, 188] on div "843,73 € 0 Échu 0,00 € Non-échu 0,00 € Litige 843,73 €" at bounding box center [602, 9] width 322 height 514
click at [907, 344] on p "Ajouter un commentaire ﻿" at bounding box center [913, 351] width 396 height 15
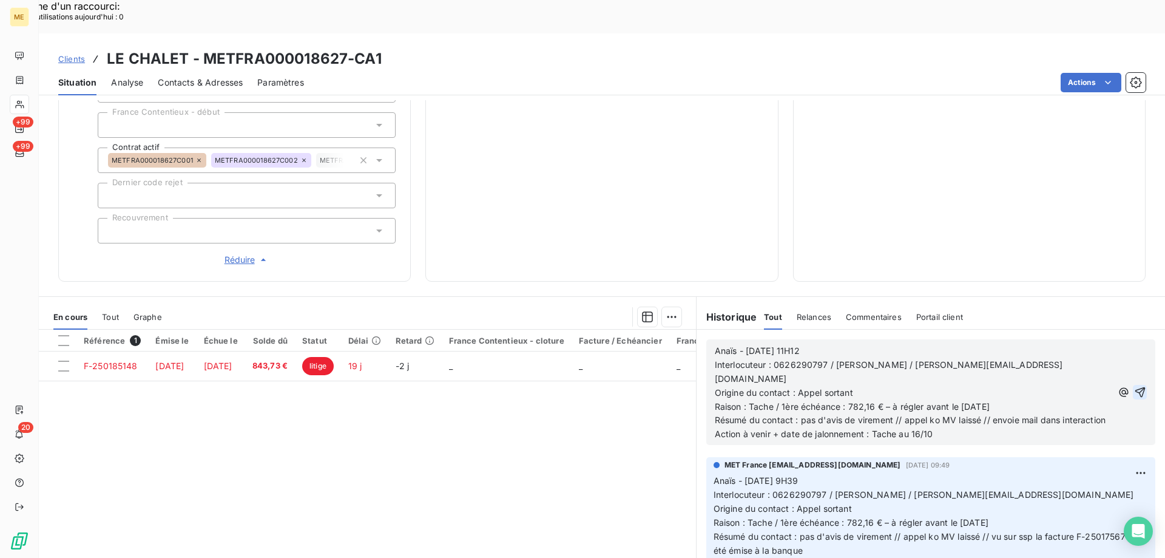
click at [1134, 386] on icon "button" at bounding box center [1140, 392] width 12 height 12
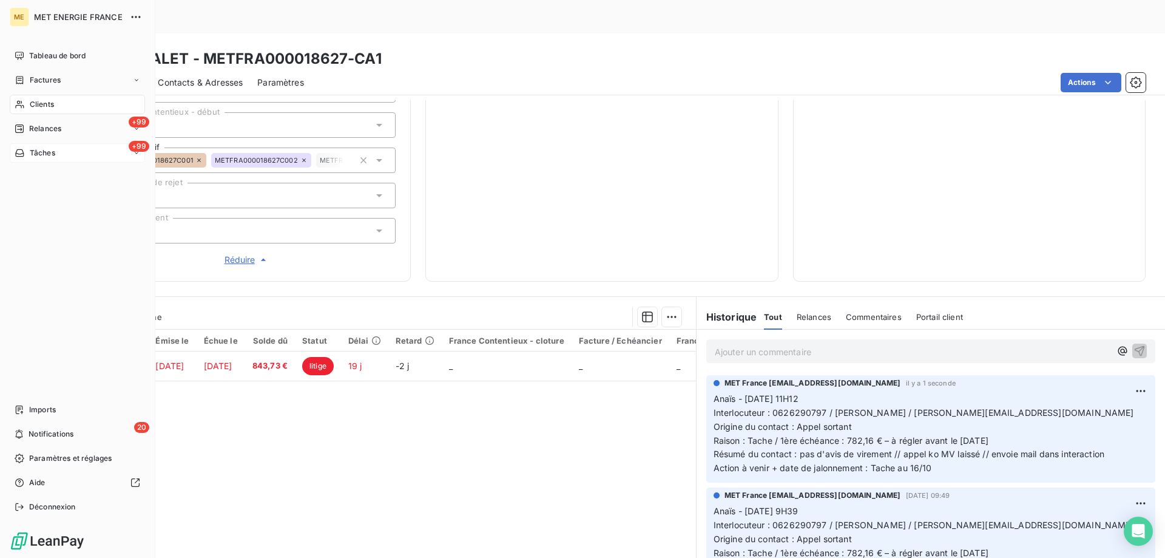
click at [38, 155] on span "Tâches" at bounding box center [42, 152] width 25 height 11
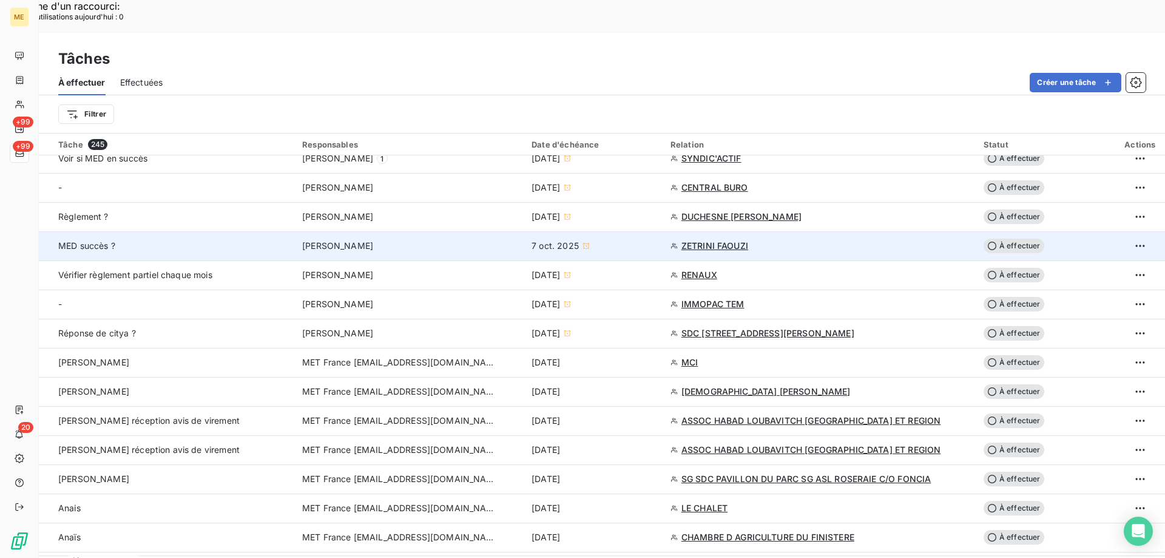
scroll to position [607, 0]
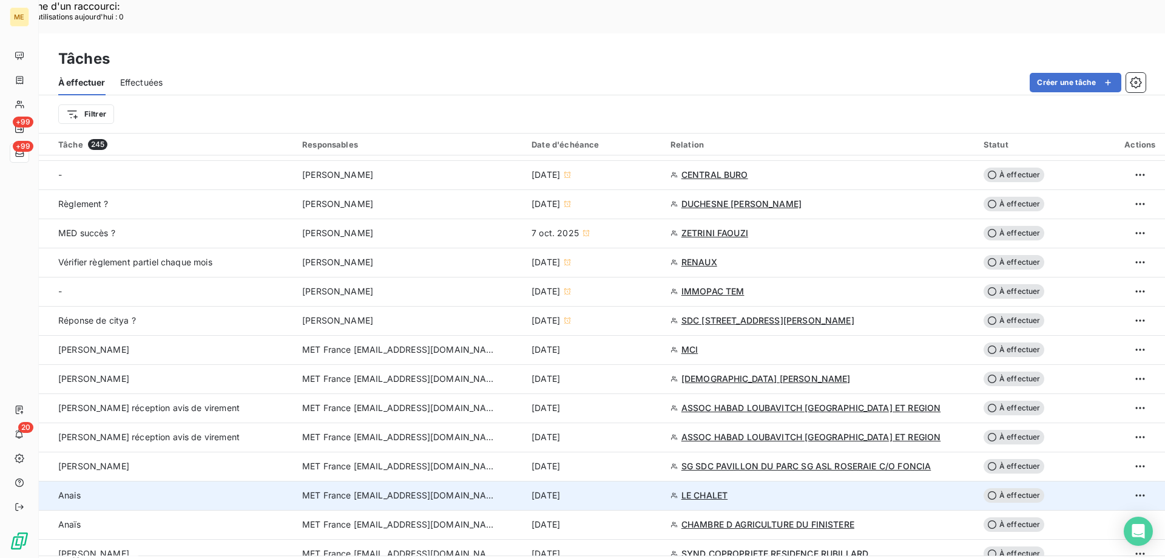
click at [635, 489] on div "[DATE]" at bounding box center [594, 495] width 124 height 12
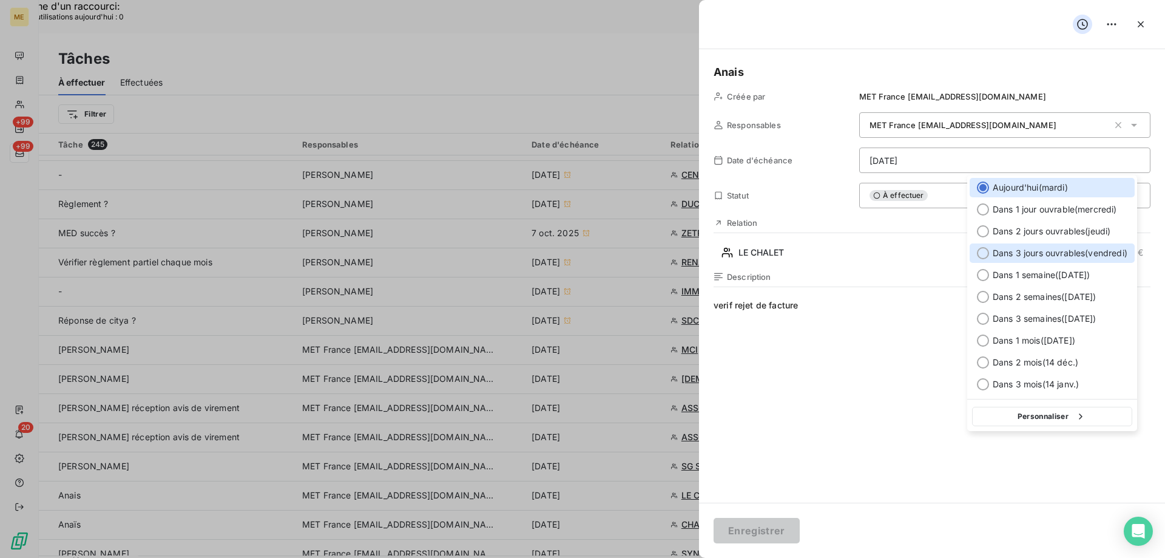
click at [1002, 249] on span "Dans 3 jours ouvrables ( [DATE] )" at bounding box center [1060, 253] width 135 height 12
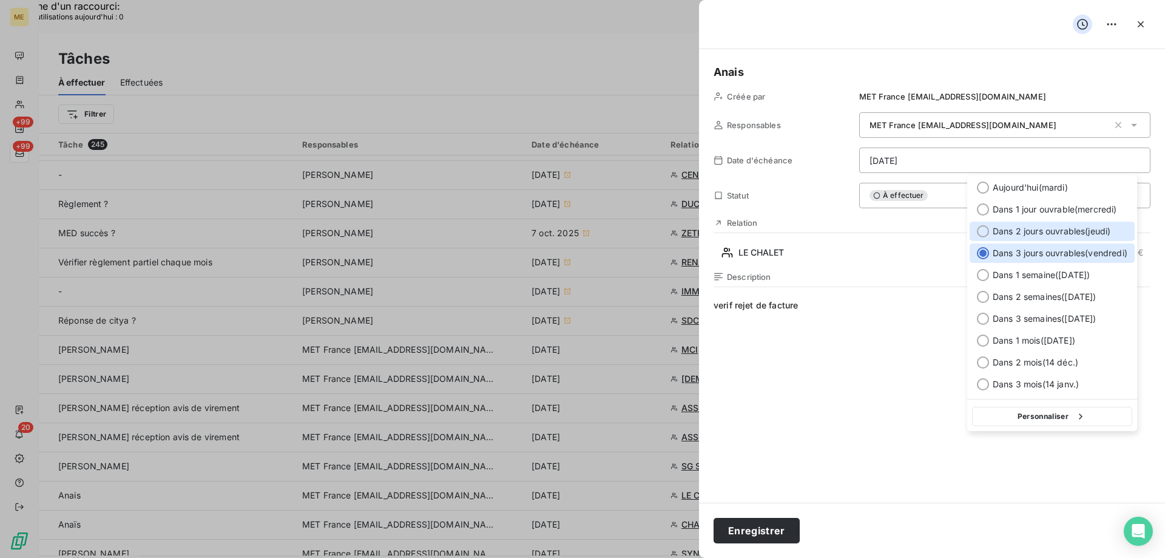
click at [1064, 229] on span "Dans 2 jours ouvrables ( [DATE] )" at bounding box center [1052, 231] width 118 height 12
type input "[DATE]"
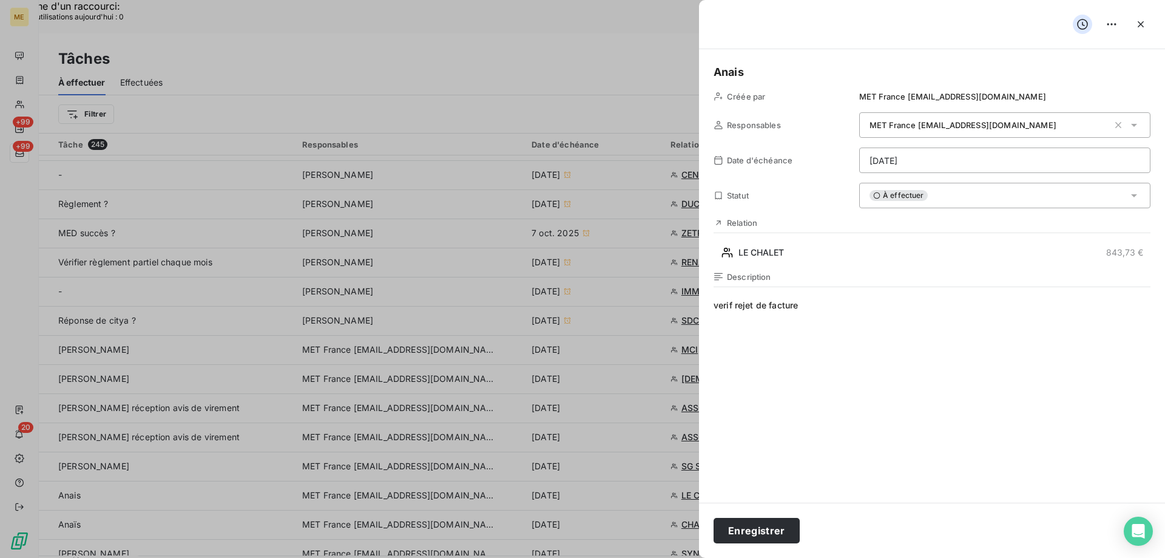
click at [829, 317] on span "verif rejet de facture" at bounding box center [932, 415] width 437 height 233
drag, startPoint x: 816, startPoint y: 303, endPoint x: 742, endPoint y: 315, distance: 74.3
click at [742, 315] on span "verif rejet de facture" at bounding box center [932, 415] width 437 height 233
click at [745, 528] on button "Enregistrer" at bounding box center [757, 530] width 86 height 25
type input "[DATE]"
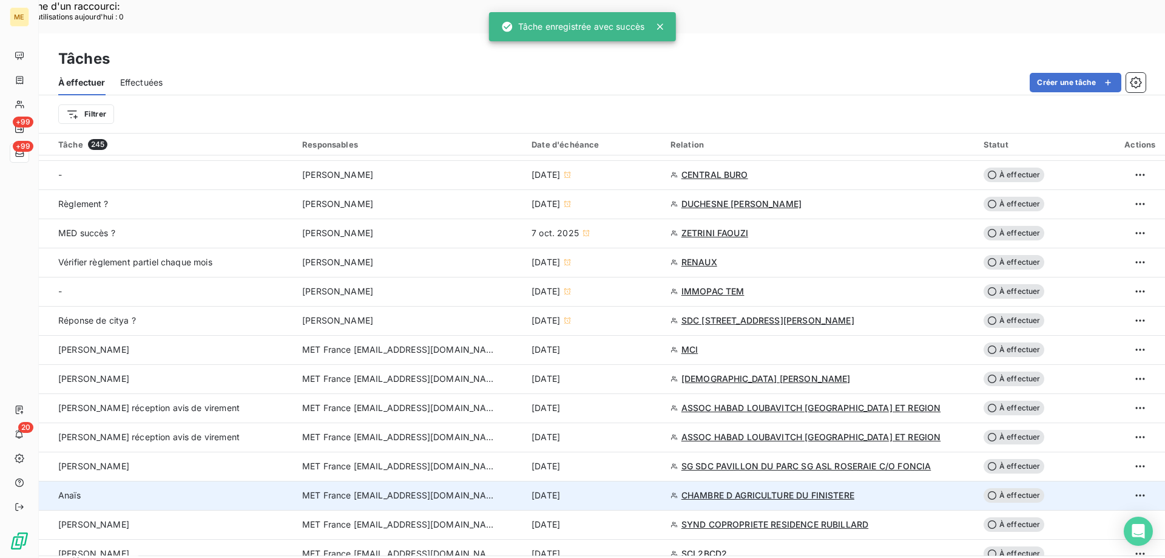
click at [613, 489] on div "[DATE]" at bounding box center [594, 495] width 124 height 12
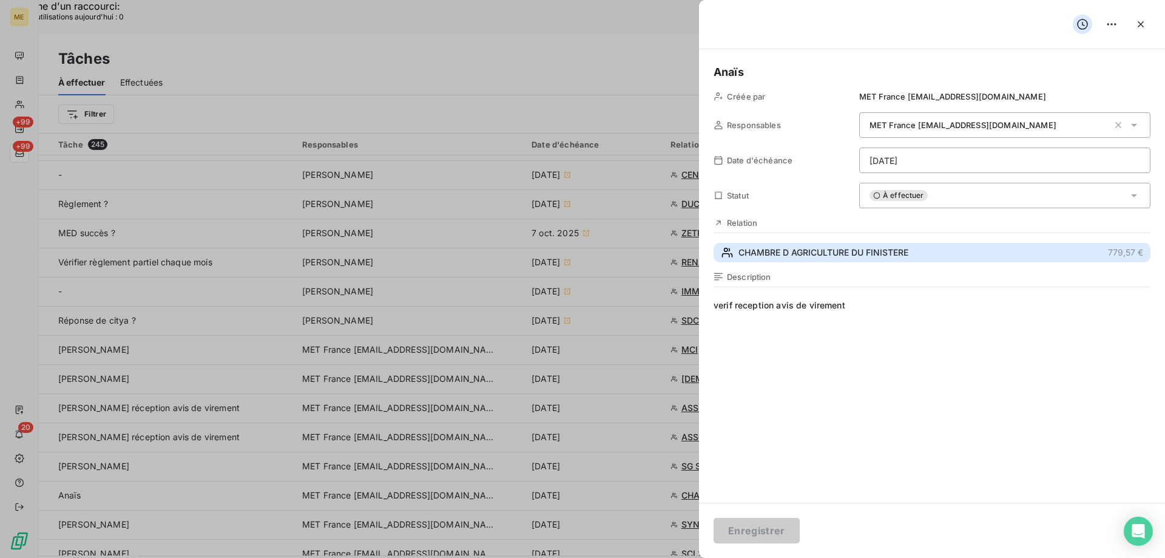
click at [812, 258] on span "CHAMBRE D AGRICULTURE DU FINISTERE" at bounding box center [823, 252] width 170 height 12
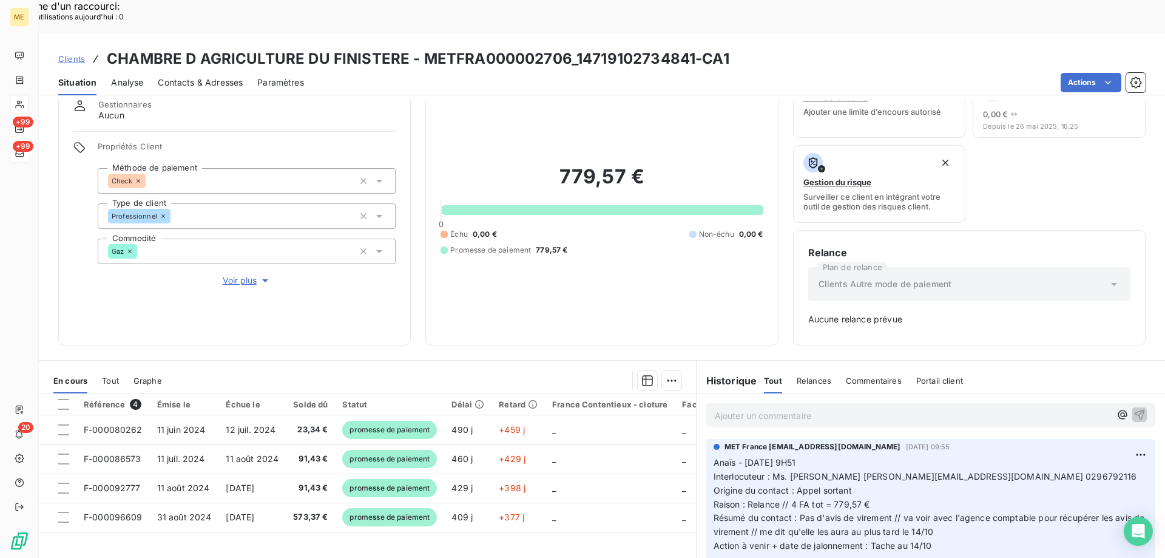
scroll to position [120, 0]
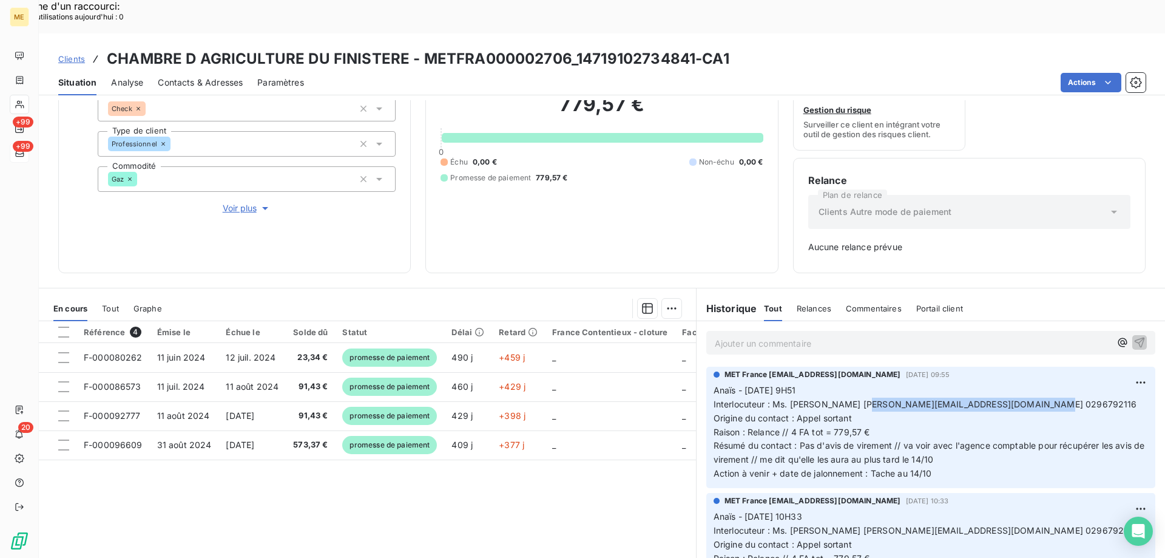
drag, startPoint x: 867, startPoint y: 374, endPoint x: 1027, endPoint y: 373, distance: 160.8
click at [1027, 399] on span "Interlocuteur : Ms. [PERSON_NAME] [PERSON_NAME][EMAIL_ADDRESS][DOMAIN_NAME] 029…" at bounding box center [926, 404] width 424 height 10
copy span "[PERSON_NAME][EMAIL_ADDRESS][DOMAIN_NAME]"
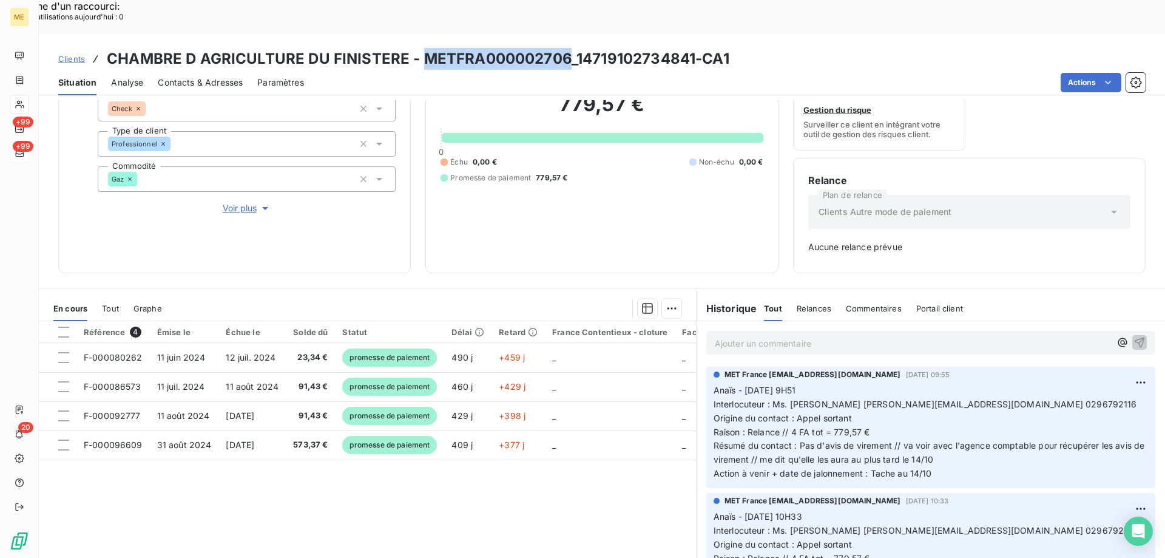
drag, startPoint x: 565, startPoint y: 26, endPoint x: 417, endPoint y: 25, distance: 147.5
click at [417, 48] on h3 "CHAMBRE D AGRICULTURE DU FINISTERE - METFRA000002706_14719102734841-CA1" at bounding box center [418, 59] width 623 height 22
copy h3 "METFRA000002706"
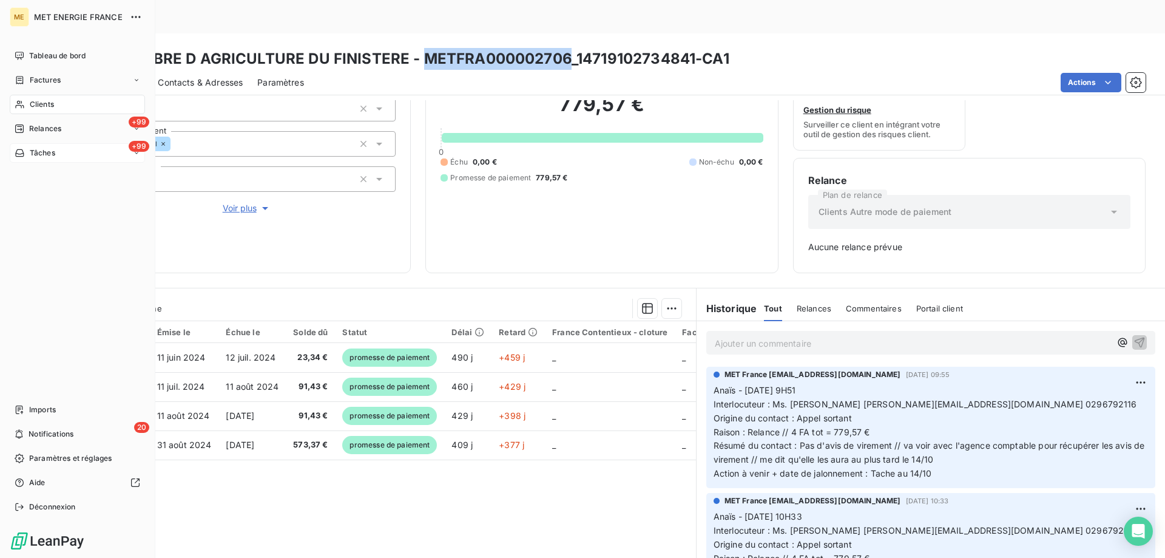
click at [32, 157] on span "Tâches" at bounding box center [42, 152] width 25 height 11
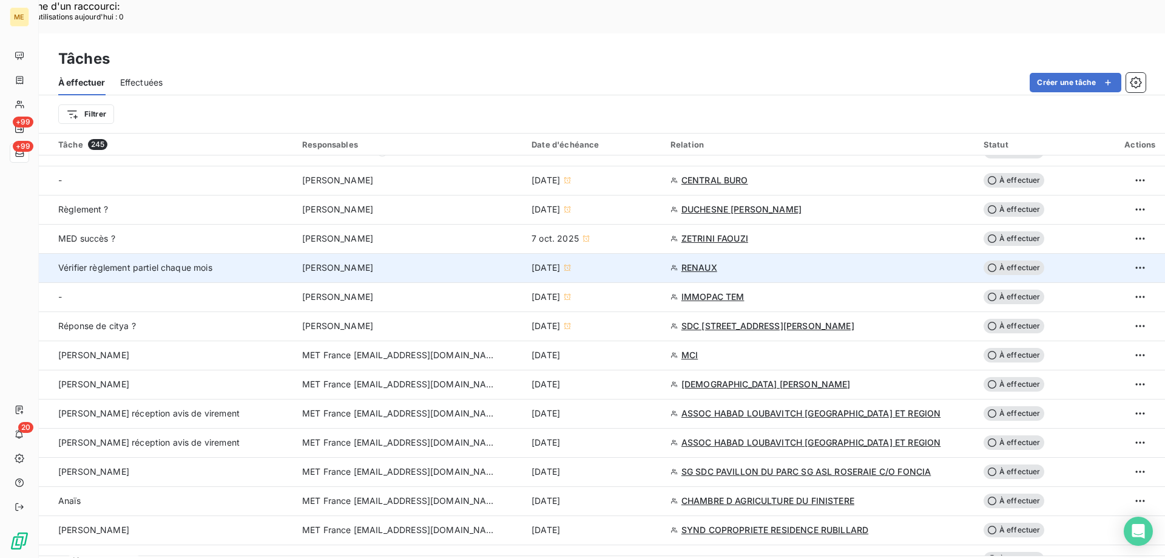
scroll to position [607, 0]
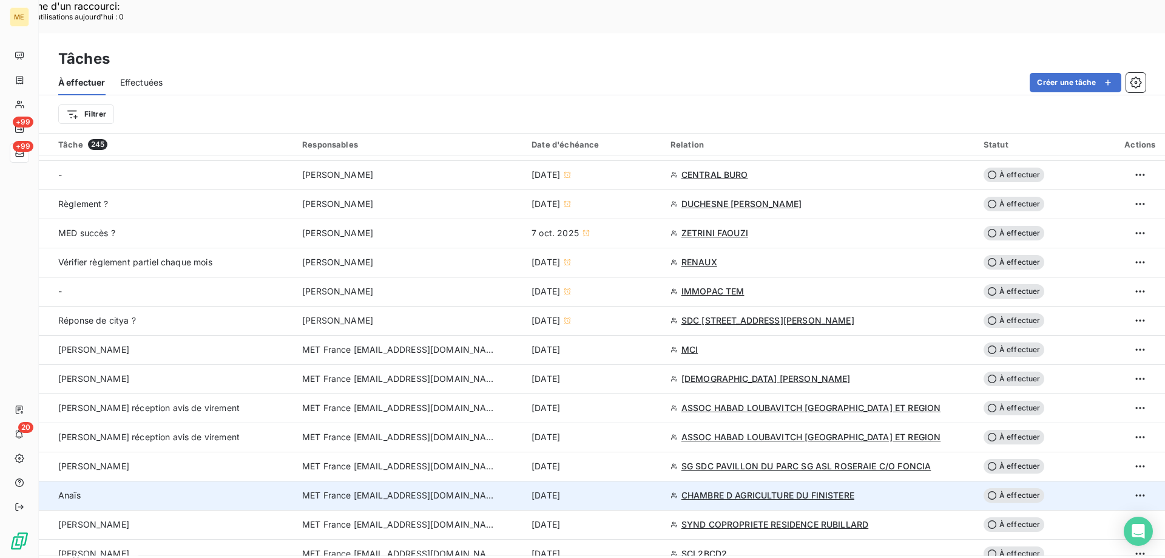
click at [623, 489] on div "[DATE]" at bounding box center [594, 495] width 124 height 12
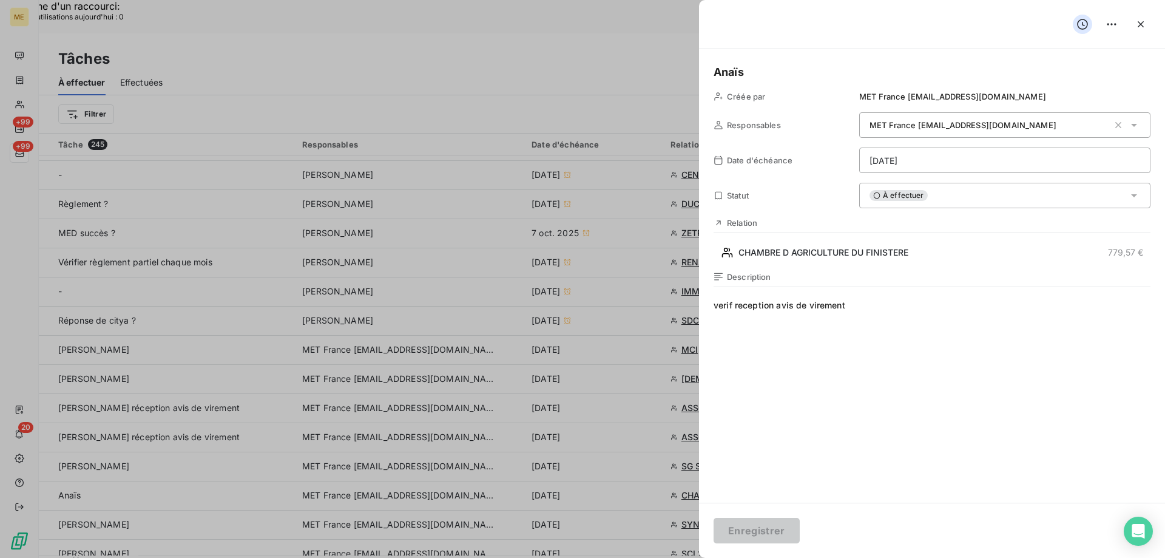
click at [769, 71] on h5 "Anaïs" at bounding box center [932, 72] width 437 height 17
click at [757, 535] on button "Enregistrer" at bounding box center [757, 530] width 86 height 25
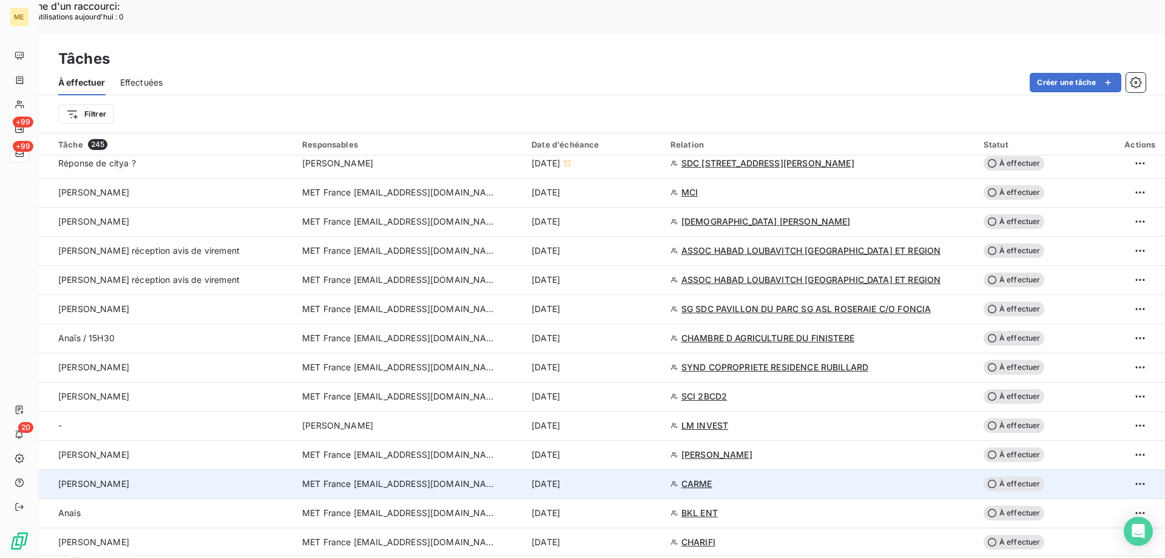
scroll to position [789, 0]
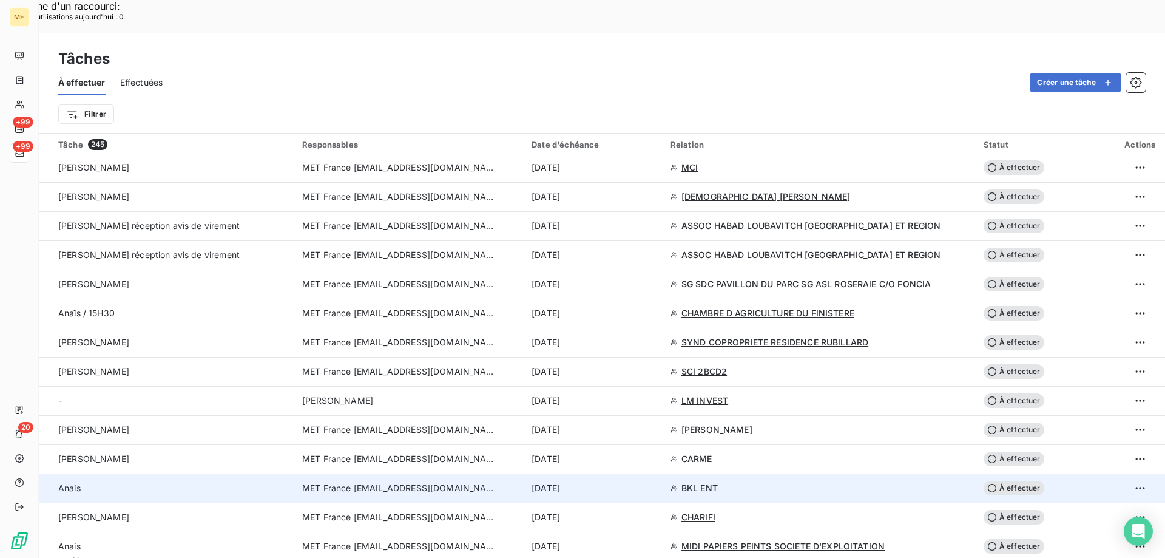
click at [644, 482] on div "[DATE]" at bounding box center [594, 488] width 124 height 12
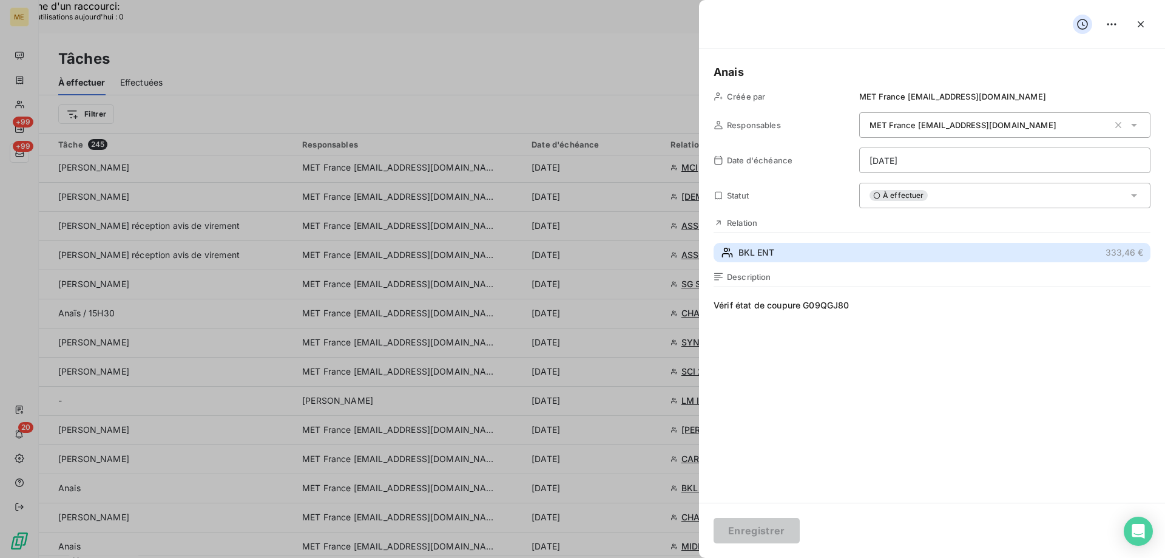
click at [780, 254] on button "BKL ENT 333,46 €" at bounding box center [932, 252] width 437 height 19
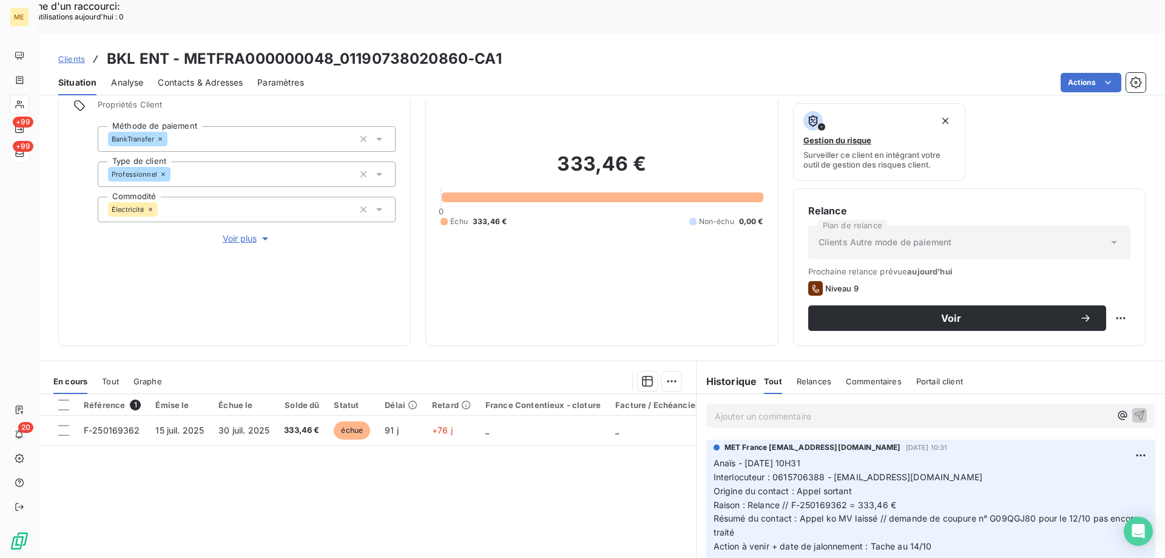
scroll to position [162, 0]
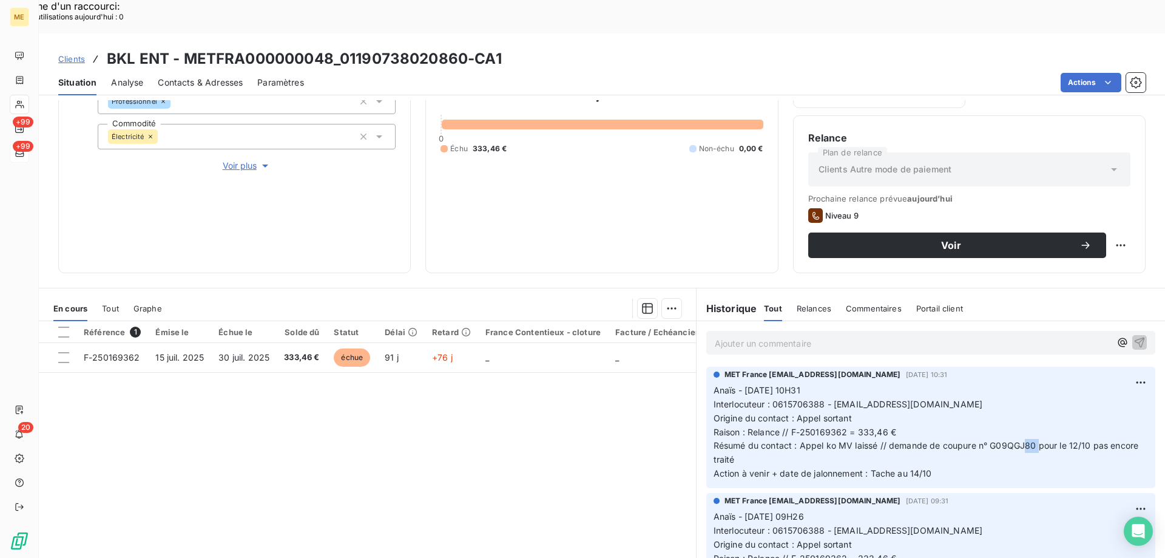
drag, startPoint x: 1033, startPoint y: 414, endPoint x: 1019, endPoint y: 413, distance: 14.0
click at [1019, 440] on span "Résumé du contact : Appel ko MV laissé // demande de coupure n° G09QGJ80 pour l…" at bounding box center [928, 452] width 428 height 24
drag, startPoint x: 985, startPoint y: 414, endPoint x: 1029, endPoint y: 416, distance: 44.4
click at [1029, 440] on span "Résumé du contact : Appel ko MV laissé // demande de coupure n° G09QGJ80 pour l…" at bounding box center [928, 452] width 428 height 24
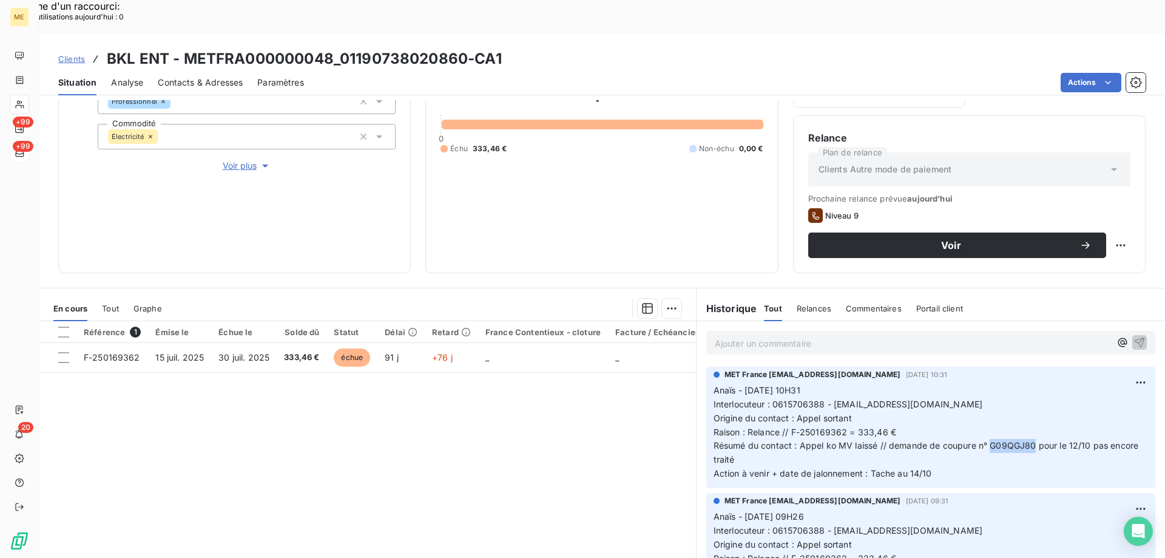
copy span "G09QGJ80"
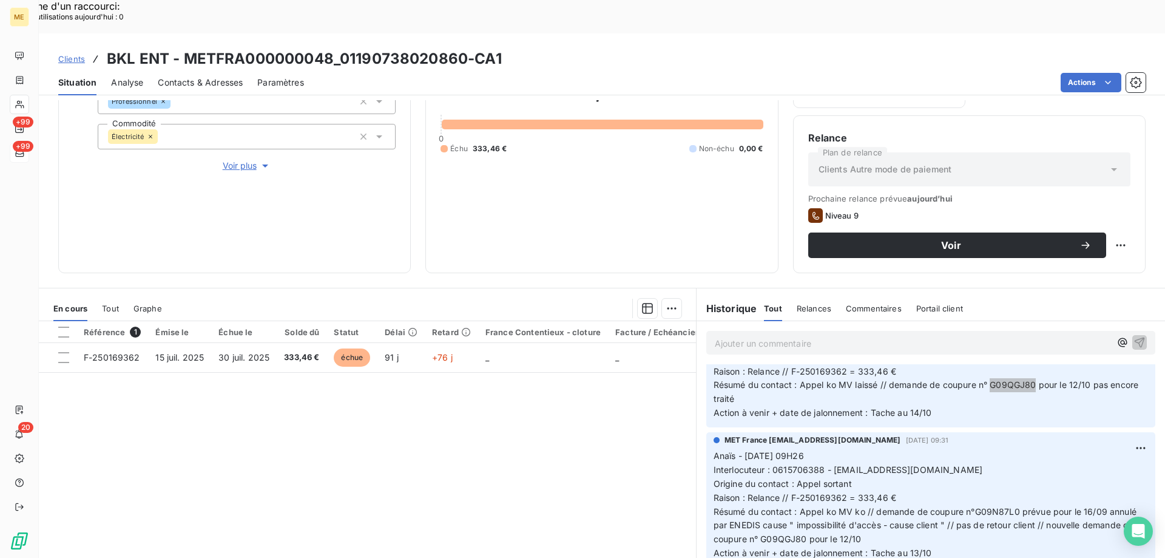
scroll to position [0, 0]
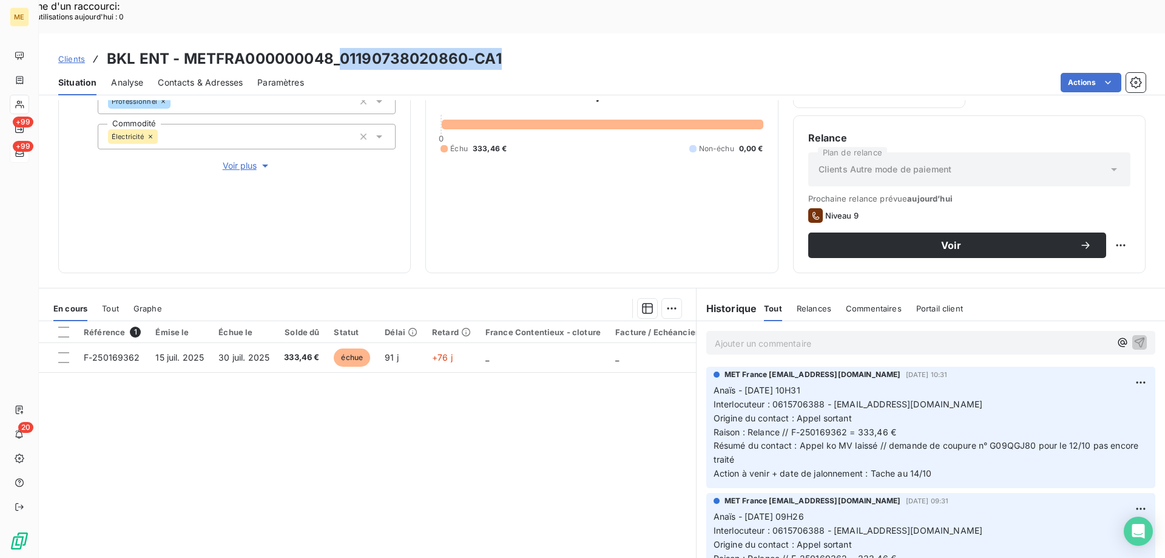
drag, startPoint x: 521, startPoint y: 21, endPoint x: 337, endPoint y: 18, distance: 184.5
click at [337, 48] on div "Clients BKL ENT - METFRA000000048_01190738020860-CA1" at bounding box center [602, 59] width 1126 height 22
click at [823, 336] on p "Ajouter un commentaire ﻿" at bounding box center [913, 343] width 396 height 15
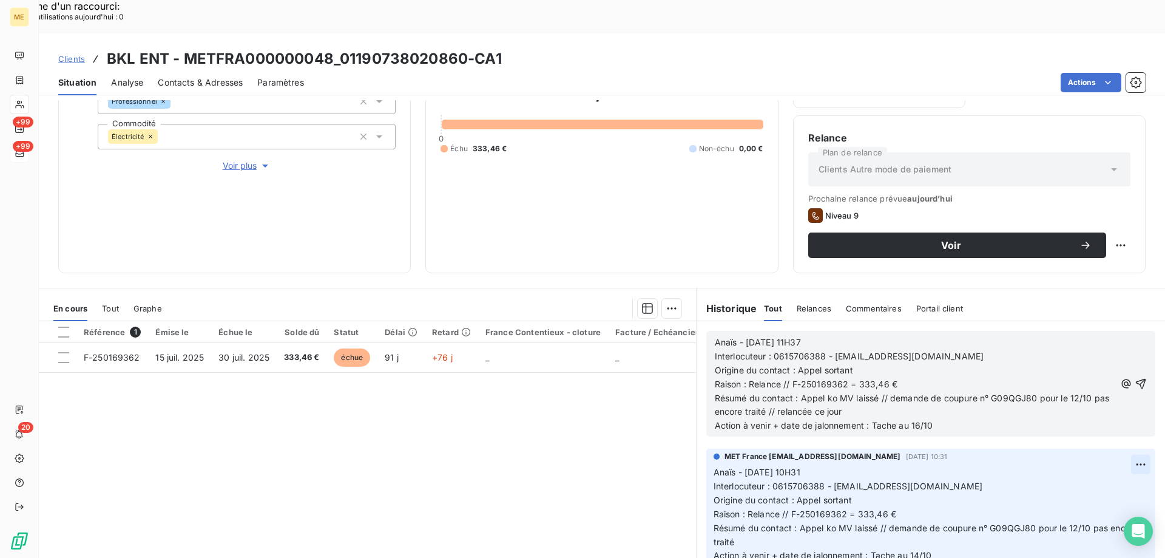
click at [1135, 377] on icon "button" at bounding box center [1141, 383] width 12 height 12
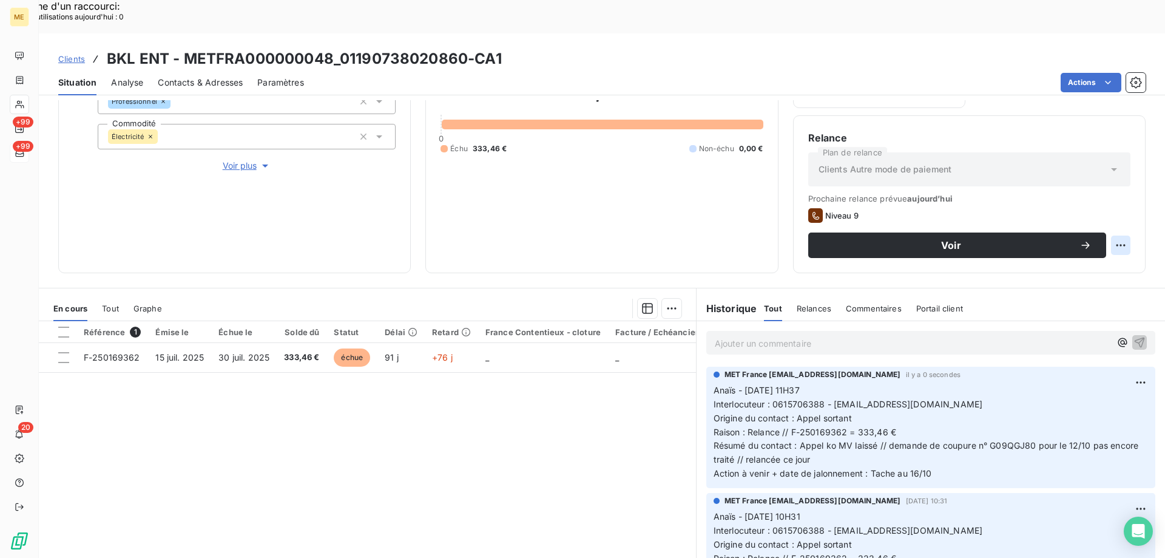
click at [1101, 243] on div "Informations client Gestionnaires Aucun Propriétés Client Méthode de paiement B…" at bounding box center [602, 345] width 1126 height 491
click at [1089, 240] on div "Replanifier cette action" at bounding box center [1061, 238] width 109 height 19
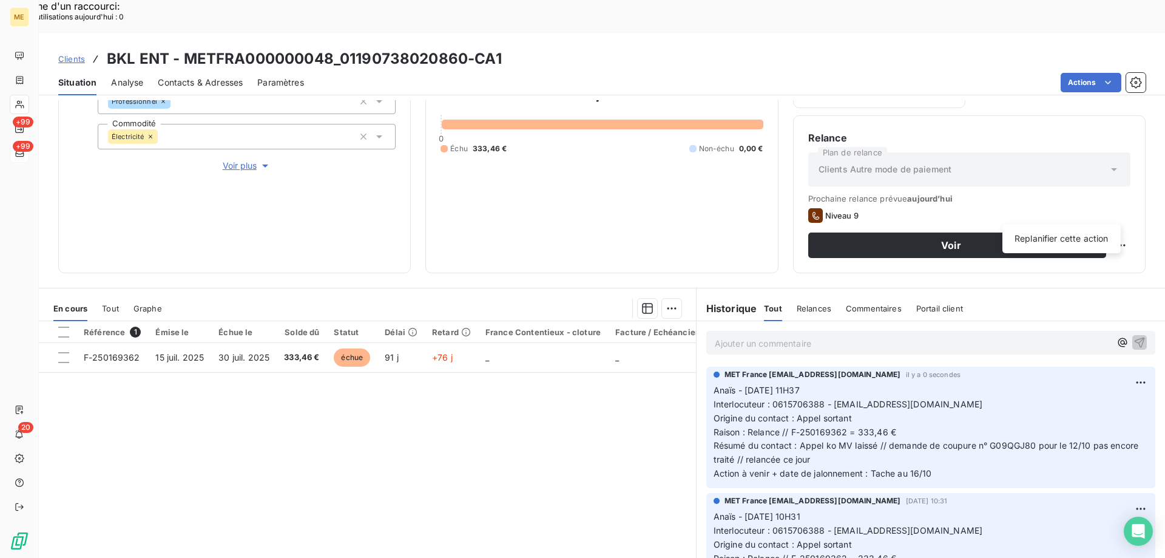
select select "9"
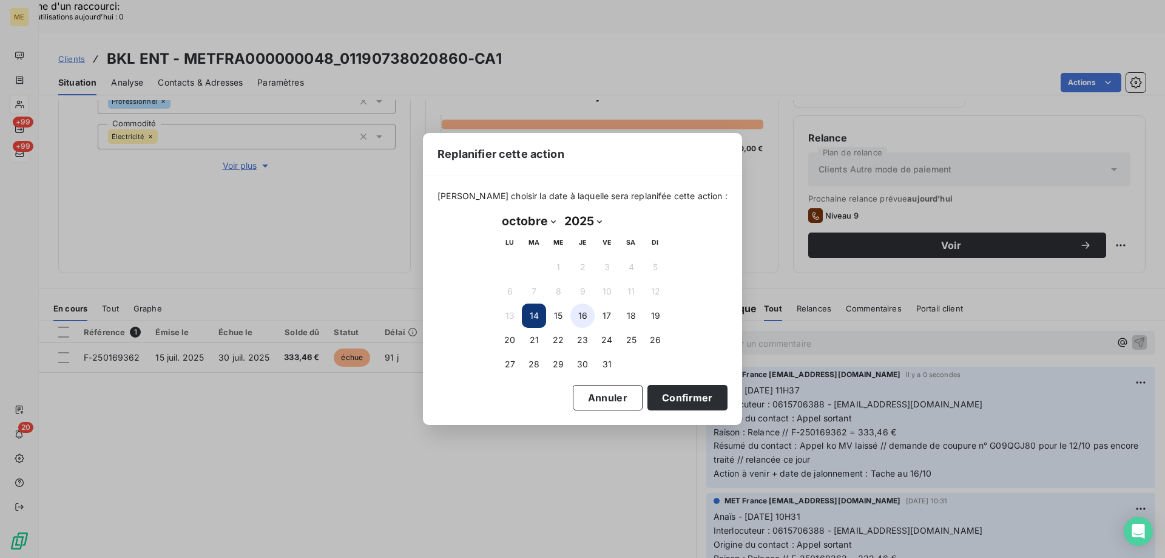
click at [589, 320] on button "16" at bounding box center [582, 315] width 24 height 24
click at [683, 403] on button "Confirmer" at bounding box center [687, 397] width 80 height 25
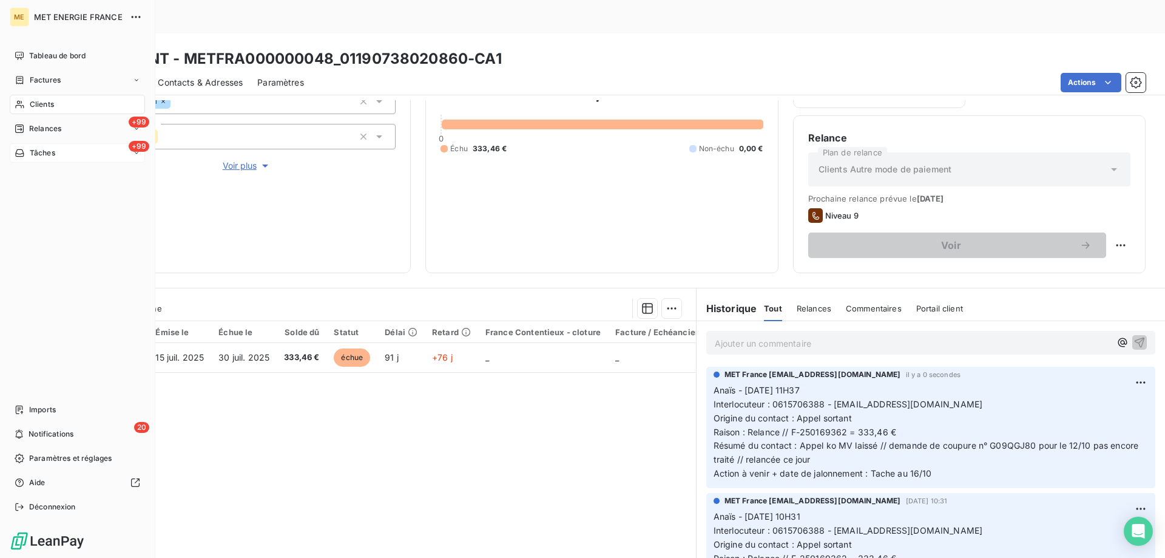
drag, startPoint x: 30, startPoint y: 152, endPoint x: 43, endPoint y: 160, distance: 15.0
click at [30, 153] on span "Tâches" at bounding box center [42, 152] width 25 height 11
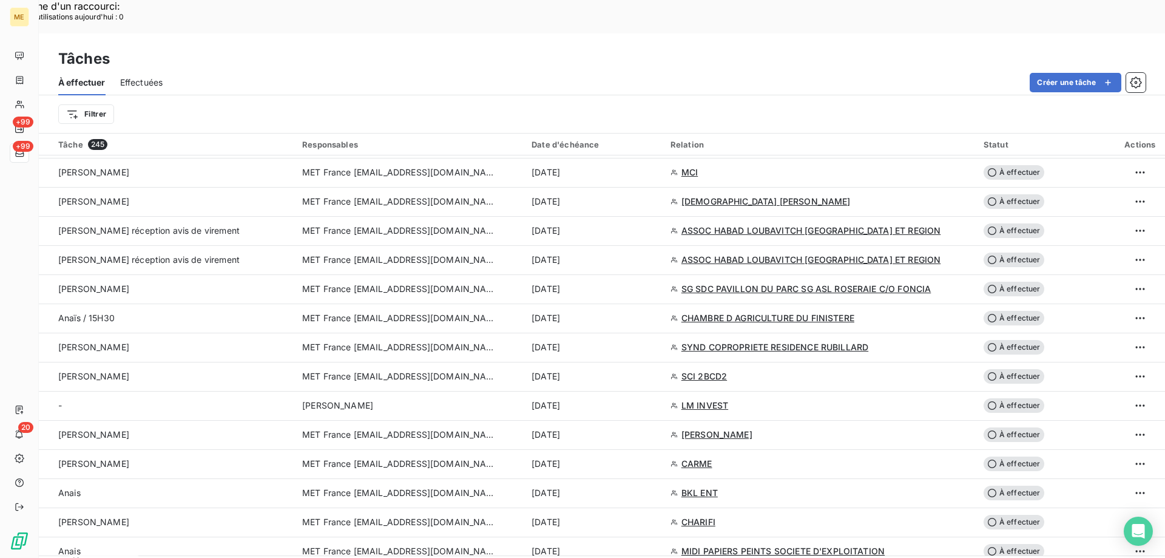
scroll to position [789, 0]
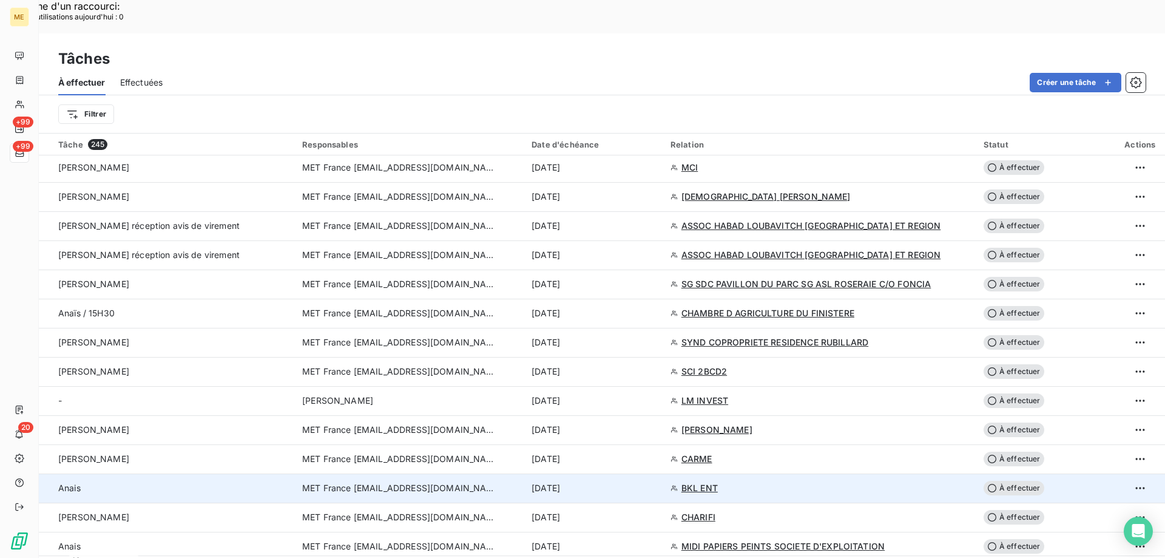
click at [638, 482] on div "[DATE]" at bounding box center [594, 488] width 124 height 12
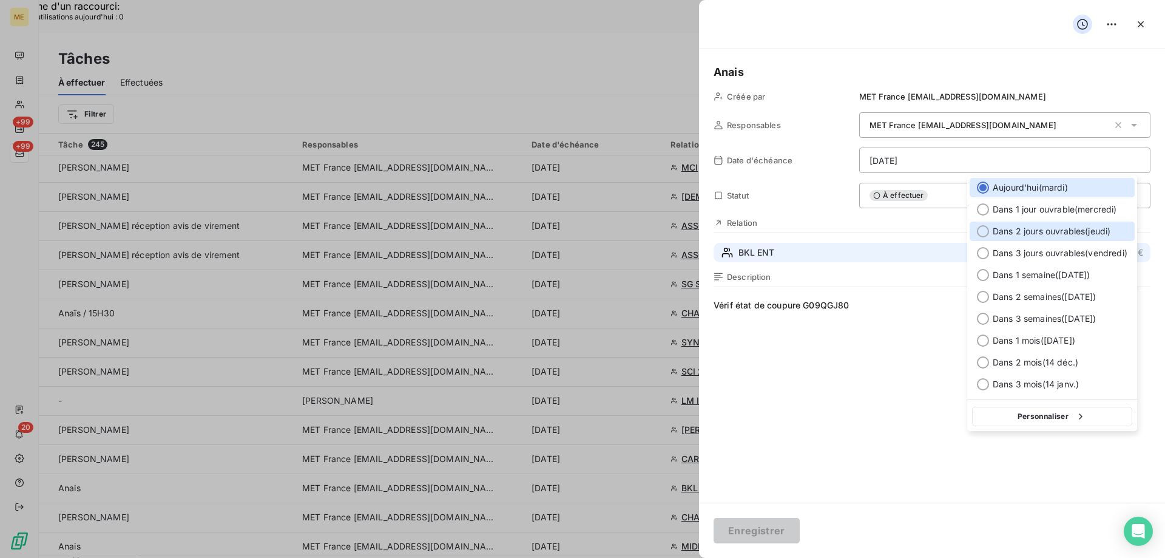
drag, startPoint x: 1049, startPoint y: 233, endPoint x: 1054, endPoint y: 248, distance: 15.6
click at [1049, 233] on span "Dans 2 jours ouvrables ( [DATE] )" at bounding box center [1052, 231] width 118 height 12
type input "[DATE]"
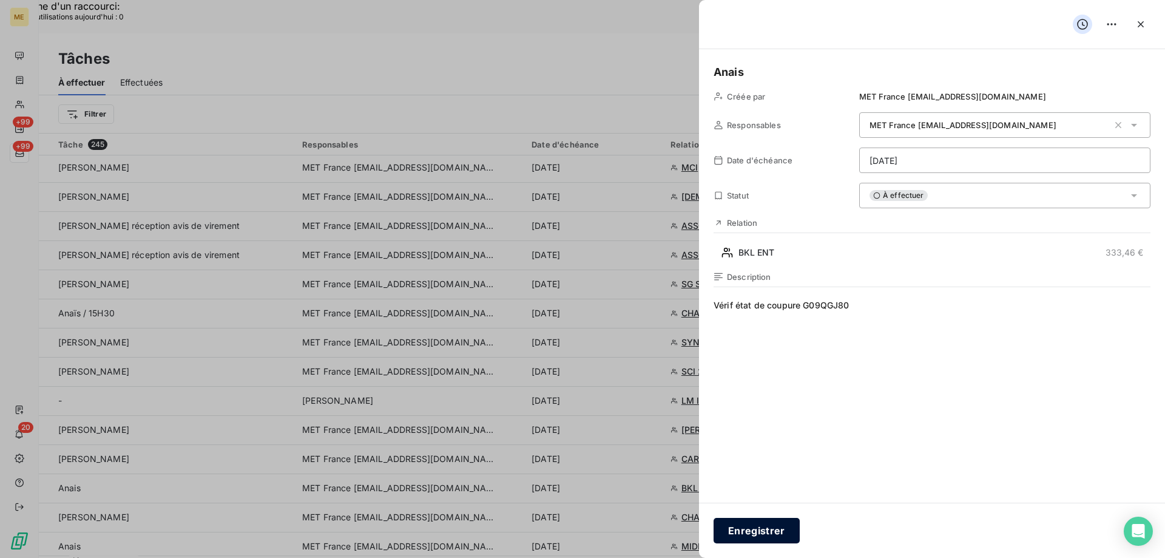
click at [772, 529] on button "Enregistrer" at bounding box center [757, 530] width 86 height 25
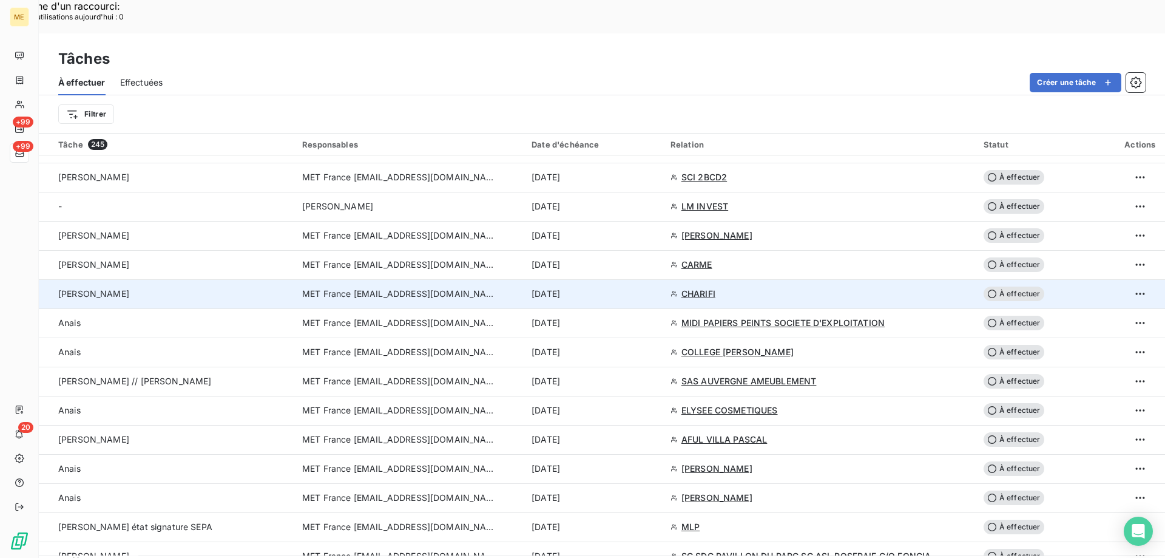
scroll to position [910, 0]
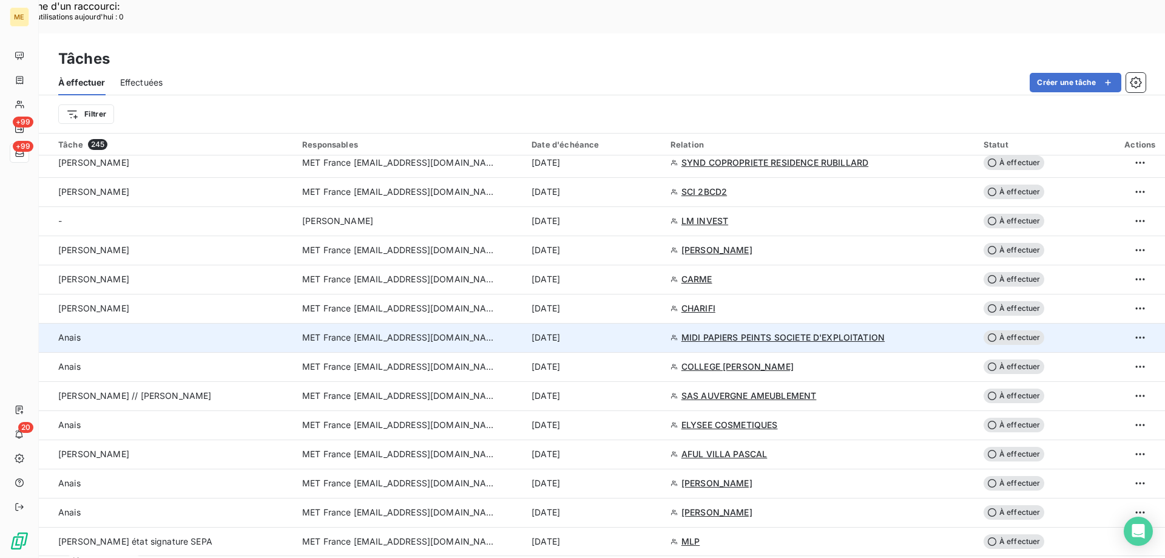
click at [647, 331] on div "[DATE]" at bounding box center [594, 337] width 124 height 12
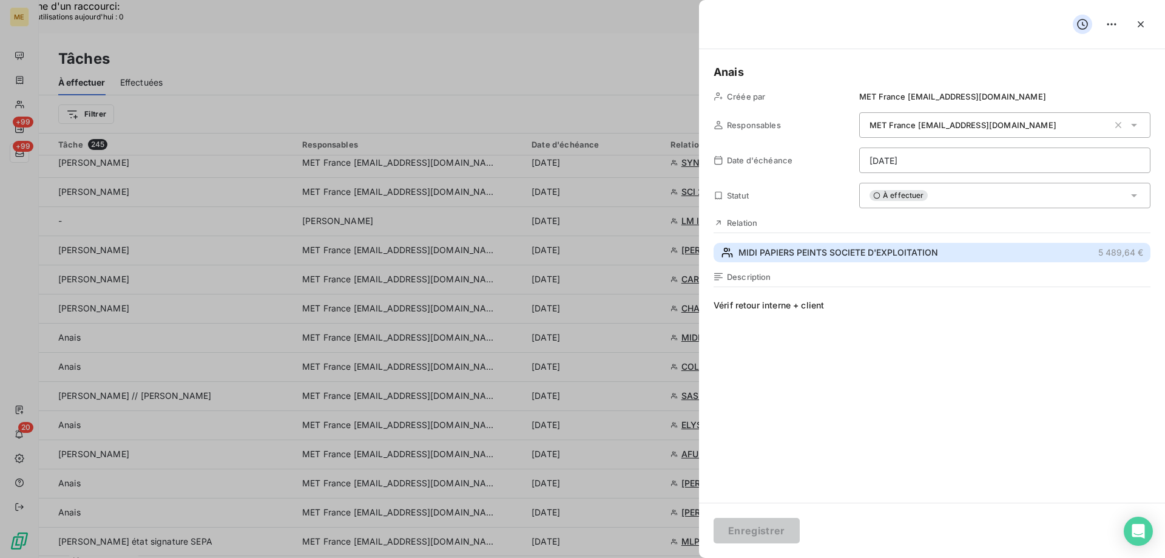
click at [865, 258] on span "MIDI PAPIERS PEINTS SOCIETE D'EXPLOITATION" at bounding box center [838, 252] width 200 height 12
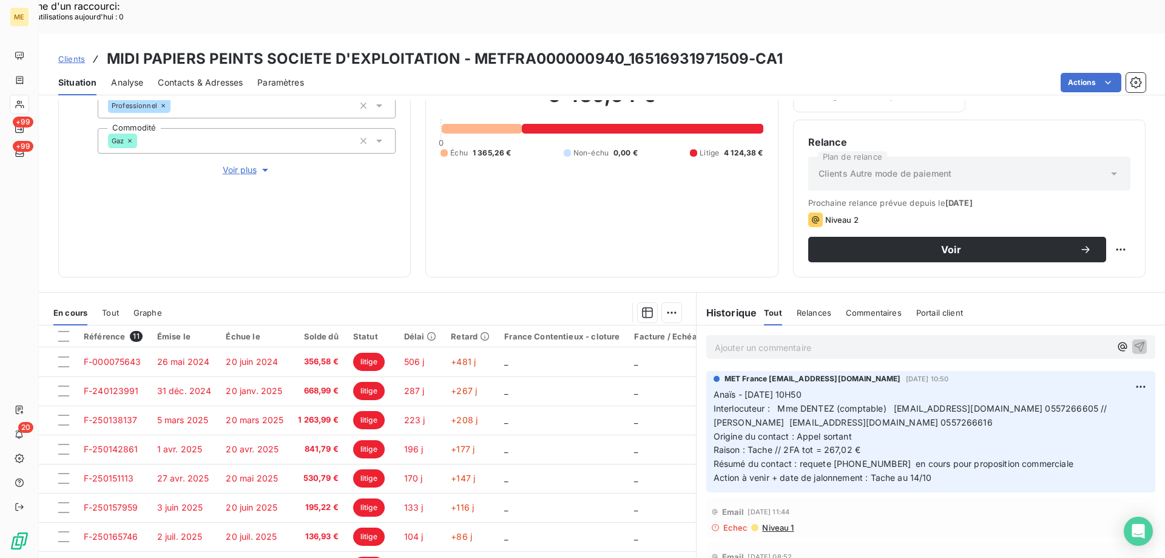
scroll to position [162, 0]
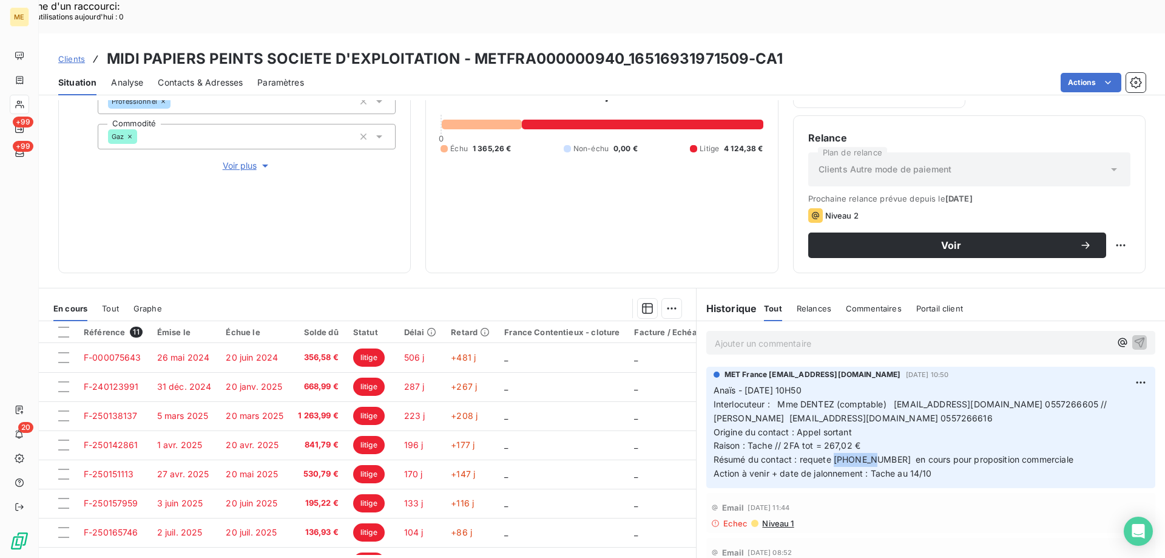
drag, startPoint x: 870, startPoint y: 427, endPoint x: 830, endPoint y: 427, distance: 40.1
click at [830, 454] on span "Résumé du contact : requete [PHONE_NUMBER] en cours pour proposition commerciale" at bounding box center [894, 459] width 360 height 10
copy span "00098385"
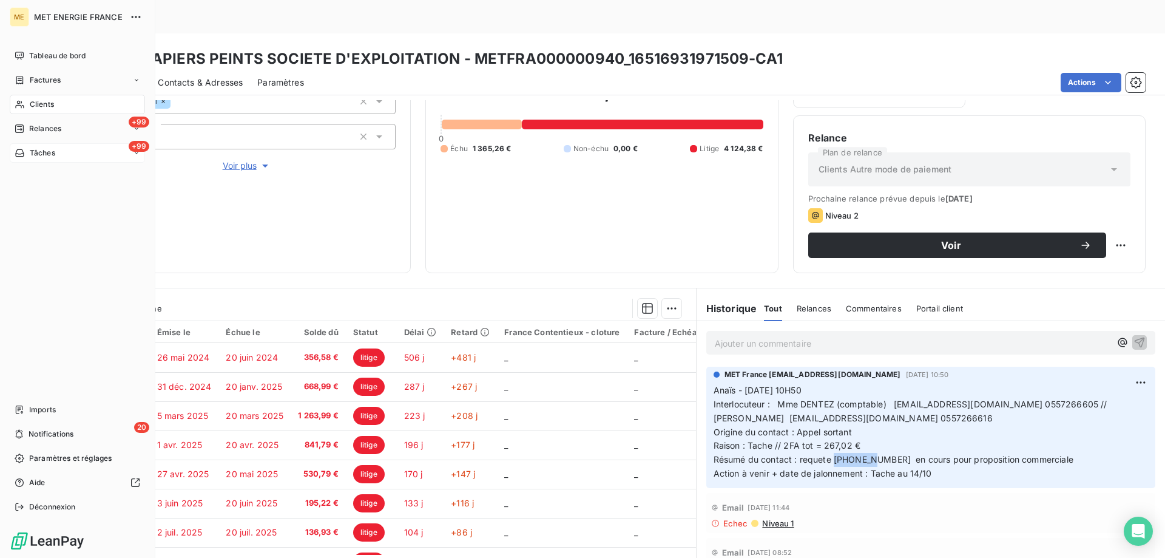
click at [28, 157] on div "Tâches" at bounding box center [35, 152] width 41 height 11
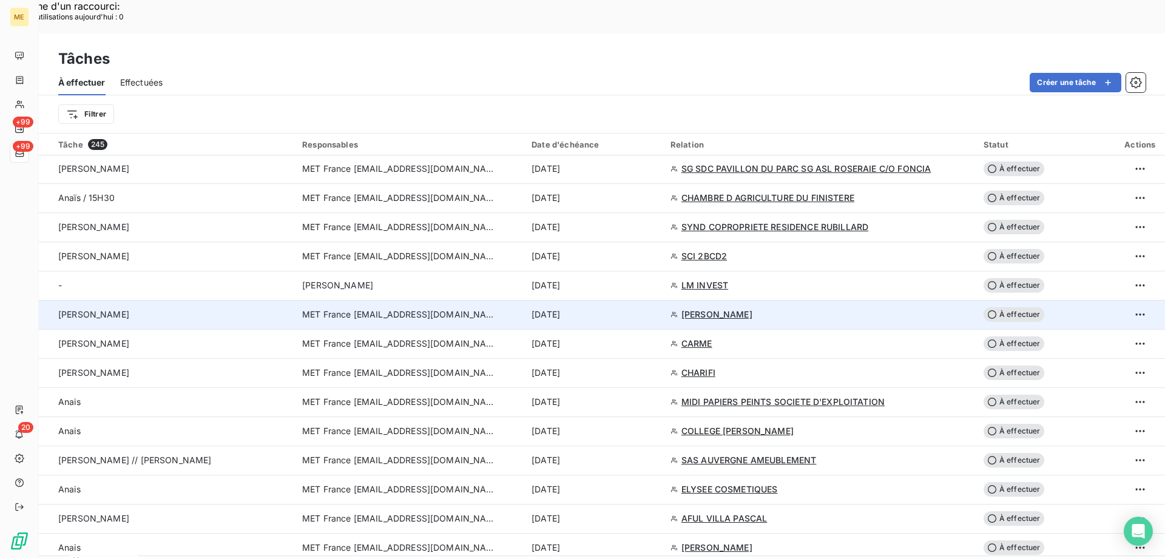
scroll to position [850, 0]
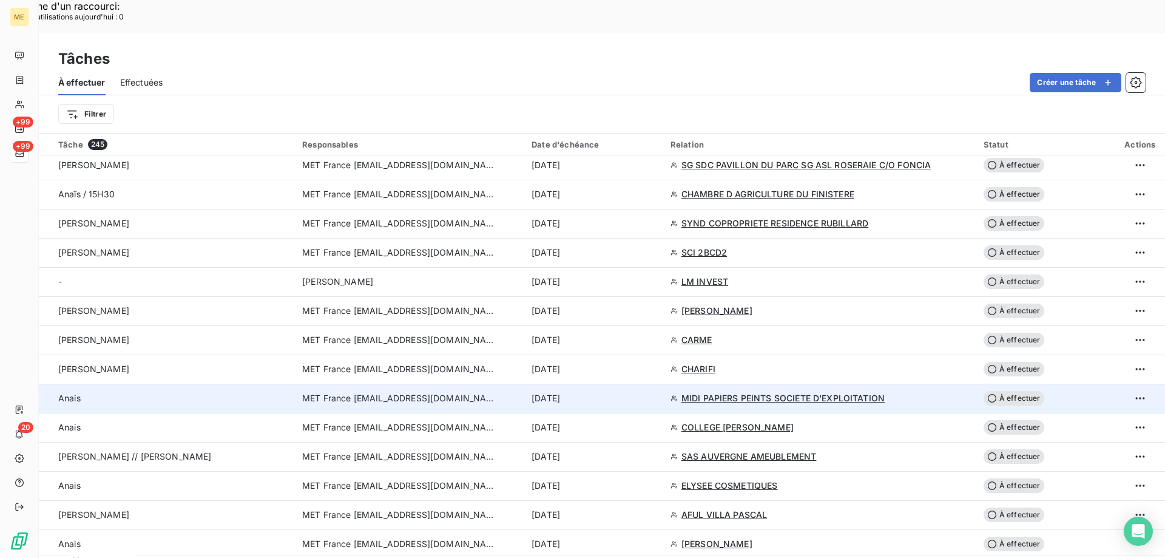
click at [632, 392] on div "[DATE]" at bounding box center [594, 398] width 124 height 12
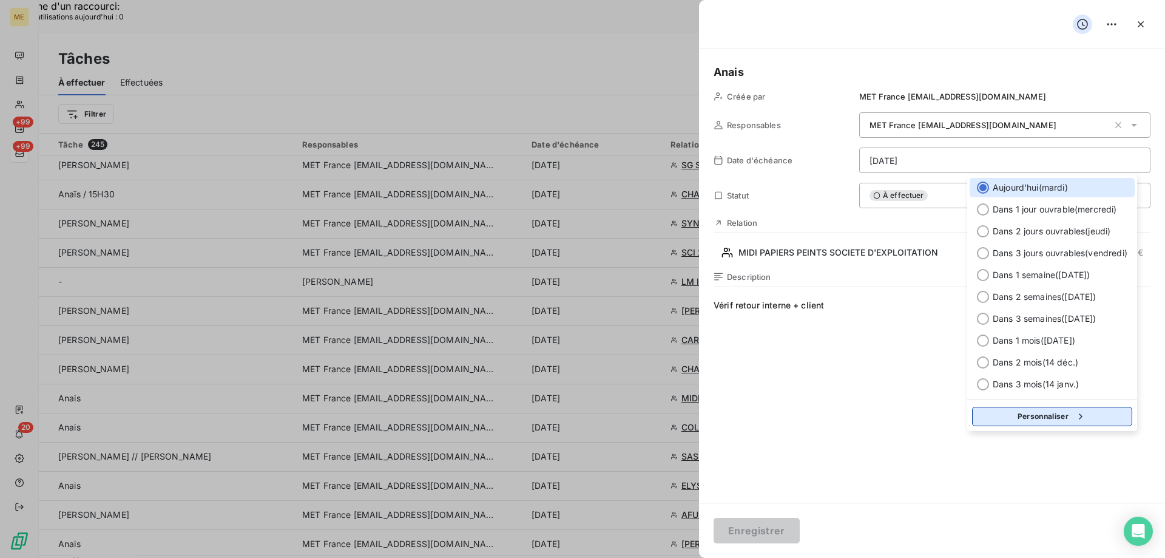
click at [1062, 413] on button "Personnaliser" at bounding box center [1052, 416] width 160 height 19
select select "9"
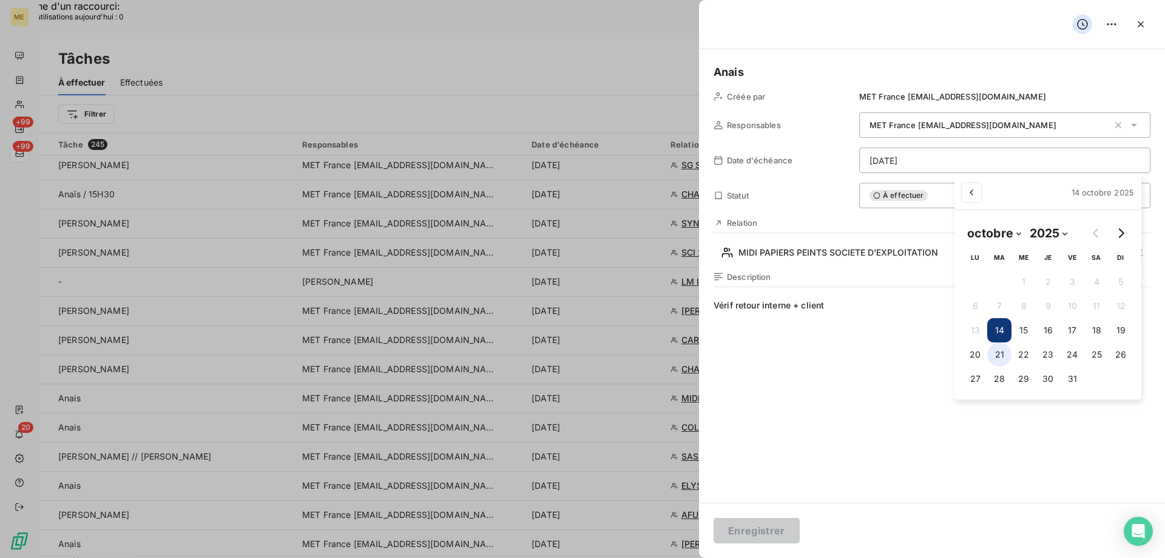
click at [999, 353] on button "21" at bounding box center [999, 354] width 24 height 24
type input "[DATE]"
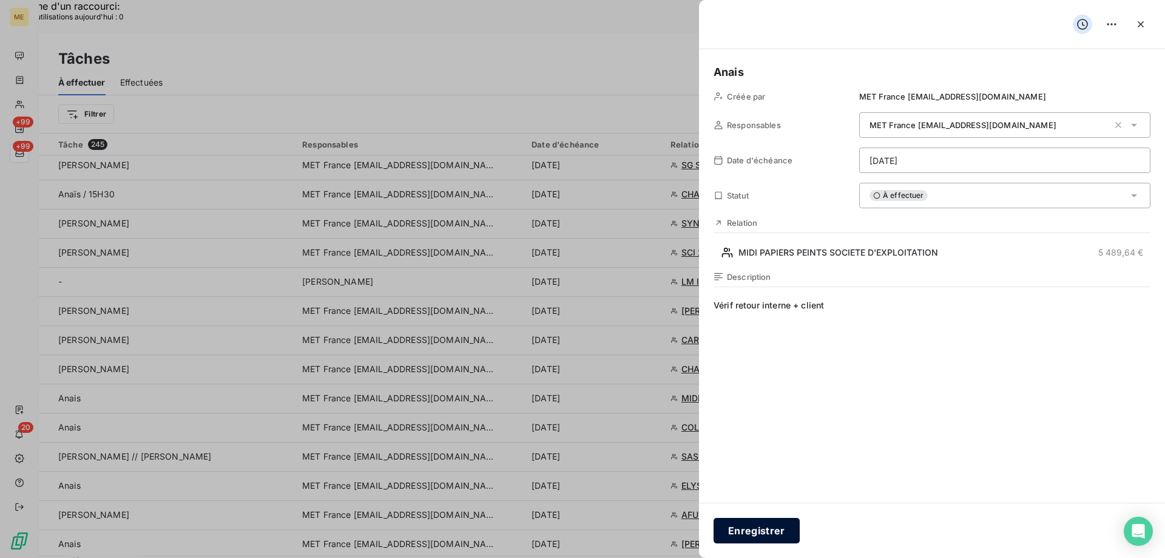
click at [760, 524] on button "Enregistrer" at bounding box center [757, 530] width 86 height 25
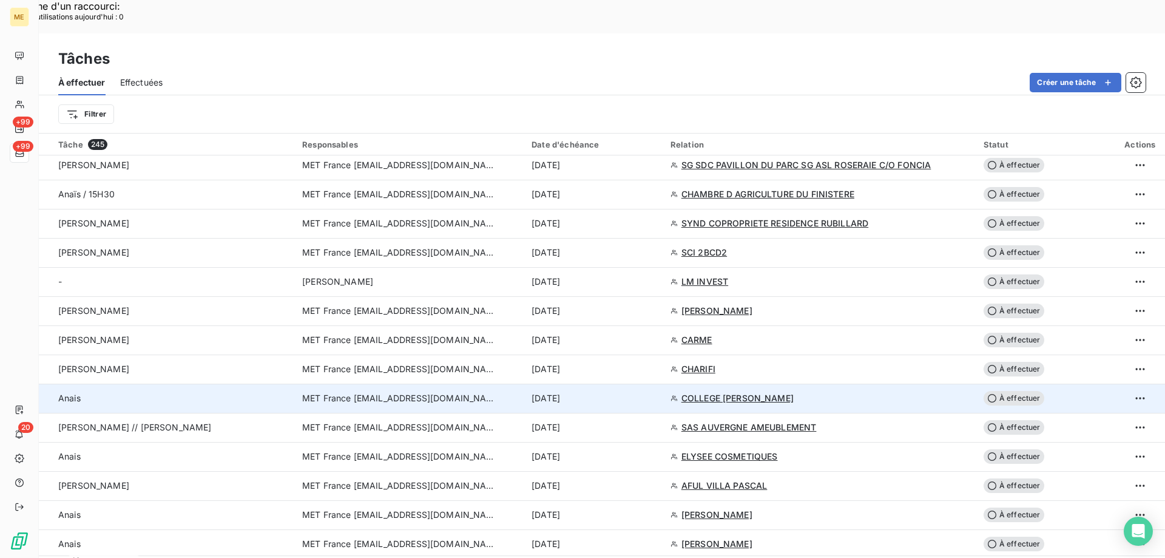
click at [638, 392] on div "[DATE]" at bounding box center [594, 398] width 124 height 12
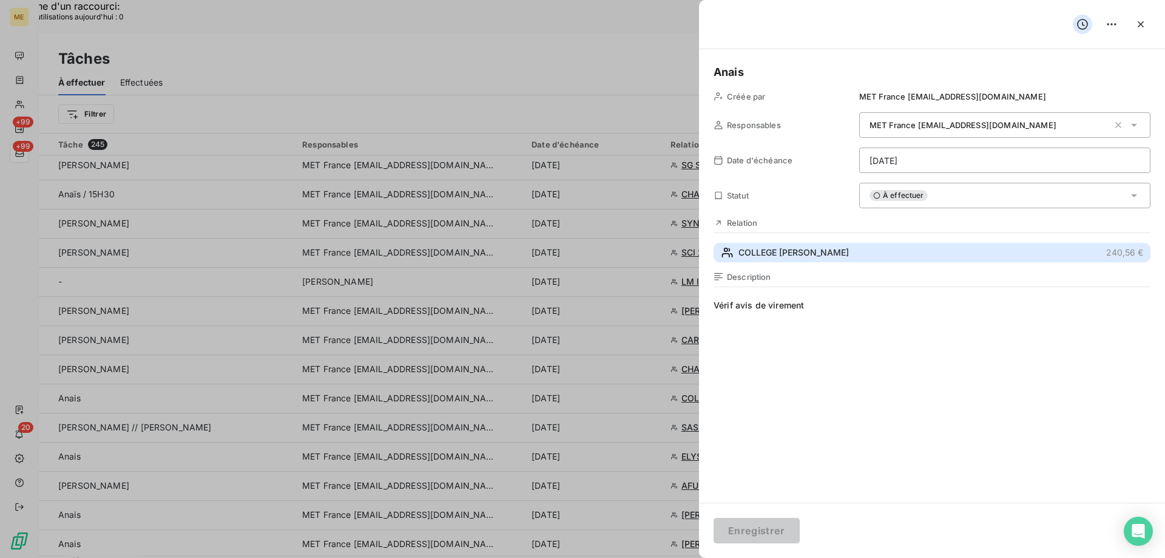
click at [867, 252] on button "COLLEGE [PERSON_NAME] 240,56 €" at bounding box center [932, 252] width 437 height 19
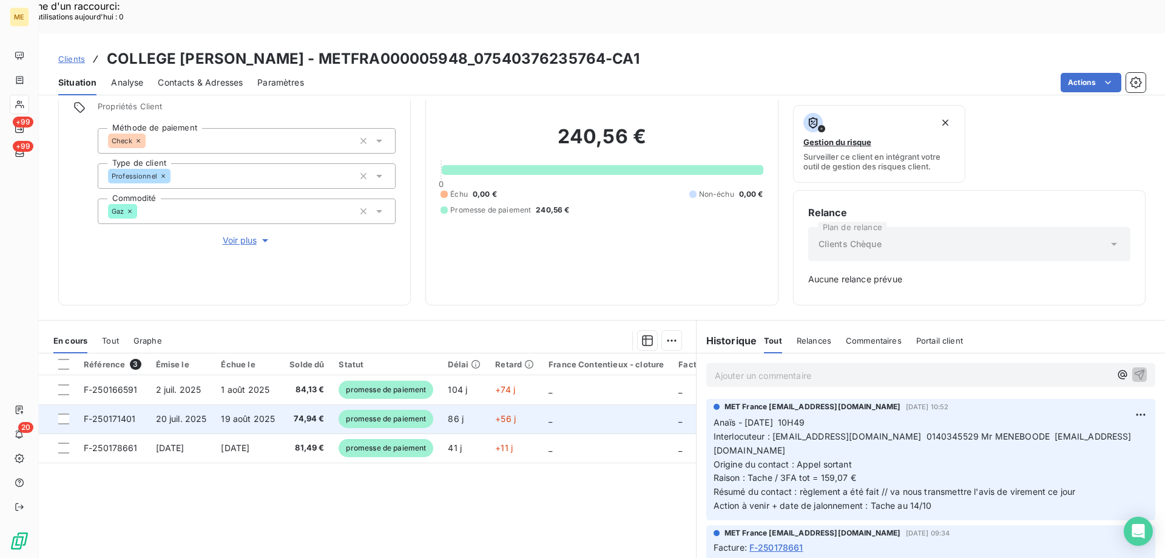
scroll to position [120, 0]
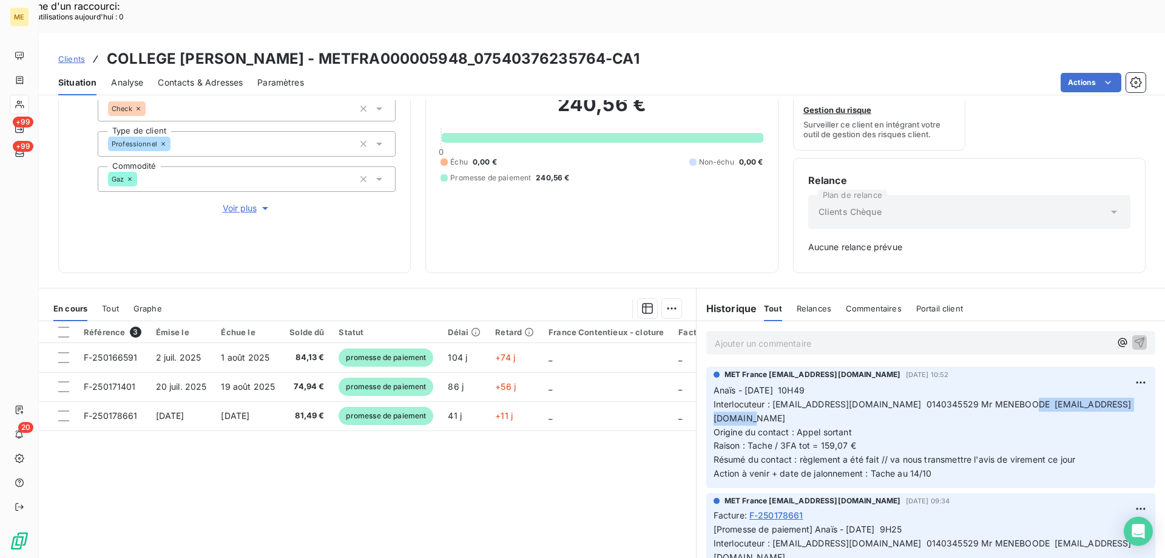
copy span "[PERSON_NAME][EMAIL_ADDRESS][DOMAIN_NAME]"
drag, startPoint x: 1007, startPoint y: 371, endPoint x: 782, endPoint y: 380, distance: 224.7
click at [782, 383] on p "Anaïs - [DATE] 10H49 Interlocuteur : [EMAIL_ADDRESS][DOMAIN_NAME] 0140345529 Mr…" at bounding box center [931, 431] width 434 height 97
drag, startPoint x: 468, startPoint y: 27, endPoint x: 322, endPoint y: 29, distance: 146.2
click at [322, 48] on h3 "COLLEGE [PERSON_NAME] - METFRA000005948_07540376235764-CA1" at bounding box center [373, 59] width 533 height 22
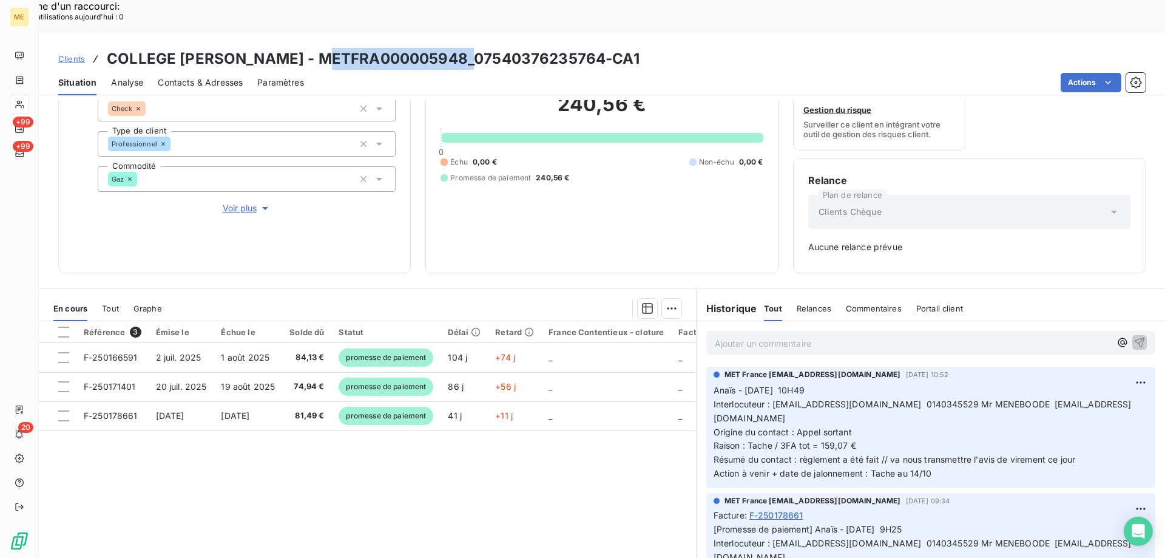
copy h3 "METFRA000005948"
drag, startPoint x: 874, startPoint y: 368, endPoint x: 768, endPoint y: 376, distance: 105.9
click at [768, 383] on p "Anaïs - [DATE] 10H49 Interlocuteur : [EMAIL_ADDRESS][DOMAIN_NAME] 0140345529 Mr…" at bounding box center [931, 431] width 434 height 97
